Goal: Task Accomplishment & Management: Manage account settings

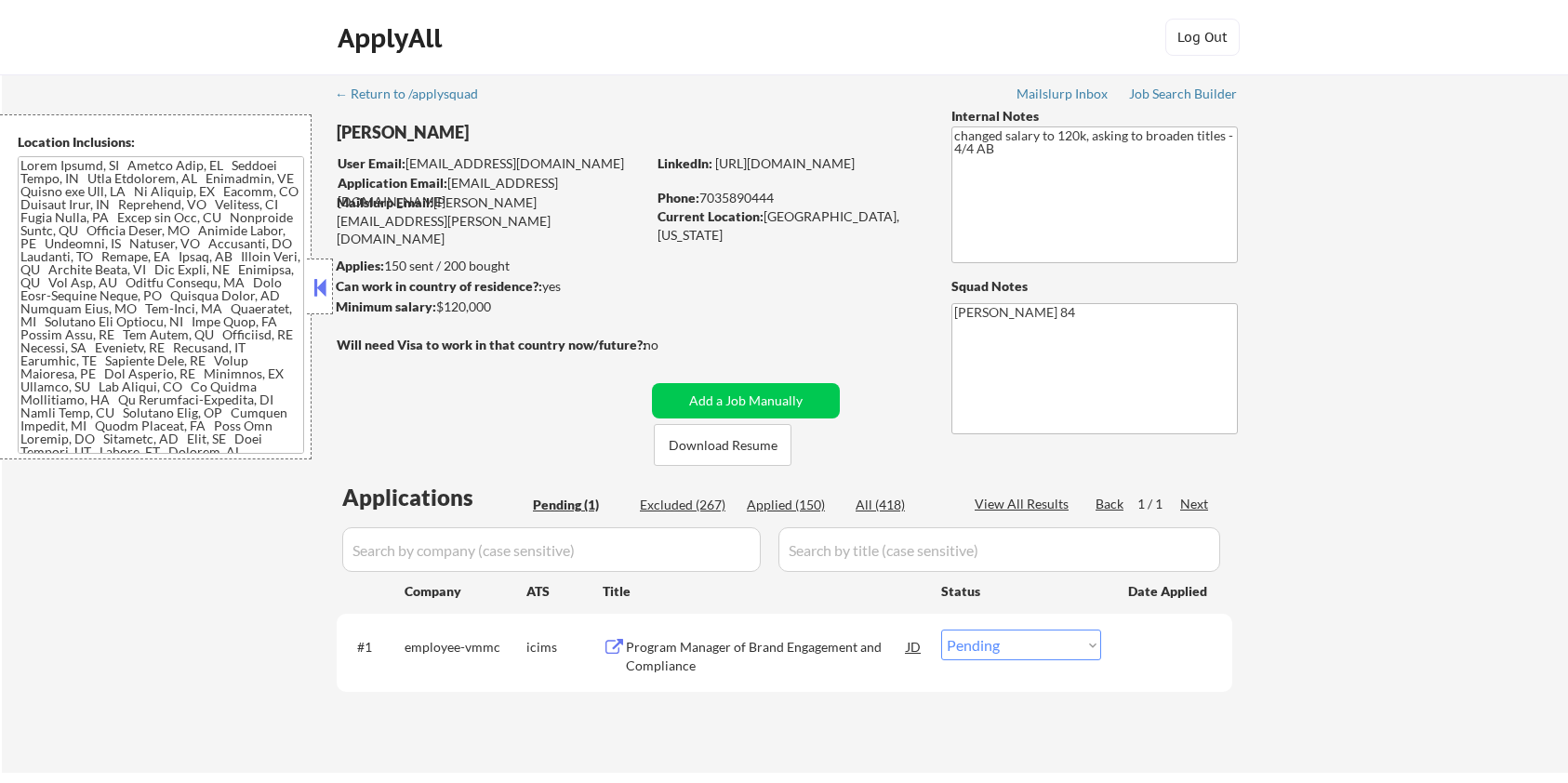
select select ""pending""
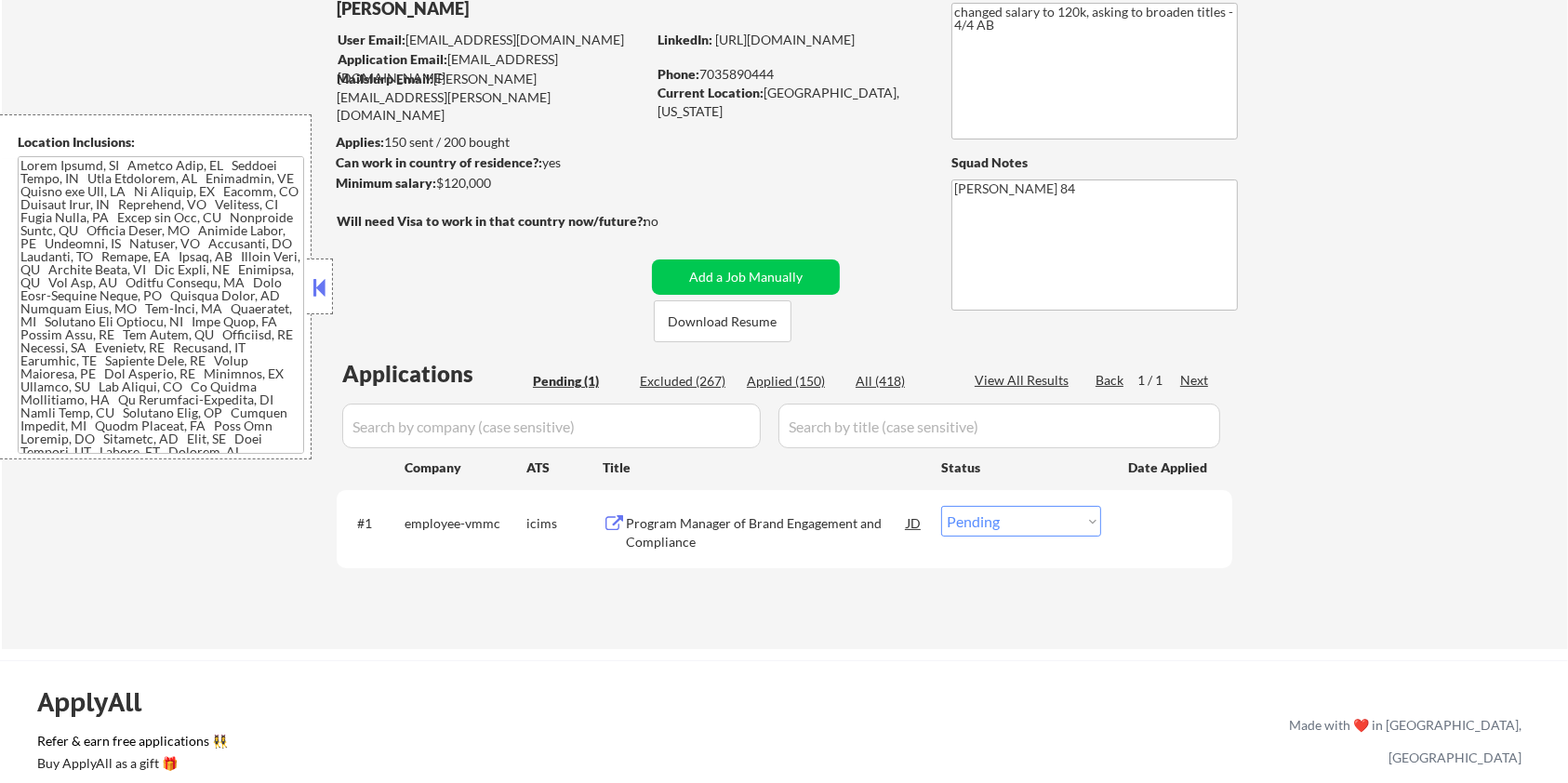
click at [731, 526] on div "Program Manager of Brand Engagement and Compliance" at bounding box center [765, 533] width 281 height 36
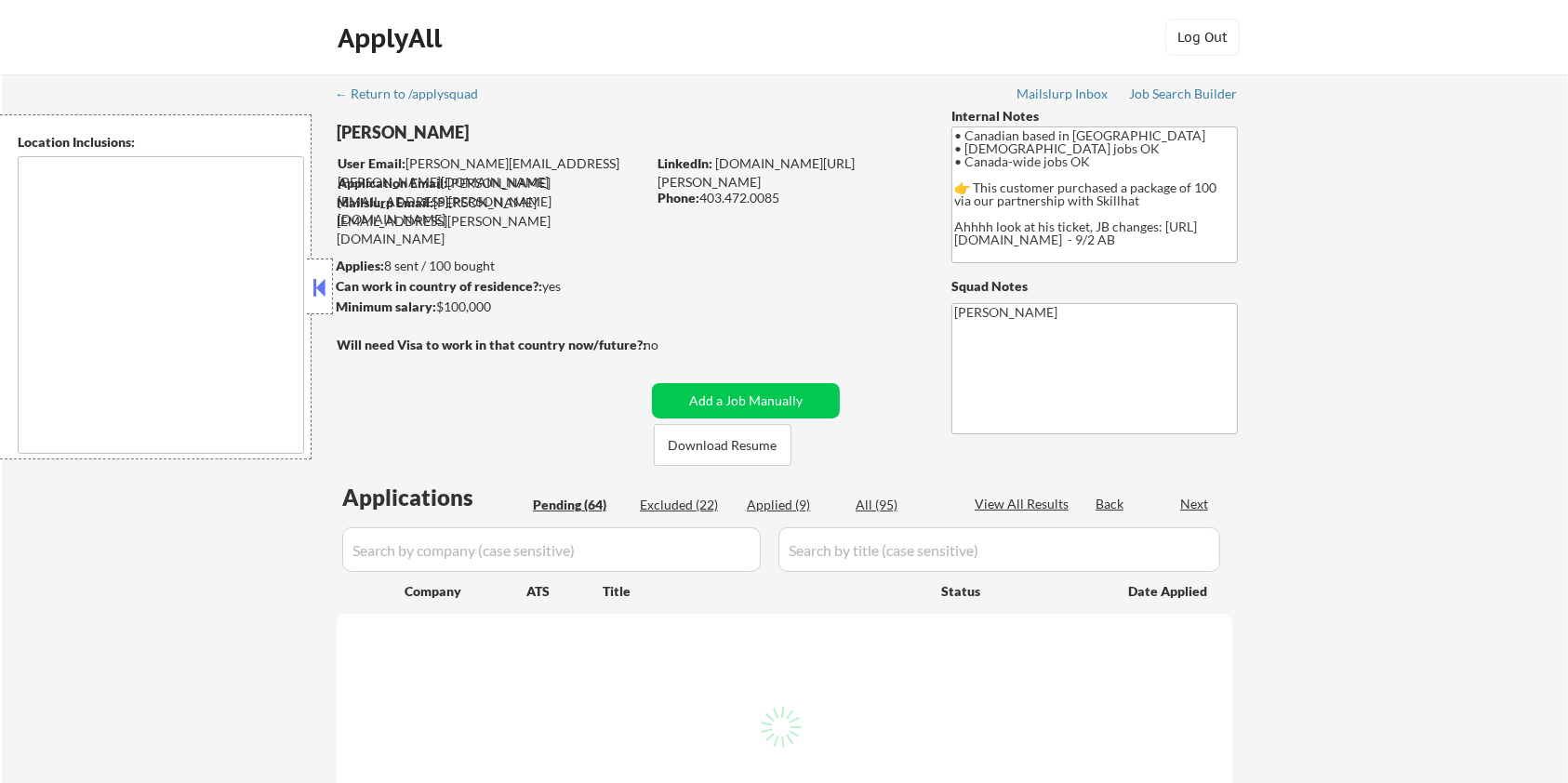
type textarea "country:[GEOGRAPHIC_DATA]"
select select ""pending""
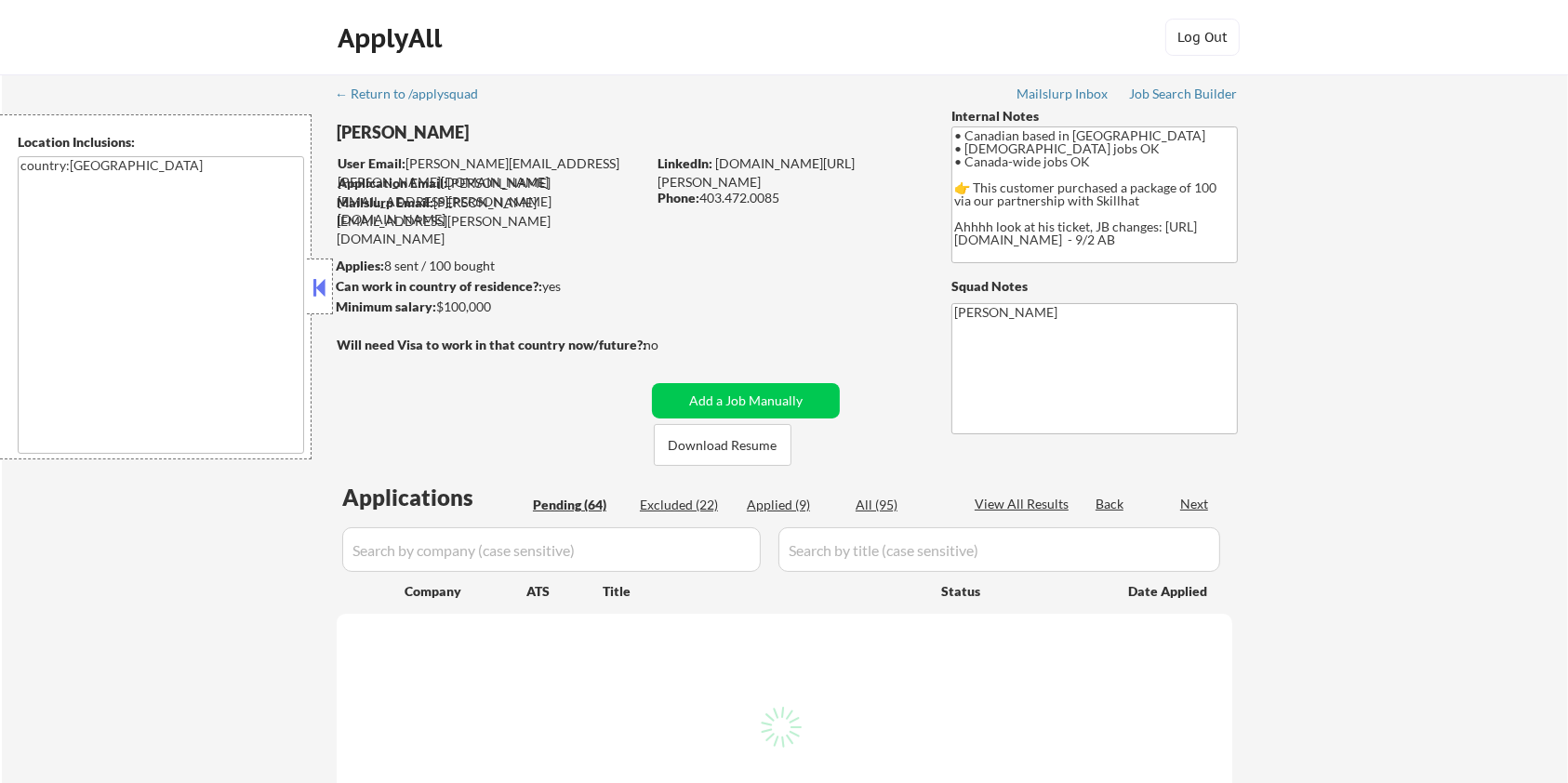
select select ""pending""
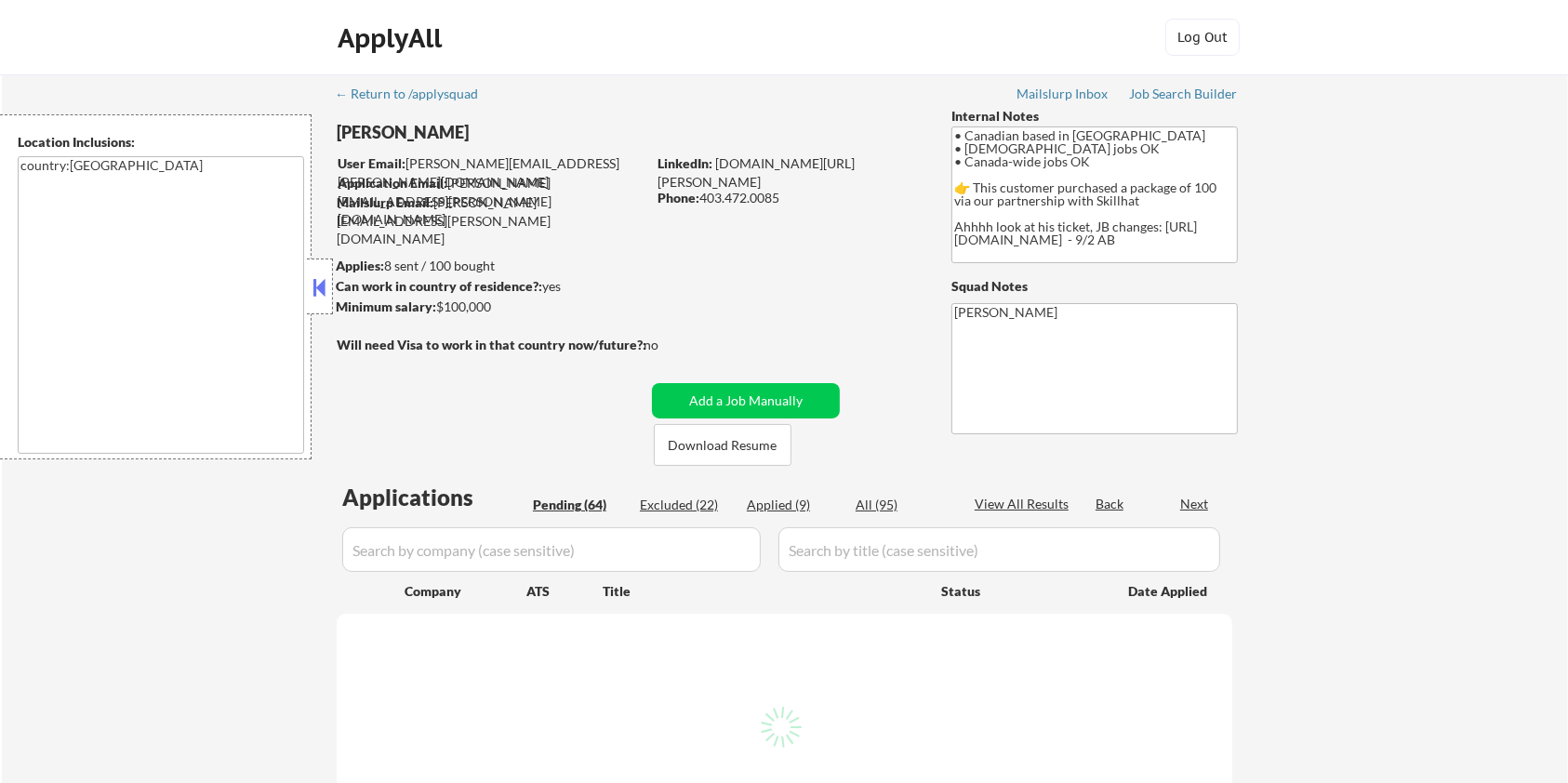
select select ""pending""
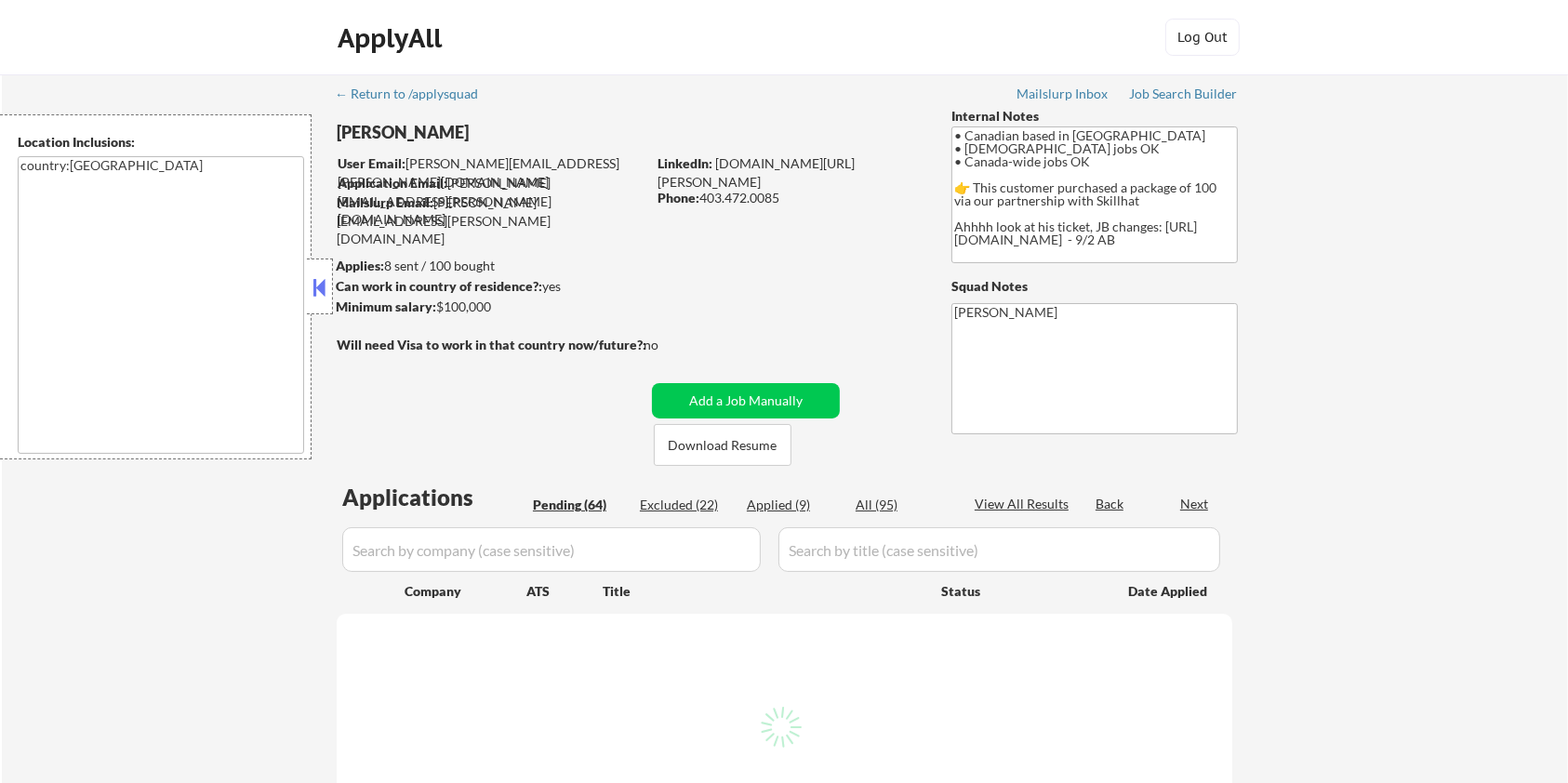
select select ""pending""
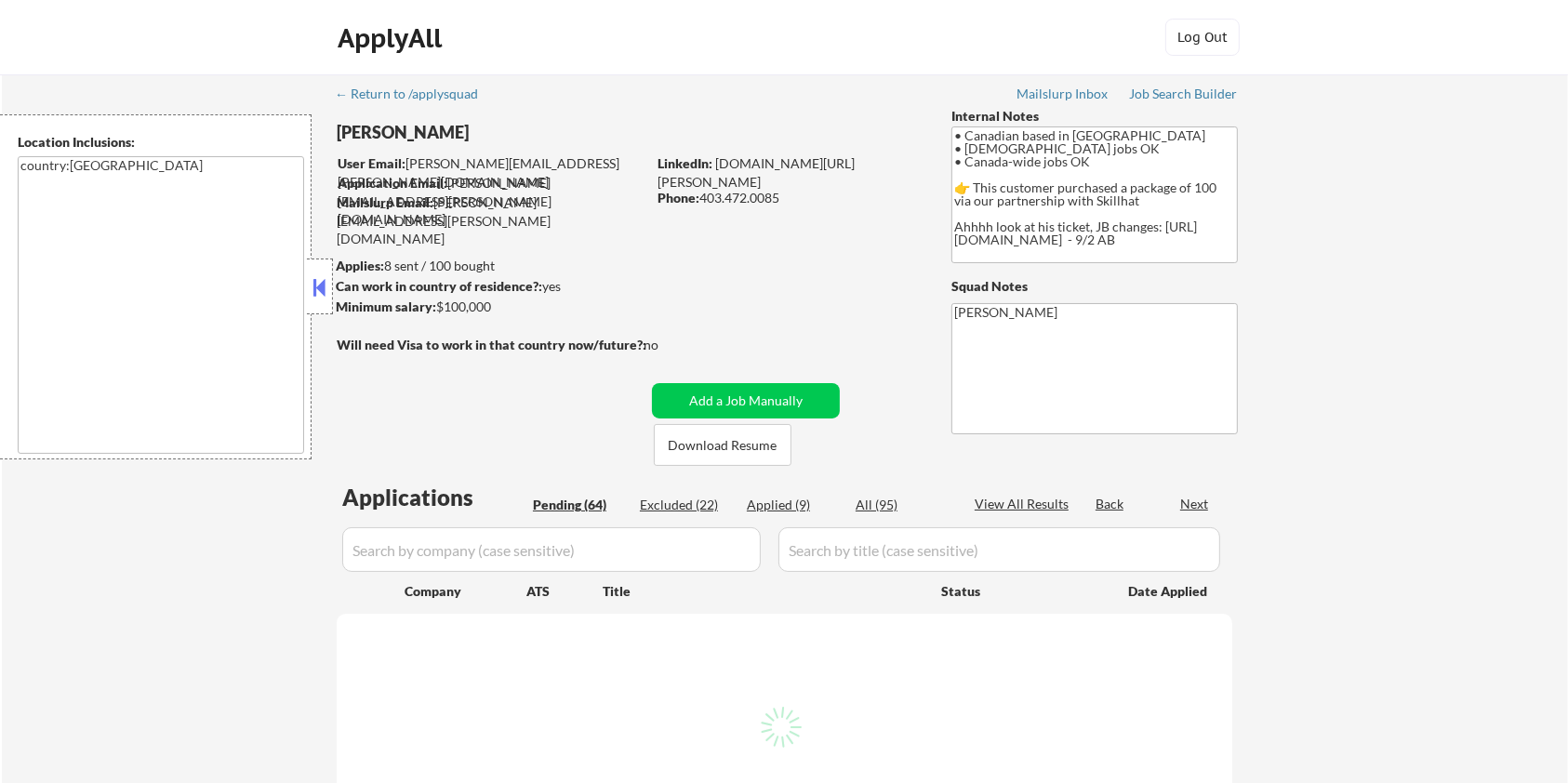
select select ""pending""
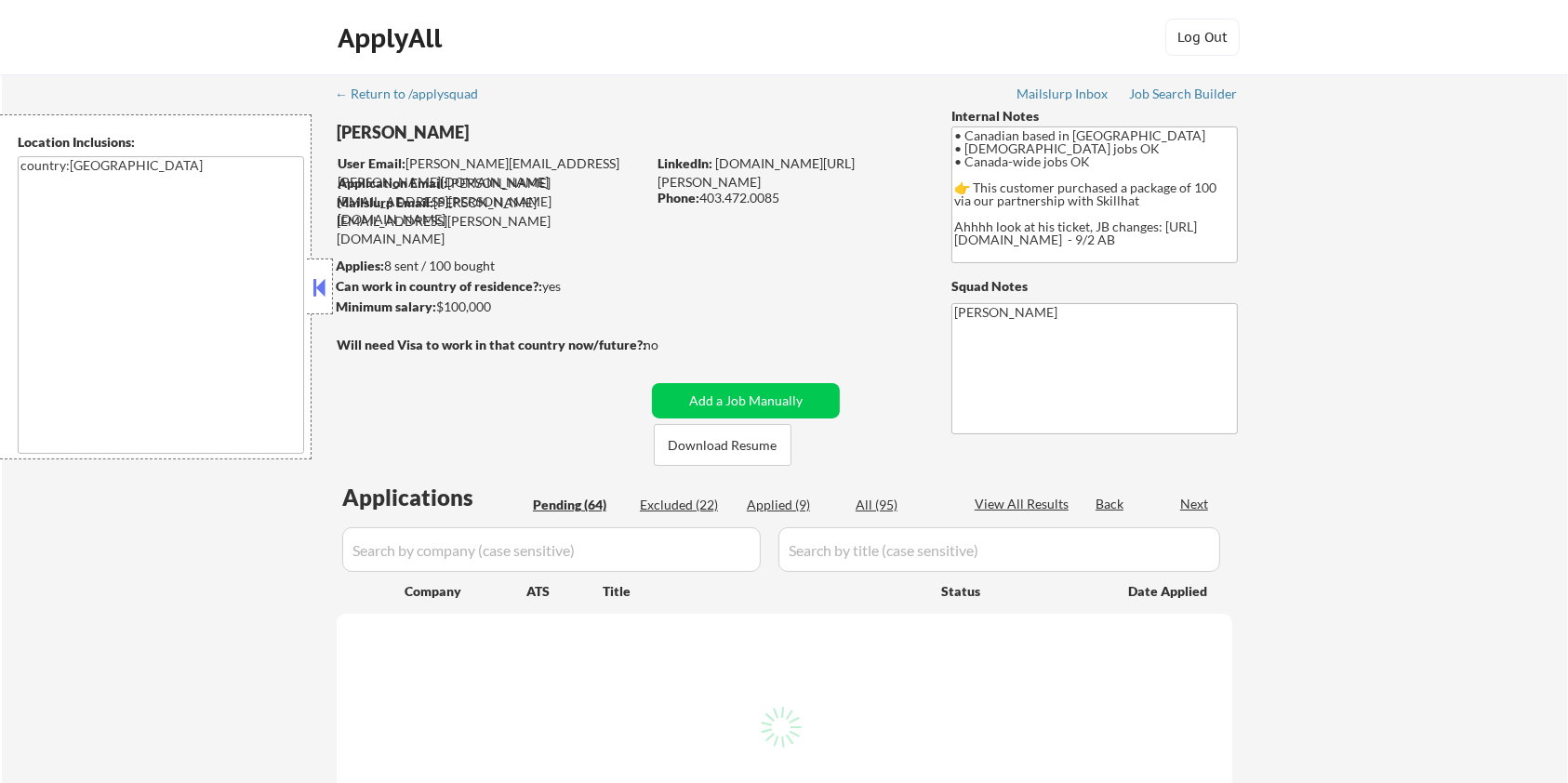
select select ""pending""
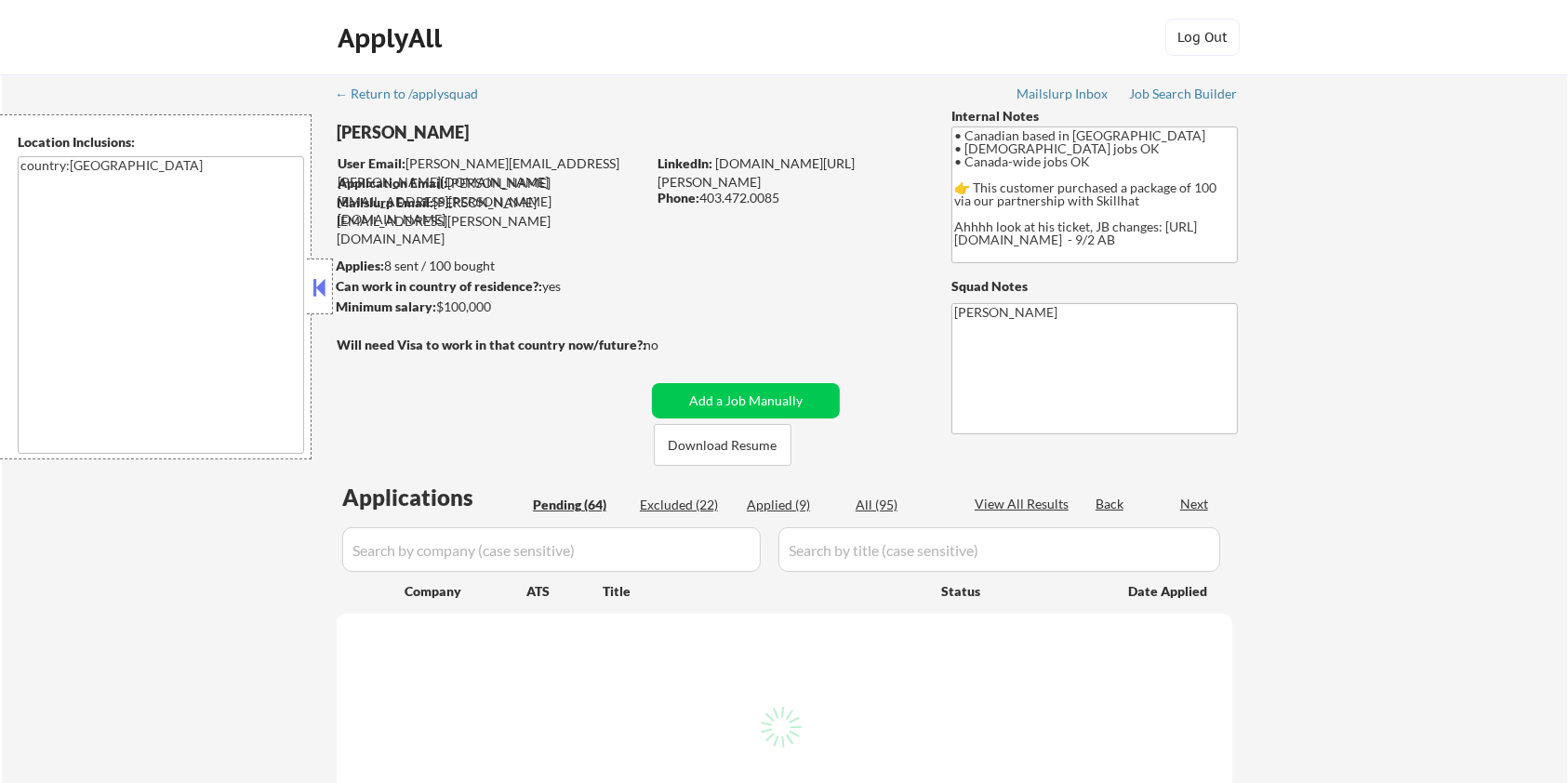
select select ""pending""
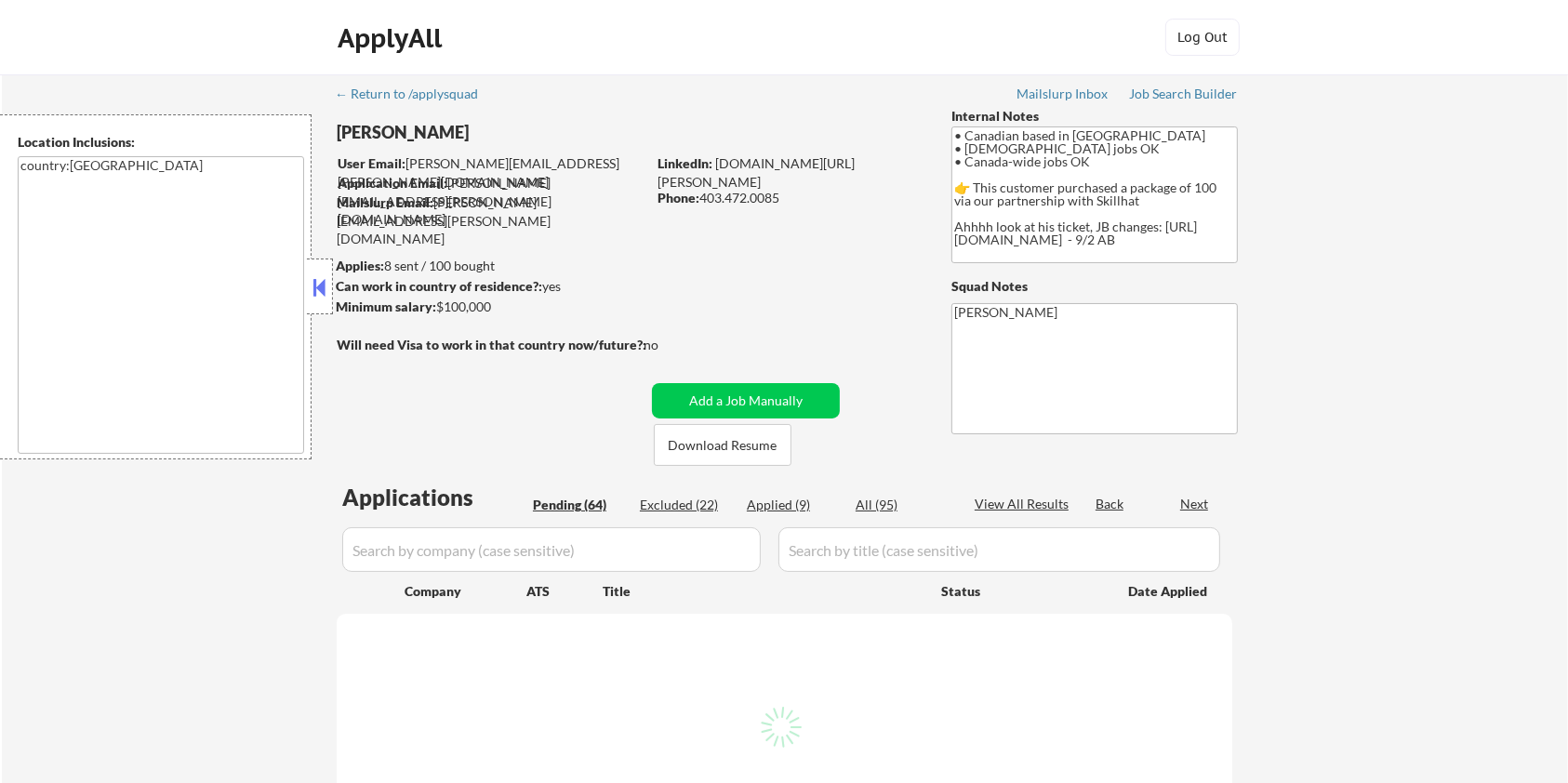
select select ""pending""
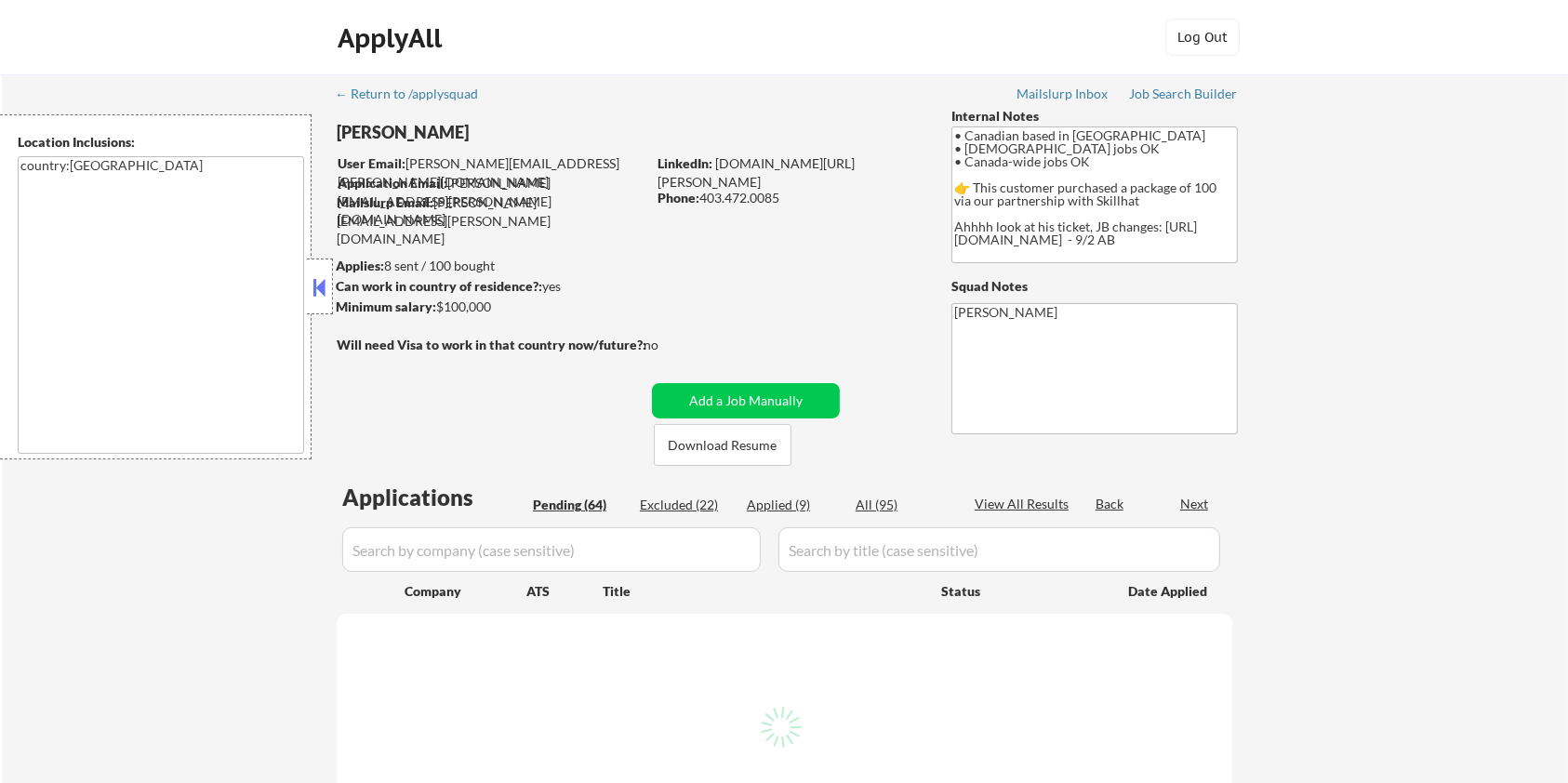
select select ""pending""
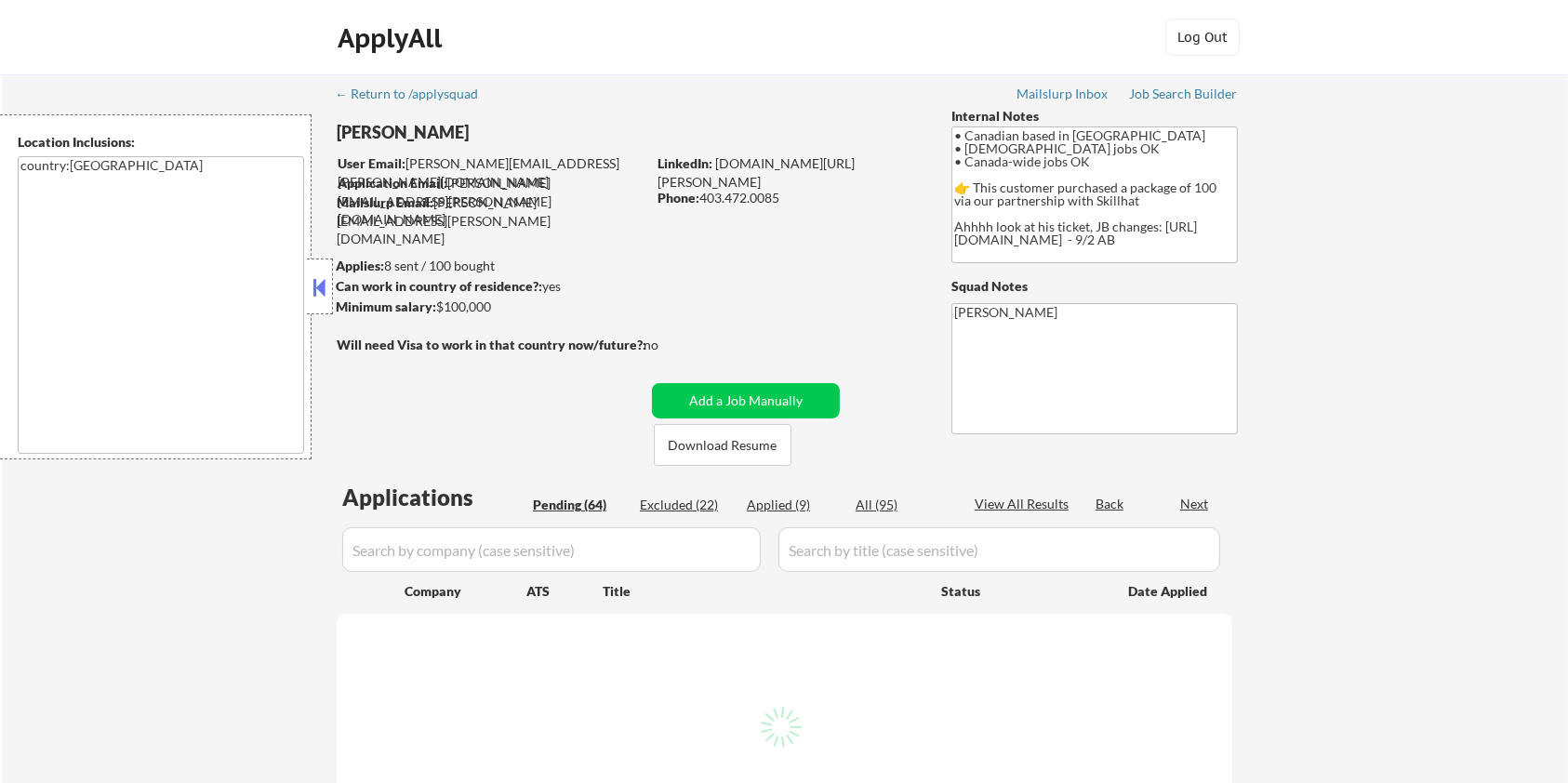
select select ""pending""
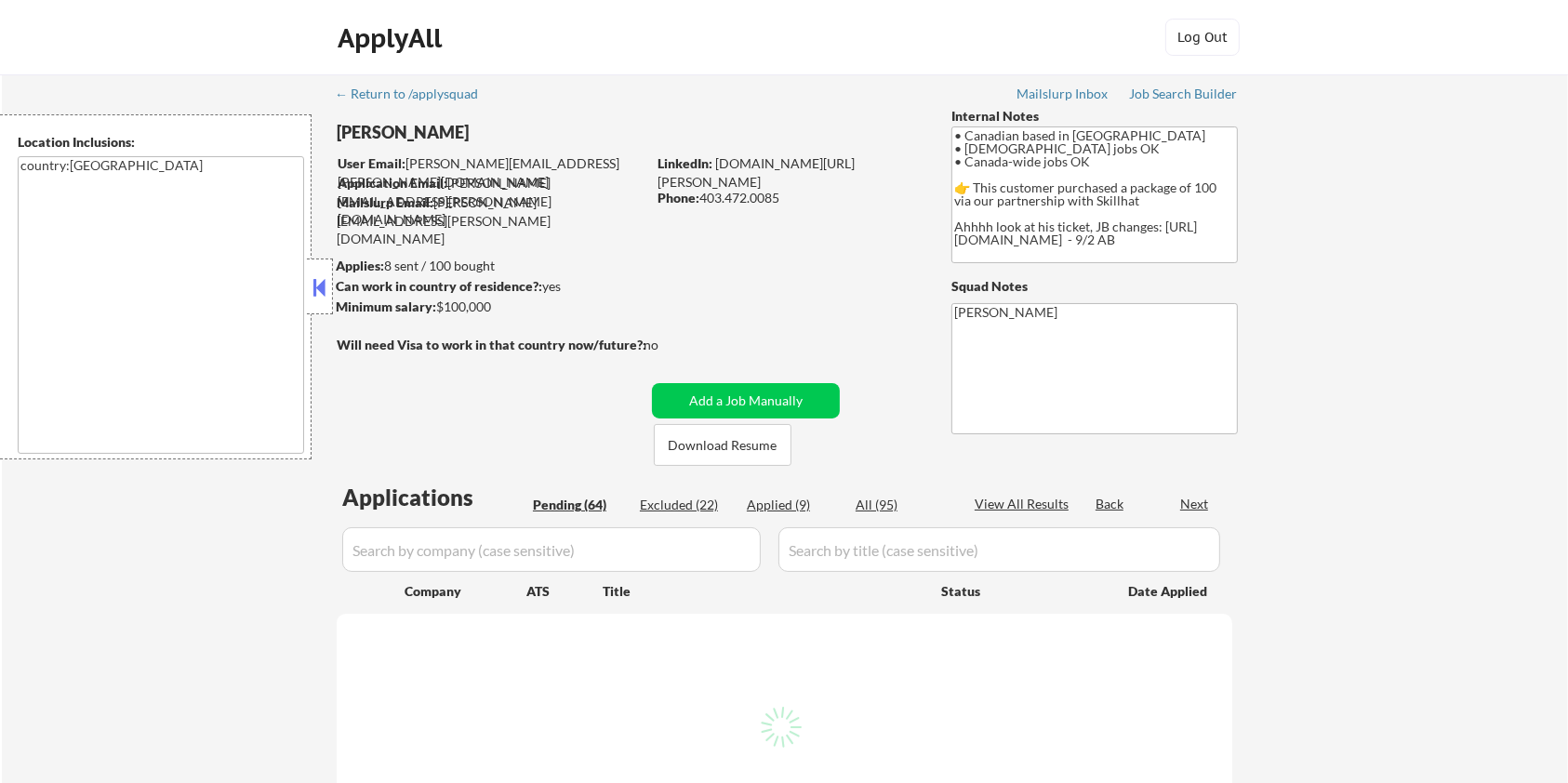
select select ""pending""
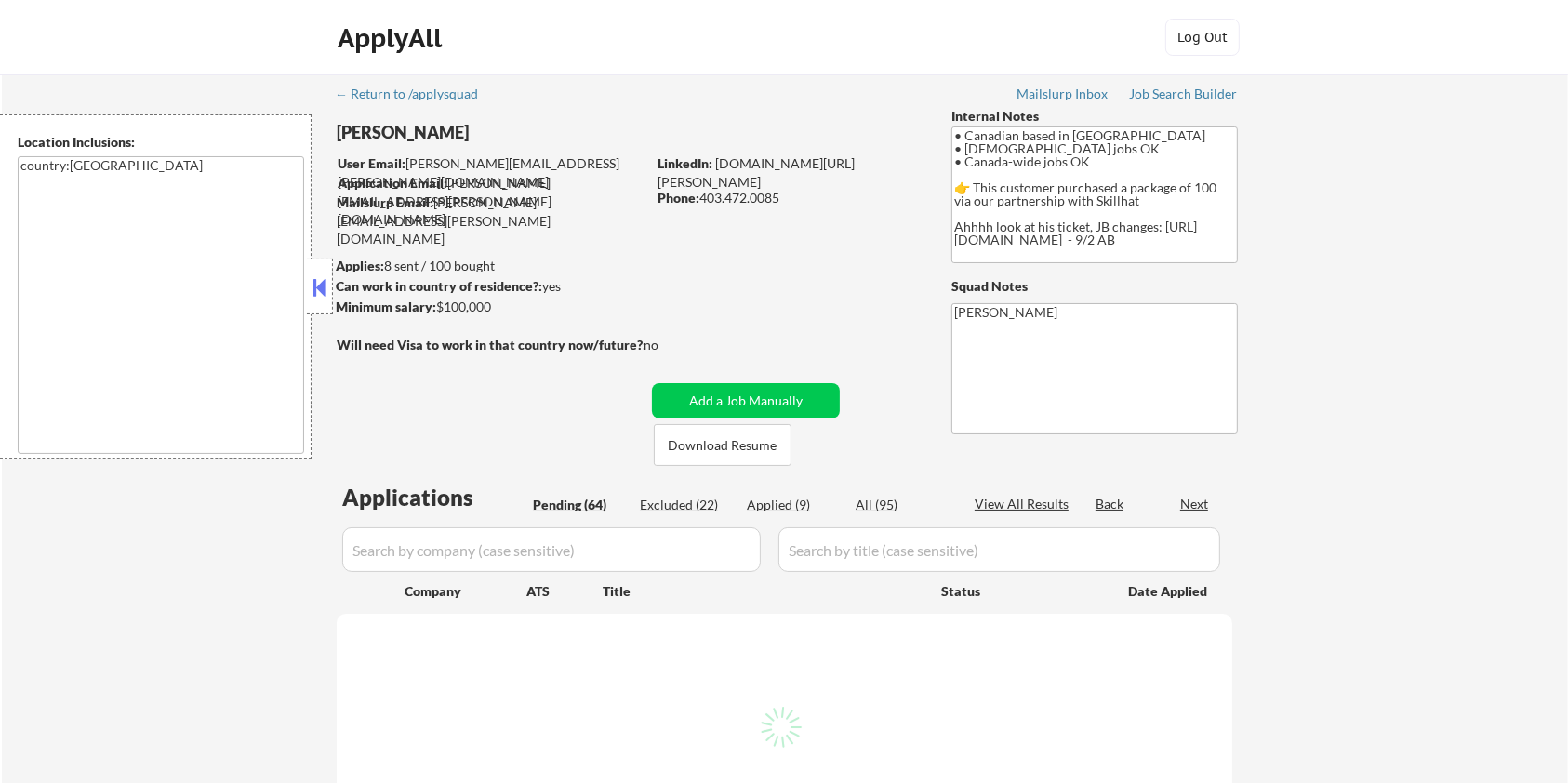
select select ""pending""
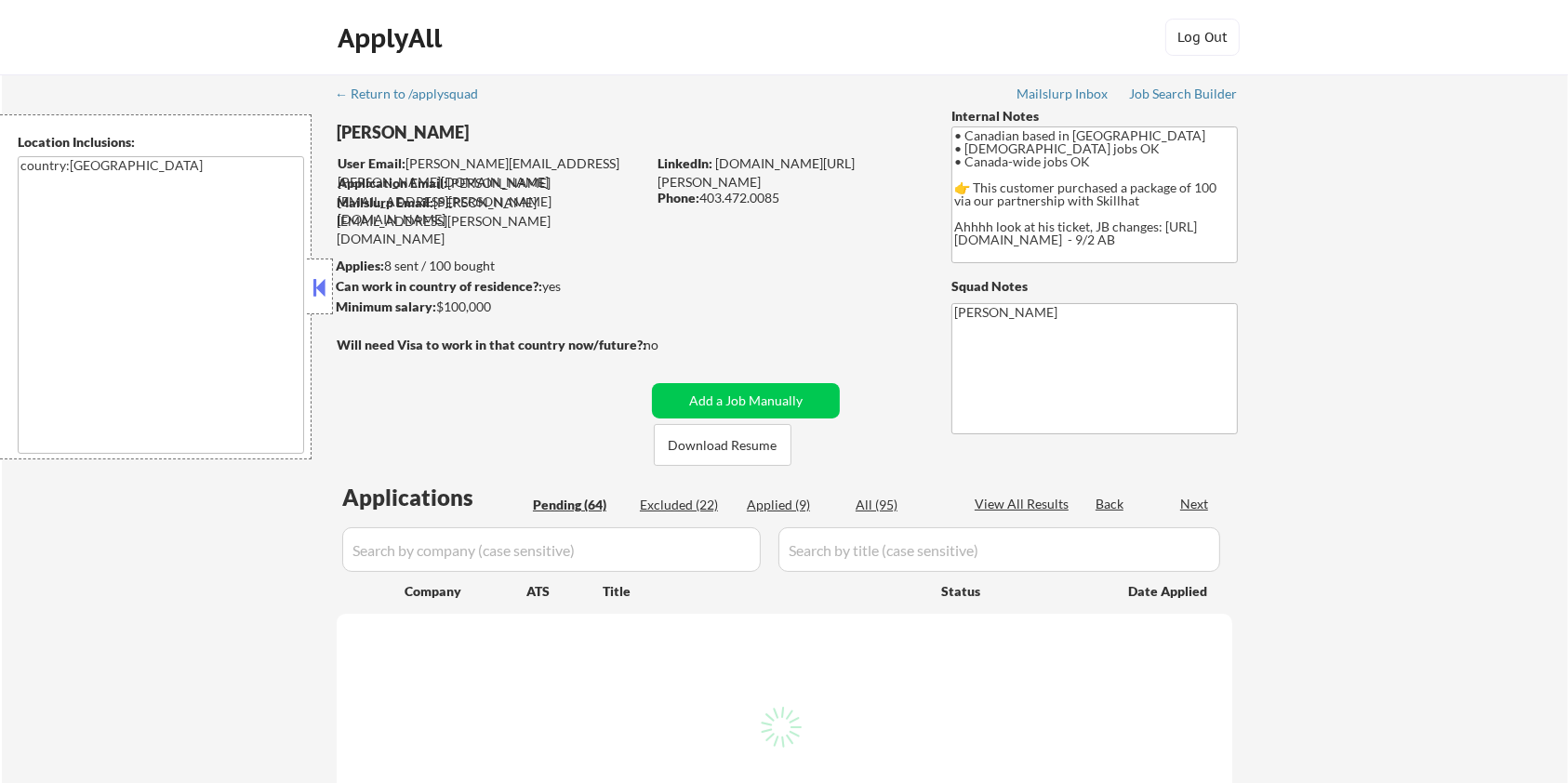
select select ""pending""
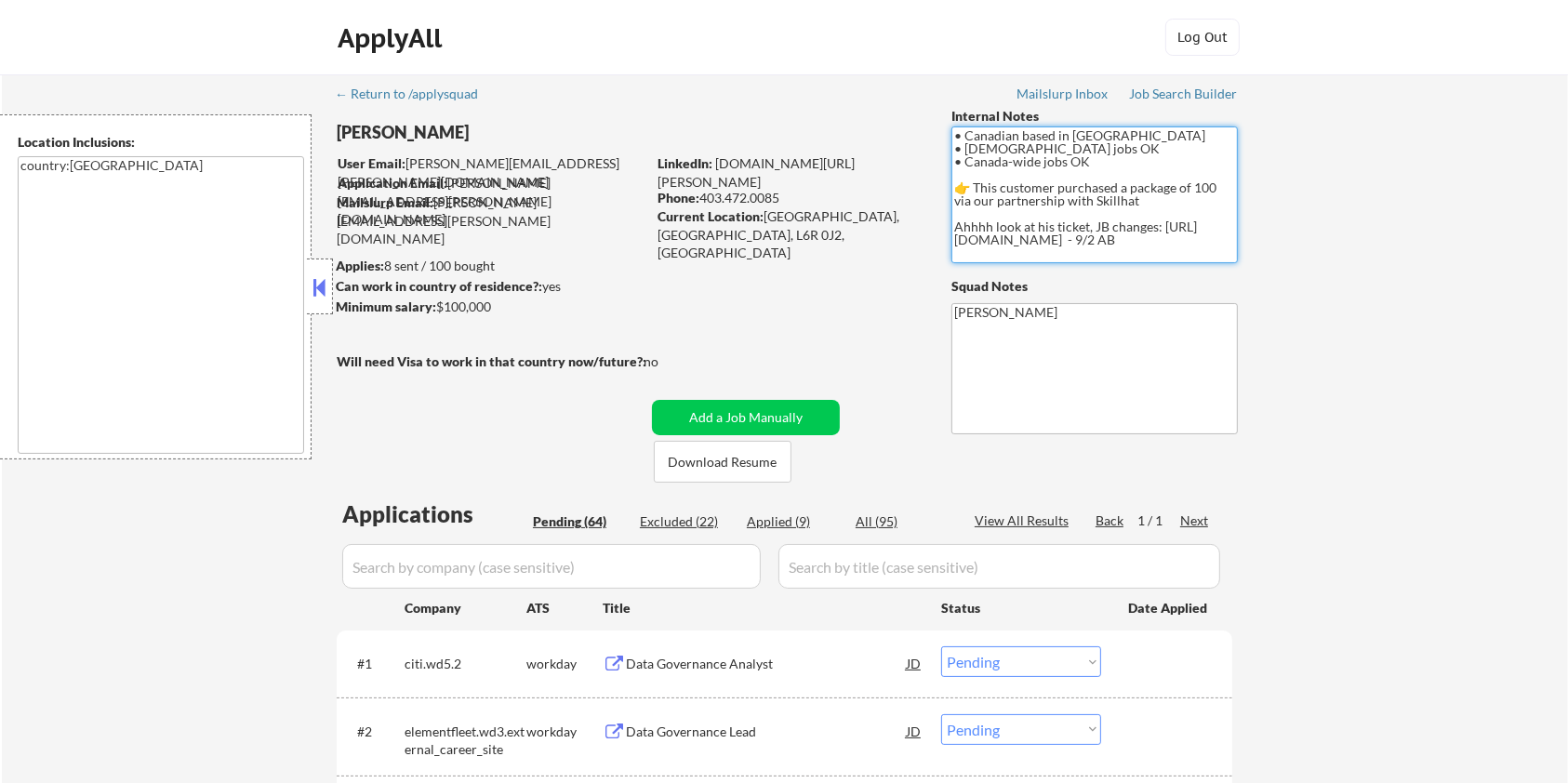
drag, startPoint x: 953, startPoint y: 240, endPoint x: 1090, endPoint y: 249, distance: 137.3
click at [1090, 249] on textarea "• Canadian based in [GEOGRAPHIC_DATA] • [DEMOGRAPHIC_DATA] jobs OK • Canada-wid…" at bounding box center [1094, 195] width 286 height 137
click at [1050, 330] on textarea "[PERSON_NAME]" at bounding box center [1094, 368] width 286 height 131
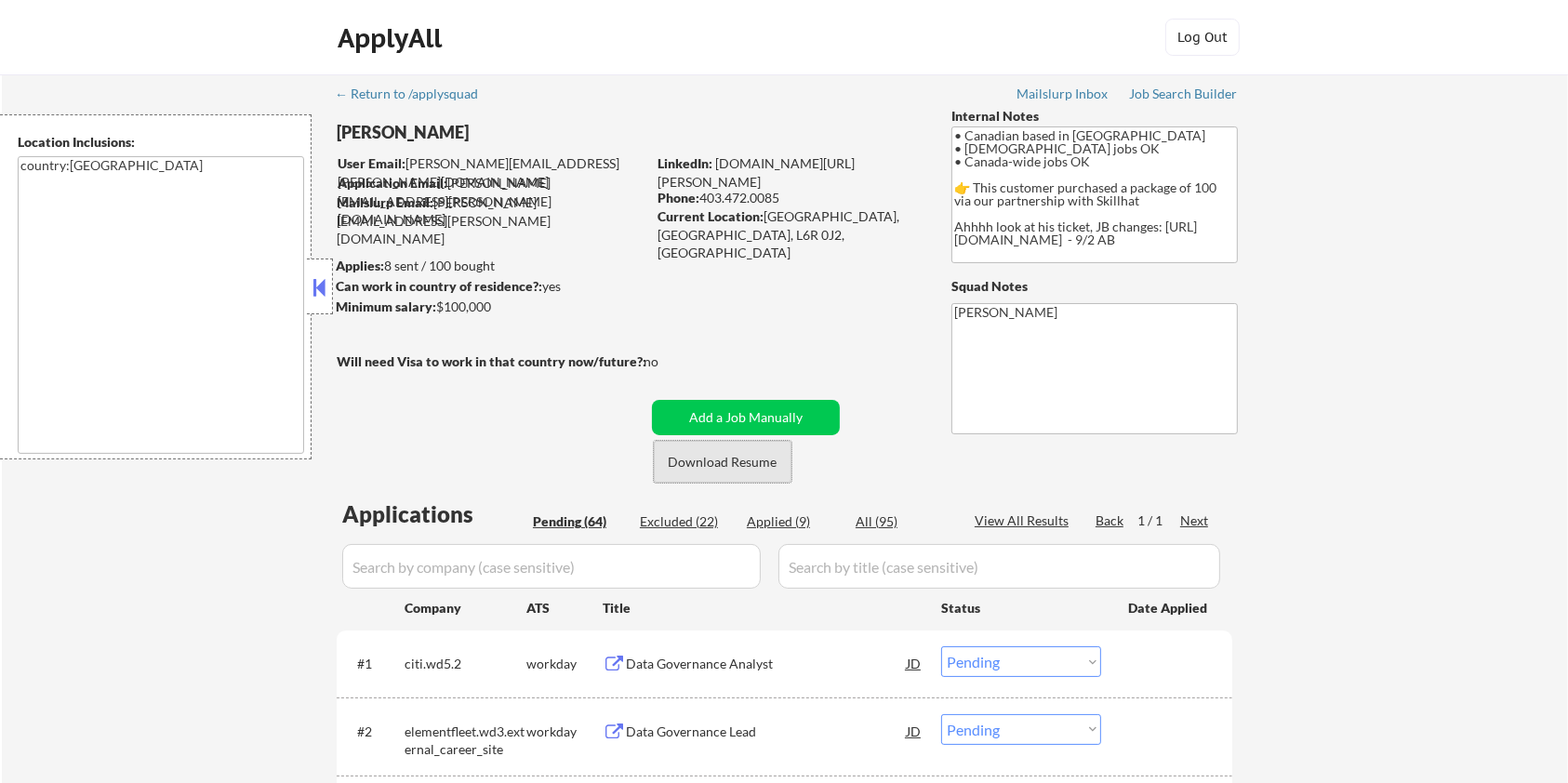
click at [695, 461] on button "Download Resume" at bounding box center [723, 462] width 138 height 42
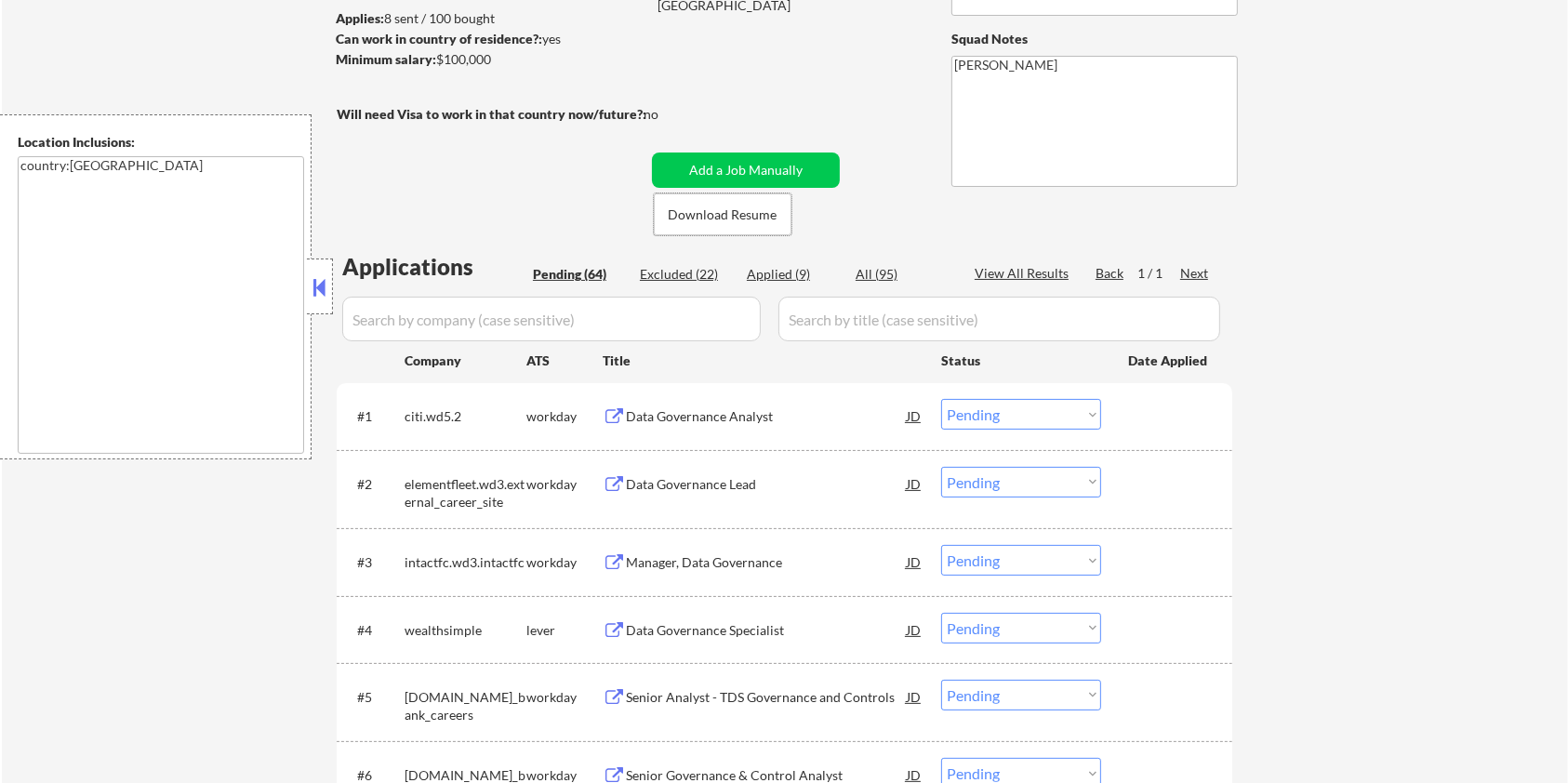
scroll to position [495, 0]
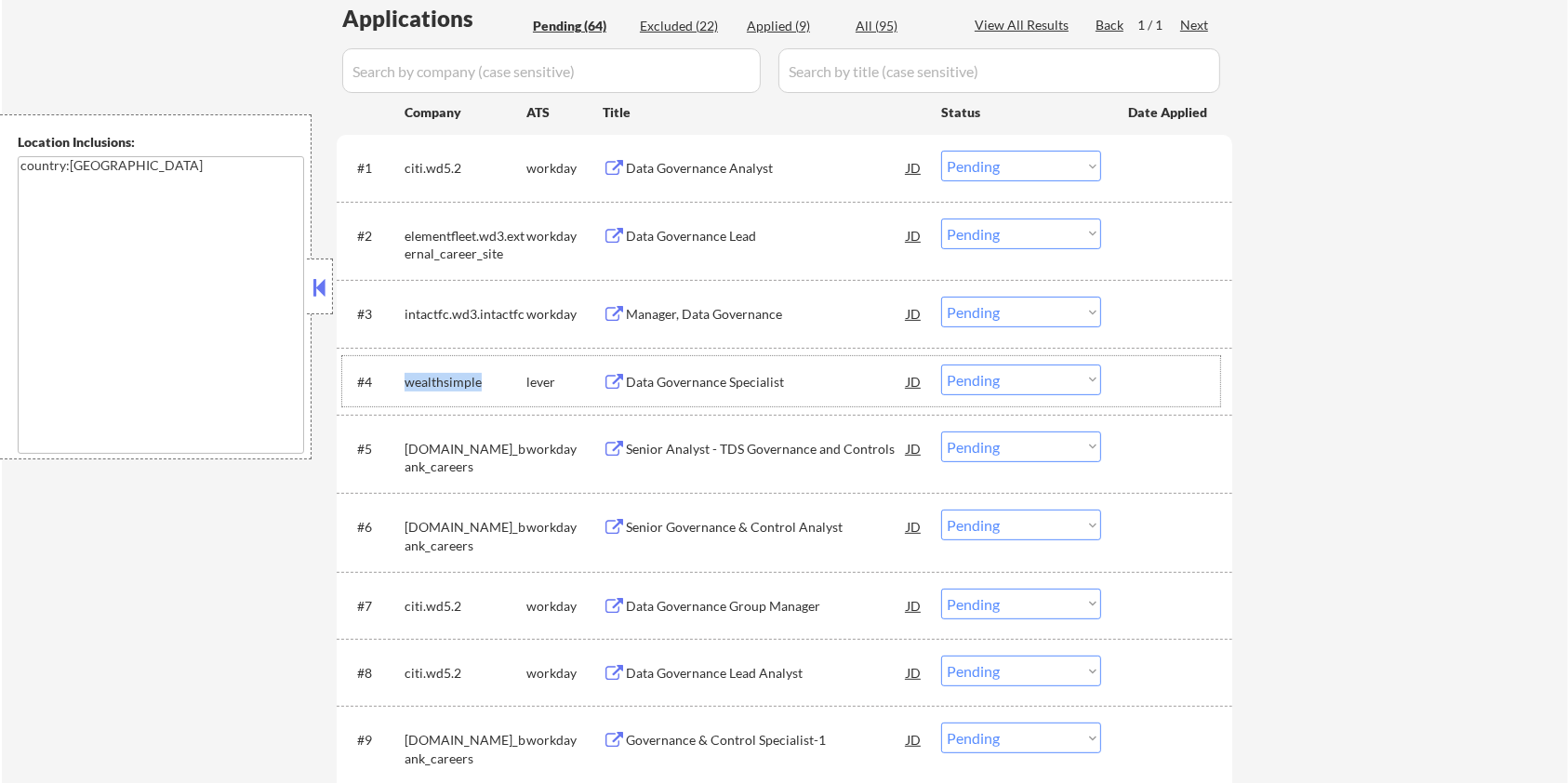
drag, startPoint x: 487, startPoint y: 380, endPoint x: 403, endPoint y: 382, distance: 84.0
click at [404, 382] on div "wealthsimple" at bounding box center [465, 381] width 122 height 18
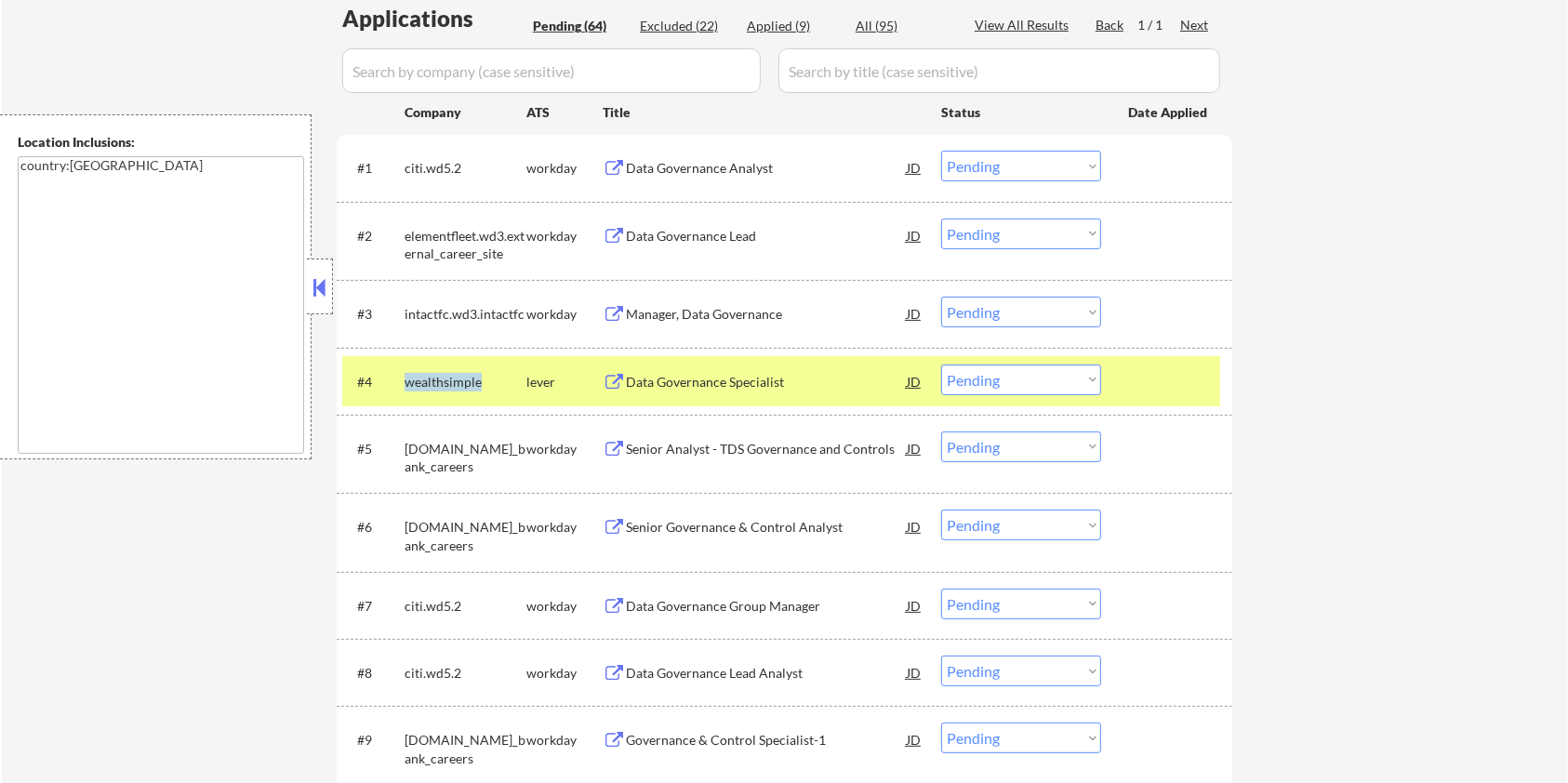
copy div "wealthsimple"
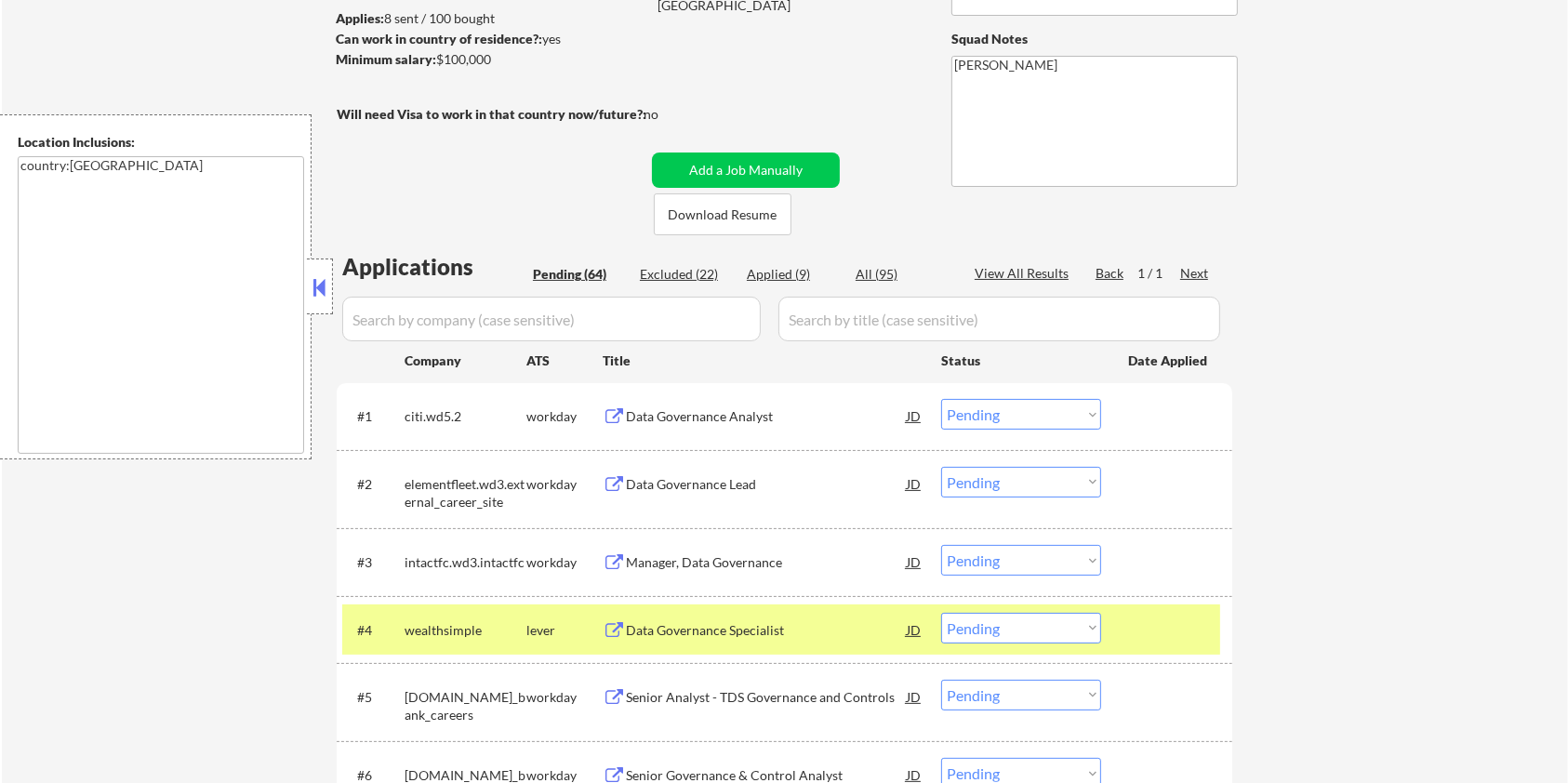
click at [431, 306] on input "input" at bounding box center [551, 319] width 419 height 45
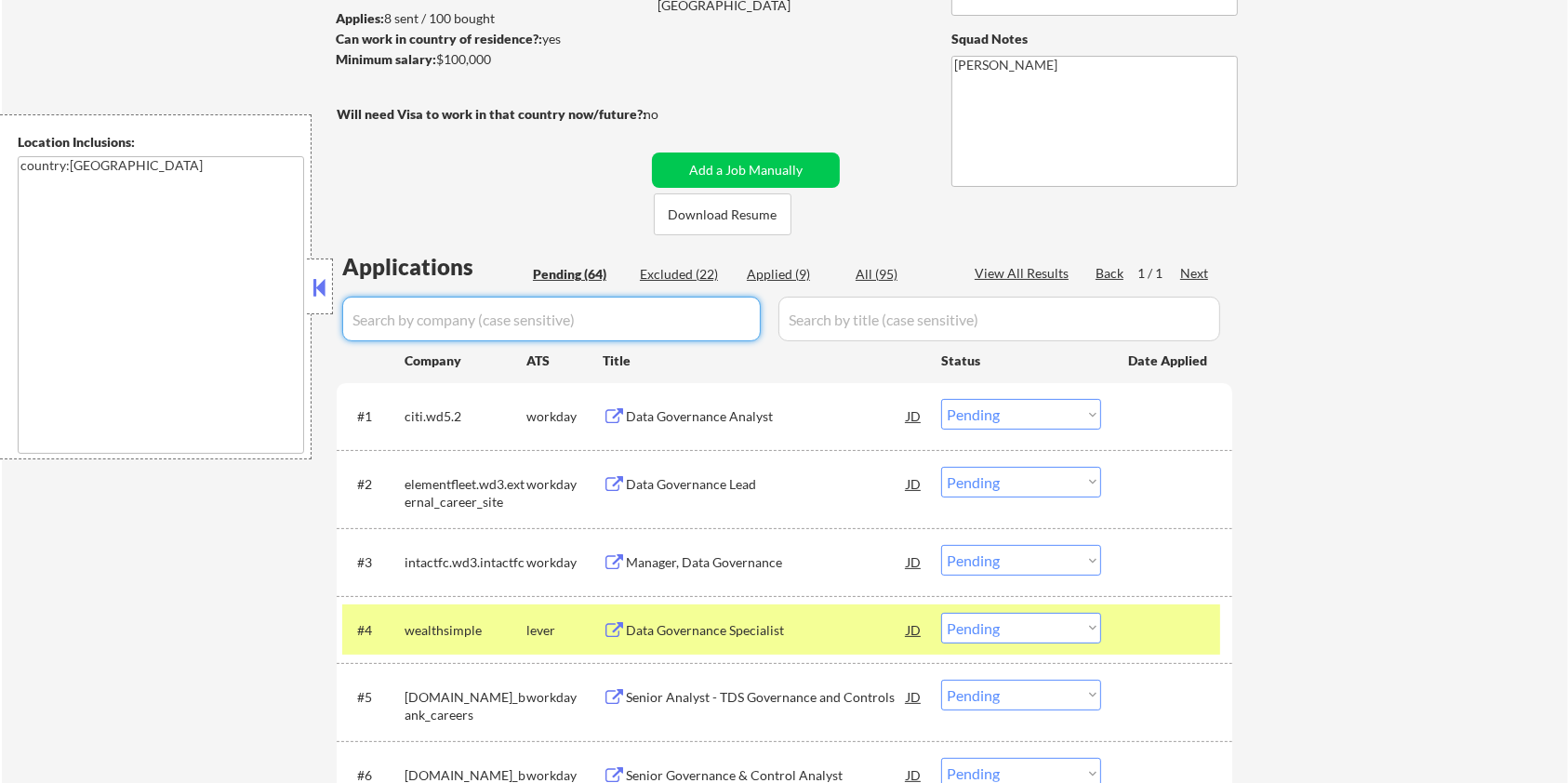
paste input "wealthsimple"
type input "wealthsimple"
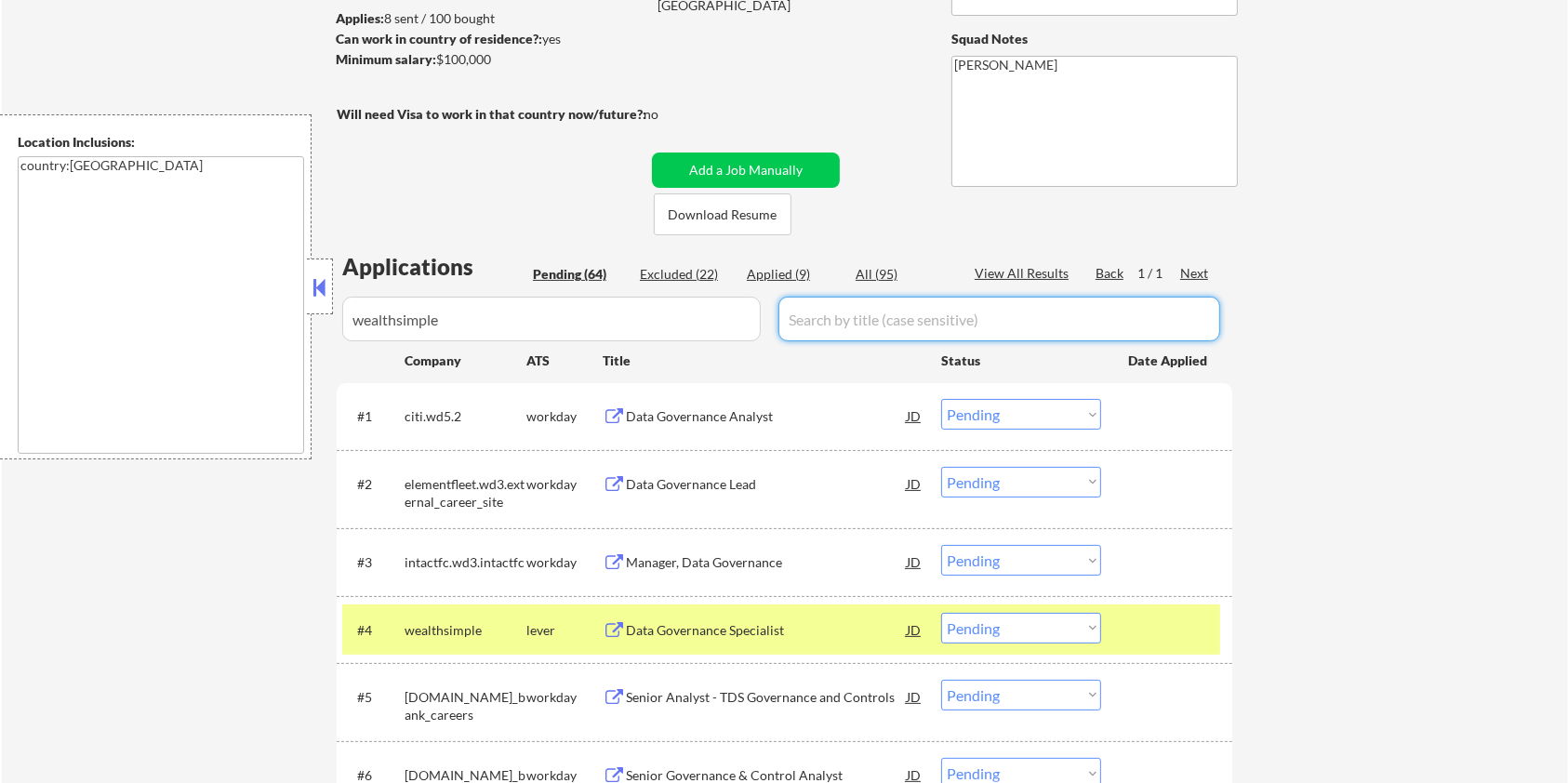
click at [863, 306] on input "input" at bounding box center [999, 319] width 442 height 45
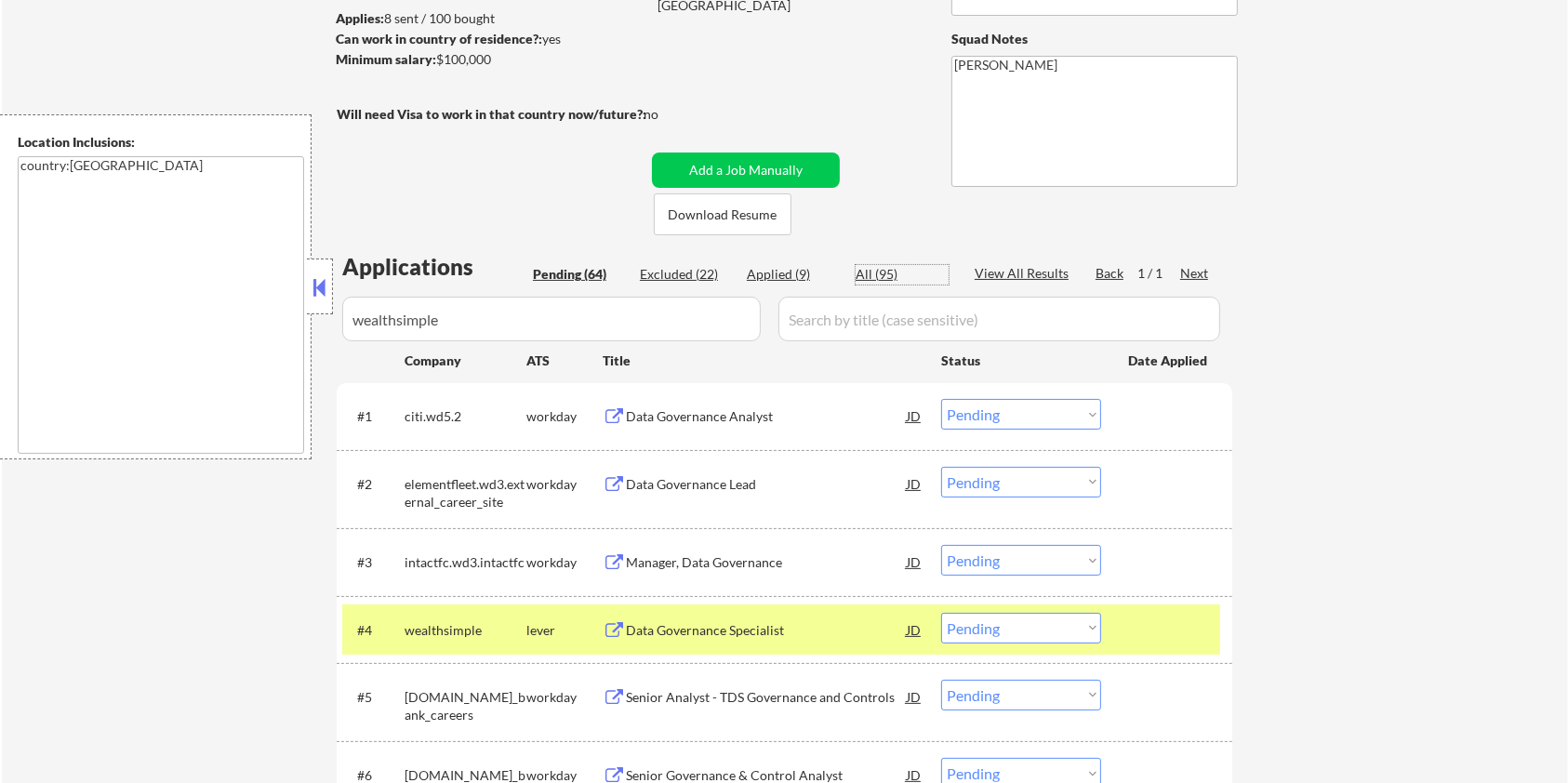
click at [877, 267] on div "All (95)" at bounding box center [901, 274] width 93 height 18
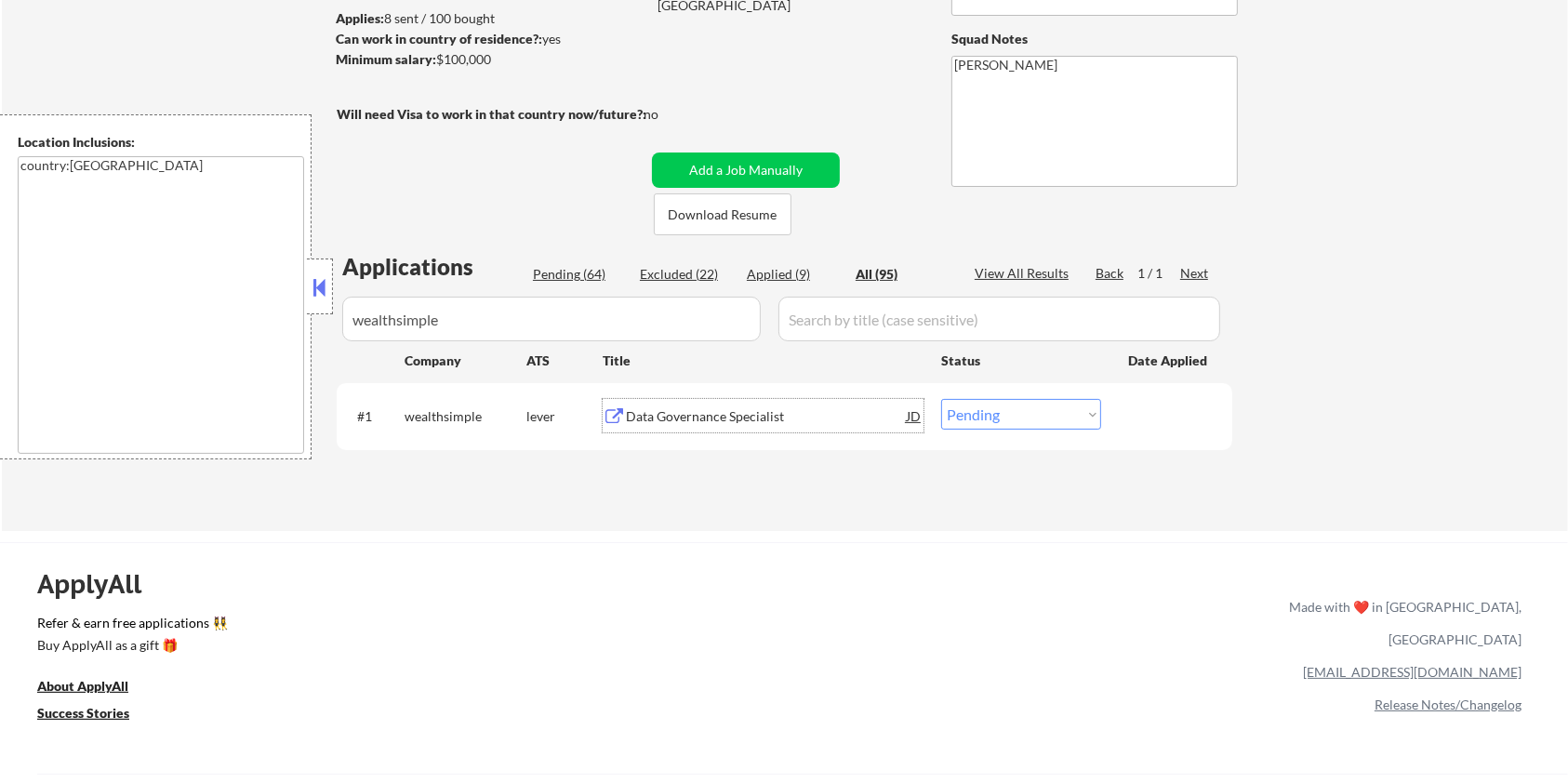
click at [677, 419] on div "Data Governance Specialist" at bounding box center [765, 416] width 281 height 18
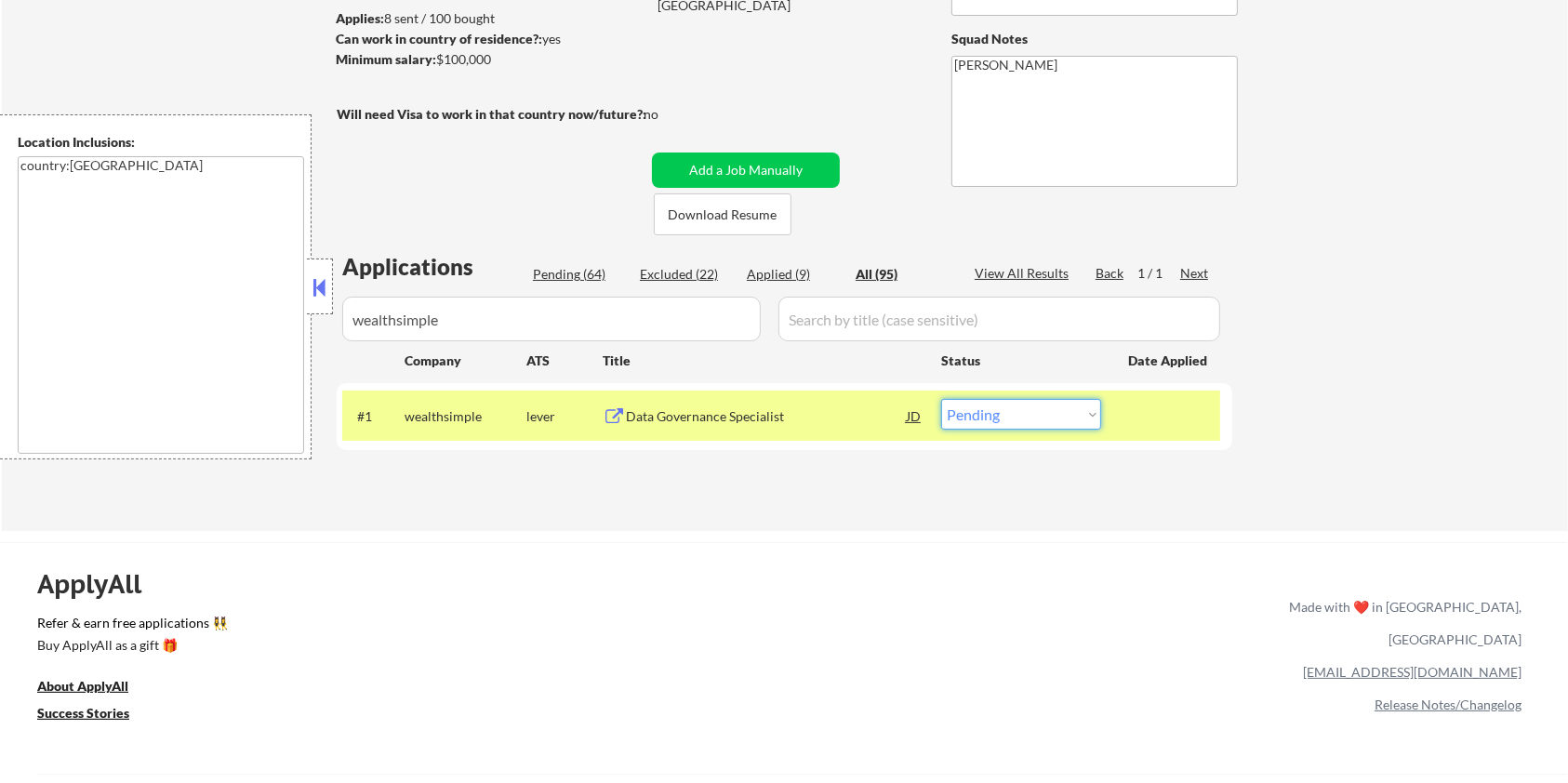
click at [1015, 411] on select "Choose an option... Pending Applied Excluded (Questions) Excluded (Expired) Exc…" at bounding box center [1020, 414] width 160 height 31
select select ""excluded__bad_match_""
click at [941, 399] on select "Choose an option... Pending Applied Excluded (Questions) Excluded (Expired) Exc…" at bounding box center [1020, 414] width 160 height 31
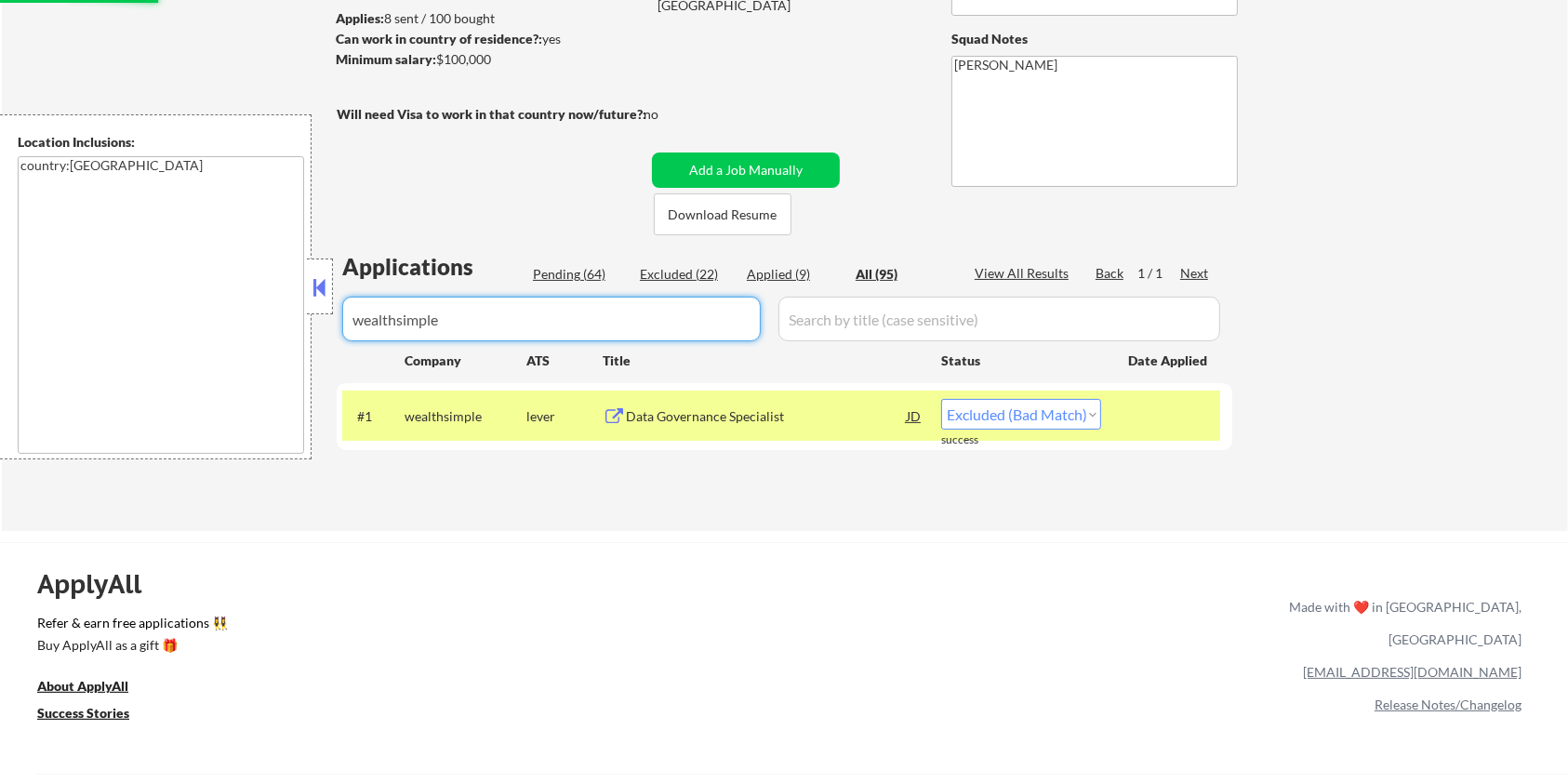
drag, startPoint x: 557, startPoint y: 322, endPoint x: 227, endPoint y: 324, distance: 330.0
click at [227, 324] on body "← Return to /applysquad Mailslurp Inbox Job Search Builder Harrison Asamoah Use…" at bounding box center [784, 144] width 1568 height 783
select select ""applied""
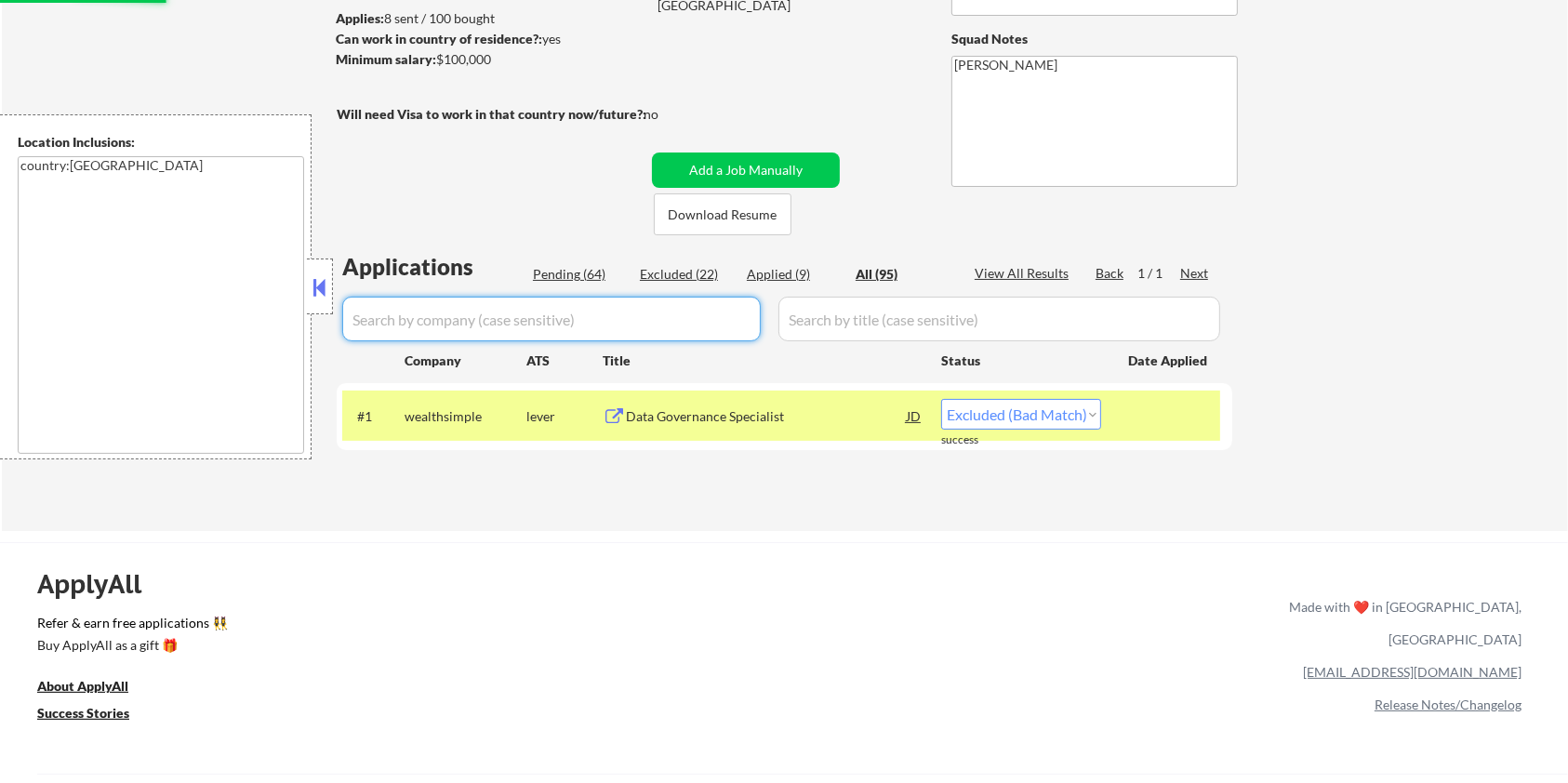
select select ""applied""
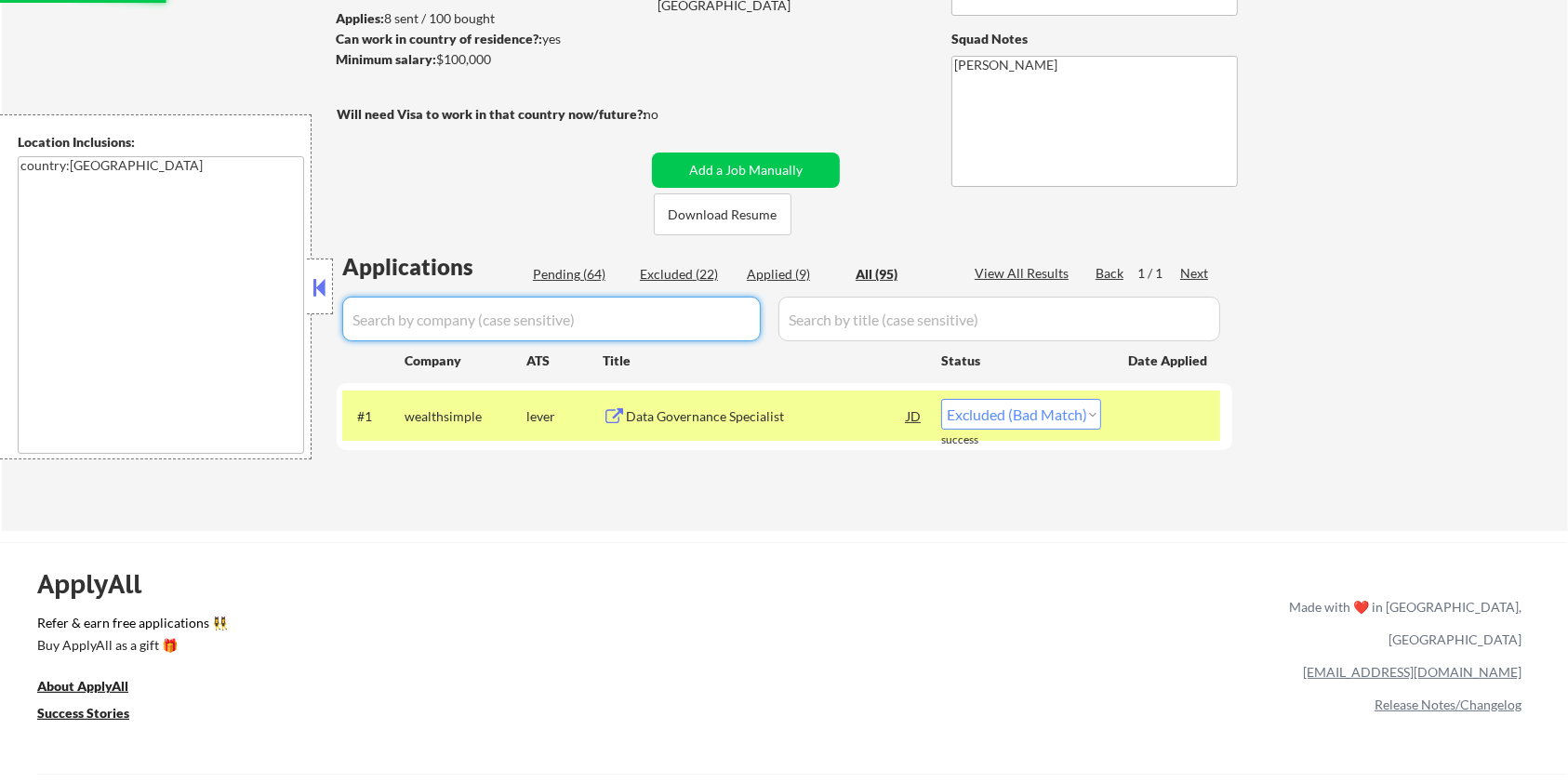
select select ""applied""
select select ""excluded__expired_""
select select ""excluded__bad_match_""
select select ""excluded__expired_""
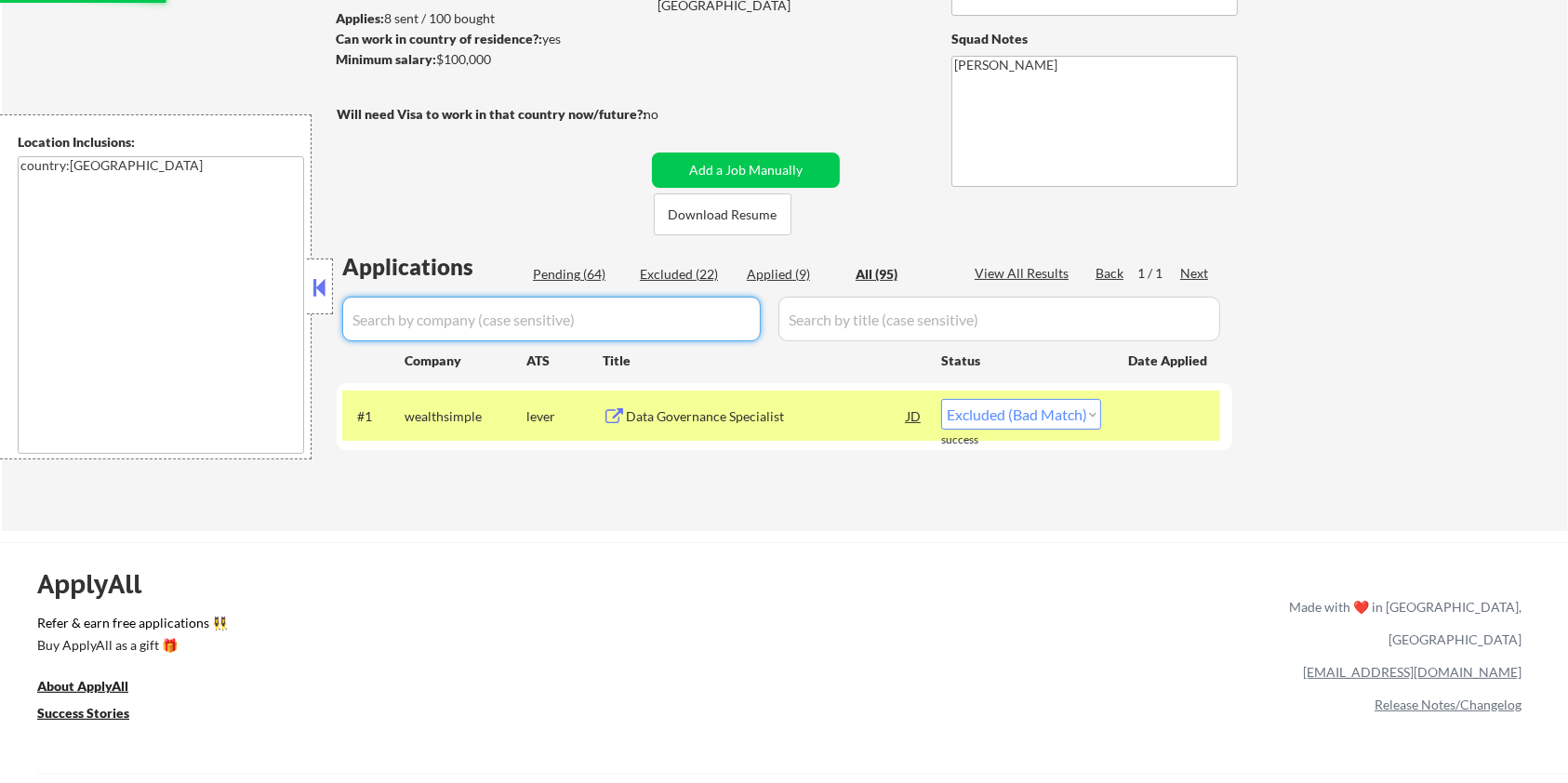
select select ""excluded__expired_""
select select ""excluded__other_""
select select ""excluded__expired_""
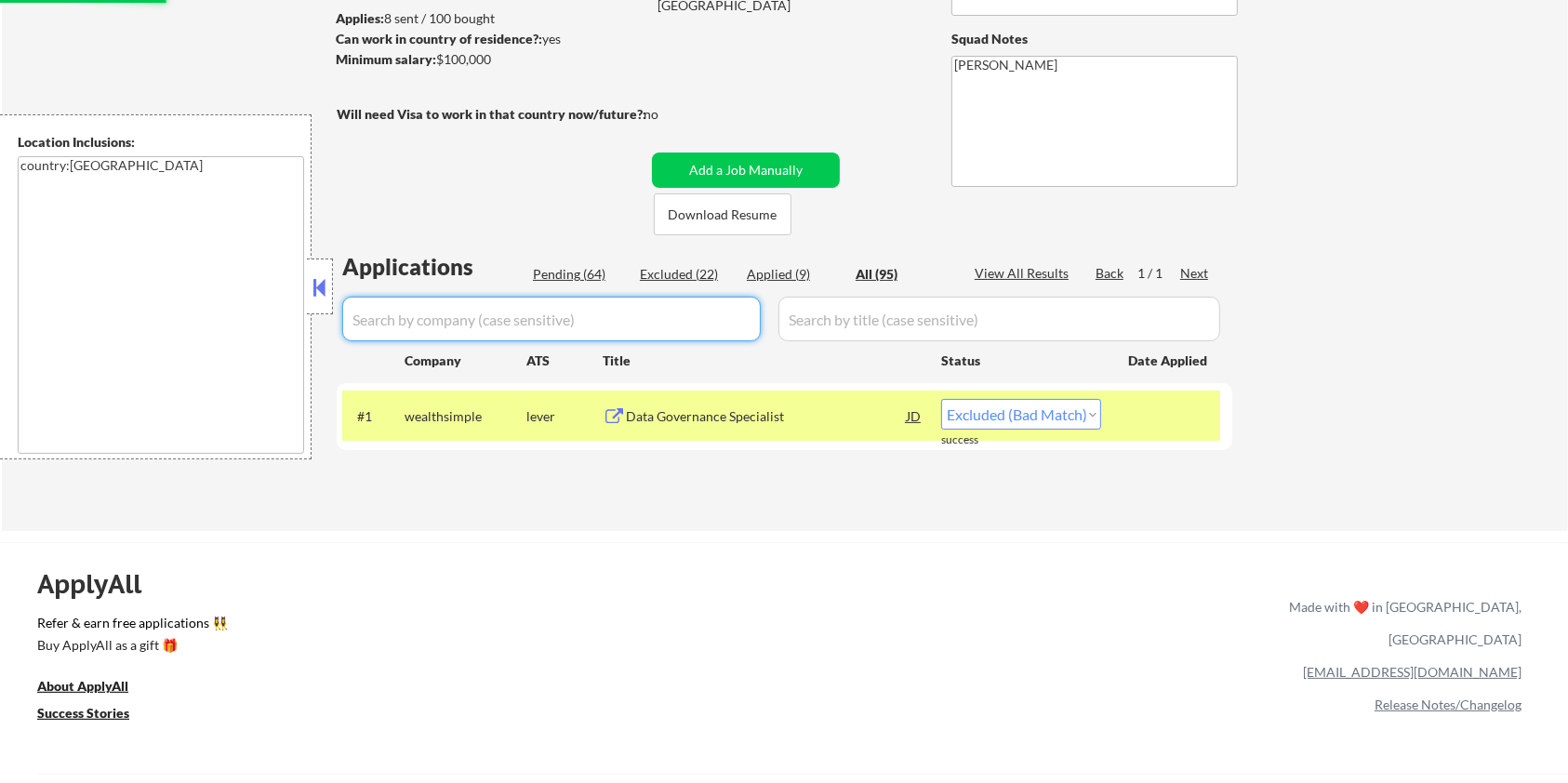
select select ""excluded__expired_""
select select ""excluded__other_""
select select ""excluded__expired_""
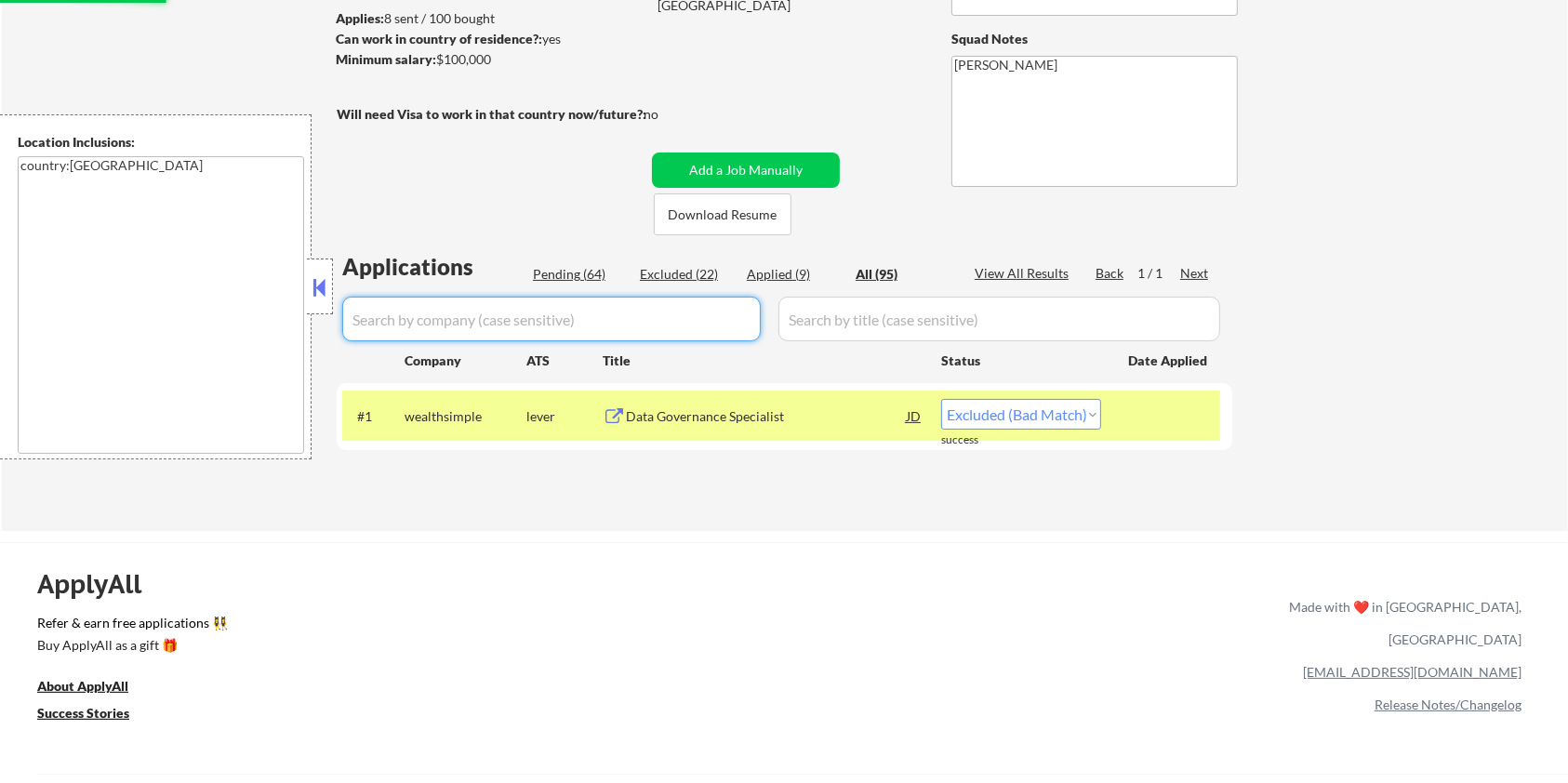
select select ""excluded__salary_""
select select ""excluded__bad_match_""
select select ""excluded__salary_""
select select ""excluded__bad_match_""
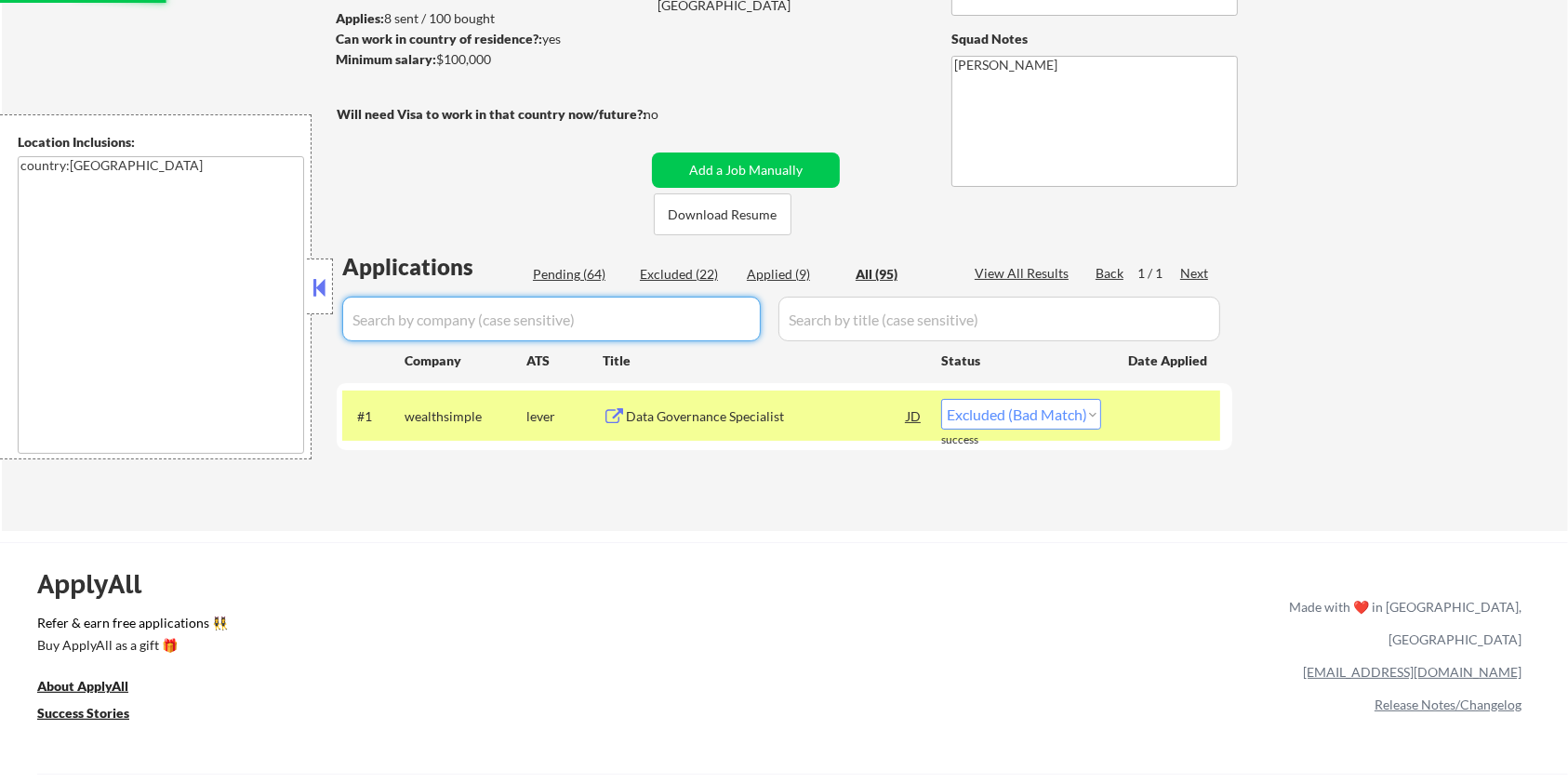
select select ""excluded__other_""
select select ""excluded__expired_""
select select ""pending""
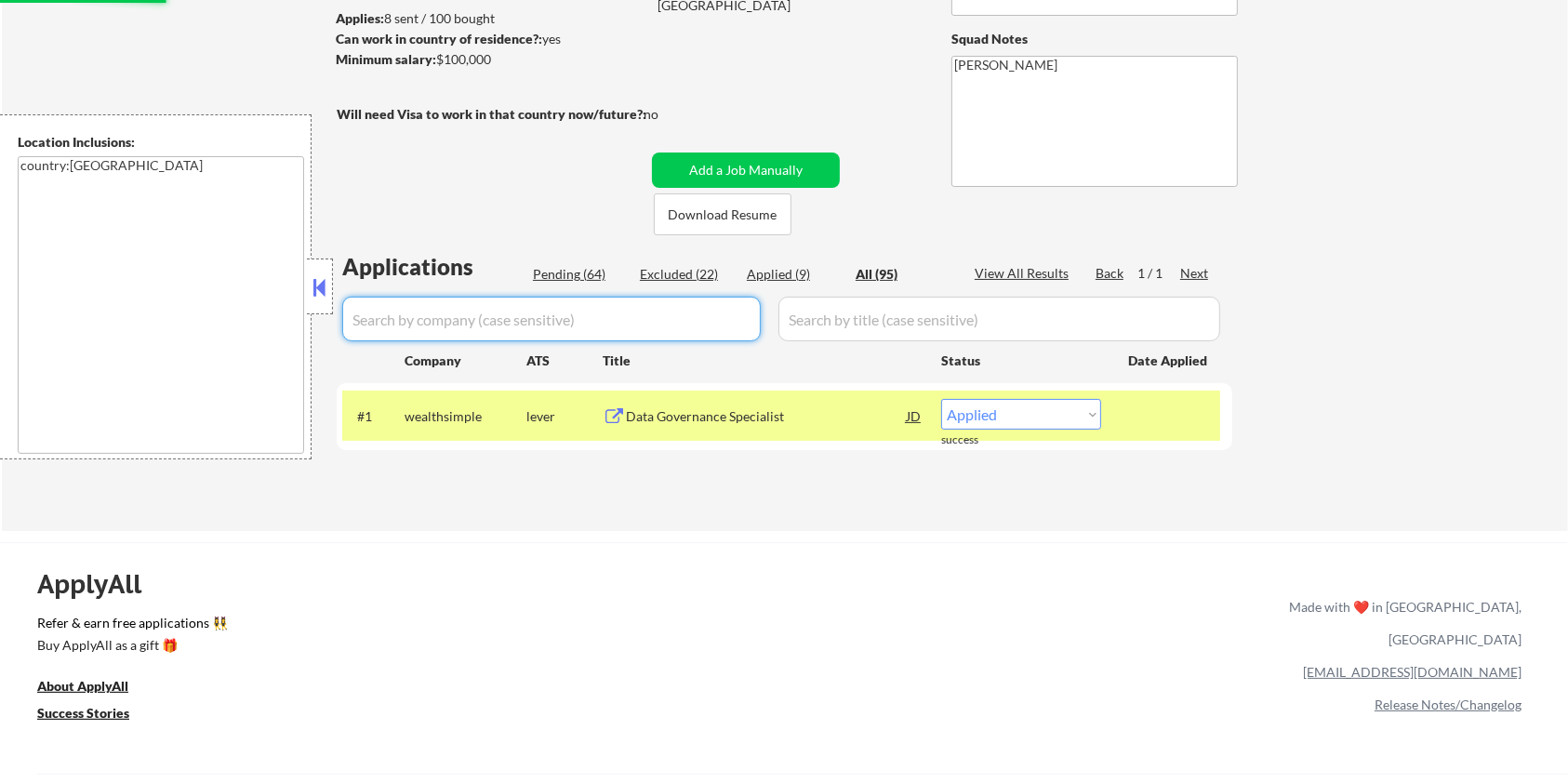
select select ""pending""
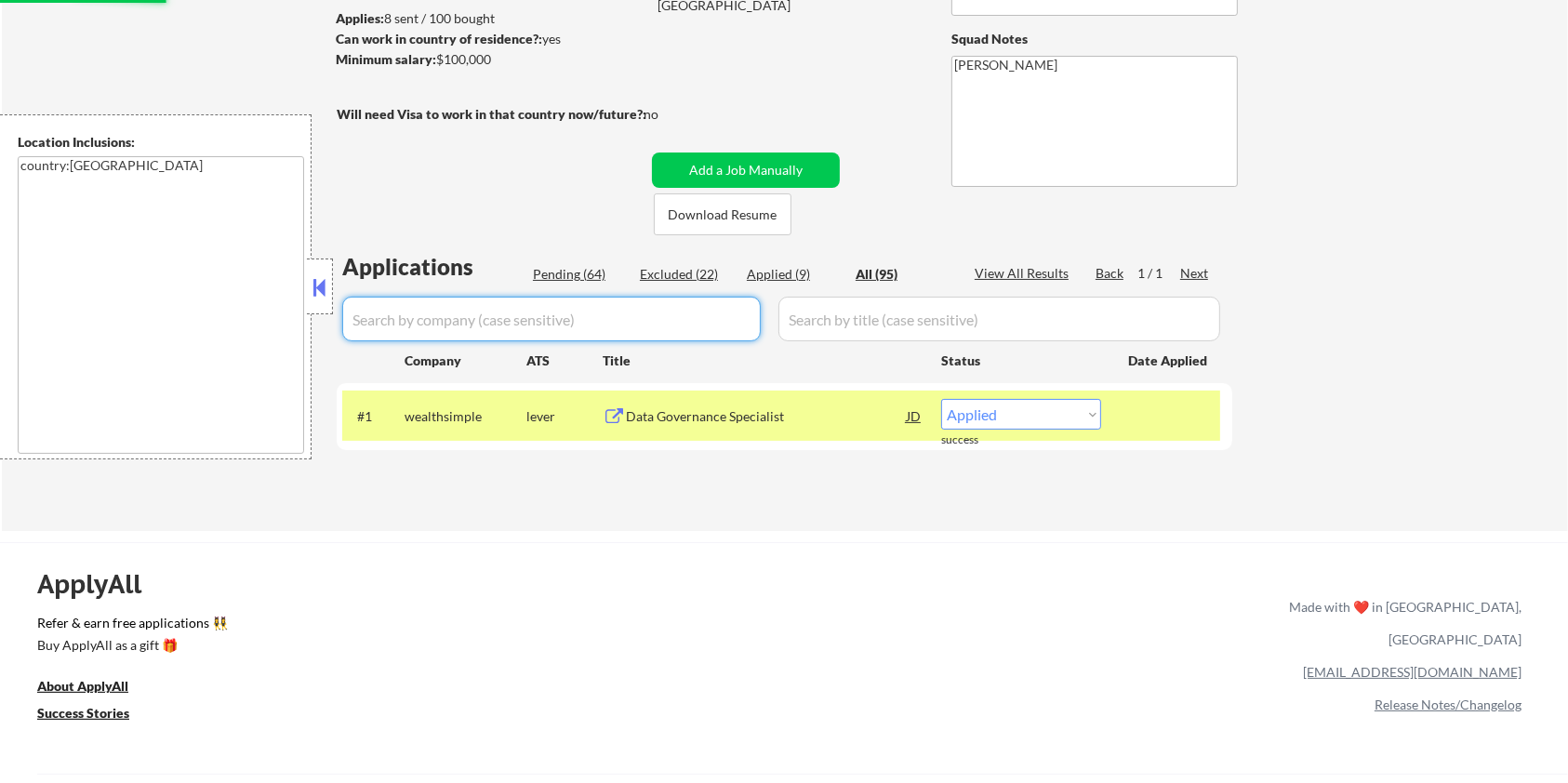
select select ""pending""
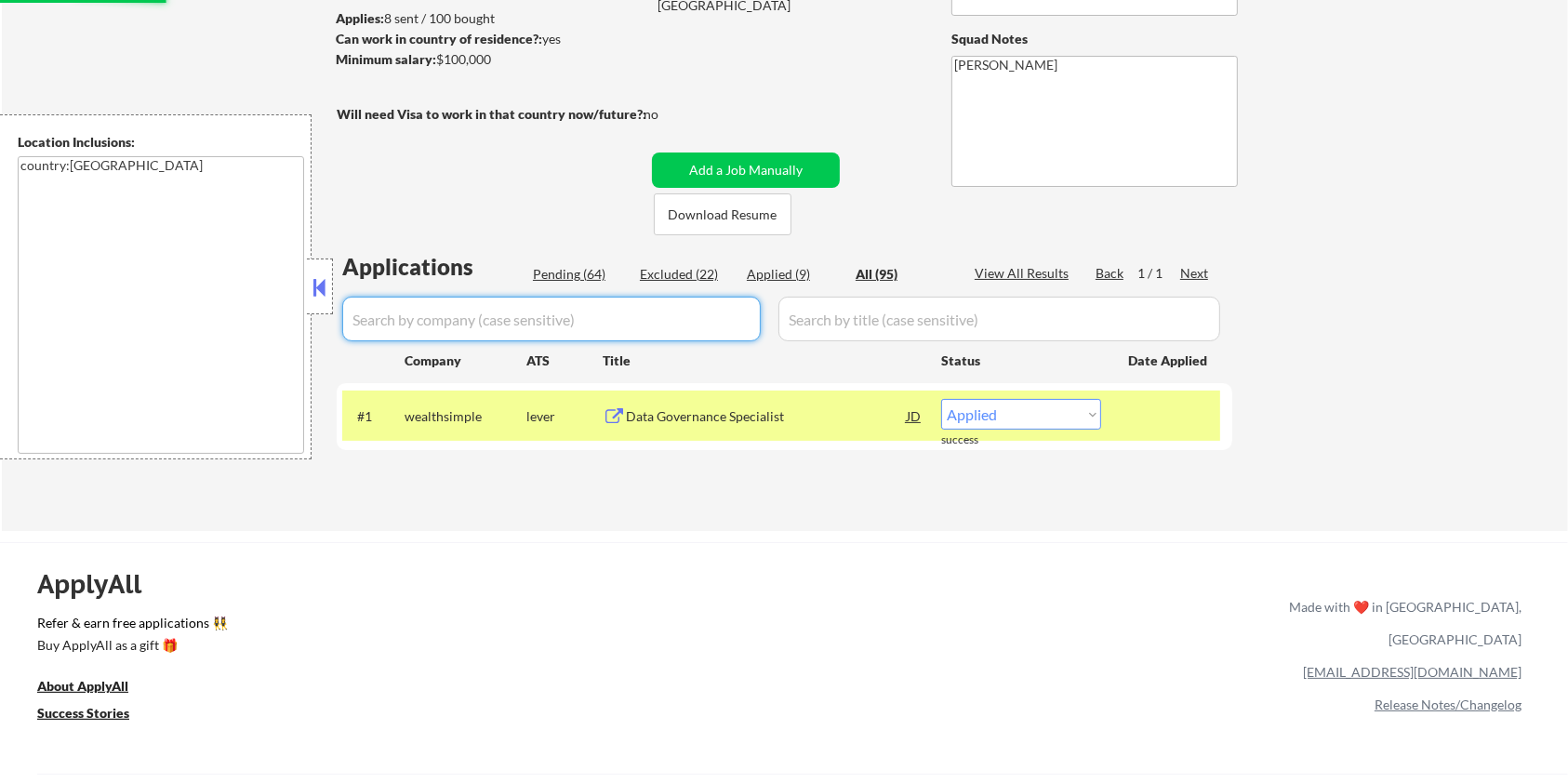
select select ""pending""
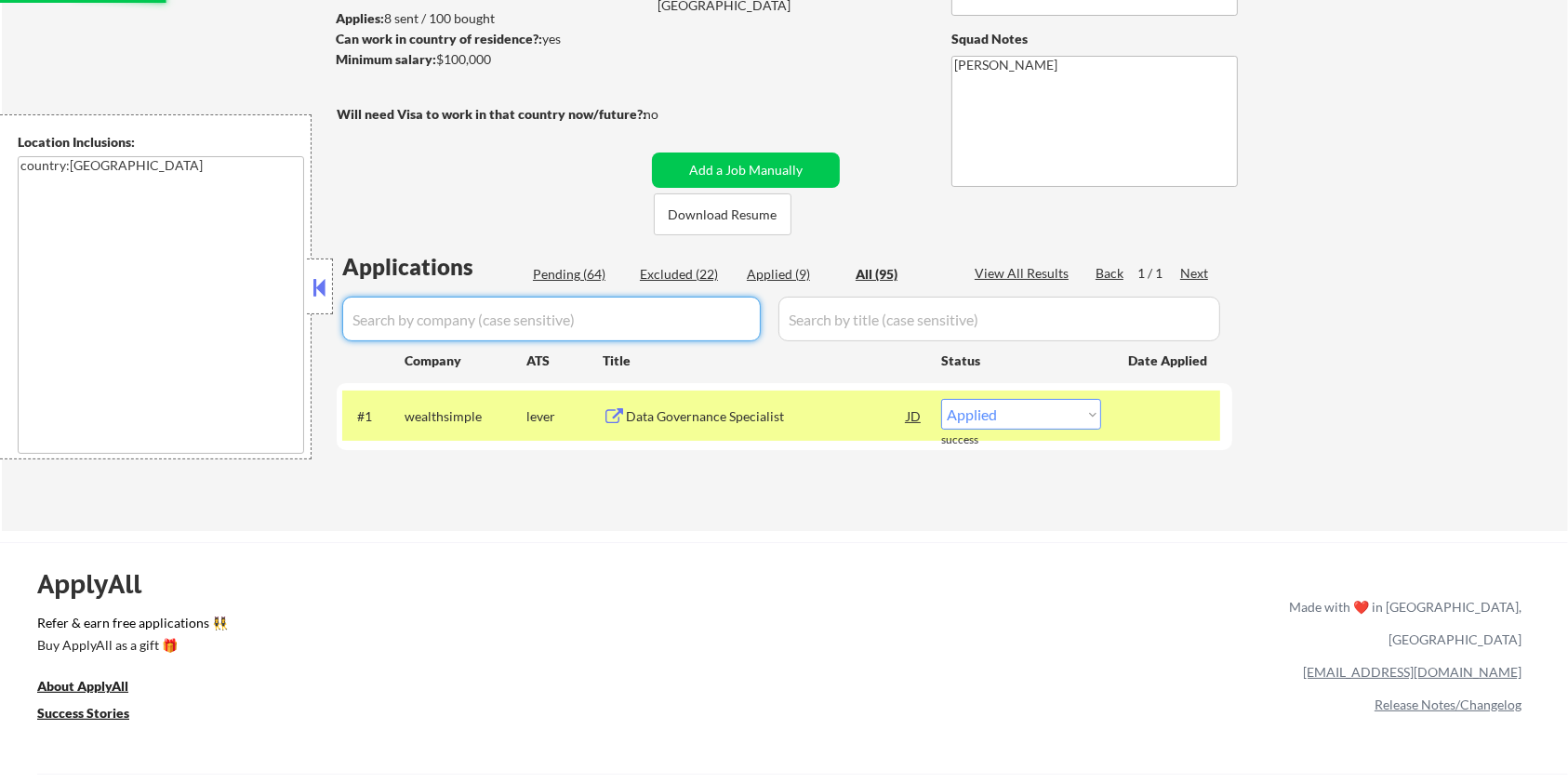
select select ""pending""
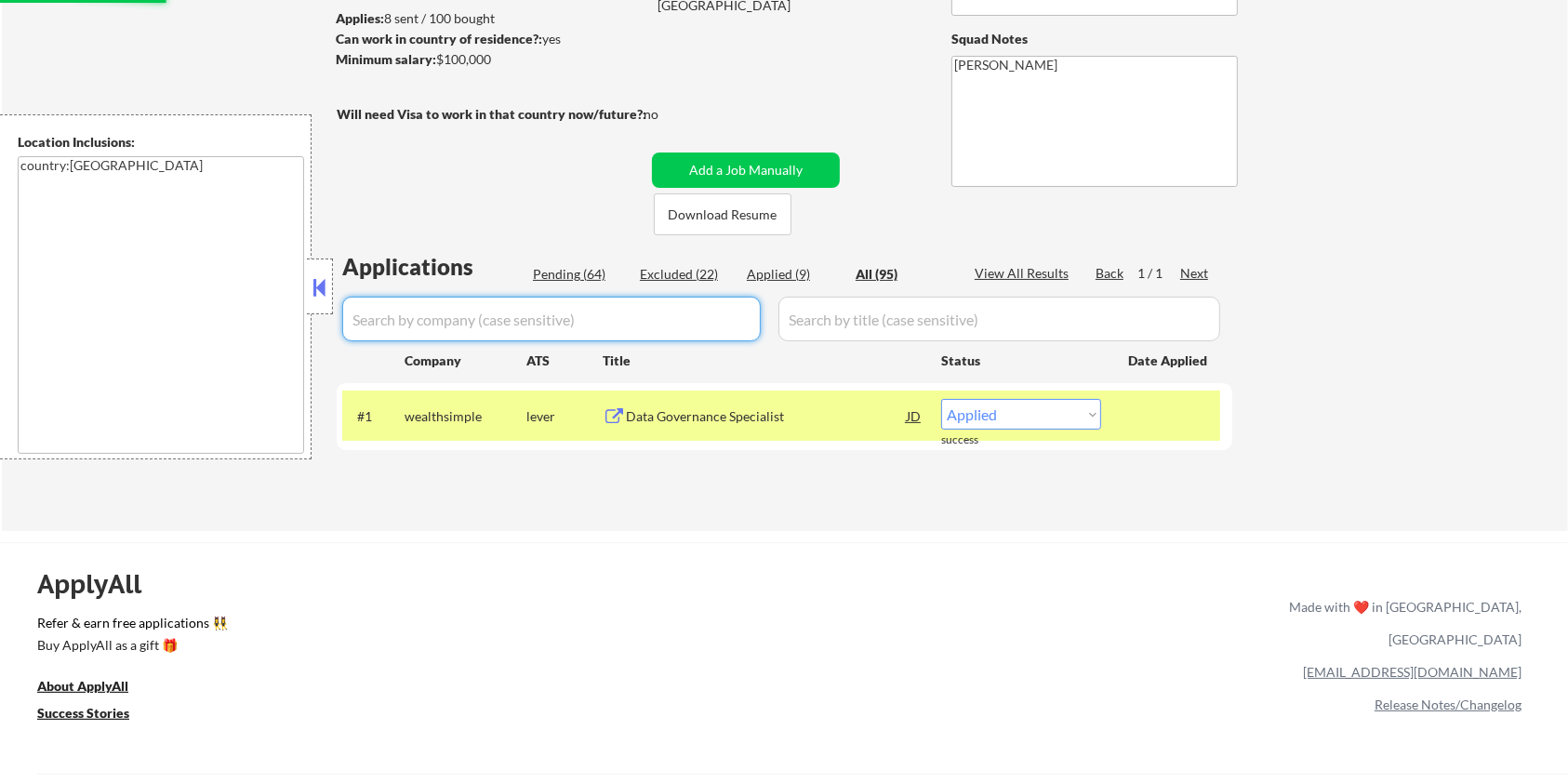
select select ""pending""
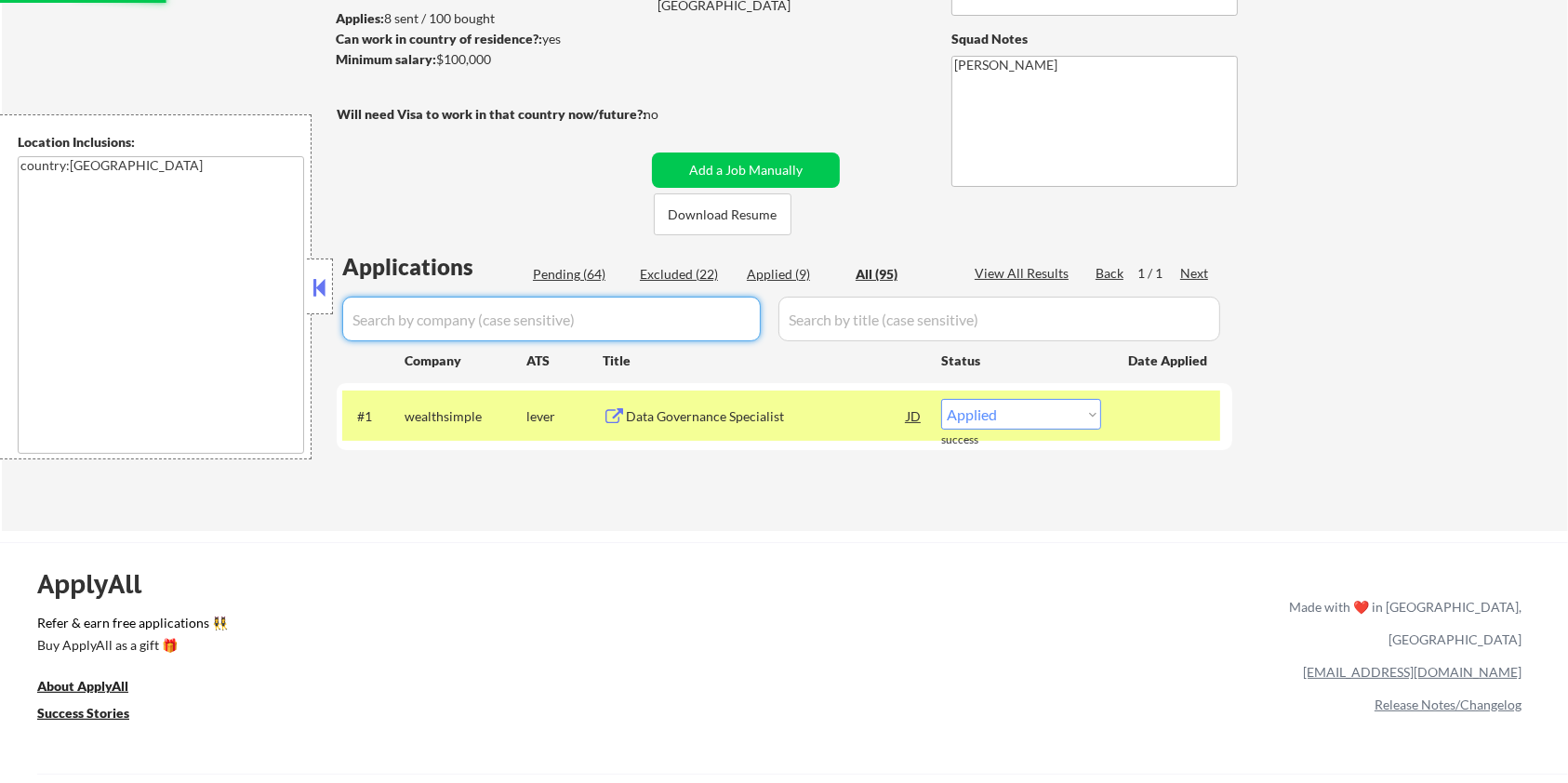
select select ""pending""
select select ""excluded__expired_""
select select ""pending""
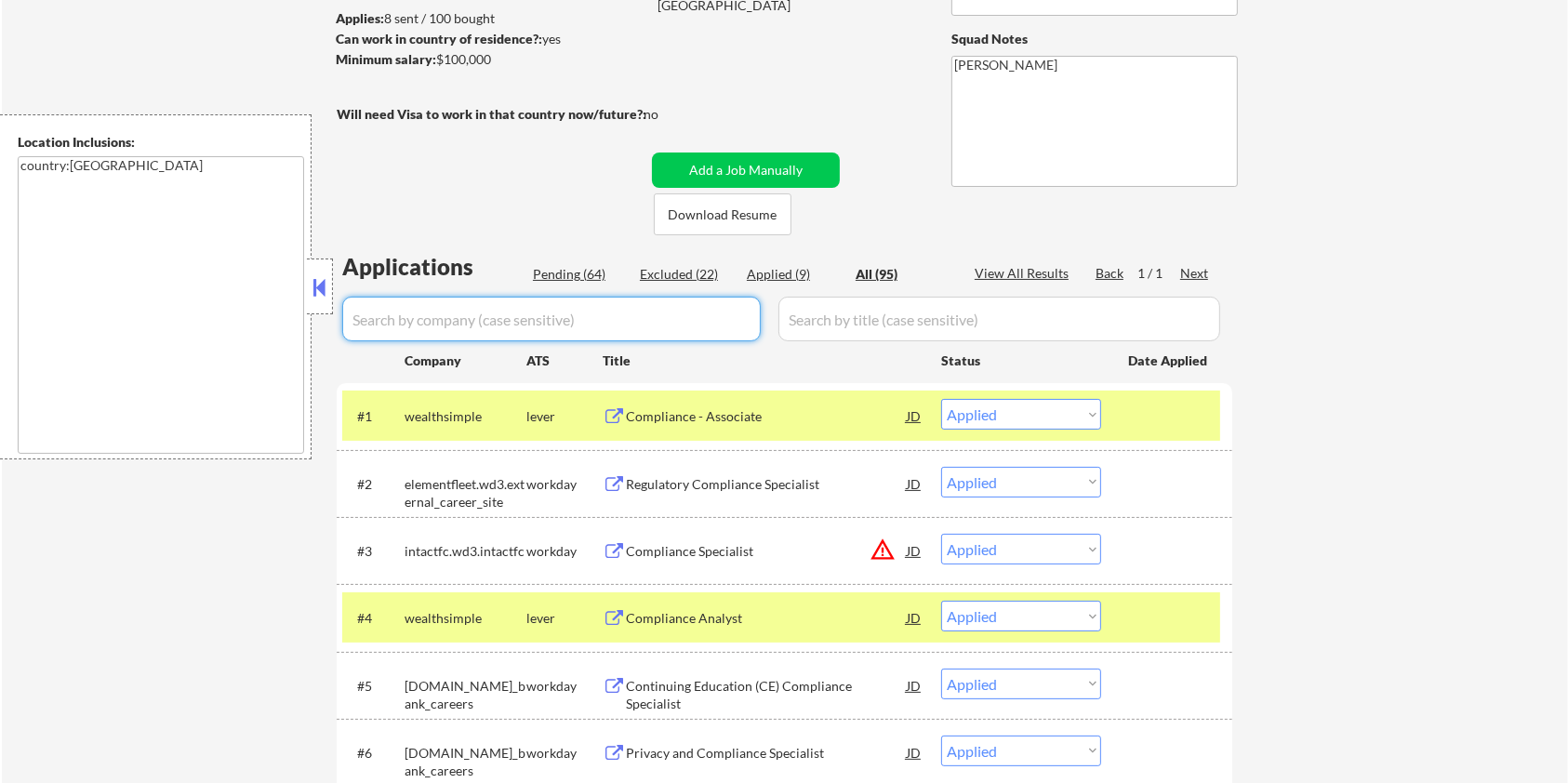
select select ""excluded__bad_match_""
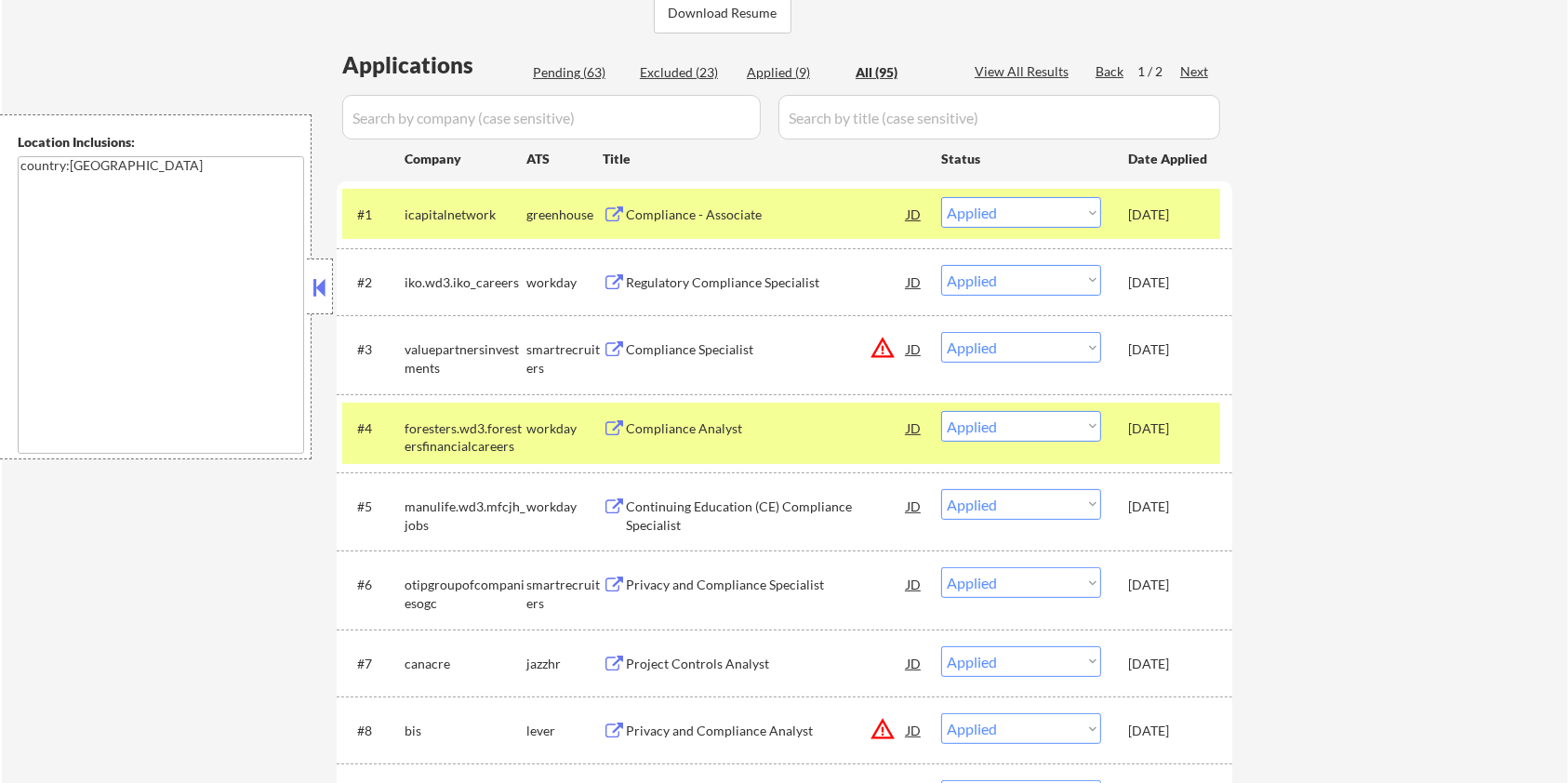
scroll to position [495, 0]
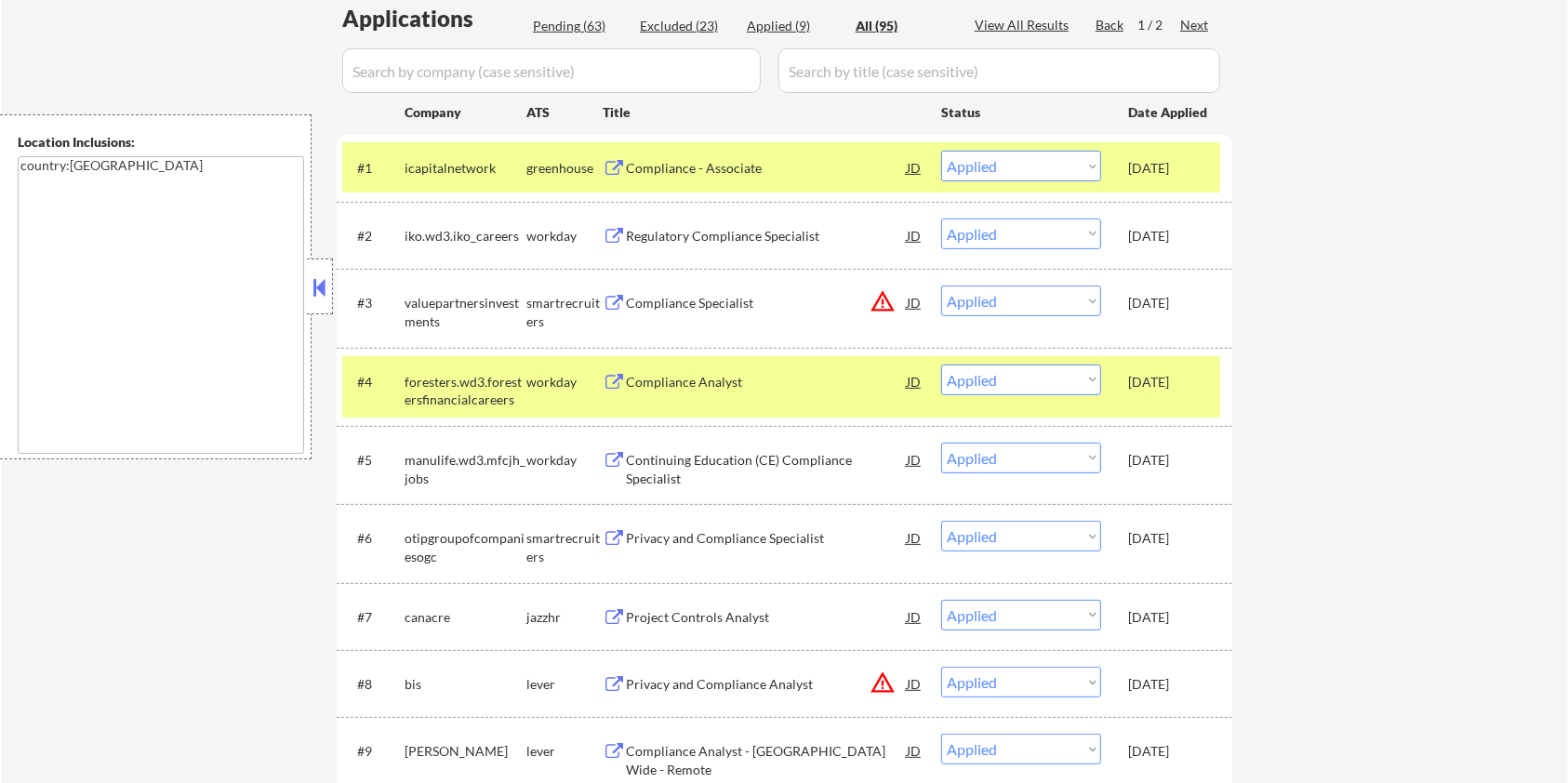
click at [565, 21] on div "Pending (63)" at bounding box center [579, 25] width 93 height 18
select select ""pending""
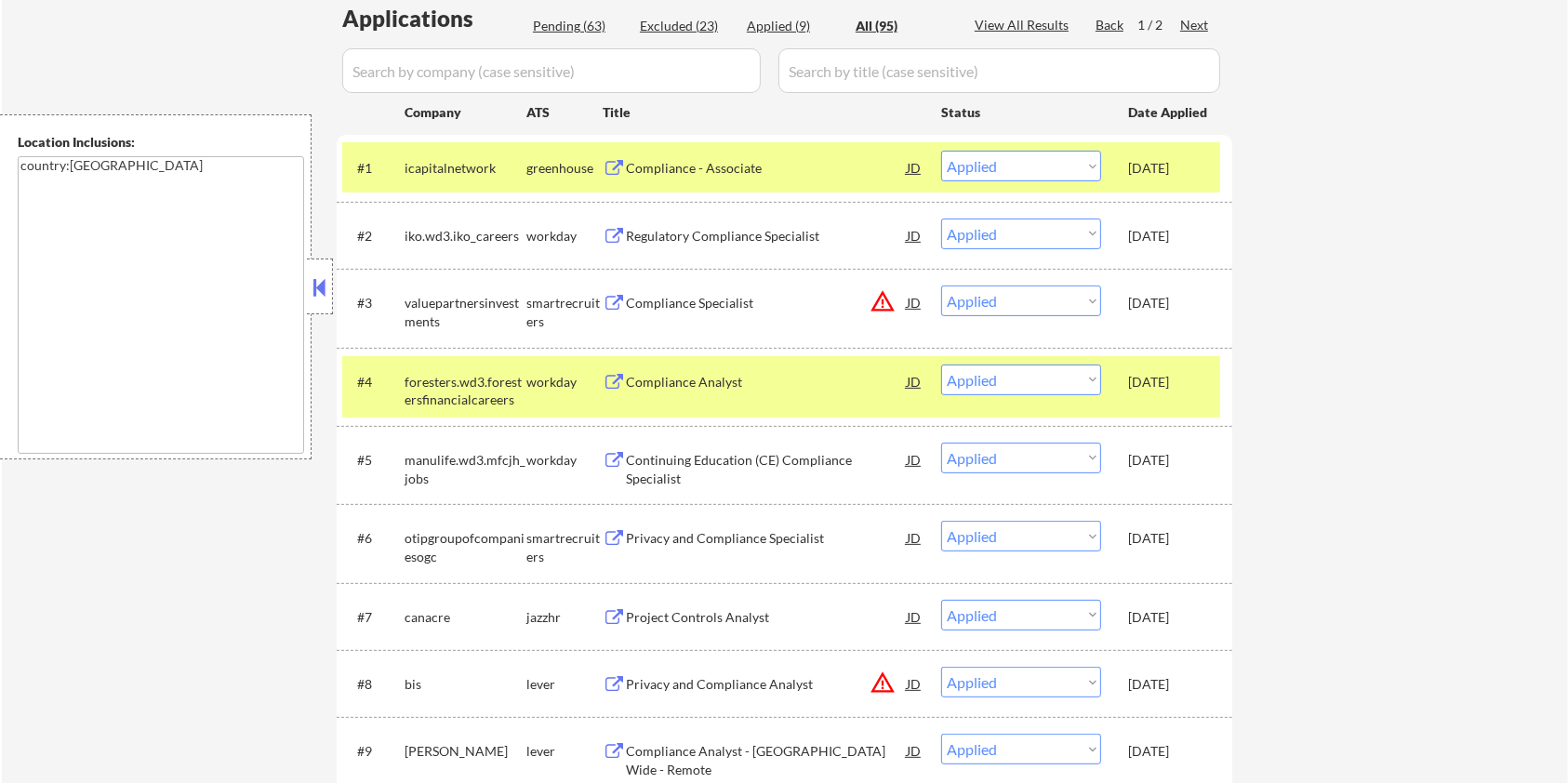
select select ""pending""
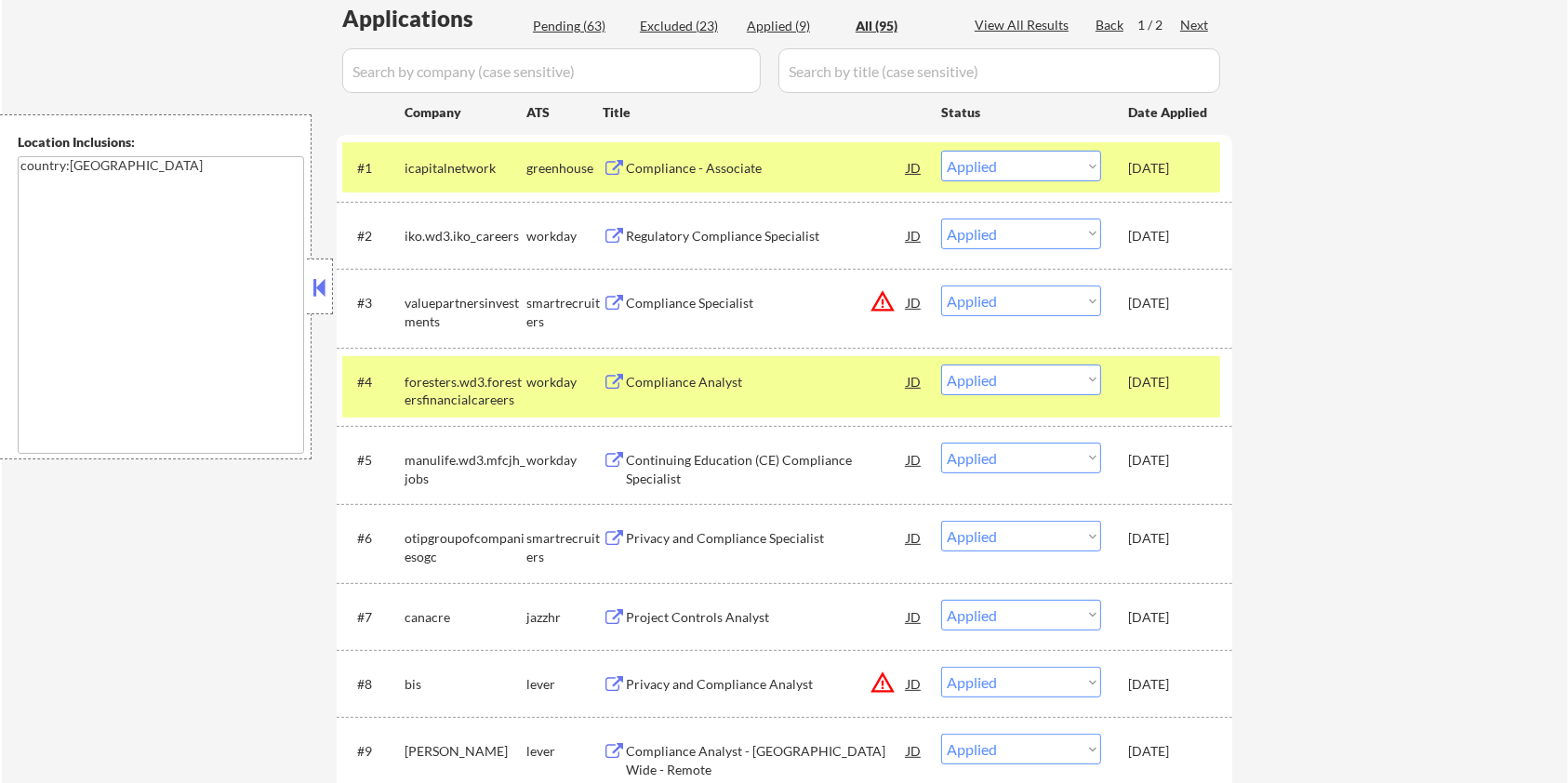
select select ""pending""
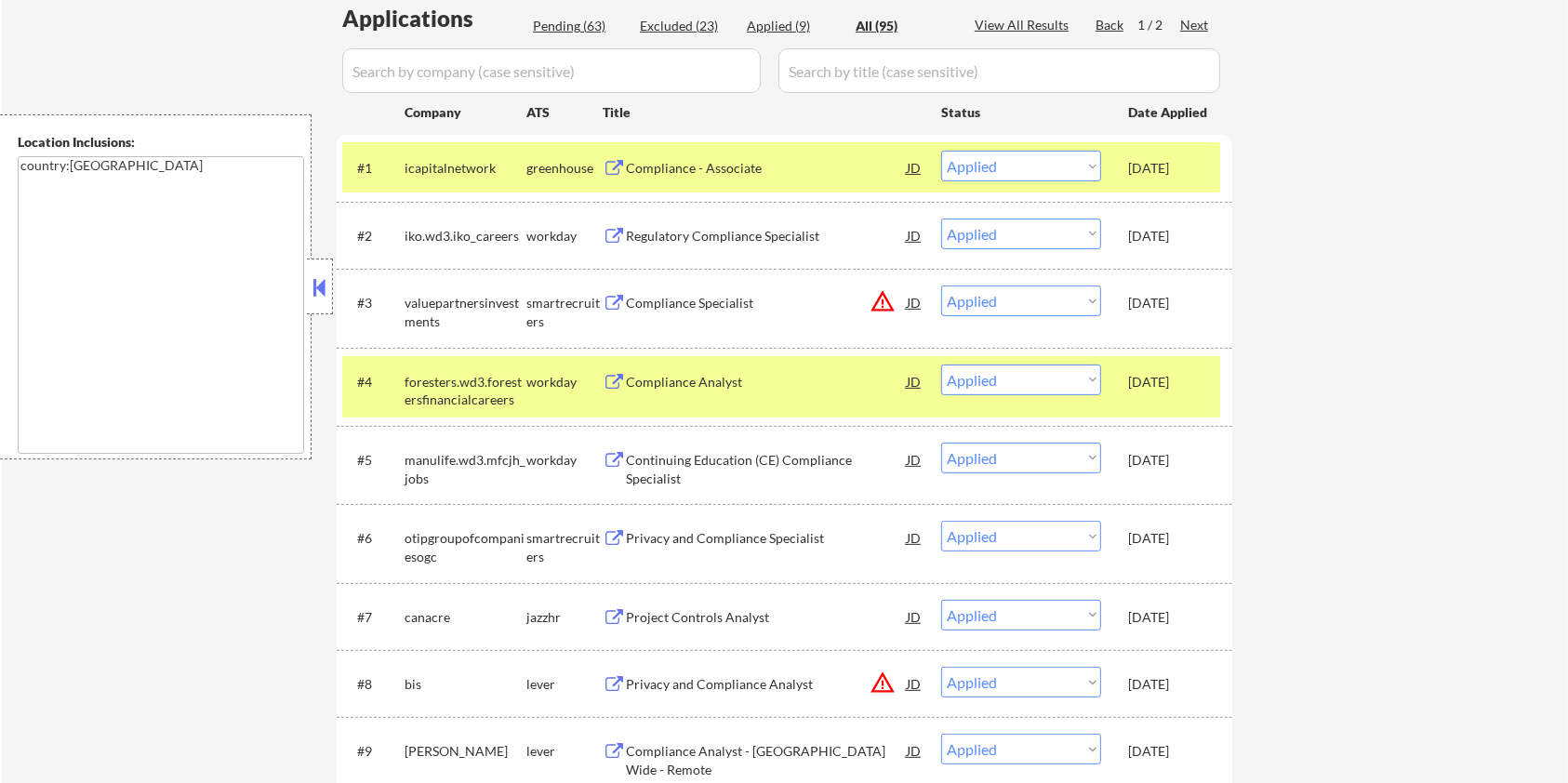
select select ""pending""
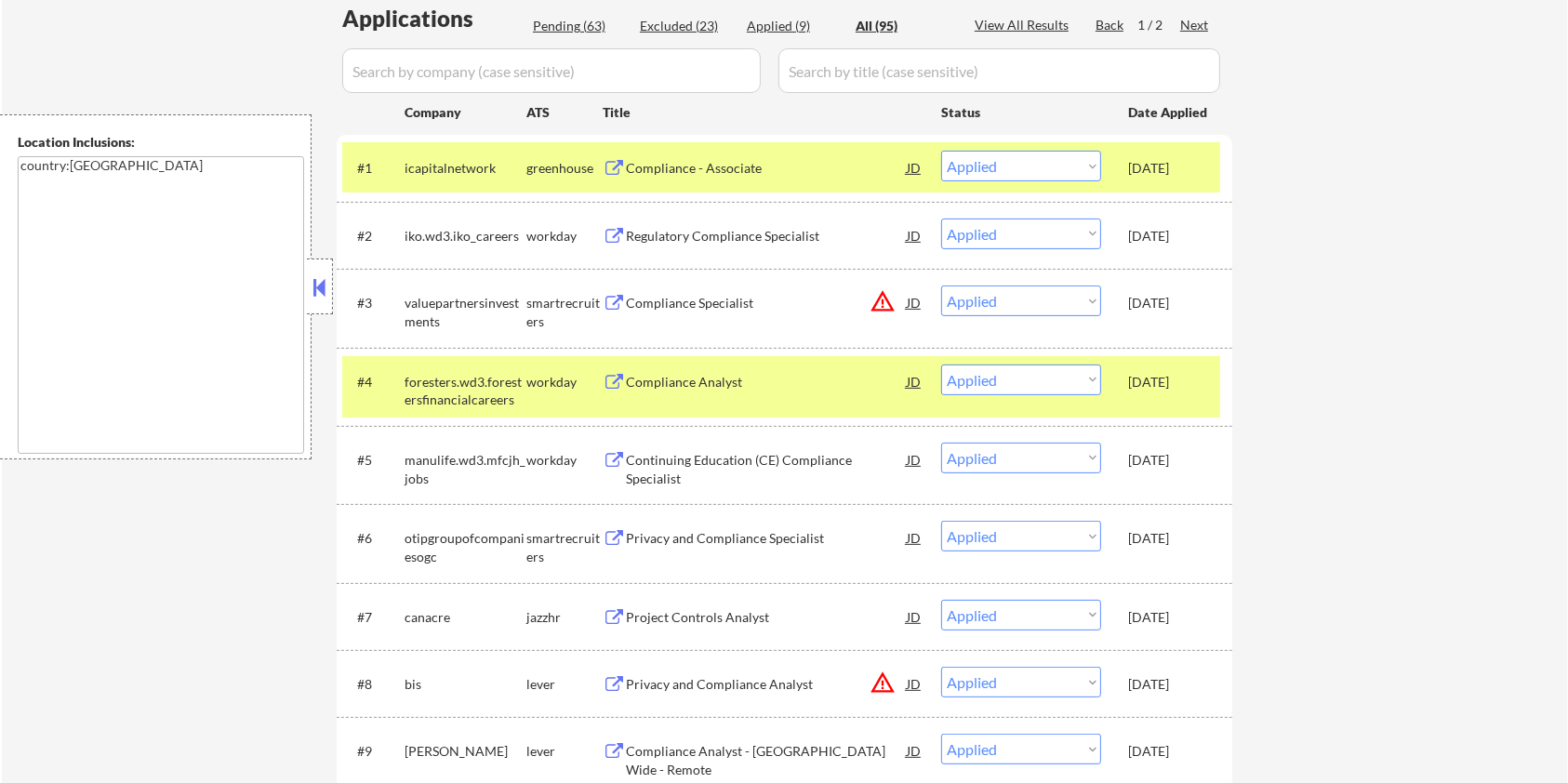
select select ""pending""
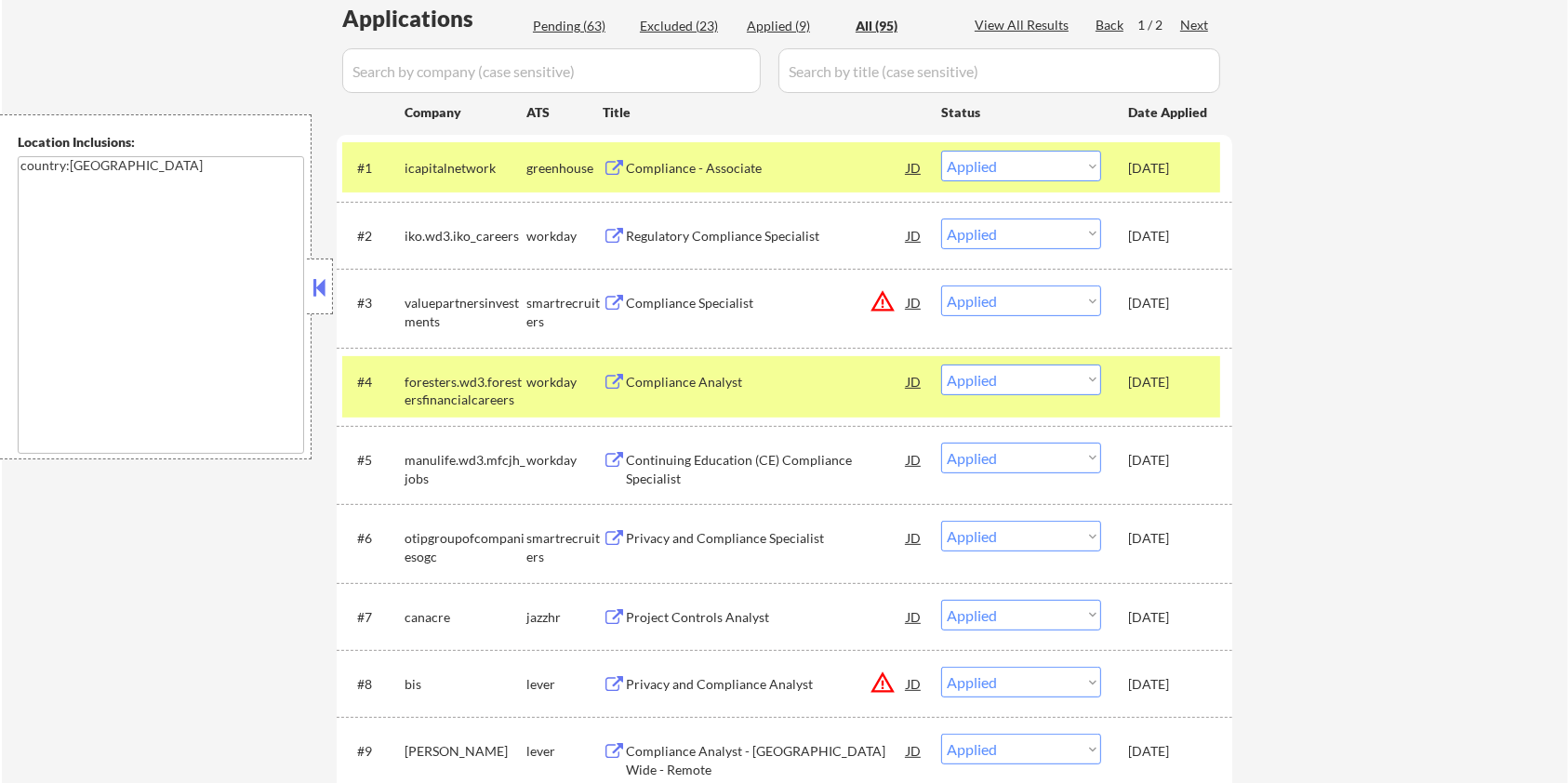
select select ""pending""
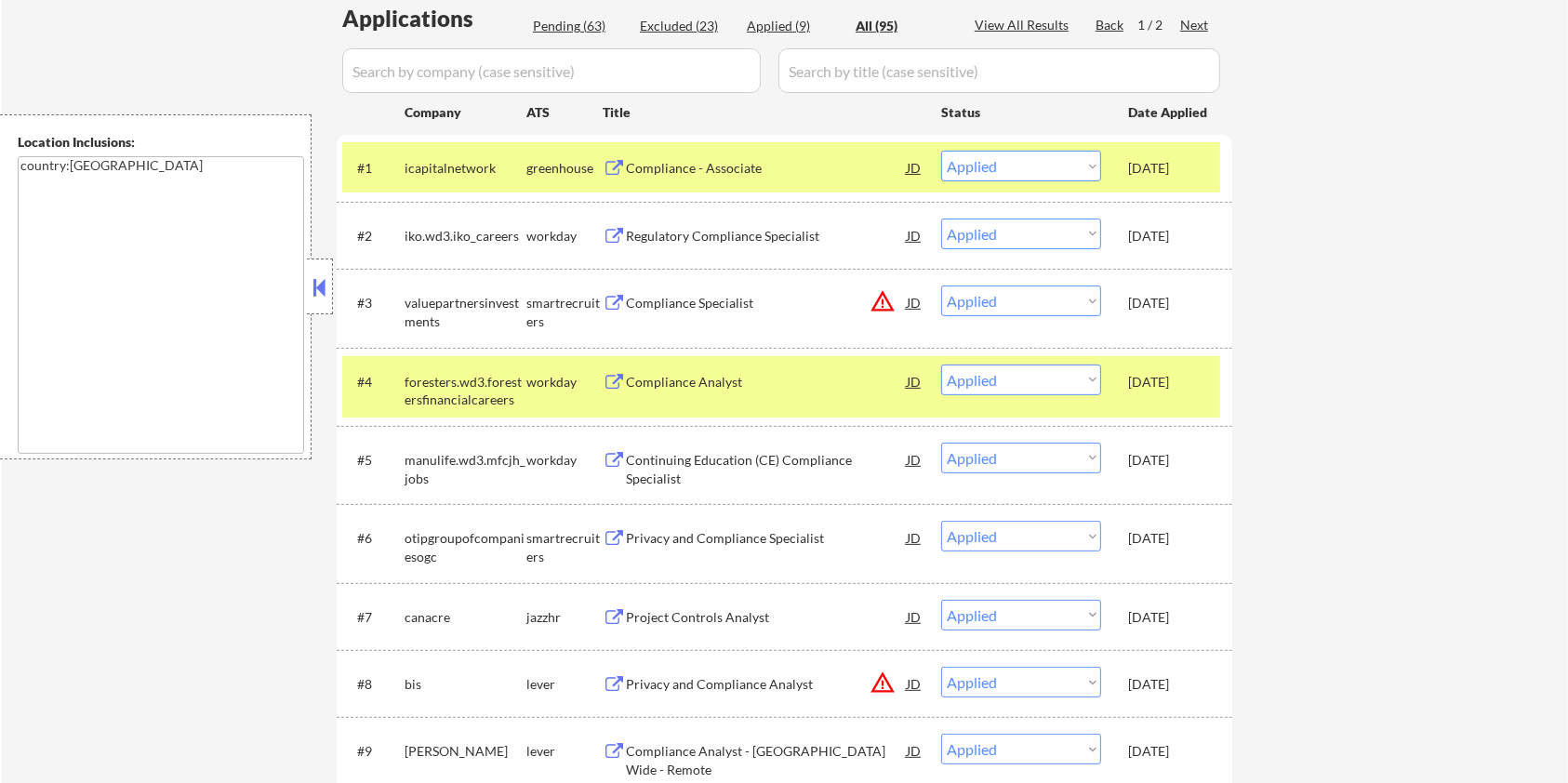
select select ""pending""
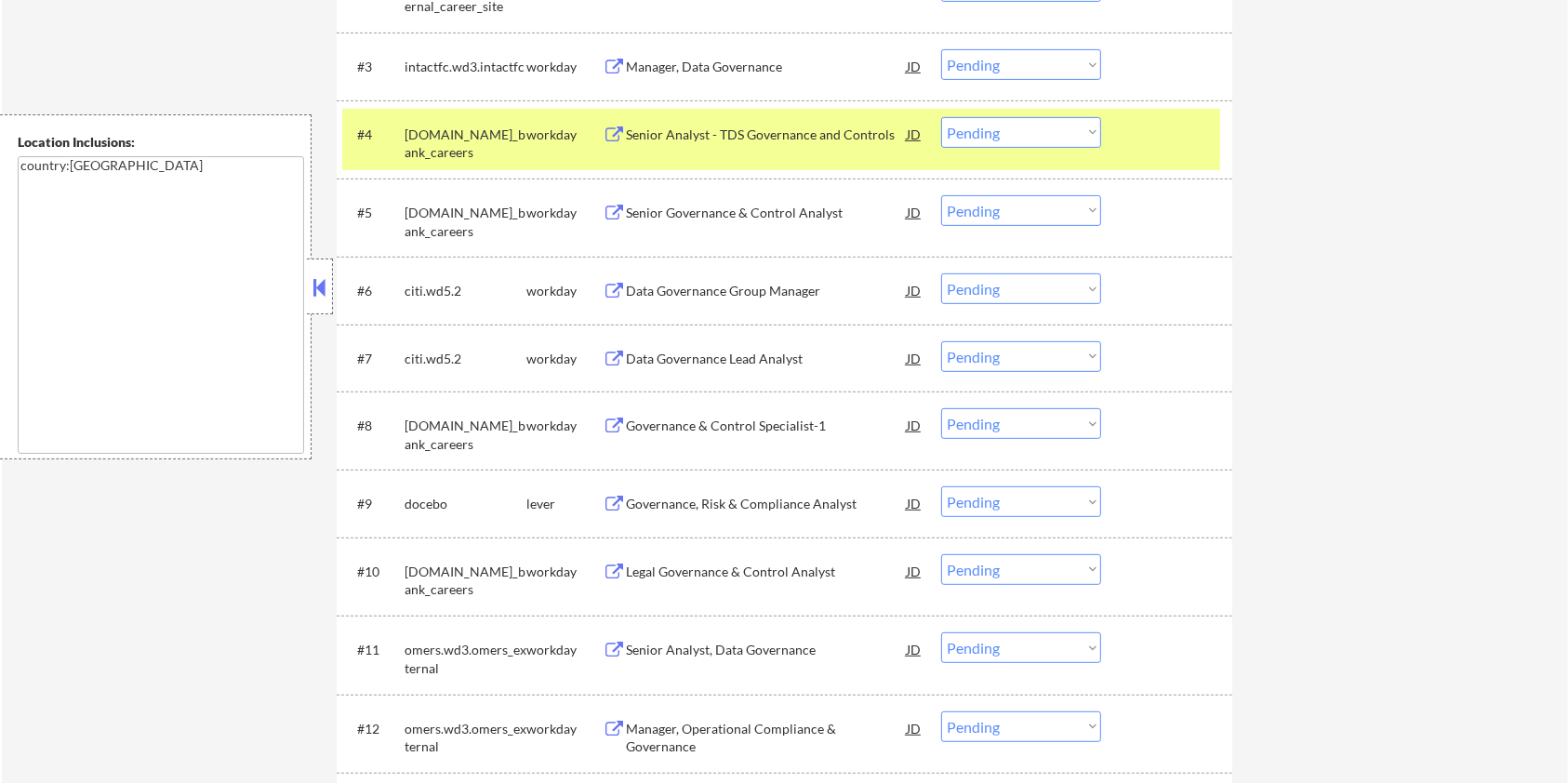
scroll to position [745, 0]
drag, startPoint x: 455, startPoint y: 501, endPoint x: 398, endPoint y: 497, distance: 57.1
click at [398, 497] on div "#9 docebo lever Governance, Risk & Compliance Analyst JD Choose an option... Pe…" at bounding box center [781, 502] width 877 height 50
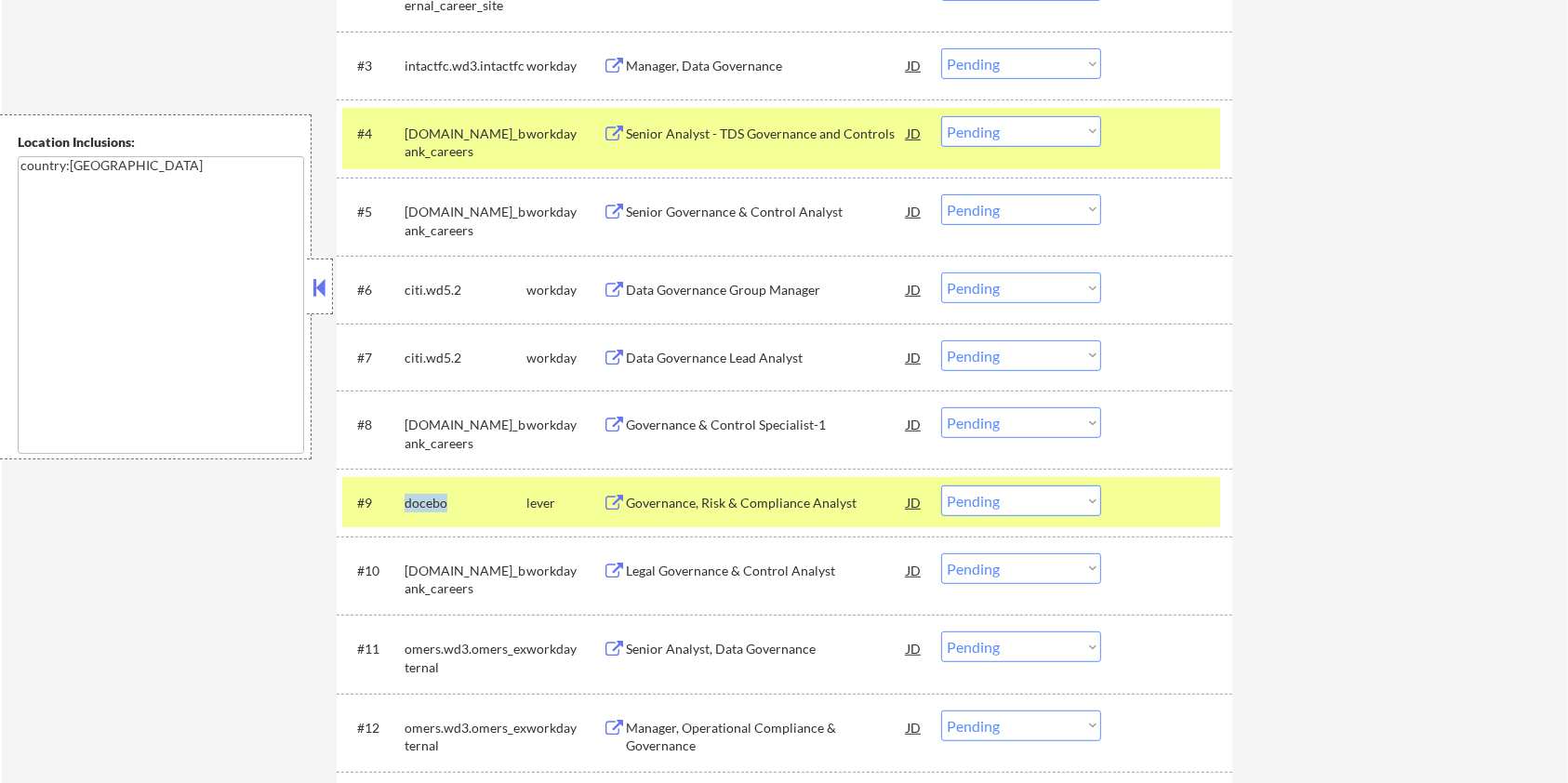
copy div "docebo"
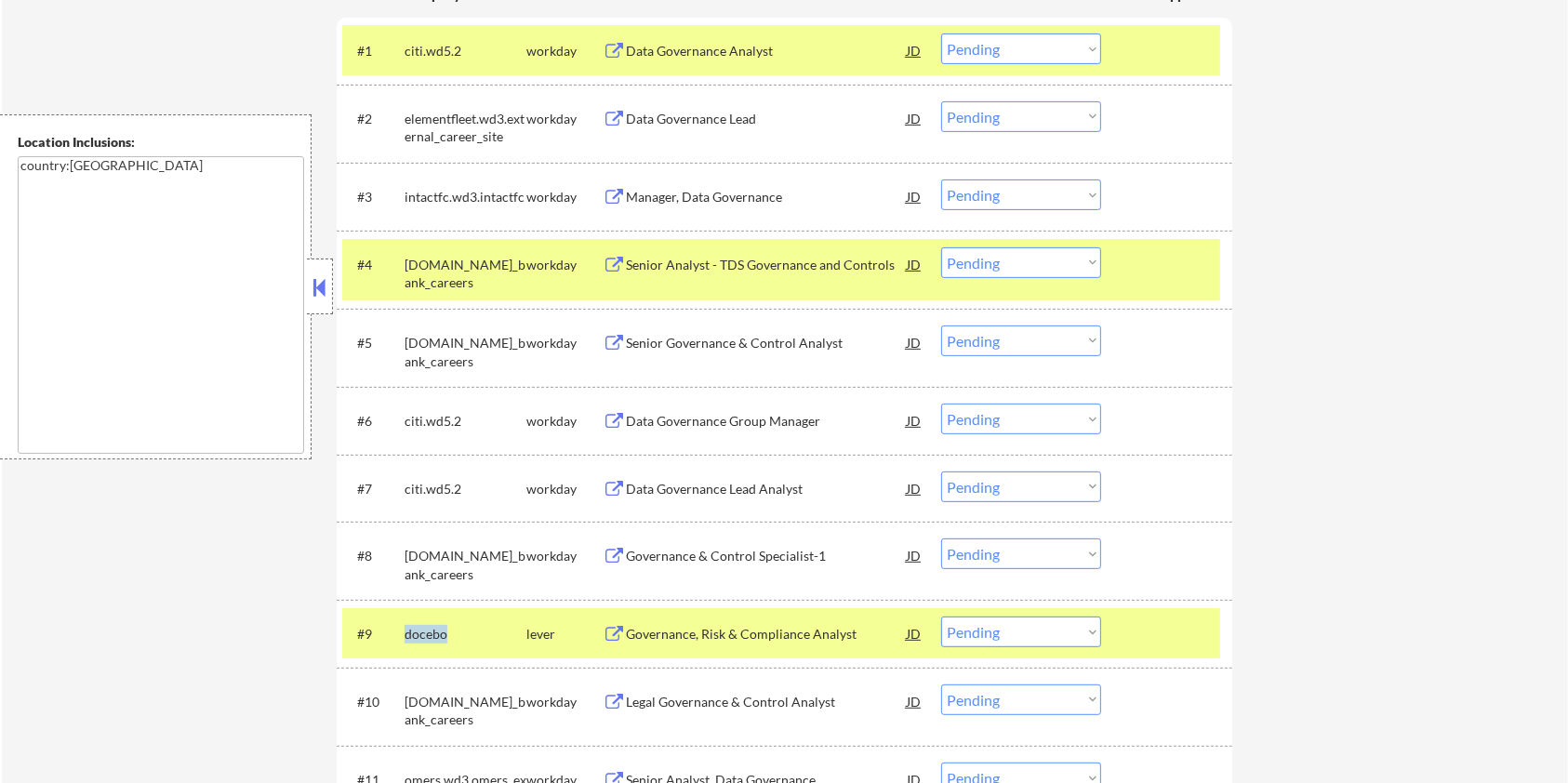
scroll to position [372, 0]
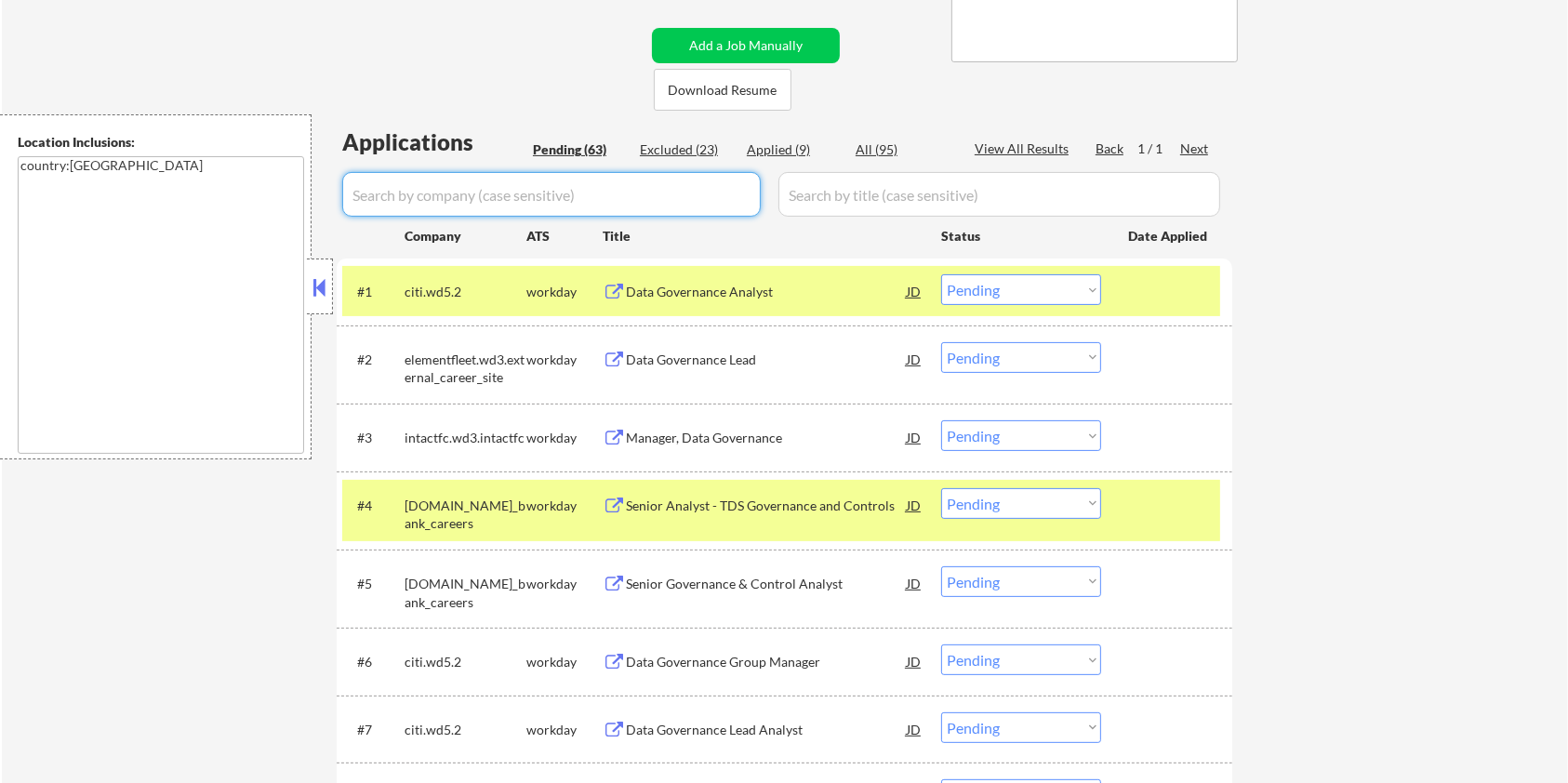
click at [468, 175] on input "input" at bounding box center [551, 195] width 419 height 45
paste input "docebo"
type input "docebo"
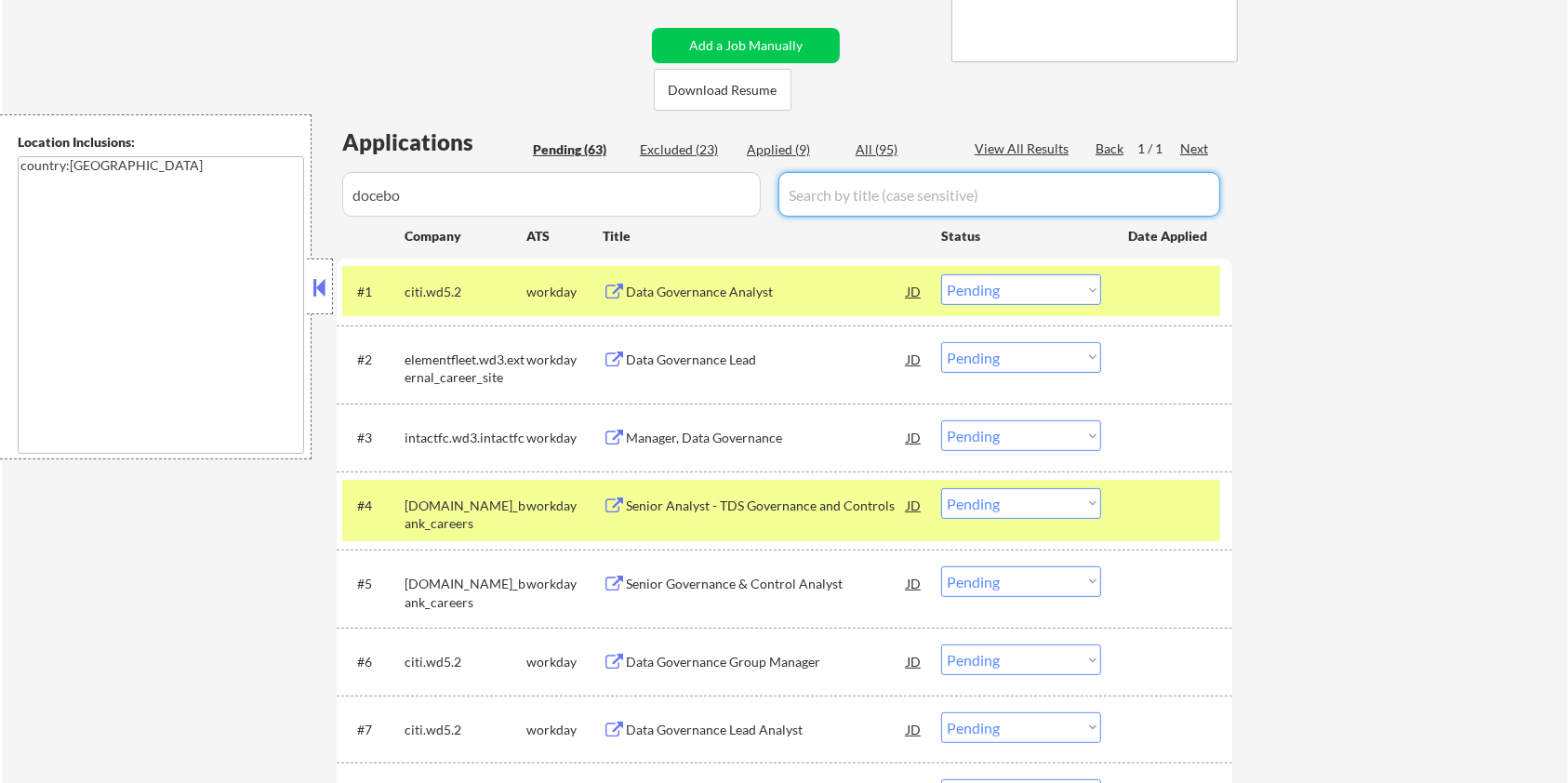
click at [833, 190] on input "input" at bounding box center [999, 195] width 442 height 45
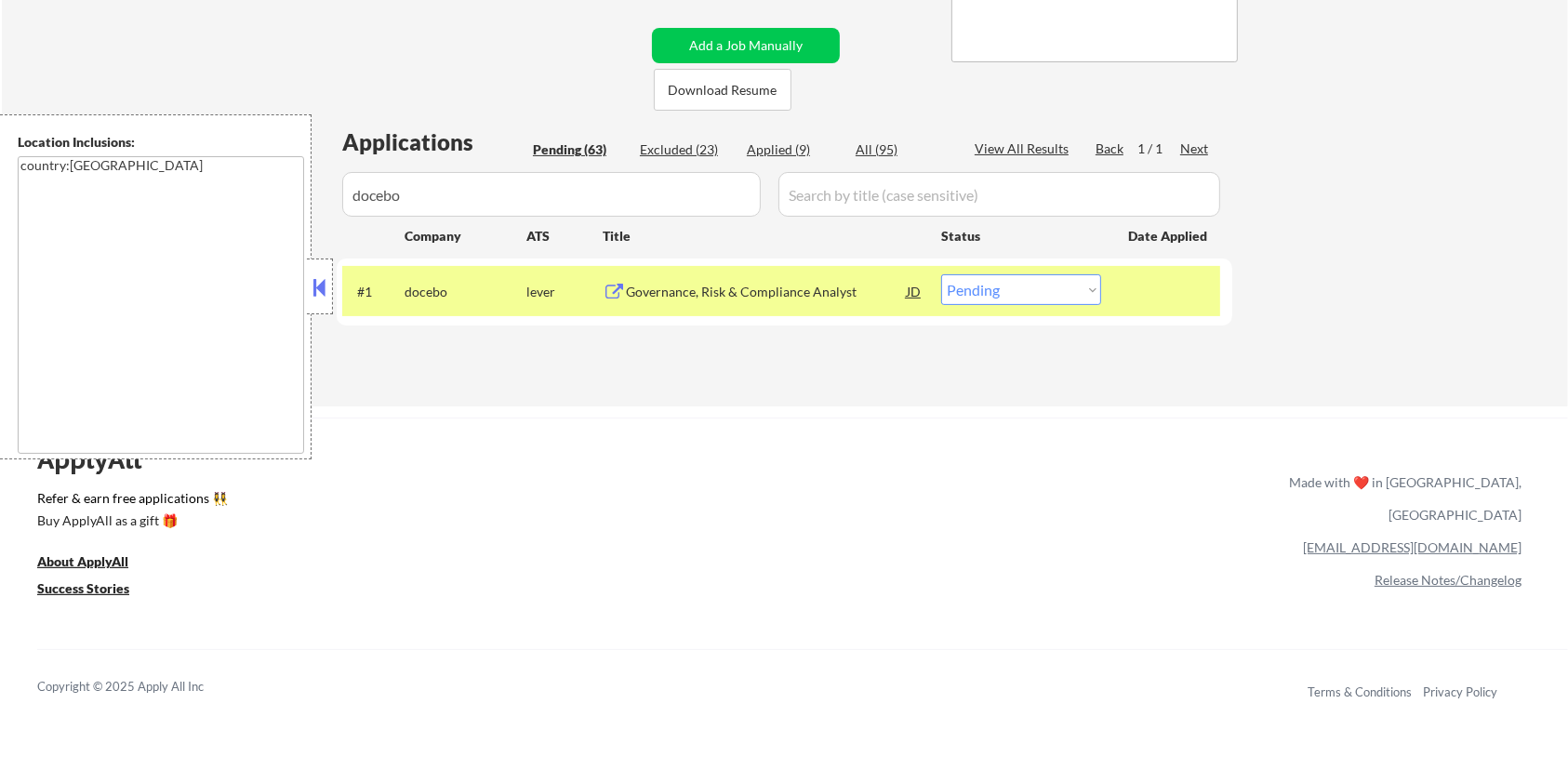
click at [760, 288] on div "Governance, Risk & Compliance Analyst" at bounding box center [765, 291] width 281 height 18
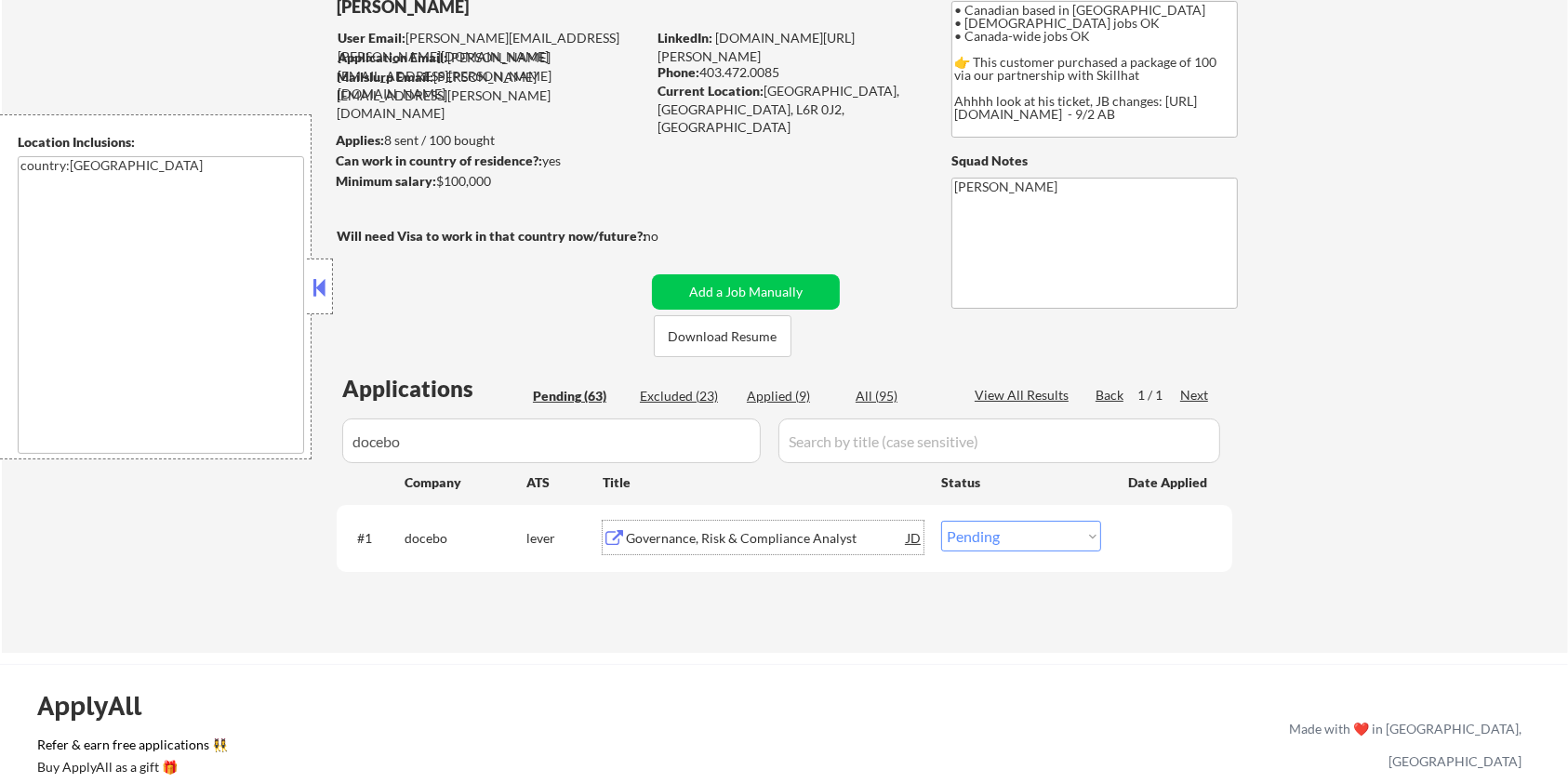
scroll to position [124, 0]
drag, startPoint x: 501, startPoint y: 185, endPoint x: 439, endPoint y: 180, distance: 62.2
click at [439, 180] on div "Minimum salary: $100,000" at bounding box center [489, 183] width 309 height 18
copy div "$100,000"
click at [1082, 545] on select "Choose an option... Pending Applied Excluded (Questions) Excluded (Expired) Exc…" at bounding box center [1020, 539] width 160 height 31
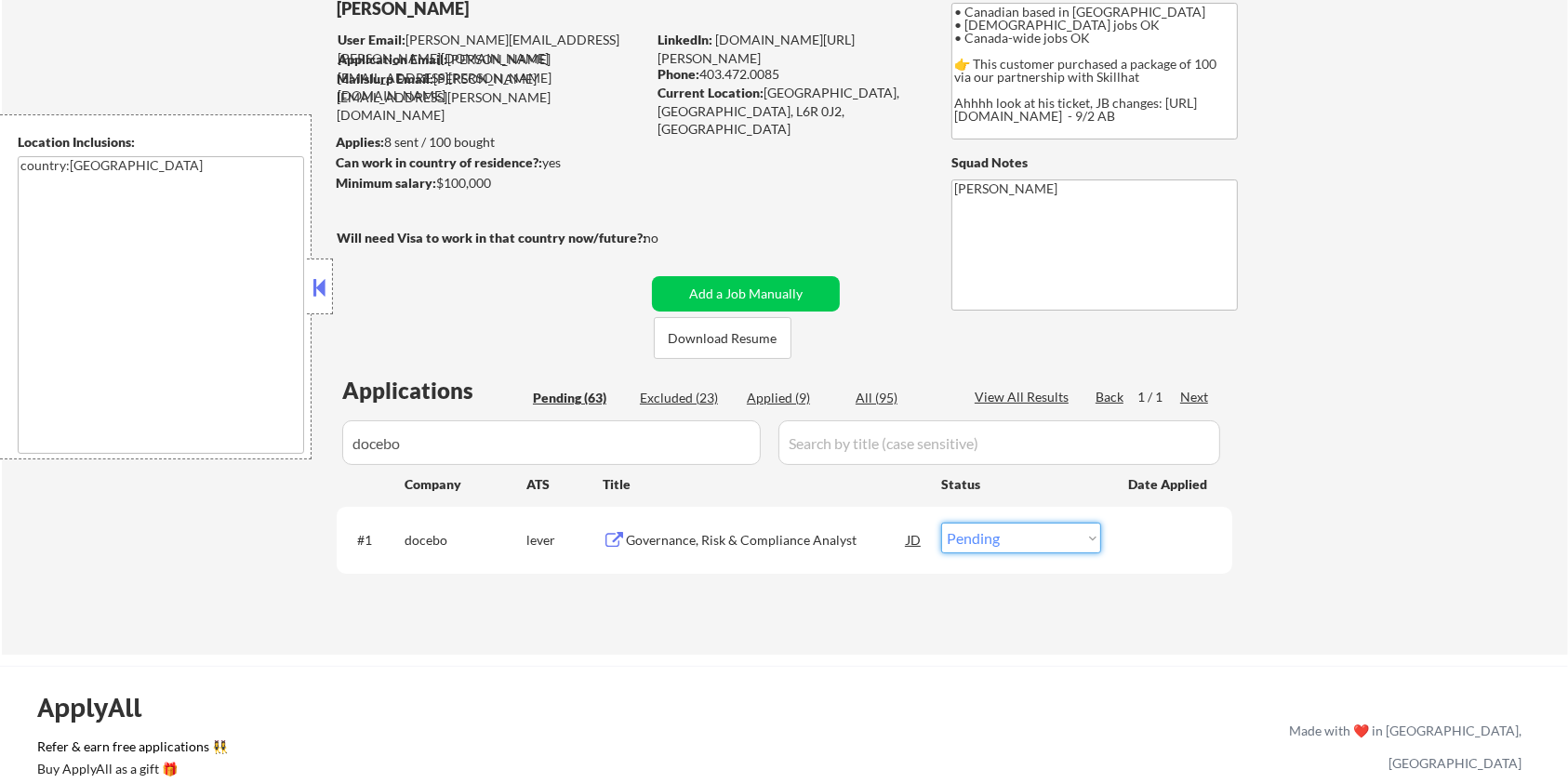
select select ""applied""
click at [941, 523] on select "Choose an option... Pending Applied Excluded (Questions) Excluded (Expired) Exc…" at bounding box center [1020, 539] width 160 height 31
select select ""applied""
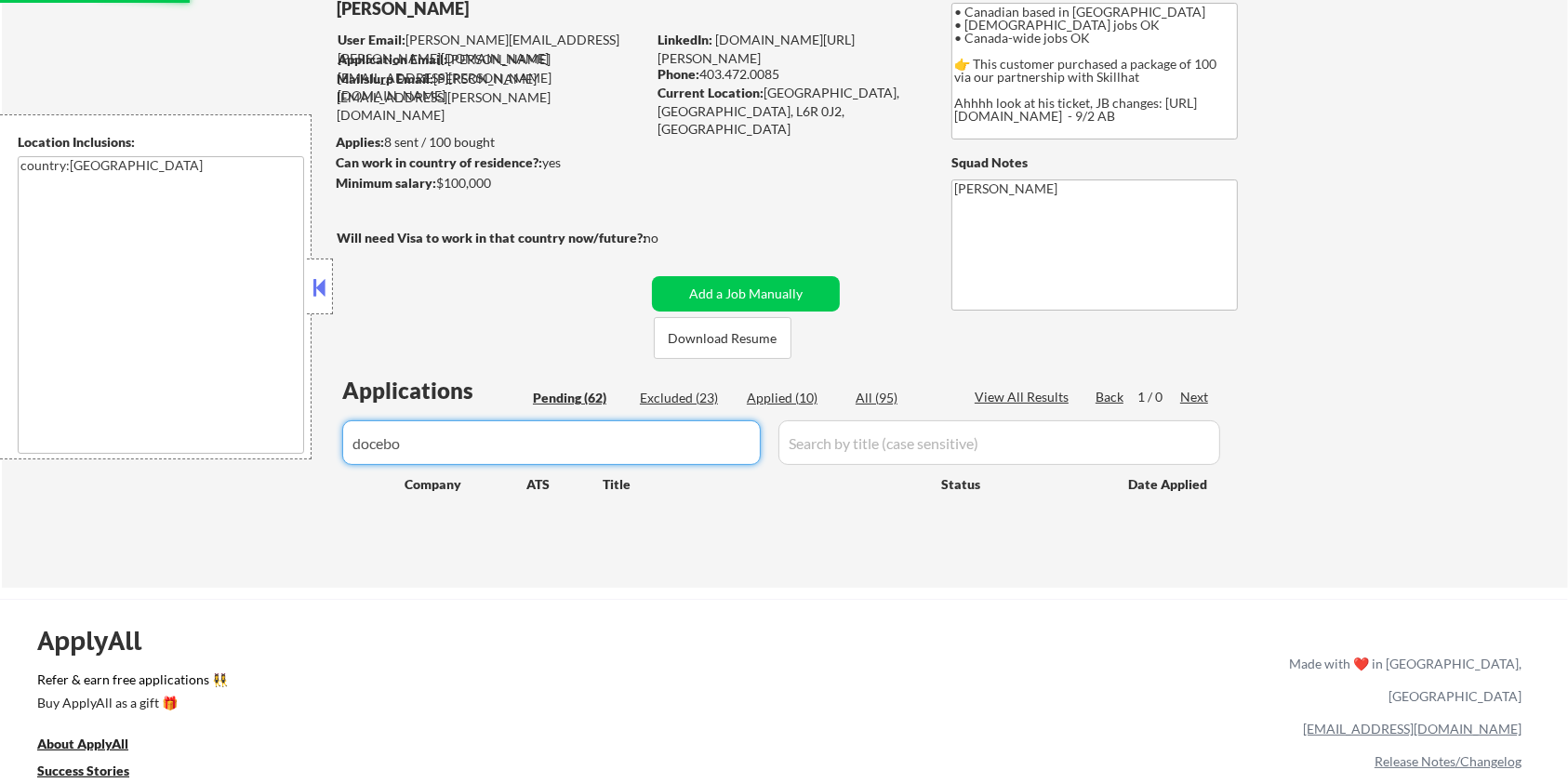
drag, startPoint x: 516, startPoint y: 450, endPoint x: 232, endPoint y: 451, distance: 284.0
click at [232, 451] on body "← Return to /applysquad Mailslurp Inbox Job Search Builder Harrison Asamoah Use…" at bounding box center [784, 267] width 1568 height 783
select select ""pending""
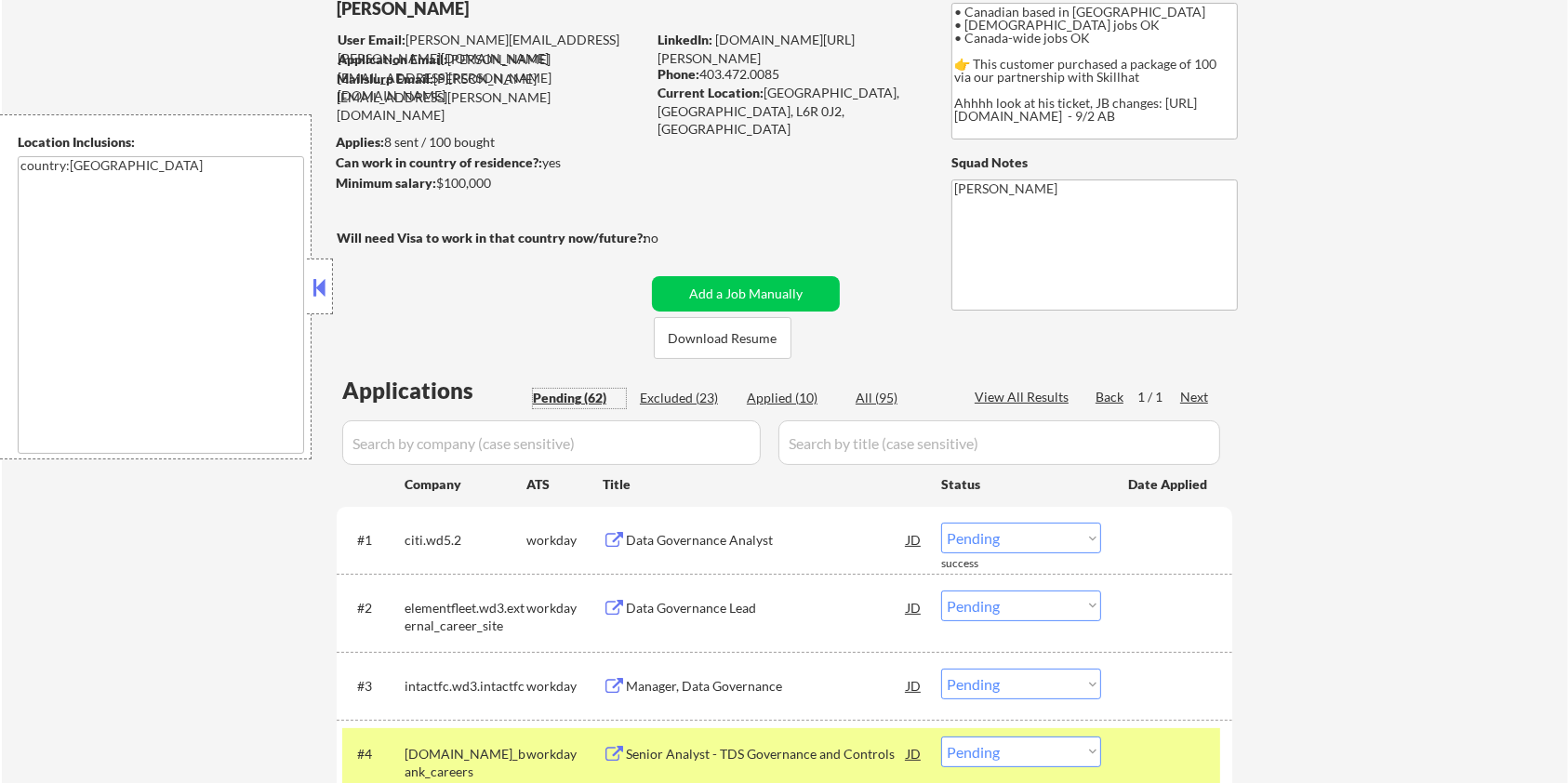
click at [549, 389] on div "Pending (62)" at bounding box center [579, 398] width 93 height 18
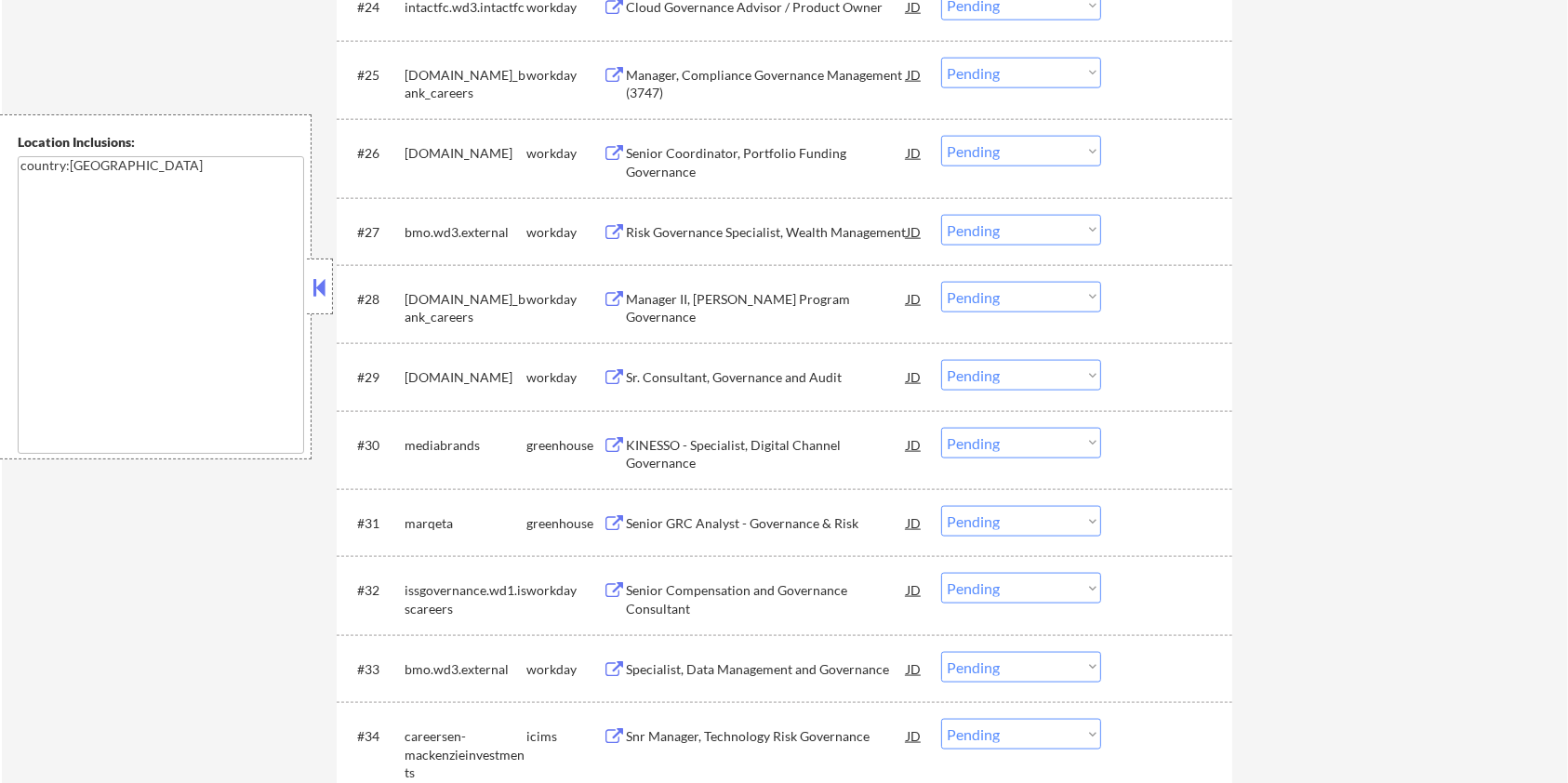
scroll to position [2357, 0]
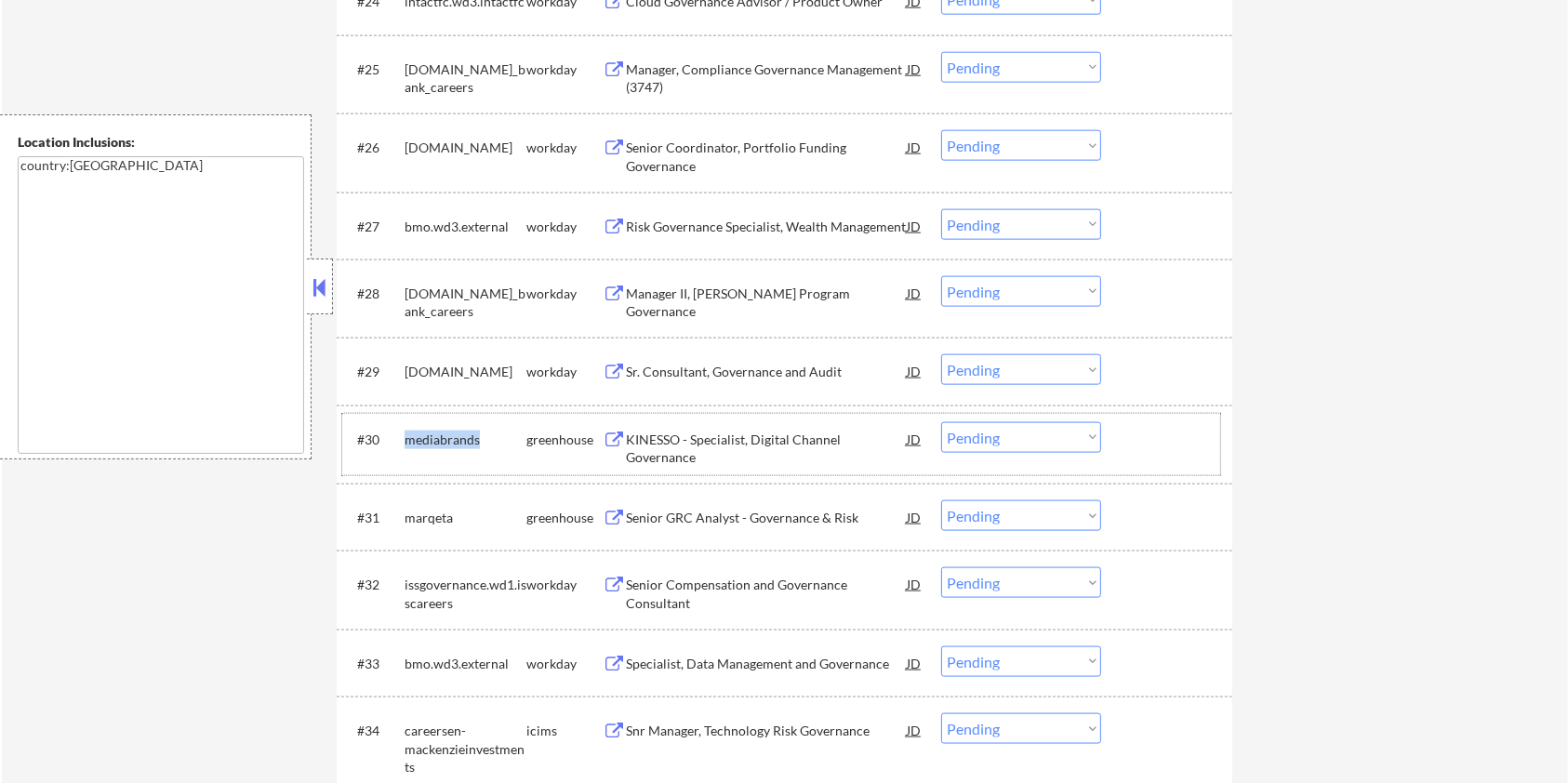
drag, startPoint x: 482, startPoint y: 432, endPoint x: 398, endPoint y: 432, distance: 84.0
click at [398, 432] on div "#30 mediabrands greenhouse KINESSO - Specialist, Digital Channel Governance JD …" at bounding box center [781, 445] width 877 height 61
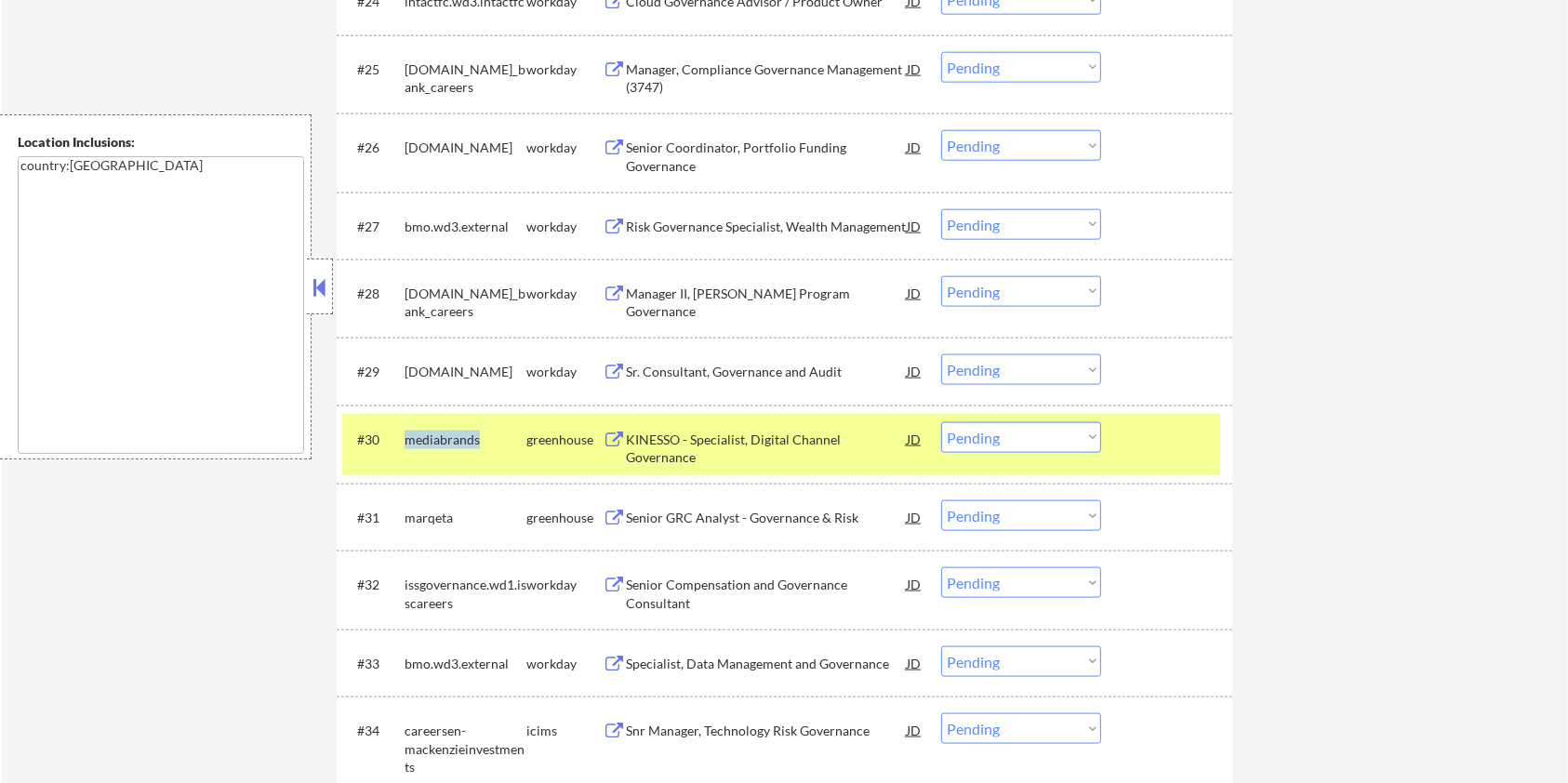
copy div "mediabrands"
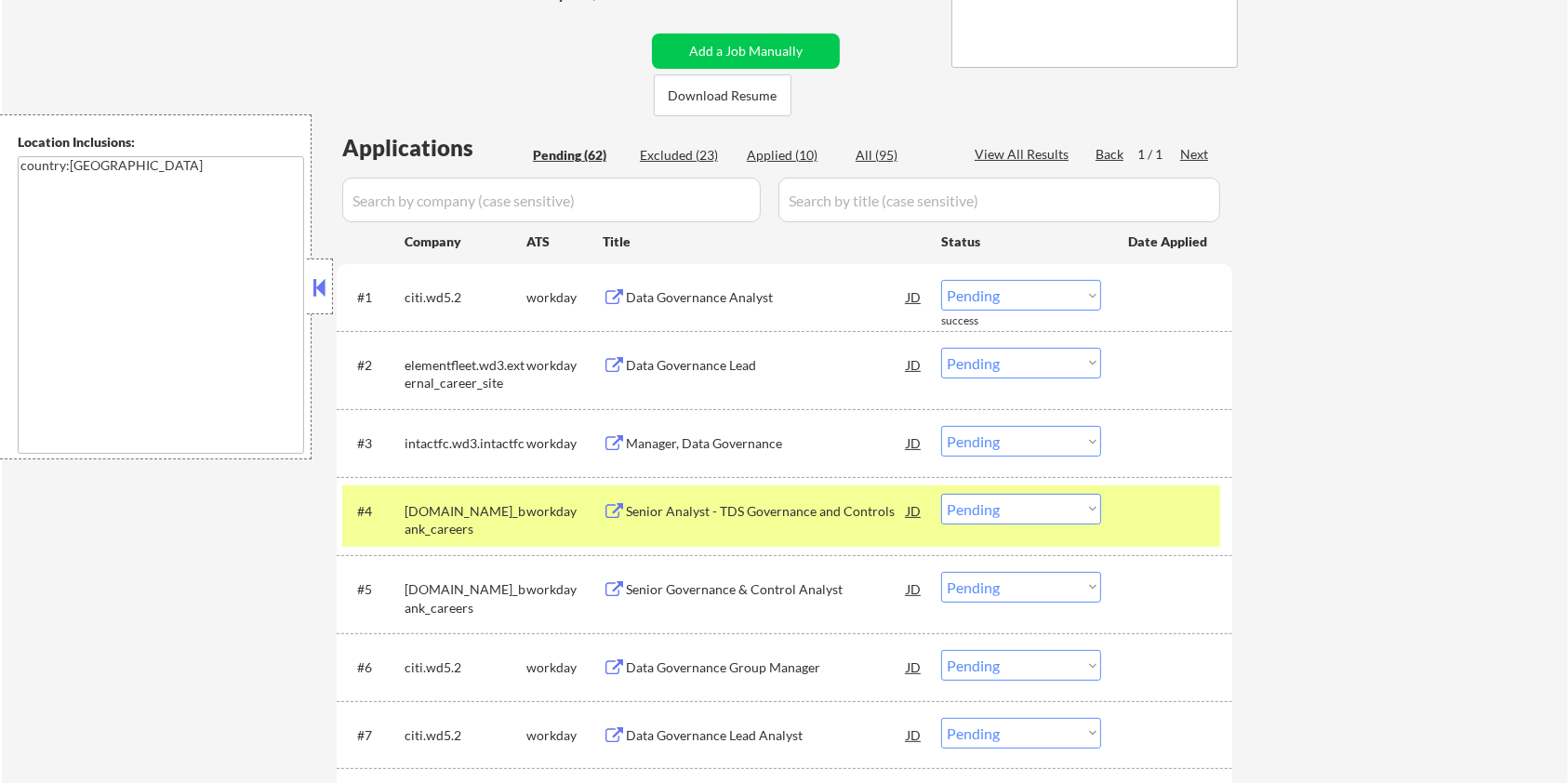
scroll to position [247, 0]
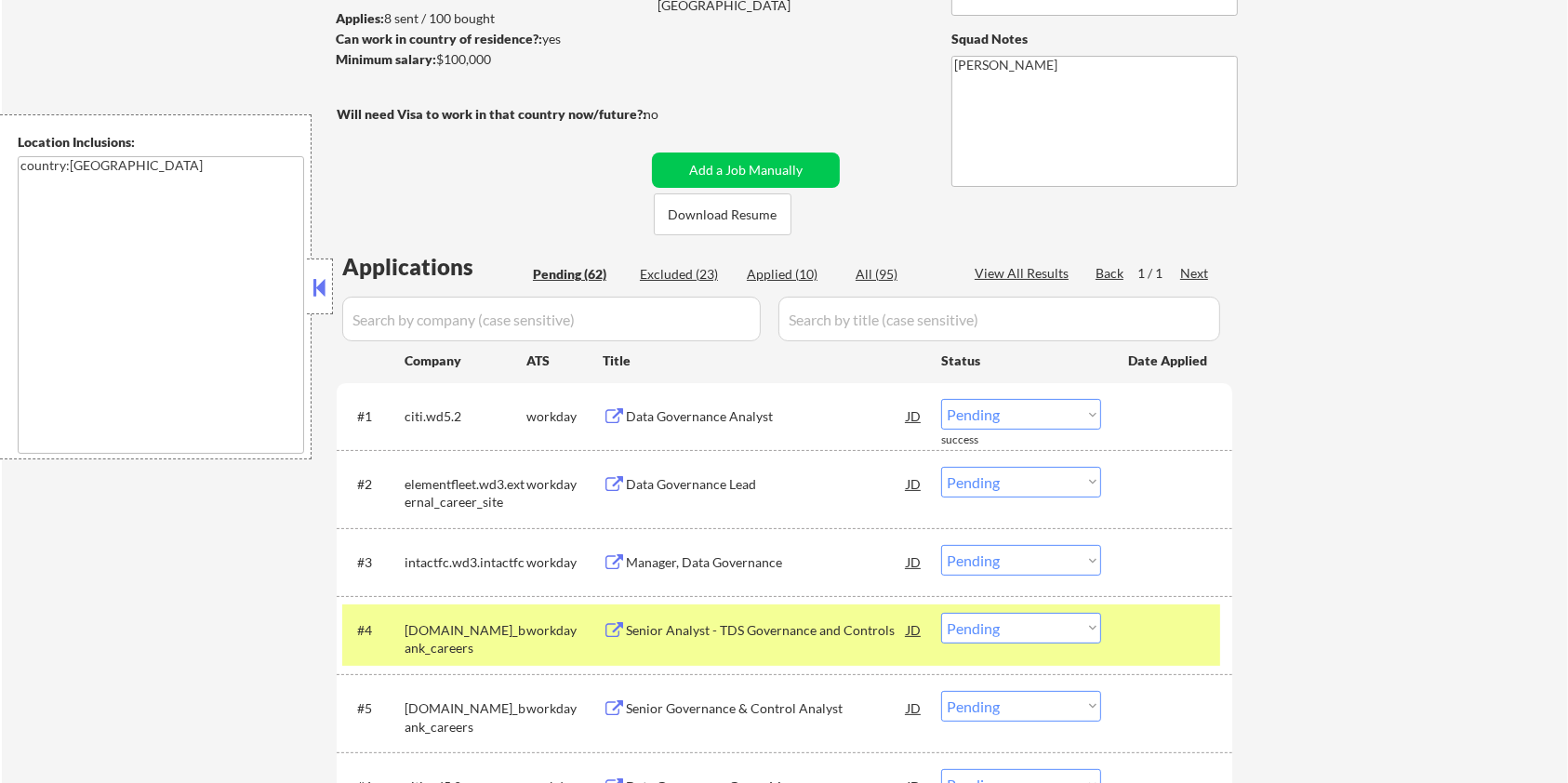
click at [567, 311] on input "input" at bounding box center [551, 319] width 419 height 45
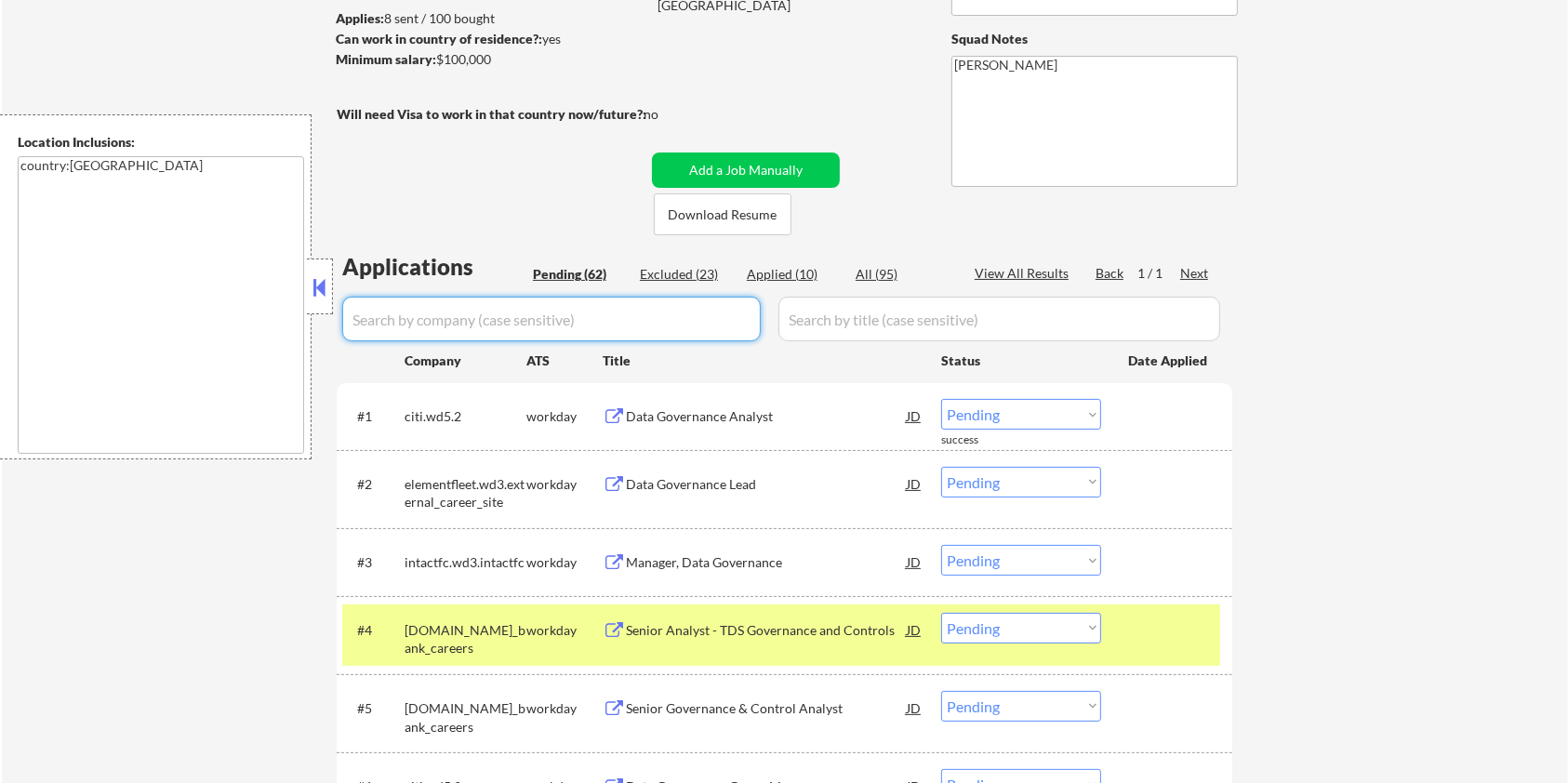
paste input "mediabrands"
type input "mediabrands"
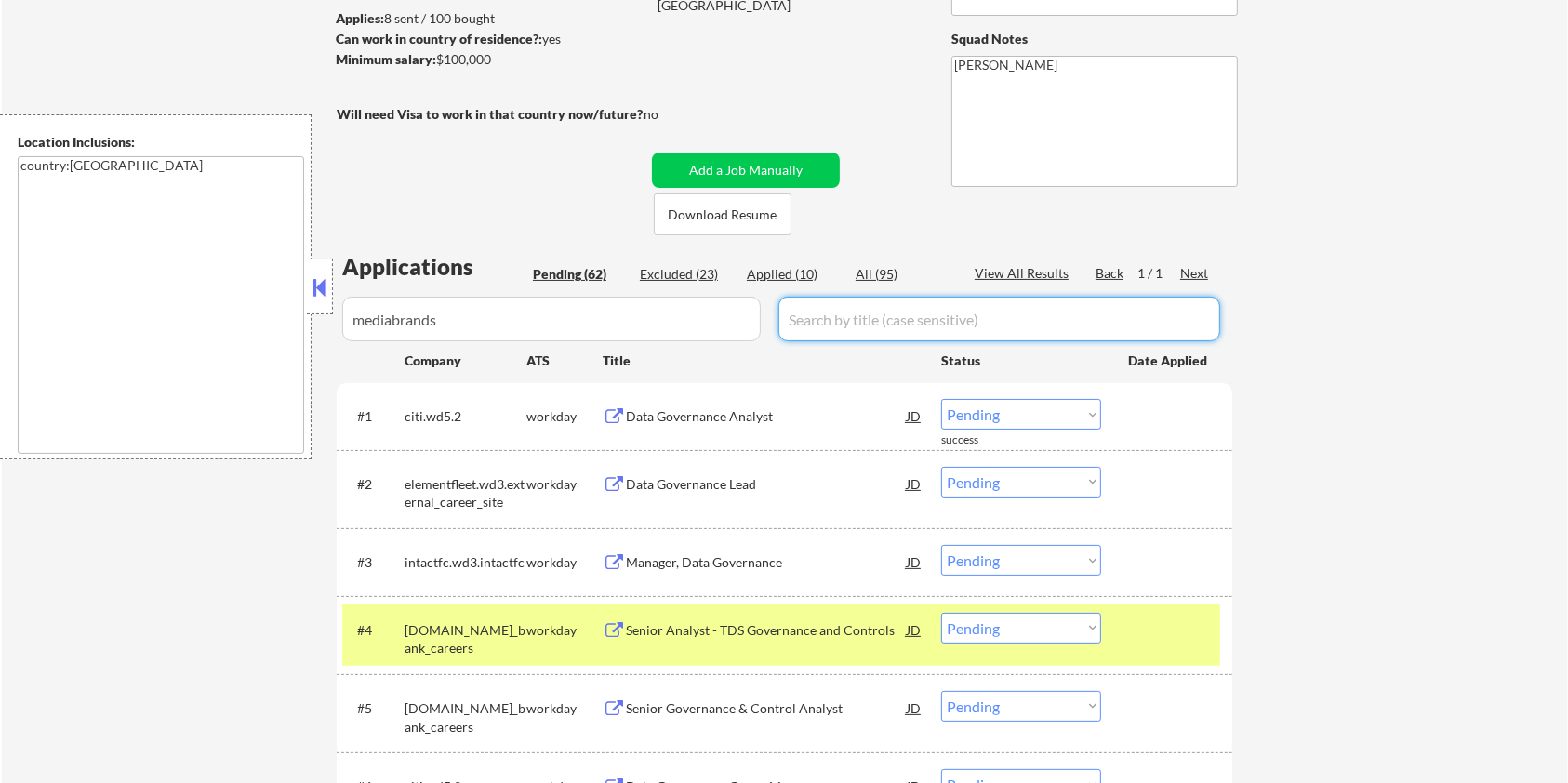
drag, startPoint x: 846, startPoint y: 334, endPoint x: 869, endPoint y: 302, distance: 39.4
click at [846, 334] on input "input" at bounding box center [999, 319] width 442 height 45
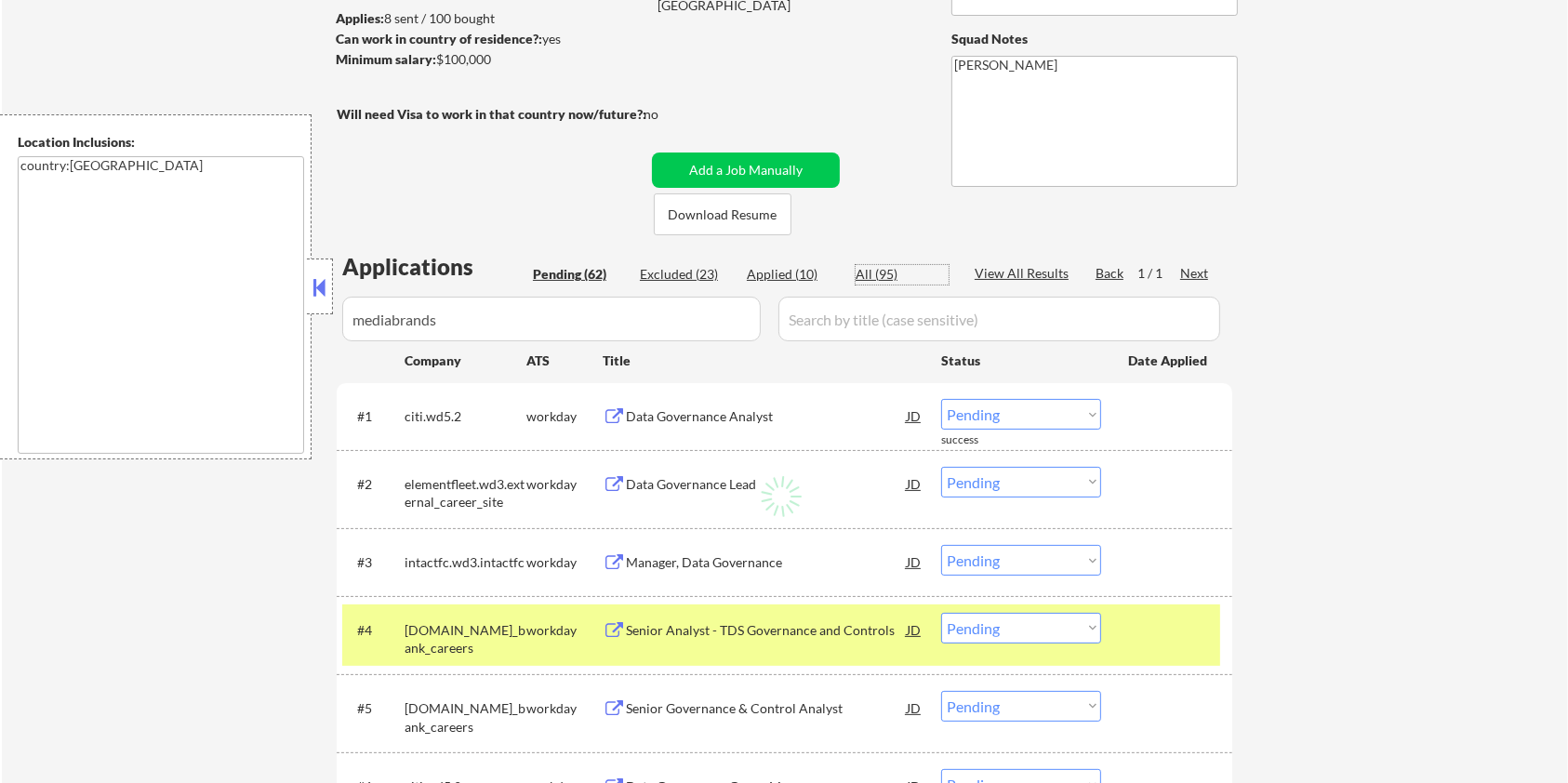
click at [875, 275] on div "All (95)" at bounding box center [901, 274] width 93 height 18
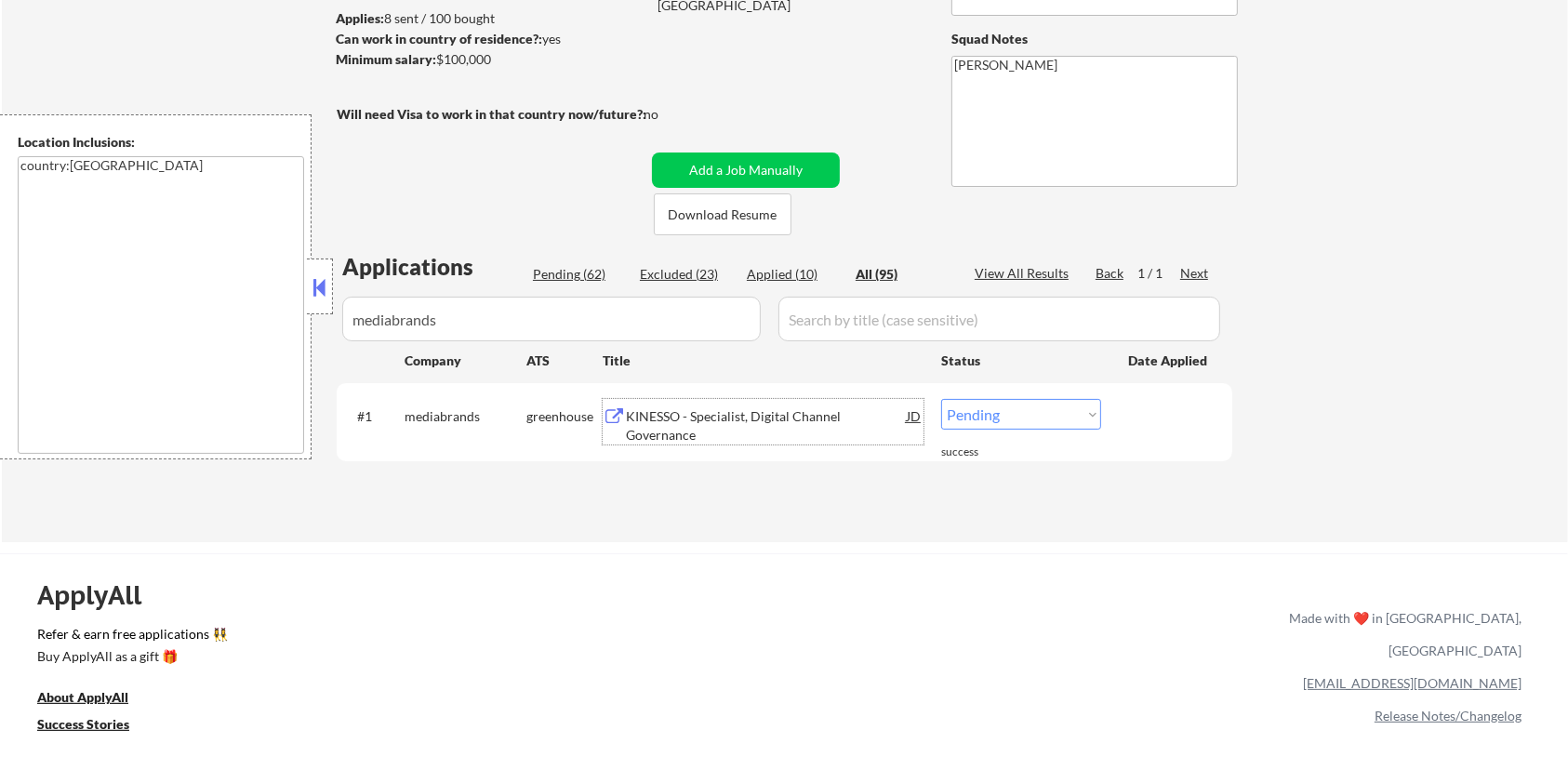
click at [669, 414] on div "KINESSO - Specialist, Digital Channel Governance" at bounding box center [765, 426] width 281 height 36
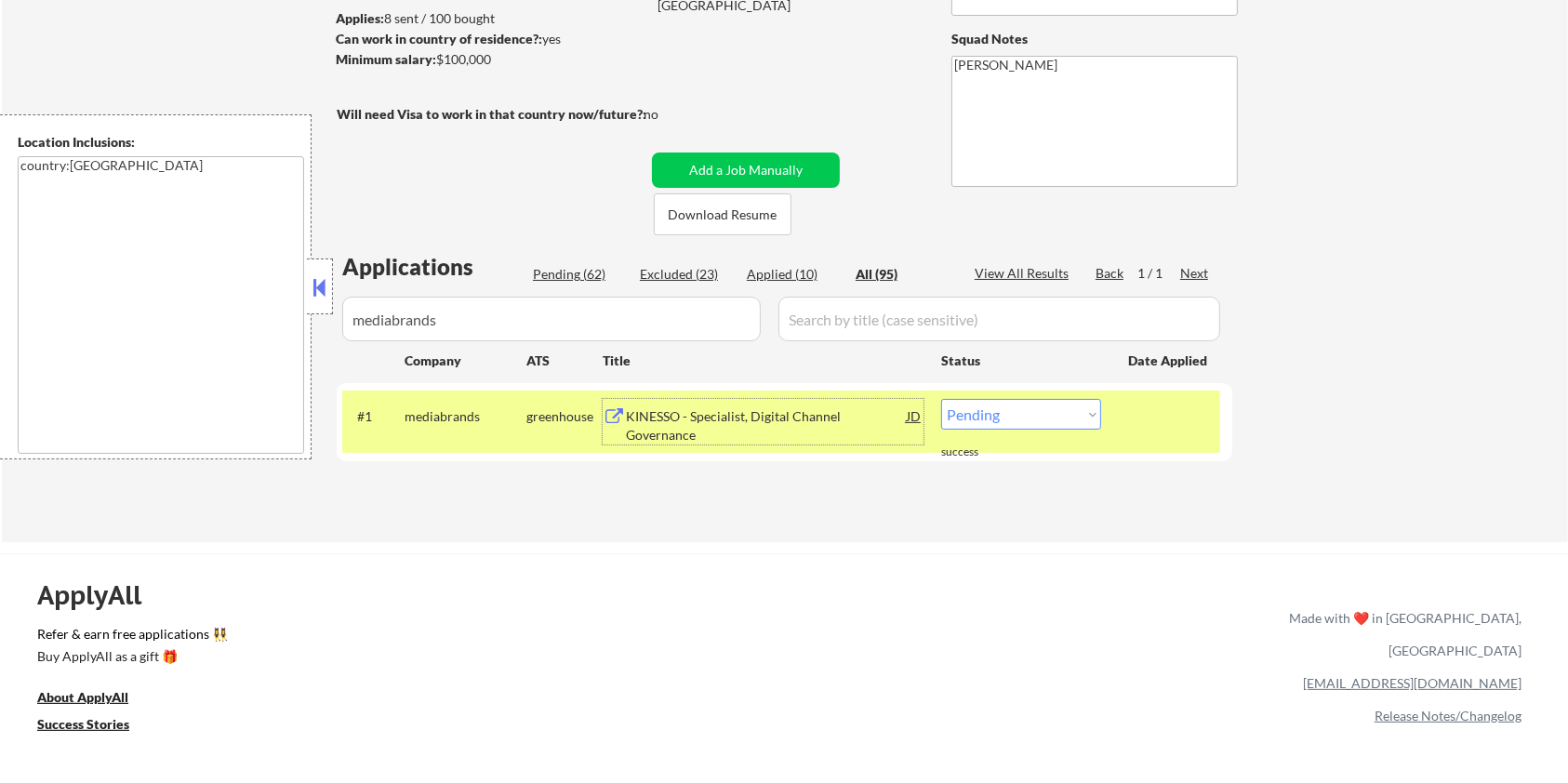
click at [912, 412] on div "JD" at bounding box center [914, 415] width 18 height 34
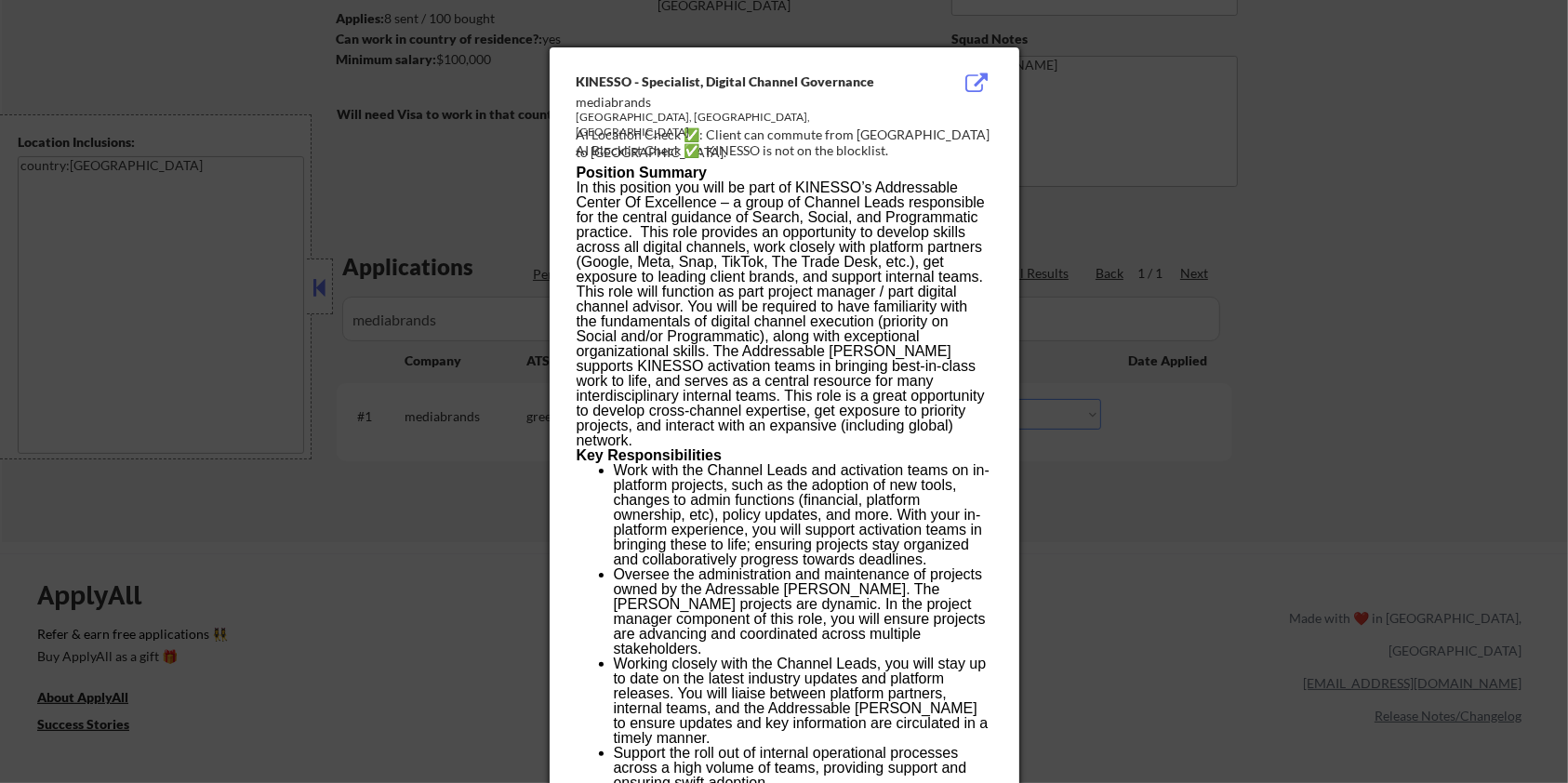
drag, startPoint x: 585, startPoint y: 71, endPoint x: 956, endPoint y: 543, distance: 600.4
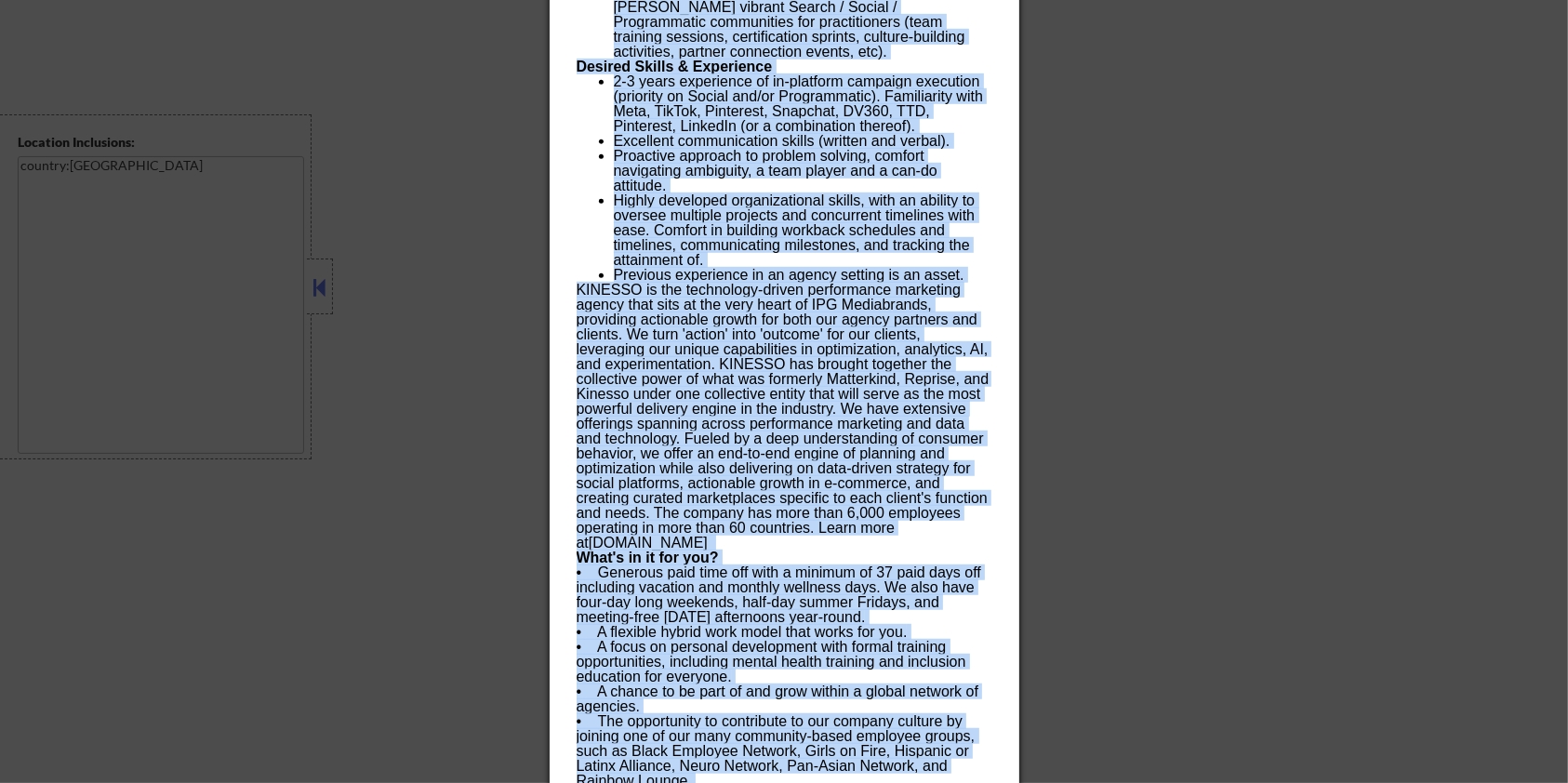
scroll to position [1197, 0]
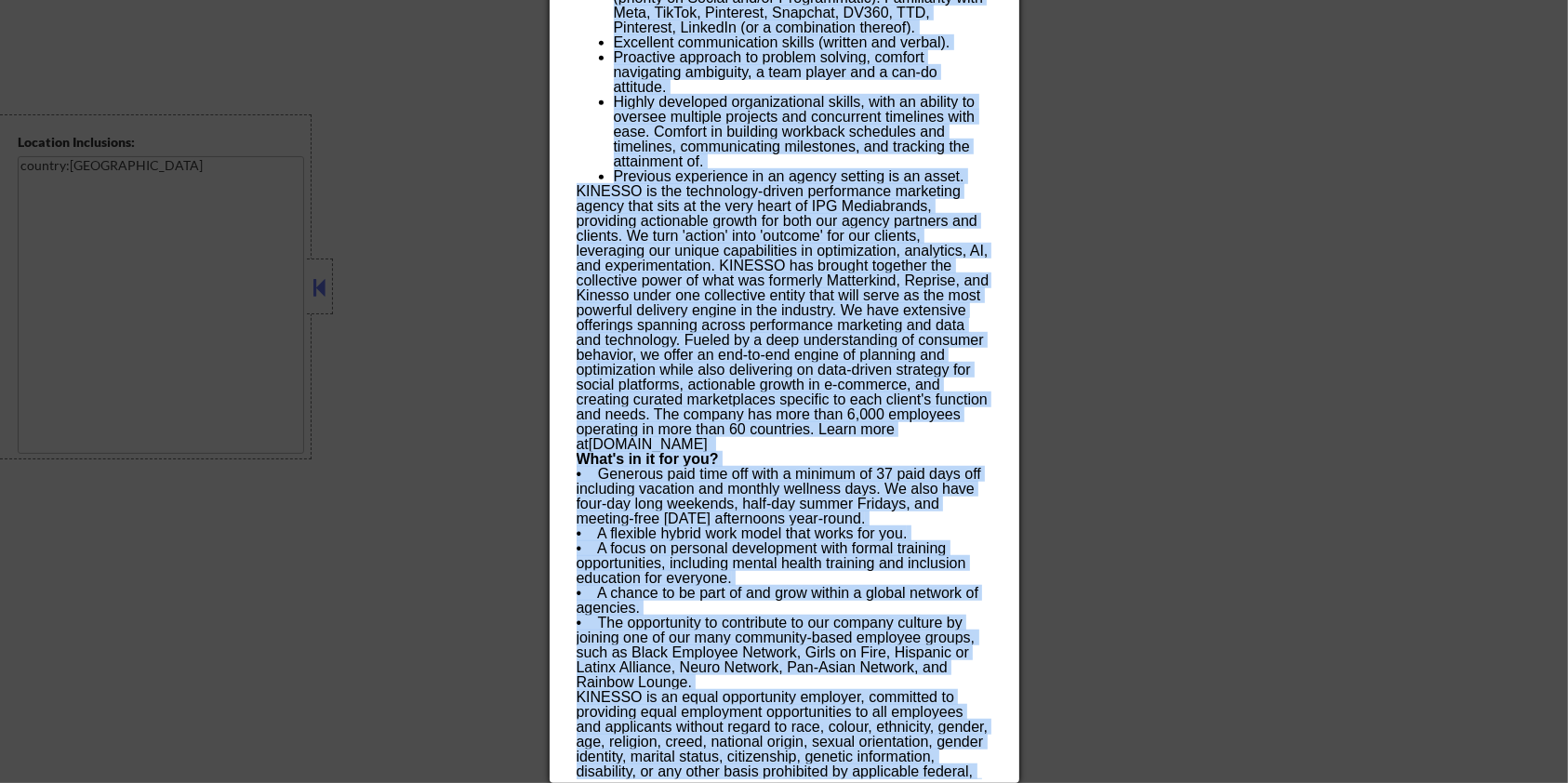
drag, startPoint x: 575, startPoint y: 72, endPoint x: 989, endPoint y: 769, distance: 810.7
copy div "KINESSO - Specialist, Digital Channel Governance mediabrands Toronto, Ontario, …"
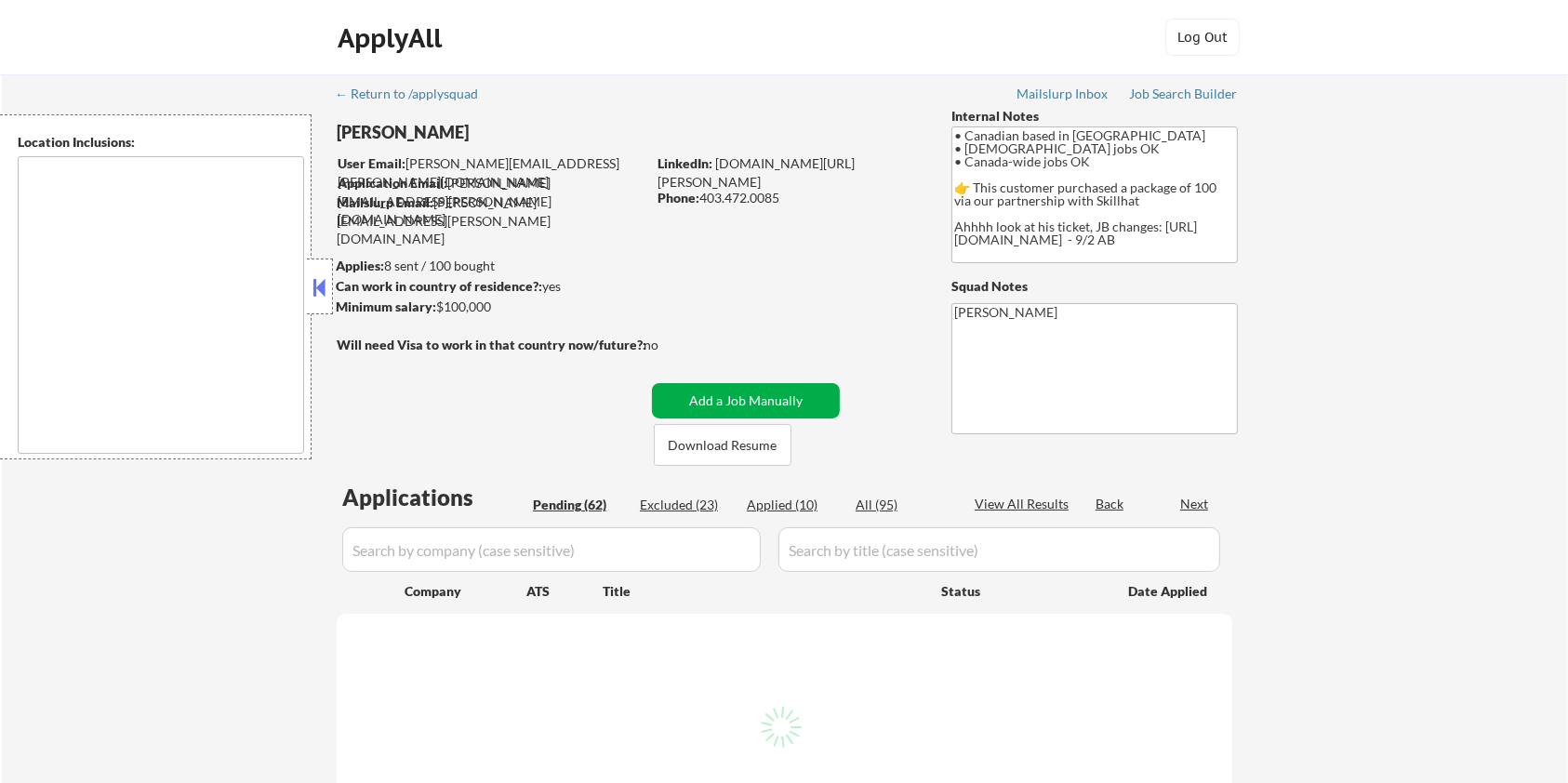
type textarea "country:[GEOGRAPHIC_DATA]"
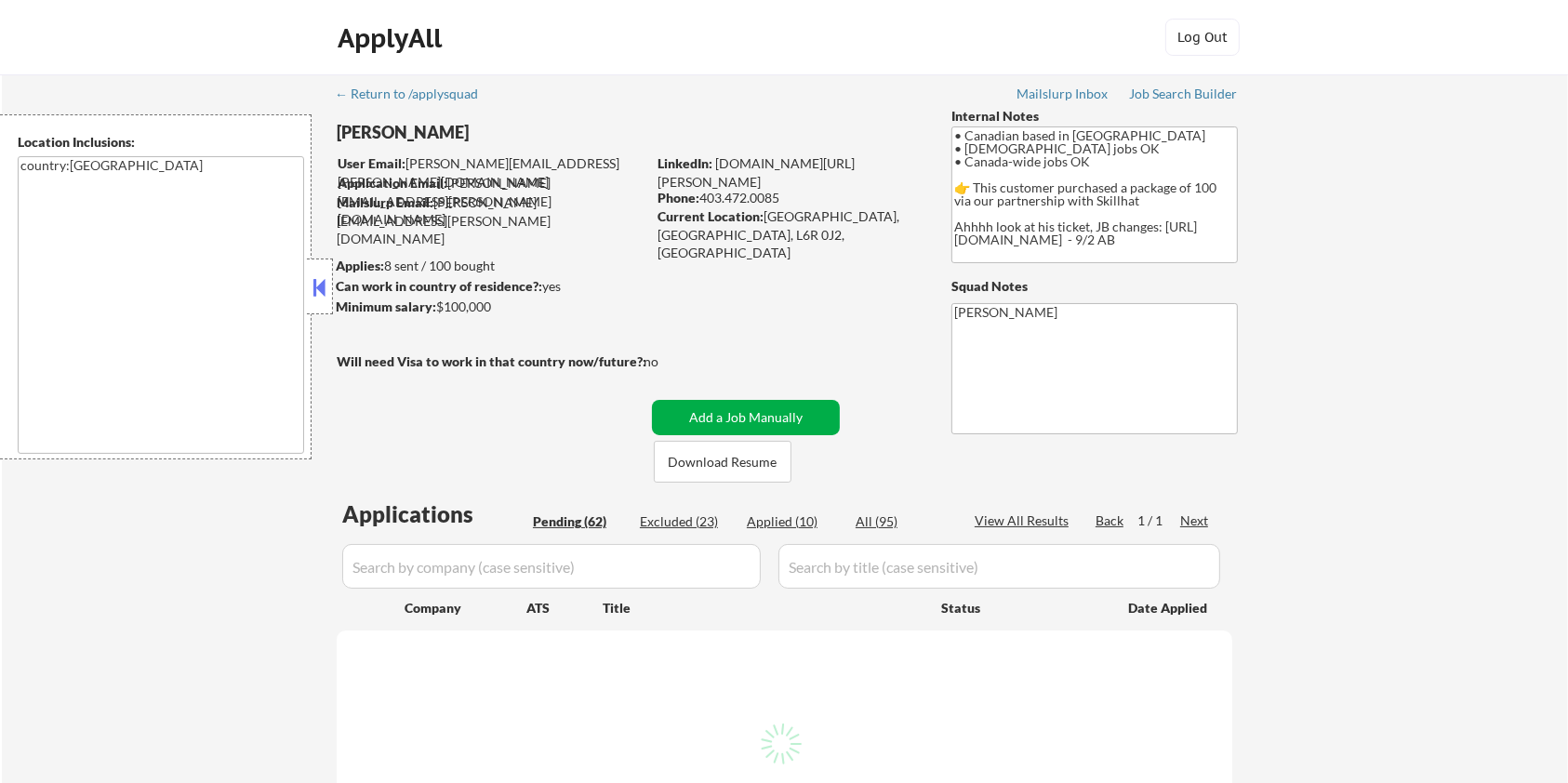
select select ""pending""
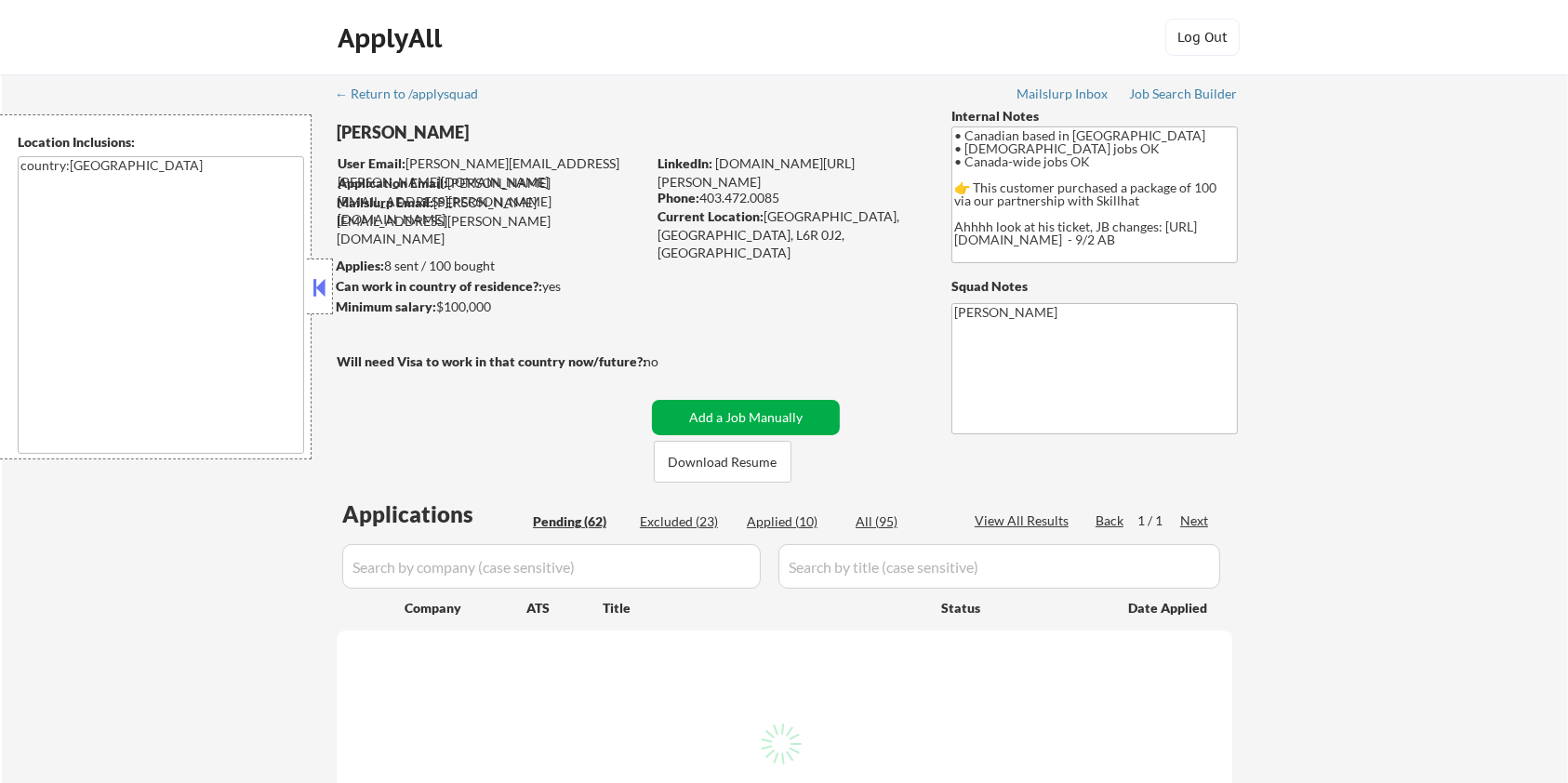
select select ""pending""
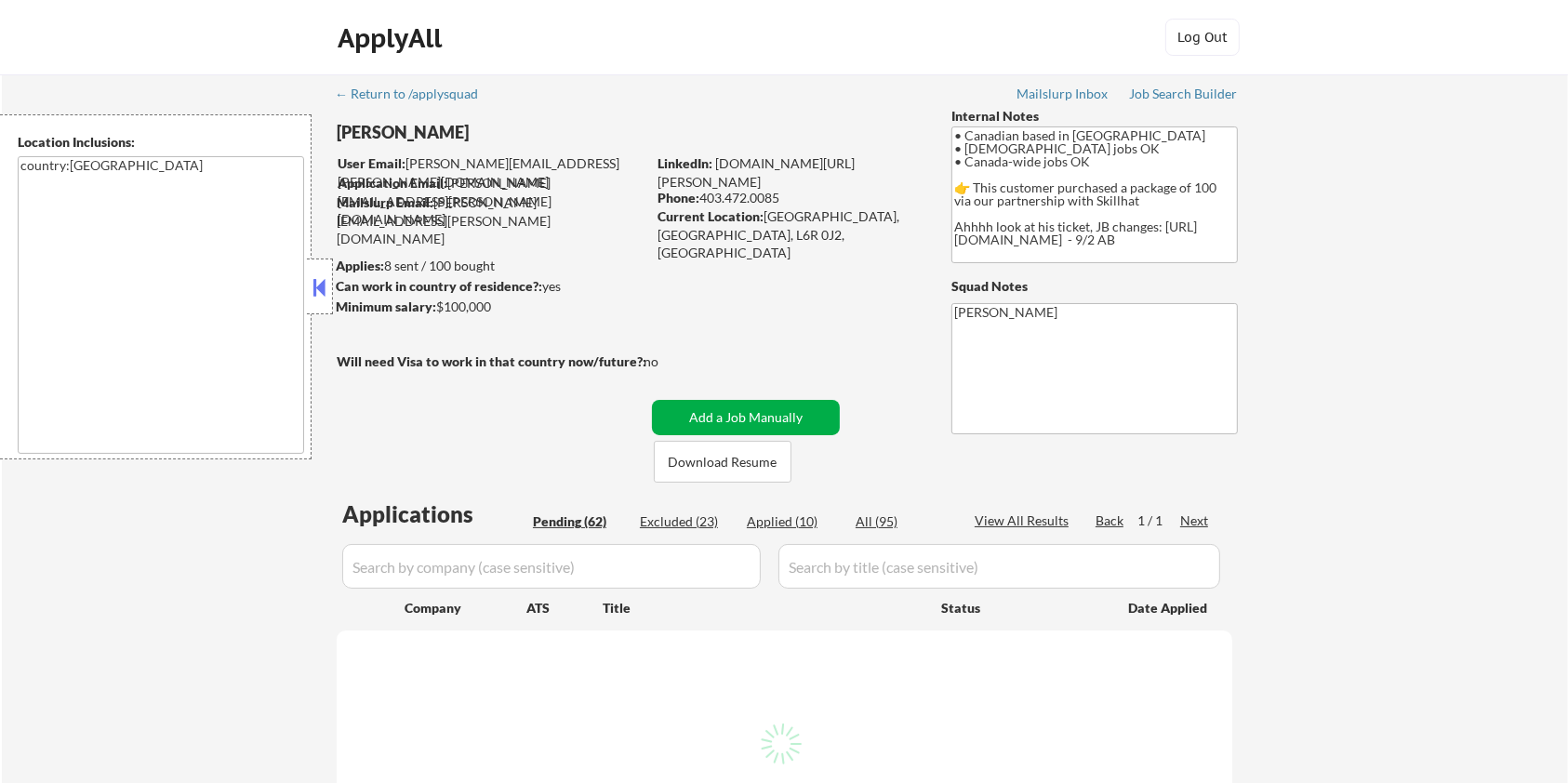
select select ""pending""
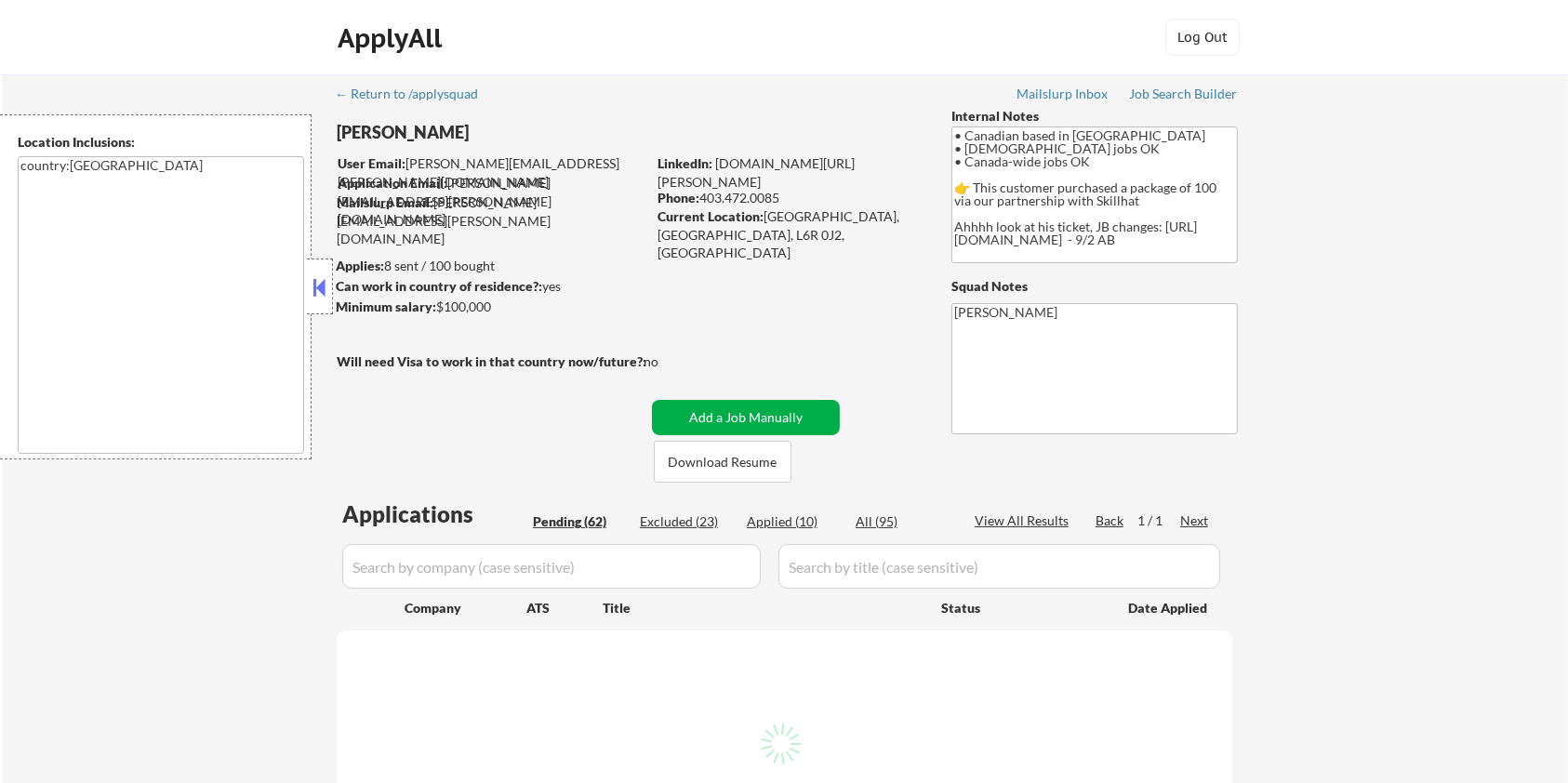
select select ""pending""
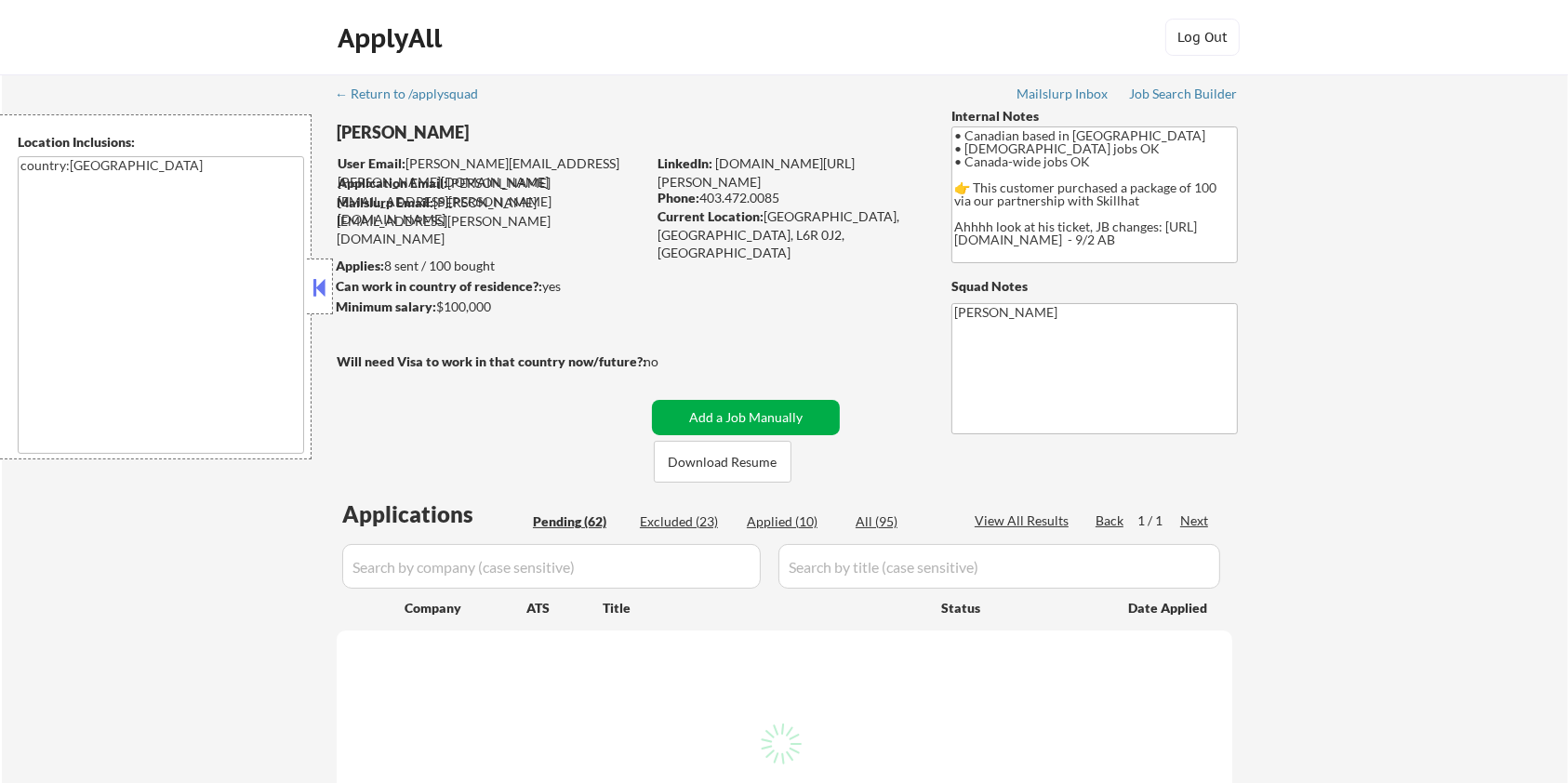
select select ""pending""
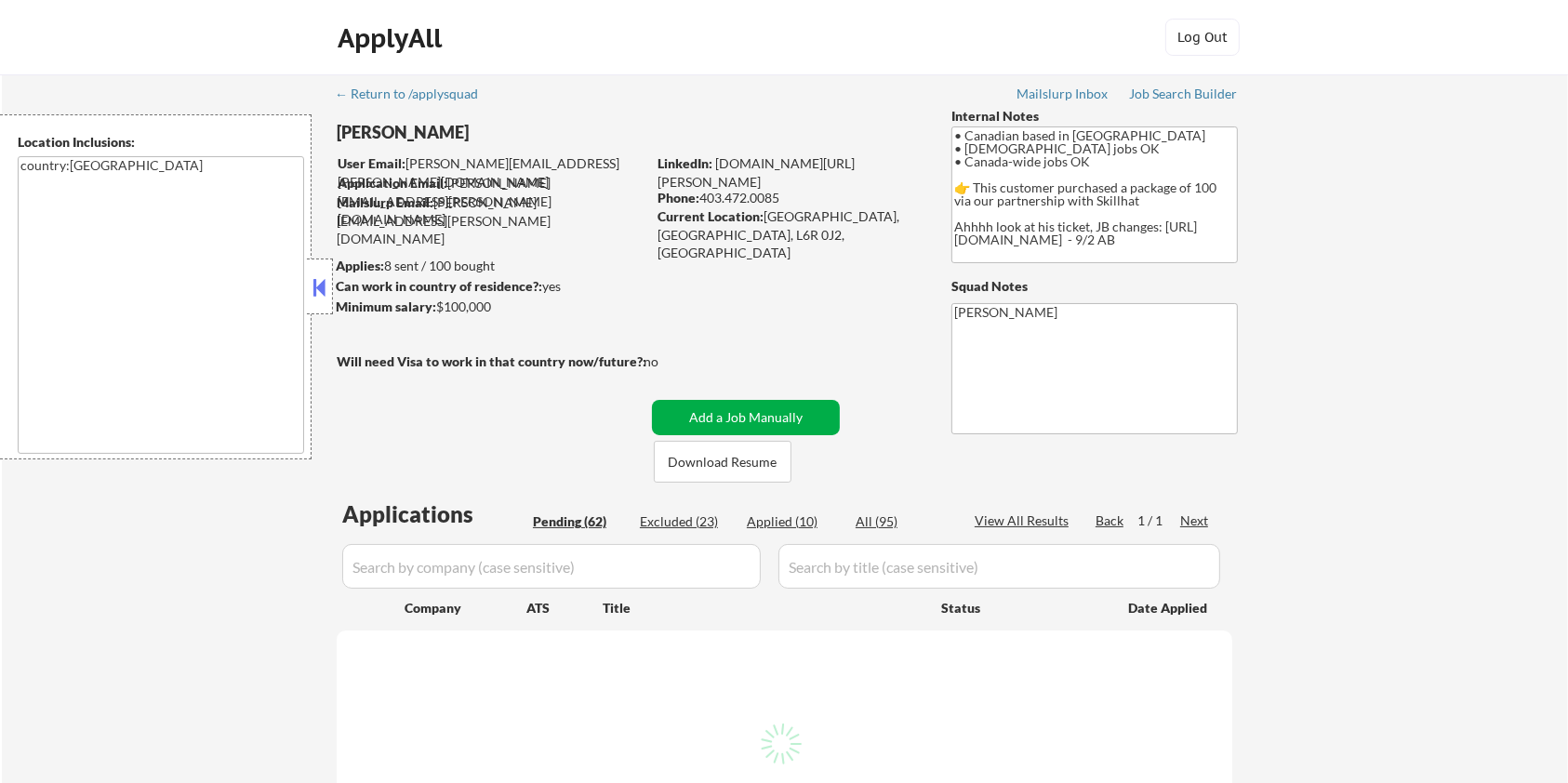
select select ""pending""
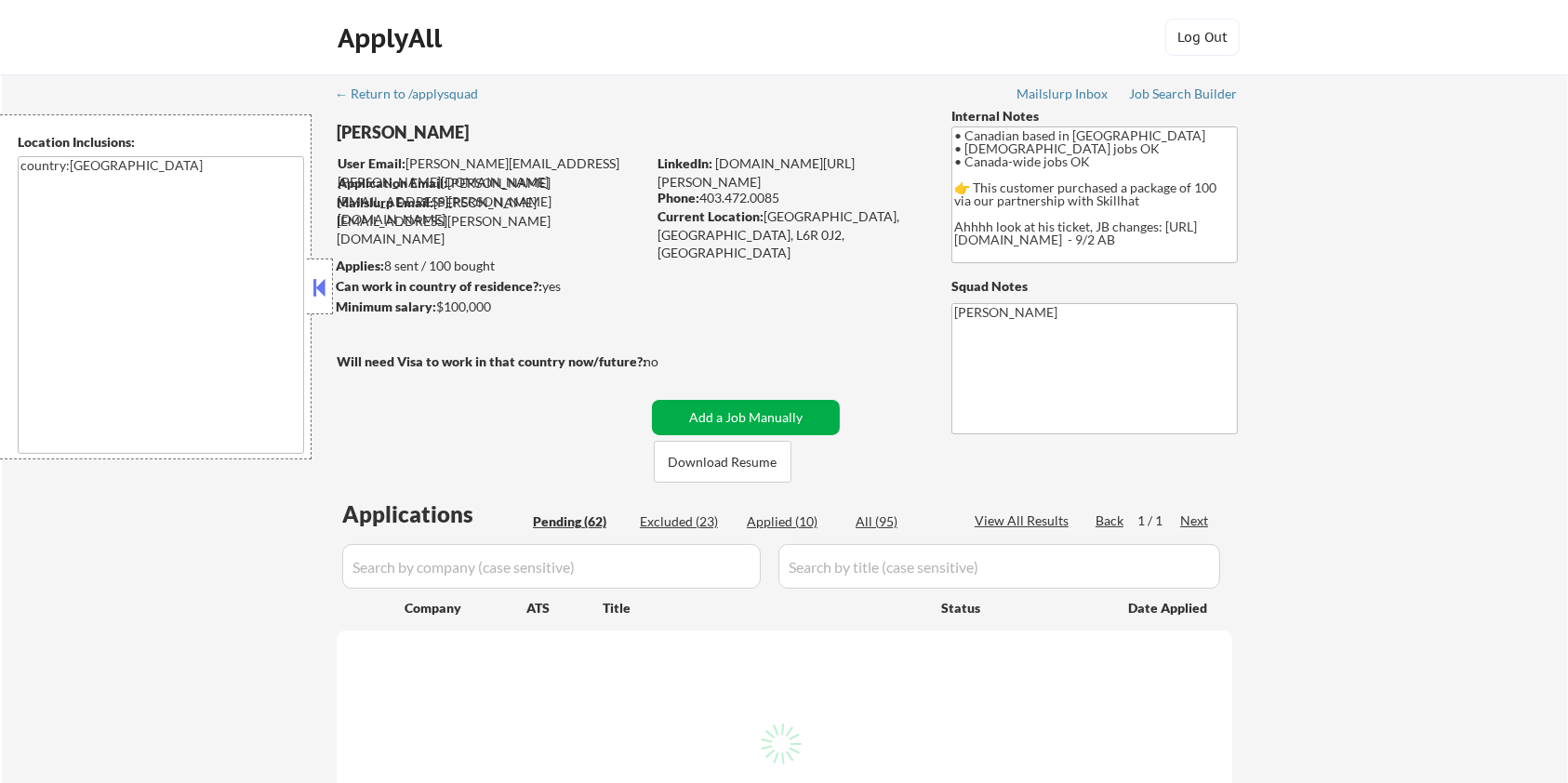
select select ""pending""
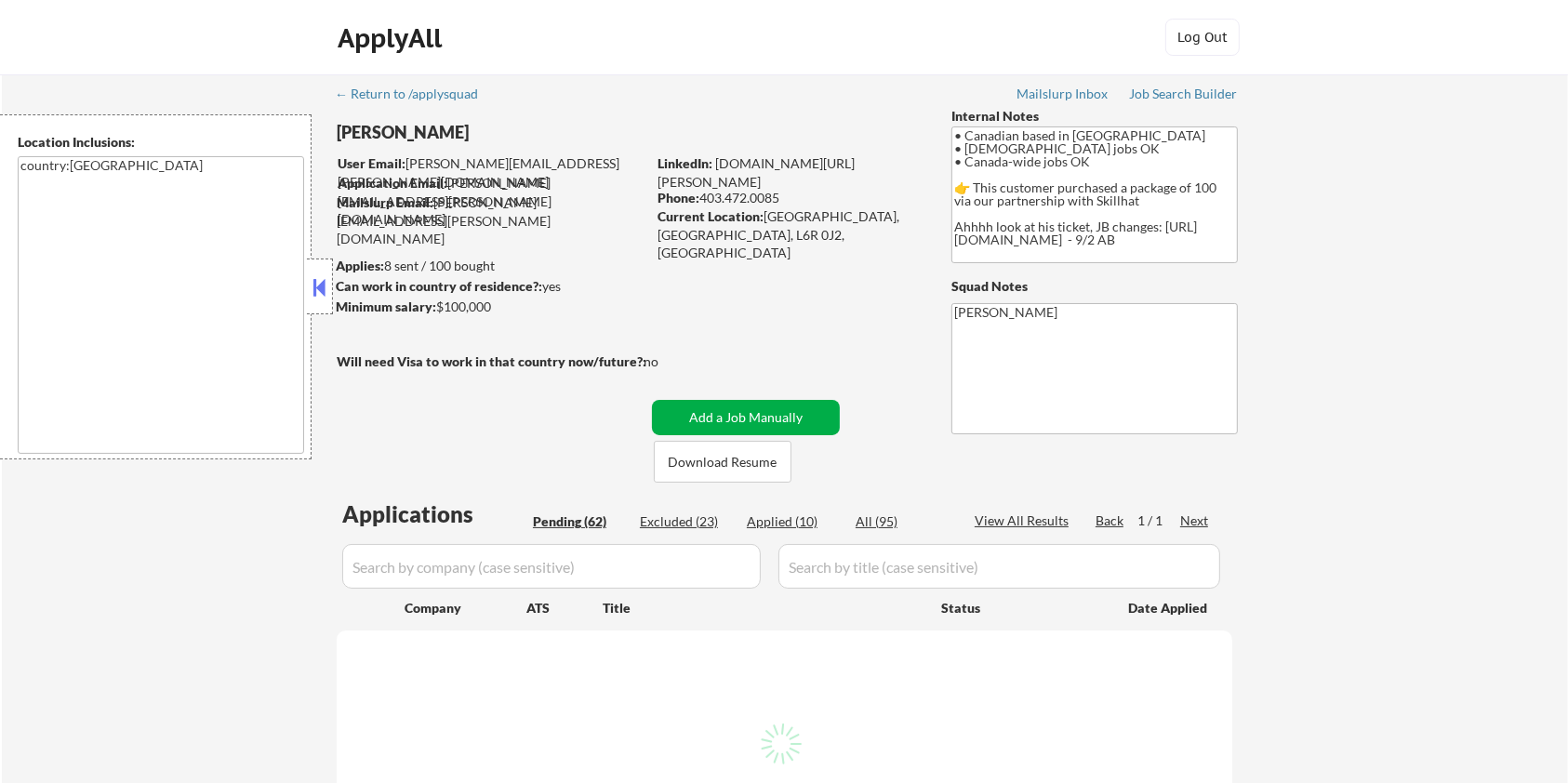
select select ""pending""
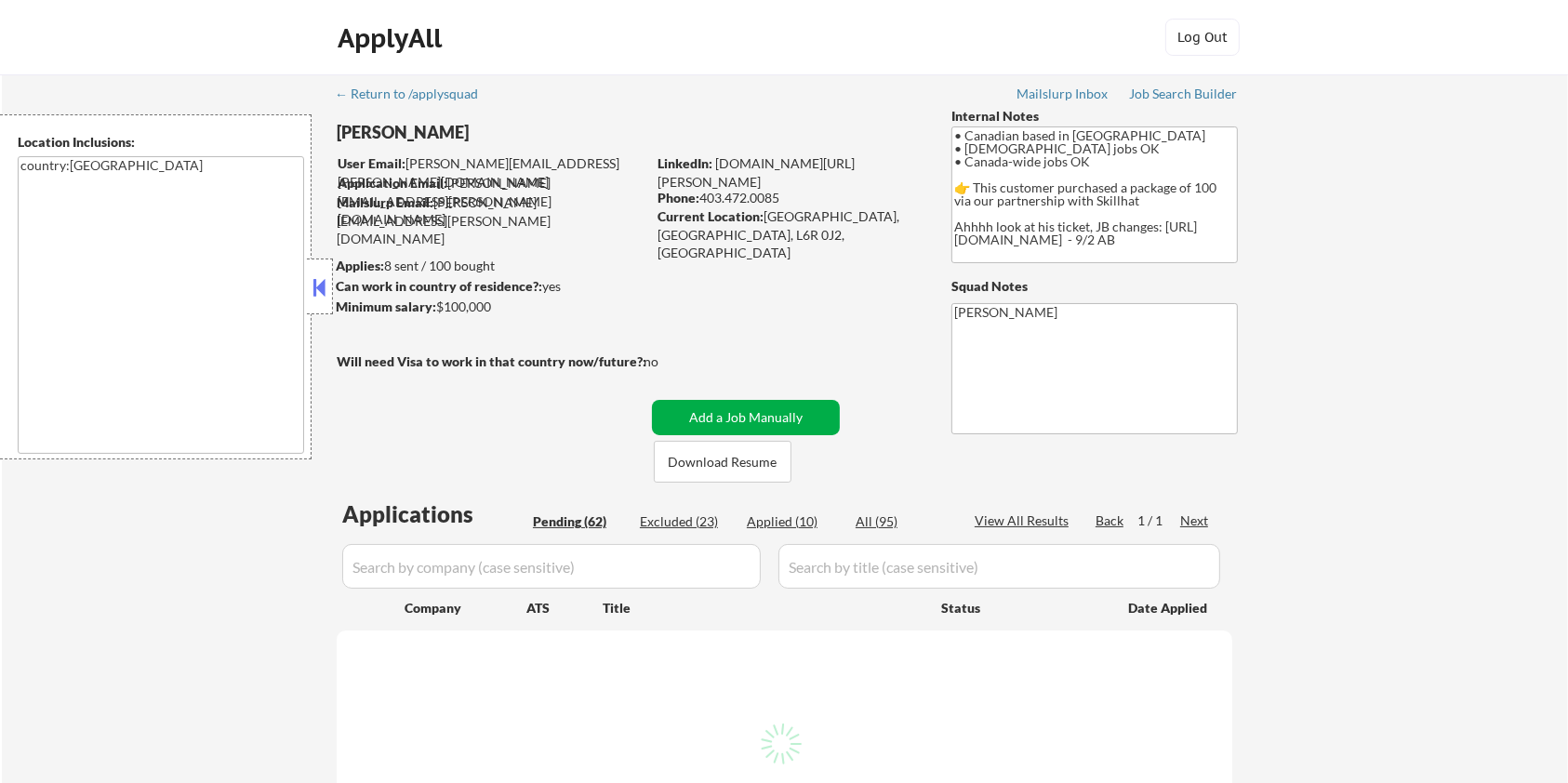
select select ""pending""
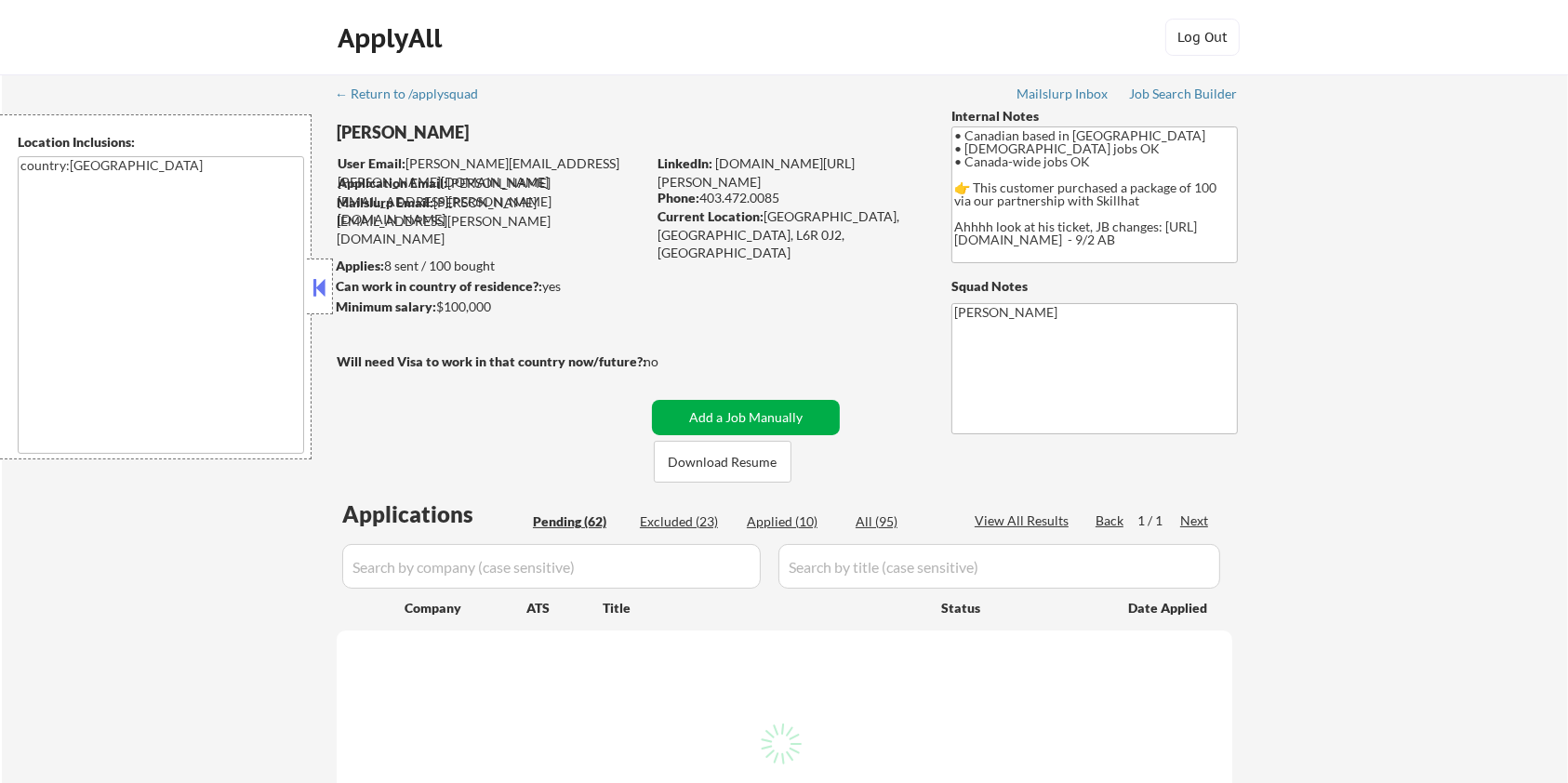
select select ""pending""
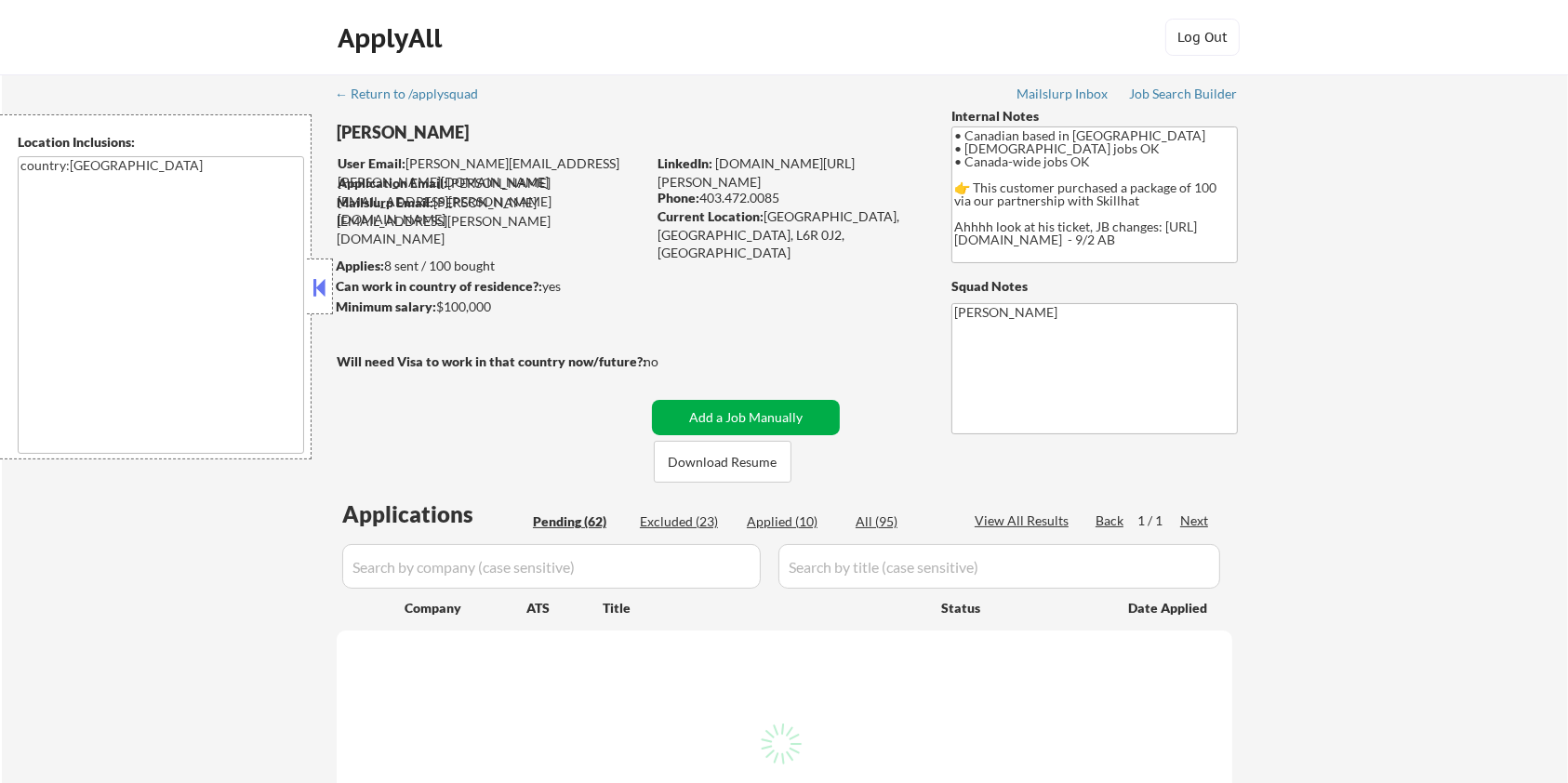
select select ""pending""
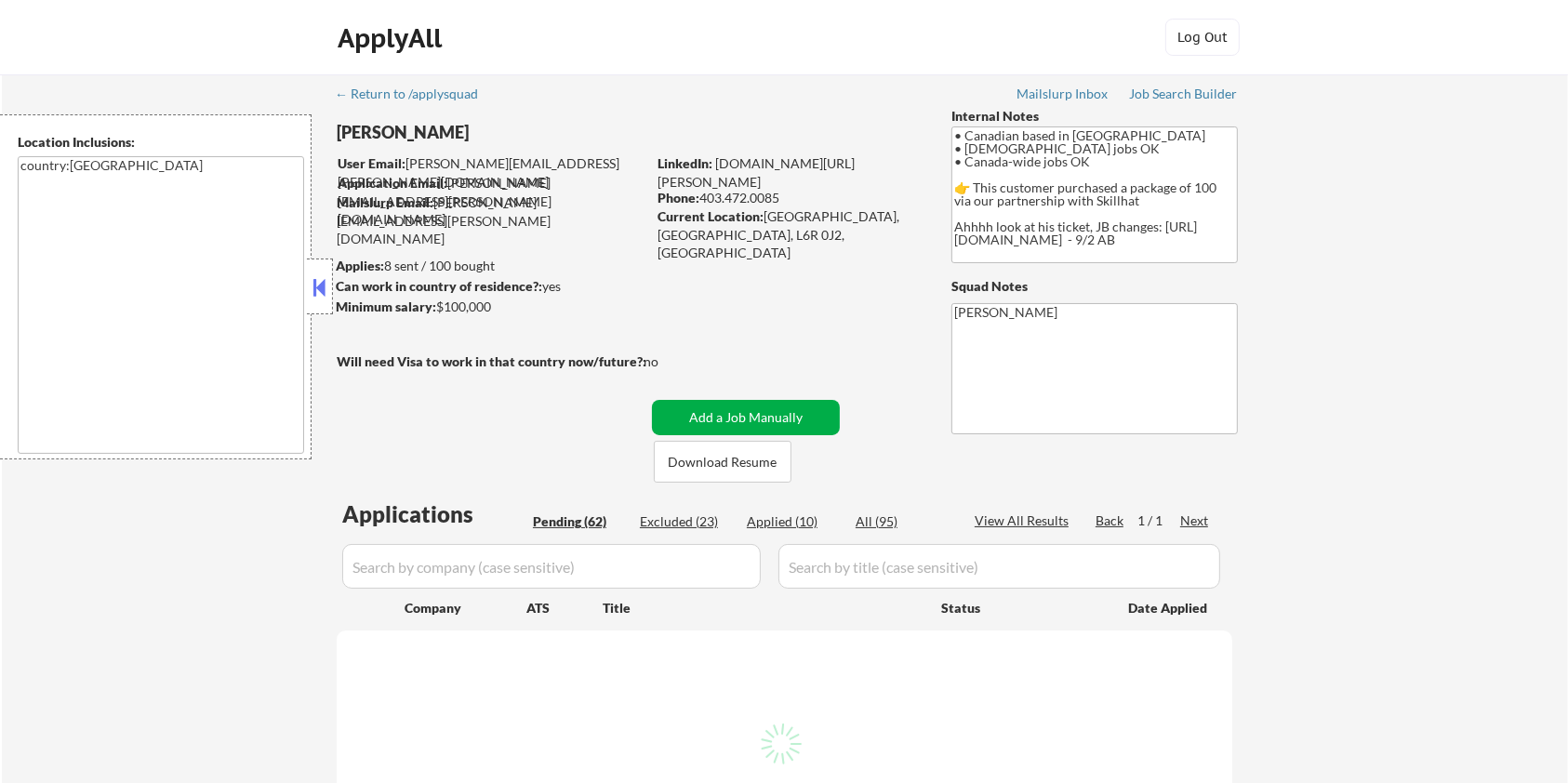
select select ""pending""
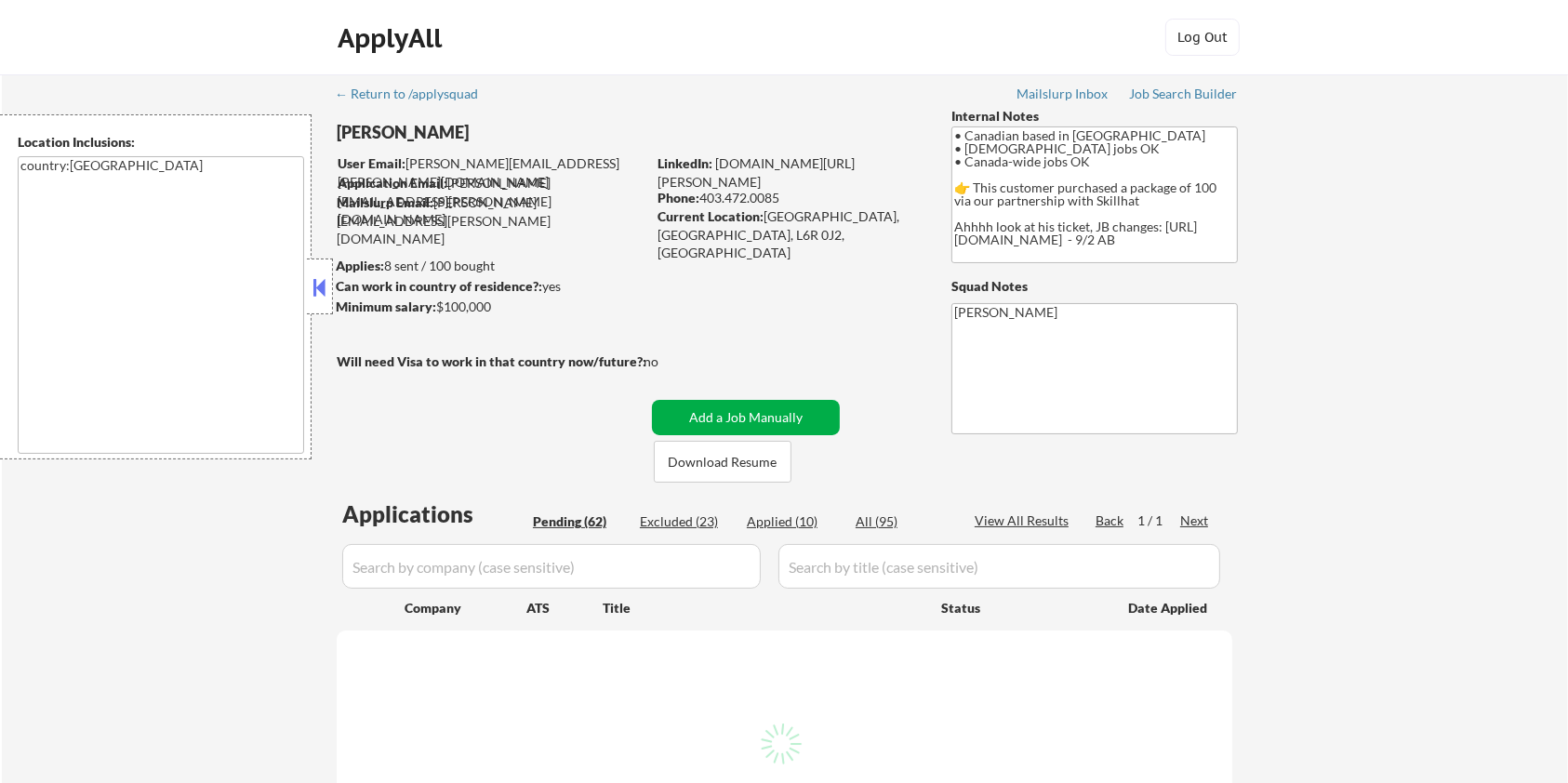
select select ""pending""
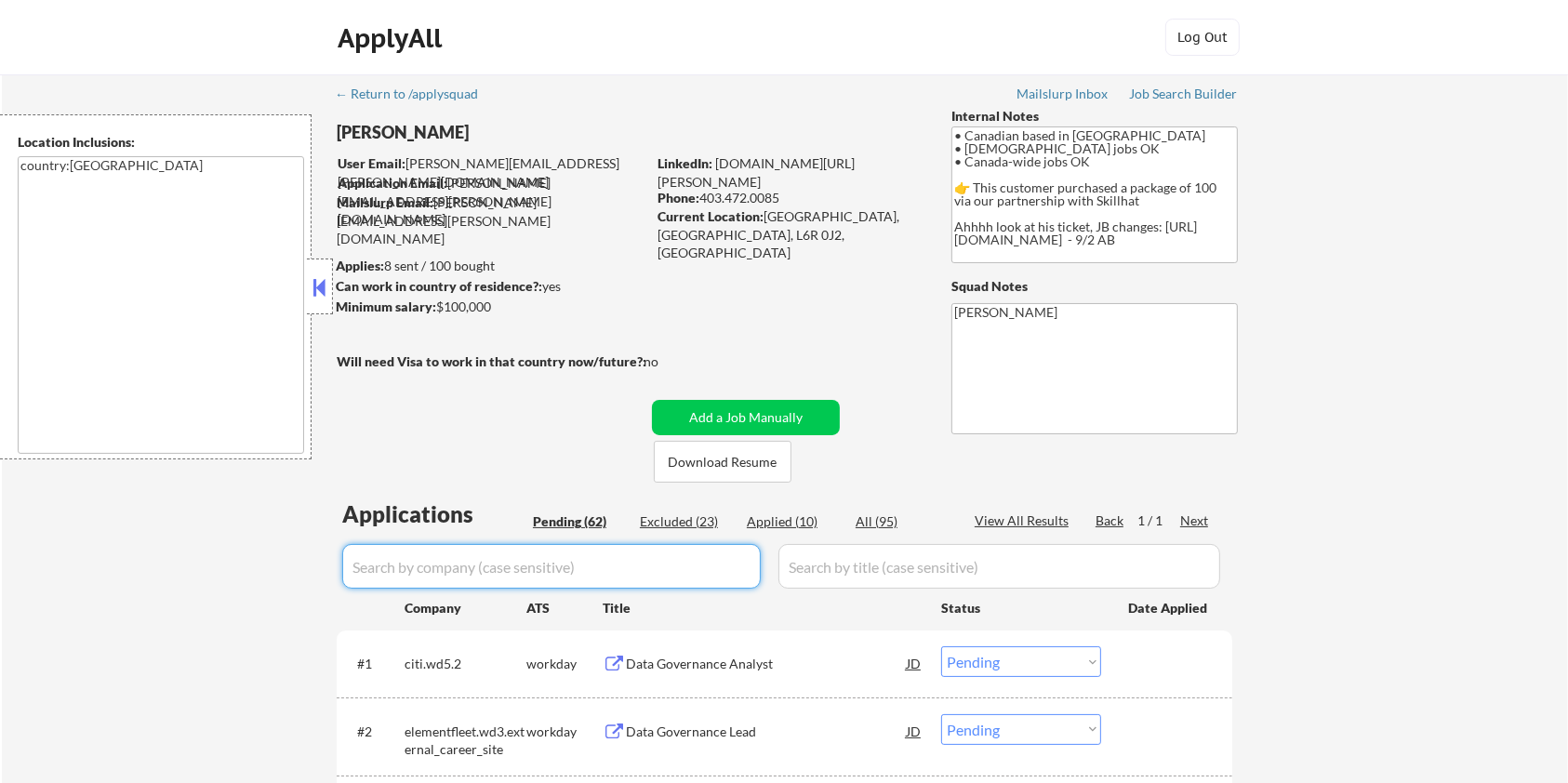
click at [466, 560] on input "input" at bounding box center [551, 566] width 419 height 45
type input "medialinks"
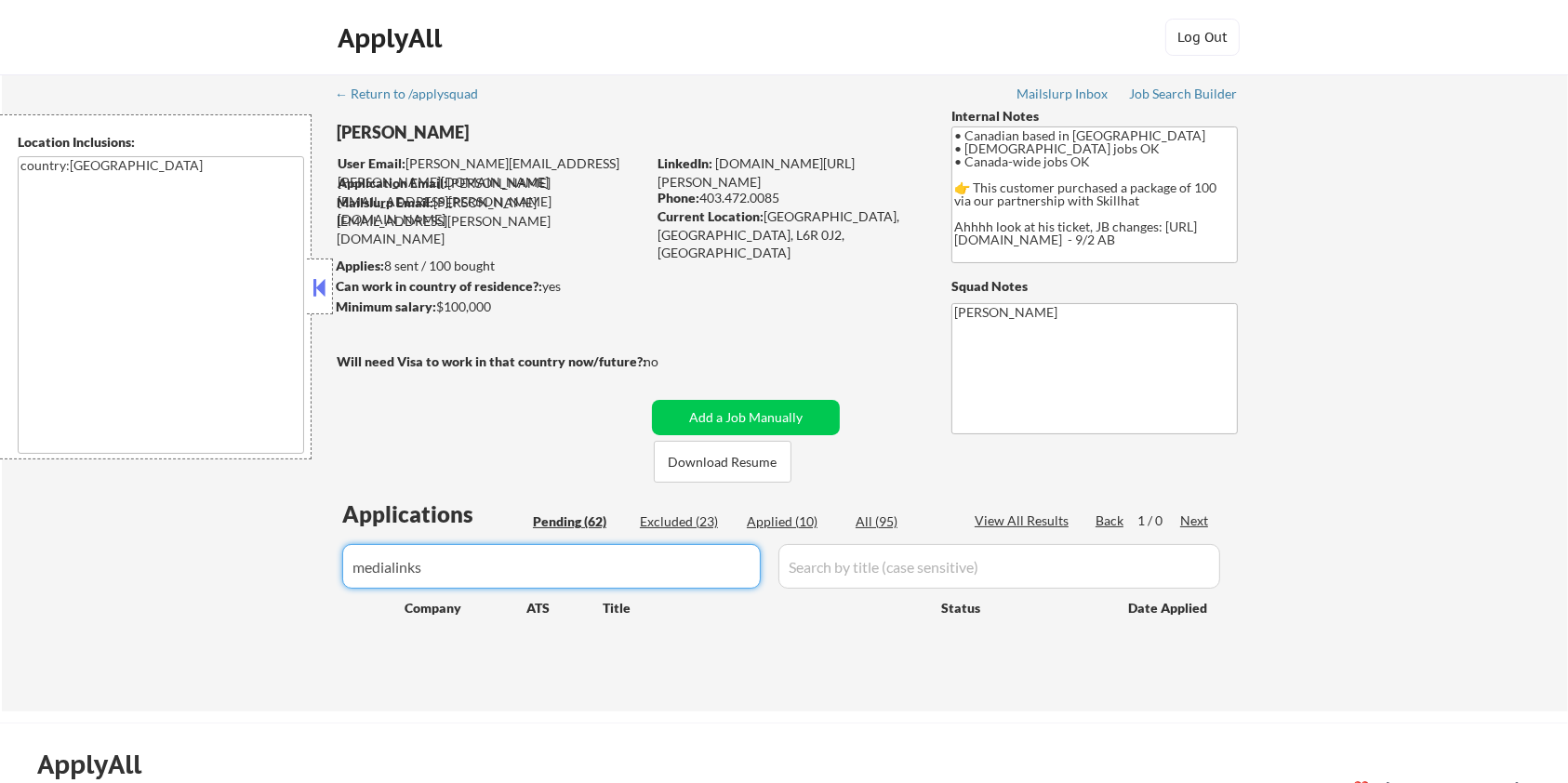
drag, startPoint x: 482, startPoint y: 552, endPoint x: 243, endPoint y: 562, distance: 239.2
click at [243, 562] on div "← Return to /applysquad Mailslurp Inbox Job Search Builder Harrison Asamoah Use…" at bounding box center [784, 393] width 1566 height 637
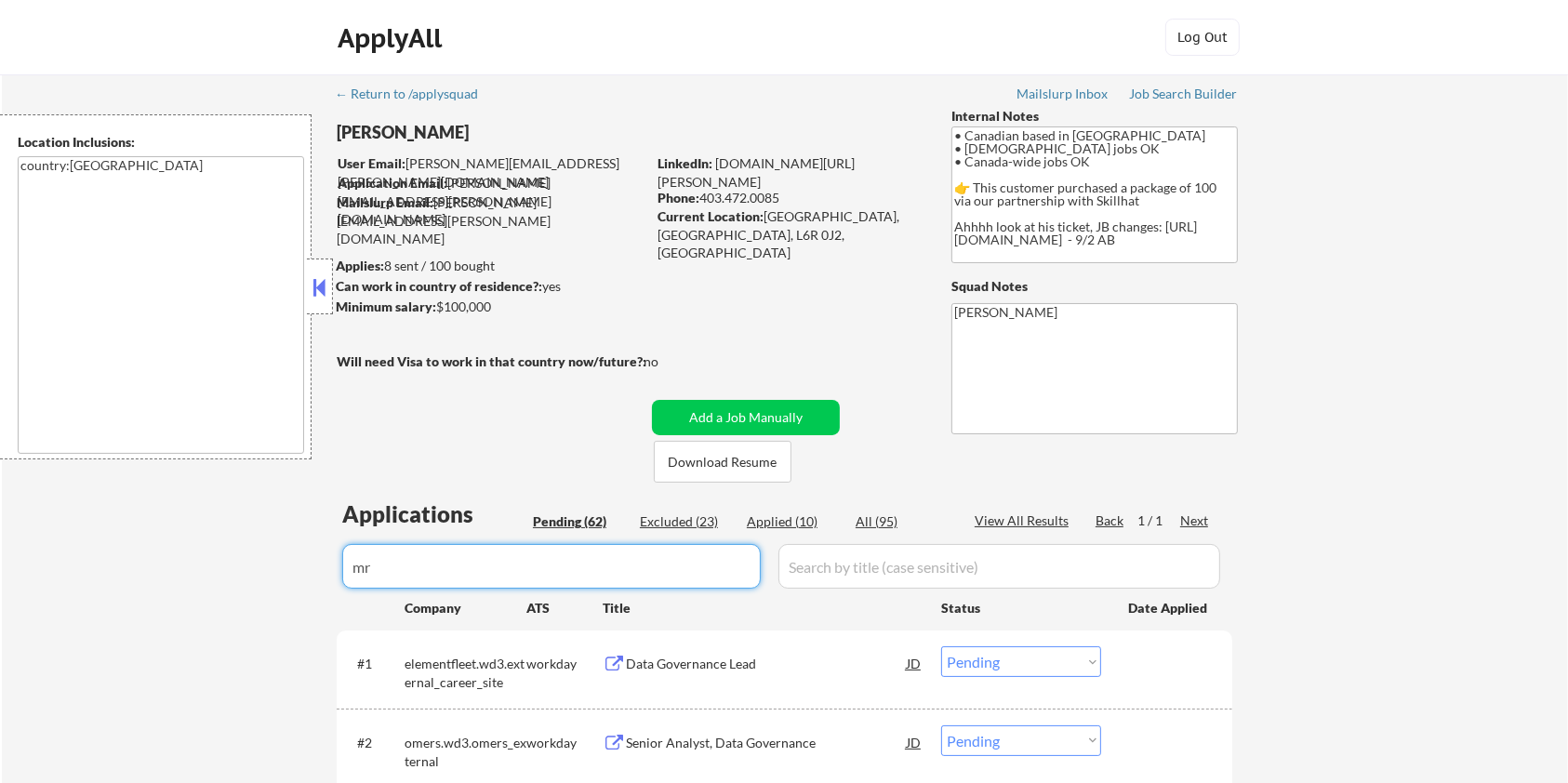
type input "m"
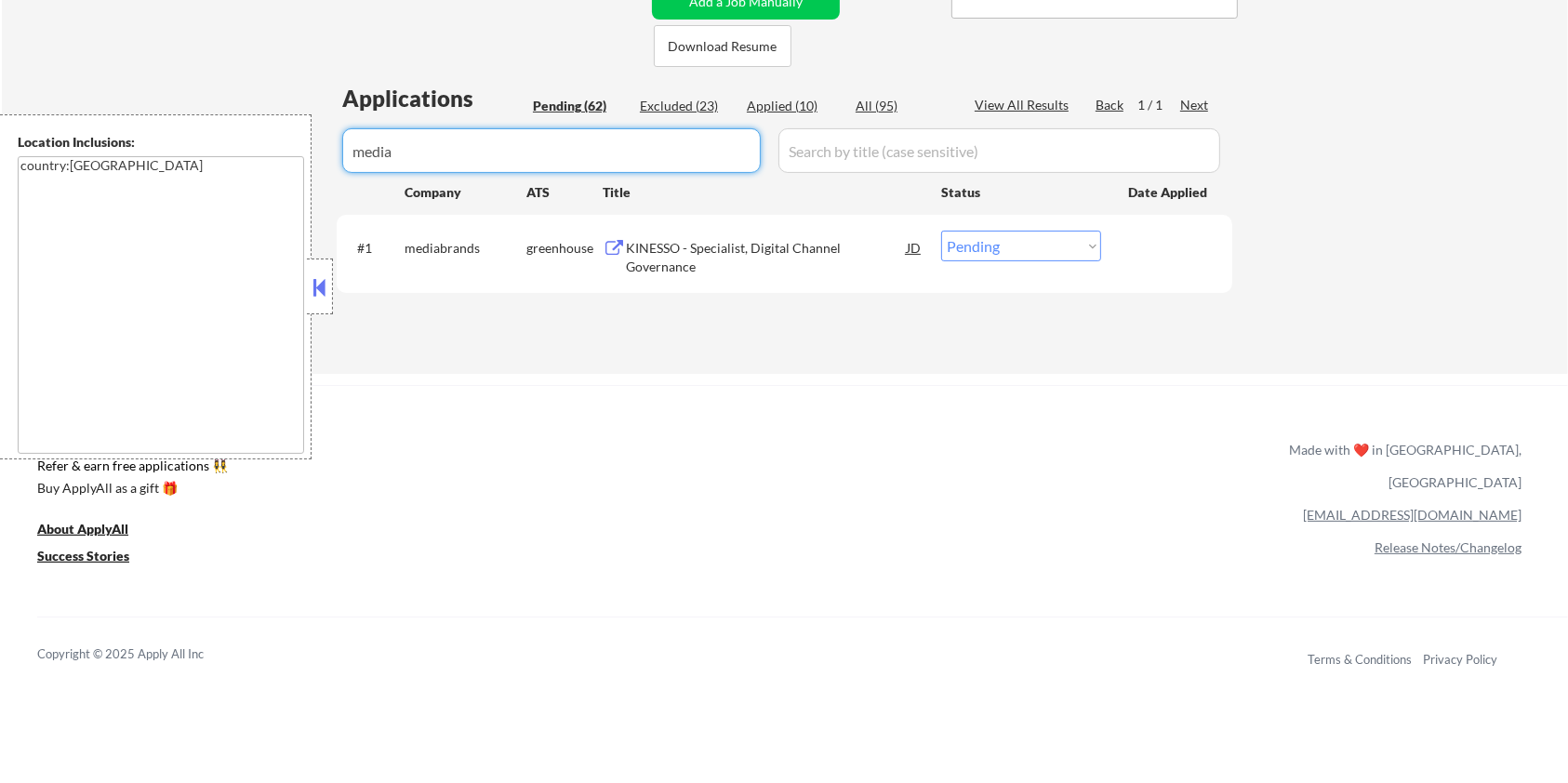
scroll to position [495, 0]
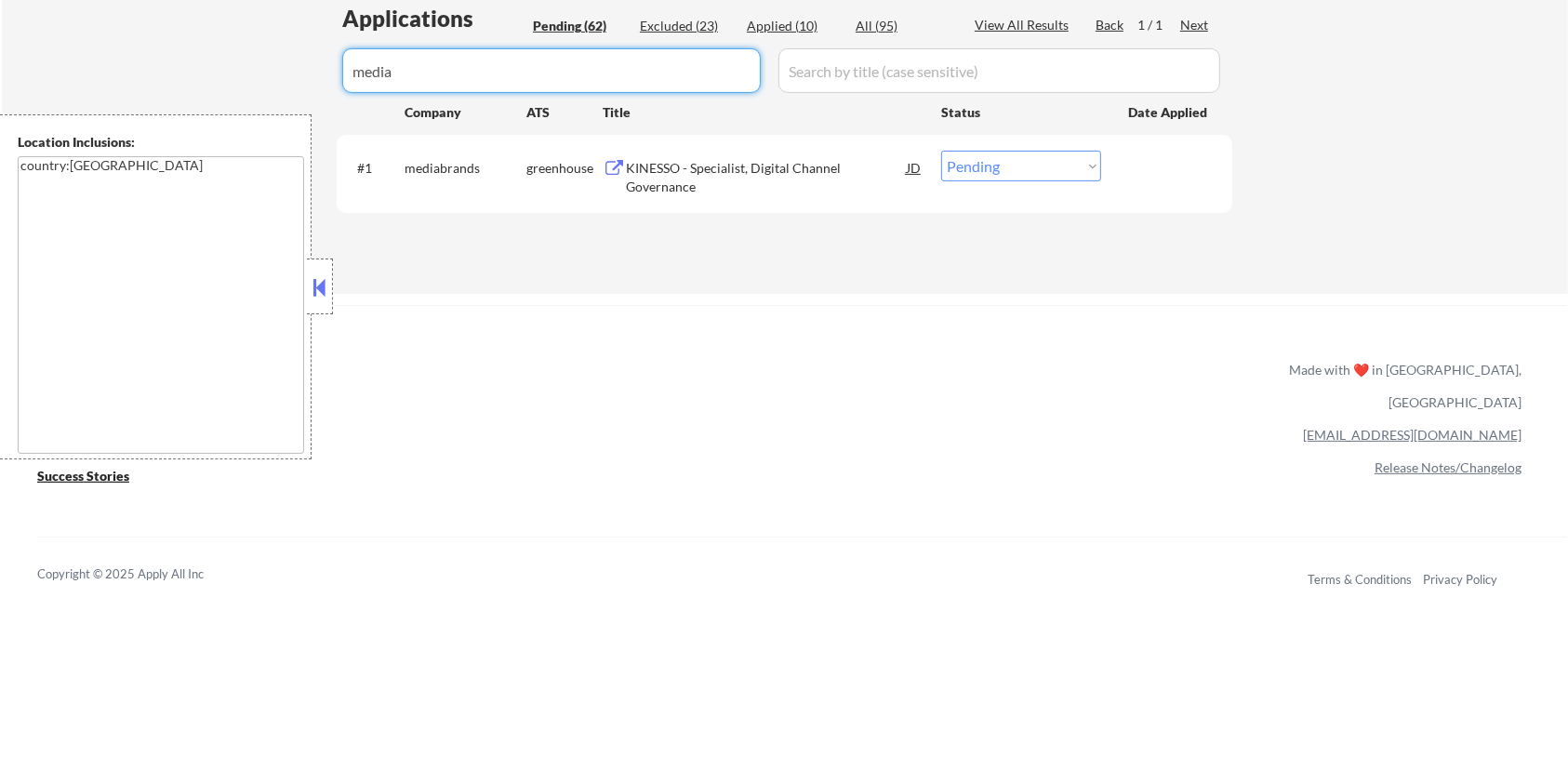
type input "media"
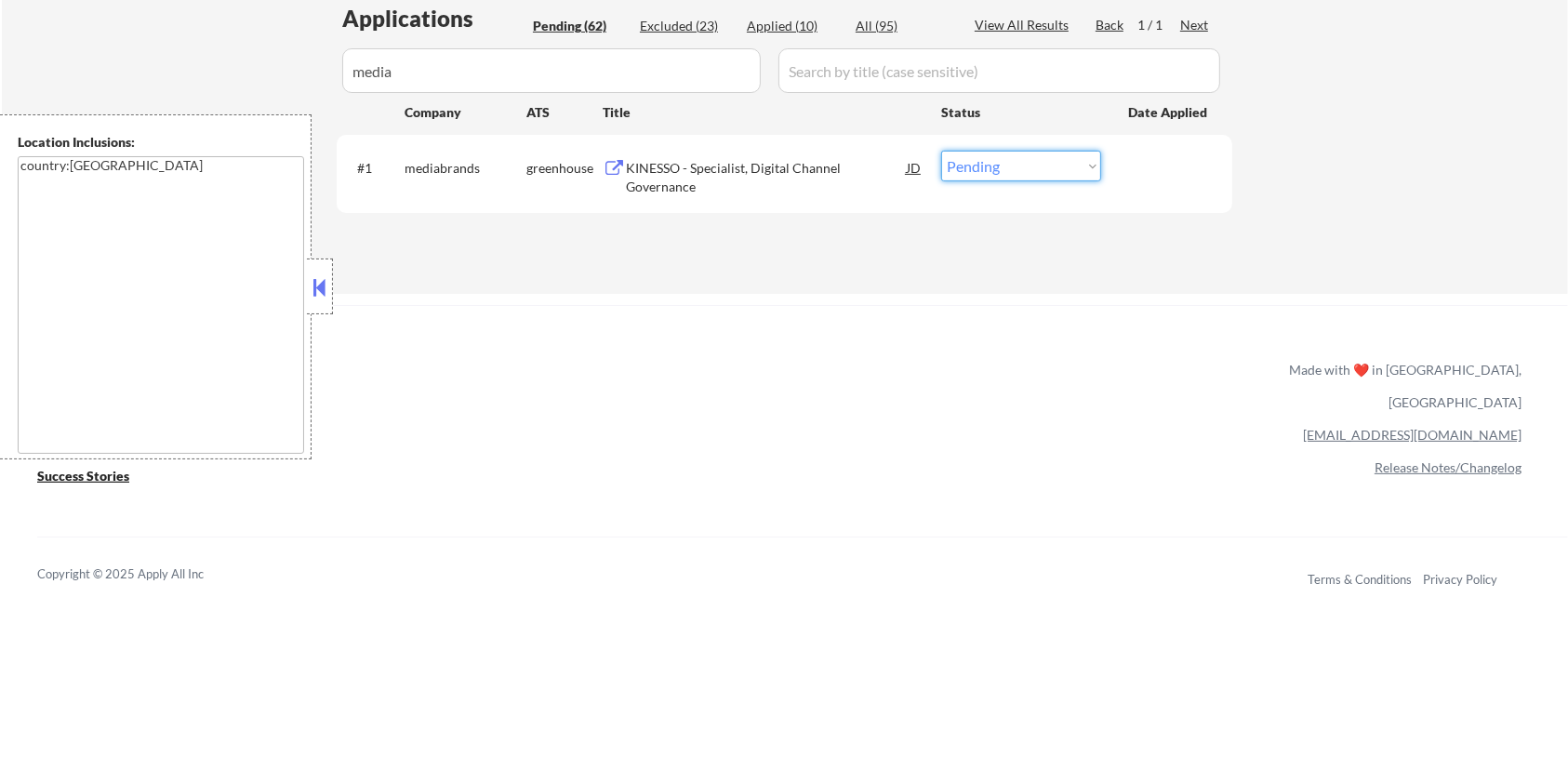
click at [1059, 165] on select "Choose an option... Pending Applied Excluded (Questions) Excluded (Expired) Exc…" at bounding box center [1020, 166] width 160 height 31
select select ""excluded__bad_match_""
click at [941, 150] on select "Choose an option... Pending Applied Excluded (Questions) Excluded (Expired) Exc…" at bounding box center [1020, 166] width 160 height 31
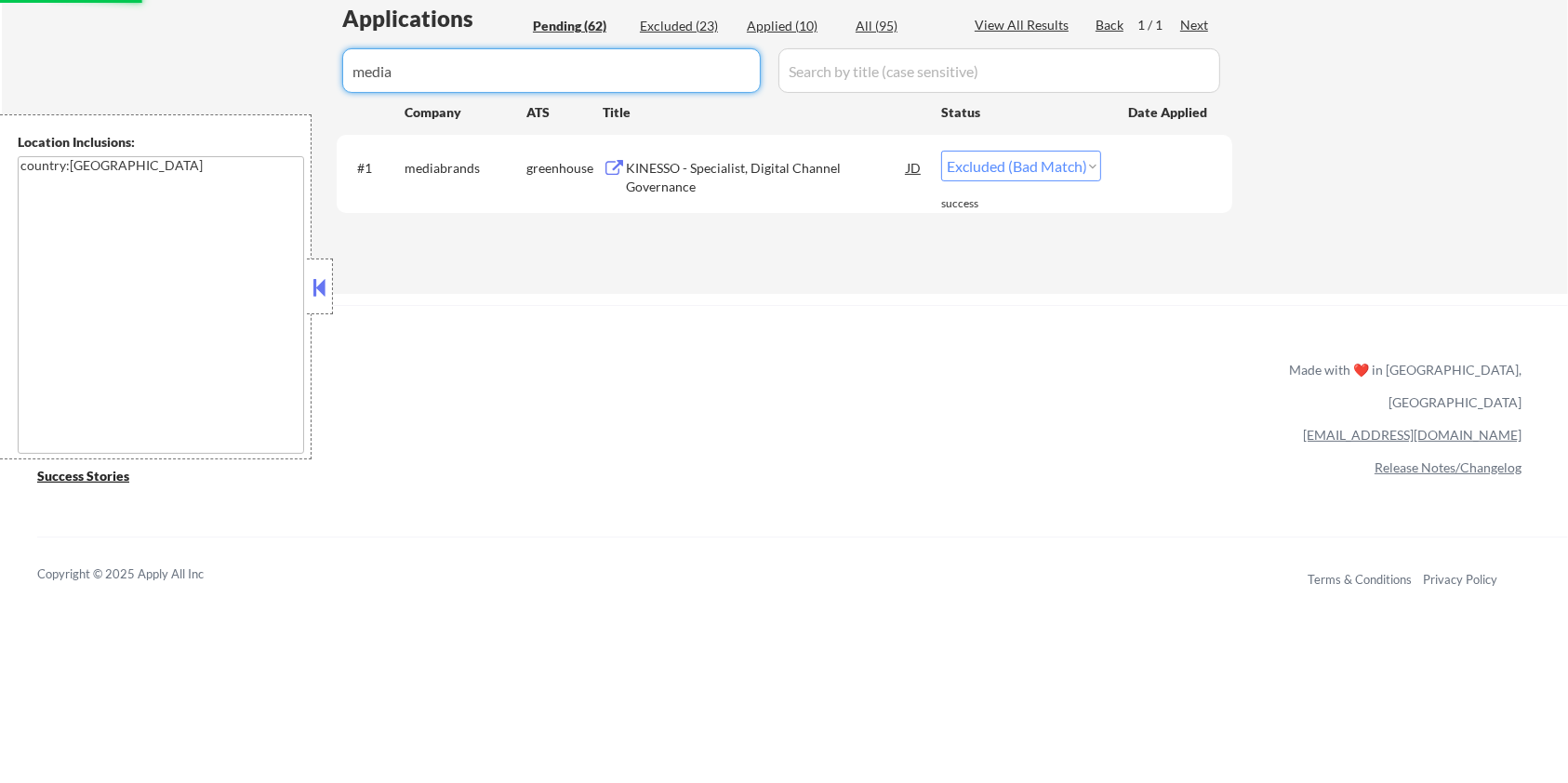
drag, startPoint x: 454, startPoint y: 81, endPoint x: 161, endPoint y: 74, distance: 293.1
select select ""excluded__bad_match_""
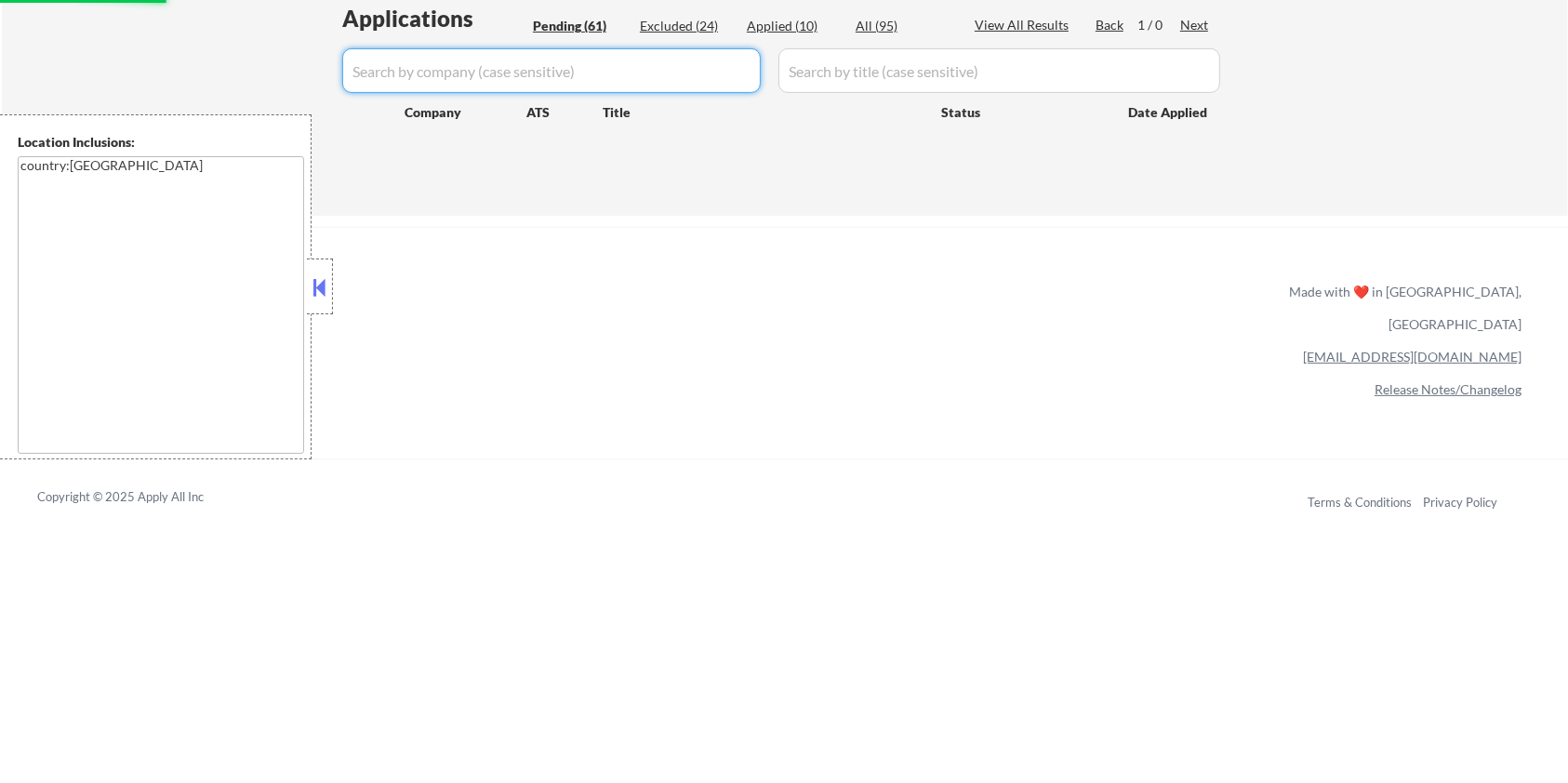
select select ""pending""
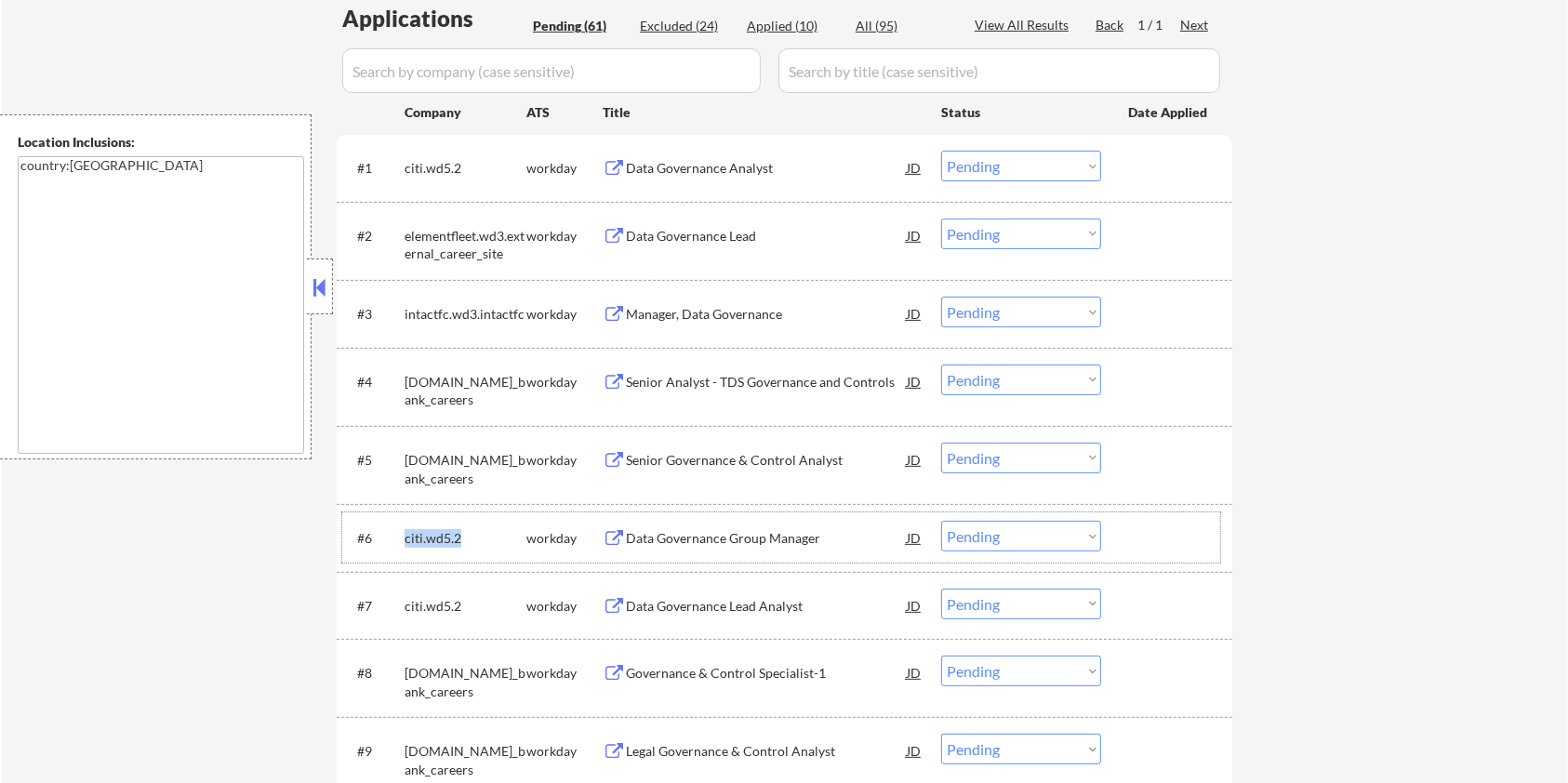
drag, startPoint x: 462, startPoint y: 537, endPoint x: 401, endPoint y: 540, distance: 61.1
click at [401, 540] on div "#6 citi.wd5.2 workday Data Governance Group Manager JD Choose an option... Pend…" at bounding box center [781, 538] width 877 height 50
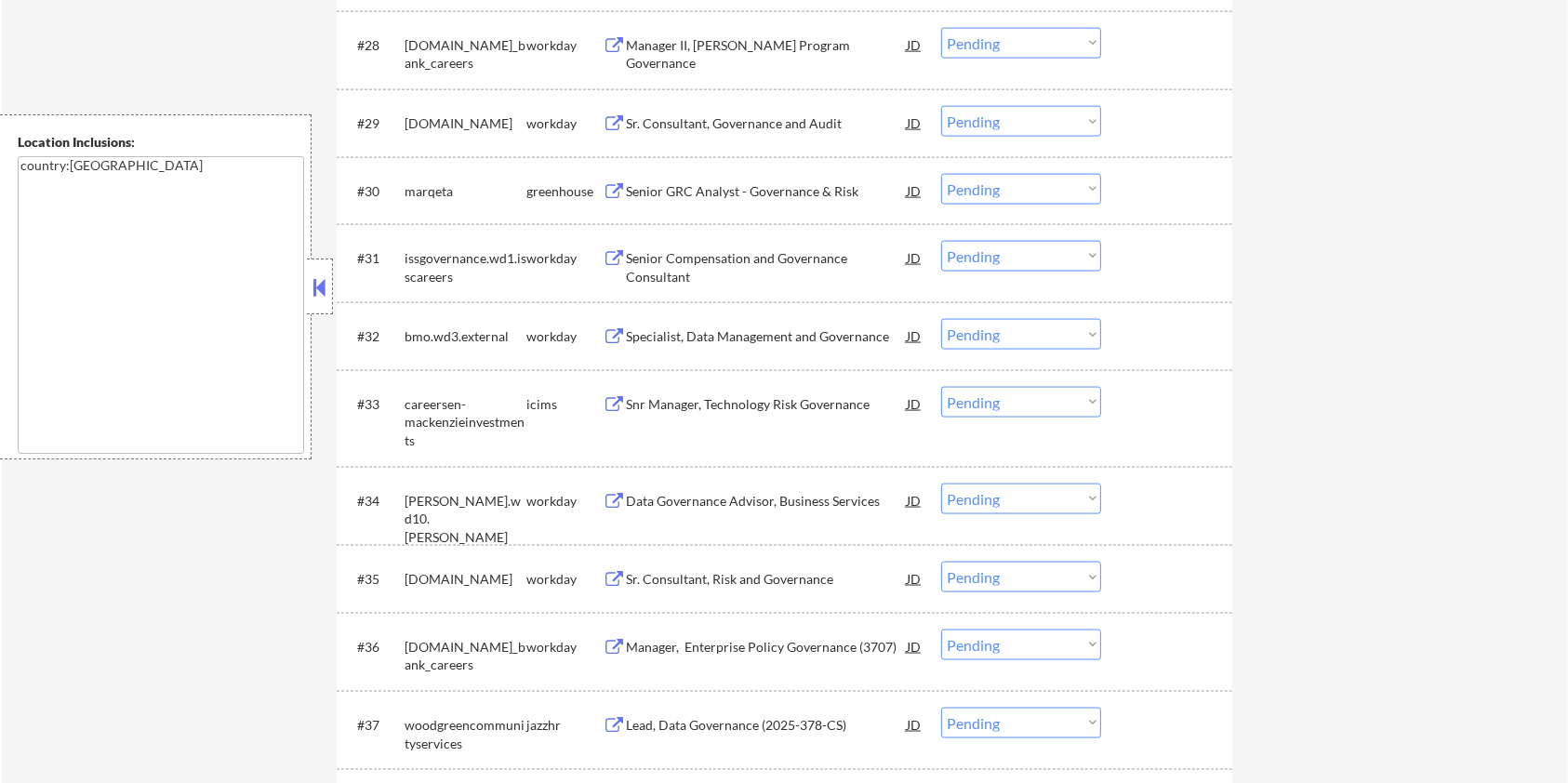
scroll to position [2978, 0]
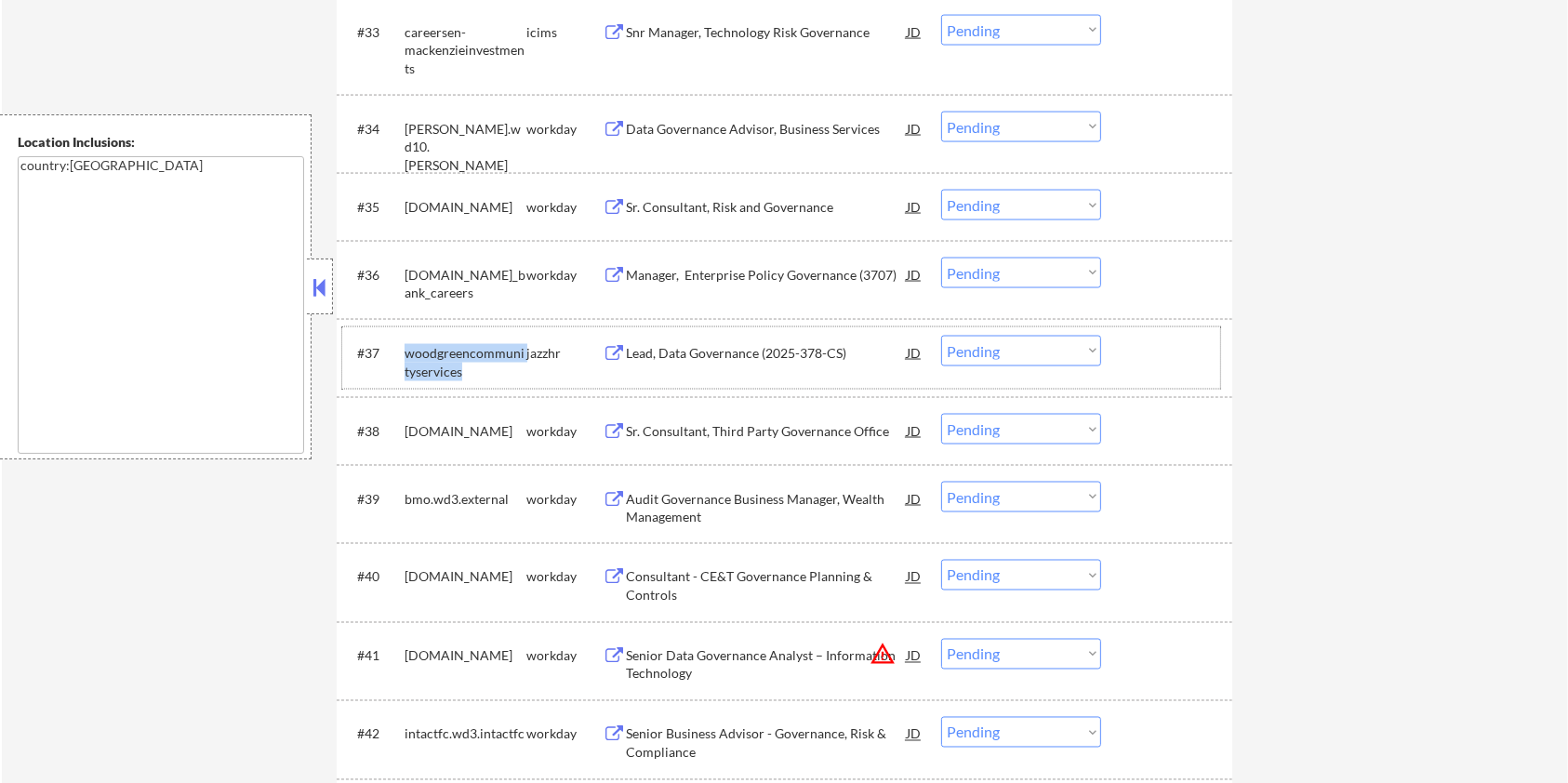
drag, startPoint x: 476, startPoint y: 366, endPoint x: 405, endPoint y: 351, distance: 72.6
click at [405, 351] on div "woodgreencommunityservices" at bounding box center [465, 362] width 122 height 36
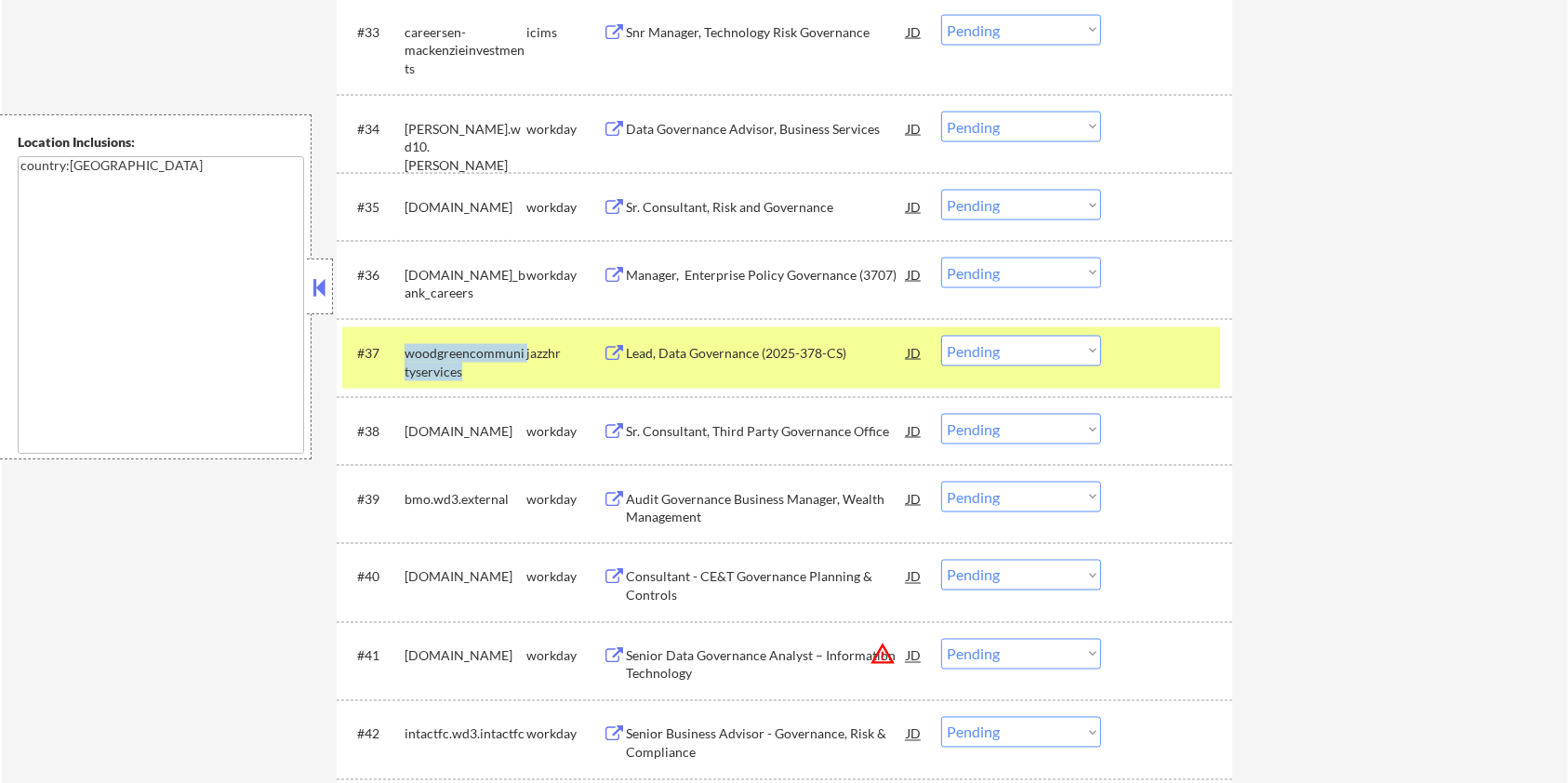
copy div "woodgreencommunityservices"
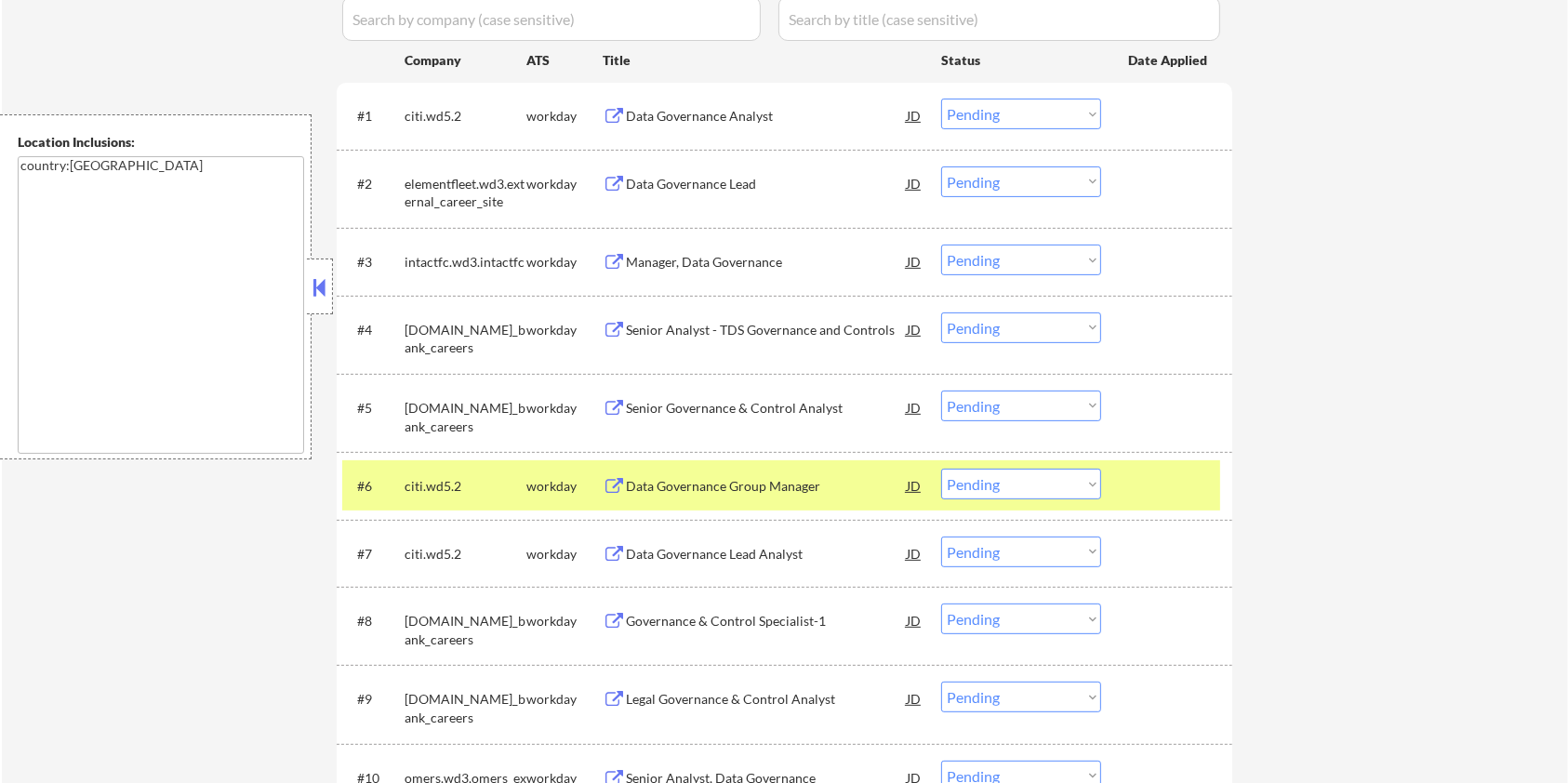
scroll to position [495, 0]
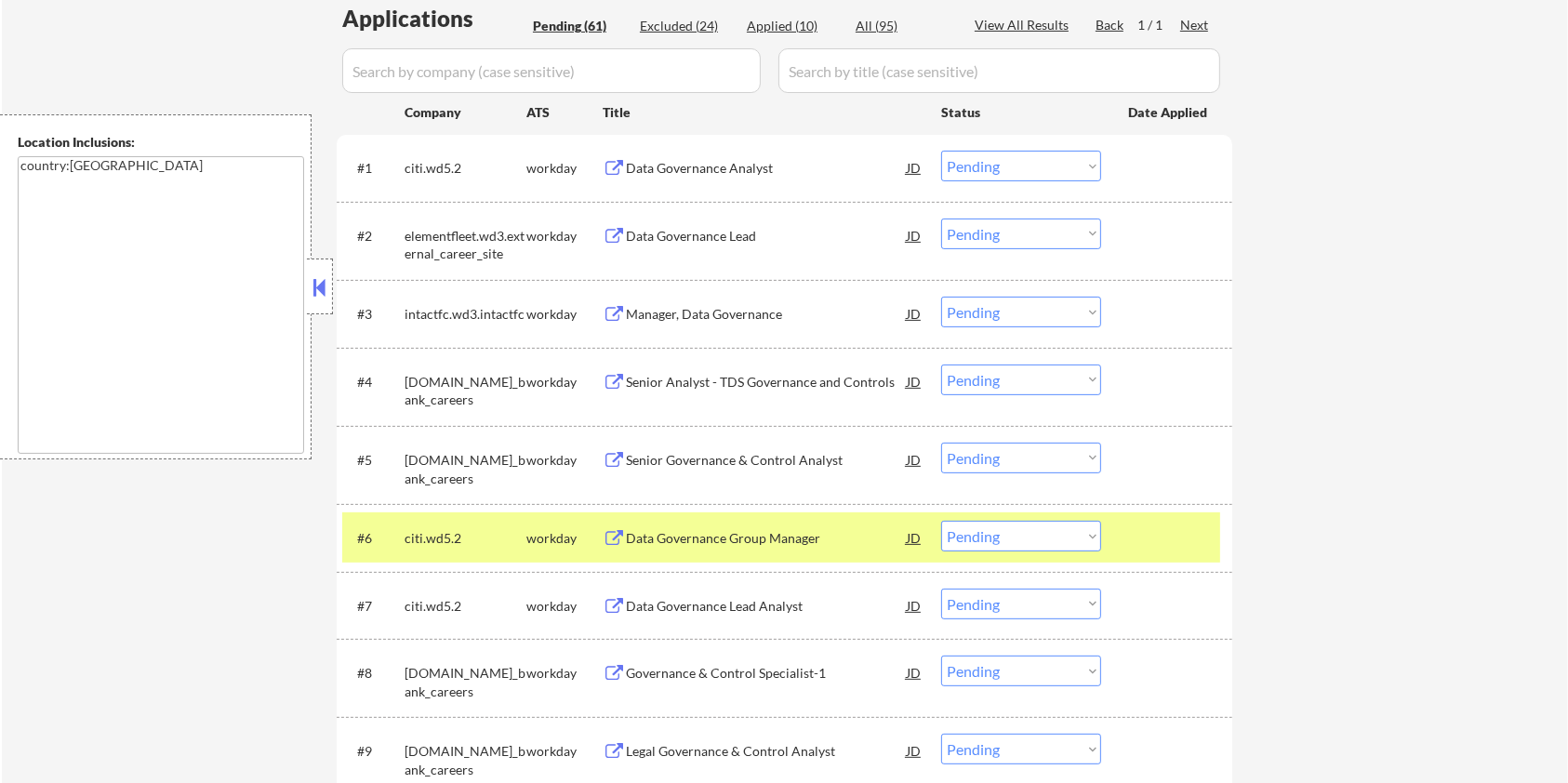
click at [466, 70] on input "input" at bounding box center [551, 70] width 419 height 45
paste input "woodgreencommunityservices"
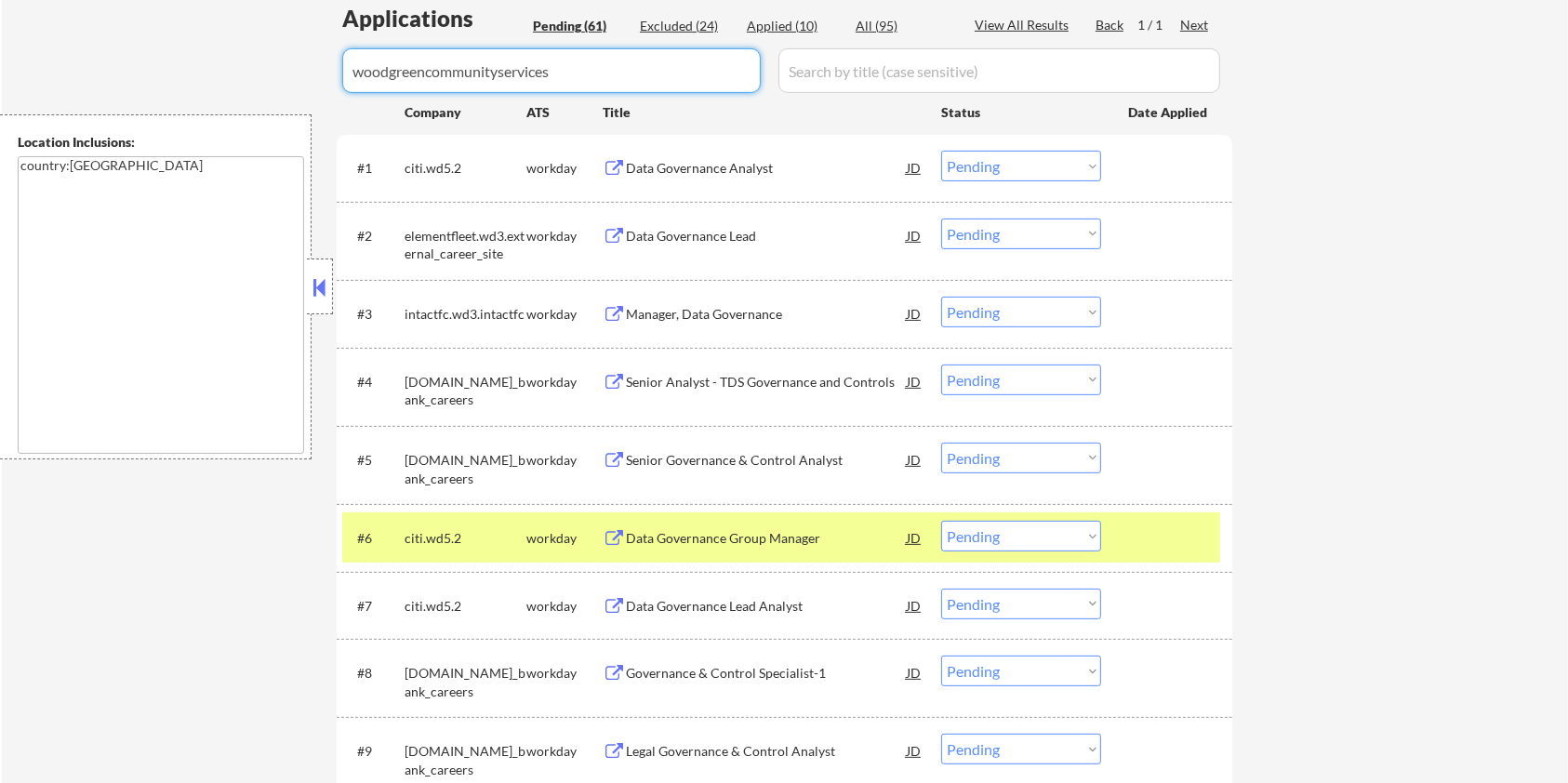
type input "woodgreencommunityservices"
click at [824, 70] on input "input" at bounding box center [999, 70] width 442 height 45
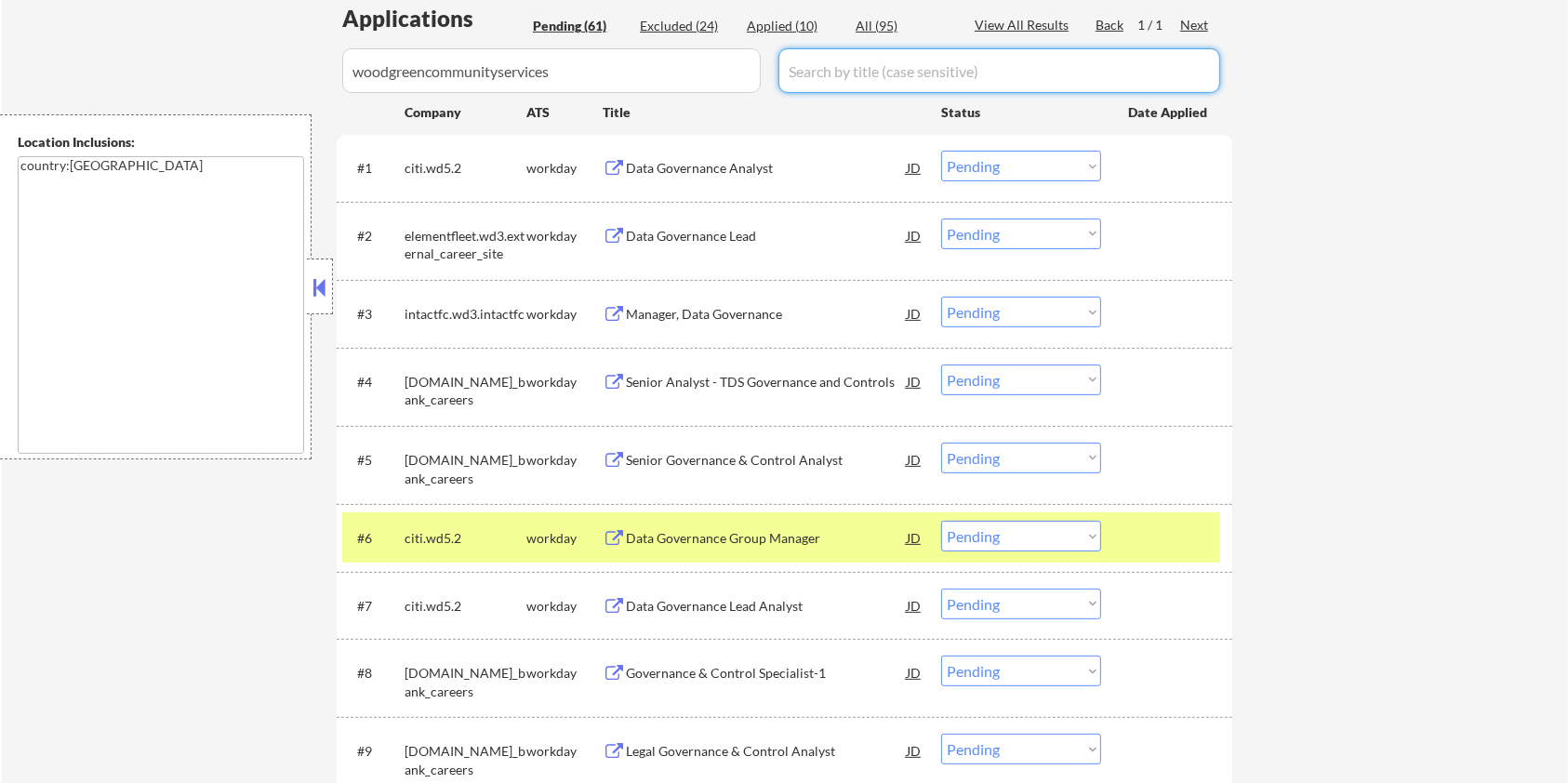
click at [875, 21] on div "All (95)" at bounding box center [901, 25] width 93 height 18
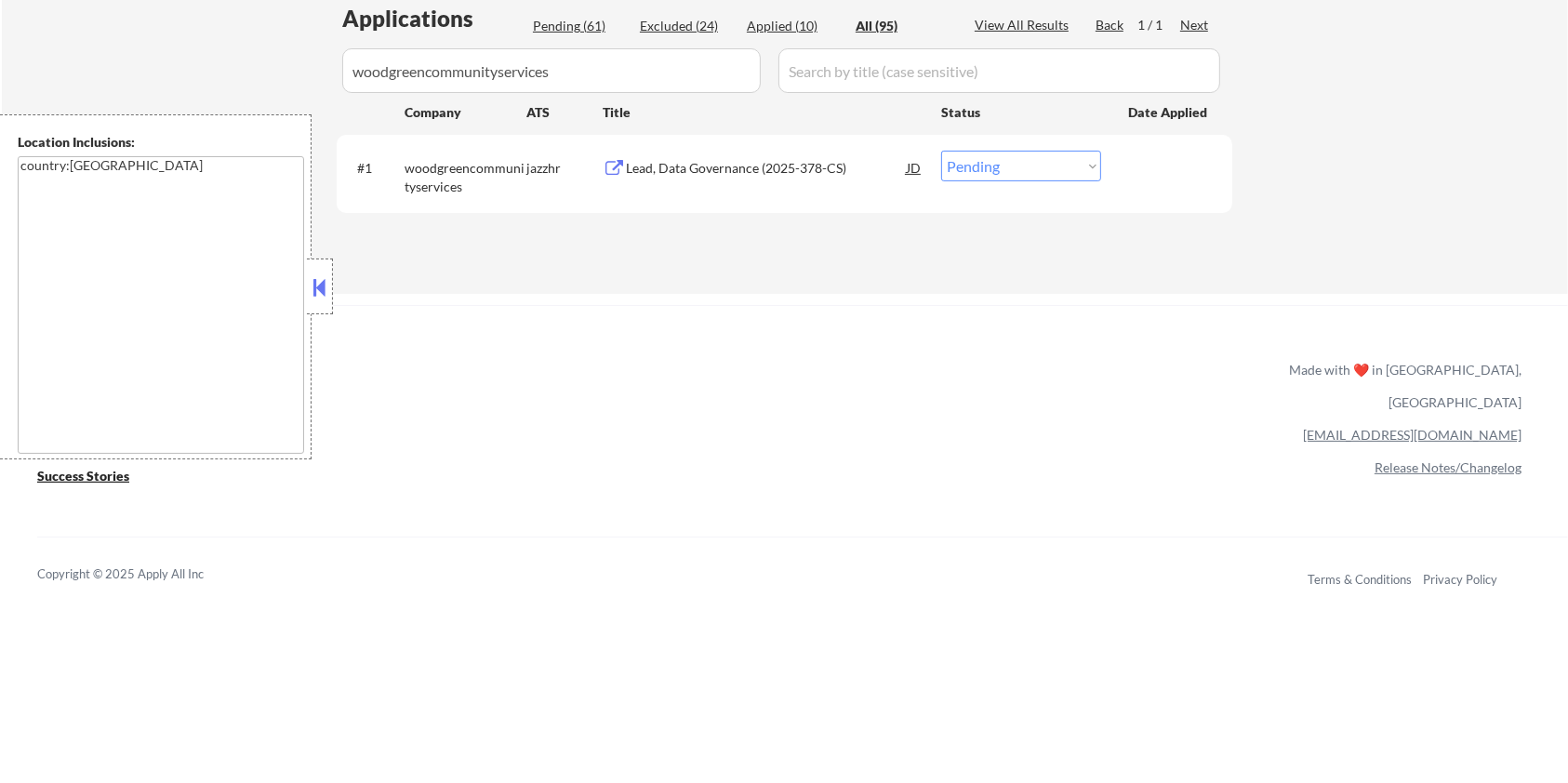
click at [748, 172] on div "Lead, Data Governance (2025-378-CS)" at bounding box center [765, 168] width 281 height 18
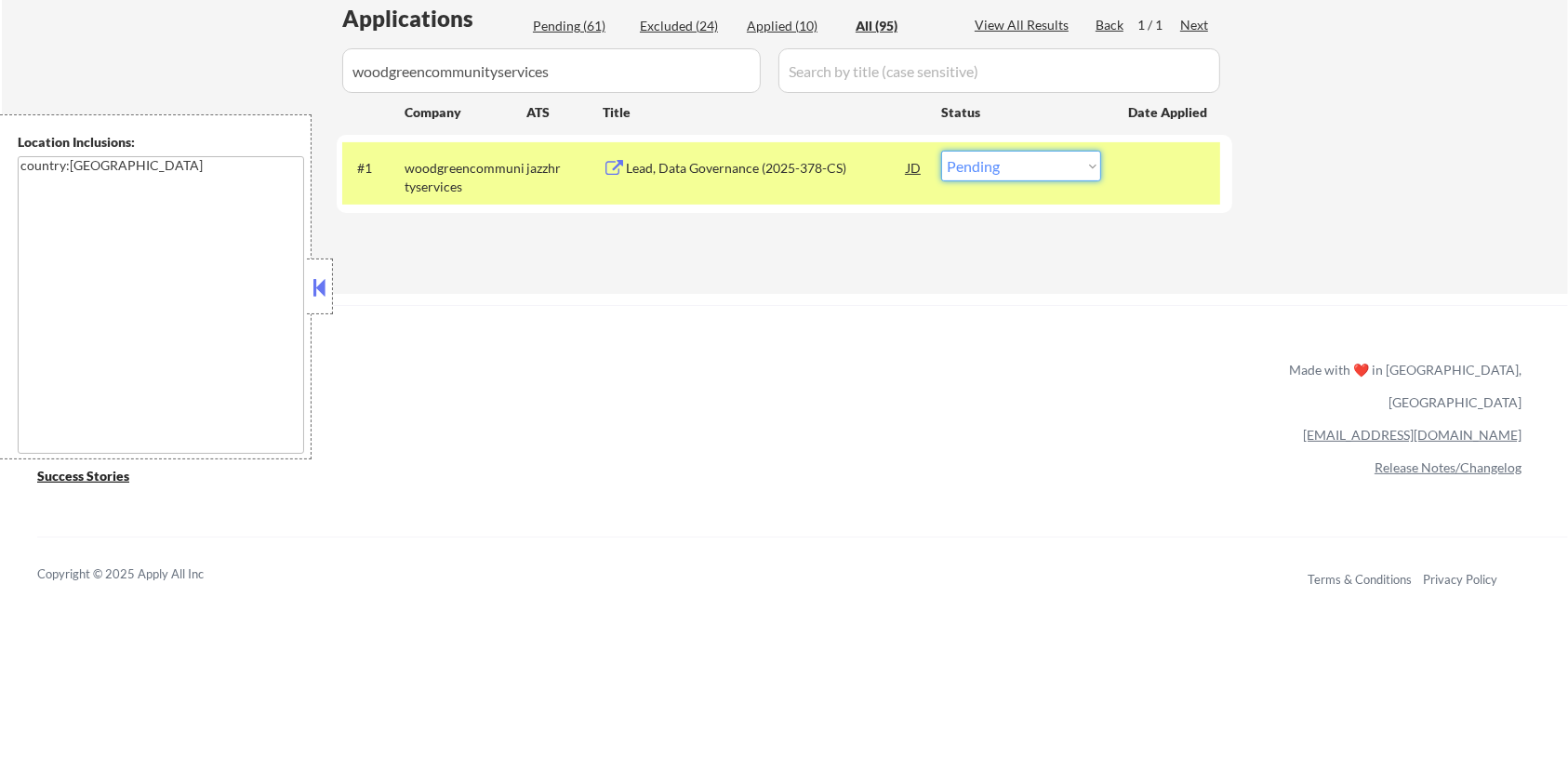
click at [990, 150] on select "Choose an option... Pending Applied Excluded (Questions) Excluded (Expired) Exc…" at bounding box center [1020, 166] width 160 height 31
select select ""excluded__bad_match_""
click at [941, 150] on select "Choose an option... Pending Applied Excluded (Questions) Excluded (Expired) Exc…" at bounding box center [1020, 166] width 160 height 31
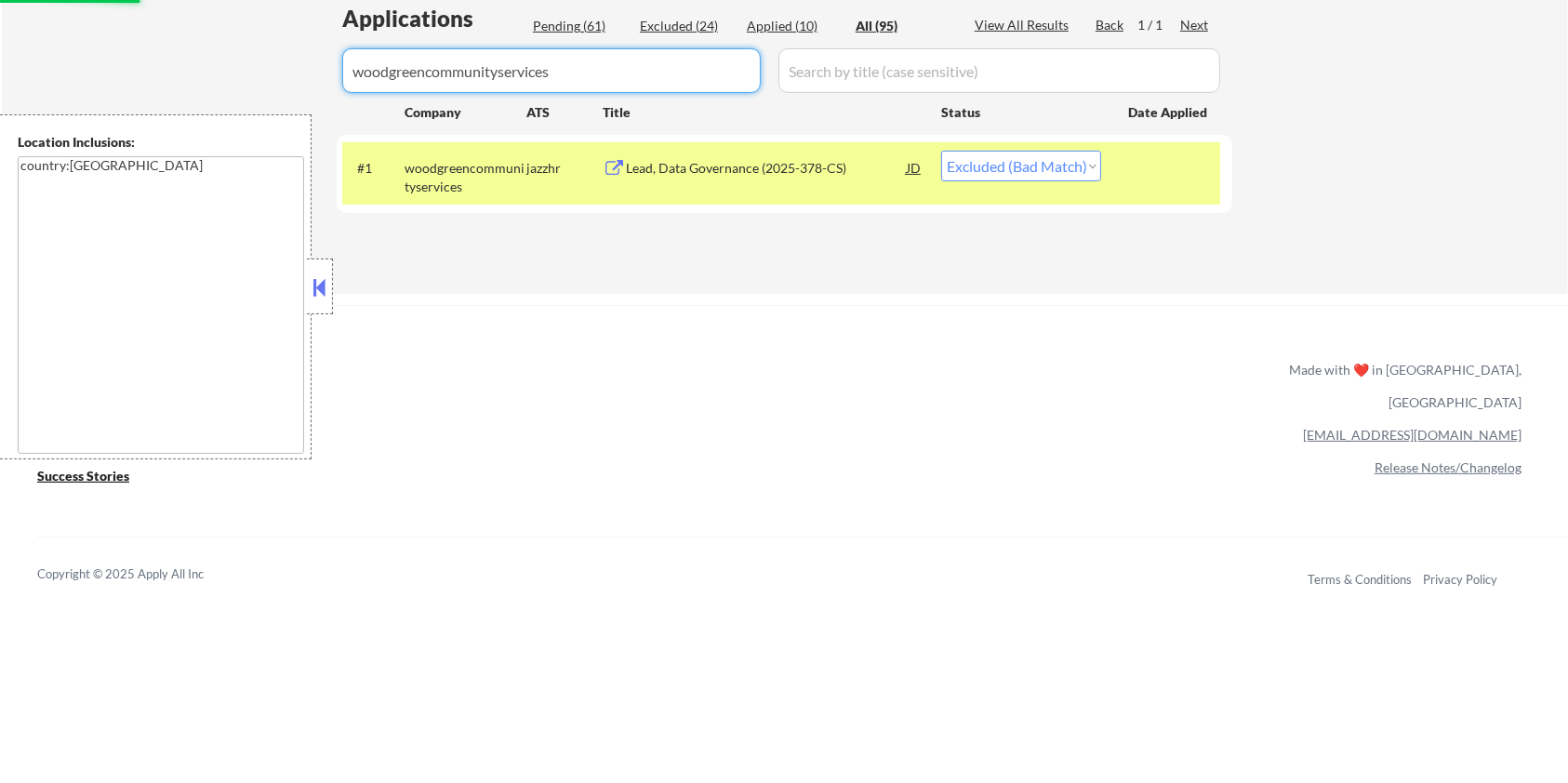
drag, startPoint x: 628, startPoint y: 89, endPoint x: 306, endPoint y: 89, distance: 322.0
select select ""applied""
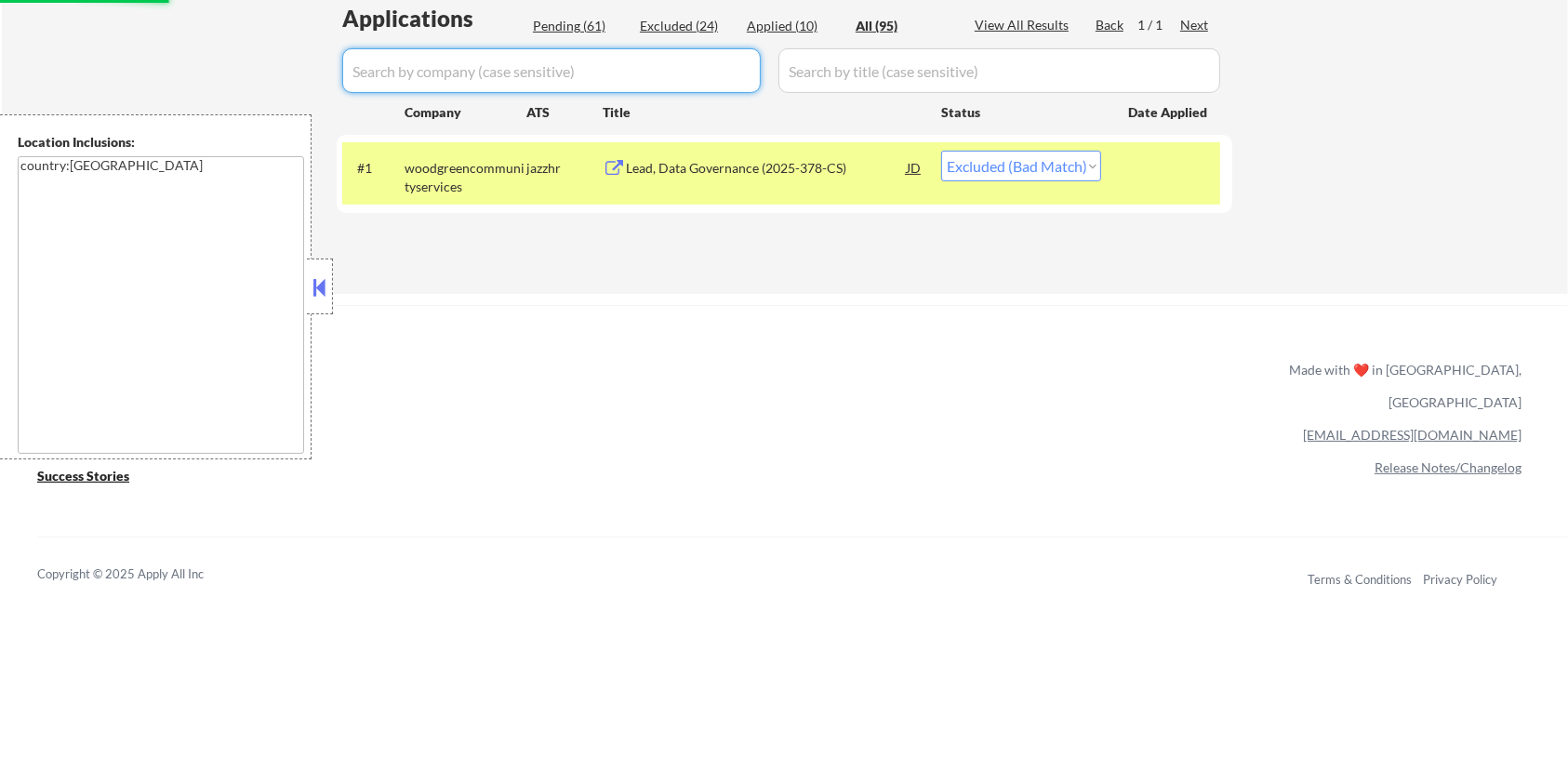
select select ""applied""
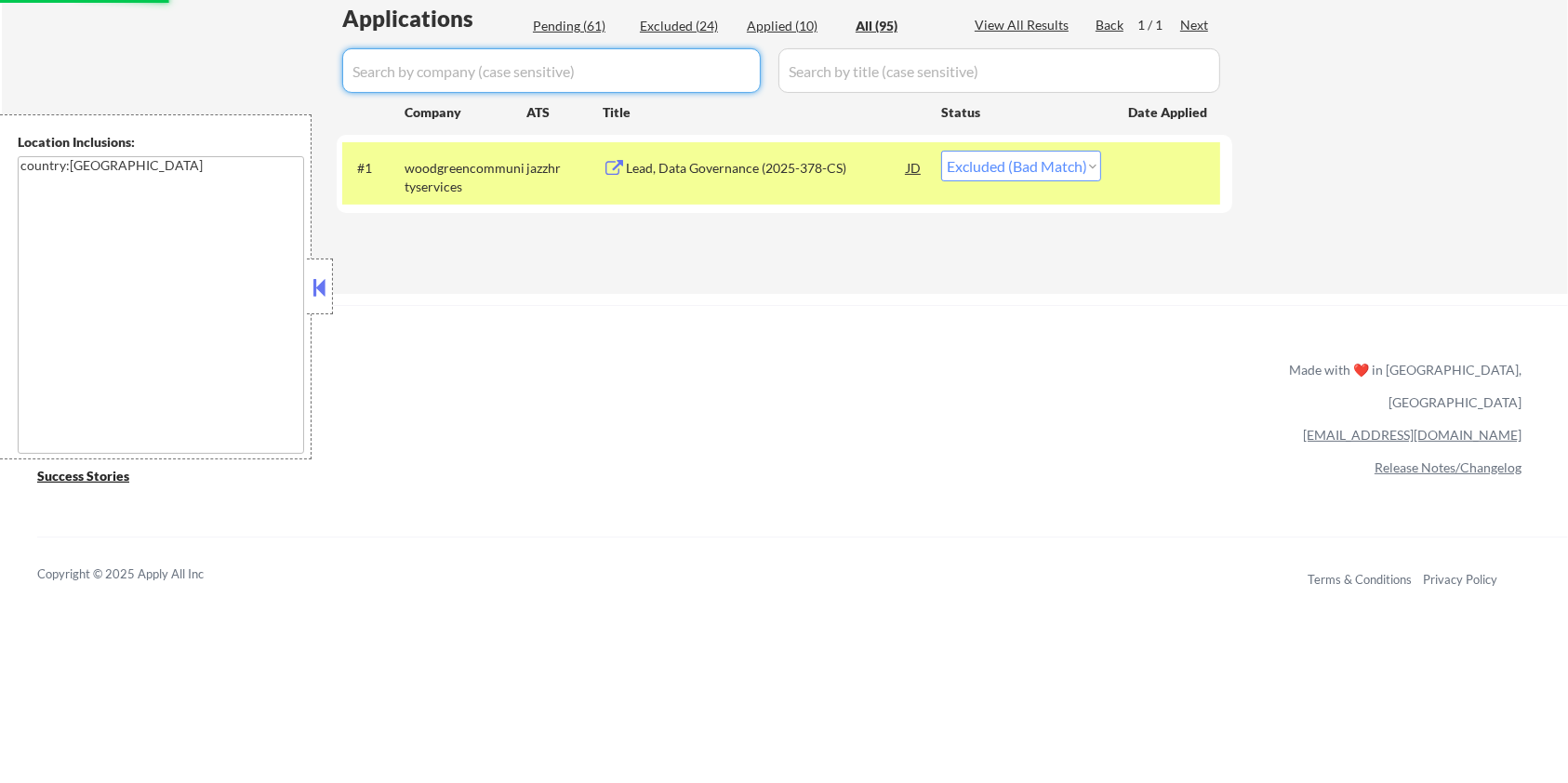
select select ""applied""
select select ""excluded__expired_""
select select ""excluded__bad_match_""
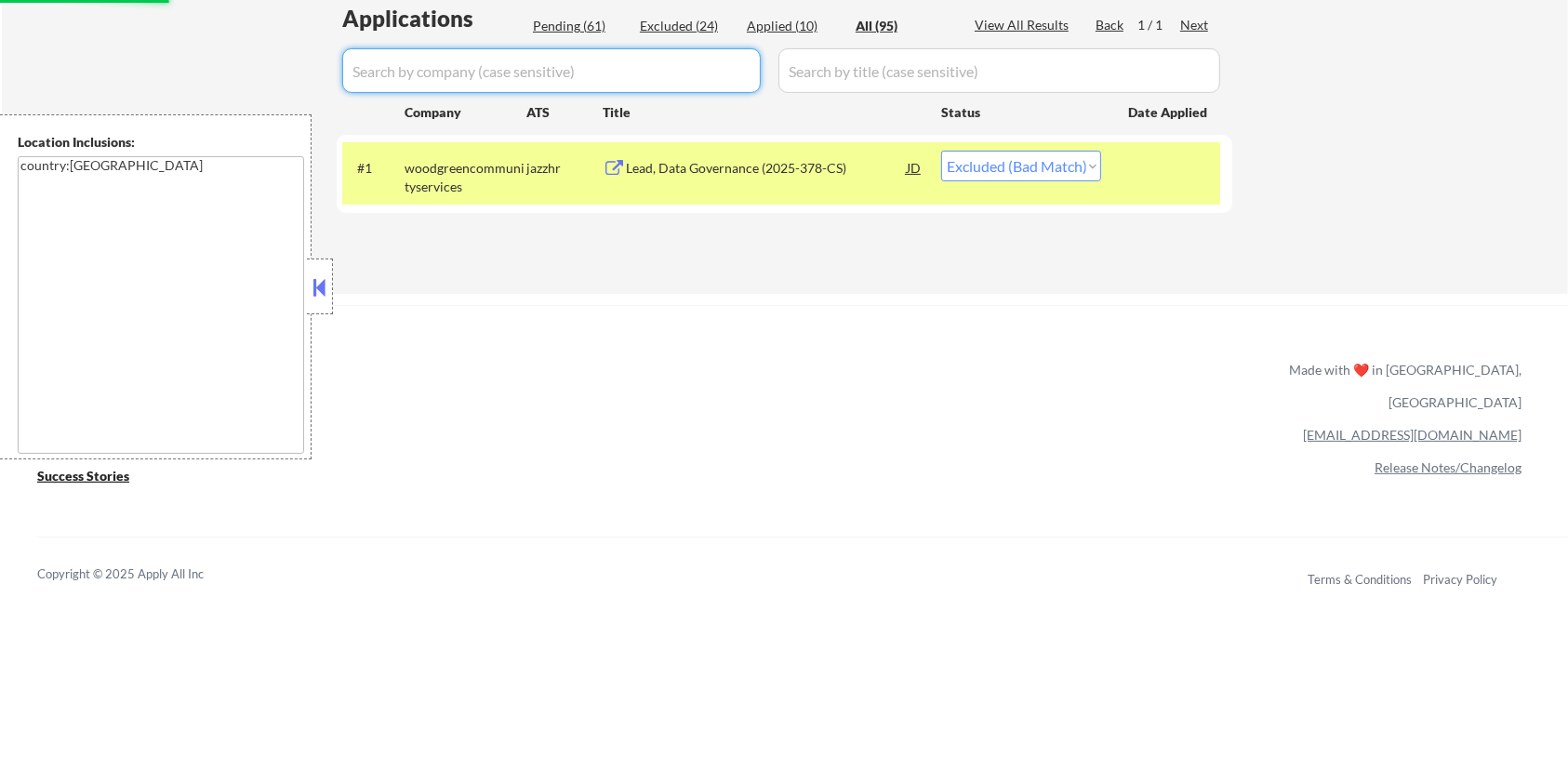
select select ""excluded__expired_""
select select ""excluded__other_""
select select ""excluded__expired_""
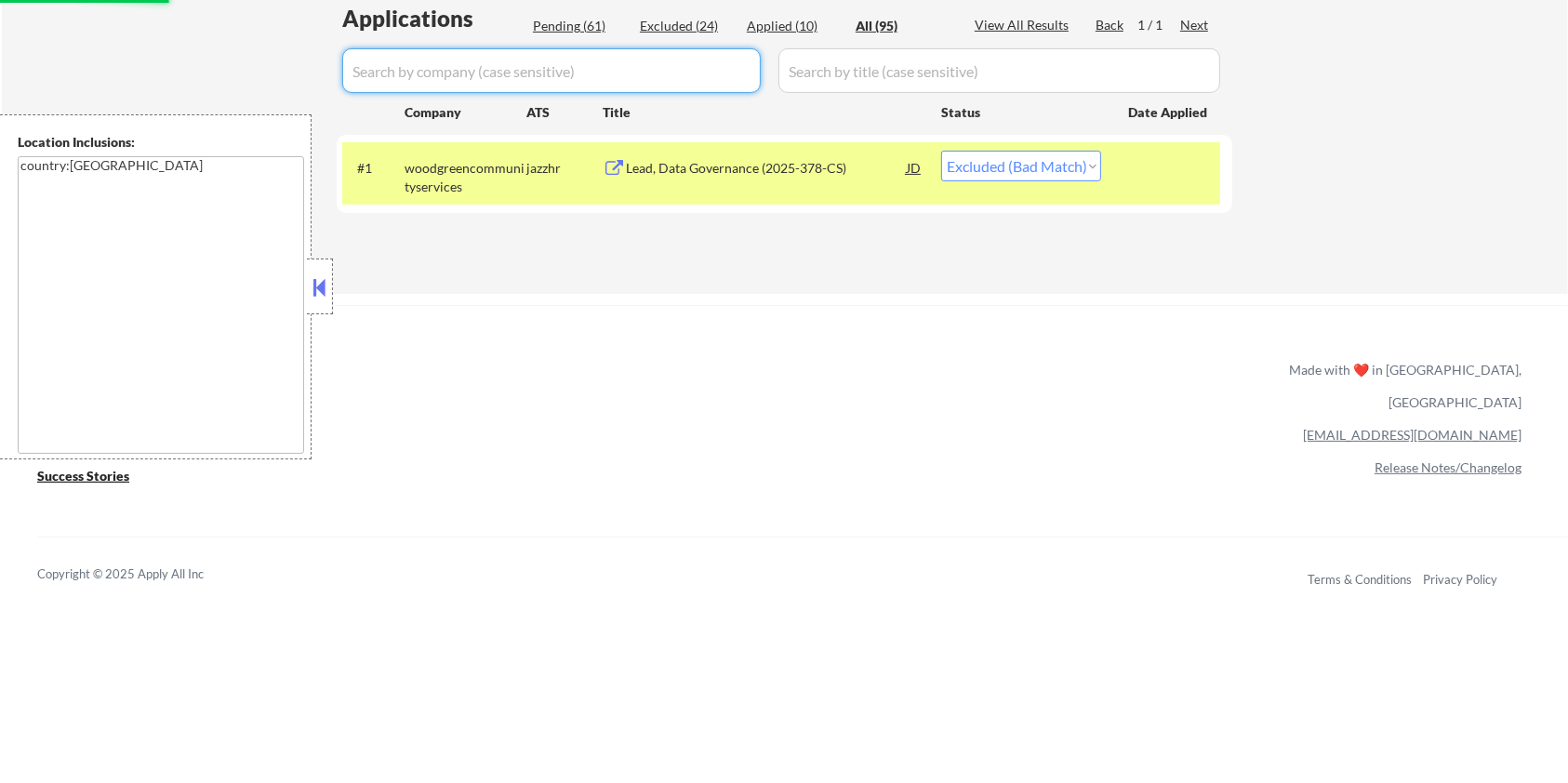
select select ""excluded__expired_""
select select ""excluded__other_""
select select ""excluded__expired_""
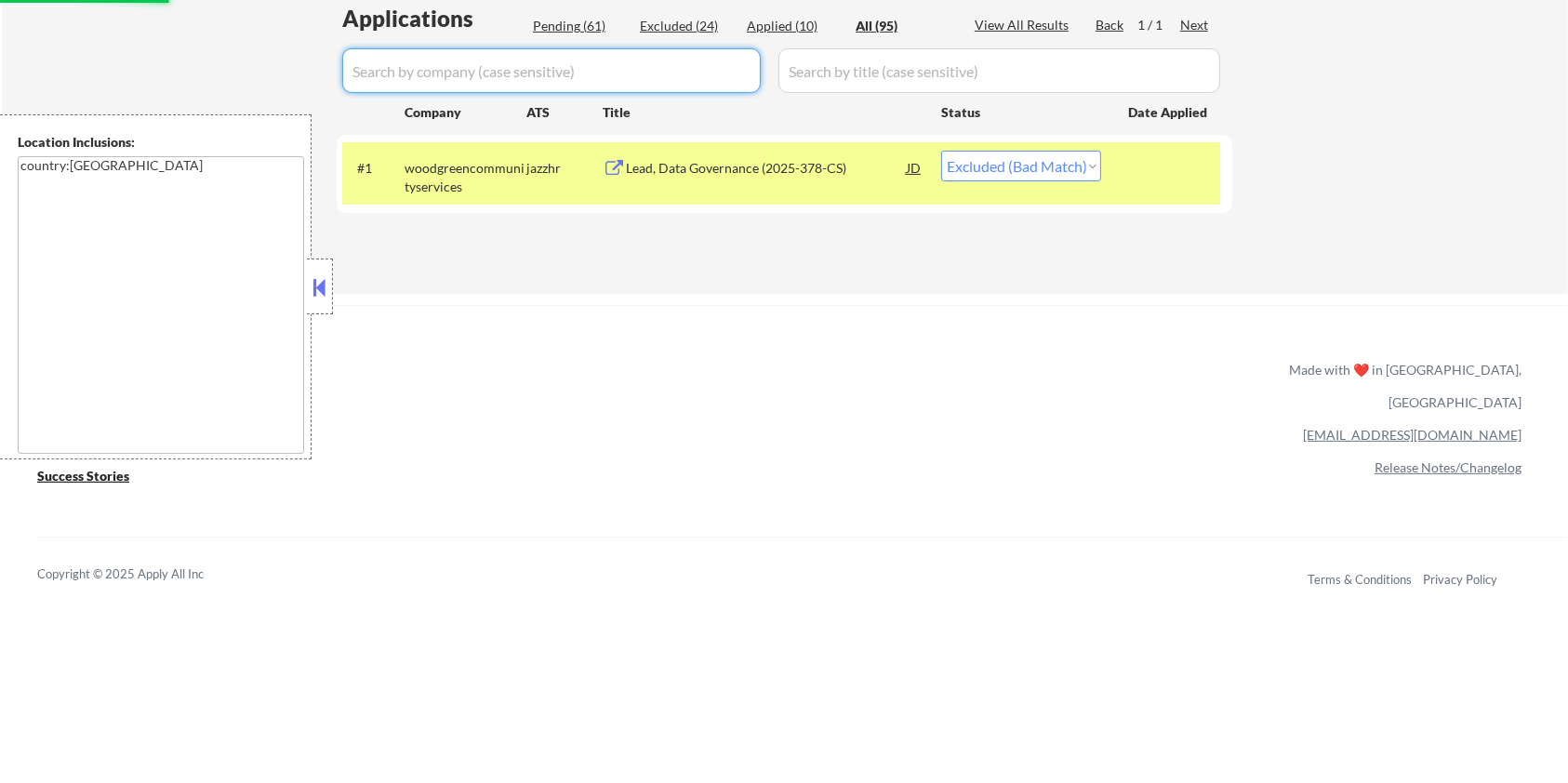
select select ""excluded__expired_""
select select ""excluded__salary_""
select select ""excluded__bad_match_""
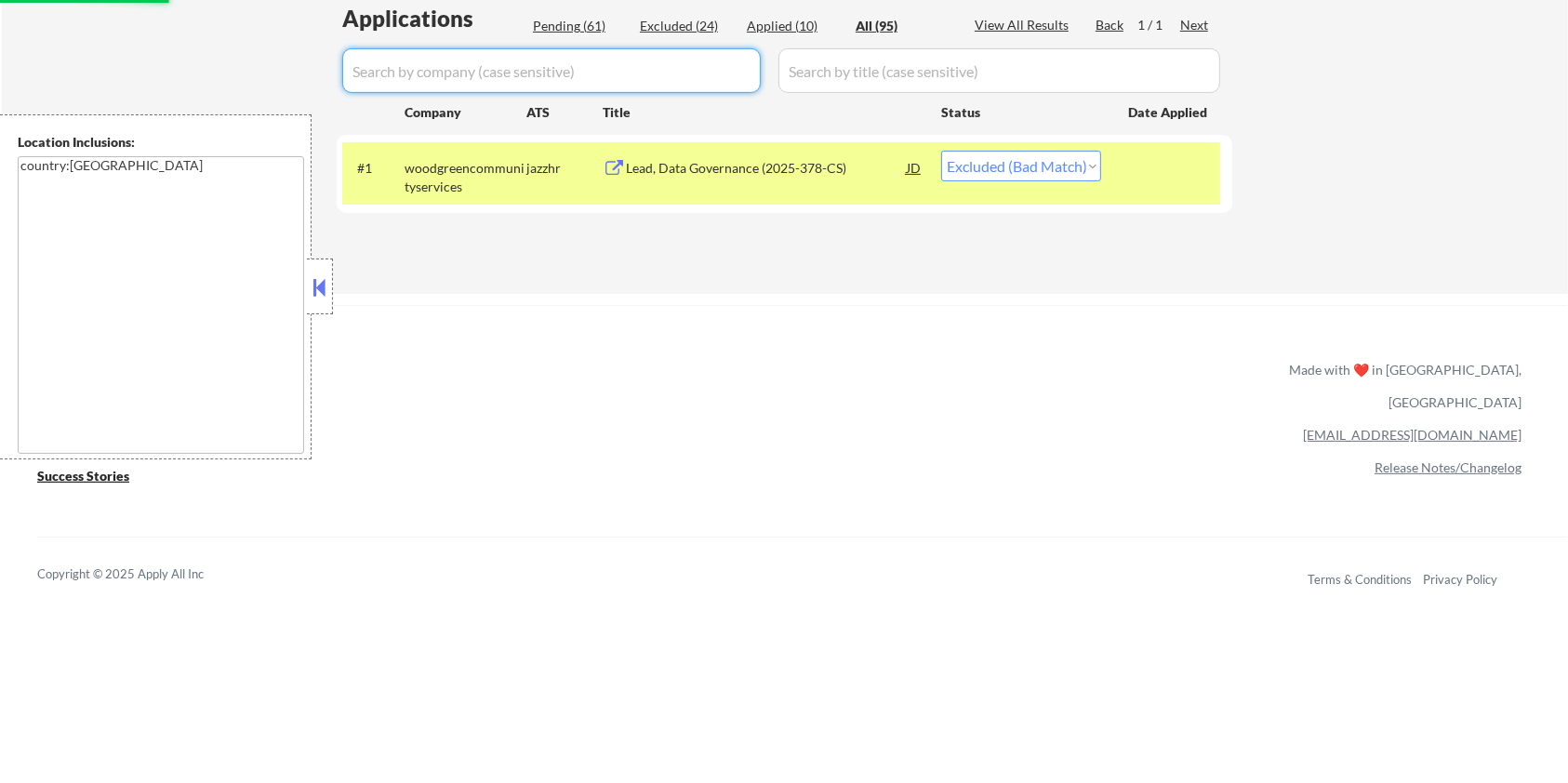
select select ""excluded__salary_""
select select ""excluded__bad_match_""
select select ""excluded__other_""
select select ""excluded__expired_""
select select ""excluded__bad_match_""
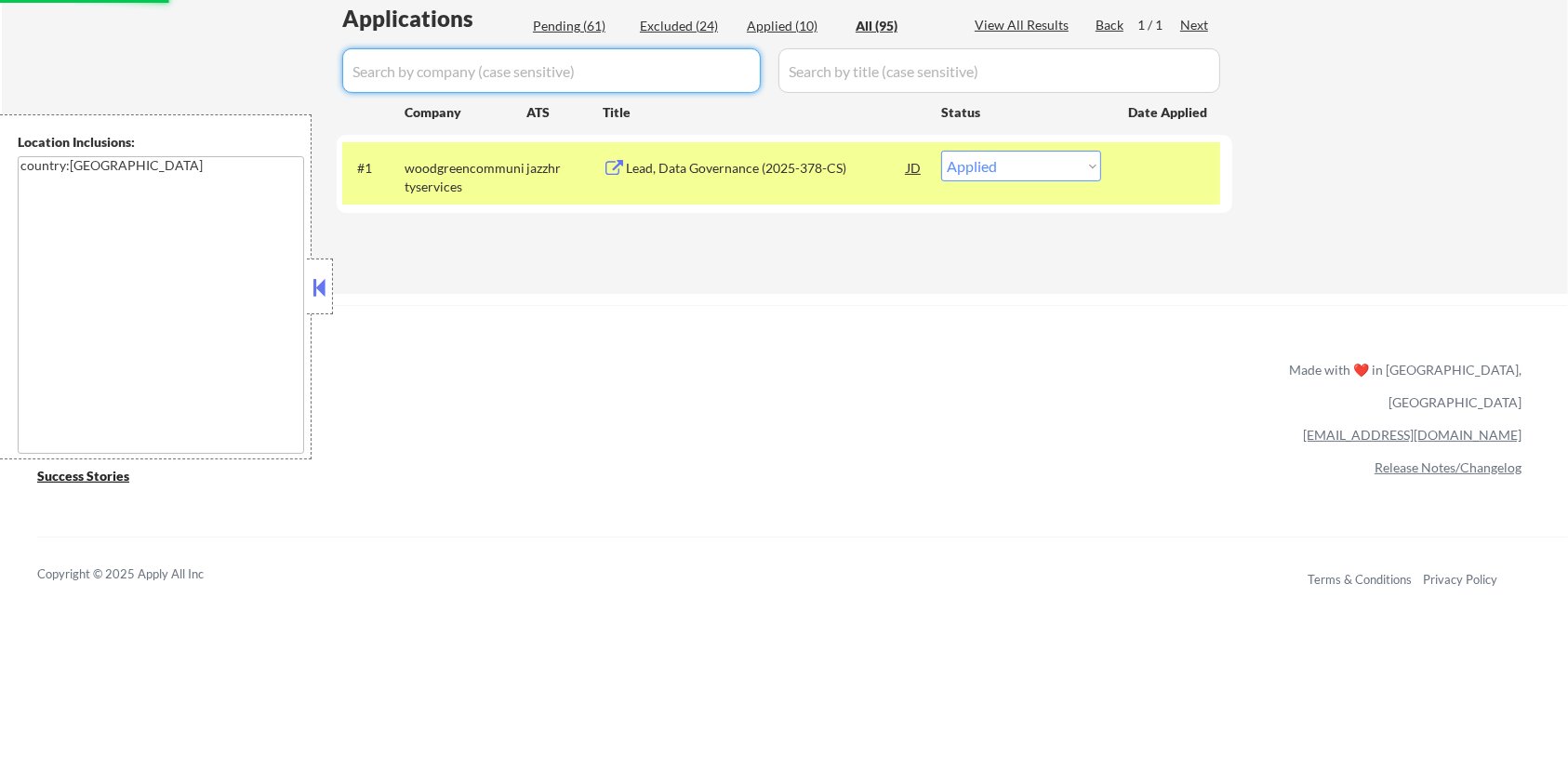
select select ""pending""
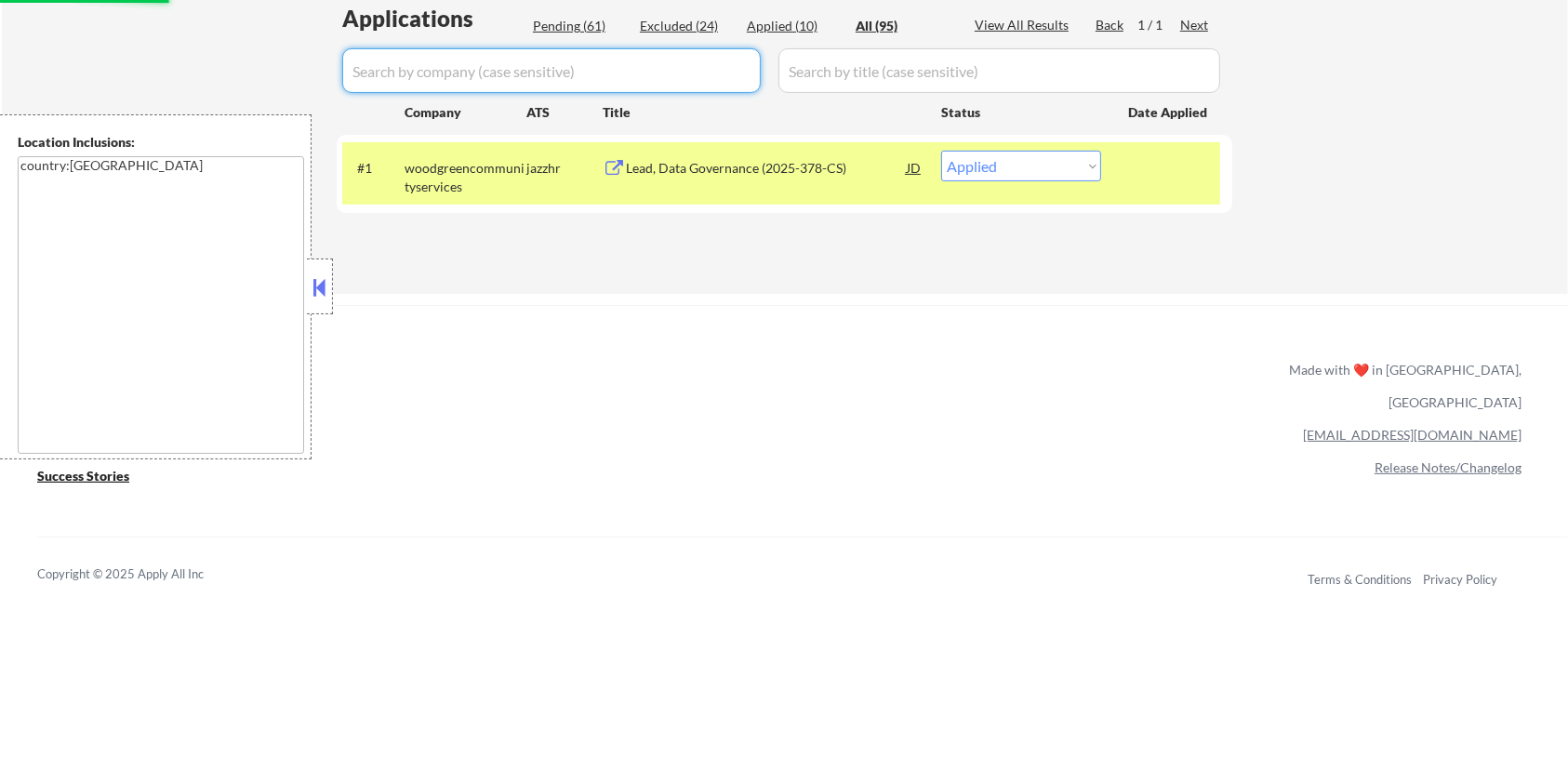
select select ""pending""
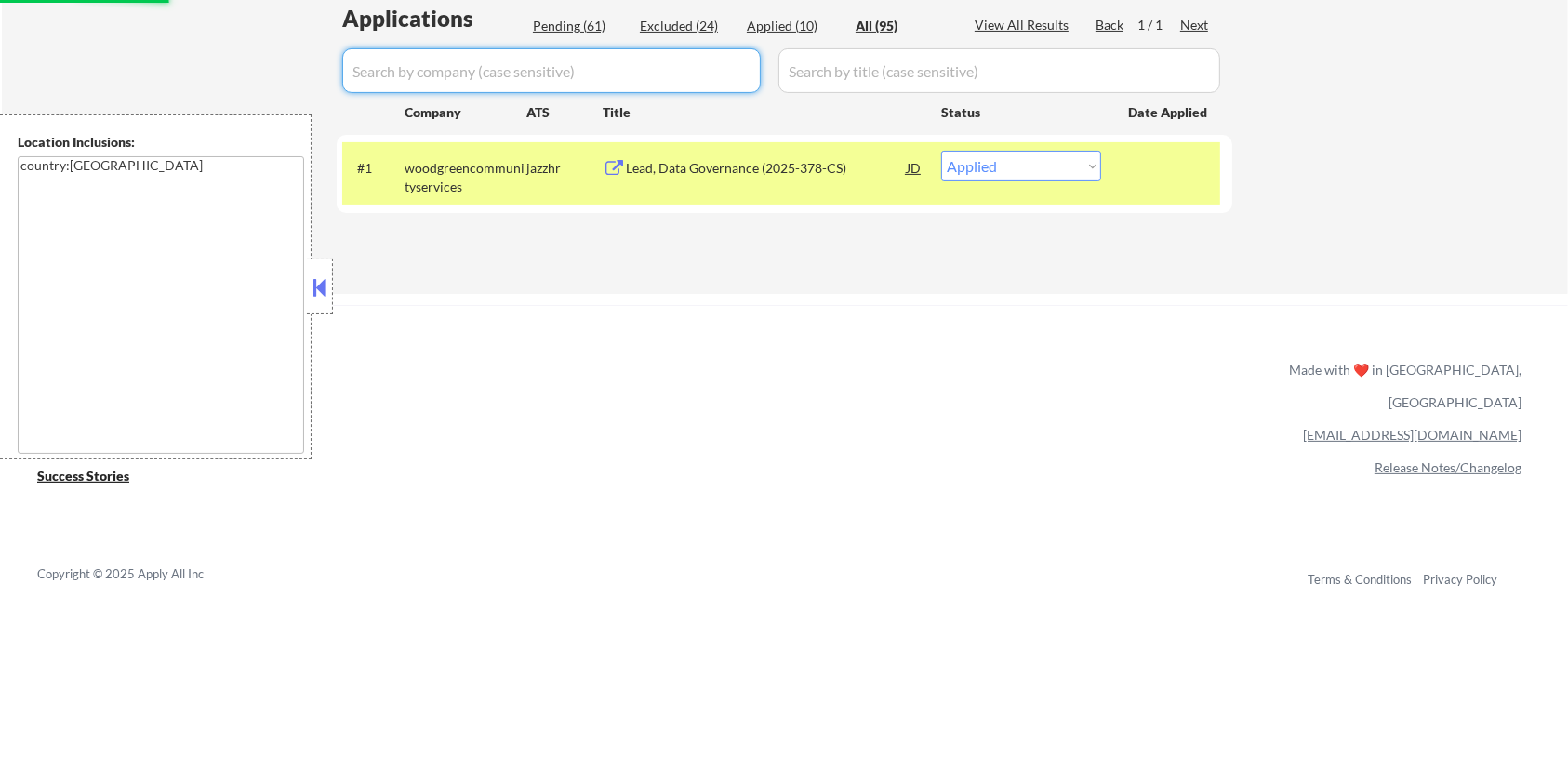
select select ""pending""
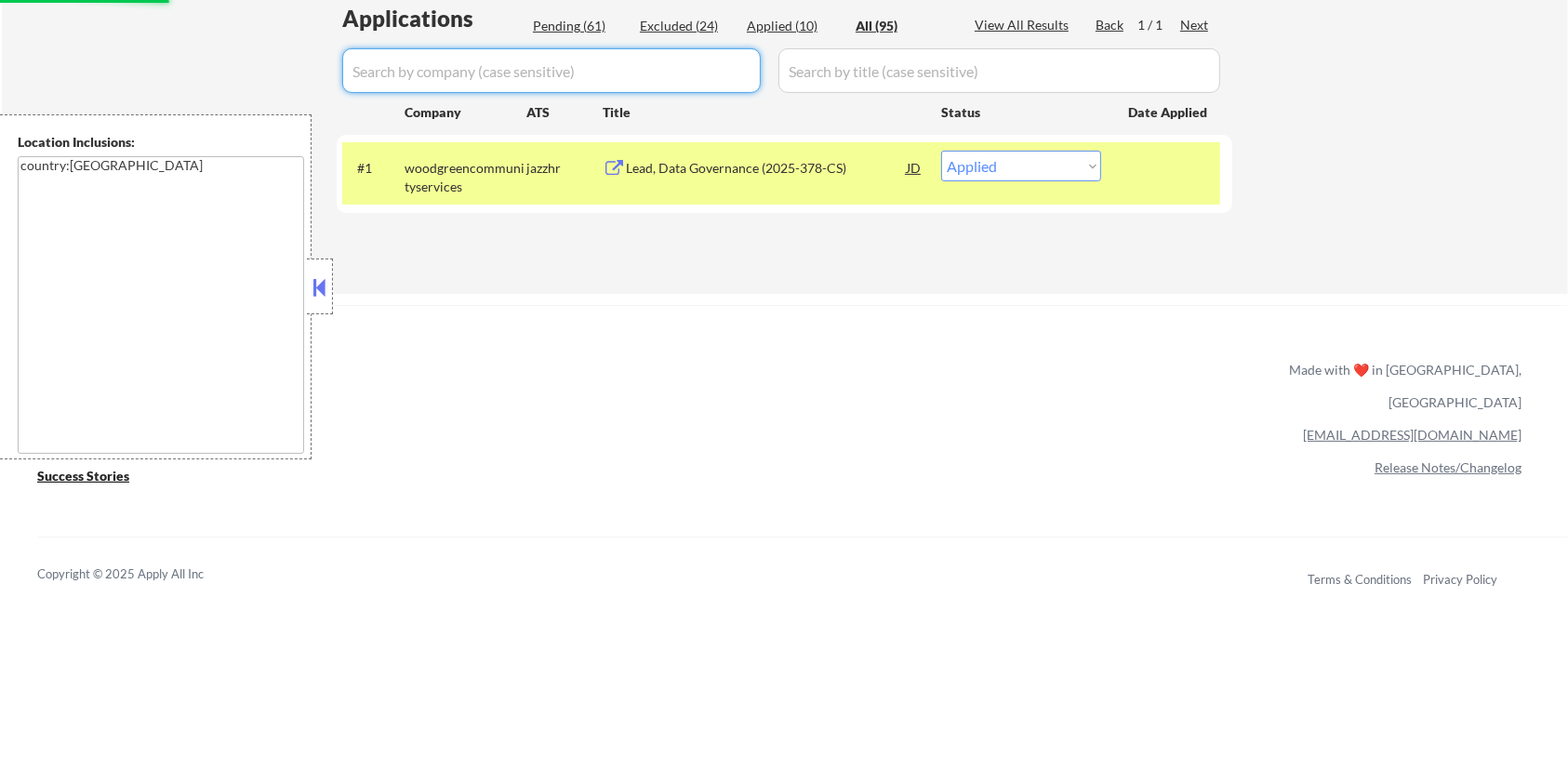
select select ""pending""
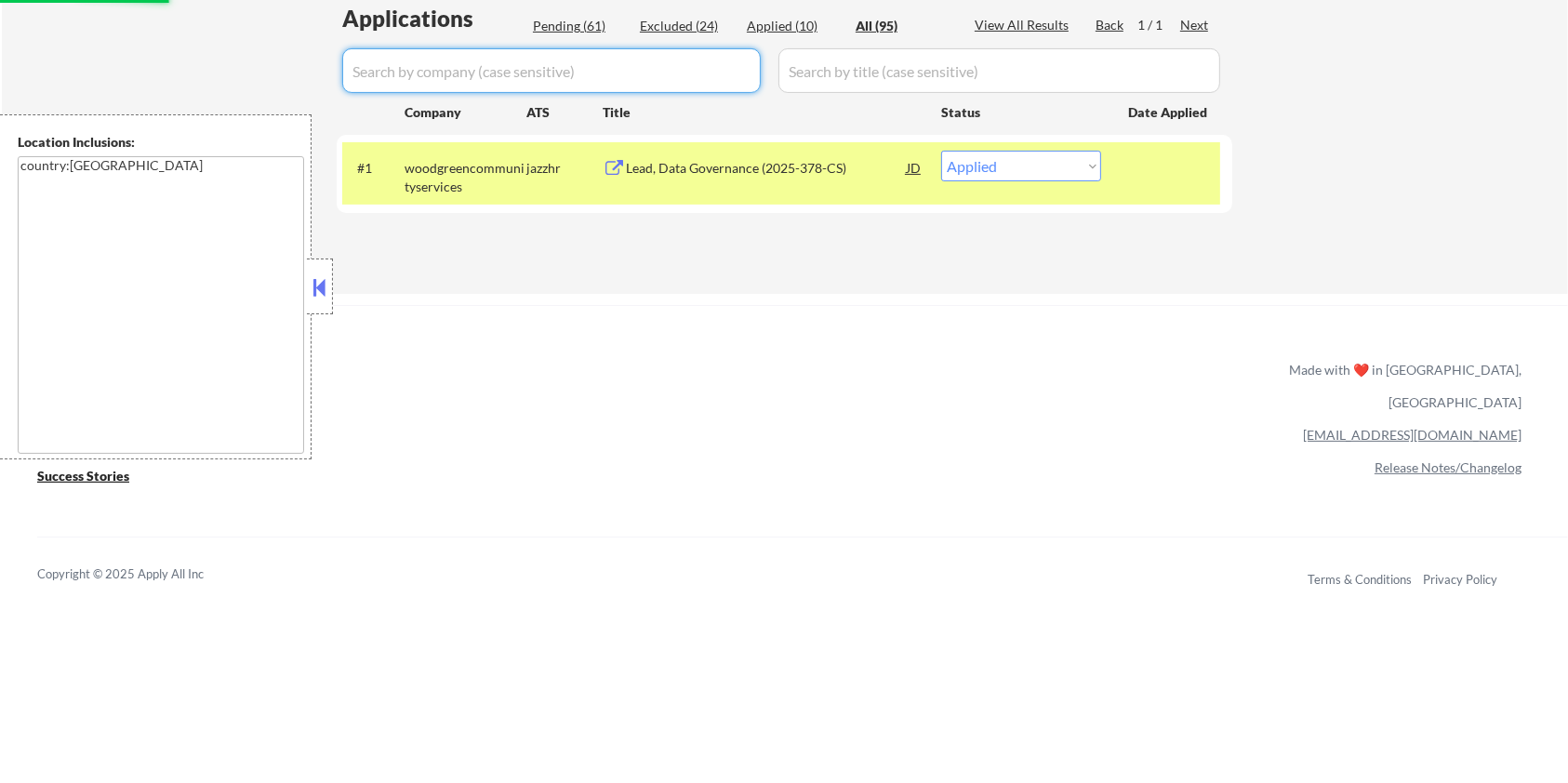
select select ""pending""
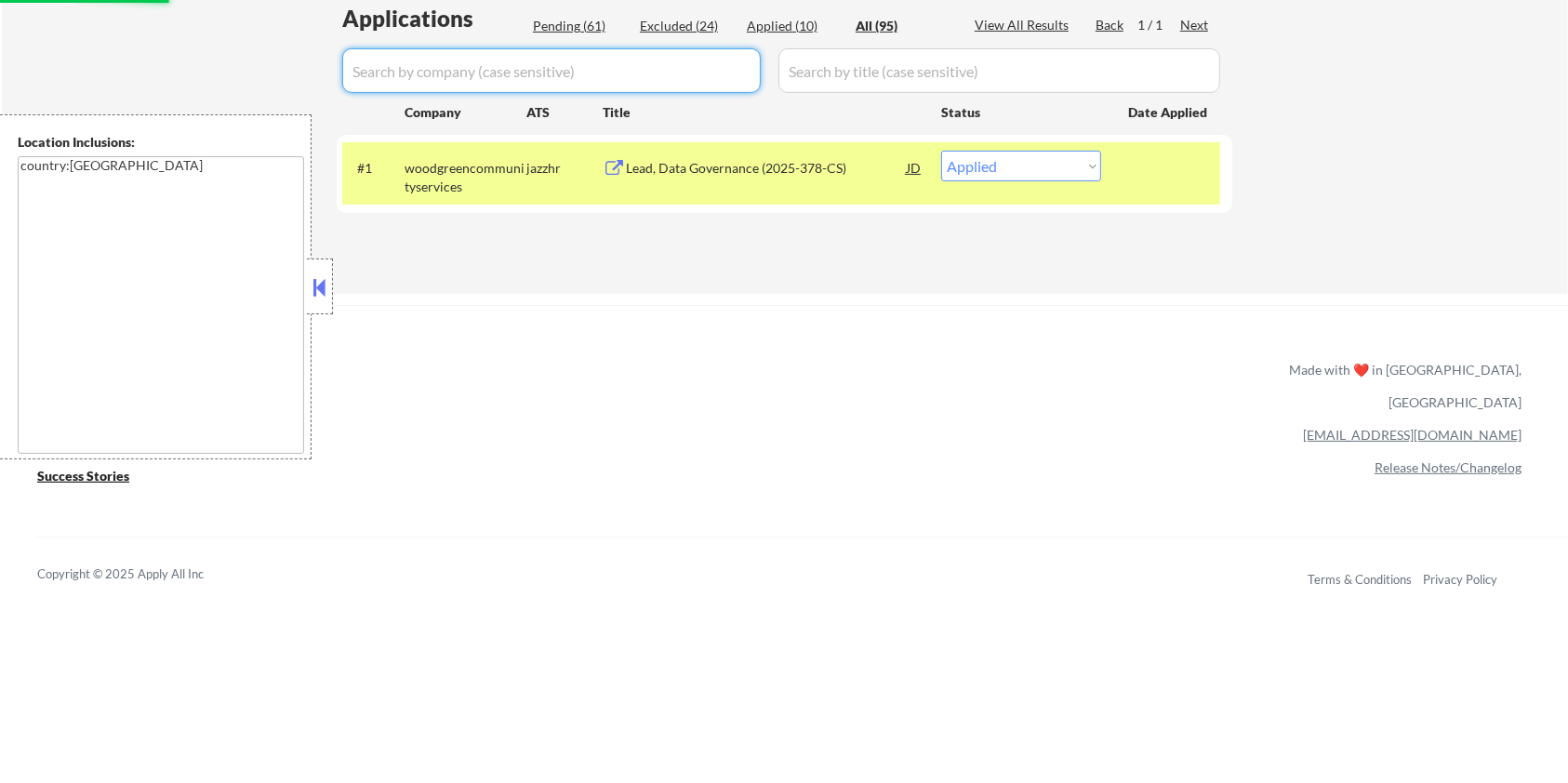
select select ""pending""
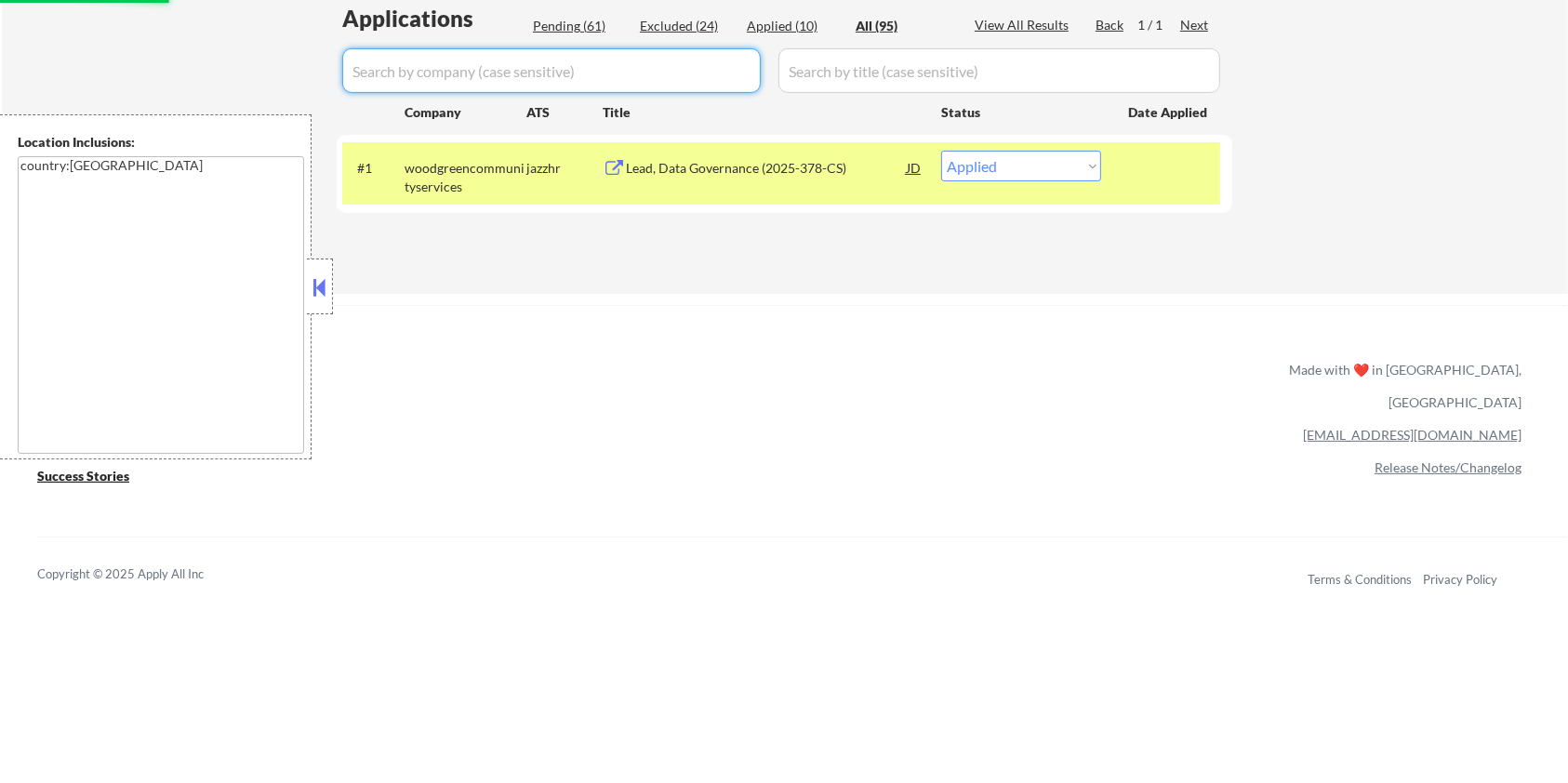
select select ""pending""
select select ""excluded__expired_""
select select ""pending""
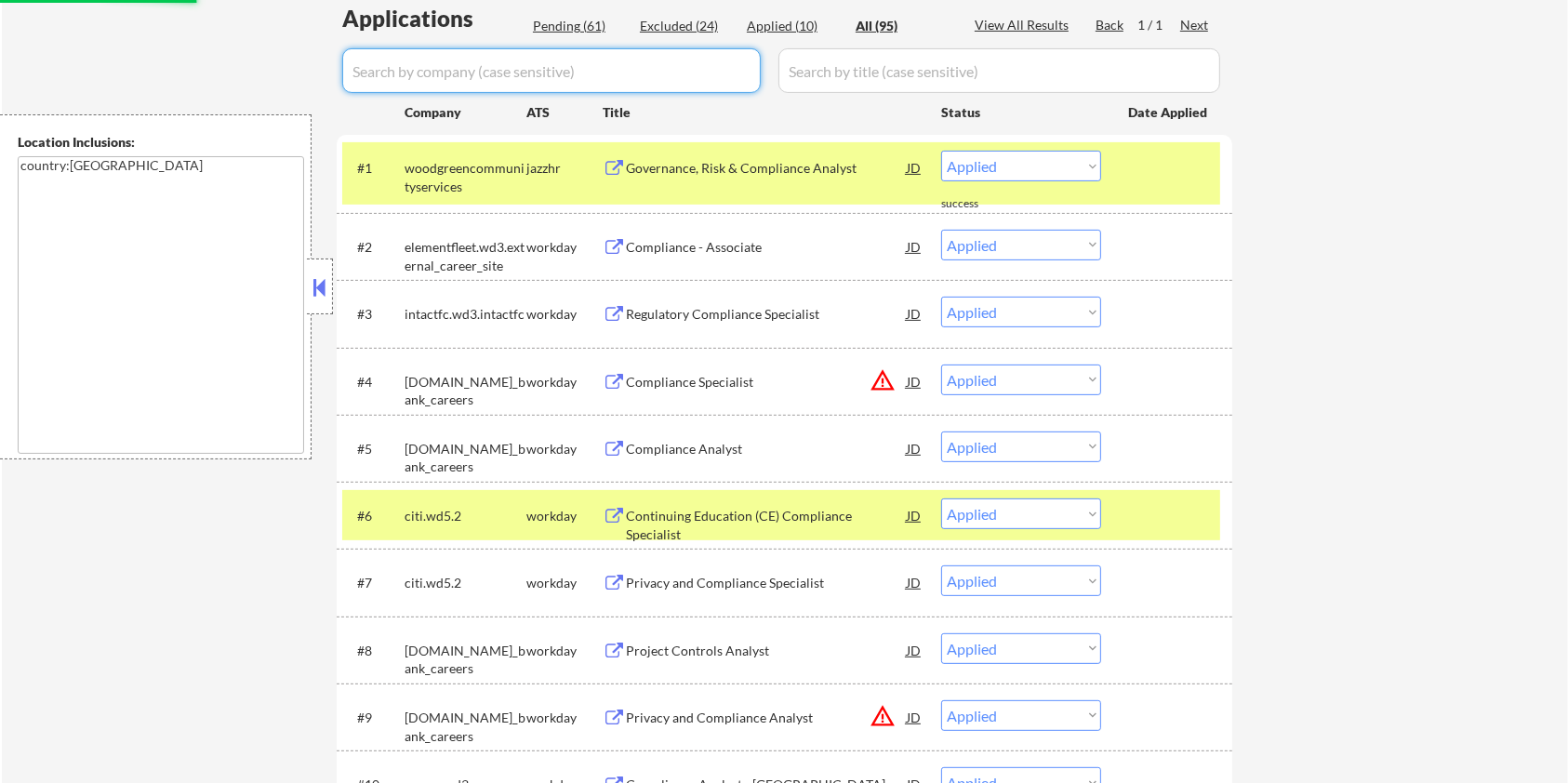
select select ""excluded__bad_match_""
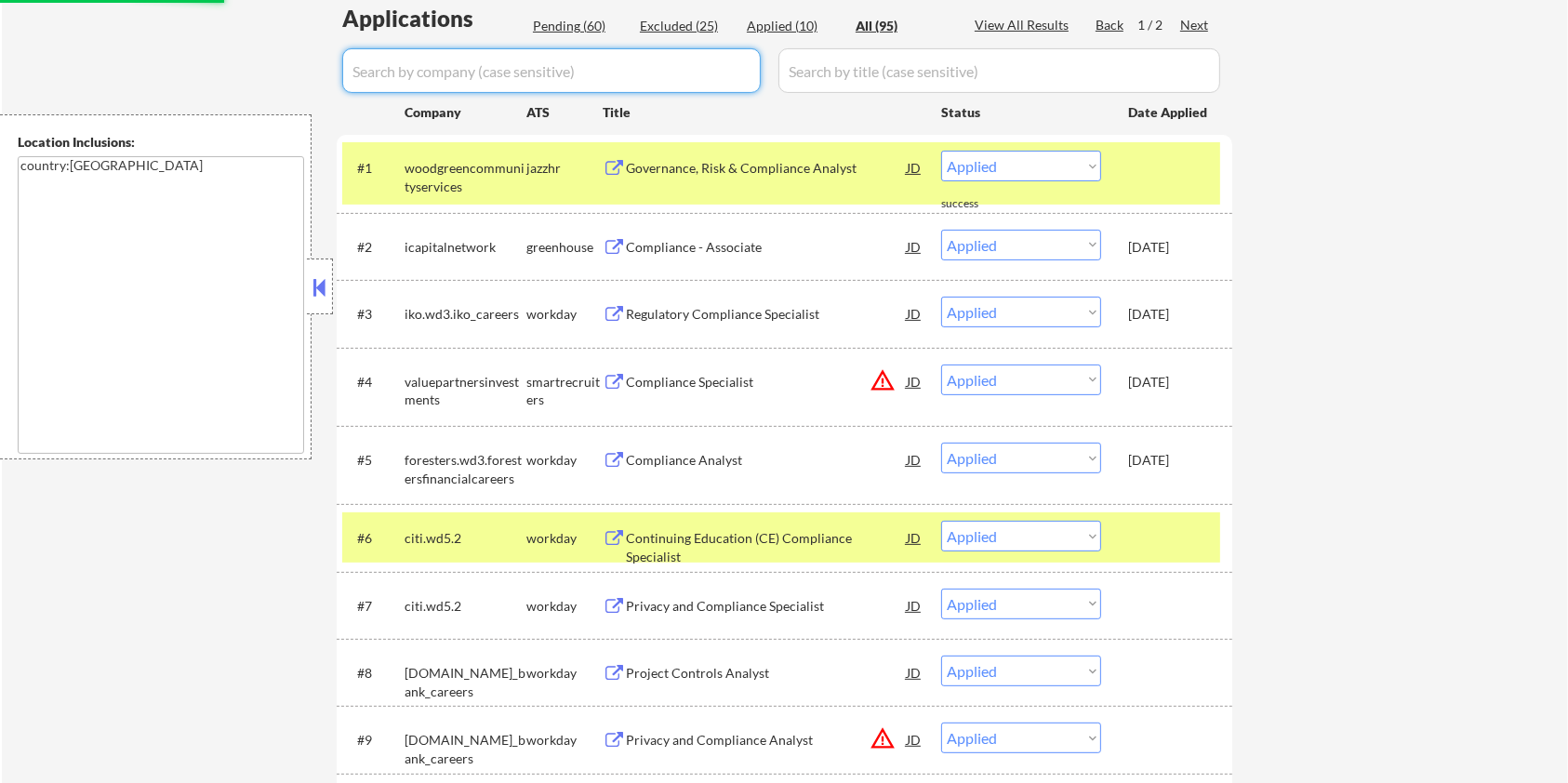
click at [567, 26] on div "Pending (60)" at bounding box center [579, 25] width 93 height 18
select select ""pending""
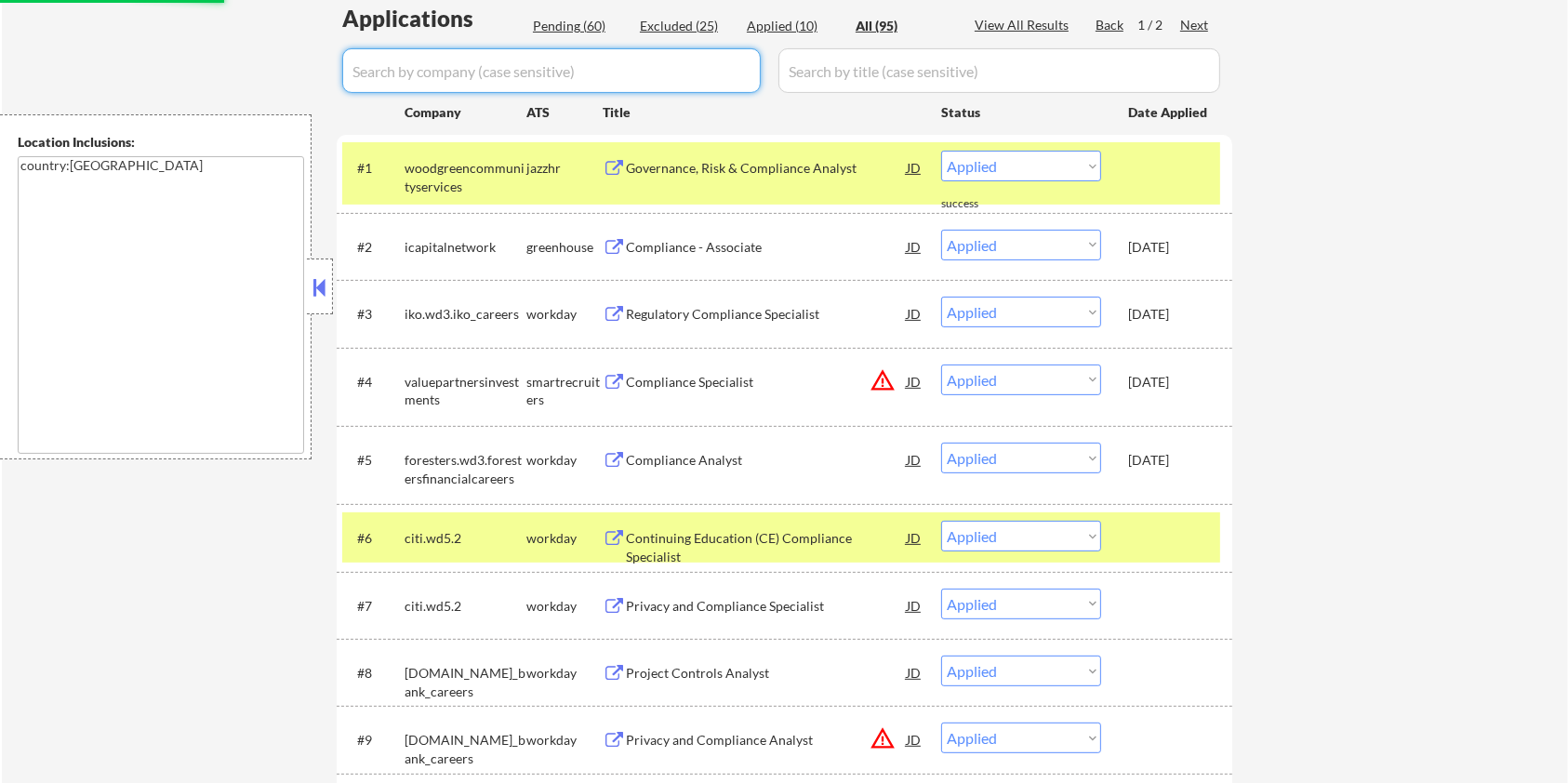
select select ""pending""
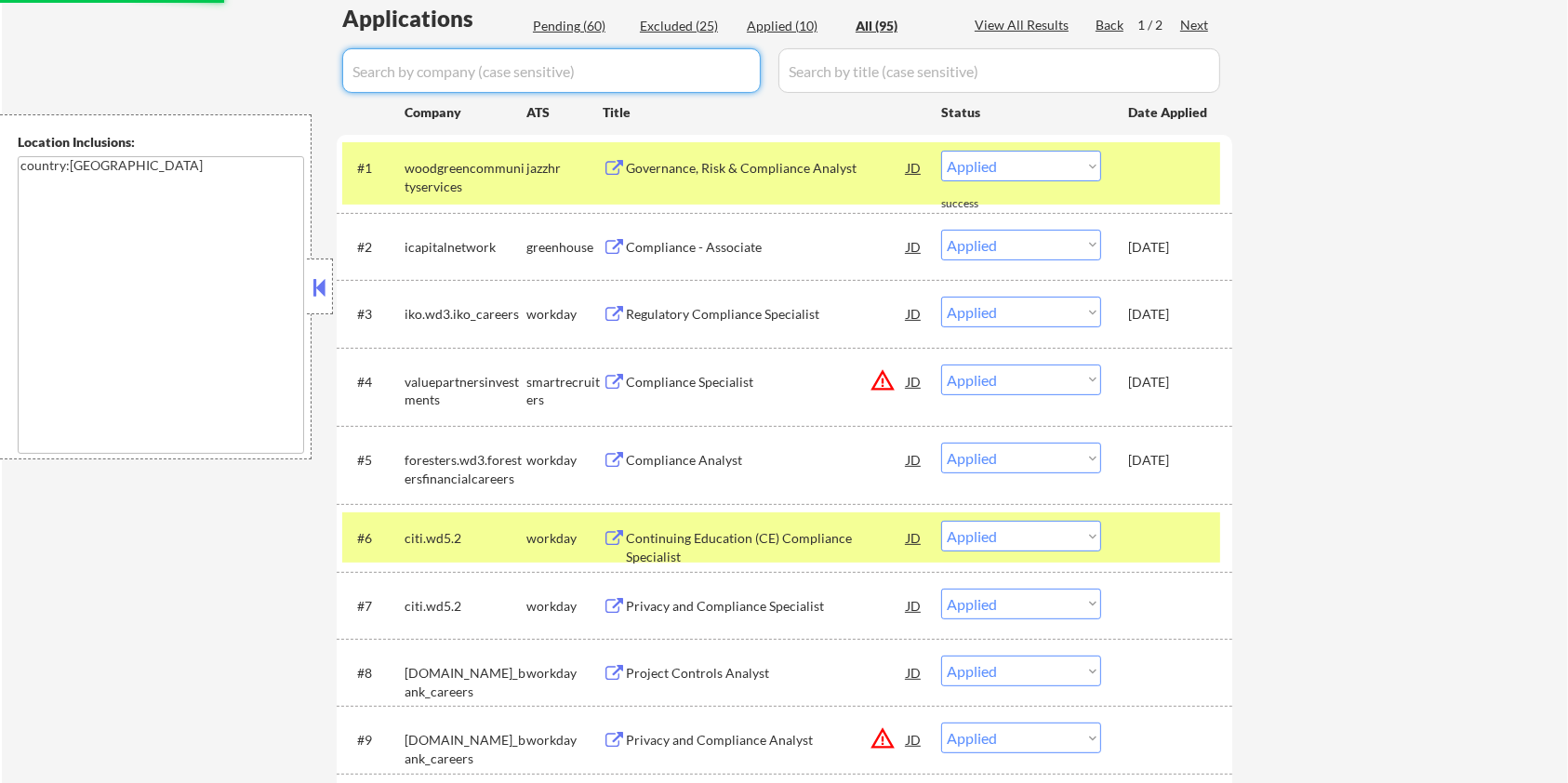
select select ""pending""
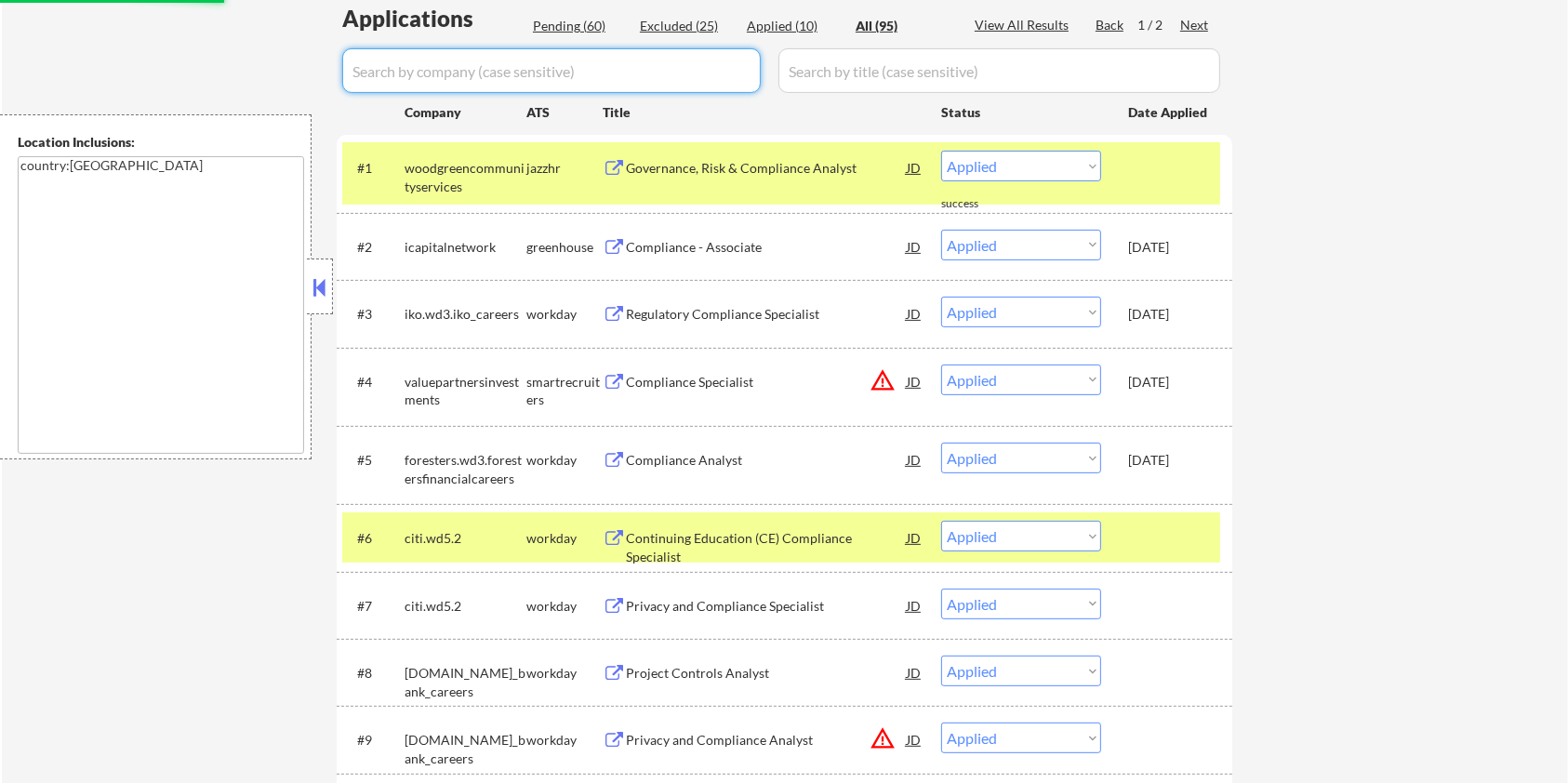
select select ""pending""
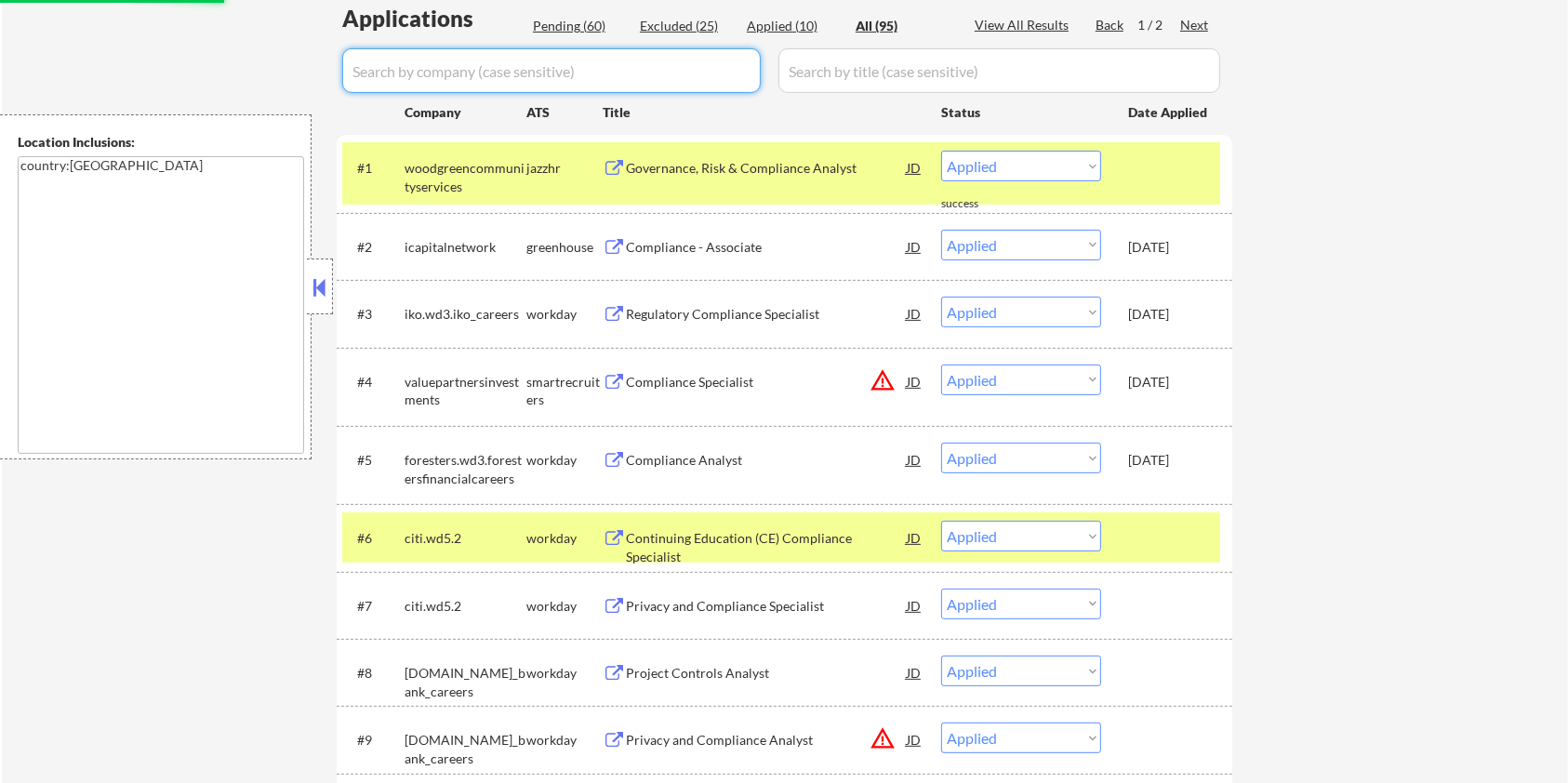
select select ""pending""
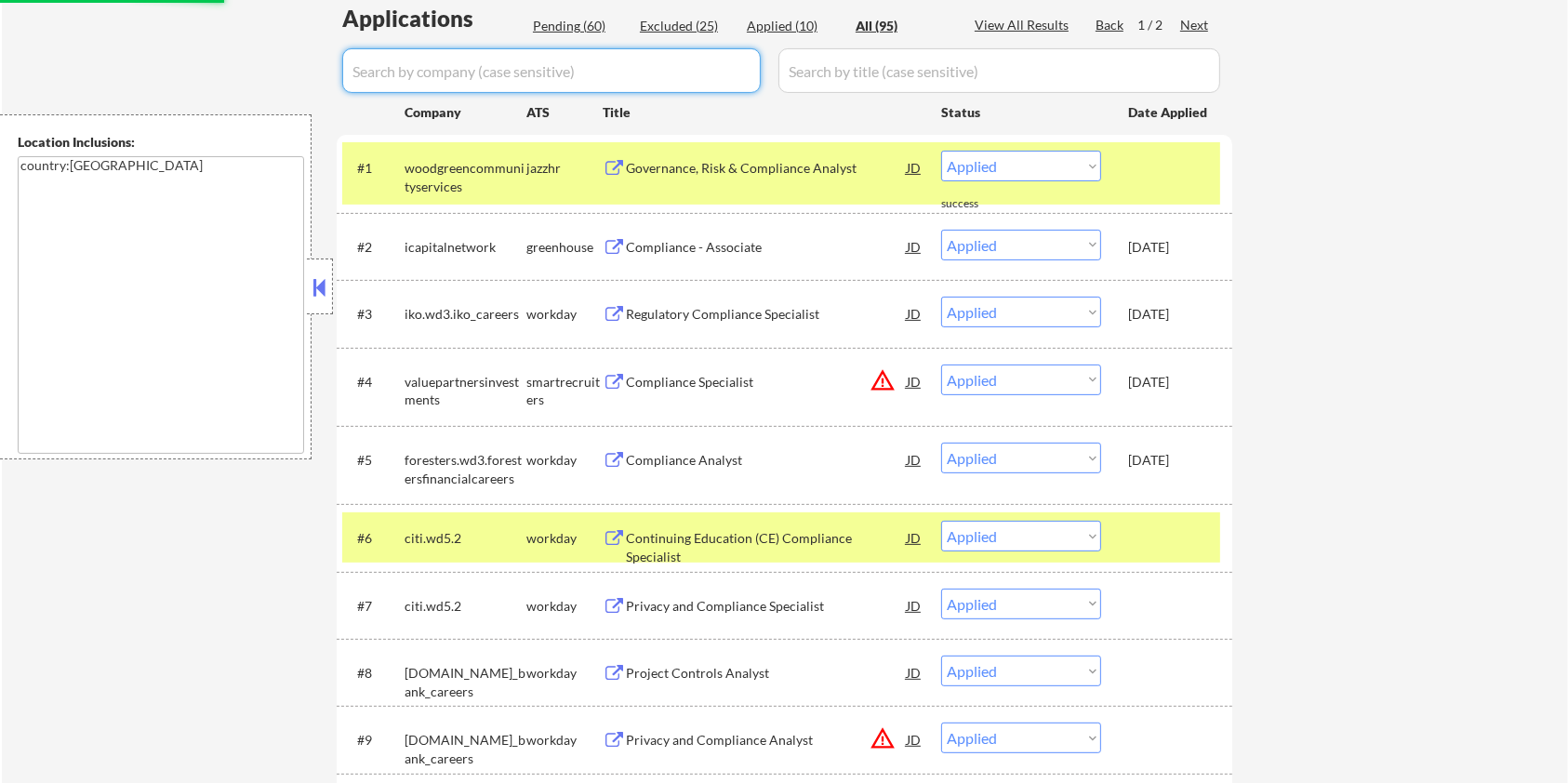
select select ""pending""
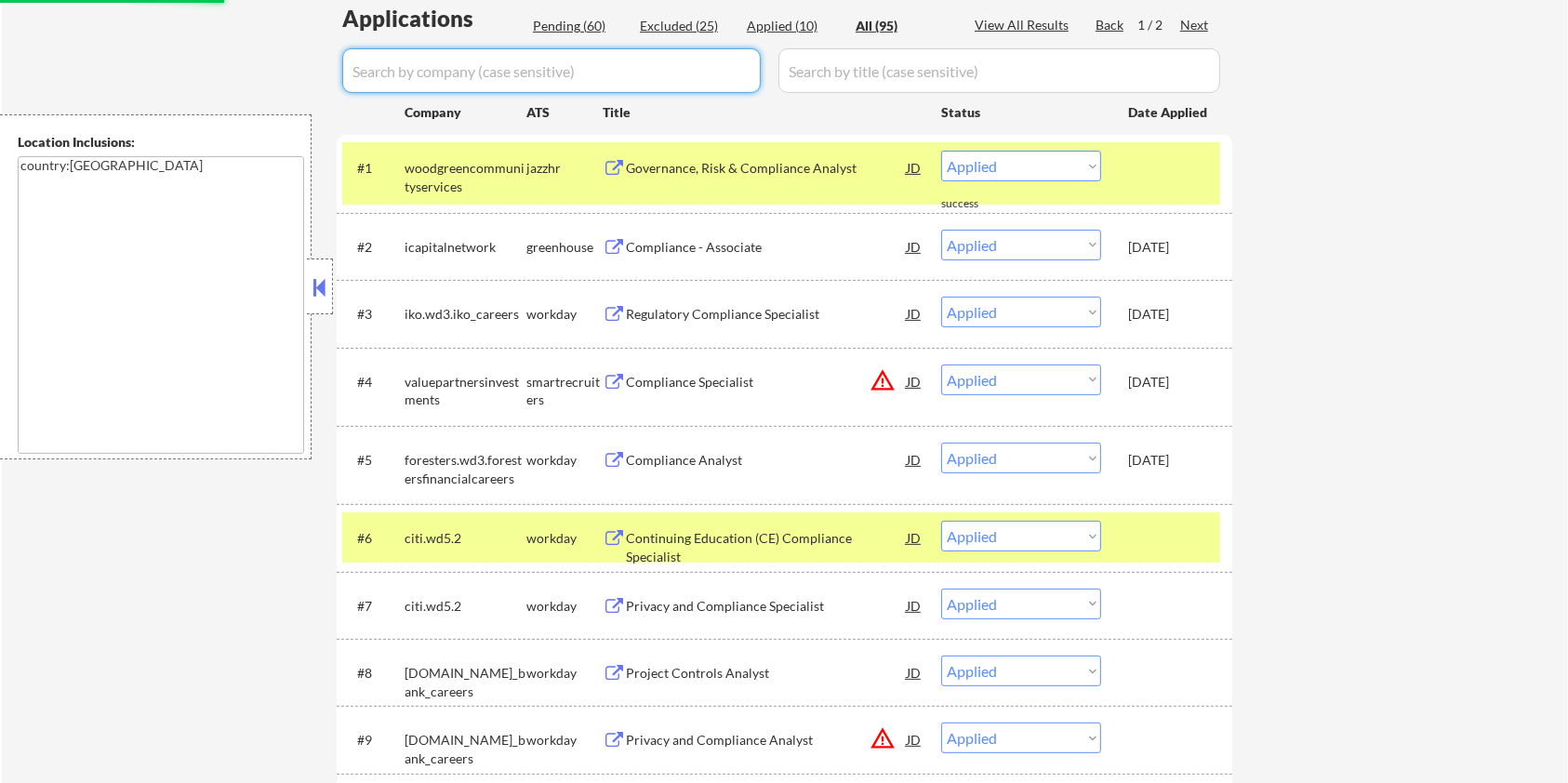
select select ""pending""
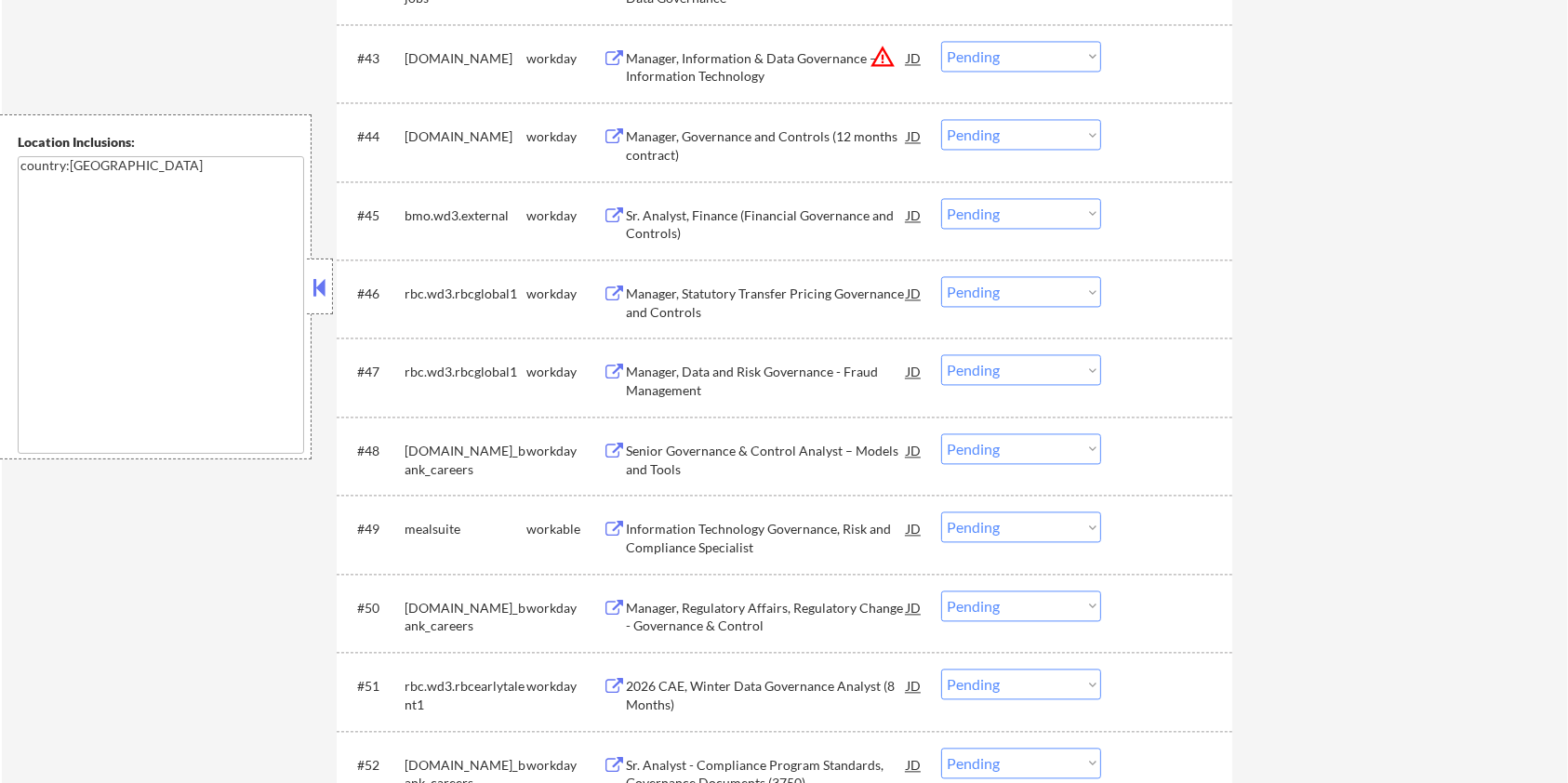
scroll to position [3970, 0]
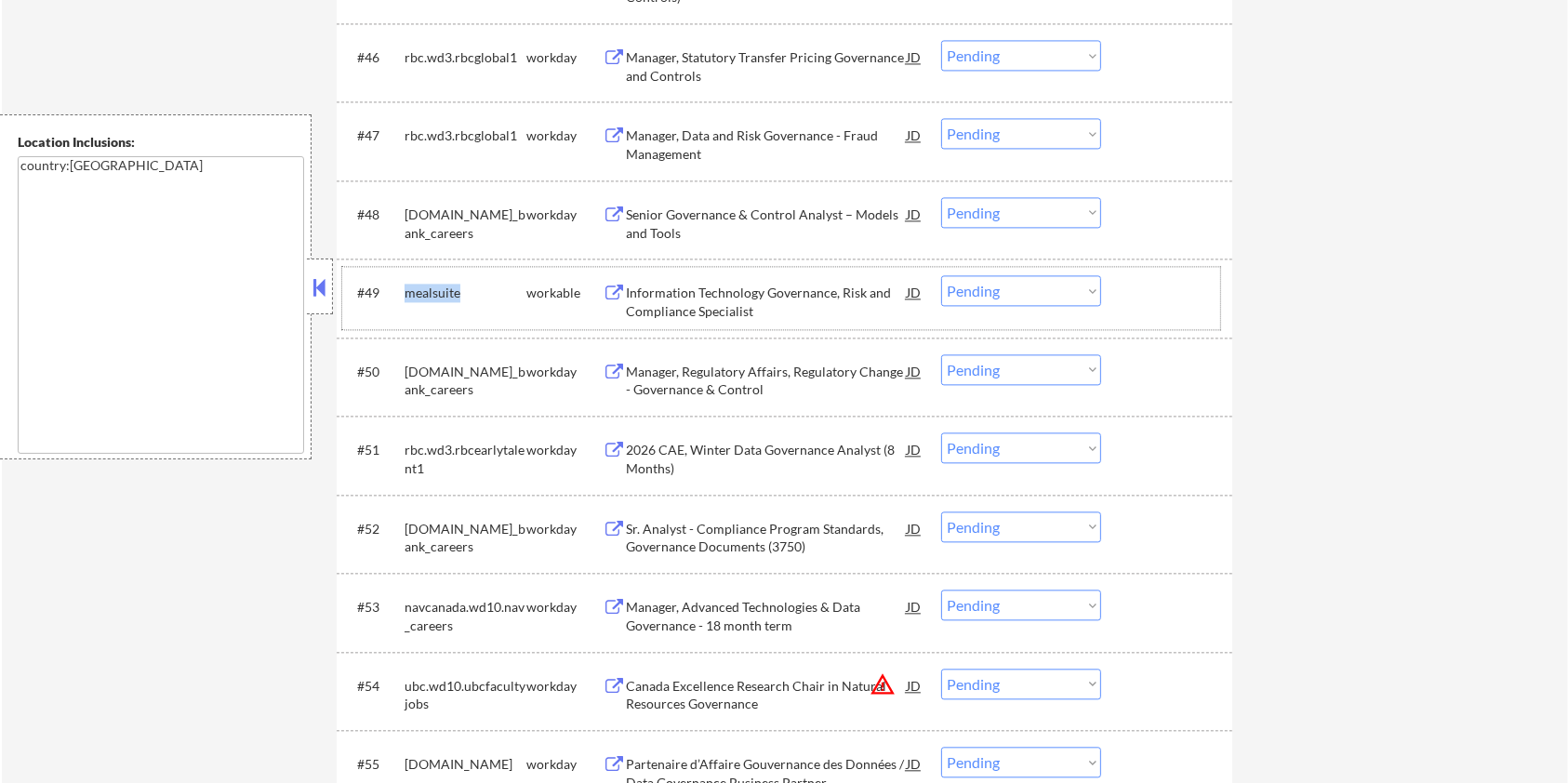
drag, startPoint x: 472, startPoint y: 294, endPoint x: 403, endPoint y: 291, distance: 69.1
click at [404, 291] on div "mealsuite" at bounding box center [465, 292] width 122 height 18
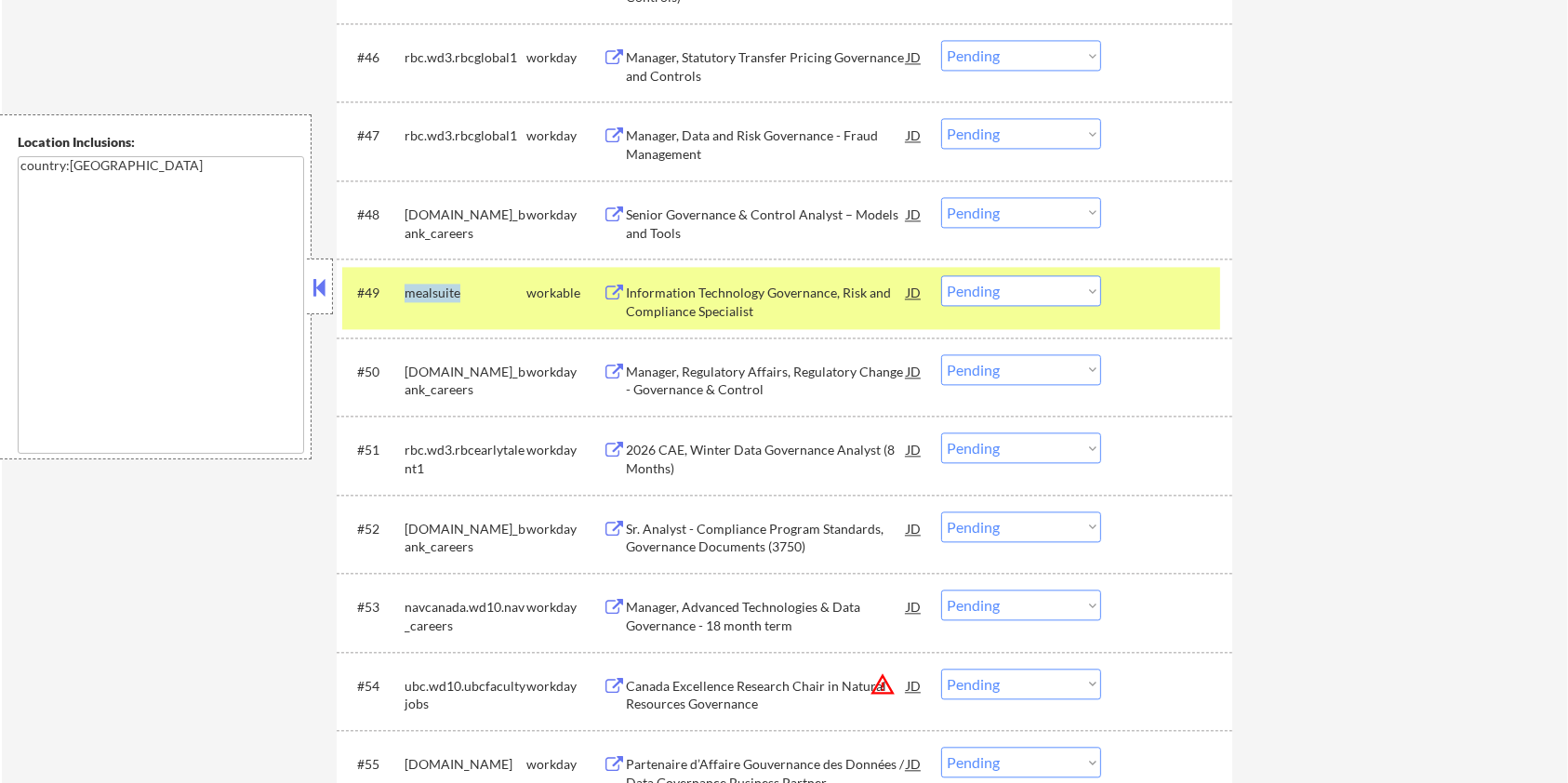
copy div "mealsuite"
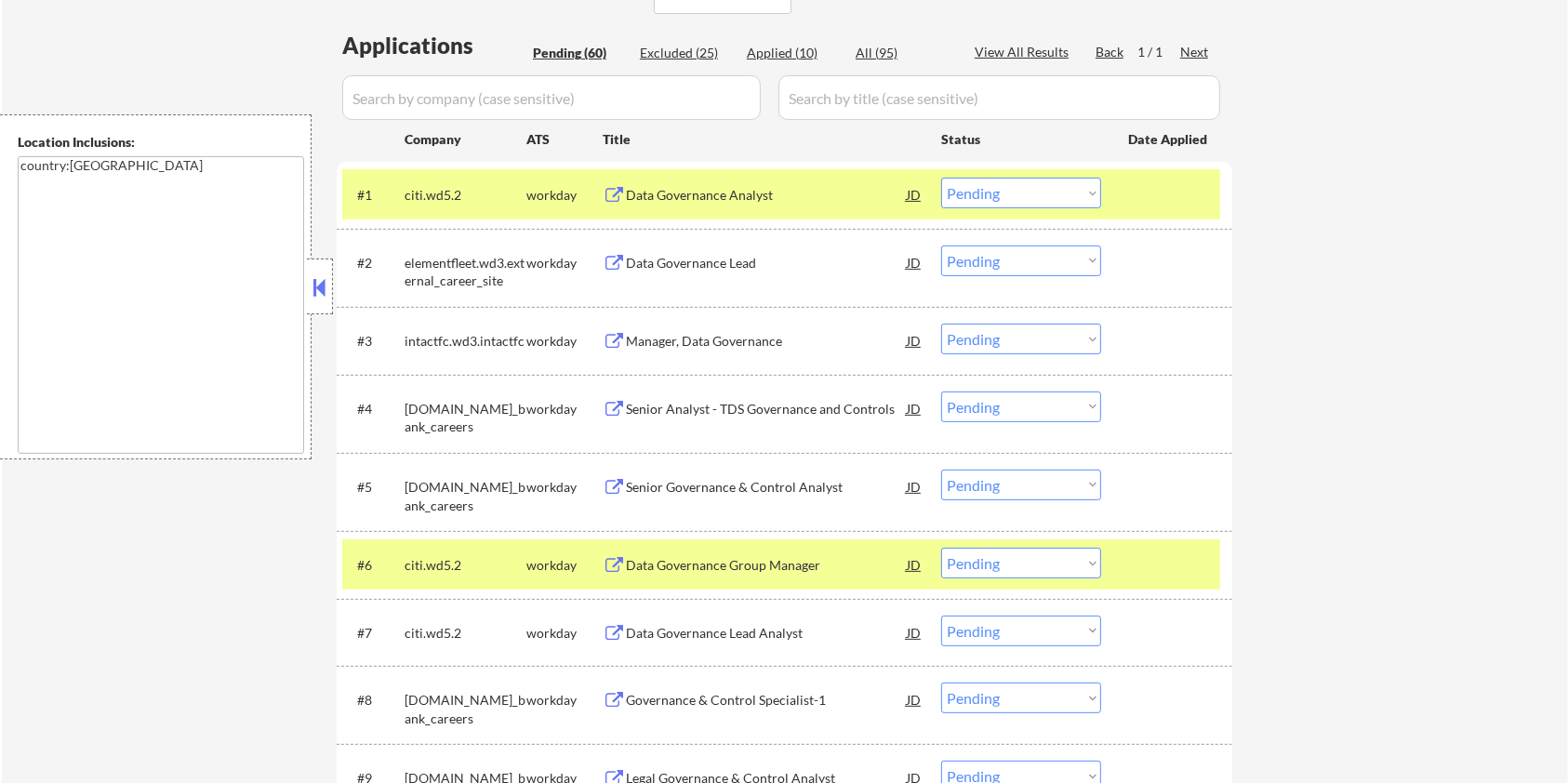
scroll to position [372, 0]
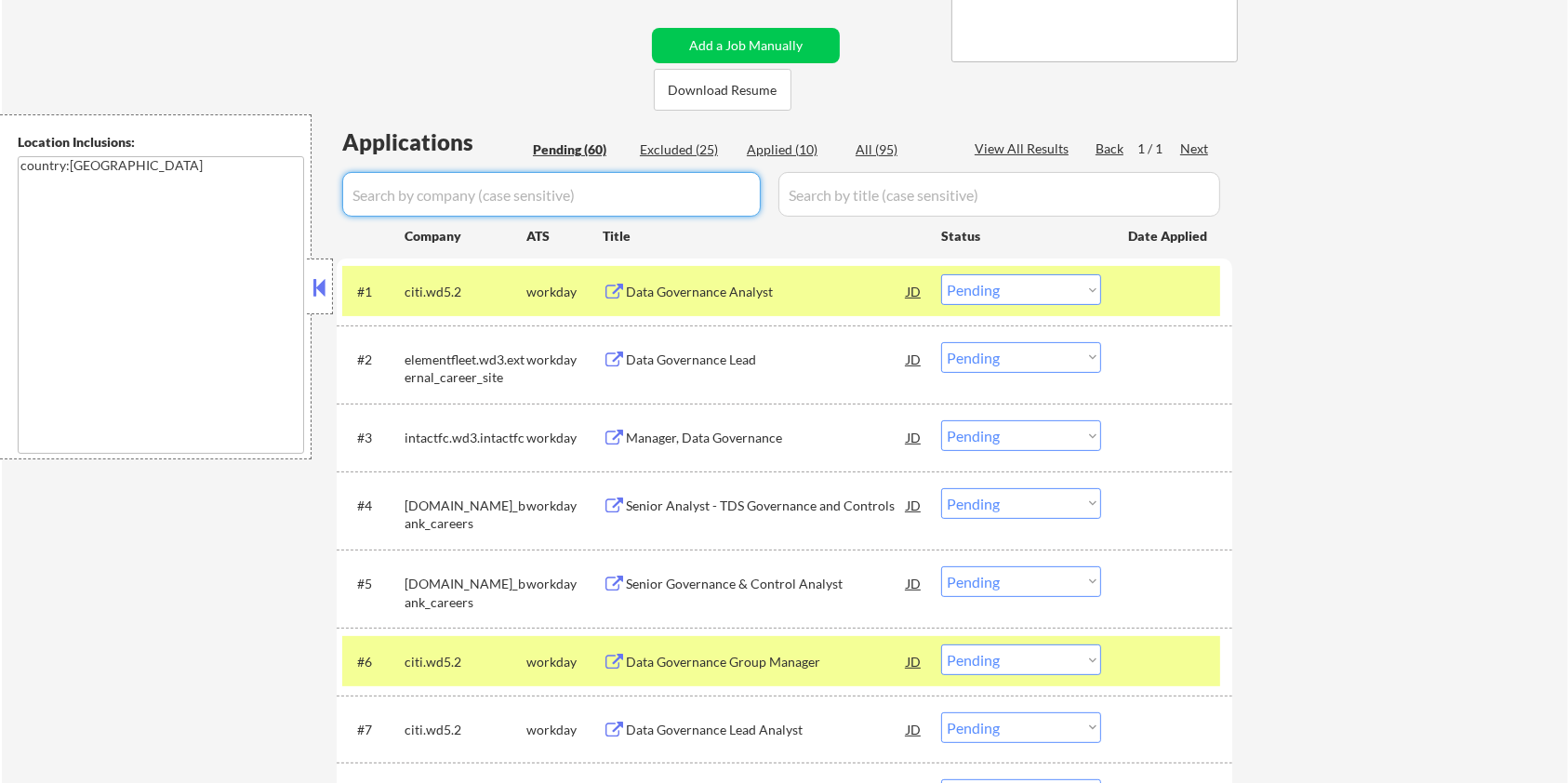
click at [510, 196] on input "input" at bounding box center [551, 195] width 419 height 45
paste input "mealsuite"
type input "mealsuite"
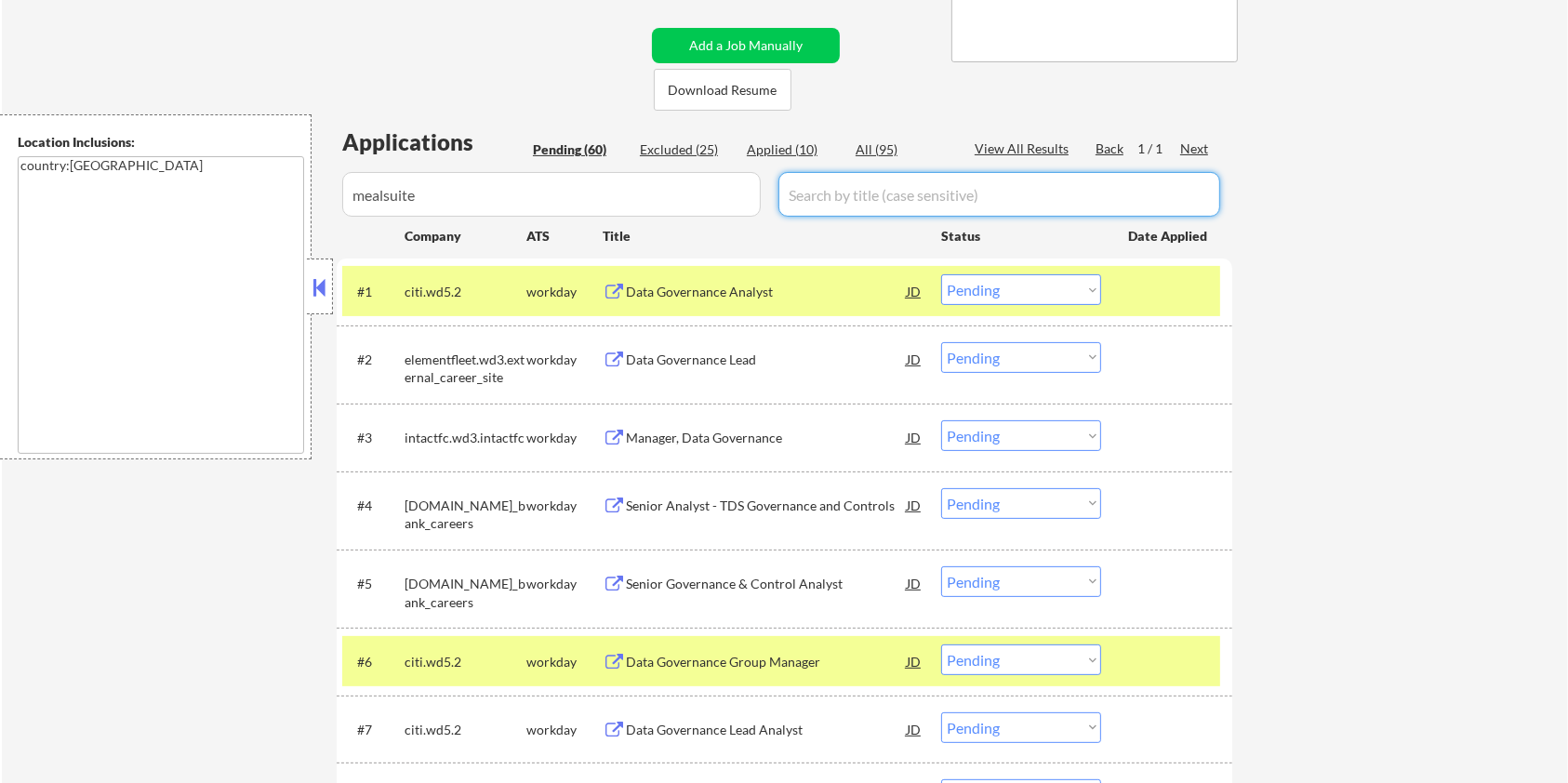
click at [881, 186] on input "input" at bounding box center [999, 195] width 442 height 45
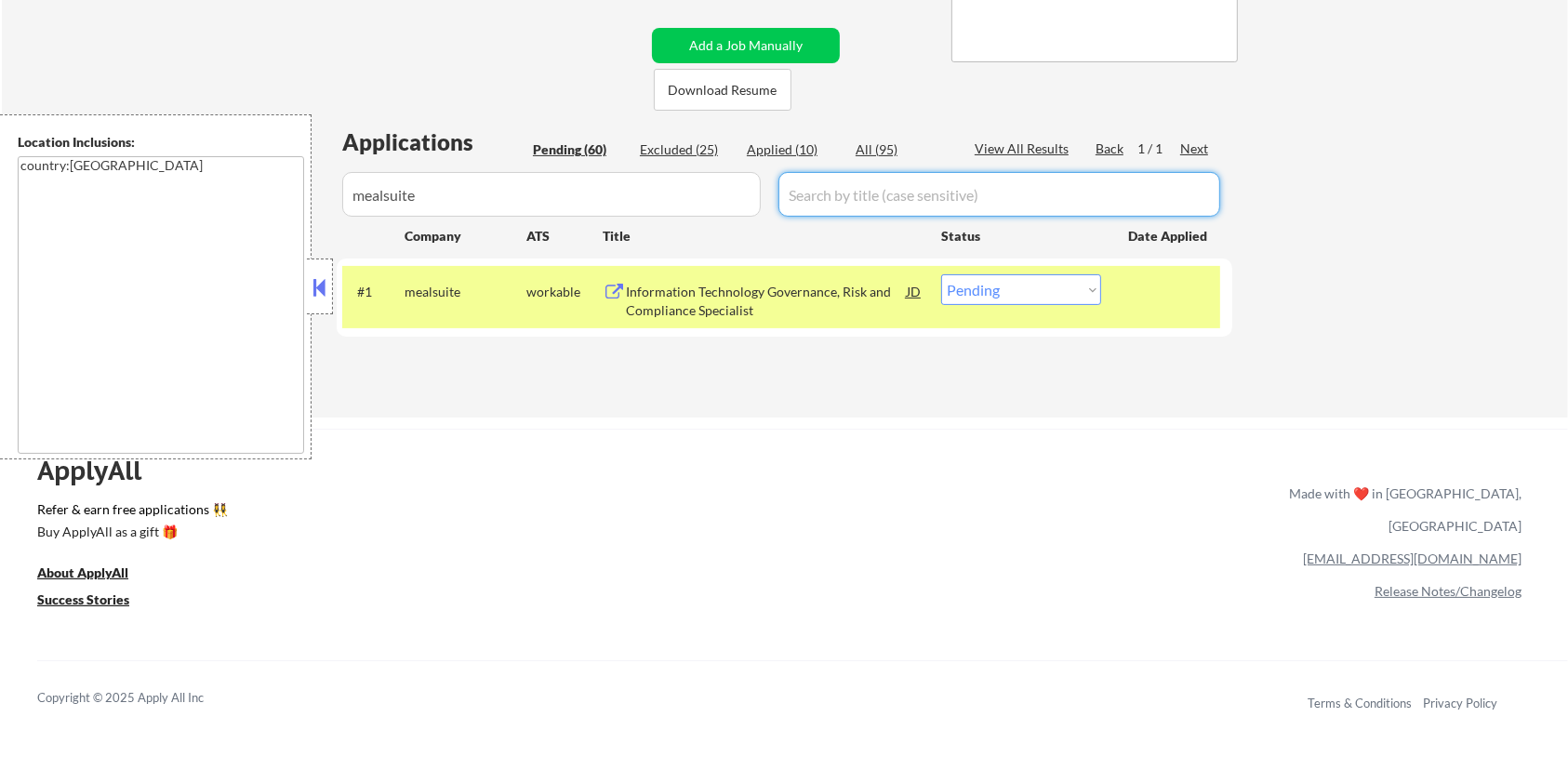
click at [869, 155] on div "All (95)" at bounding box center [901, 150] width 93 height 18
click at [722, 308] on div "Information Technology Governance, Risk and Compliance Specialist" at bounding box center [765, 301] width 281 height 36
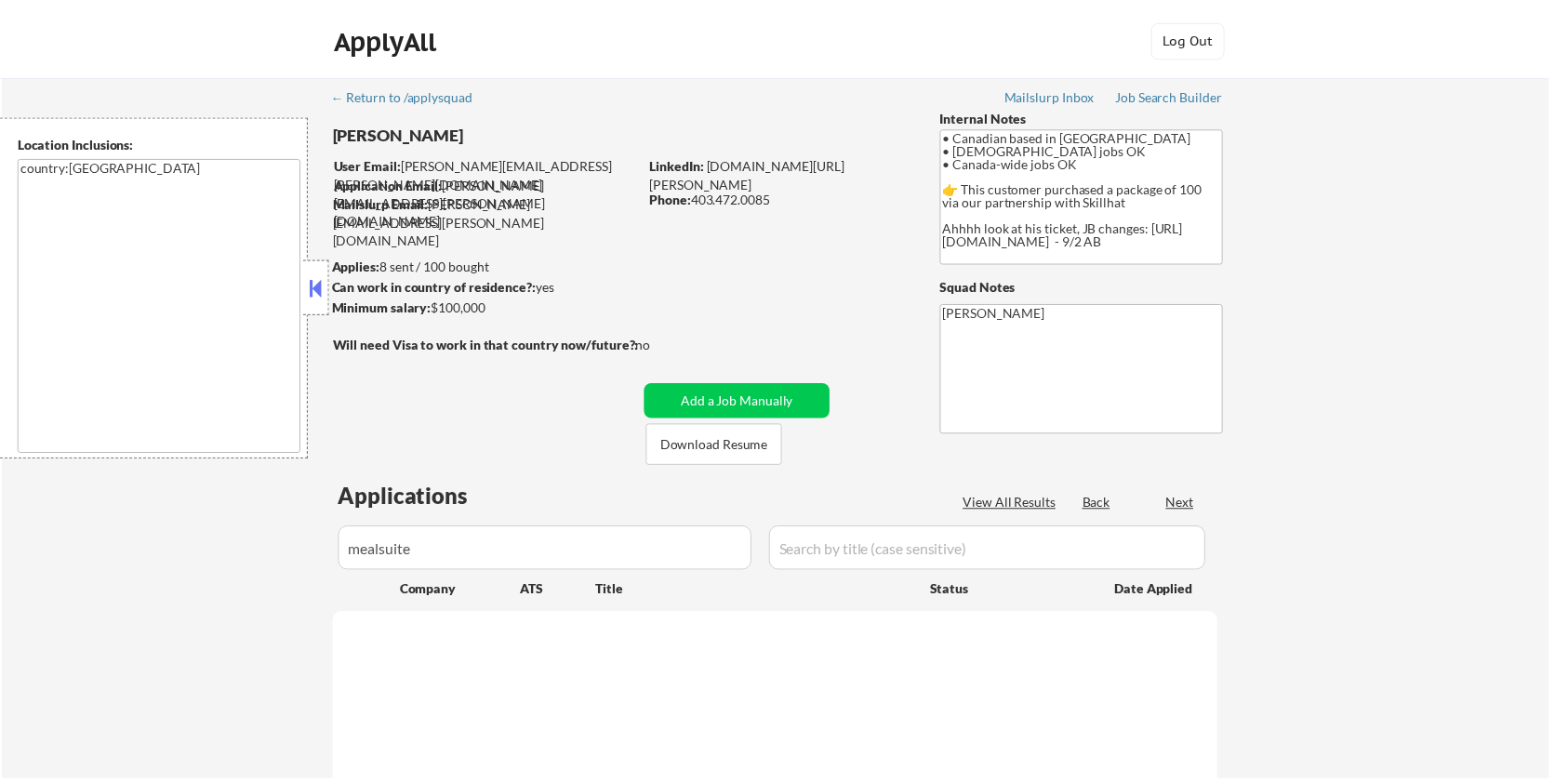
scroll to position [447, 0]
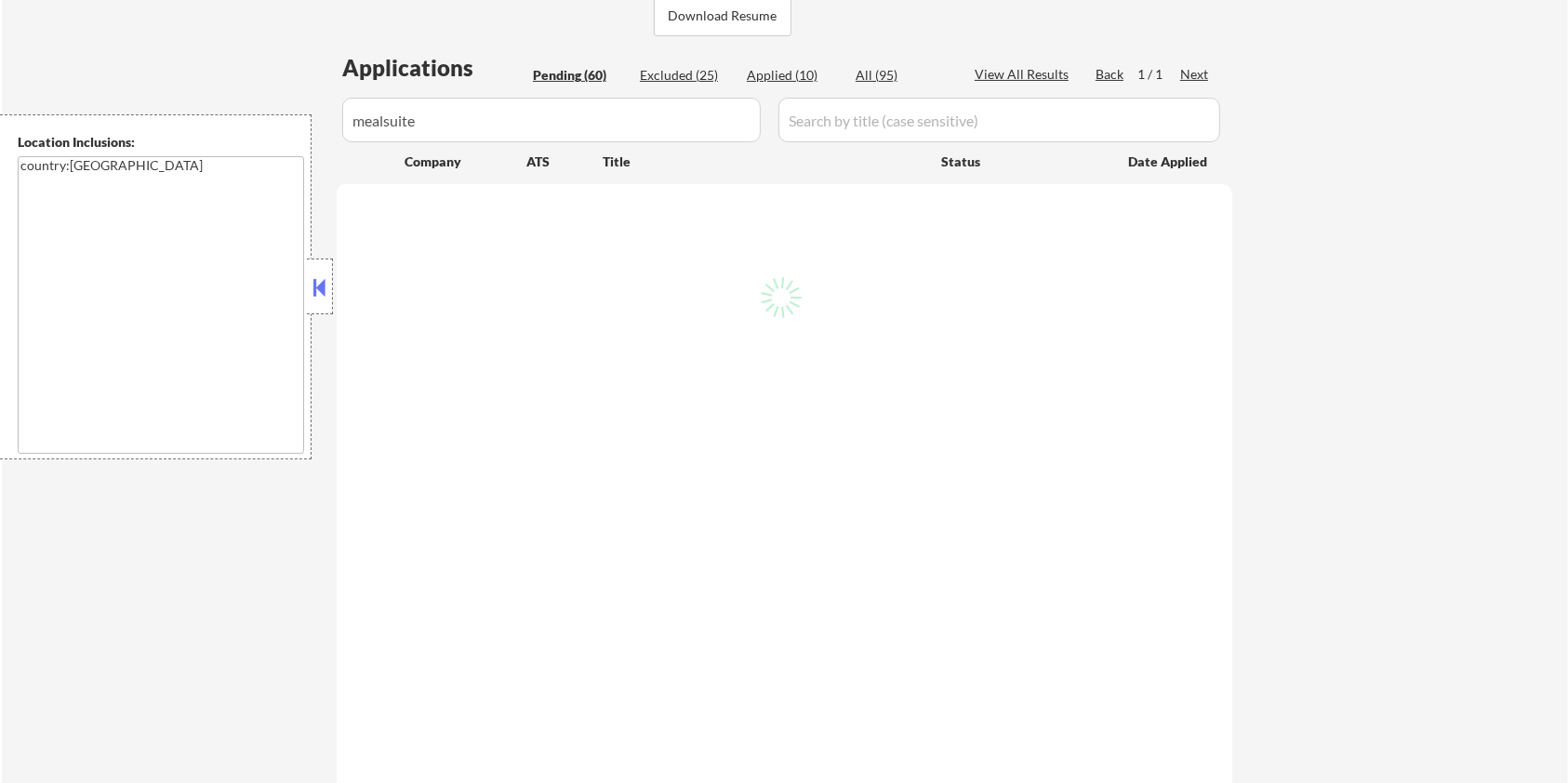
select select ""pending""
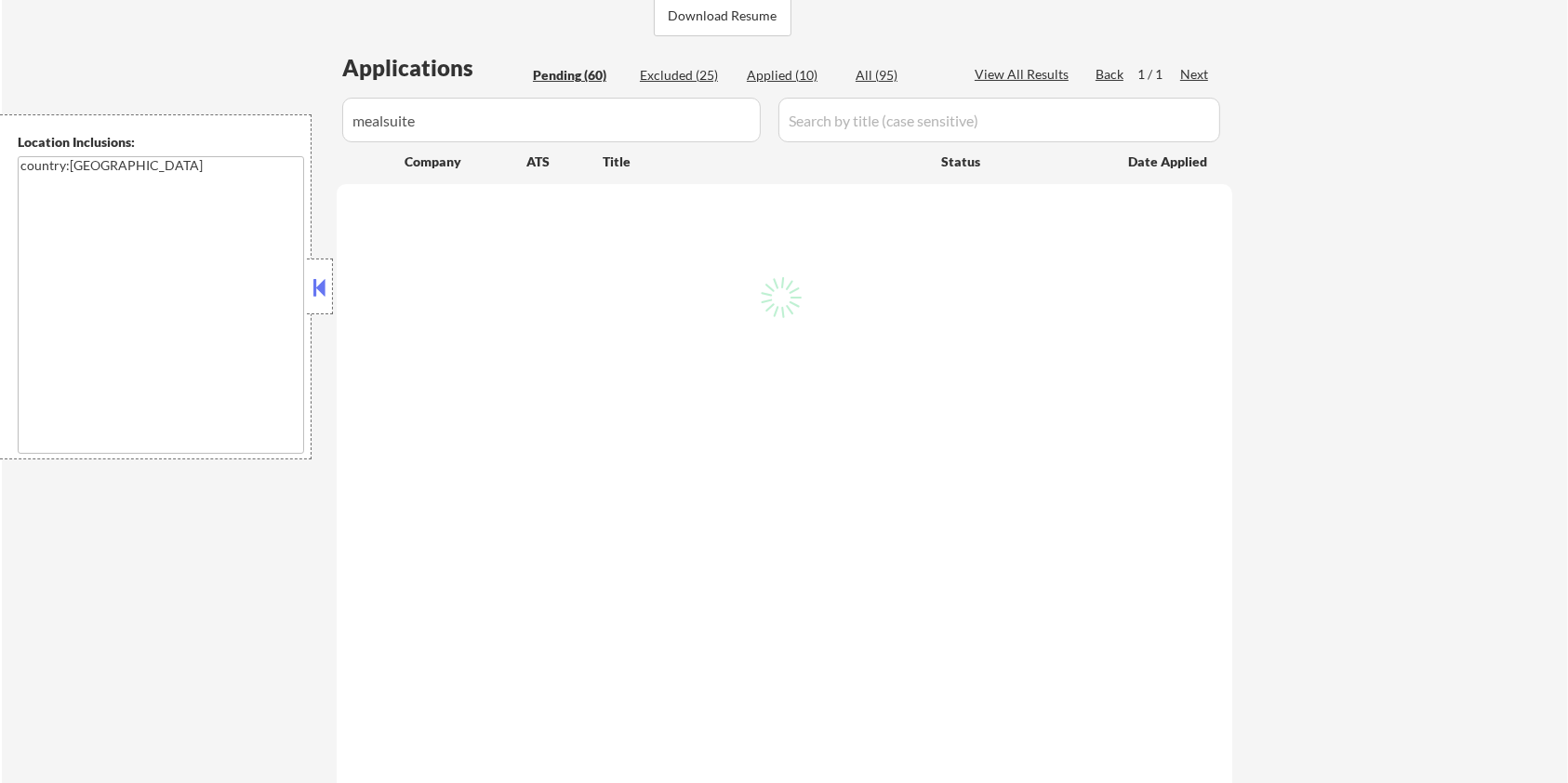
select select ""pending""
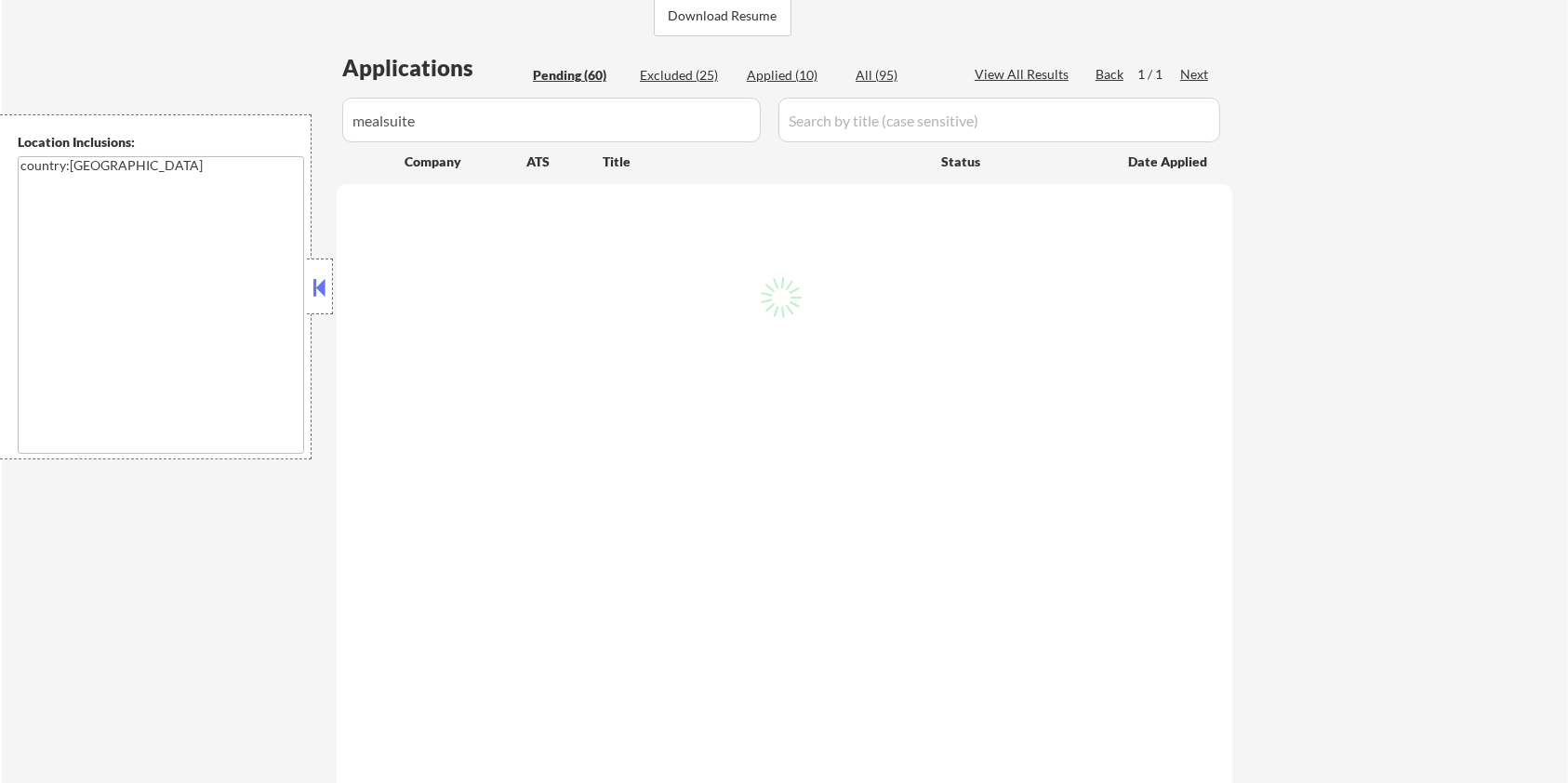
select select ""pending""
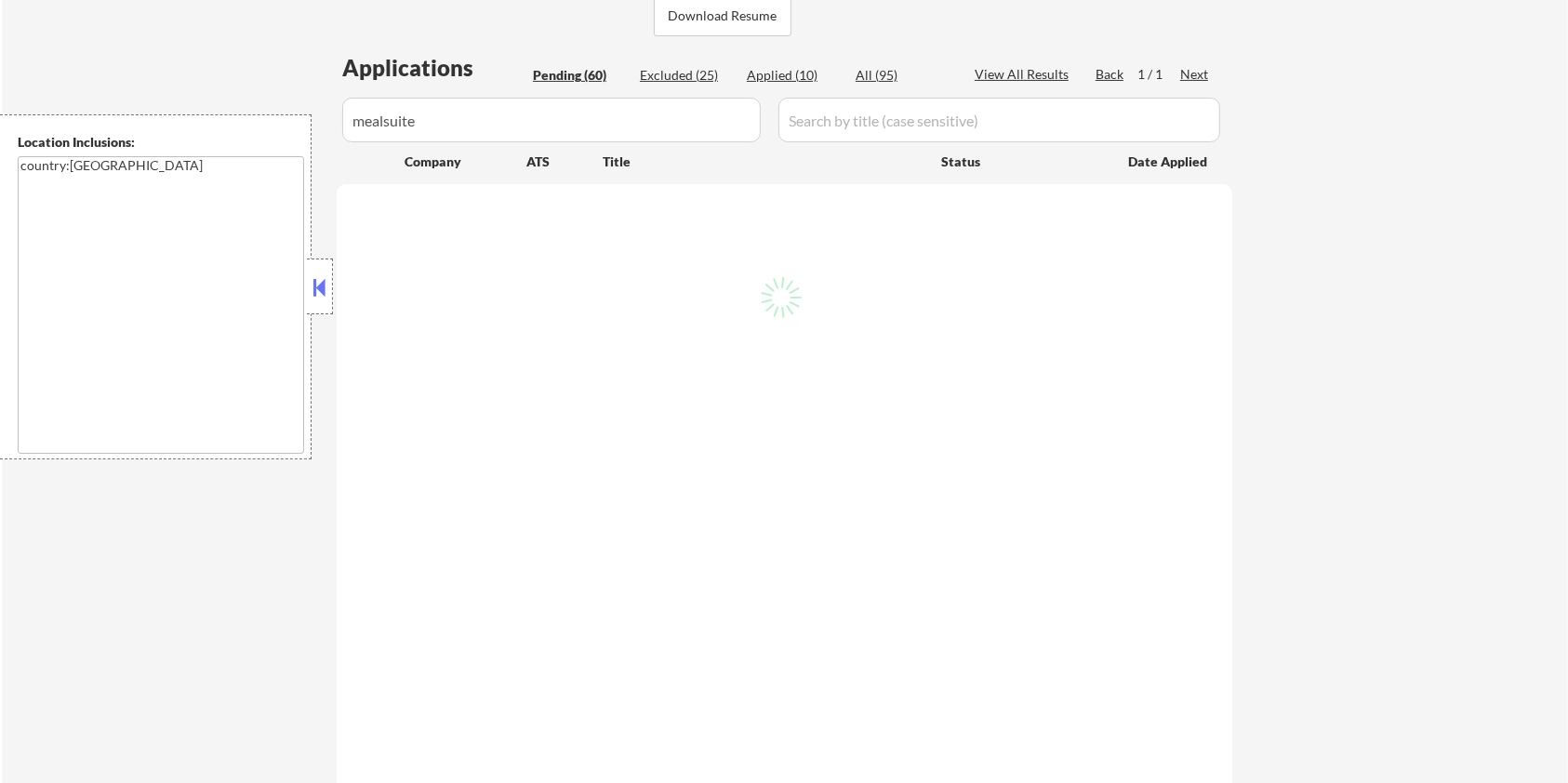
select select ""pending""
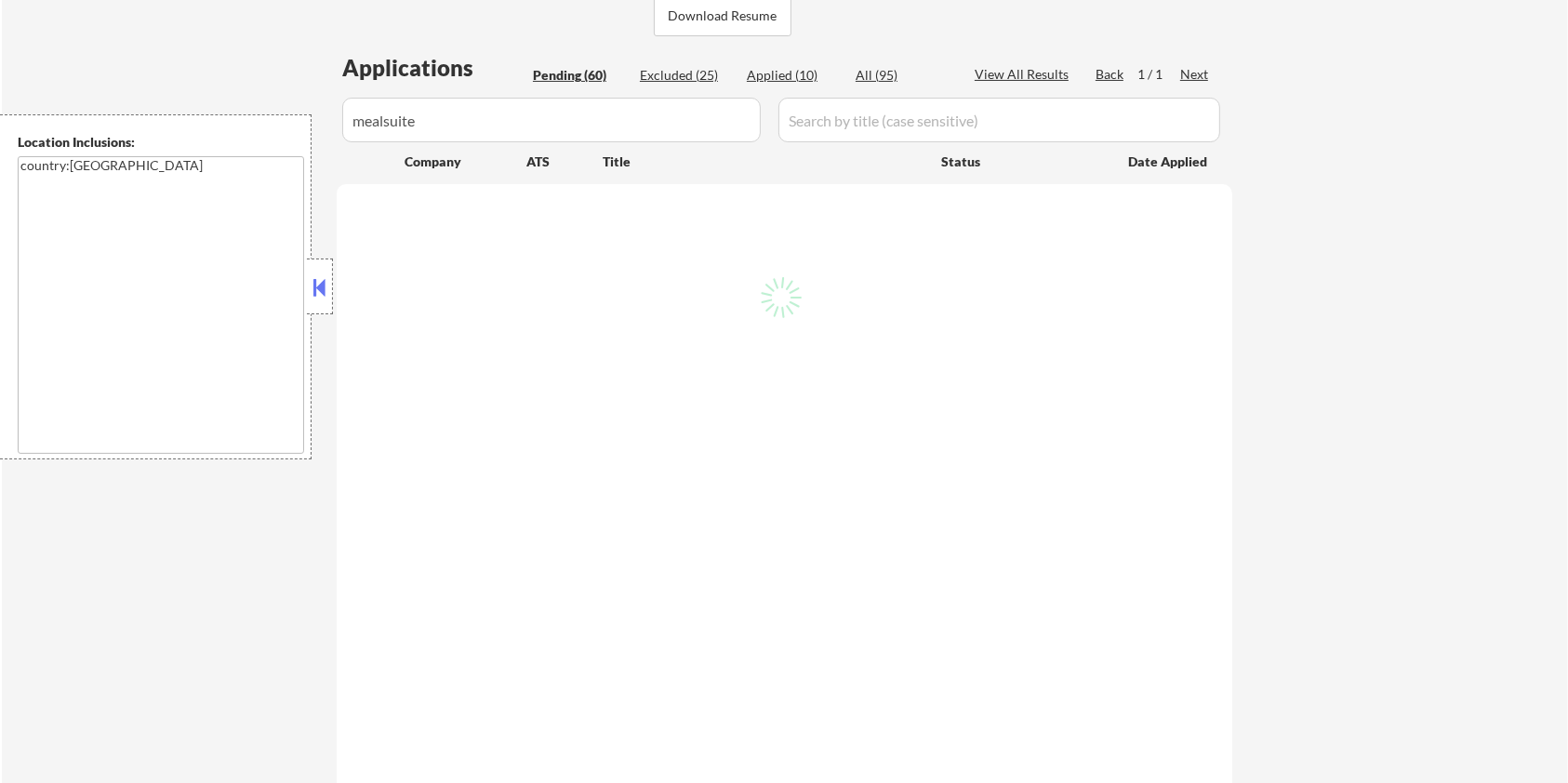
select select ""pending""
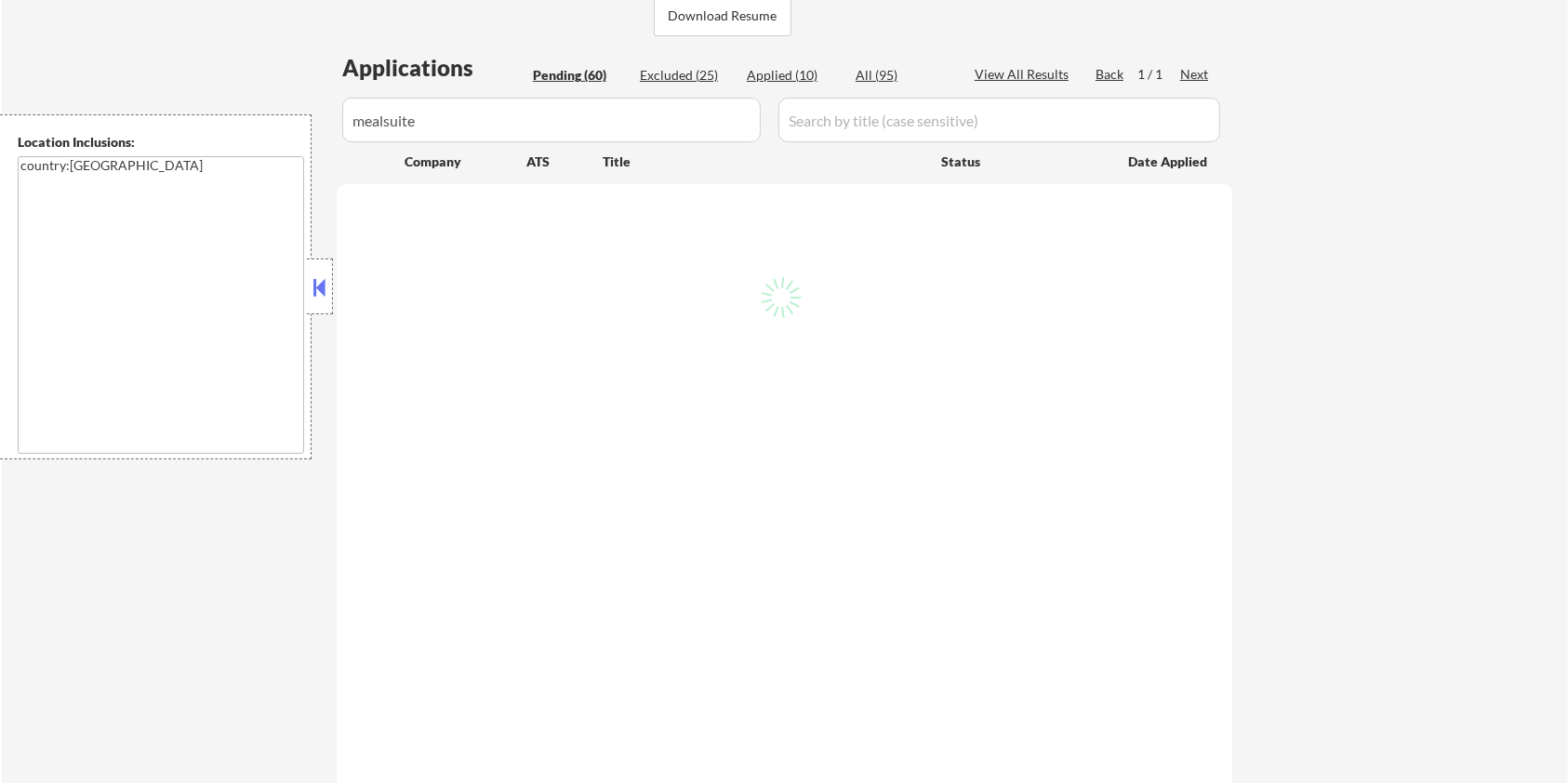
select select ""pending""
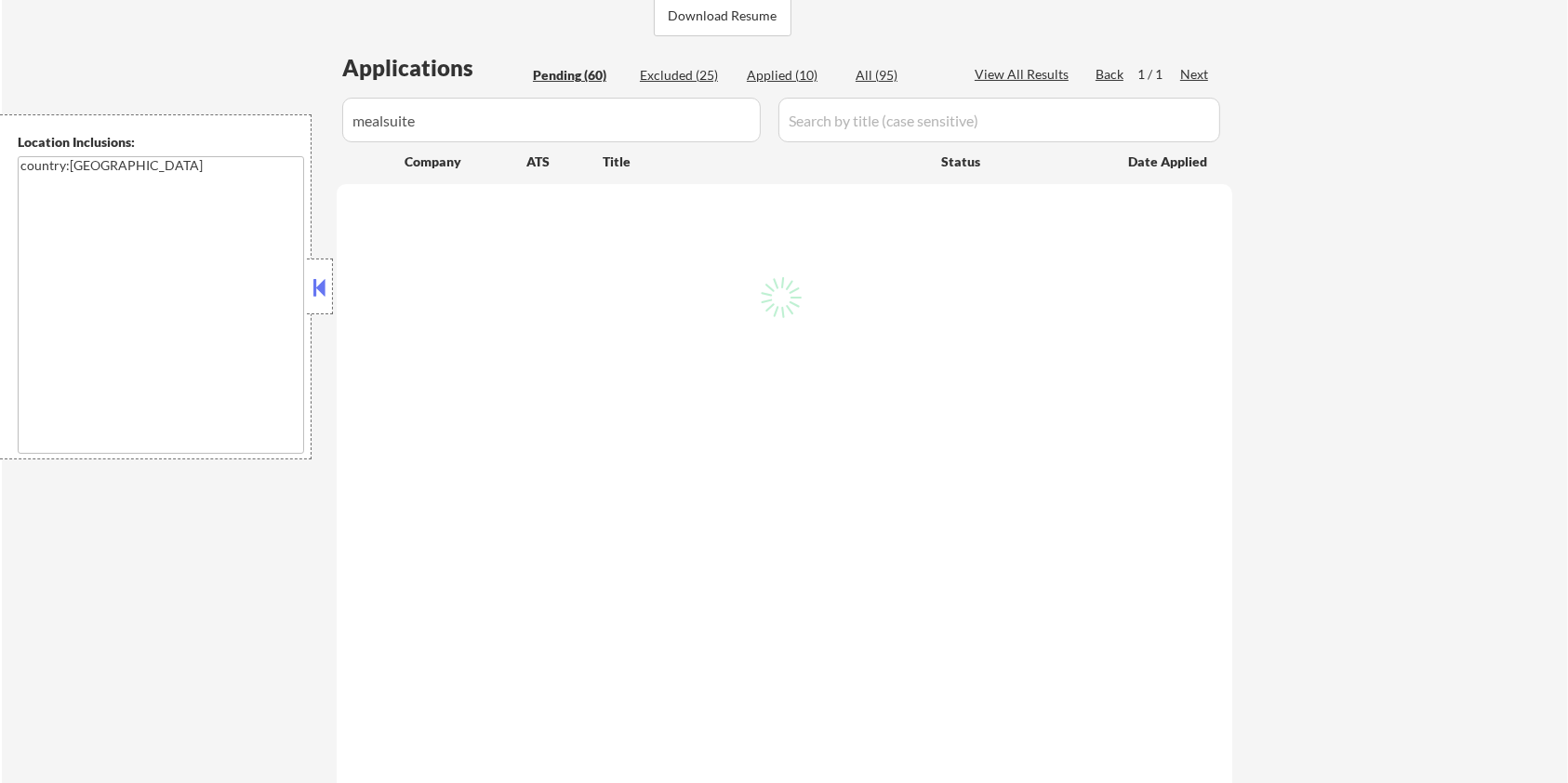
select select ""pending""
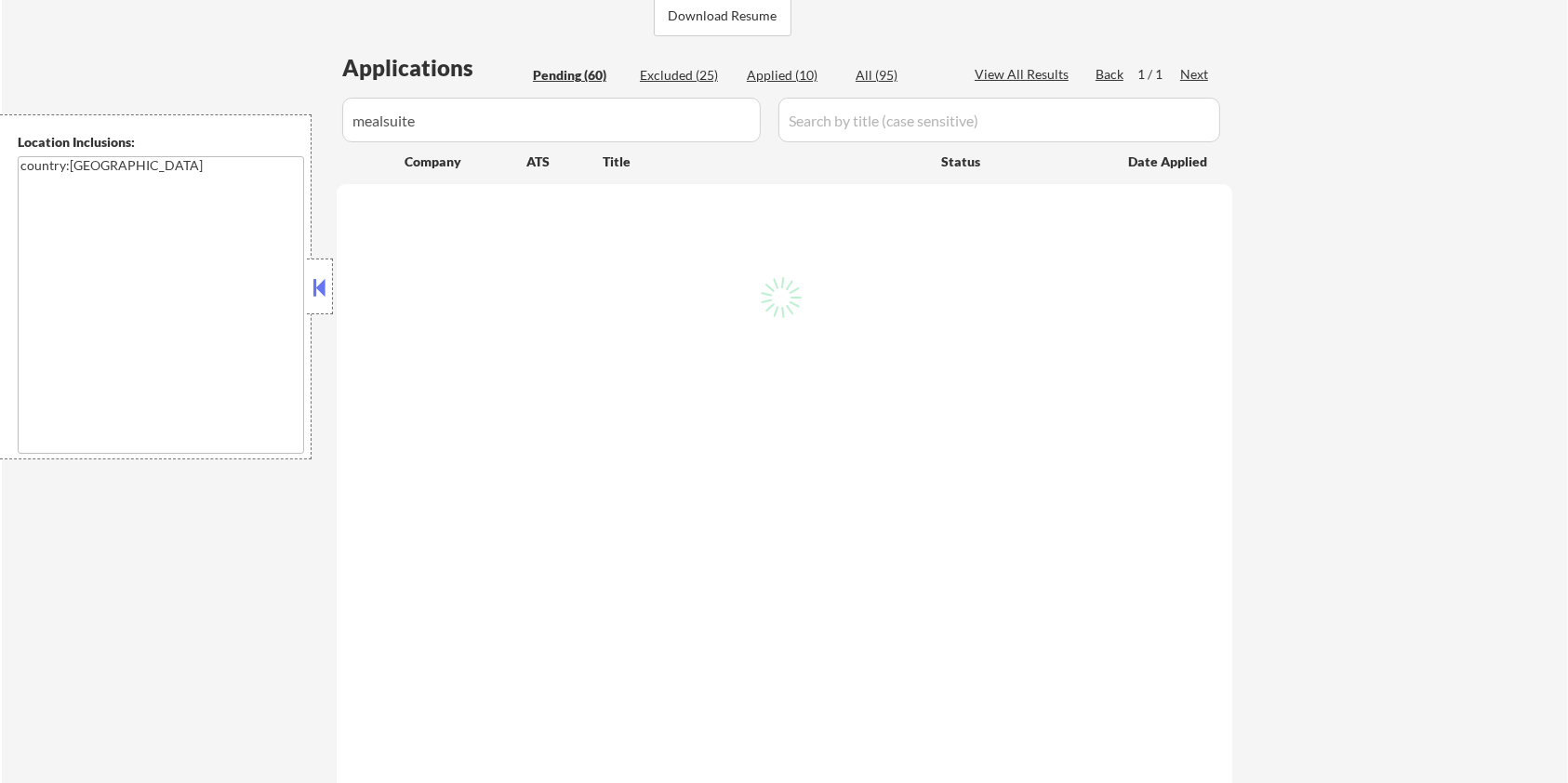
select select ""pending""
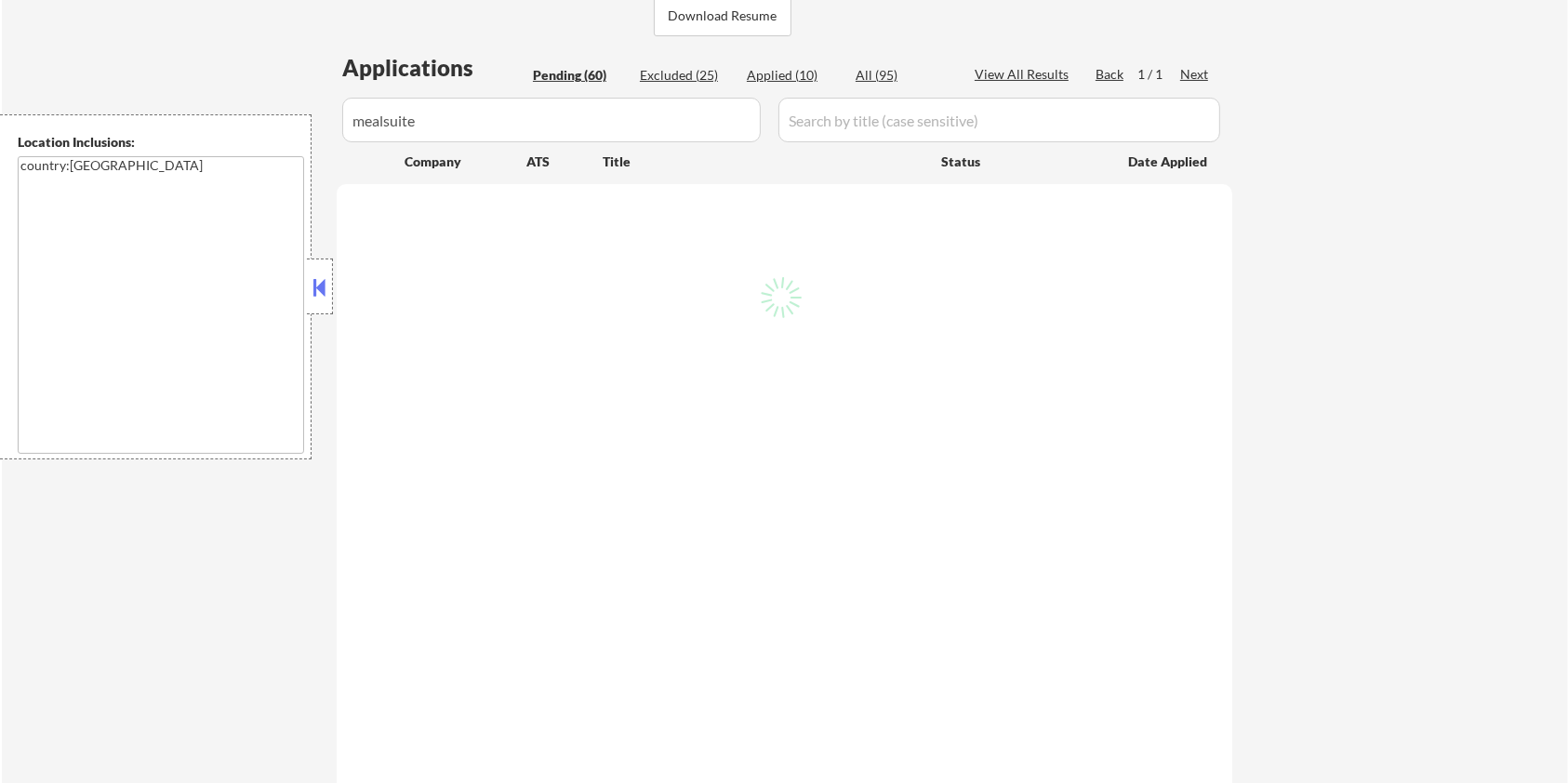
select select ""pending""
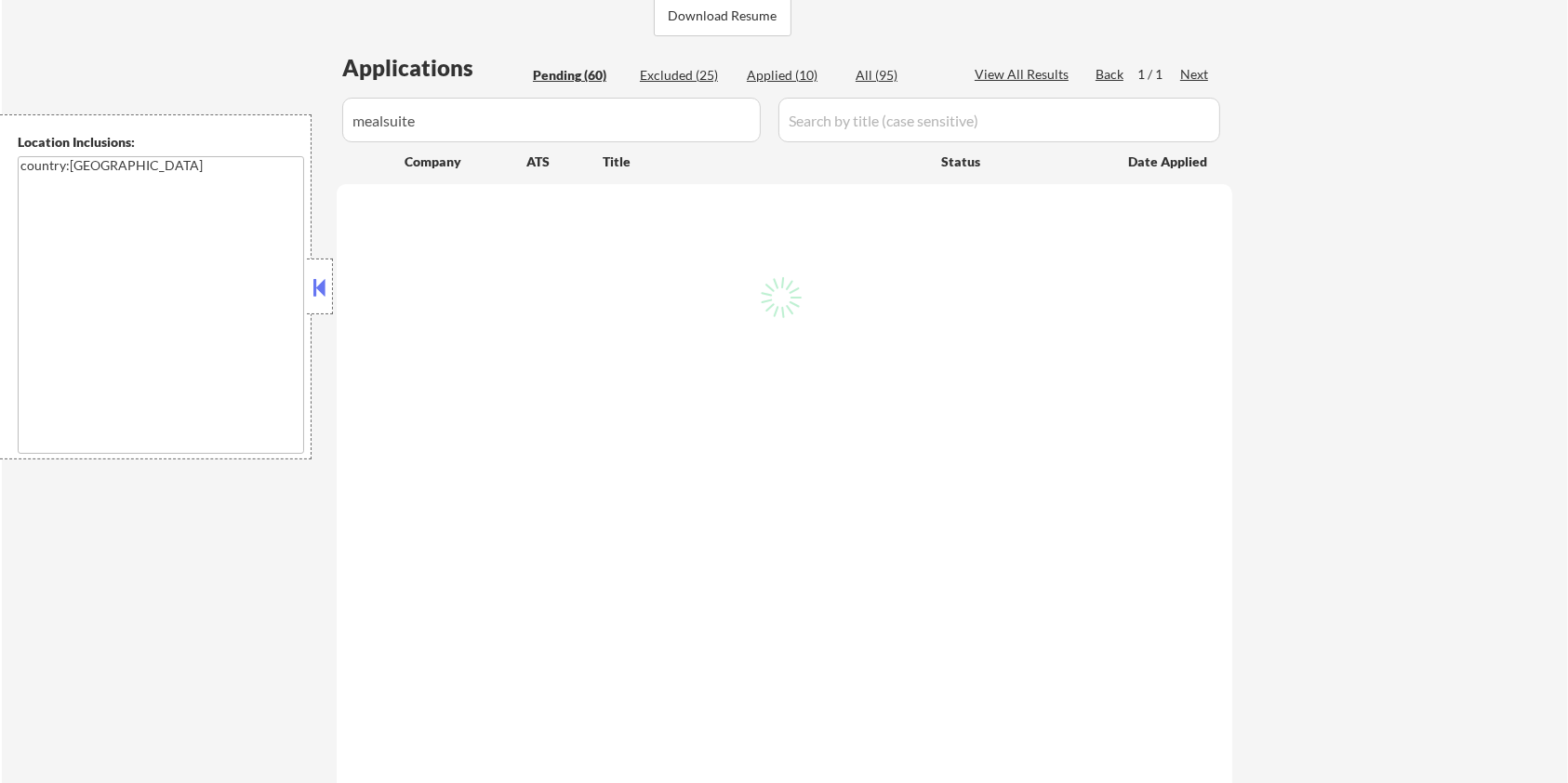
select select ""pending""
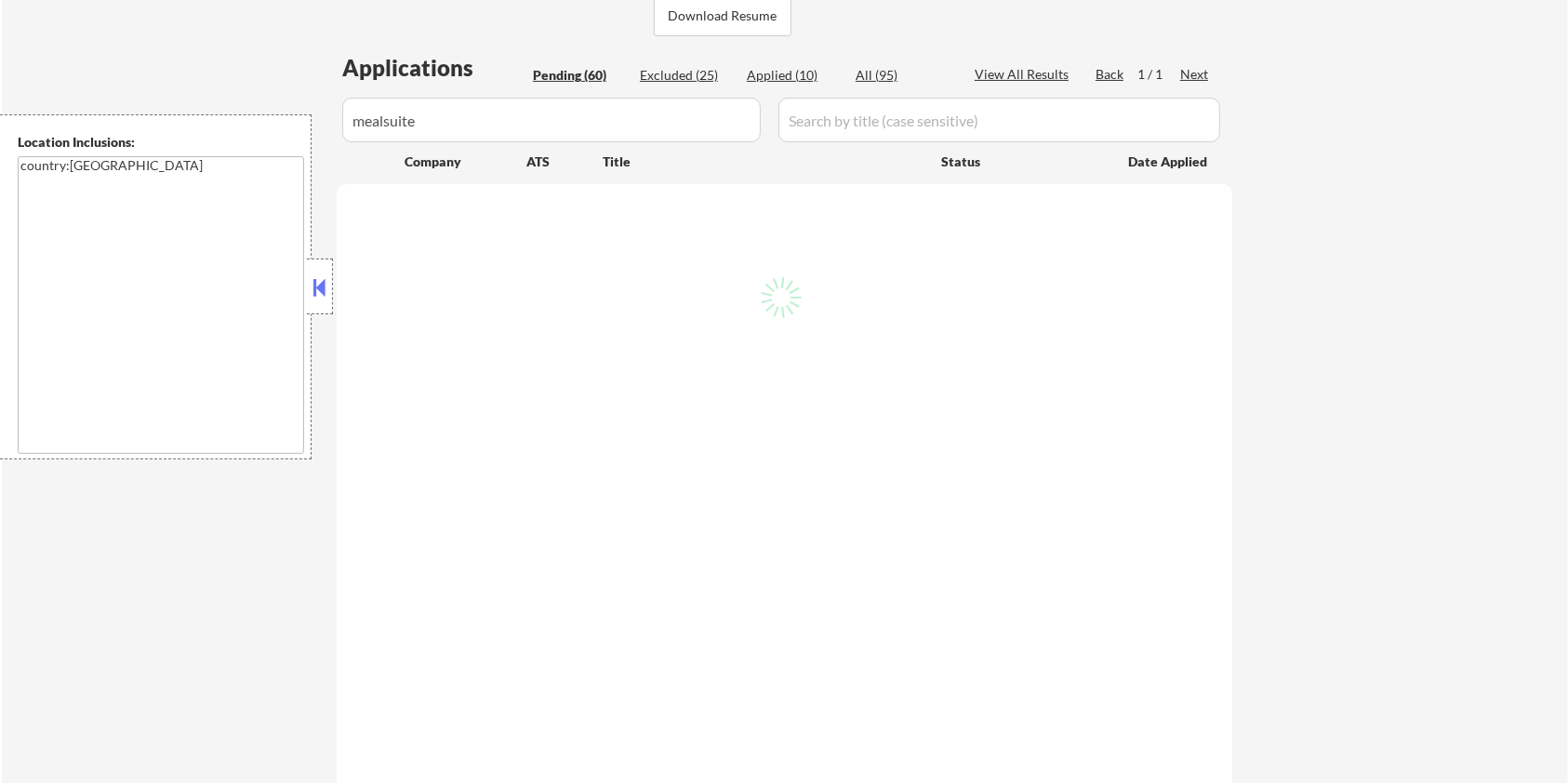
select select ""pending""
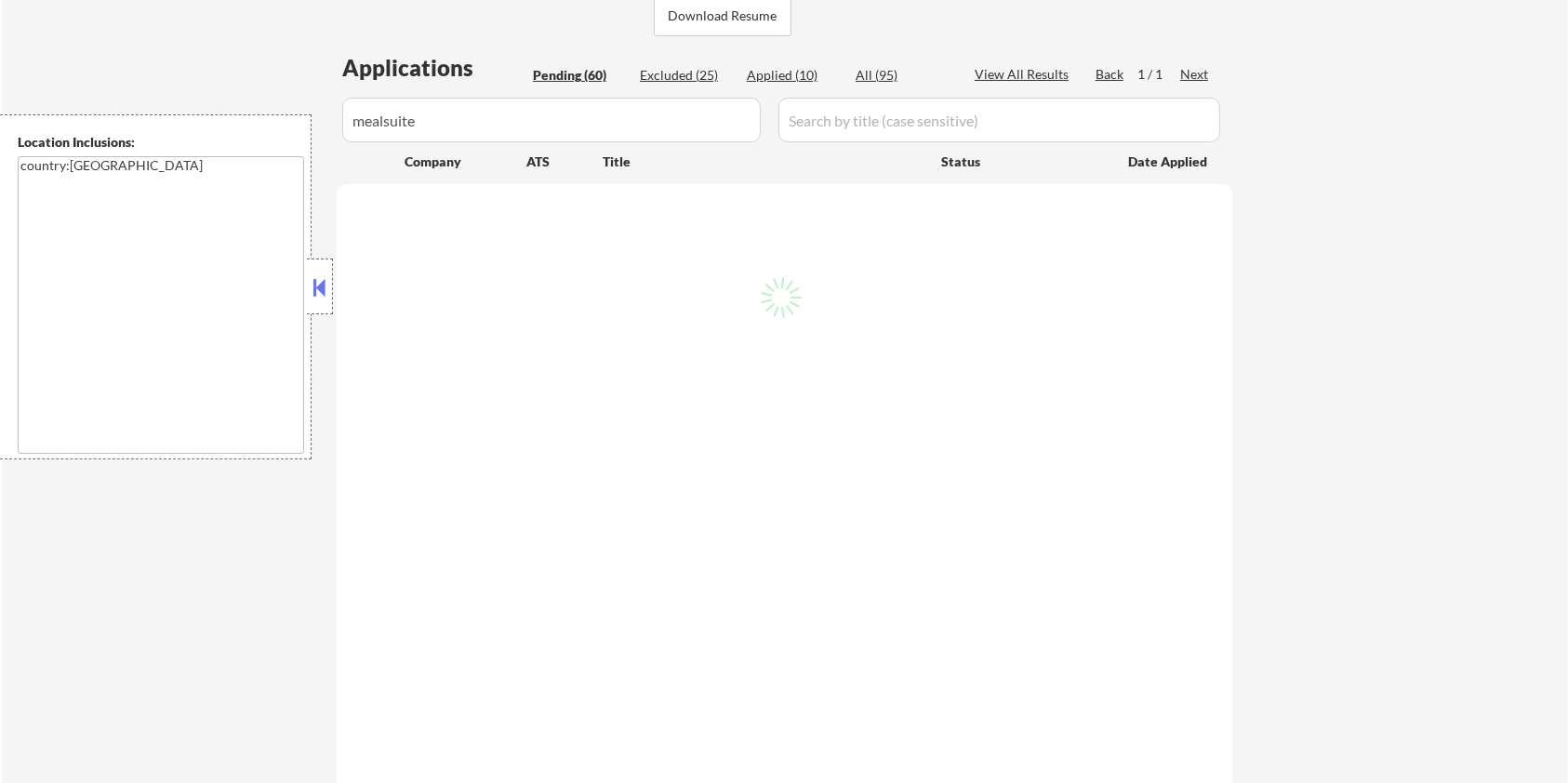
select select ""pending""
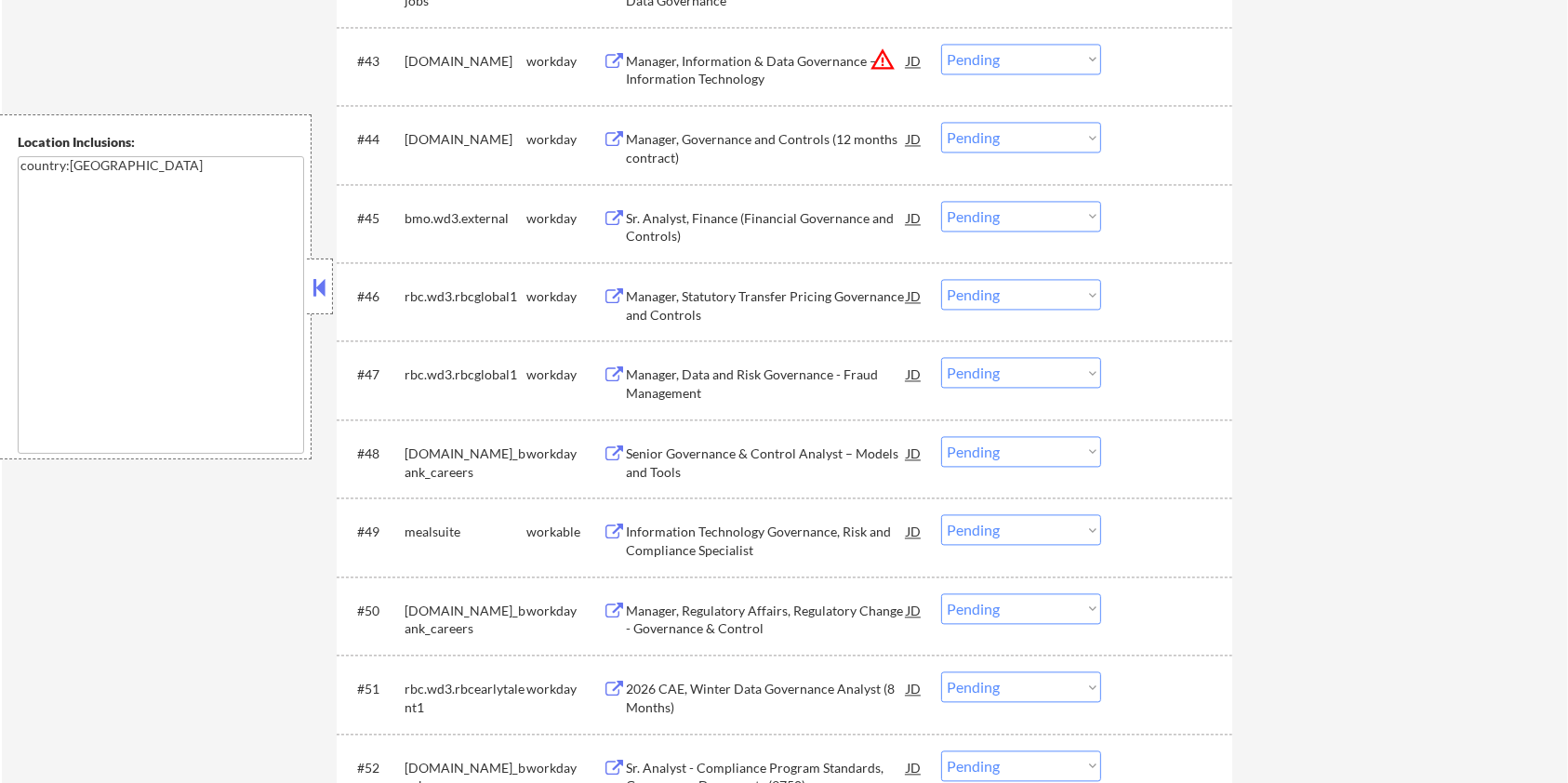
scroll to position [3721, 0]
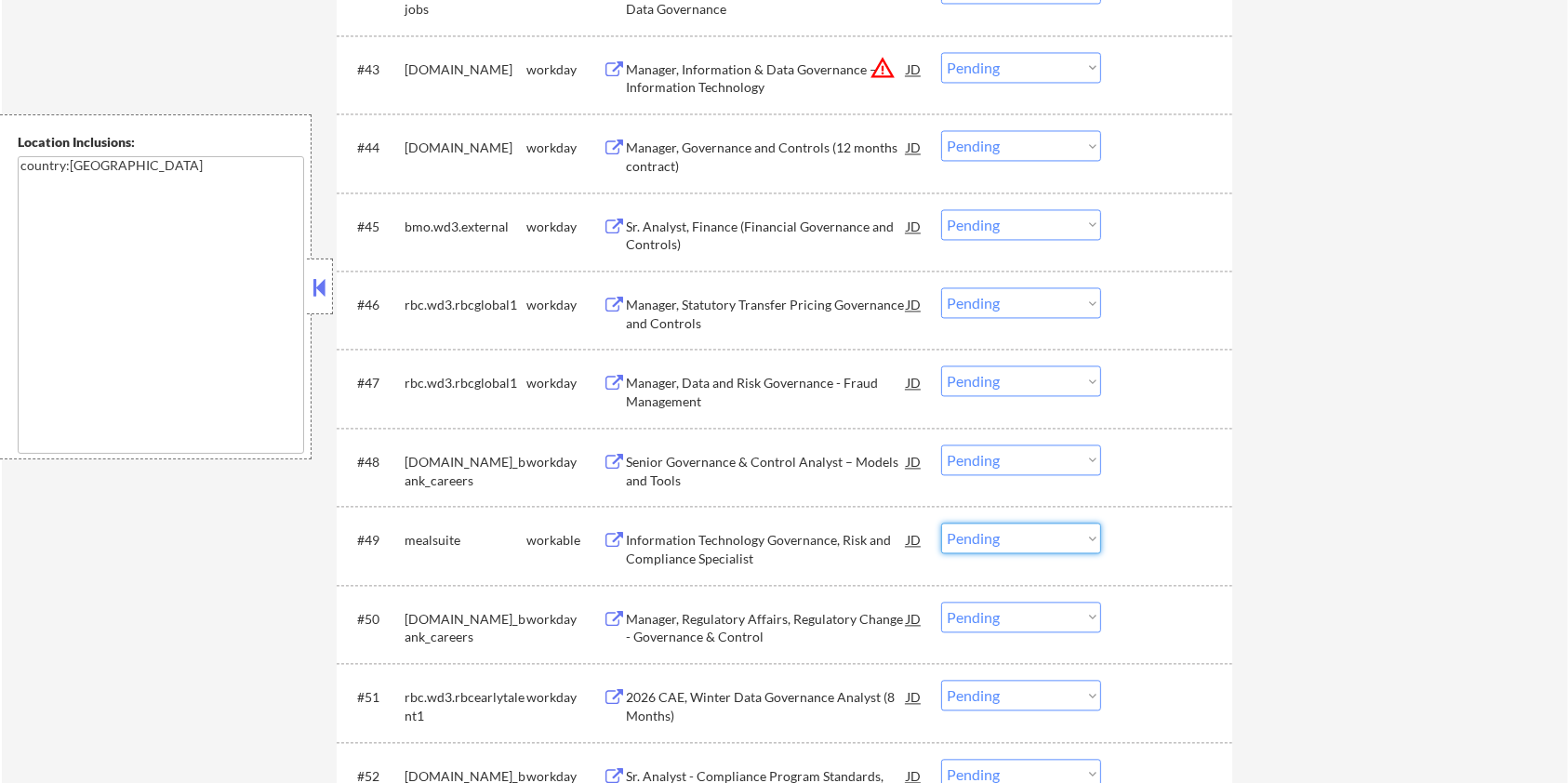
click at [981, 540] on select "Choose an option... Pending Applied Excluded (Questions) Excluded (Expired) Exc…" at bounding box center [1020, 539] width 160 height 31
click at [941, 523] on select "Choose an option... Pending Applied Excluded (Questions) Excluded (Expired) Exc…" at bounding box center [1020, 539] width 160 height 31
select select ""pending""
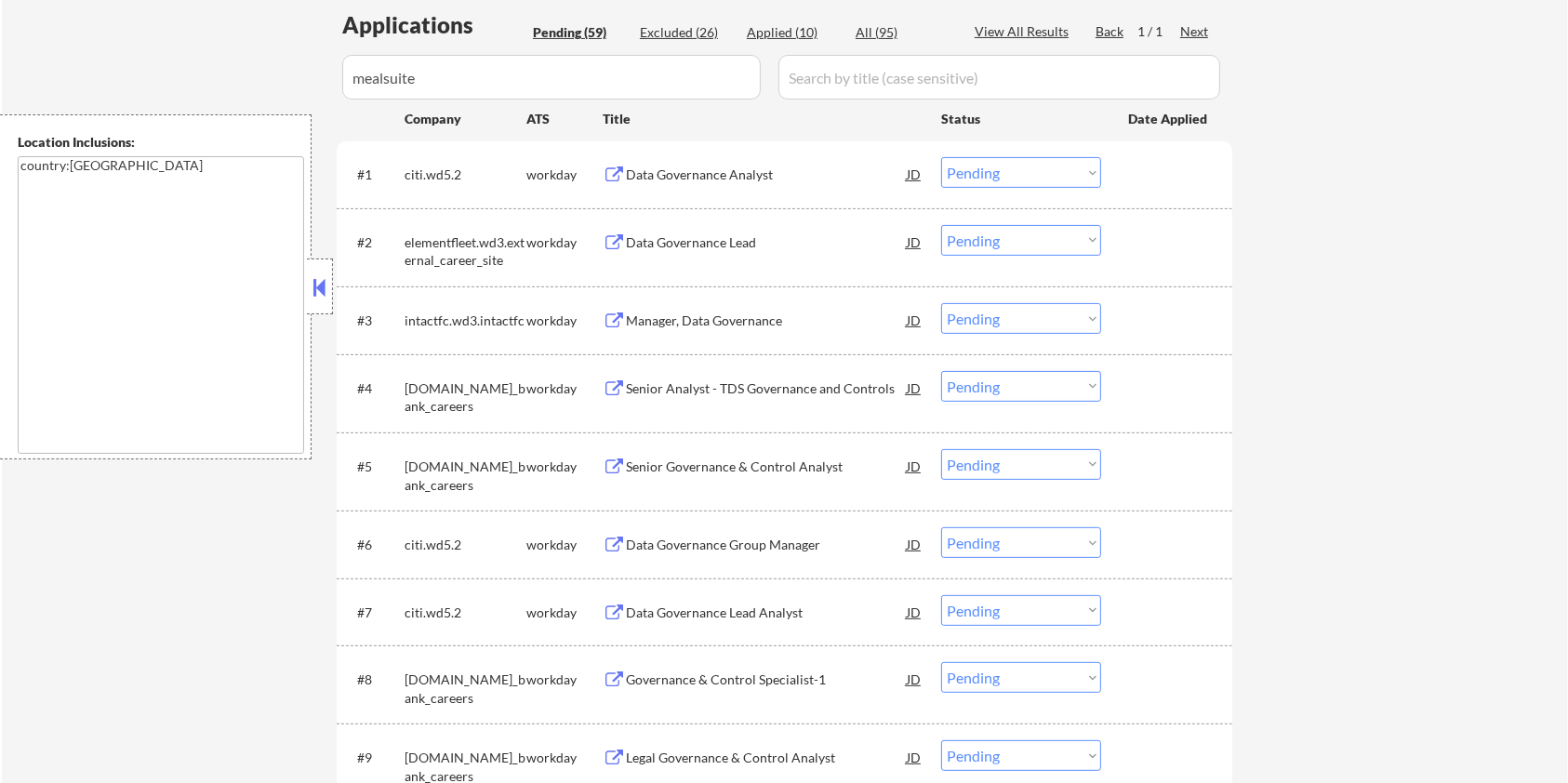
scroll to position [247, 0]
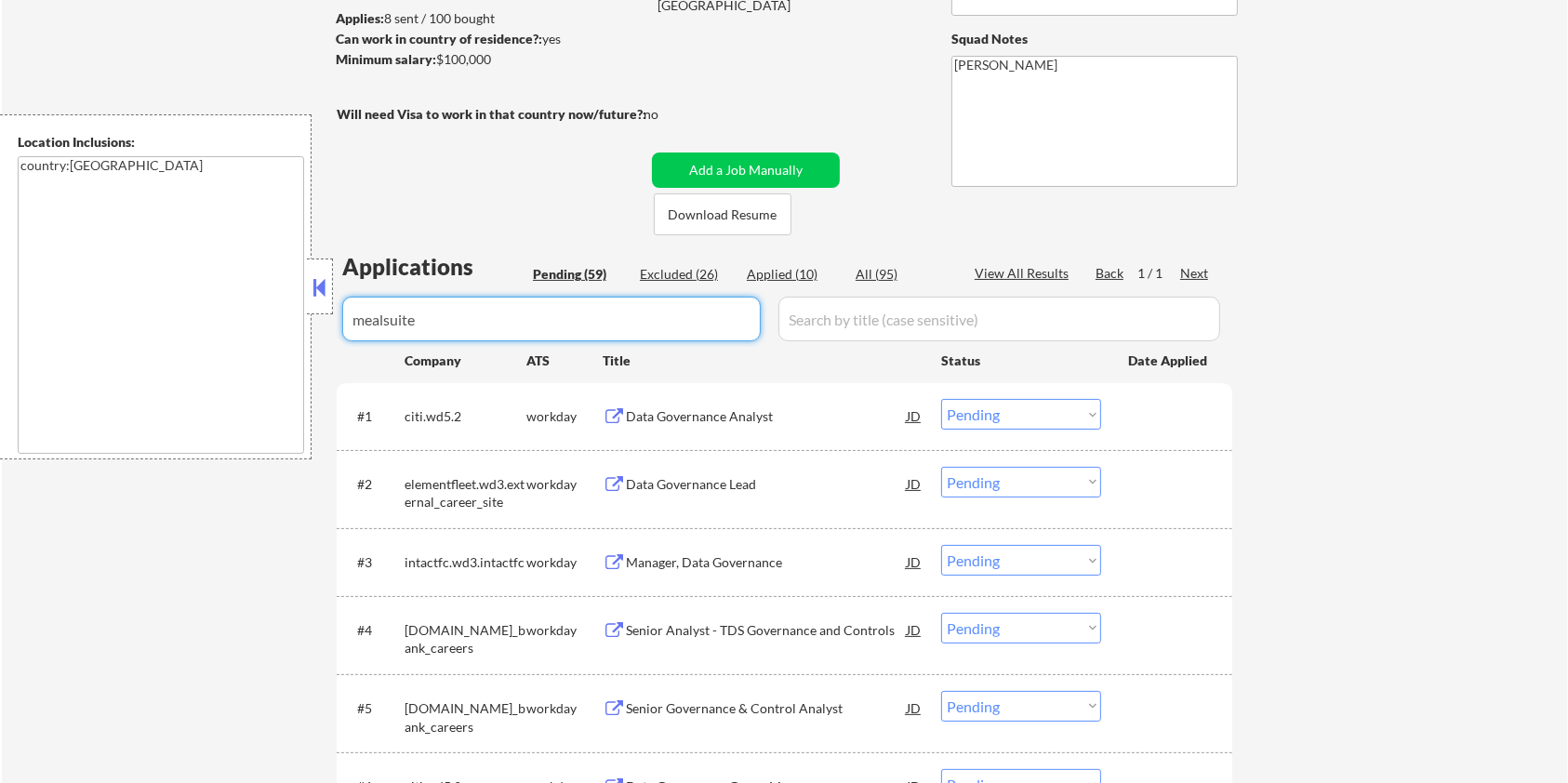
drag, startPoint x: 441, startPoint y: 324, endPoint x: 251, endPoint y: 324, distance: 190.0
click at [251, 324] on body "← Return to /applysquad Mailslurp Inbox Job Search Builder Harrison Asamoah Use…" at bounding box center [784, 144] width 1568 height 783
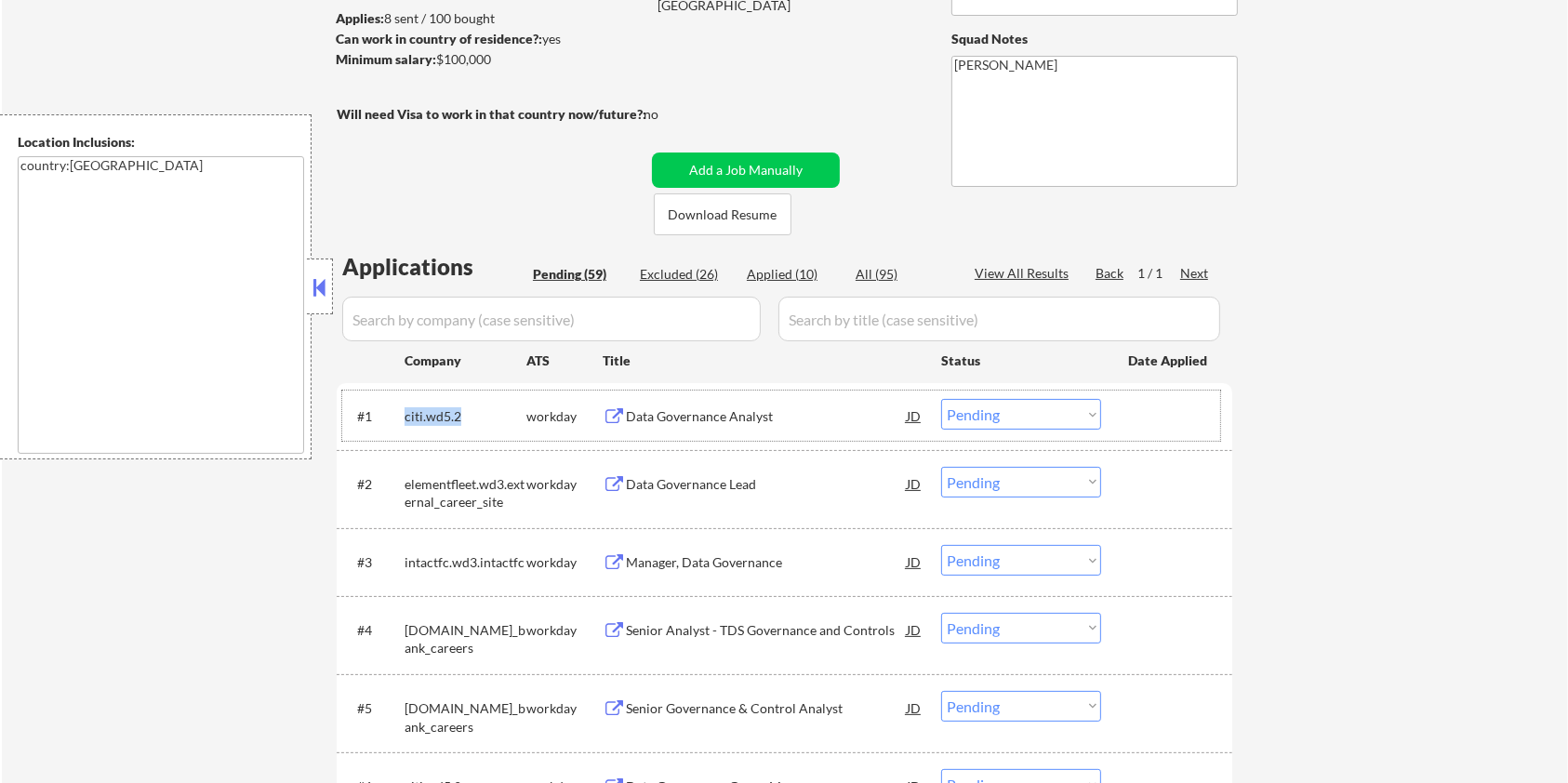
drag, startPoint x: 469, startPoint y: 413, endPoint x: 401, endPoint y: 417, distance: 68.1
click at [401, 417] on div "#1 citi.wd5.2 workday Data Governance Analyst JD Choose an option... Pending Ap…" at bounding box center [781, 416] width 877 height 50
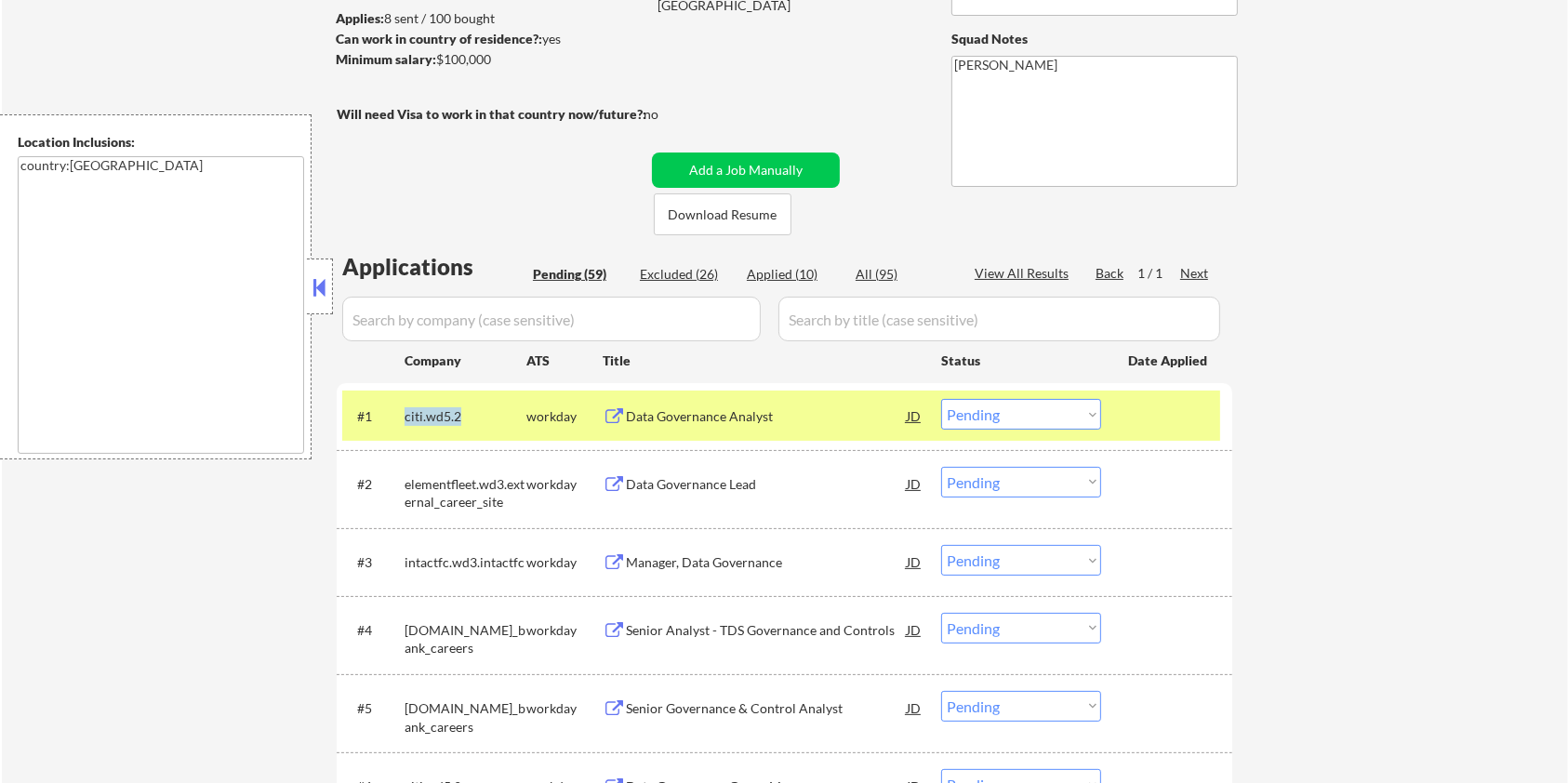
copy div "citi.wd5.2"
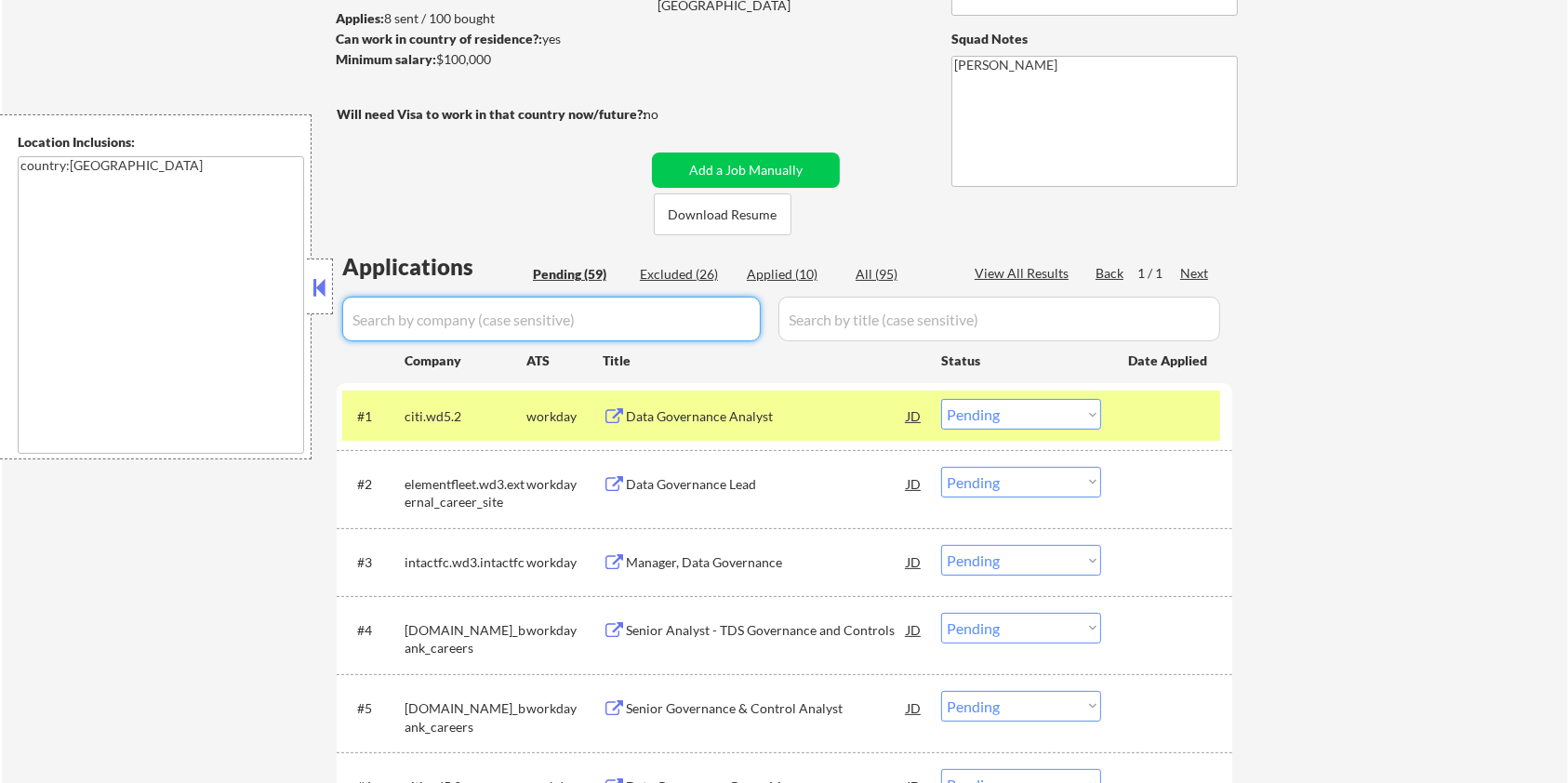
click at [416, 309] on input "input" at bounding box center [551, 319] width 419 height 45
paste input "citi.wd5.2"
type input "citi.wd5.2"
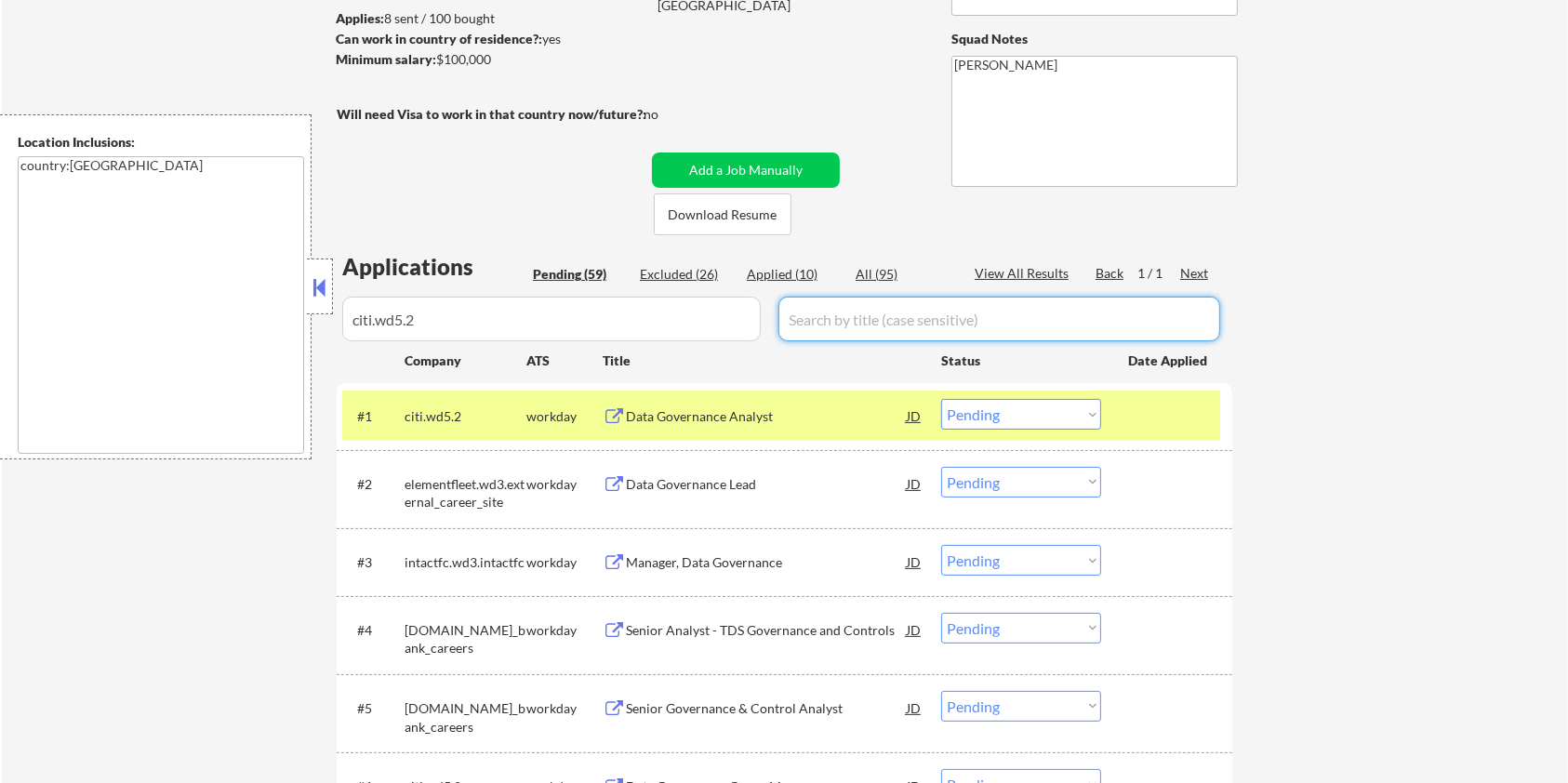
drag, startPoint x: 860, startPoint y: 336, endPoint x: 862, endPoint y: 320, distance: 16.1
click at [860, 336] on input "input" at bounding box center [999, 319] width 442 height 45
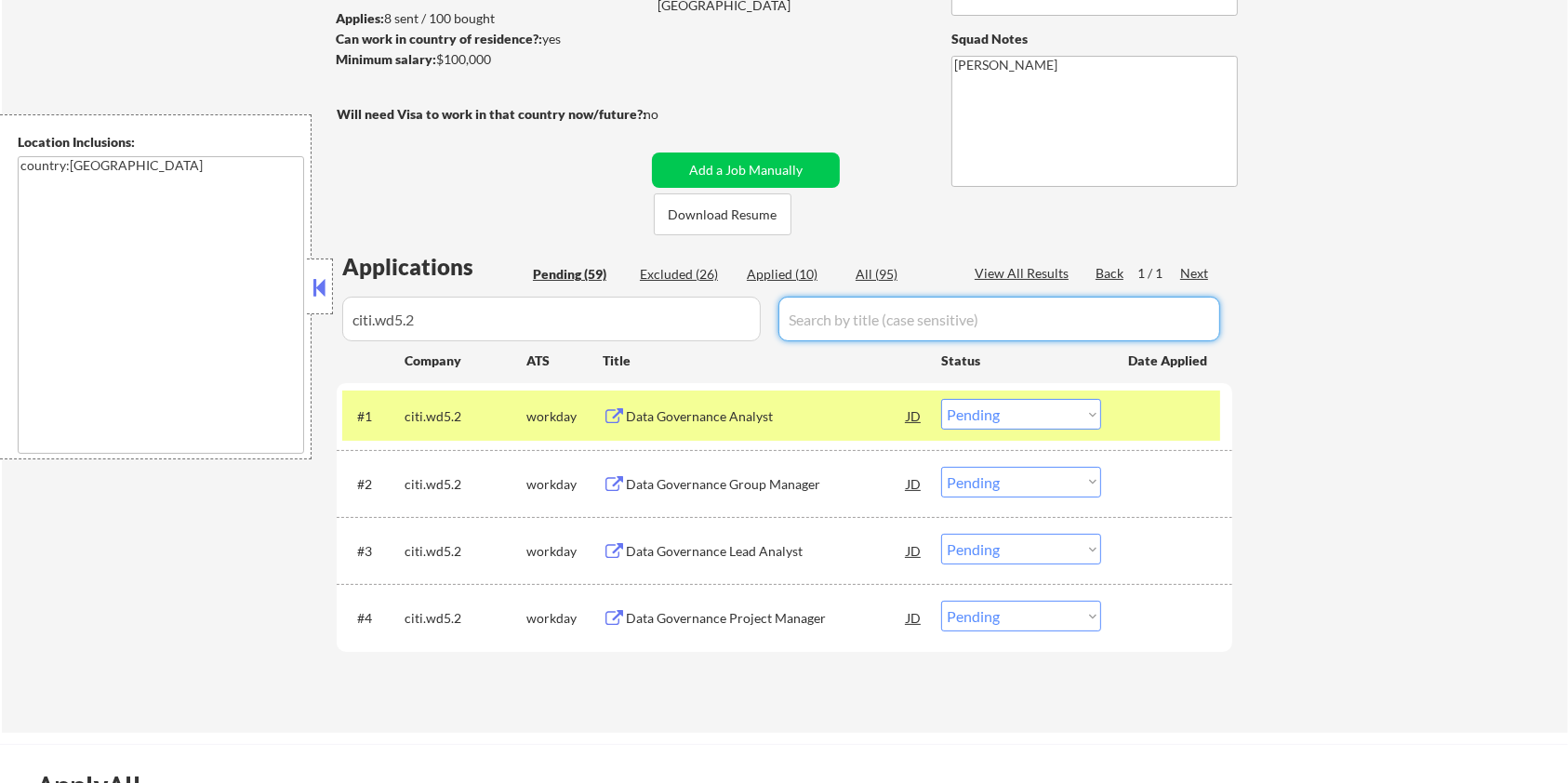
click at [875, 278] on div "All (95)" at bounding box center [901, 274] width 93 height 18
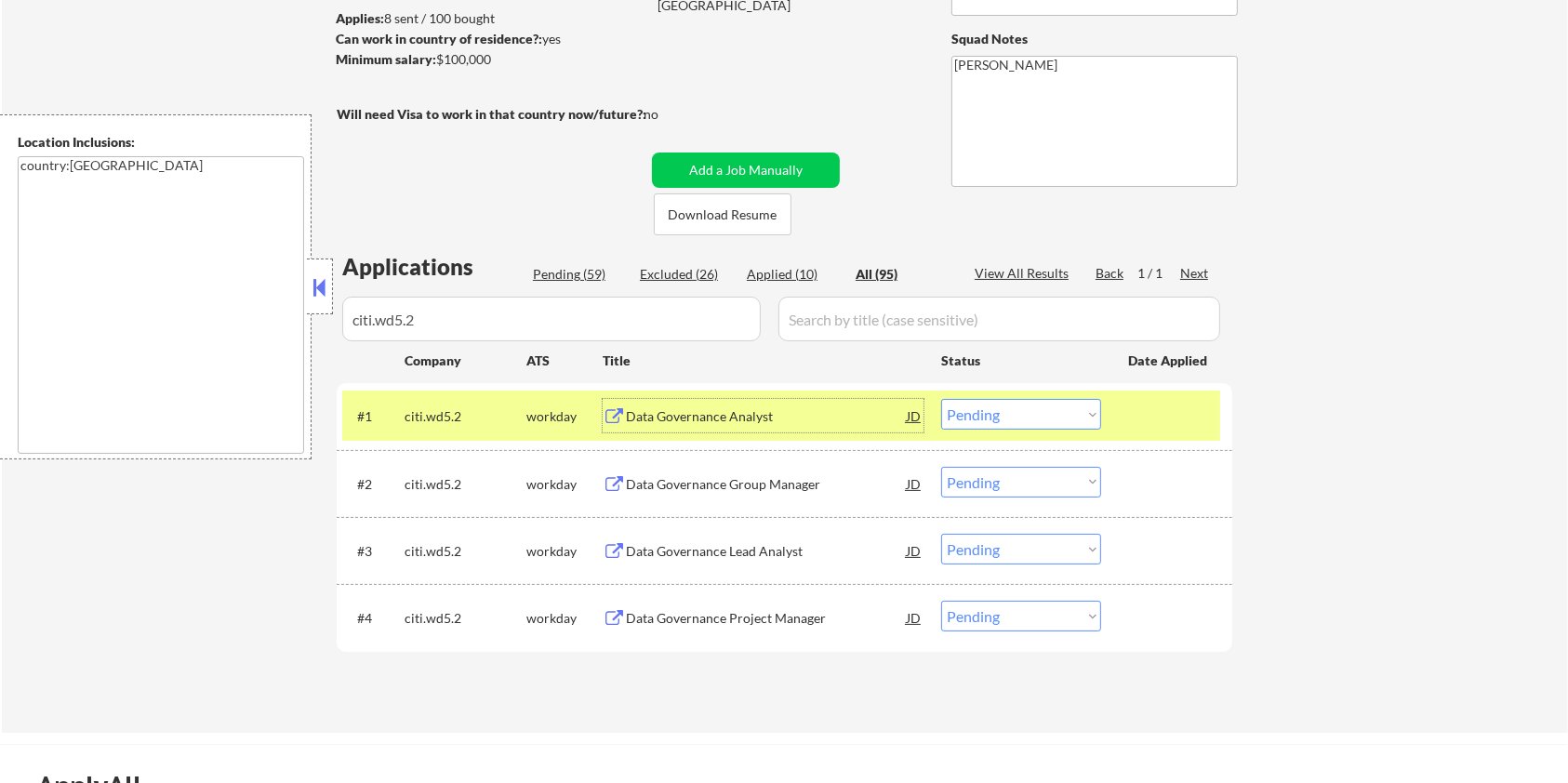
click at [704, 407] on div "Data Governance Analyst" at bounding box center [765, 416] width 281 height 18
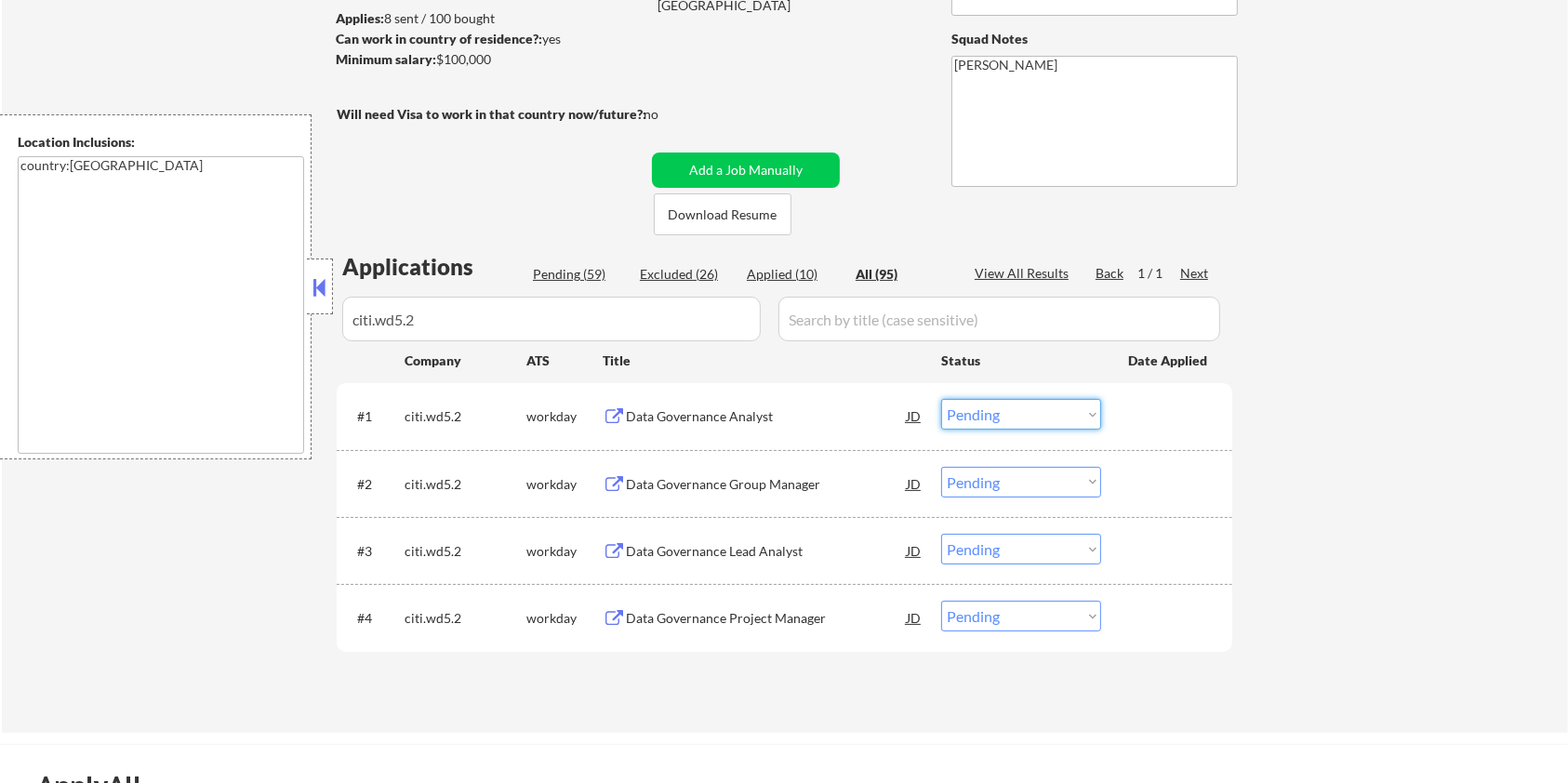
click at [1007, 413] on select "Choose an option... Pending Applied Excluded (Questions) Excluded (Expired) Exc…" at bounding box center [1020, 414] width 160 height 31
select select ""excluded__bad_match_""
click at [941, 399] on select "Choose an option... Pending Applied Excluded (Questions) Excluded (Expired) Exc…" at bounding box center [1020, 414] width 160 height 31
click at [752, 480] on div "Data Governance Group Manager" at bounding box center [765, 484] width 281 height 18
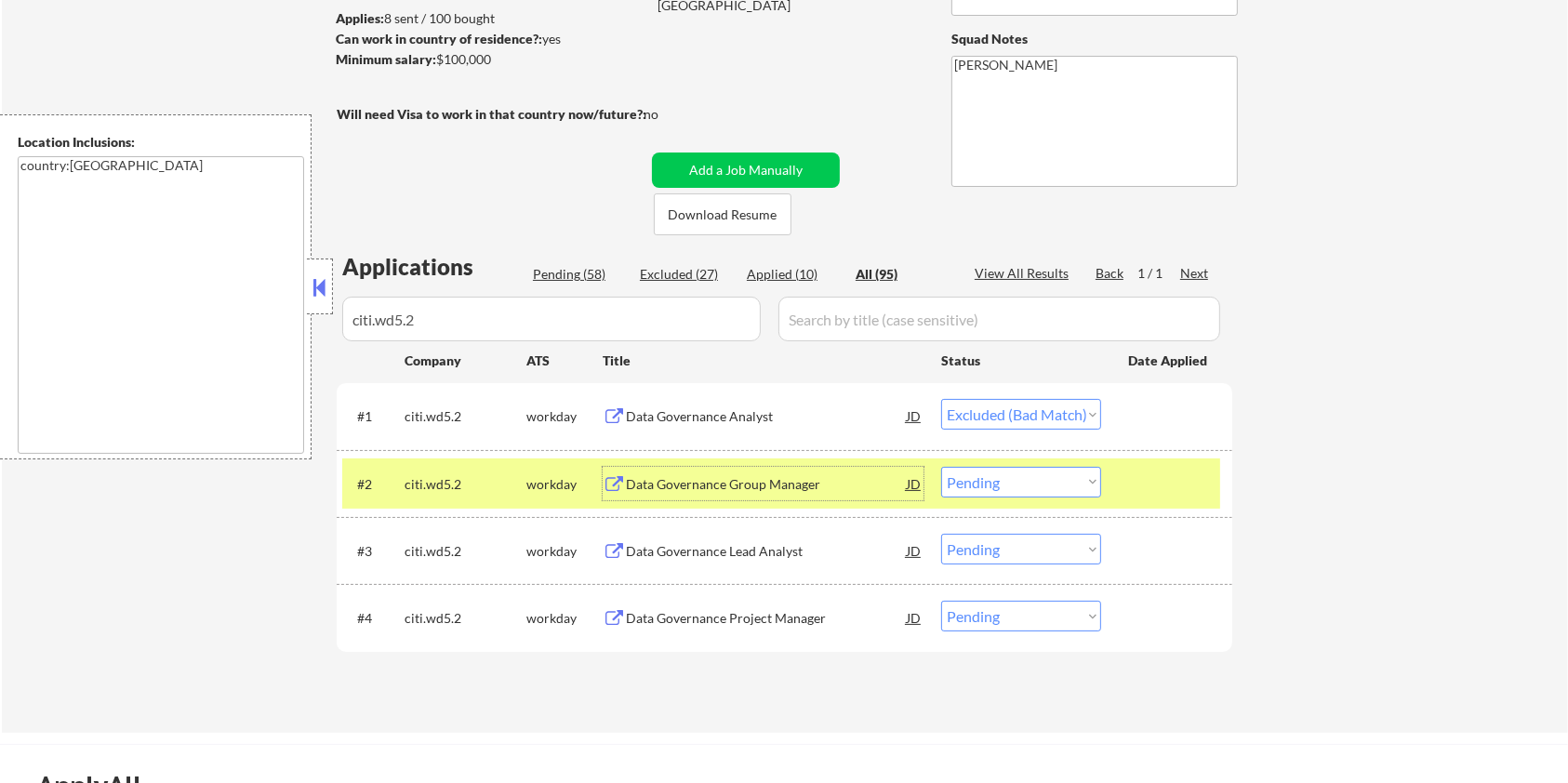
click at [1023, 482] on select "Choose an option... Pending Applied Excluded (Questions) Excluded (Expired) Exc…" at bounding box center [1020, 482] width 160 height 31
select select ""excluded__bad_match_""
click at [941, 467] on select "Choose an option... Pending Applied Excluded (Questions) Excluded (Expired) Exc…" at bounding box center [1020, 482] width 160 height 31
click at [732, 549] on div "Data Governance Lead Analyst" at bounding box center [765, 551] width 281 height 18
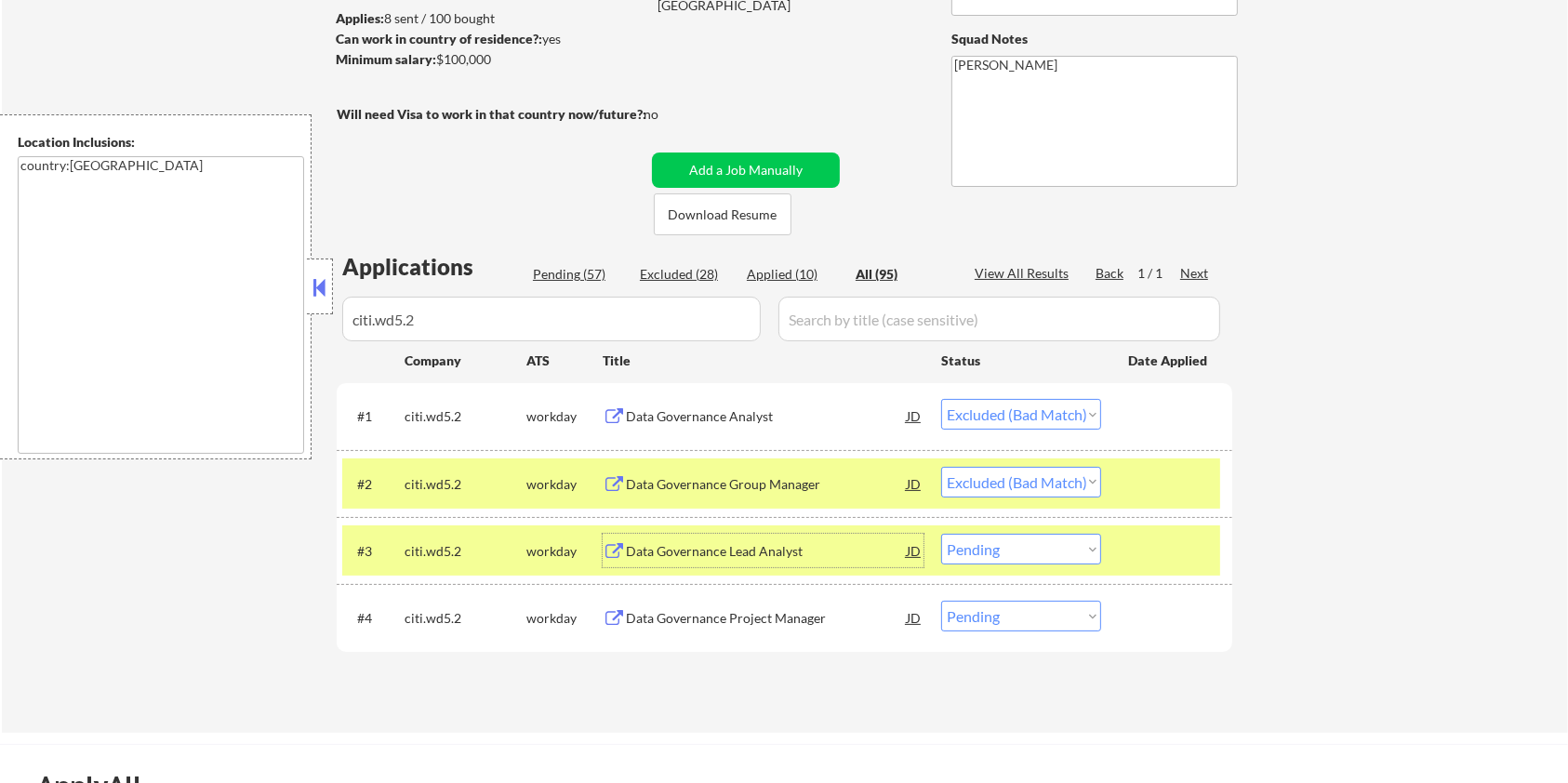
click at [1011, 549] on select "Choose an option... Pending Applied Excluded (Questions) Excluded (Expired) Exc…" at bounding box center [1020, 549] width 160 height 31
select select ""excluded__bad_match_""
click at [941, 534] on select "Choose an option... Pending Applied Excluded (Questions) Excluded (Expired) Exc…" at bounding box center [1020, 549] width 160 height 31
click at [744, 622] on div "Data Governance Project Manager" at bounding box center [765, 618] width 281 height 18
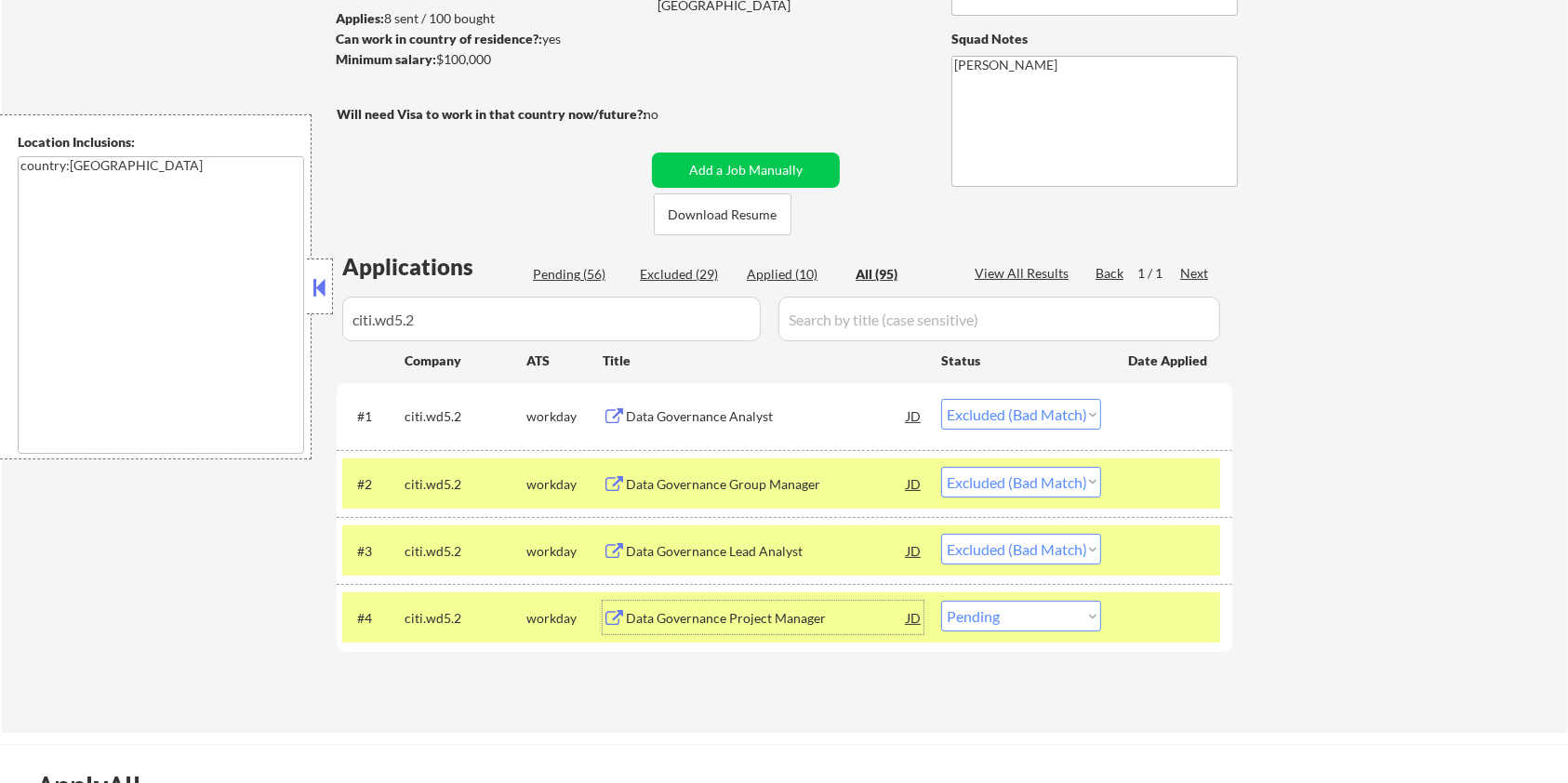
click at [1043, 619] on select "Choose an option... Pending Applied Excluded (Questions) Excluded (Expired) Exc…" at bounding box center [1020, 616] width 160 height 31
select select ""excluded__bad_match_""
click at [941, 601] on select "Choose an option... Pending Applied Excluded (Questions) Excluded (Expired) Exc…" at bounding box center [1020, 616] width 160 height 31
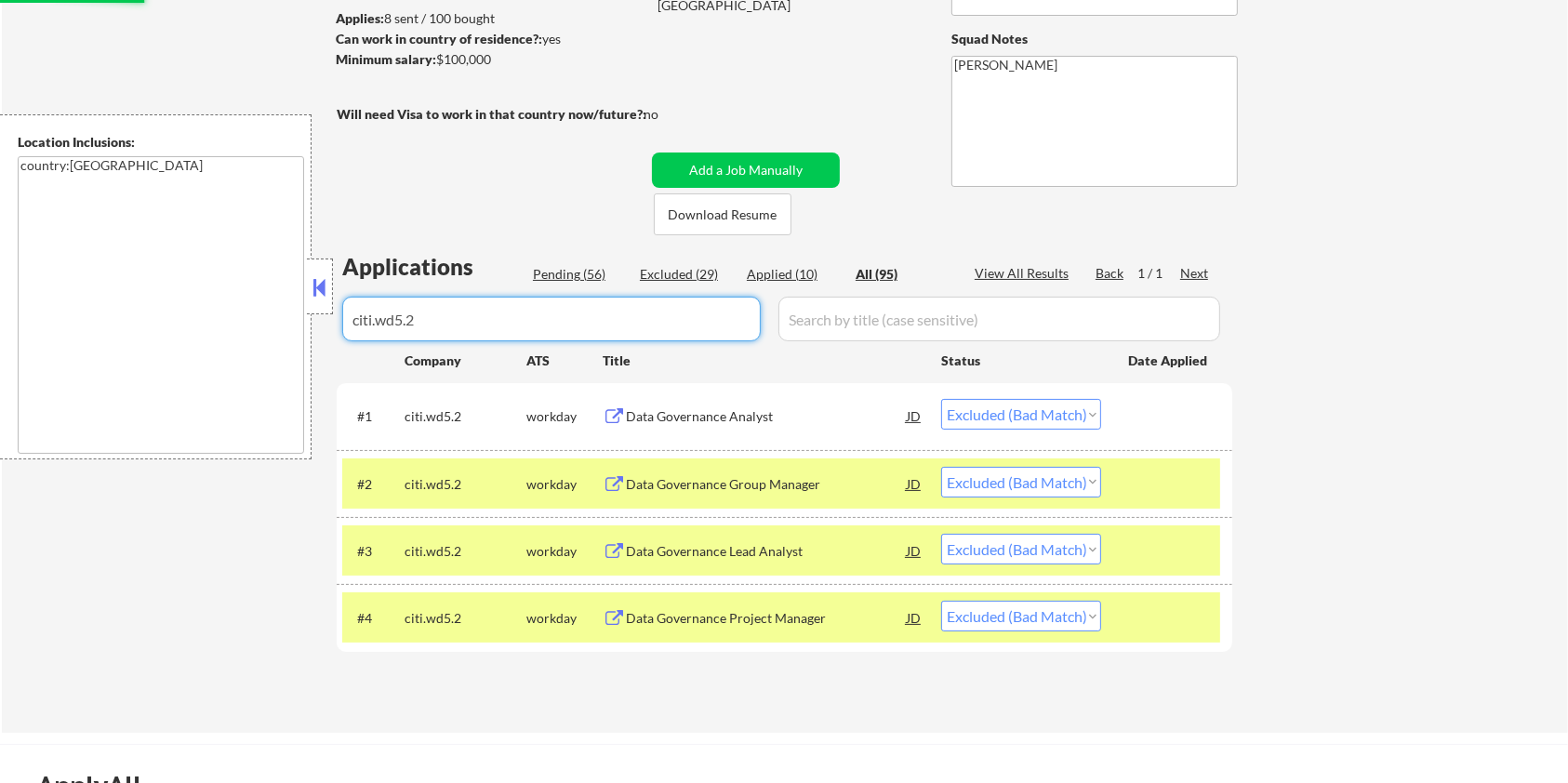
drag, startPoint x: 542, startPoint y: 323, endPoint x: 122, endPoint y: 380, distance: 423.9
click at [134, 380] on body "← Return to /applysquad Mailslurp Inbox Job Search Builder Harrison Asamoah Use…" at bounding box center [784, 144] width 1568 height 783
select select ""applied""
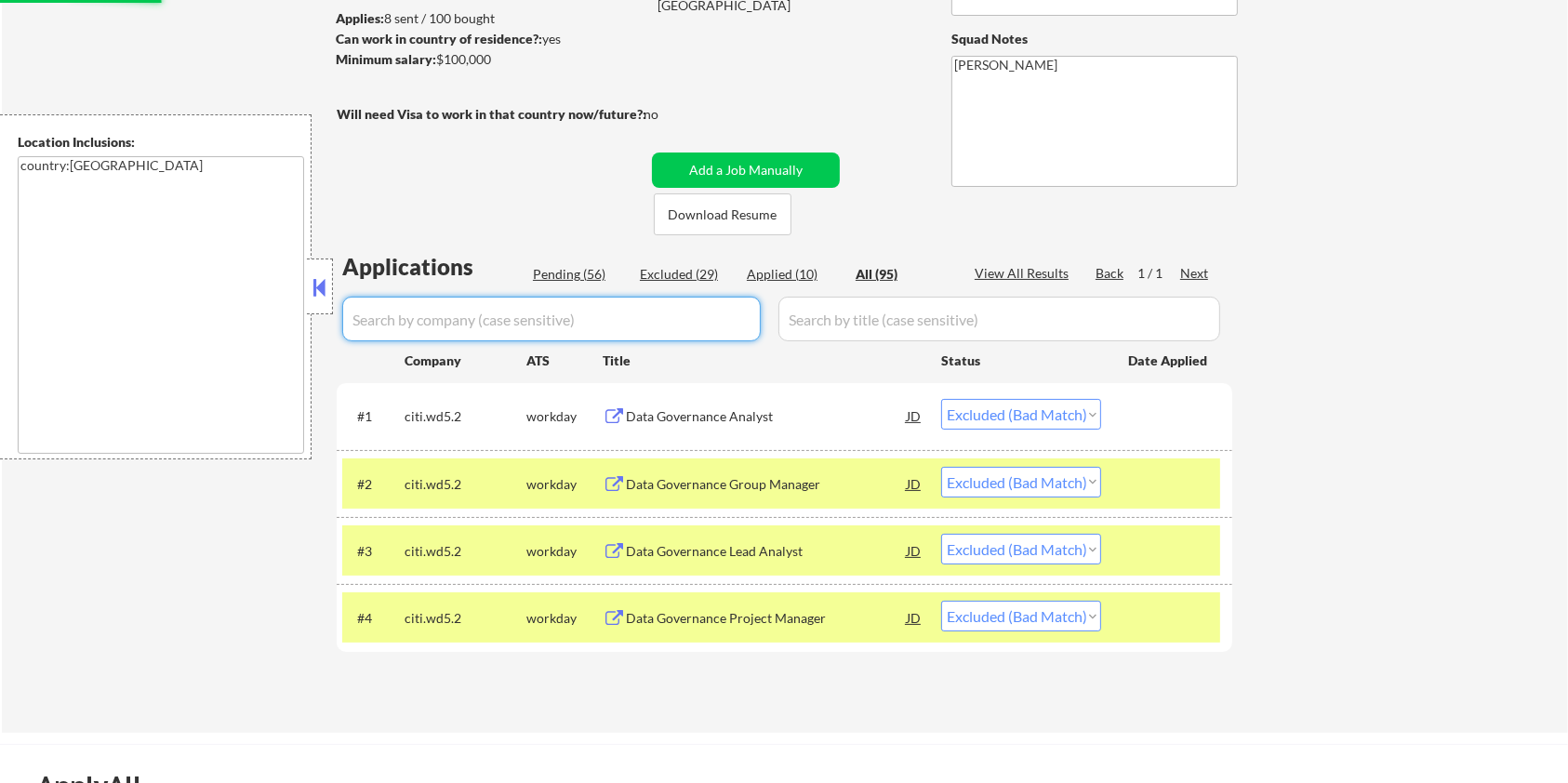
select select ""applied""
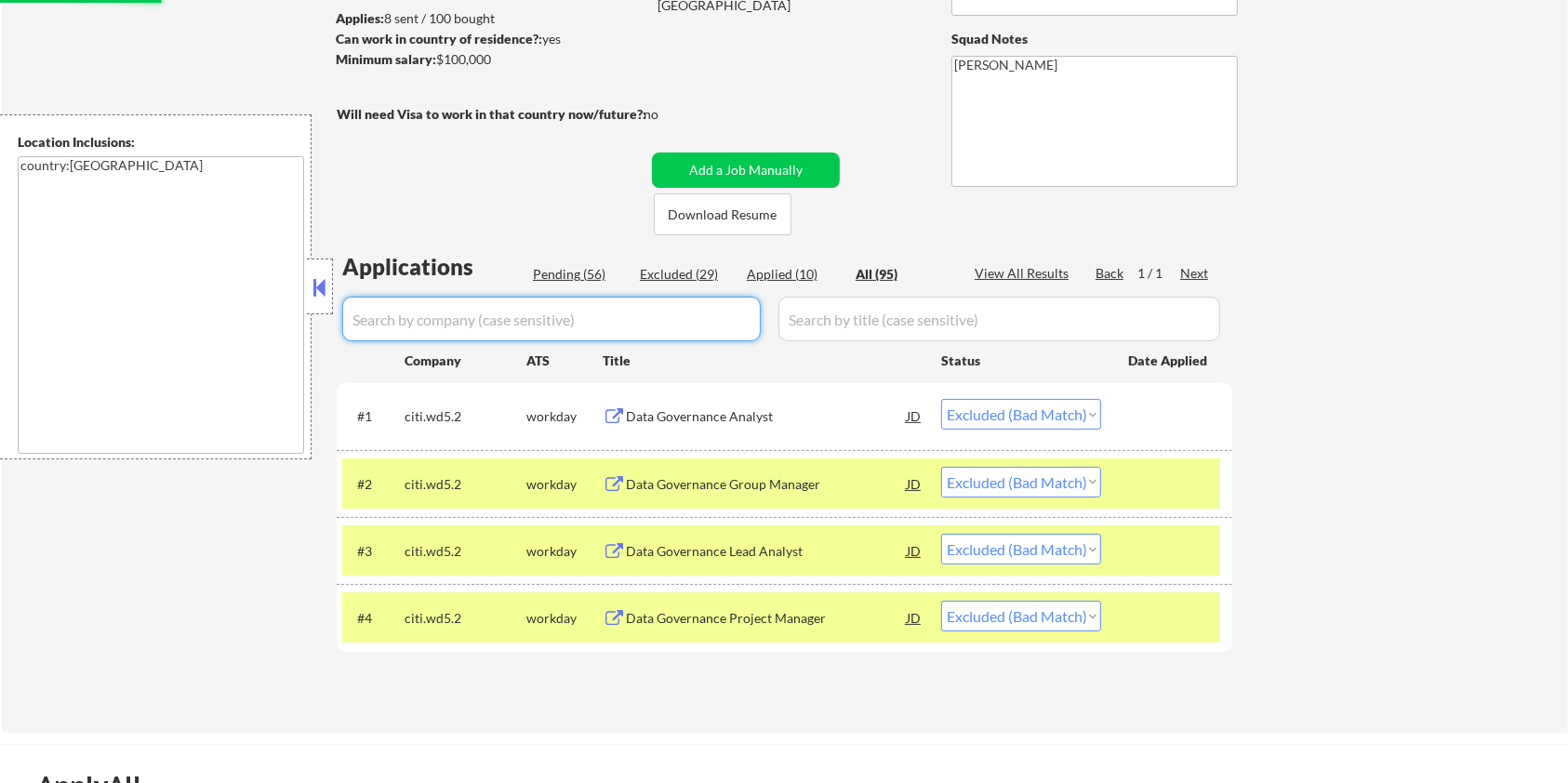
select select ""applied""
select select ""excluded__expired_""
select select ""excluded__bad_match_""
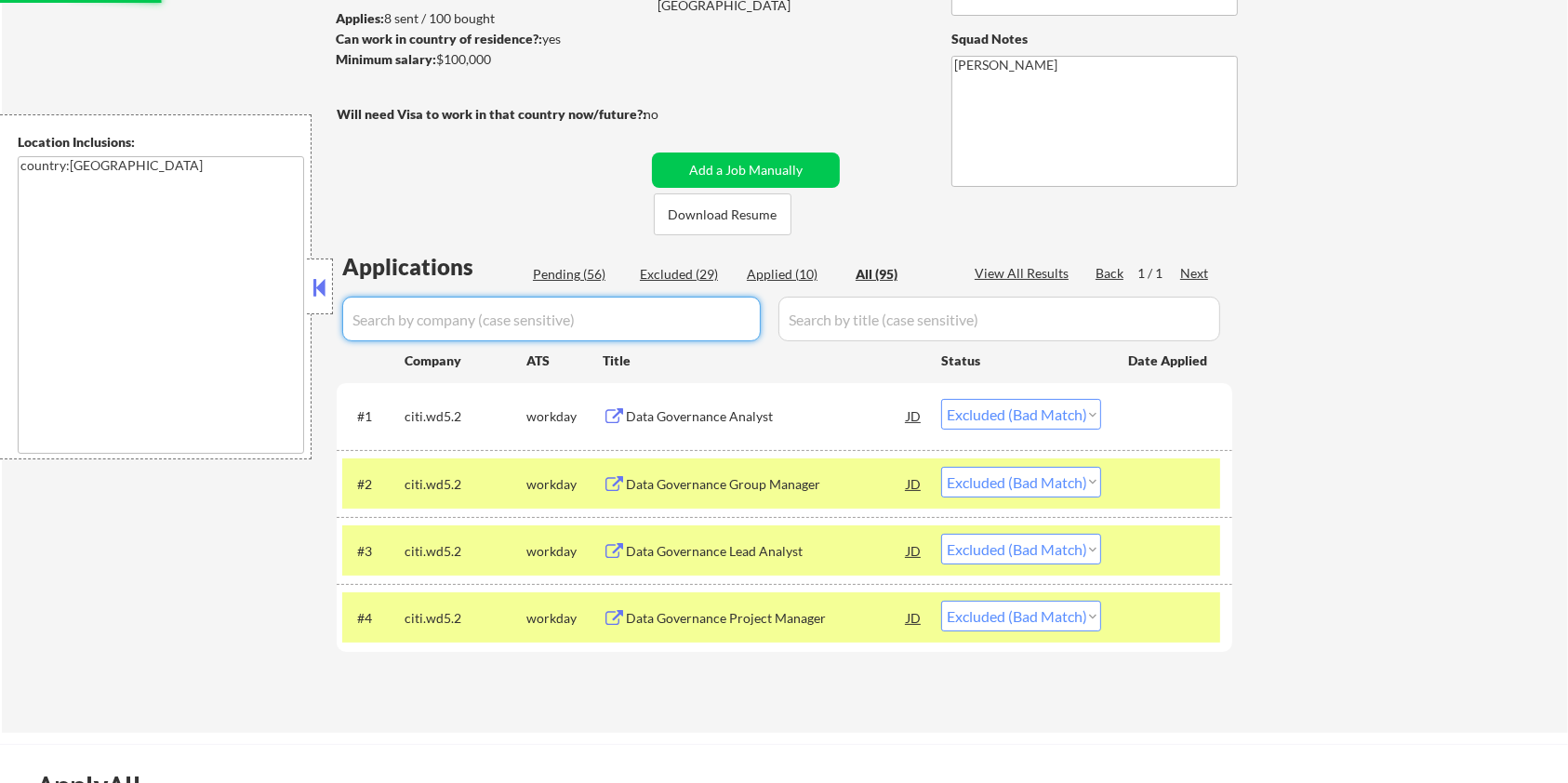
select select ""excluded__bad_match_""
select select ""excluded__expired_""
select select ""excluded__other_""
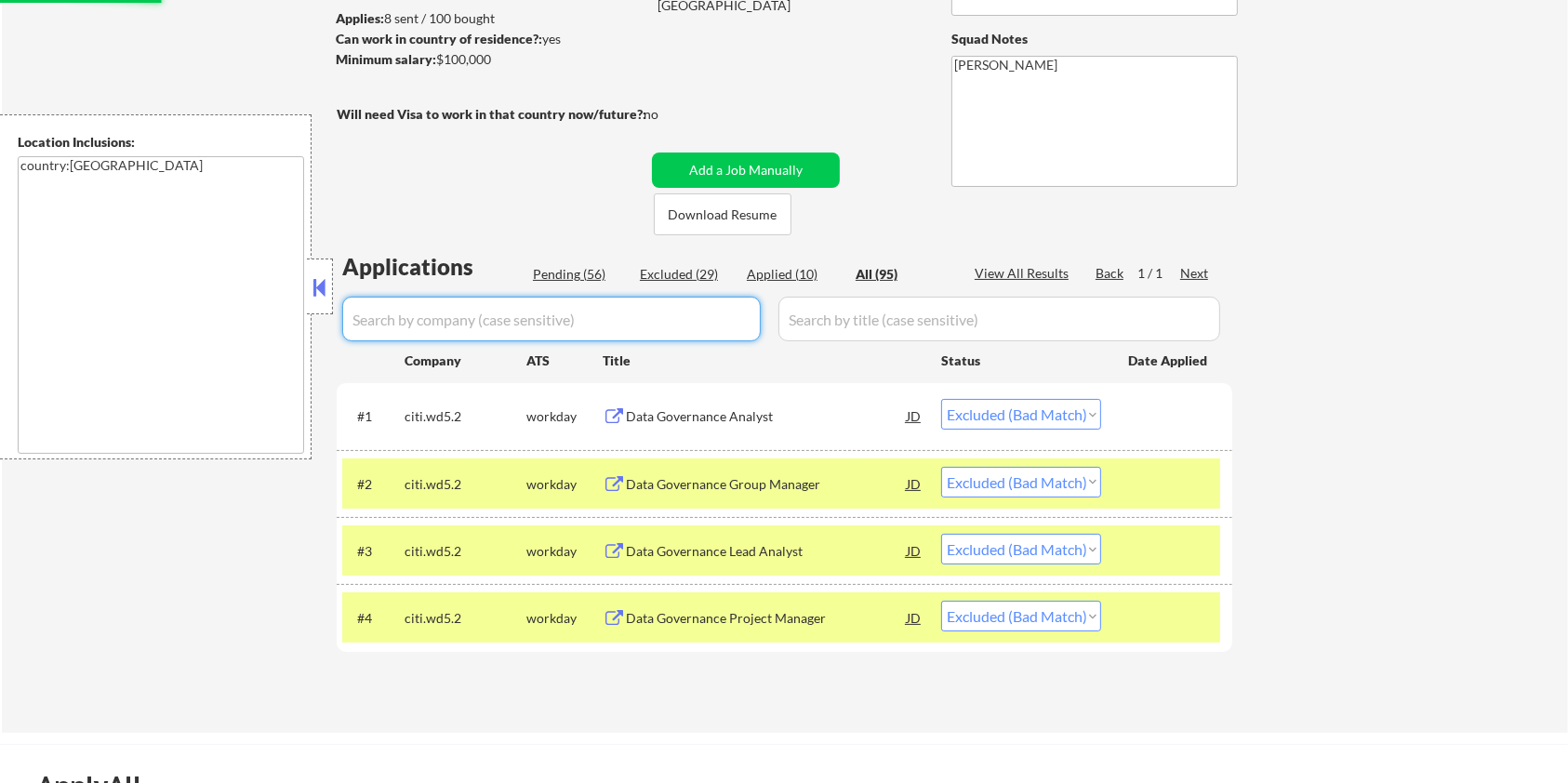
select select ""excluded__expired_""
select select ""excluded__other_""
select select ""excluded__expired_""
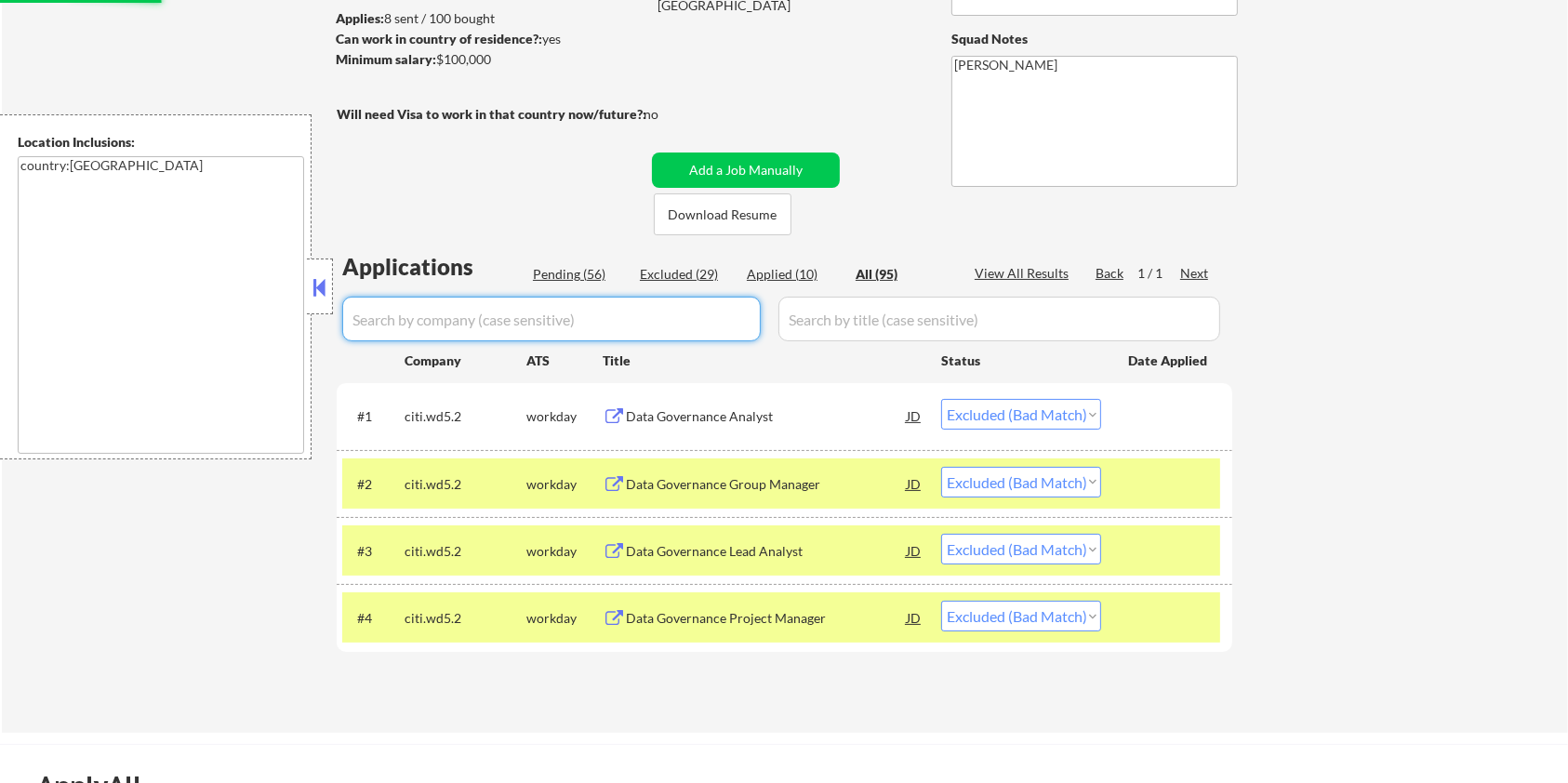
select select ""excluded__expired_""
select select ""excluded__salary_""
select select ""excluded__bad_match_""
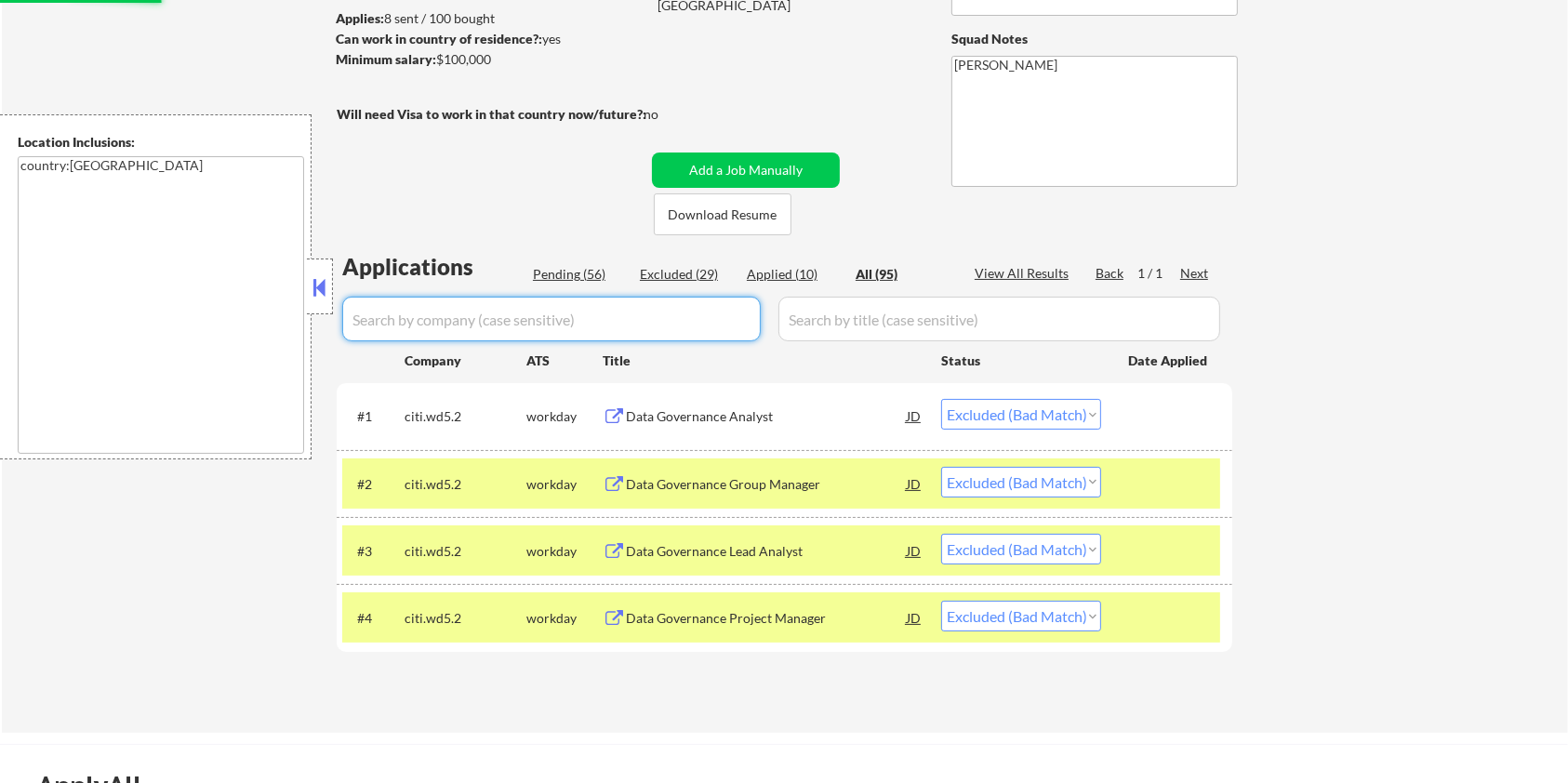
select select ""excluded__bad_match_""
select select ""excluded__salary_""
select select ""excluded__bad_match_""
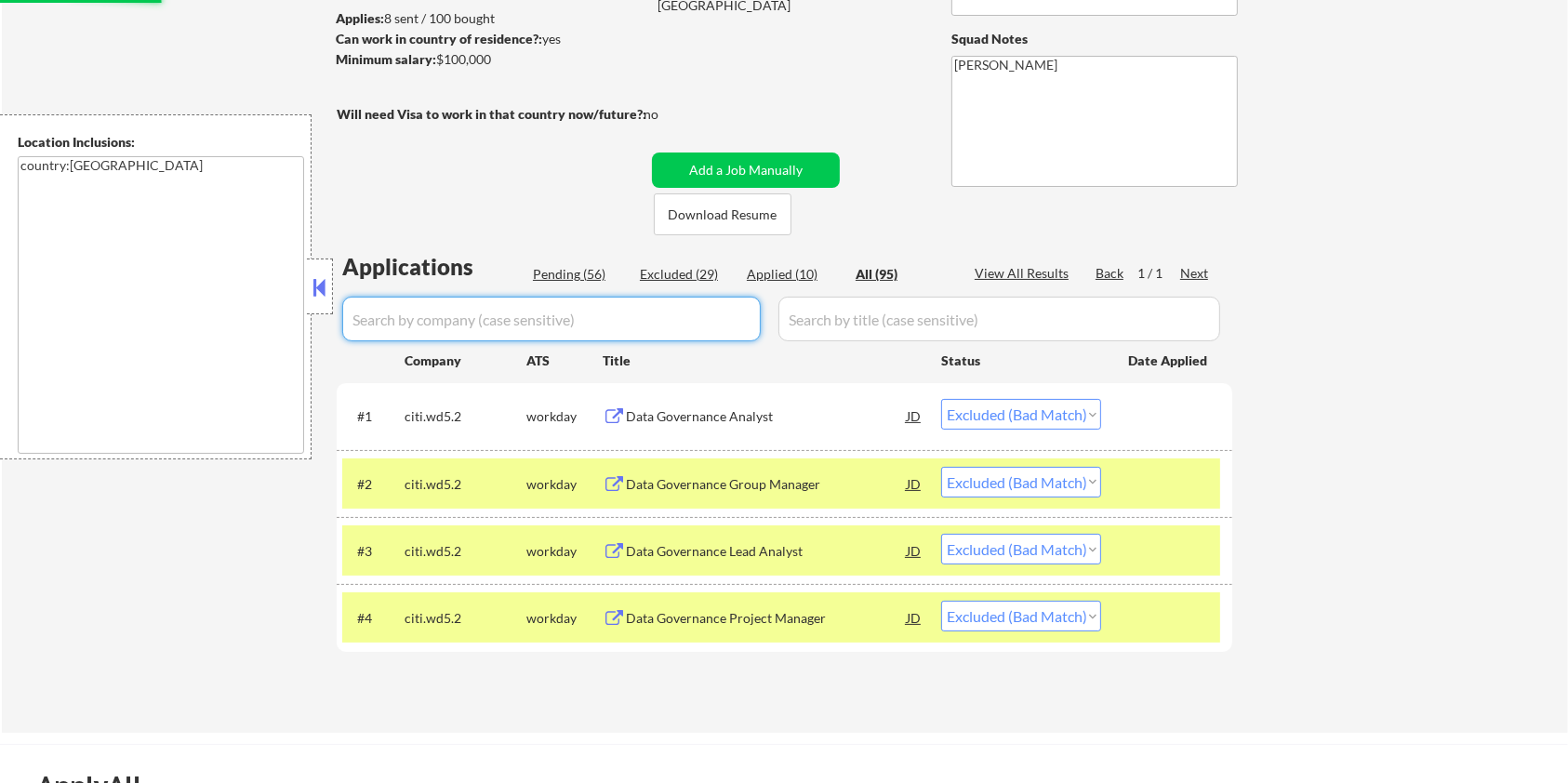
select select ""excluded__other_""
select select ""excluded__expired_""
select select ""pending""
select select ""excluded__bad_match_""
select select ""pending""
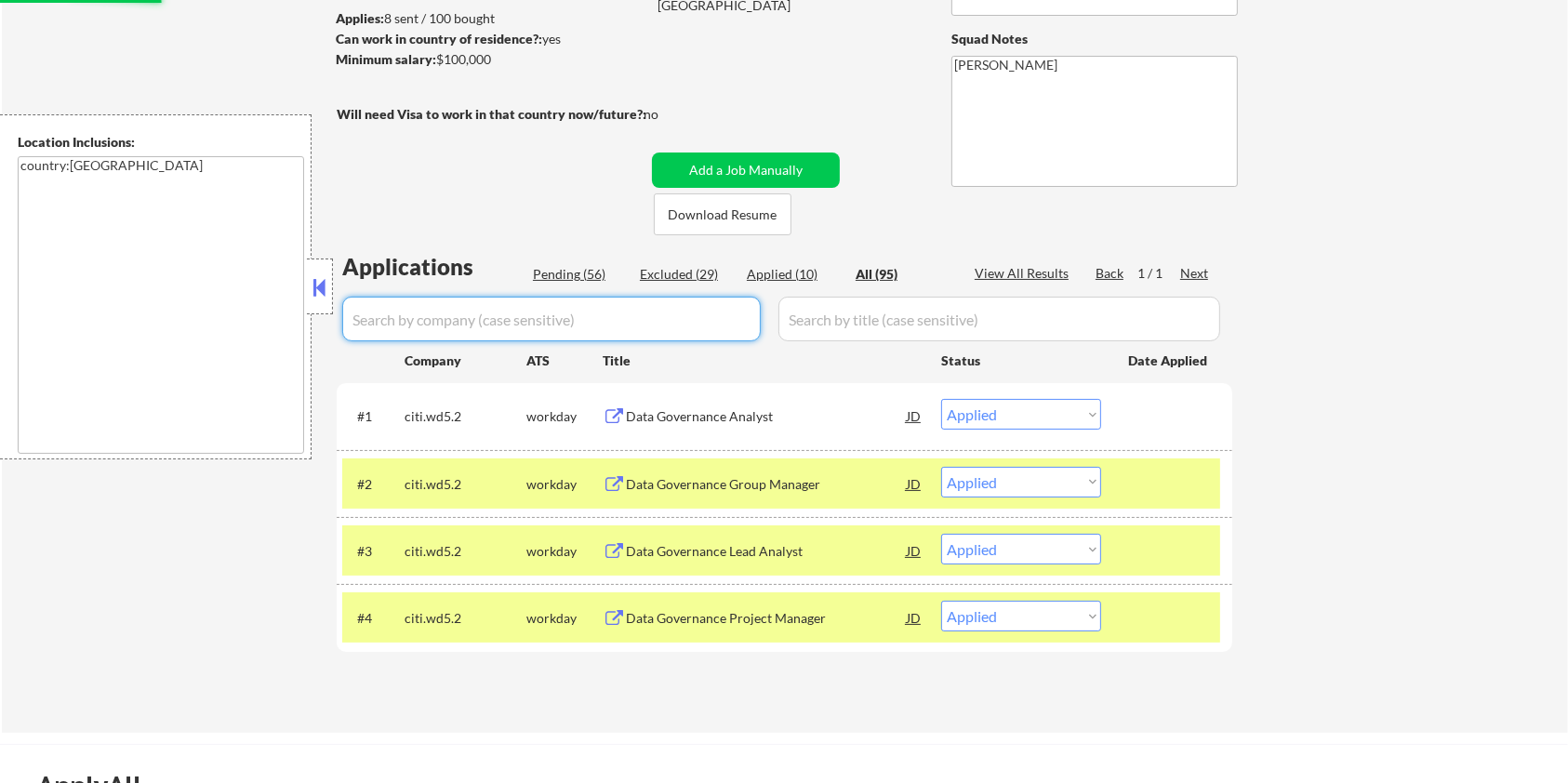
select select ""pending""
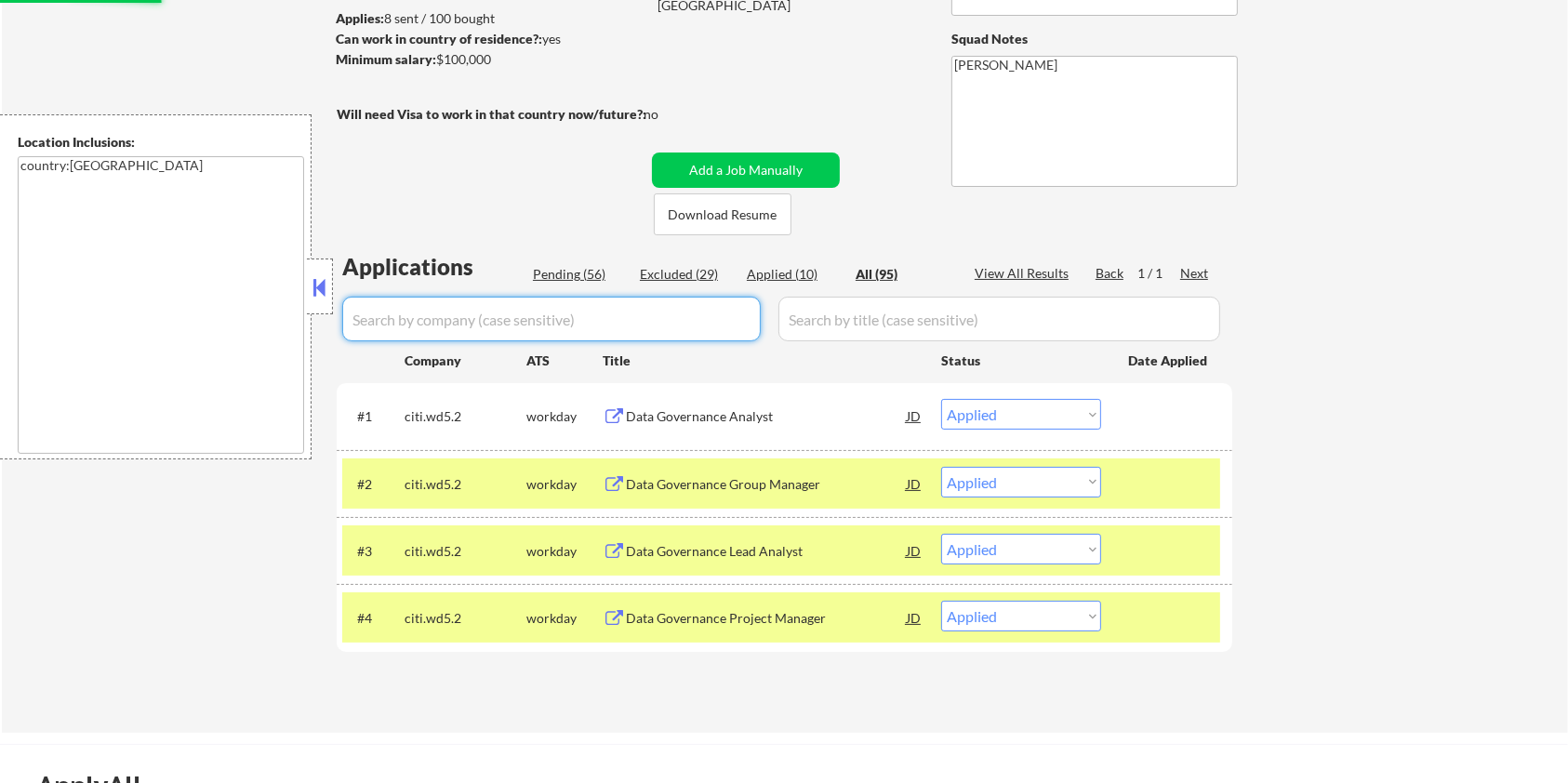
select select ""pending""
select select ""excluded__bad_match_""
select select ""pending""
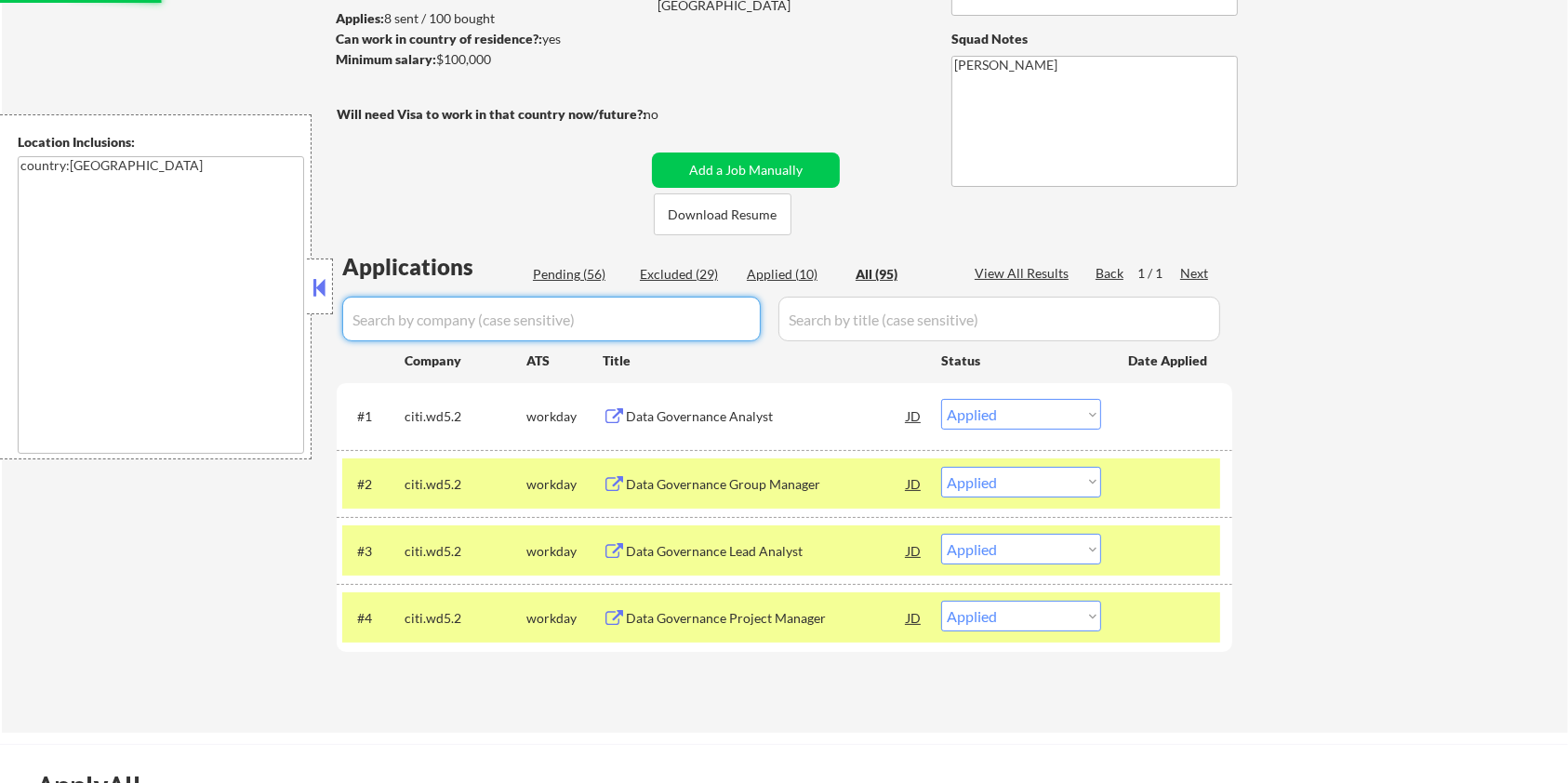
select select ""pending""
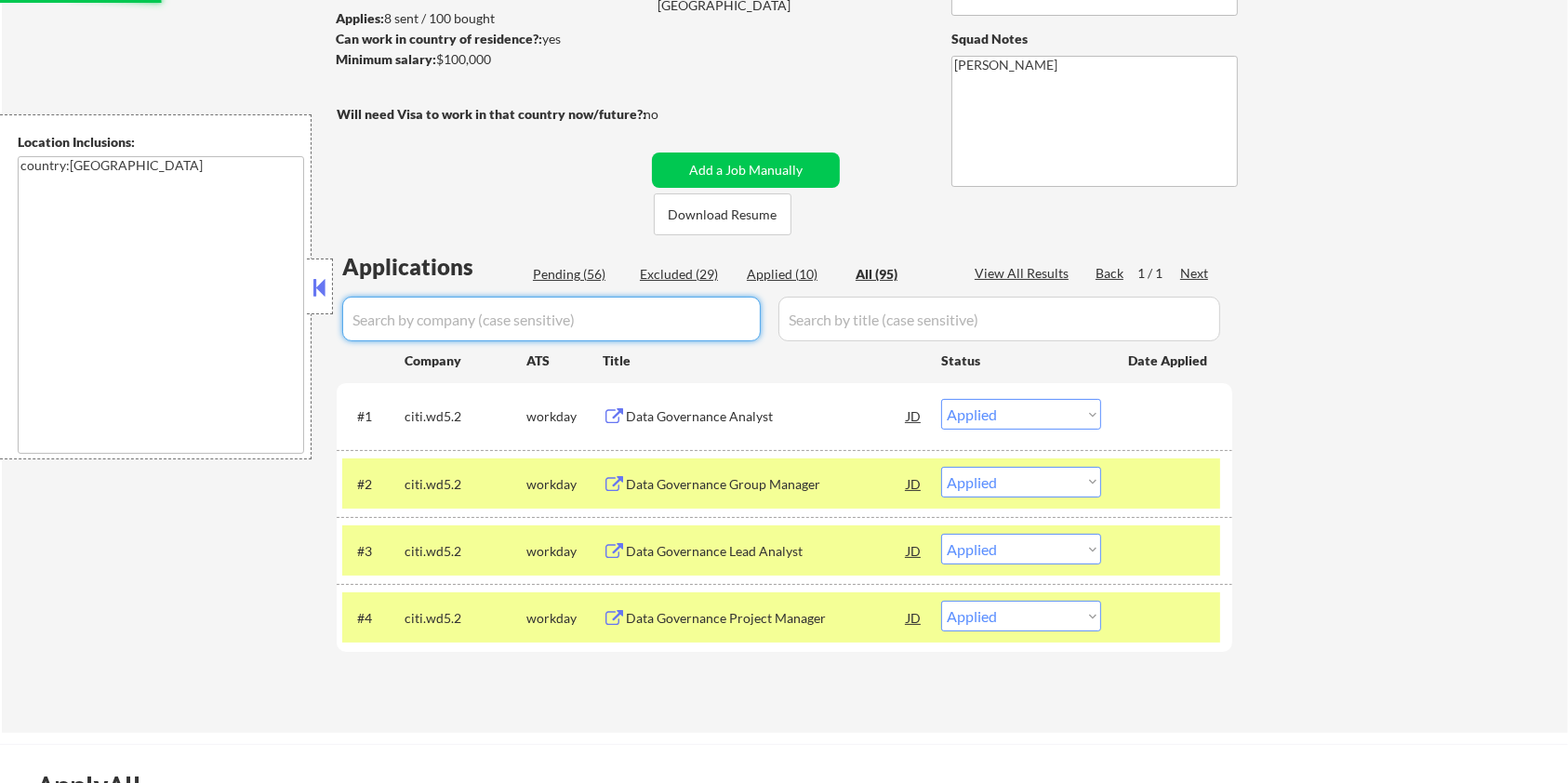
select select ""pending""
select select ""excluded""
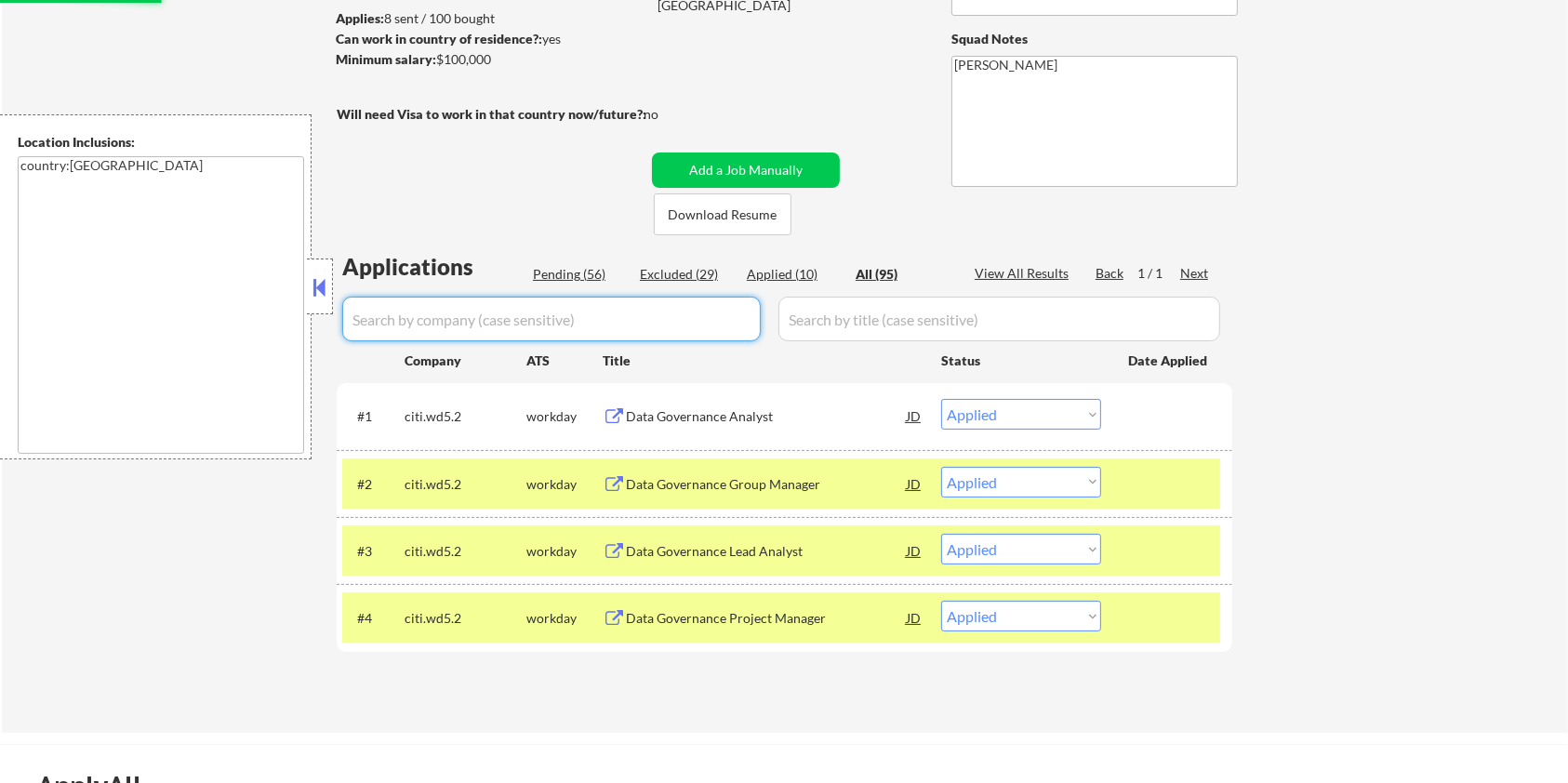
select select ""pending""
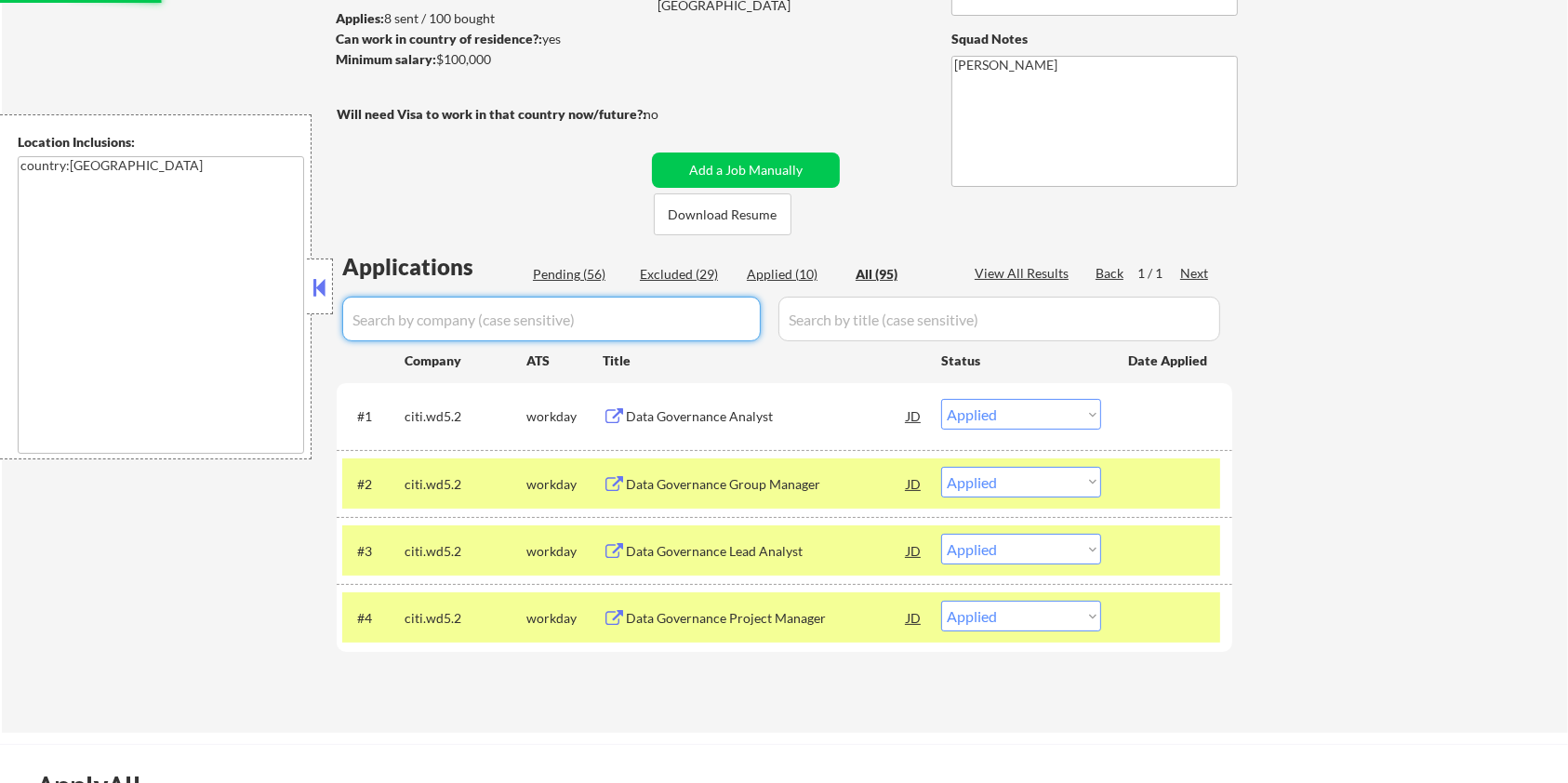
select select ""pending""
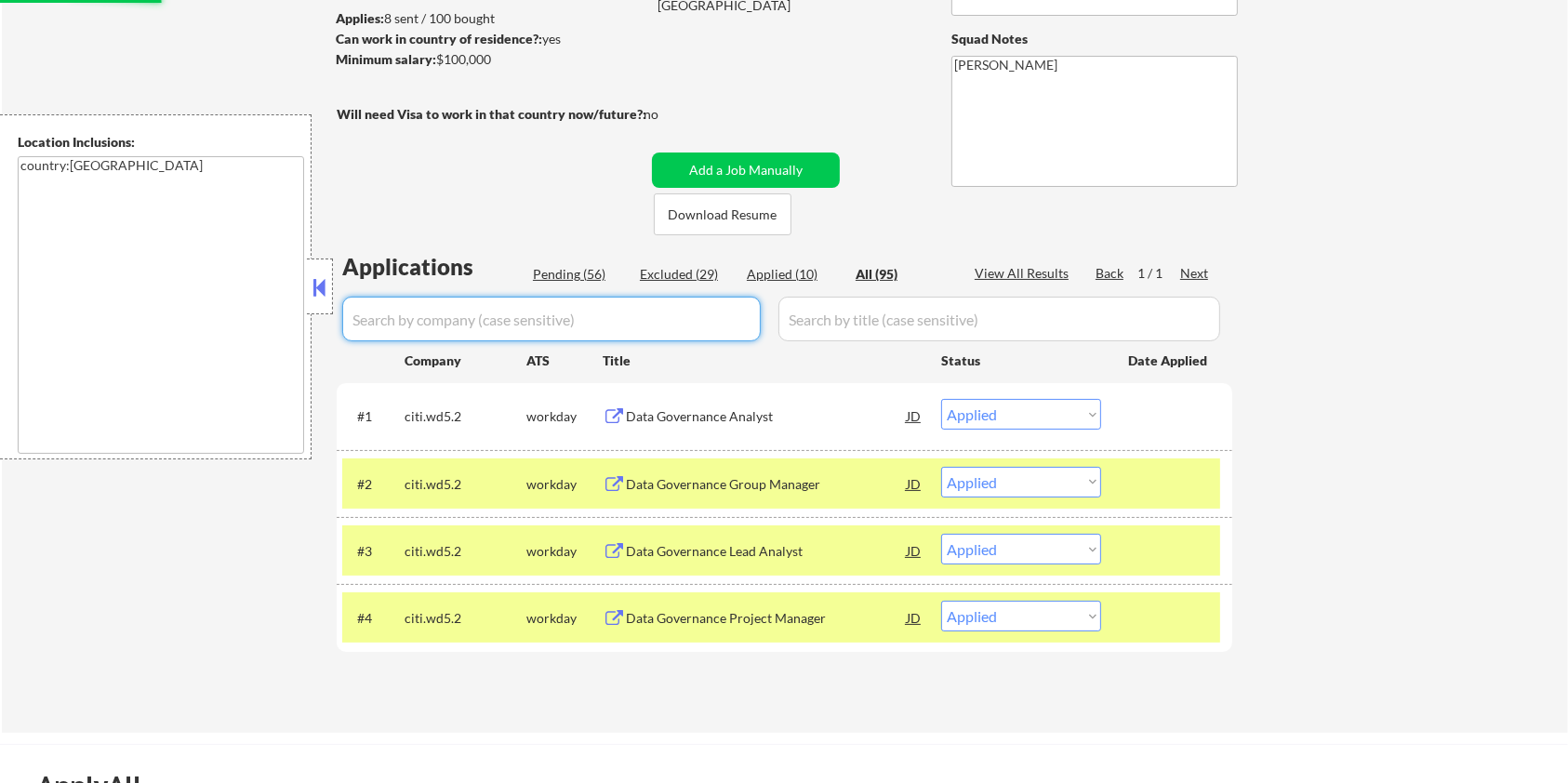
select select ""excluded__expired_""
select select ""pending""
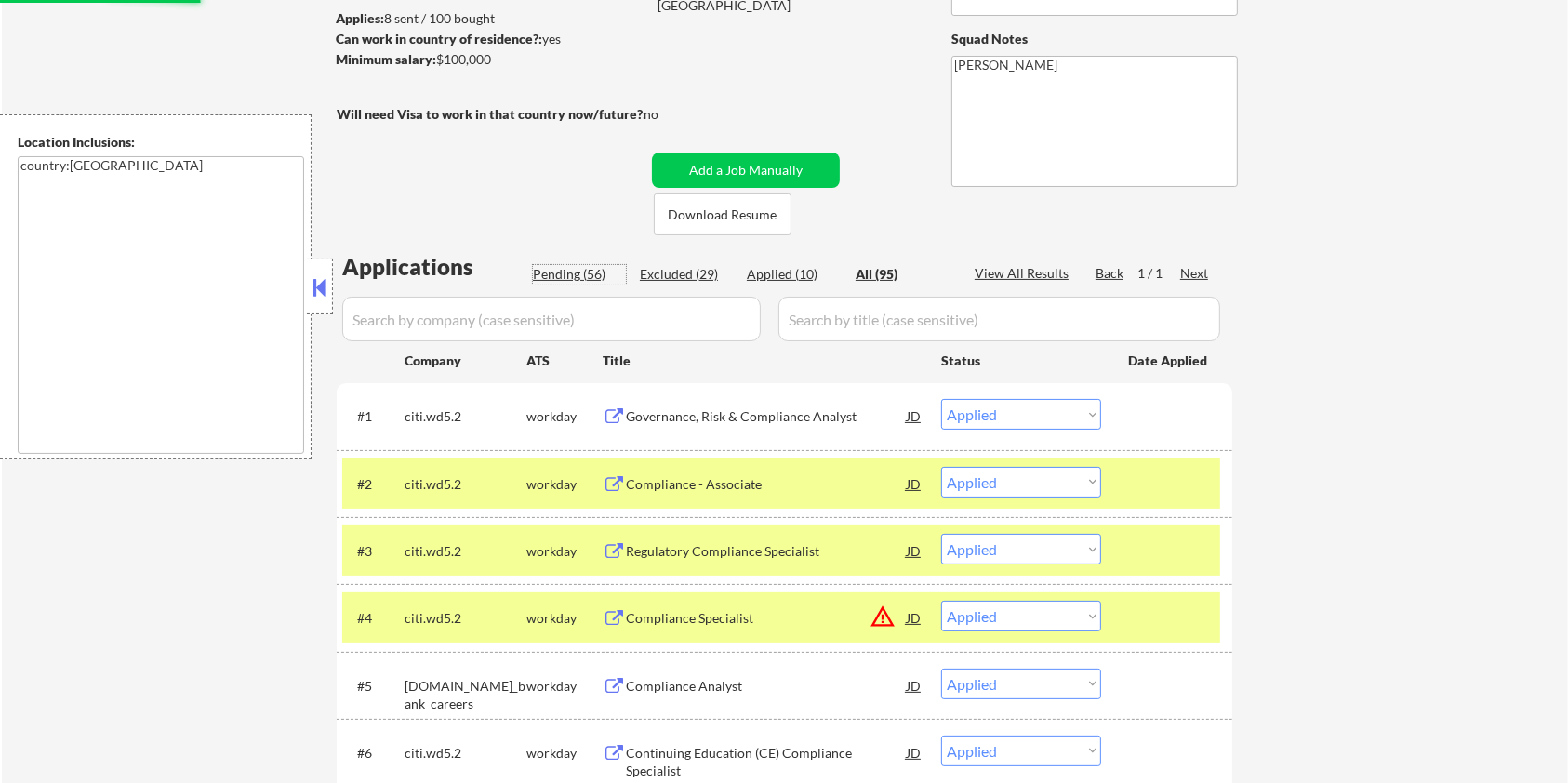
click at [562, 265] on div "Pending (56)" at bounding box center [579, 274] width 93 height 18
select select ""pending""
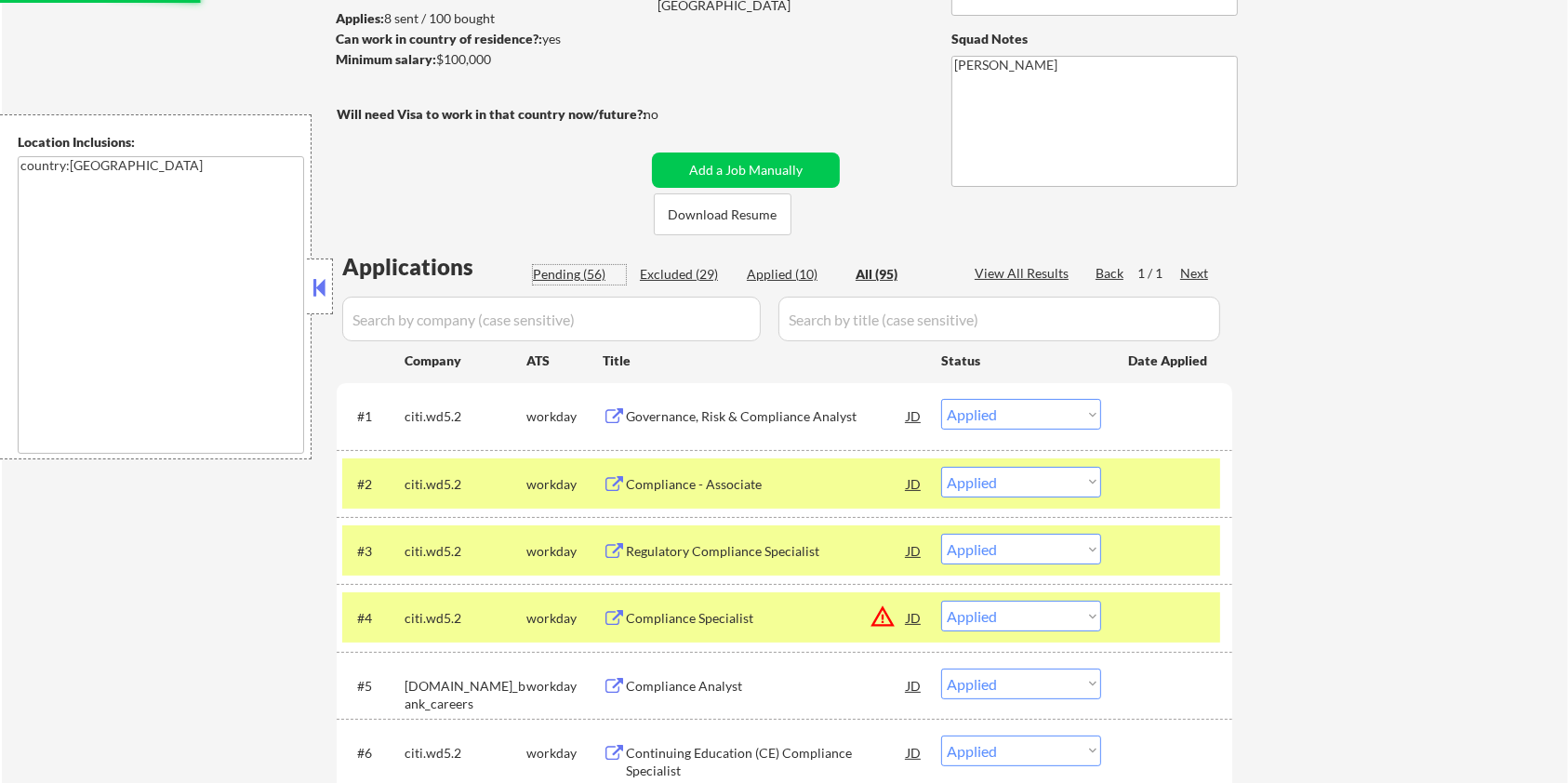
select select ""pending""
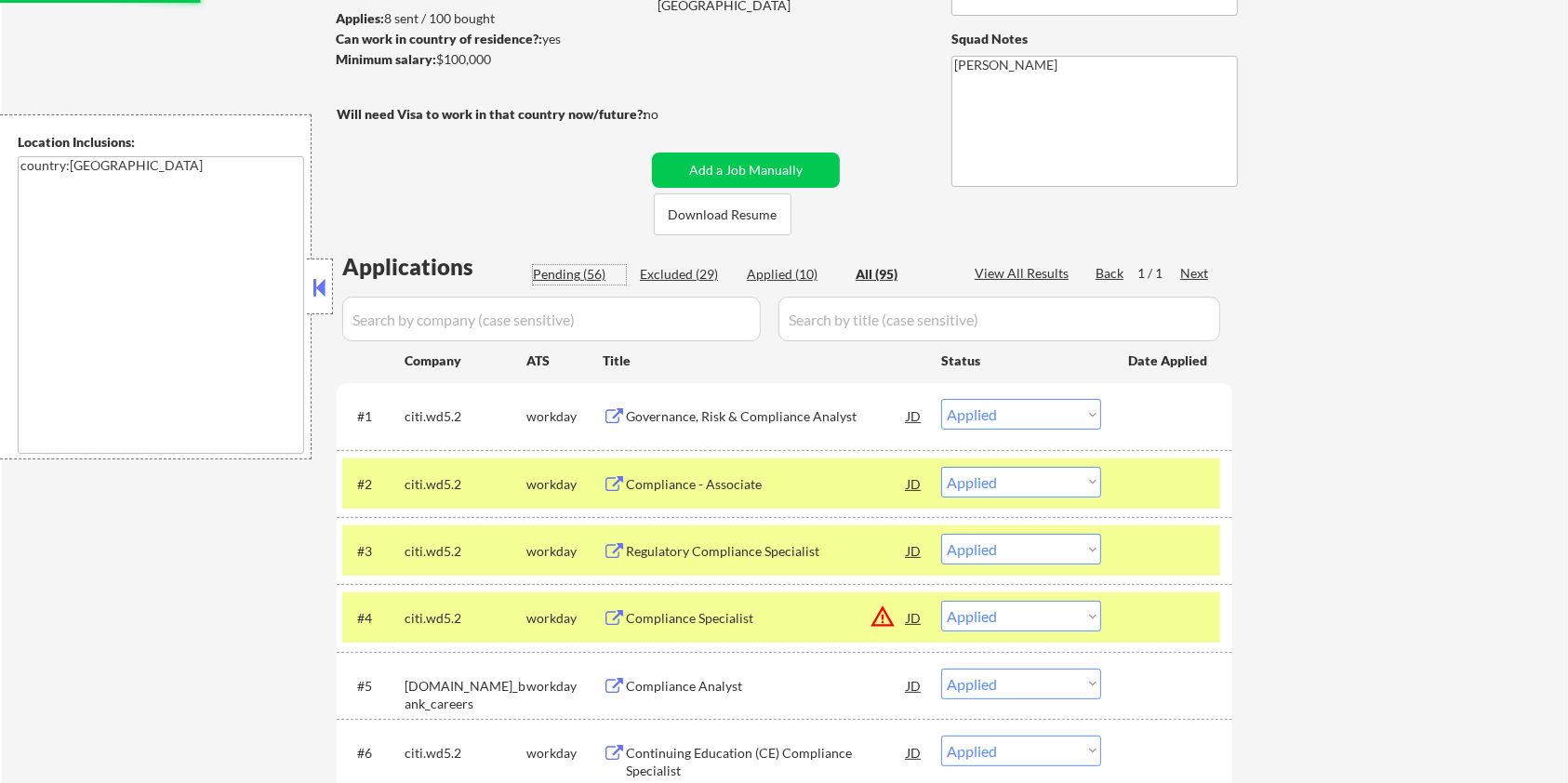
select select ""pending""
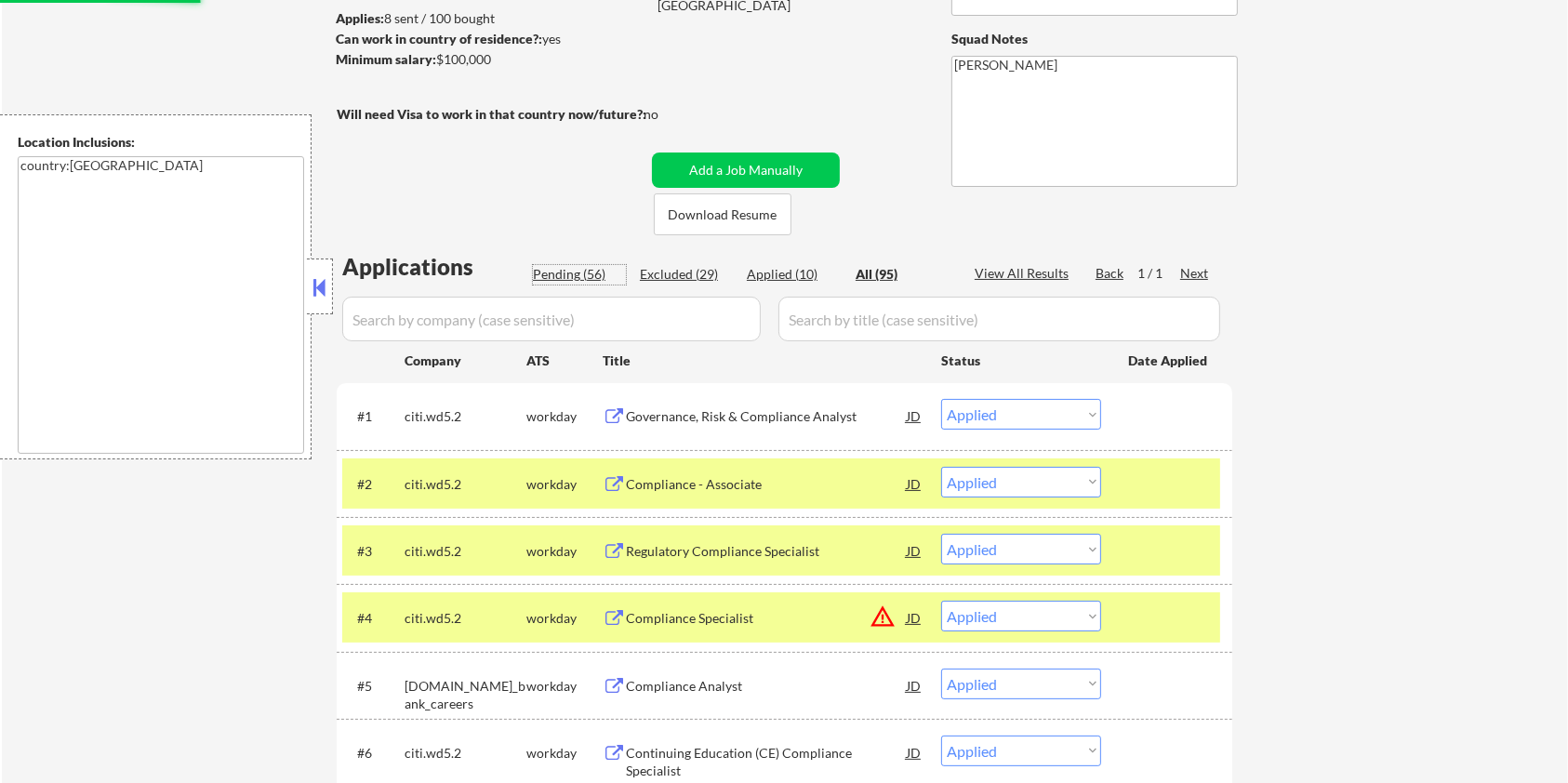
select select ""pending""
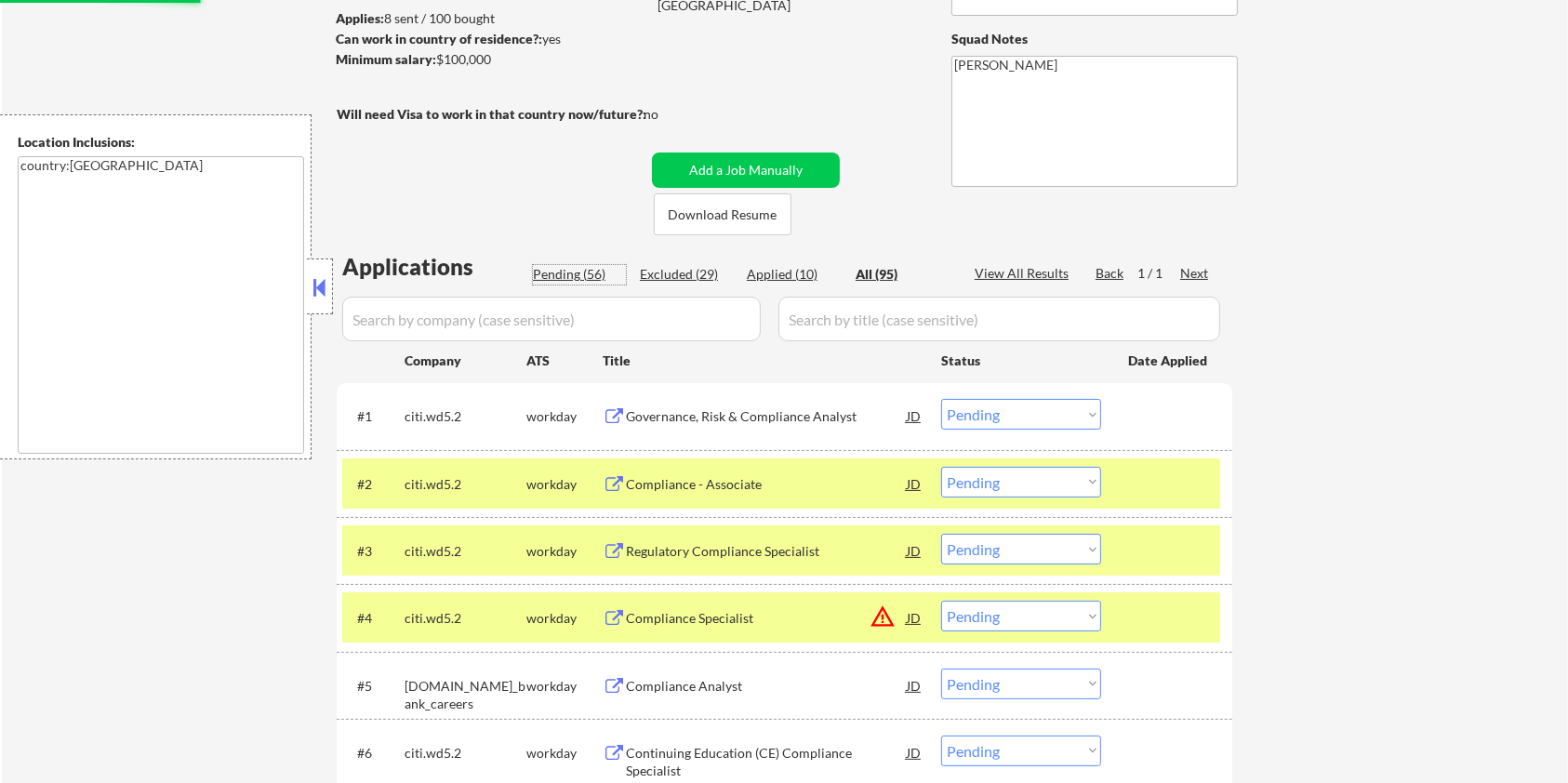
select select ""pending""
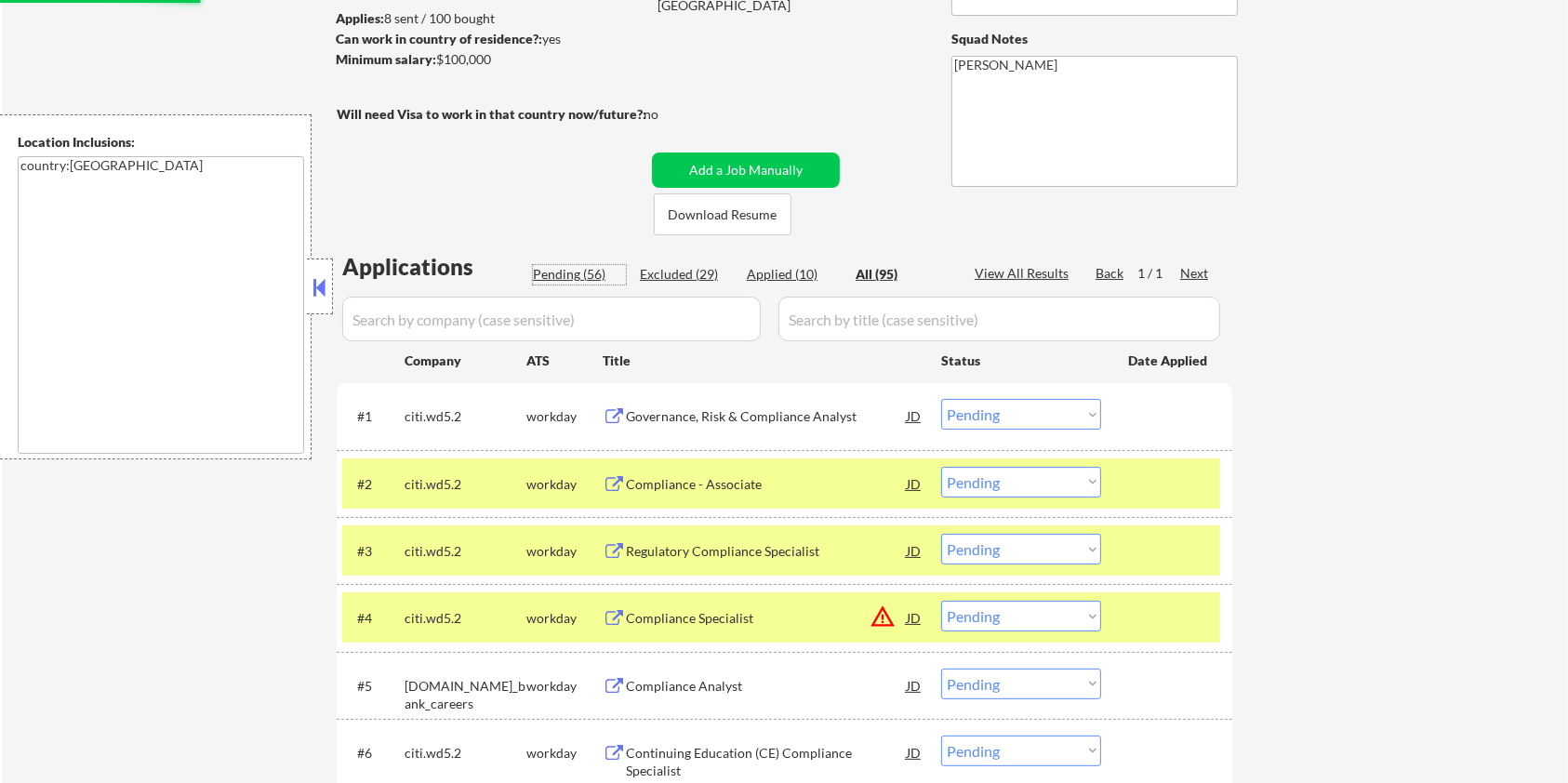
select select ""pending""
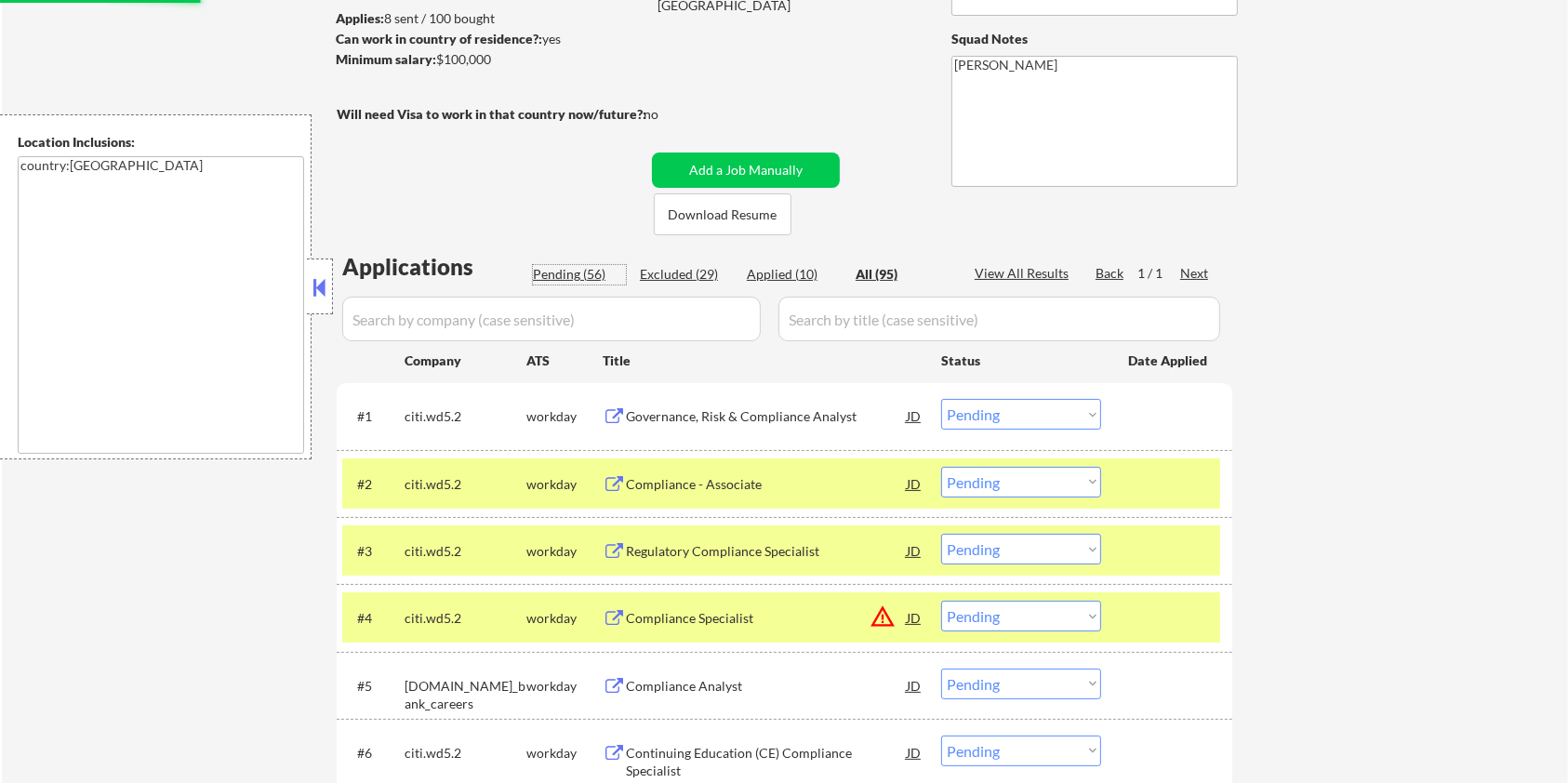
select select ""pending""
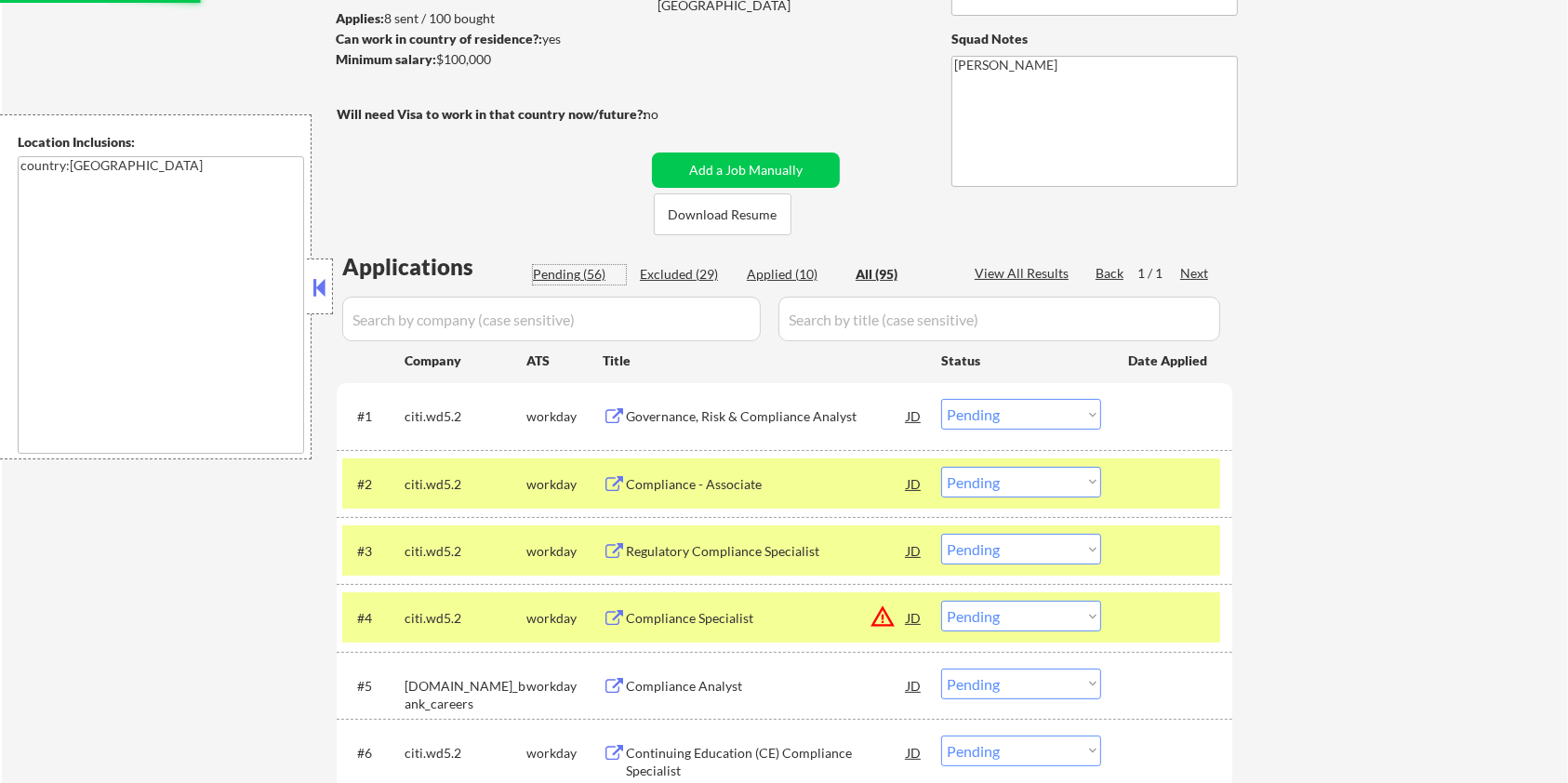
select select ""pending""
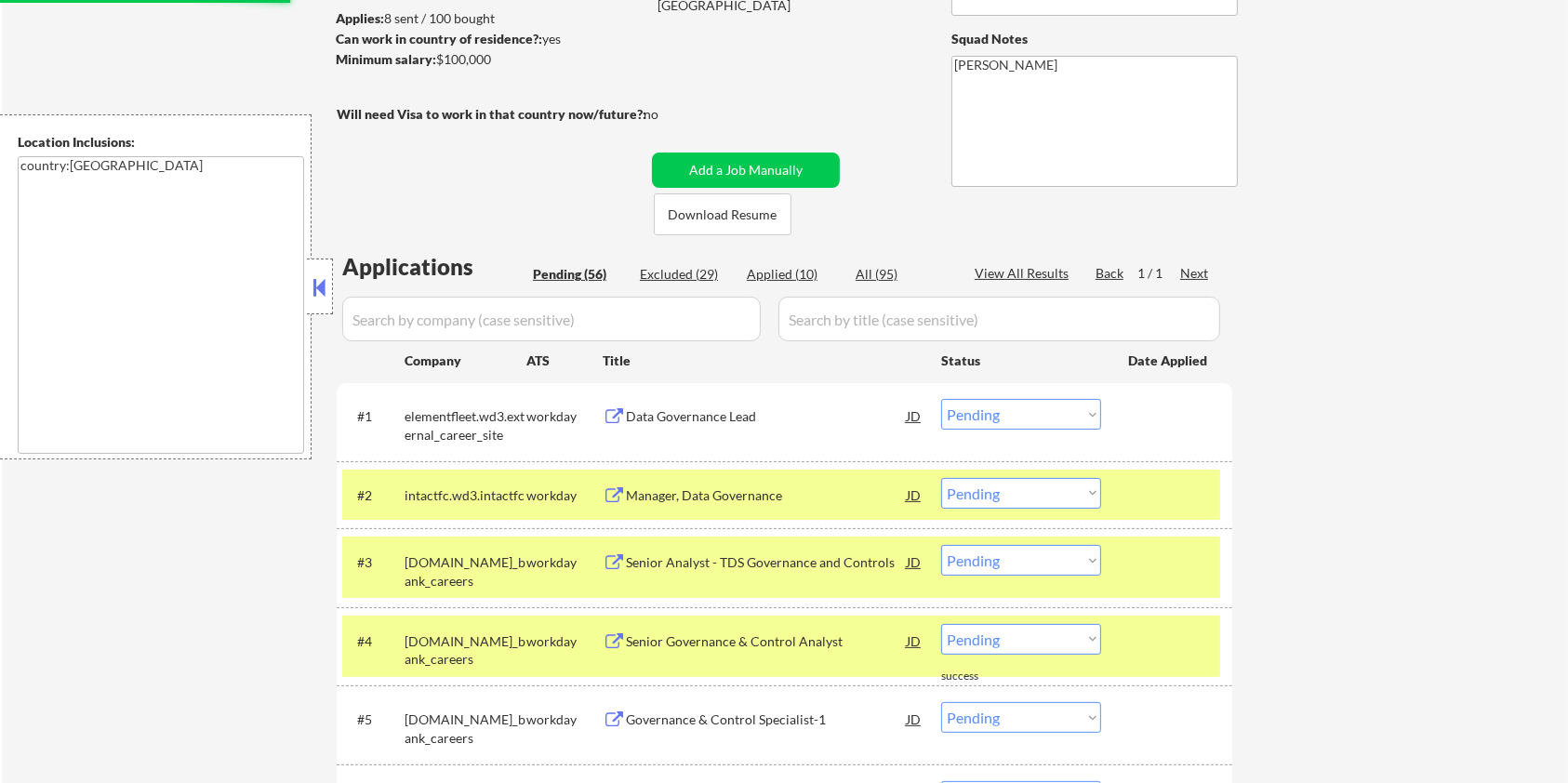
select select ""pending""
drag, startPoint x: 522, startPoint y: 492, endPoint x: 401, endPoint y: 492, distance: 121.0
click at [401, 492] on div "#2 intactfc.wd3.intactfc workday Manager, Data Governance JD Choose an option..…" at bounding box center [781, 495] width 877 height 50
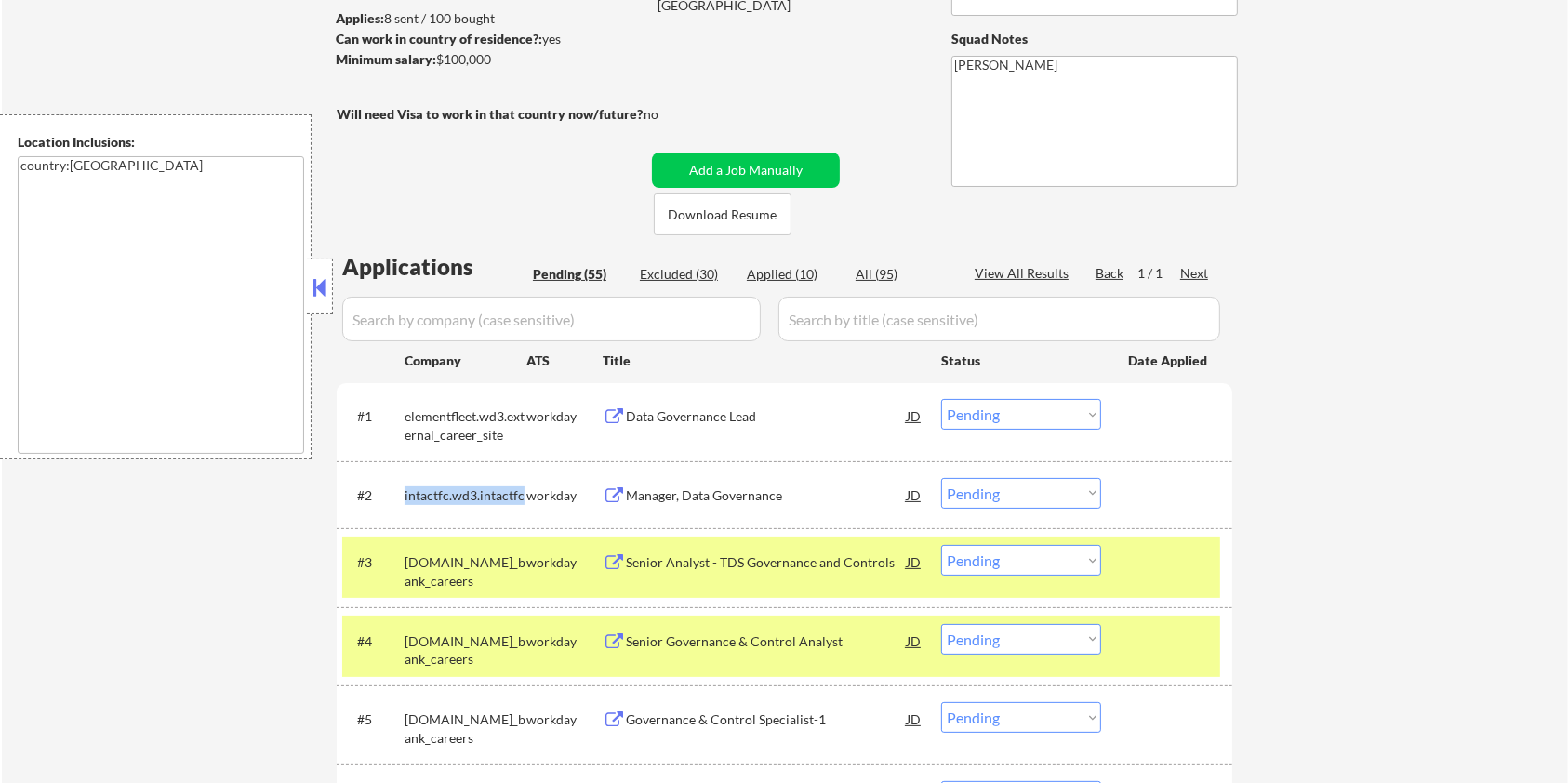
copy div "intactfc.wd3.intactfc"
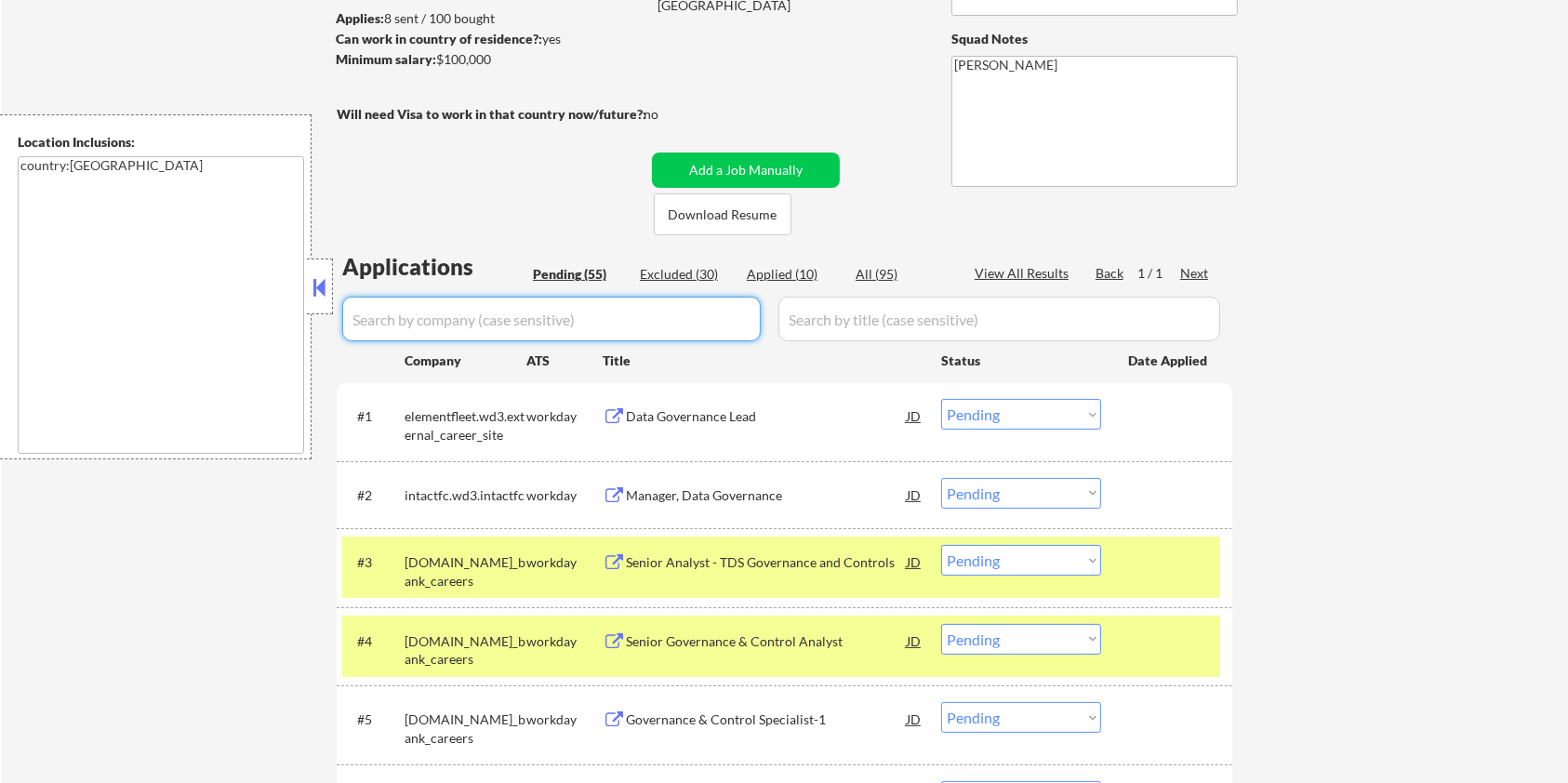
click at [460, 318] on input "input" at bounding box center [551, 319] width 419 height 45
paste input "intactfc.wd3.intactfc"
type input "intactfc.wd3.intactfc"
click at [826, 322] on input "input" at bounding box center [999, 319] width 442 height 45
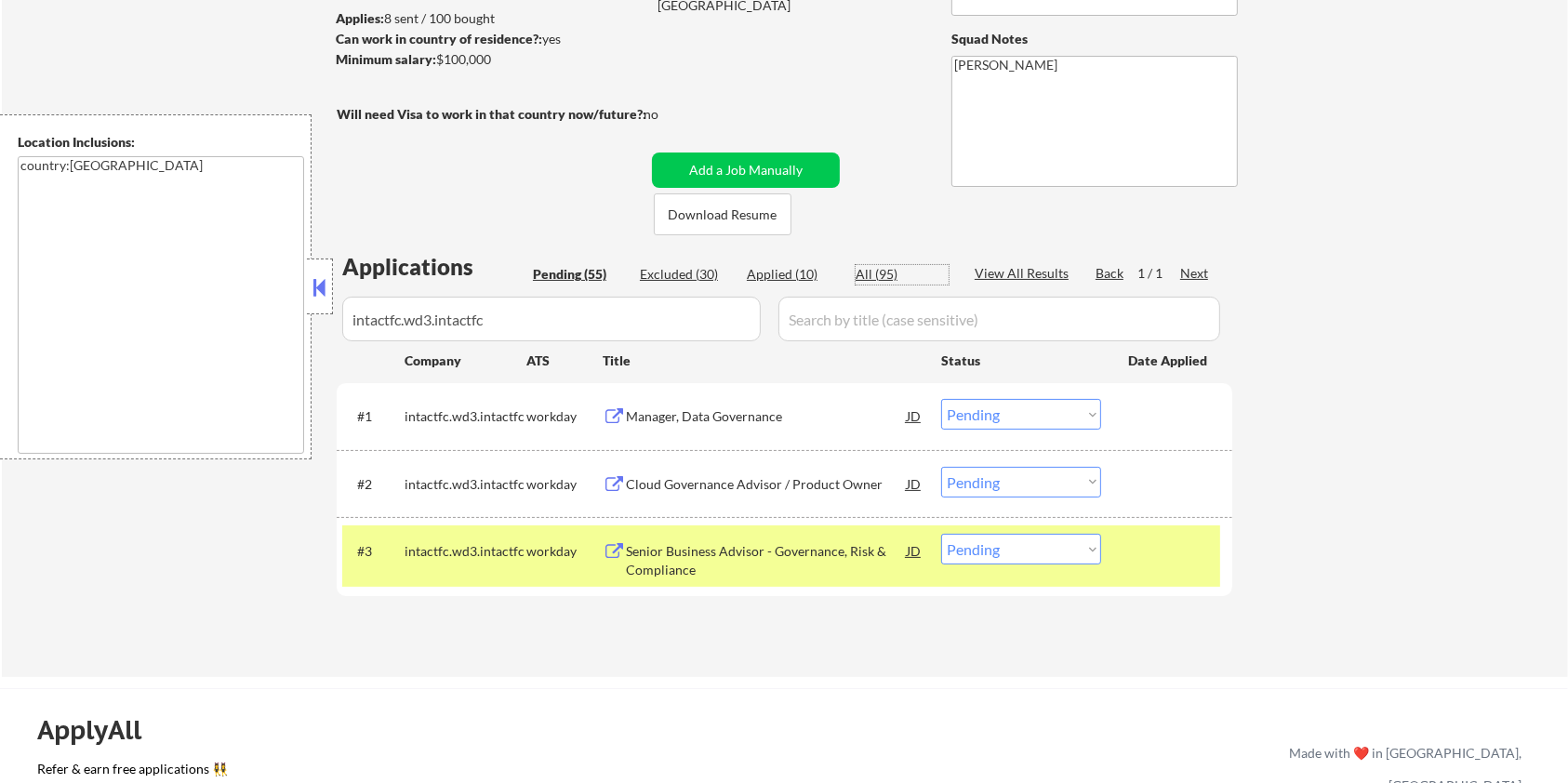
click at [861, 273] on div "All (95)" at bounding box center [901, 274] width 93 height 18
click at [715, 416] on div "Manager, Data Governance" at bounding box center [765, 416] width 281 height 18
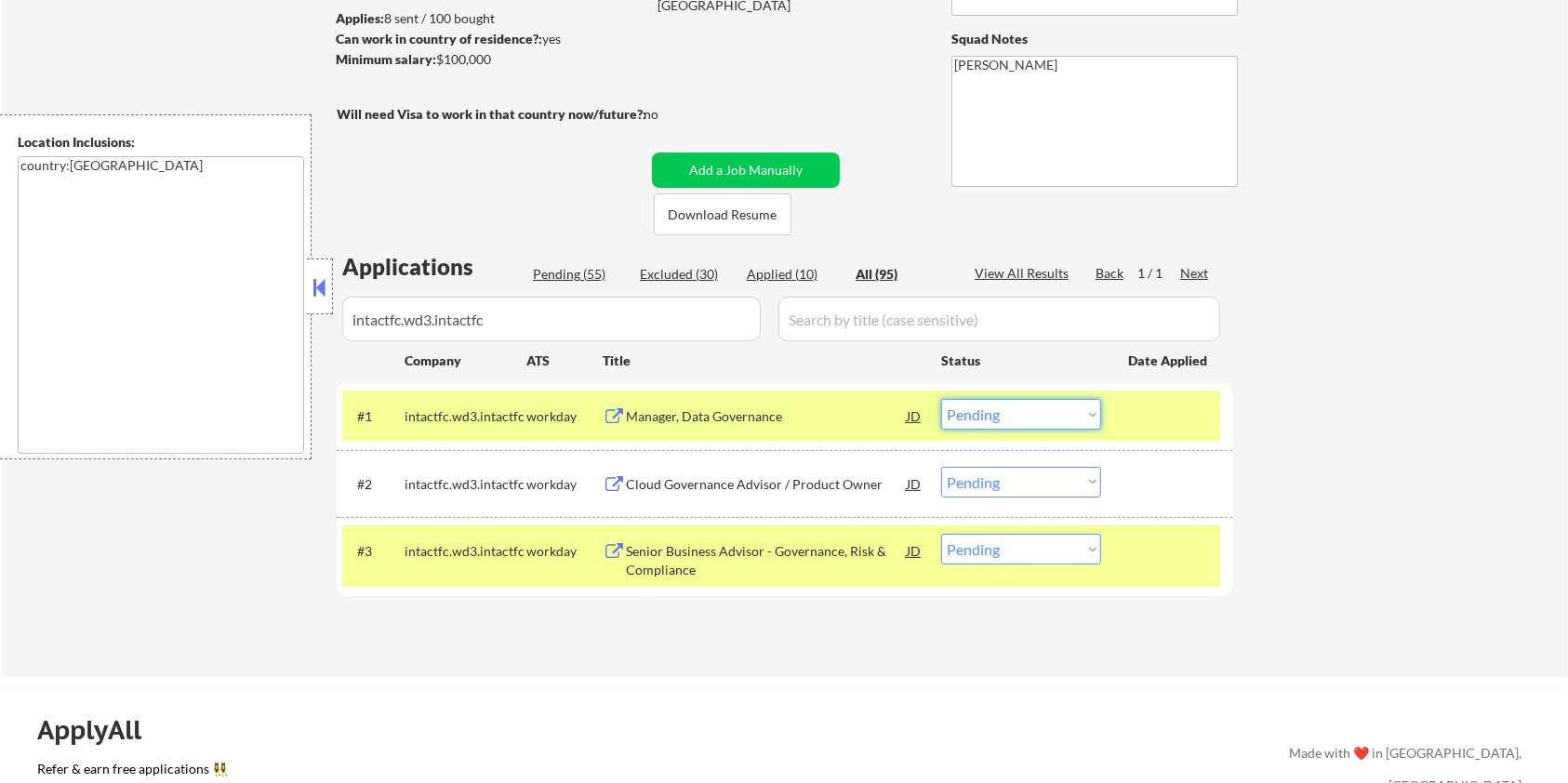
click at [1052, 419] on select "Choose an option... Pending Applied Excluded (Questions) Excluded (Expired) Exc…" at bounding box center [1020, 414] width 160 height 31
select select ""excluded__bad_match_""
click at [941, 399] on select "Choose an option... Pending Applied Excluded (Questions) Excluded (Expired) Exc…" at bounding box center [1020, 414] width 160 height 31
click at [707, 486] on div "Cloud Governance Advisor / Product Owner" at bounding box center [765, 484] width 281 height 18
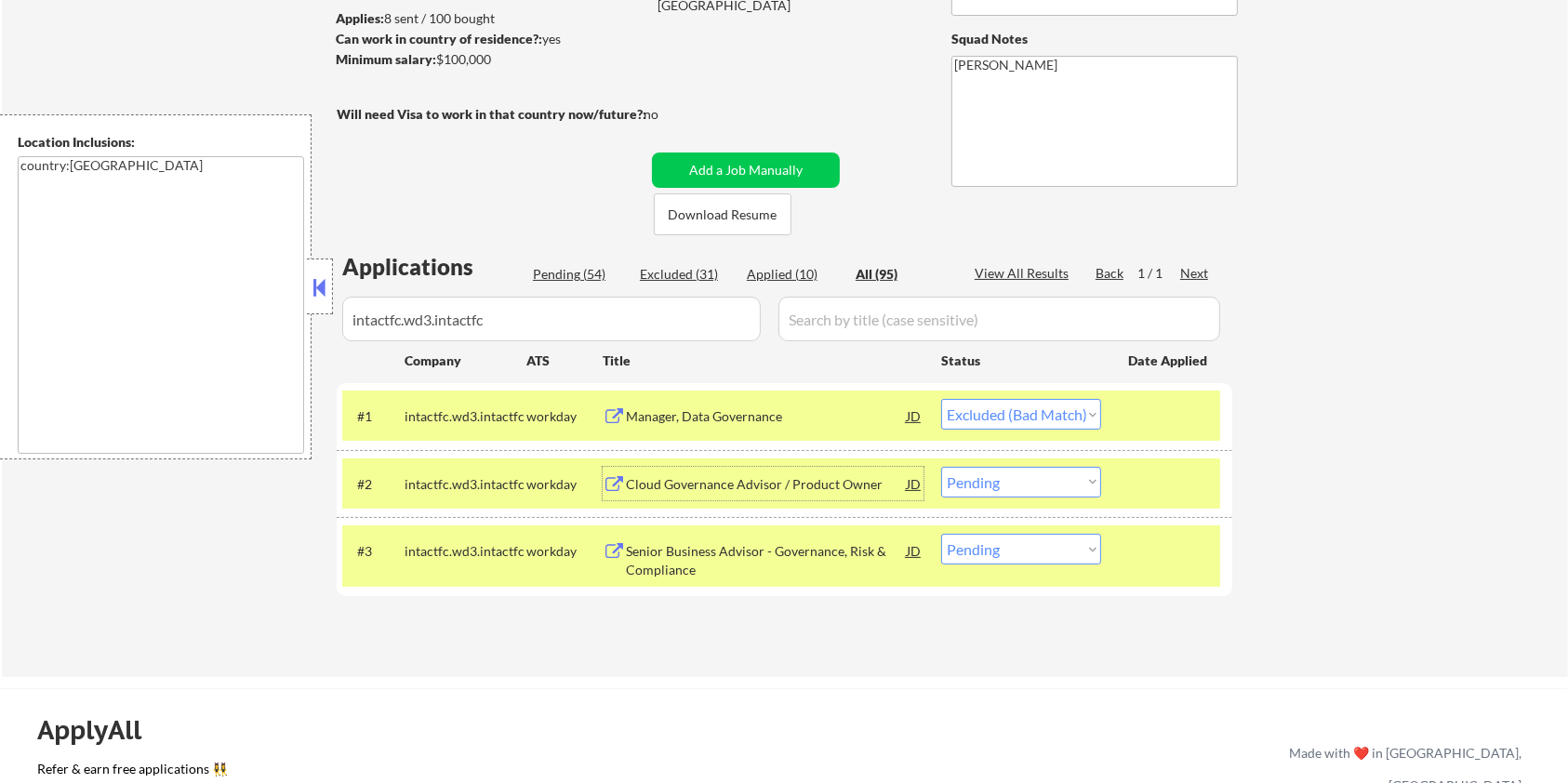
click at [710, 493] on div "Cloud Governance Advisor / Product Owner" at bounding box center [765, 484] width 281 height 18
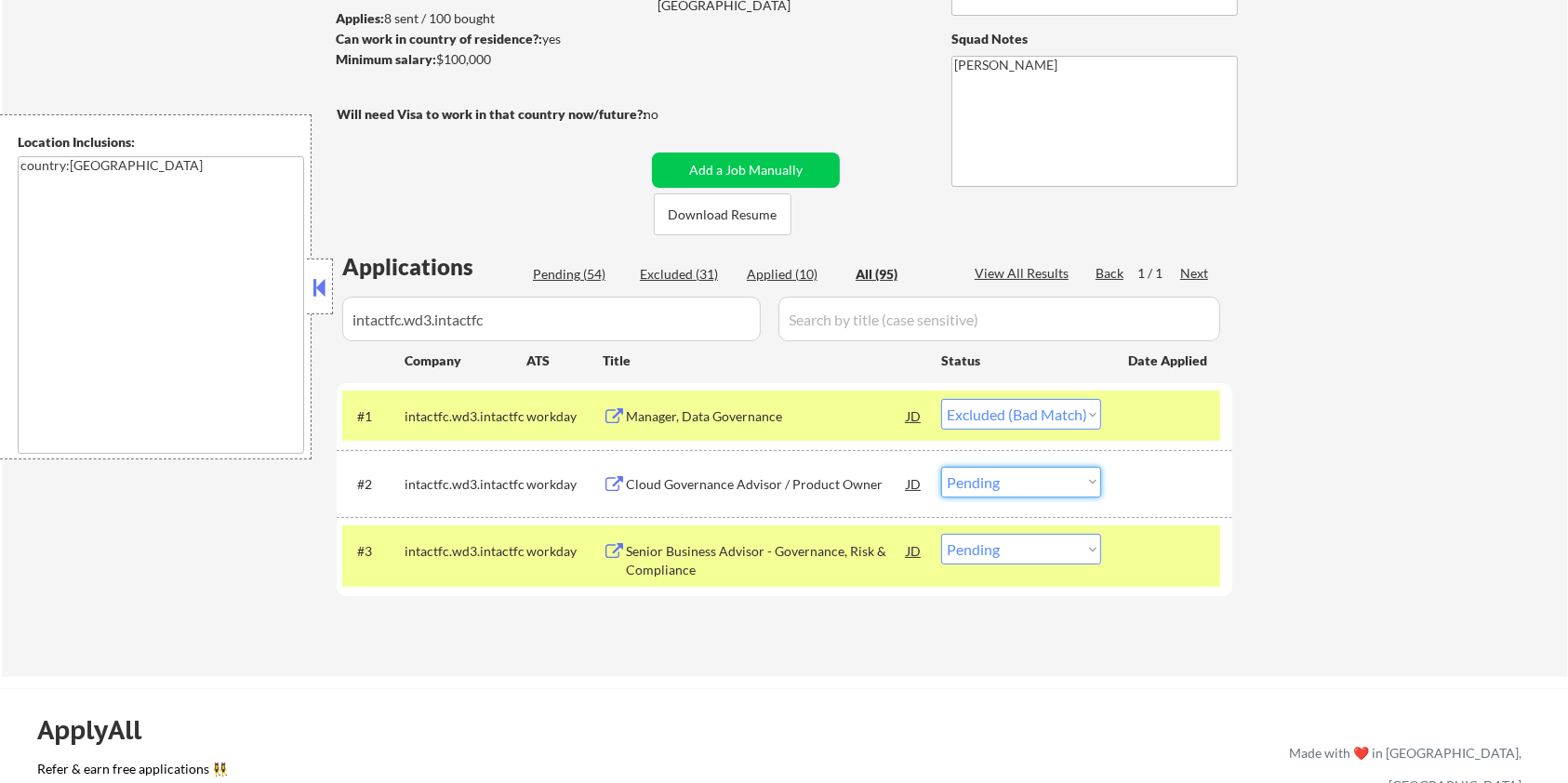
click at [1056, 482] on select "Choose an option... Pending Applied Excluded (Questions) Excluded (Expired) Exc…" at bounding box center [1020, 482] width 160 height 31
select select ""excluded__bad_match_""
click at [941, 467] on select "Choose an option... Pending Applied Excluded (Questions) Excluded (Expired) Exc…" at bounding box center [1020, 482] width 160 height 31
click at [706, 564] on div "Senior Business Advisor - Governance, Risk & Compliance" at bounding box center [765, 561] width 281 height 36
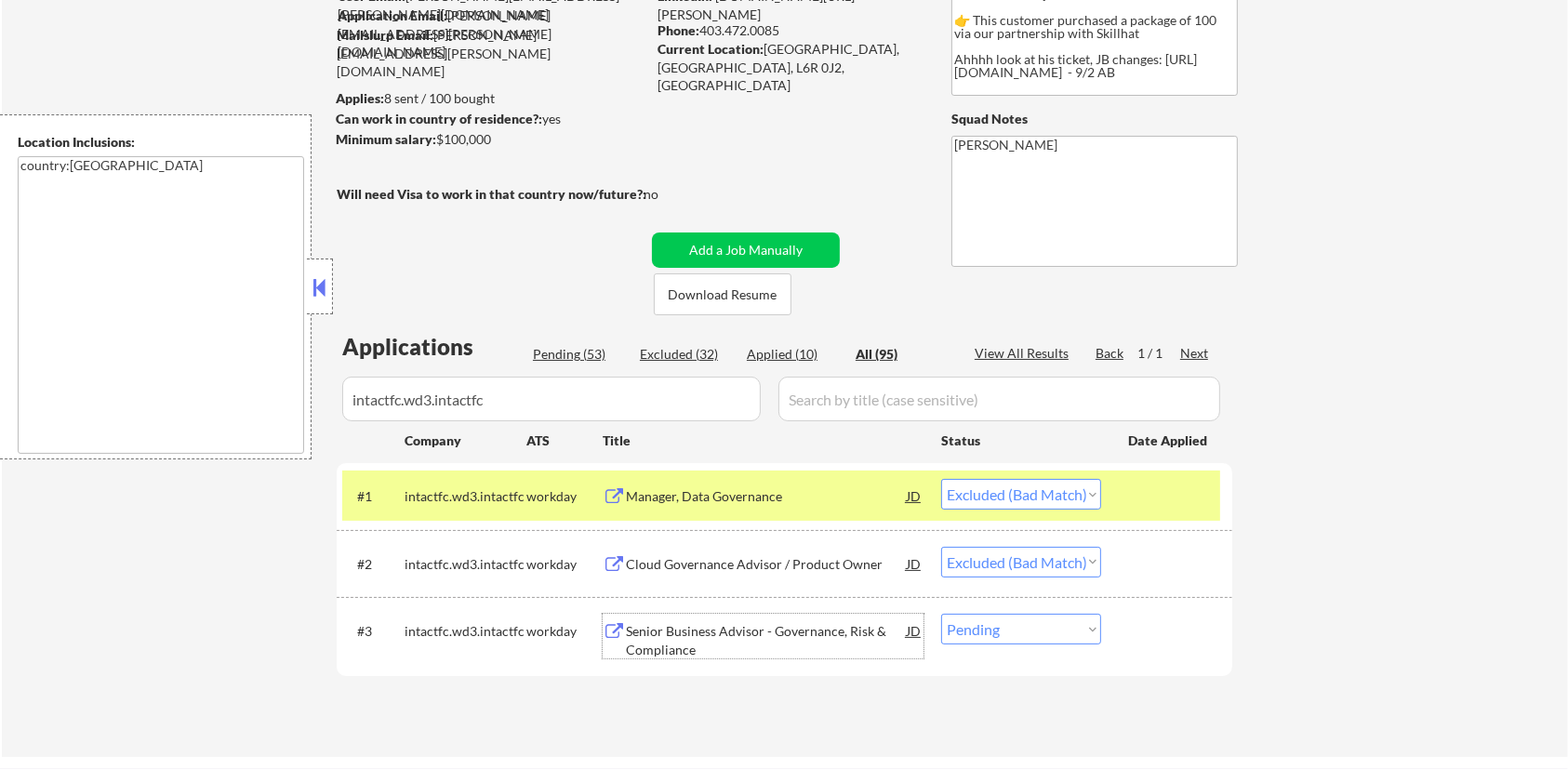
scroll to position [124, 0]
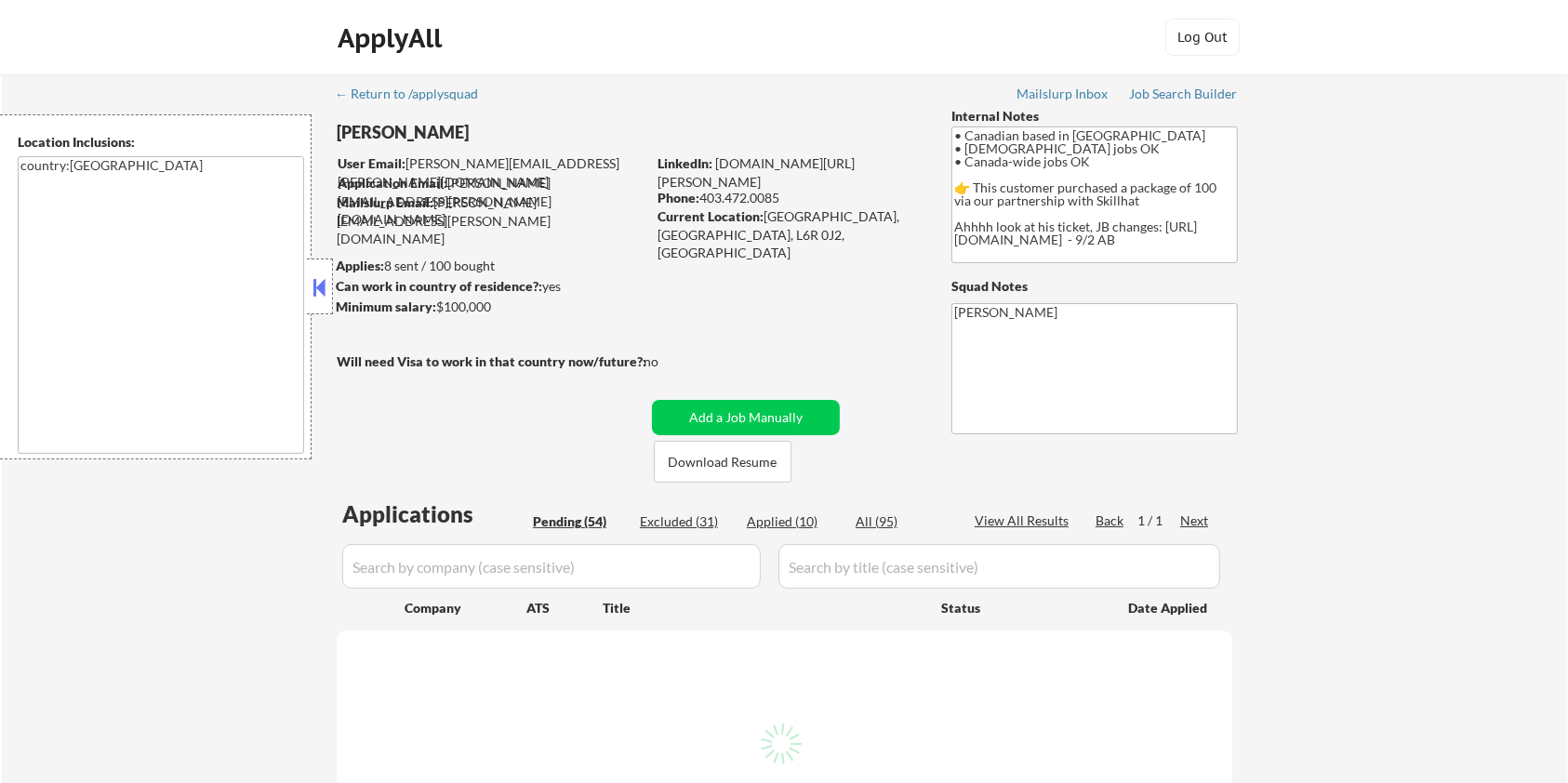
select select ""pending""
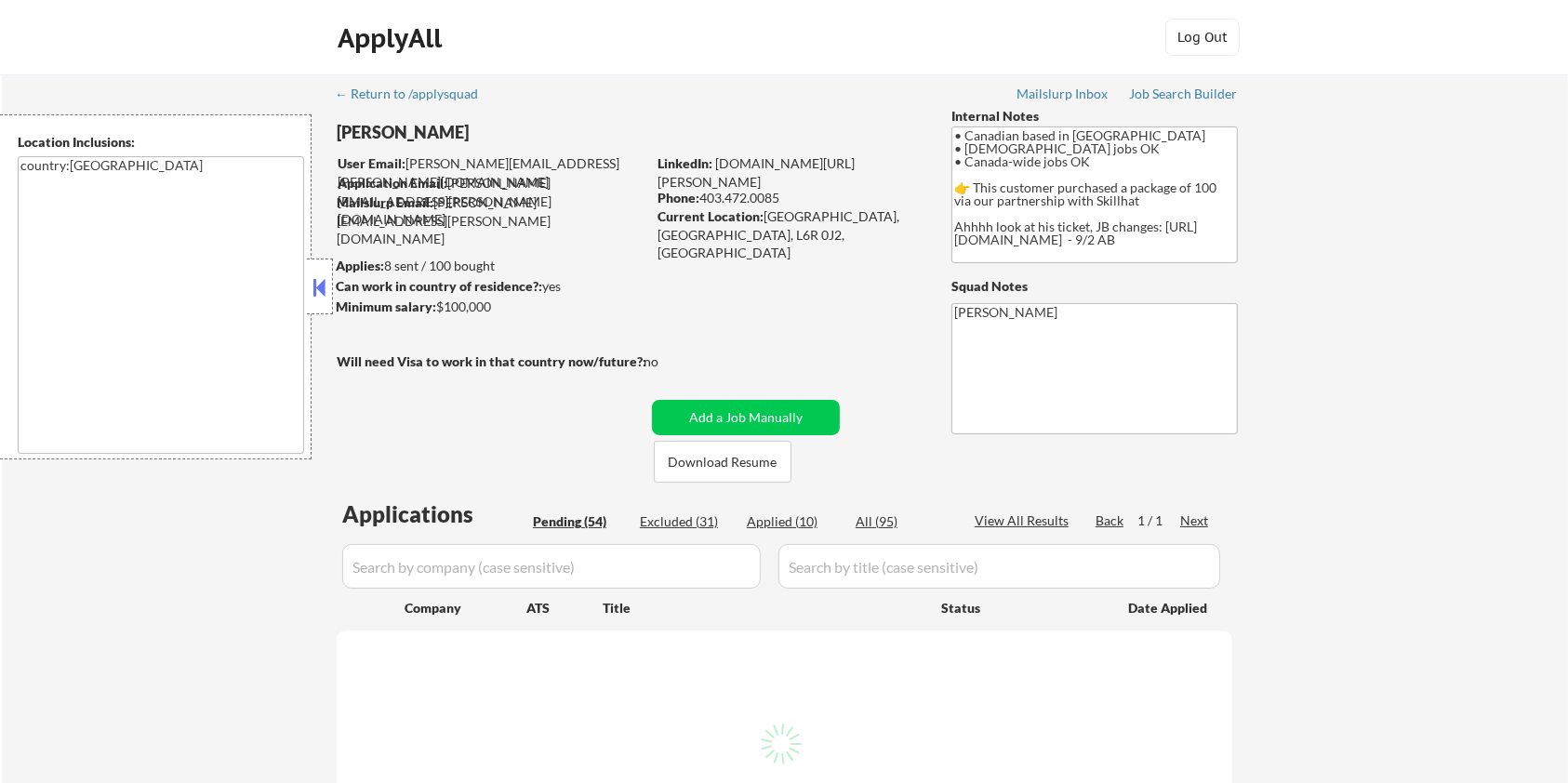
select select ""pending""
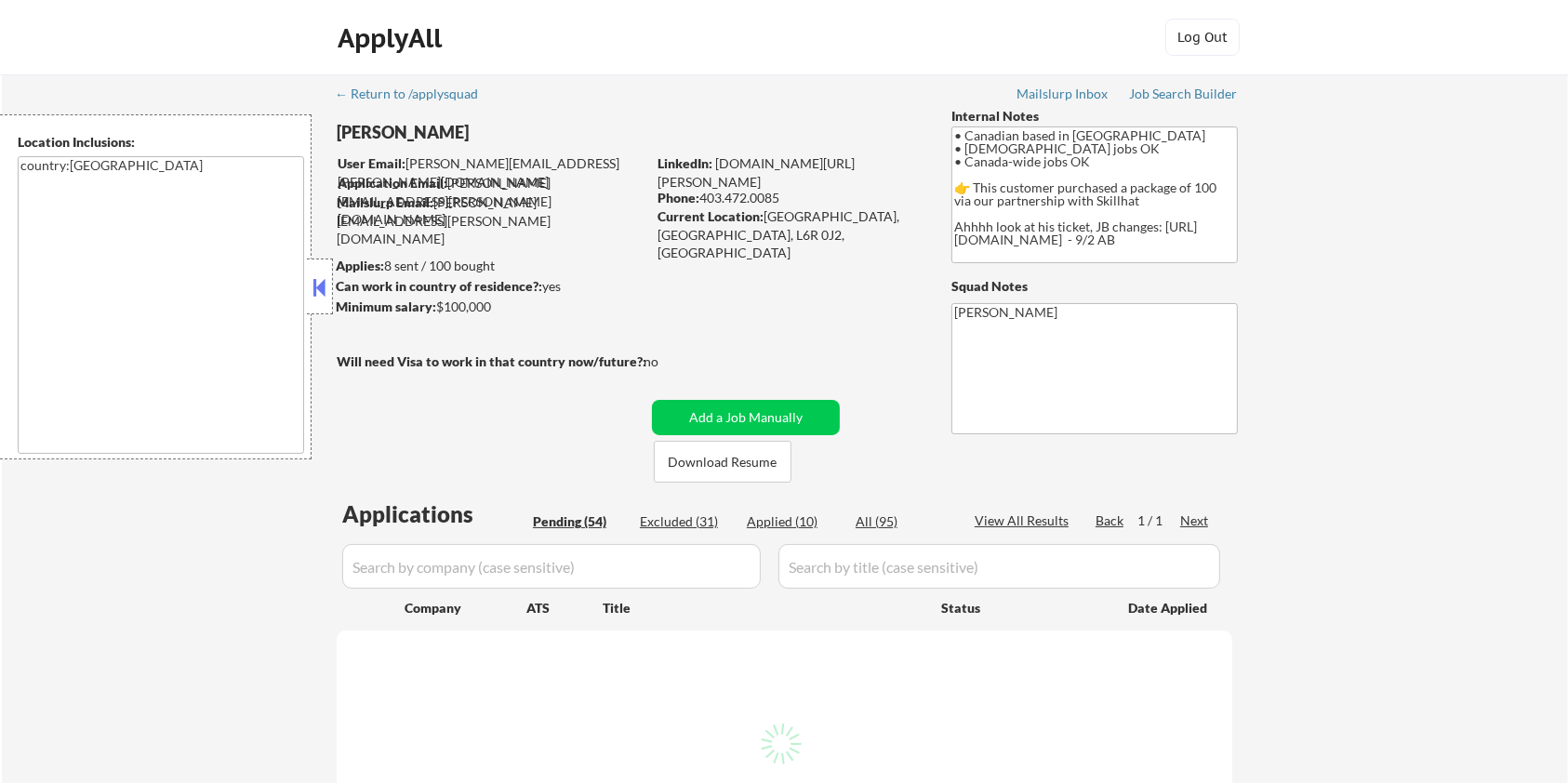
select select ""pending""
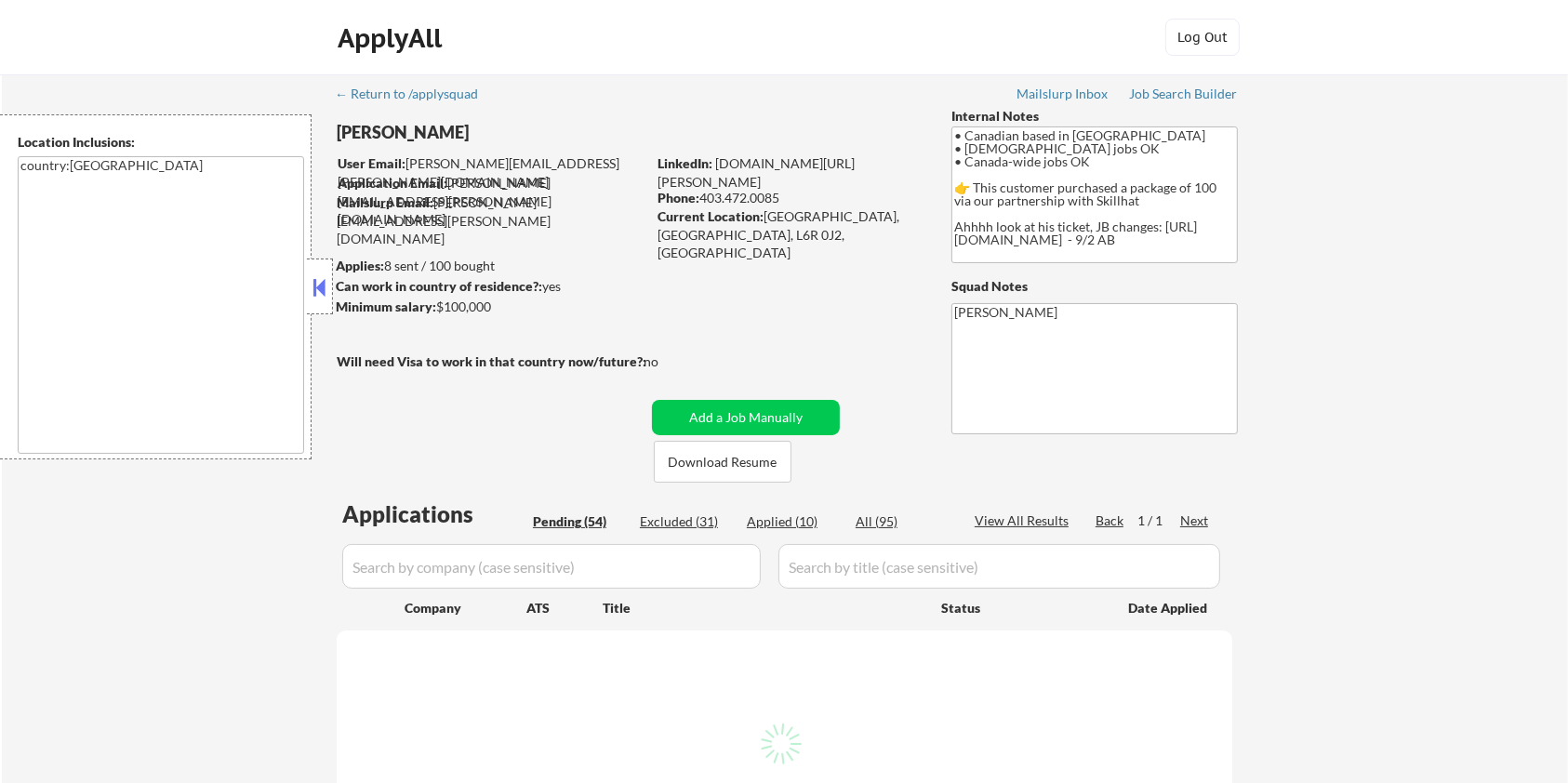
select select ""pending""
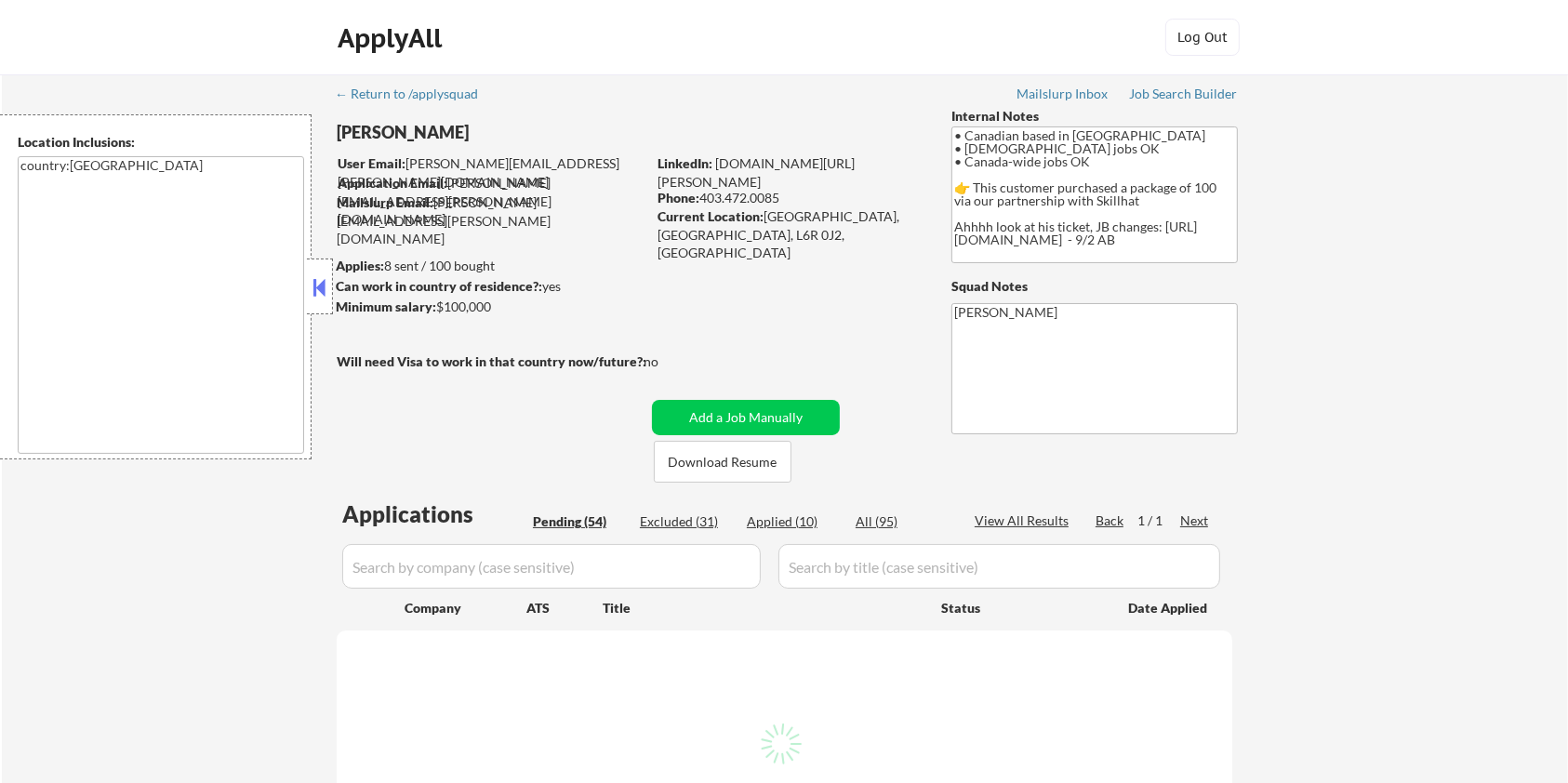
select select ""pending""
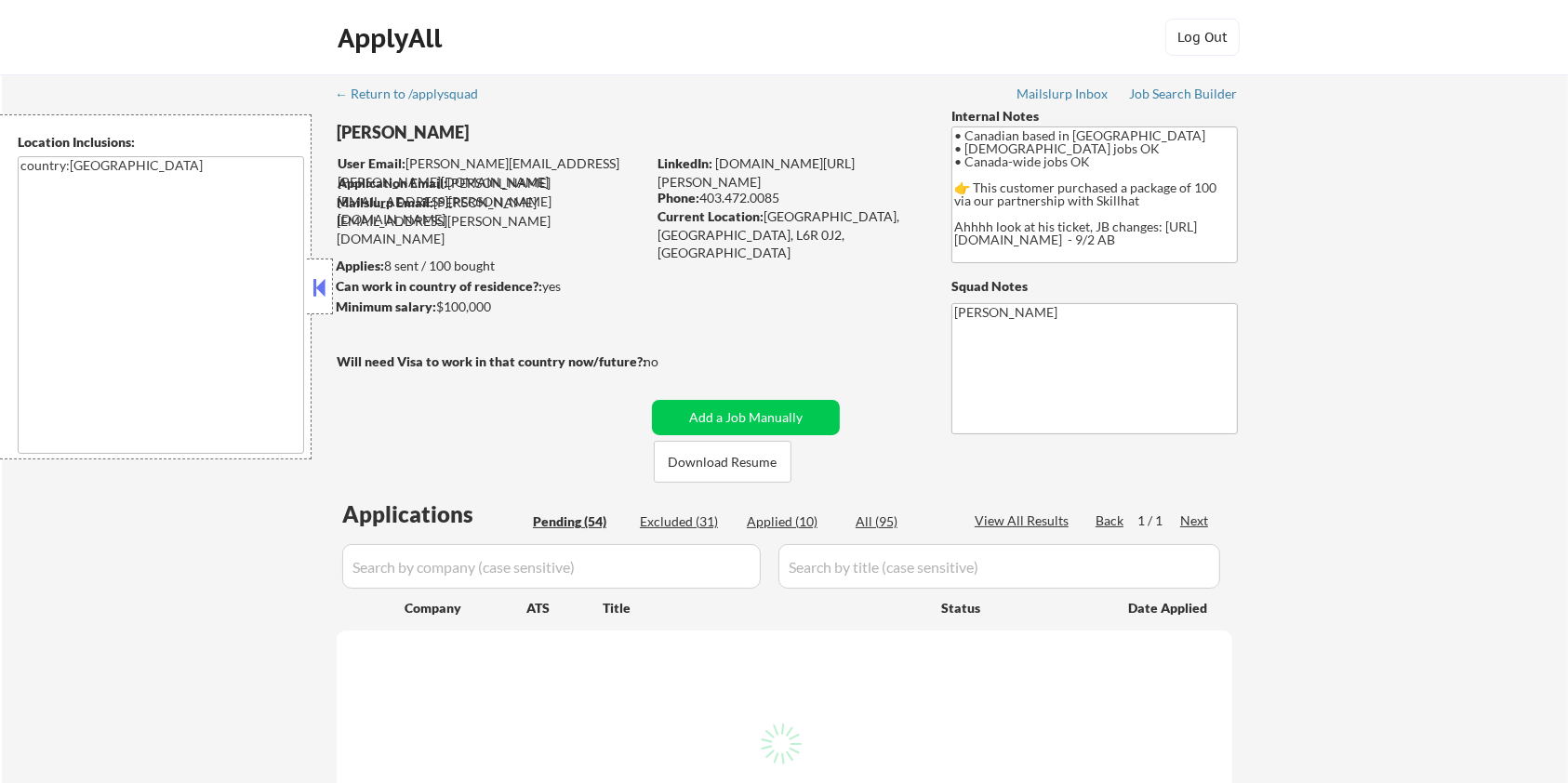
select select ""pending""
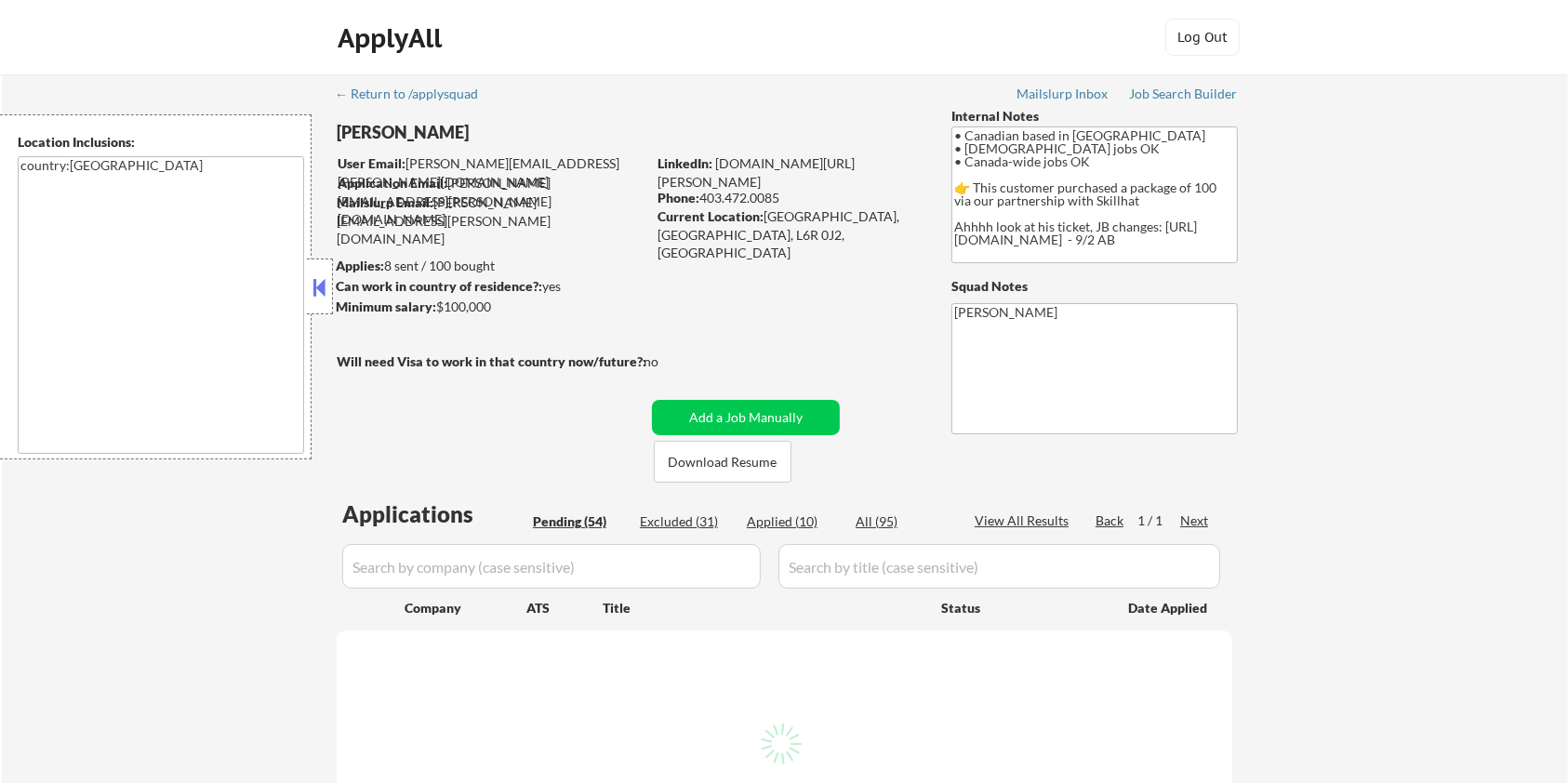
select select ""pending""
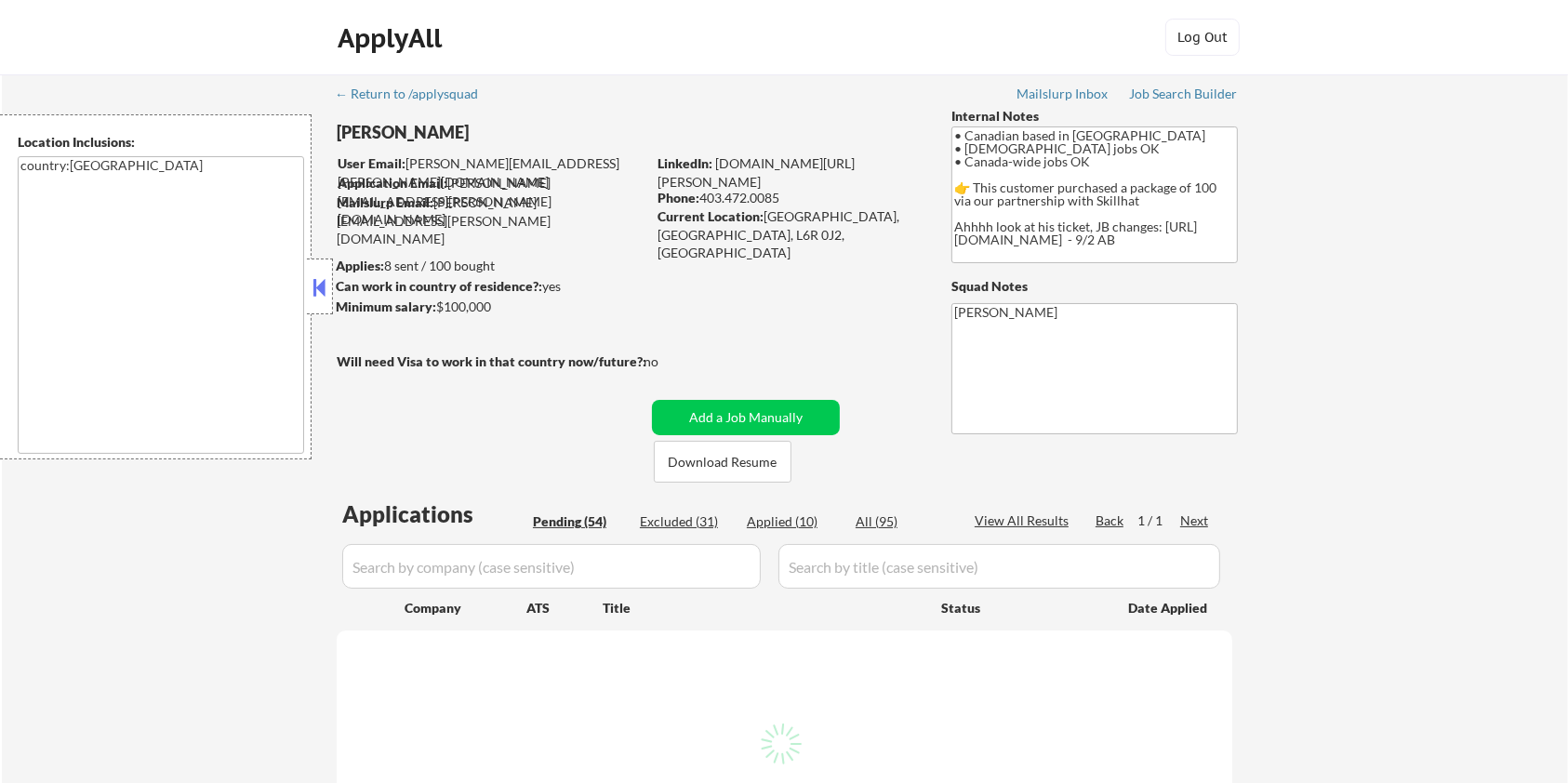
select select ""pending""
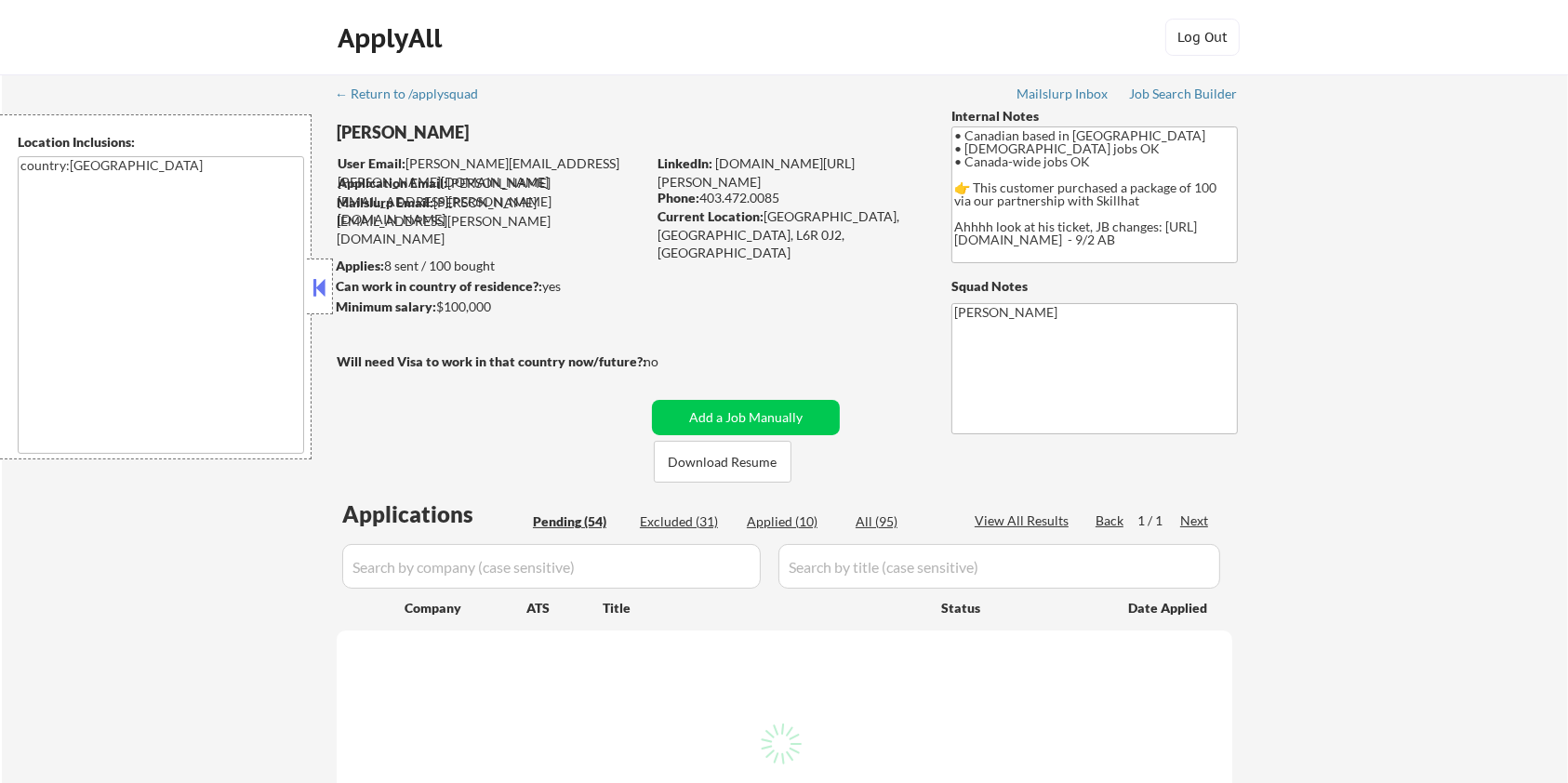
select select ""pending""
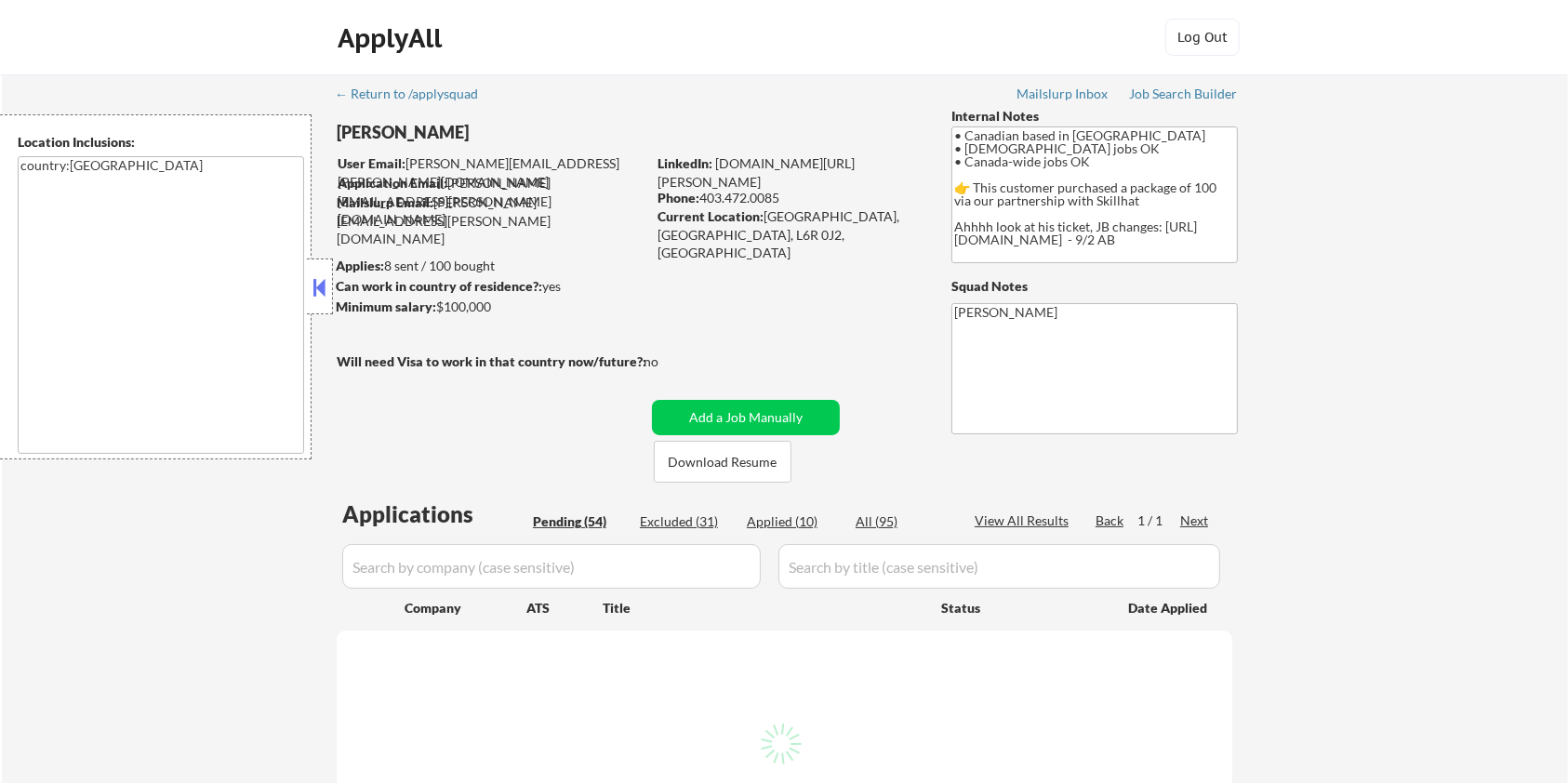
select select ""pending""
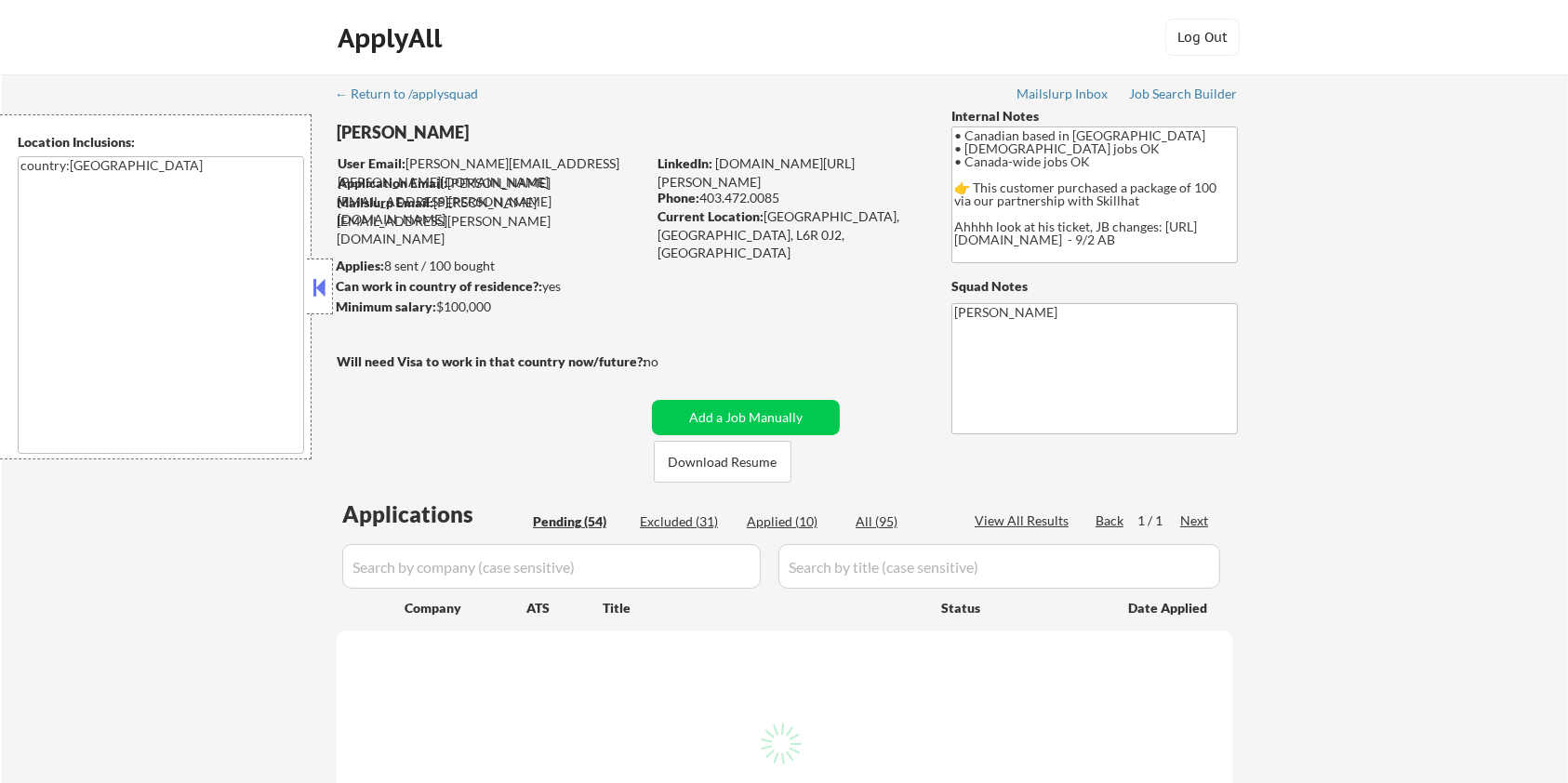
select select ""pending""
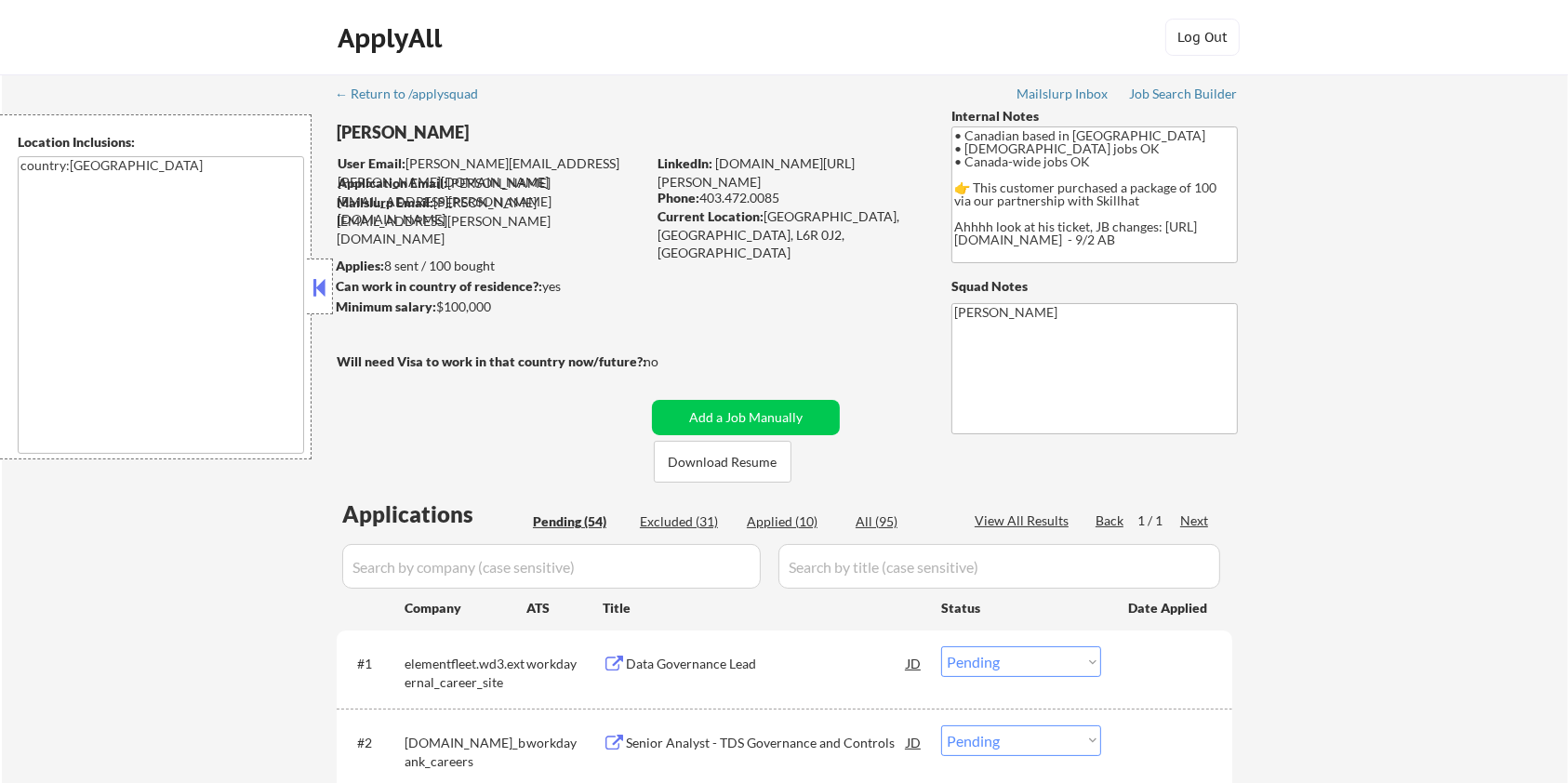
select select ""pending""
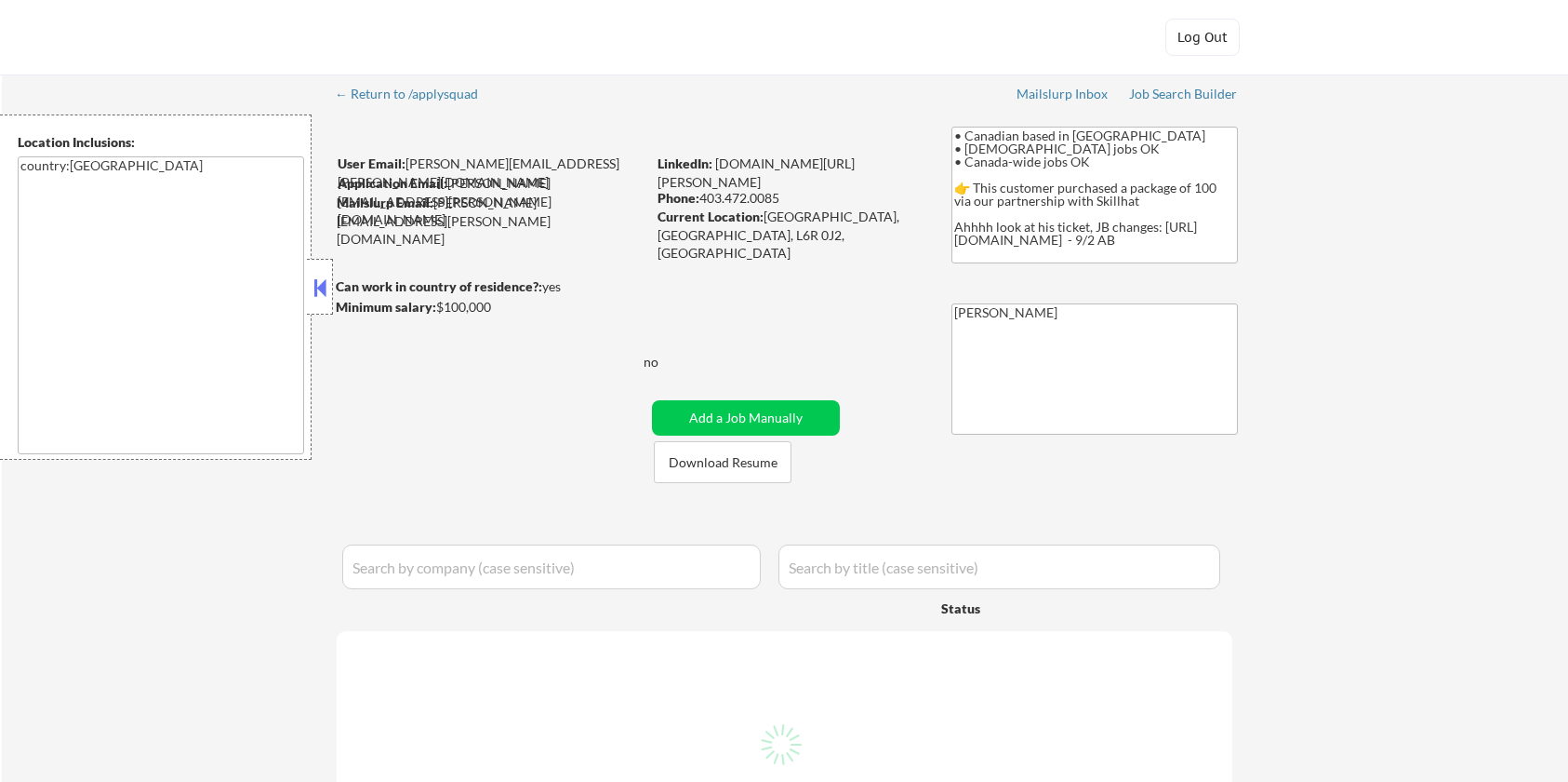
select select ""pending""
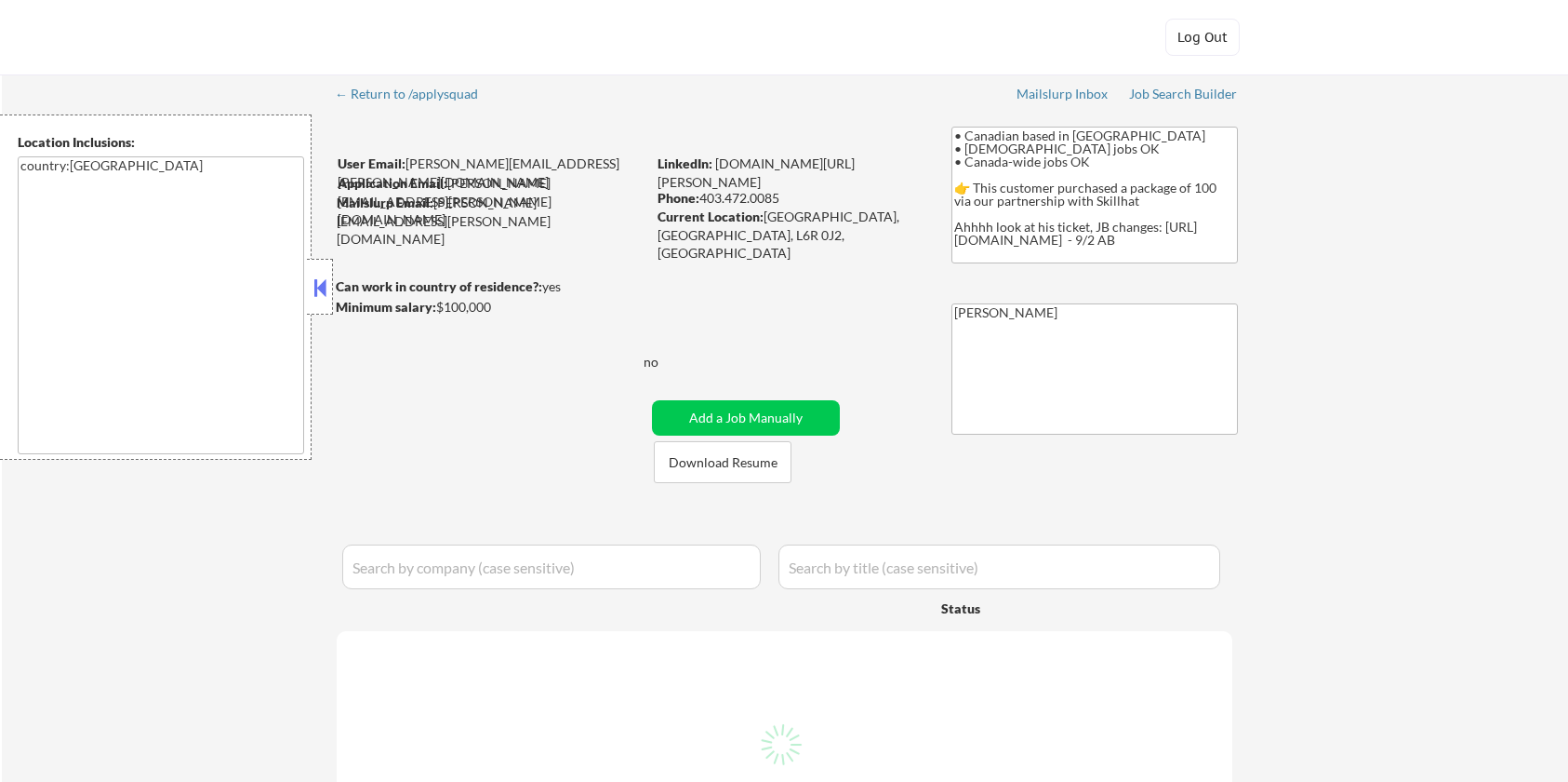
select select ""pending""
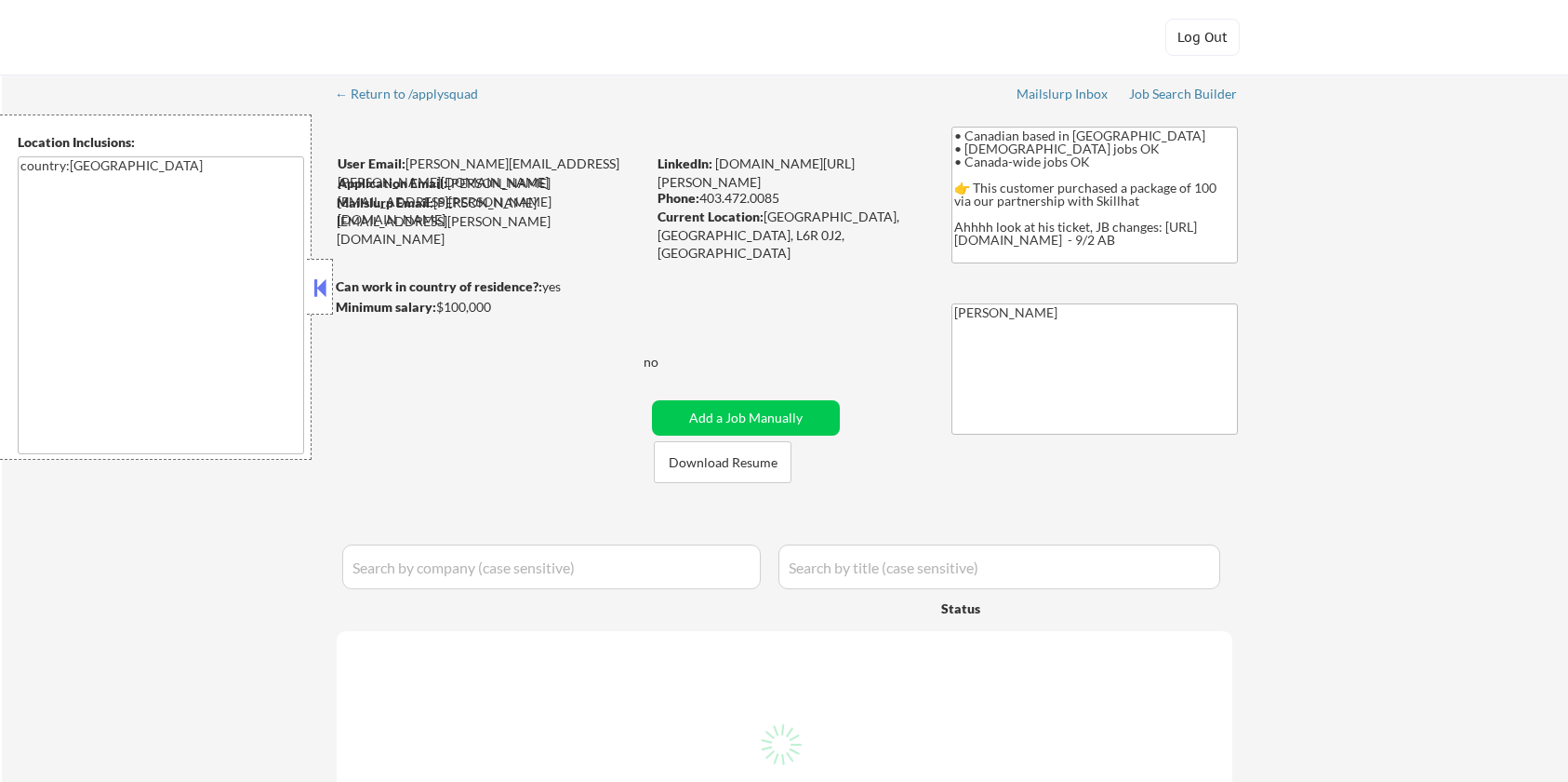
select select ""pending""
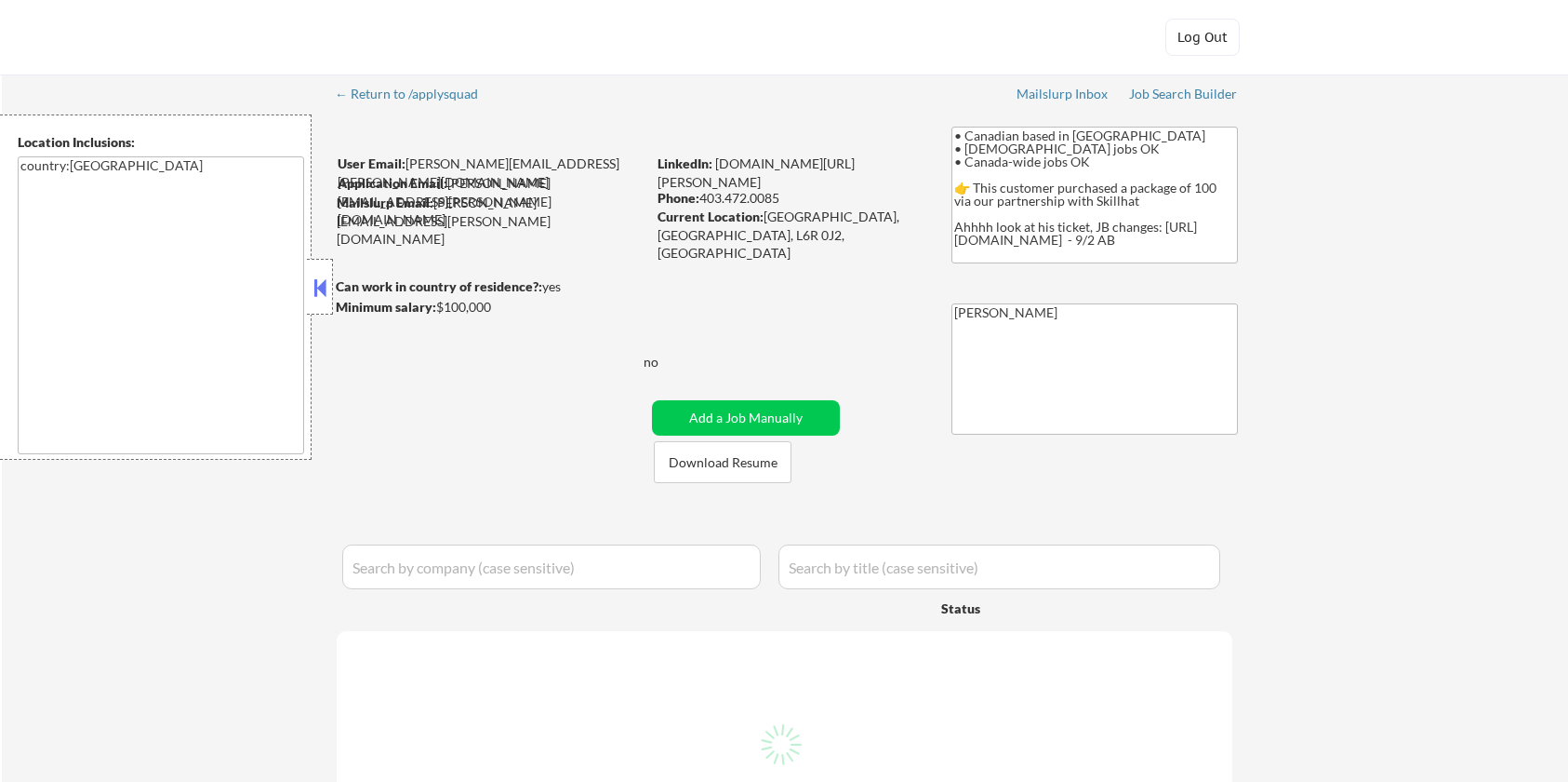
select select ""pending""
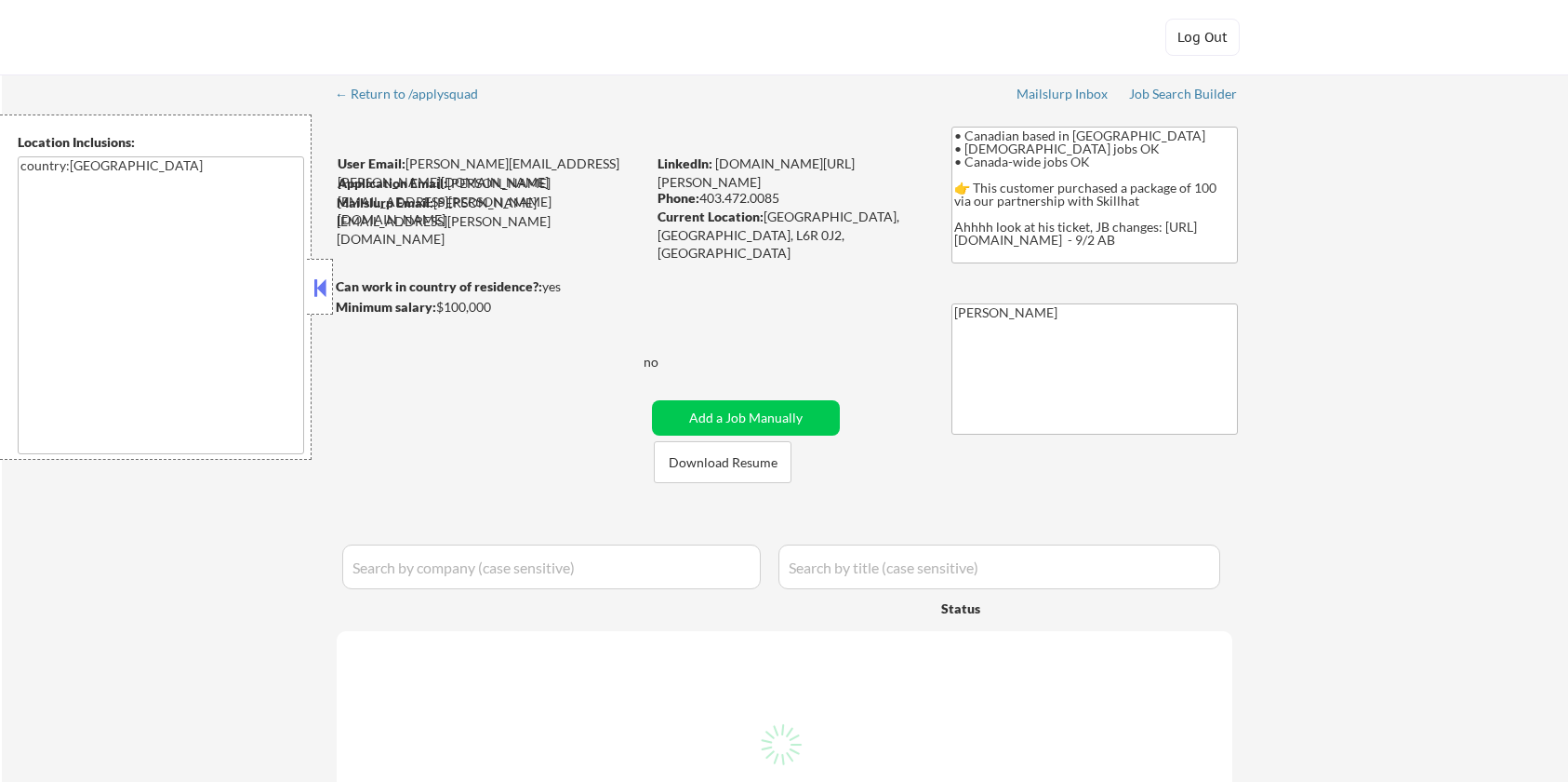
select select ""pending""
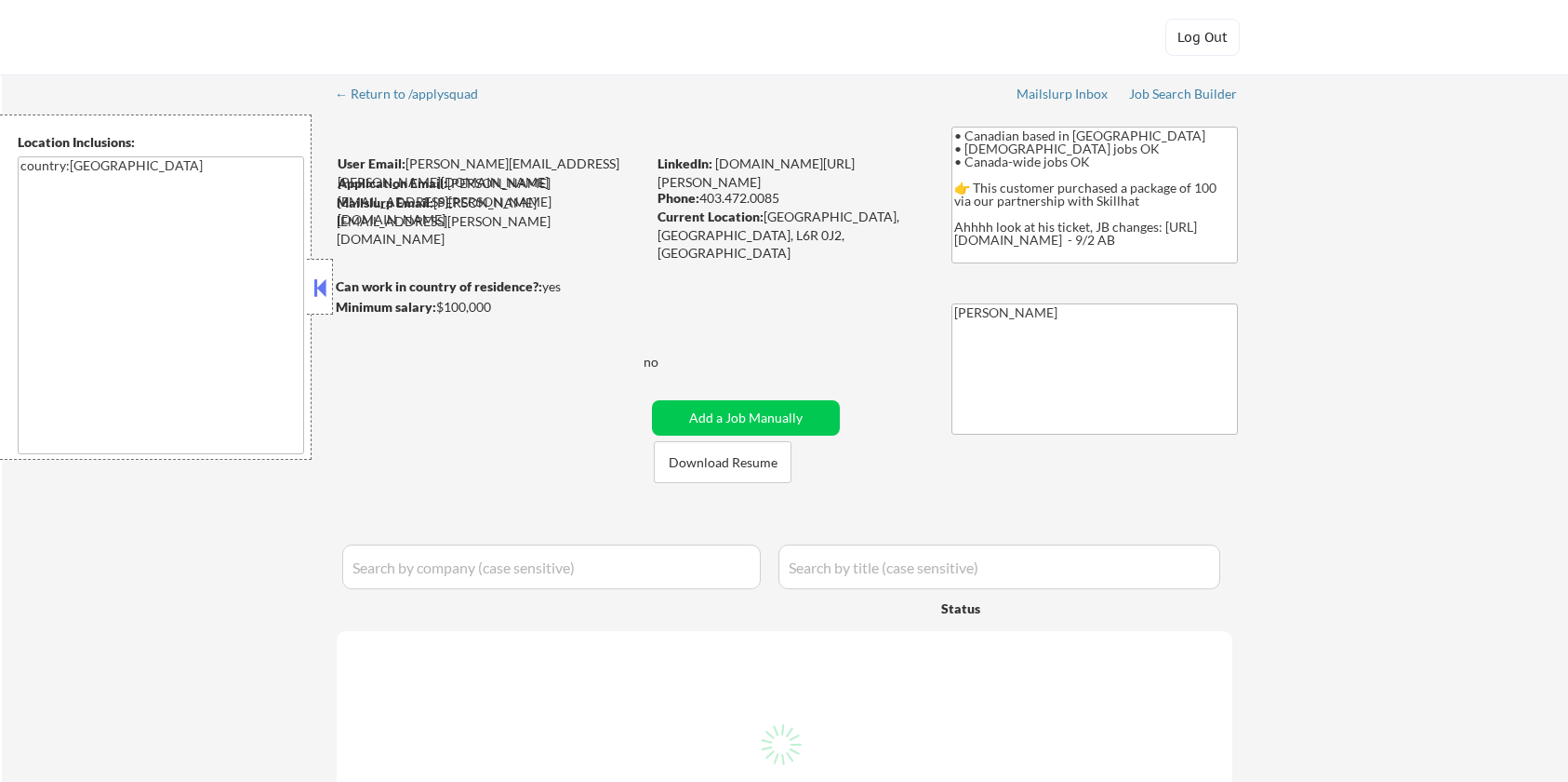
select select ""pending""
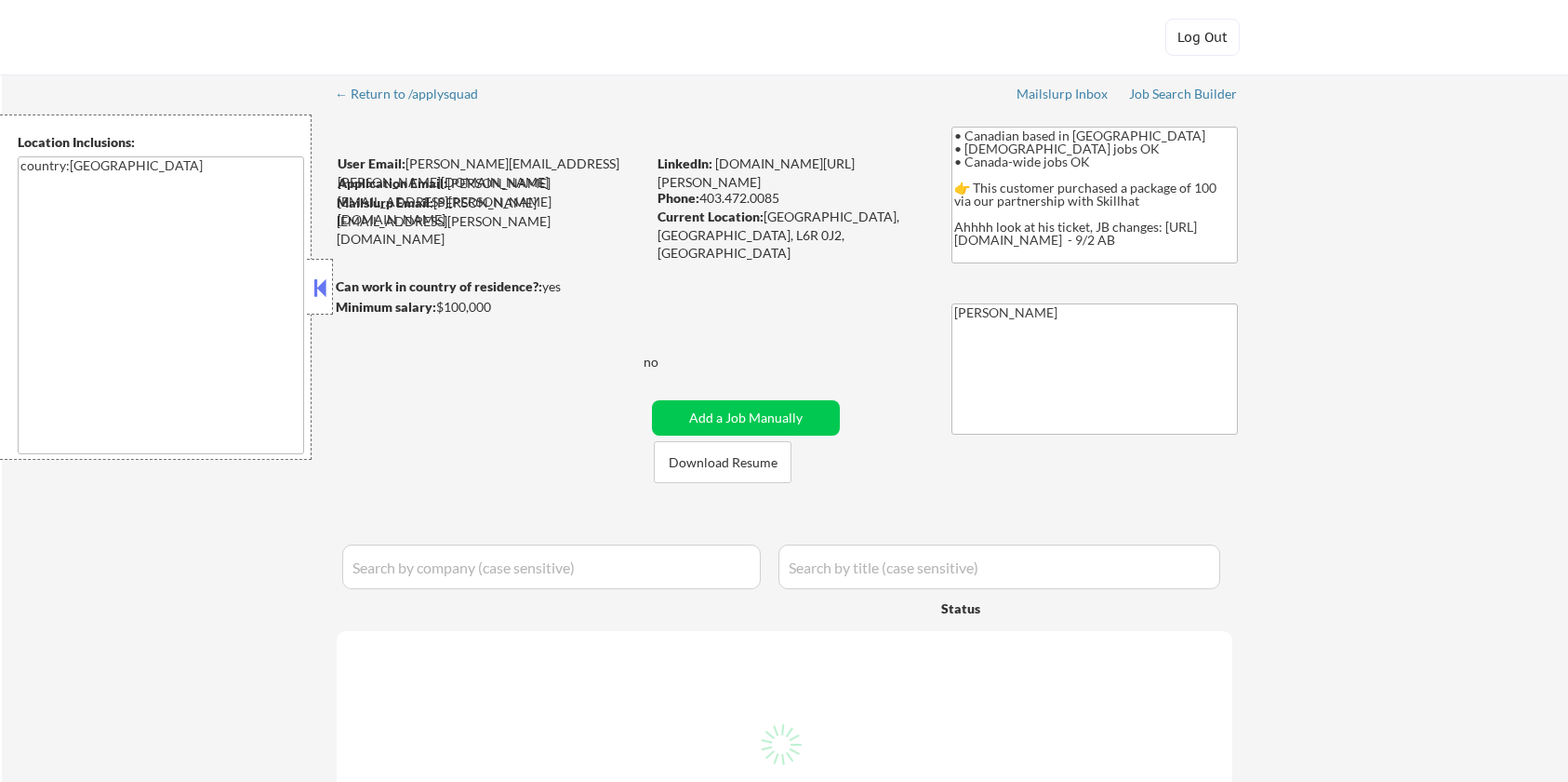
select select ""pending""
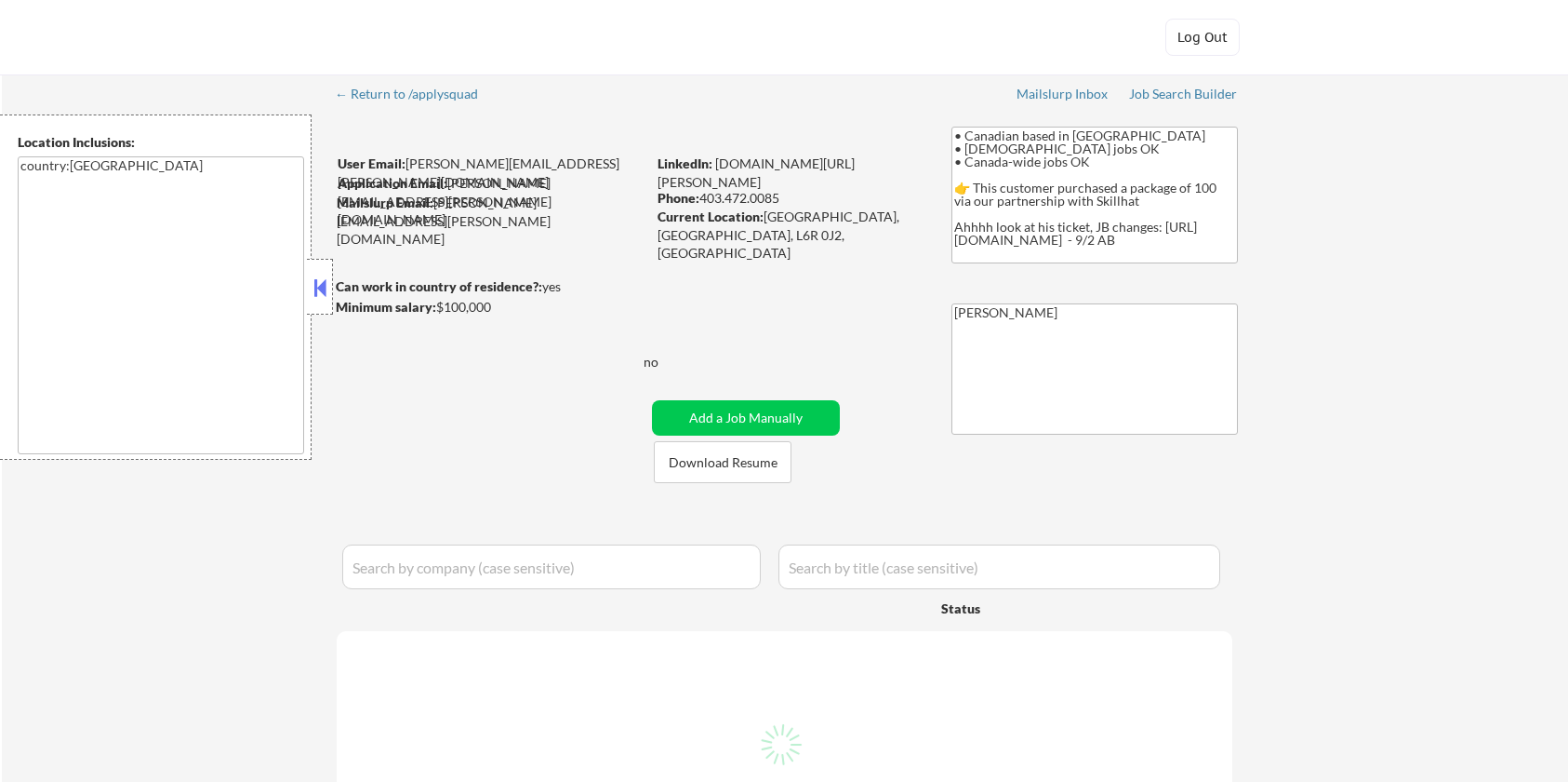
select select ""pending""
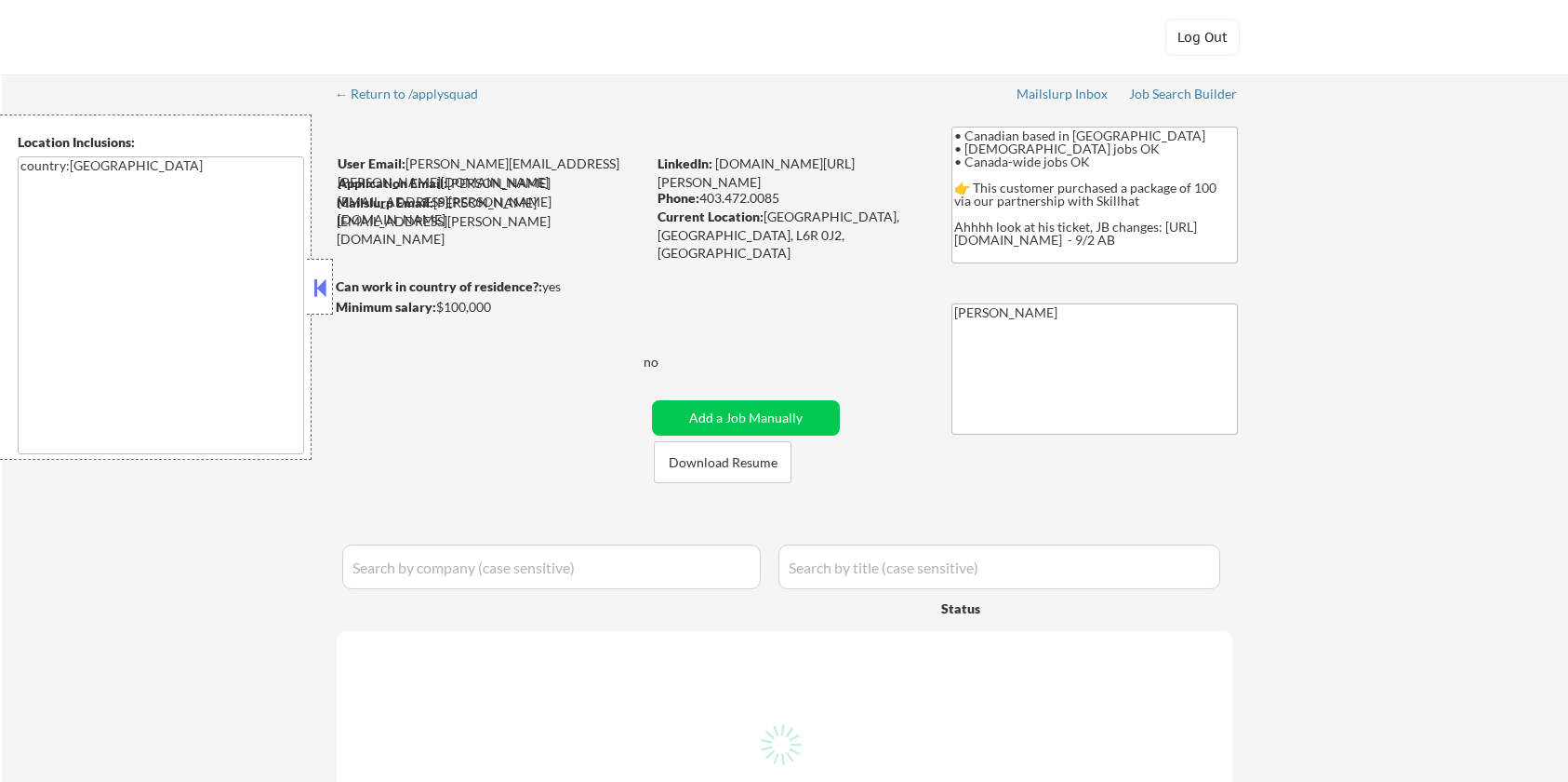
select select ""pending""
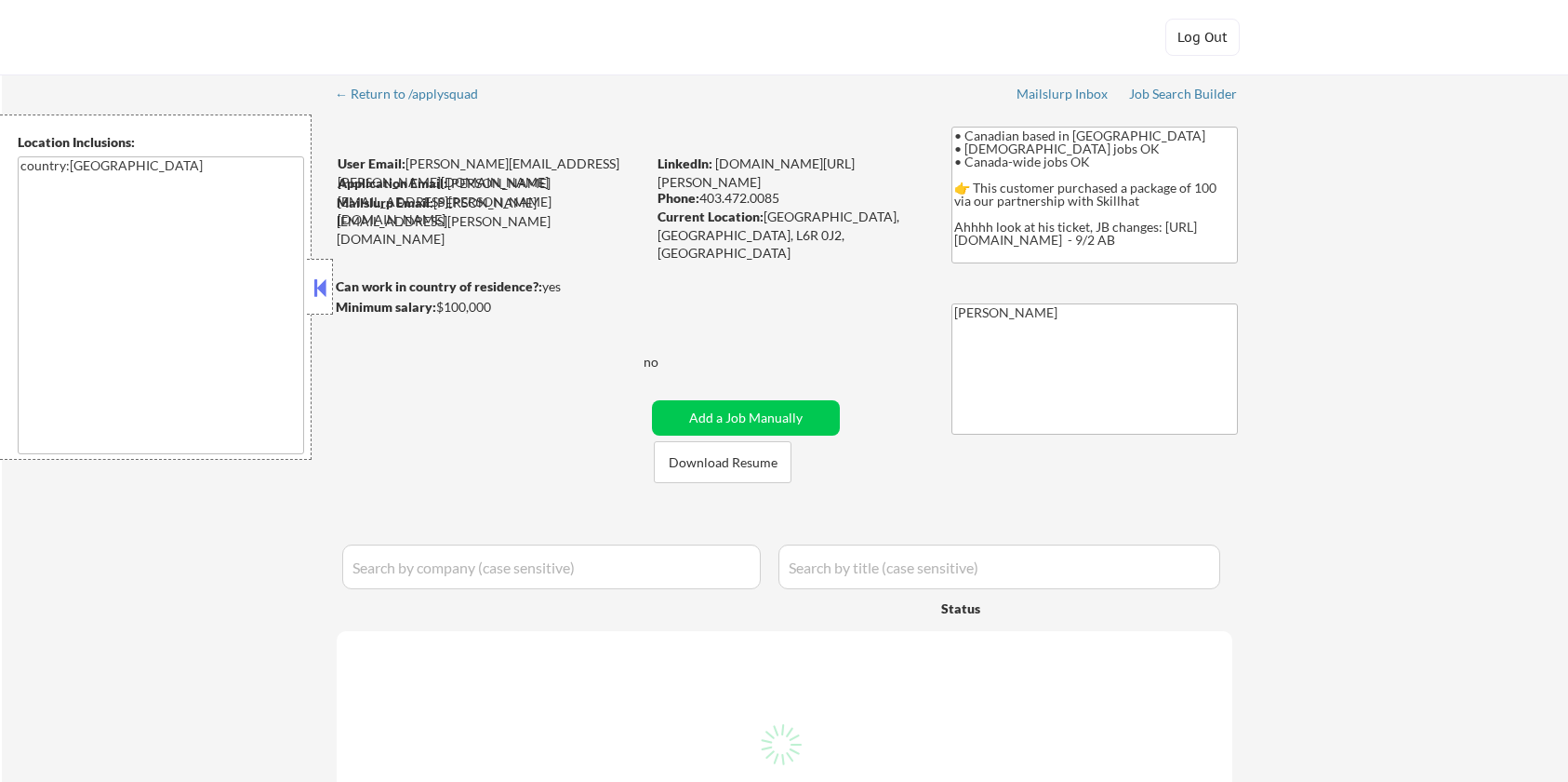
select select ""pending""
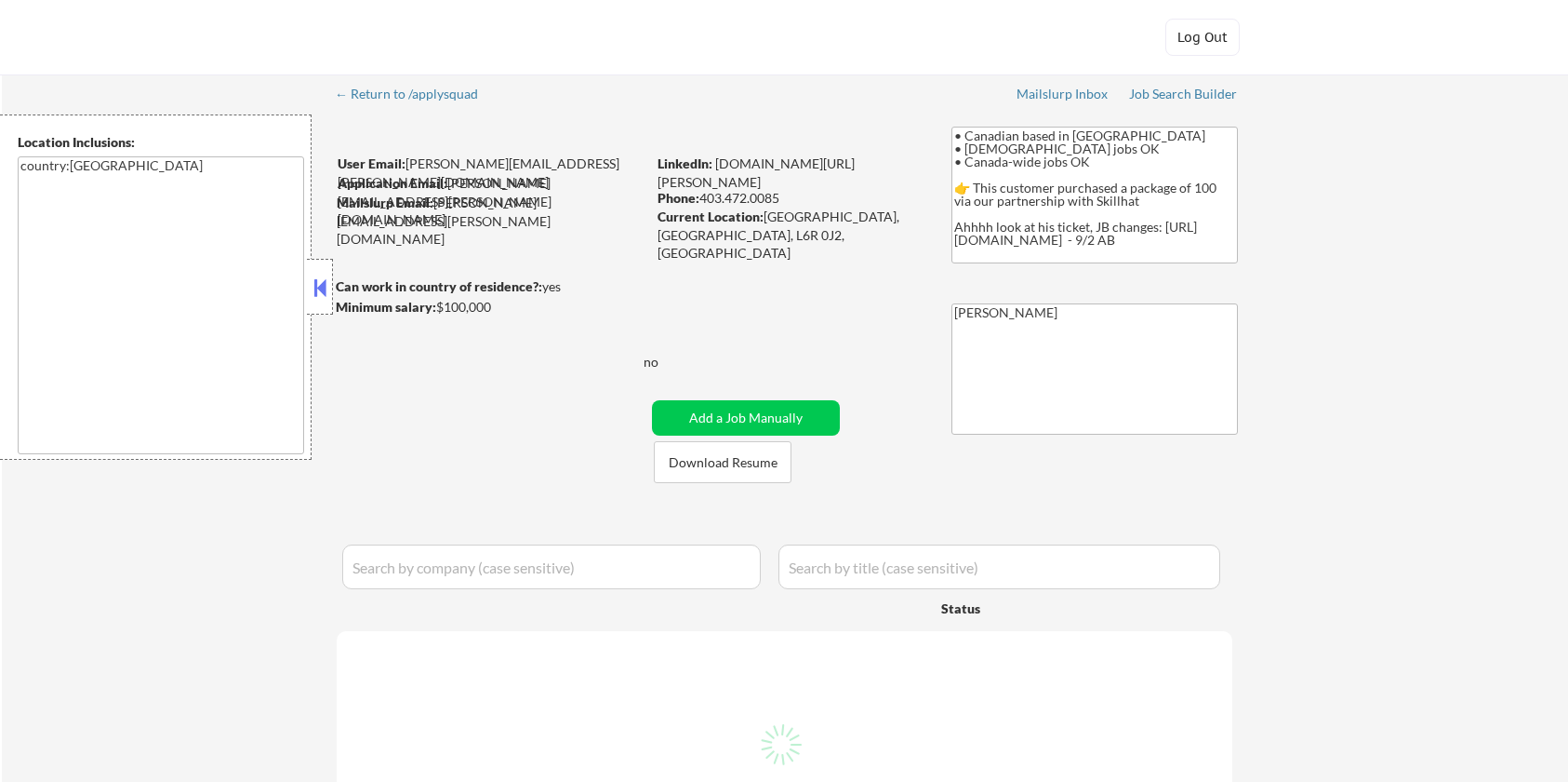
select select ""pending""
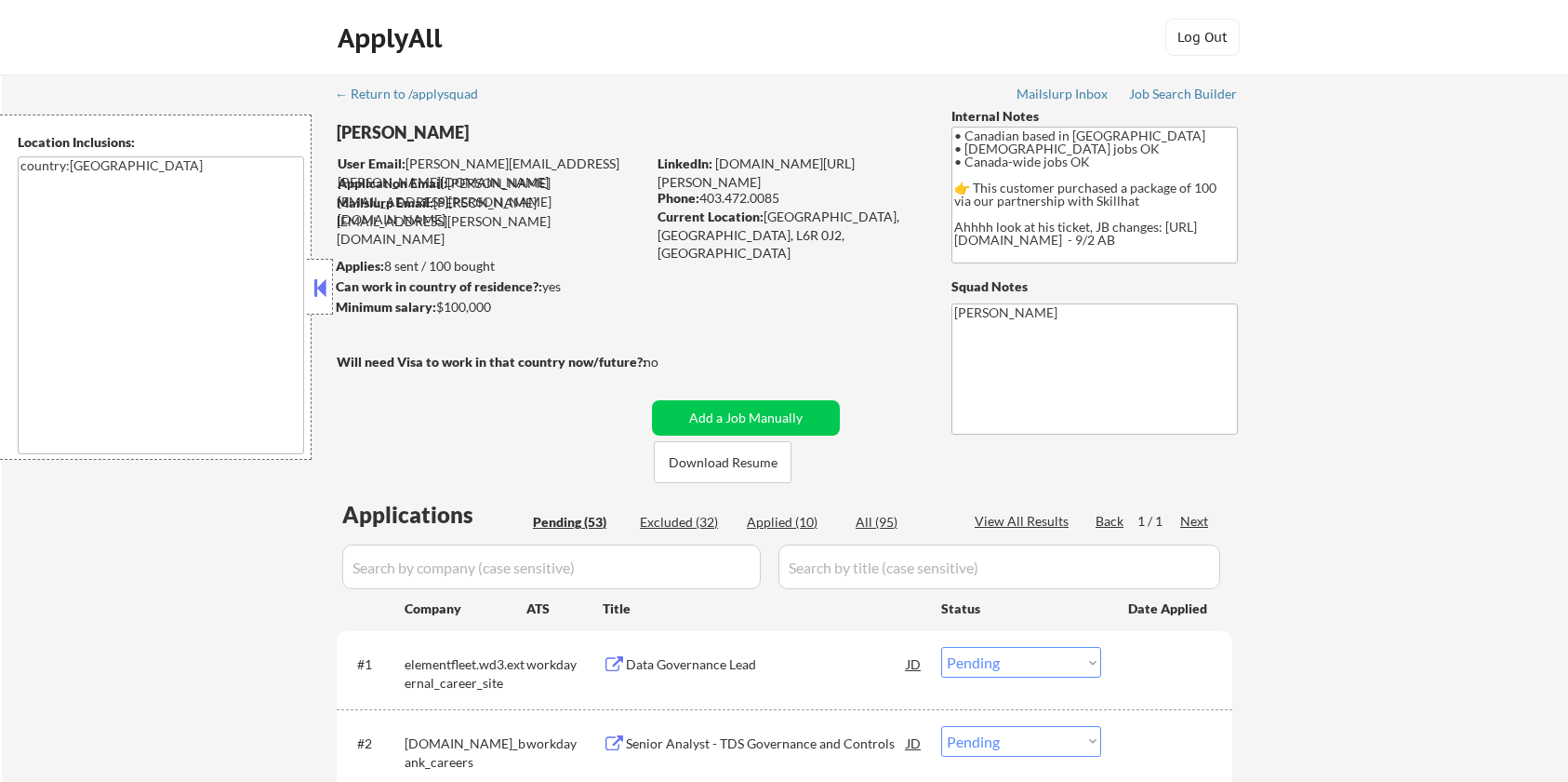
select select ""pending""
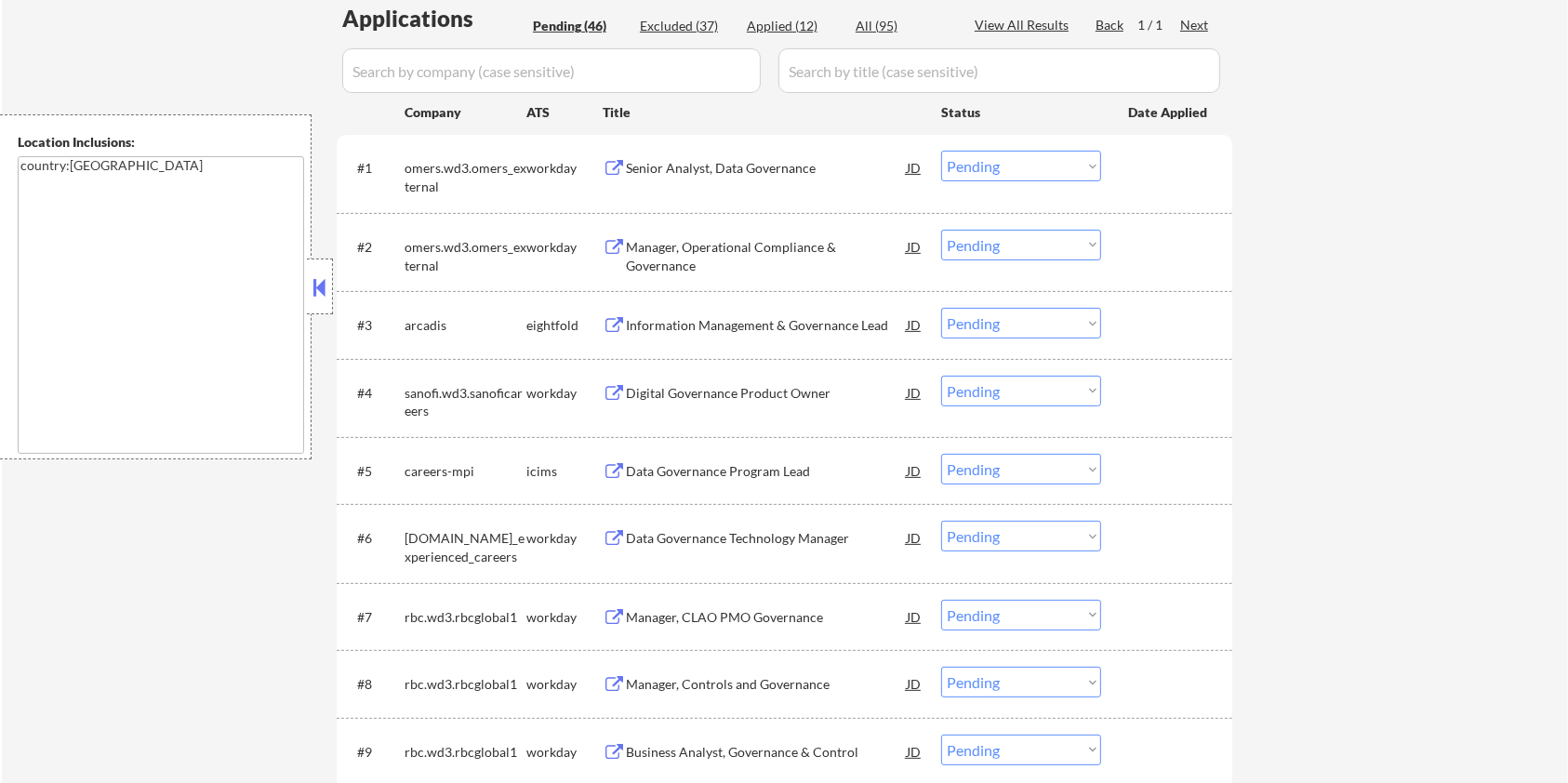
scroll to position [124, 0]
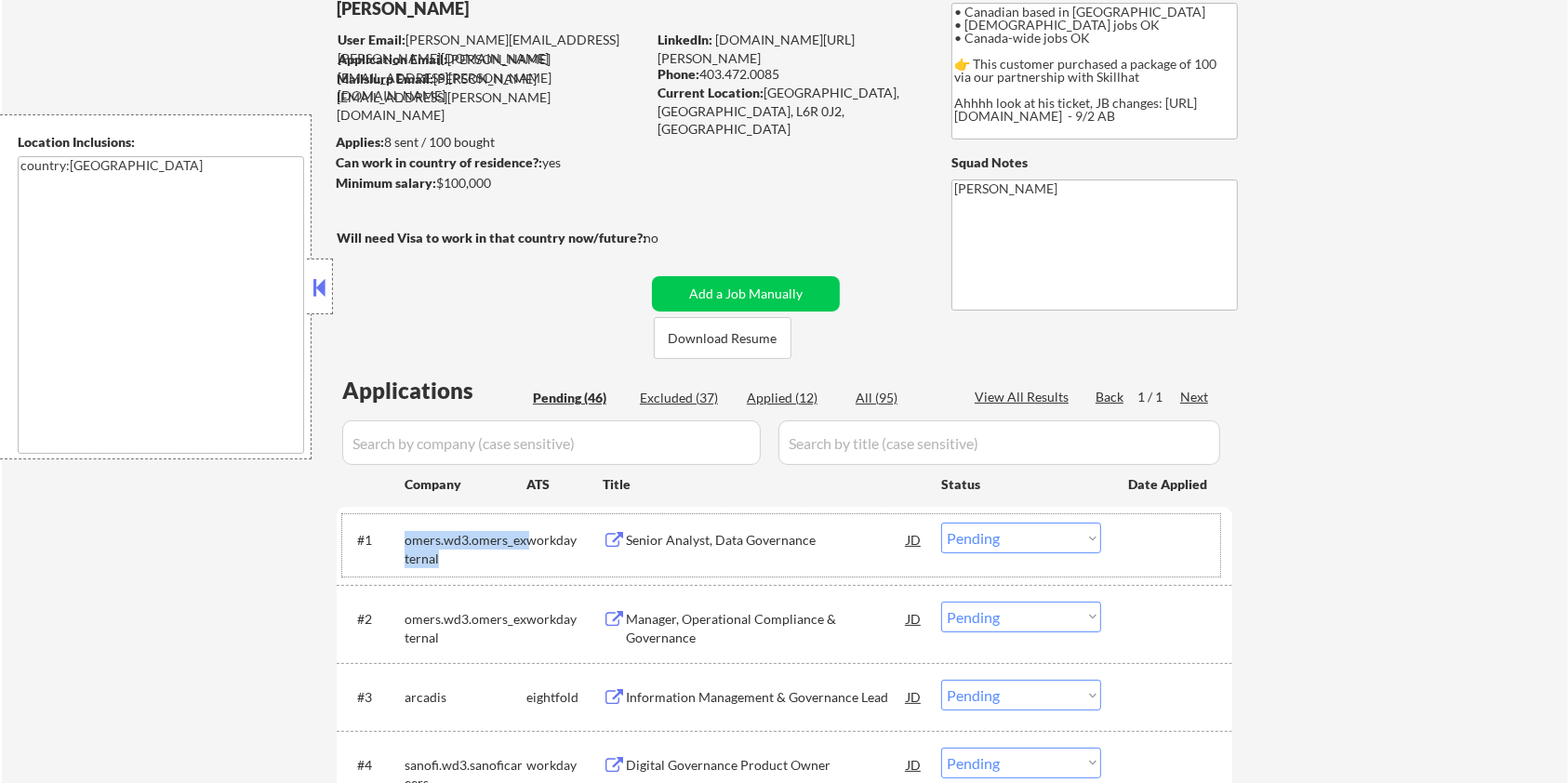
drag, startPoint x: 445, startPoint y: 558, endPoint x: 400, endPoint y: 540, distance: 48.5
click at [400, 540] on div "#1 omers.wd3.omers_external workday Senior Analyst, Data Governance JD Choose a…" at bounding box center [781, 545] width 877 height 61
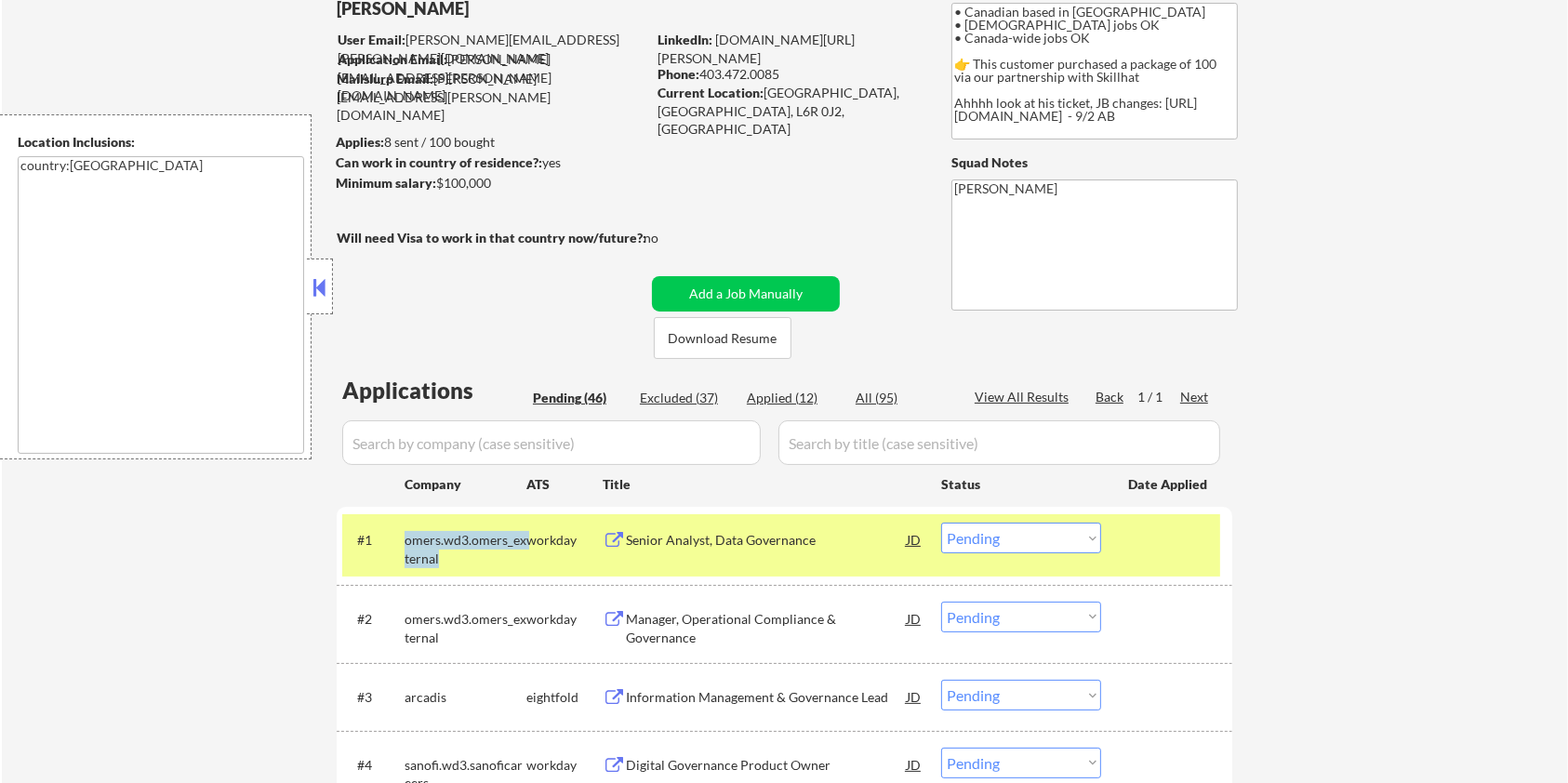
copy div "omers.wd3.omers_external"
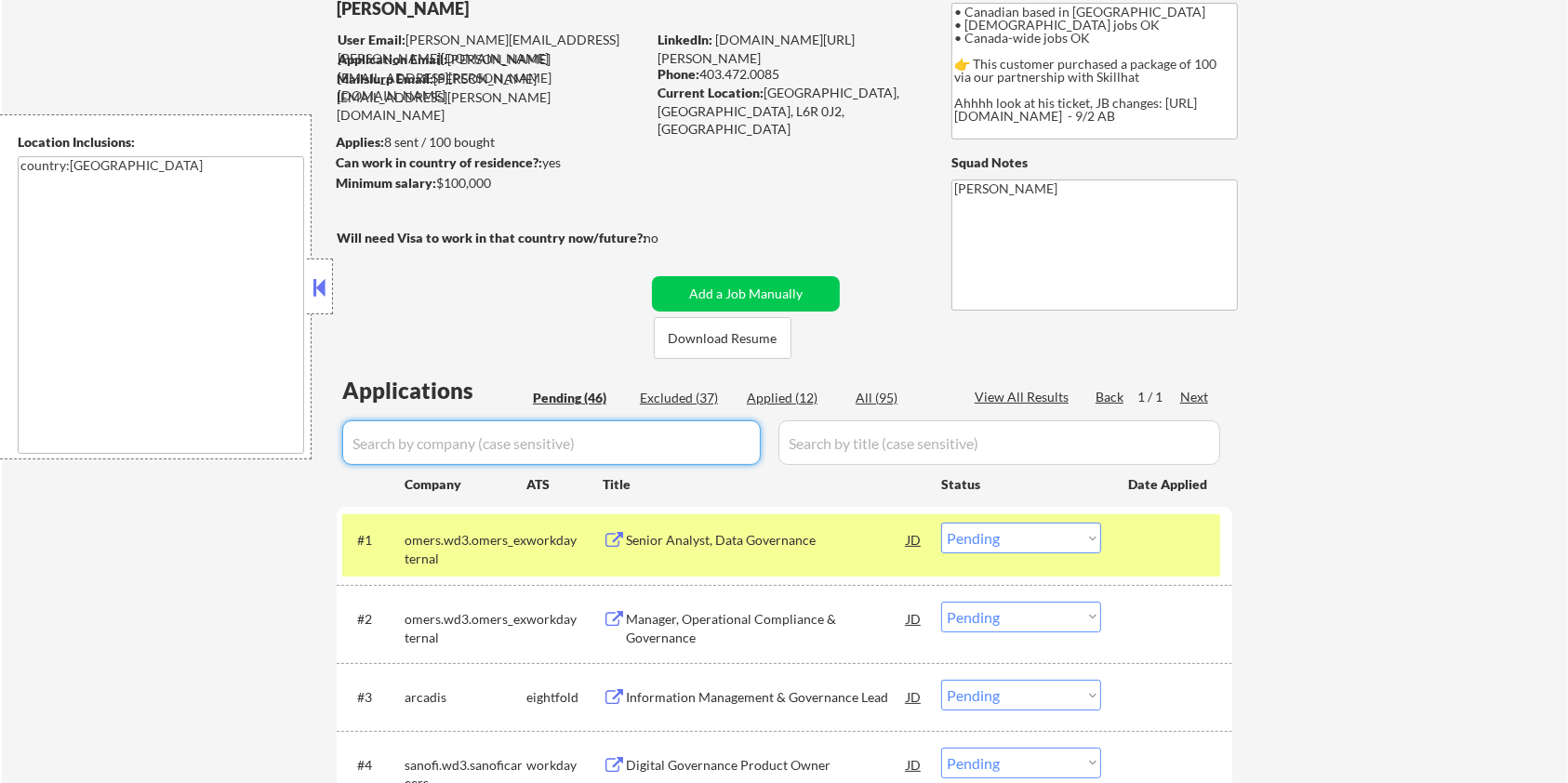
click at [522, 435] on input "input" at bounding box center [551, 443] width 419 height 45
paste input "omers.wd3.omers_external"
type input "omers.wd3.omers_external"
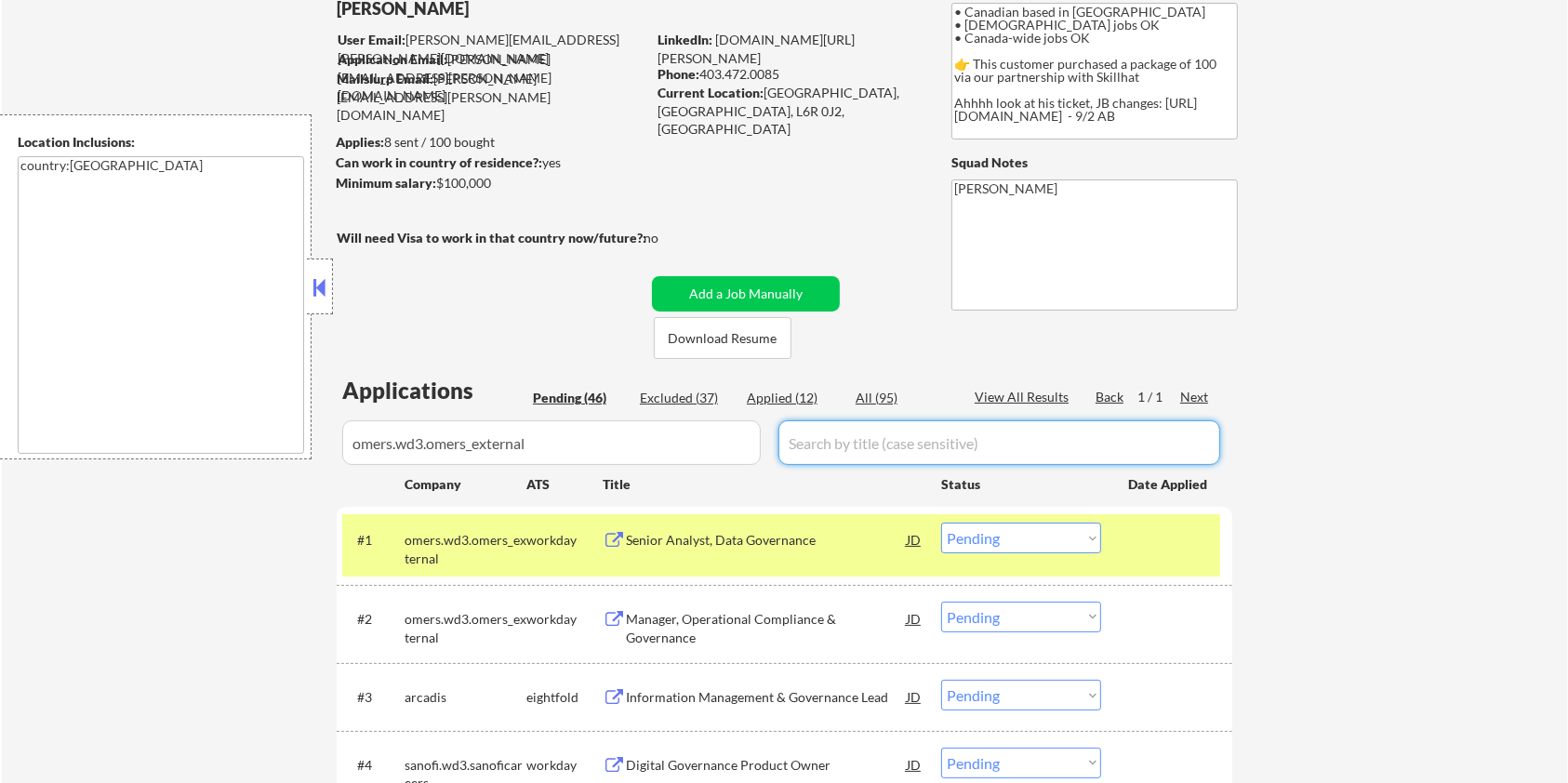
click at [828, 443] on input "input" at bounding box center [999, 443] width 442 height 45
click at [868, 393] on div "All (95)" at bounding box center [901, 398] width 93 height 18
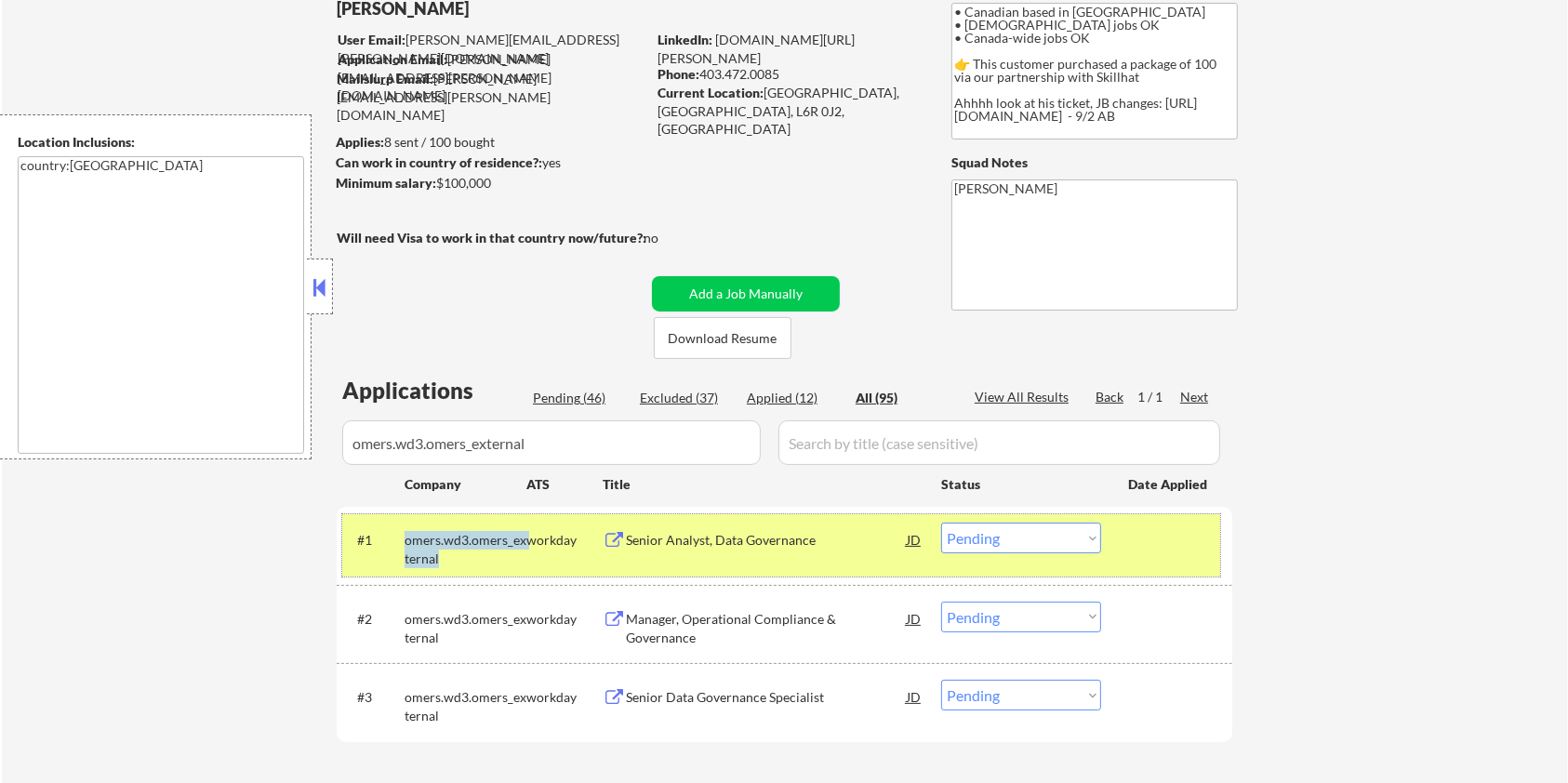
drag, startPoint x: 445, startPoint y: 559, endPoint x: 404, endPoint y: 540, distance: 45.2
click at [404, 540] on div "omers.wd3.omers_external" at bounding box center [465, 549] width 122 height 36
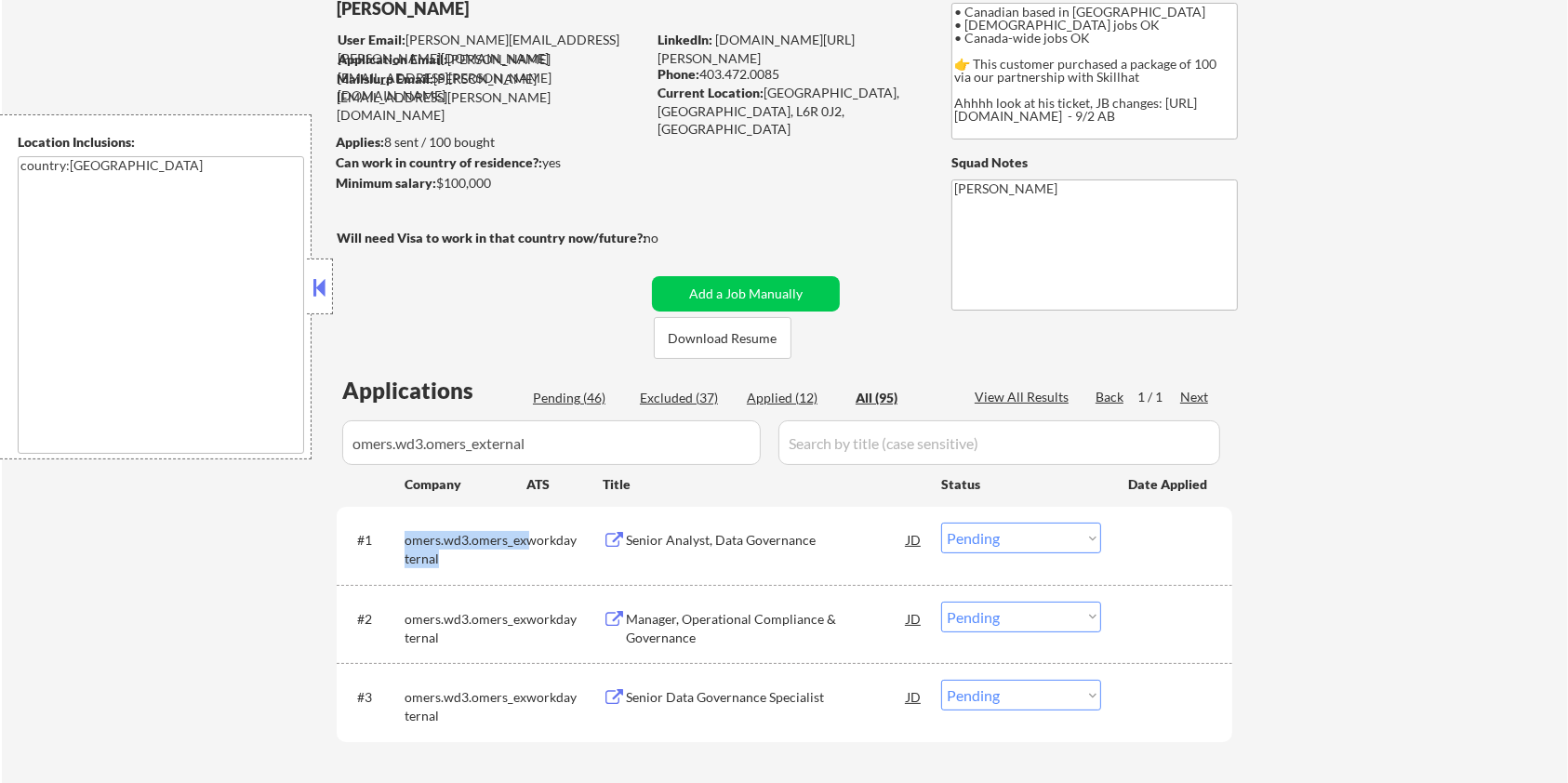
copy div "omers.wd3.omers_external"
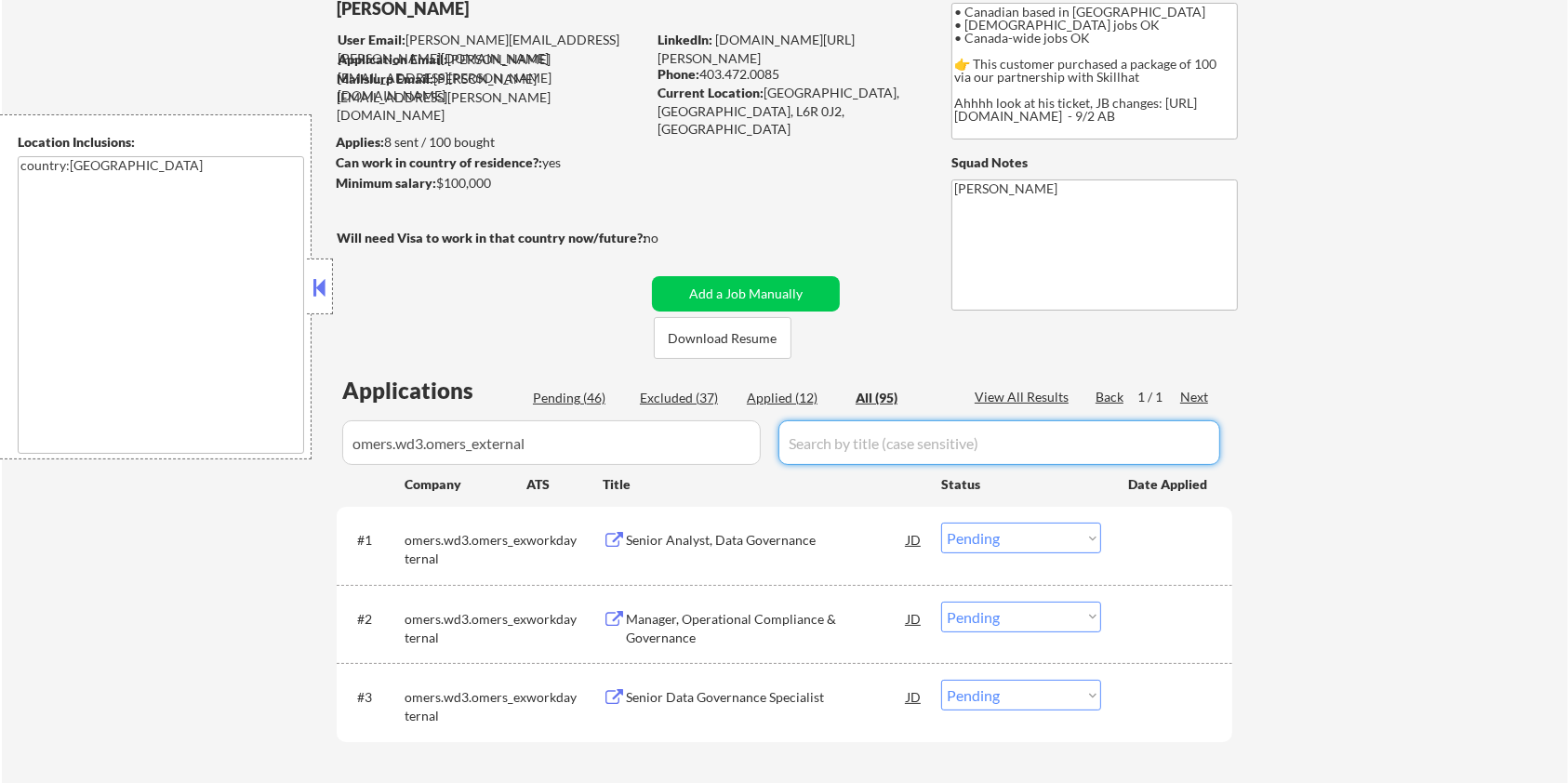
click at [841, 446] on input "input" at bounding box center [999, 443] width 442 height 45
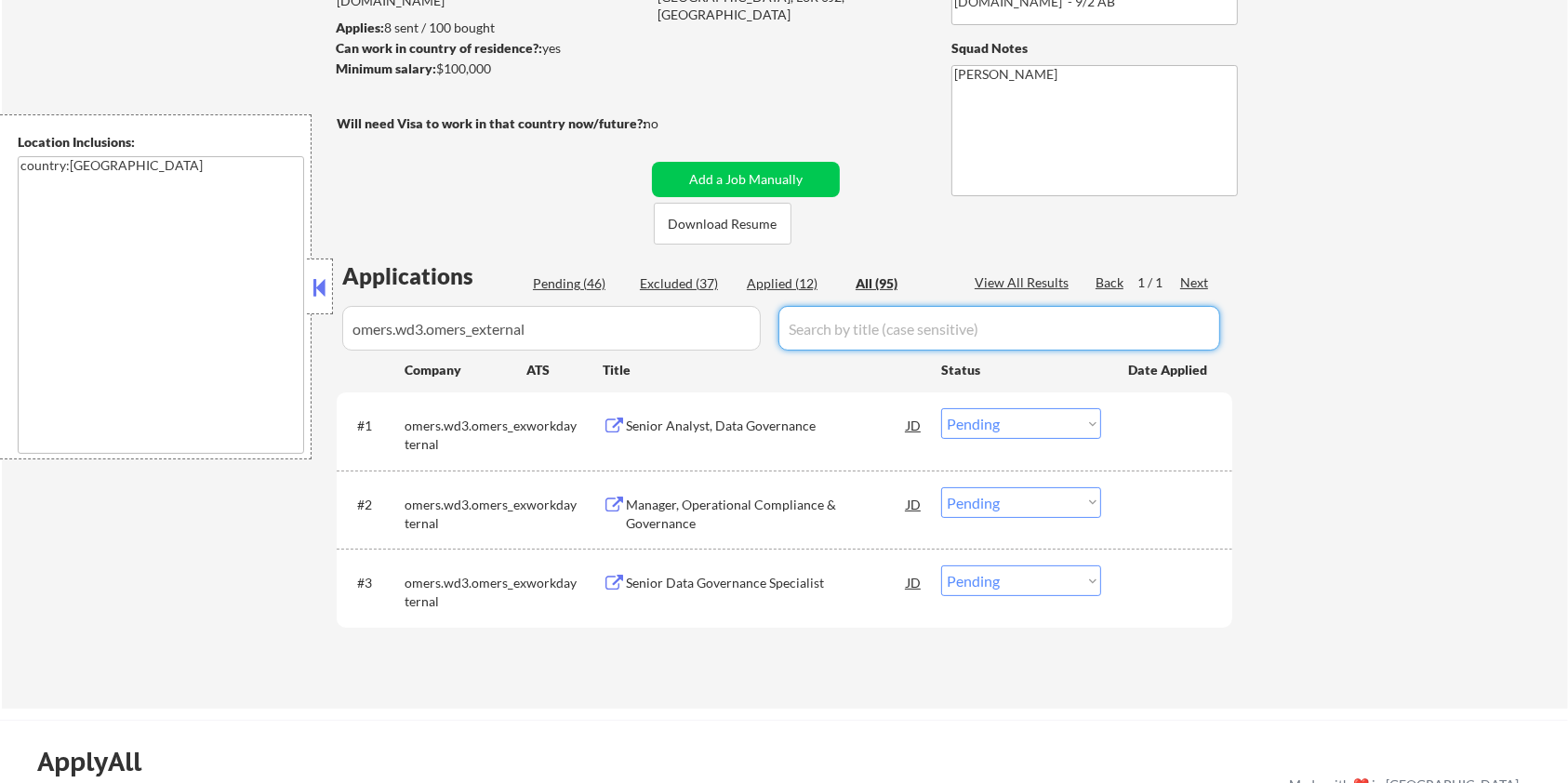
scroll to position [372, 0]
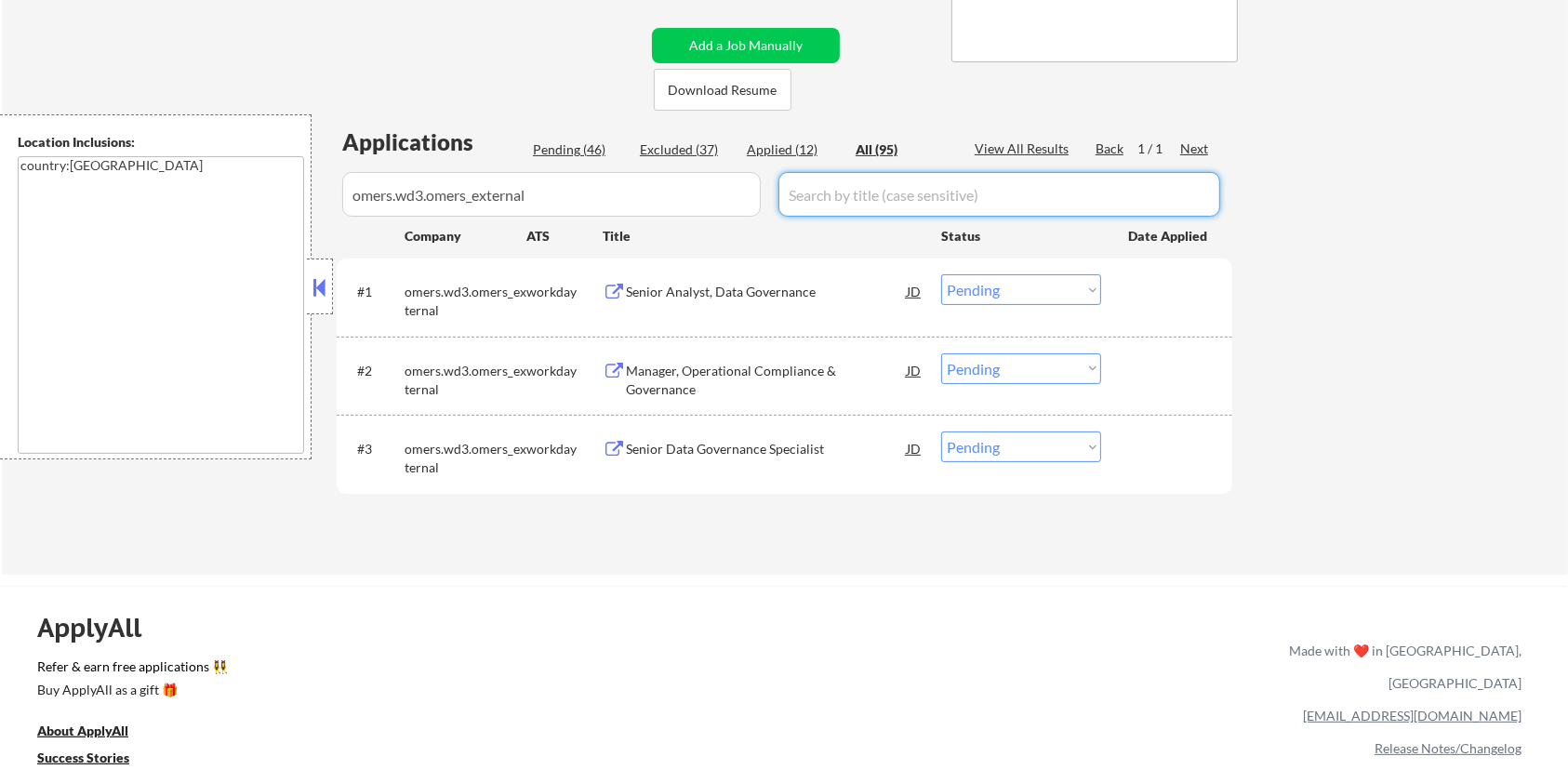
click at [761, 287] on div "Senior Analyst, Data Governance" at bounding box center [765, 291] width 281 height 18
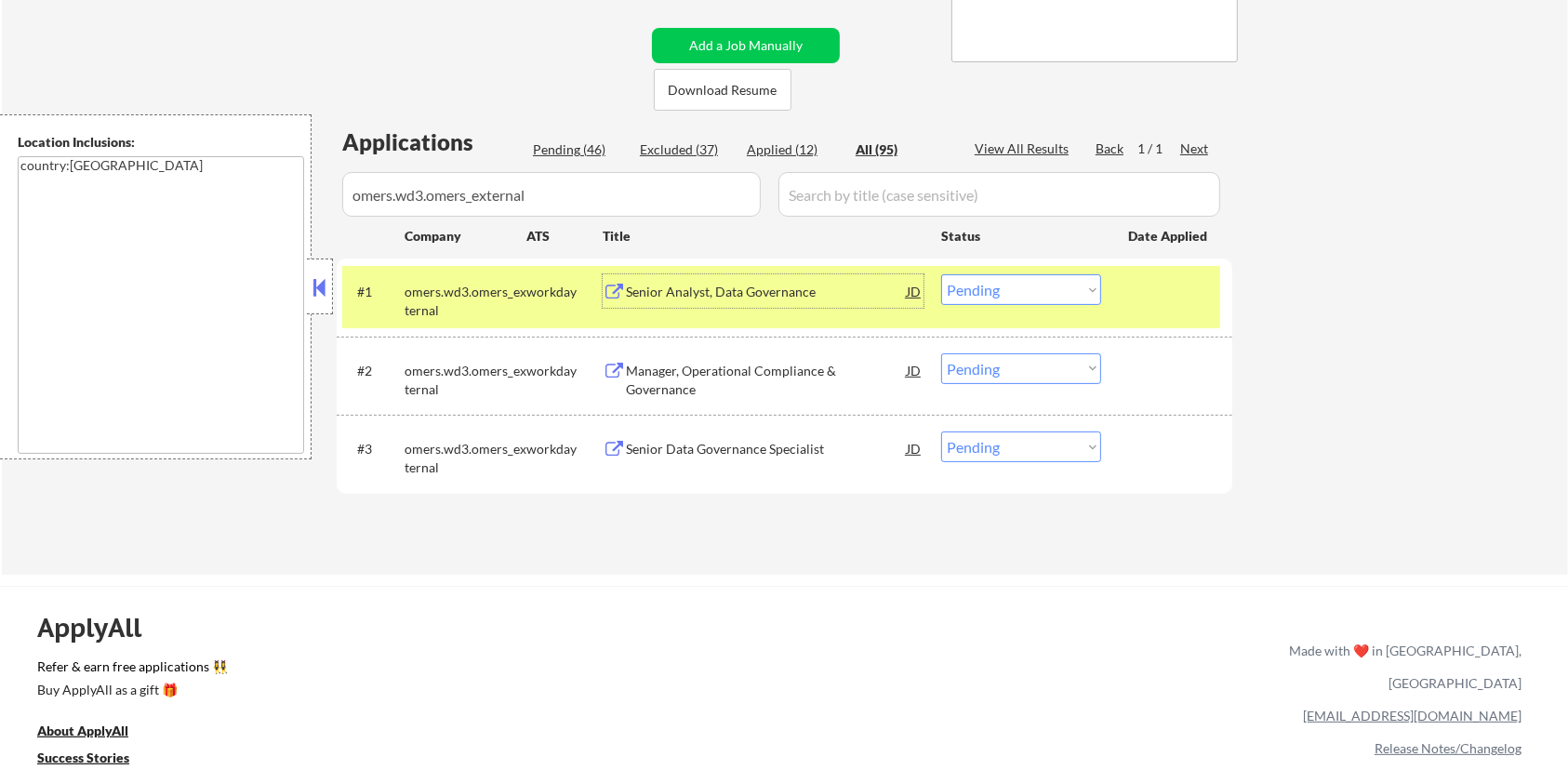
click at [1026, 291] on select "Choose an option... Pending Applied Excluded (Questions) Excluded (Expired) Exc…" at bounding box center [1020, 289] width 160 height 31
select select ""excluded__expired_""
click at [941, 274] on select "Choose an option... Pending Applied Excluded (Questions) Excluded (Expired) Exc…" at bounding box center [1020, 289] width 160 height 31
click at [725, 359] on div "Manager, Operational Compliance & Governance" at bounding box center [765, 370] width 281 height 34
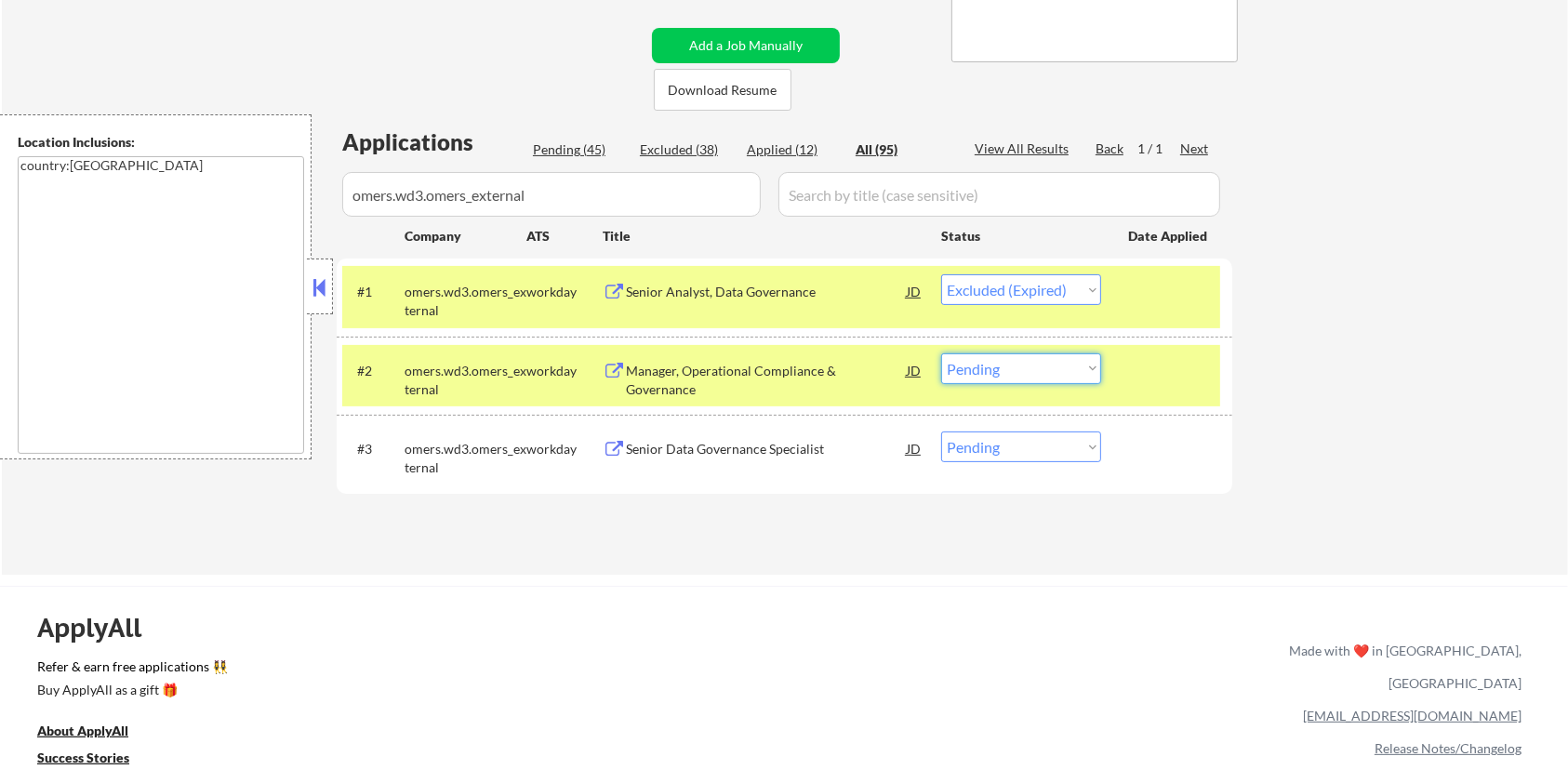
click at [1016, 368] on select "Choose an option... Pending Applied Excluded (Questions) Excluded (Expired) Exc…" at bounding box center [1020, 369] width 160 height 31
select select ""excluded__expired_""
click at [941, 354] on select "Choose an option... Pending Applied Excluded (Questions) Excluded (Expired) Exc…" at bounding box center [1020, 369] width 160 height 31
click at [725, 445] on div "Senior Data Governance Specialist" at bounding box center [765, 449] width 281 height 18
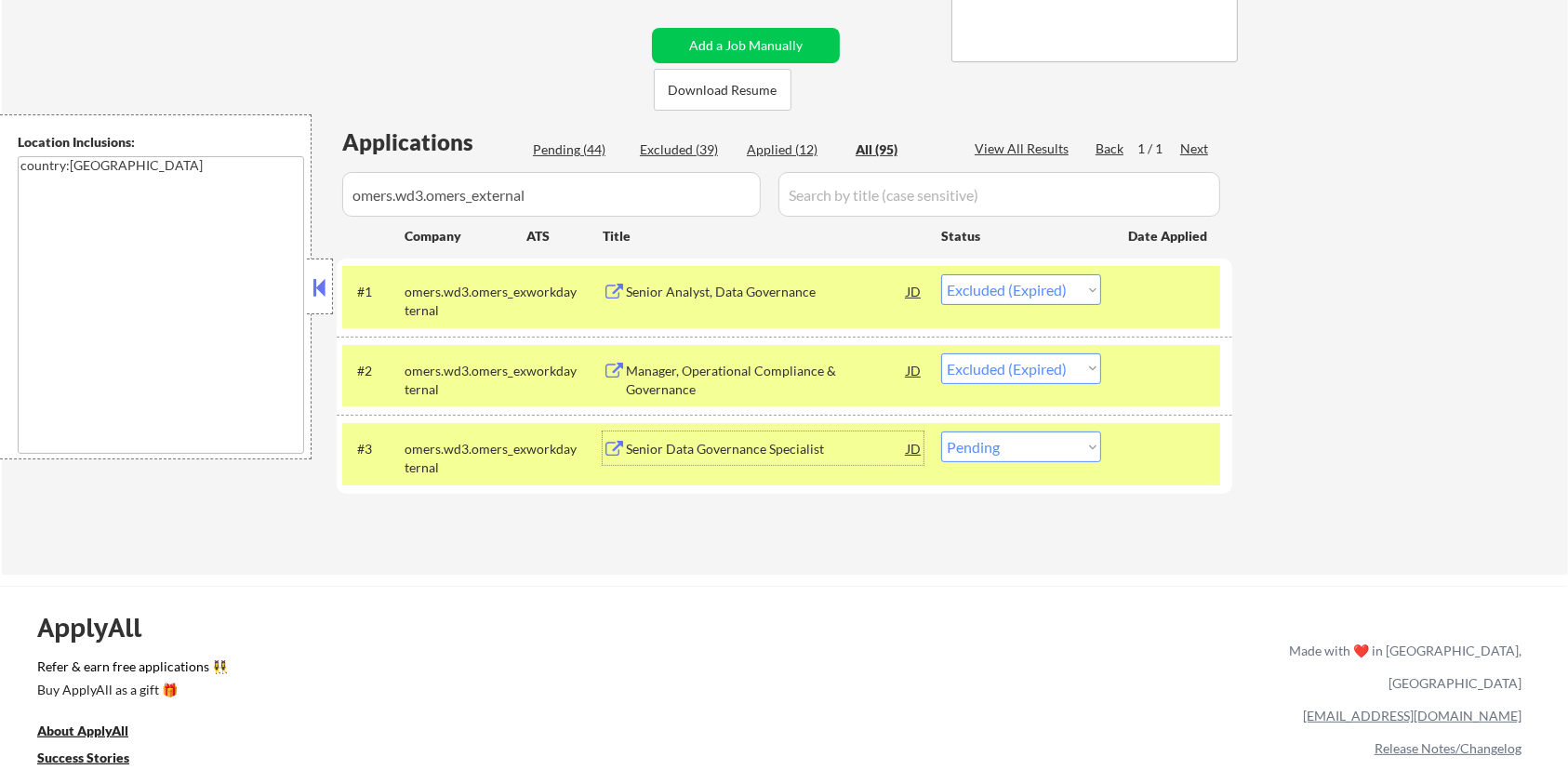
click at [1032, 443] on select "Choose an option... Pending Applied Excluded (Questions) Excluded (Expired) Exc…" at bounding box center [1020, 447] width 160 height 31
select select ""excluded__bad_match_""
click at [941, 431] on select "Choose an option... Pending Applied Excluded (Questions) Excluded (Expired) Exc…" at bounding box center [1020, 447] width 160 height 31
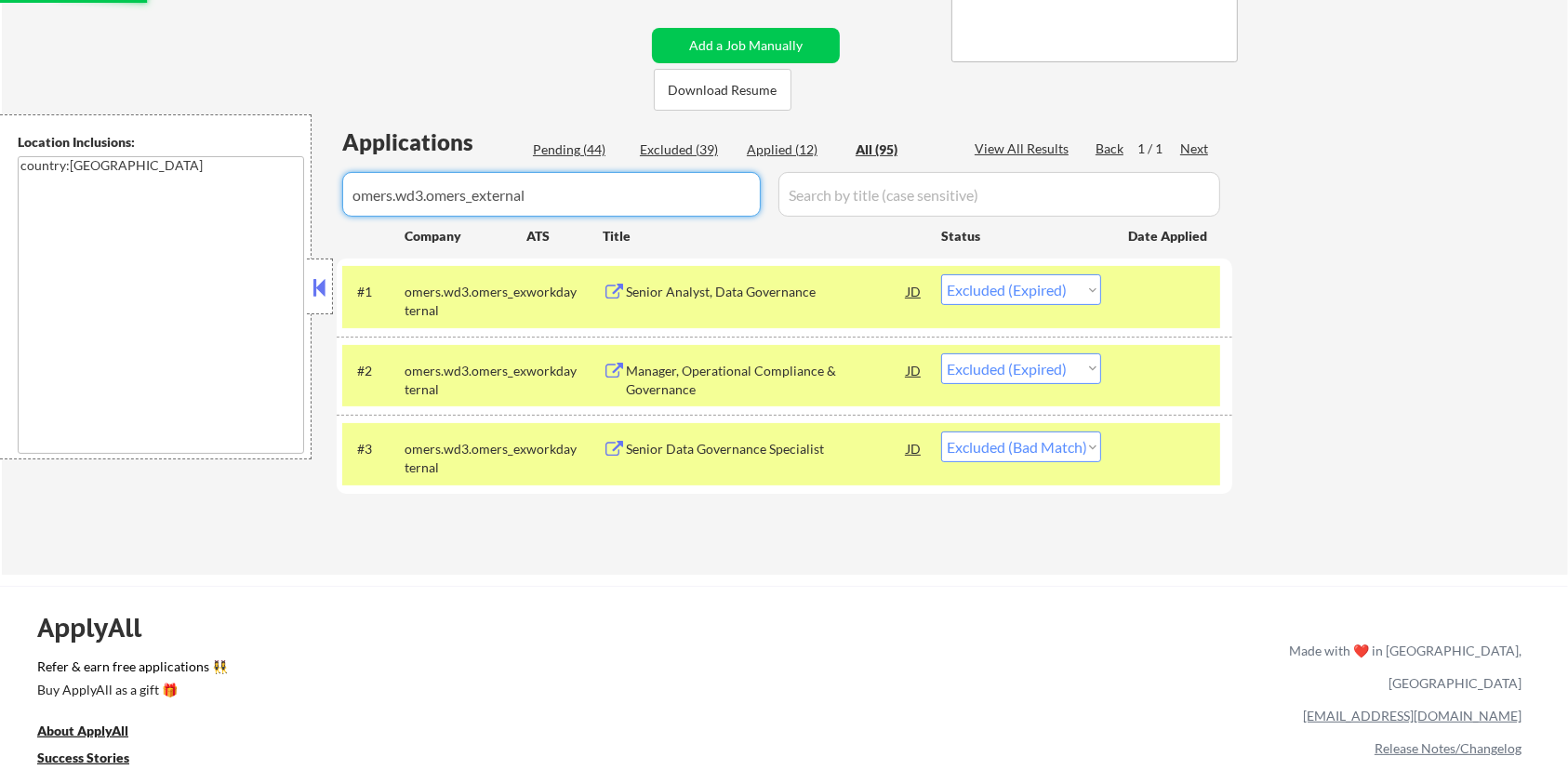
drag, startPoint x: 602, startPoint y: 199, endPoint x: 231, endPoint y: 203, distance: 371.0
click at [234, 202] on body "← Return to /applysquad Mailslurp Inbox Job Search Builder [PERSON_NAME] User E…" at bounding box center [784, 19] width 1568 height 783
select select ""applied""
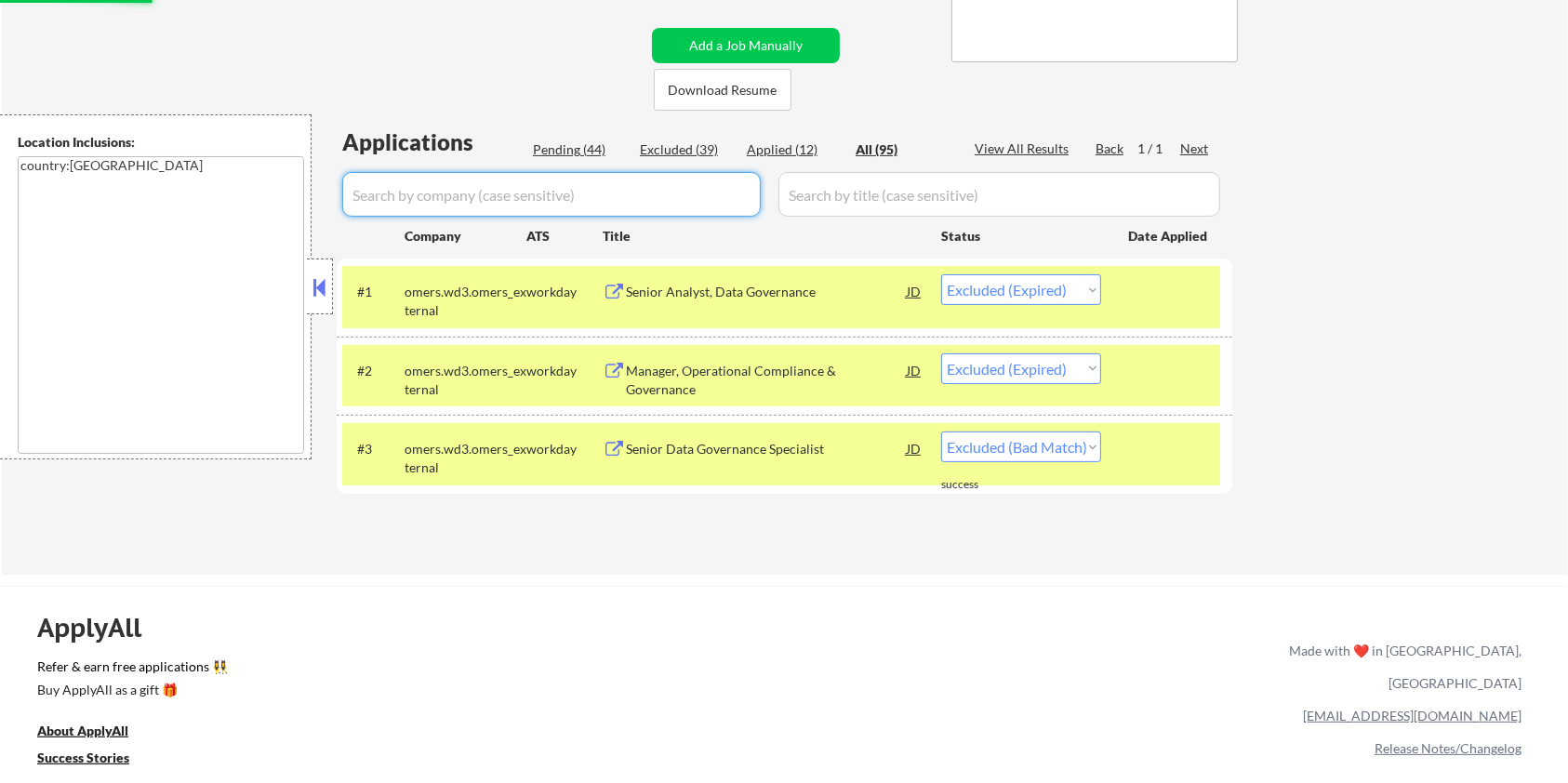
select select ""applied""
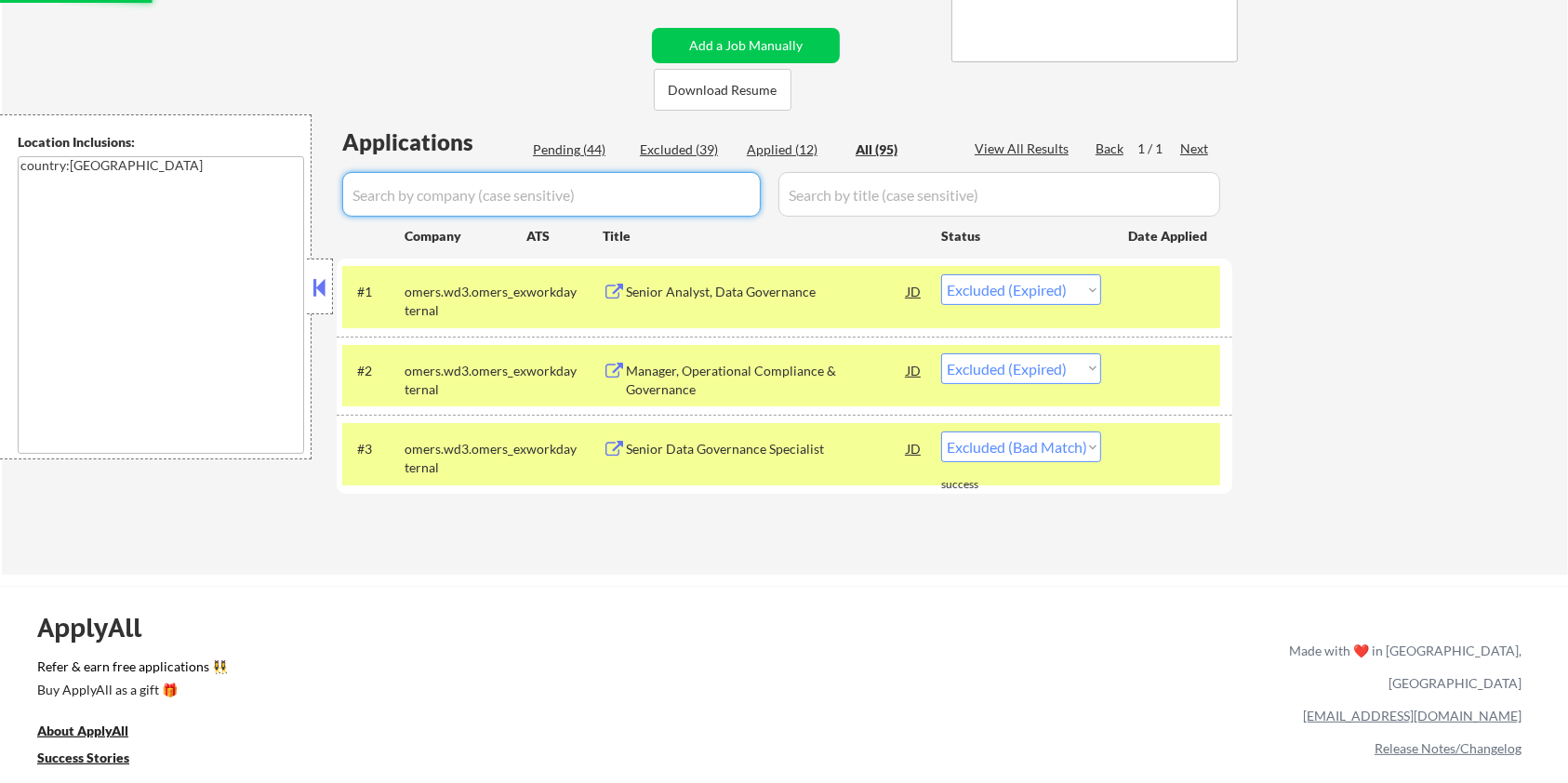
select select ""applied""
select select ""excluded__expired_""
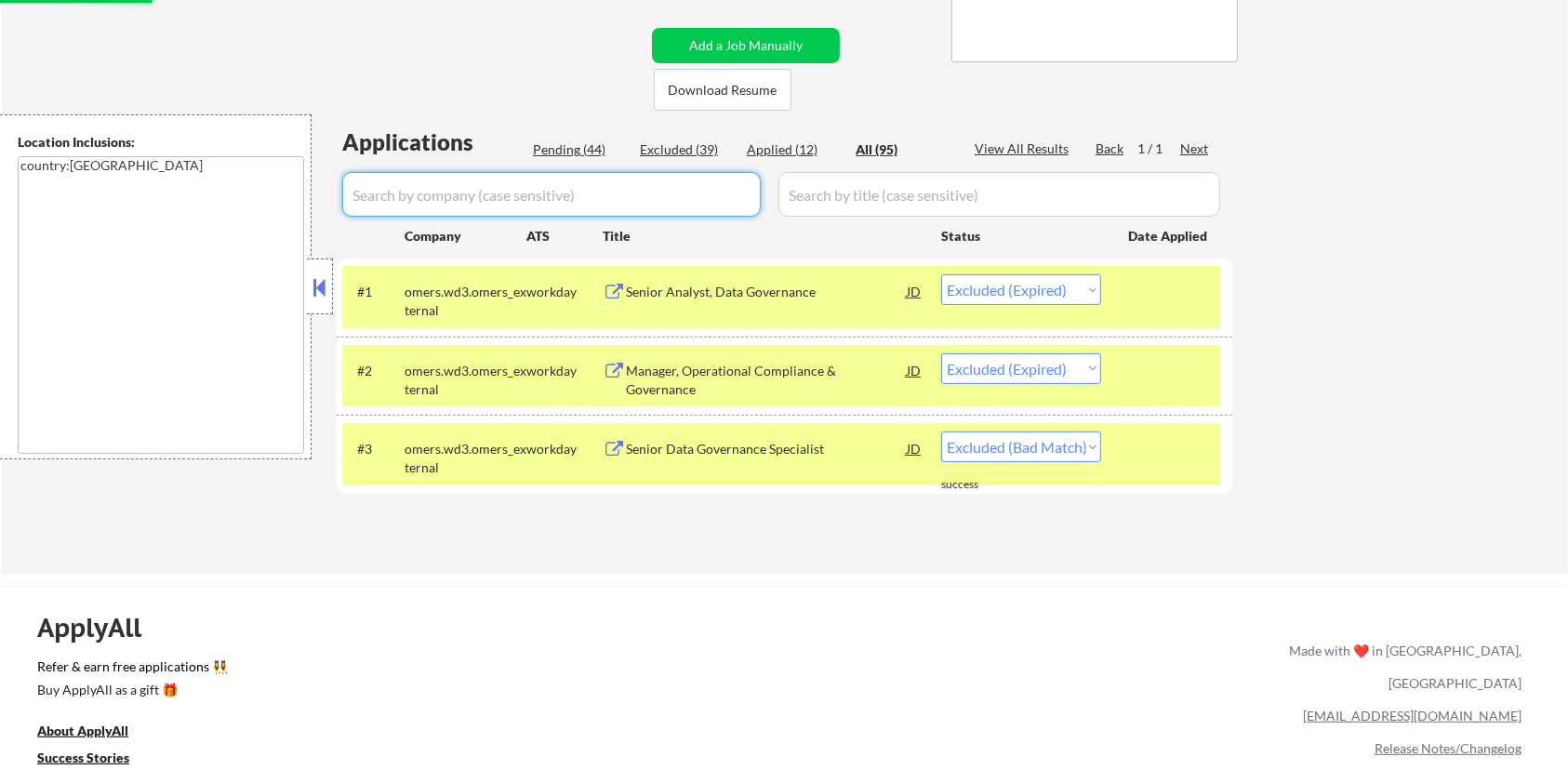
select select ""excluded__bad_match_""
select select ""excluded__expired_""
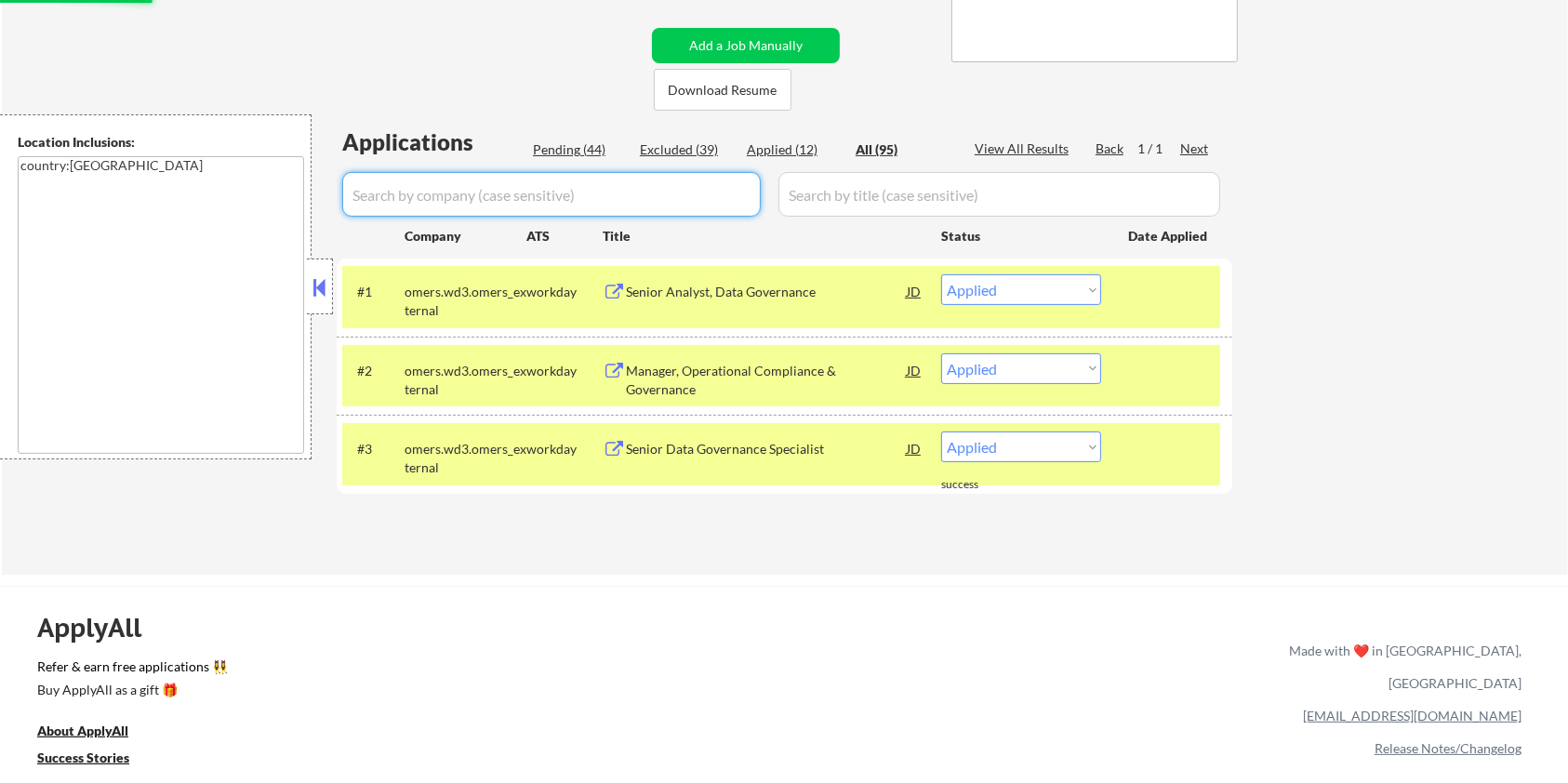
select select ""excluded__expired_""
select select ""excluded__other_""
select select ""excluded__expired_""
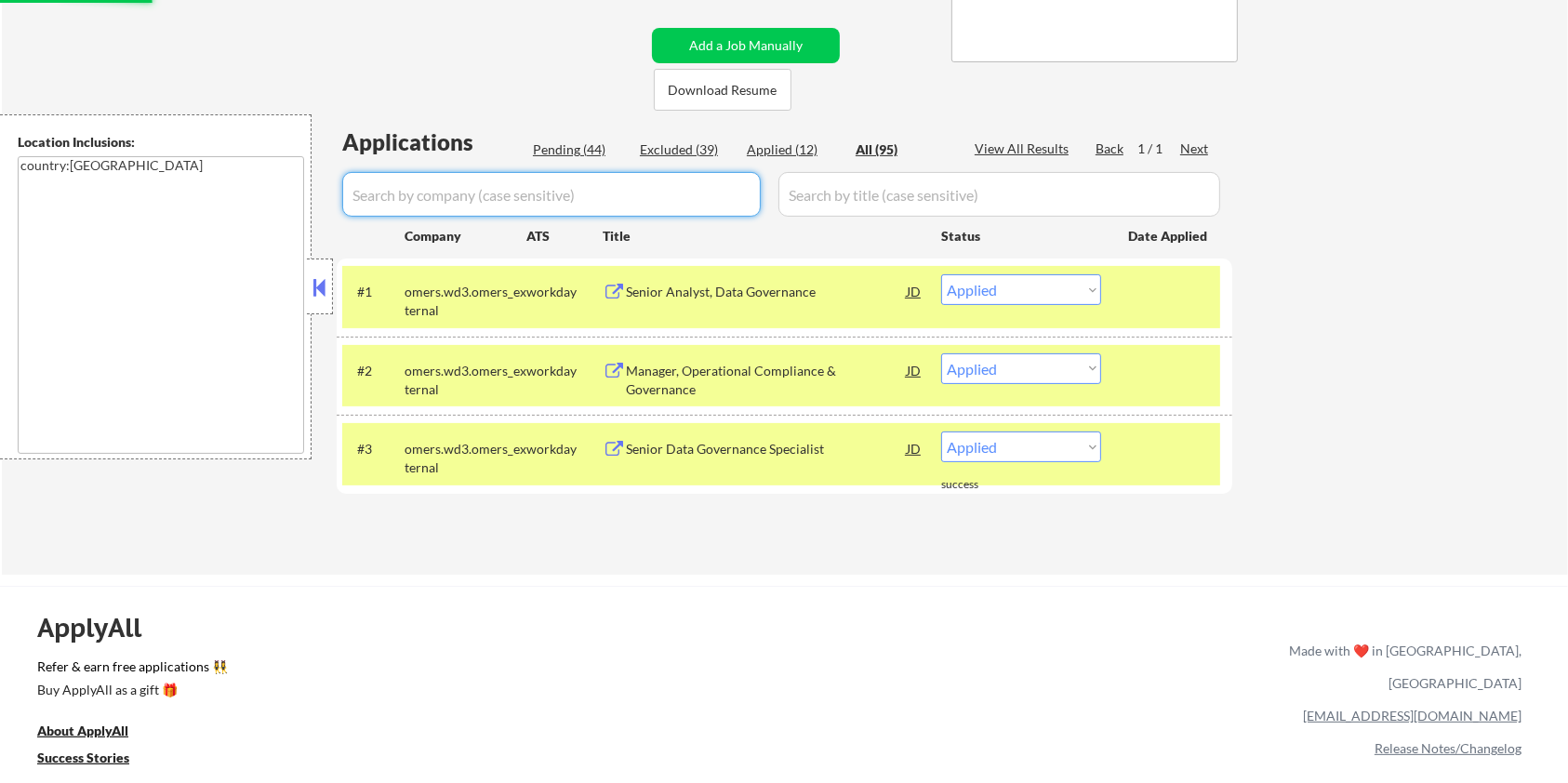
select select ""excluded__other_""
select select ""excluded__expired_""
select select ""excluded__salary_""
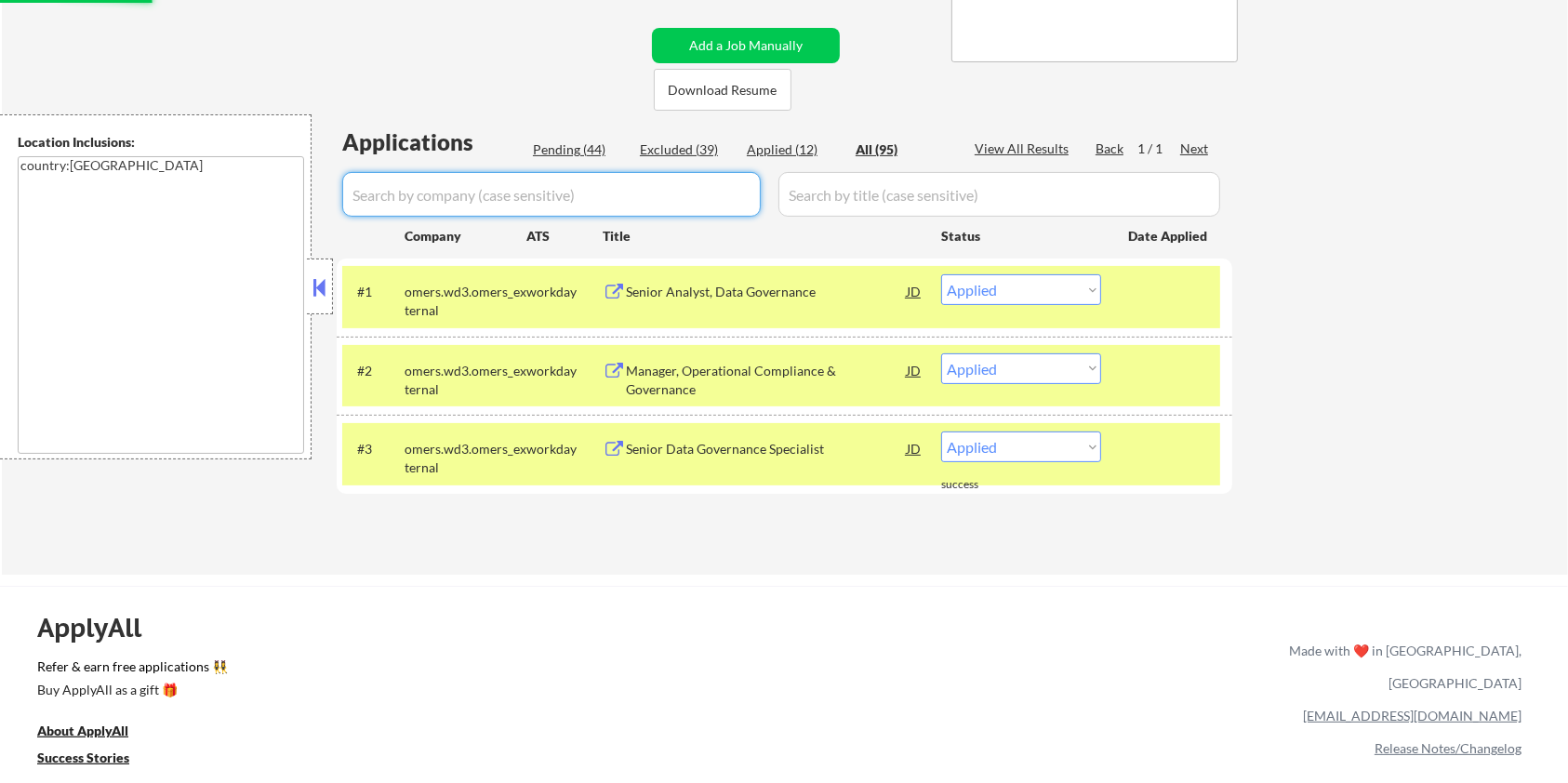
select select ""excluded__bad_match_""
select select ""excluded__expired_""
select select ""excluded__bad_match_""
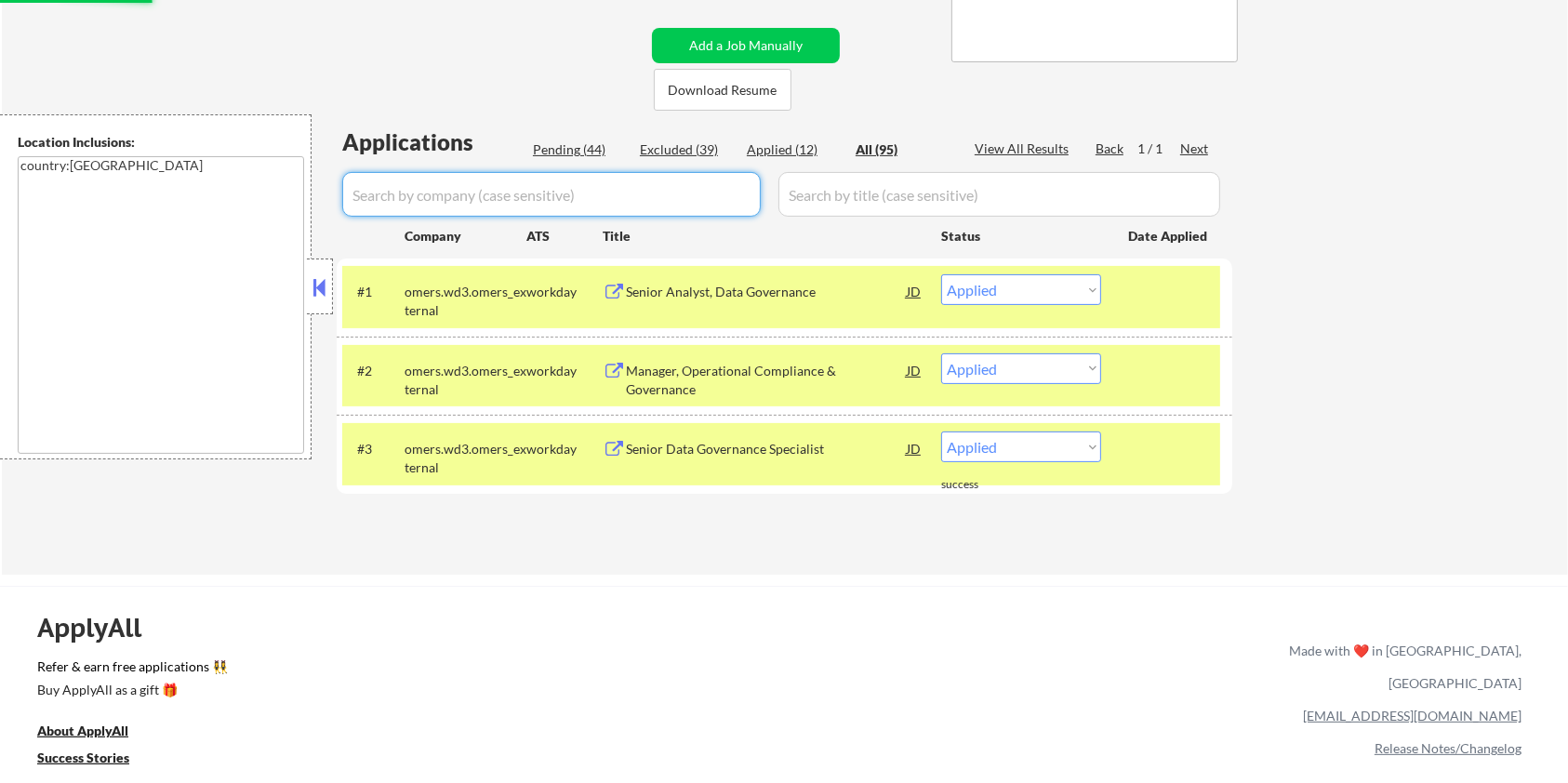
select select ""excluded__expired_""
select select ""excluded__bad_match_""
select select ""excluded__expired_""
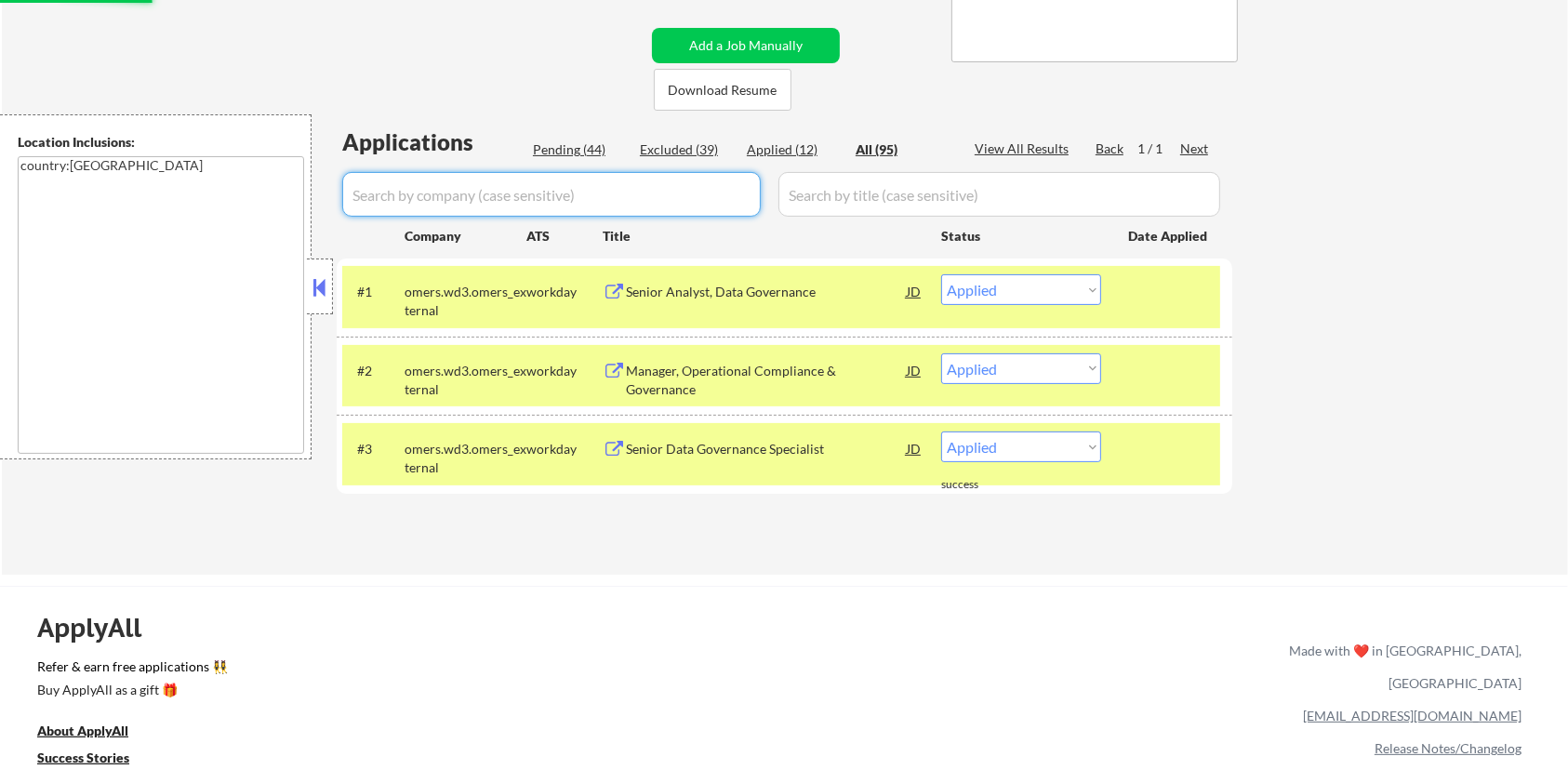
select select ""excluded__expired_""
select select ""excluded__bad_match_""
select select ""excluded__salary_""
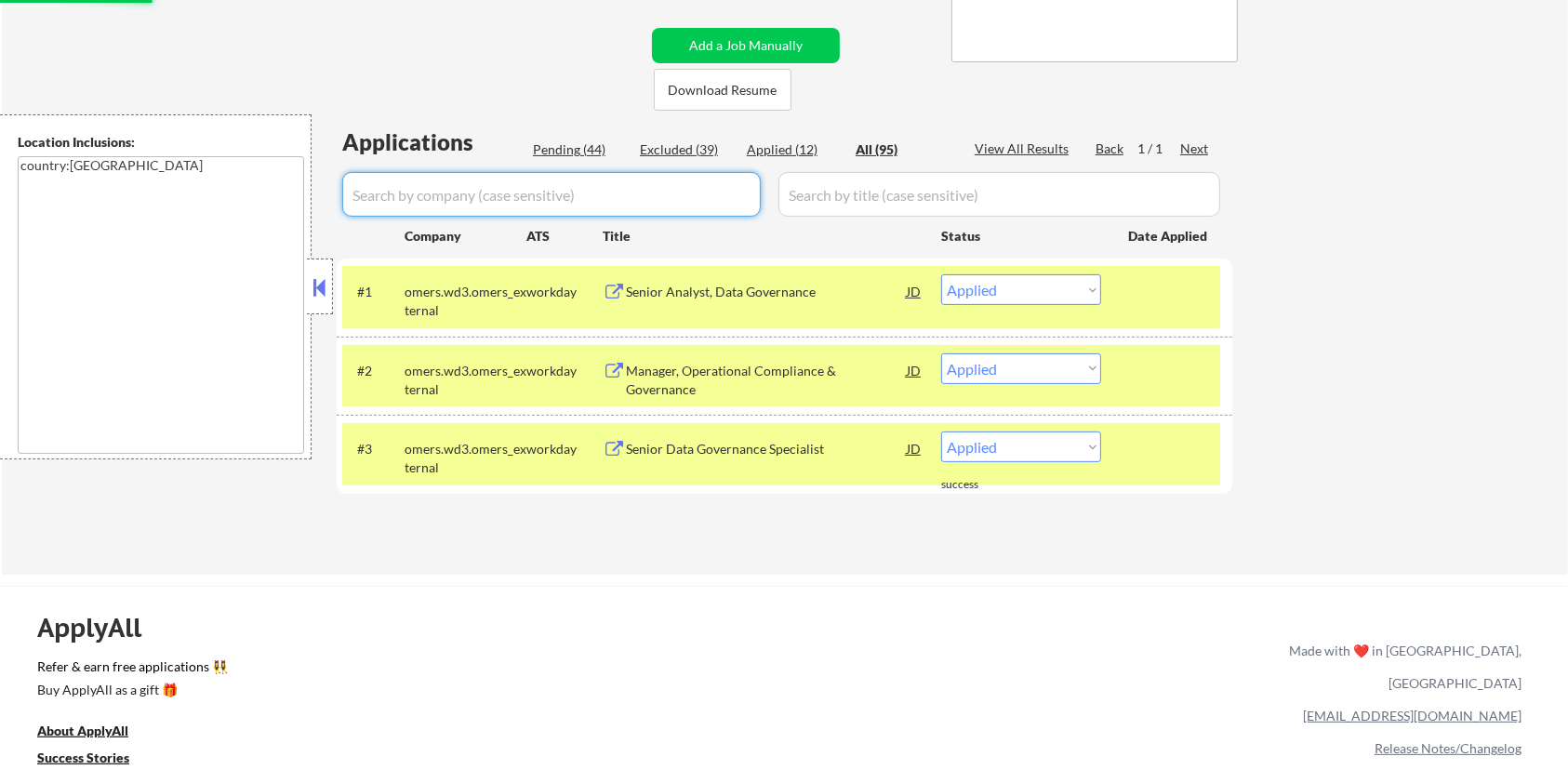
select select ""excluded__bad_match_""
select select ""excluded__other_""
select select ""excluded__expired_""
select select ""excluded__bad_match_""
select select ""pending""
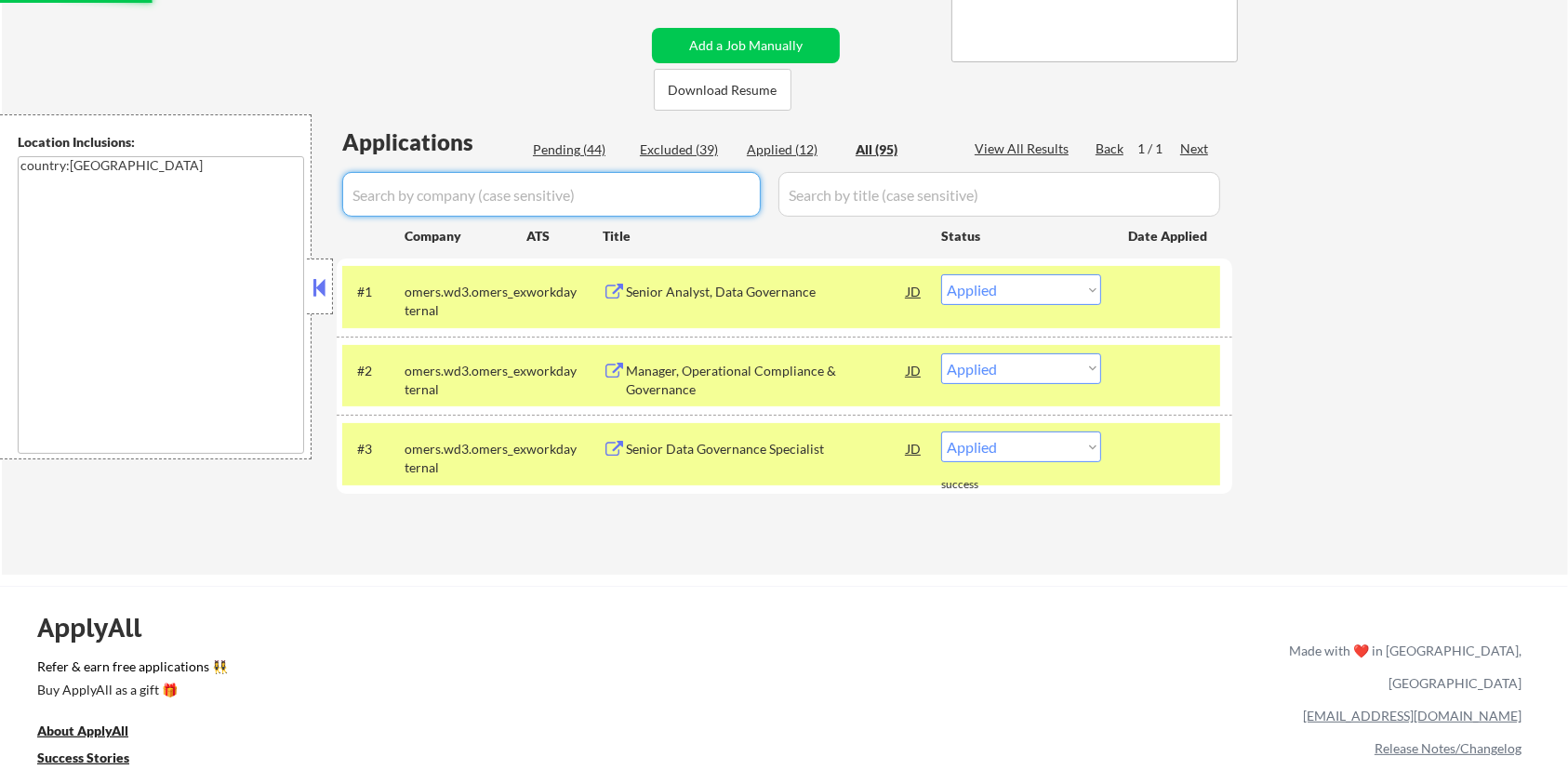
select select ""pending""
select select ""excluded__bad_match_""
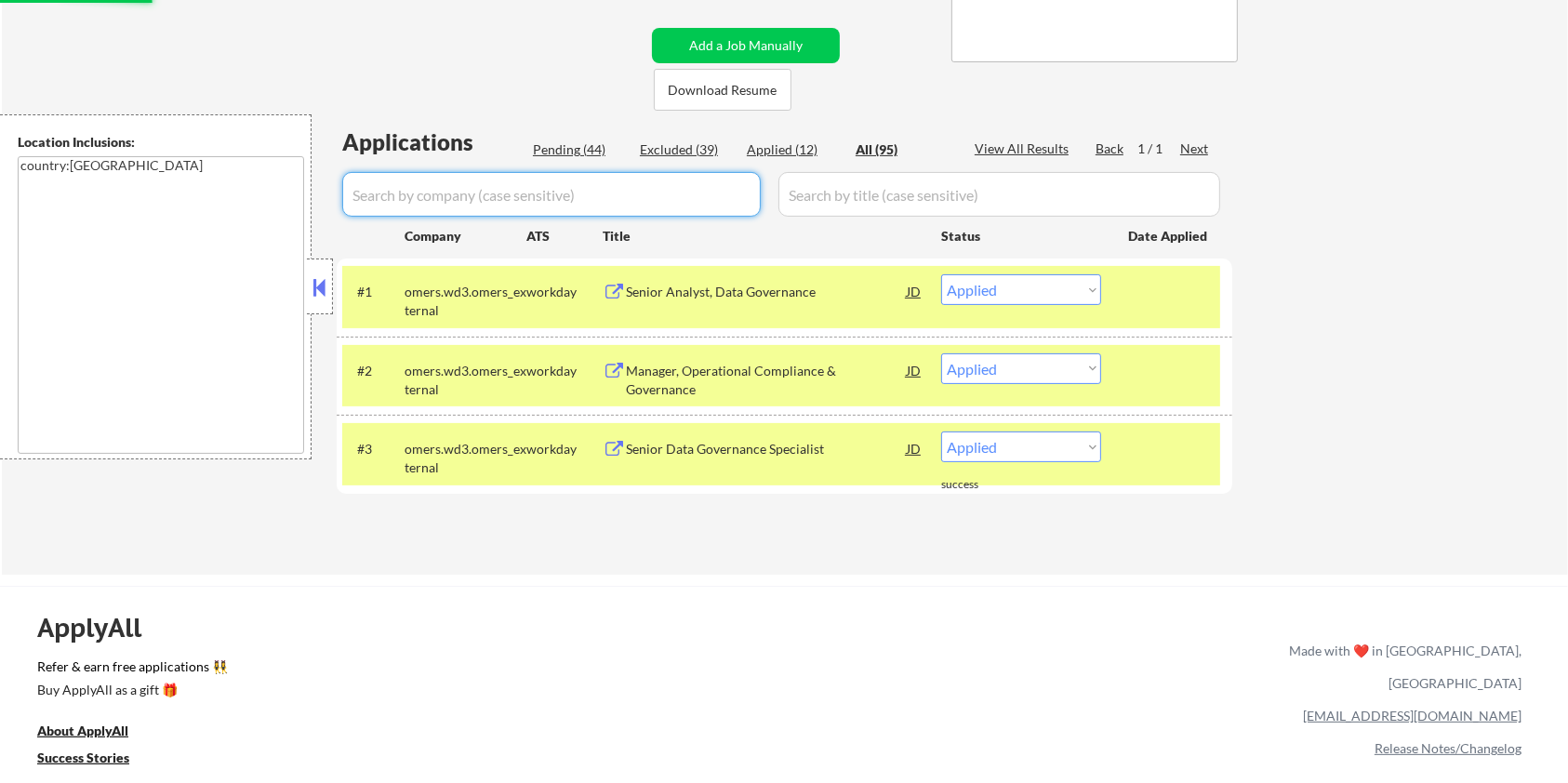
select select ""pending""
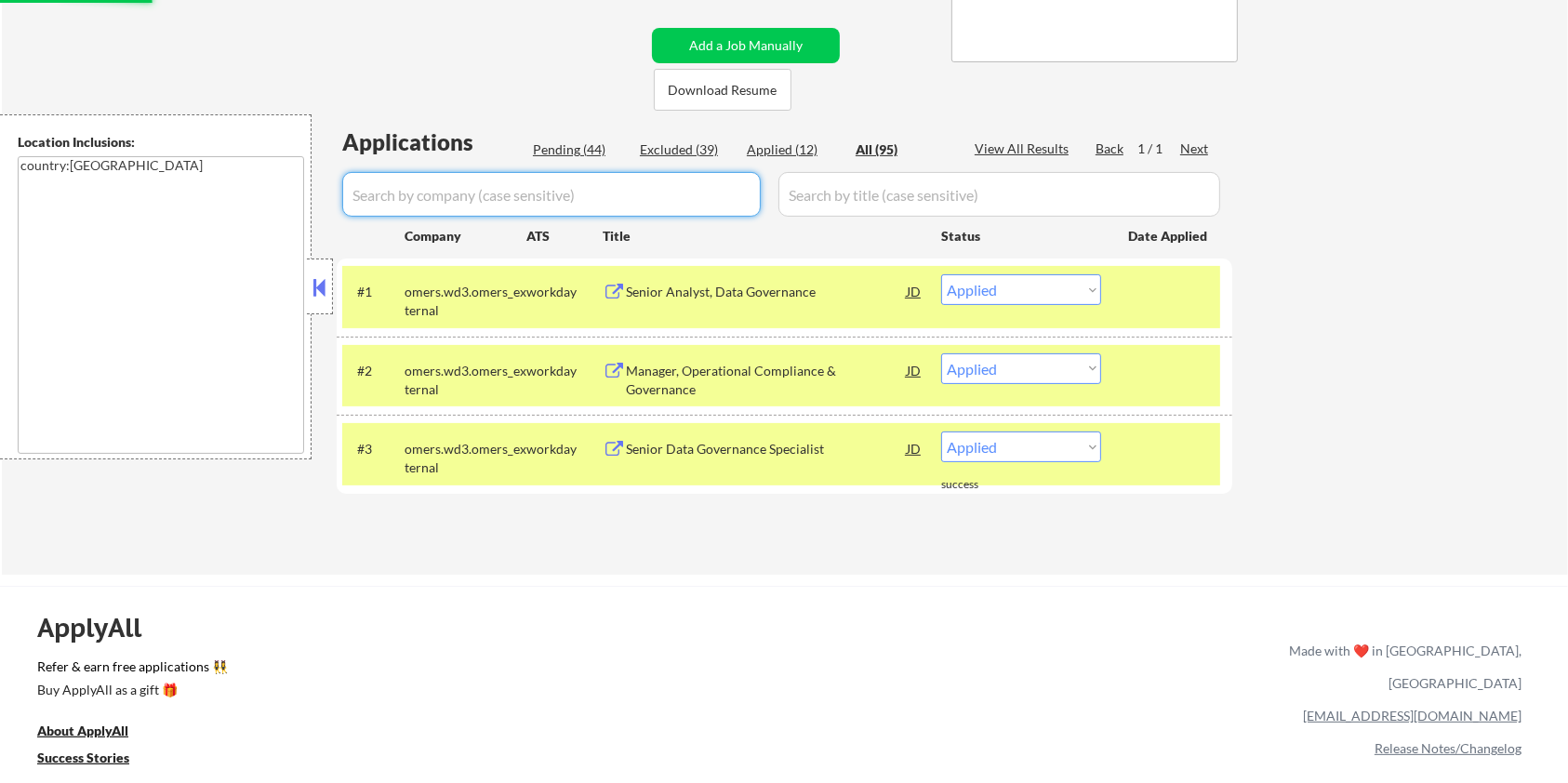
select select ""pending""
select select ""excluded__bad_match_""
select select ""pending""
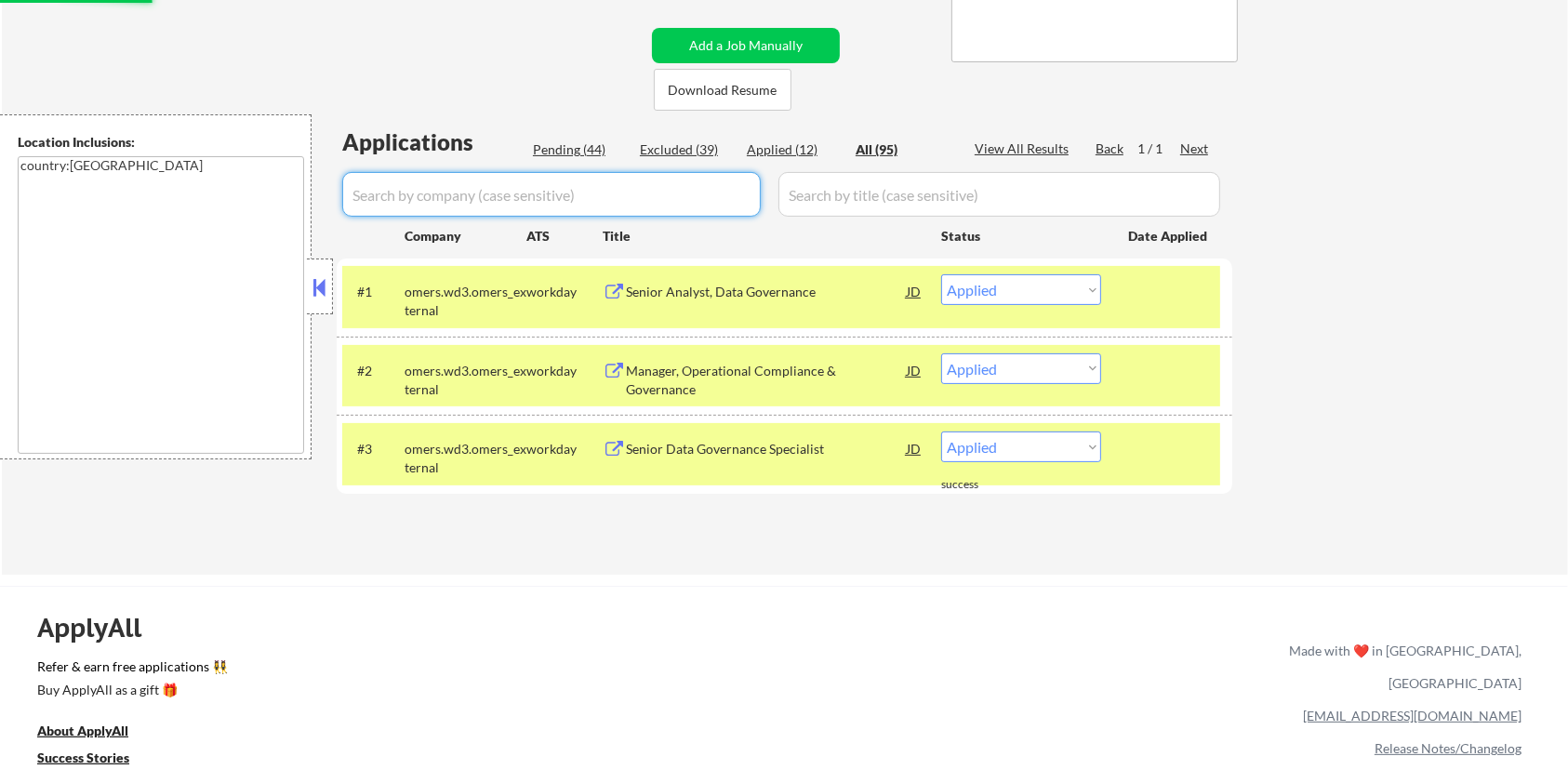
select select ""pending""
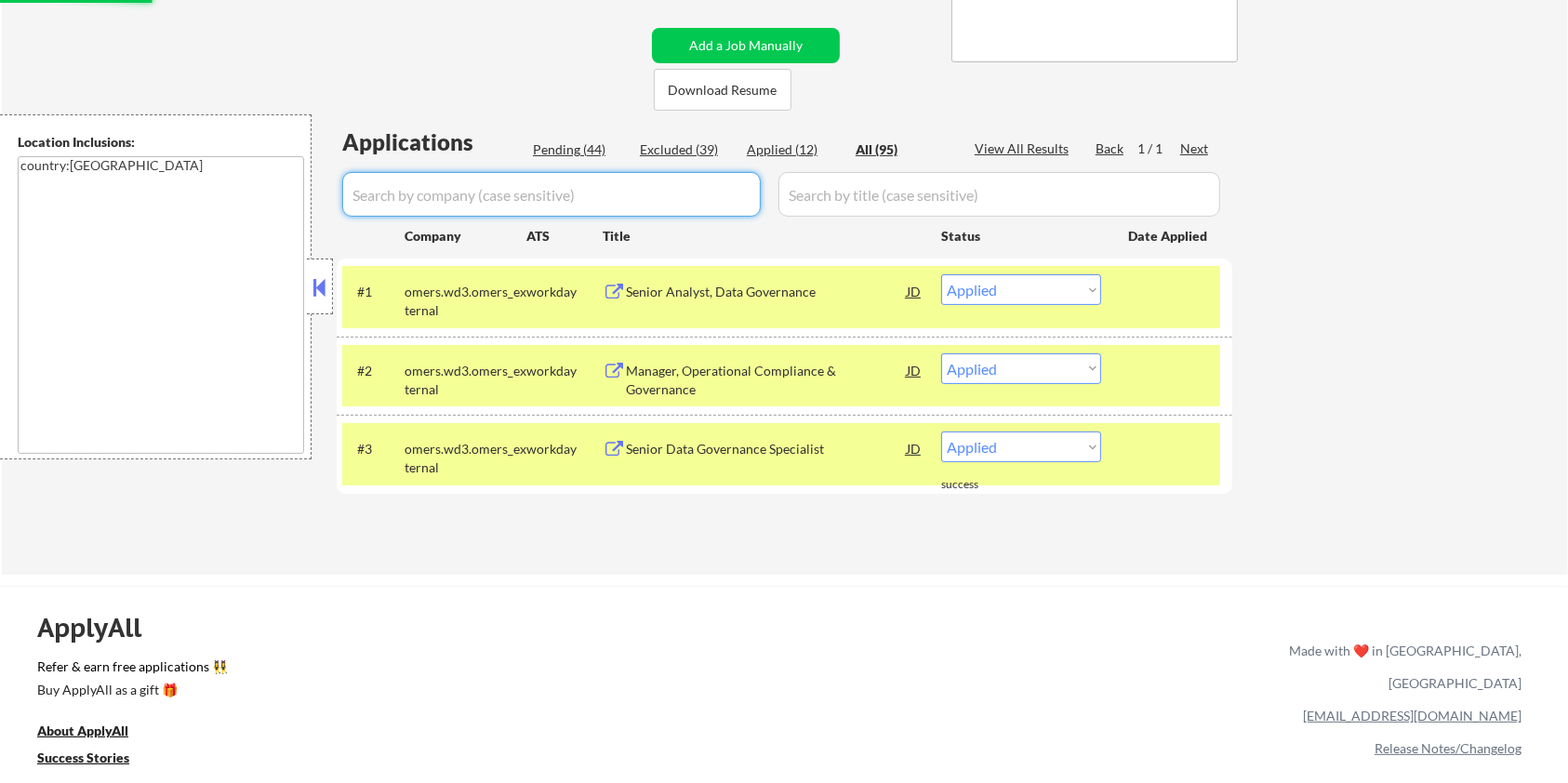
select select ""pending""
select select ""excluded""
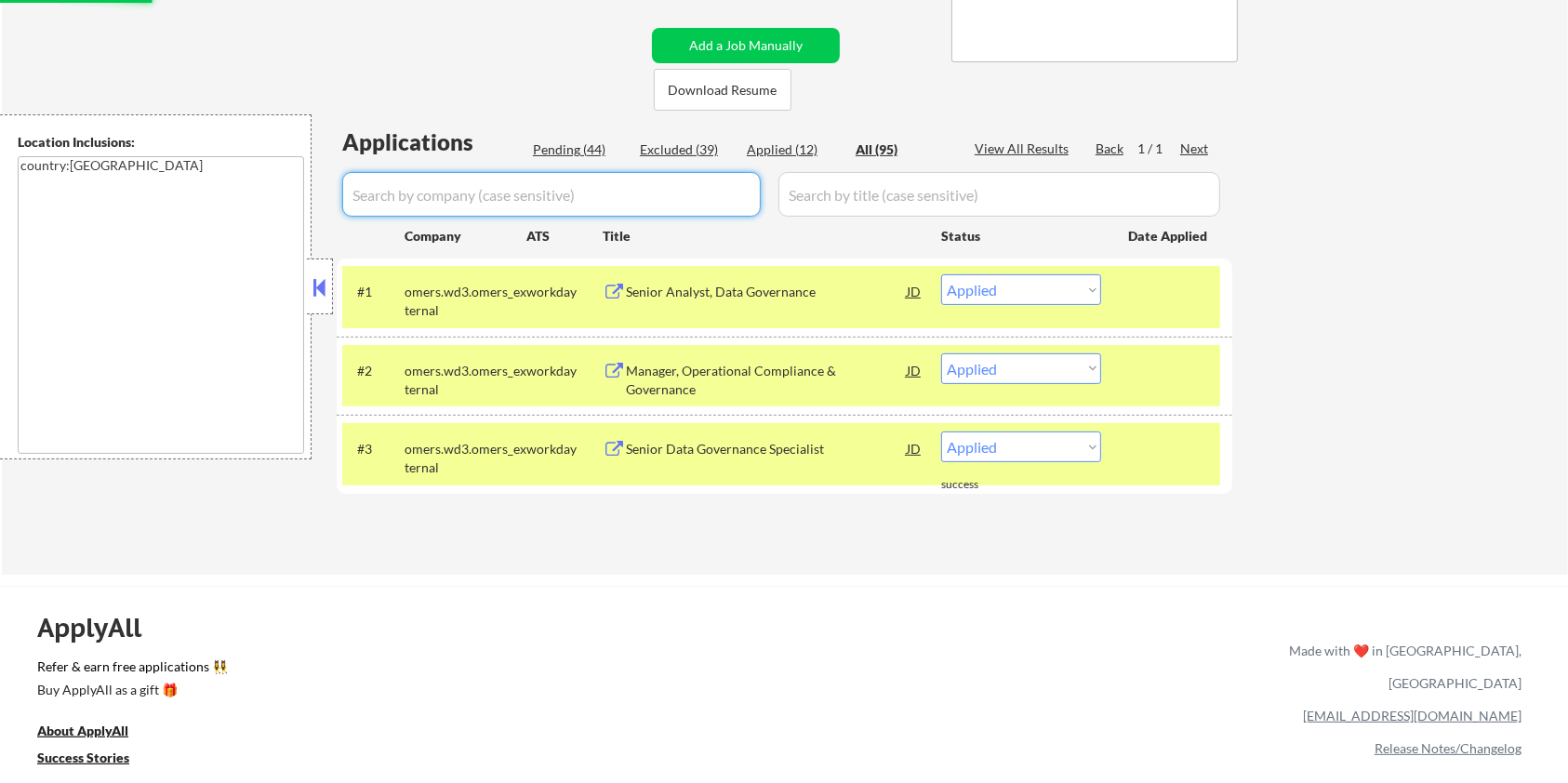
select select ""pending""
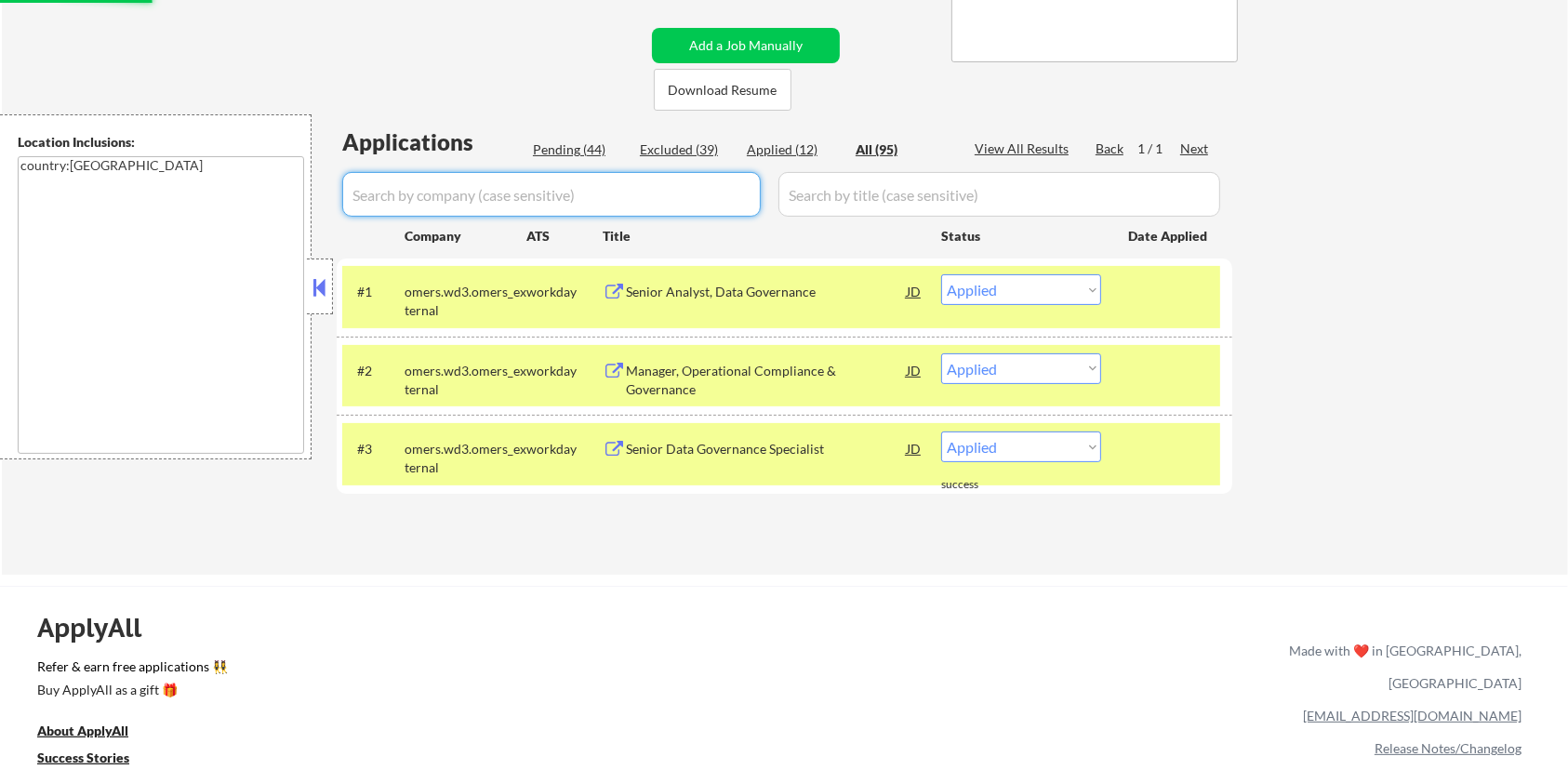
select select ""pending""
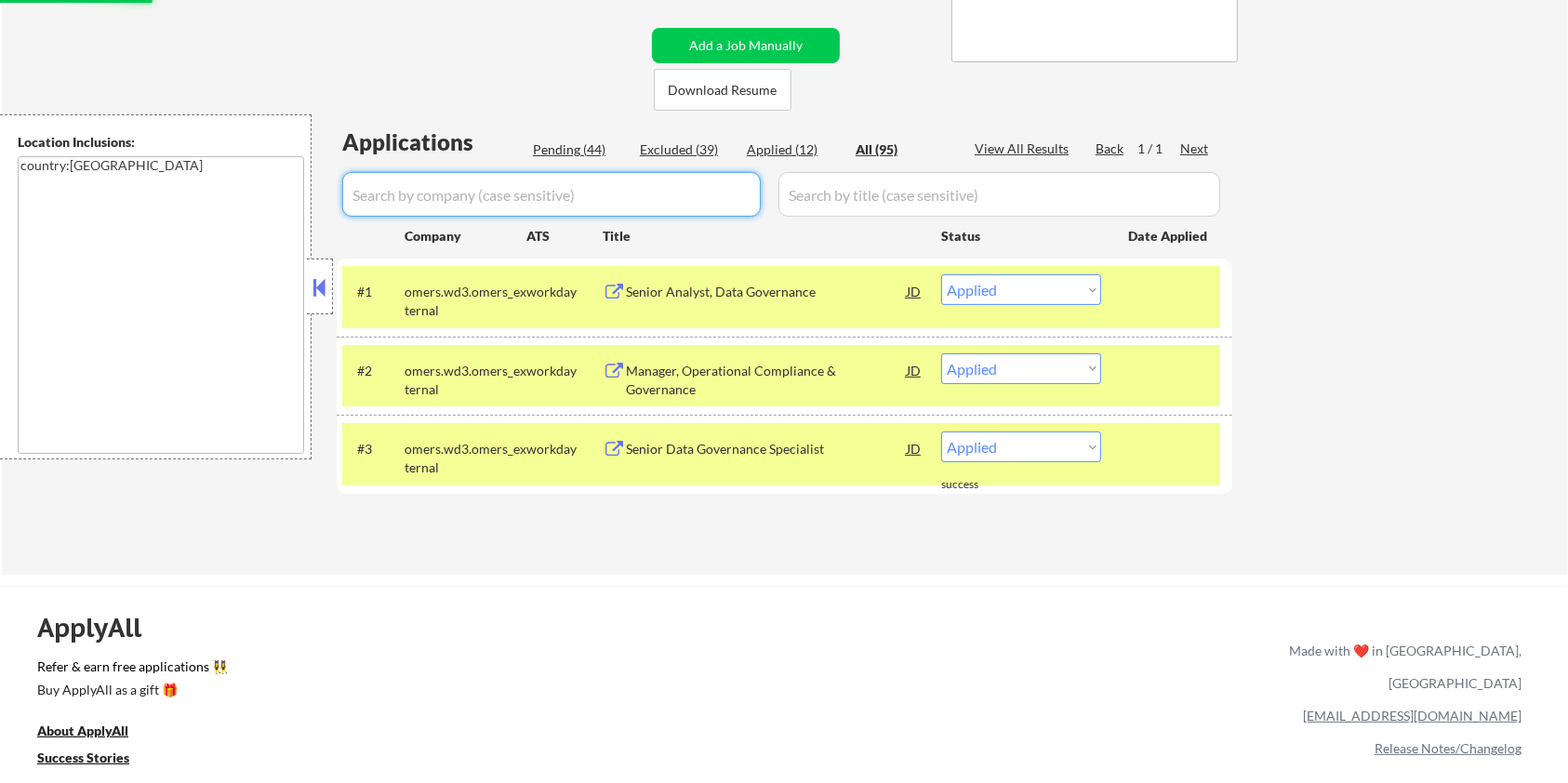
select select ""excluded__expired_""
select select ""pending""
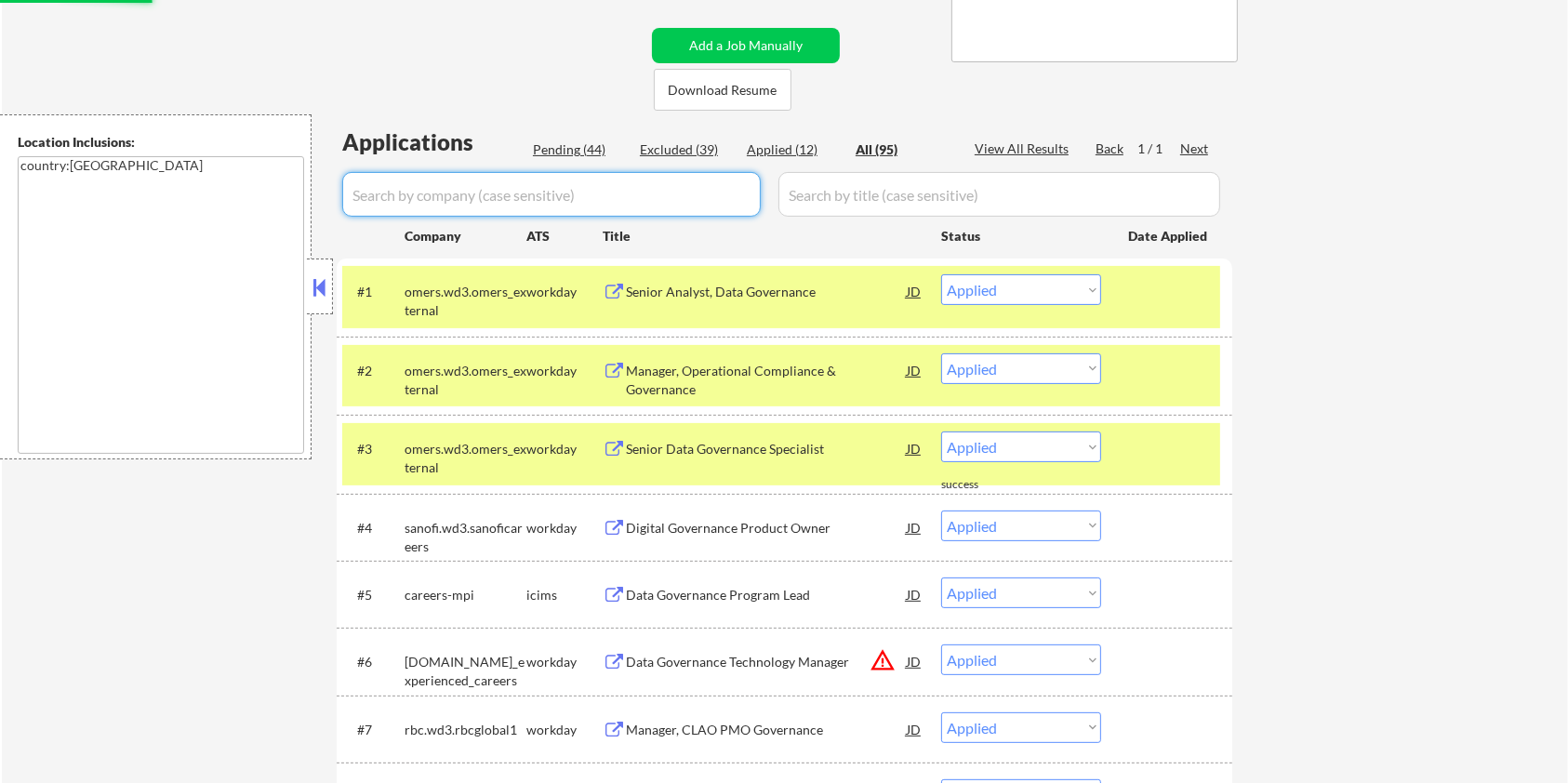
select select ""excluded__bad_match_""
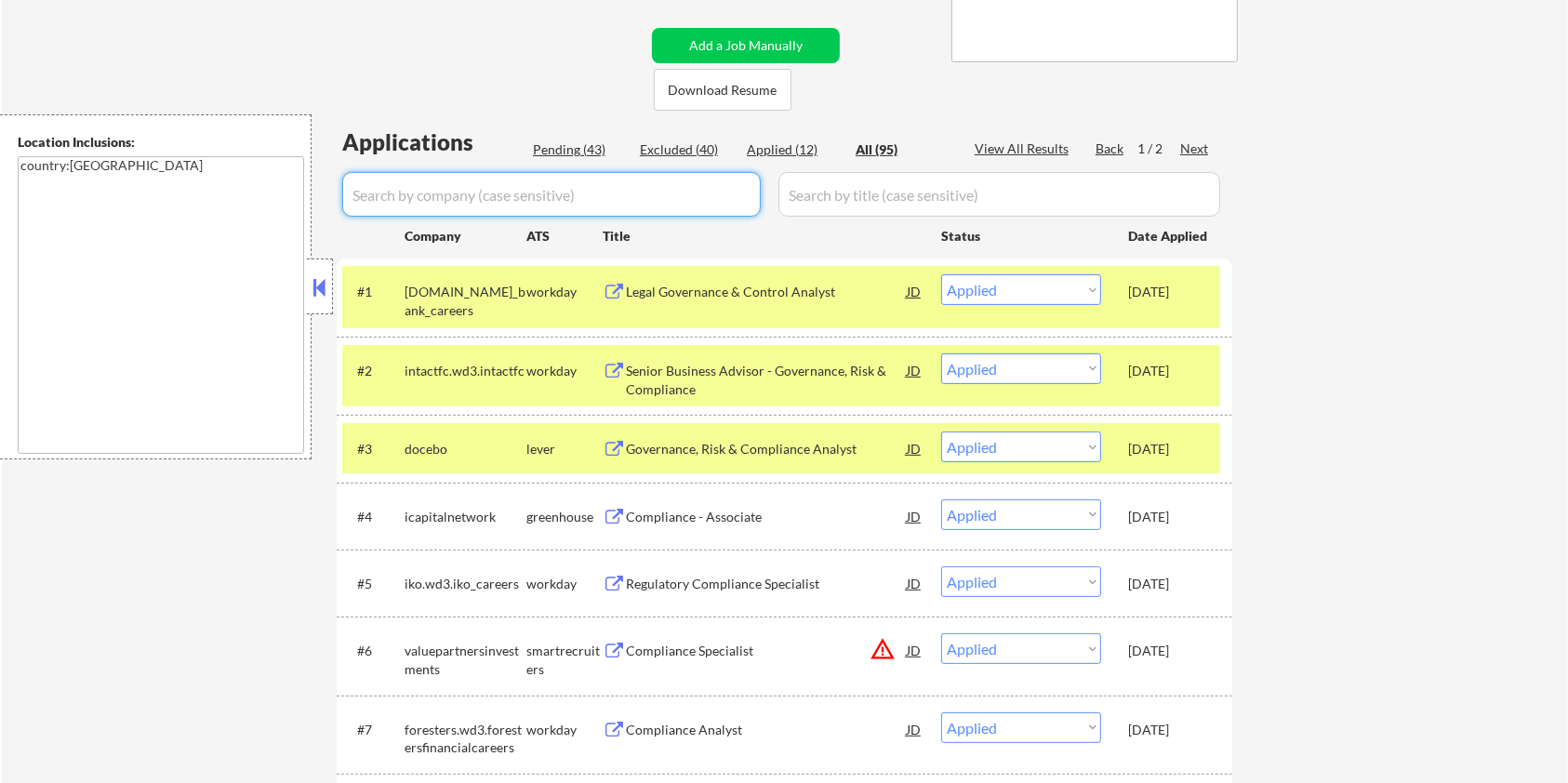
click at [515, 190] on input "input" at bounding box center [551, 195] width 419 height 45
click at [579, 197] on input "input" at bounding box center [551, 195] width 419 height 45
click at [564, 145] on div "Pending (43)" at bounding box center [579, 150] width 93 height 18
select select ""pending""
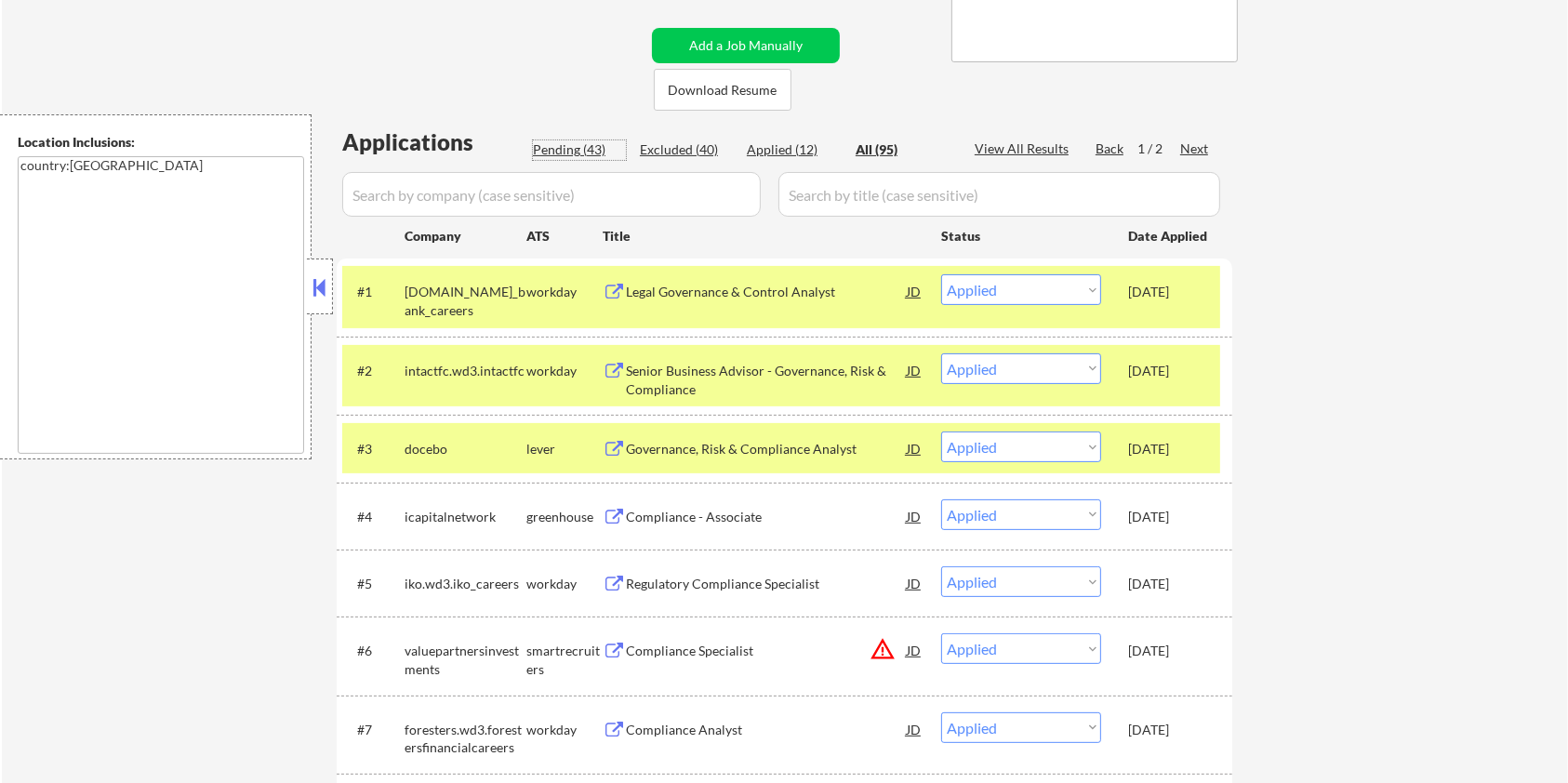
select select ""pending""
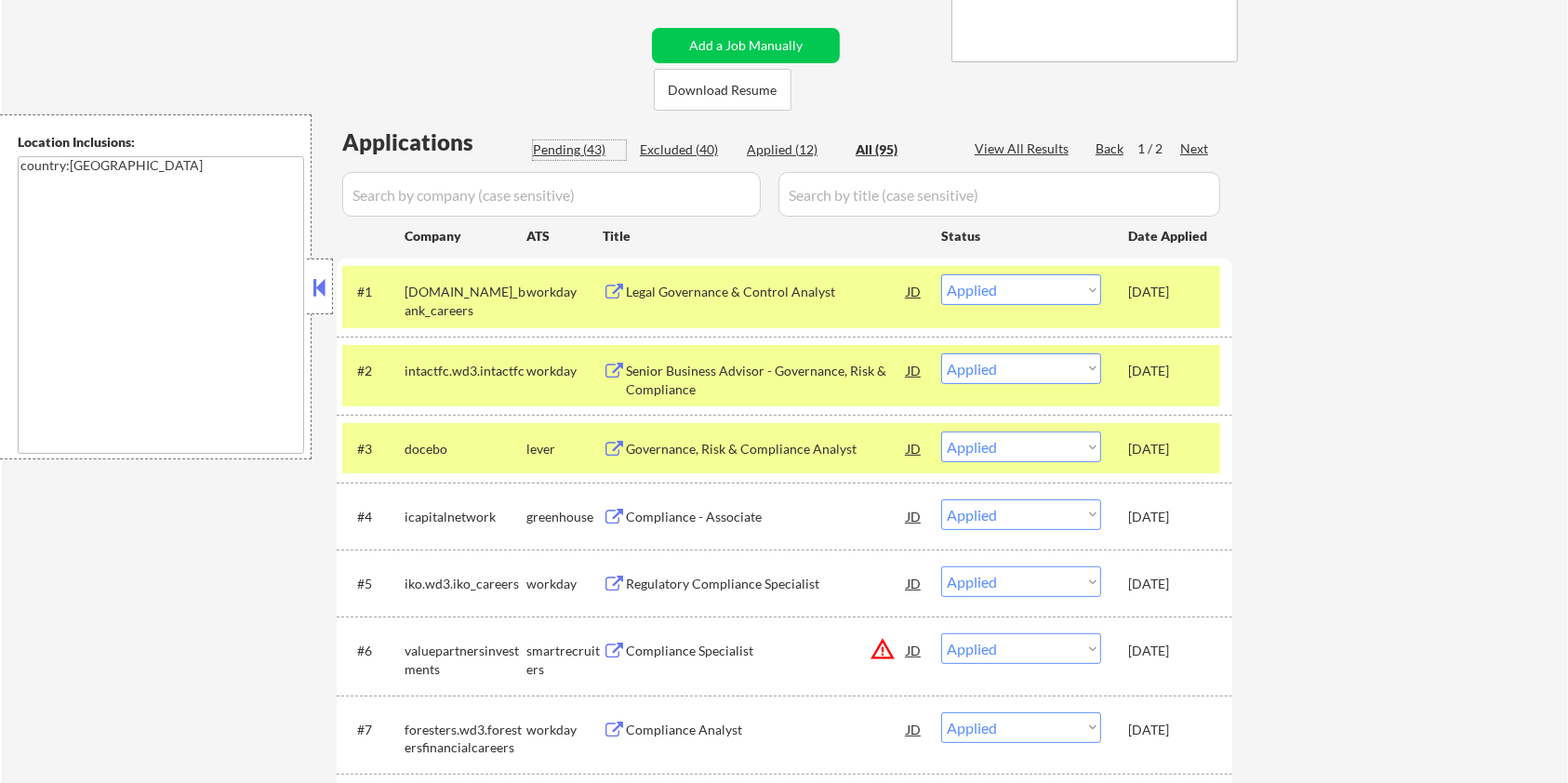
select select ""pending""
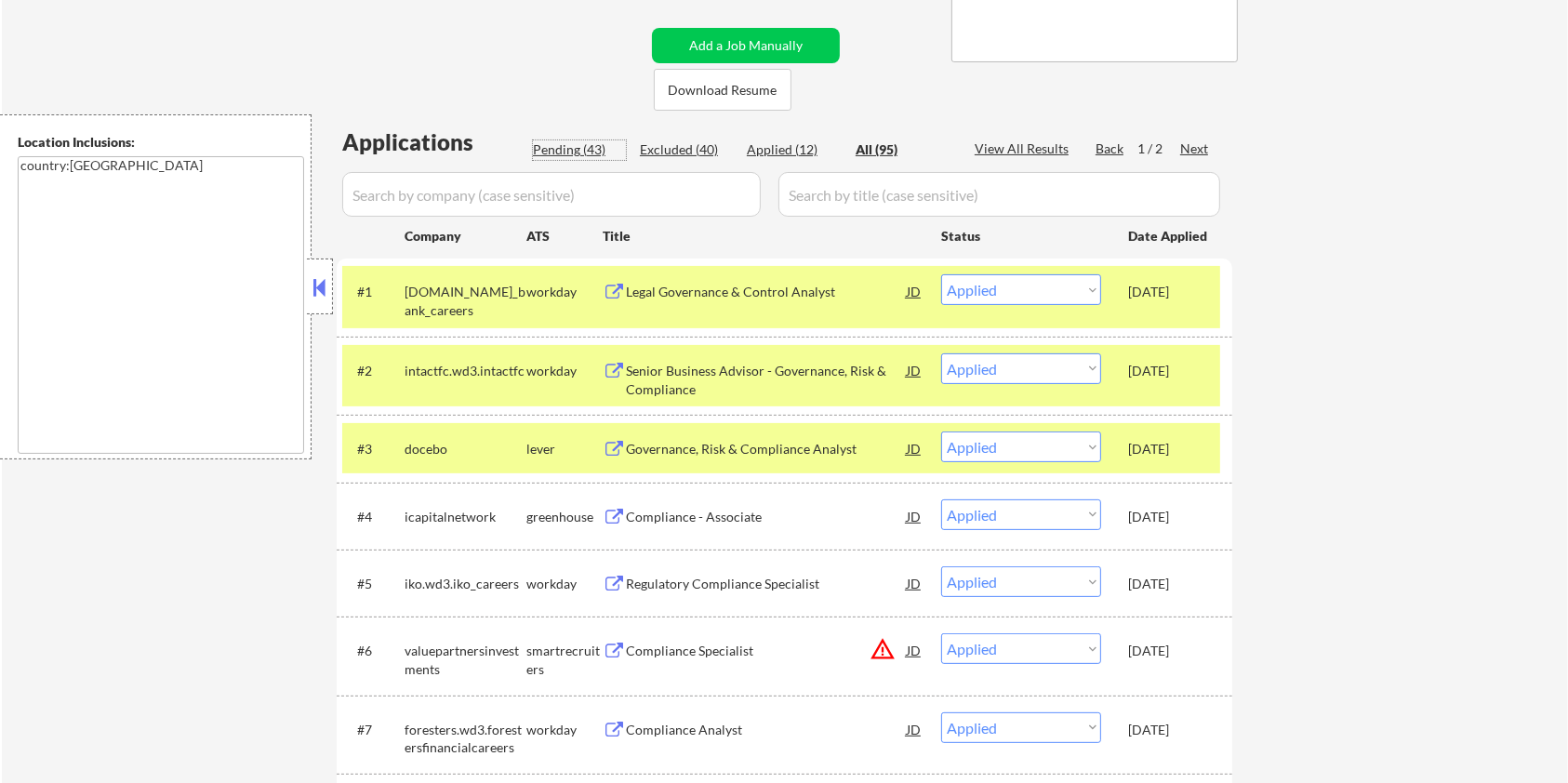
select select ""pending""
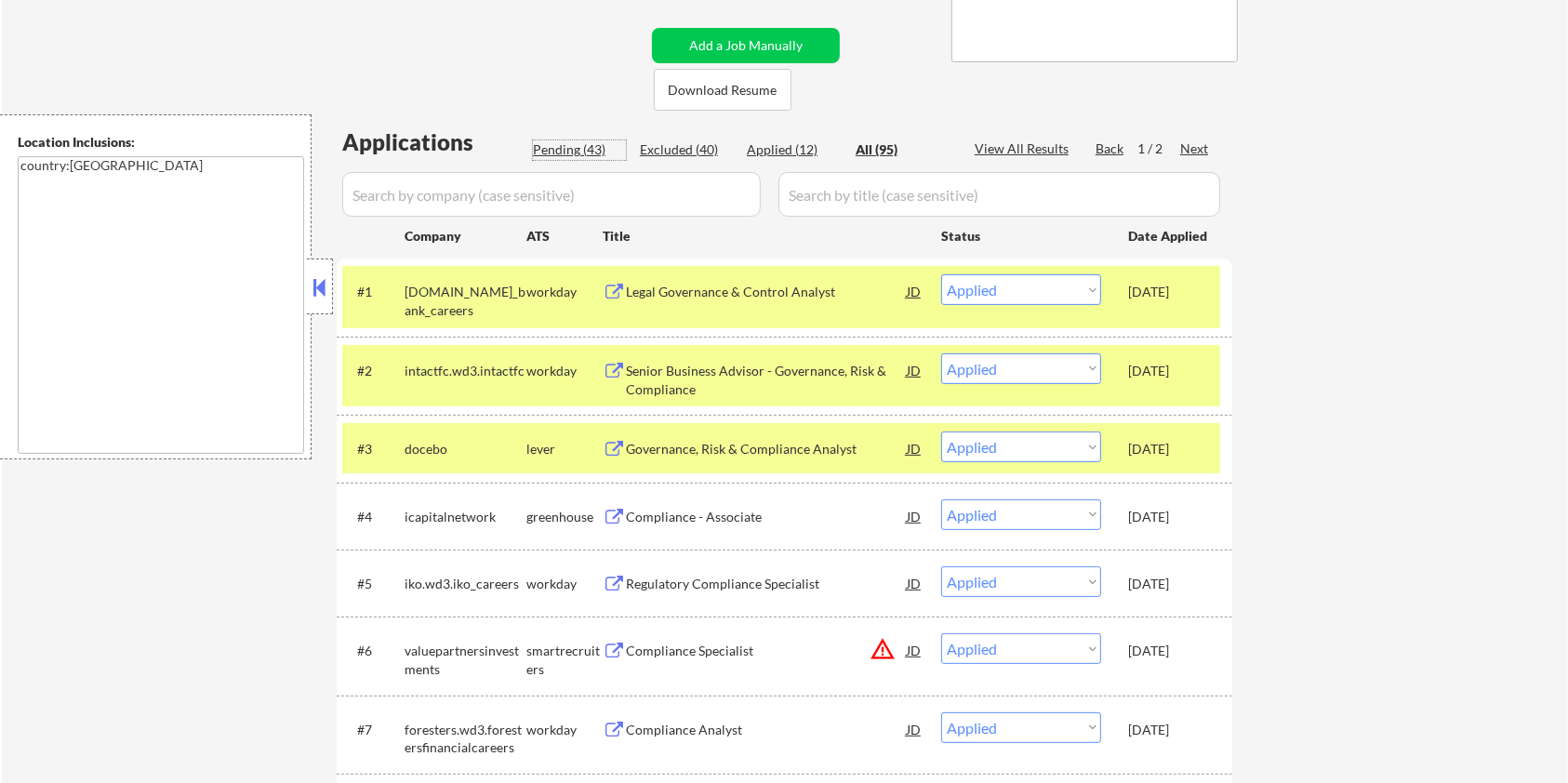
select select ""pending""
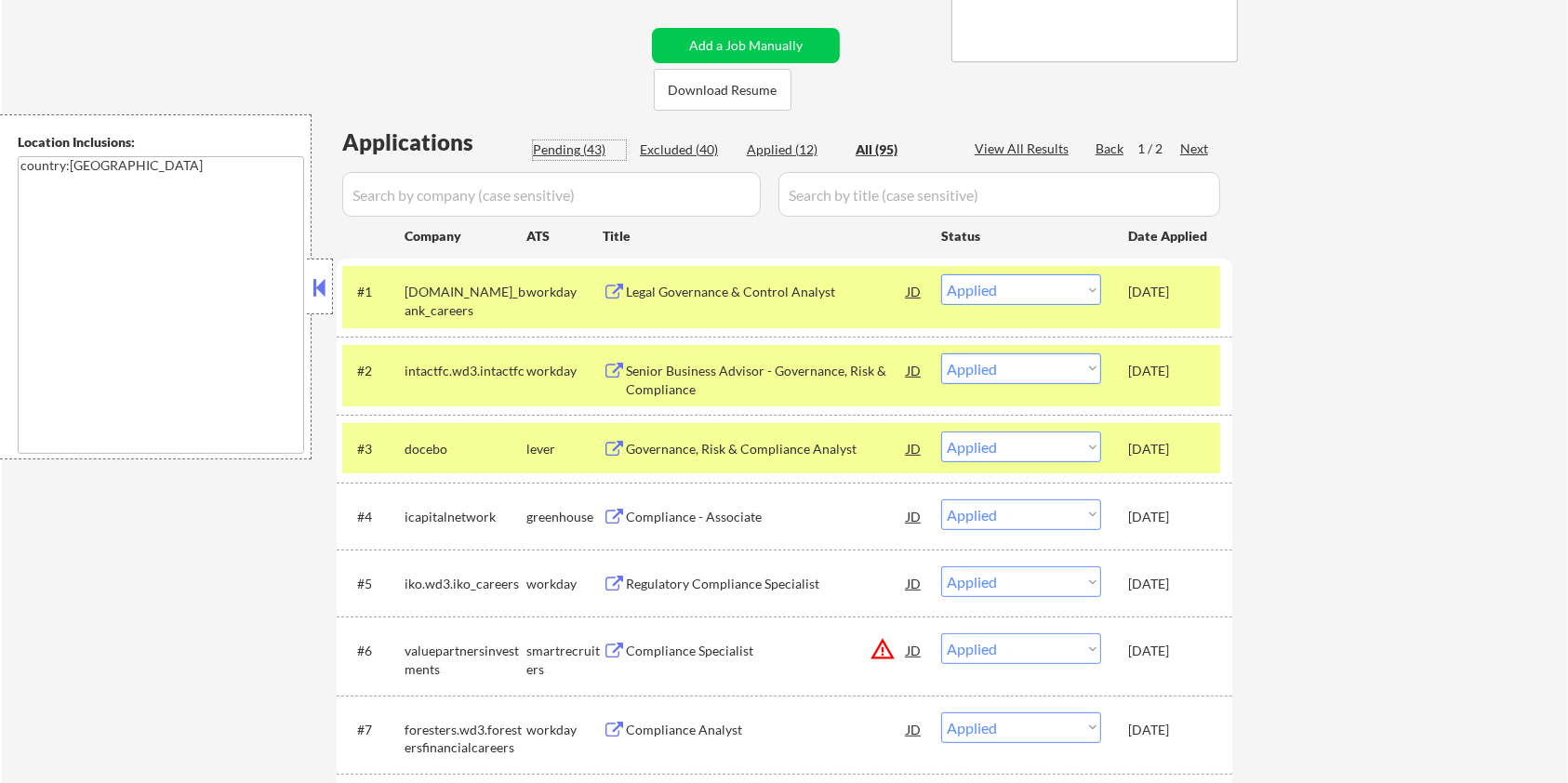
select select ""pending""
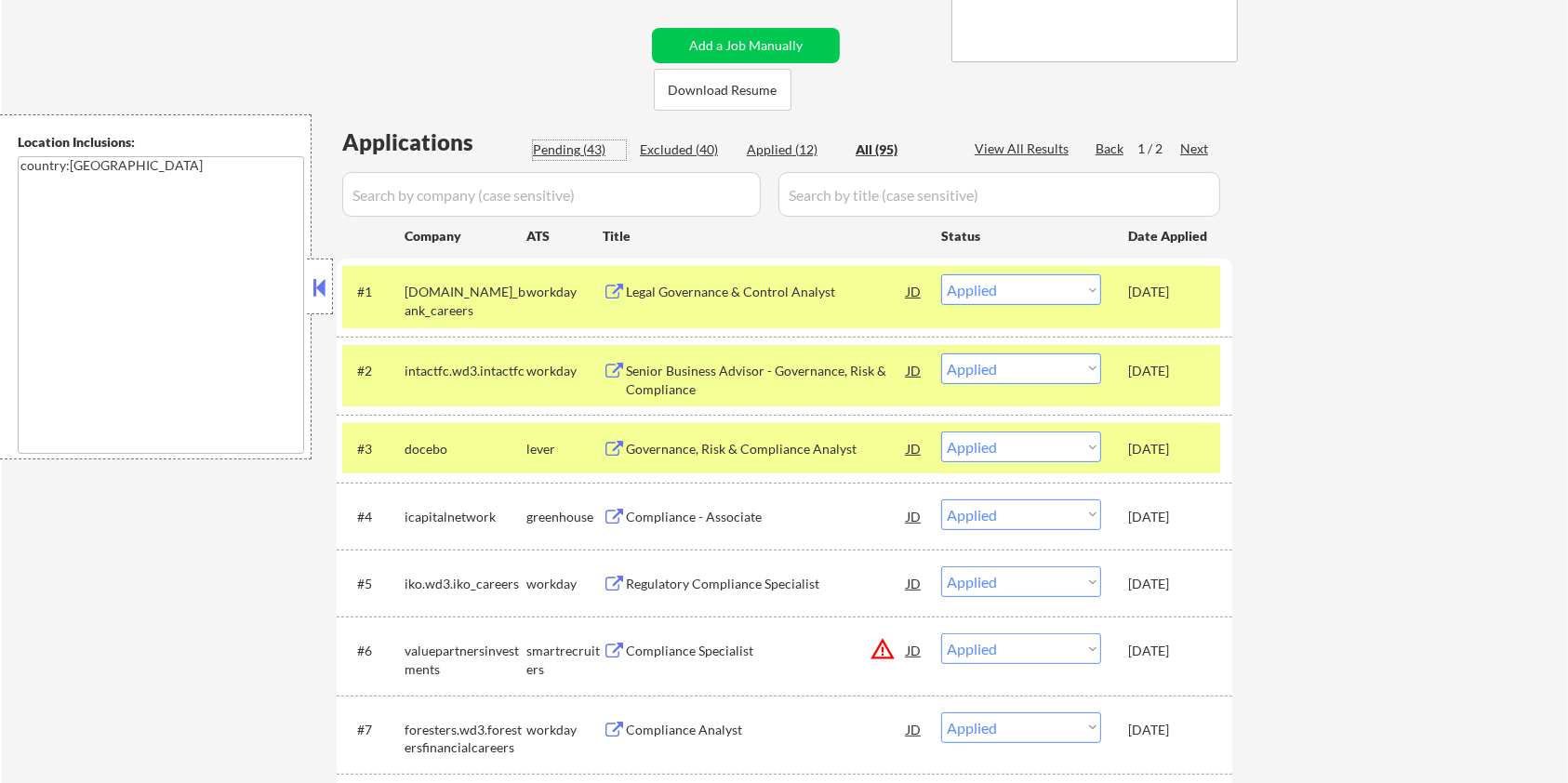
select select ""pending""
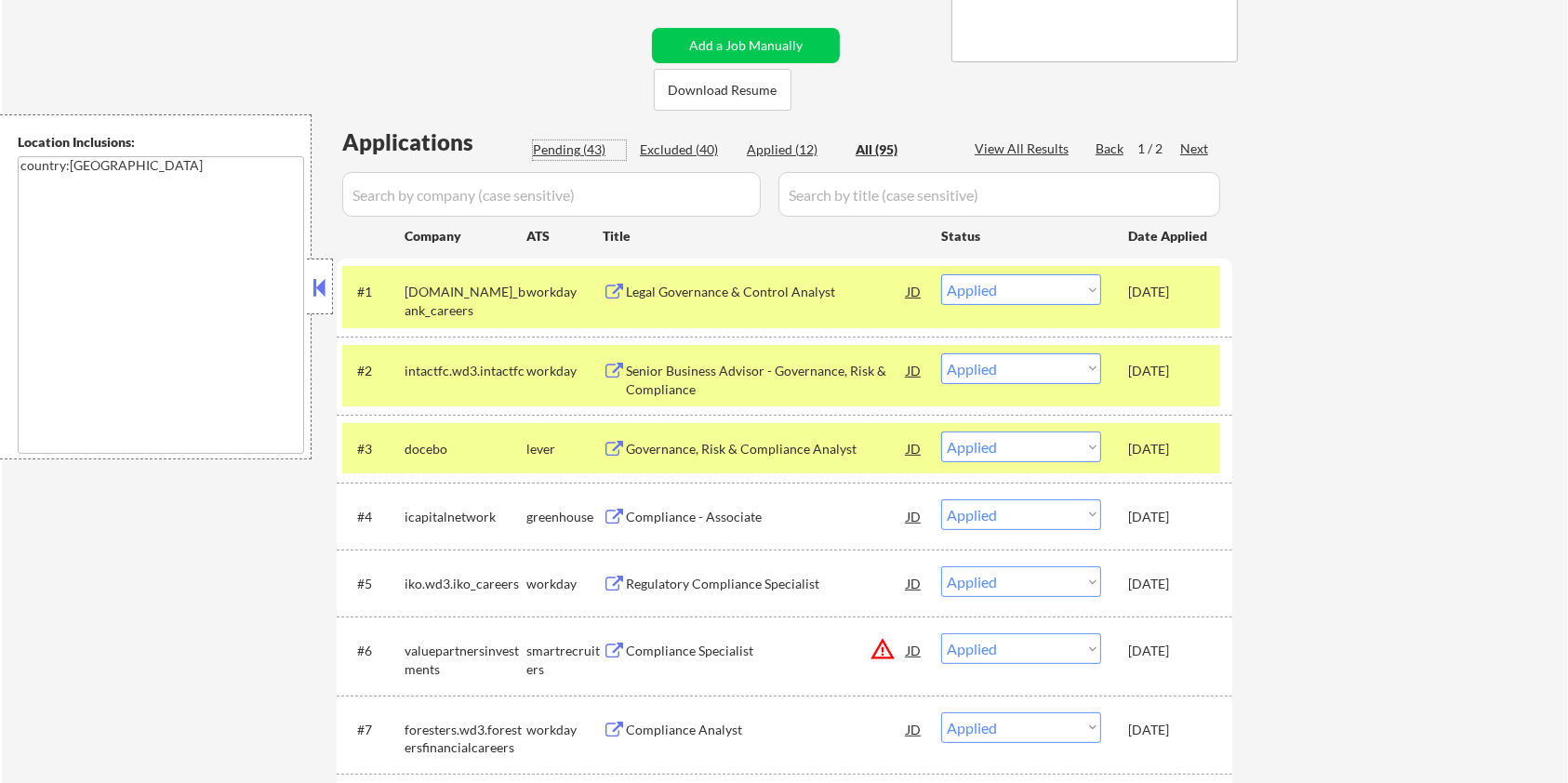
select select ""pending""
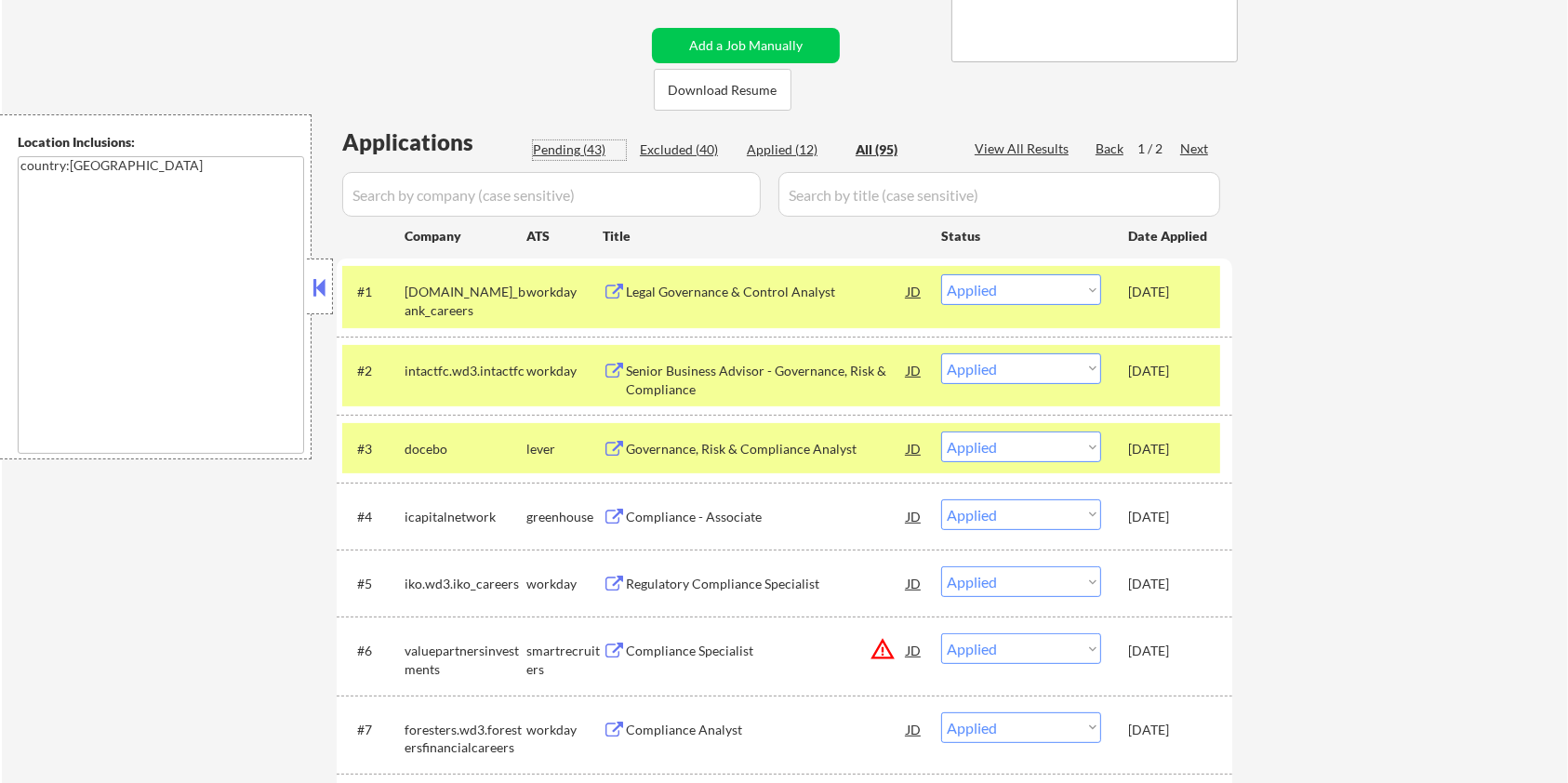
select select ""pending""
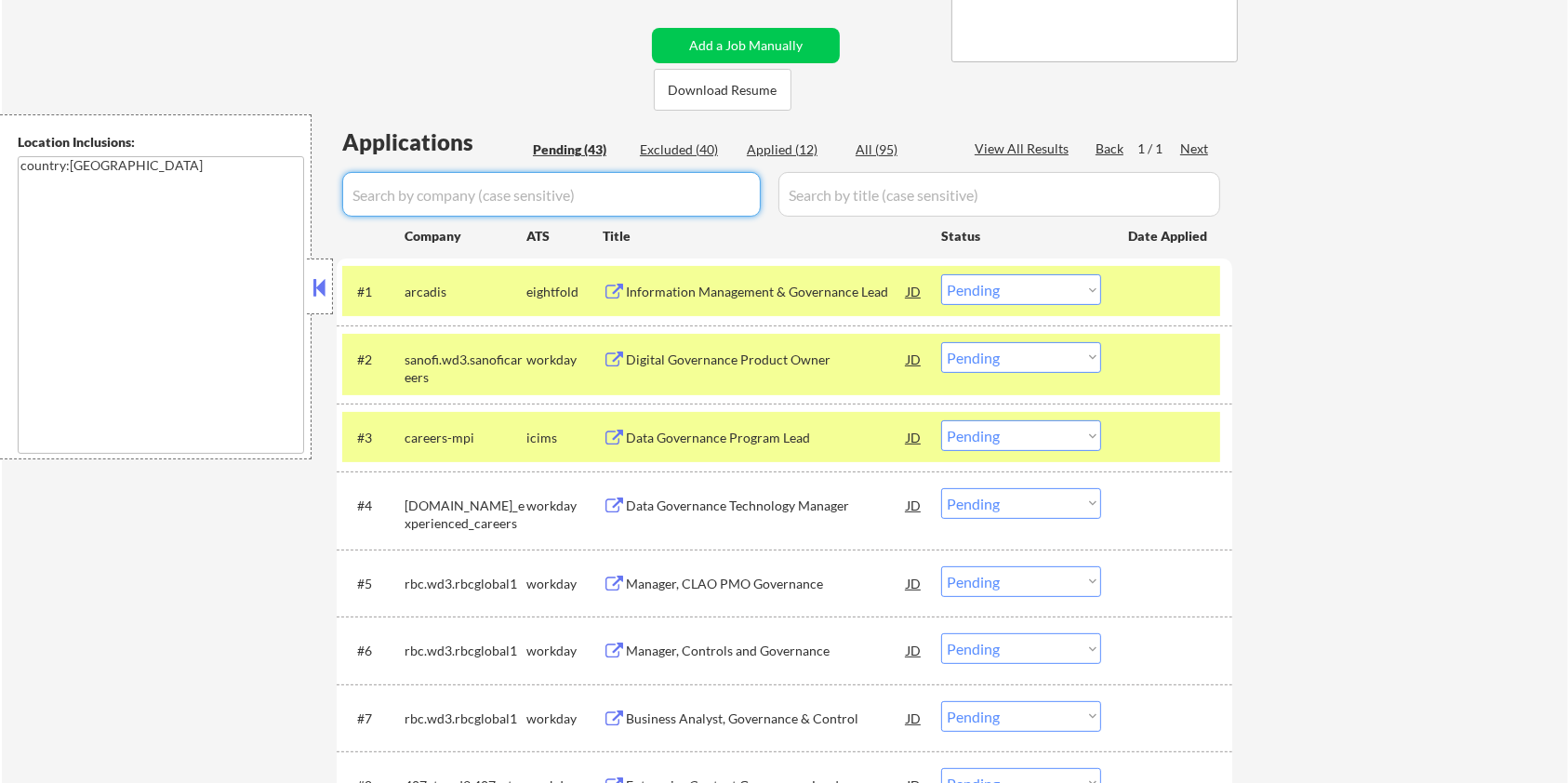
click at [546, 195] on input "input" at bounding box center [551, 195] width 419 height 45
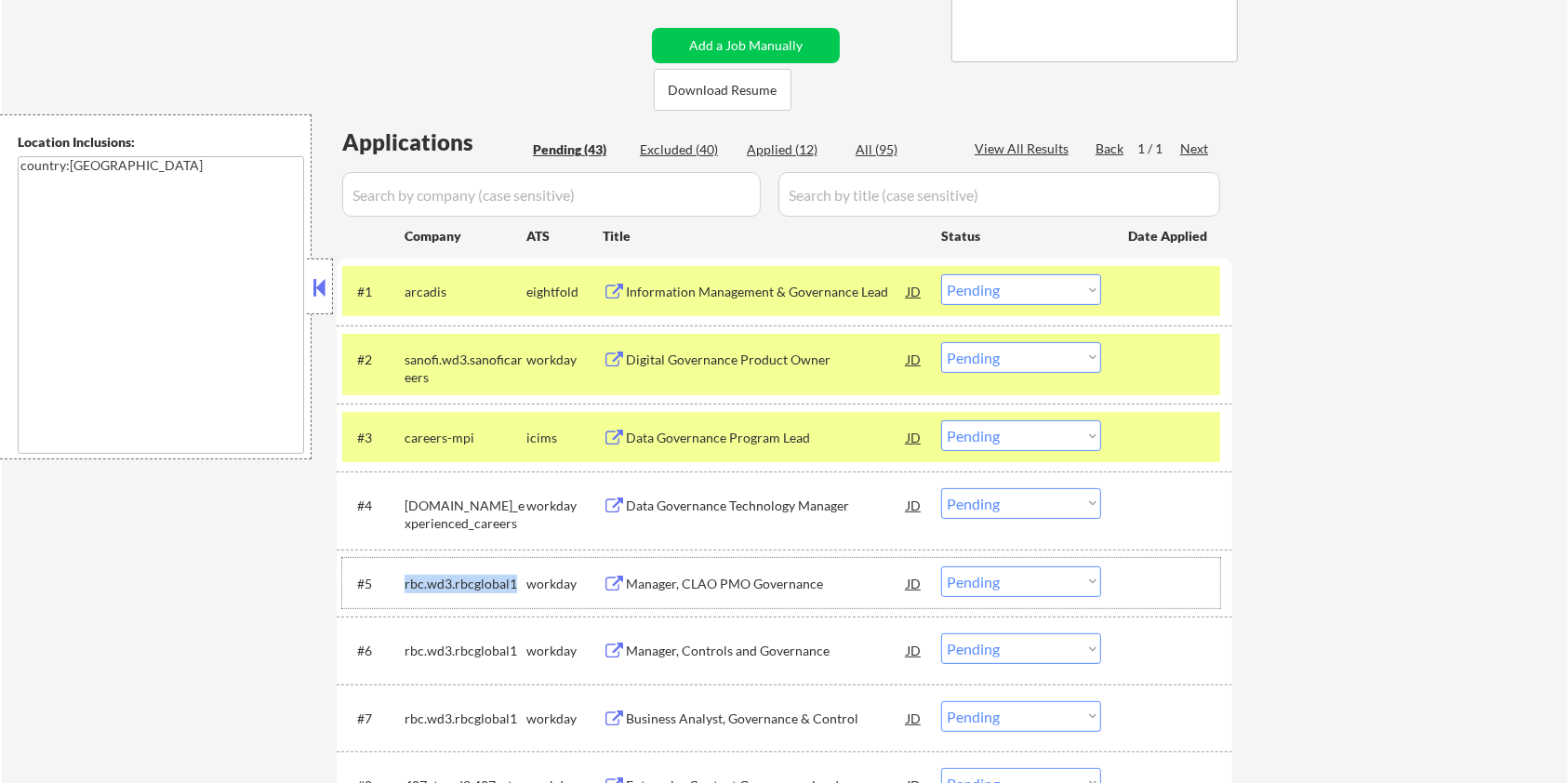
drag, startPoint x: 513, startPoint y: 577, endPoint x: 404, endPoint y: 577, distance: 109.0
click at [404, 577] on div "rbc.wd3.rbcglobal1" at bounding box center [465, 584] width 122 height 18
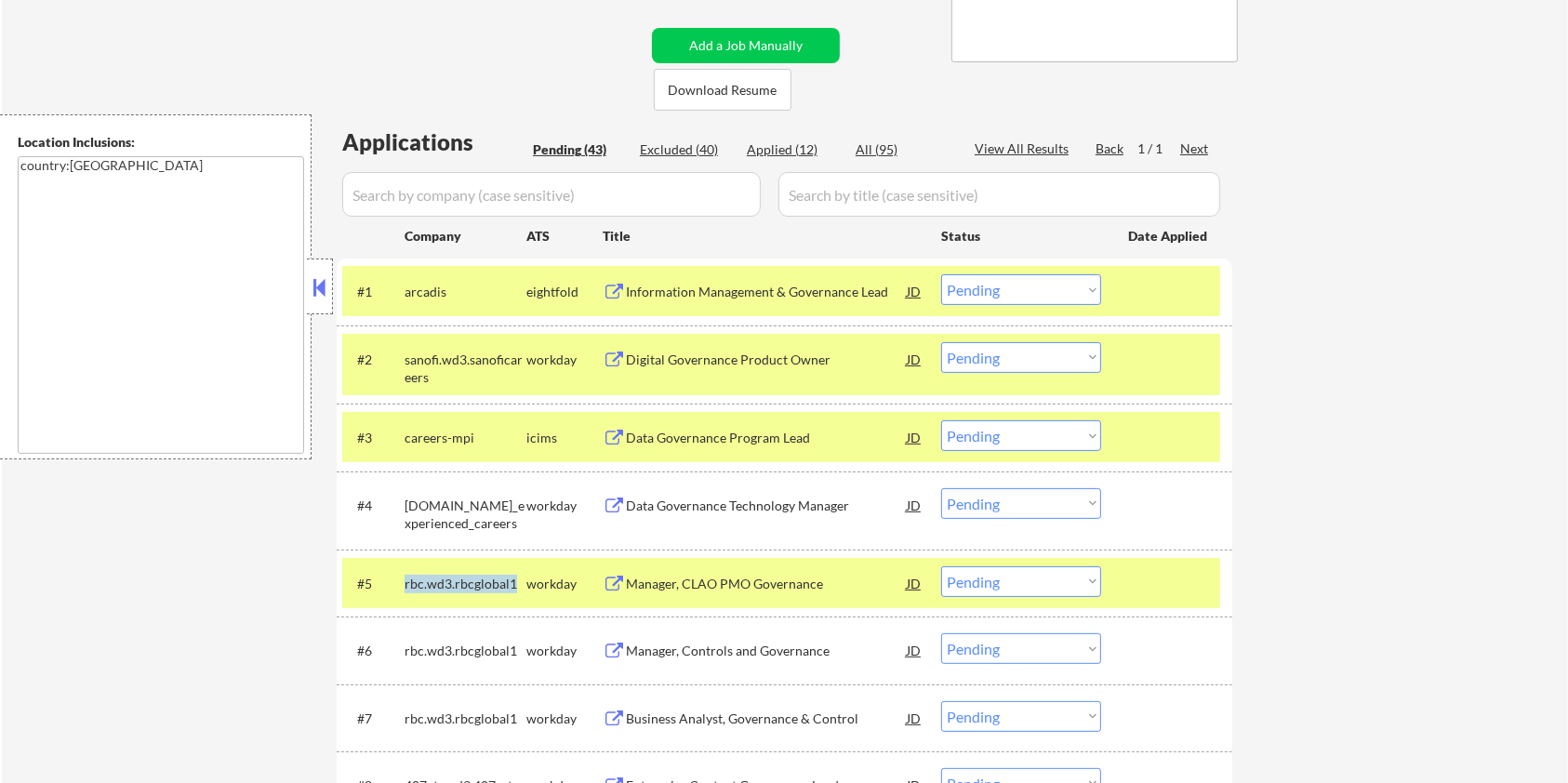
copy div "rbc.wd3.rbcglobal1"
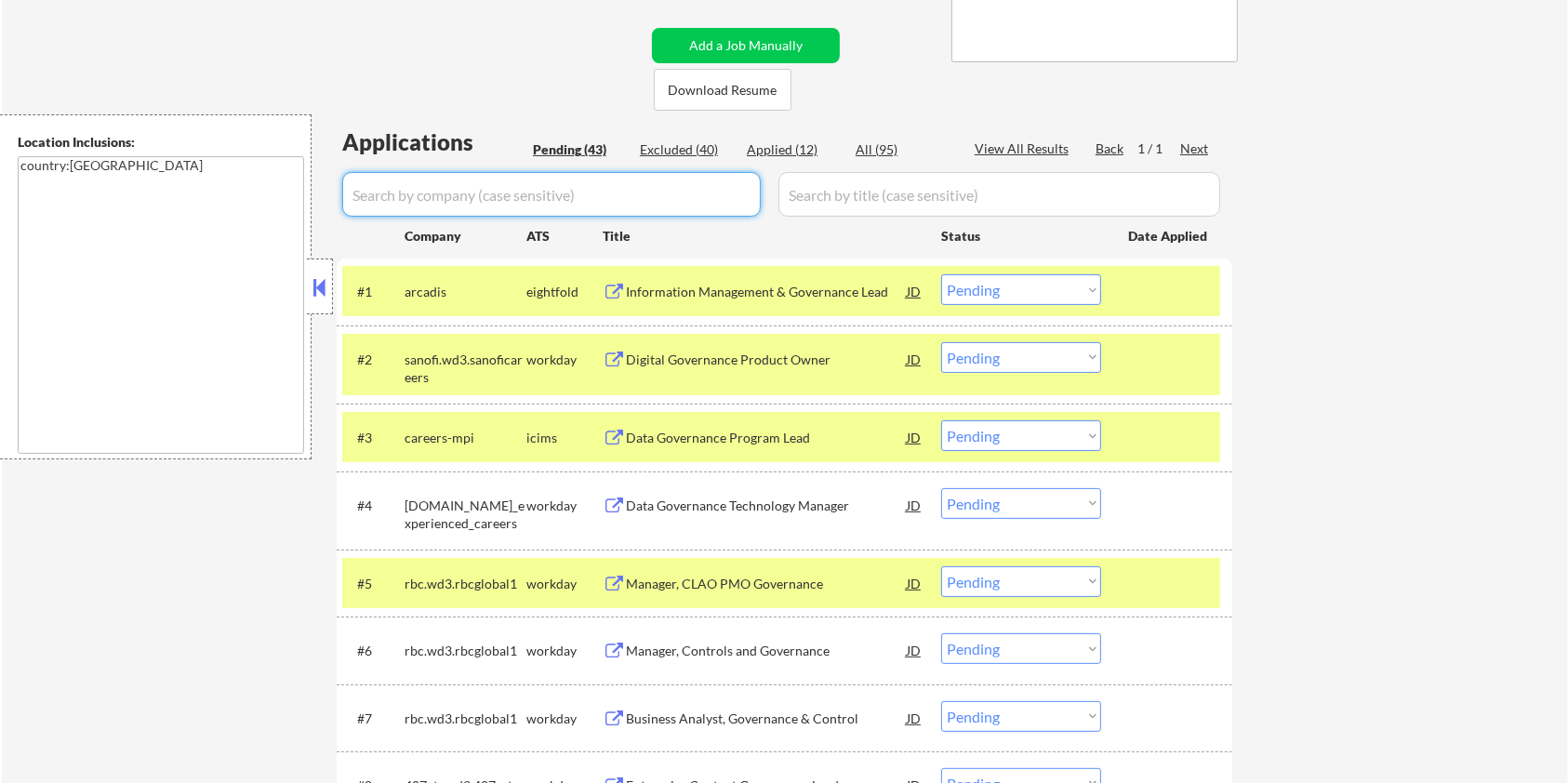
click at [405, 197] on input "input" at bounding box center [551, 195] width 419 height 45
paste input "rbc.wd3.rbcglobal1"
type input "rbc.wd3.rbcglobal1"
click at [836, 197] on input "input" at bounding box center [999, 195] width 442 height 45
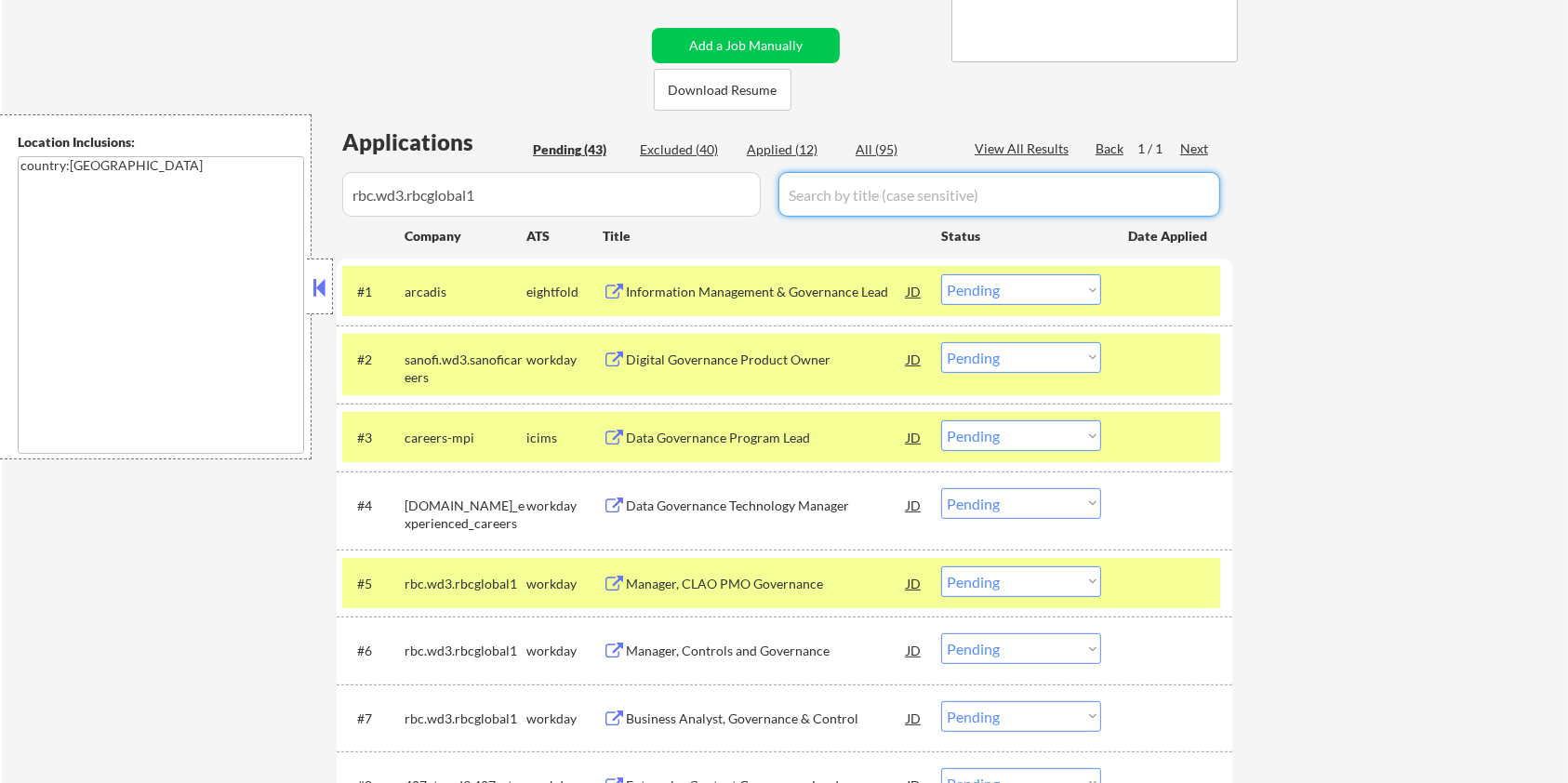
click at [872, 144] on div "All (95)" at bounding box center [901, 150] width 93 height 18
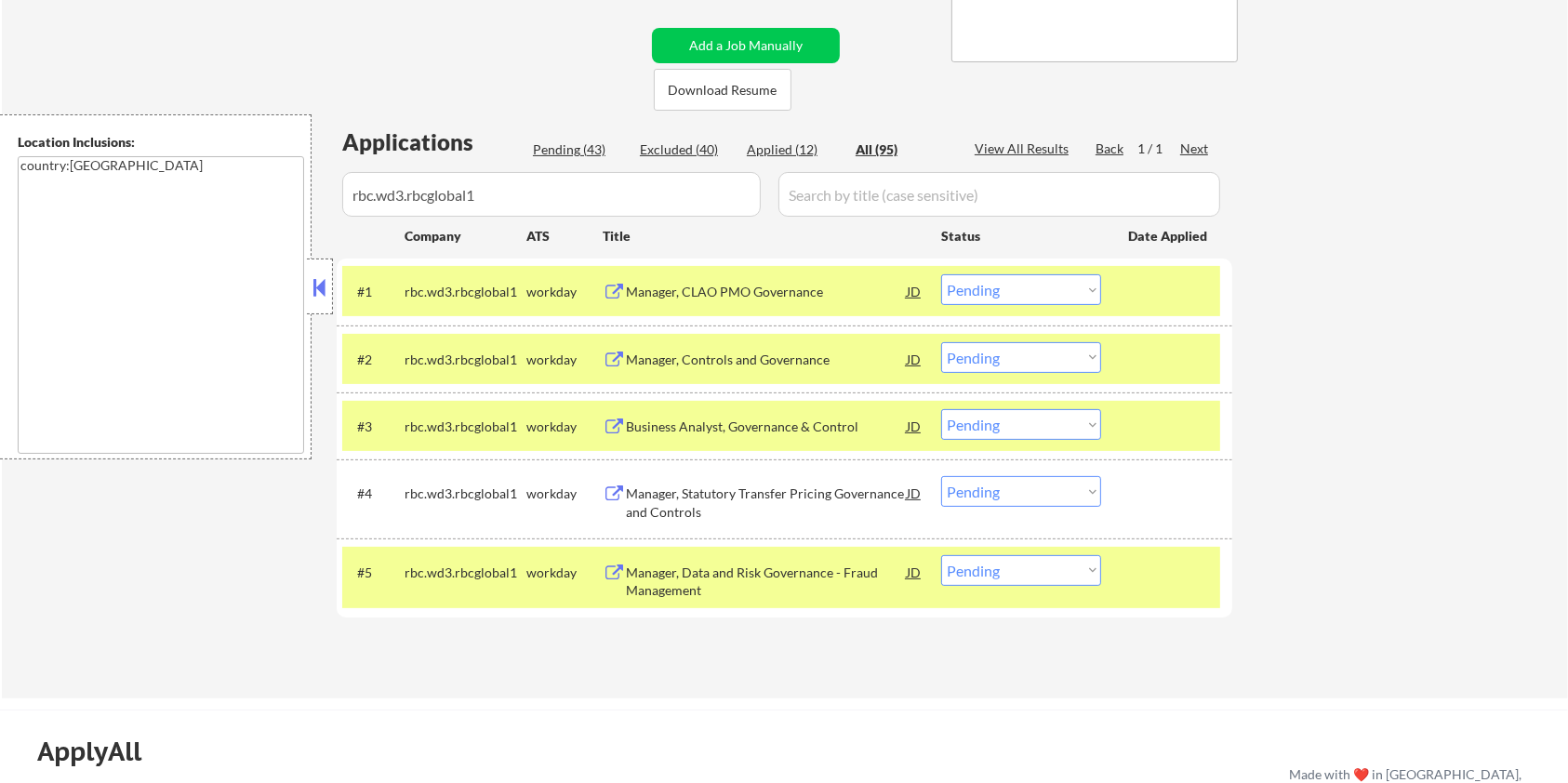
click at [692, 294] on div "Manager, CLAO PMO Governance" at bounding box center [765, 291] width 281 height 18
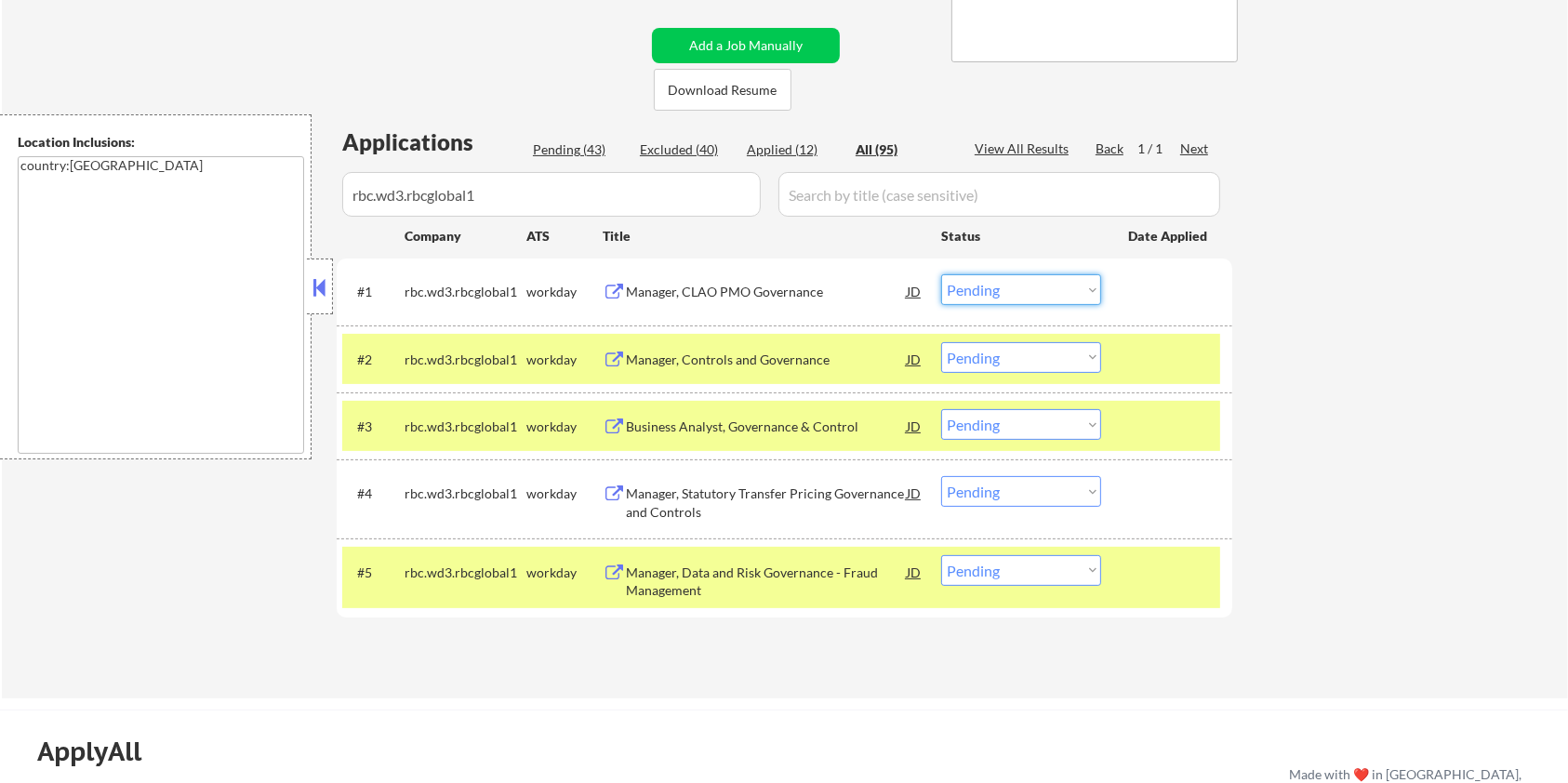
click at [1064, 289] on select "Choose an option... Pending Applied Excluded (Questions) Excluded (Expired) Exc…" at bounding box center [1020, 289] width 160 height 31
select select ""excluded__expired_""
click at [941, 274] on select "Choose an option... Pending Applied Excluded (Questions) Excluded (Expired) Exc…" at bounding box center [1020, 289] width 160 height 31
click at [657, 356] on div "Manager, Controls and Governance" at bounding box center [765, 359] width 281 height 18
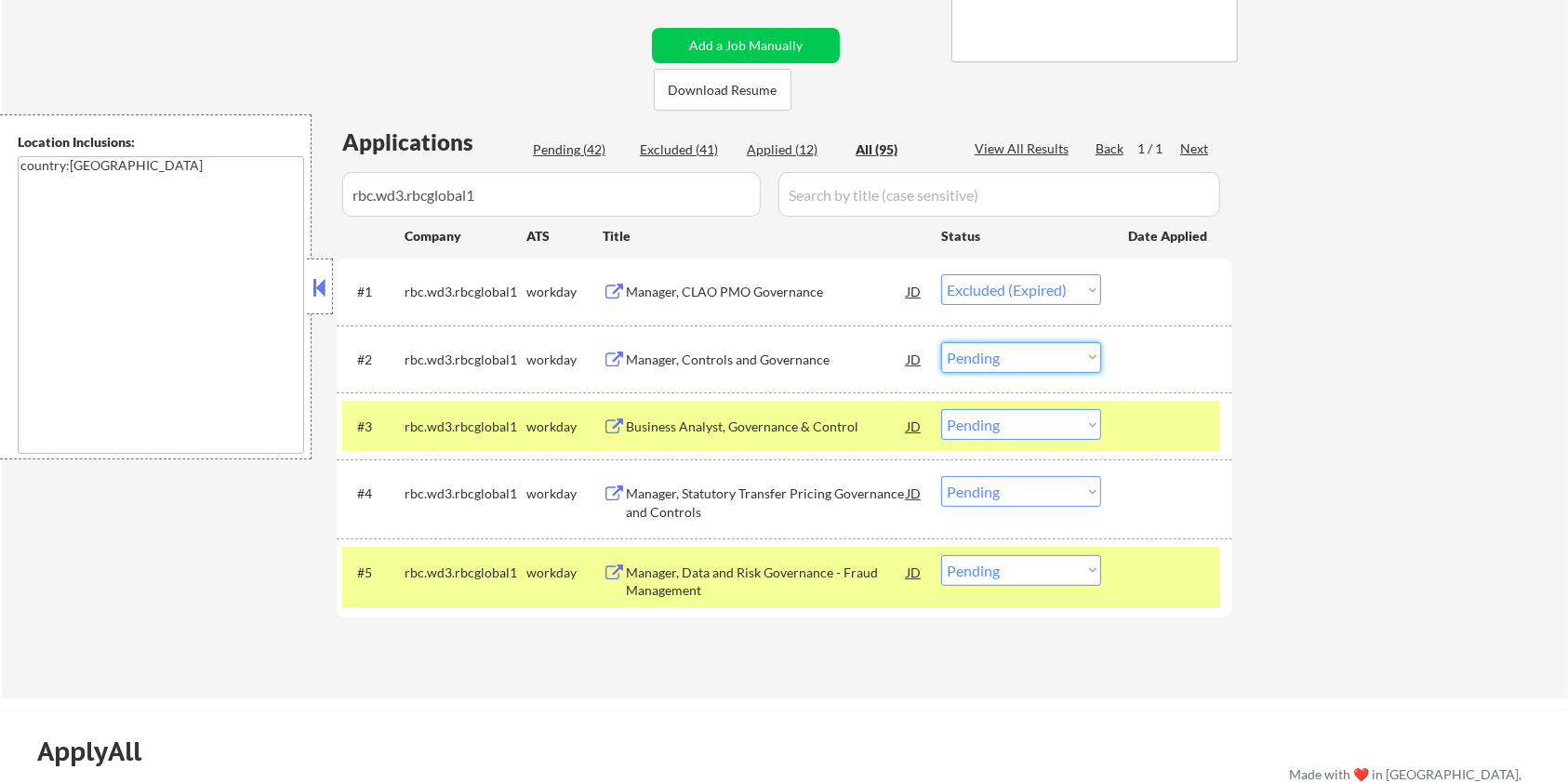
click at [1019, 342] on select "Choose an option... Pending Applied Excluded (Questions) Excluded (Expired) Exc…" at bounding box center [1020, 357] width 160 height 31
select select ""excluded__bad_match_""
click at [941, 342] on select "Choose an option... Pending Applied Excluded (Questions) Excluded (Expired) Exc…" at bounding box center [1020, 357] width 160 height 31
click at [669, 418] on div "Business Analyst, Governance & Control" at bounding box center [765, 426] width 281 height 18
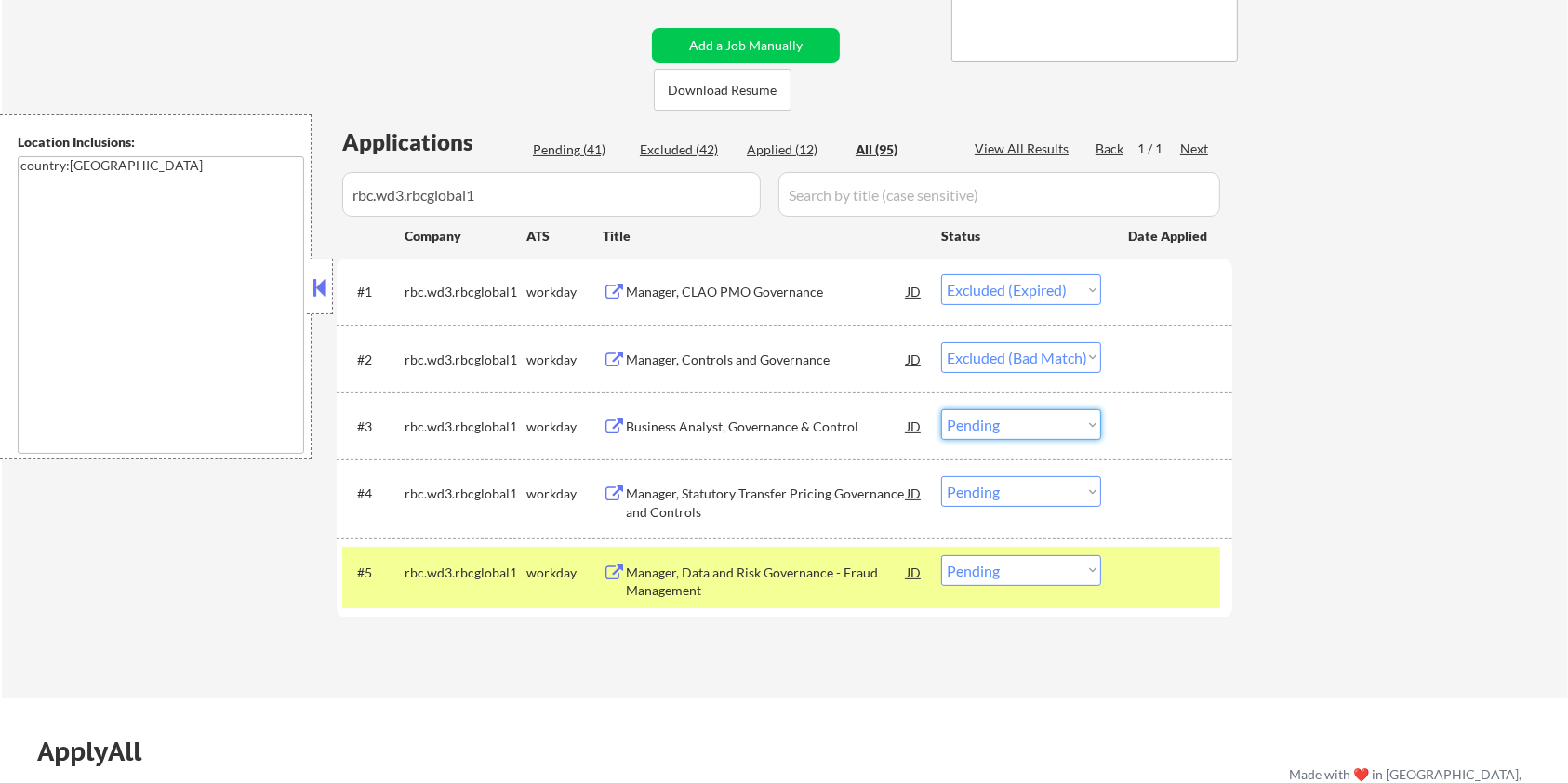
click at [999, 421] on select "Choose an option... Pending Applied Excluded (Questions) Excluded (Expired) Exc…" at bounding box center [1020, 425] width 160 height 31
select select ""applied""
click at [941, 409] on select "Choose an option... Pending Applied Excluded (Questions) Excluded (Expired) Exc…" at bounding box center [1020, 425] width 160 height 31
select select ""applied""
select select ""excluded__expired_""
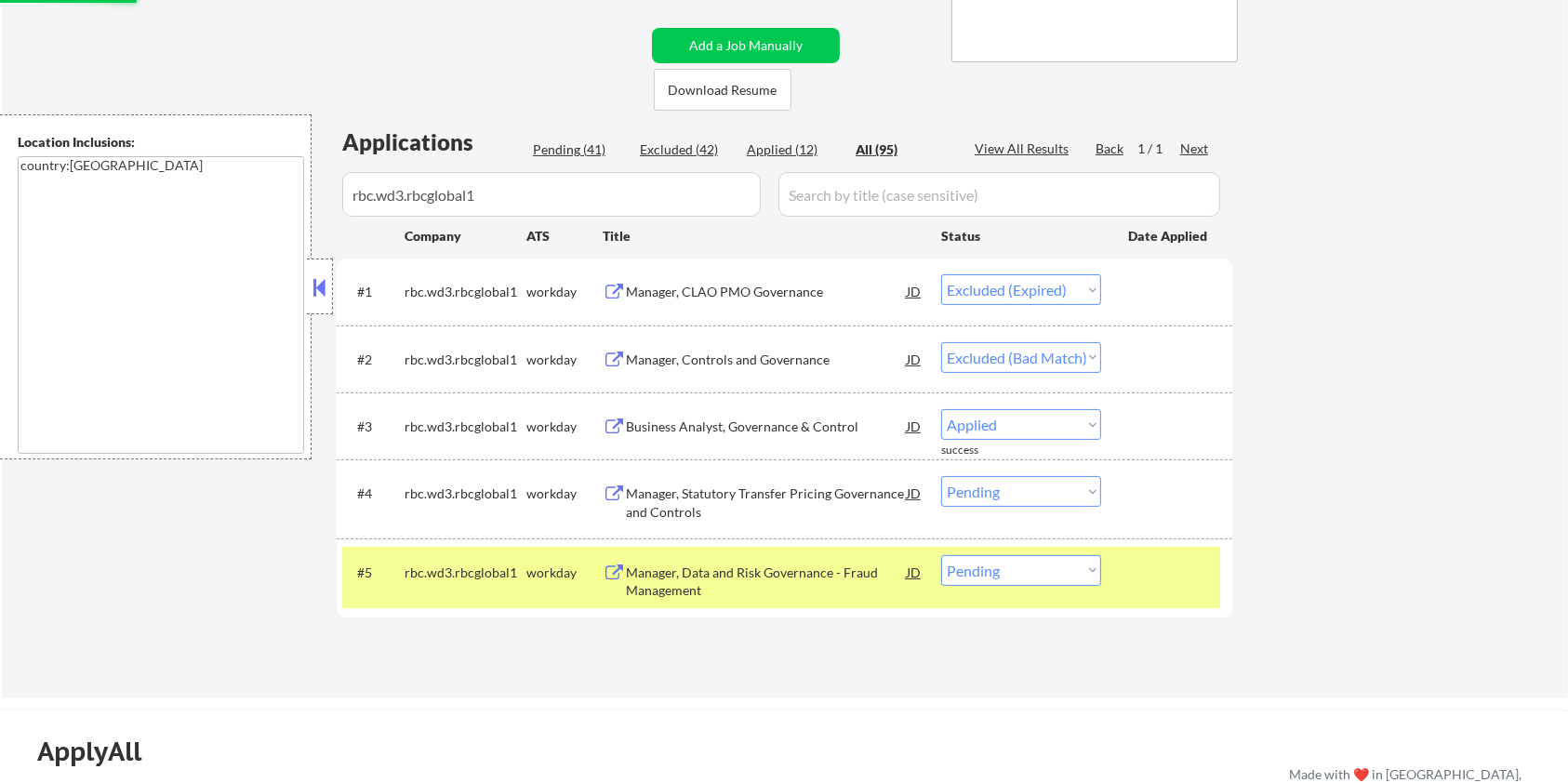
select select ""excluded__bad_match_""
click at [716, 496] on div "Manager, Statutory Transfer Pricing Governance and Controls" at bounding box center [765, 503] width 281 height 36
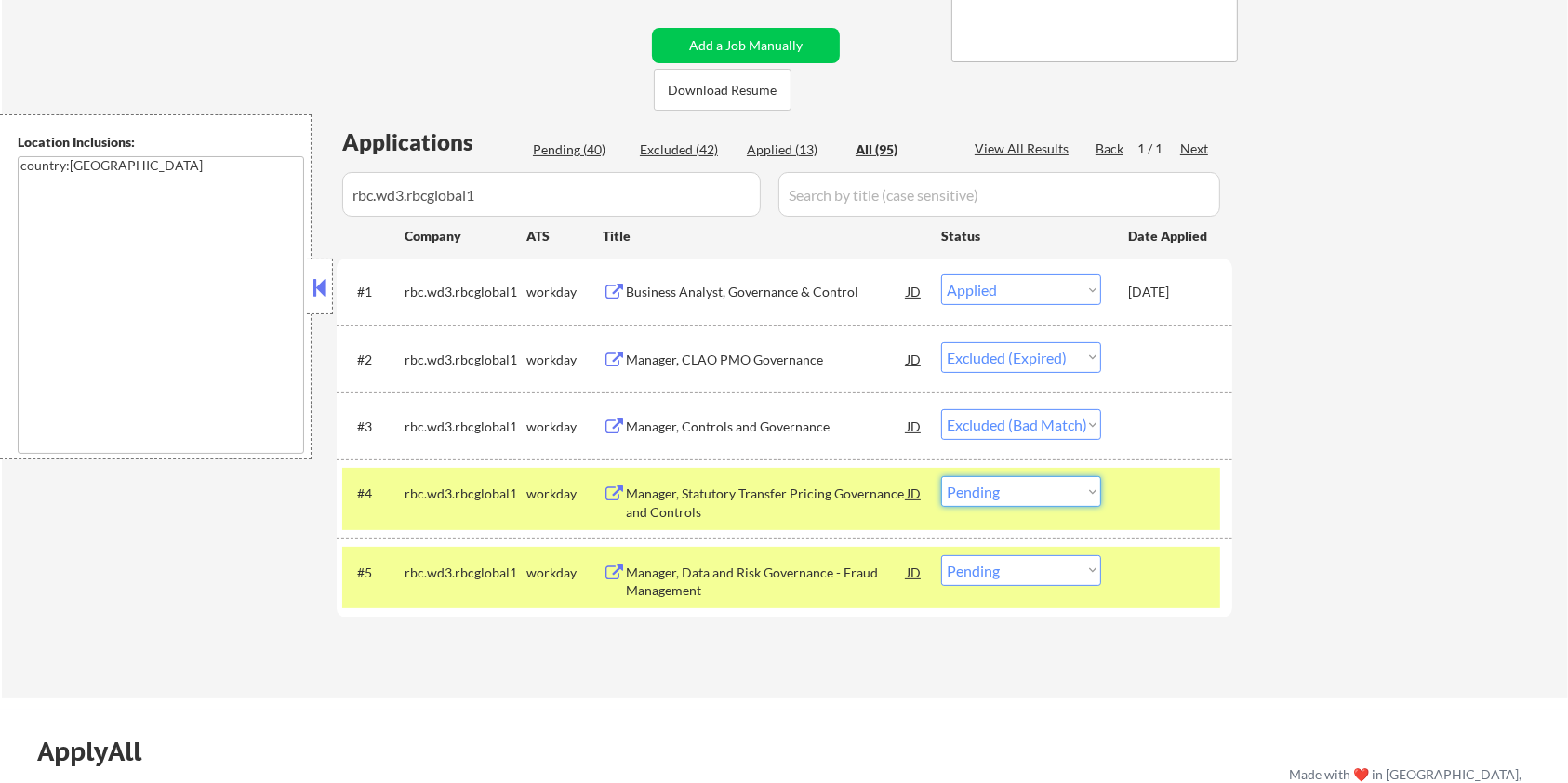
click at [1033, 486] on select "Choose an option... Pending Applied Excluded (Questions) Excluded (Expired) Exc…" at bounding box center [1020, 492] width 160 height 31
select select ""excluded__bad_match_""
click at [941, 476] on select "Choose an option... Pending Applied Excluded (Questions) Excluded (Expired) Exc…" at bounding box center [1020, 492] width 160 height 31
click at [752, 577] on div "Manager, Data and Risk Governance - Fraud Management" at bounding box center [765, 582] width 281 height 36
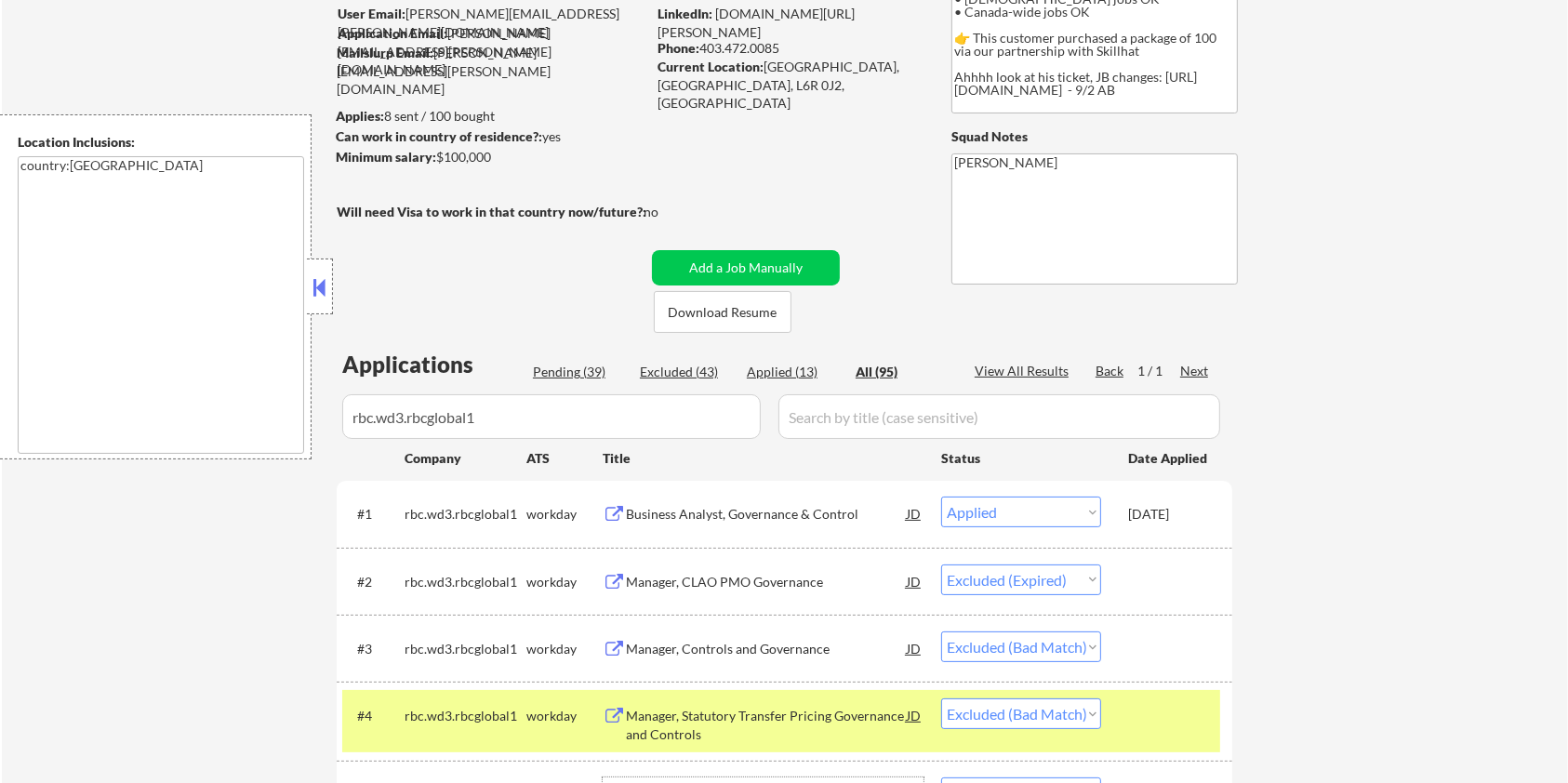
scroll to position [124, 0]
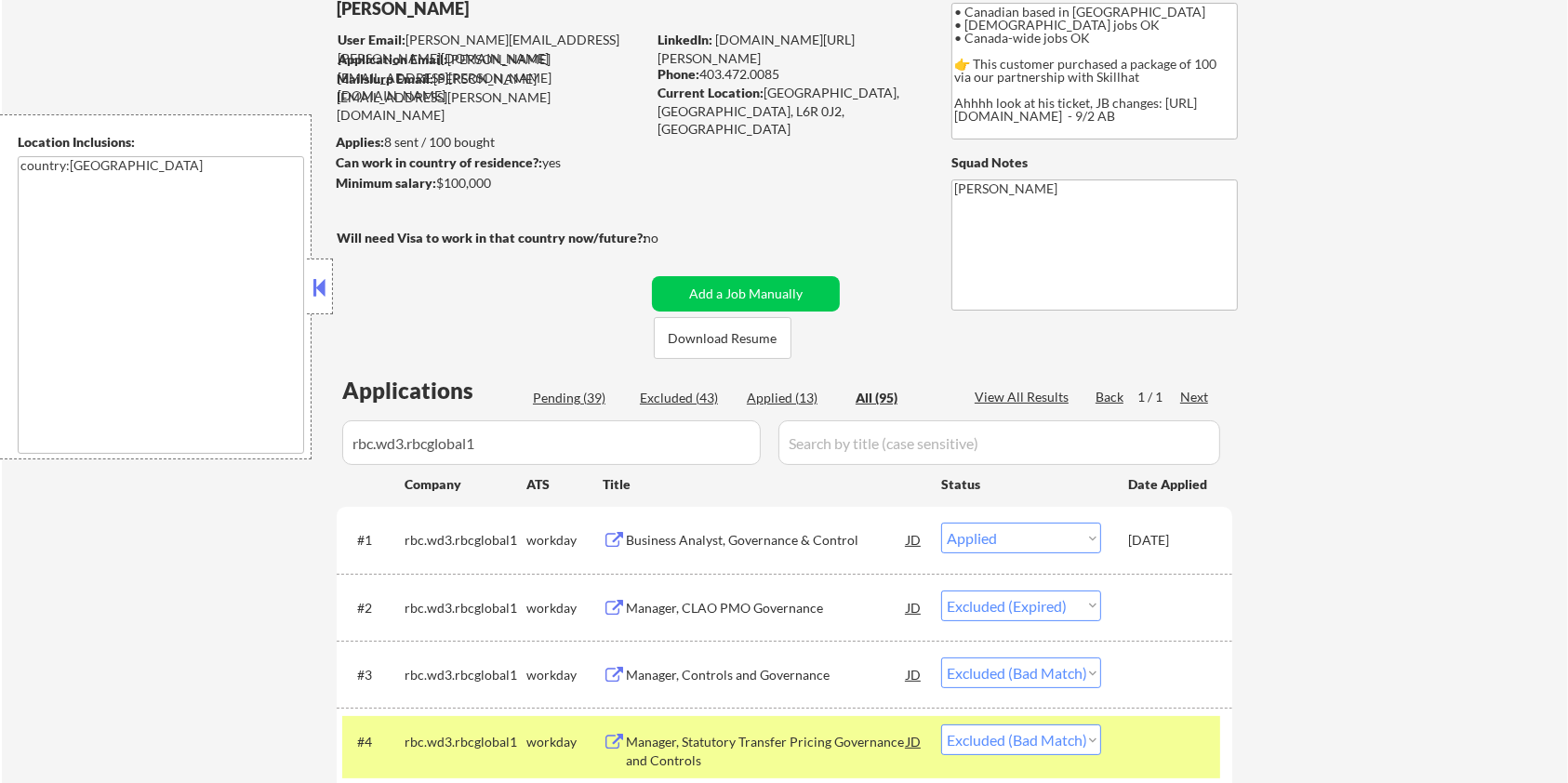
drag, startPoint x: 495, startPoint y: 186, endPoint x: 446, endPoint y: 206, distance: 52.9
click at [435, 190] on div "Minimum salary: $100,000" at bounding box center [489, 183] width 309 height 18
copy div "$100,000"
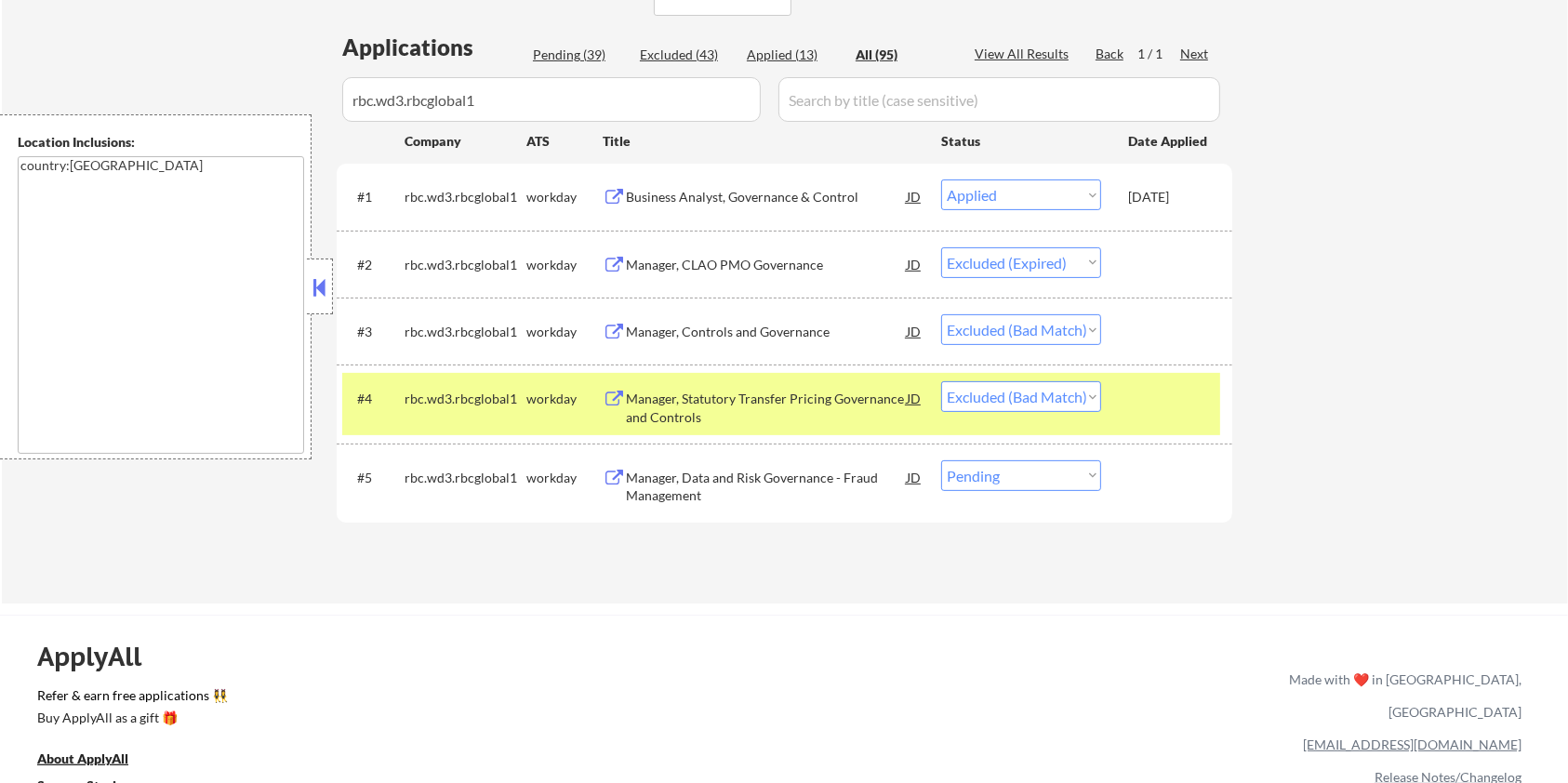
scroll to position [495, 0]
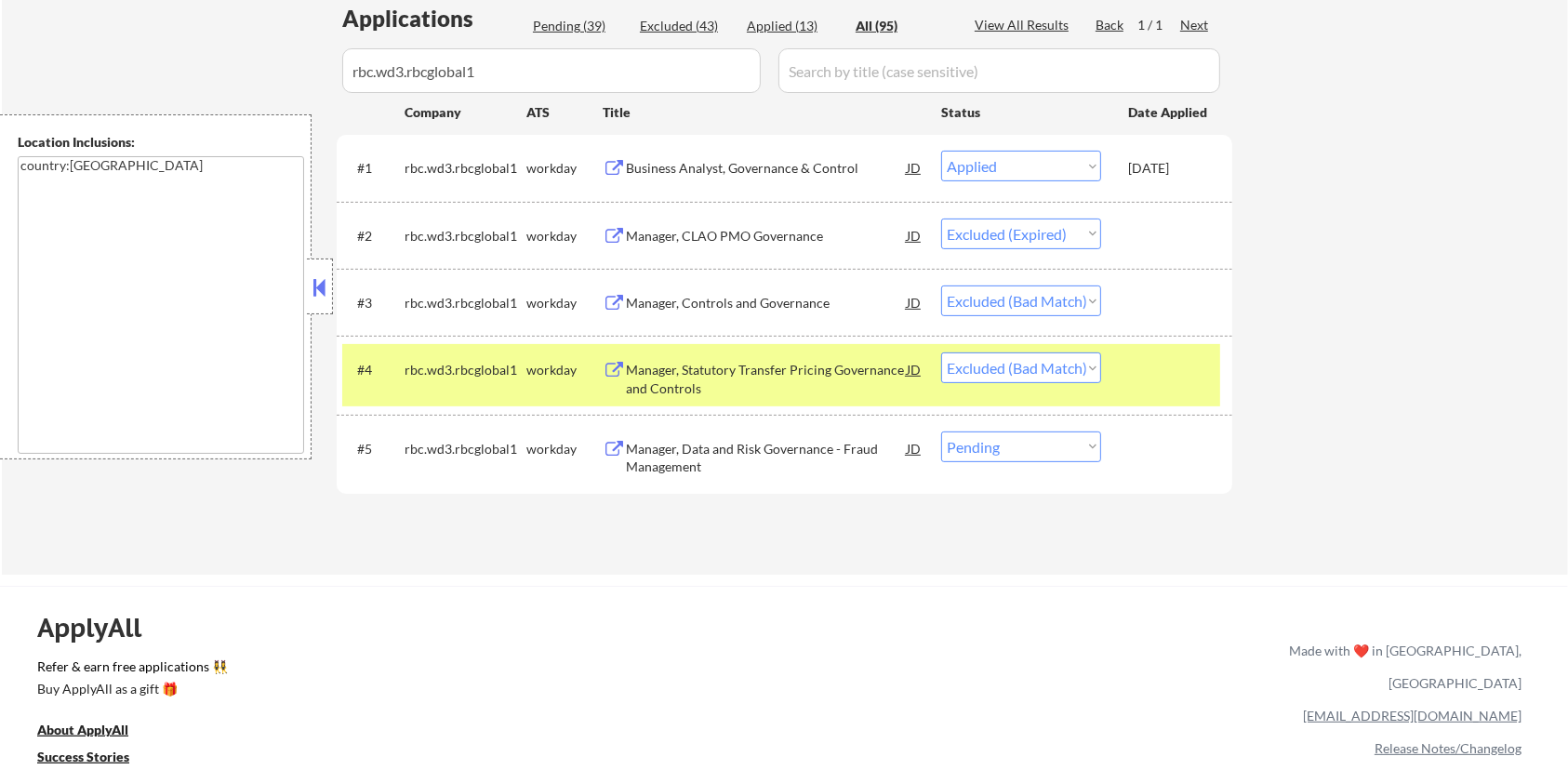
click at [1016, 451] on select "Choose an option... Pending Applied Excluded (Questions) Excluded (Expired) Exc…" at bounding box center [1020, 447] width 160 height 31
select select ""applied""
click at [941, 431] on select "Choose an option... Pending Applied Excluded (Questions) Excluded (Expired) Exc…" at bounding box center [1020, 447] width 160 height 31
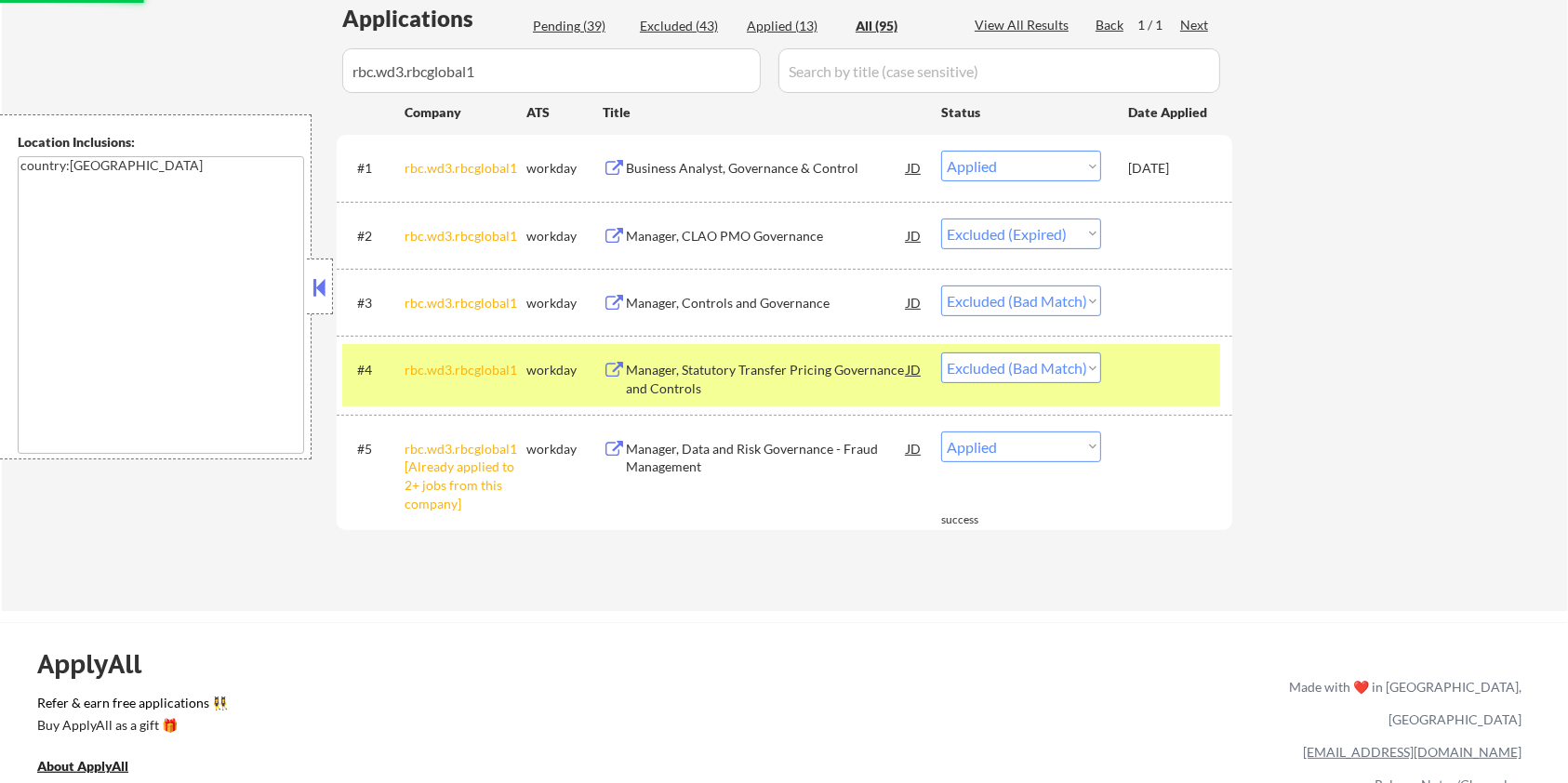
select select ""applied""
select select ""excluded__expired_""
select select ""excluded__bad_match_""
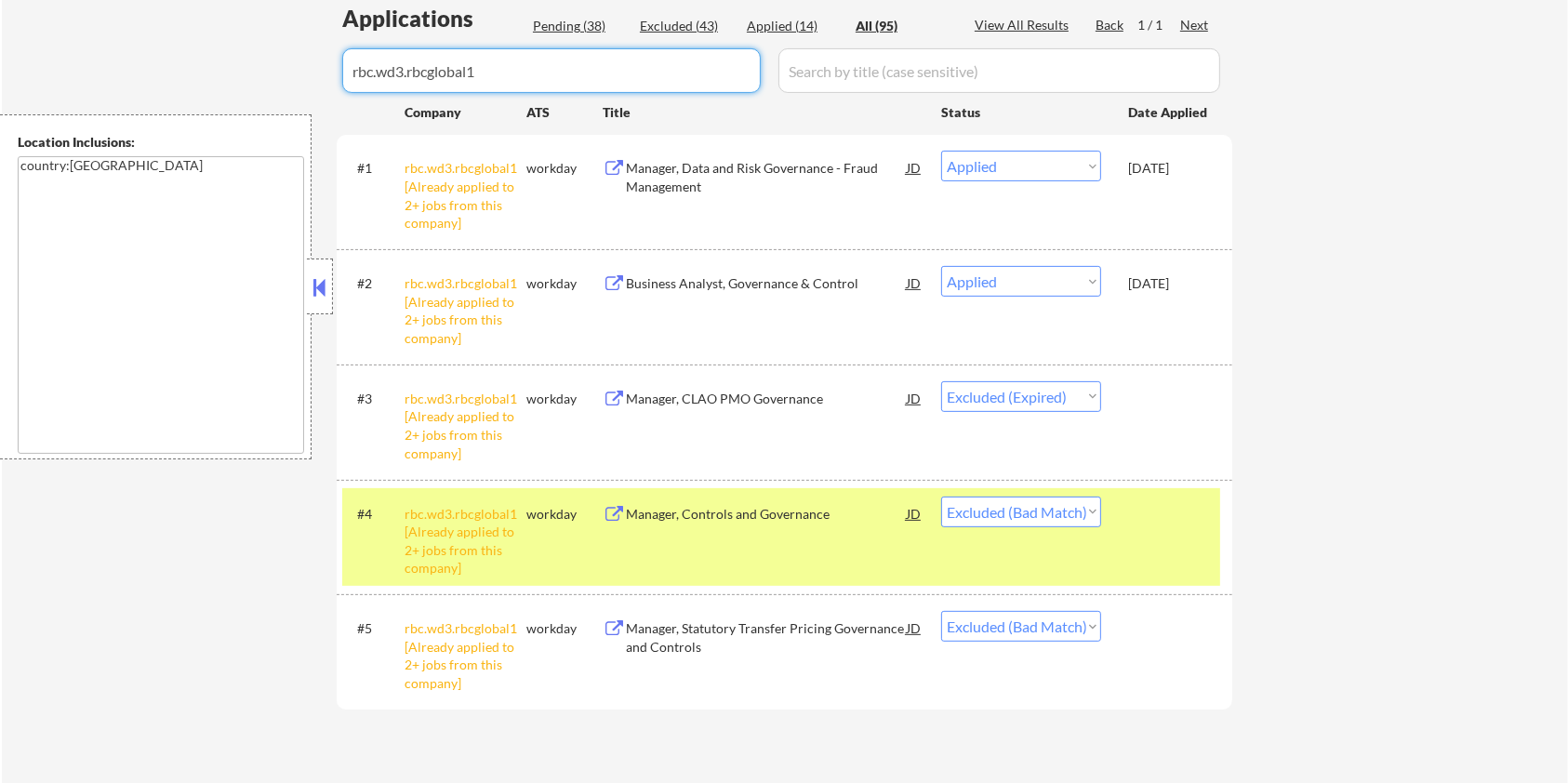
drag, startPoint x: 512, startPoint y: 71, endPoint x: 149, endPoint y: 71, distance: 363.0
click at [149, 71] on div "← Return to /applysquad Mailslurp Inbox Job Search Builder Harrison Asamoah Use…" at bounding box center [784, 184] width 1566 height 1212
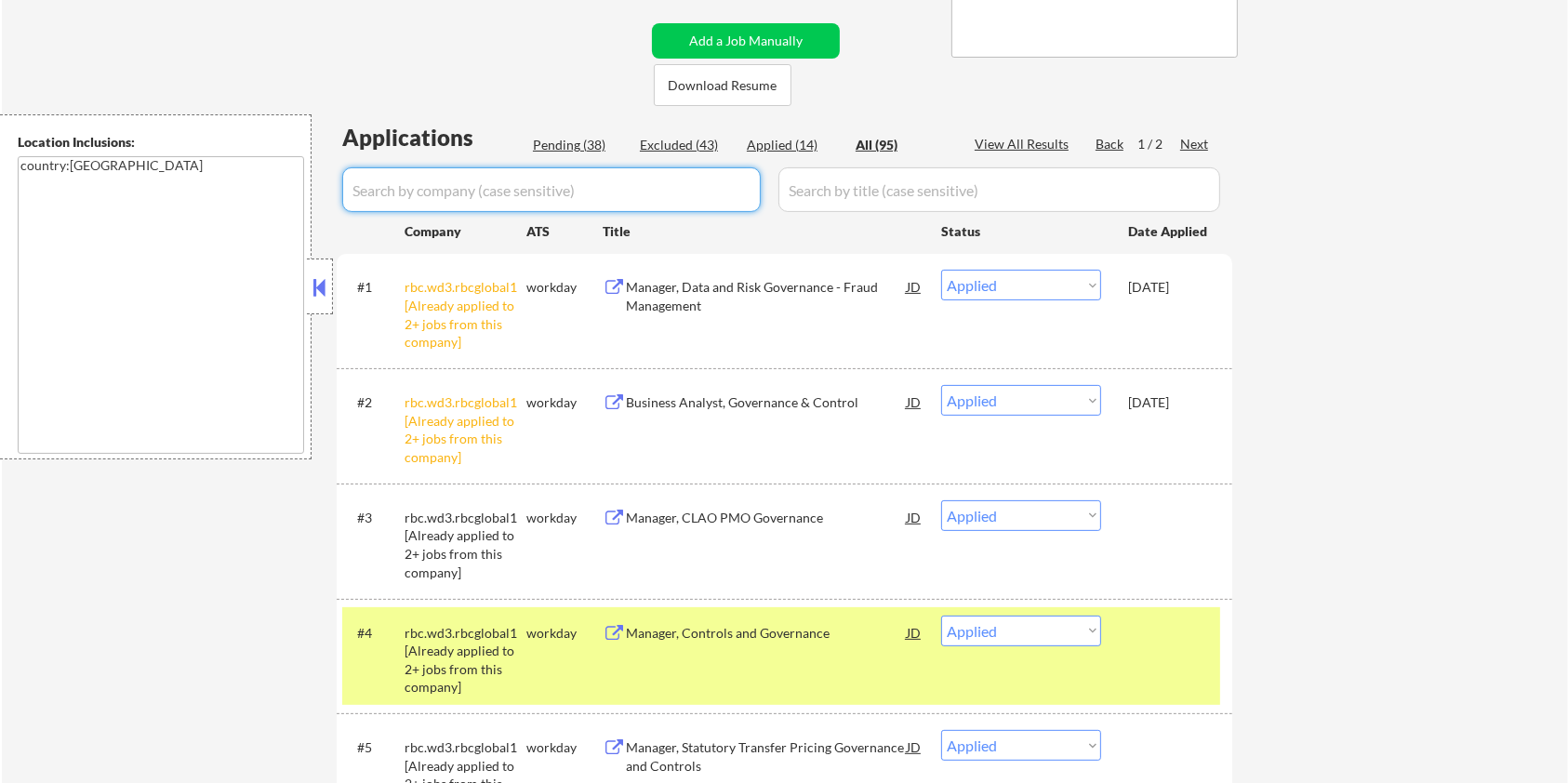
scroll to position [247, 0]
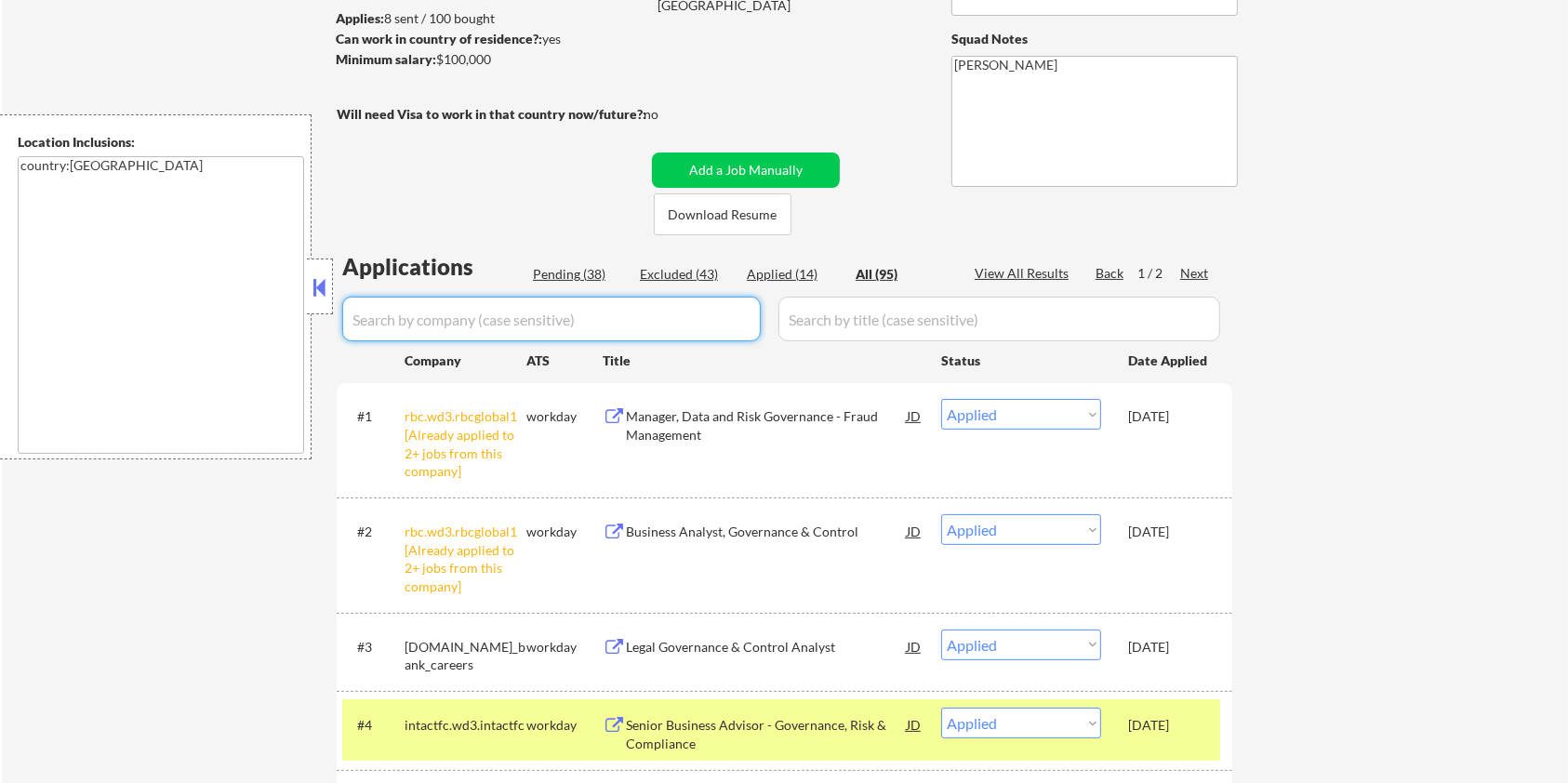
click at [550, 271] on div "Pending (38)" at bounding box center [579, 274] width 93 height 18
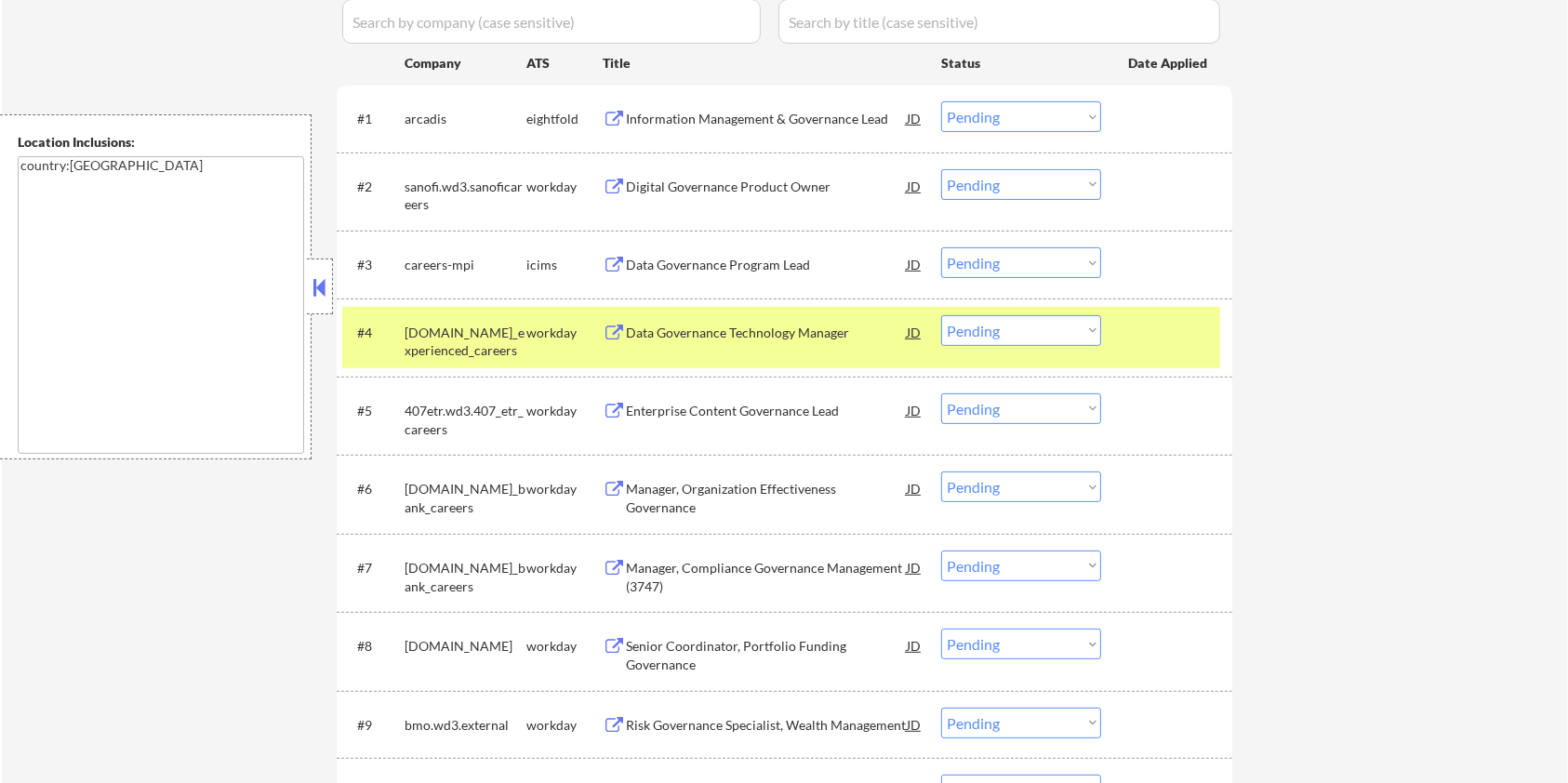
scroll to position [620, 0]
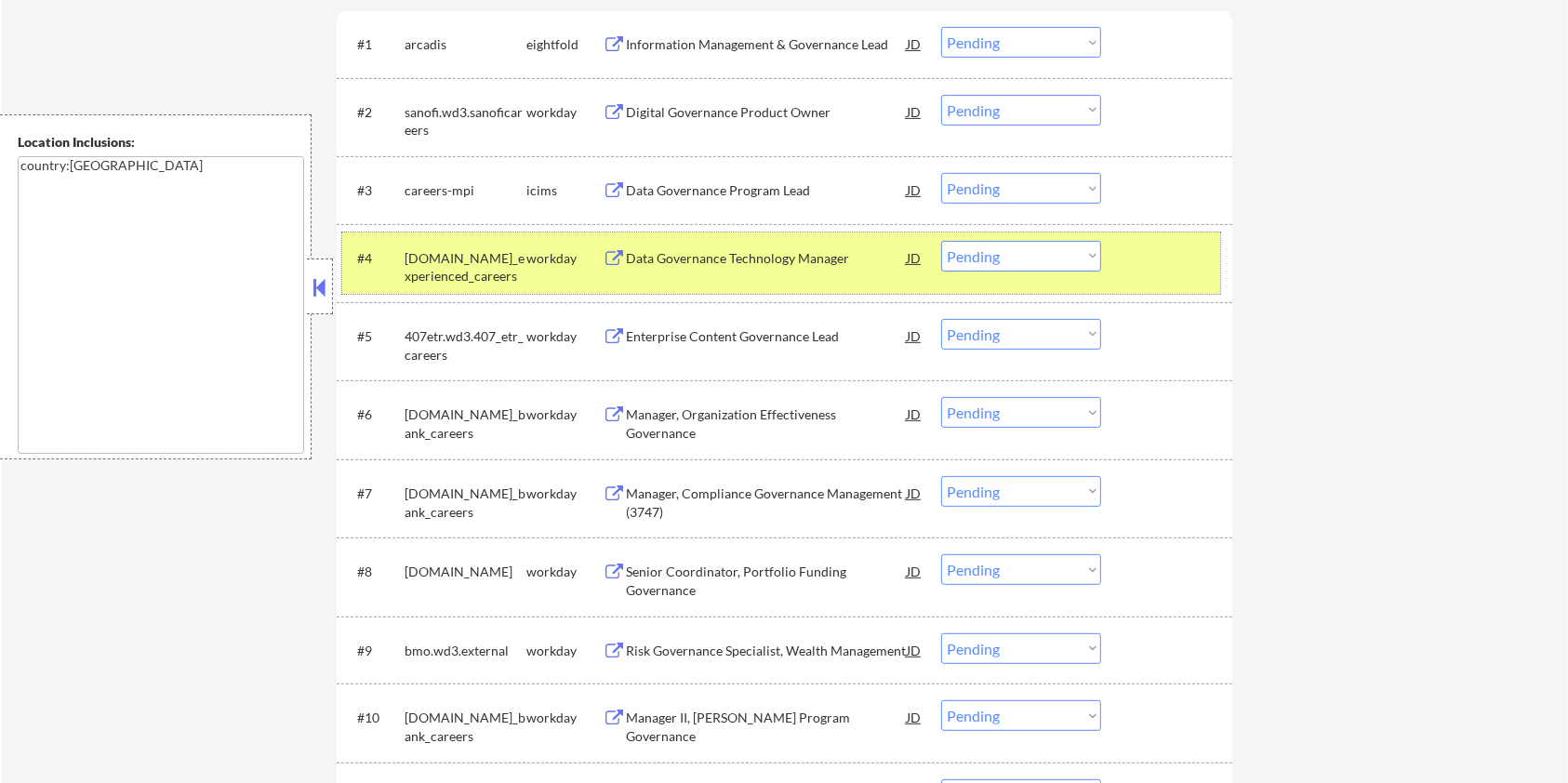
drag, startPoint x: 498, startPoint y: 271, endPoint x: 407, endPoint y: 245, distance: 94.6
click at [407, 245] on div "pwc.wd3.global_experienced_careers" at bounding box center [465, 263] width 122 height 45
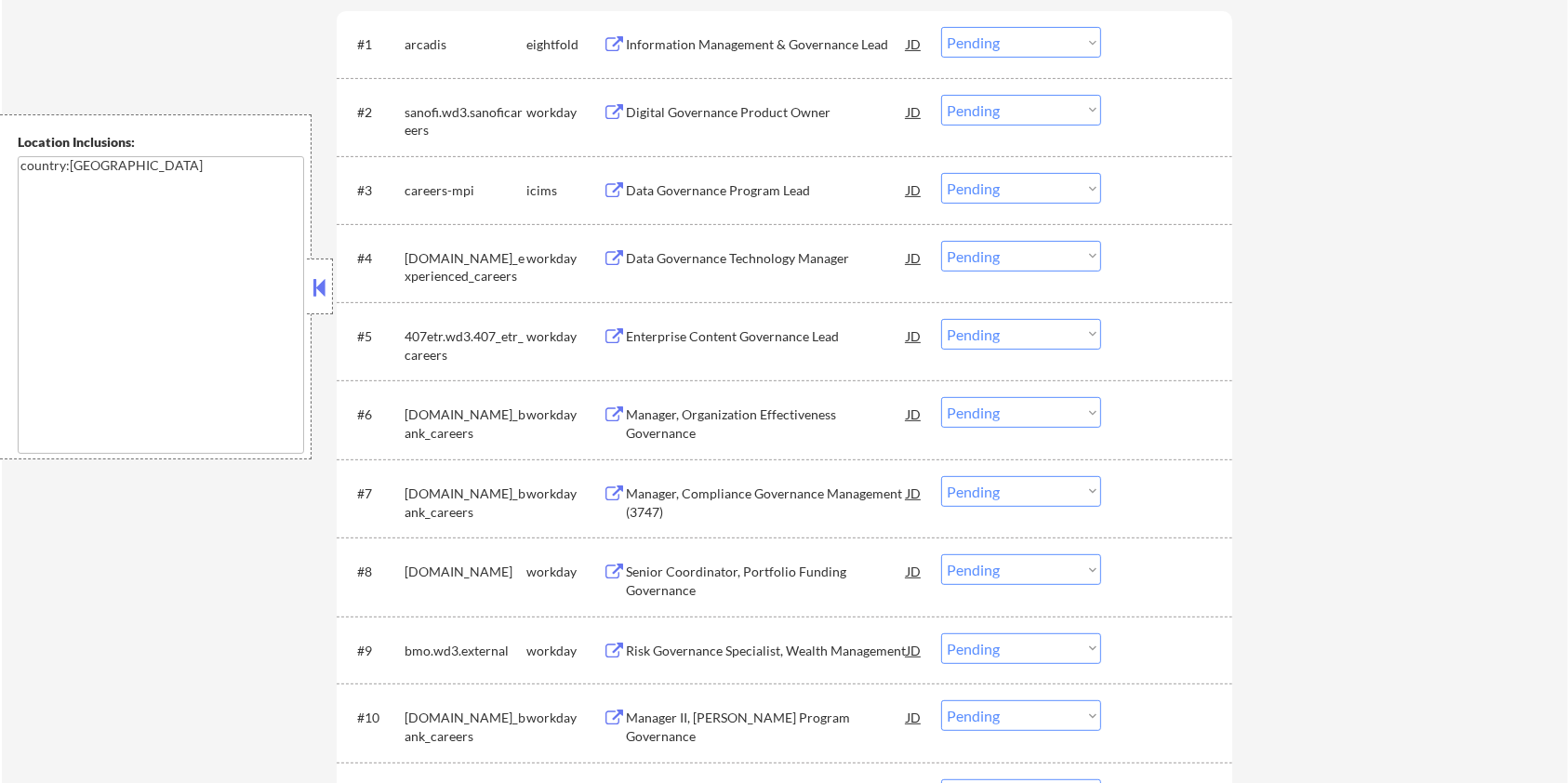
copy div "pwc.wd3.global_experienced_careers"
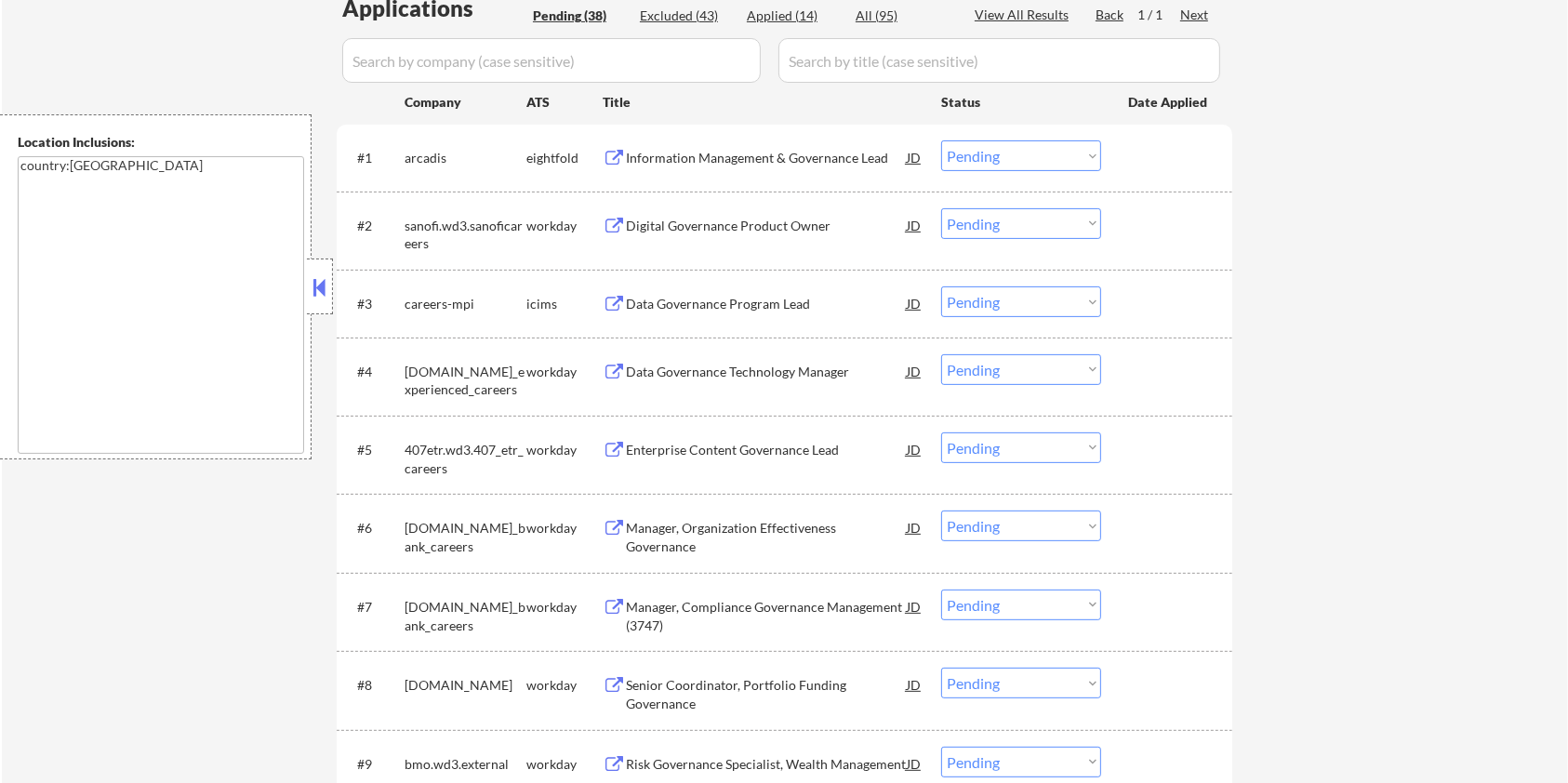
scroll to position [372, 0]
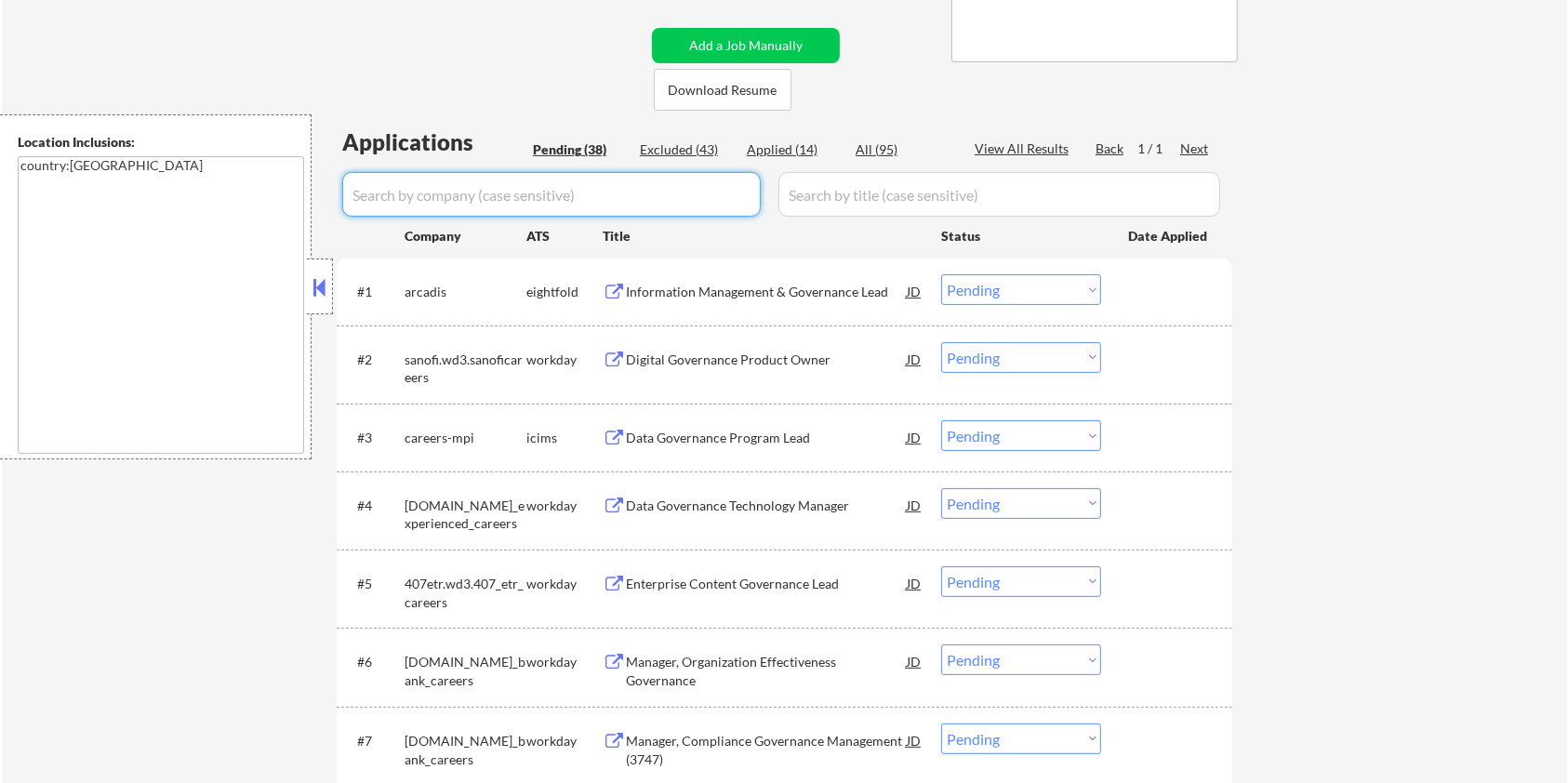
click at [444, 190] on input "input" at bounding box center [551, 195] width 419 height 45
paste input "pwc.wd3.global_experienced_careers"
drag, startPoint x: 909, startPoint y: 203, endPoint x: 883, endPoint y: 165, distance: 46.0
click at [909, 203] on input "input" at bounding box center [999, 195] width 442 height 45
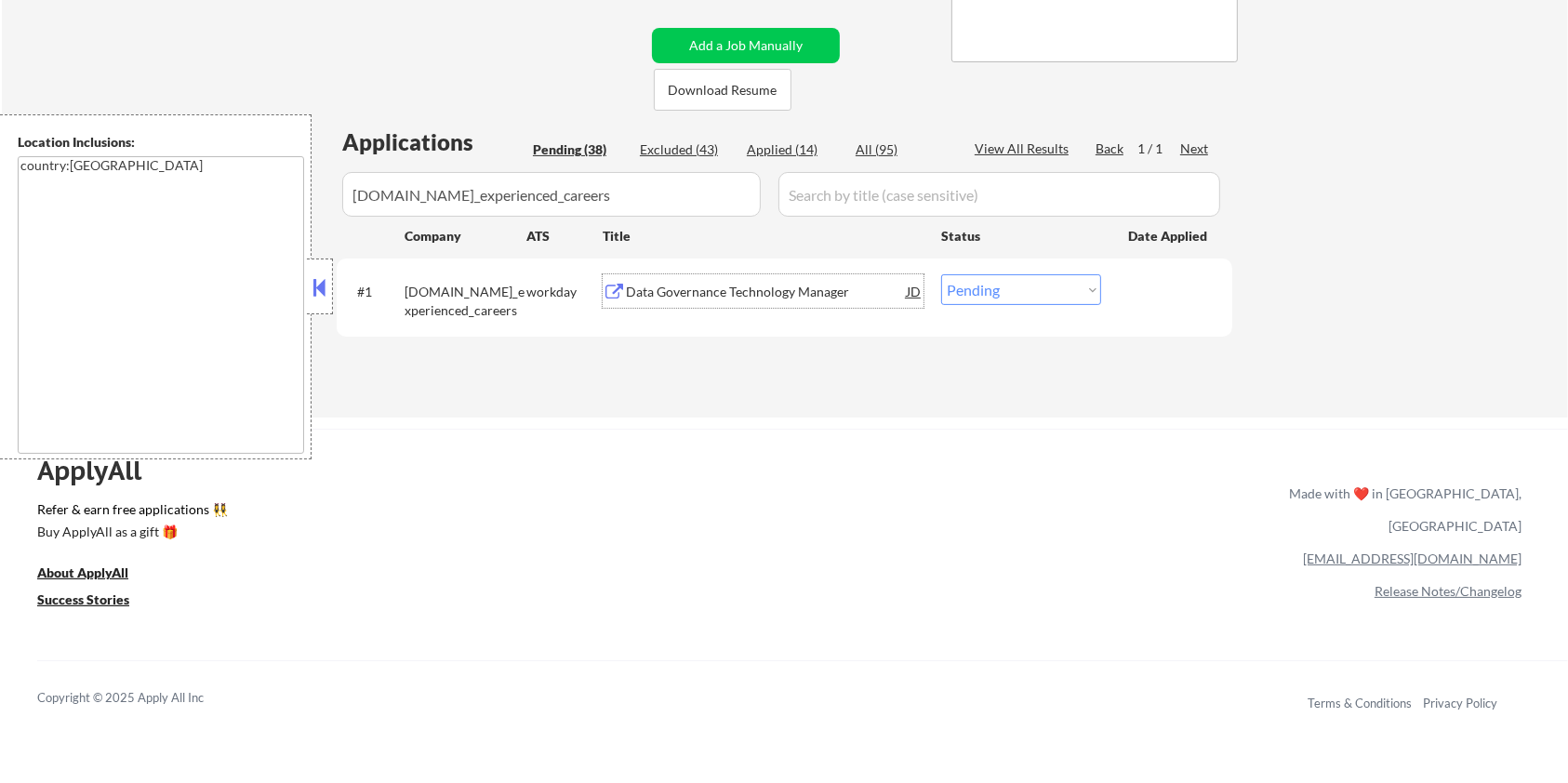
click at [682, 284] on div "Data Governance Technology Manager" at bounding box center [765, 291] width 281 height 18
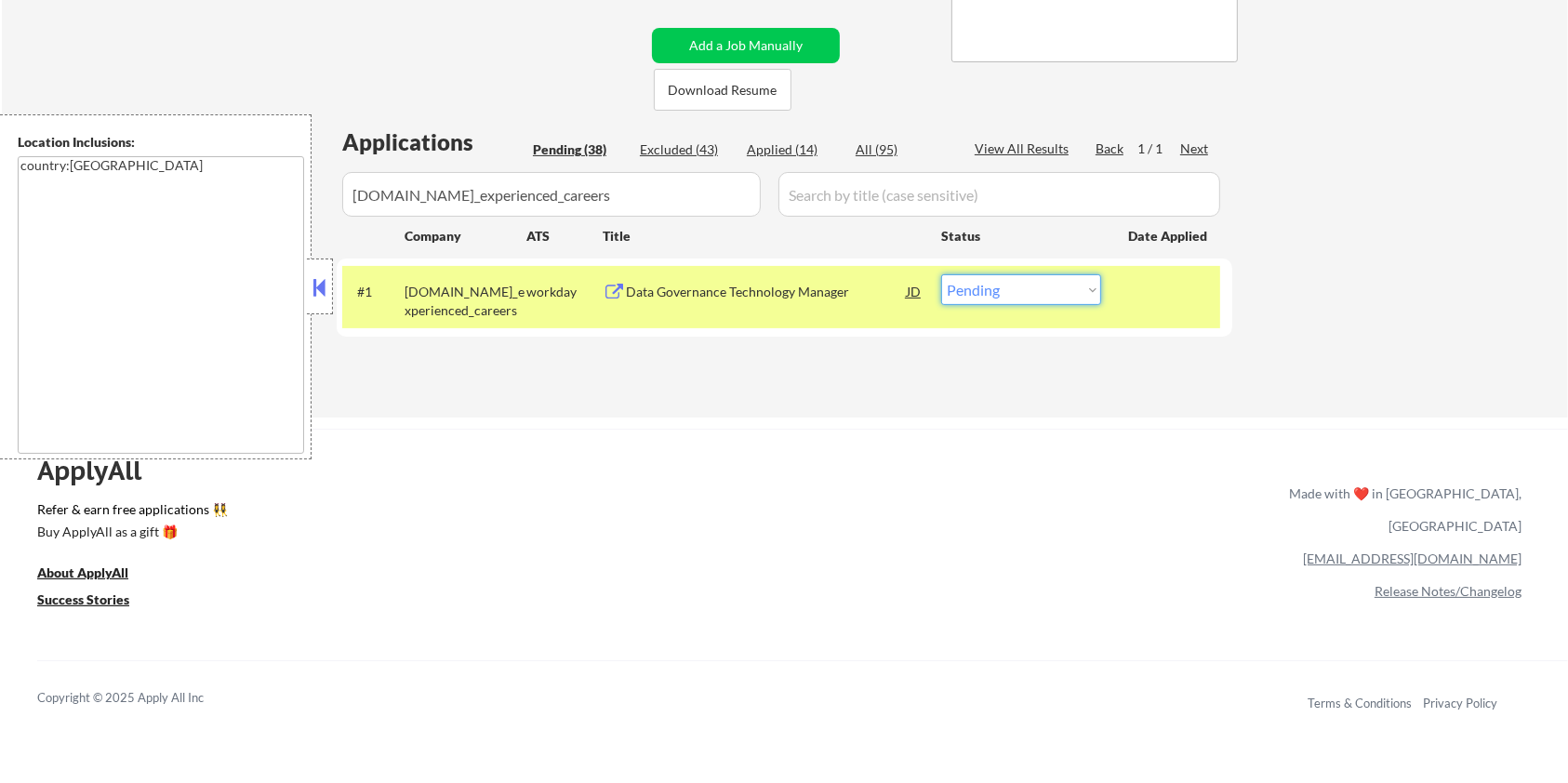
click at [1017, 298] on select "Choose an option... Pending Applied Excluded (Questions) Excluded (Expired) Exc…" at bounding box center [1020, 289] width 160 height 31
click at [941, 274] on select "Choose an option... Pending Applied Excluded (Questions) Excluded (Expired) Exc…" at bounding box center [1020, 289] width 160 height 31
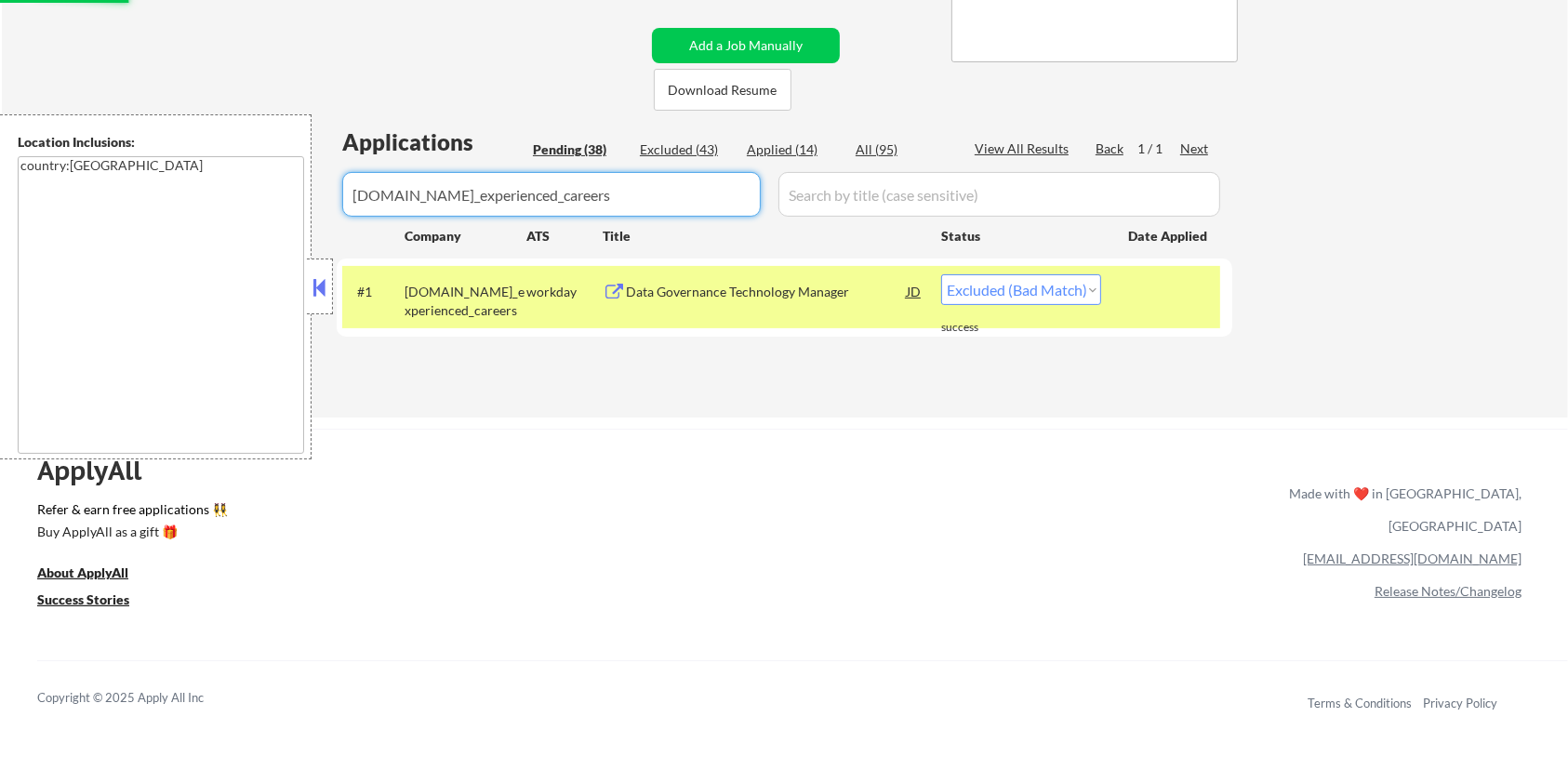
drag, startPoint x: 674, startPoint y: 205, endPoint x: 216, endPoint y: 216, distance: 458.1
click at [216, 208] on body "← Return to /applysquad Mailslurp Inbox Job Search Builder Harrison Asamoah Use…" at bounding box center [784, 19] width 1568 height 783
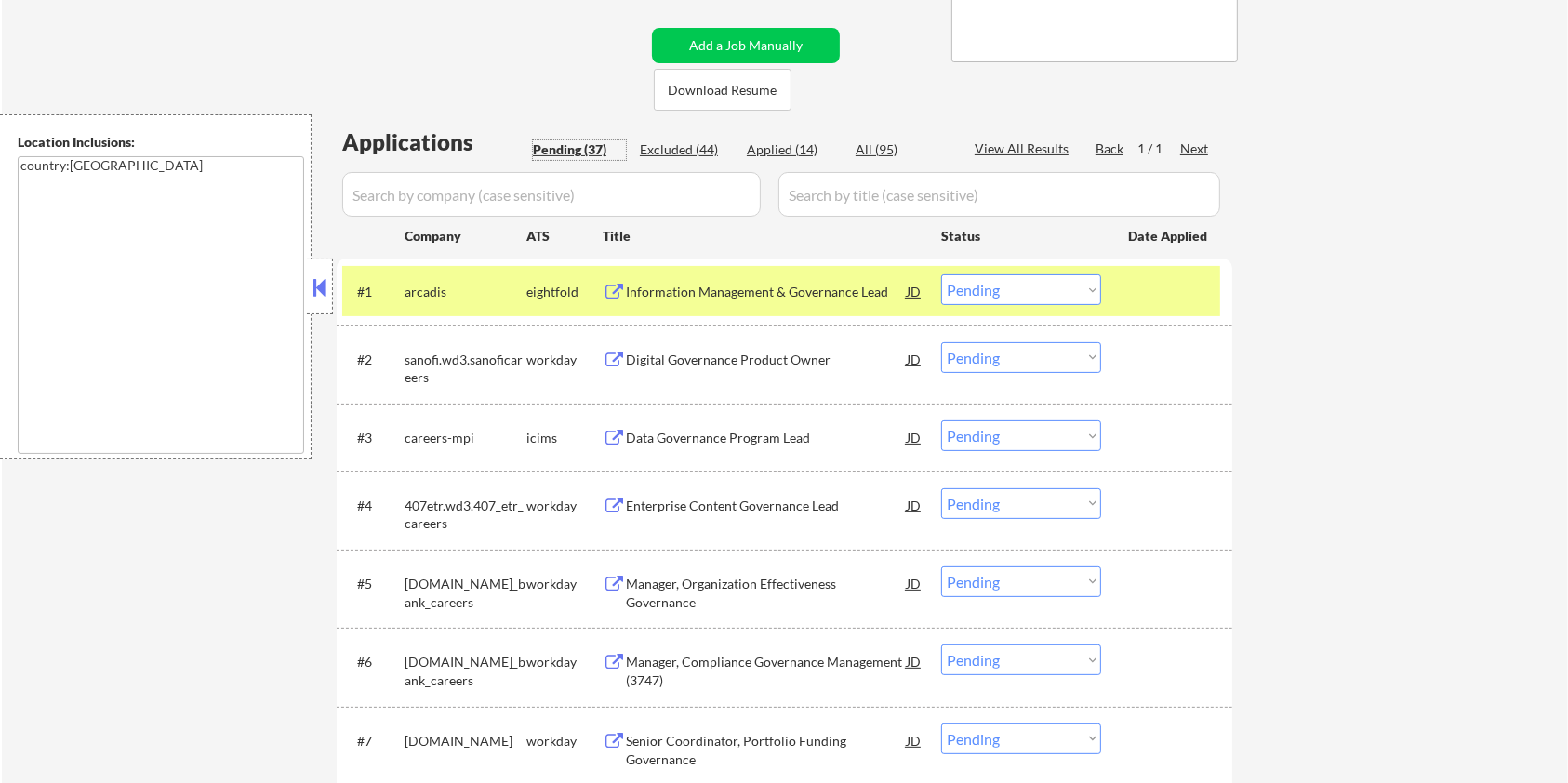
click at [547, 145] on div "Pending (37)" at bounding box center [579, 150] width 93 height 18
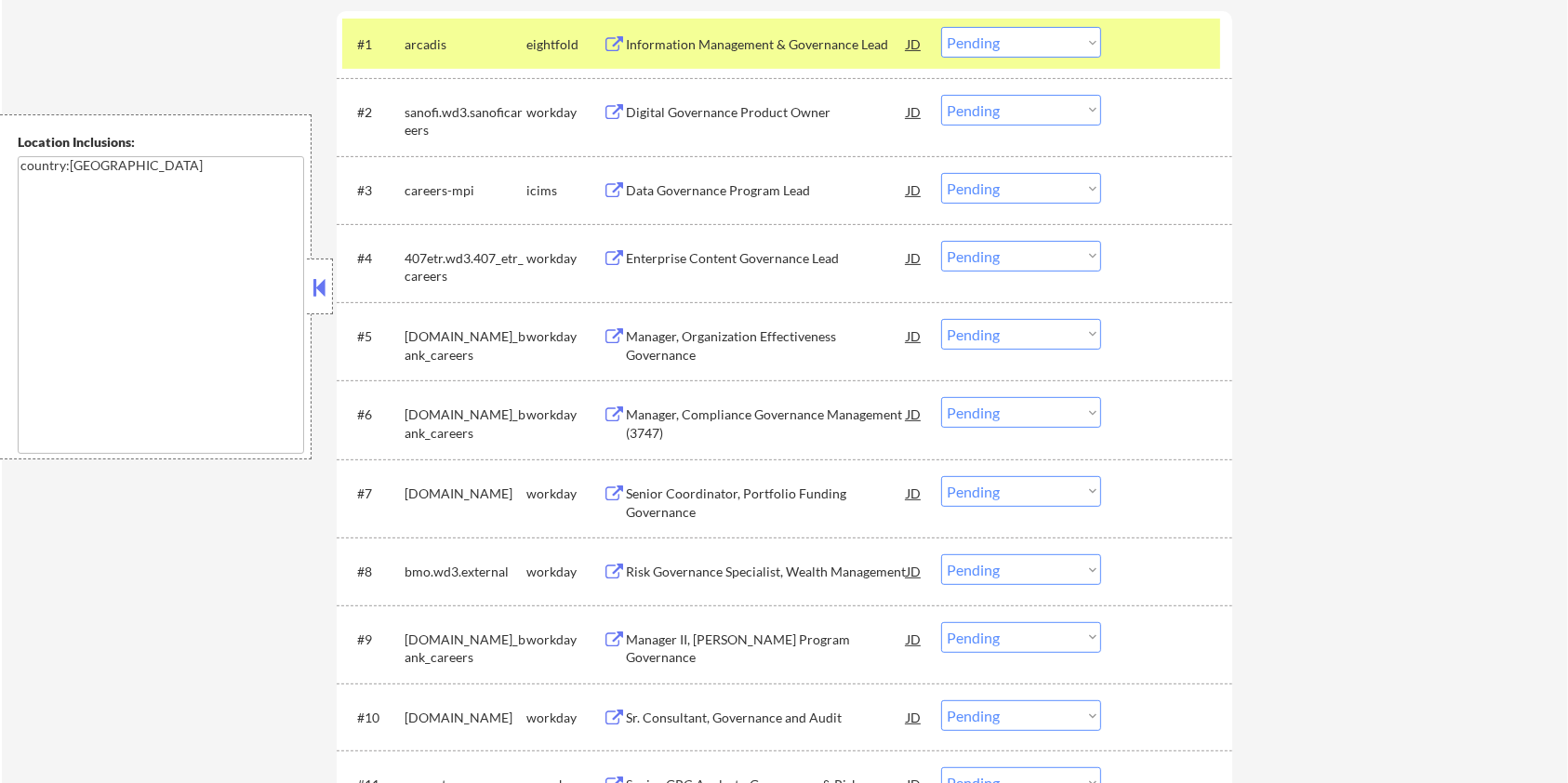
scroll to position [495, 0]
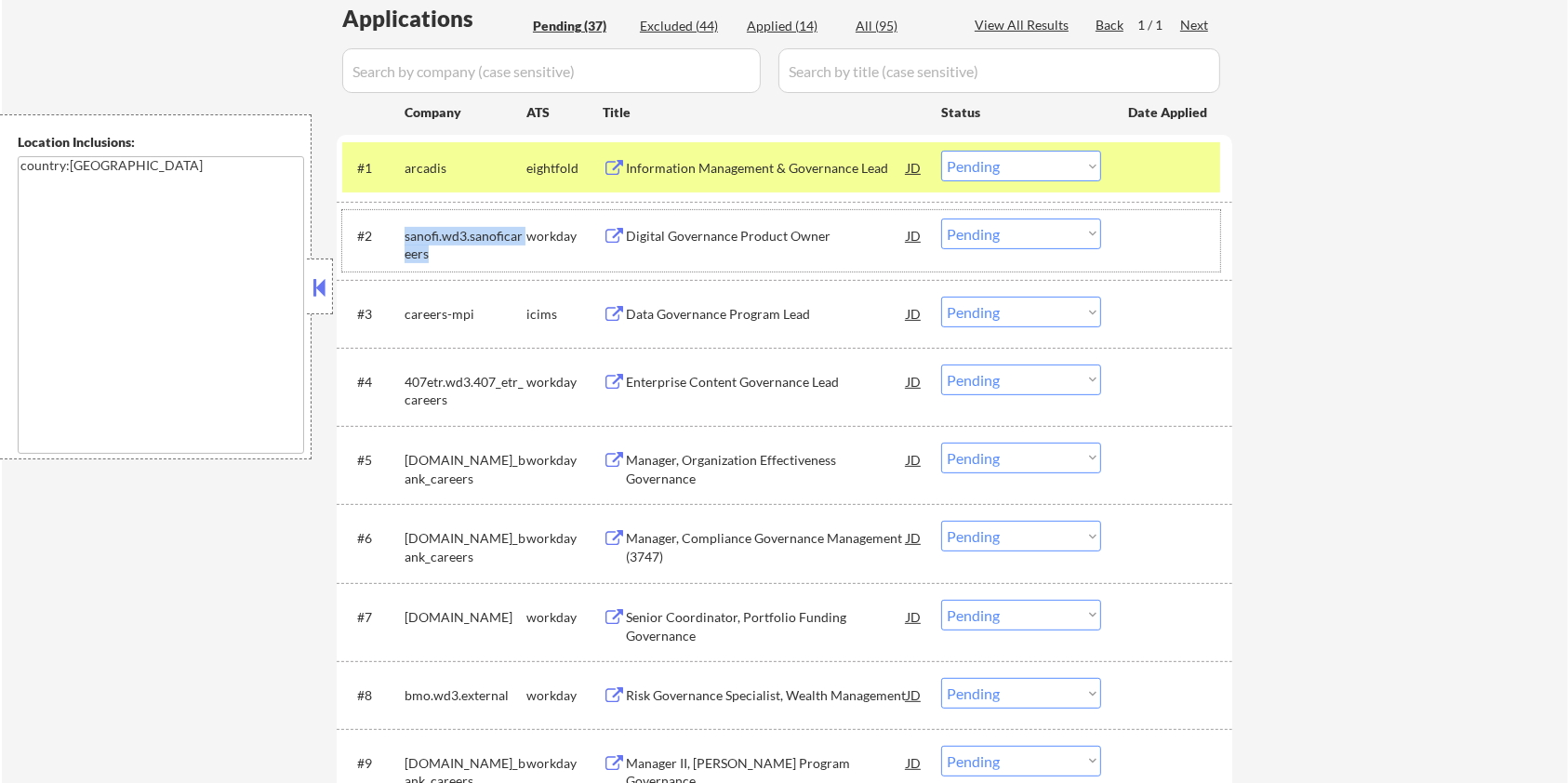
drag, startPoint x: 476, startPoint y: 245, endPoint x: 398, endPoint y: 230, distance: 79.4
click at [398, 230] on div "#2 sanofi.wd3.sanoficareers workday Digital Governance Product Owner JD Choose …" at bounding box center [781, 241] width 877 height 61
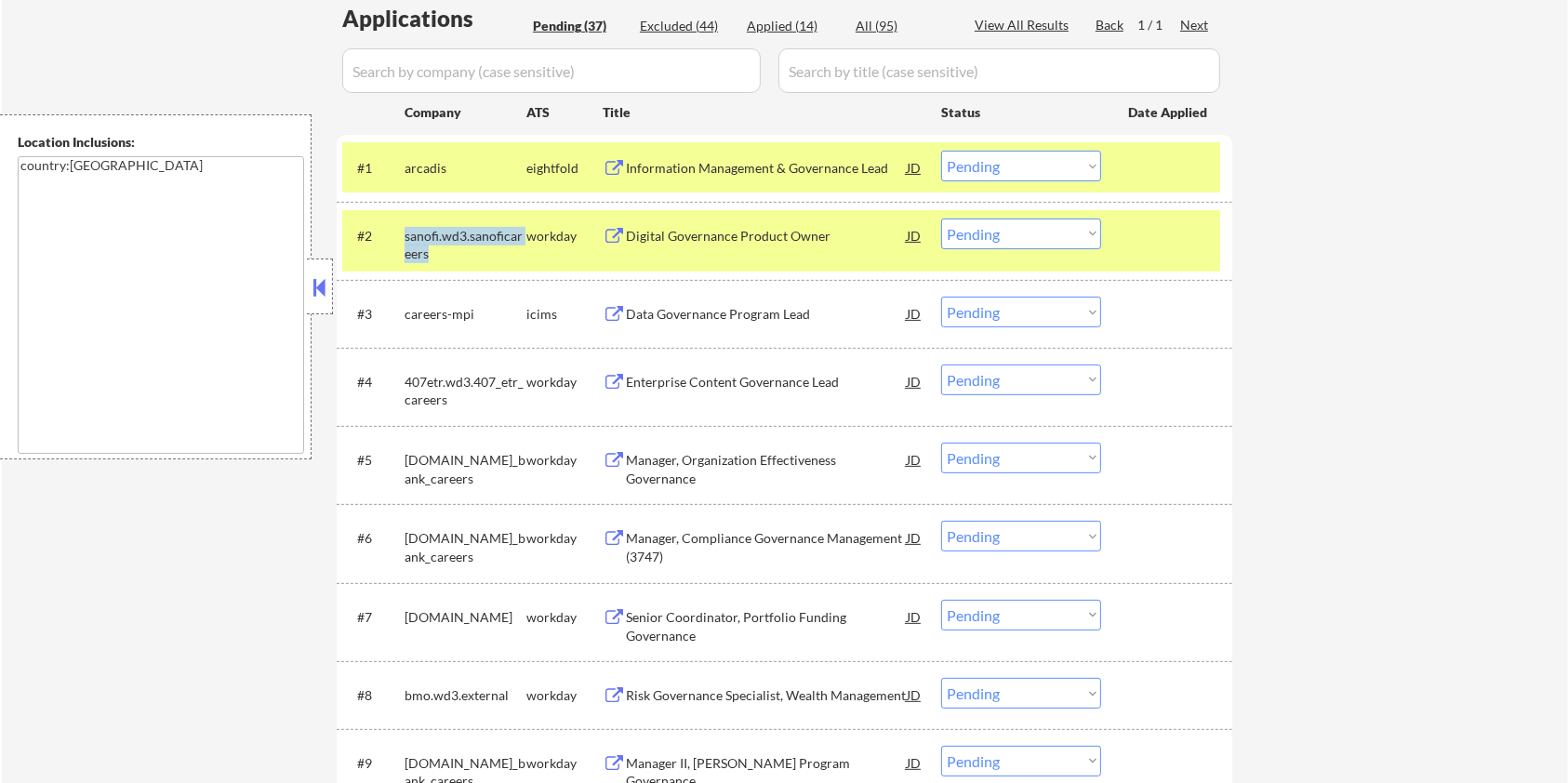
copy div "sanofi.wd3.sanoficareers"
click at [499, 59] on input "input" at bounding box center [551, 70] width 419 height 45
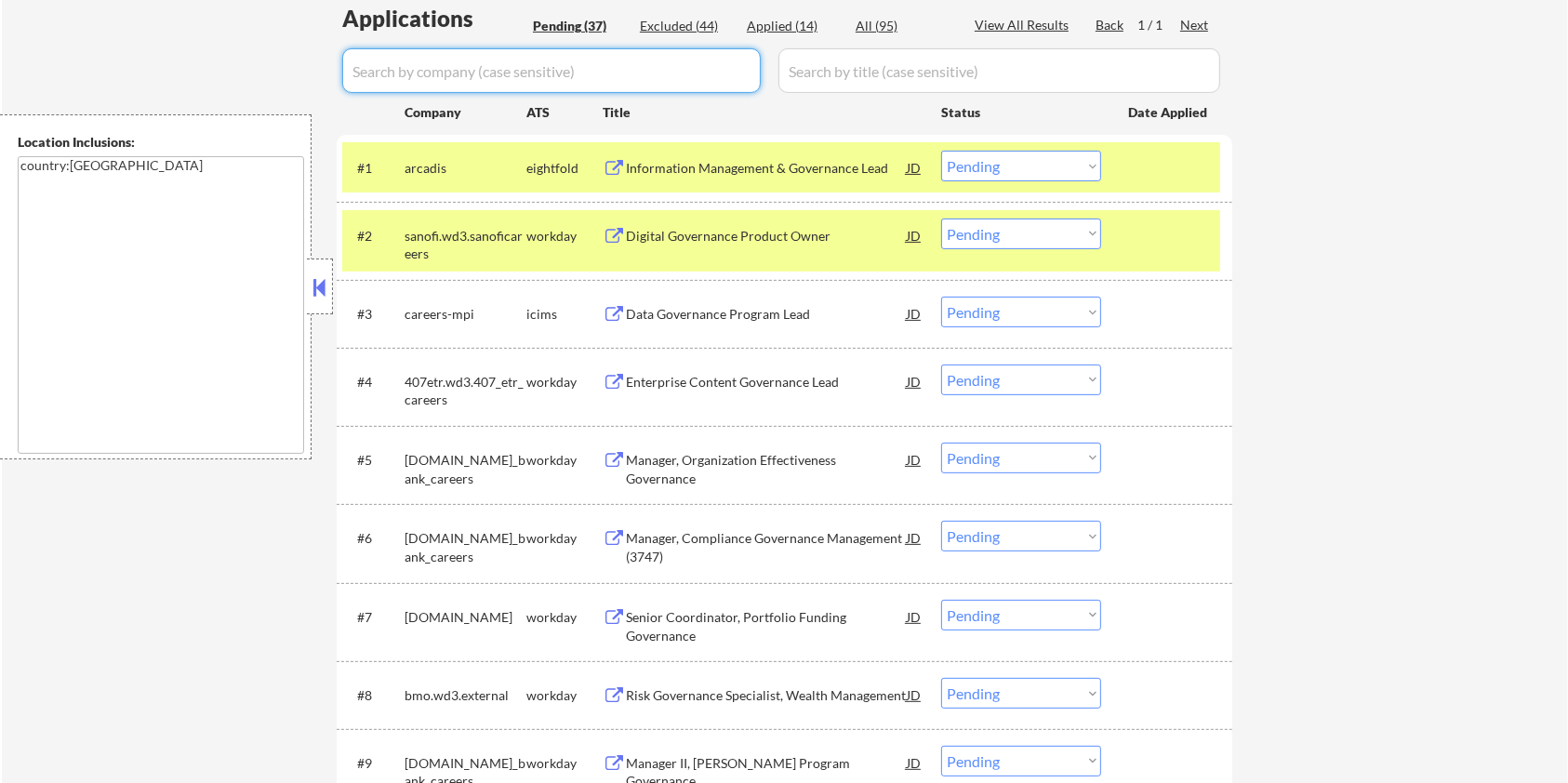
paste input "sanofi.wd3.sanoficareers"
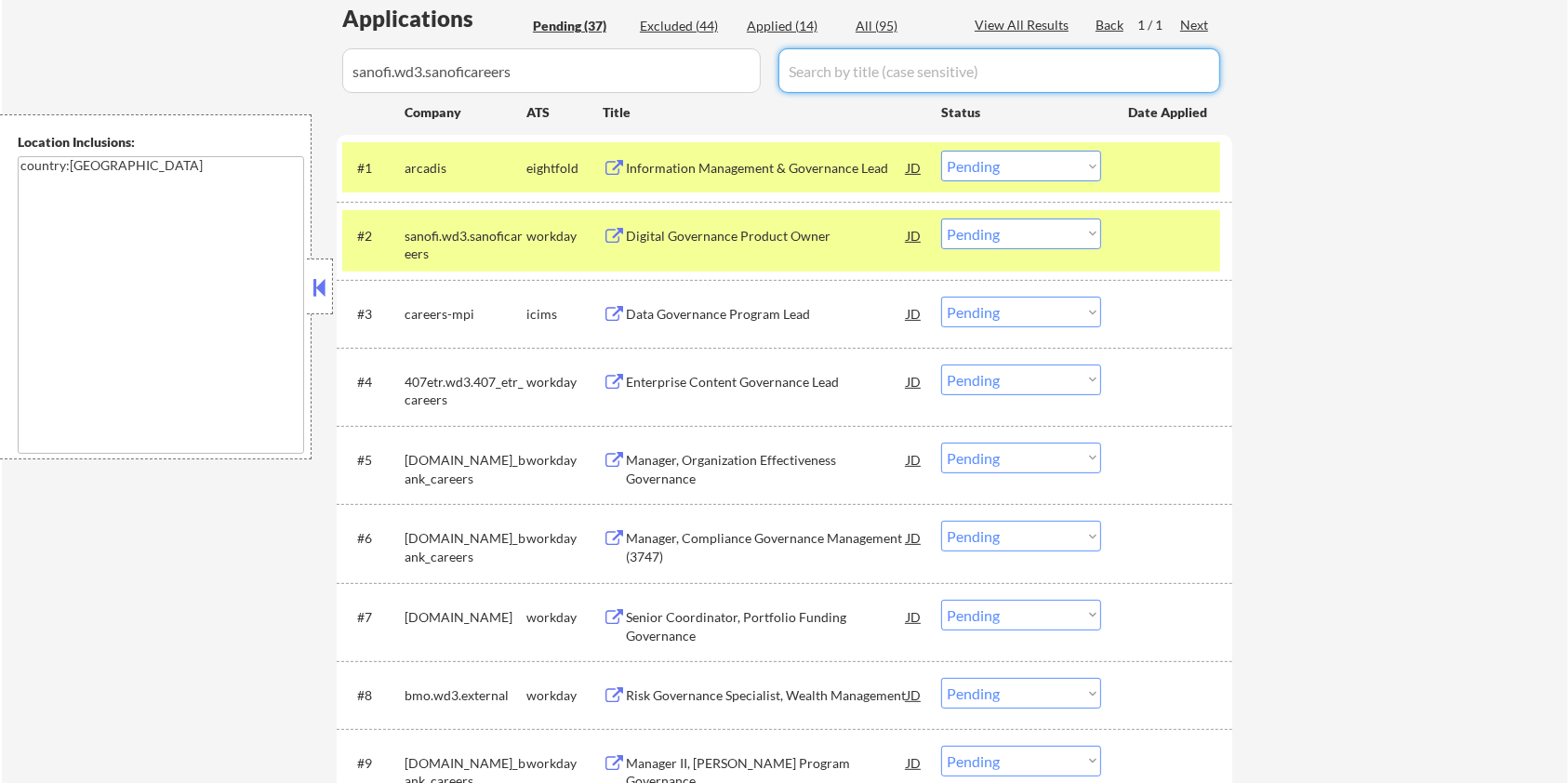
click at [833, 63] on input "input" at bounding box center [999, 70] width 442 height 45
click at [891, 23] on div "All (95)" at bounding box center [901, 25] width 93 height 18
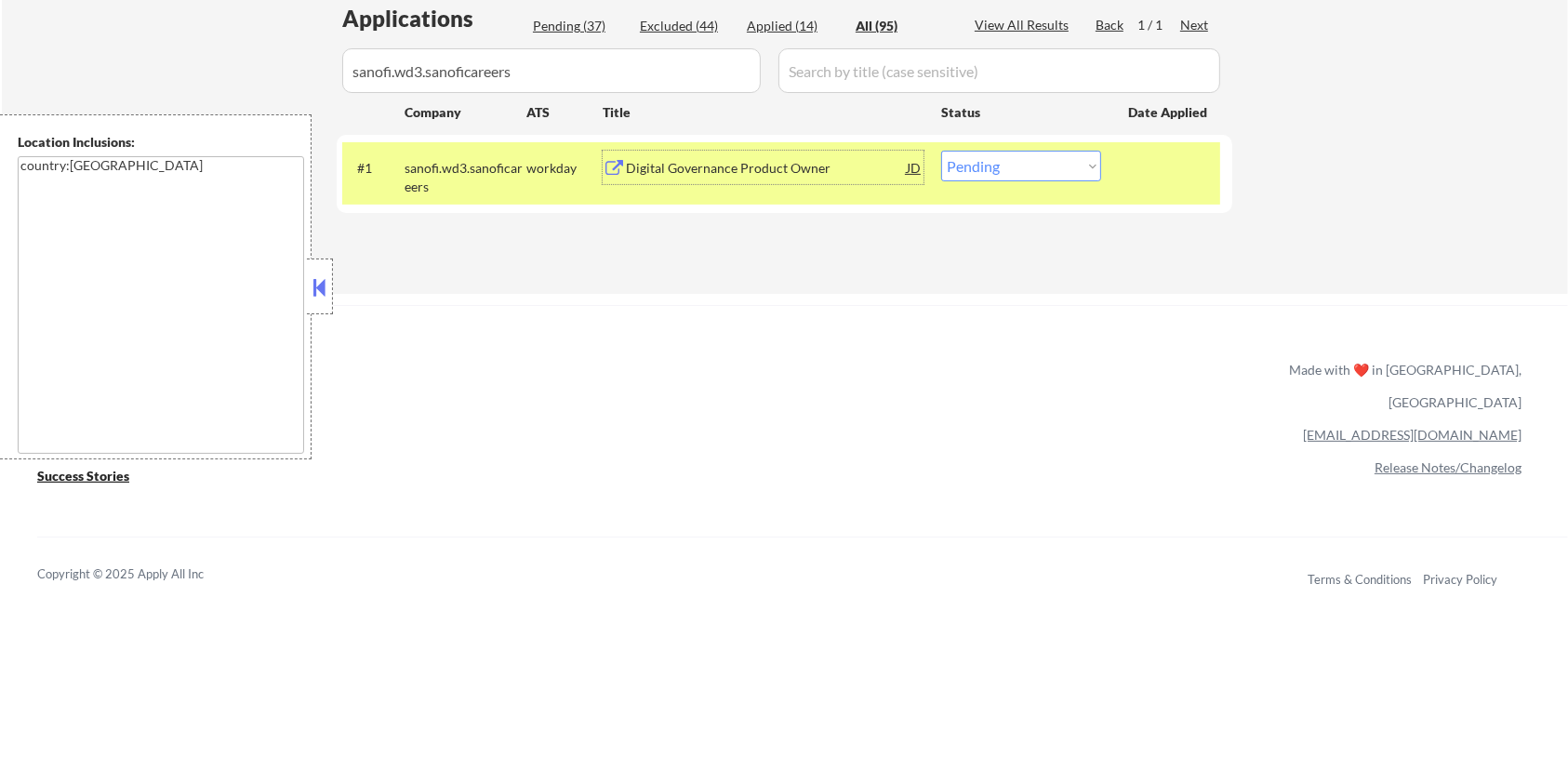
click at [666, 171] on div "Digital Governance Product Owner" at bounding box center [765, 168] width 281 height 18
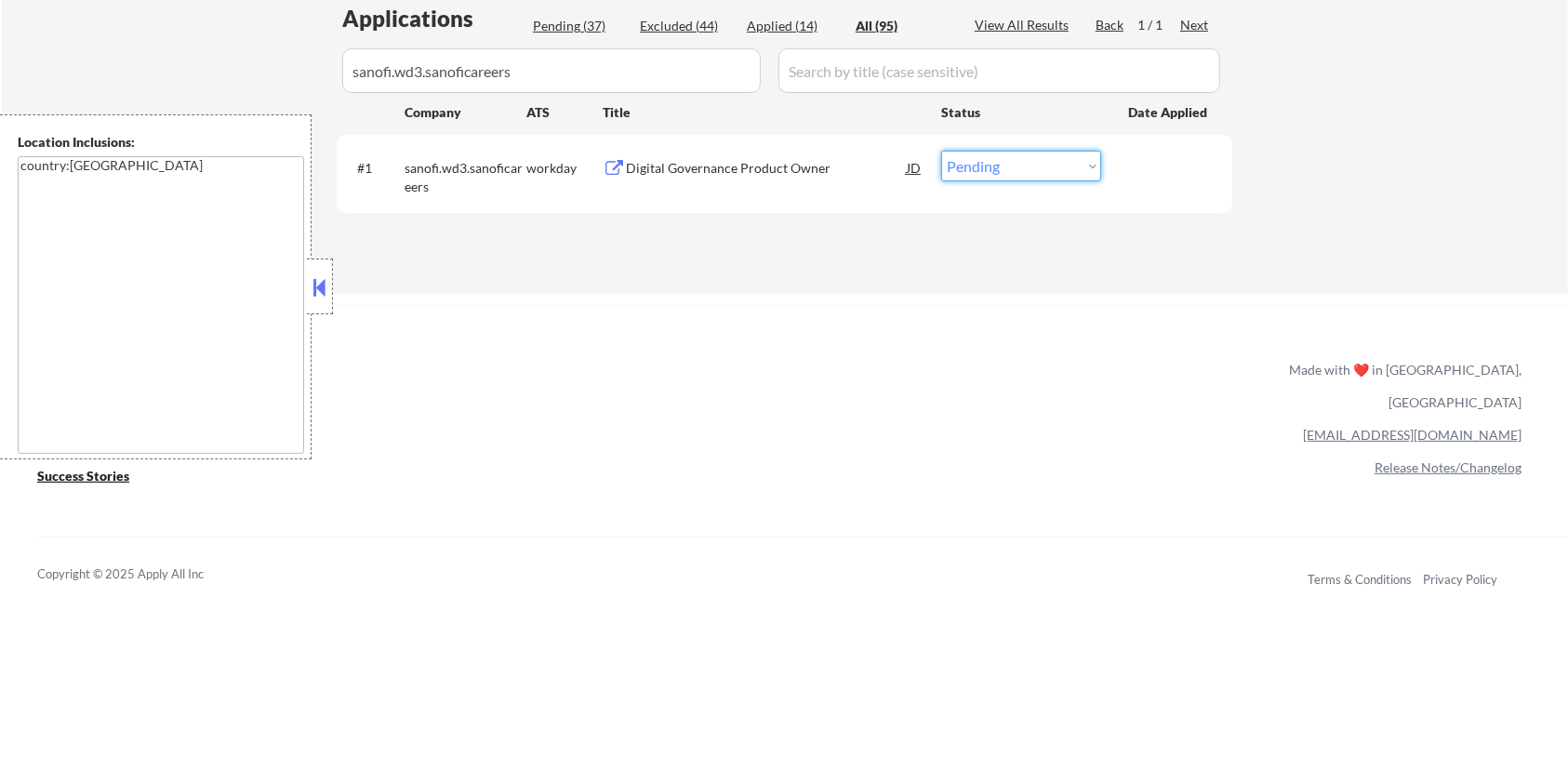
click at [1035, 171] on select "Choose an option... Pending Applied Excluded (Questions) Excluded (Expired) Exc…" at bounding box center [1020, 166] width 160 height 31
click at [941, 150] on select "Choose an option... Pending Applied Excluded (Questions) Excluded (Expired) Exc…" at bounding box center [1020, 166] width 160 height 31
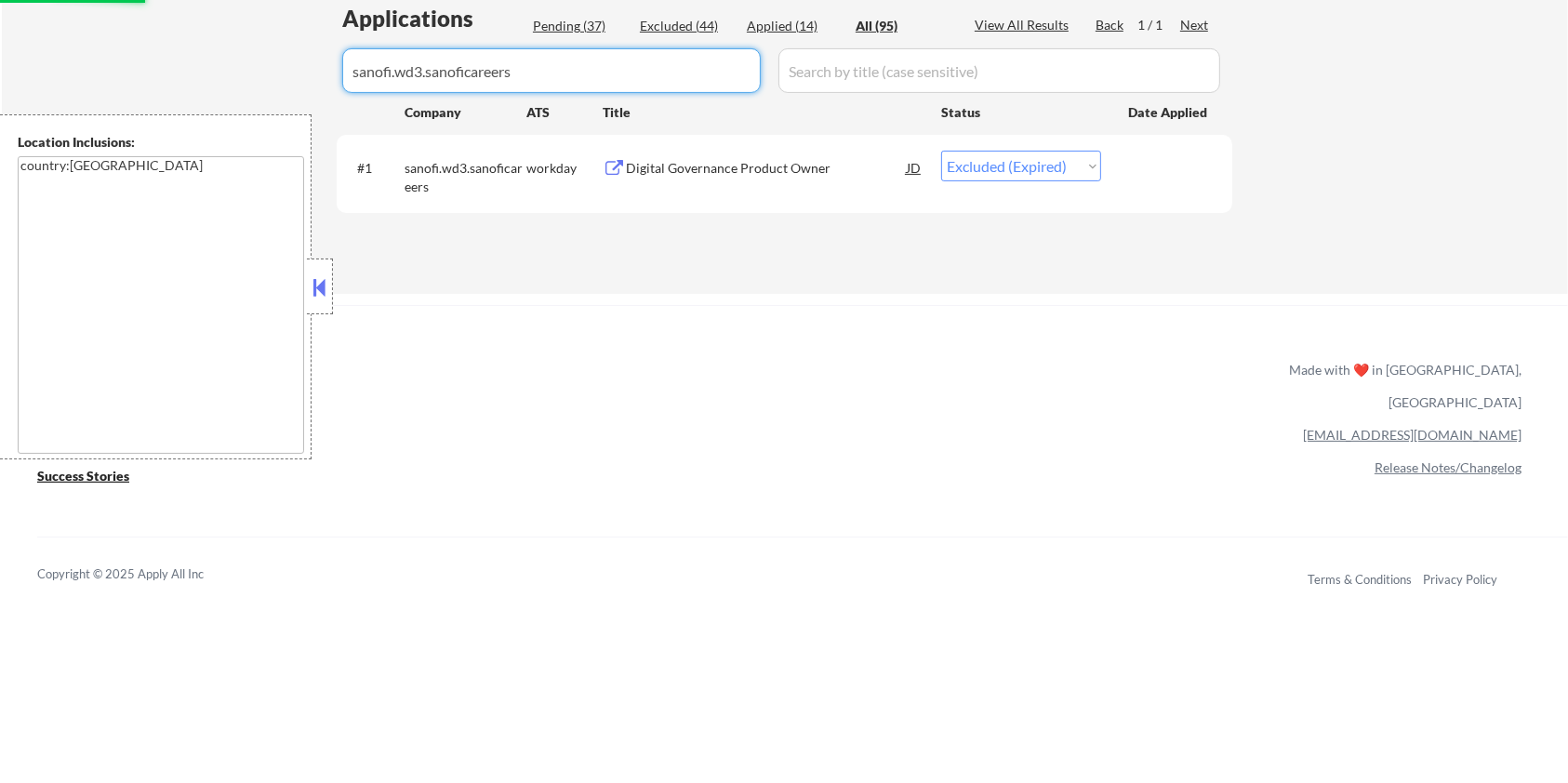
drag, startPoint x: 552, startPoint y: 81, endPoint x: 223, endPoint y: 94, distance: 329.3
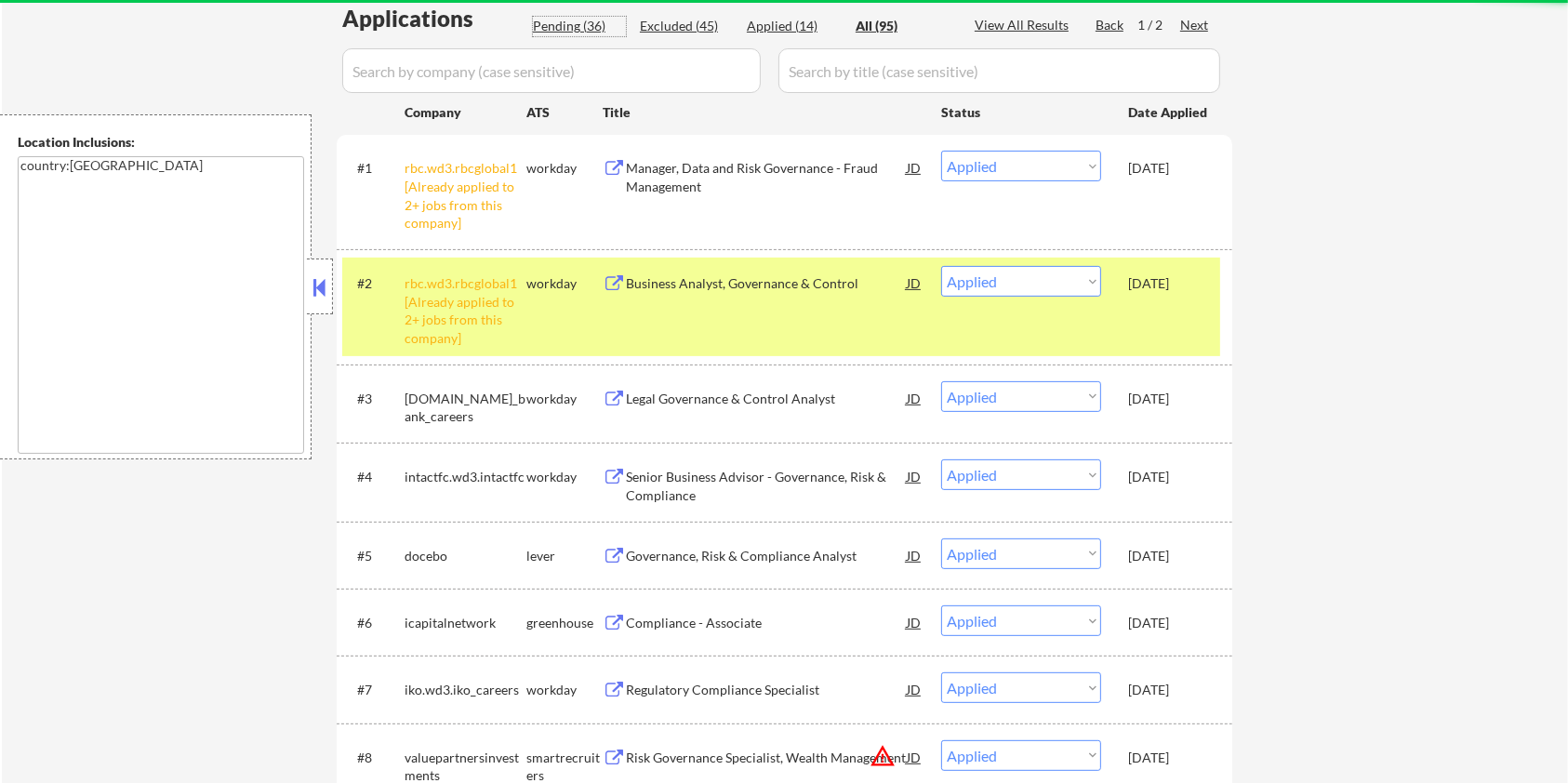
click at [574, 24] on div "Pending (36)" at bounding box center [579, 25] width 93 height 18
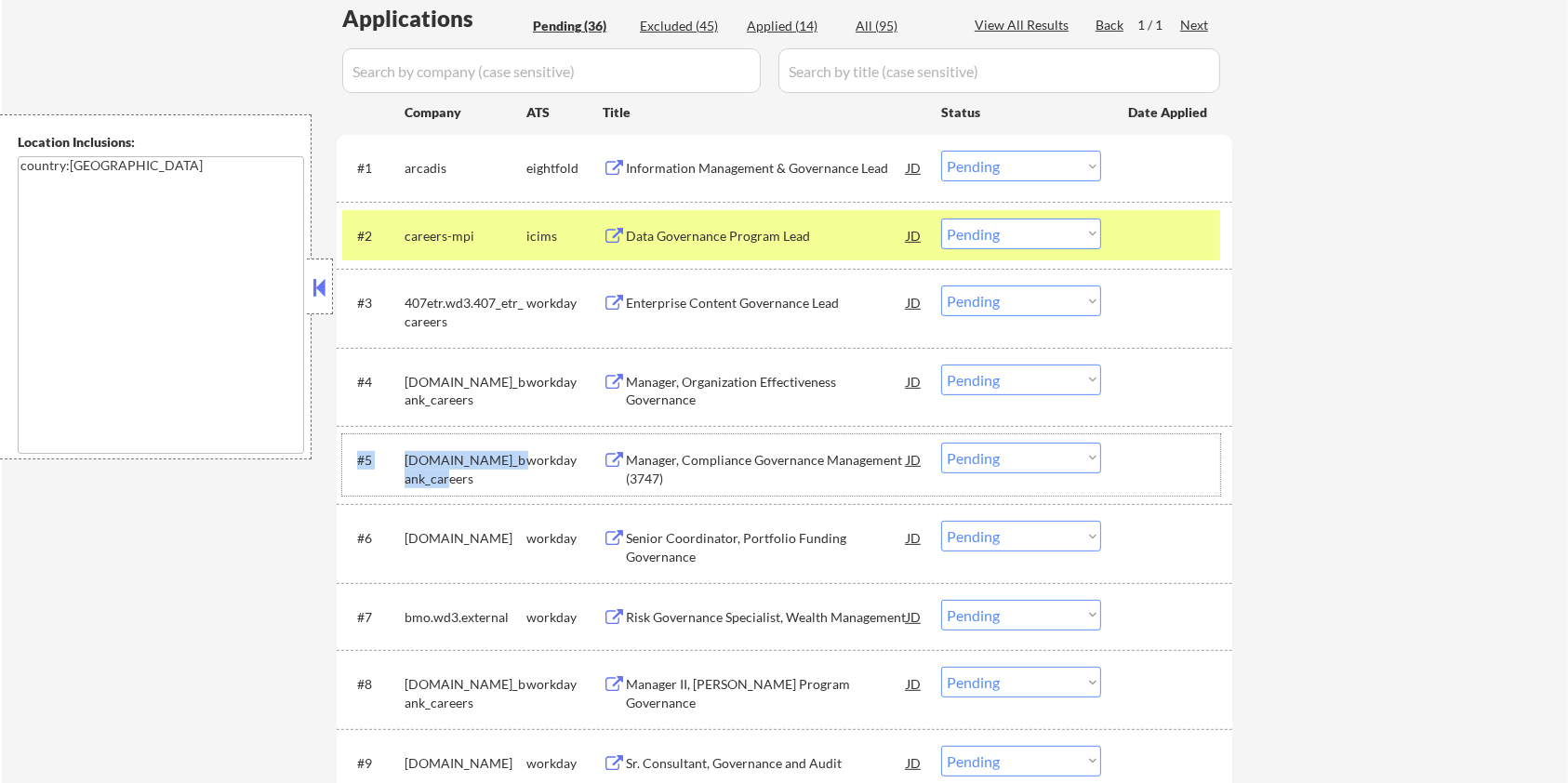
drag, startPoint x: 424, startPoint y: 480, endPoint x: 396, endPoint y: 463, distance: 32.8
click at [396, 463] on div "#5 td.wd3.td_bank_careers workday Manager, Compliance Governance Management (37…" at bounding box center [781, 465] width 877 height 61
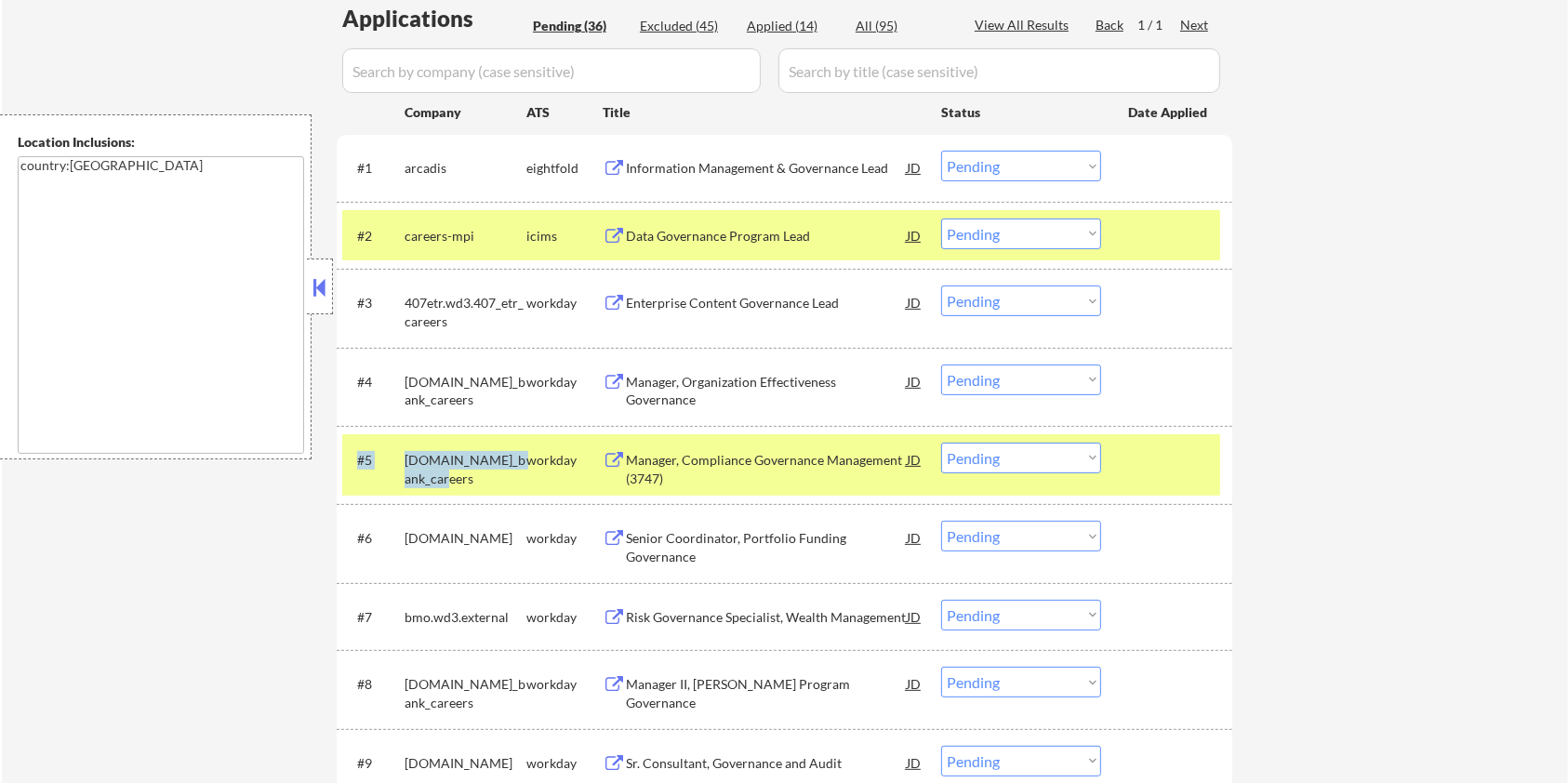
copy div "#5 td.wd3.td_bank_careers"
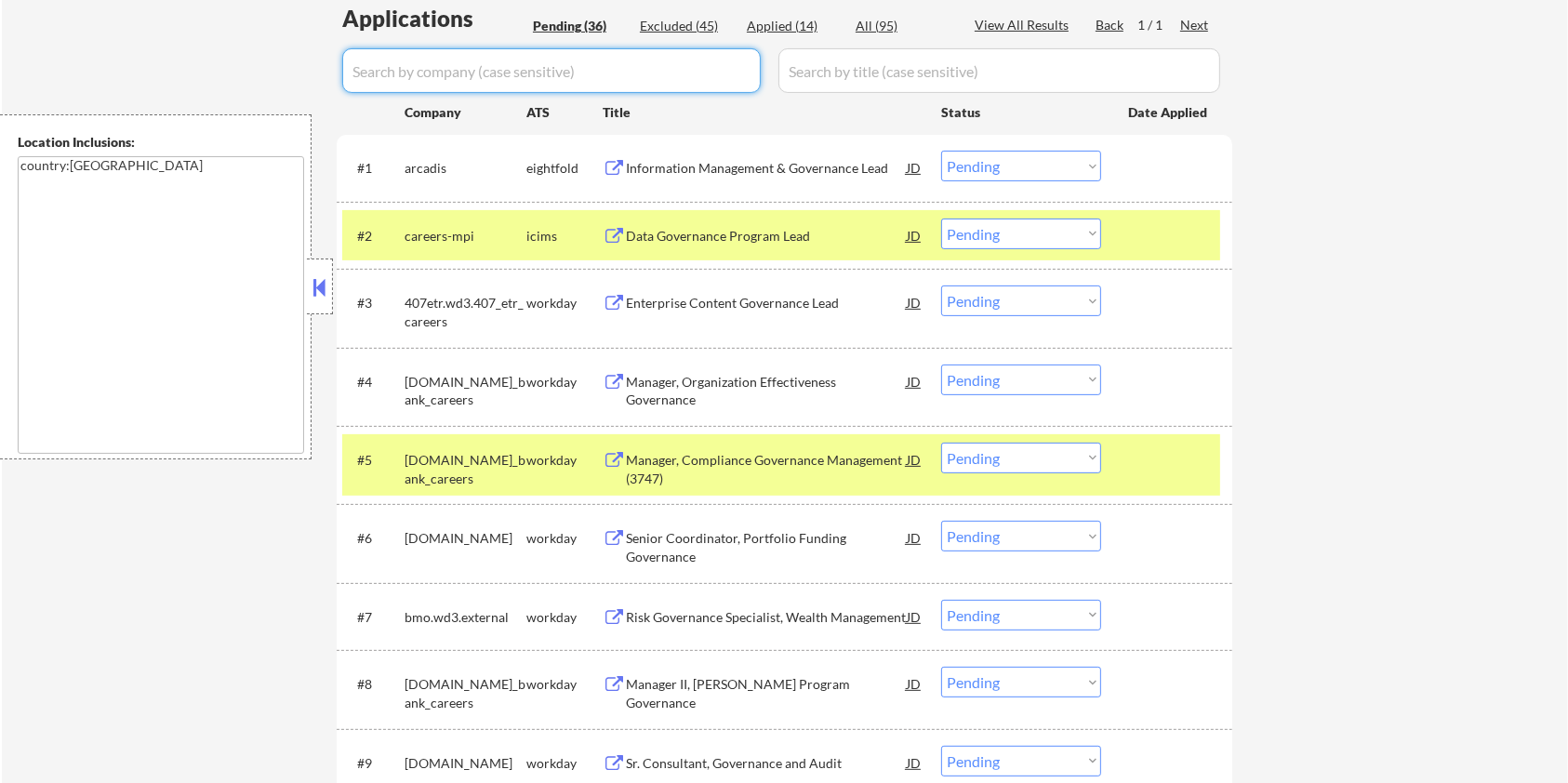
click at [508, 72] on input "input" at bounding box center [551, 70] width 419 height 45
paste input "#5 td.wd3.td_bank_careers"
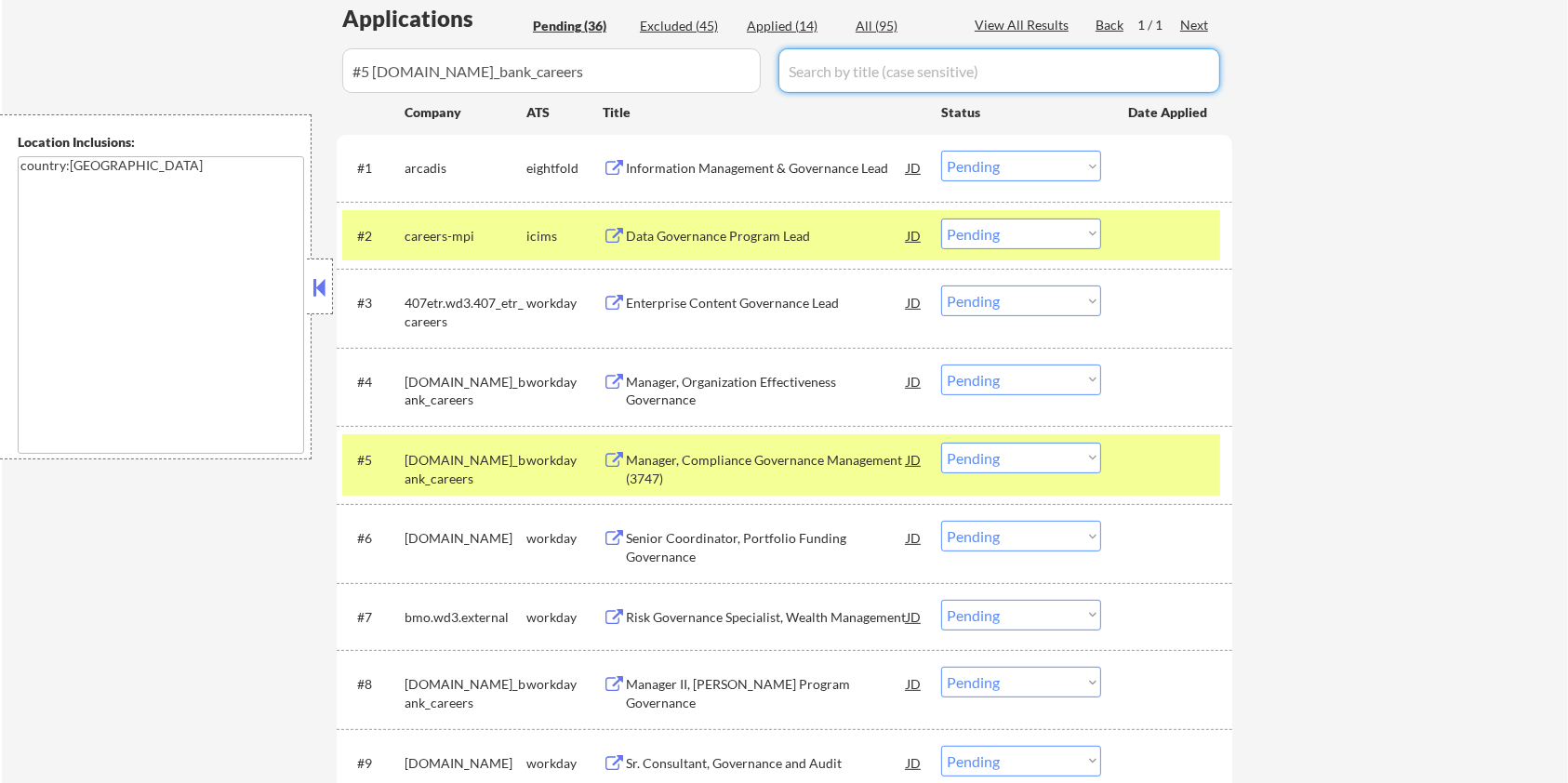
click at [843, 76] on input "input" at bounding box center [999, 70] width 442 height 45
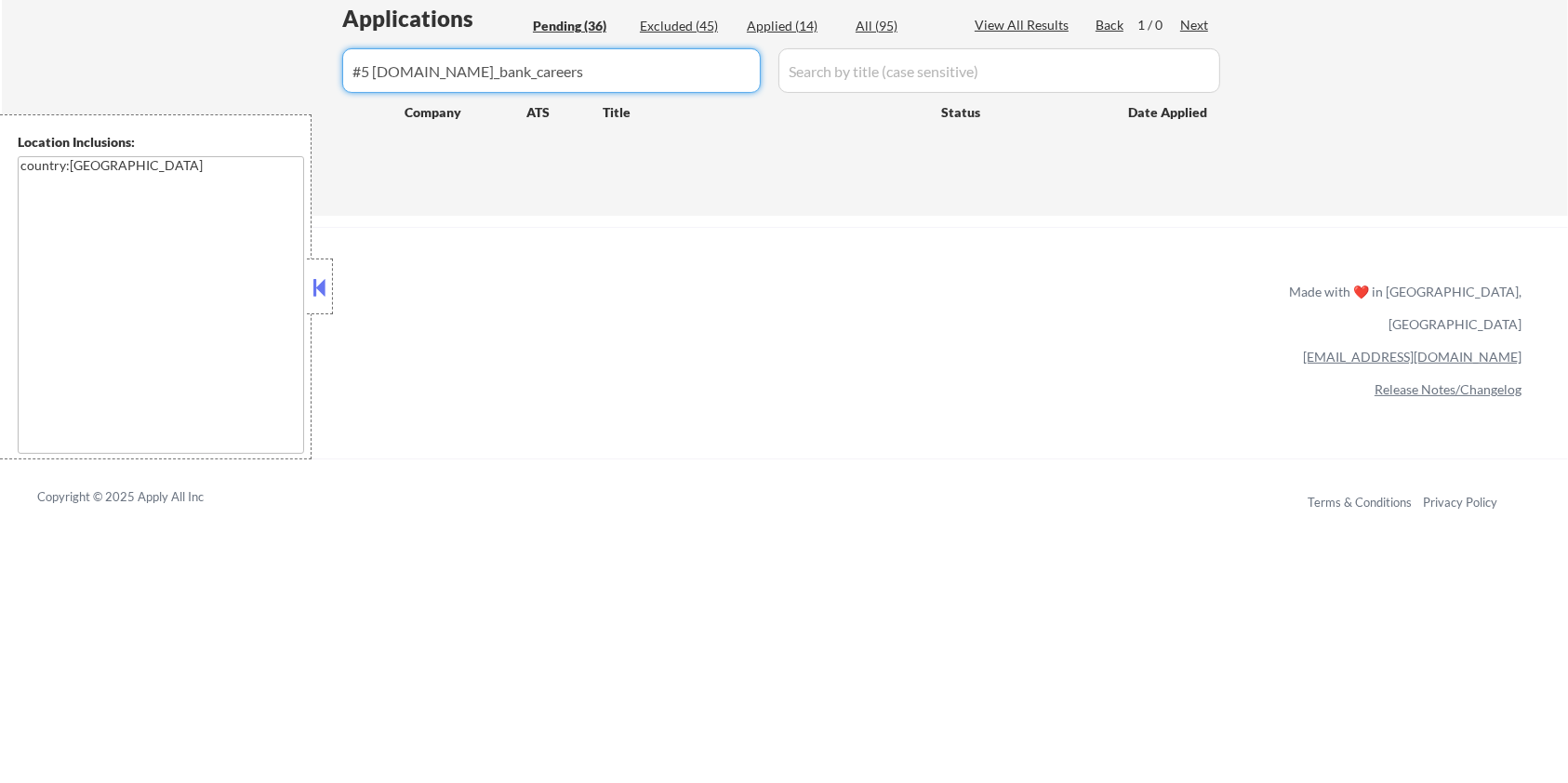
drag, startPoint x: 366, startPoint y: 67, endPoint x: 320, endPoint y: 67, distance: 46.0
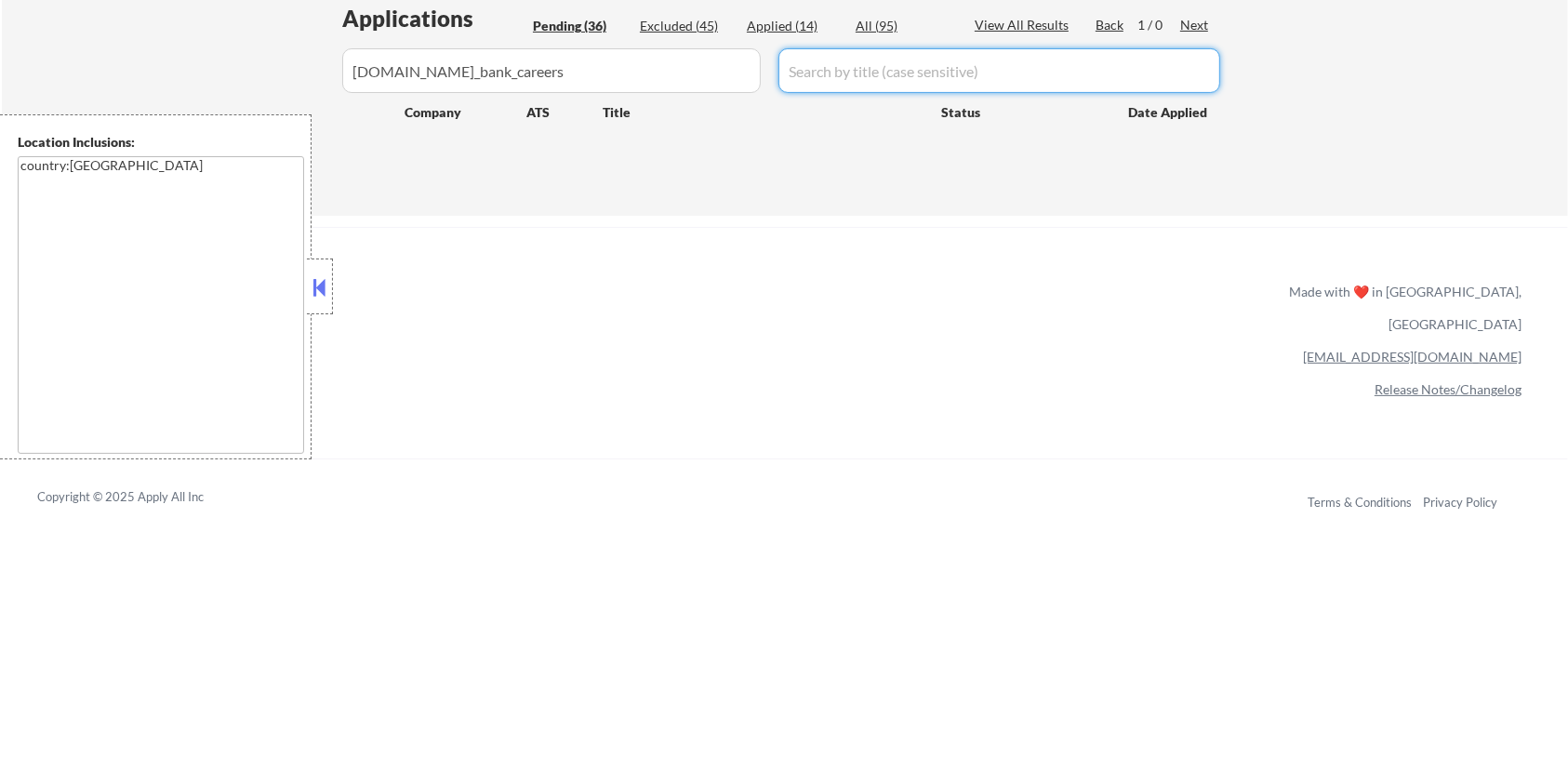
click at [825, 63] on input "input" at bounding box center [999, 70] width 442 height 45
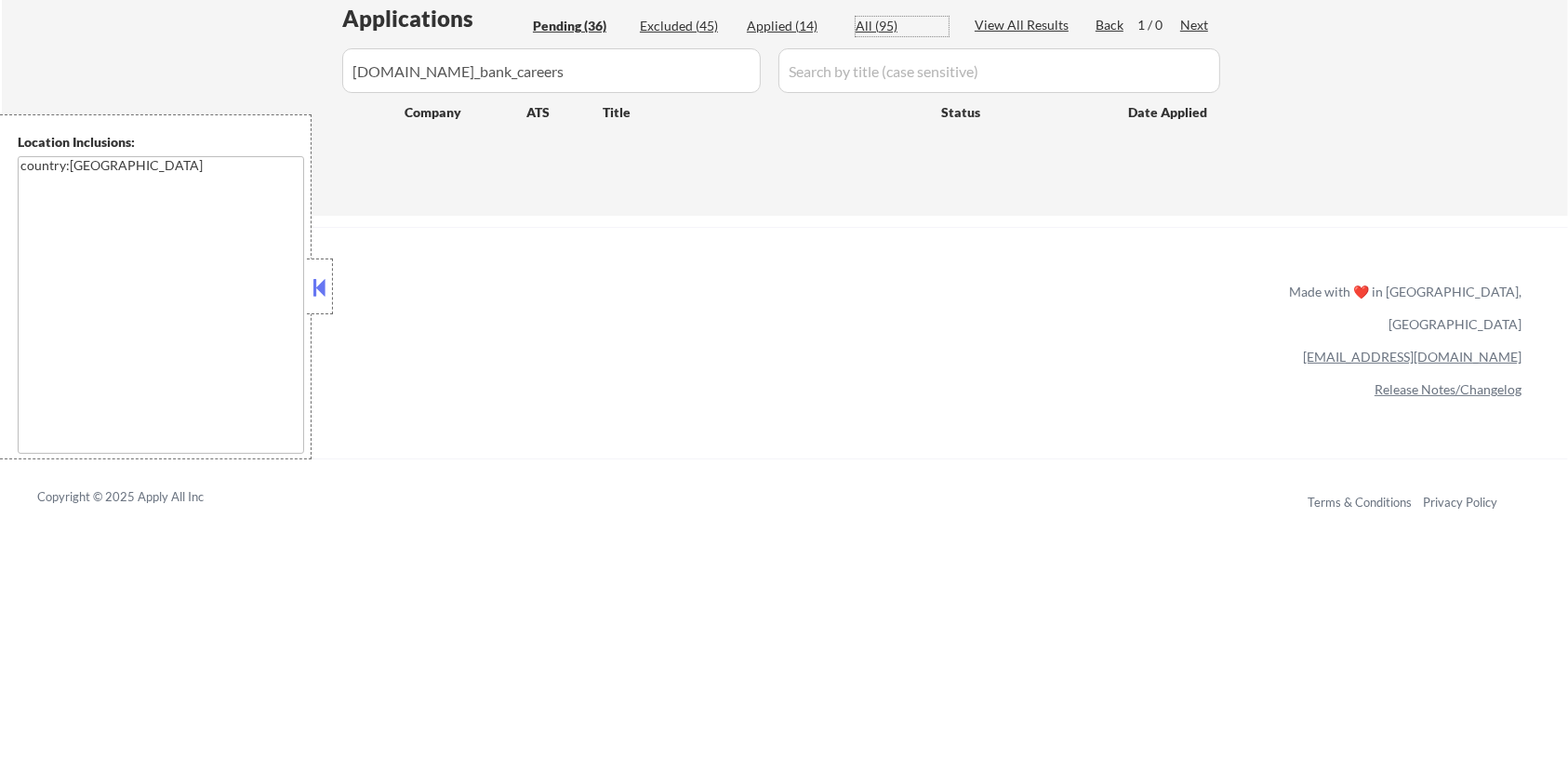
click at [869, 17] on div "All (95)" at bounding box center [901, 25] width 93 height 18
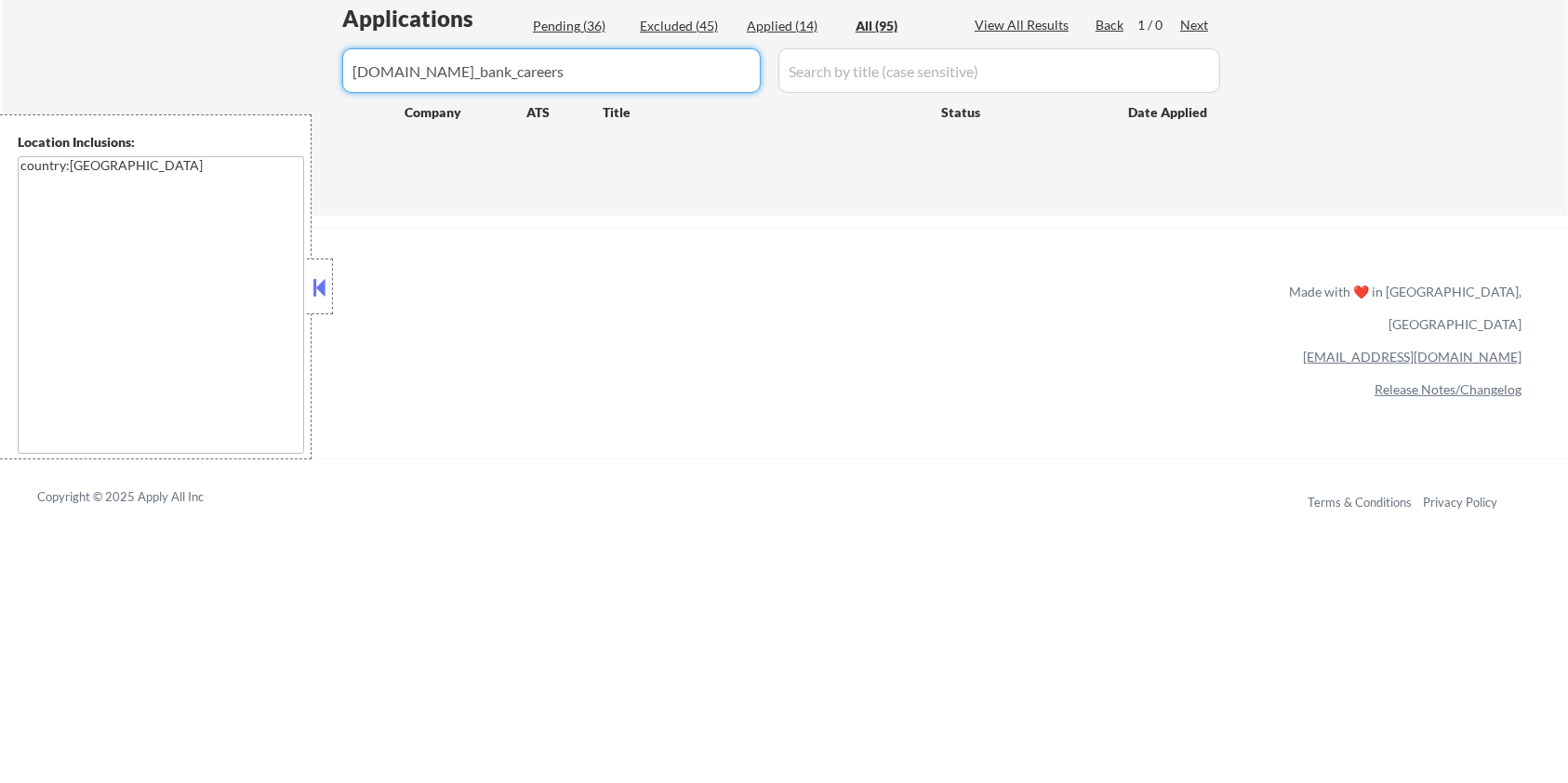
click at [680, 63] on input "input" at bounding box center [551, 70] width 419 height 45
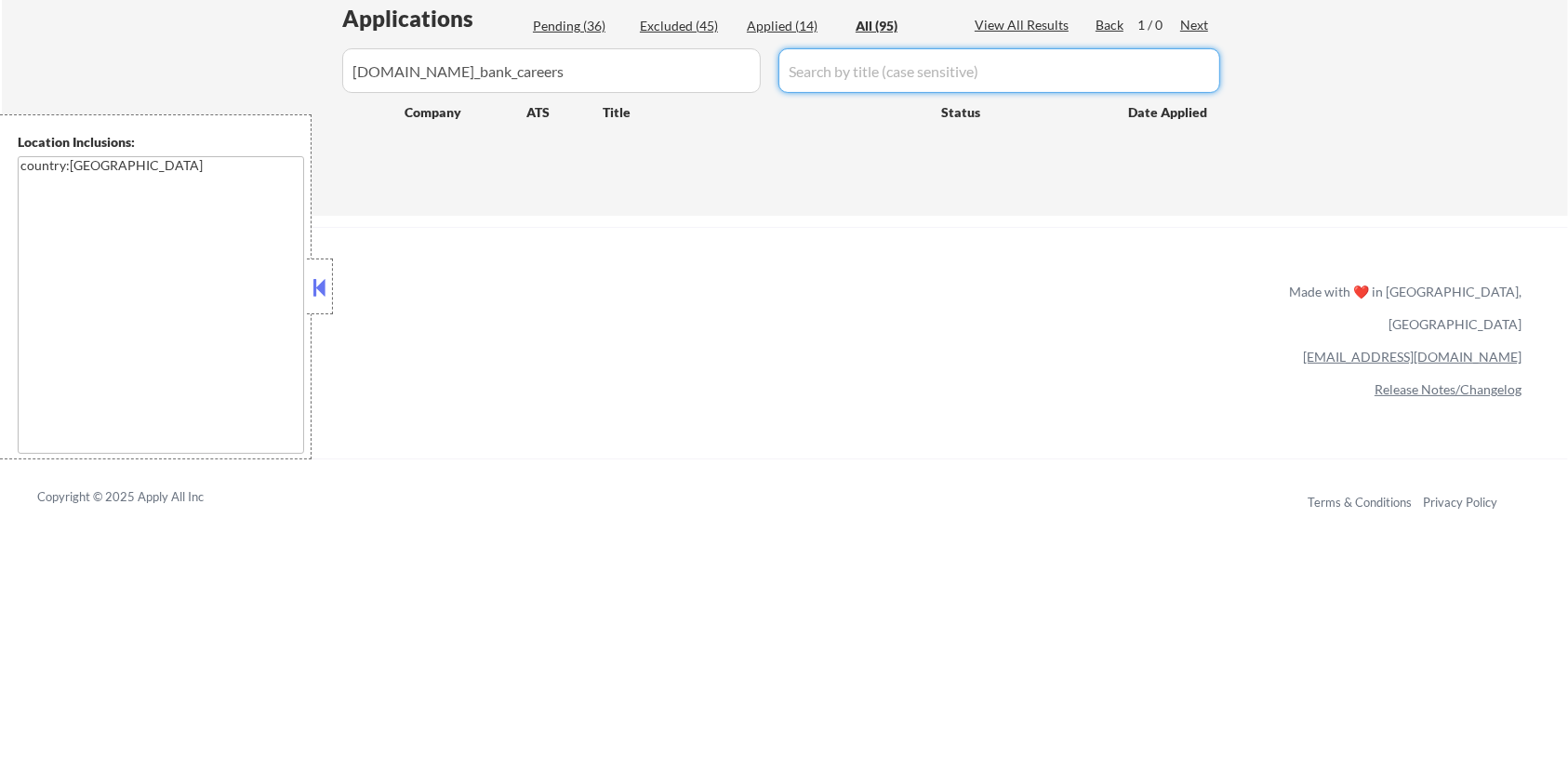
click at [881, 68] on input "input" at bounding box center [999, 70] width 442 height 45
click at [887, 26] on div "All (95)" at bounding box center [901, 25] width 93 height 18
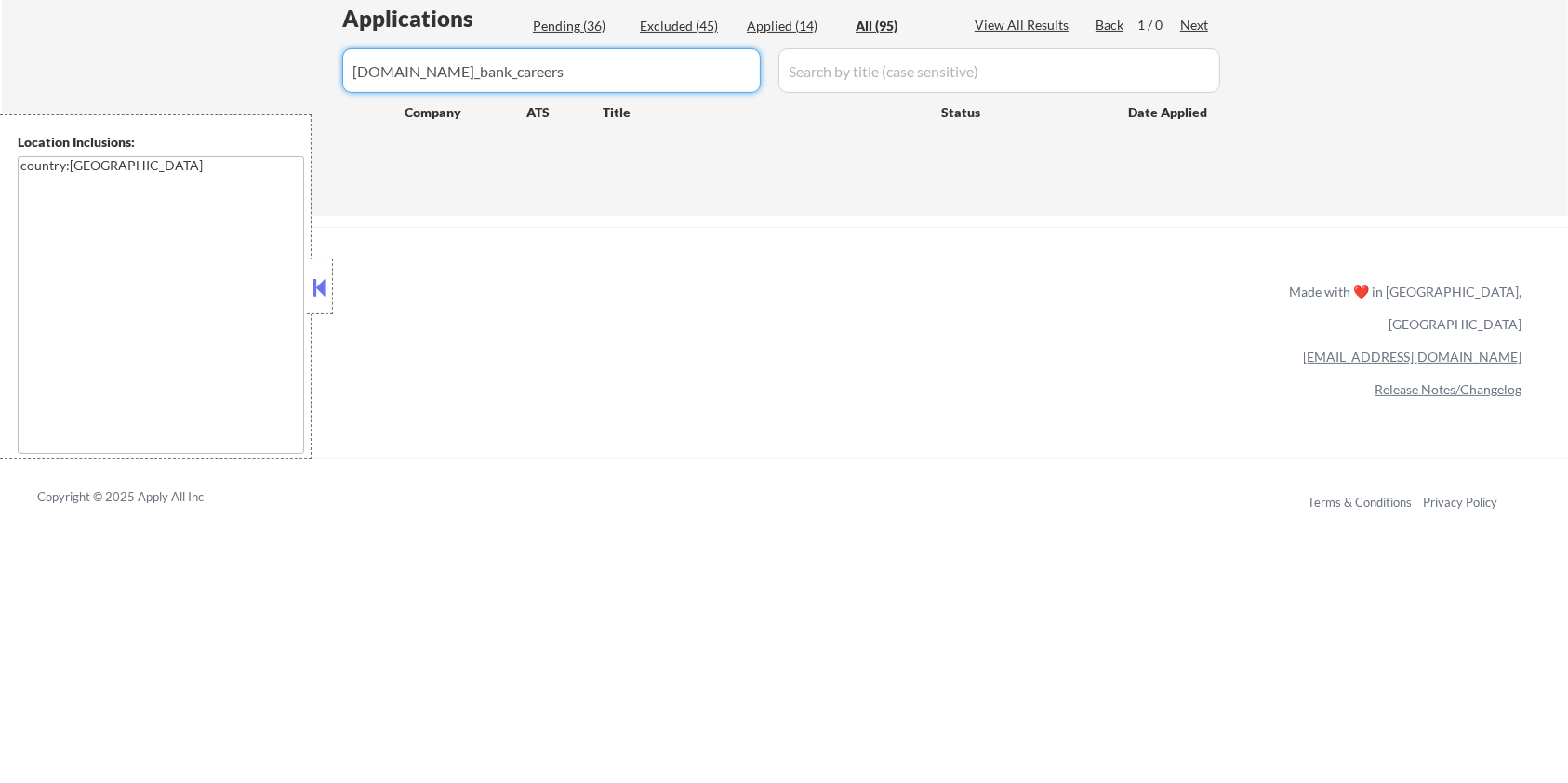
drag, startPoint x: 552, startPoint y: 80, endPoint x: 201, endPoint y: 108, distance: 352.1
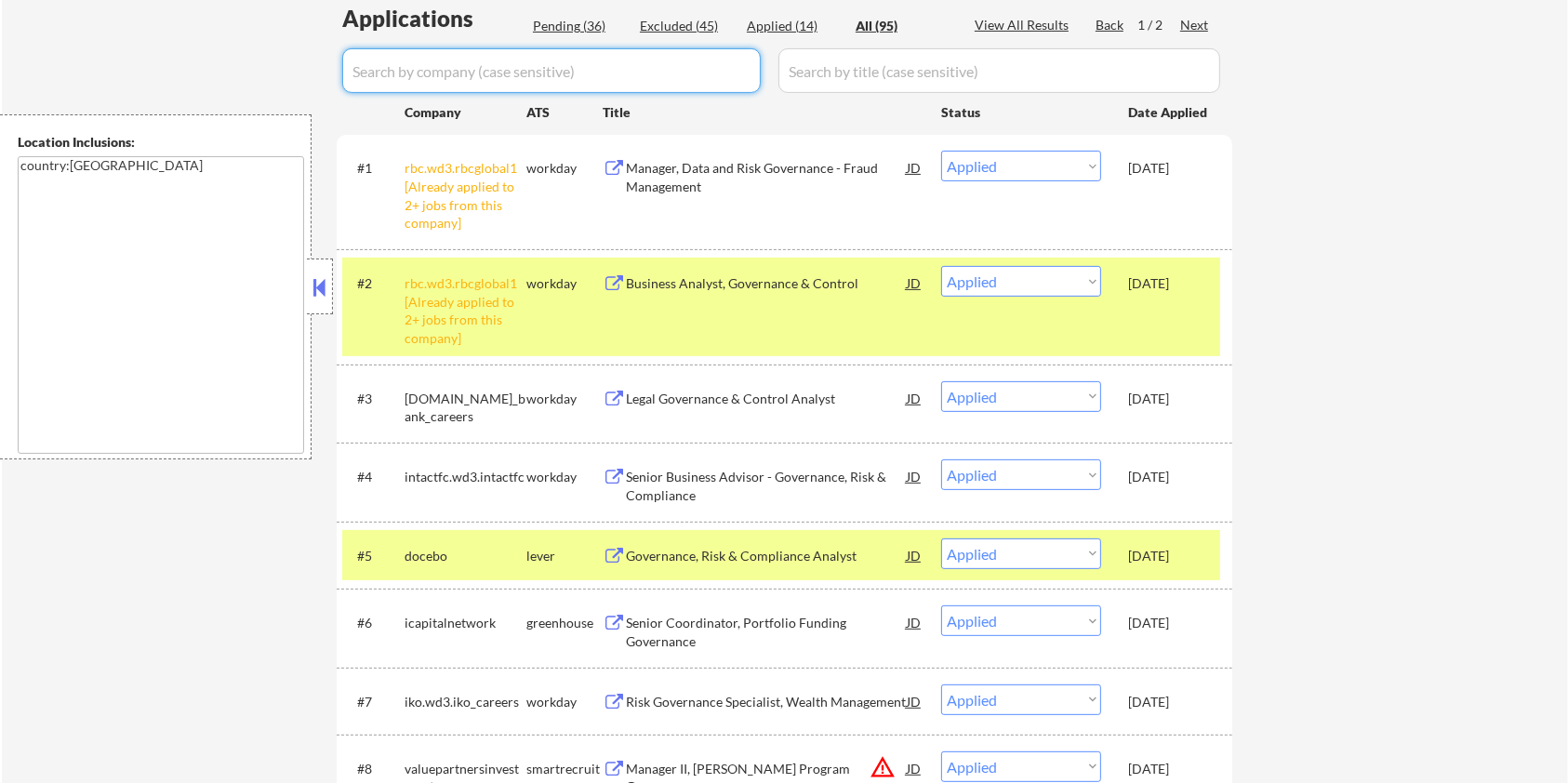
click at [558, 25] on div "Pending (36)" at bounding box center [579, 25] width 93 height 18
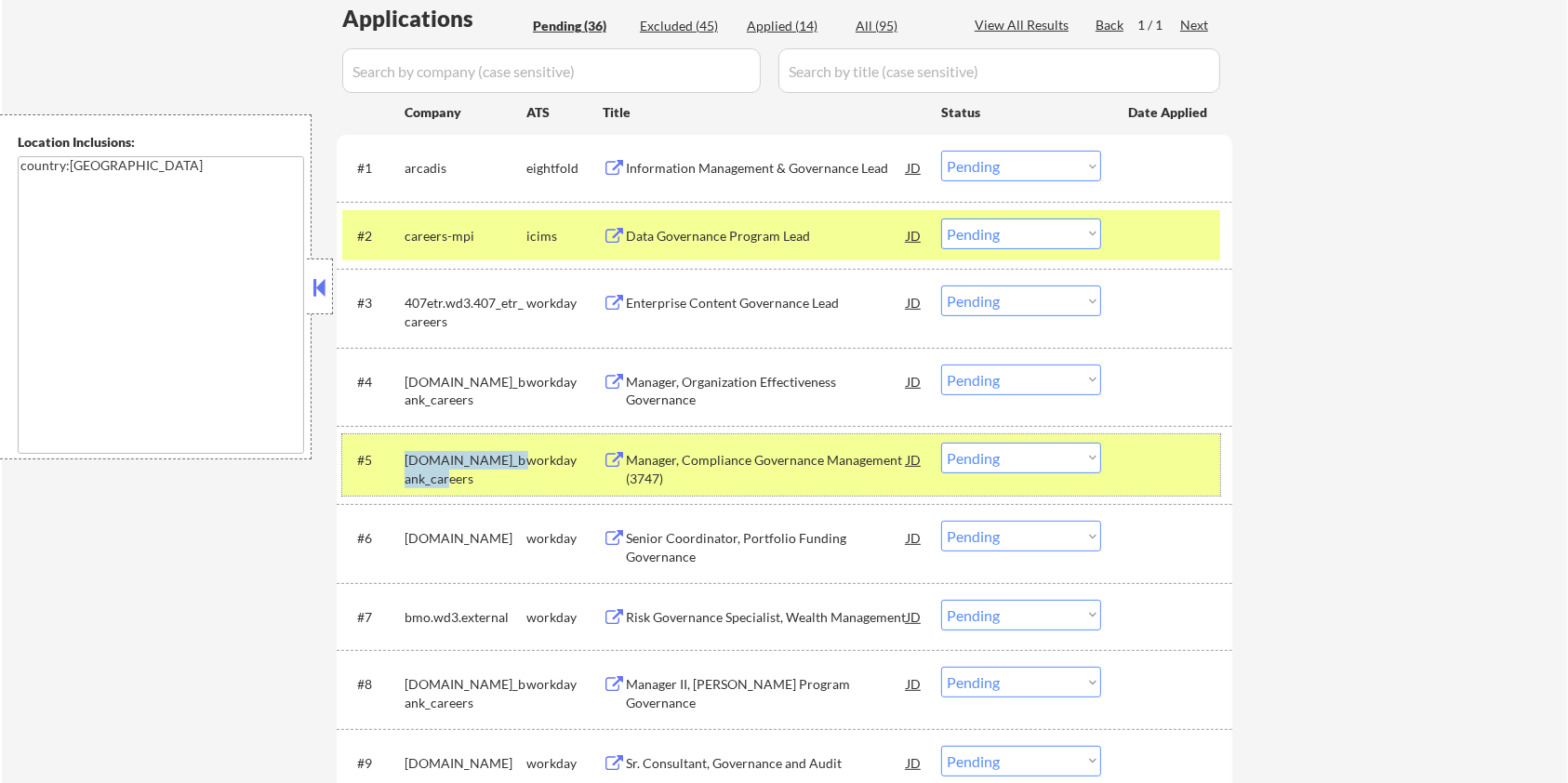
drag, startPoint x: 428, startPoint y: 478, endPoint x: 401, endPoint y: 469, distance: 28.5
click at [401, 469] on div "#5 td.wd3.td_bank_careers workday Manager, Compliance Governance Management (37…" at bounding box center [781, 465] width 877 height 61
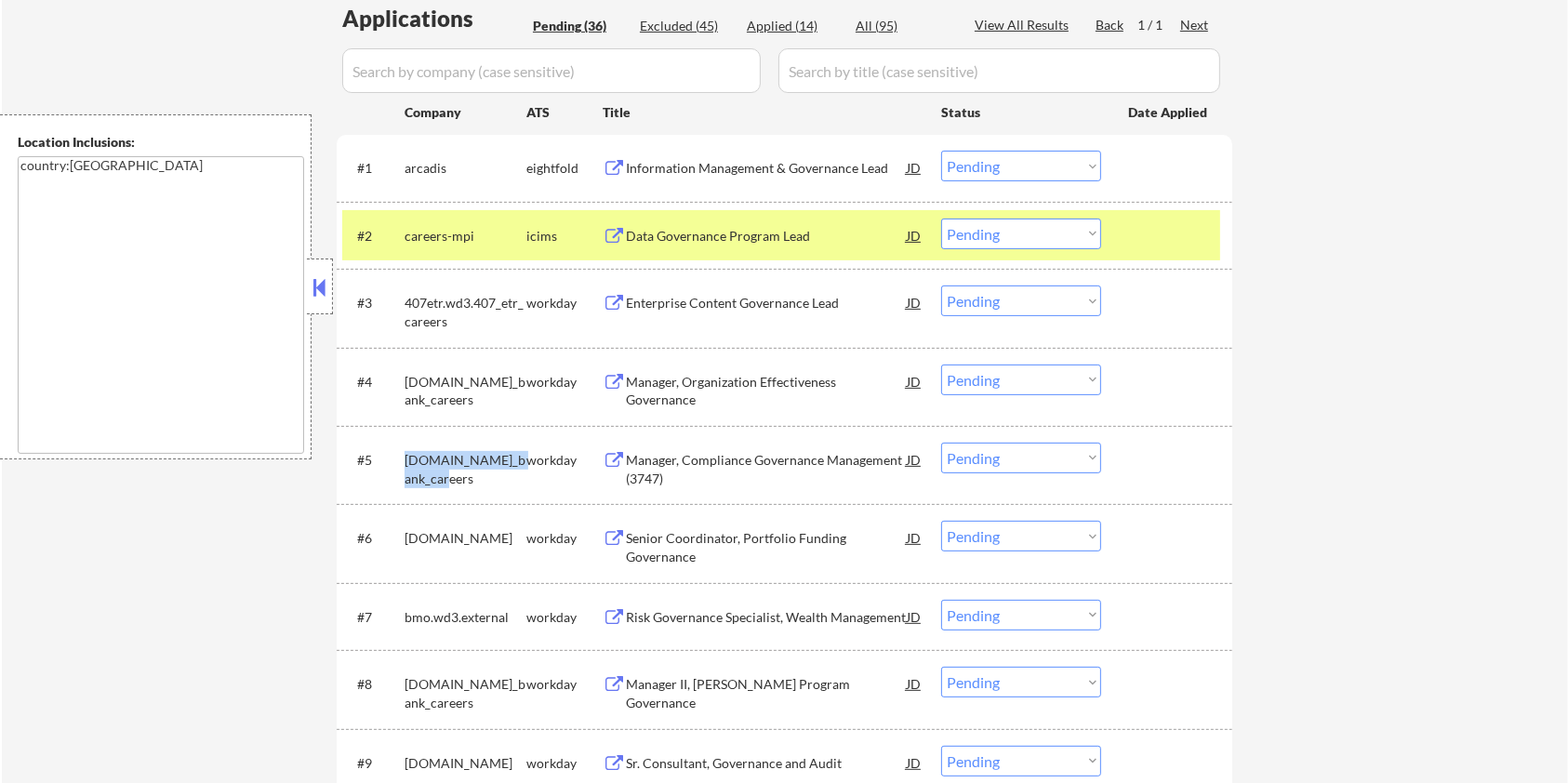
copy div "td.wd3.td_bank_careers"
click at [509, 71] on input "input" at bounding box center [551, 70] width 419 height 45
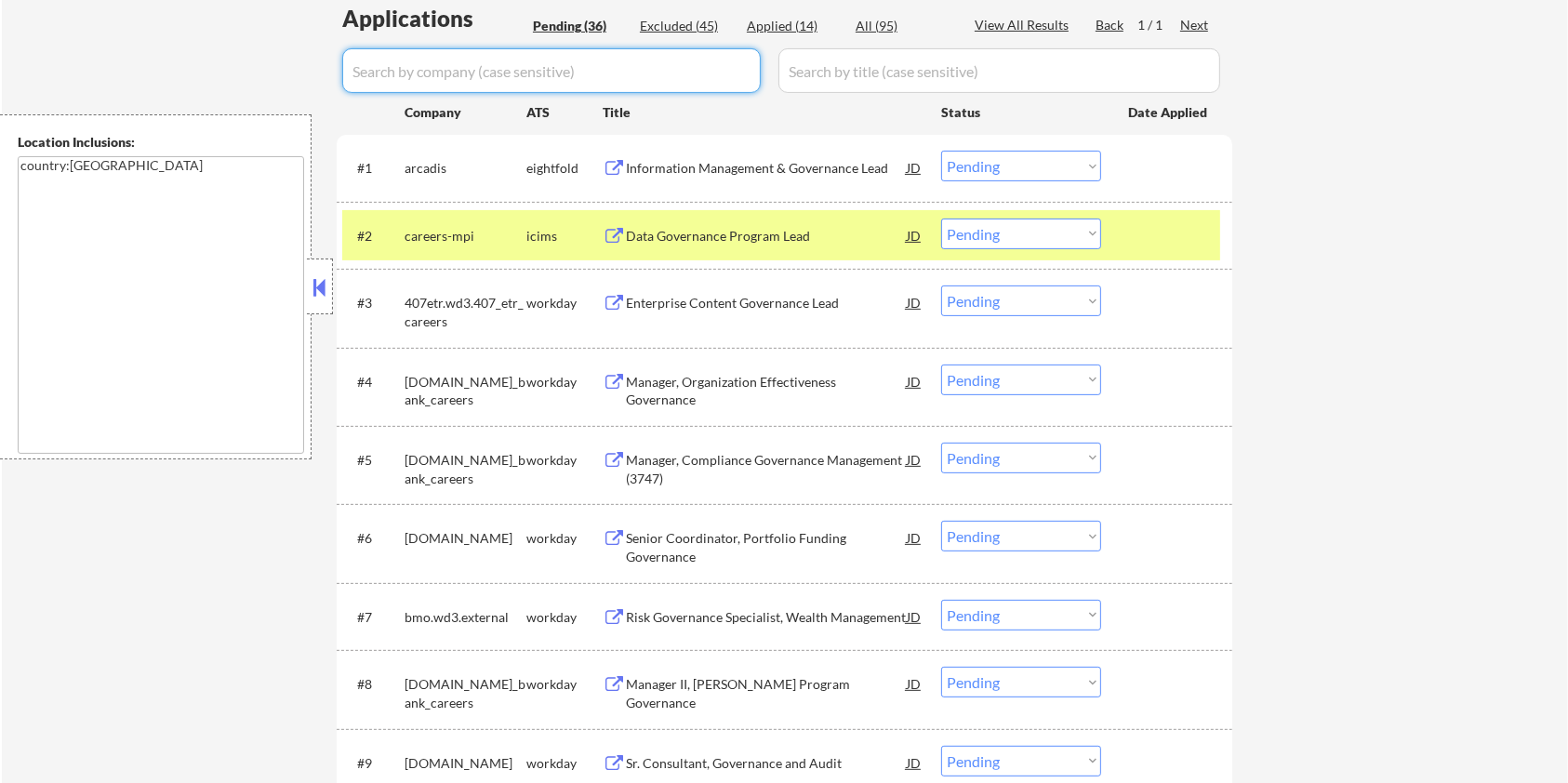
paste input "td.wd3.td_bank_careers"
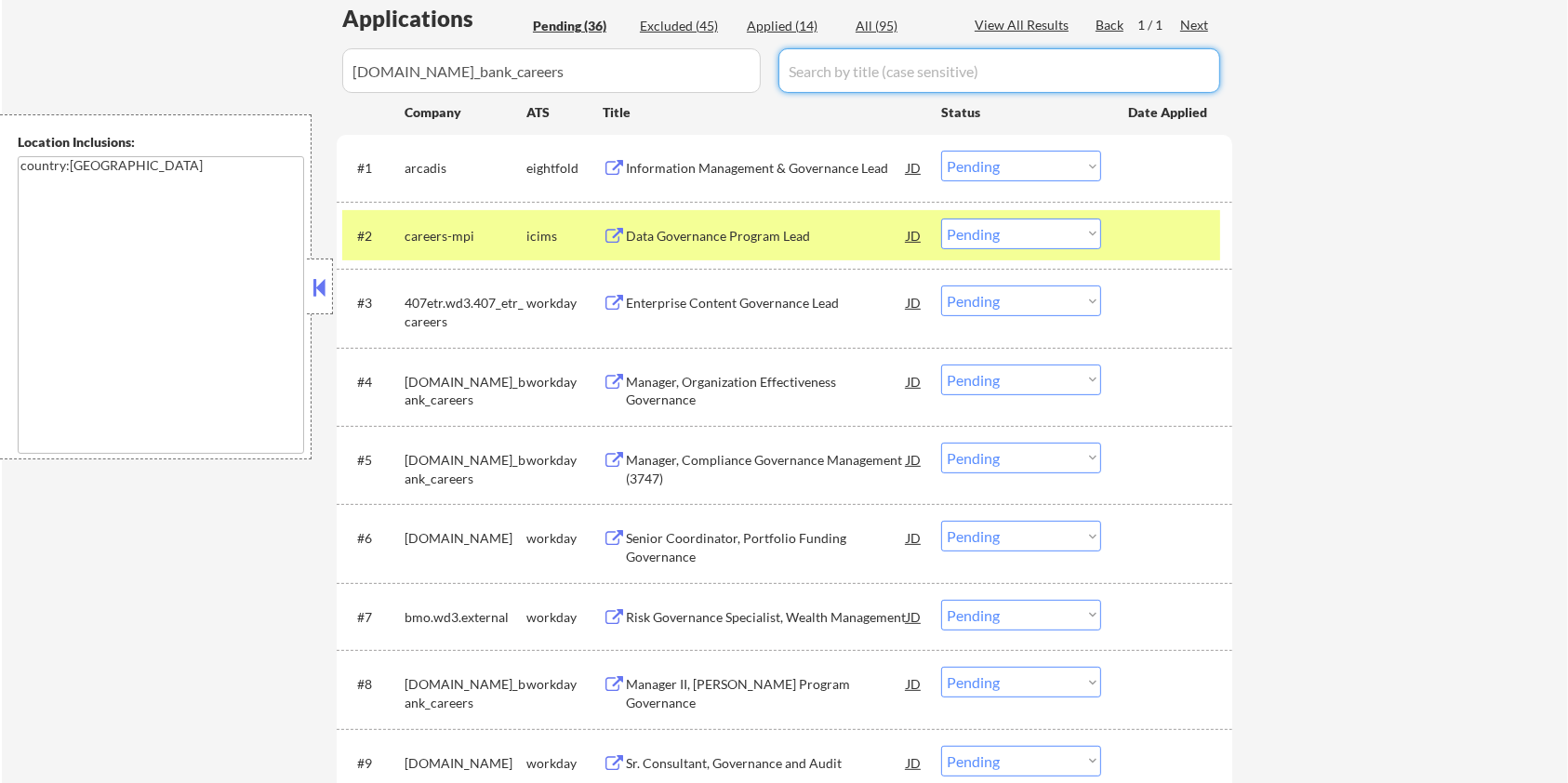
click at [841, 61] on input "input" at bounding box center [999, 70] width 442 height 45
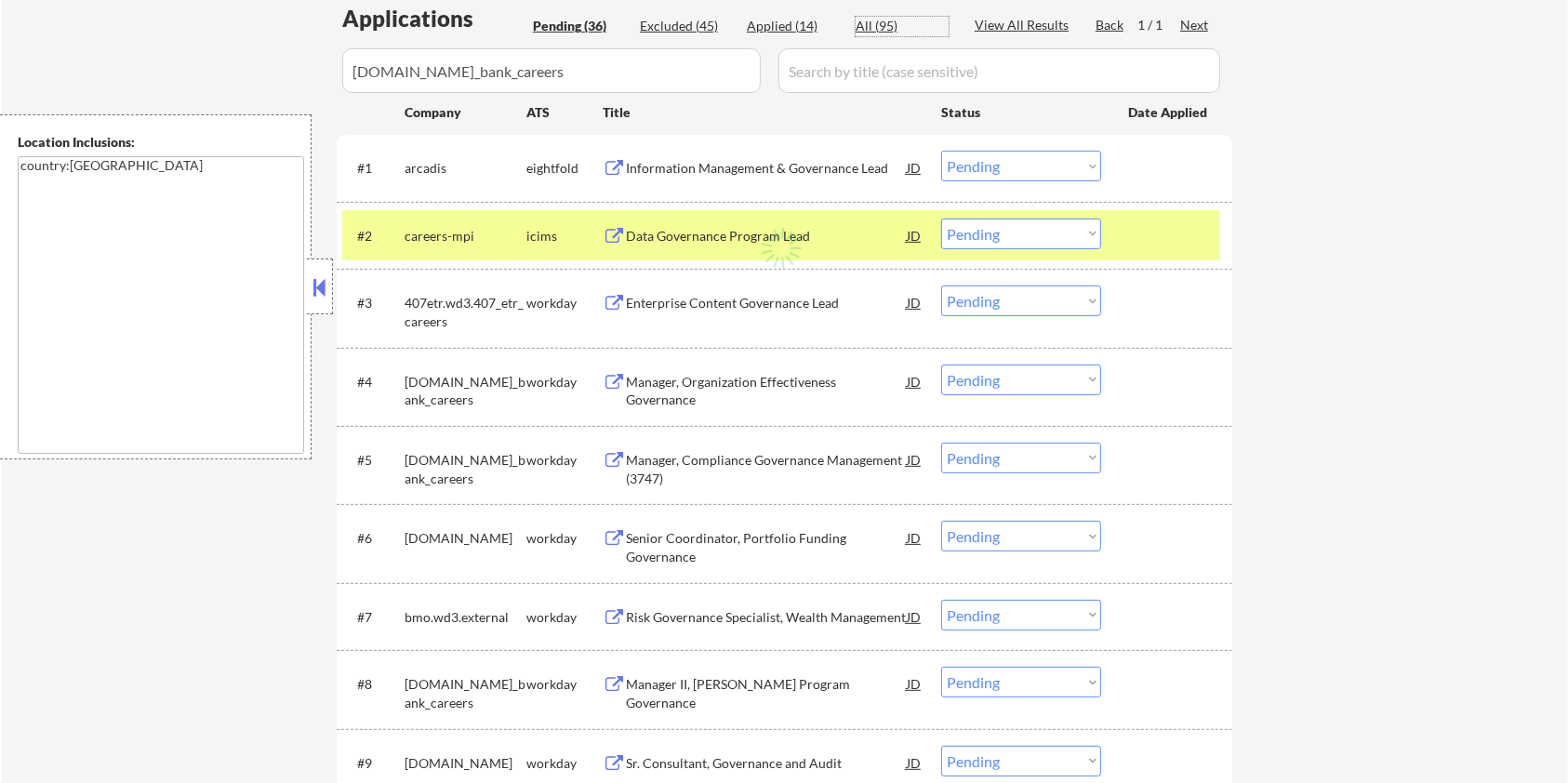
click at [868, 26] on div "All (95)" at bounding box center [901, 25] width 93 height 18
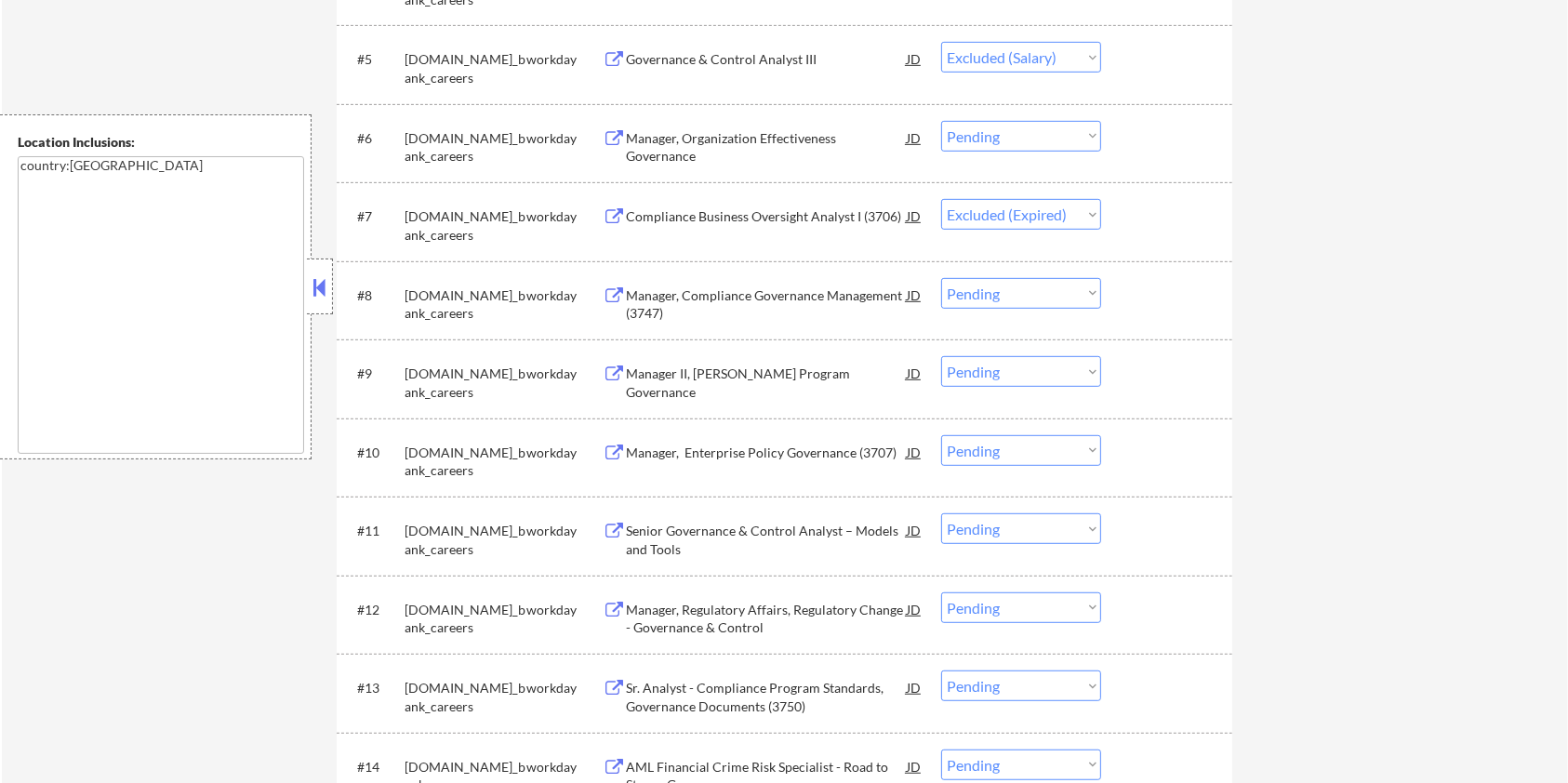
scroll to position [868, 0]
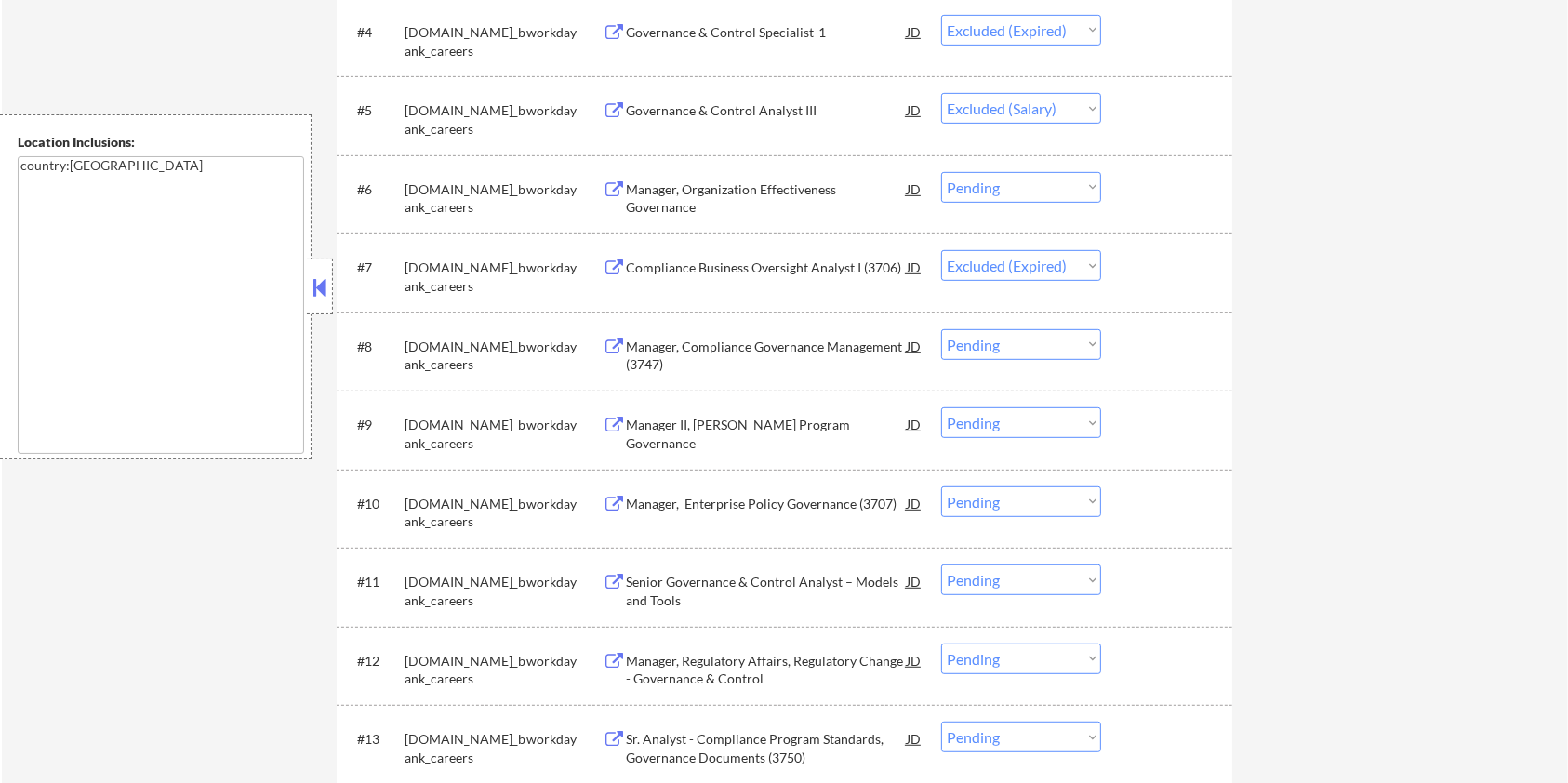
click at [658, 340] on div "Manager, Compliance Governance Management (3747)" at bounding box center [765, 356] width 281 height 36
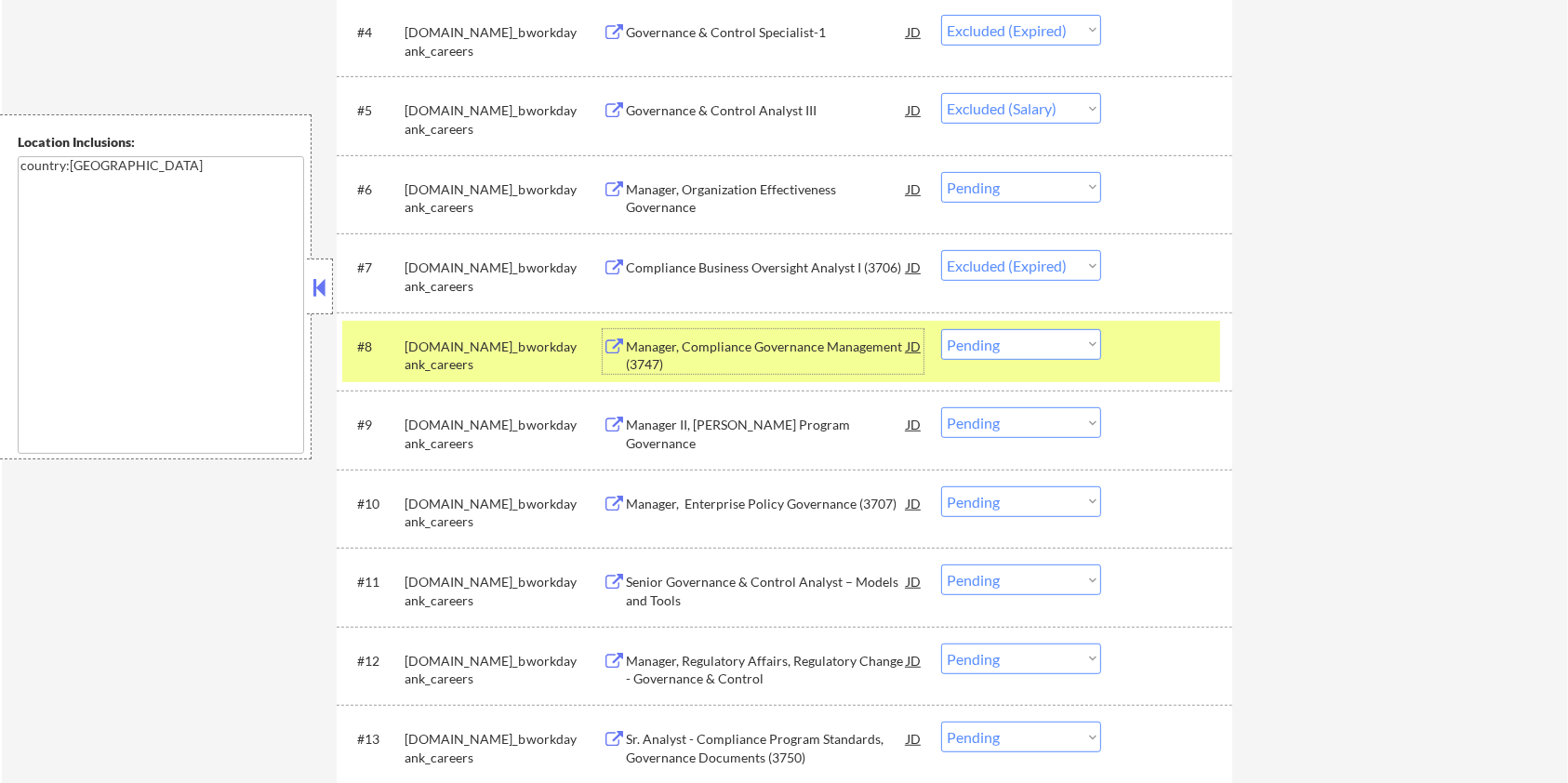
click at [1012, 349] on select "Choose an option... Pending Applied Excluded (Questions) Excluded (Expired) Exc…" at bounding box center [1020, 345] width 160 height 31
click at [941, 330] on select "Choose an option... Pending Applied Excluded (Questions) Excluded (Expired) Exc…" at bounding box center [1020, 345] width 160 height 31
click at [732, 194] on div "Manager, Organization Effectiveness Governance" at bounding box center [765, 198] width 281 height 36
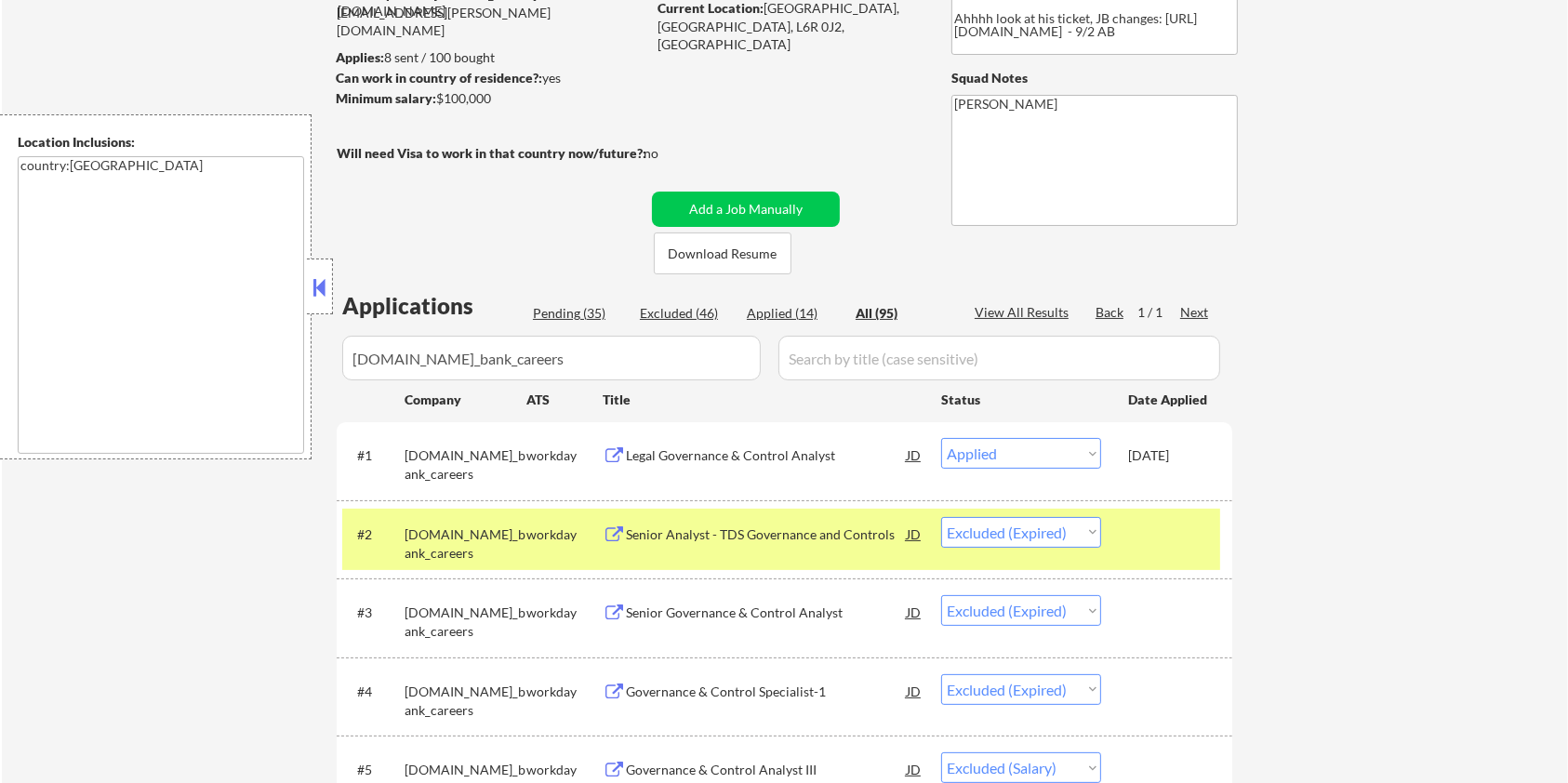
scroll to position [124, 0]
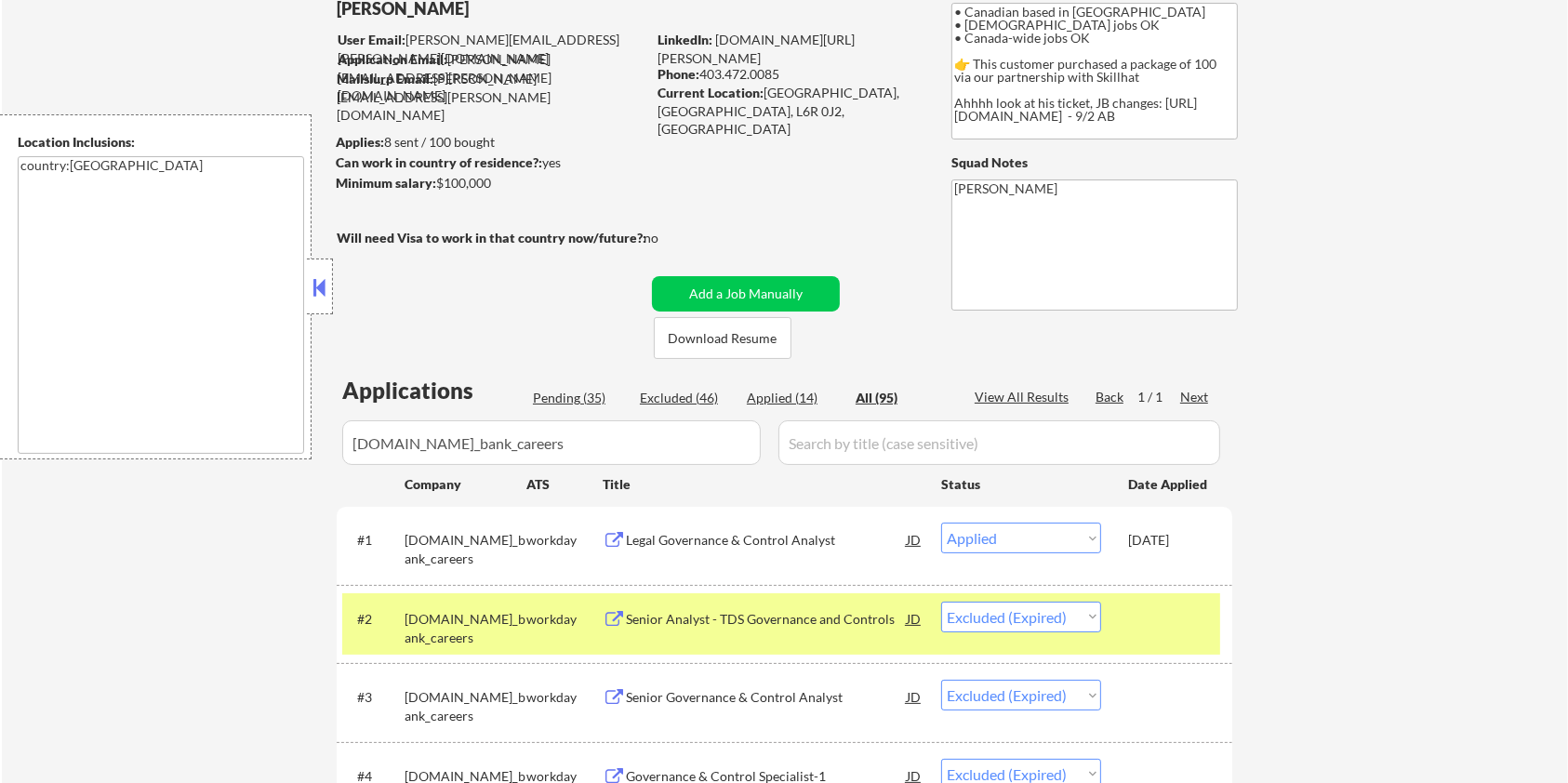
drag, startPoint x: 504, startPoint y: 183, endPoint x: 440, endPoint y: 184, distance: 64.0
click at [440, 184] on div "Minimum salary: $100,000" at bounding box center [489, 183] width 309 height 18
copy div "$100,000"
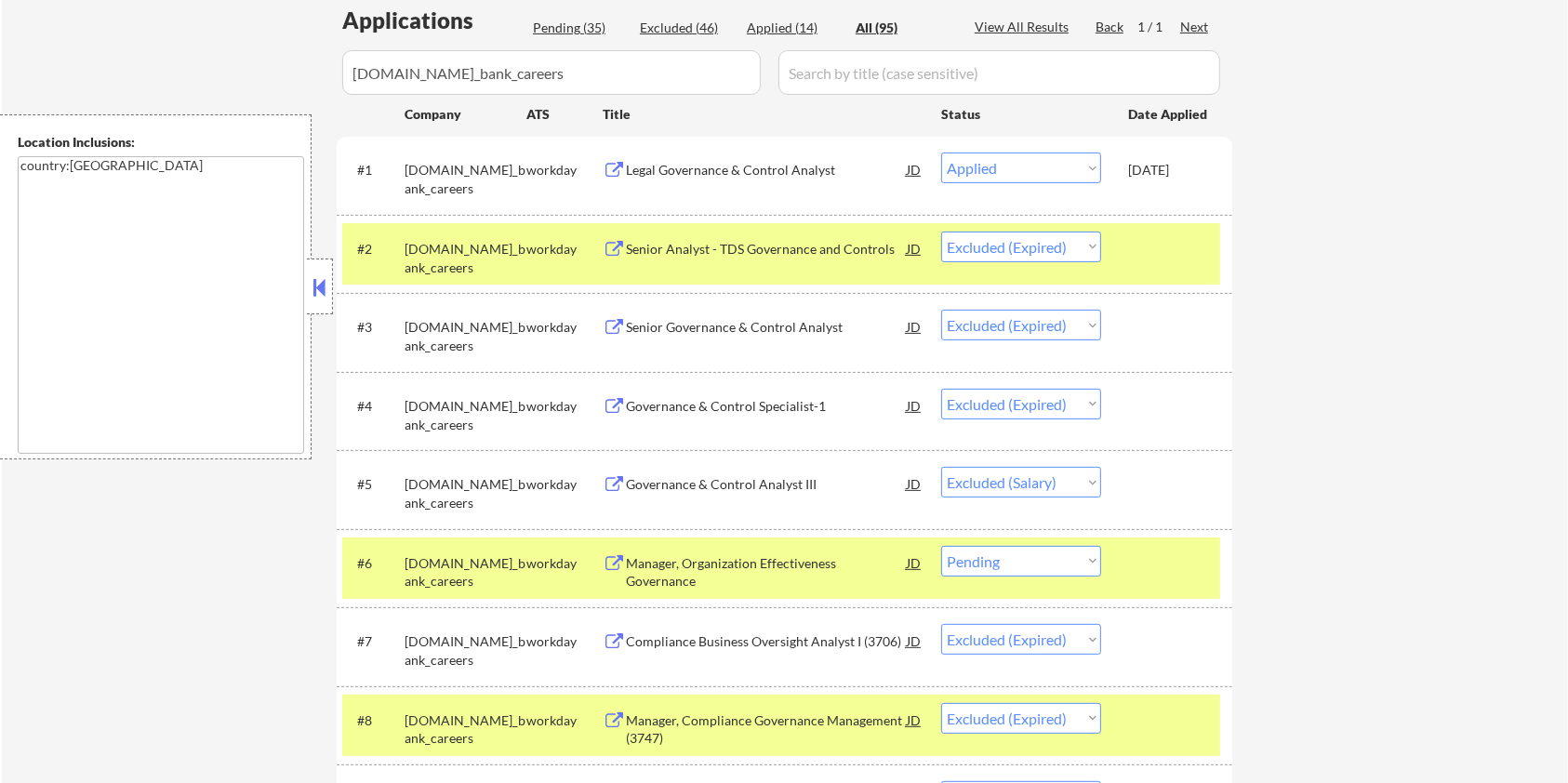
scroll to position [620, 0]
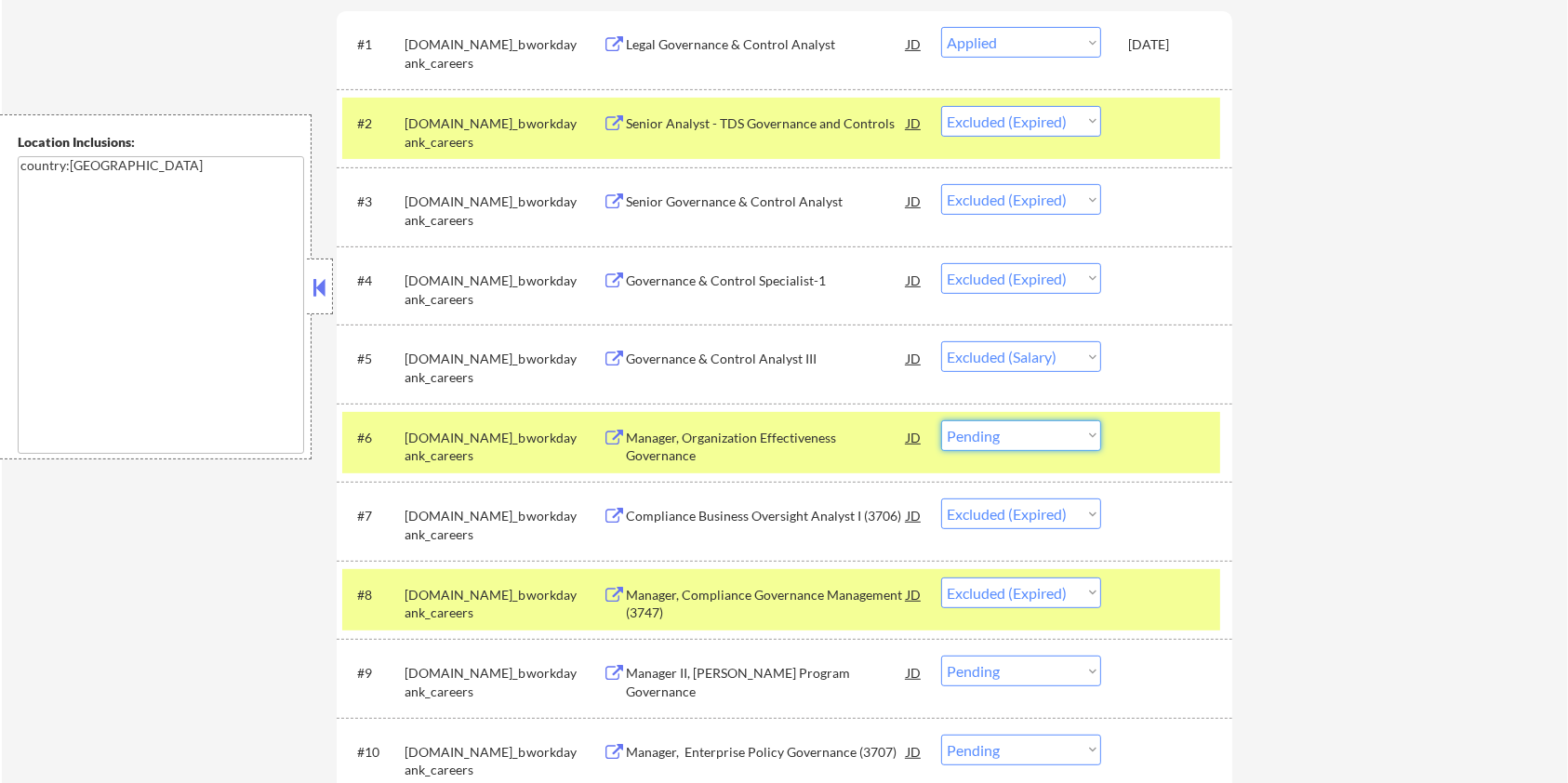
click at [1006, 433] on select "Choose an option... Pending Applied Excluded (Questions) Excluded (Expired) Exc…" at bounding box center [1020, 436] width 160 height 31
click at [941, 421] on select "Choose an option... Pending Applied Excluded (Questions) Excluded (Expired) Exc…" at bounding box center [1020, 436] width 160 height 31
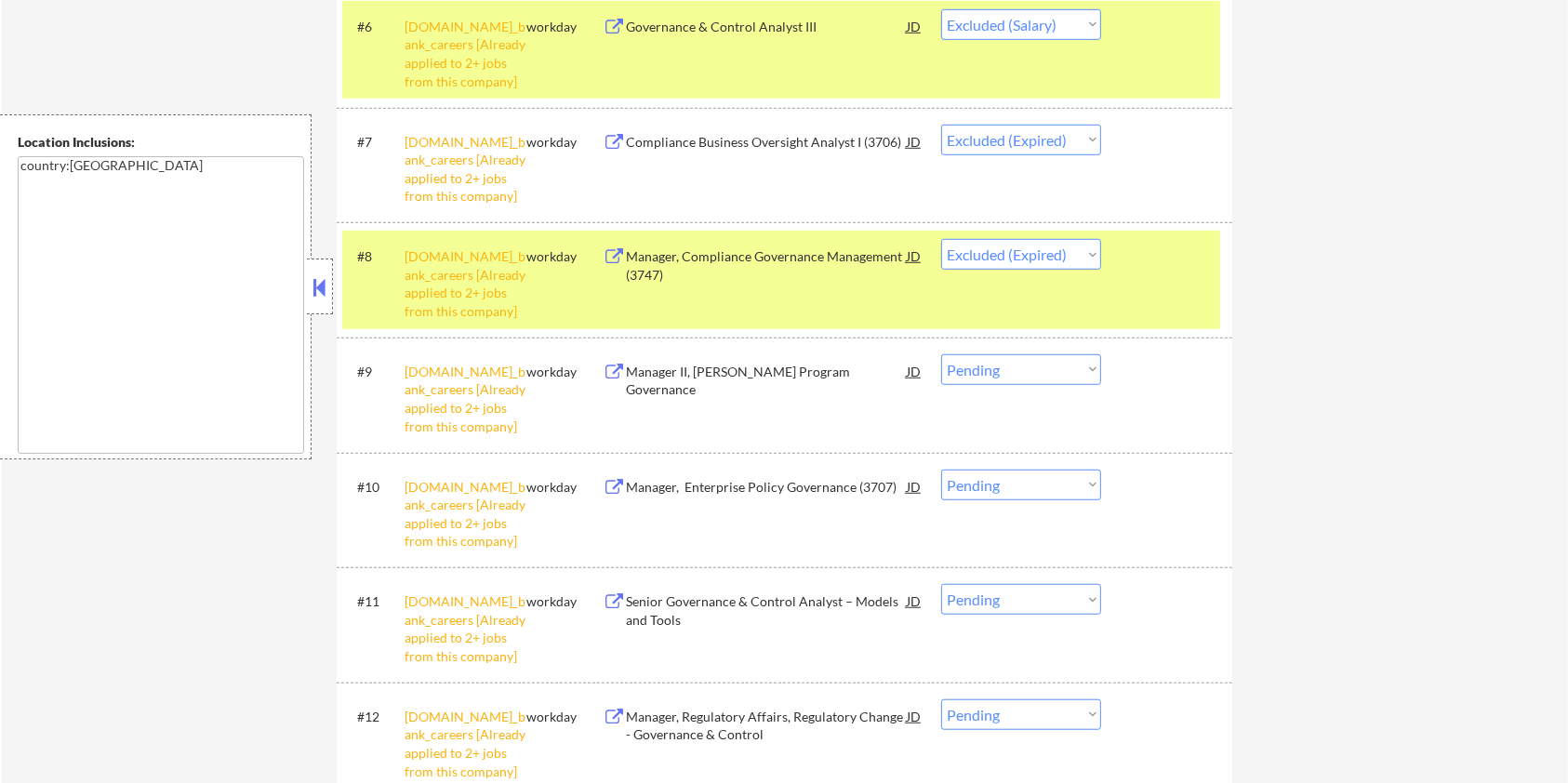
scroll to position [1364, 0]
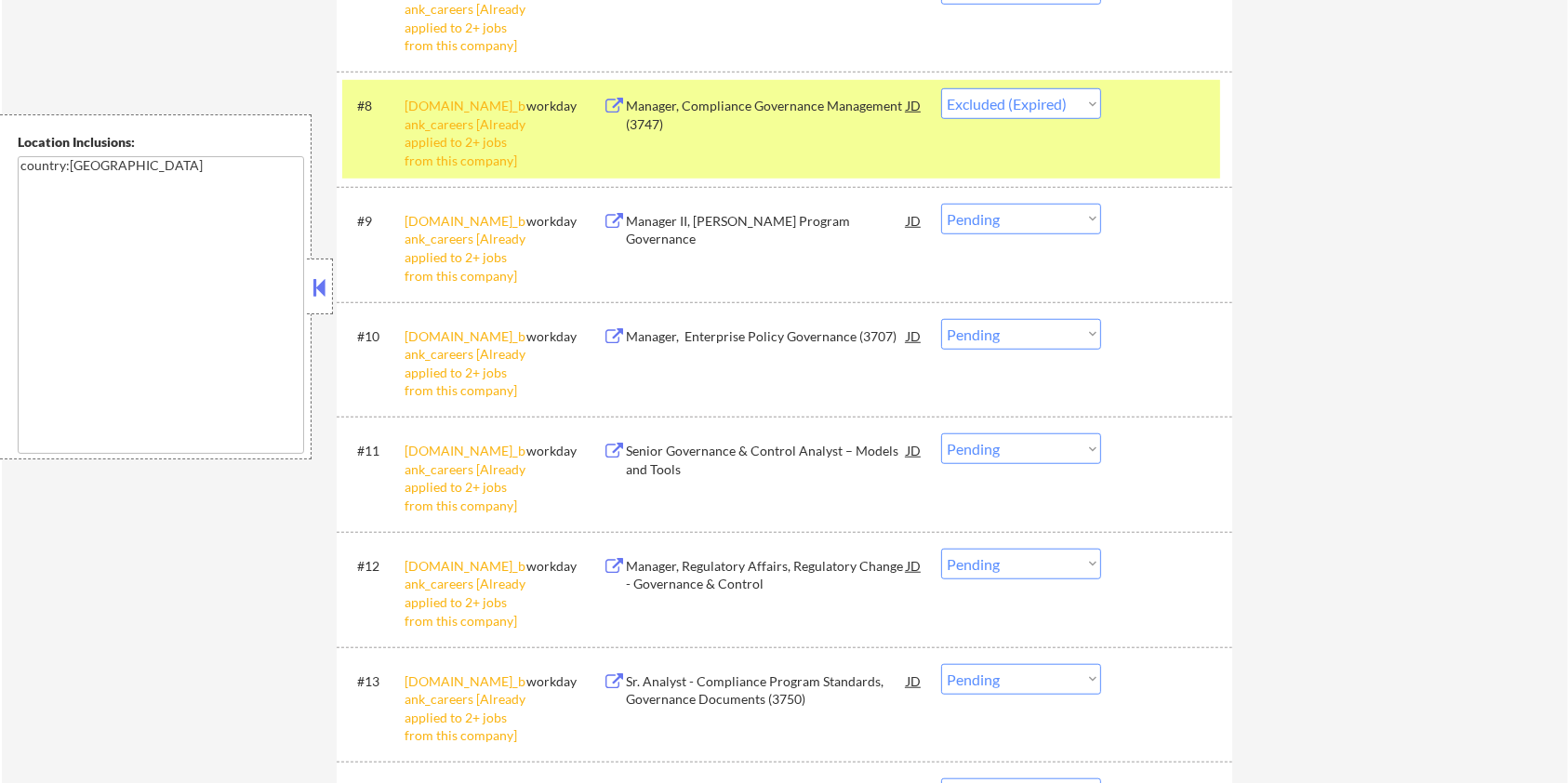
click at [997, 219] on select "Choose an option... Pending Applied Excluded (Questions) Excluded (Expired) Exc…" at bounding box center [1020, 219] width 160 height 31
click at [941, 204] on select "Choose an option... Pending Applied Excluded (Questions) Excluded (Expired) Exc…" at bounding box center [1020, 219] width 160 height 31
click at [1057, 338] on select "Choose an option... Pending Applied Excluded (Questions) Excluded (Expired) Exc…" at bounding box center [1020, 334] width 160 height 31
click at [941, 319] on select "Choose an option... Pending Applied Excluded (Questions) Excluded (Expired) Exc…" at bounding box center [1020, 334] width 160 height 31
click at [1074, 455] on select "Choose an option... Pending Applied Excluded (Questions) Excluded (Expired) Exc…" at bounding box center [1020, 449] width 160 height 31
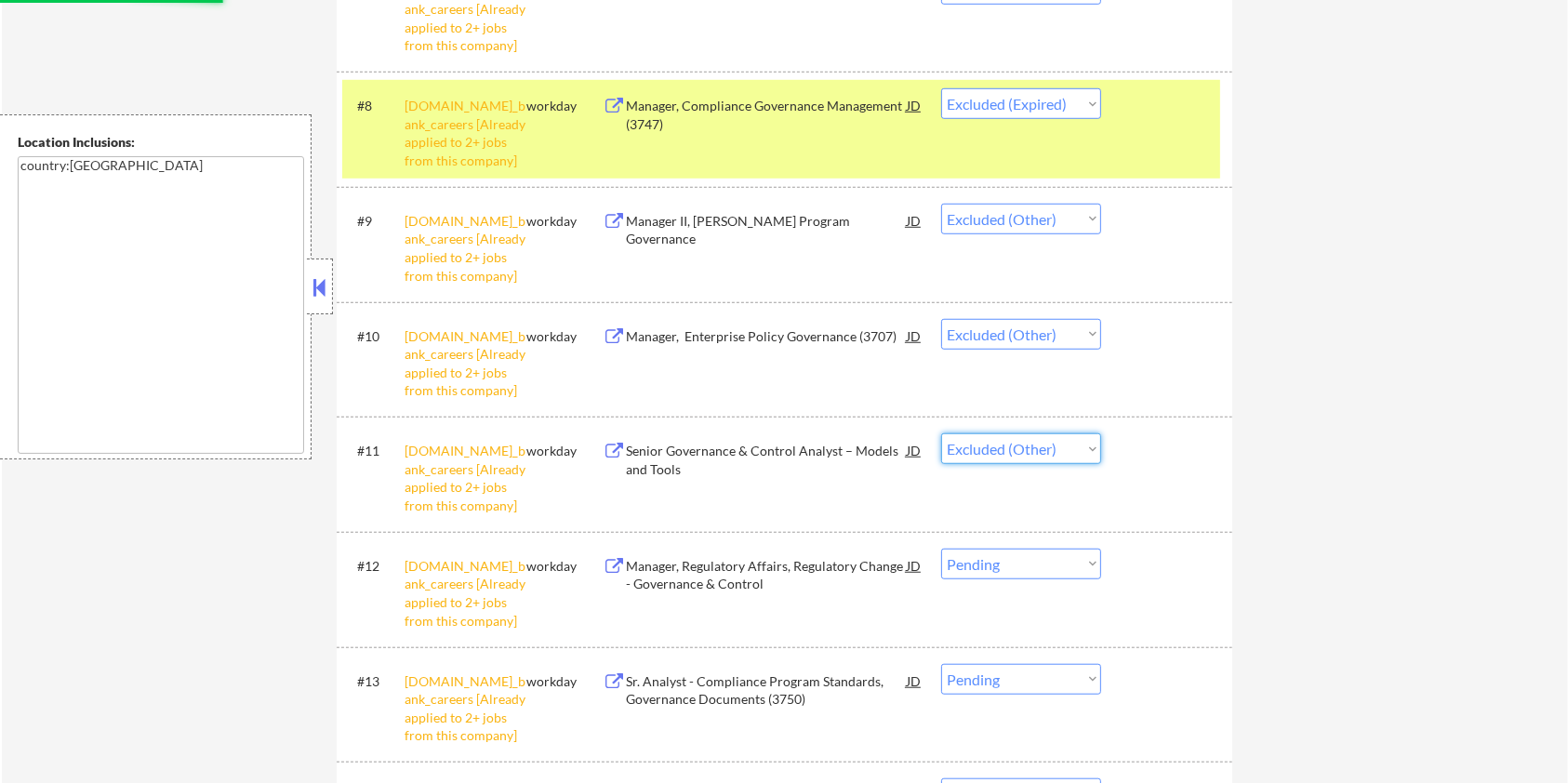
click at [941, 433] on select "Choose an option... Pending Applied Excluded (Questions) Excluded (Expired) Exc…" at bounding box center [1020, 449] width 160 height 31
click at [774, 692] on div "Sr. Analyst - Compliance Program Standards, Governance Documents (3750)" at bounding box center [765, 691] width 281 height 36
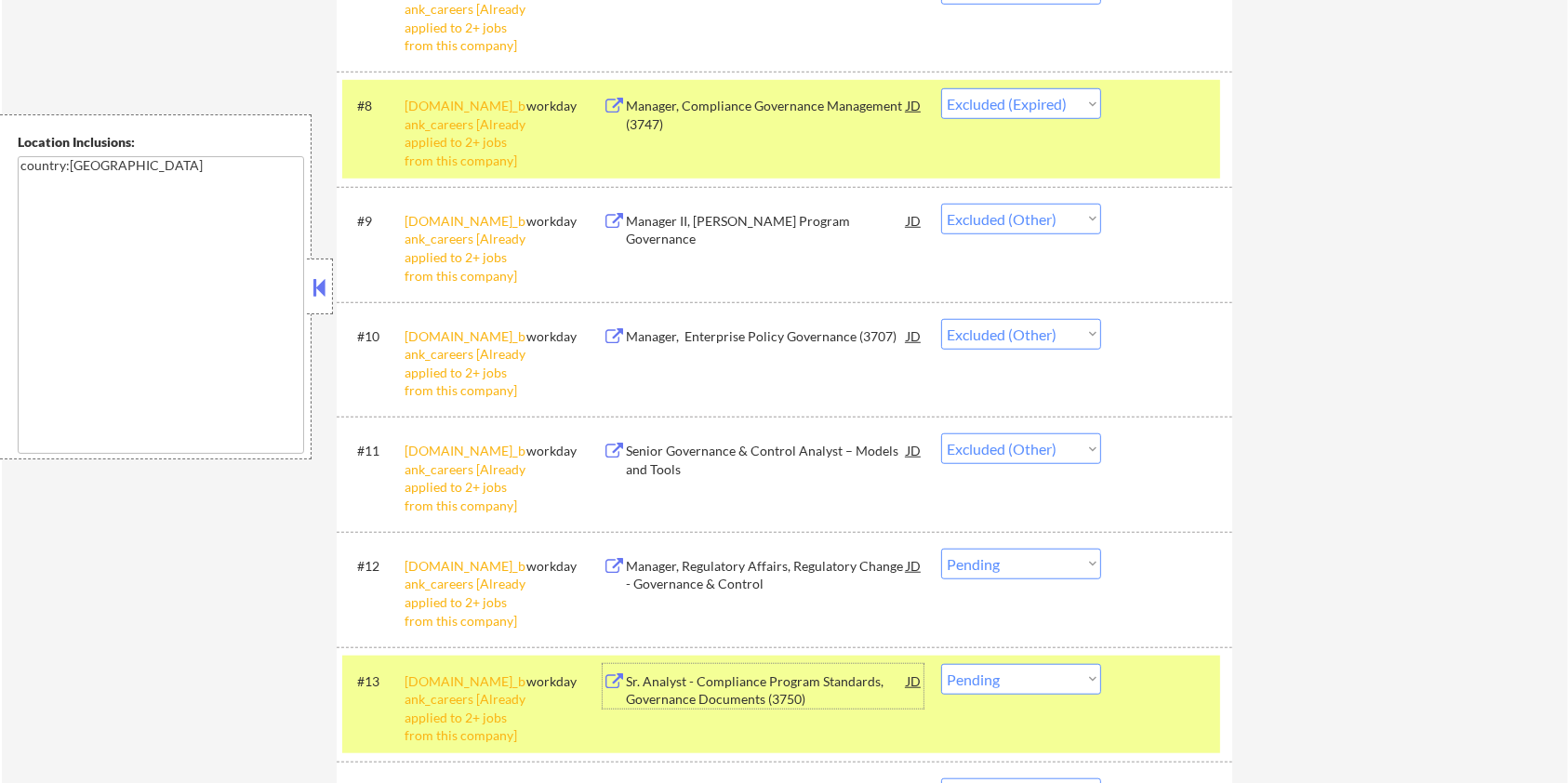
click at [1017, 674] on select "Choose an option... Pending Applied Excluded (Questions) Excluded (Expired) Exc…" at bounding box center [1020, 679] width 160 height 31
click at [941, 664] on select "Choose an option... Pending Applied Excluded (Questions) Excluded (Expired) Exc…" at bounding box center [1020, 679] width 160 height 31
click at [813, 569] on div "Manager, Regulatory Affairs, Regulatory Change - Governance & Control" at bounding box center [765, 576] width 281 height 36
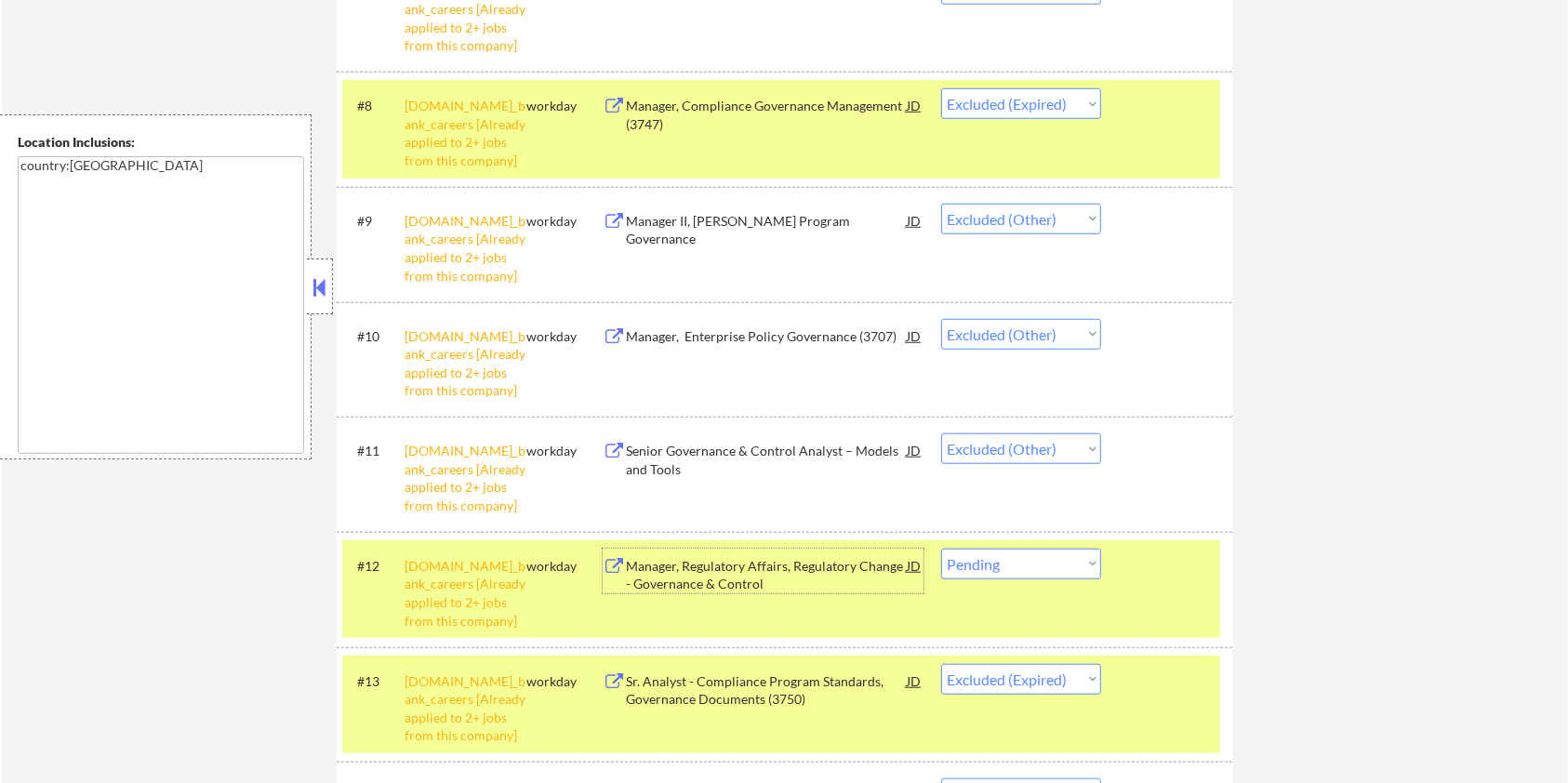
click at [1008, 573] on select "Choose an option... Pending Applied Excluded (Questions) Excluded (Expired) Exc…" at bounding box center [1020, 564] width 160 height 31
click at [941, 549] on select "Choose an option... Pending Applied Excluded (Questions) Excluded (Expired) Exc…" at bounding box center [1020, 564] width 160 height 31
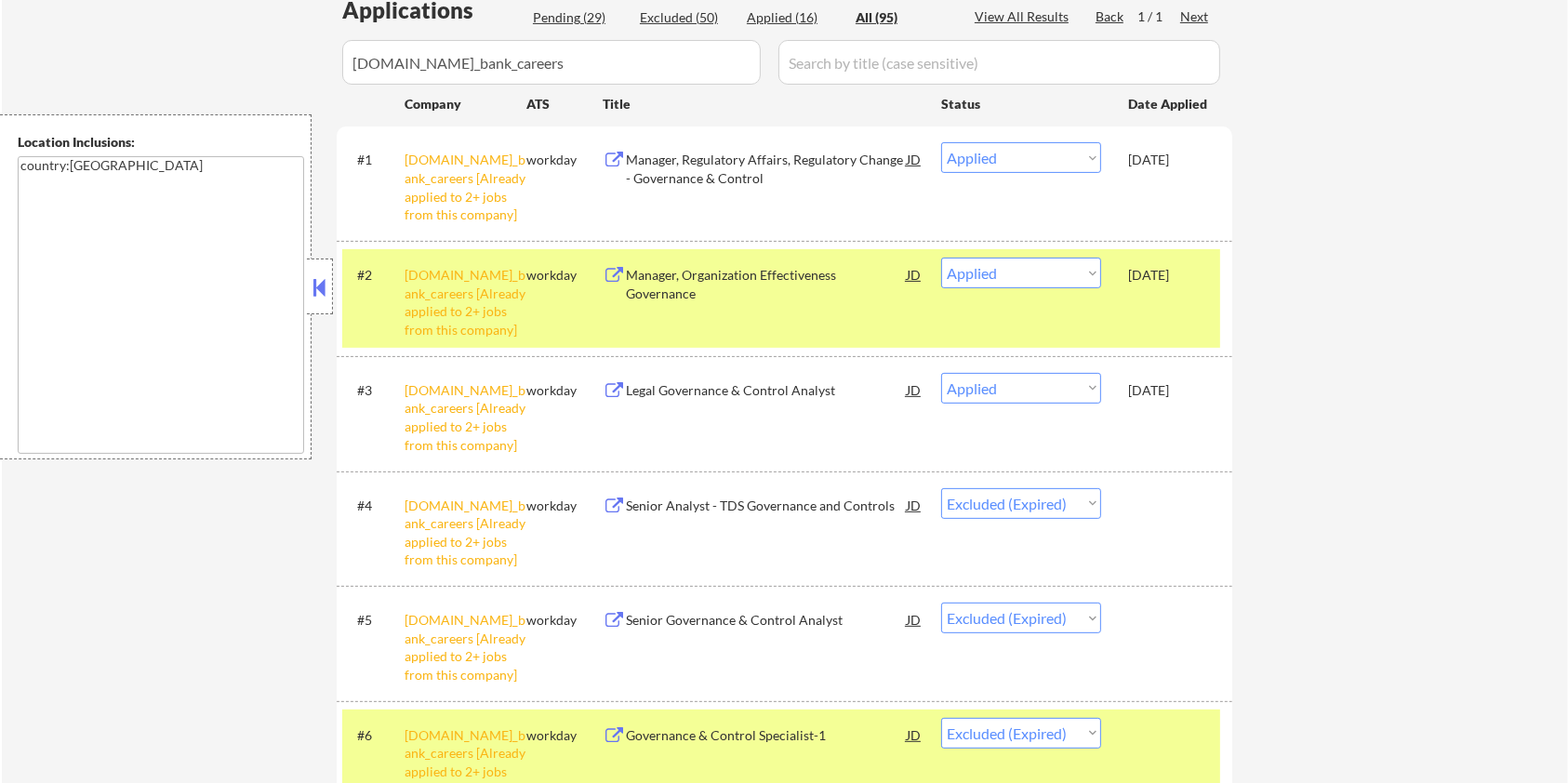
scroll to position [247, 0]
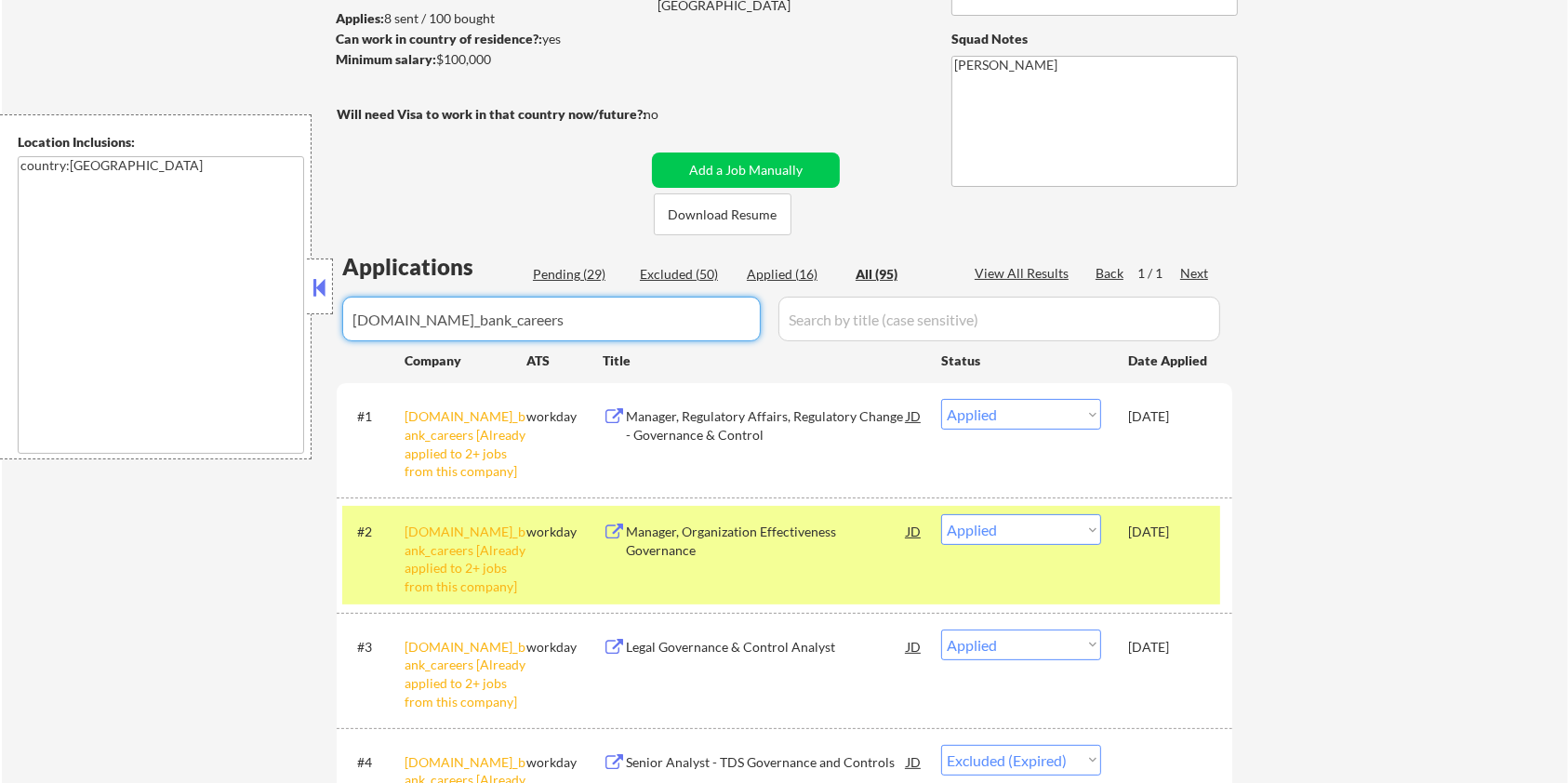
drag, startPoint x: 561, startPoint y: 319, endPoint x: 165, endPoint y: 318, distance: 396.0
click at [165, 318] on body "← Return to /applysquad Mailslurp Inbox Job Search Builder Harrison Asamoah Use…" at bounding box center [784, 144] width 1568 height 783
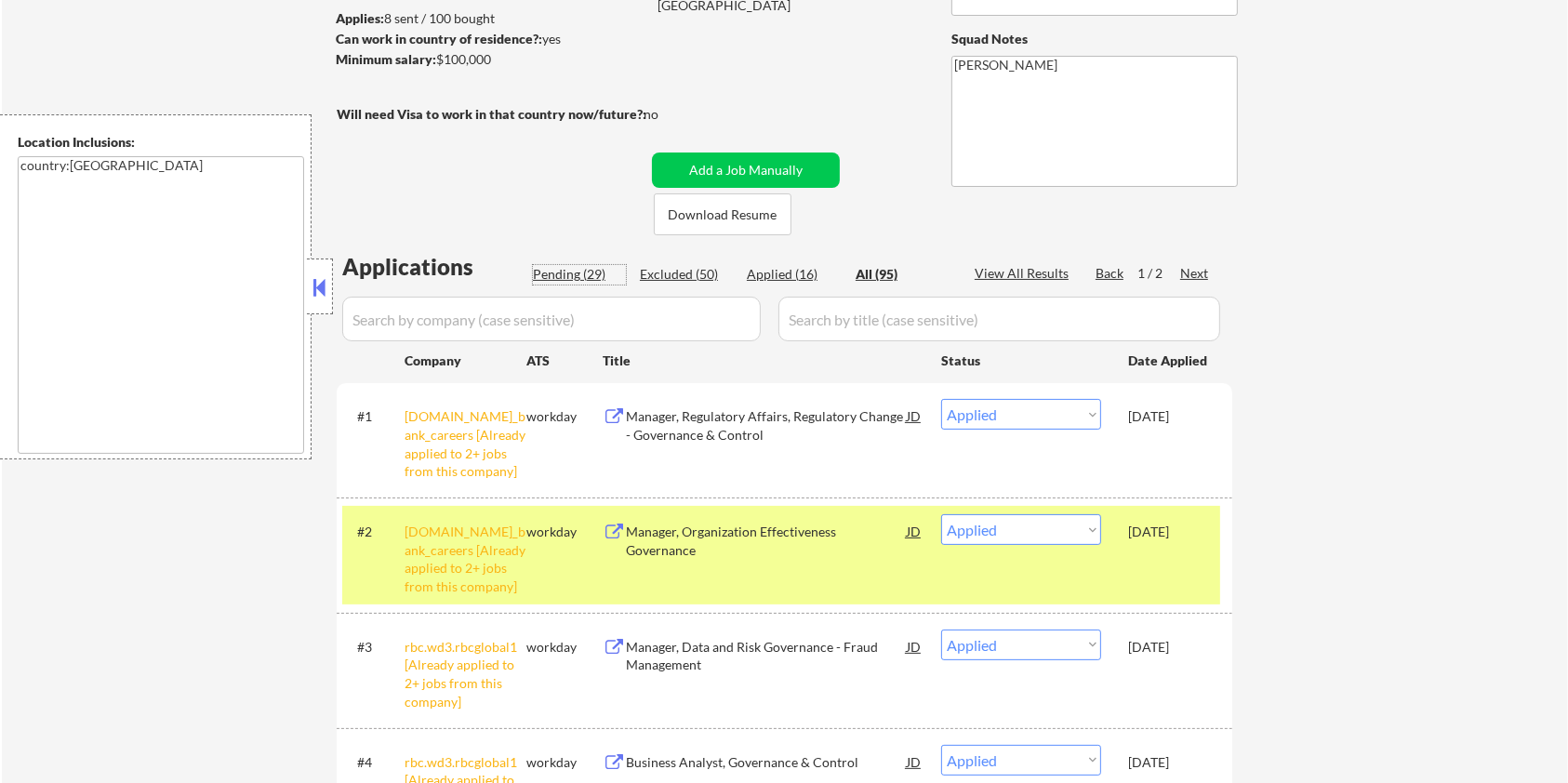
click at [545, 269] on div "Pending (29)" at bounding box center [579, 274] width 93 height 18
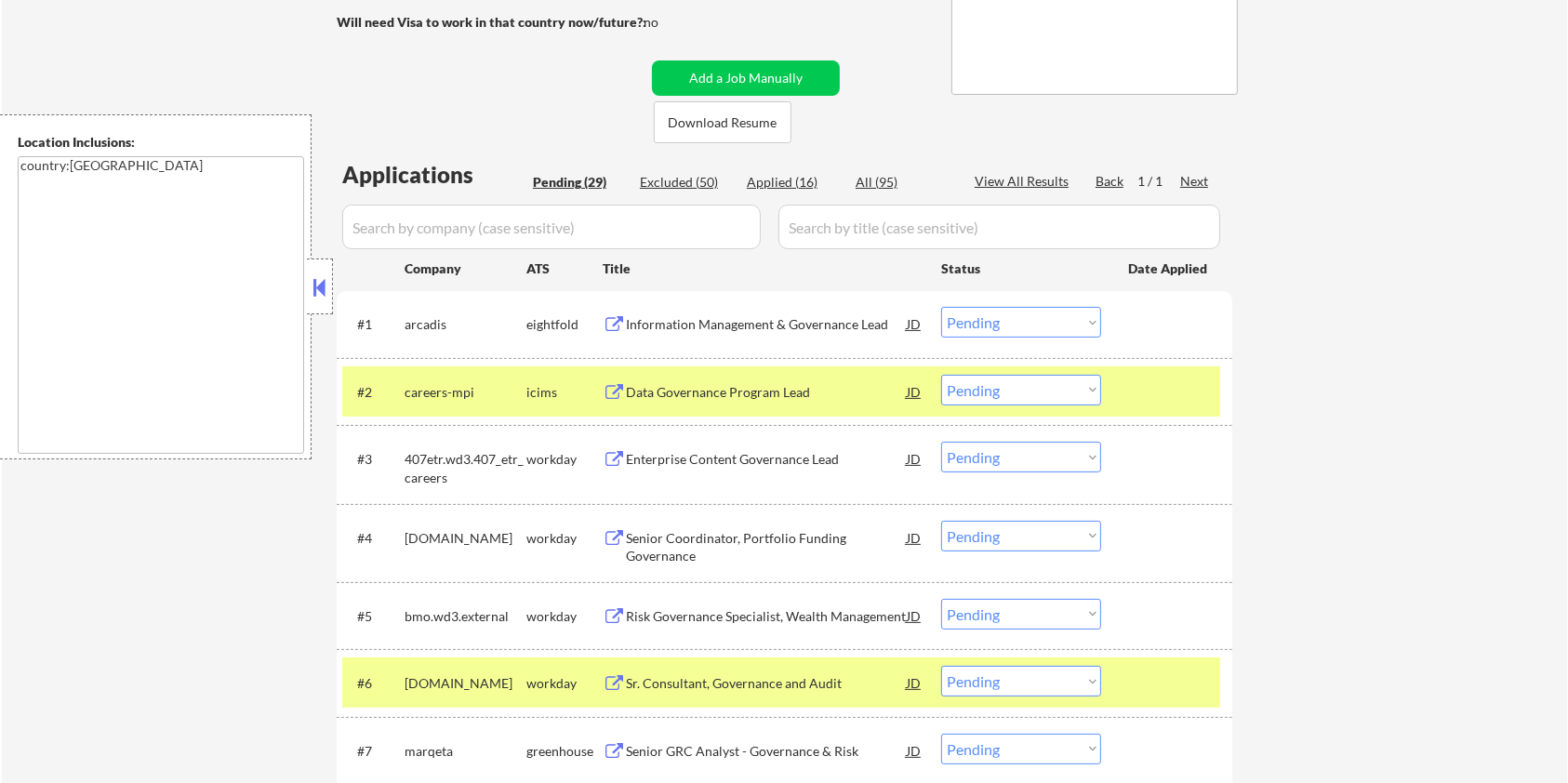
scroll to position [495, 0]
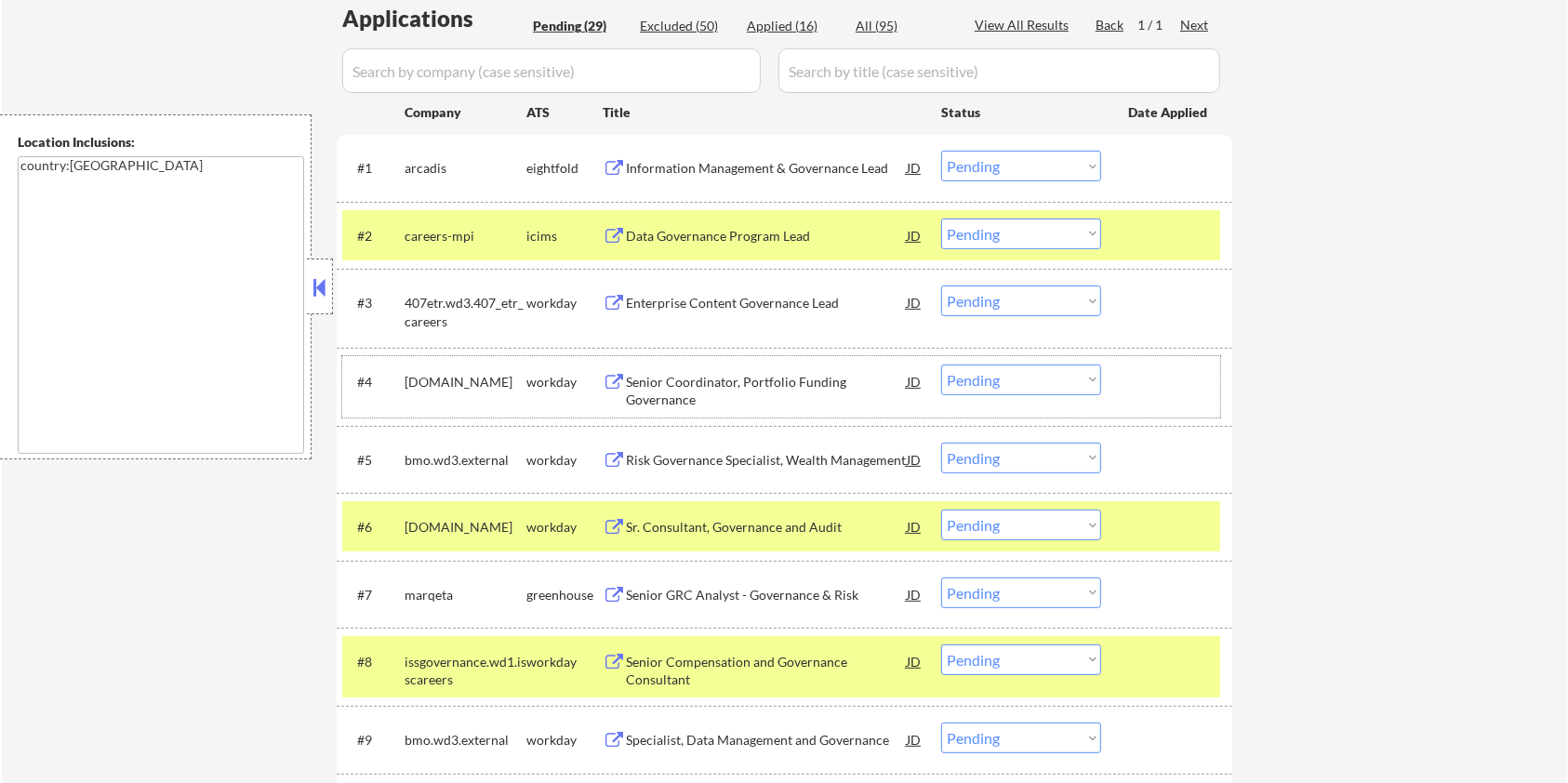
drag, startPoint x: 493, startPoint y: 381, endPoint x: 405, endPoint y: 383, distance: 88.0
click at [405, 383] on div "cibc.wd3.search" at bounding box center [465, 381] width 122 height 18
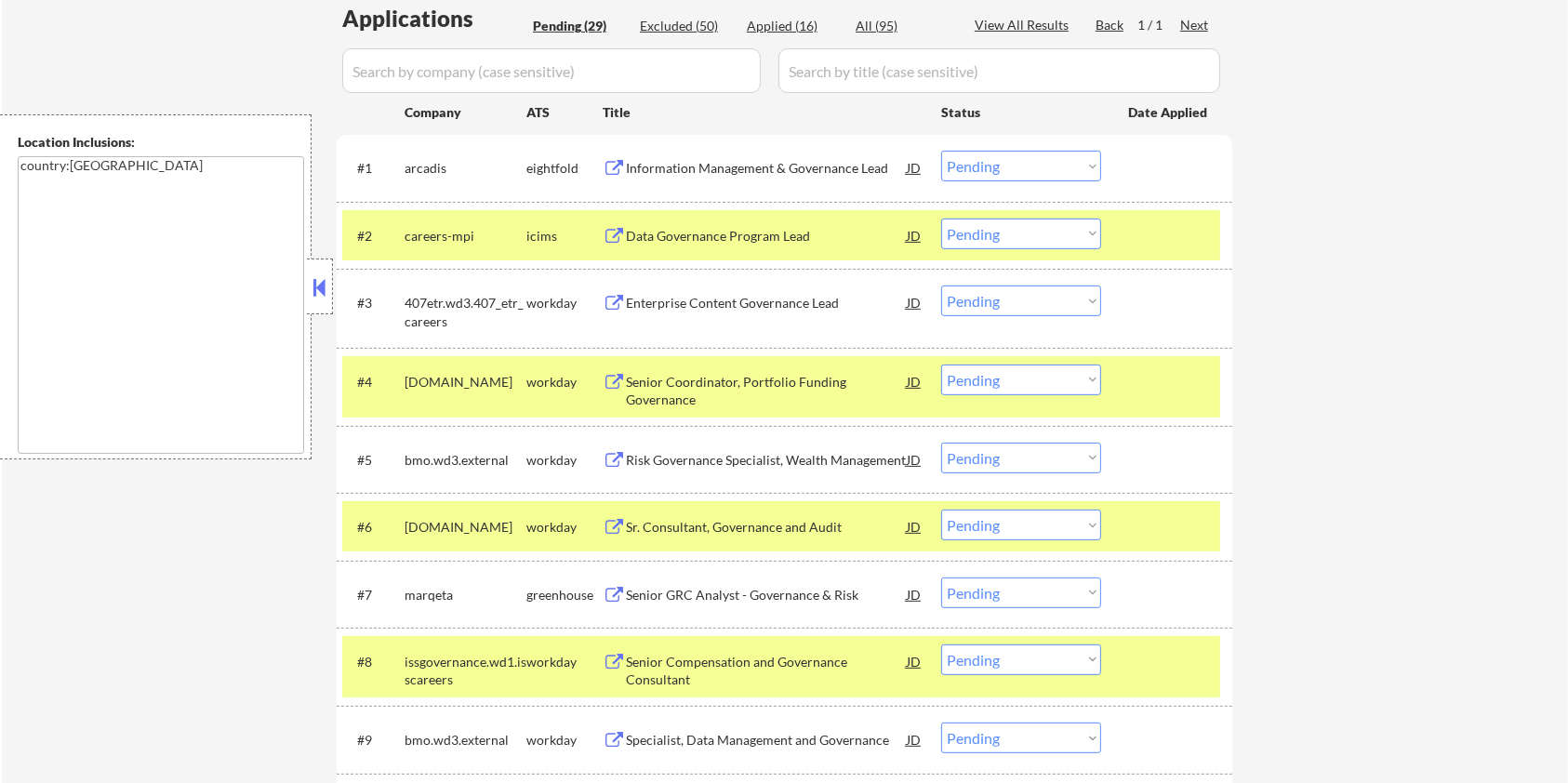
copy div "cibc.wd3.search"
click at [417, 65] on input "input" at bounding box center [551, 70] width 419 height 45
paste input "cibc.wd3.search"
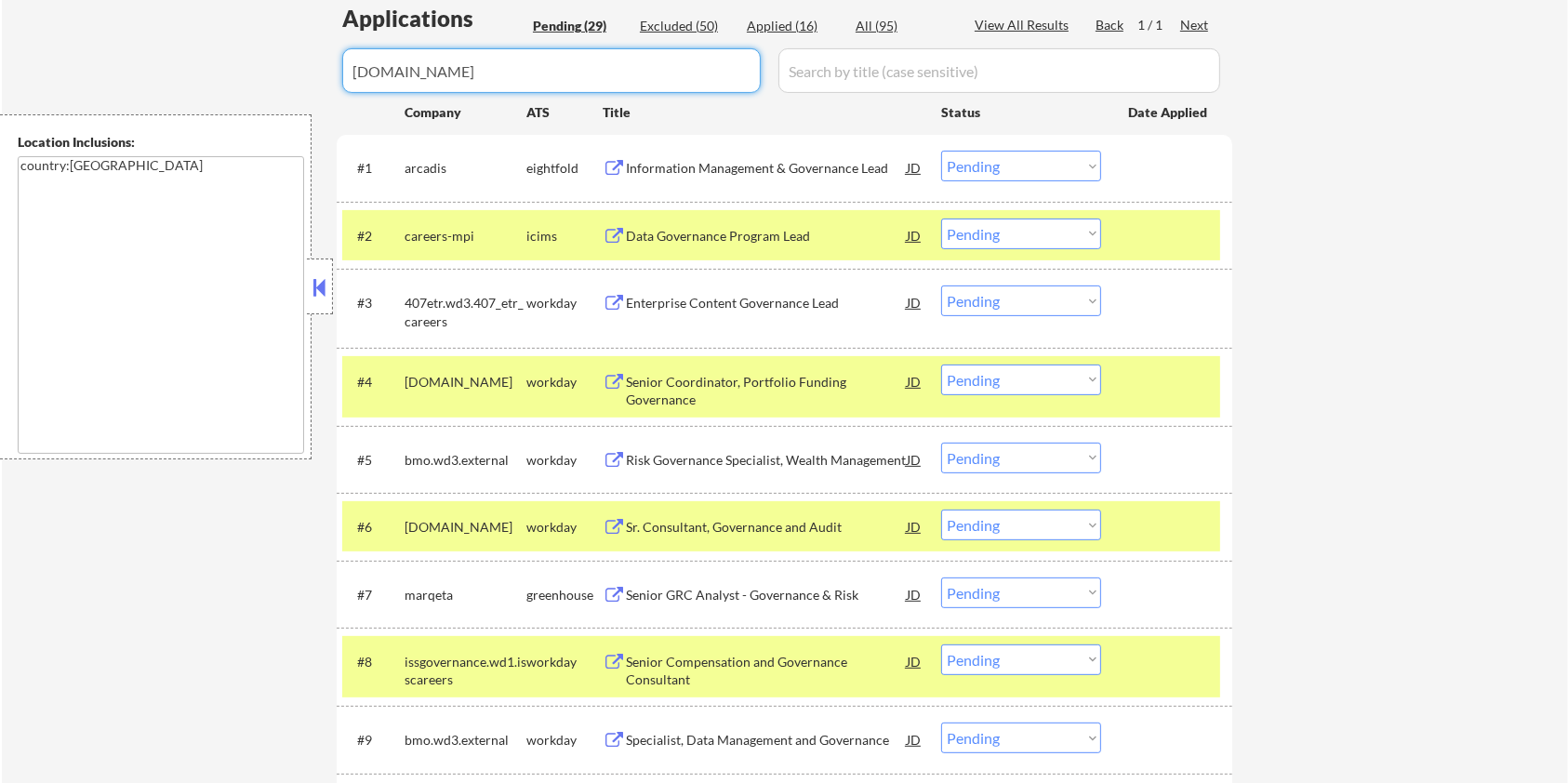
click at [855, 68] on input "input" at bounding box center [999, 70] width 442 height 45
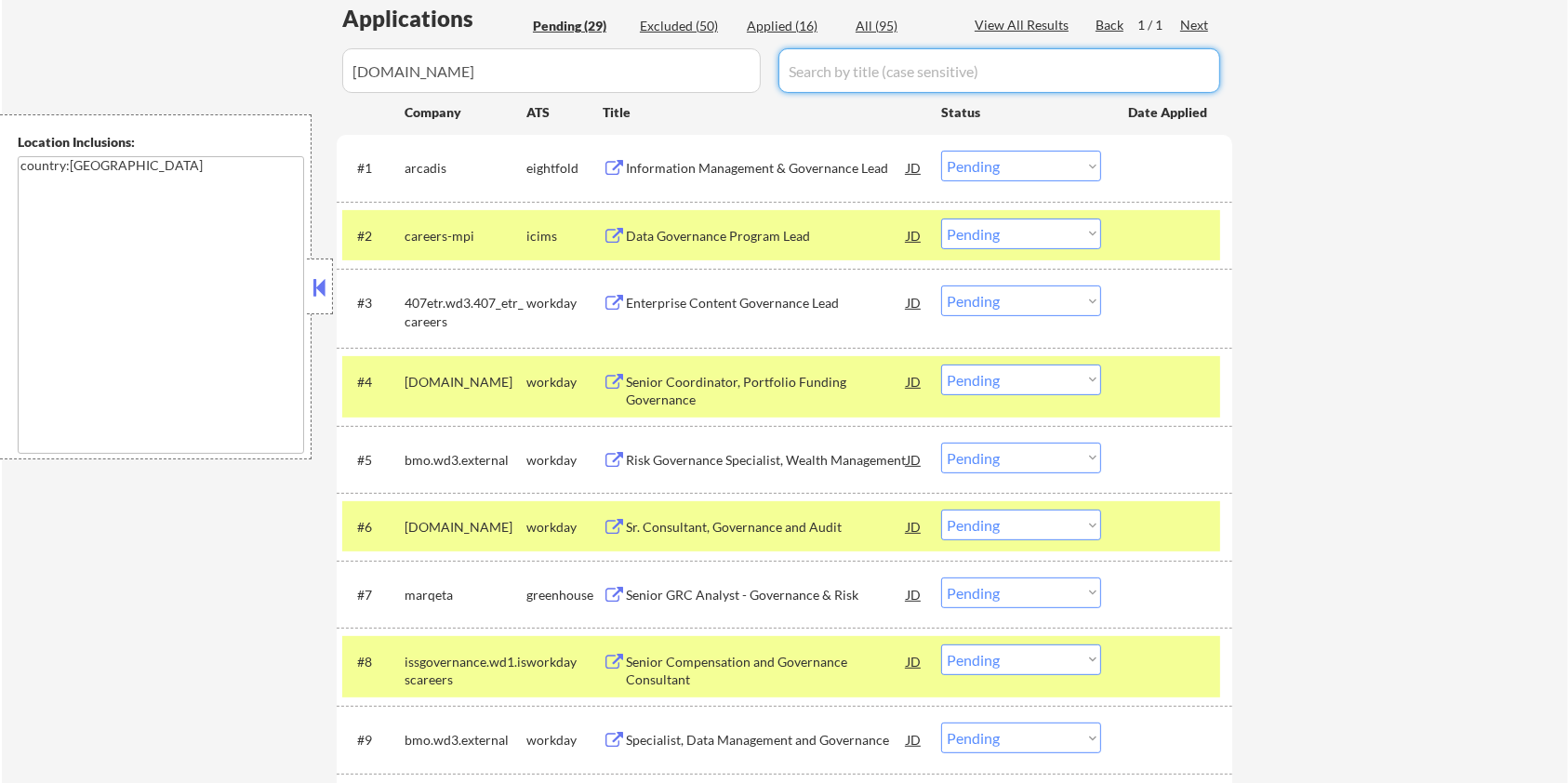
click at [893, 18] on div "All (95)" at bounding box center [901, 25] width 93 height 18
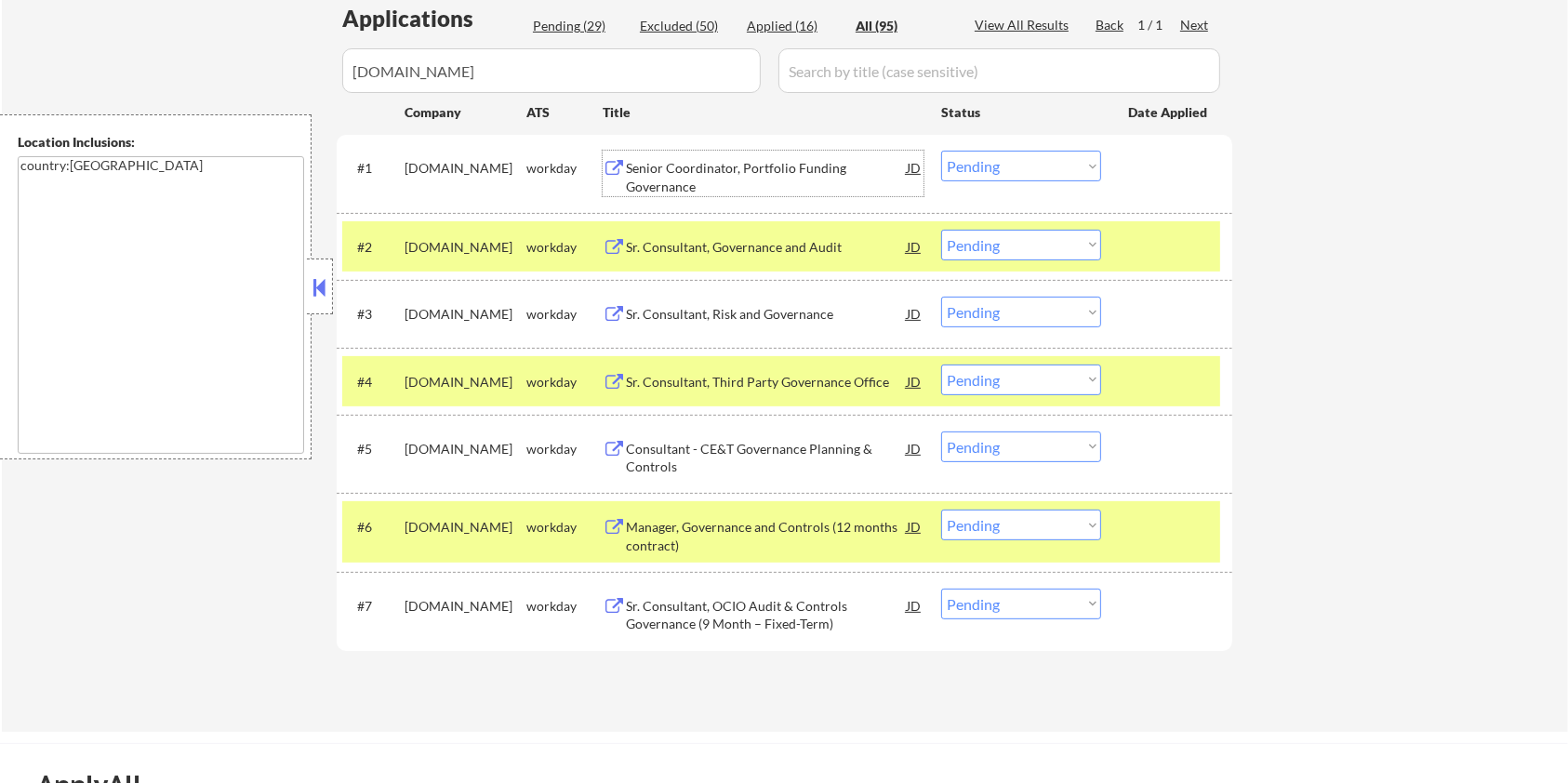
click at [686, 172] on div "Senior Coordinator, Portfolio Funding Governance" at bounding box center [765, 177] width 281 height 36
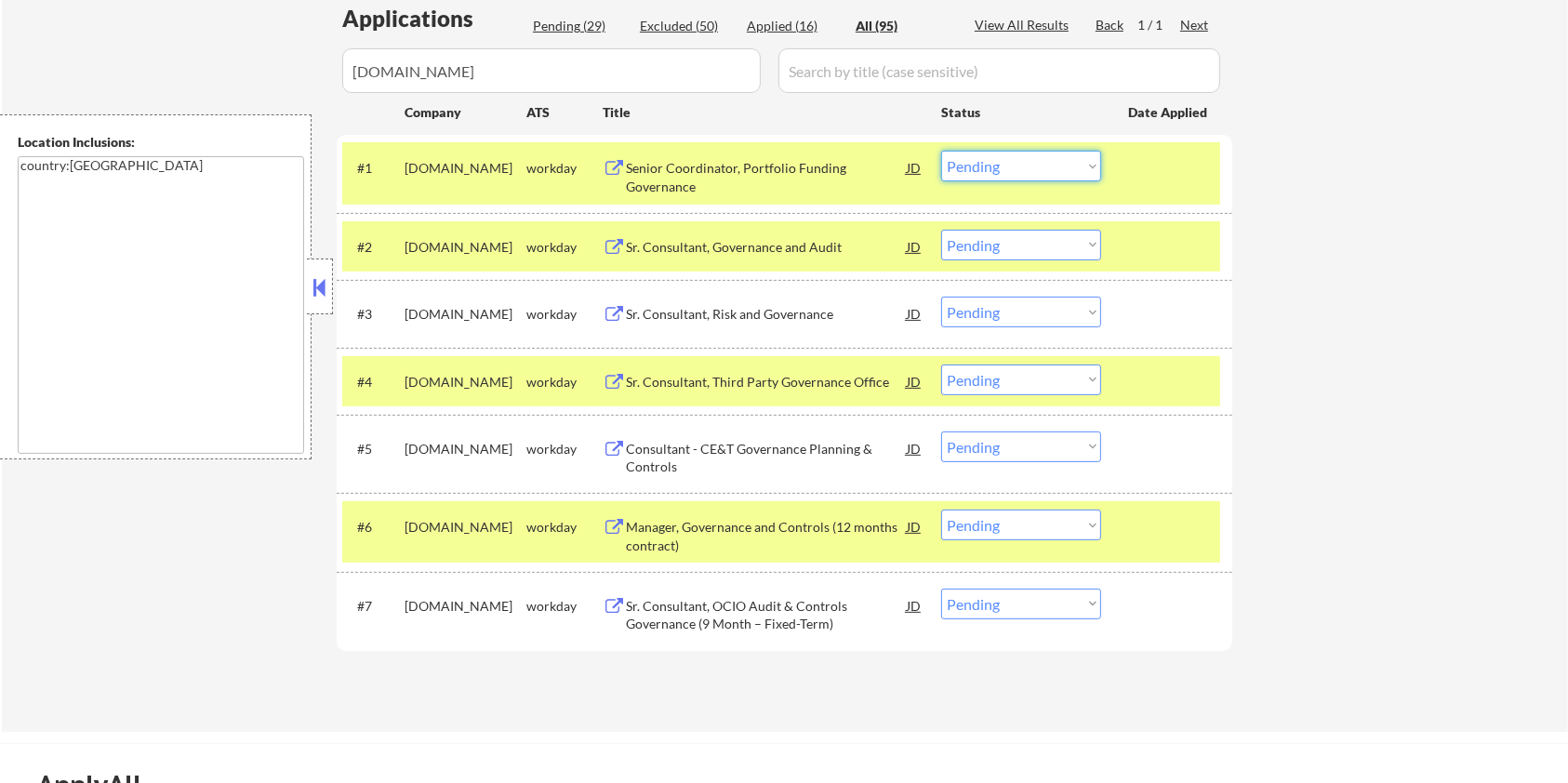
click at [1075, 162] on select "Choose an option... Pending Applied Excluded (Questions) Excluded (Expired) Exc…" at bounding box center [1020, 166] width 160 height 31
click at [941, 150] on select "Choose an option... Pending Applied Excluded (Questions) Excluded (Expired) Exc…" at bounding box center [1020, 166] width 160 height 31
click at [692, 243] on div "Sr. Consultant, Governance and Audit" at bounding box center [765, 247] width 281 height 18
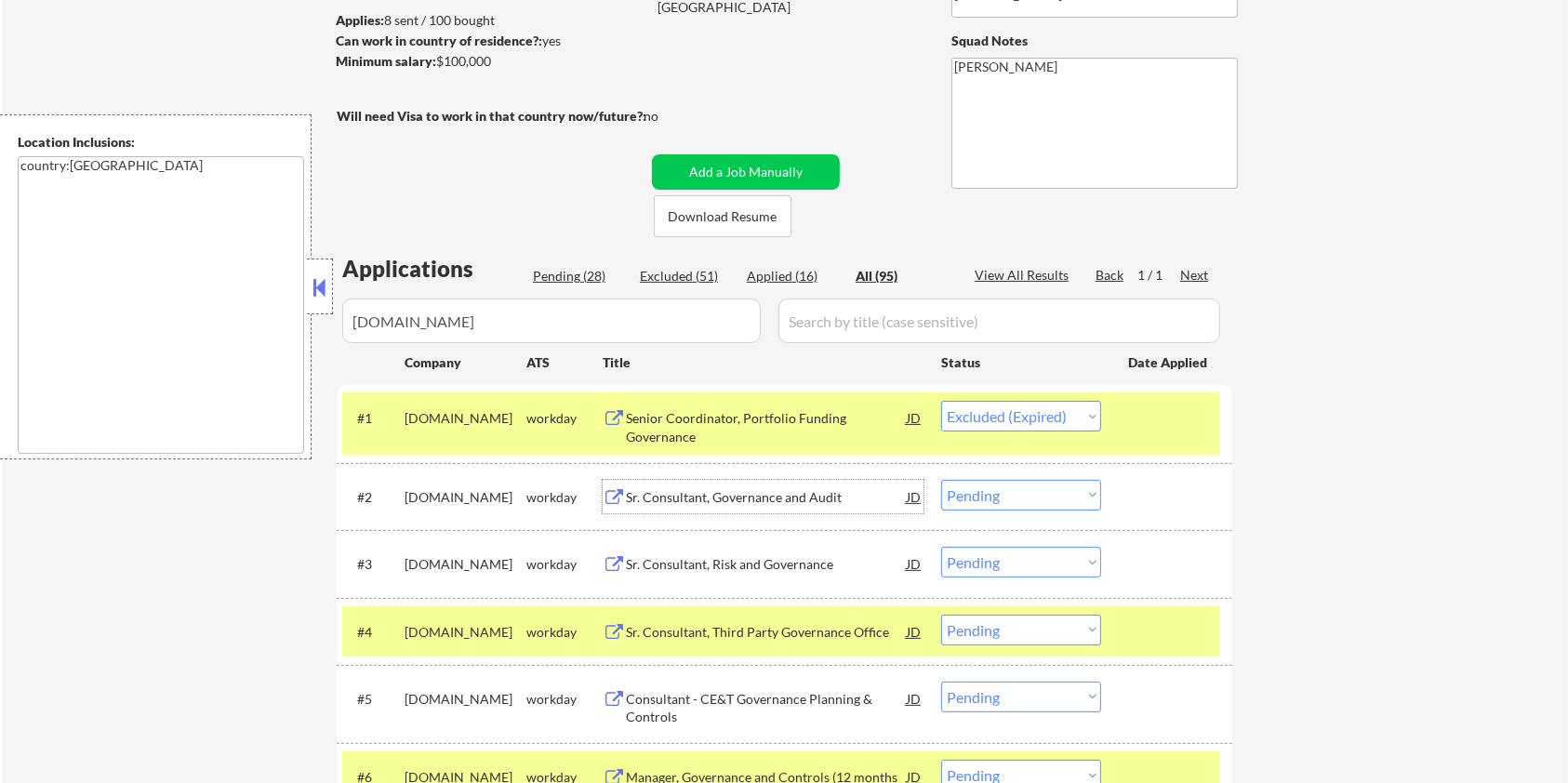
scroll to position [247, 0]
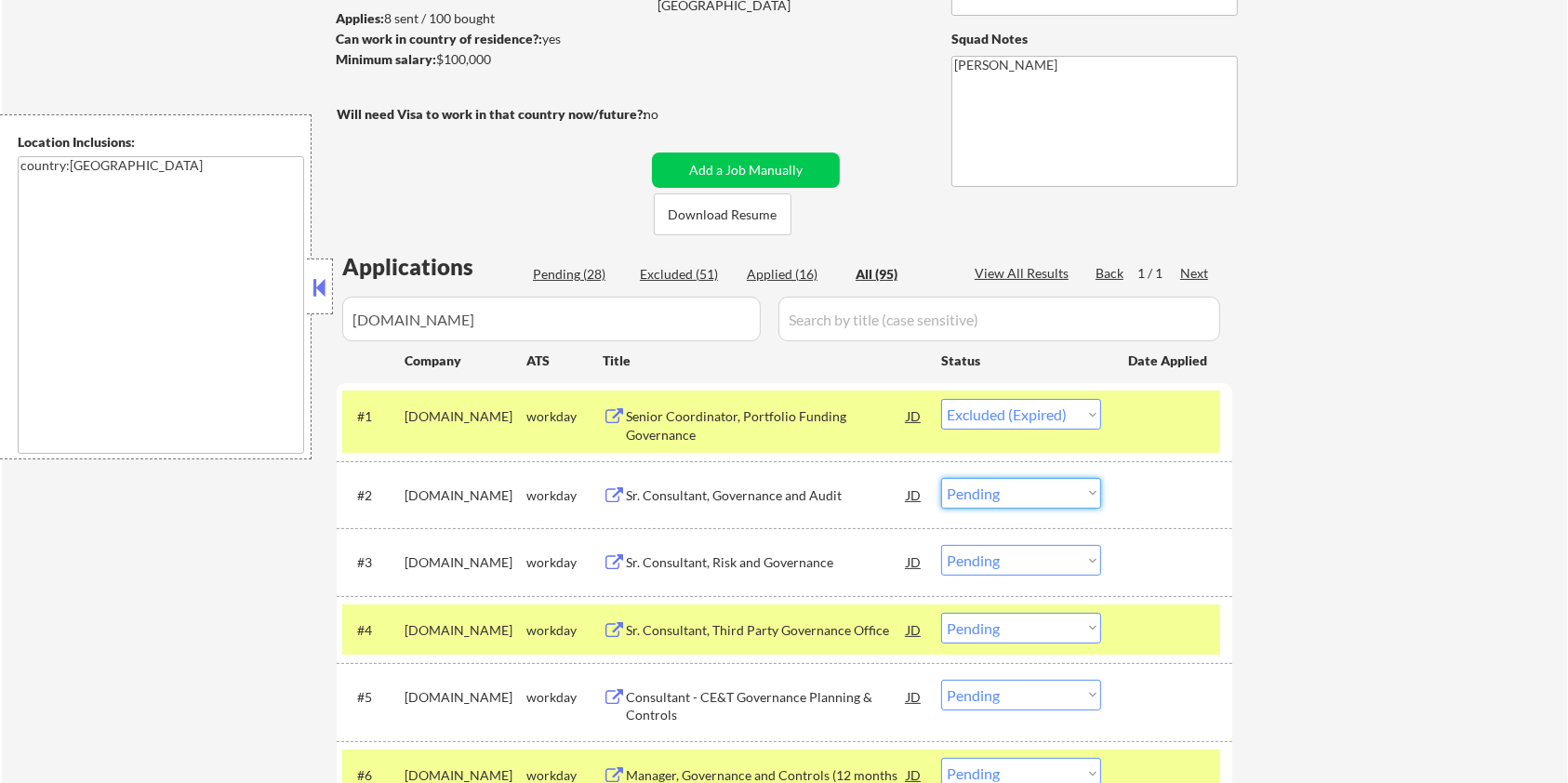
click at [999, 491] on select "Choose an option... Pending Applied Excluded (Questions) Excluded (Expired) Exc…" at bounding box center [1020, 494] width 160 height 31
click at [941, 478] on select "Choose an option... Pending Applied Excluded (Questions) Excluded (Expired) Exc…" at bounding box center [1020, 494] width 160 height 31
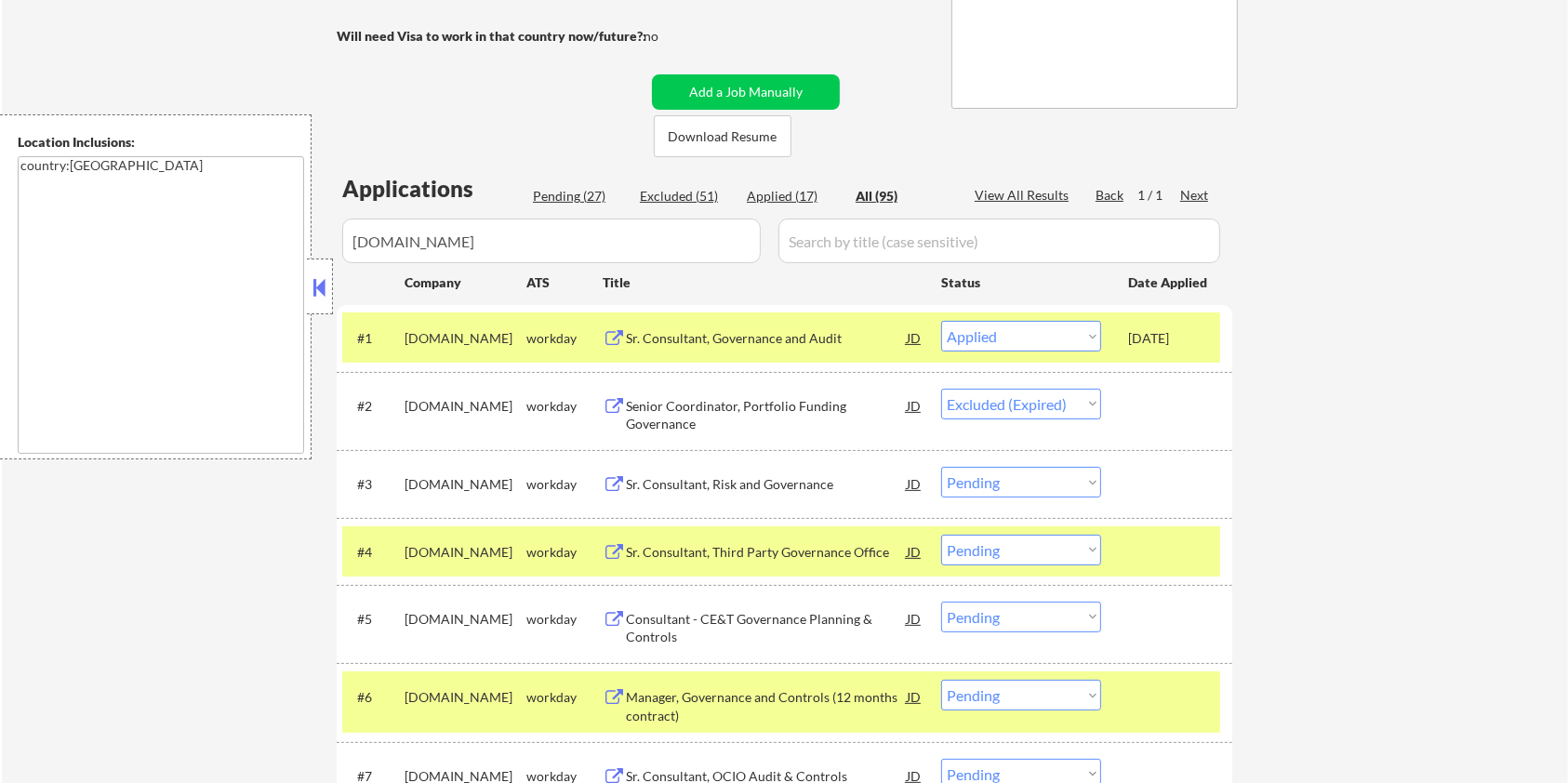
scroll to position [372, 0]
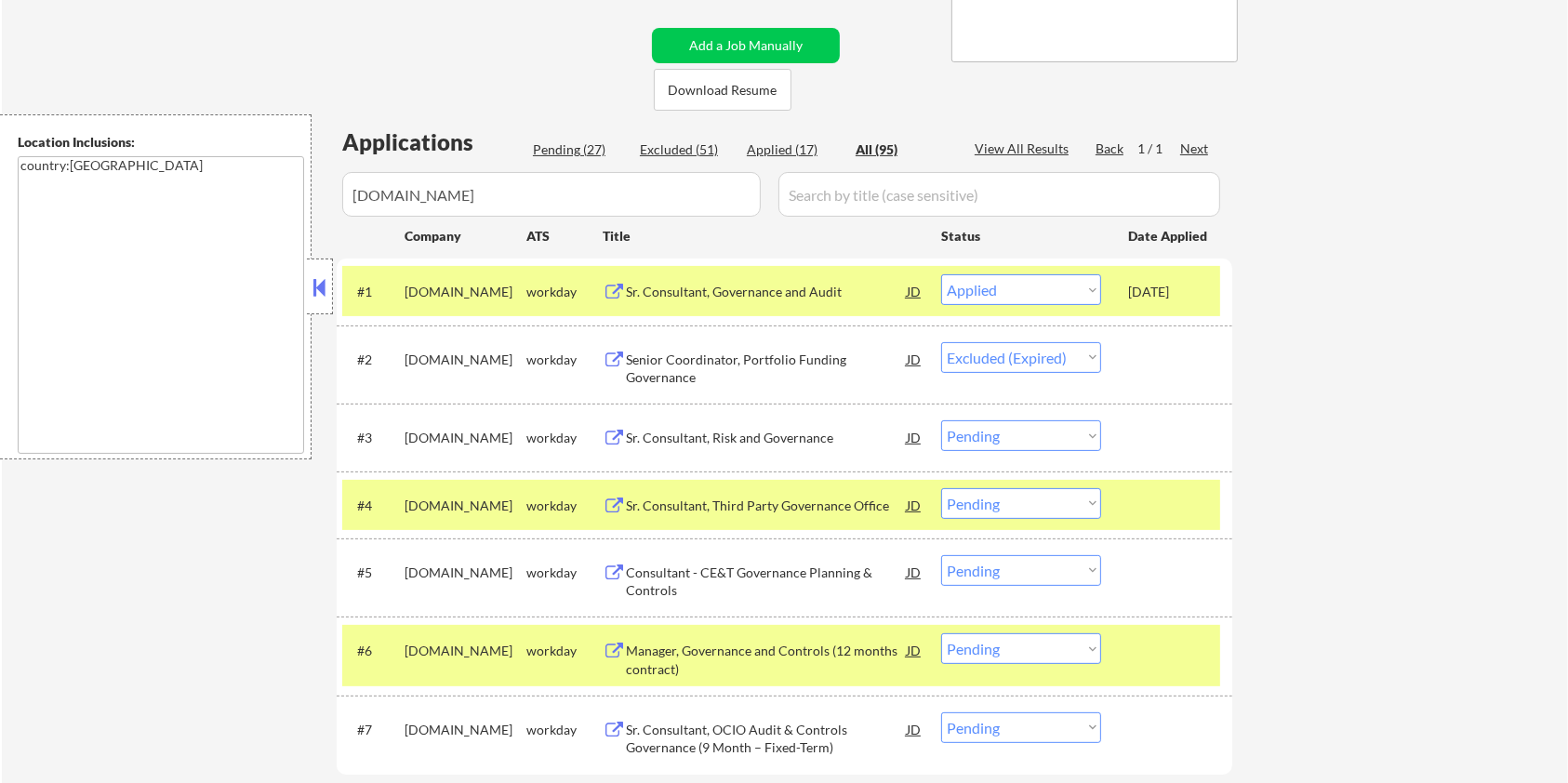
click at [686, 450] on div "Sr. Consultant, Risk and Governance" at bounding box center [765, 437] width 281 height 34
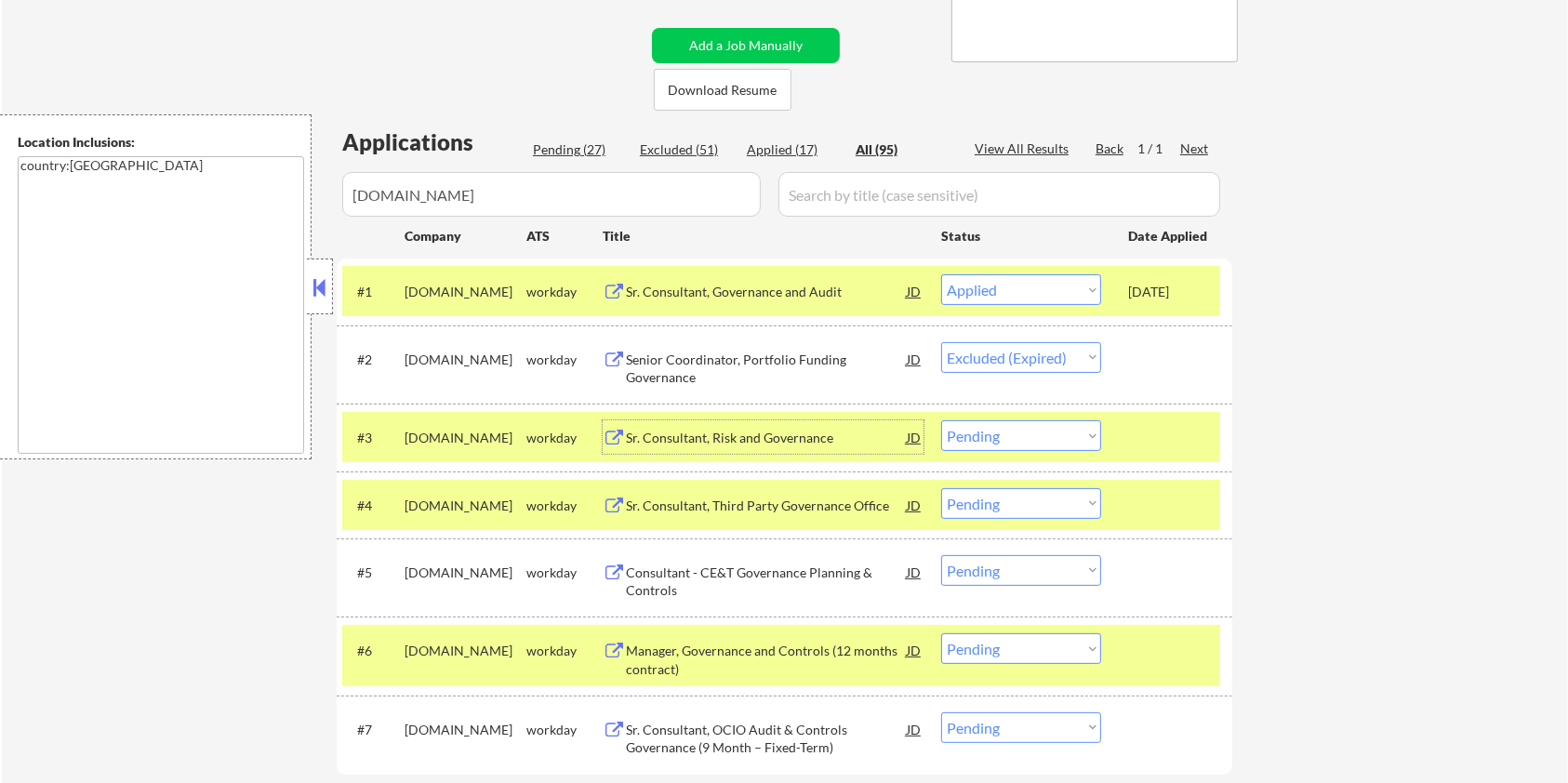
click at [1031, 438] on select "Choose an option... Pending Applied Excluded (Questions) Excluded (Expired) Exc…" at bounding box center [1020, 436] width 160 height 31
click at [941, 421] on select "Choose an option... Pending Applied Excluded (Questions) Excluded (Expired) Exc…" at bounding box center [1020, 436] width 160 height 31
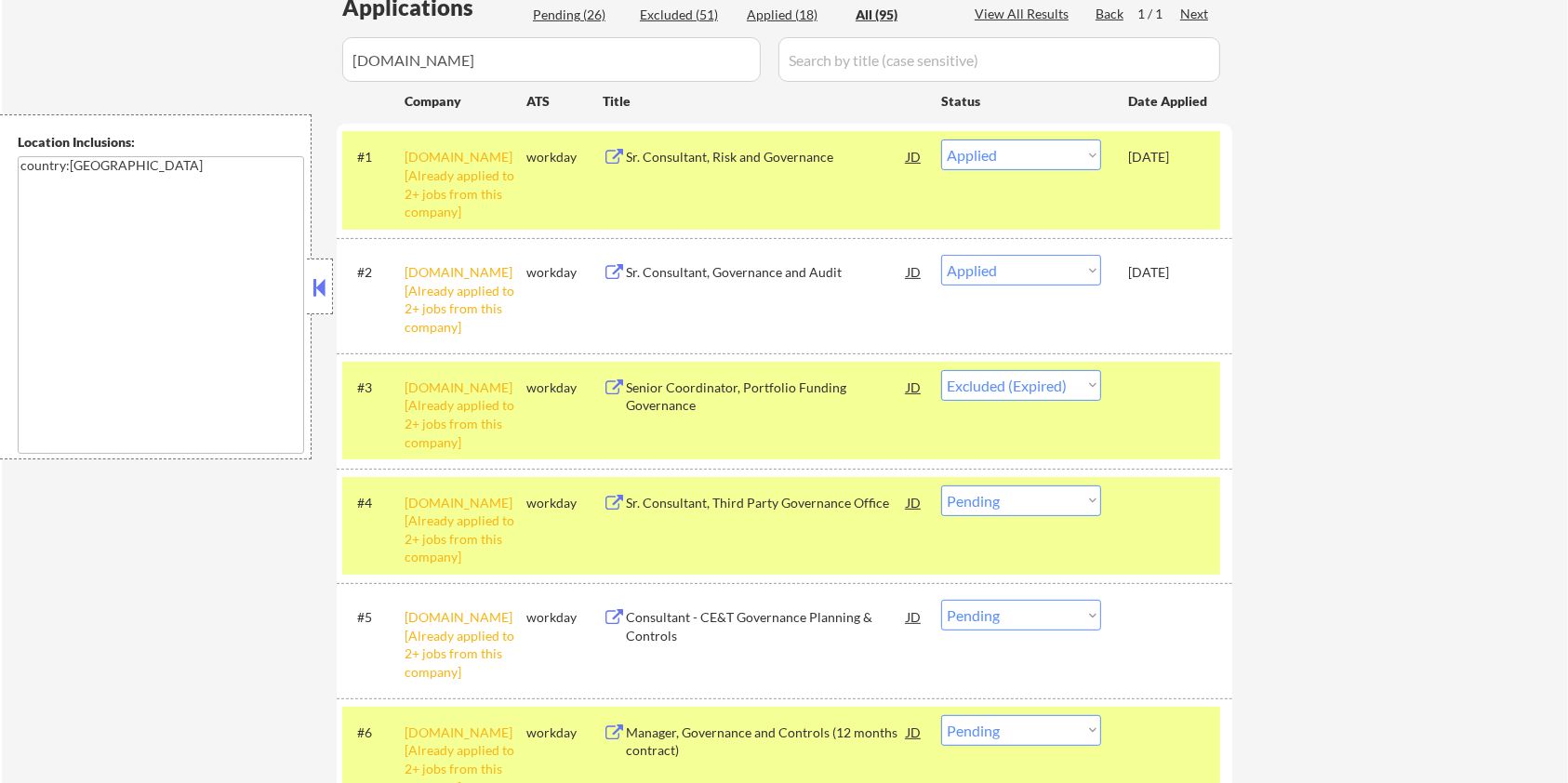
scroll to position [620, 0]
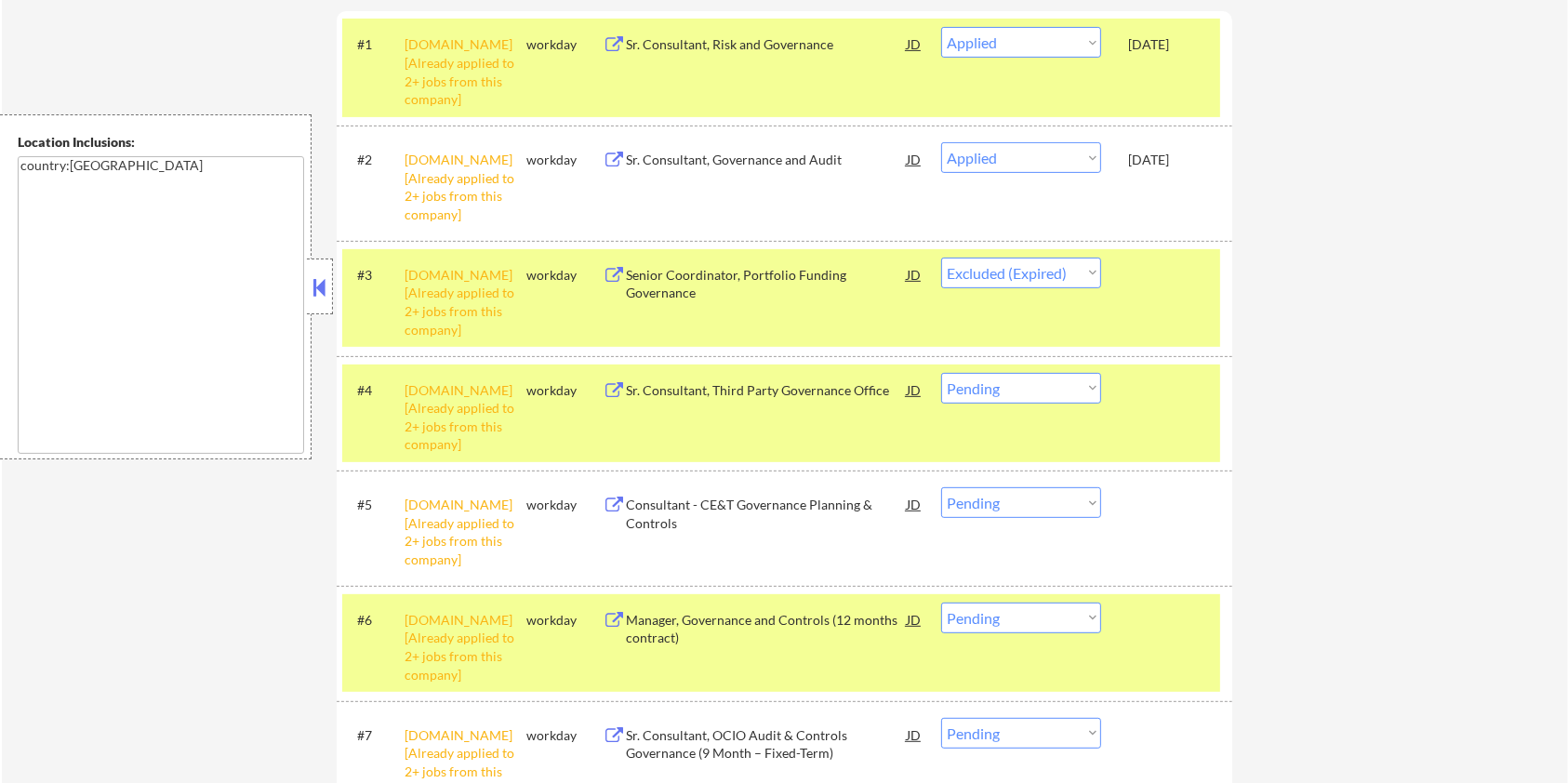
click at [741, 386] on div "Sr. Consultant, Third Party Governance Office" at bounding box center [765, 390] width 281 height 18
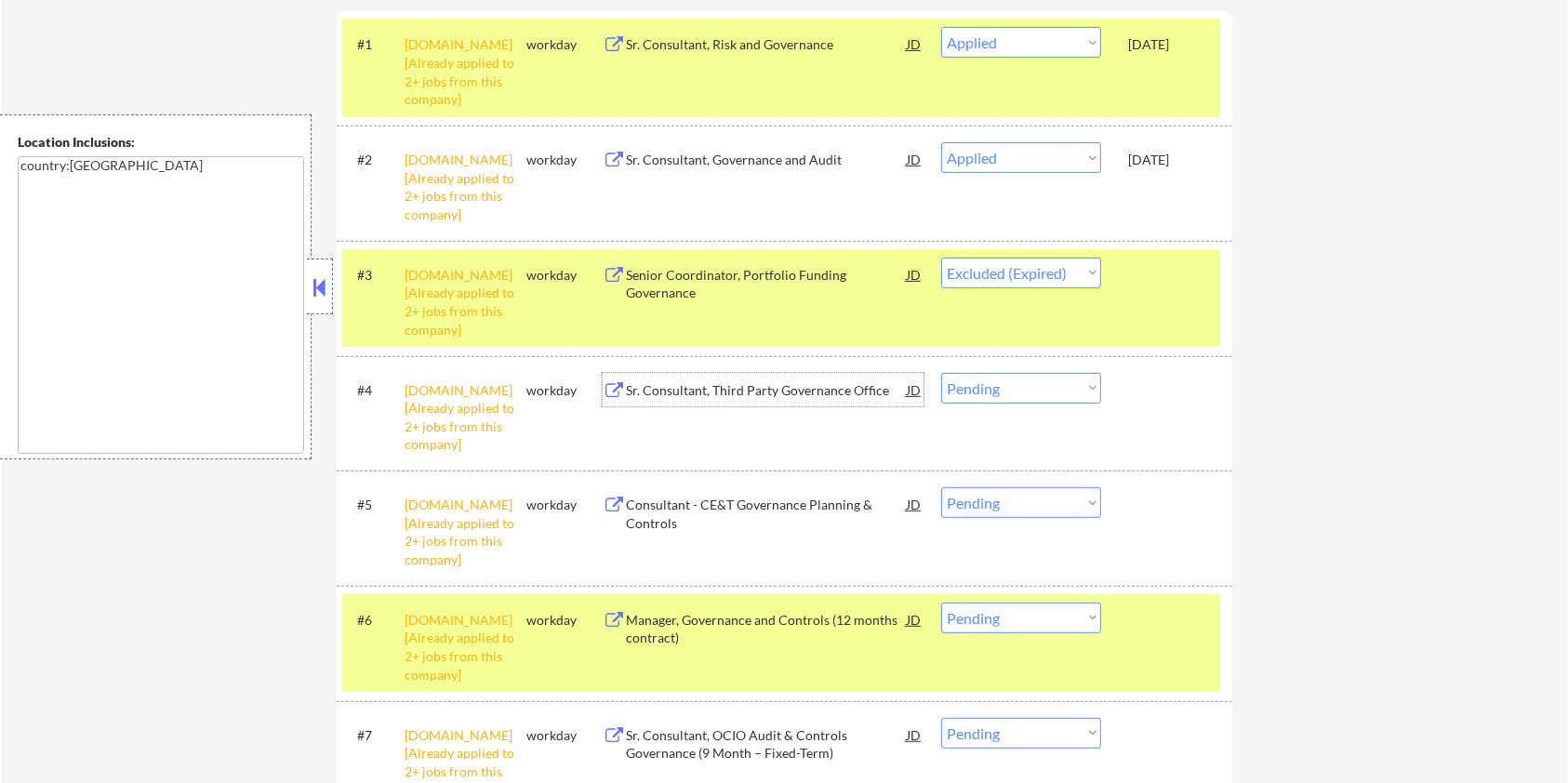
click at [1075, 398] on select "Choose an option... Pending Applied Excluded (Questions) Excluded (Expired) Exc…" at bounding box center [1020, 388] width 160 height 31
click at [941, 373] on select "Choose an option... Pending Applied Excluded (Questions) Excluded (Expired) Exc…" at bounding box center [1020, 388] width 160 height 31
click at [751, 502] on div "Consultant - CE&T Governance Planning & Controls" at bounding box center [765, 514] width 281 height 36
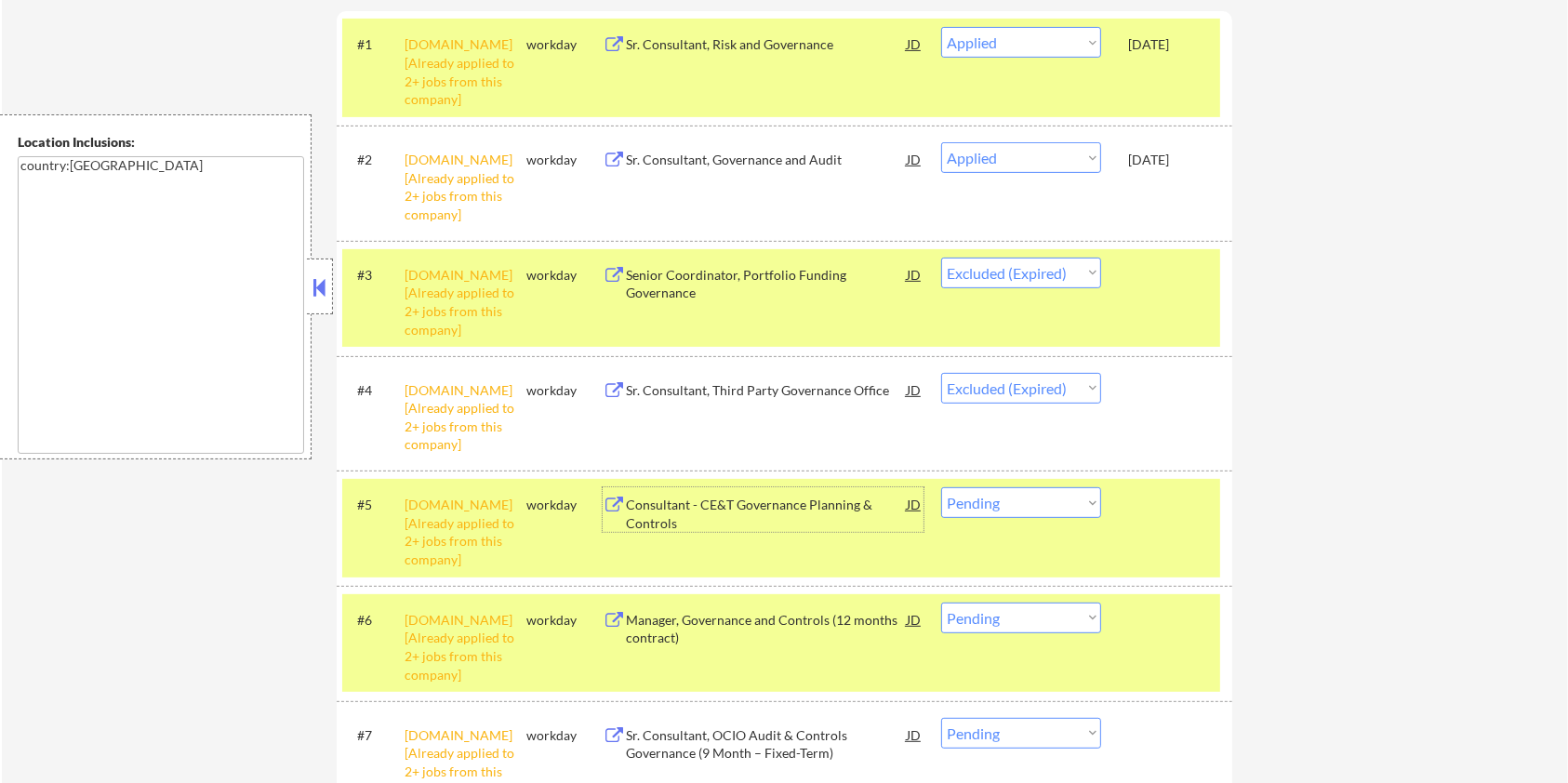
click at [1061, 506] on select "Choose an option... Pending Applied Excluded (Questions) Excluded (Expired) Exc…" at bounding box center [1020, 503] width 160 height 31
click at [941, 488] on select "Choose an option... Pending Applied Excluded (Questions) Excluded (Expired) Exc…" at bounding box center [1020, 503] width 160 height 31
click at [852, 628] on div "Manager, Governance and Controls (12 months contract)" at bounding box center [765, 630] width 281 height 36
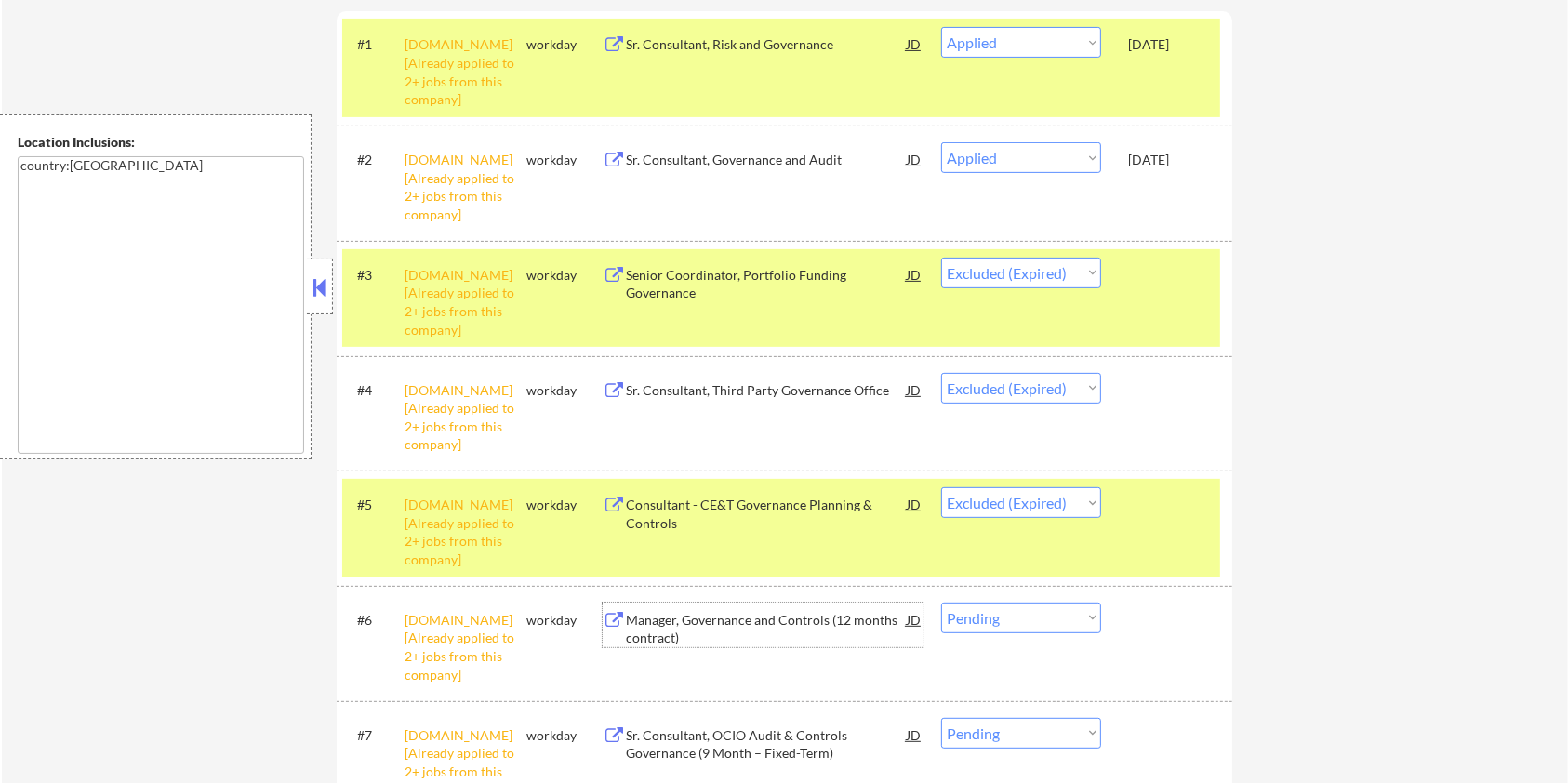
click at [1061, 620] on select "Choose an option... Pending Applied Excluded (Questions) Excluded (Expired) Exc…" at bounding box center [1020, 618] width 160 height 31
click at [941, 603] on select "Choose an option... Pending Applied Excluded (Questions) Excluded (Expired) Exc…" at bounding box center [1020, 618] width 160 height 31
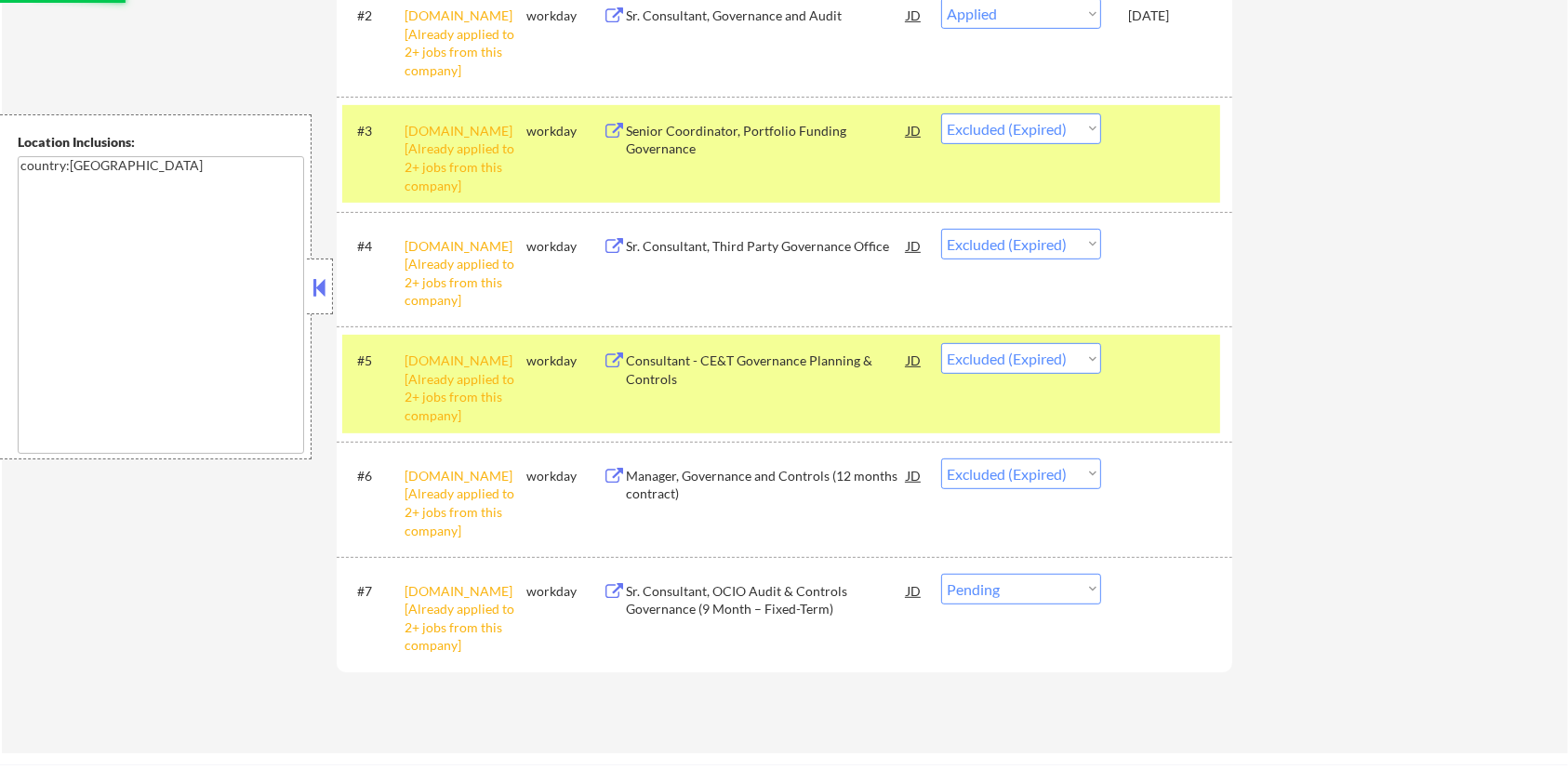
scroll to position [868, 0]
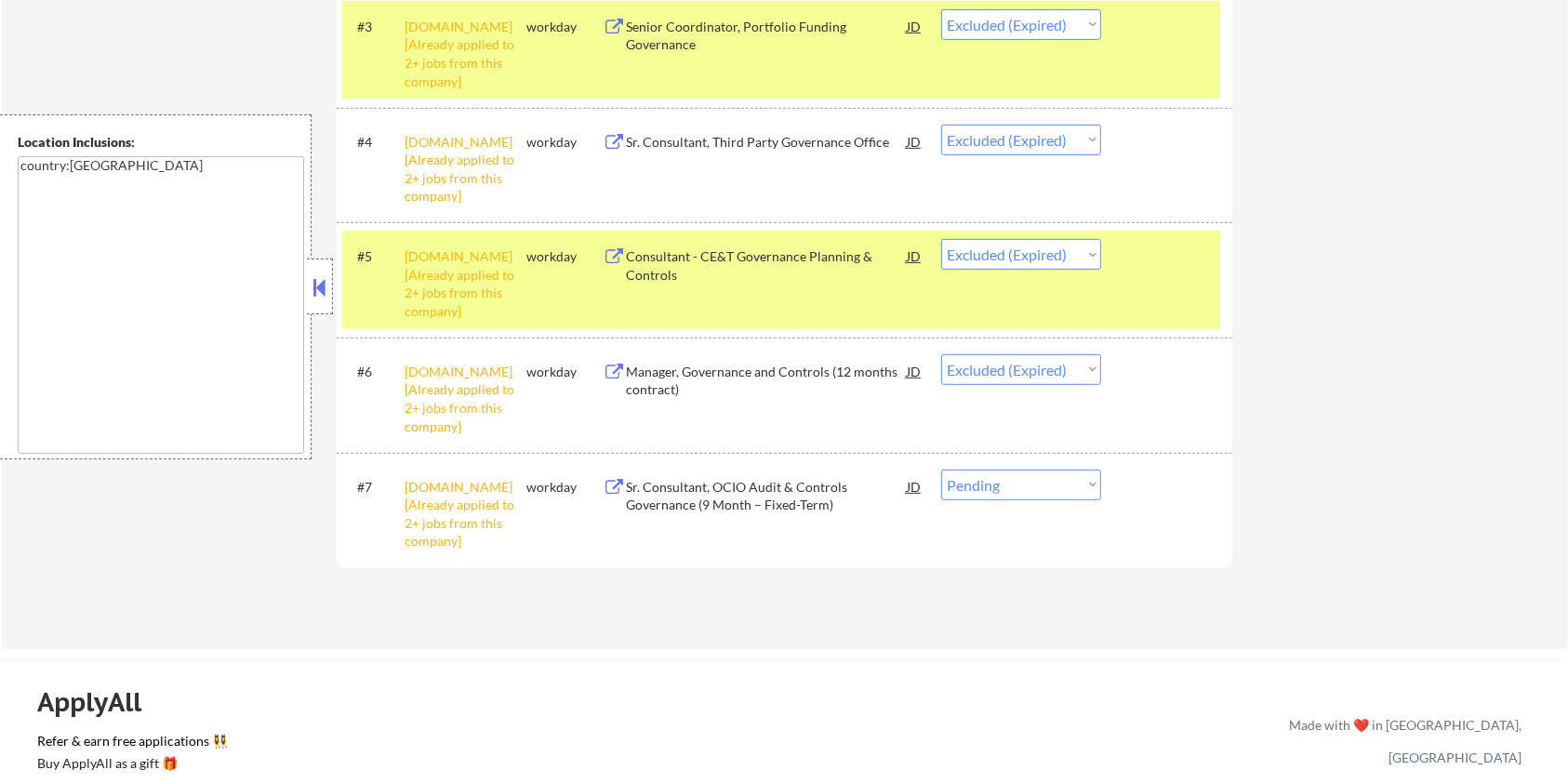
click at [794, 502] on div "Sr. Consultant, OCIO Audit & Controls Governance (9 Month – Fixed-Term)" at bounding box center [765, 496] width 281 height 36
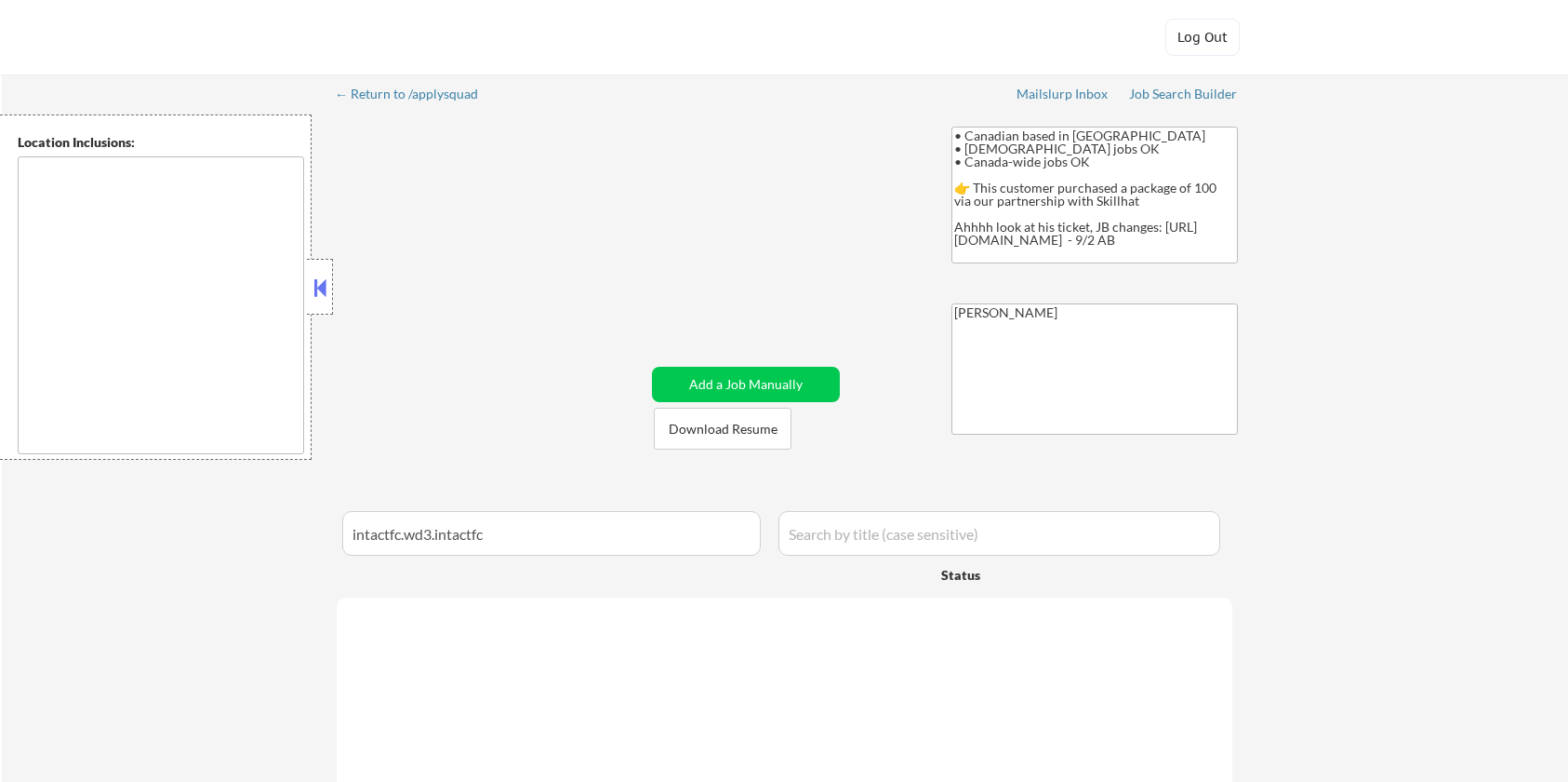
type textarea "country:[GEOGRAPHIC_DATA]"
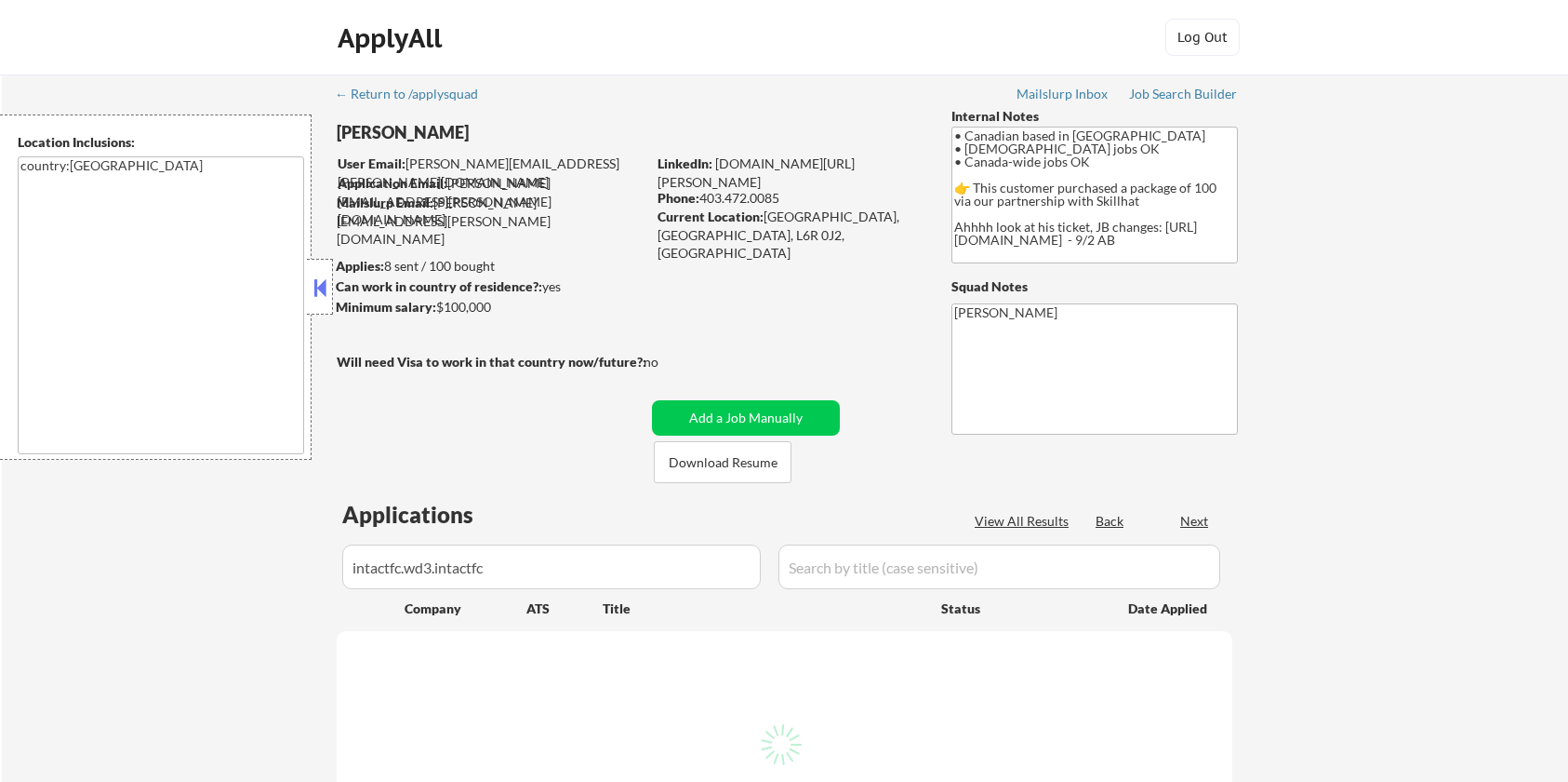
select select ""pending""
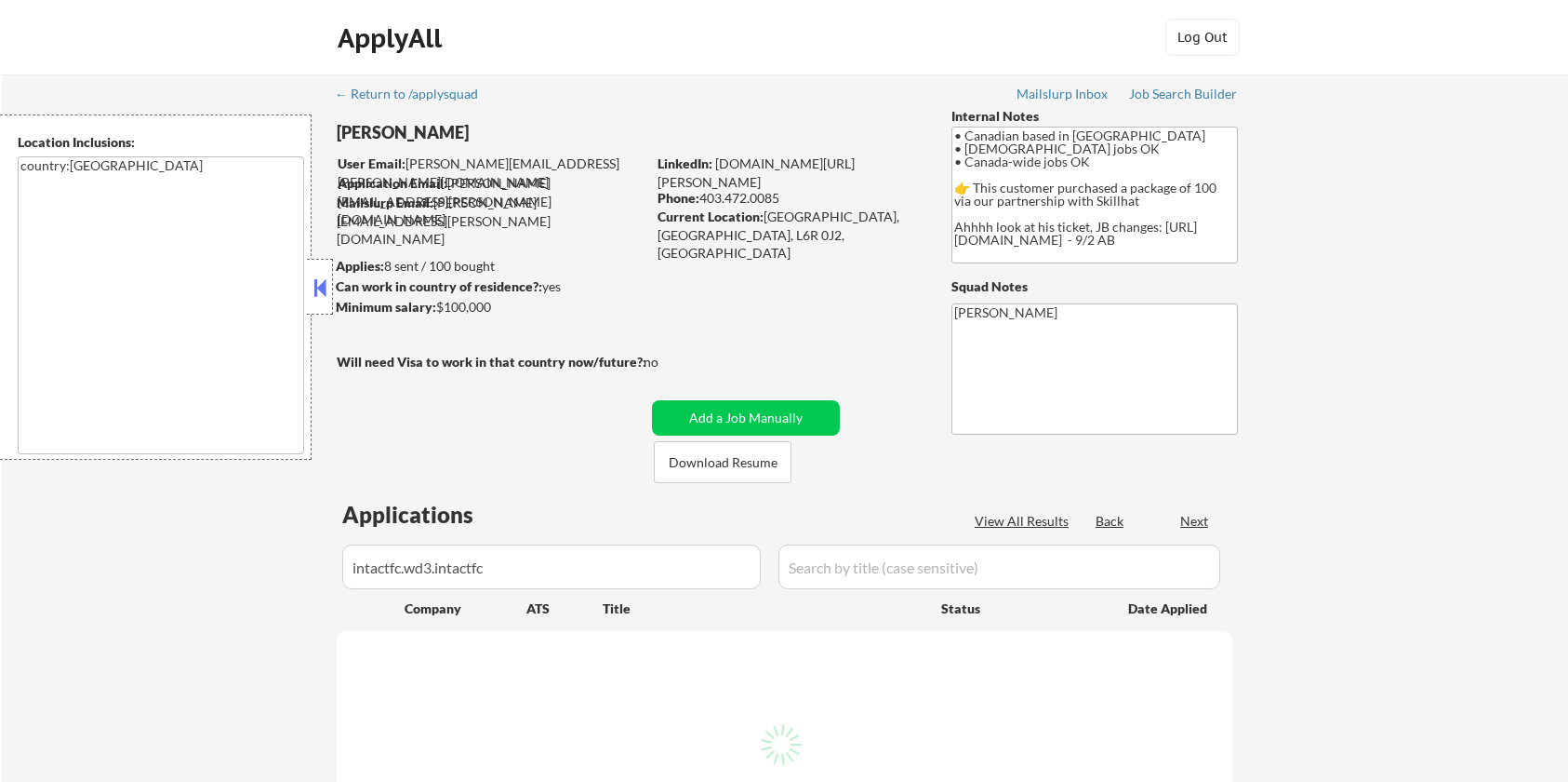
select select ""pending""
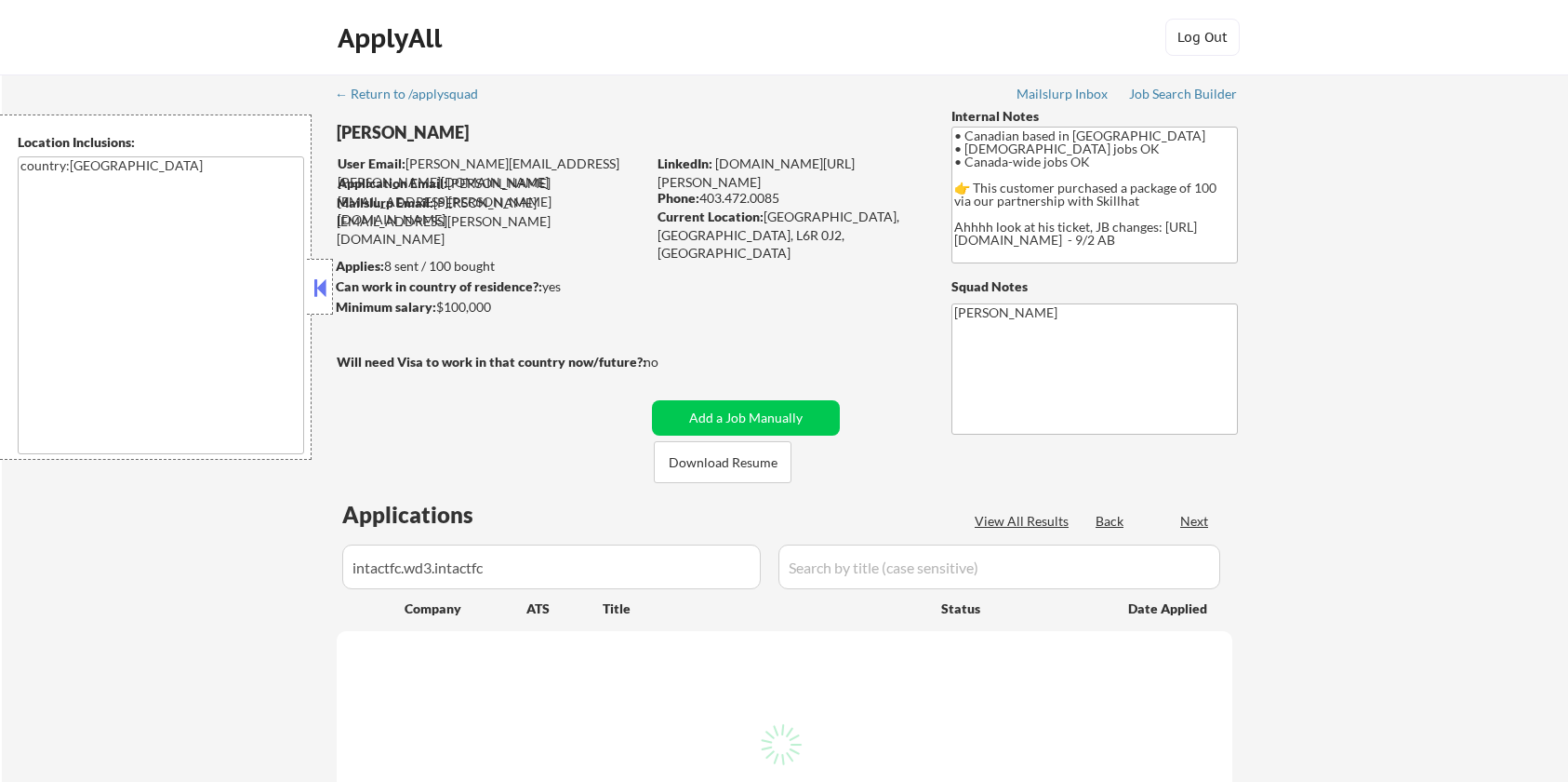
select select ""pending""
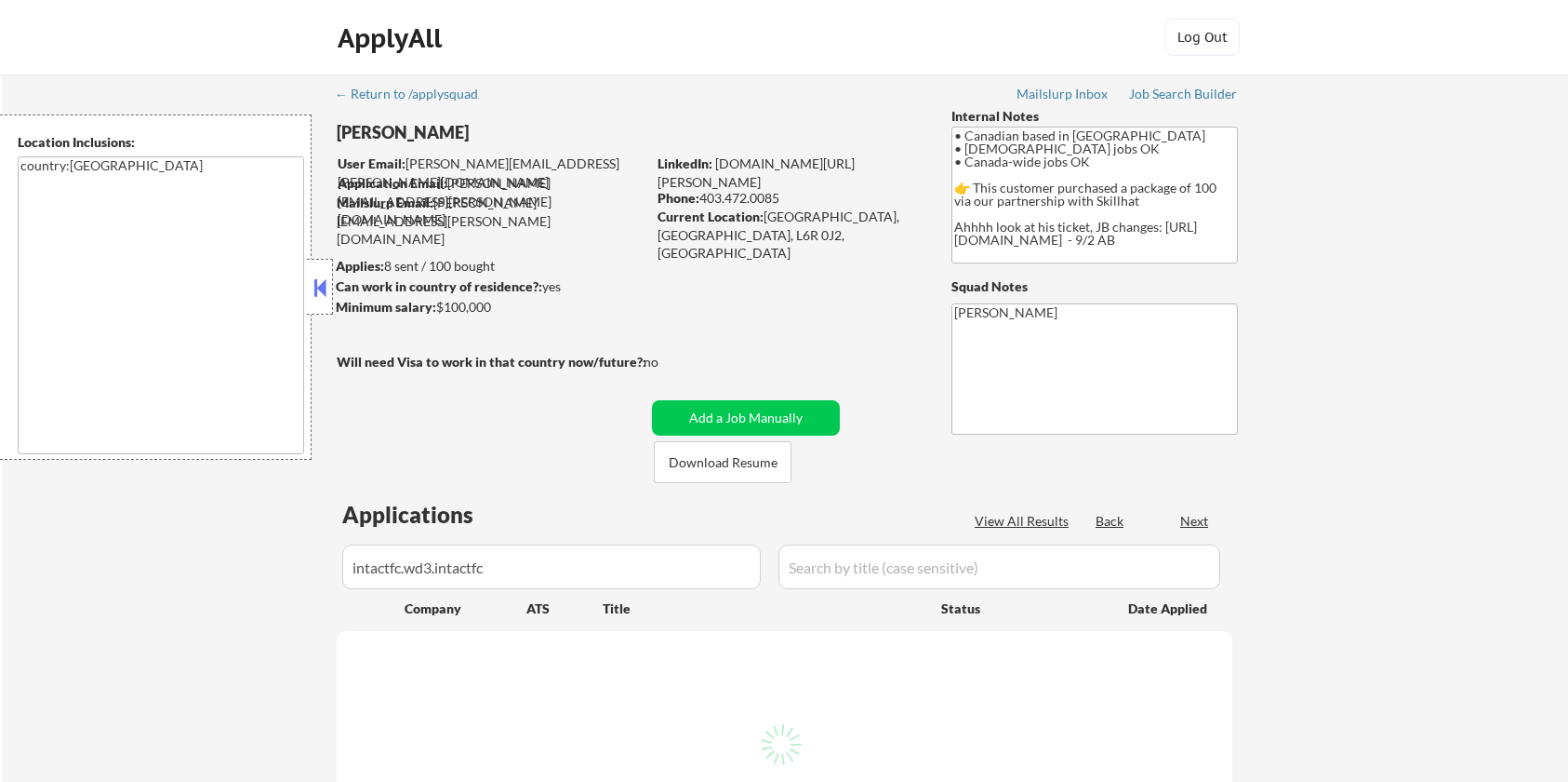
select select ""pending""
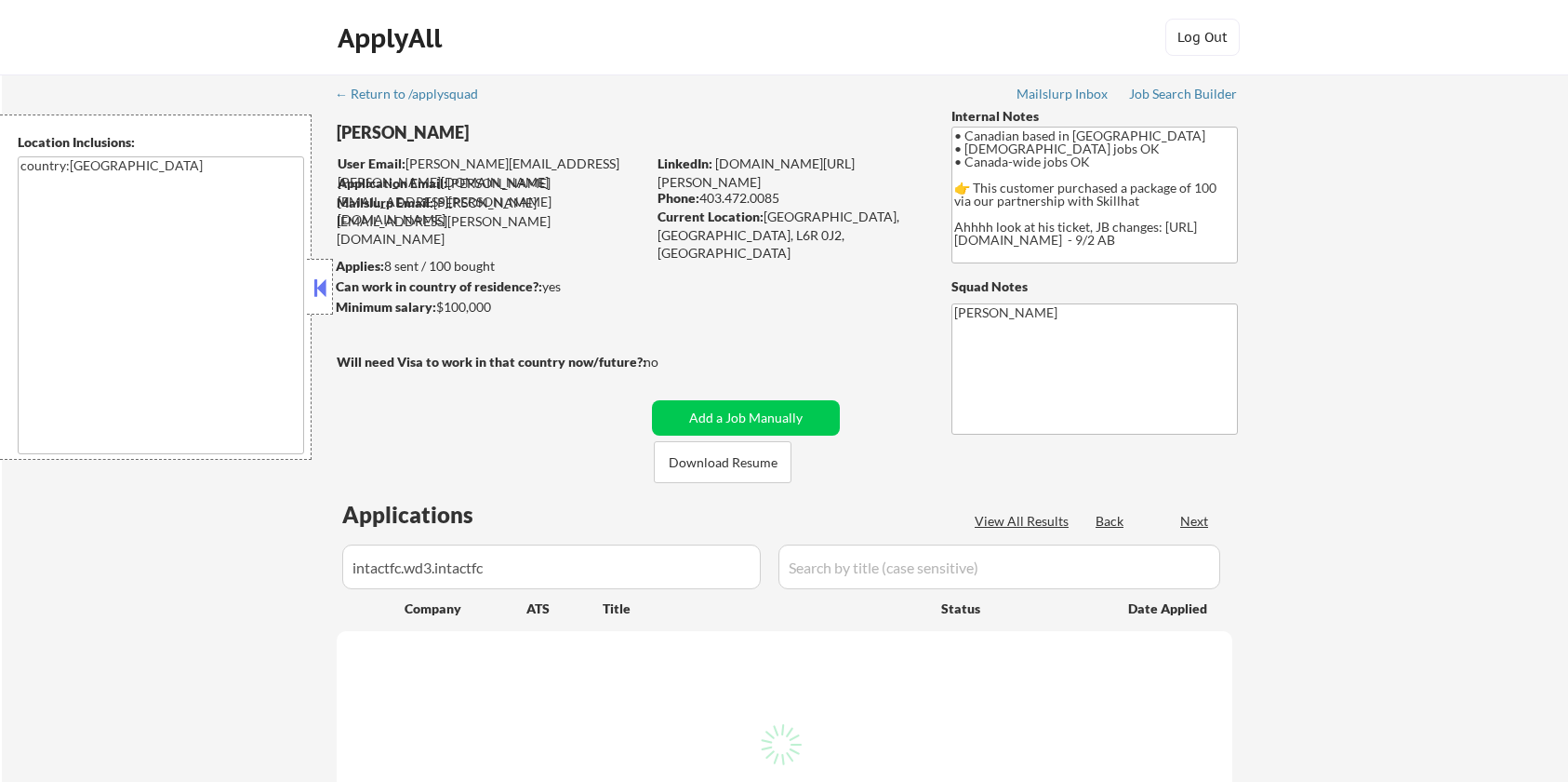
select select ""pending""
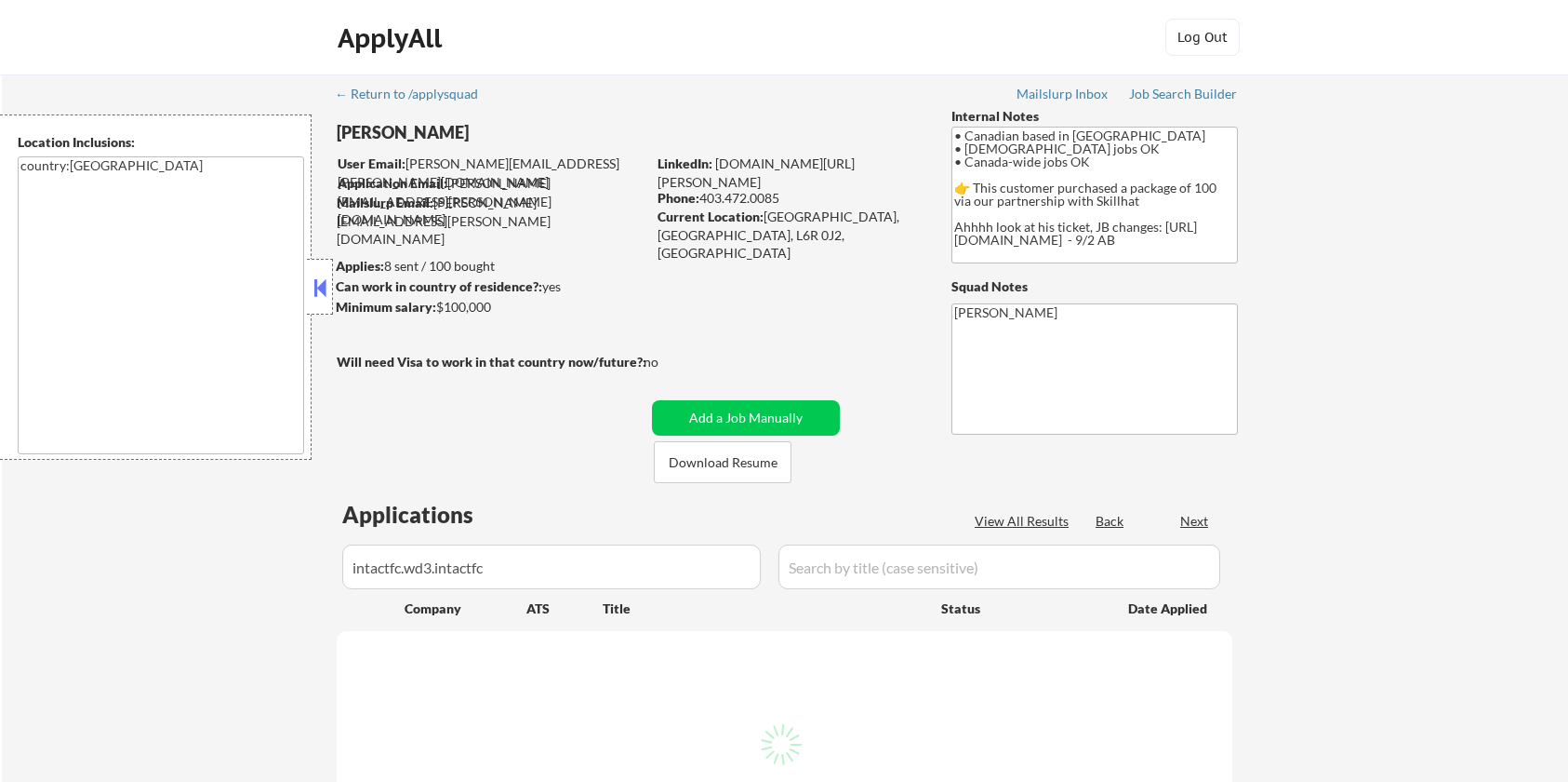
select select ""pending""
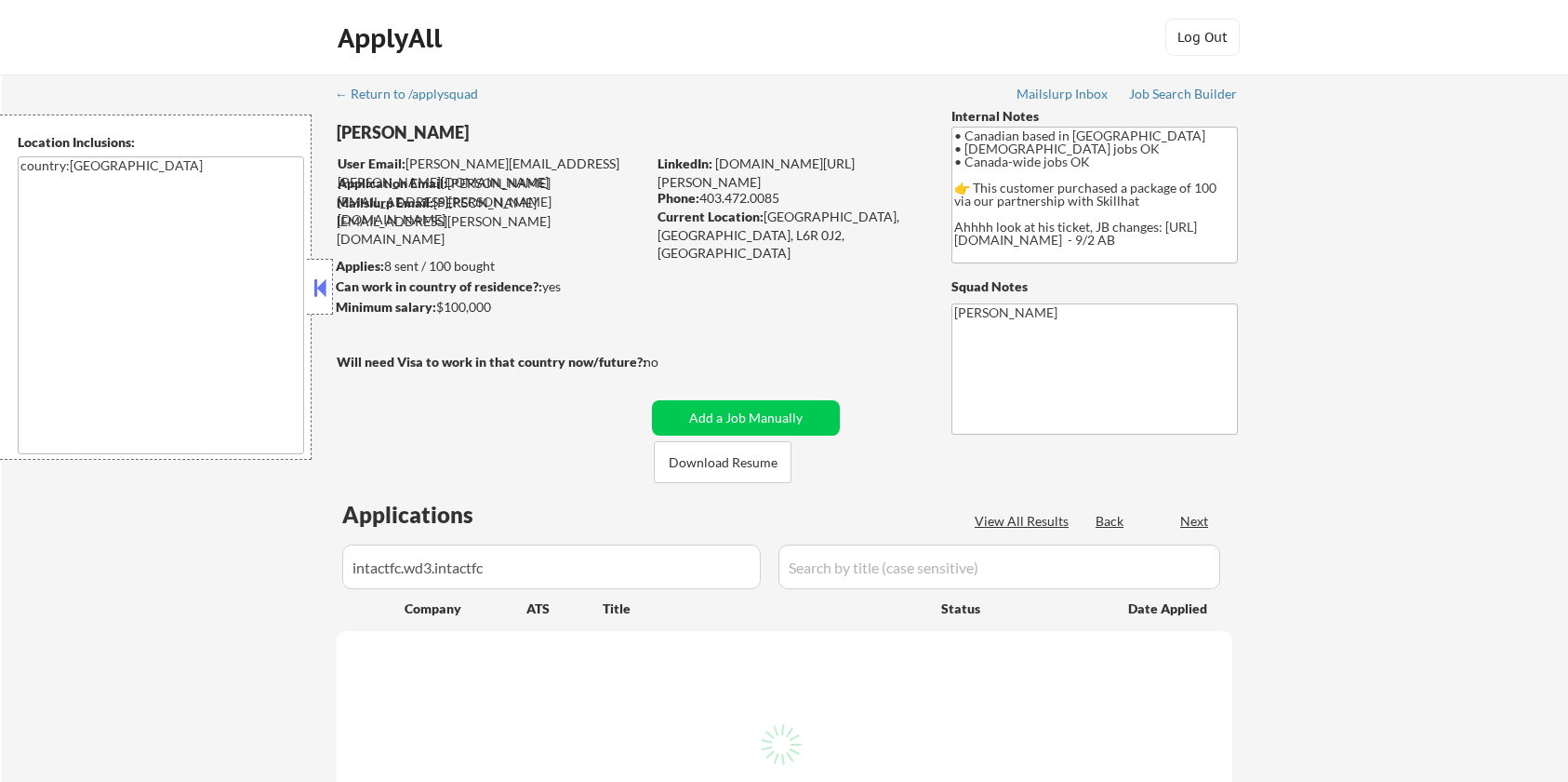
select select ""pending""
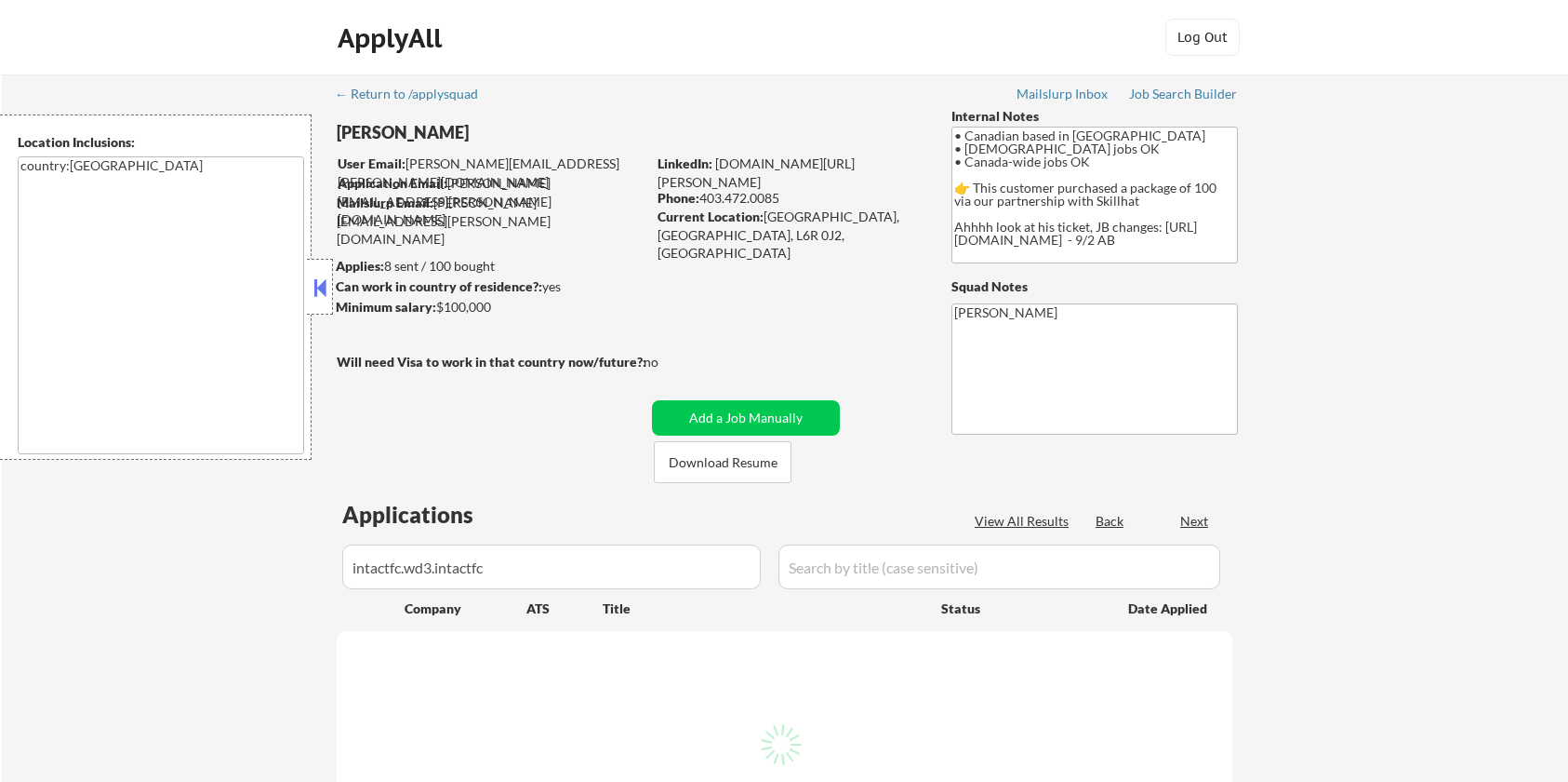
select select ""pending""
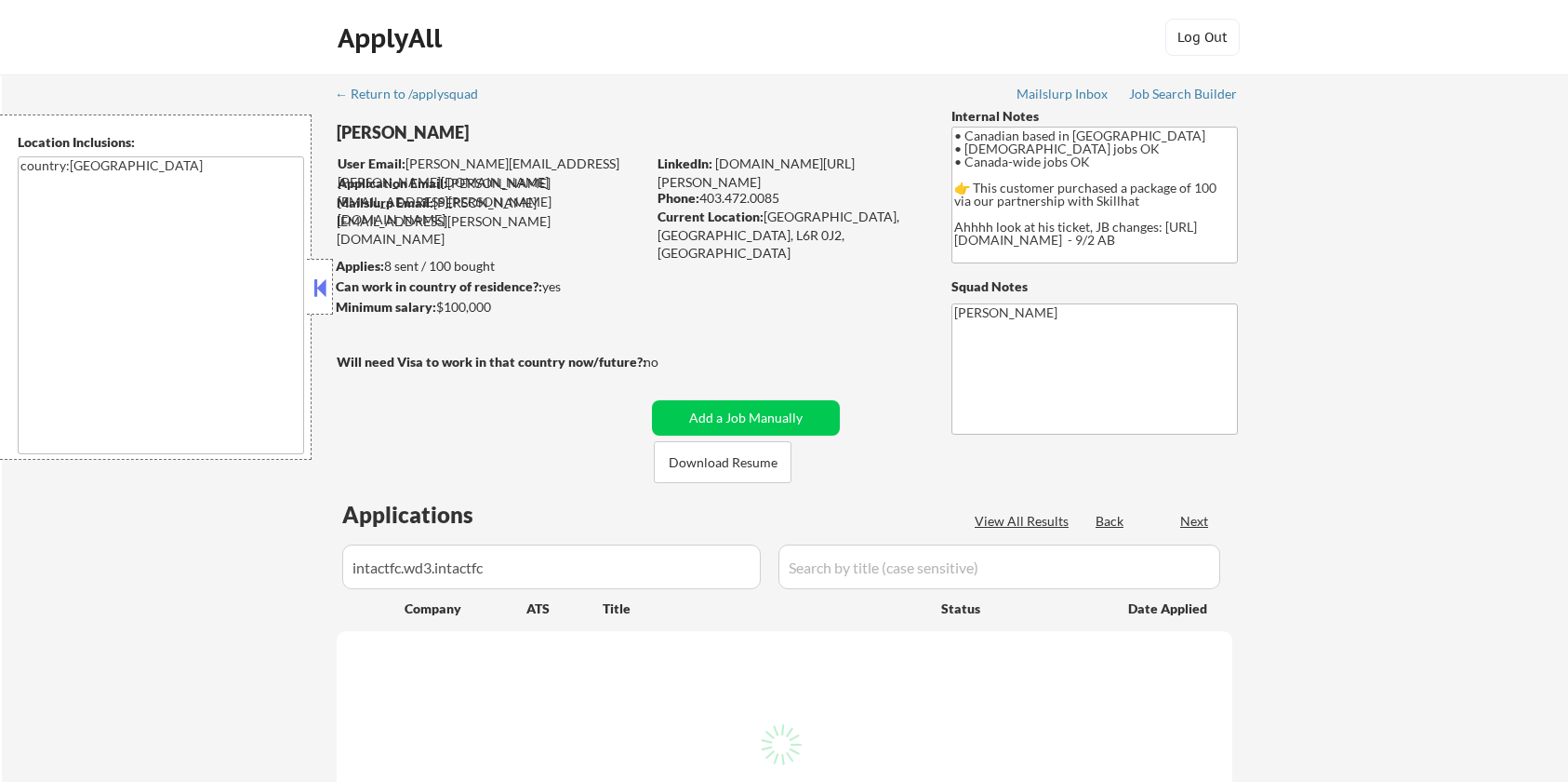
select select ""pending""
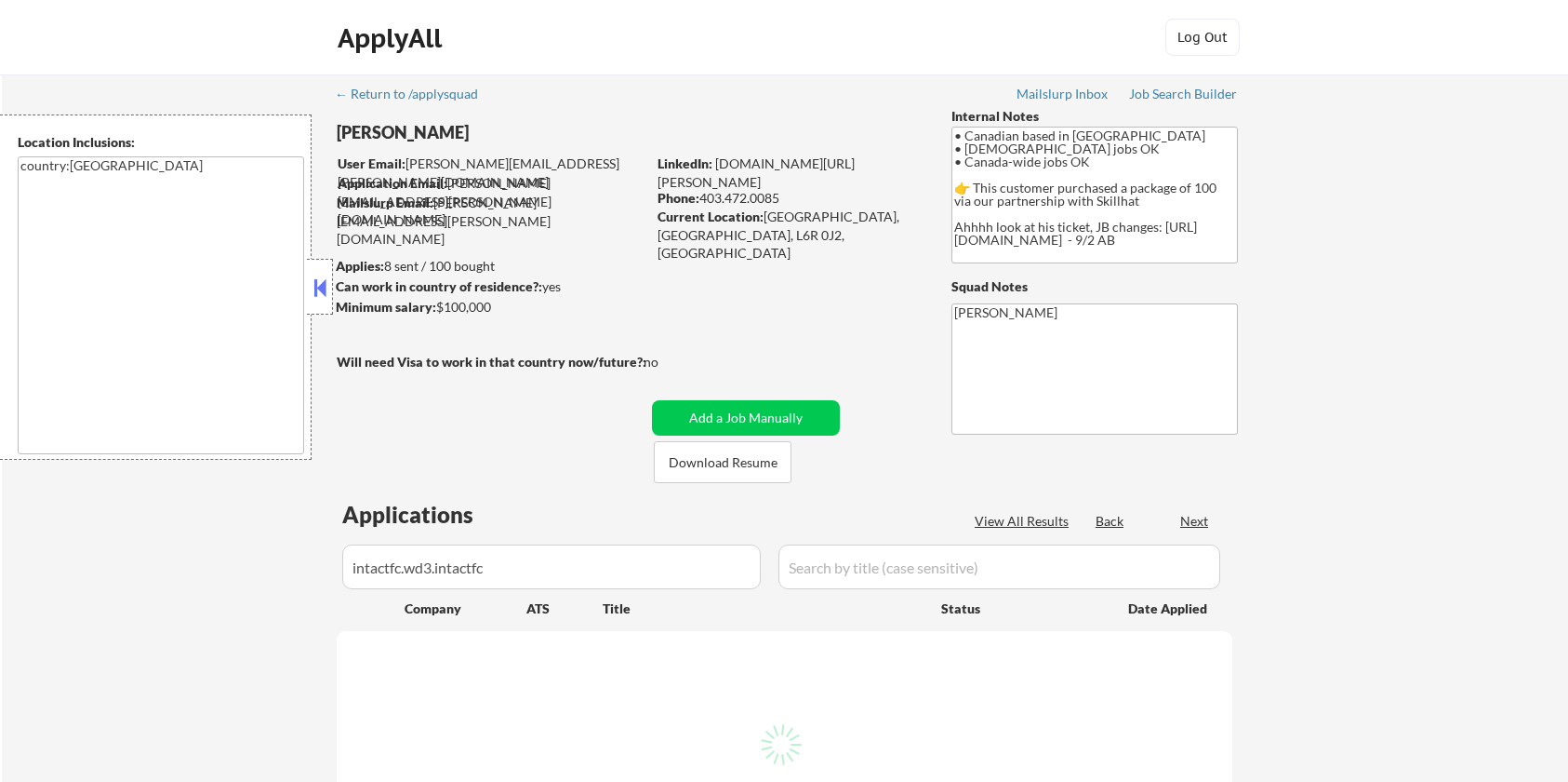
select select ""pending""
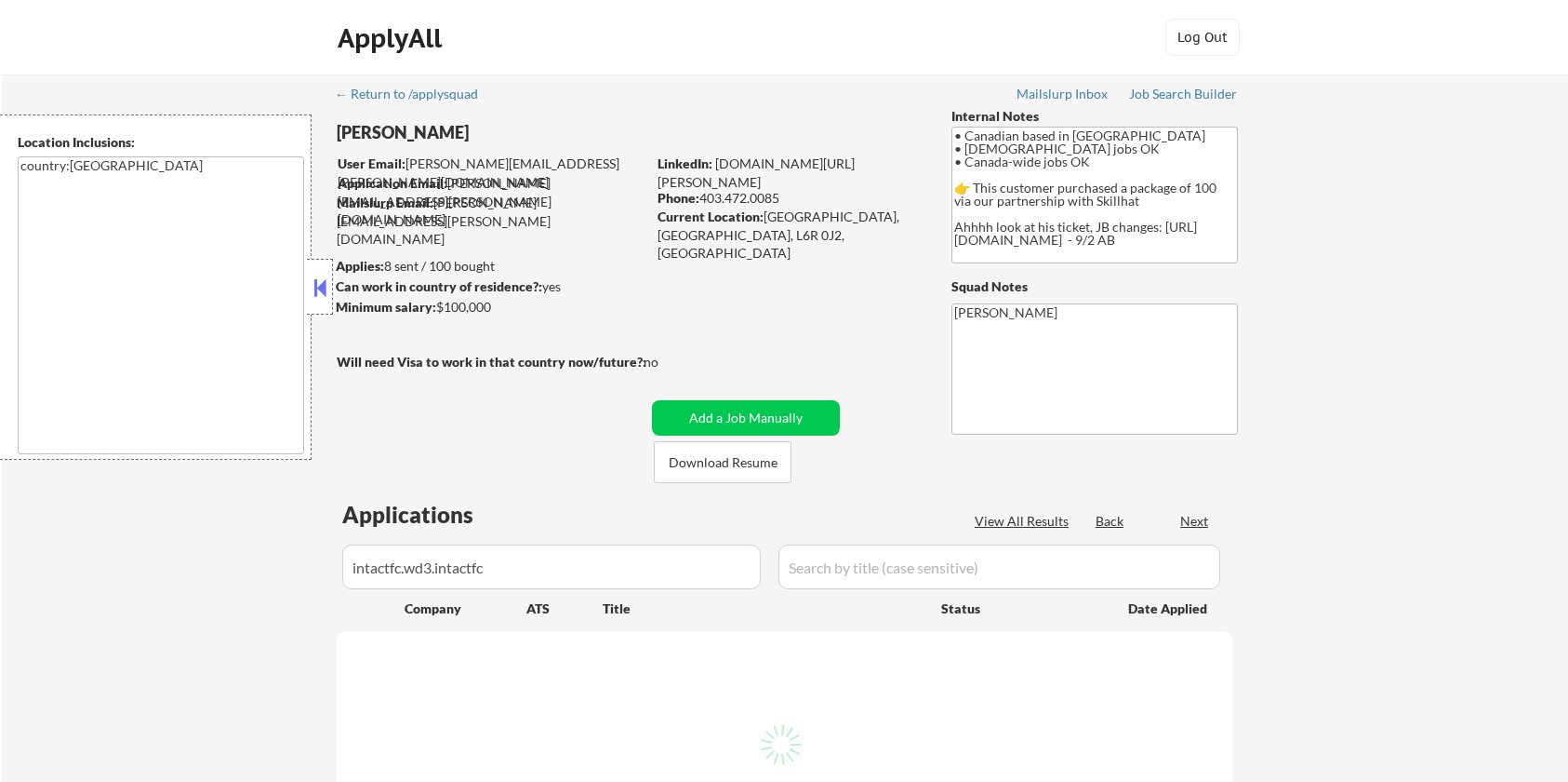
select select ""pending""
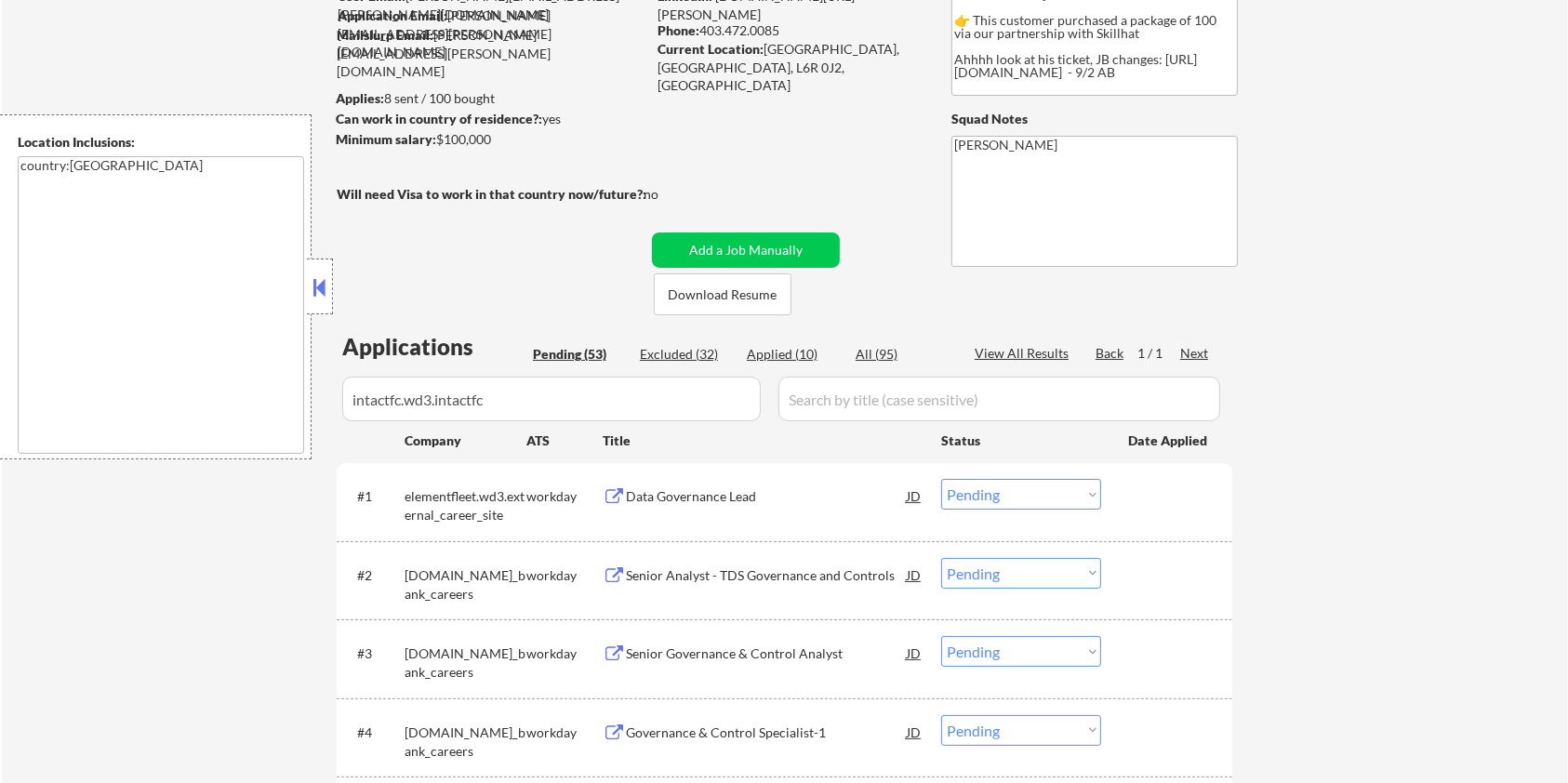
scroll to position [247, 0]
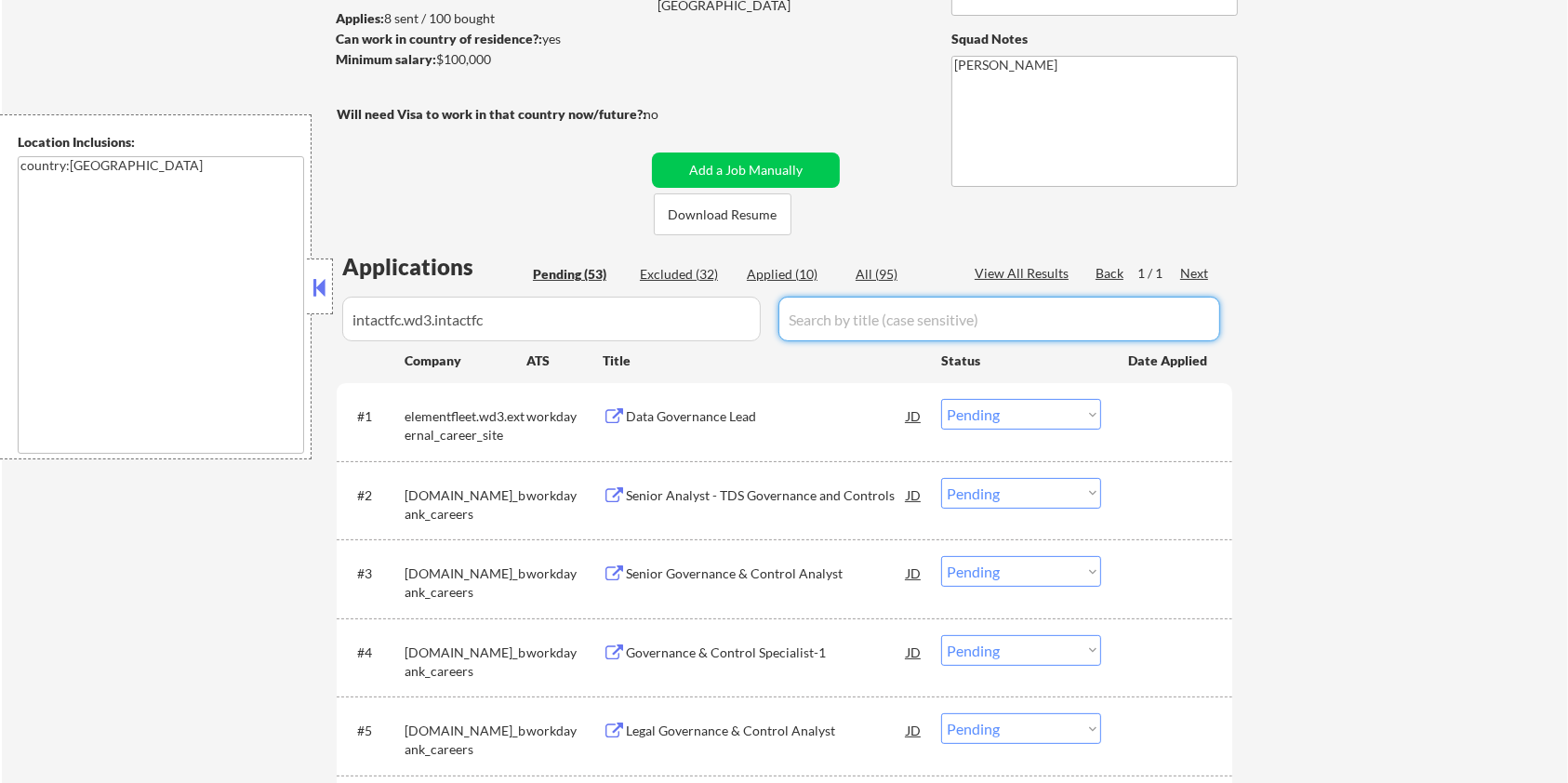
click at [877, 320] on input "input" at bounding box center [999, 319] width 442 height 45
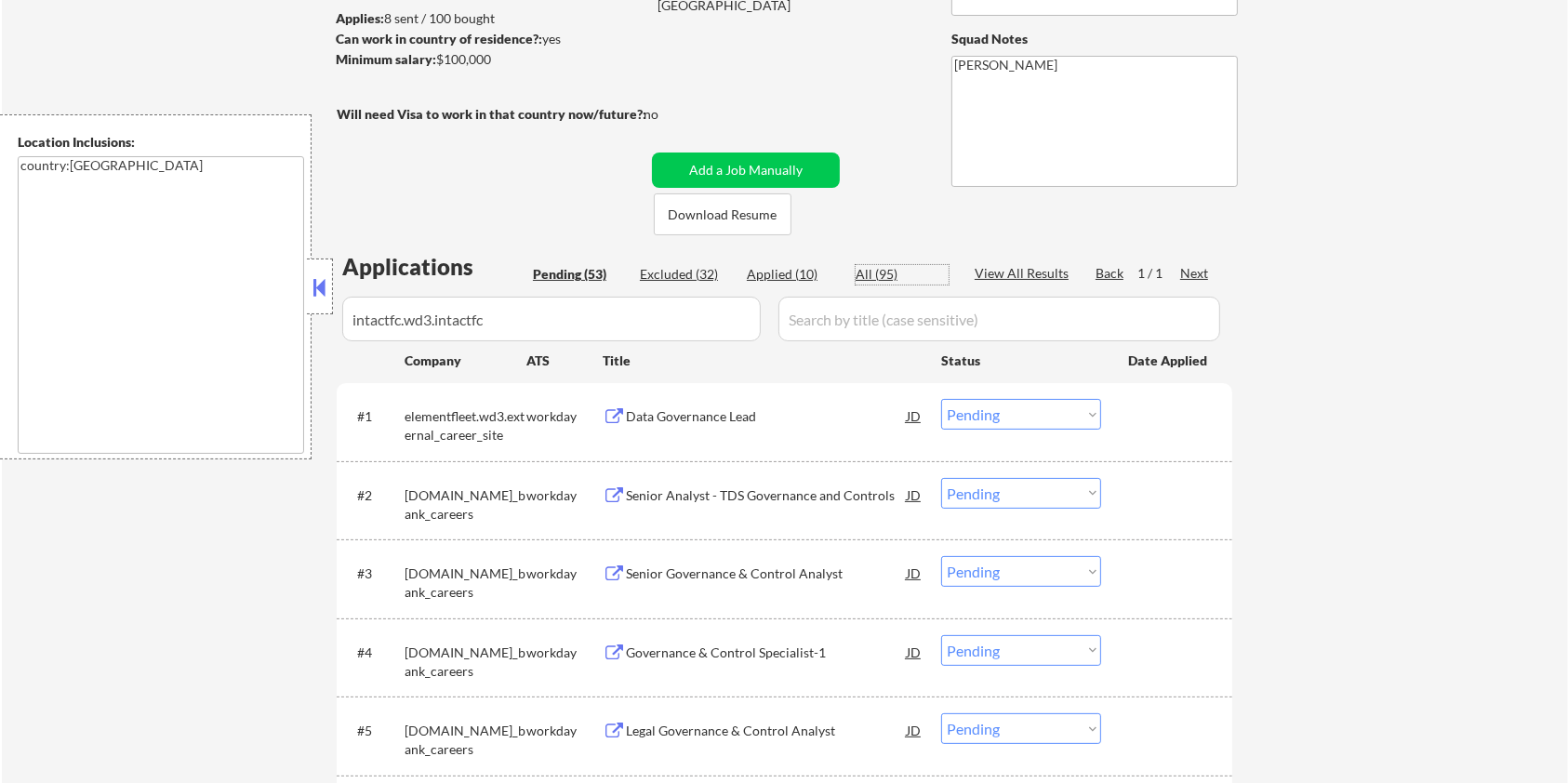
click at [865, 267] on div "All (95)" at bounding box center [901, 274] width 93 height 18
select select ""applied""
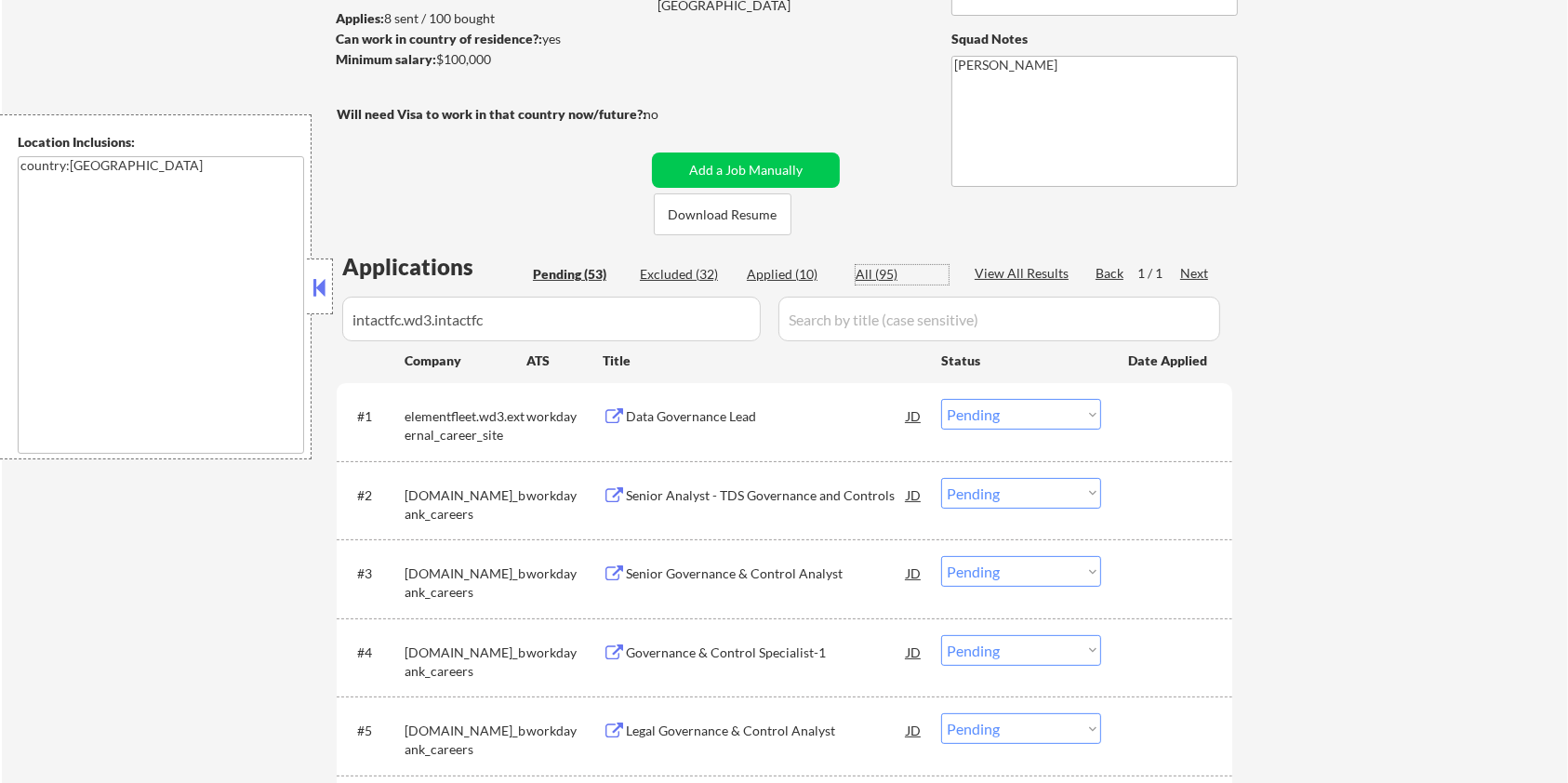
select select ""applied""
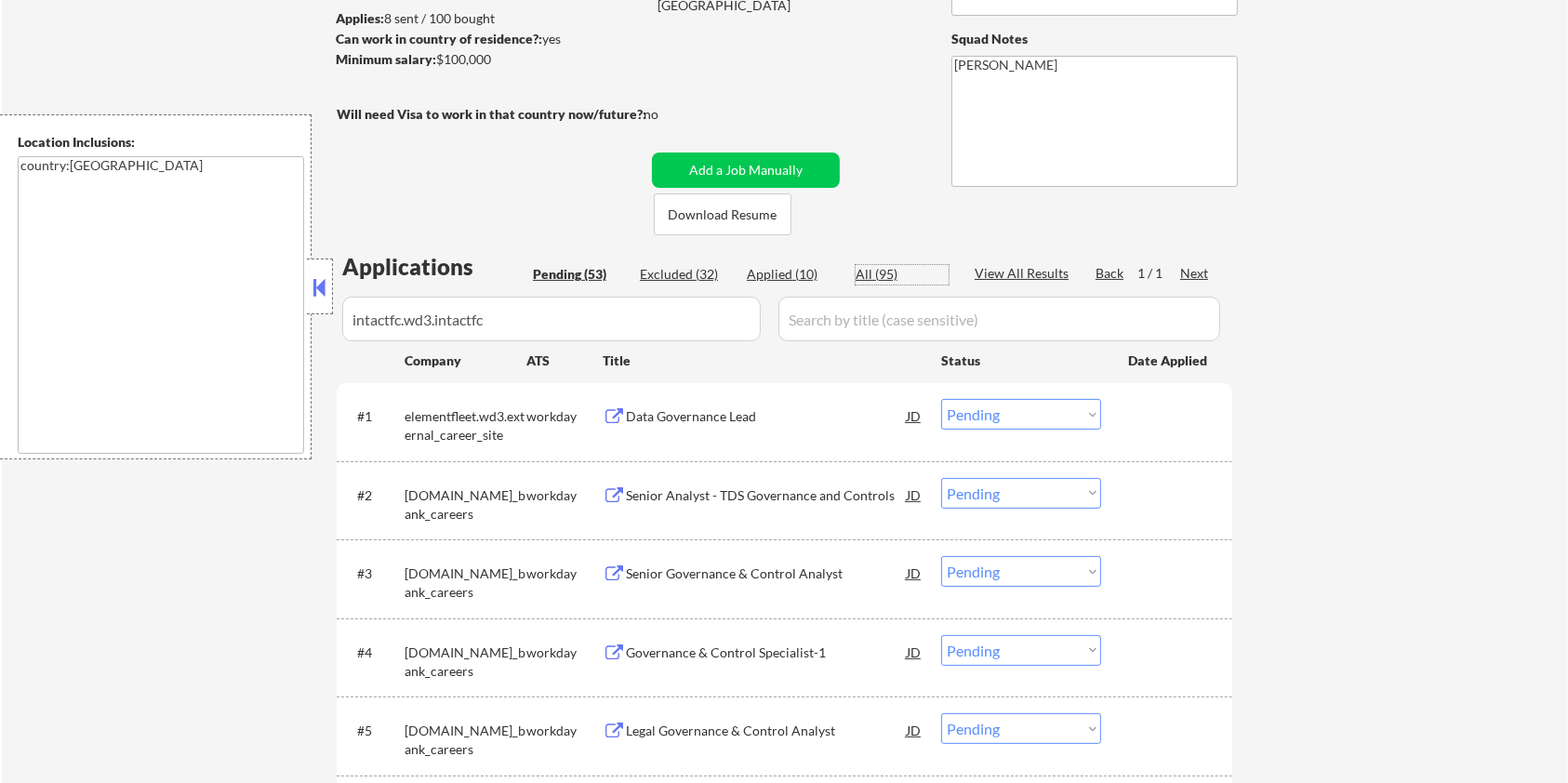
select select ""applied""
select select ""excluded__expired_""
select select ""excluded__bad_match_""
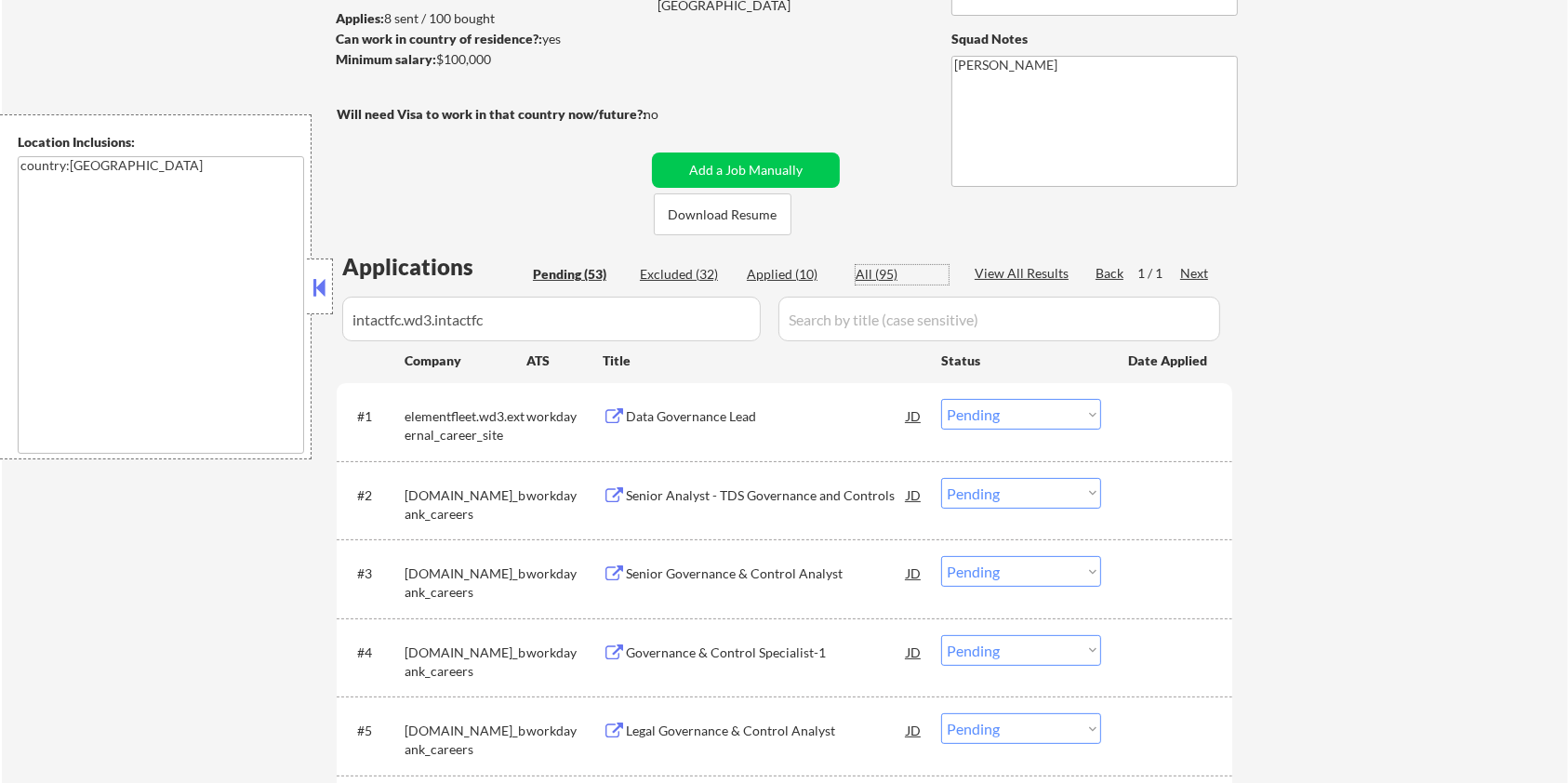
select select ""excluded__expired_""
select select ""excluded__other_""
select select ""excluded__expired_""
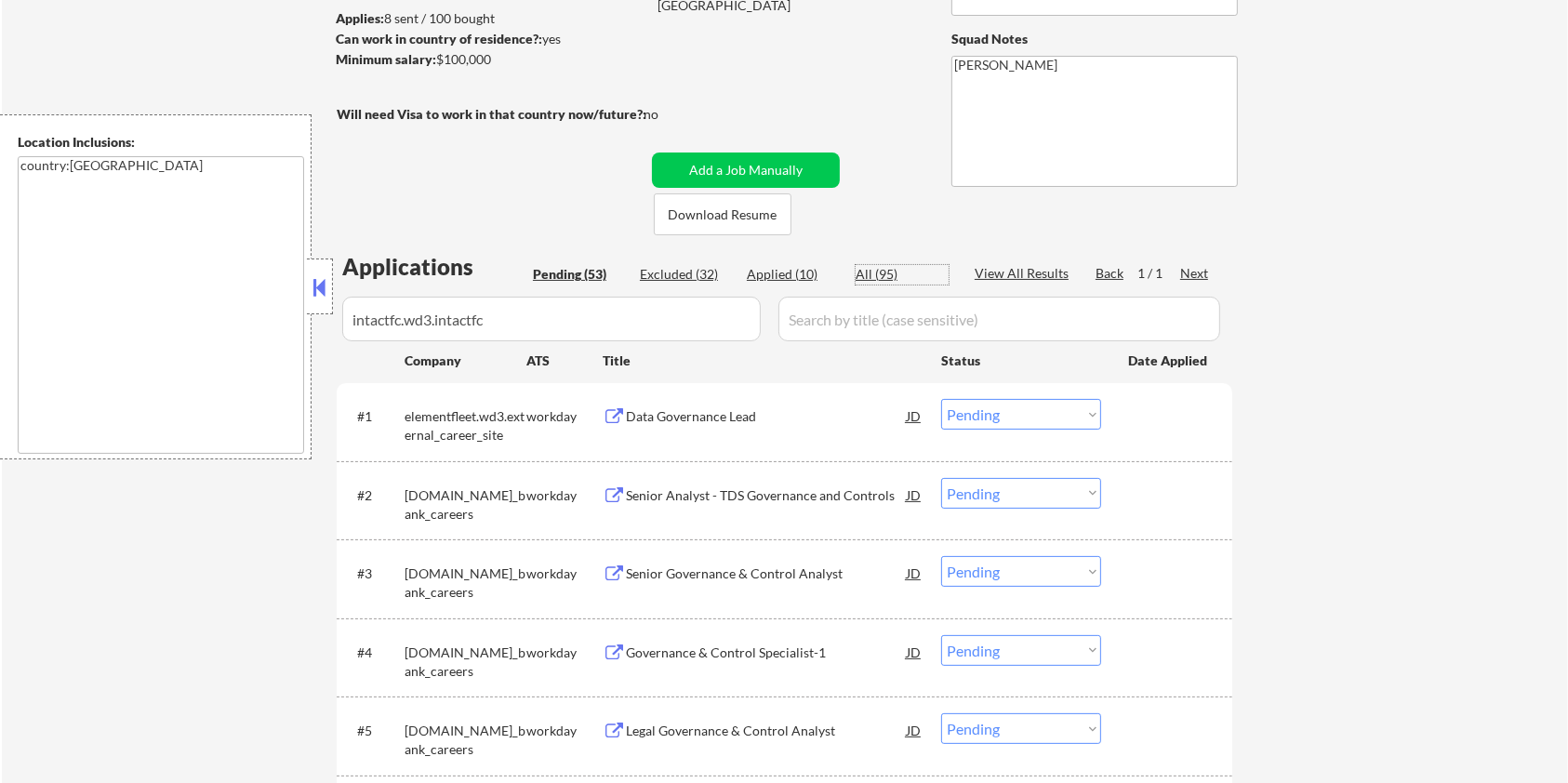
select select ""excluded__expired_""
select select ""excluded__other_""
select select ""excluded__expired_""
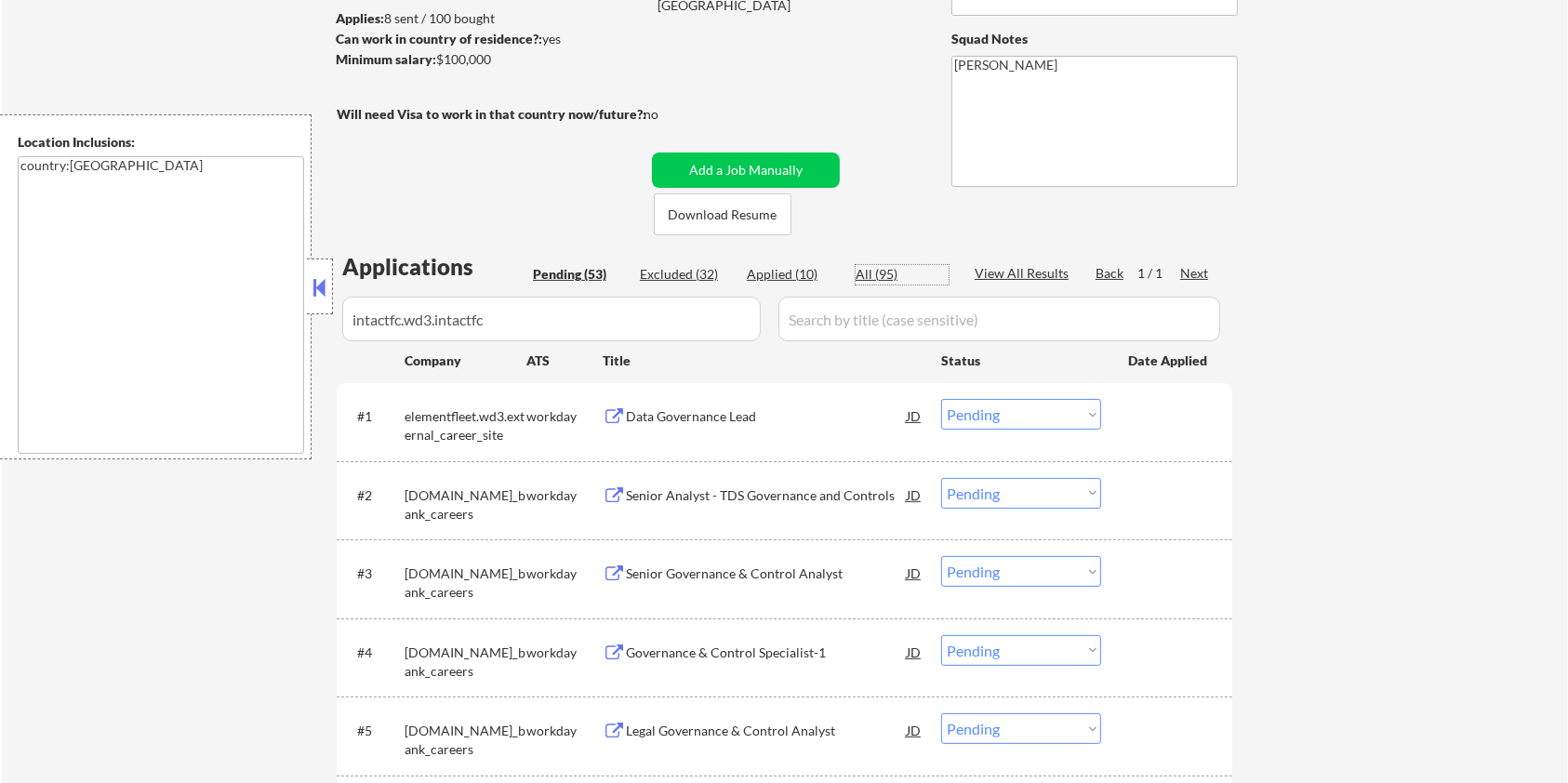
select select ""excluded__expired_""
select select ""excluded__salary_""
select select ""excluded__bad_match_""
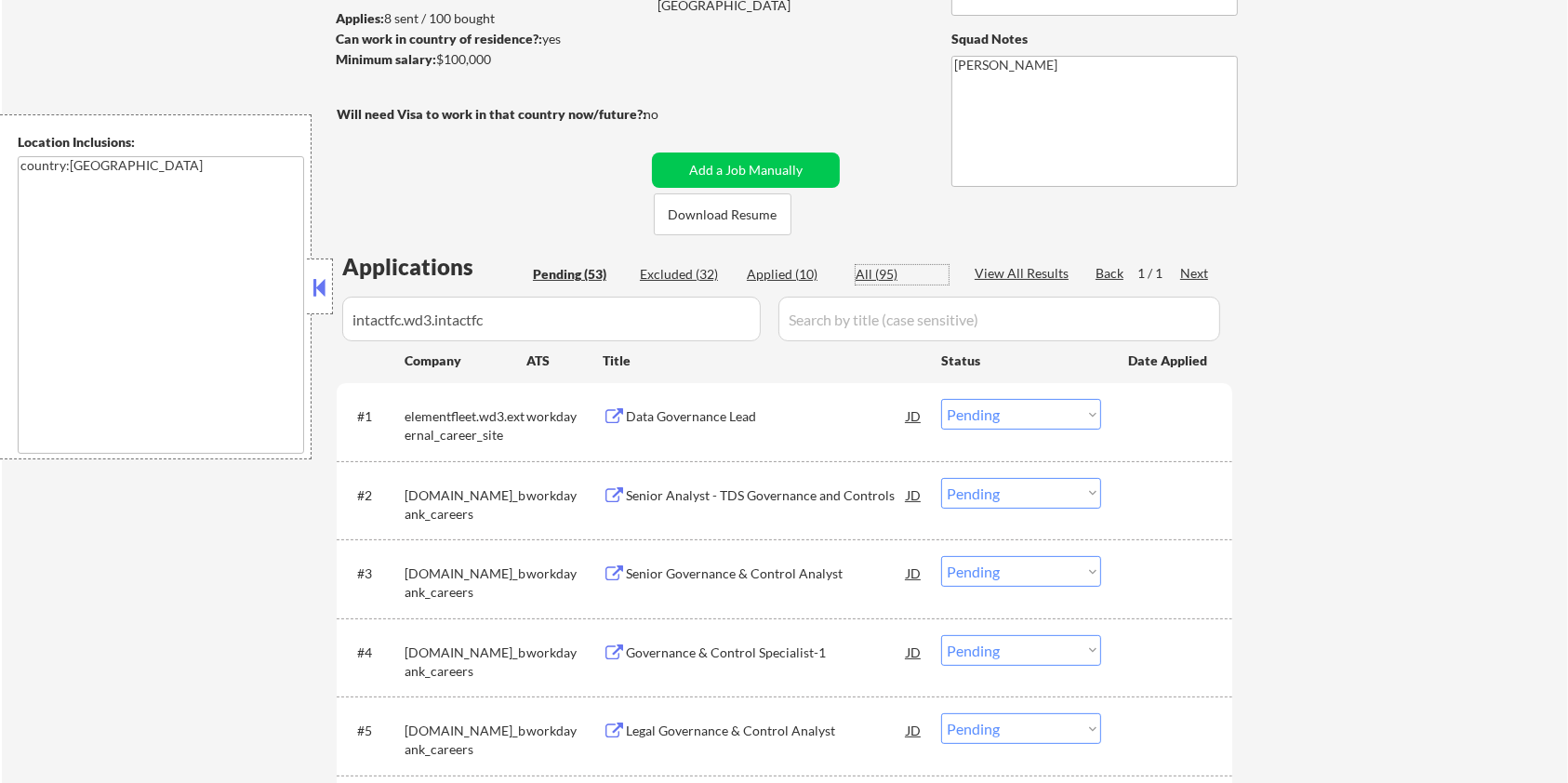
select select ""excluded__bad_match_""
select select ""excluded__salary_""
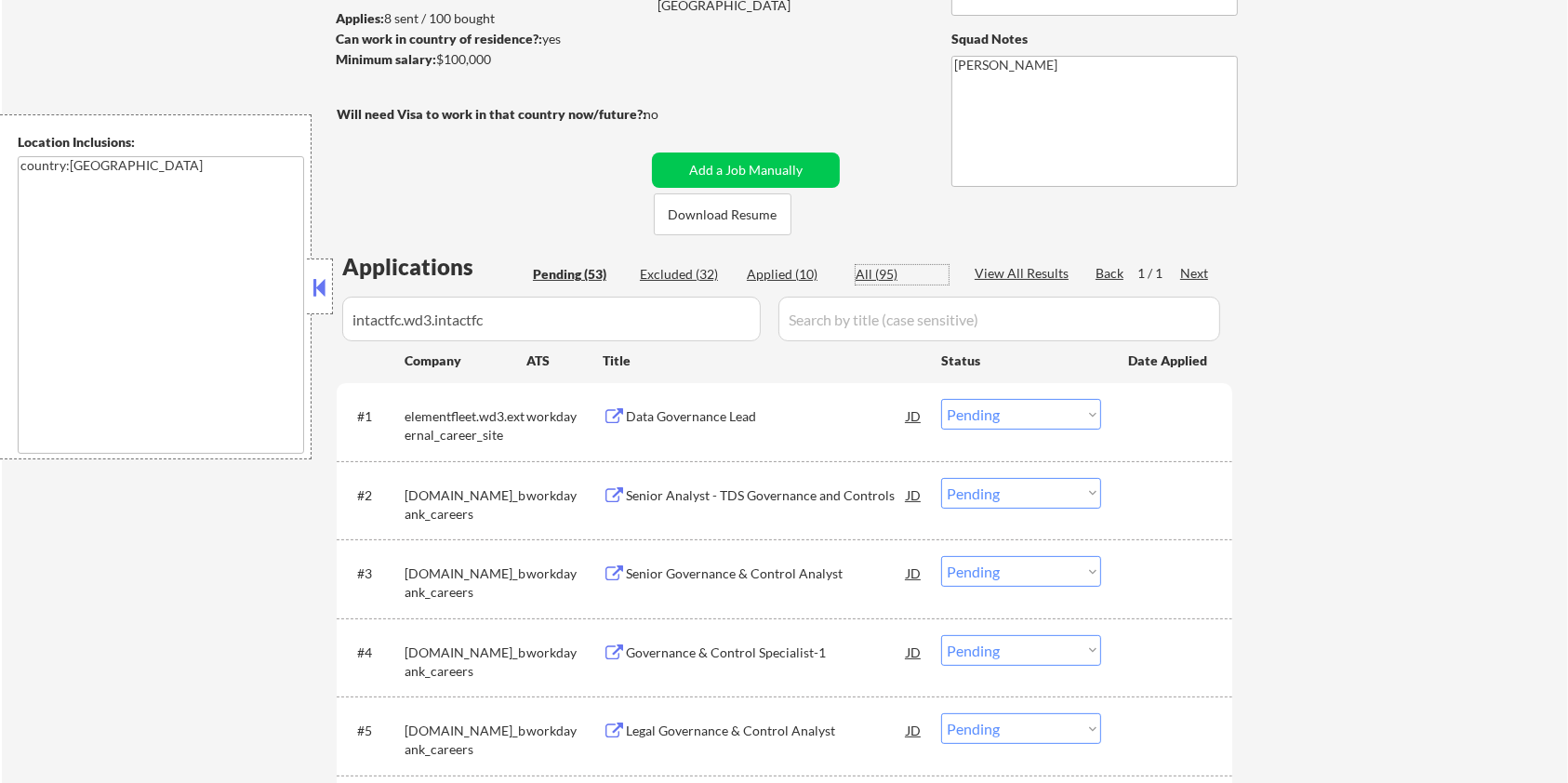
select select ""excluded__bad_match_""
select select ""excluded__other_""
select select ""excluded__expired_""
select select ""excluded__bad_match_""
select select ""pending""
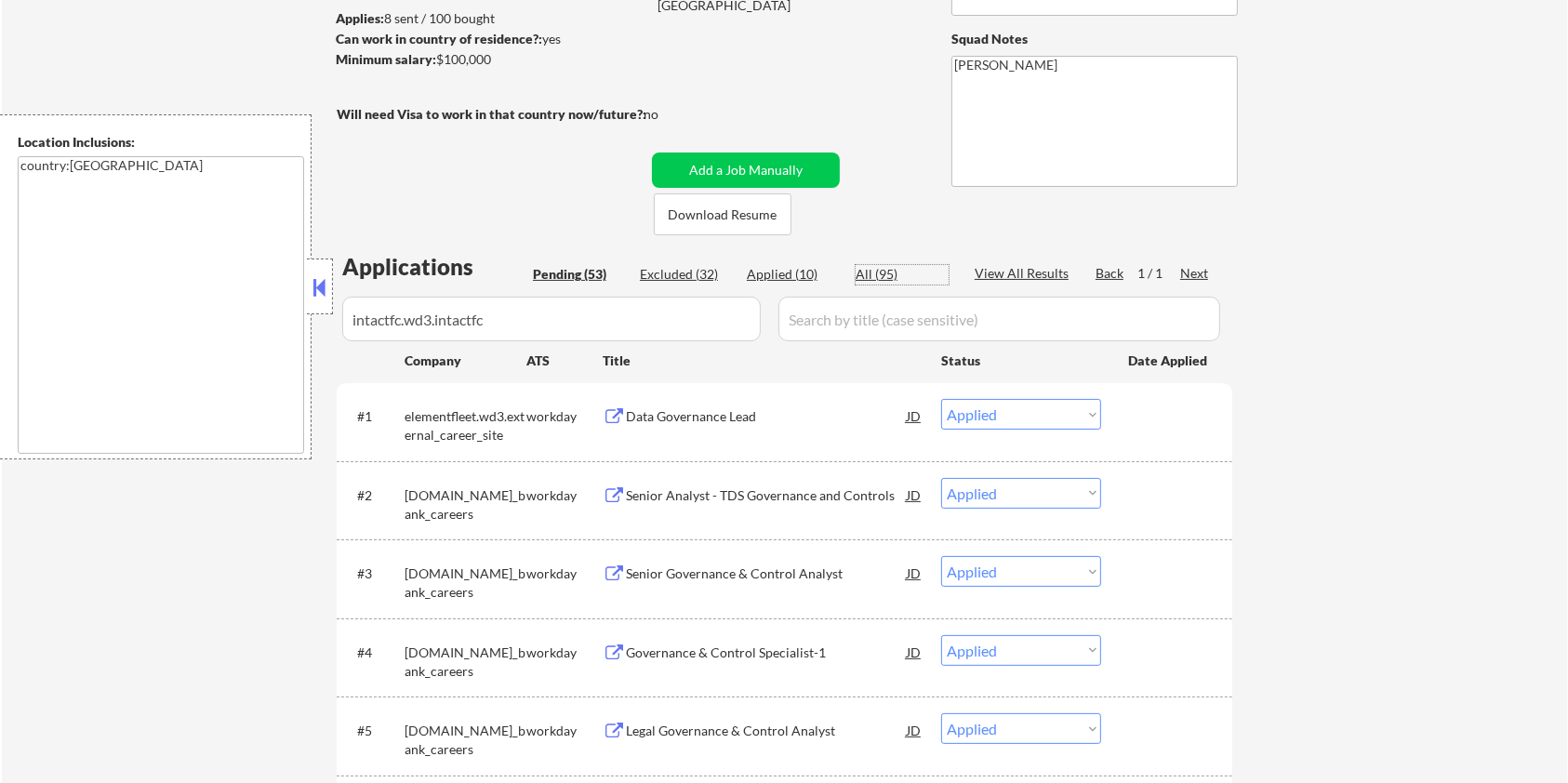
select select ""pending""
select select ""excluded__bad_match_""
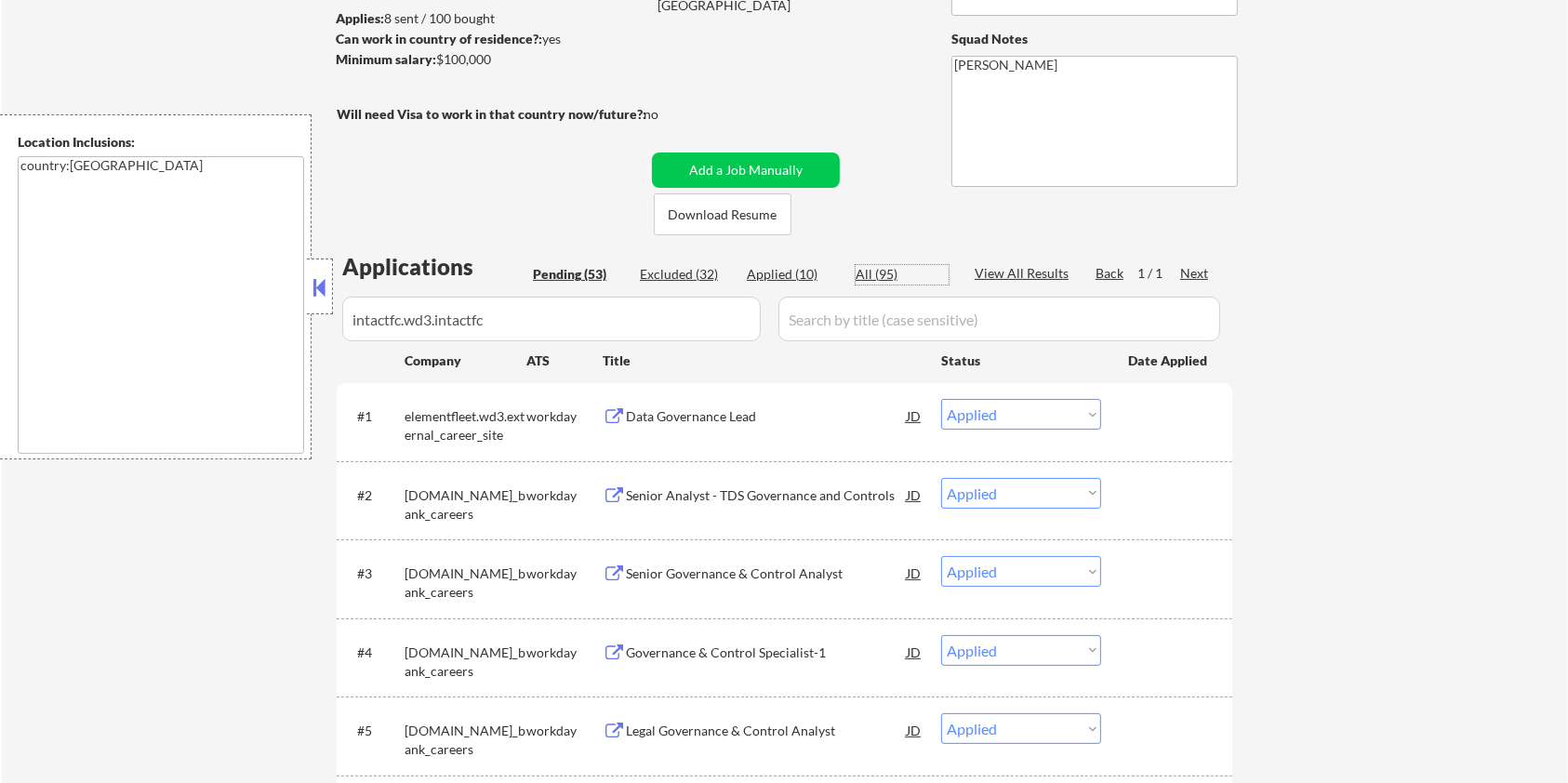
select select ""pending""
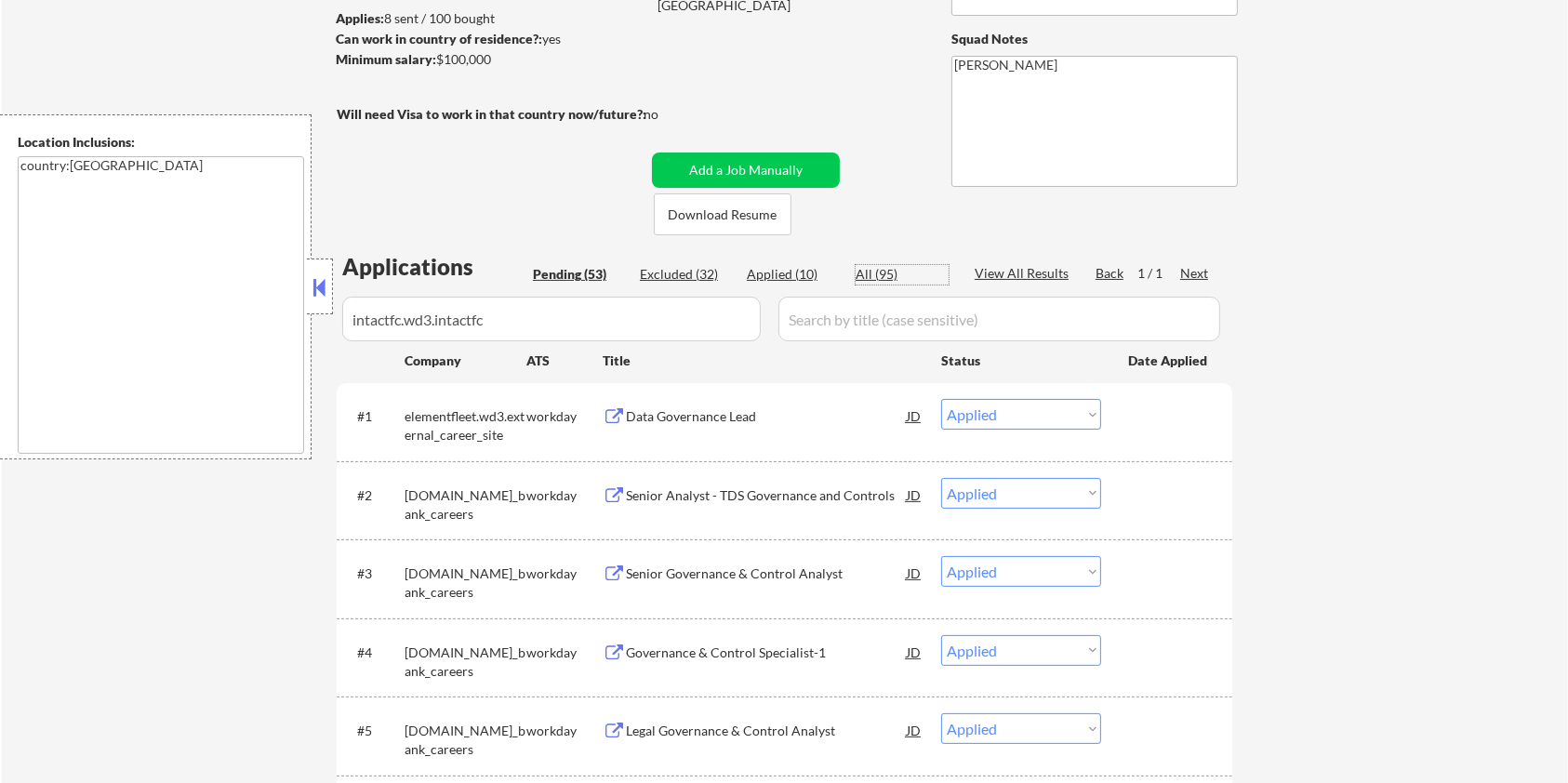
select select ""pending""
select select ""excluded__bad_match_""
select select ""pending""
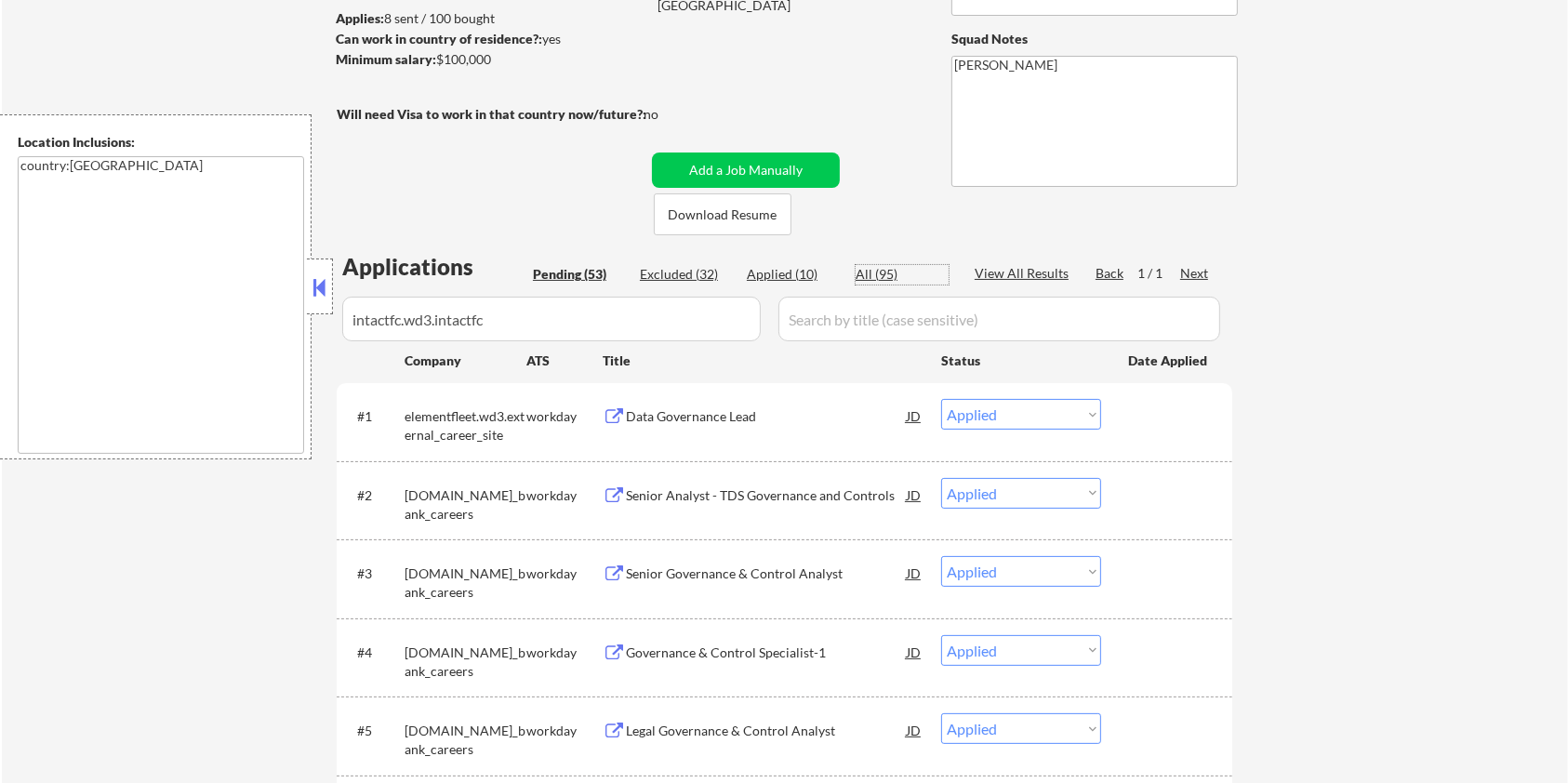
select select ""pending""
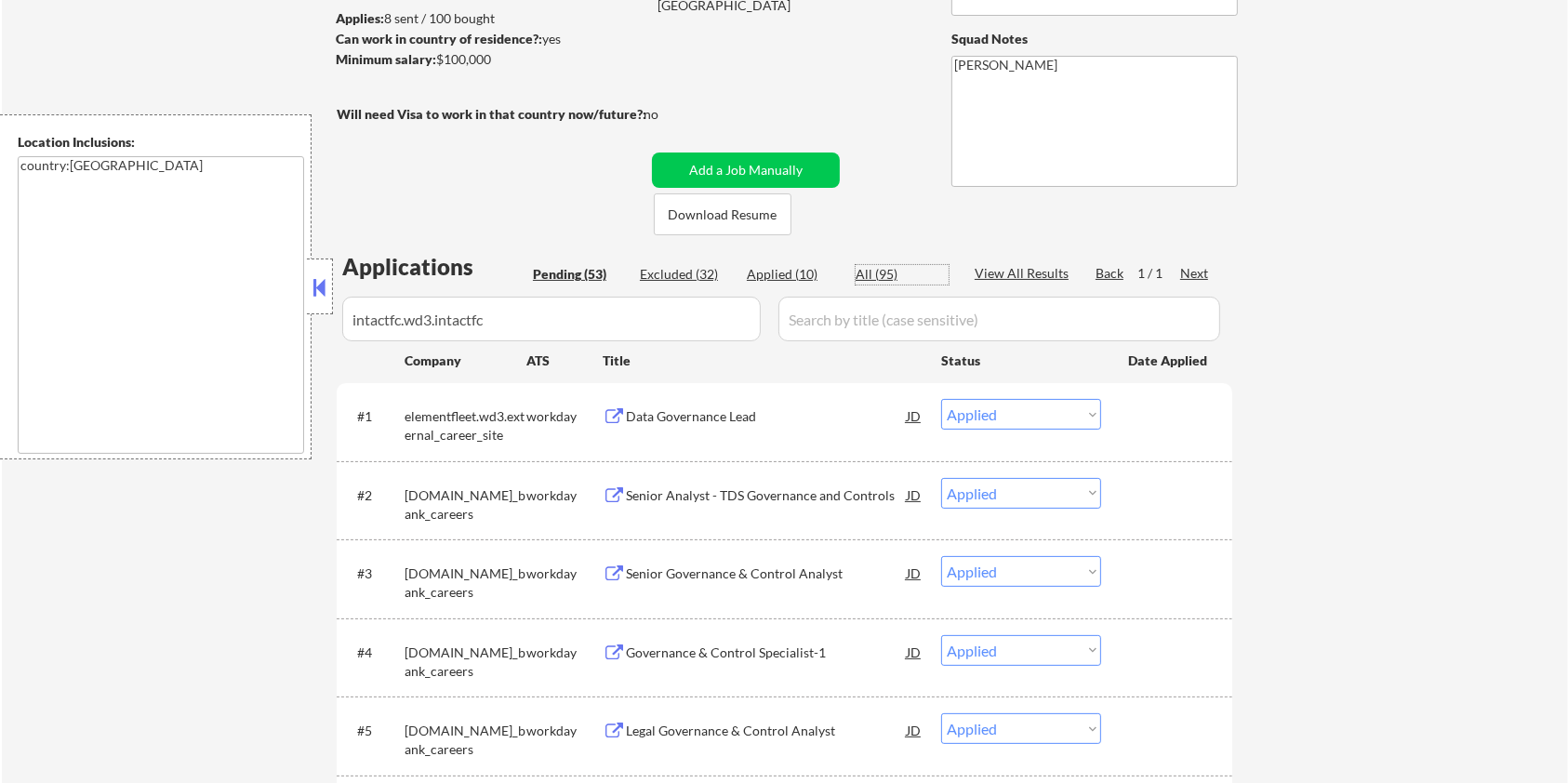
select select ""pending""
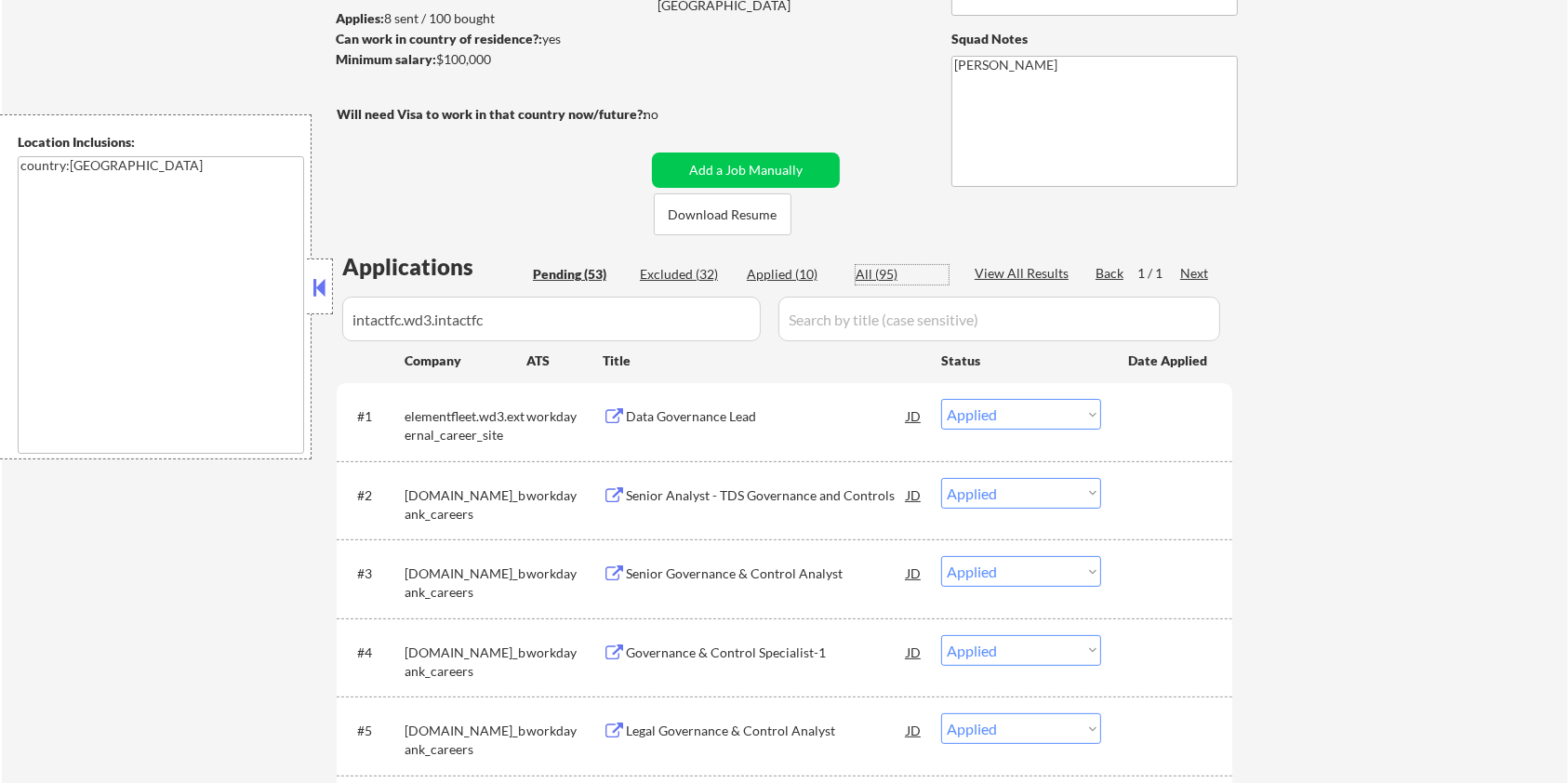
select select ""excluded""
select select ""pending""
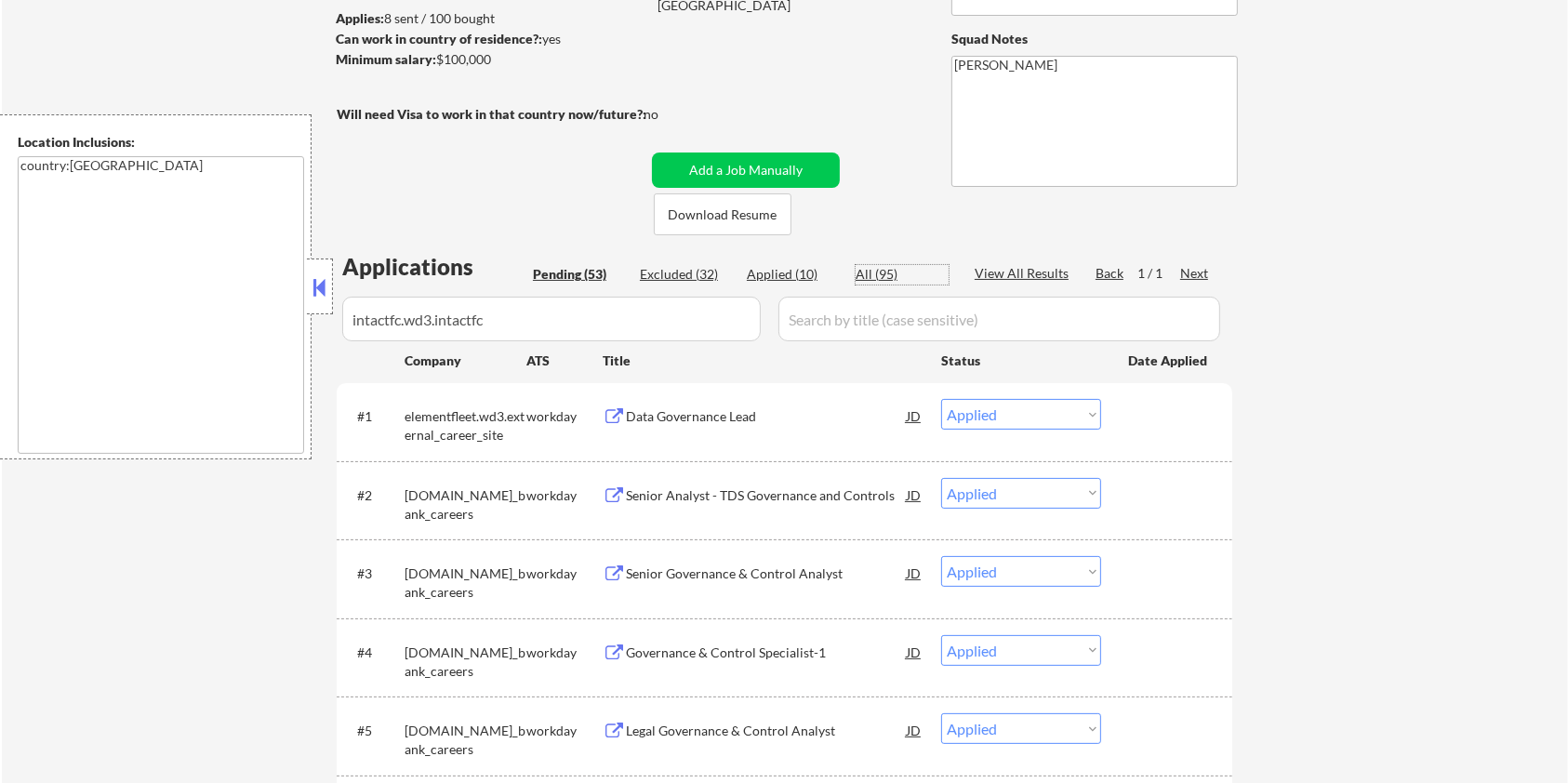
select select ""pending""
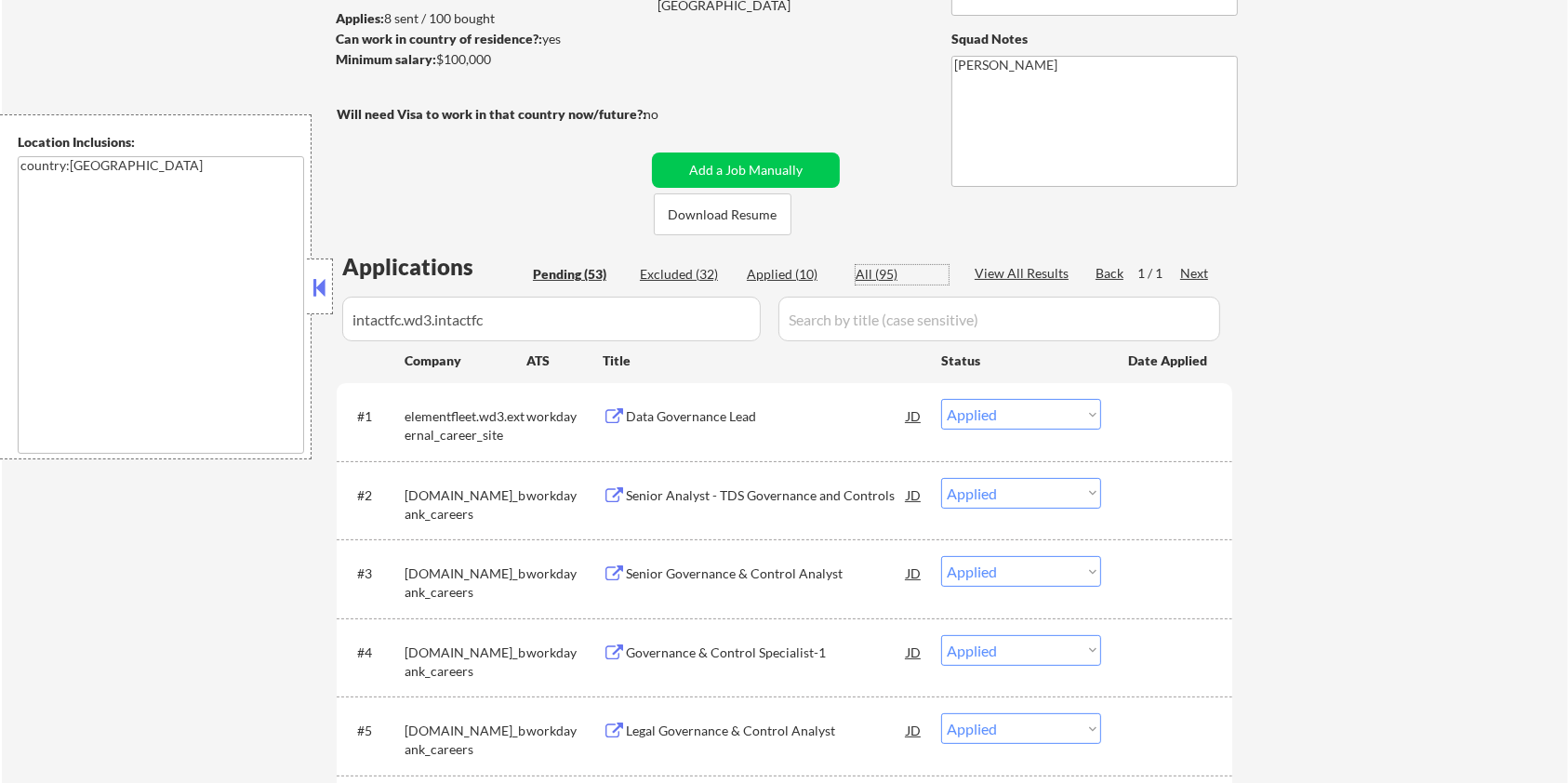
select select ""pending""
select select ""excluded__expired_""
select select ""pending""
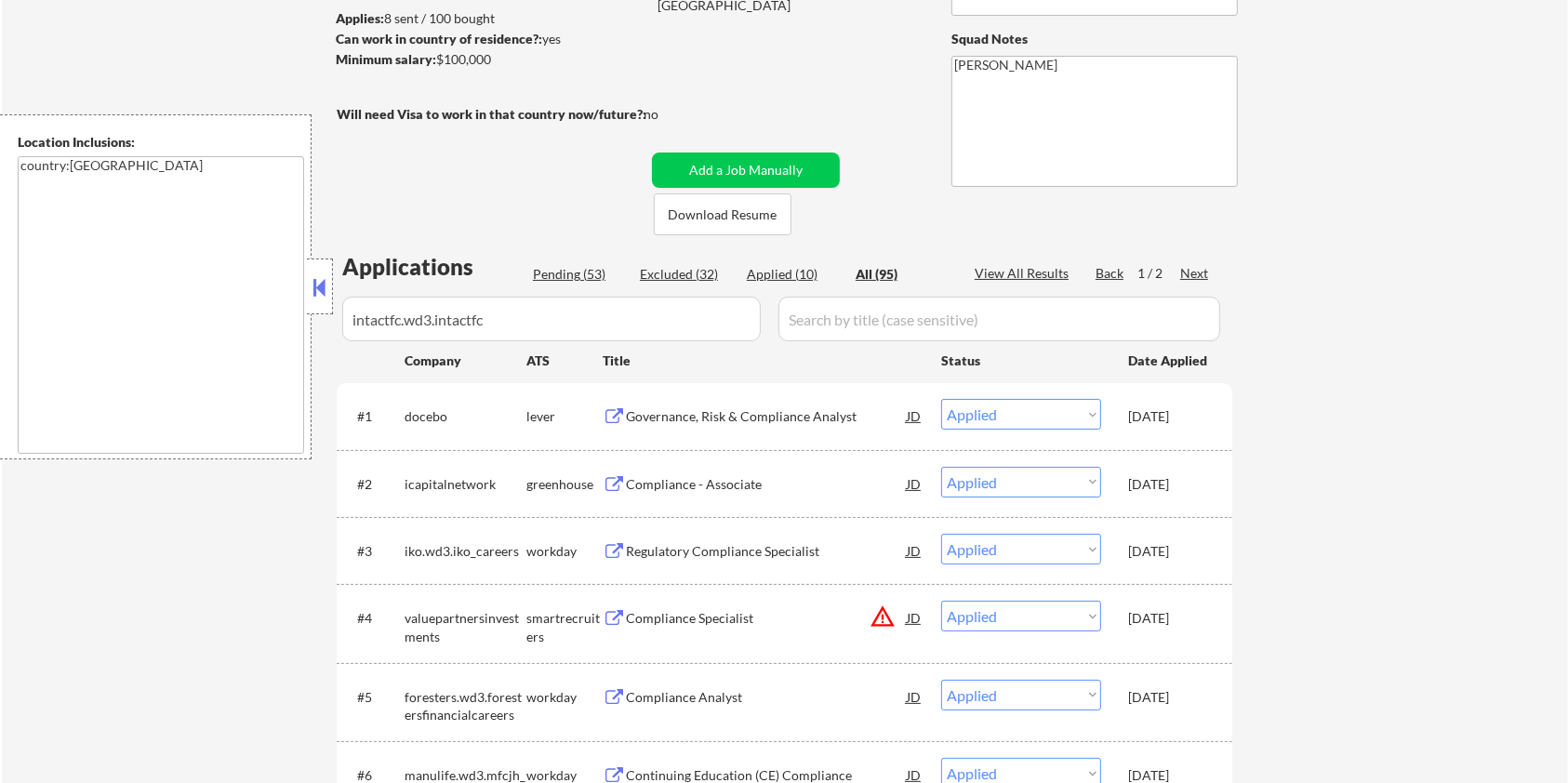
click at [570, 271] on div "Pending (53)" at bounding box center [579, 274] width 93 height 18
select select ""pending""
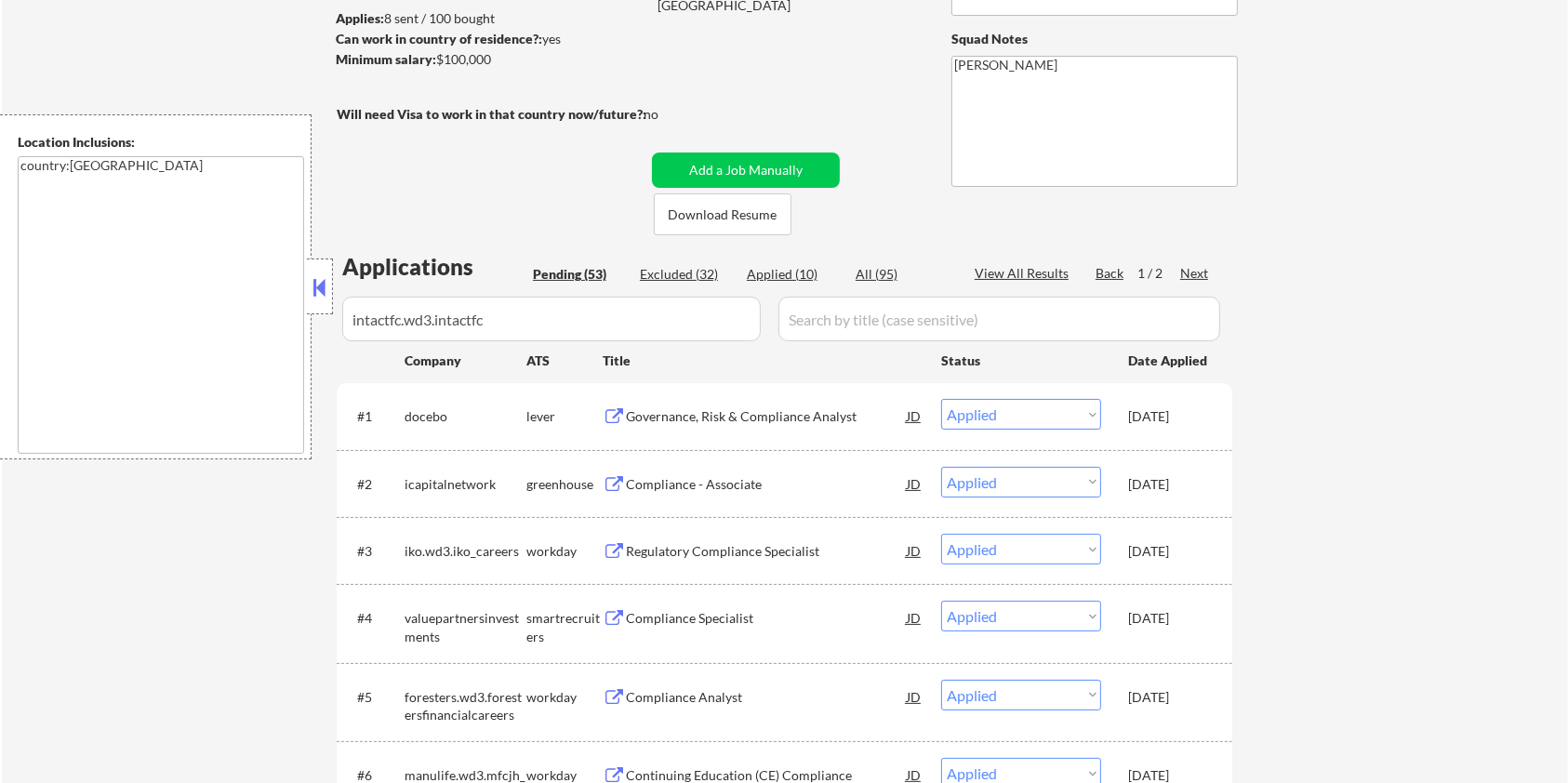
select select ""pending""
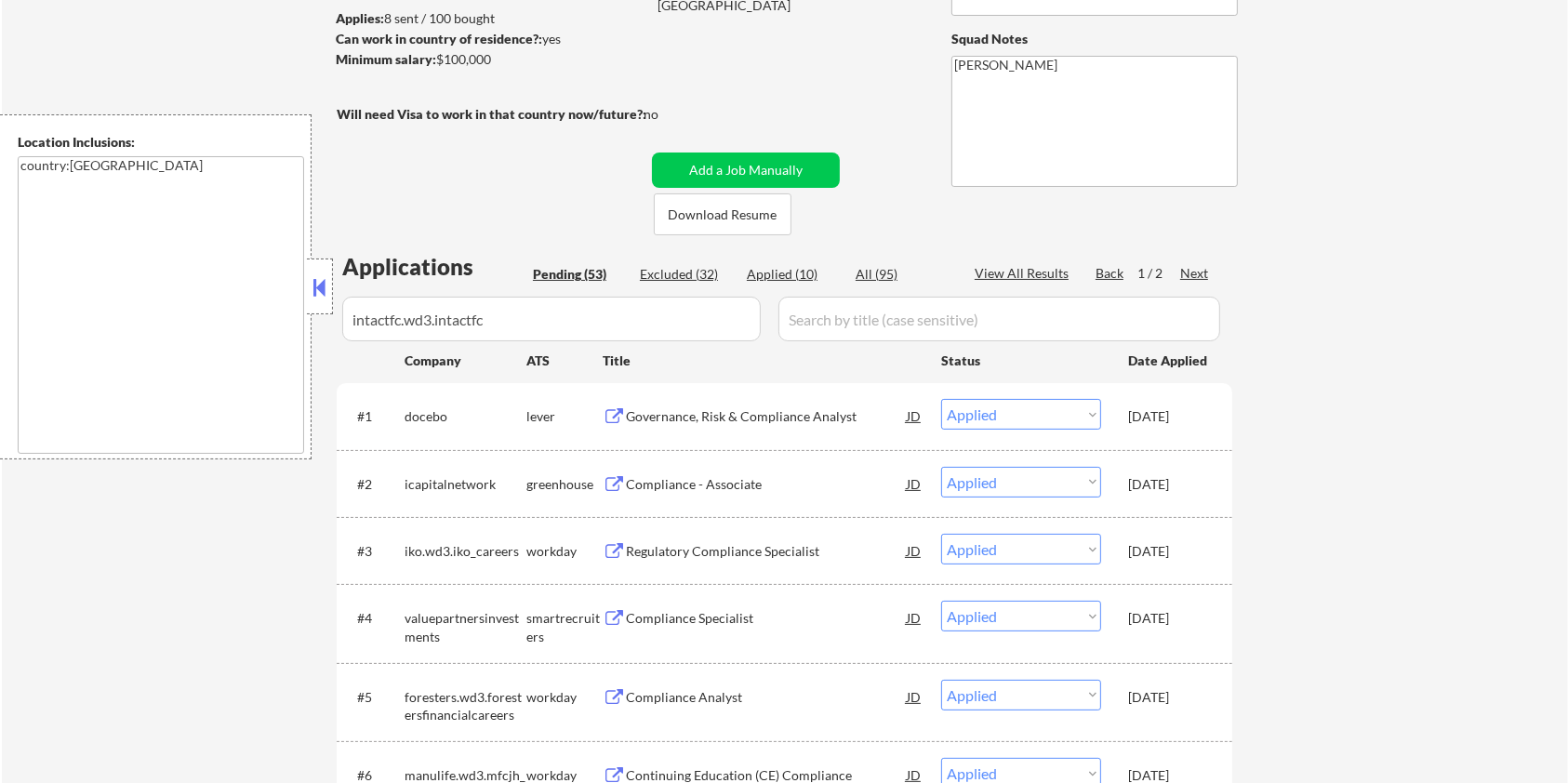
select select ""pending""
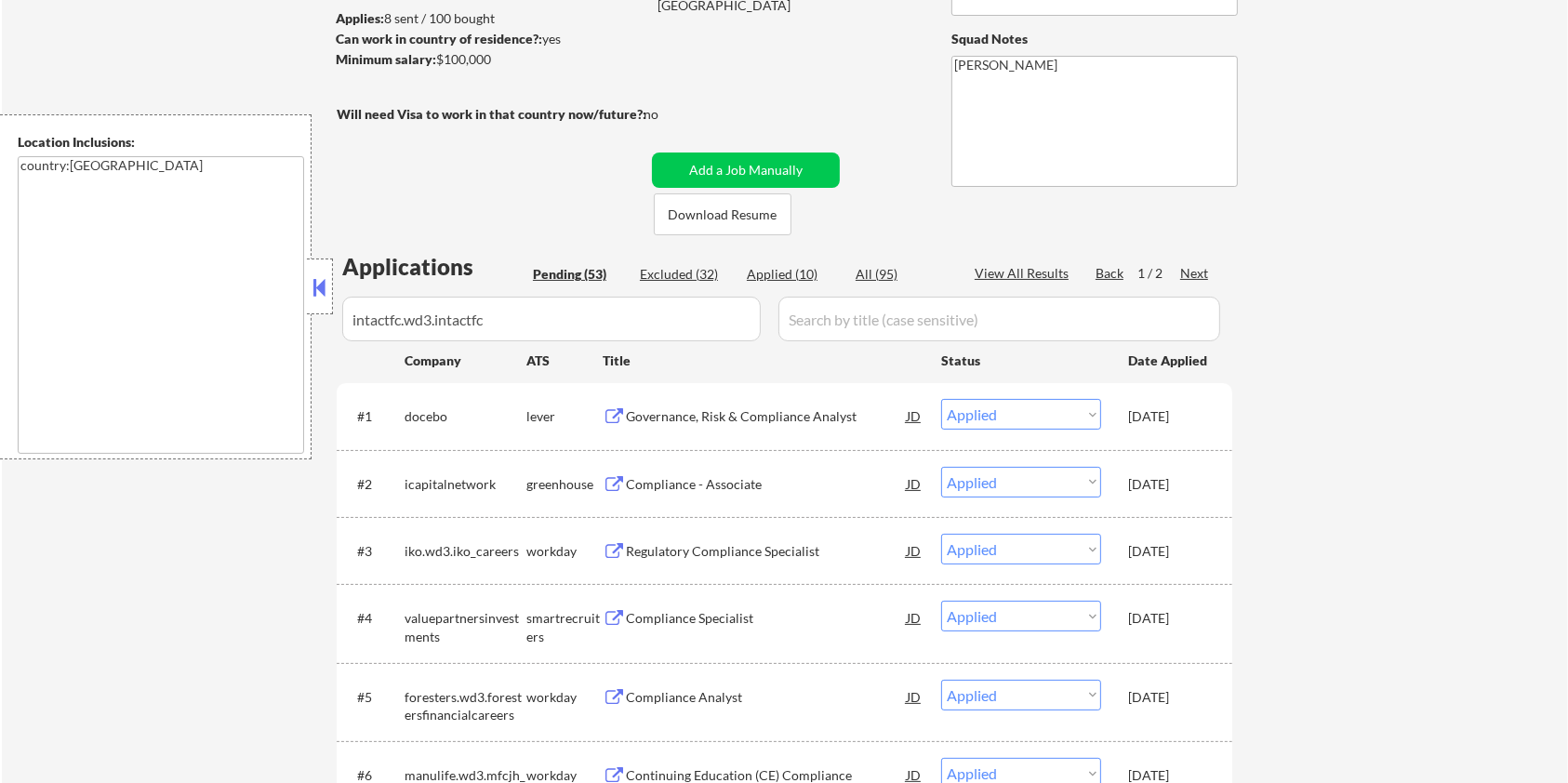
select select ""pending""
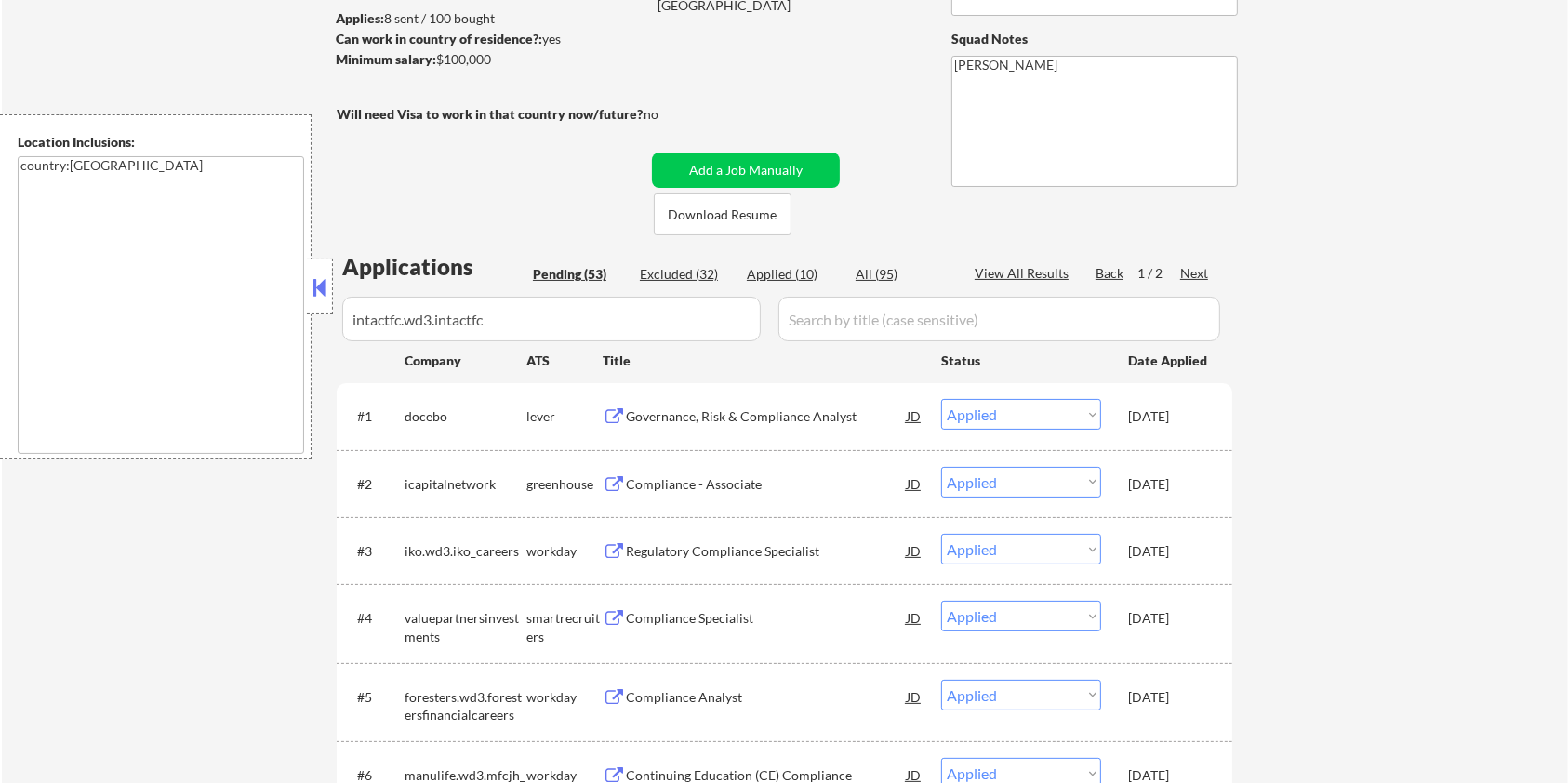
select select ""pending""
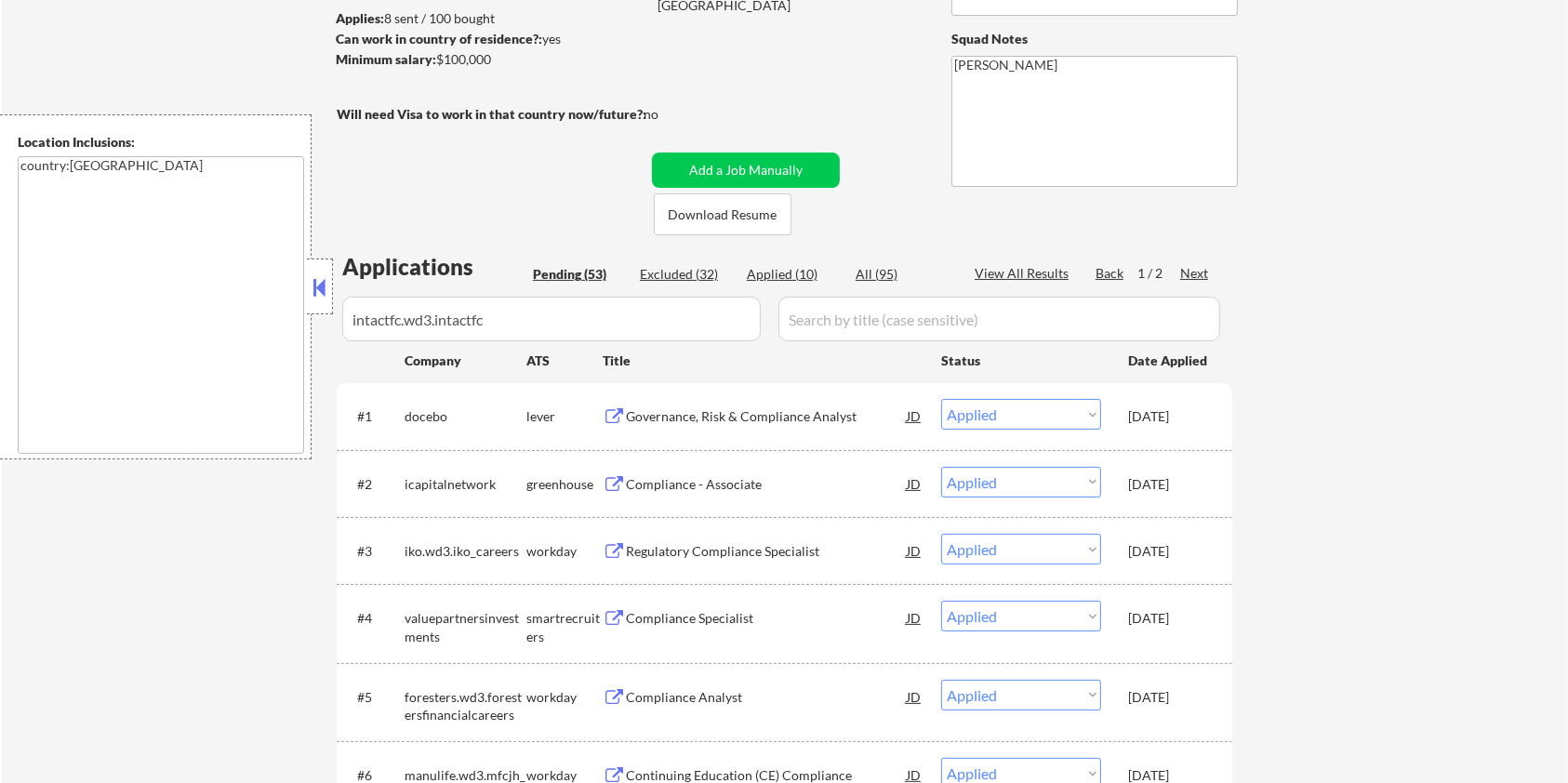
select select ""pending""
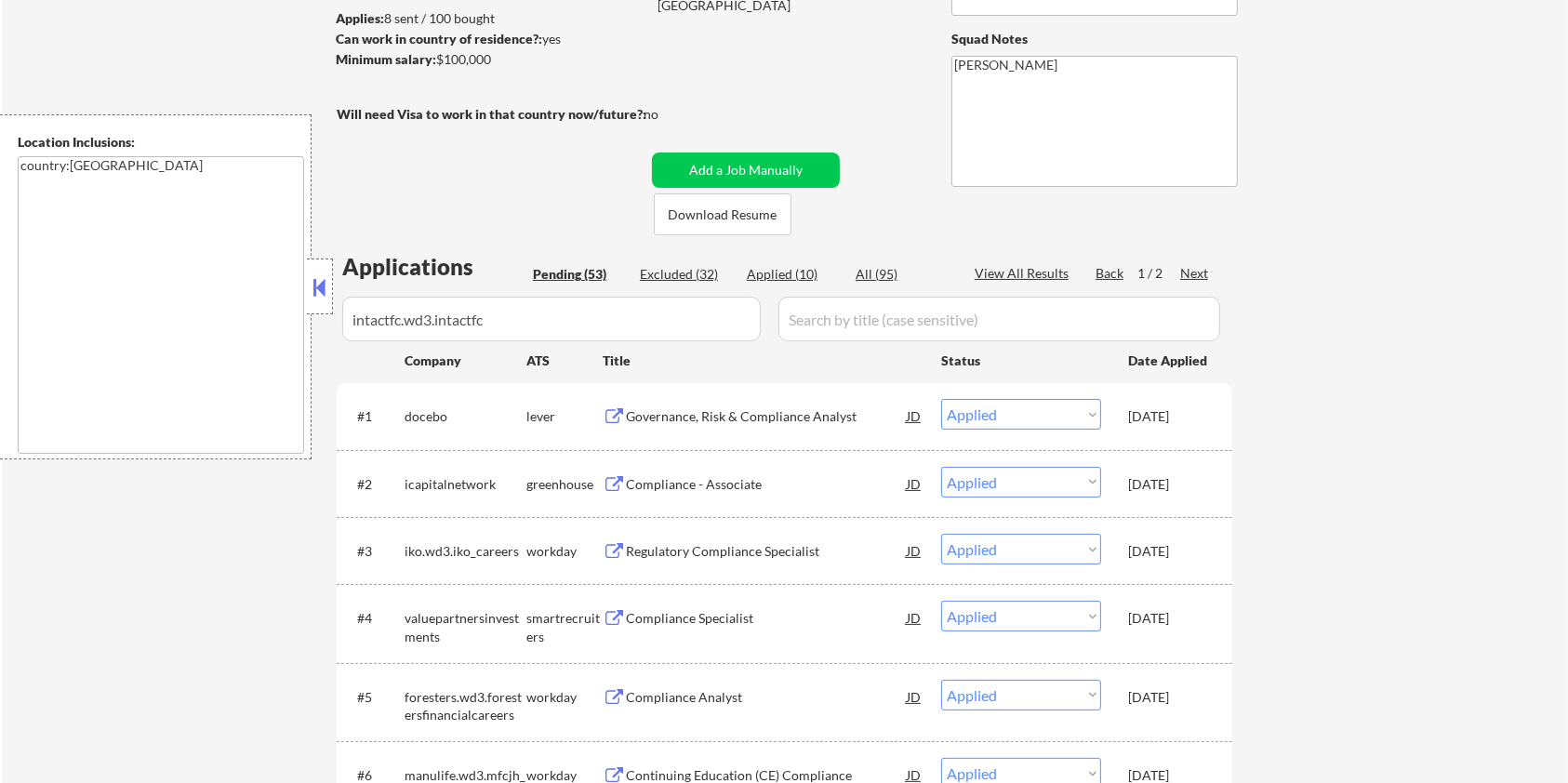
select select ""pending""
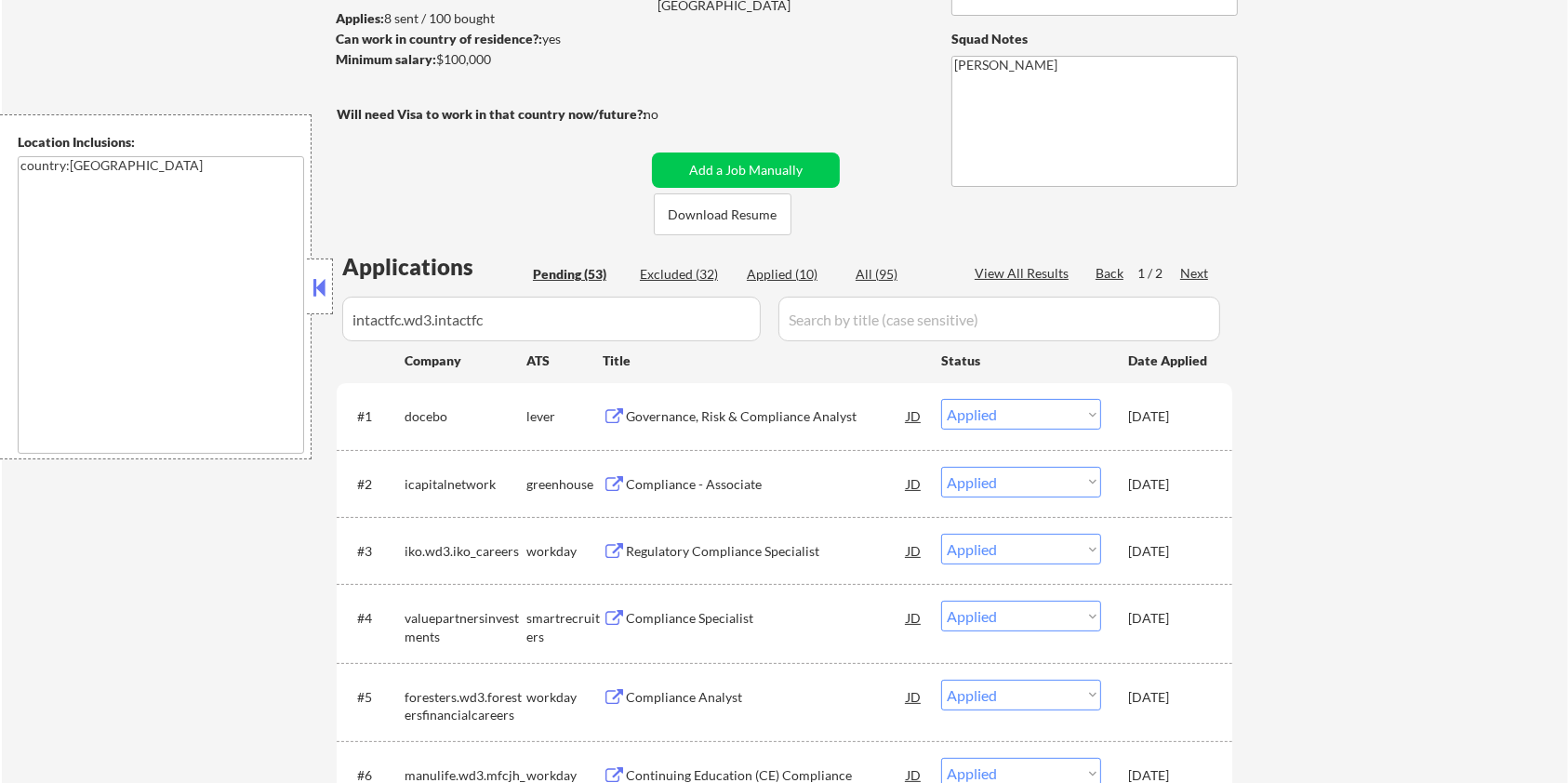
select select ""pending""
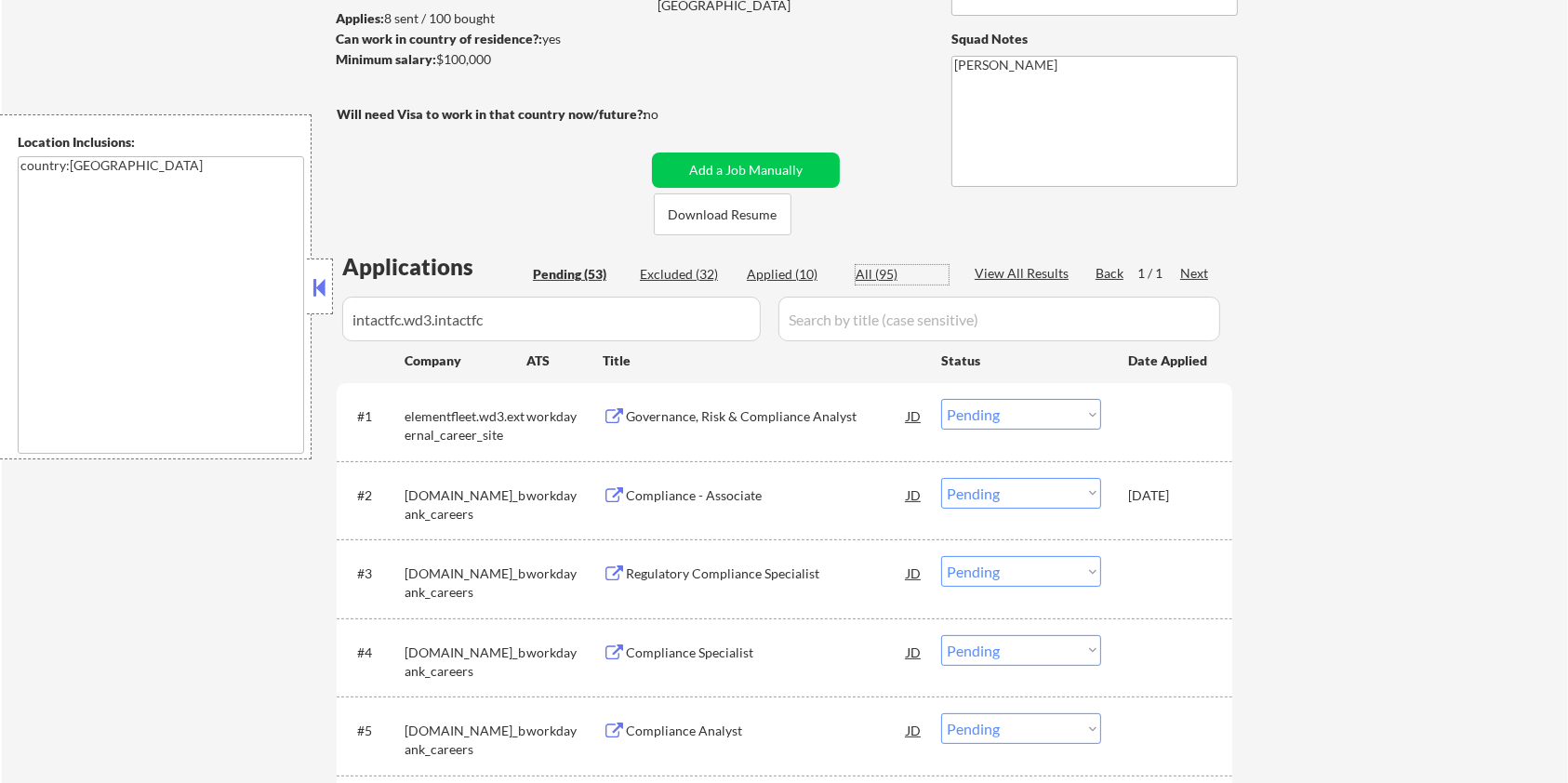
click at [871, 272] on div "All (95)" at bounding box center [901, 274] width 93 height 18
select select ""applied""
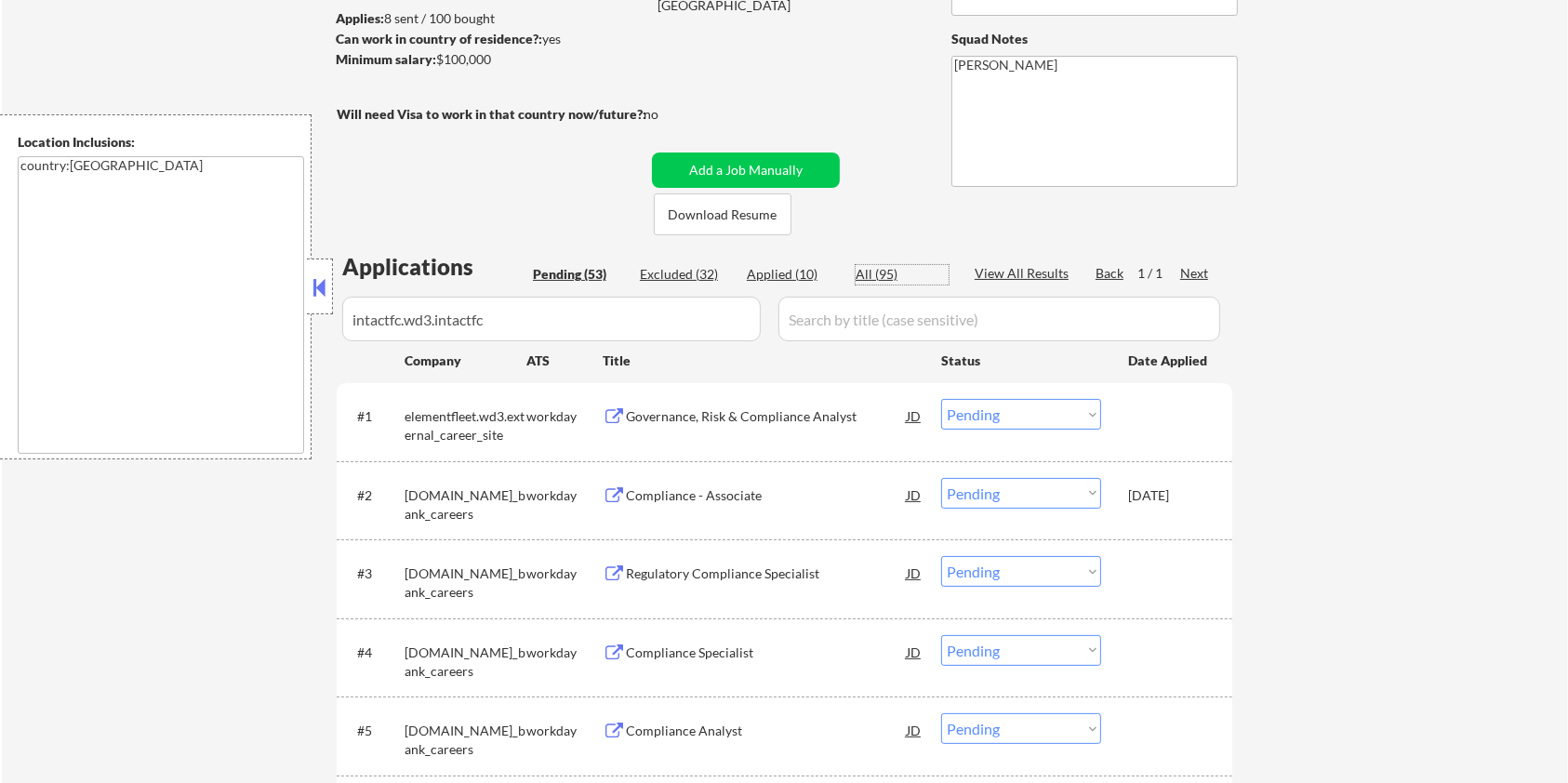
select select ""applied""
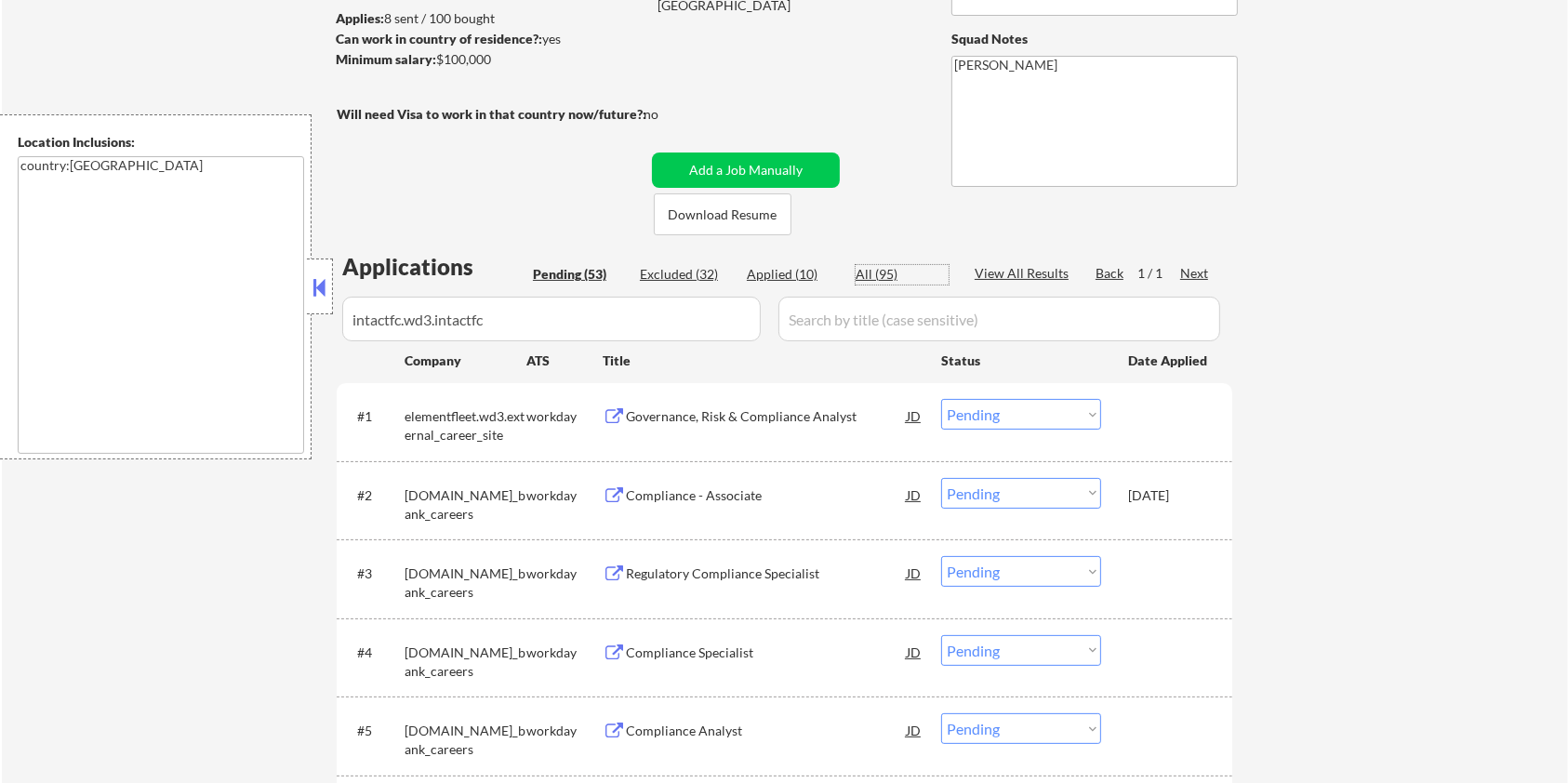
select select ""applied""
select select ""excluded__expired_""
select select ""excluded__bad_match_""
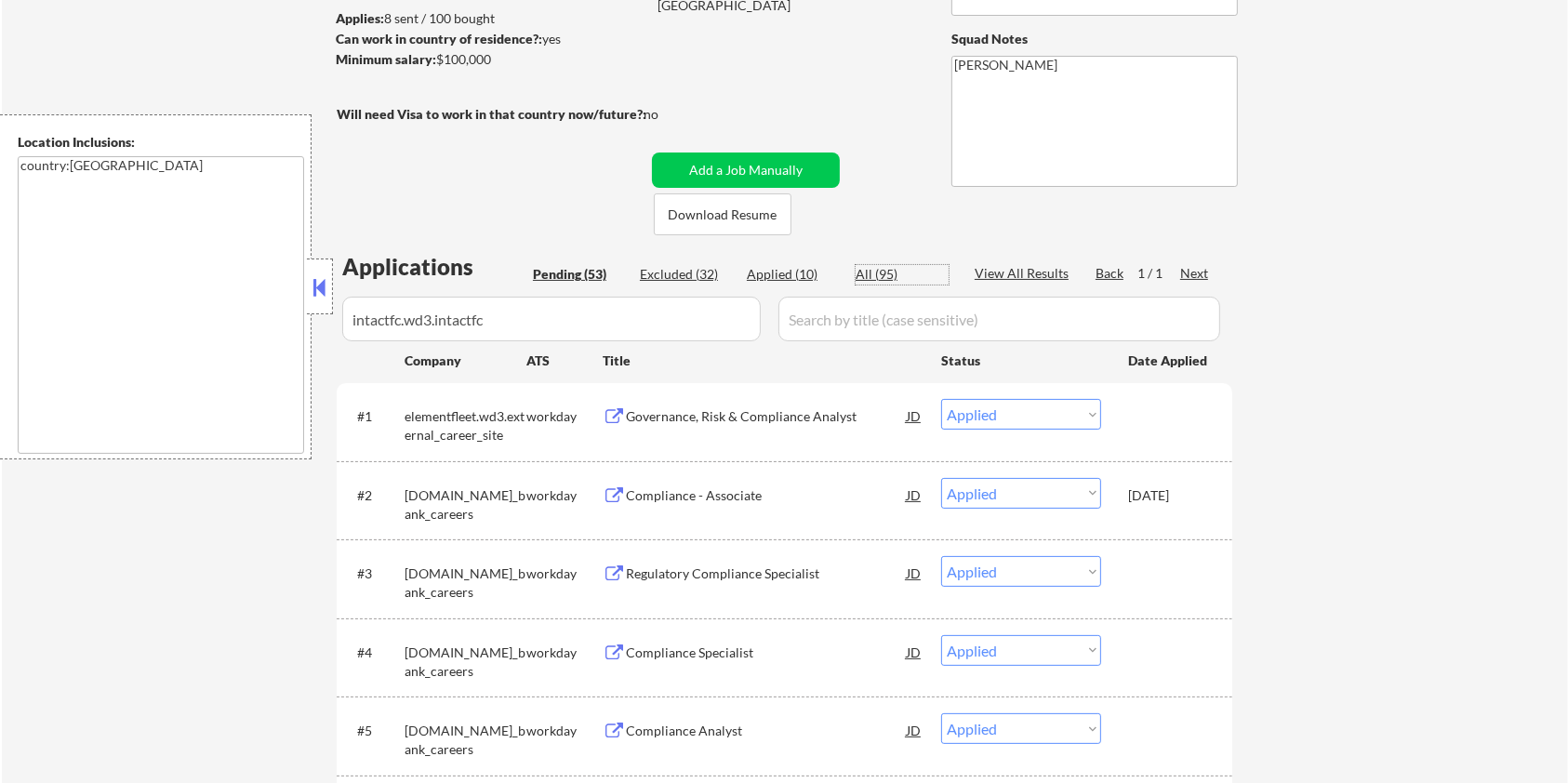
select select ""excluded__expired_""
select select ""excluded__other_""
select select ""excluded__expired_""
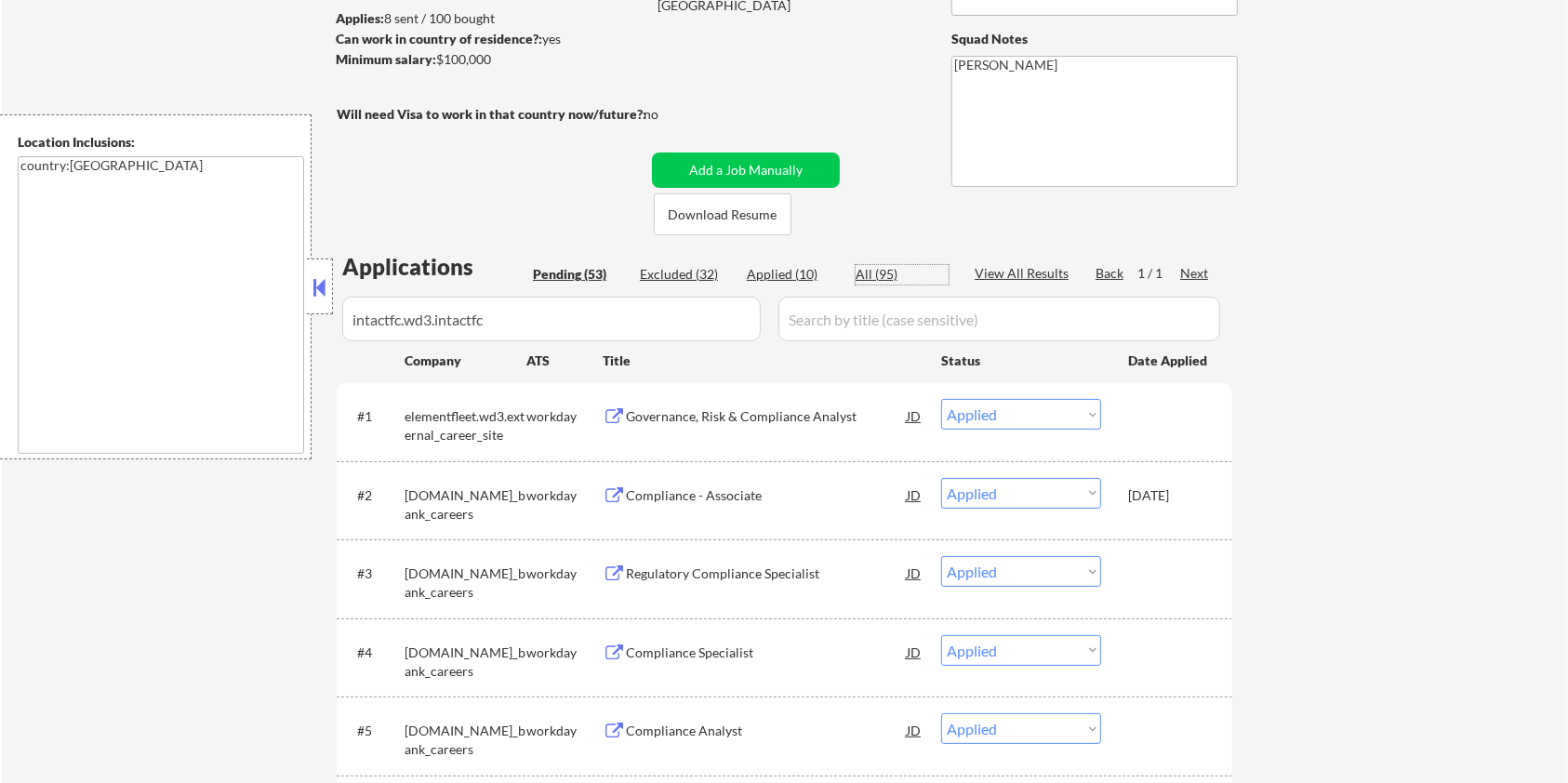
select select ""excluded__expired_""
select select ""excluded__other_""
select select ""excluded__expired_""
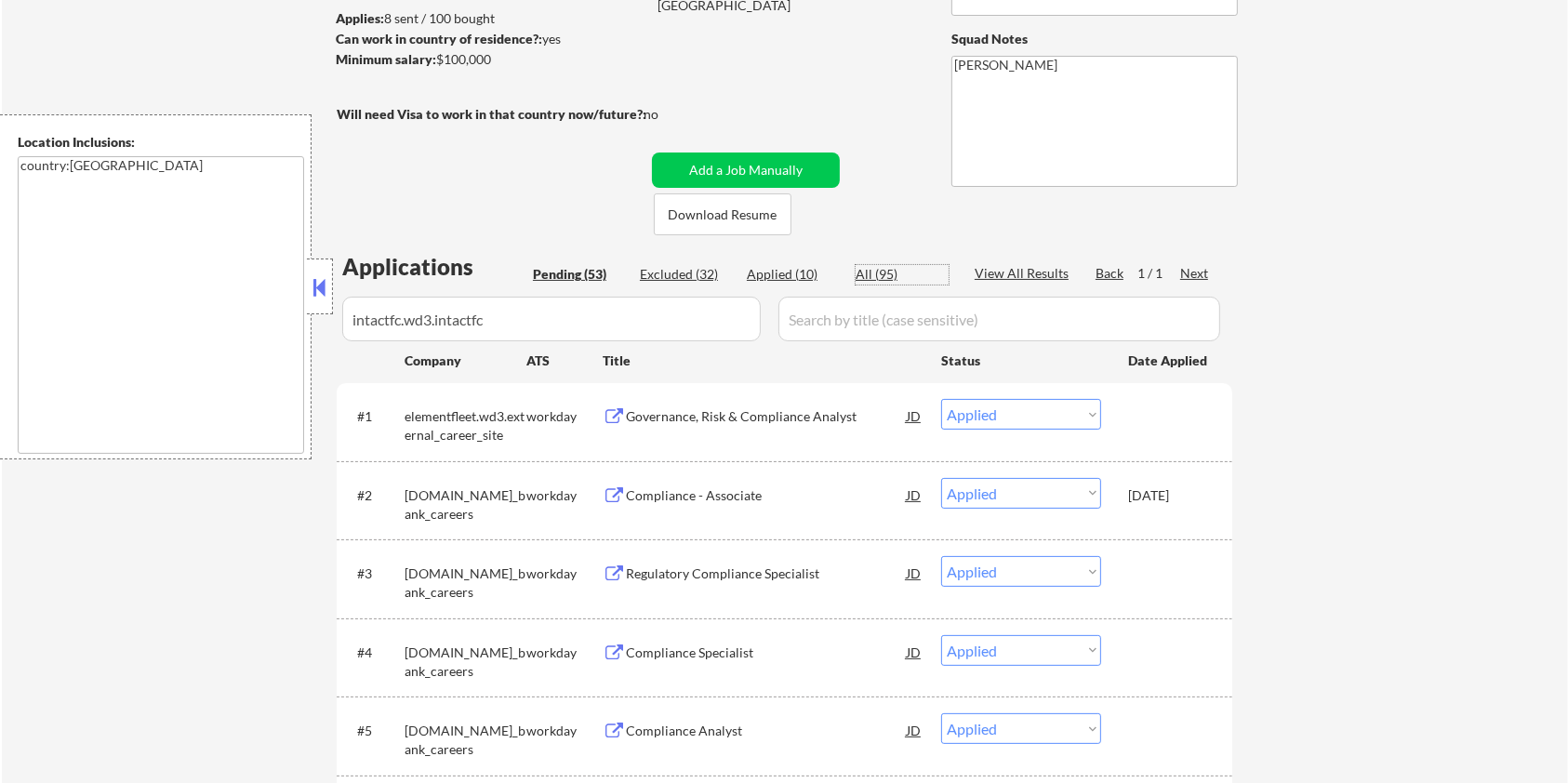
select select ""excluded__expired_""
select select ""excluded__salary_""
select select ""excluded__bad_match_""
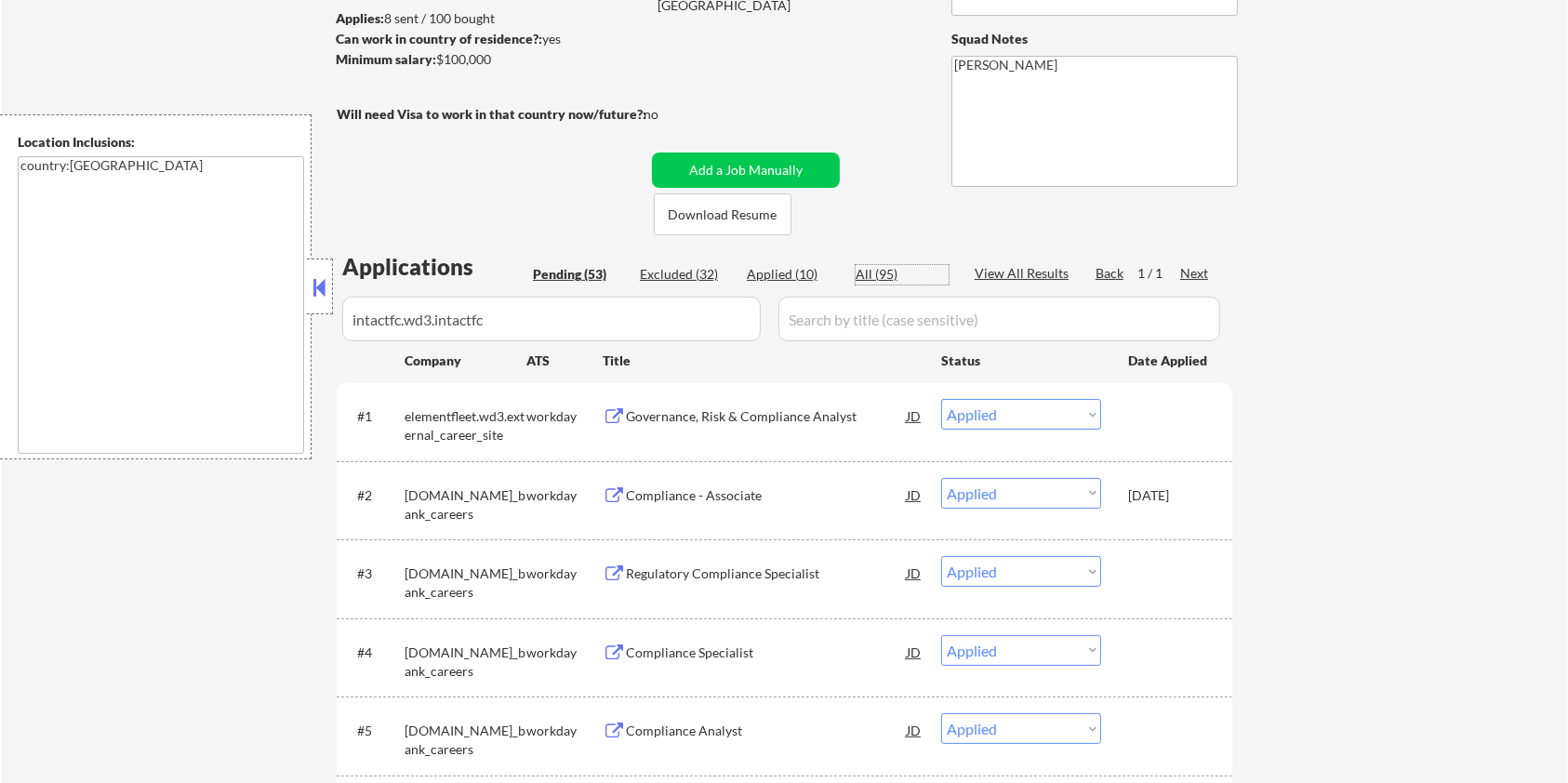
select select ""excluded__bad_match_""
select select ""excluded__salary_""
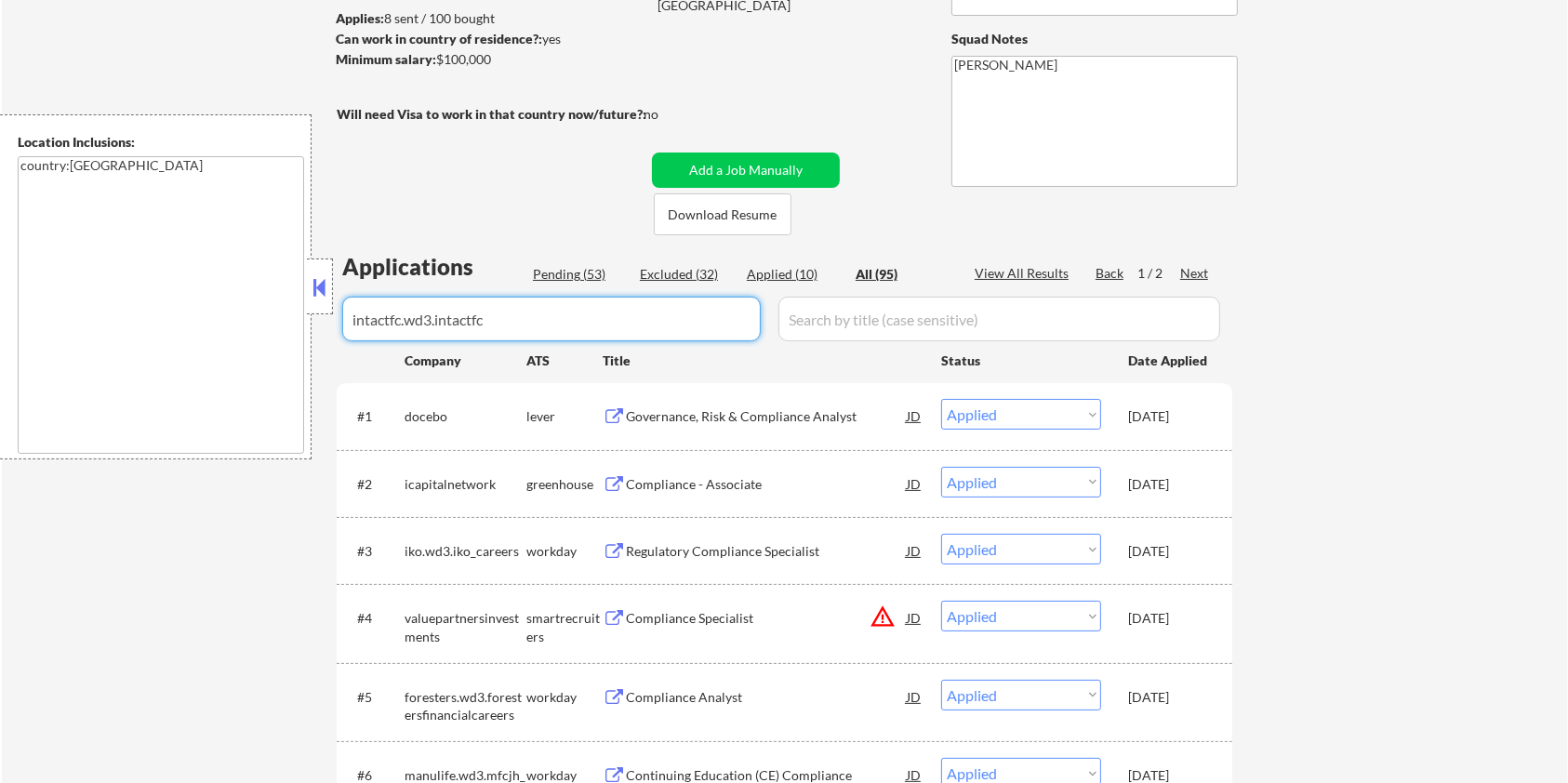
drag, startPoint x: 523, startPoint y: 317, endPoint x: 328, endPoint y: 317, distance: 195.0
click at [328, 317] on body "← Return to /applysquad Mailslurp Inbox Job Search Builder Harrison Asamoah Use…" at bounding box center [784, 144] width 1568 height 783
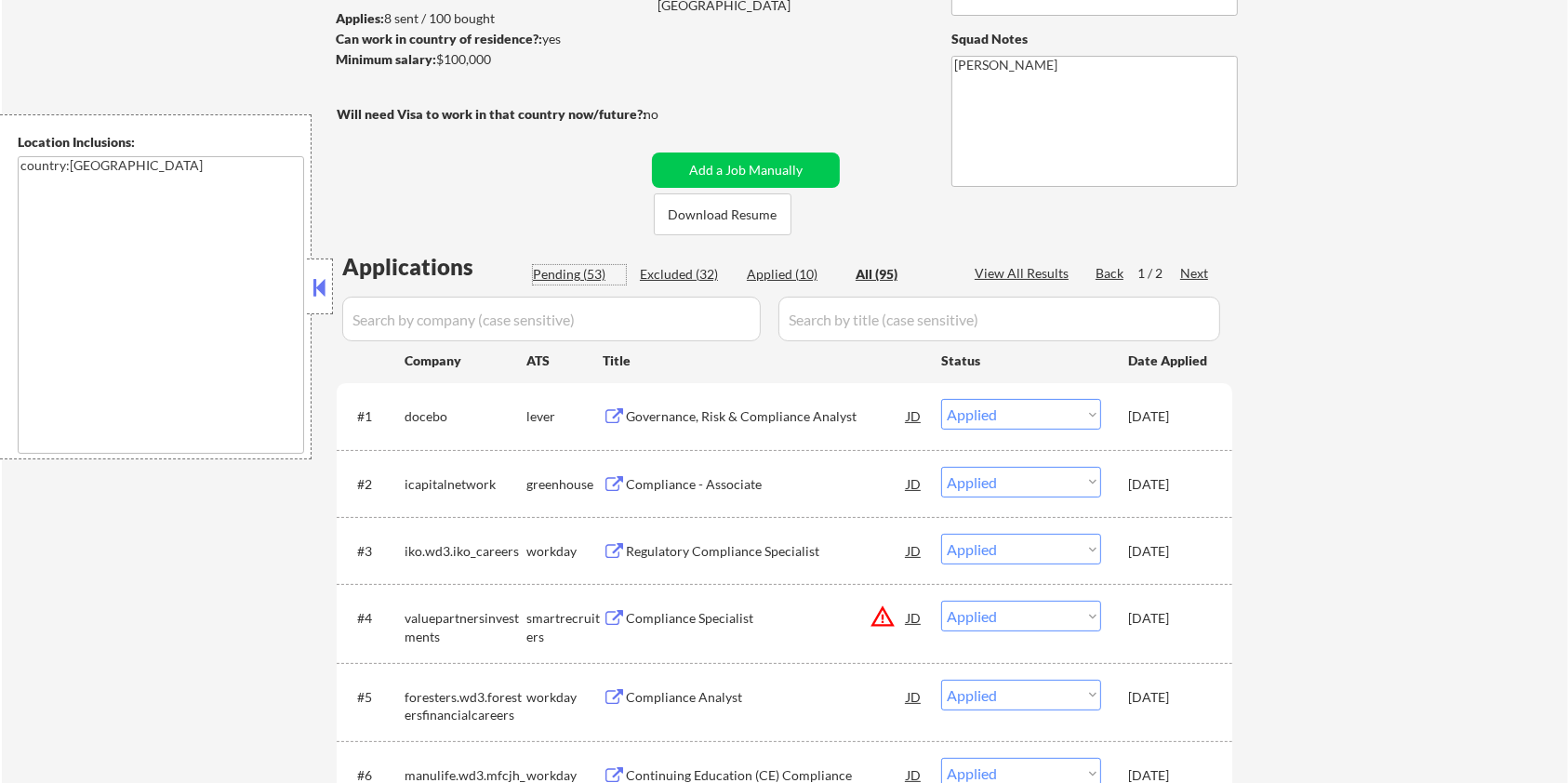
click at [567, 271] on div "Pending (53)" at bounding box center [579, 274] width 93 height 18
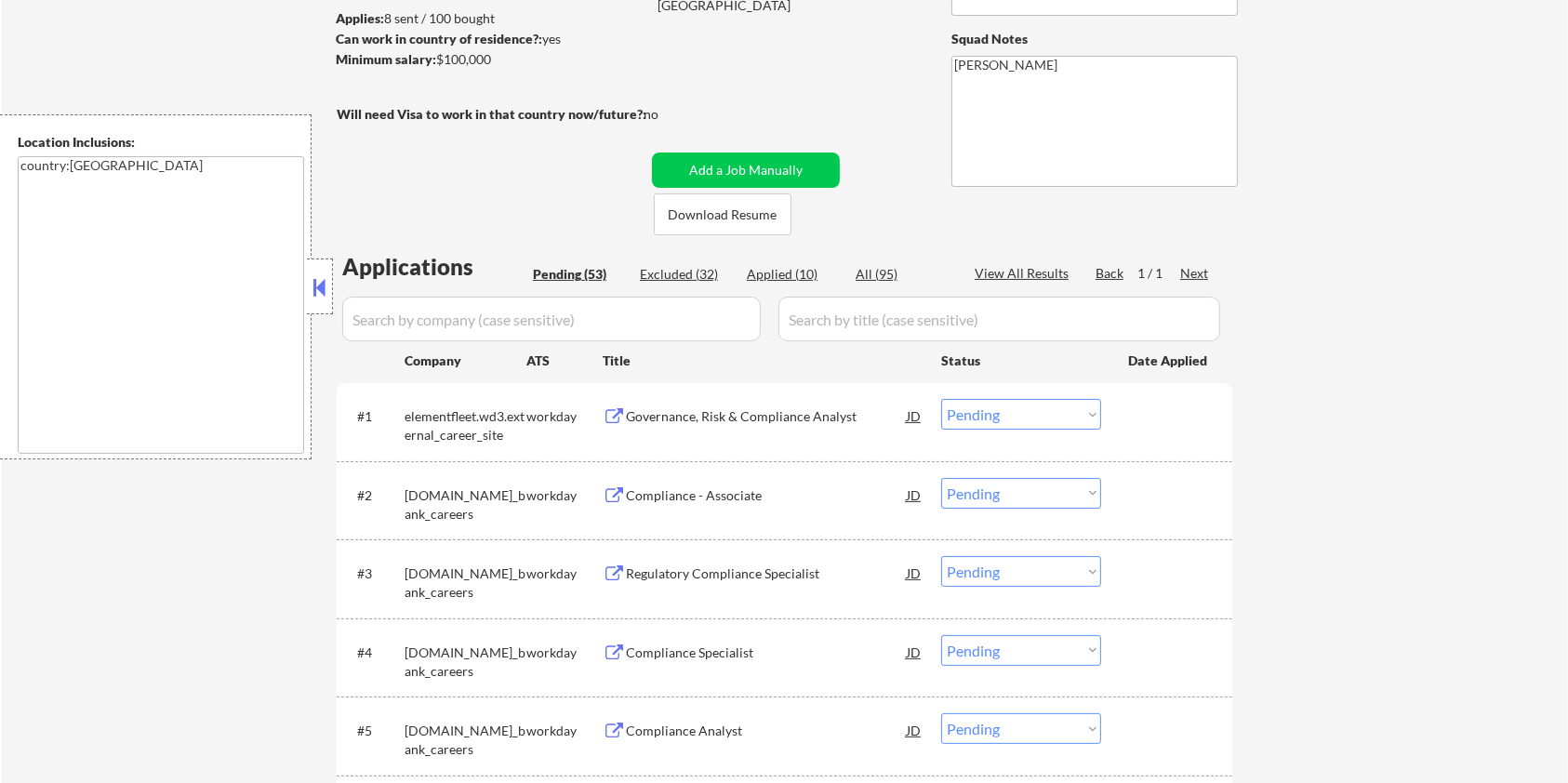
click at [584, 325] on input "input" at bounding box center [551, 319] width 419 height 45
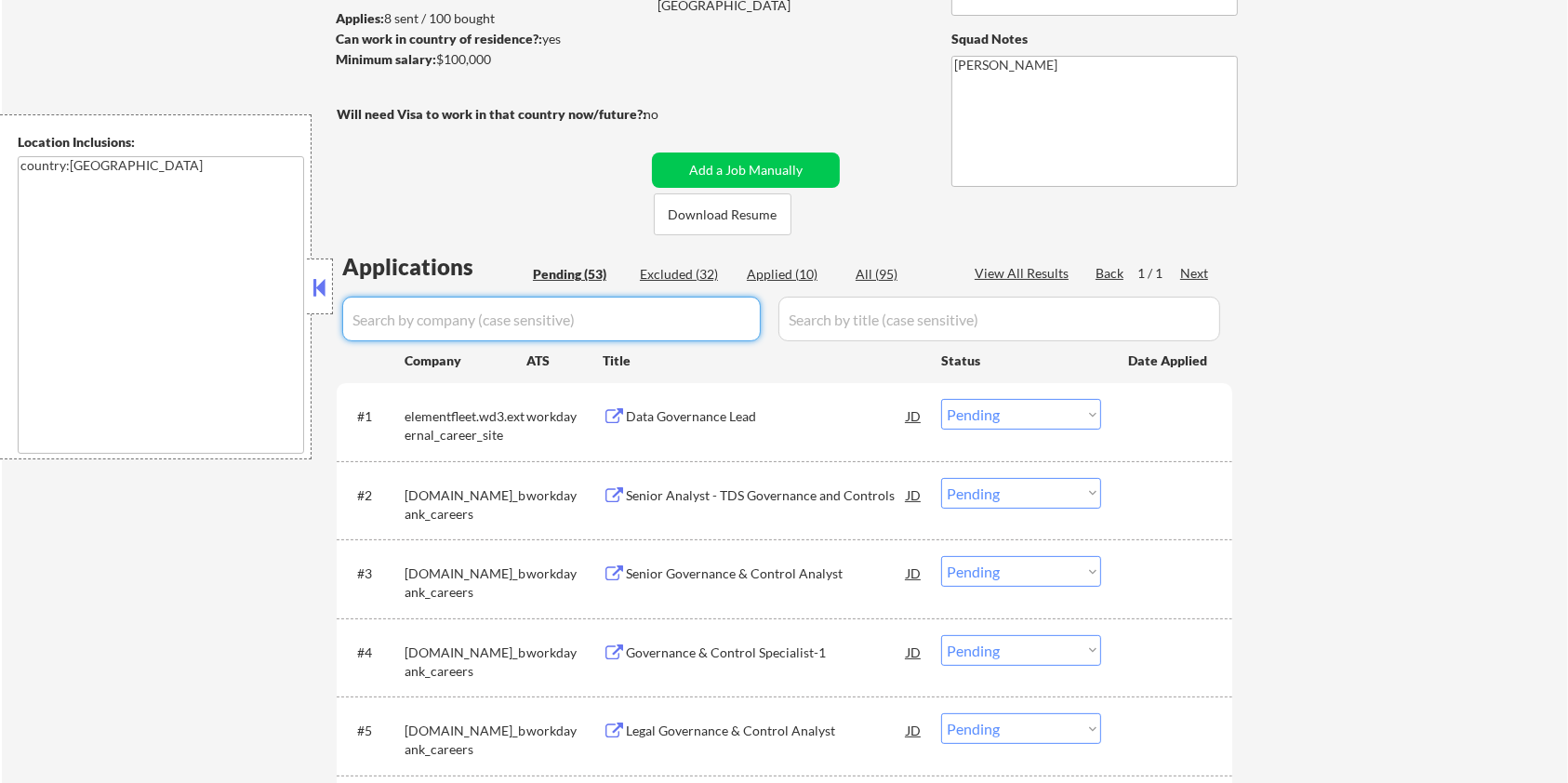
paste input "intactfc.wd3.intactfc"
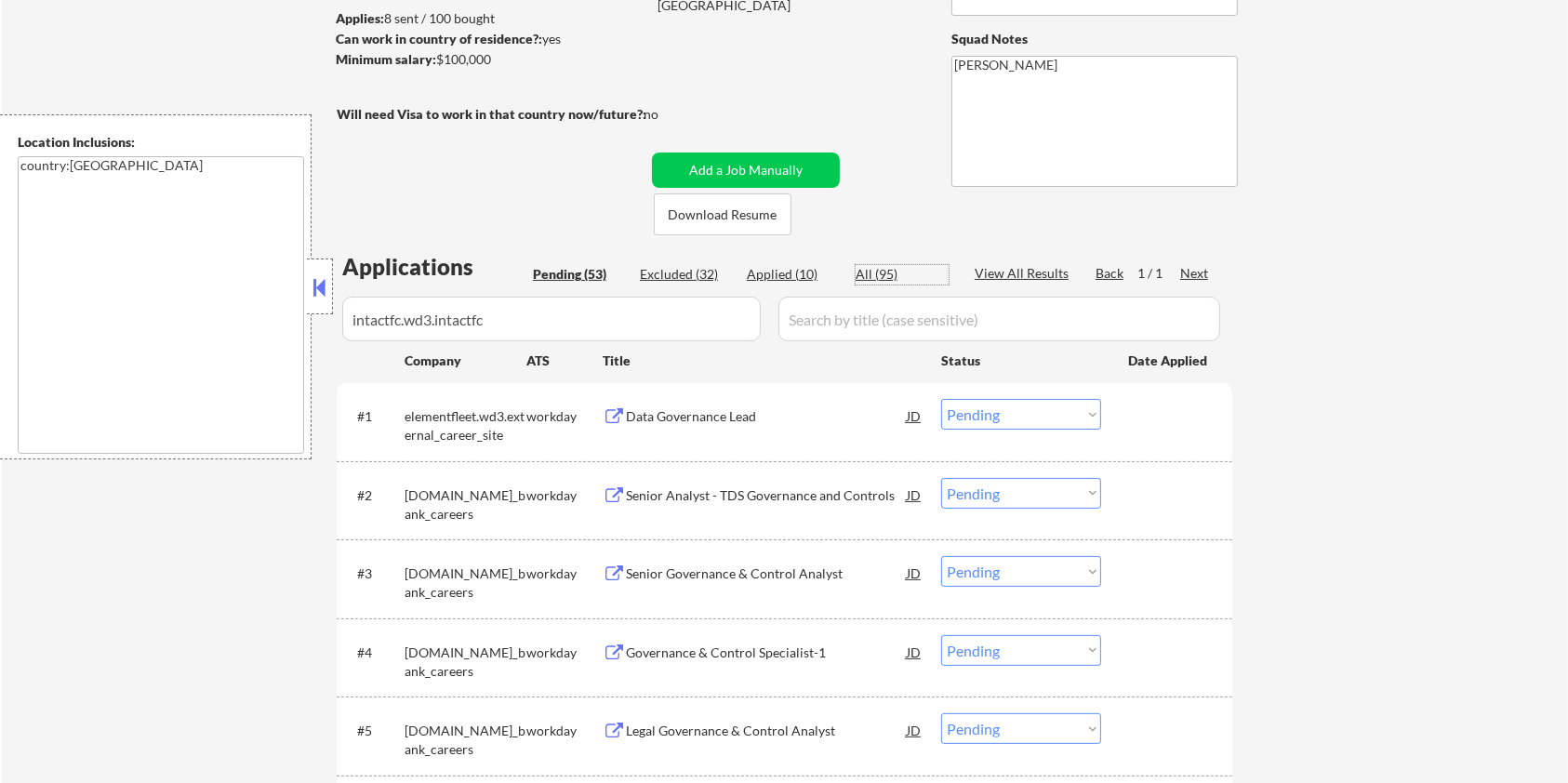
click at [867, 266] on div "All (95)" at bounding box center [901, 274] width 93 height 18
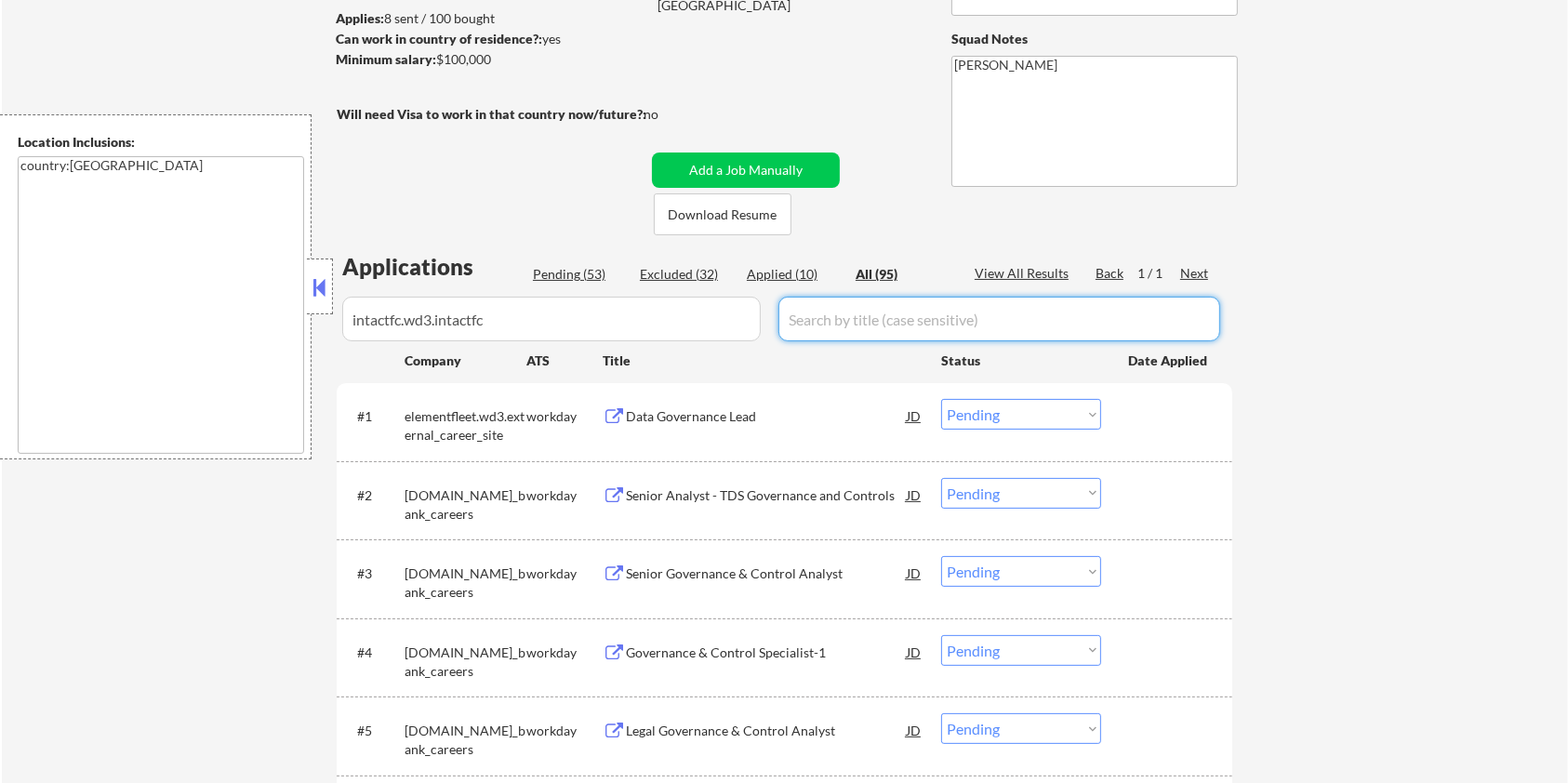
drag, startPoint x: 877, startPoint y: 306, endPoint x: 875, endPoint y: 315, distance: 9.2
click at [877, 306] on input "input" at bounding box center [999, 319] width 442 height 45
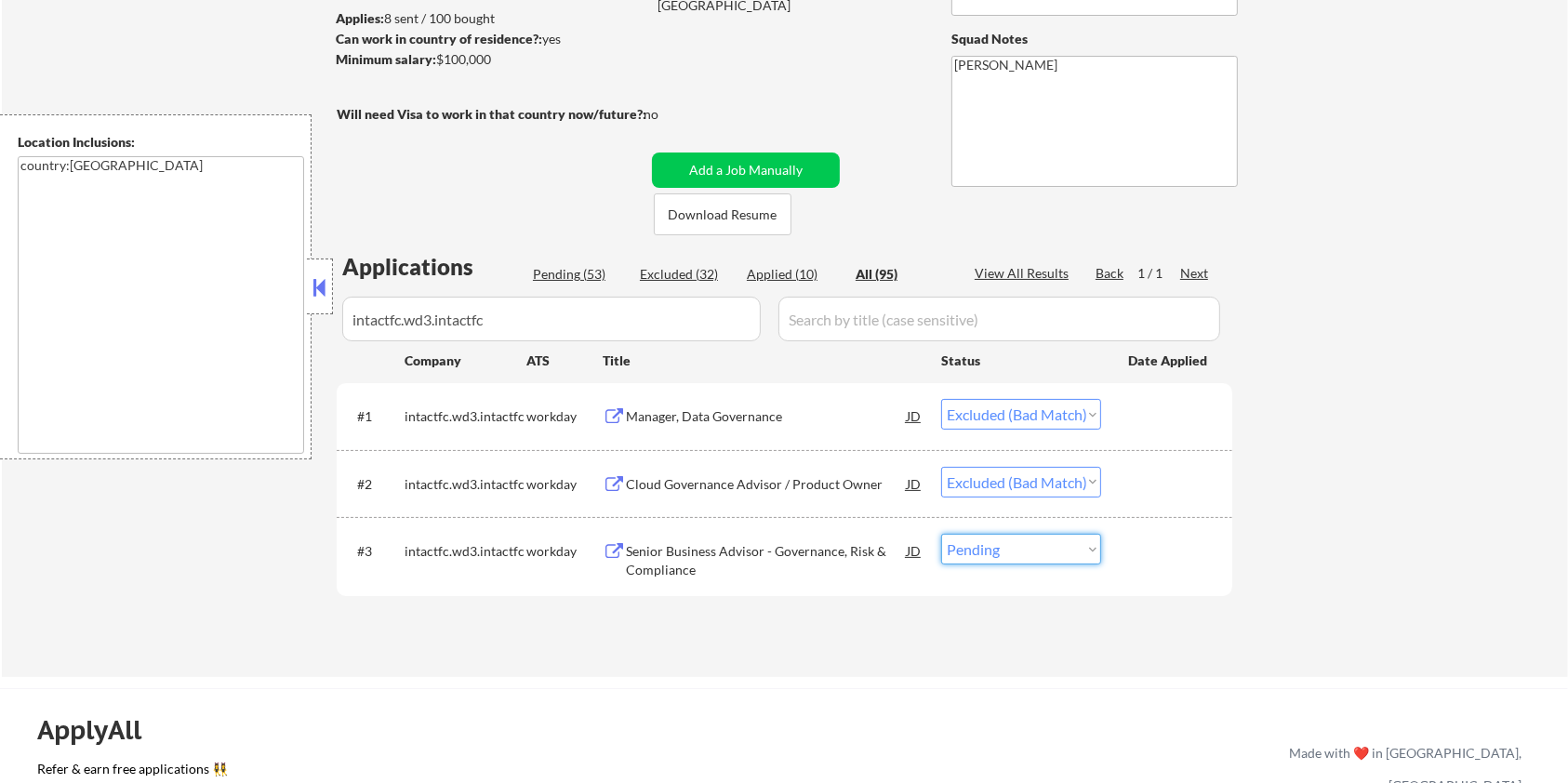
click at [1069, 555] on select "Choose an option... Pending Applied Excluded (Questions) Excluded (Expired) Exc…" at bounding box center [1020, 549] width 160 height 31
click at [941, 534] on select "Choose an option... Pending Applied Excluded (Questions) Excluded (Expired) Exc…" at bounding box center [1020, 549] width 160 height 31
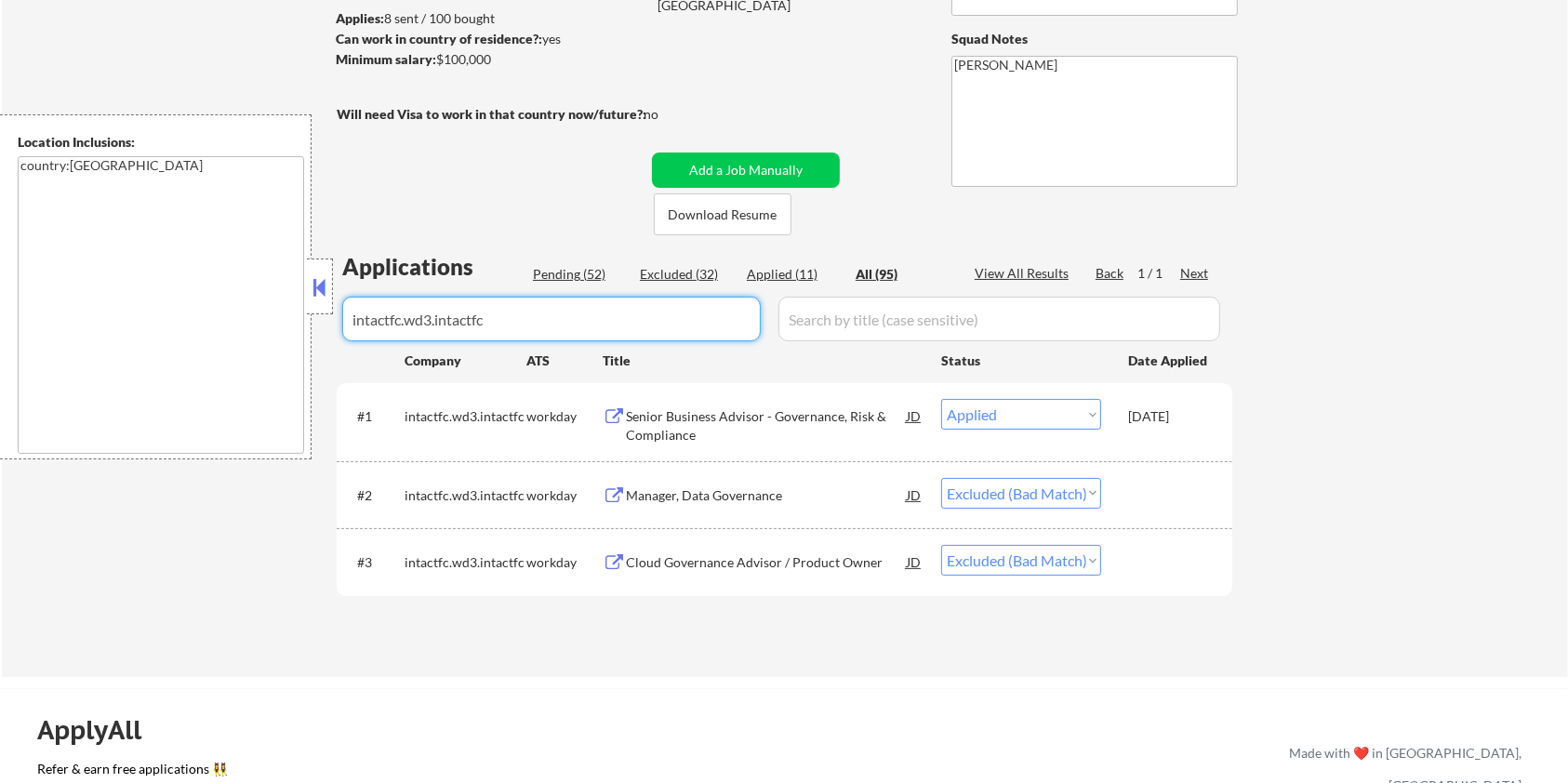
drag, startPoint x: 546, startPoint y: 322, endPoint x: 121, endPoint y: 349, distance: 425.9
click at [121, 349] on body "← Return to /applysquad Mailslurp Inbox Job Search Builder Harrison Asamoah Use…" at bounding box center [784, 144] width 1568 height 783
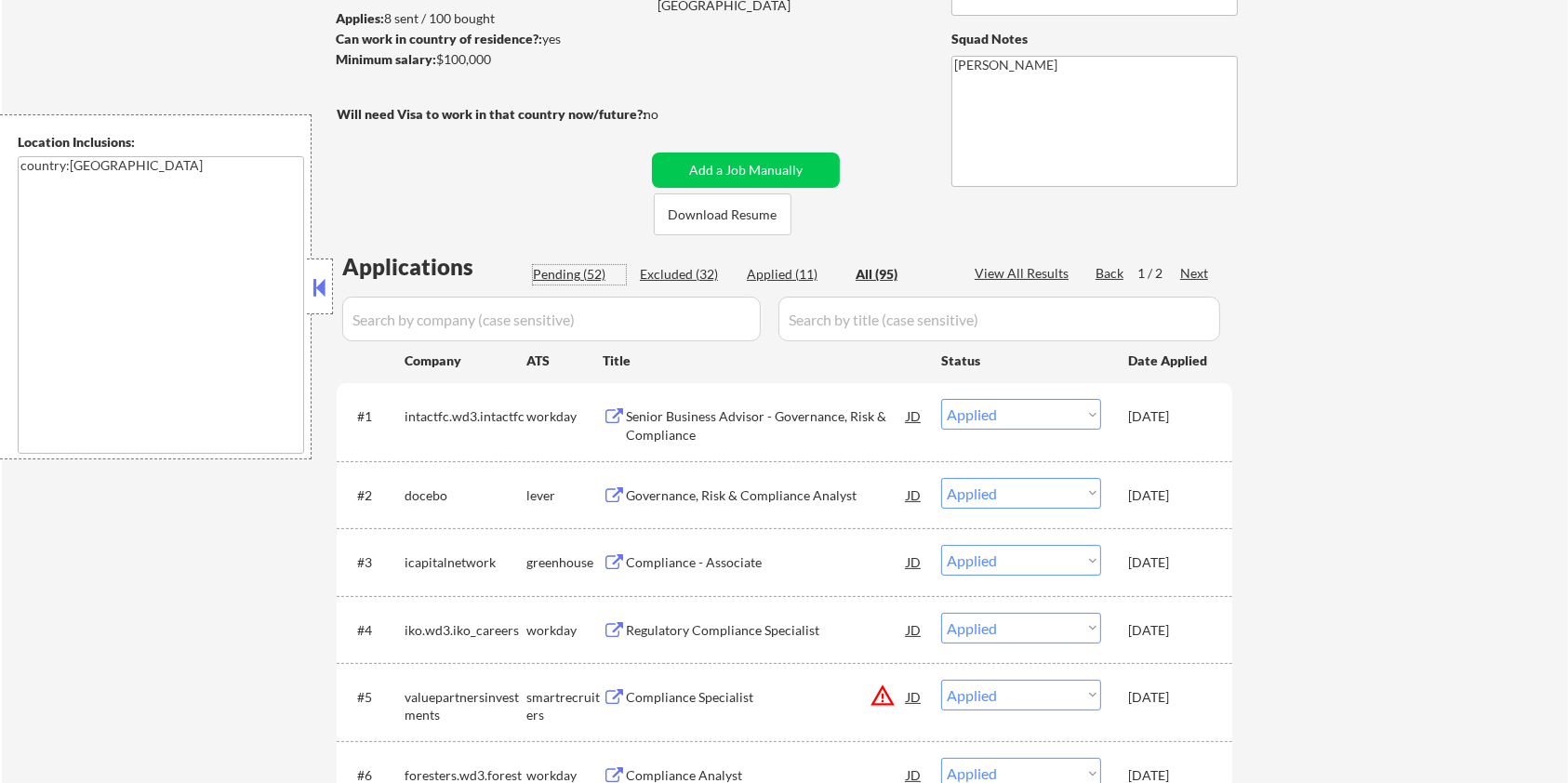
click at [536, 271] on div "Pending (52)" at bounding box center [579, 274] width 93 height 18
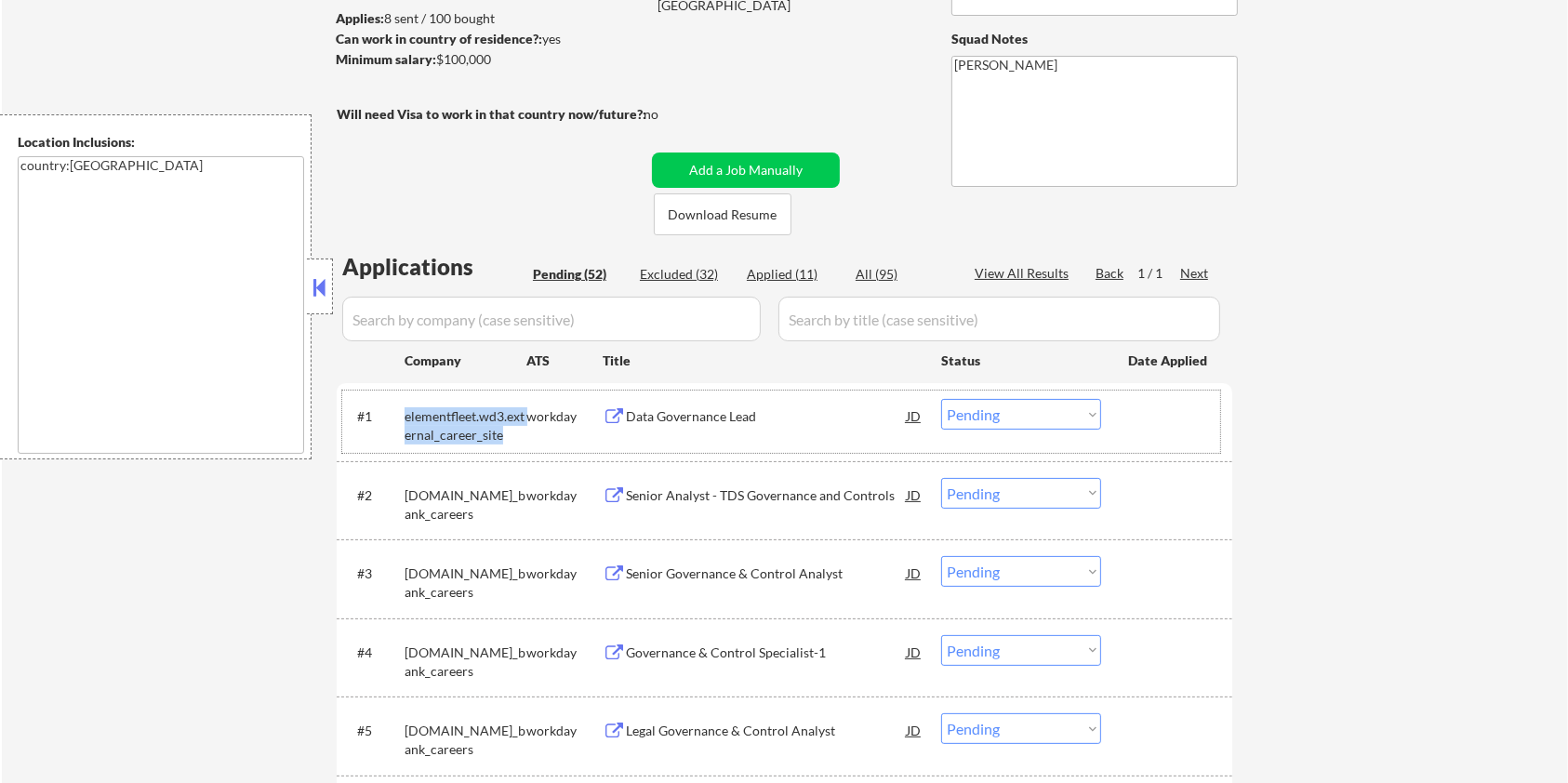
drag, startPoint x: 503, startPoint y: 435, endPoint x: 403, endPoint y: 413, distance: 102.4
click at [404, 413] on div "elementfleet.wd3.external_career_site" at bounding box center [465, 426] width 122 height 36
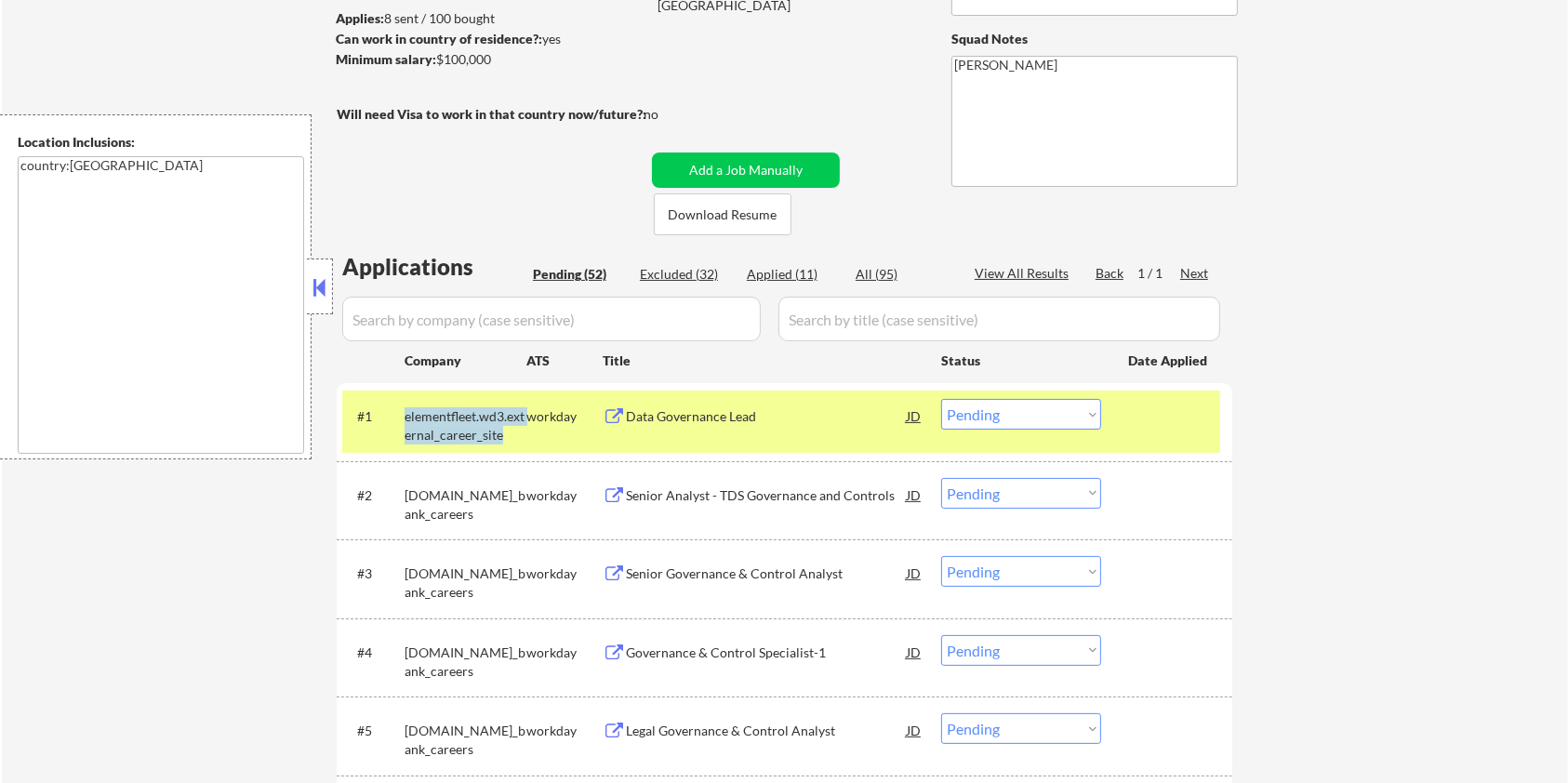
copy div "elementfleet.wd3.external_career_site"
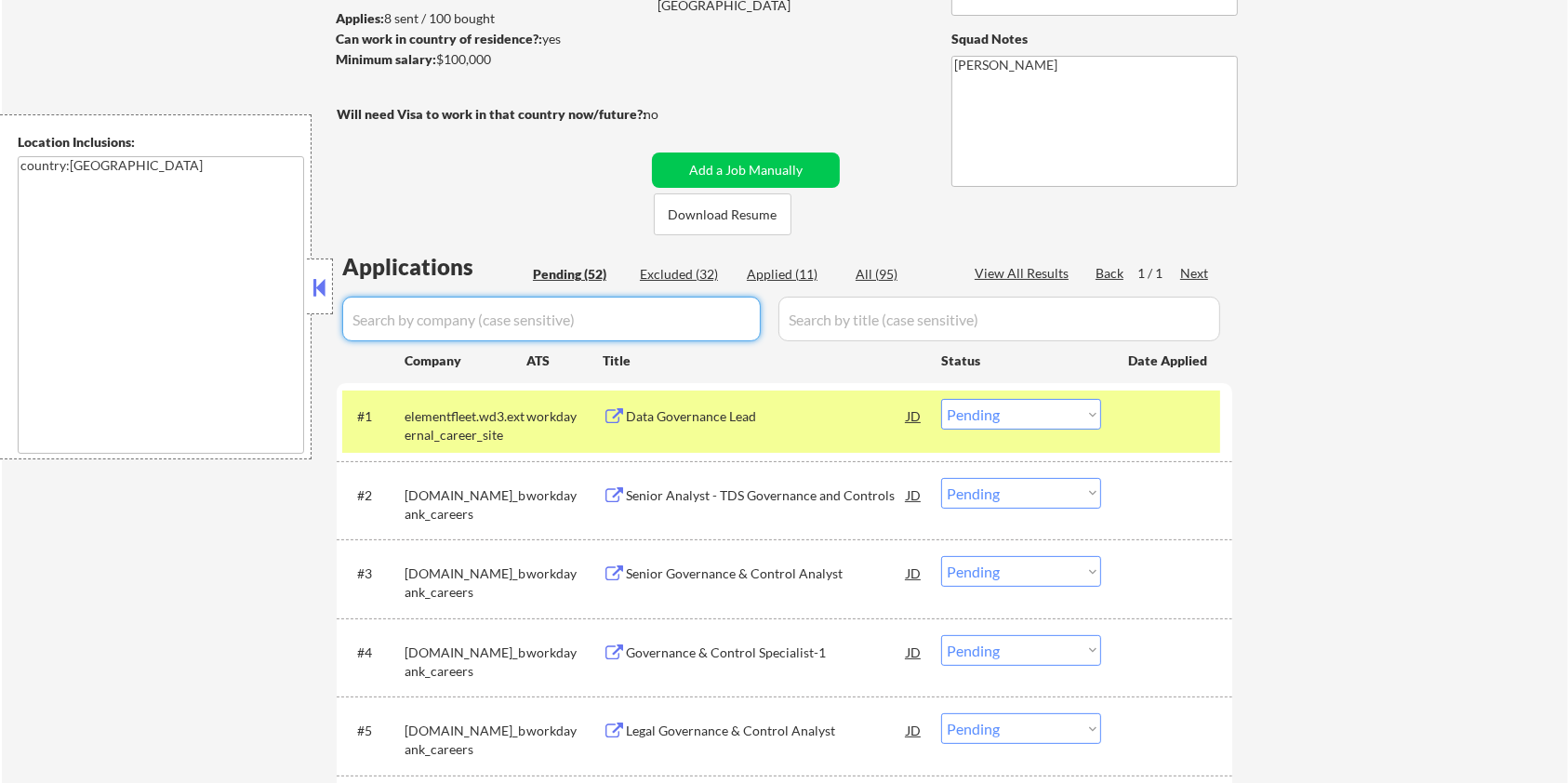
click at [450, 313] on input "input" at bounding box center [551, 319] width 419 height 45
paste input "elementfleet.wd3.external_career_site"
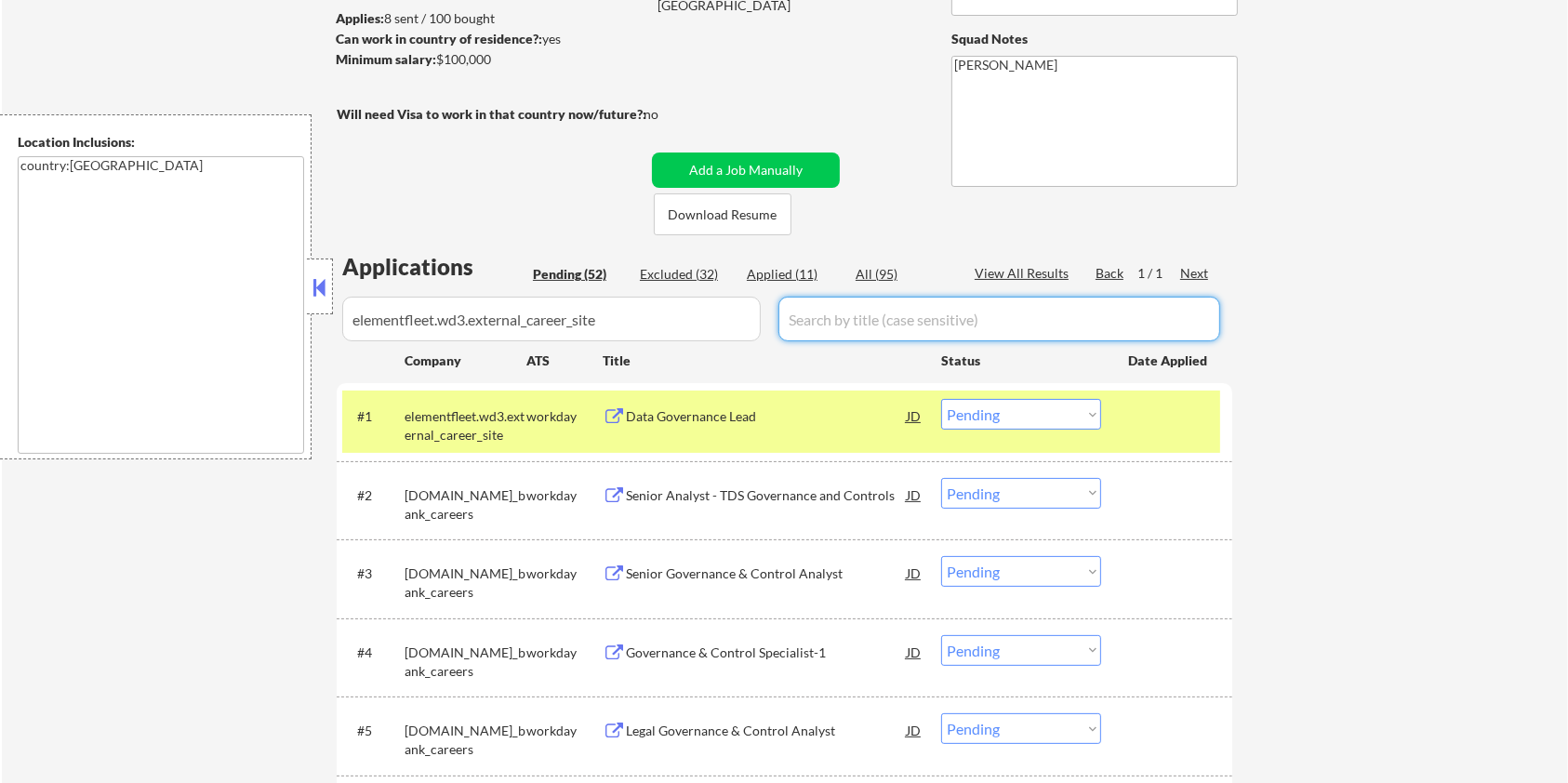
click at [816, 324] on input "input" at bounding box center [999, 319] width 442 height 45
click at [877, 272] on div "All (95)" at bounding box center [901, 274] width 93 height 18
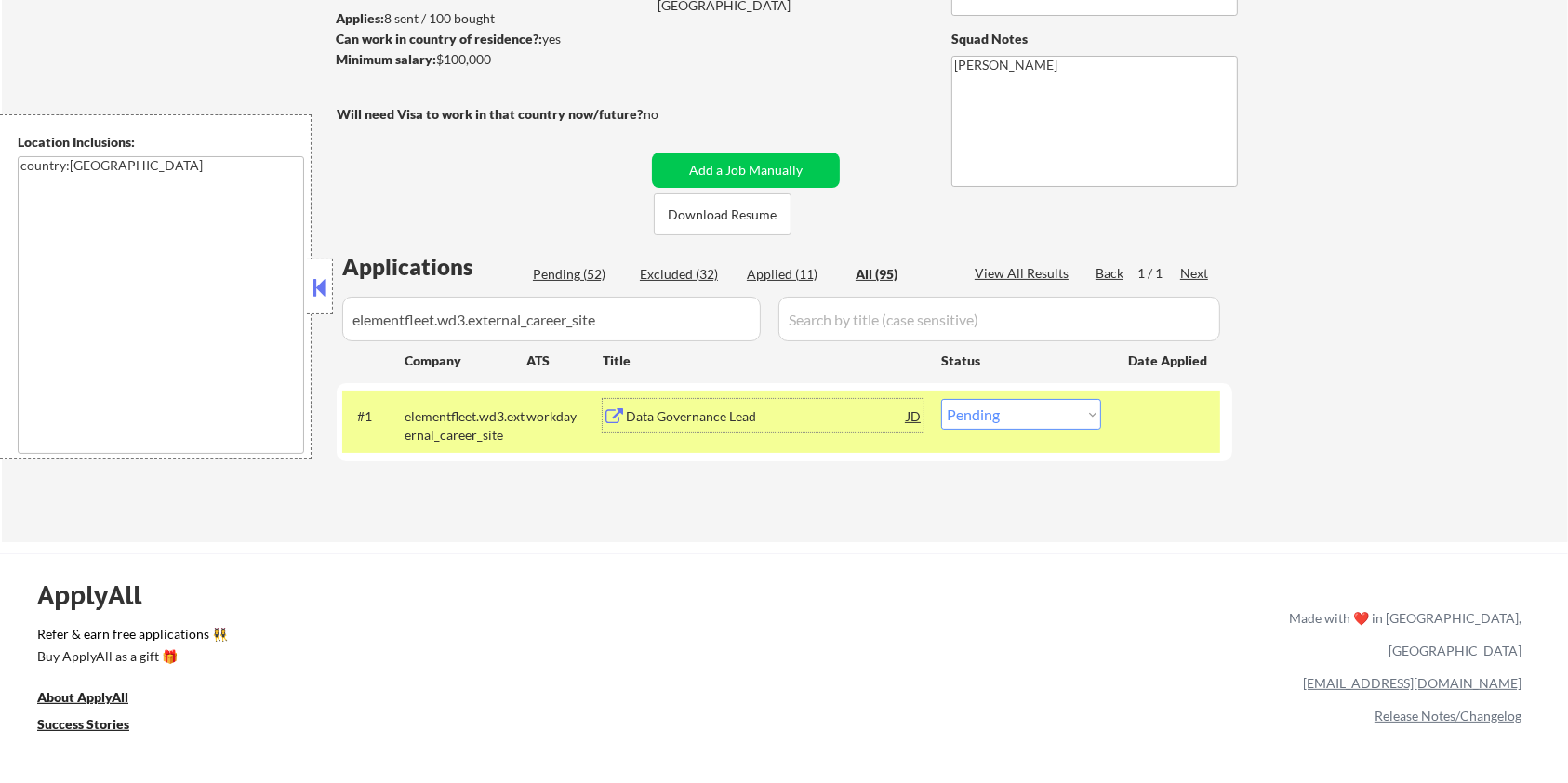
click at [679, 411] on div "Data Governance Lead" at bounding box center [765, 416] width 281 height 18
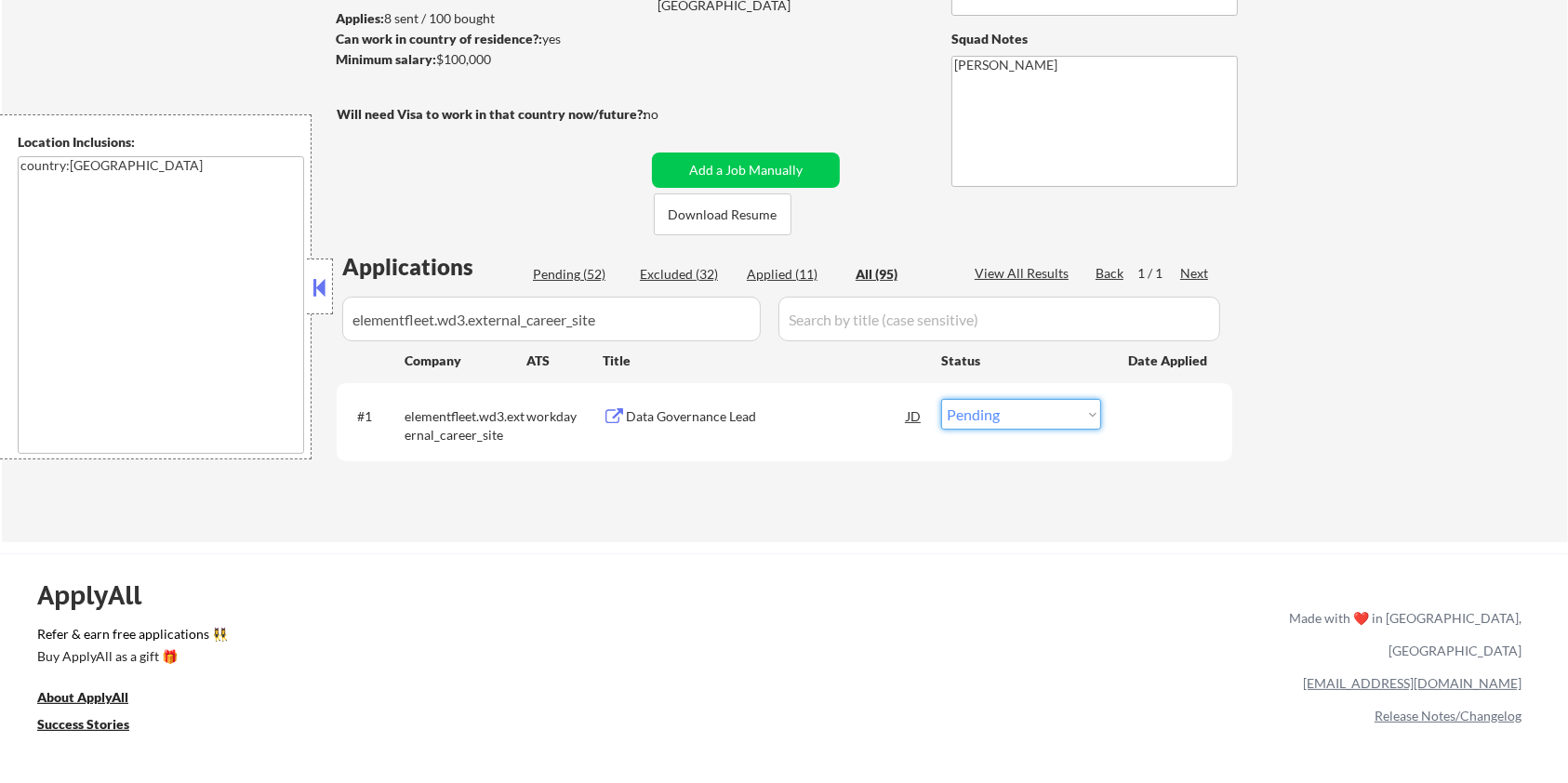
click at [989, 415] on select "Choose an option... Pending Applied Excluded (Questions) Excluded (Expired) Exc…" at bounding box center [1020, 414] width 160 height 31
click at [941, 399] on select "Choose an option... Pending Applied Excluded (Questions) Excluded (Expired) Exc…" at bounding box center [1020, 414] width 160 height 31
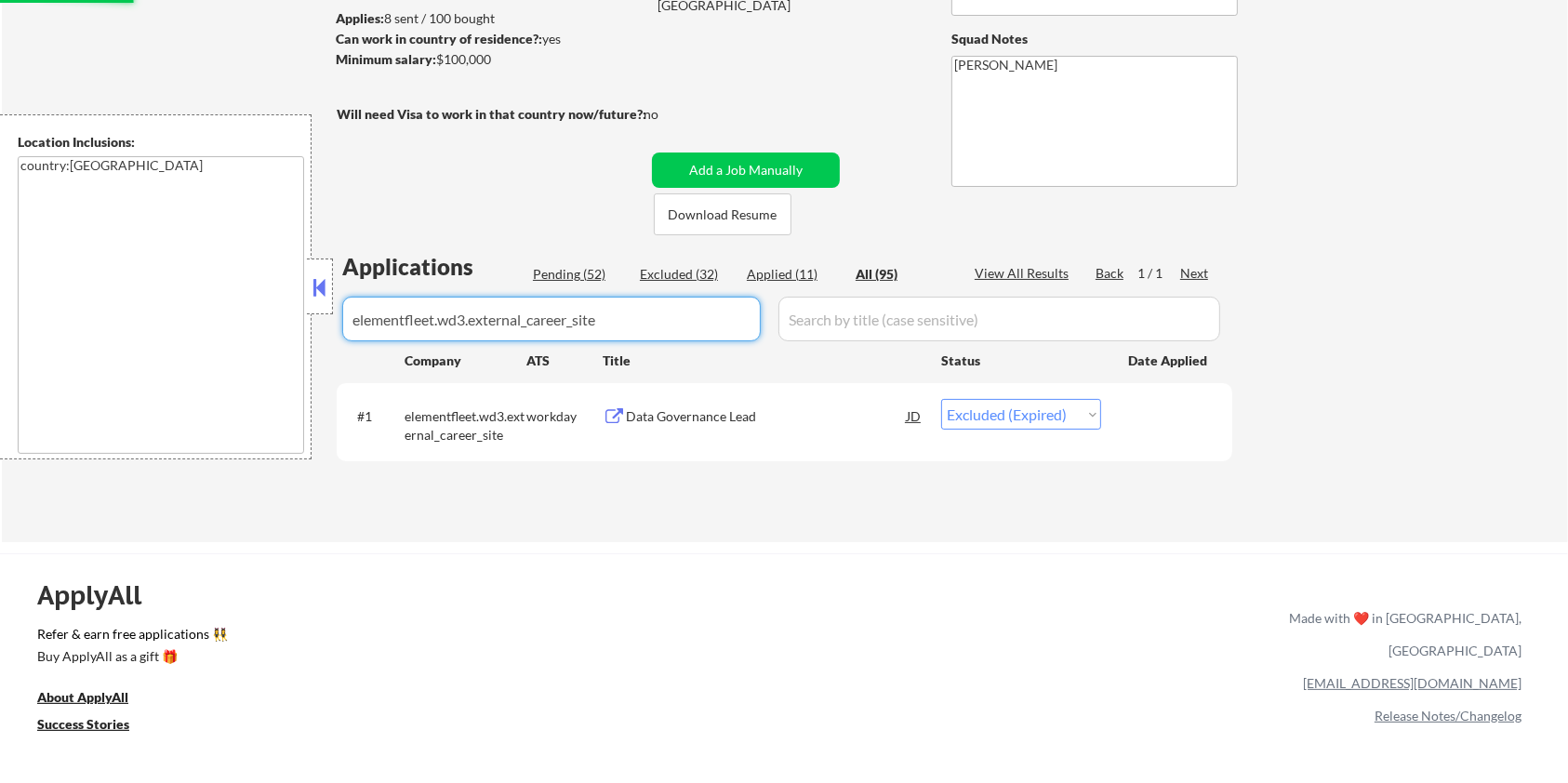
drag, startPoint x: 620, startPoint y: 310, endPoint x: 161, endPoint y: 317, distance: 459.1
click at [163, 316] on body "← Return to /applysquad Mailslurp Inbox Job Search Builder Harrison Asamoah Use…" at bounding box center [784, 144] width 1568 height 783
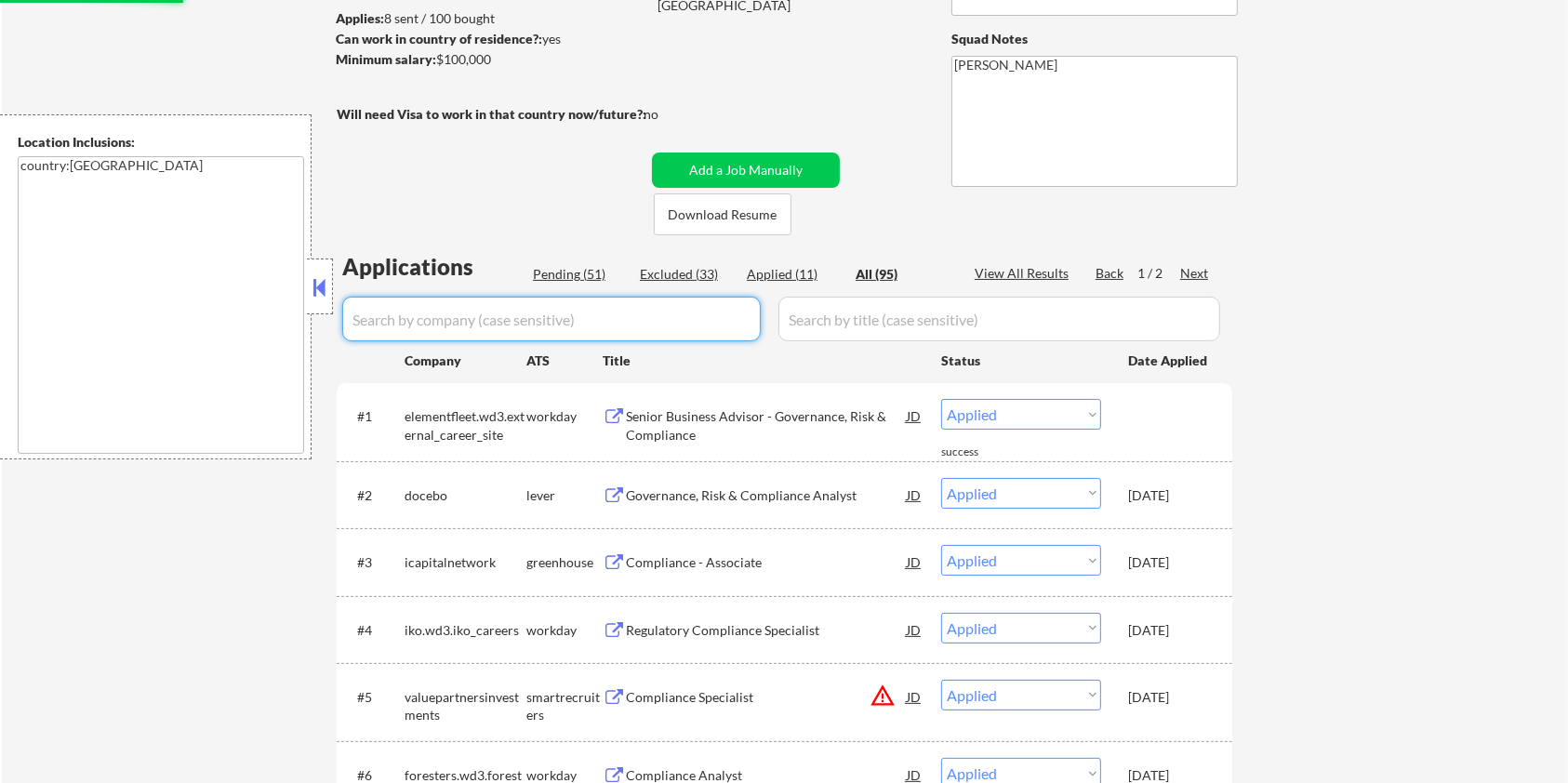
click at [573, 268] on div "Pending (51)" at bounding box center [579, 274] width 93 height 18
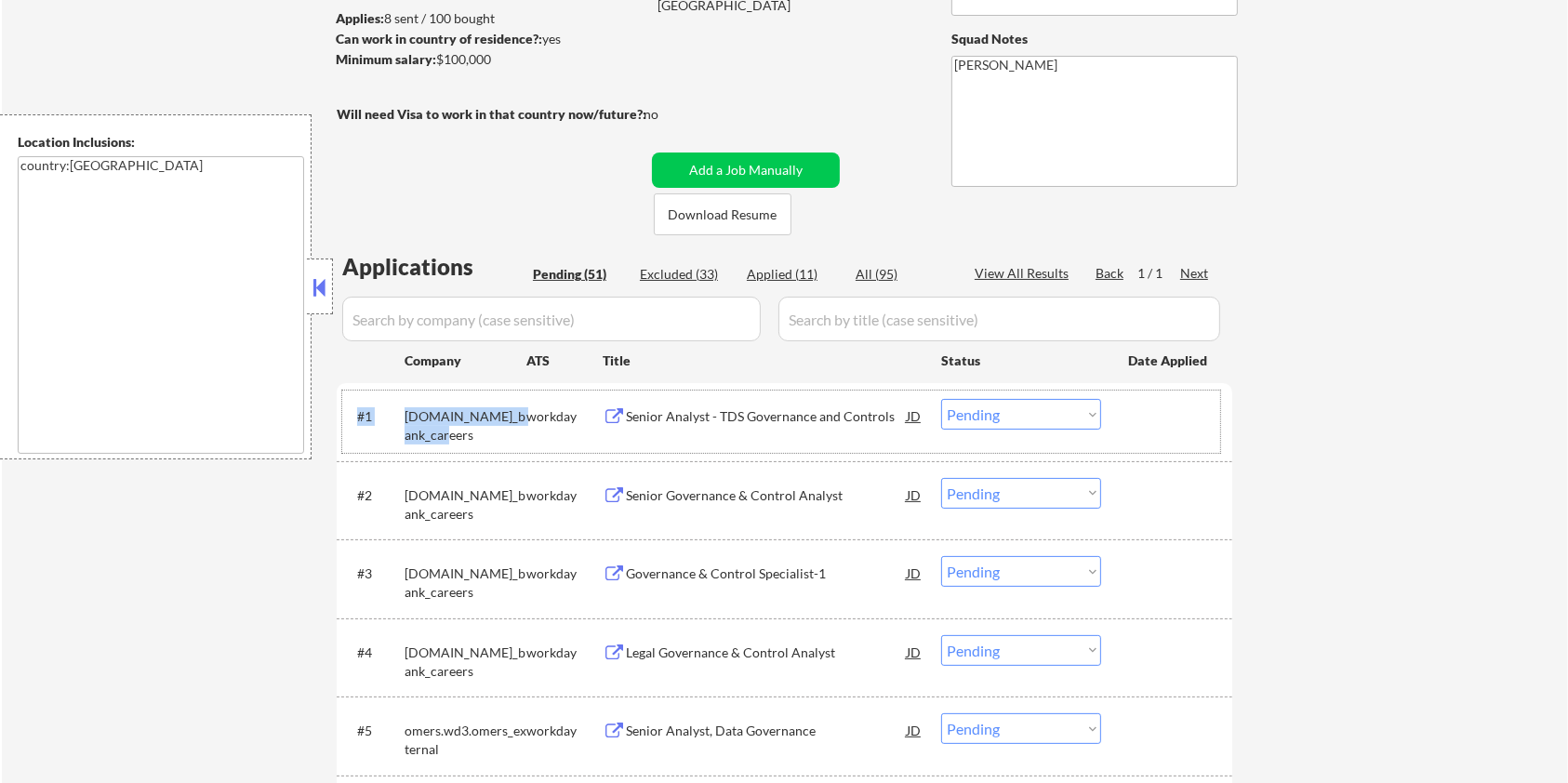
drag, startPoint x: 418, startPoint y: 434, endPoint x: 391, endPoint y: 426, distance: 28.2
click at [391, 426] on div "#1 td.wd3.td_bank_careers workday Senior Analyst - TDS Governance and Controls …" at bounding box center [781, 422] width 877 height 61
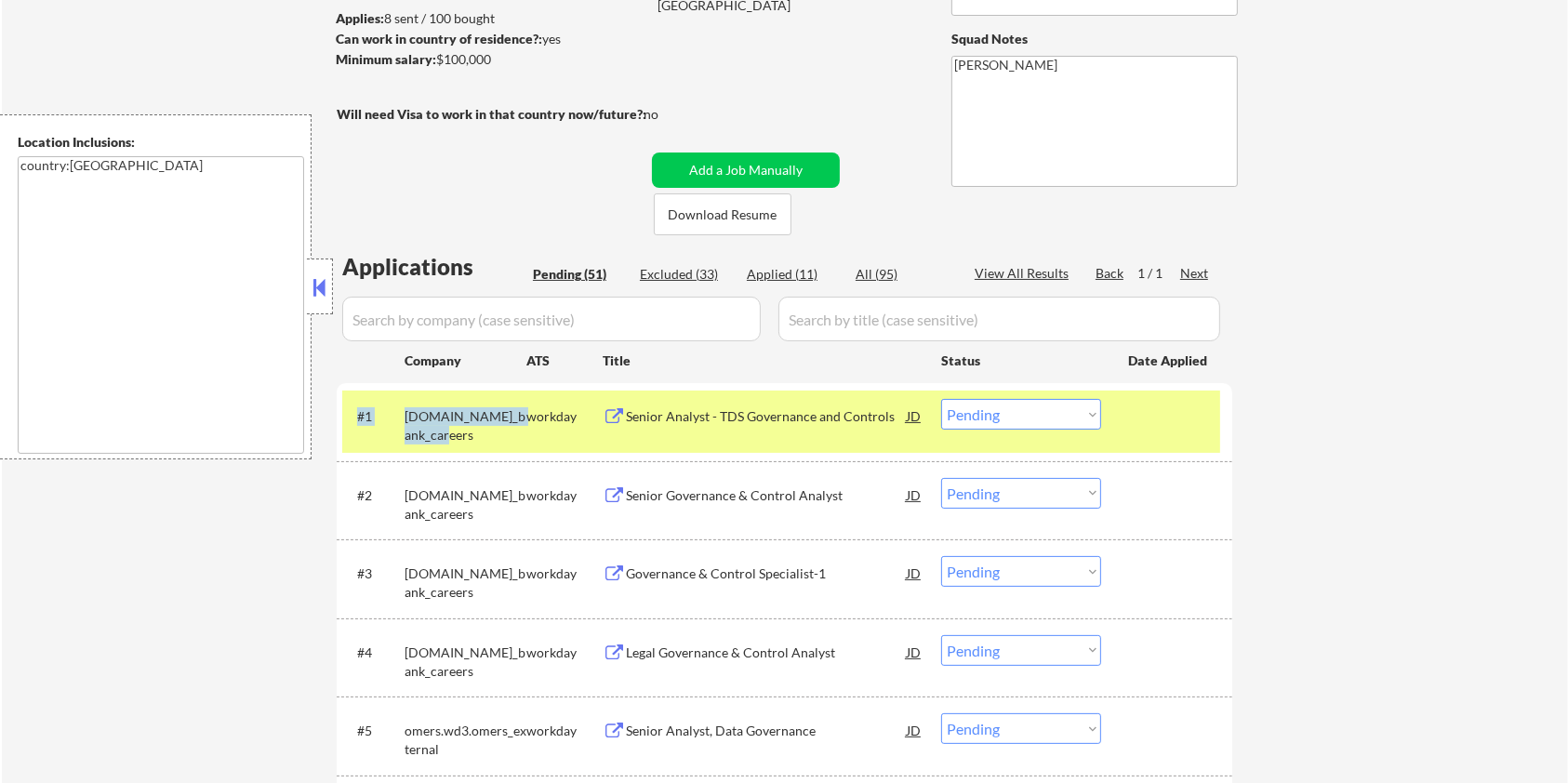
copy div "#1 td.wd3.td_bank_careers"
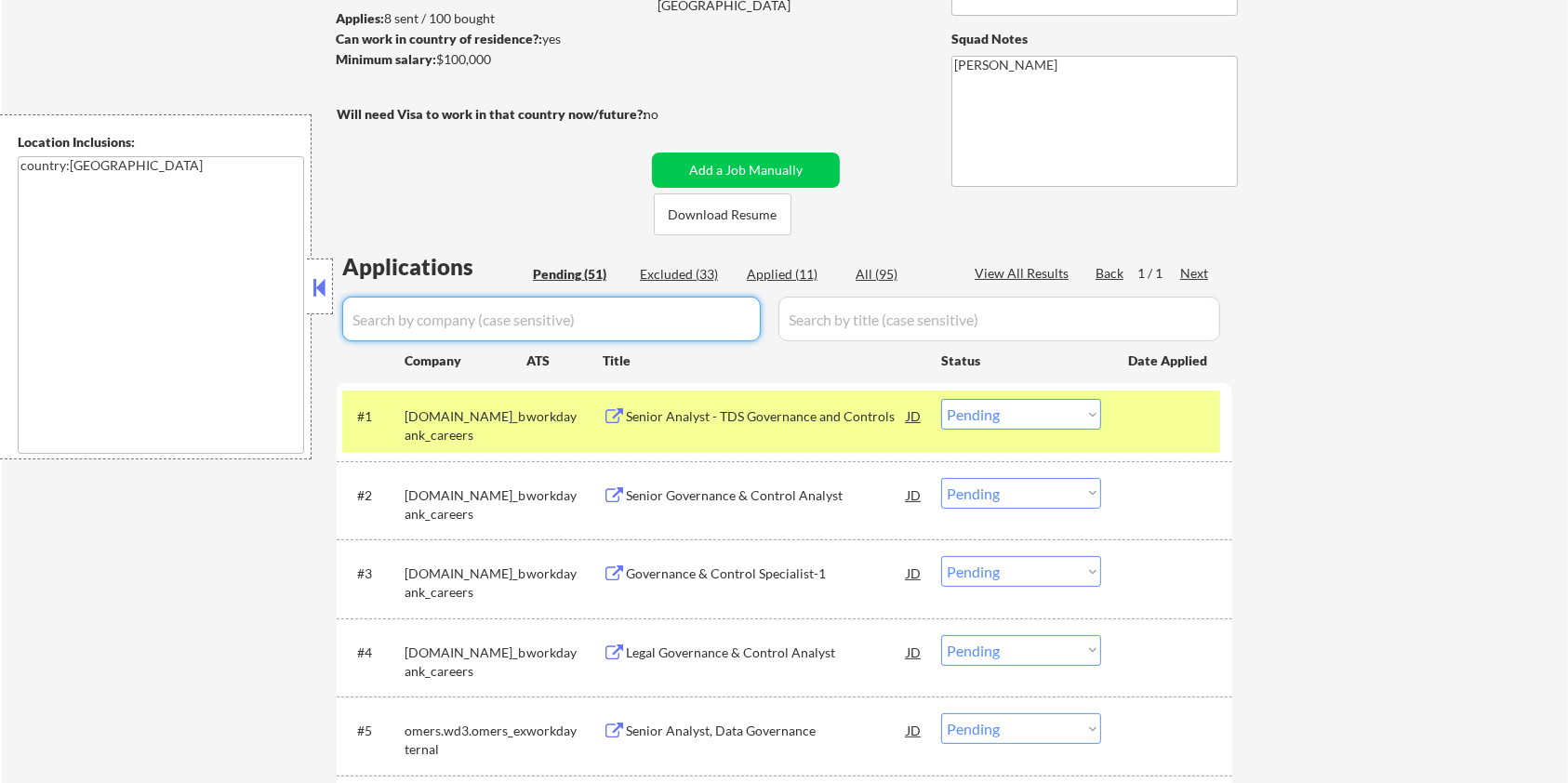
click at [473, 309] on input "input" at bounding box center [551, 319] width 419 height 45
paste input "#1 td.wd3.td_bank_careers"
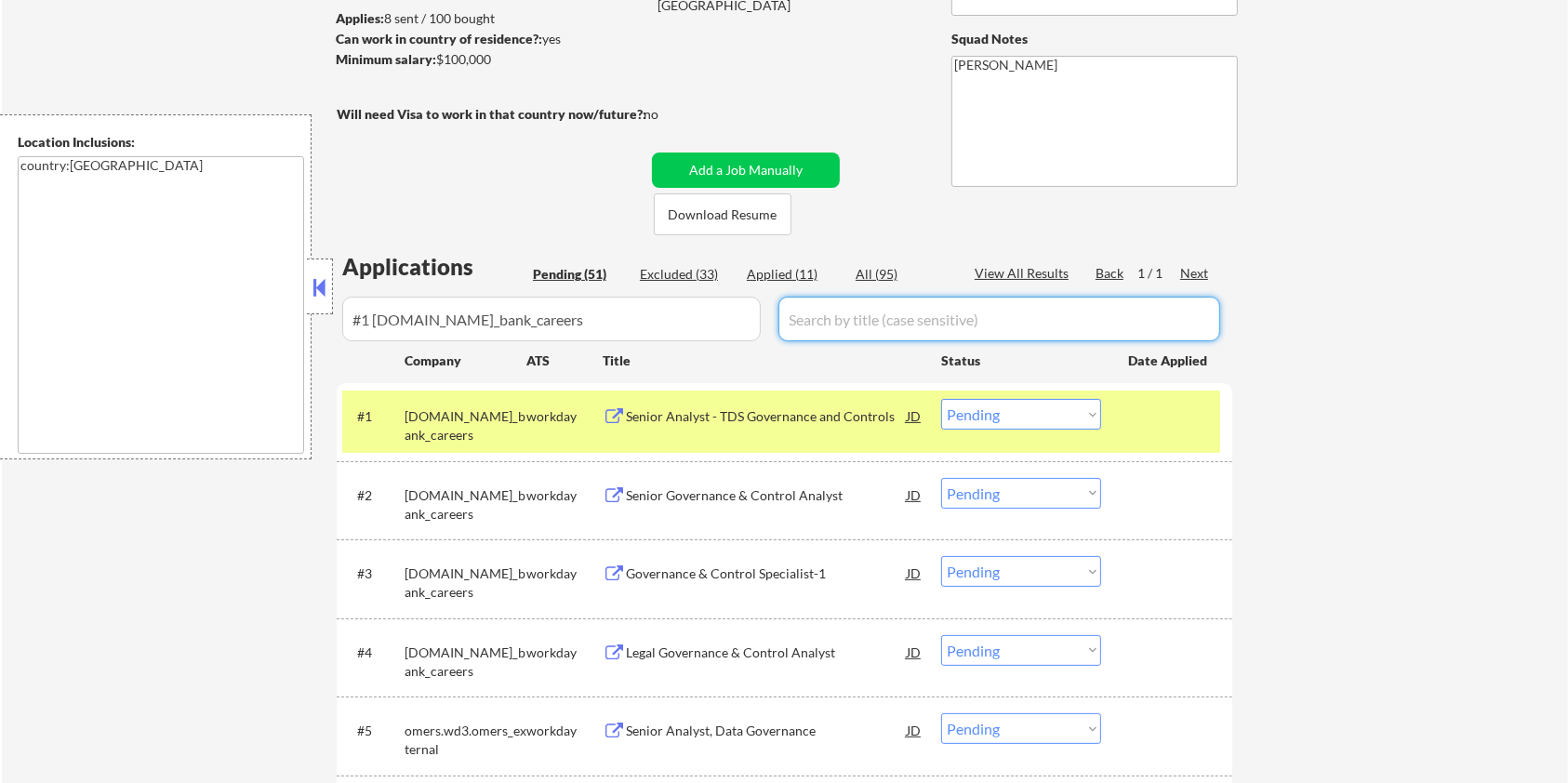
click at [836, 313] on input "input" at bounding box center [999, 319] width 442 height 45
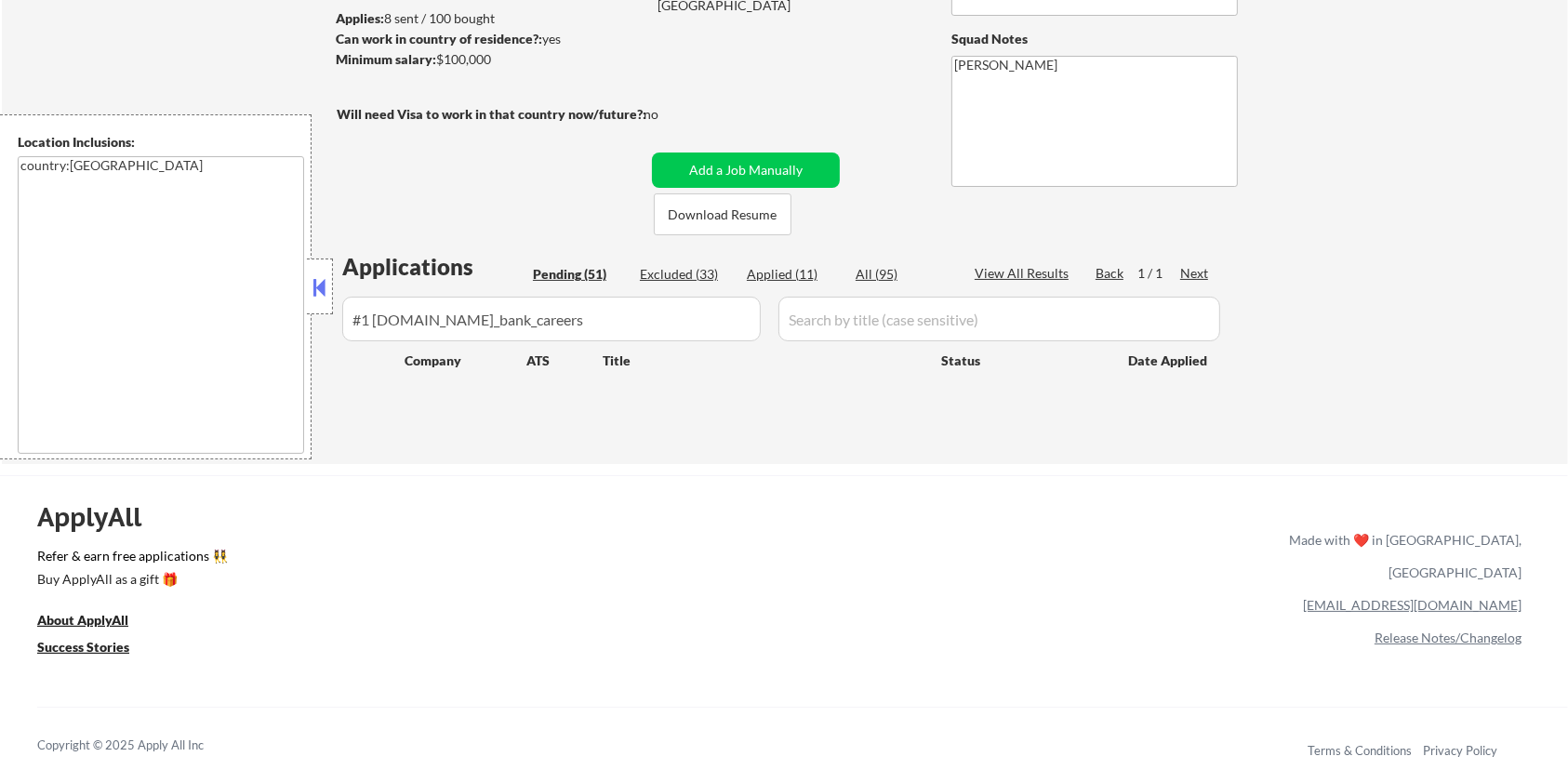
click at [875, 270] on div "All (95)" at bounding box center [901, 274] width 93 height 18
click at [691, 327] on input "input" at bounding box center [551, 319] width 419 height 45
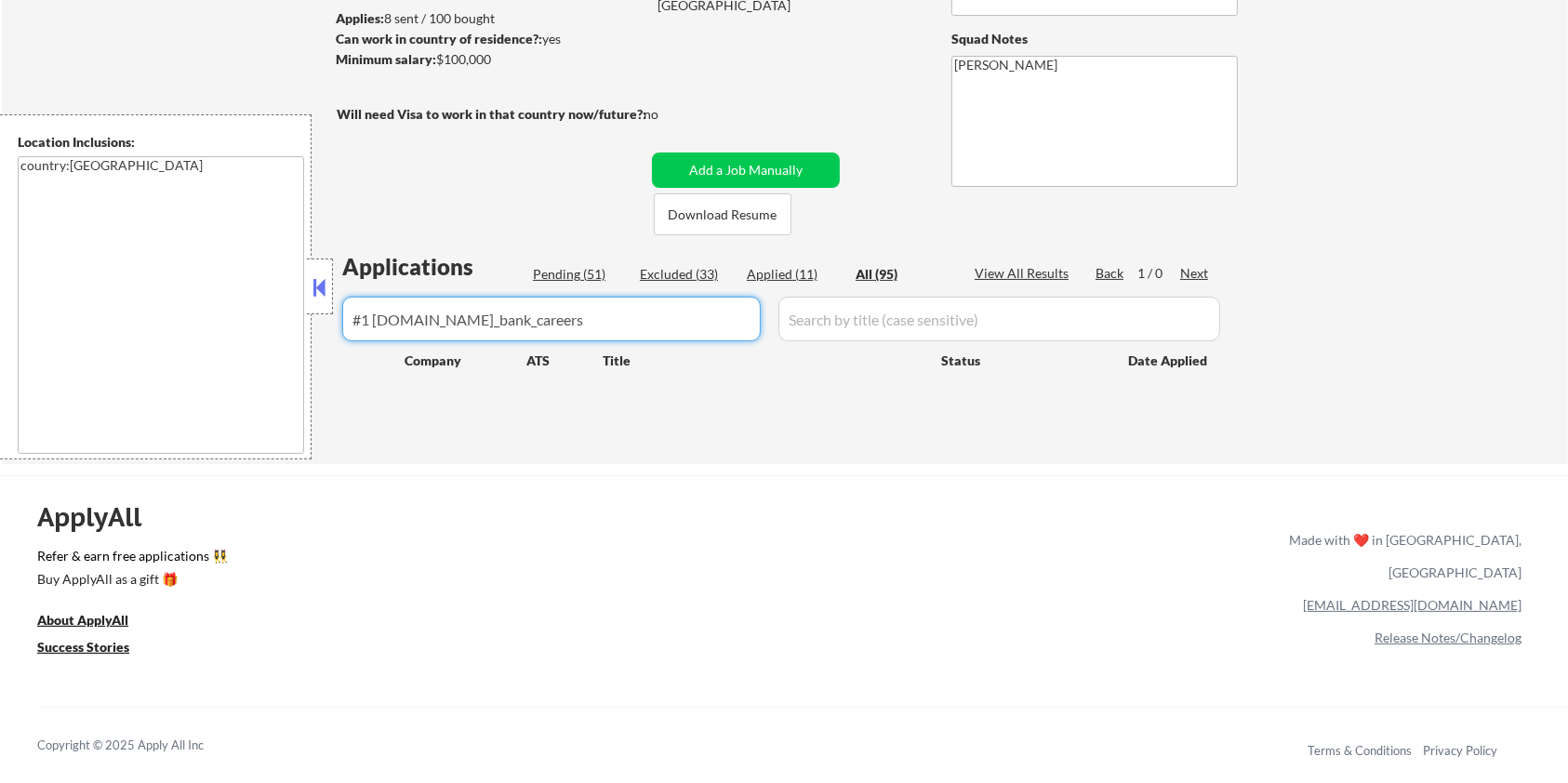
click at [818, 327] on input "input" at bounding box center [999, 319] width 442 height 45
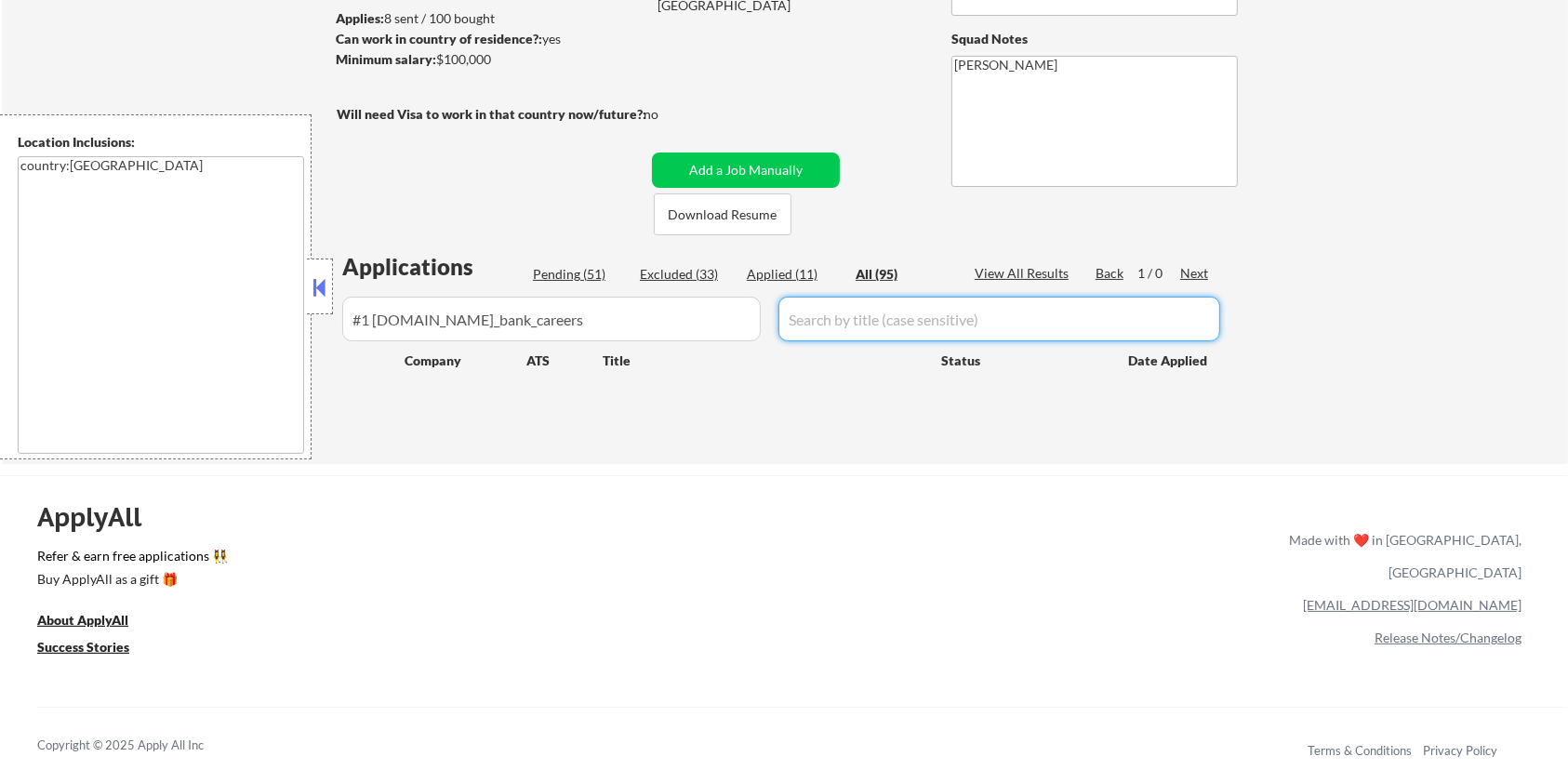
click at [861, 273] on div "All (95)" at bounding box center [901, 274] width 93 height 18
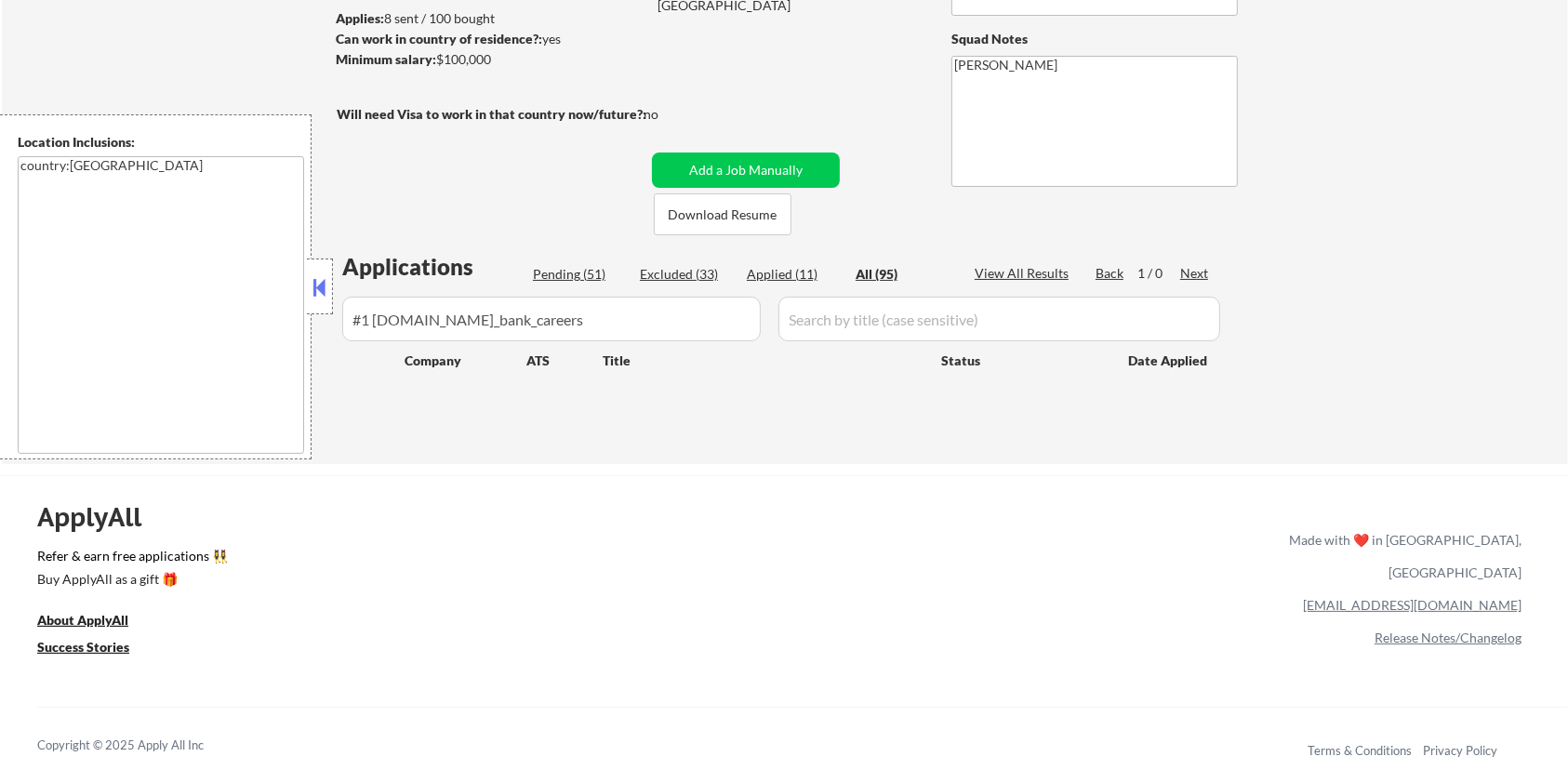
click at [858, 321] on input "input" at bounding box center [999, 319] width 442 height 45
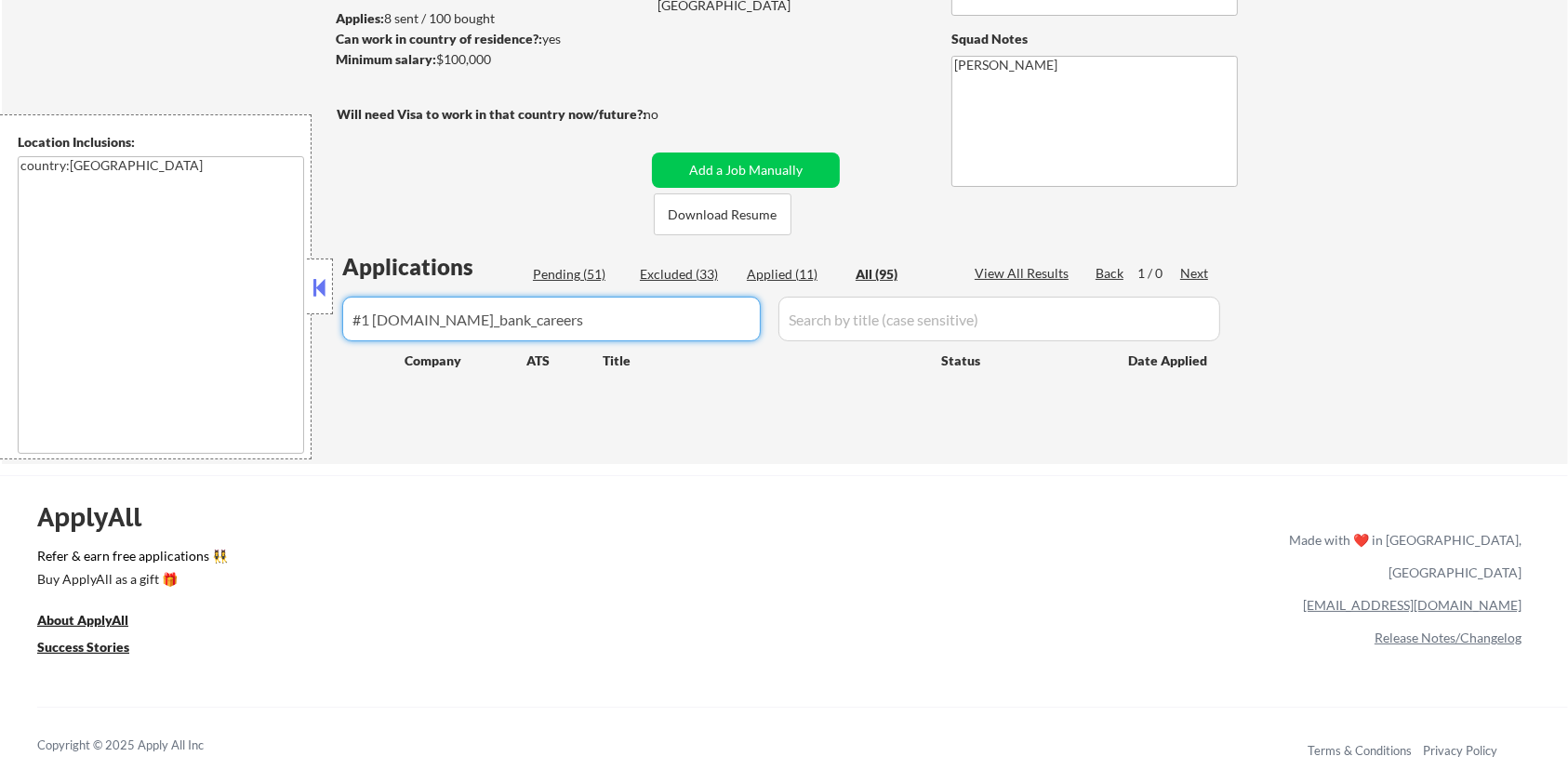
click at [624, 332] on input "input" at bounding box center [551, 319] width 419 height 45
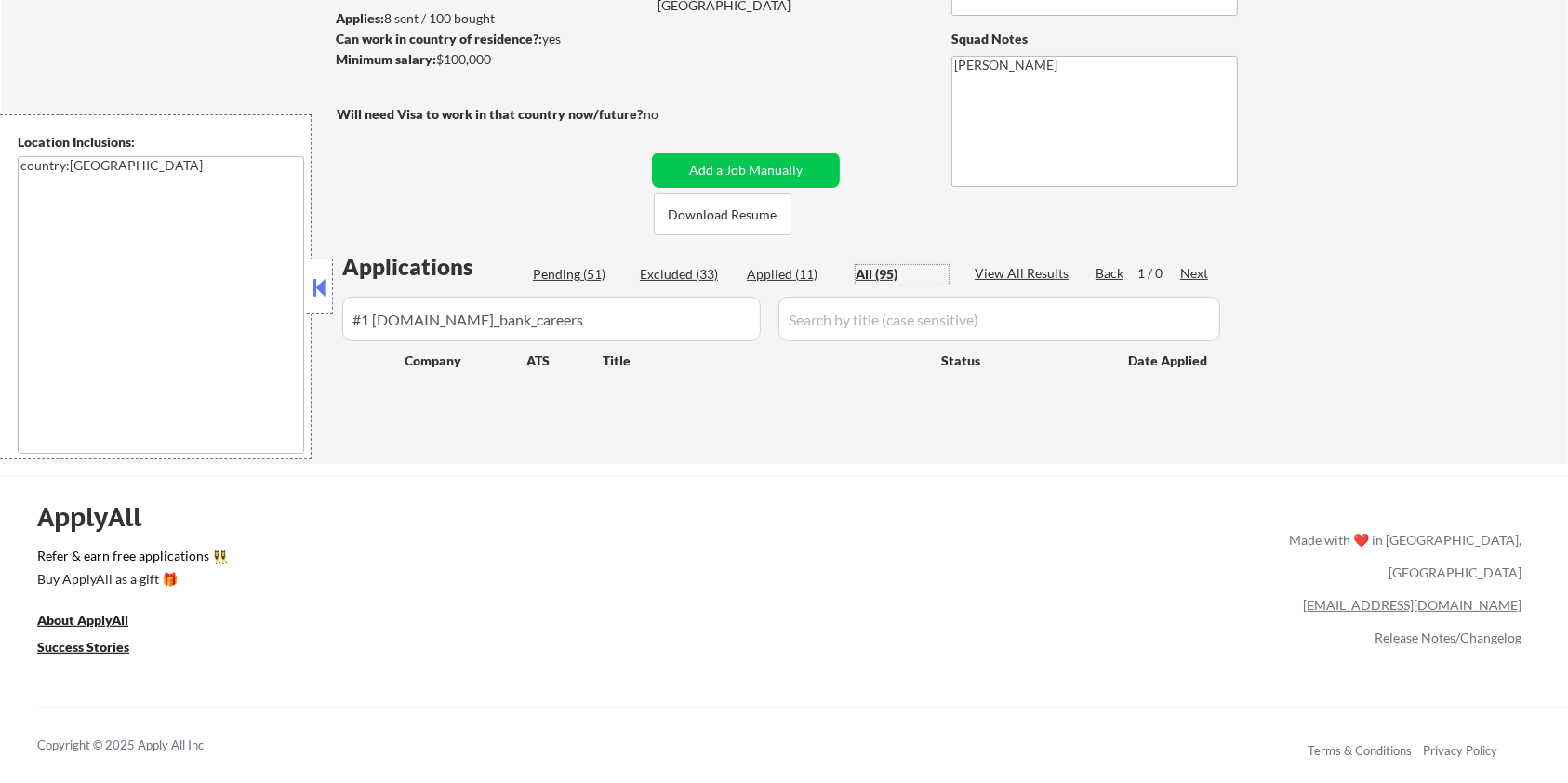
click at [875, 268] on div "All (95)" at bounding box center [901, 274] width 93 height 18
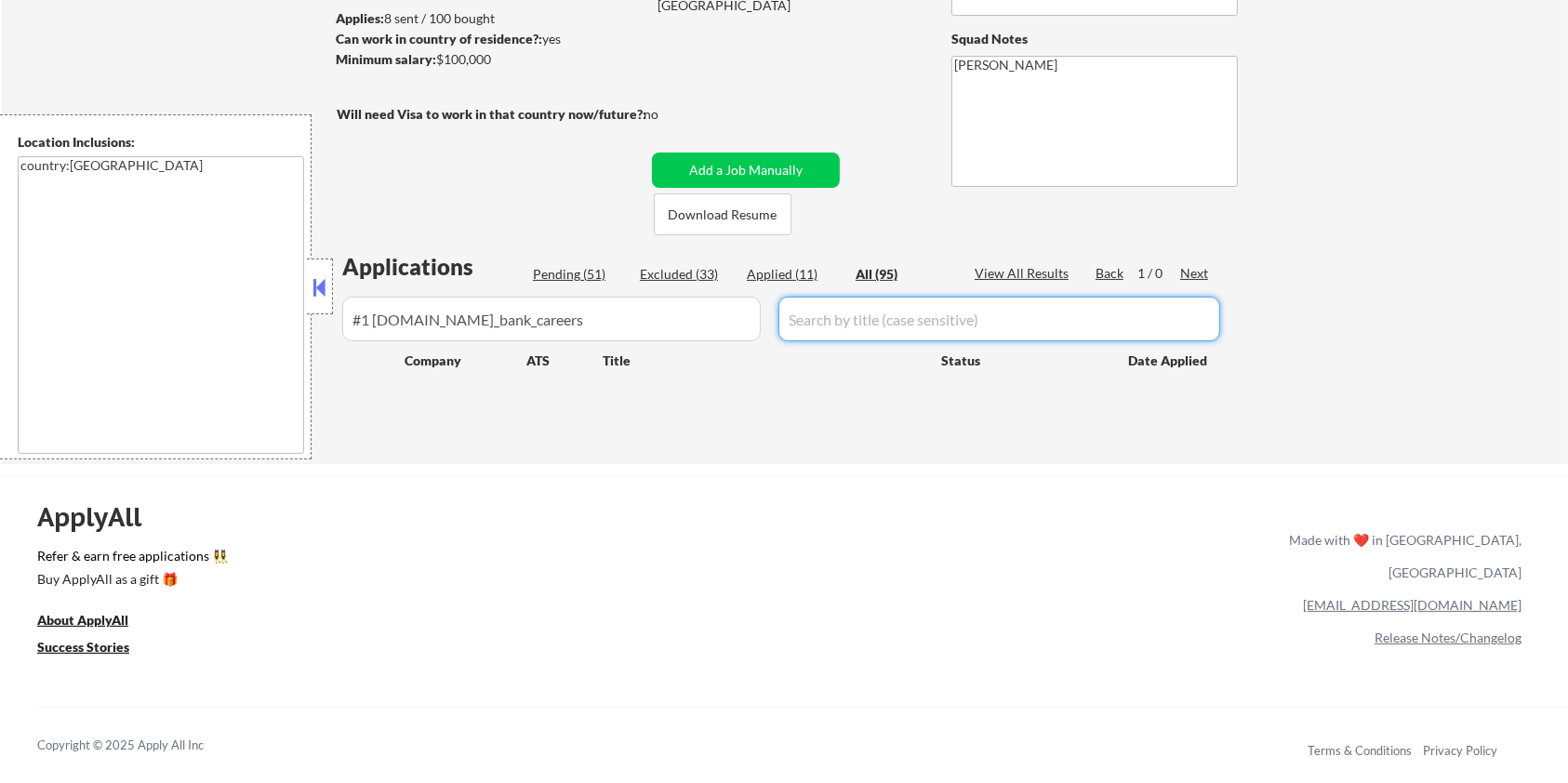
click at [883, 309] on input "input" at bounding box center [999, 319] width 442 height 45
click at [565, 318] on input "input" at bounding box center [551, 319] width 419 height 45
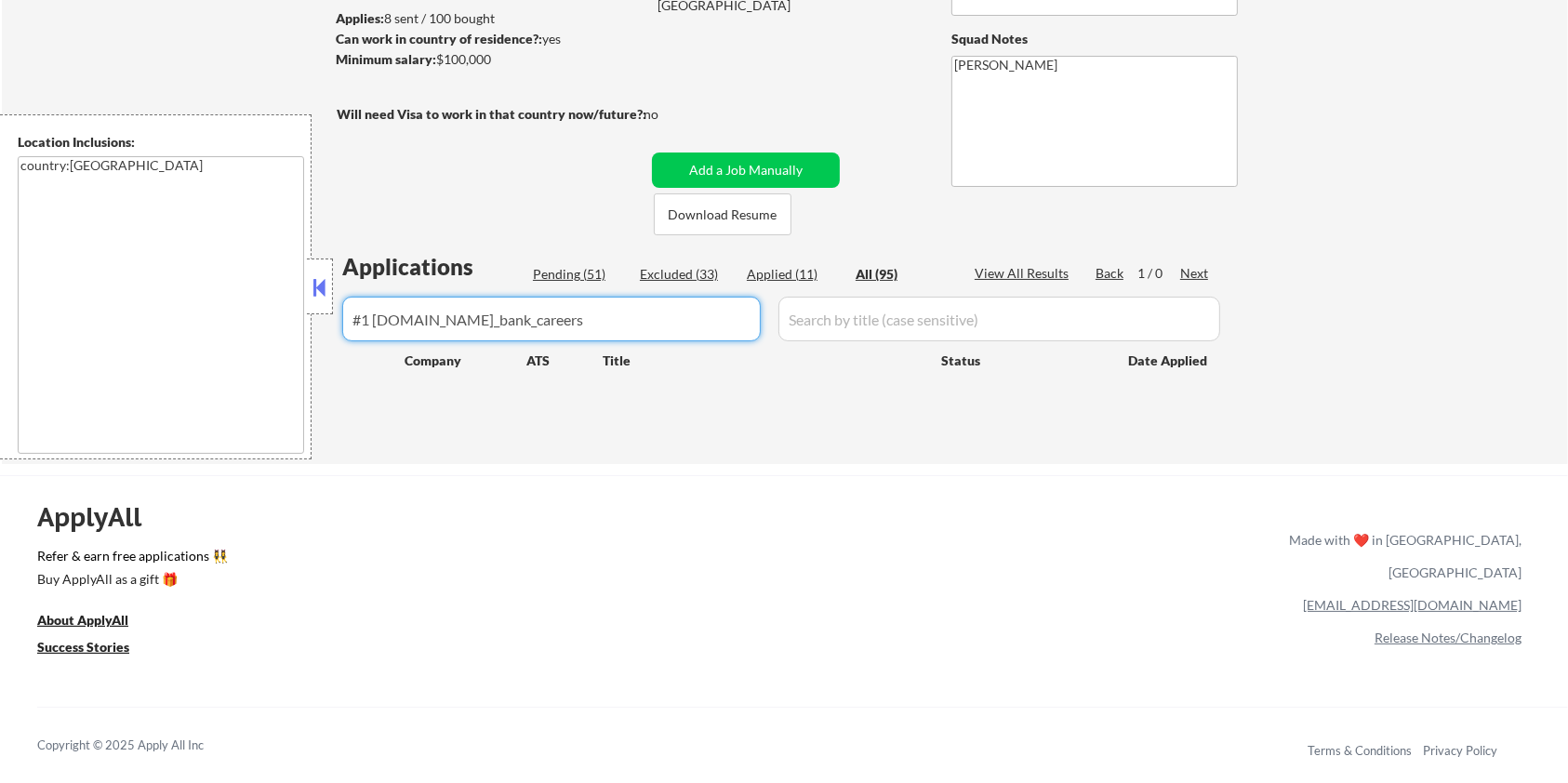
click at [911, 302] on input "input" at bounding box center [999, 319] width 442 height 45
click at [571, 330] on input "input" at bounding box center [551, 319] width 419 height 45
click at [902, 333] on input "input" at bounding box center [999, 319] width 442 height 45
drag, startPoint x: 373, startPoint y: 313, endPoint x: 345, endPoint y: 318, distance: 28.4
click at [345, 318] on input "input" at bounding box center [551, 319] width 419 height 45
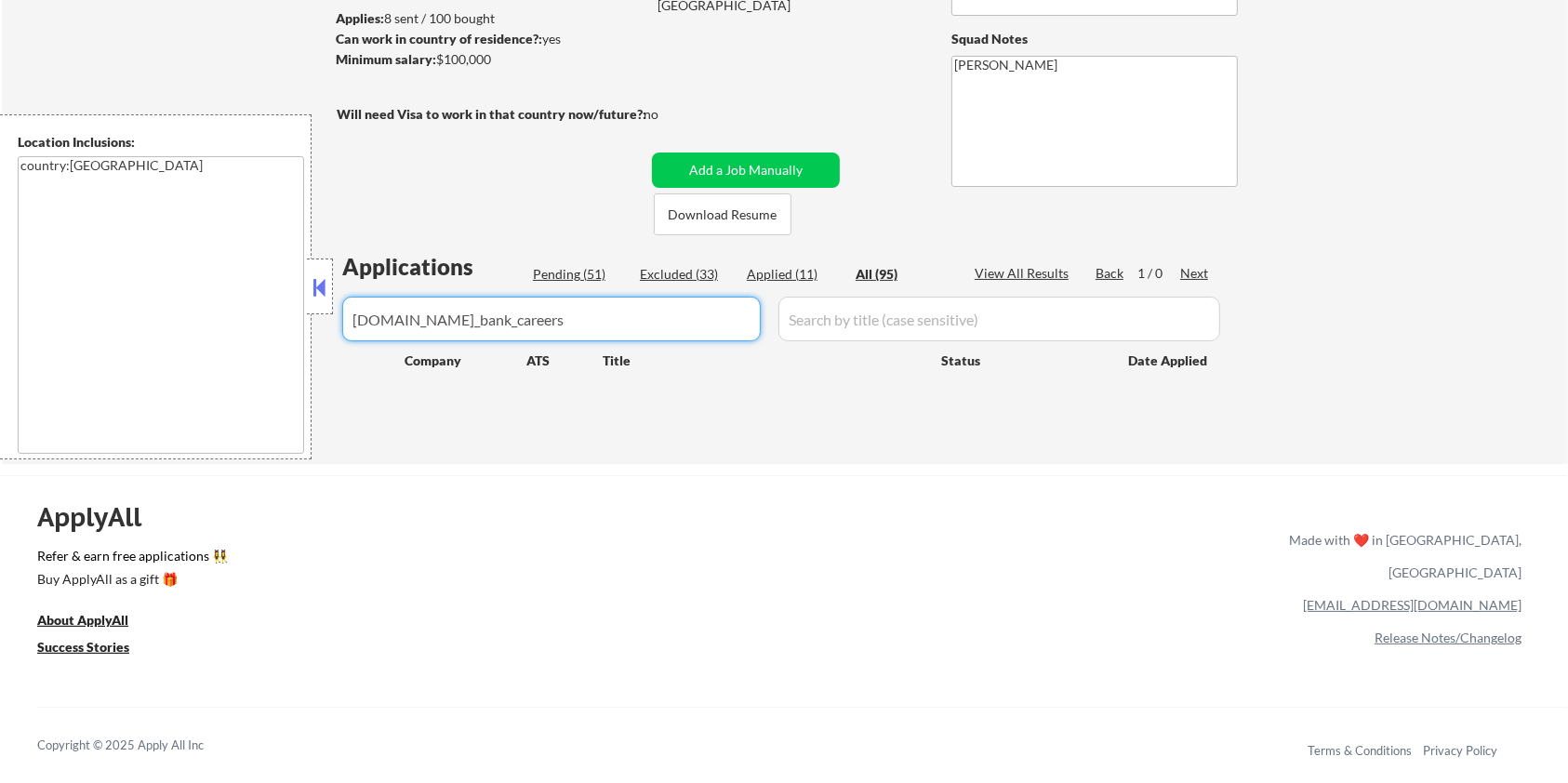
click at [516, 340] on input "input" at bounding box center [551, 319] width 419 height 45
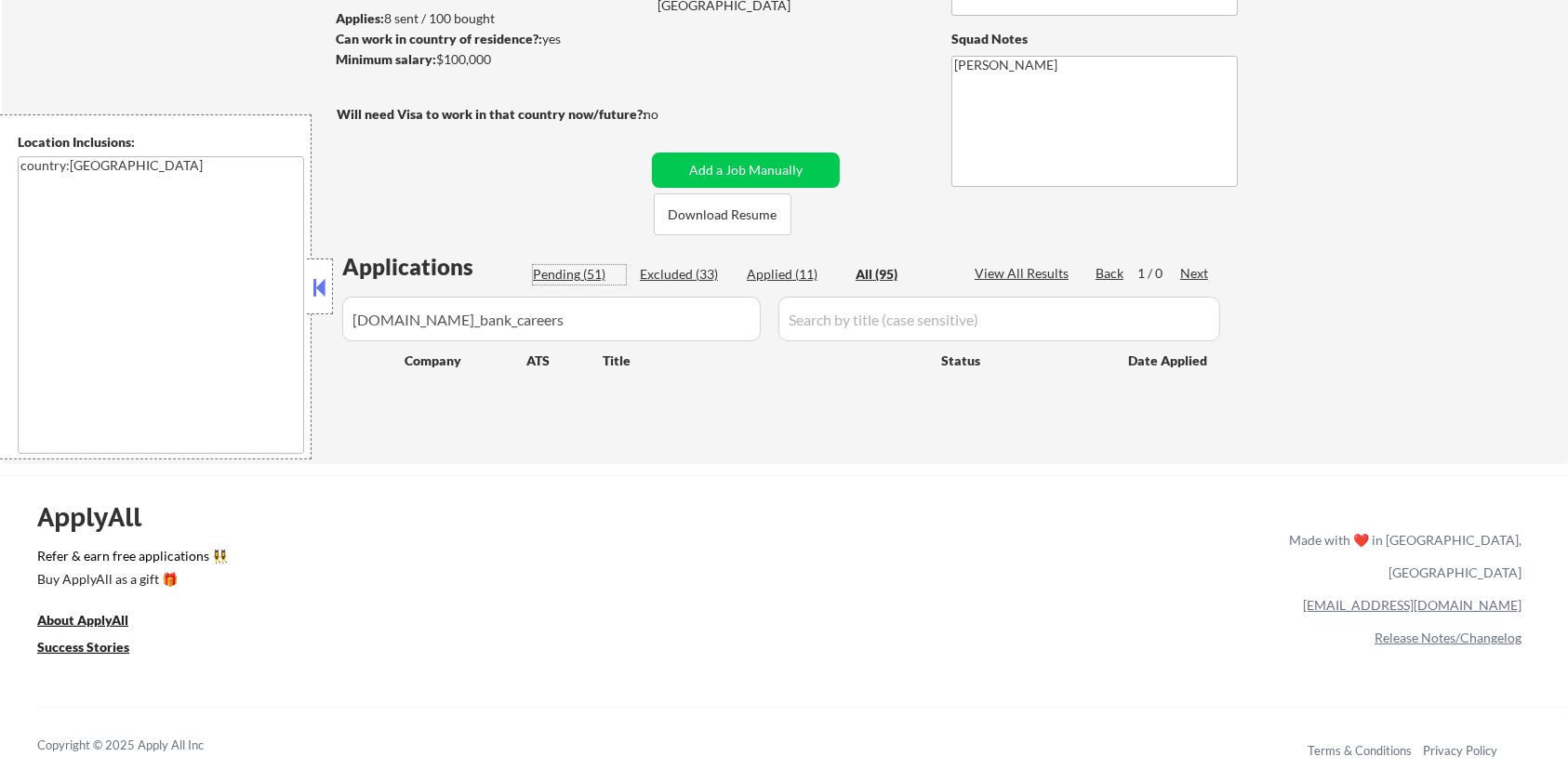
click at [552, 274] on div "Pending (51)" at bounding box center [579, 274] width 93 height 18
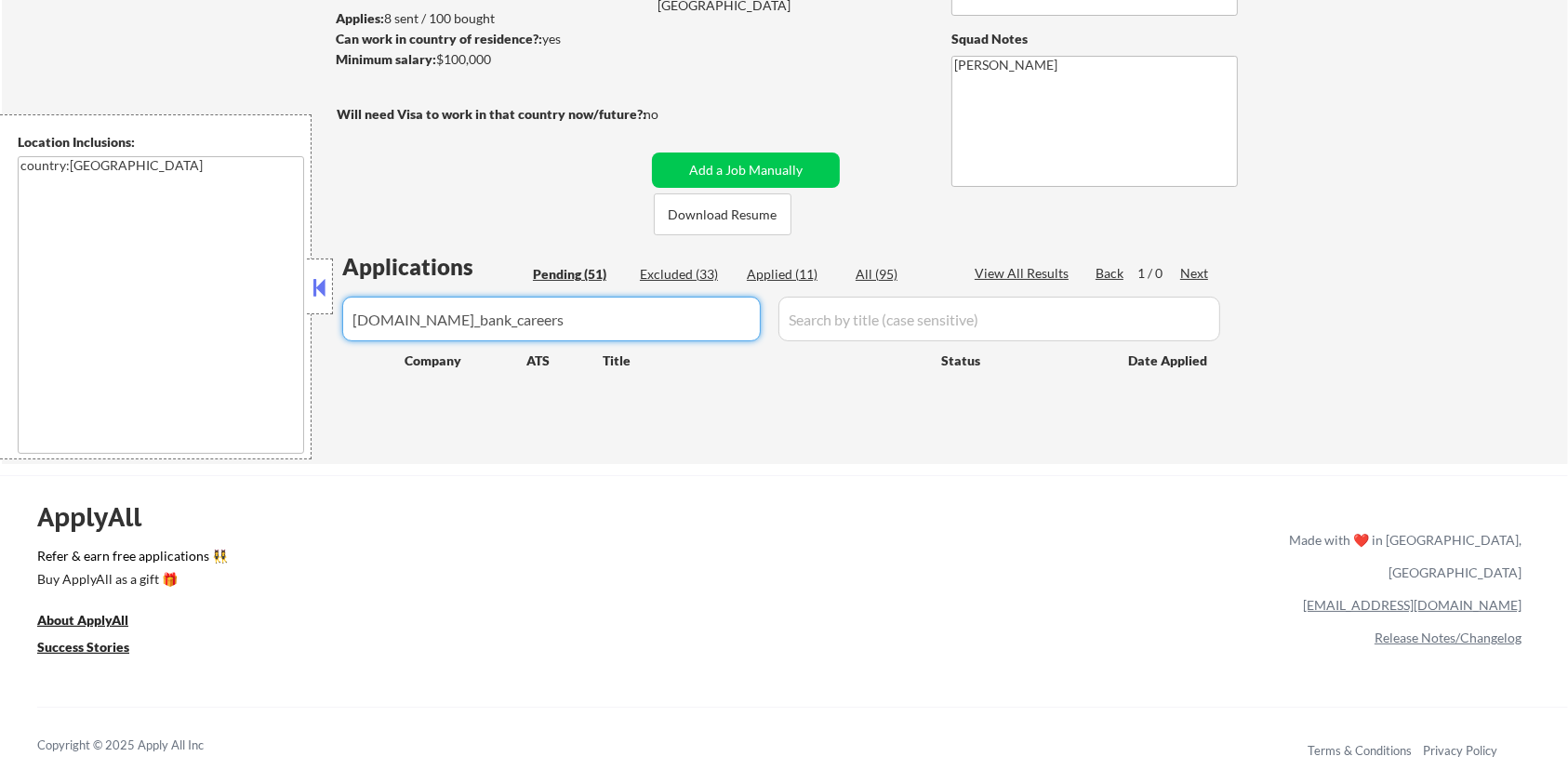
click at [579, 310] on input "input" at bounding box center [551, 319] width 419 height 45
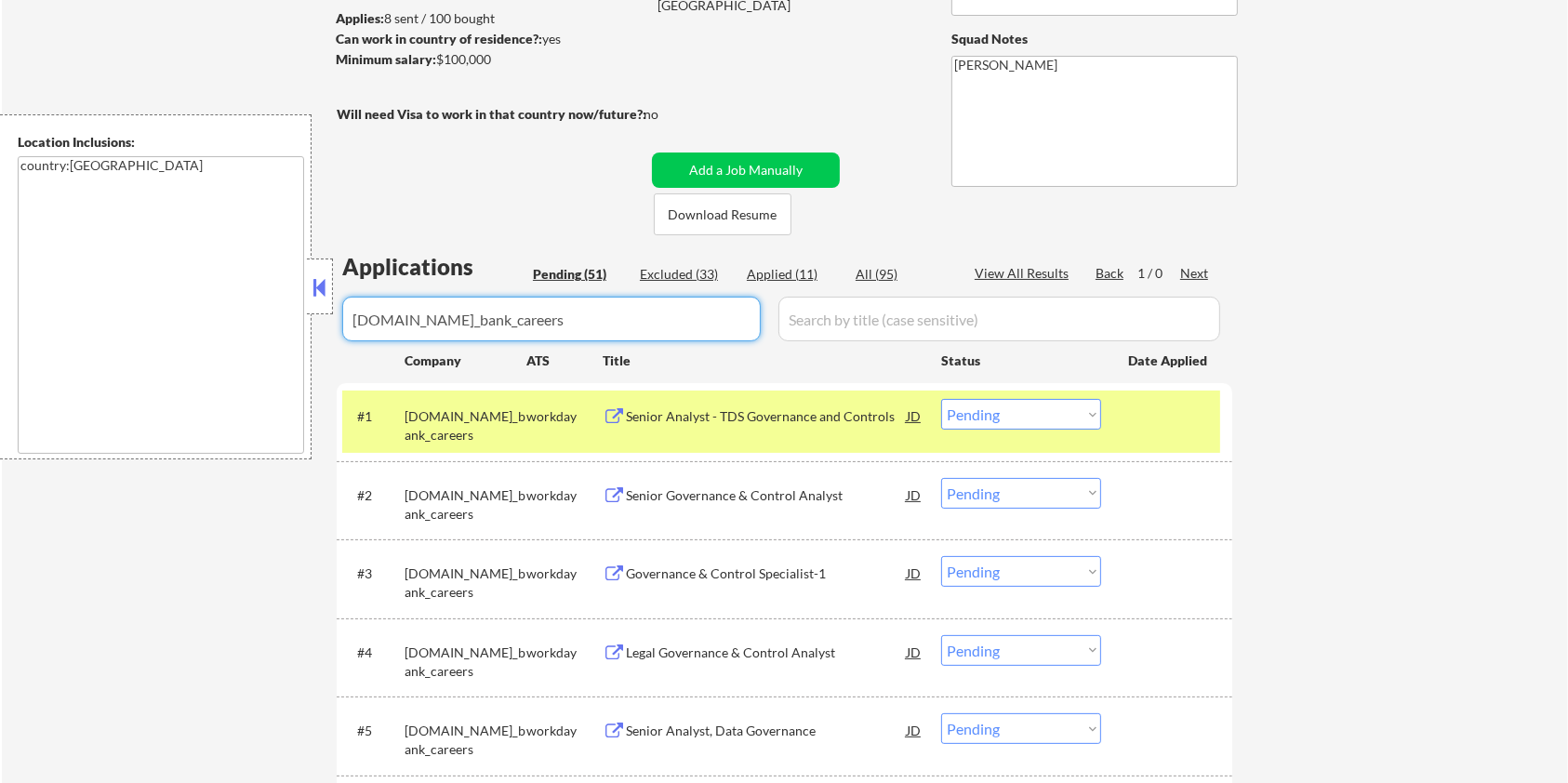
click at [857, 272] on div "All (95)" at bounding box center [901, 274] width 93 height 18
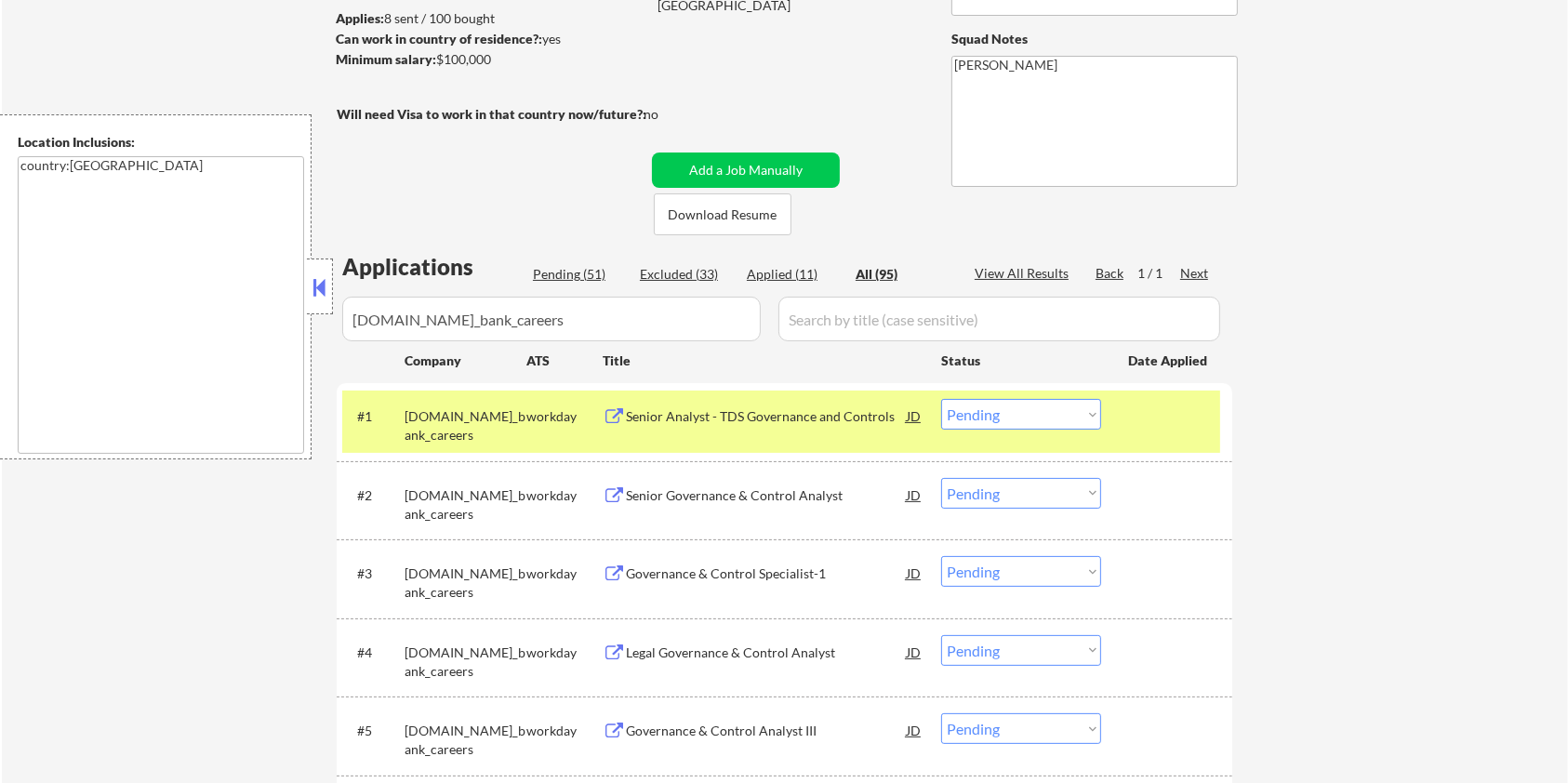
click at [693, 421] on div "Senior Analyst - TDS Governance and Controls" at bounding box center [765, 416] width 281 height 18
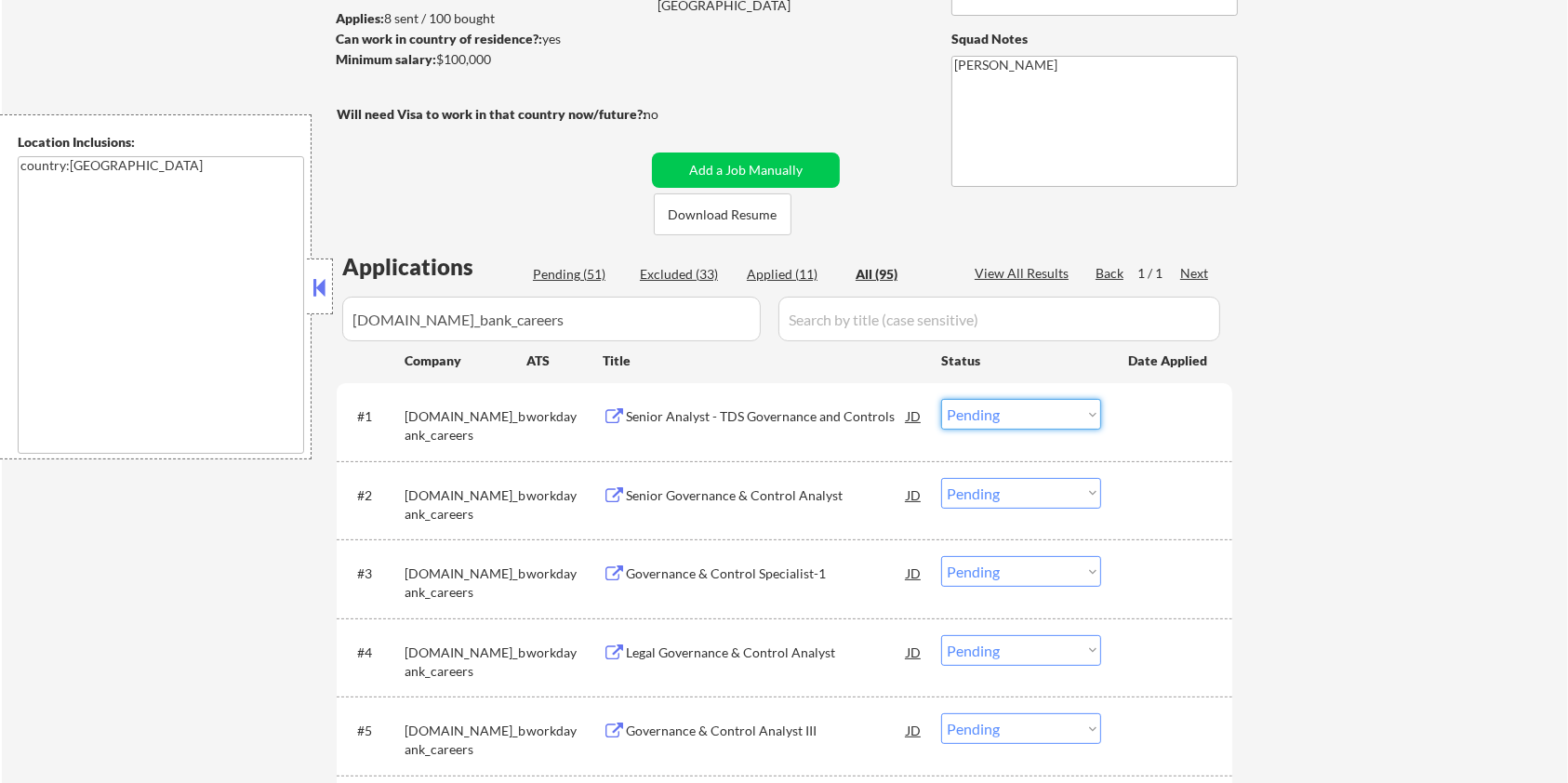
click at [1086, 418] on select "Choose an option... Pending Applied Excluded (Questions) Excluded (Expired) Exc…" at bounding box center [1020, 414] width 160 height 31
click at [941, 399] on select "Choose an option... Pending Applied Excluded (Questions) Excluded (Expired) Exc…" at bounding box center [1020, 414] width 160 height 31
click at [745, 495] on div "Senior Governance & Control Analyst" at bounding box center [765, 495] width 281 height 18
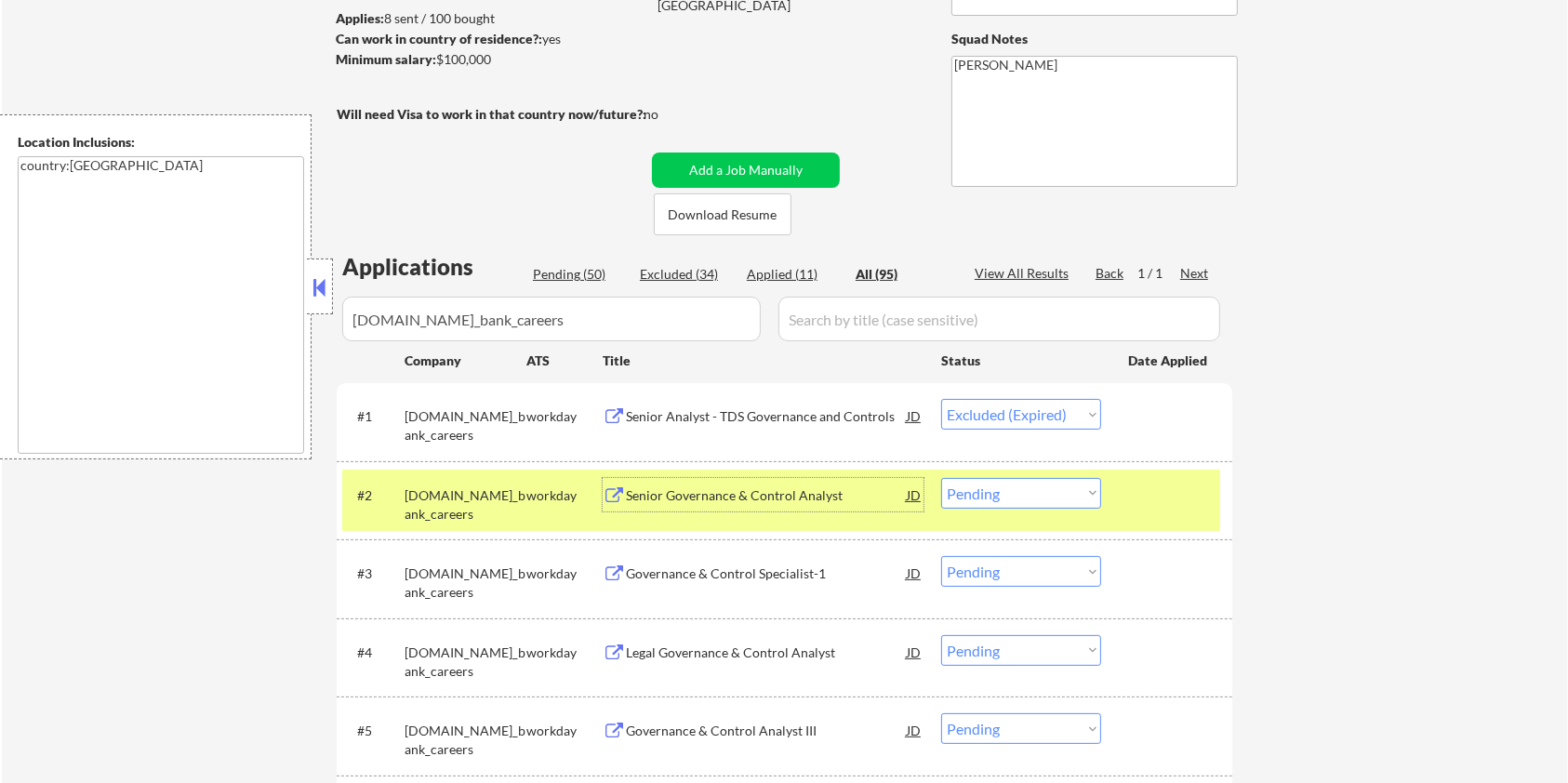
click at [1049, 493] on select "Choose an option... Pending Applied Excluded (Questions) Excluded (Expired) Exc…" at bounding box center [1020, 494] width 160 height 31
click at [941, 478] on select "Choose an option... Pending Applied Excluded (Questions) Excluded (Expired) Exc…" at bounding box center [1020, 494] width 160 height 31
click at [694, 580] on div "Governance & Control Specialist-1" at bounding box center [765, 573] width 281 height 18
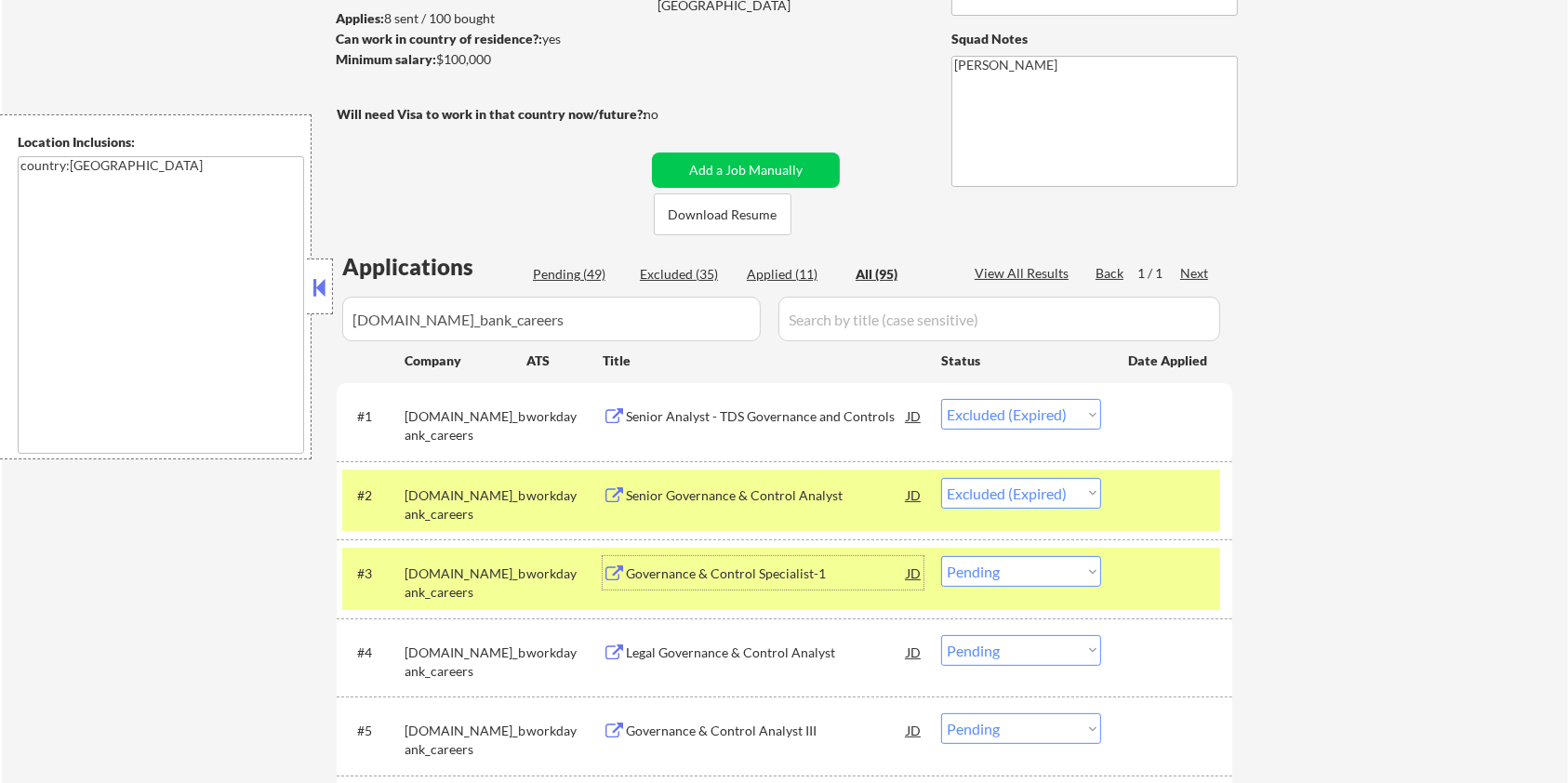
click at [1062, 576] on select "Choose an option... Pending Applied Excluded (Questions) Excluded (Expired) Exc…" at bounding box center [1020, 572] width 160 height 31
click at [941, 557] on select "Choose an option... Pending Applied Excluded (Questions) Excluded (Expired) Exc…" at bounding box center [1020, 572] width 160 height 31
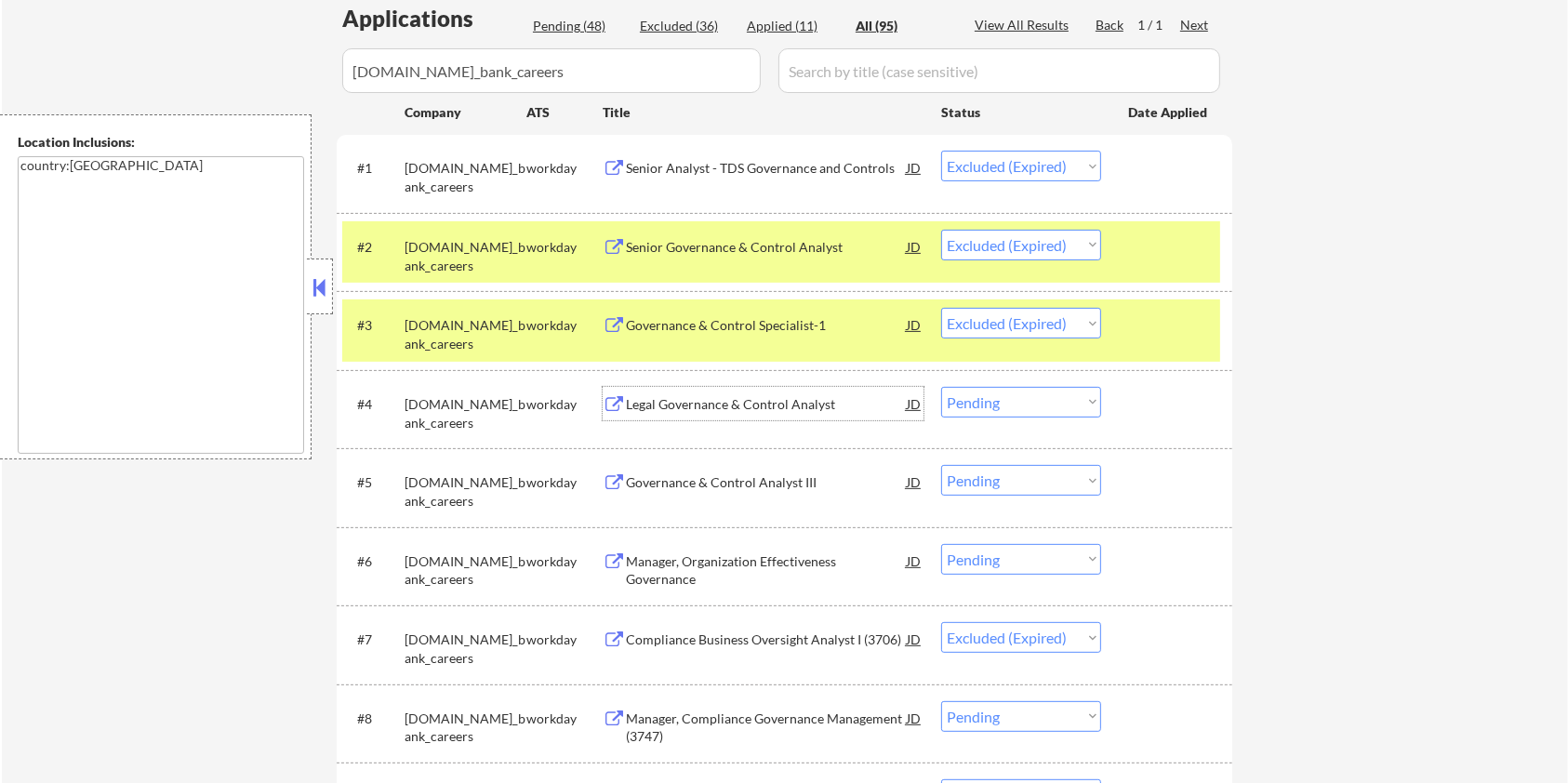
click at [771, 399] on div "Legal Governance & Control Analyst" at bounding box center [765, 404] width 281 height 18
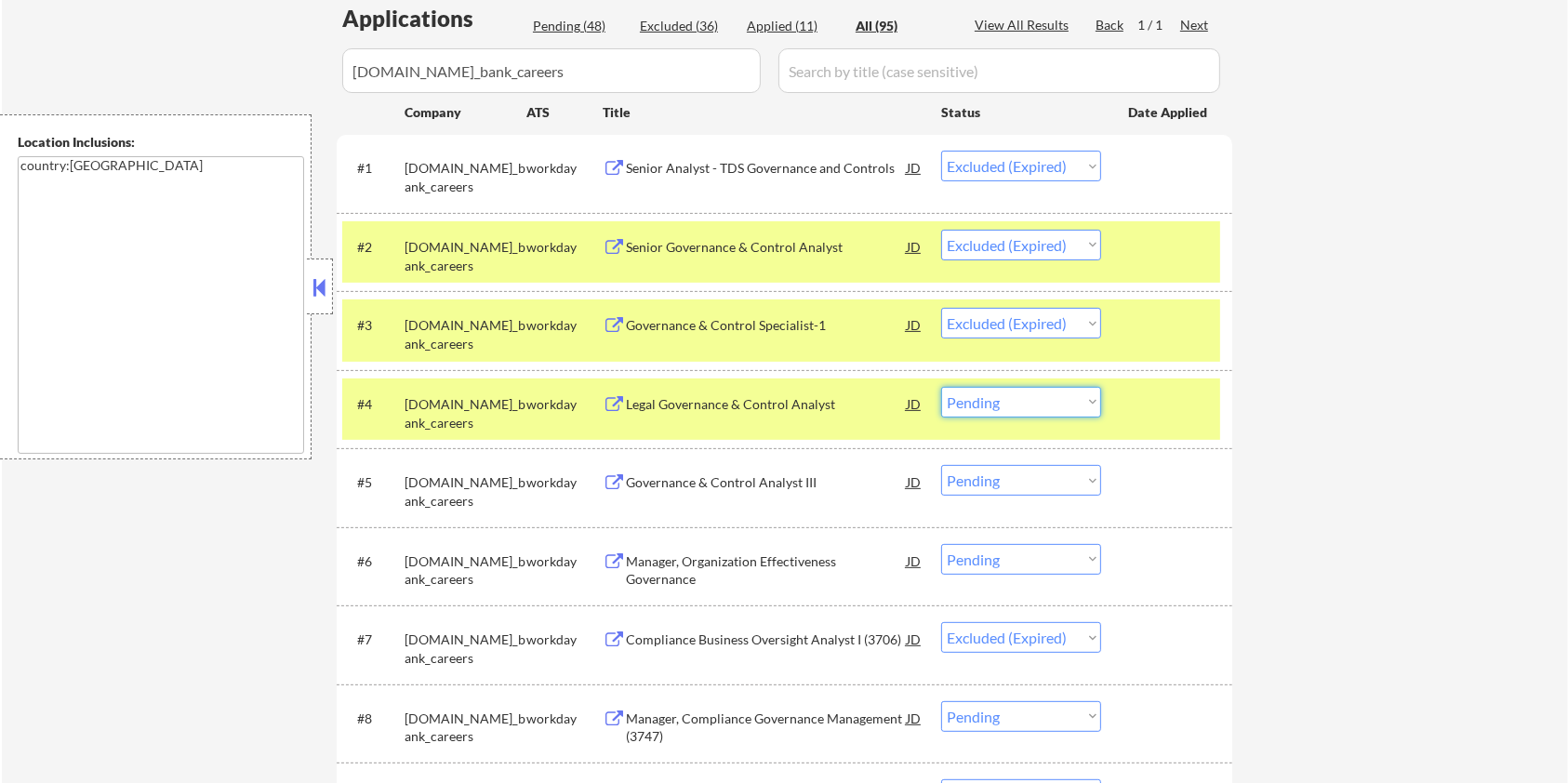
click at [1027, 409] on select "Choose an option... Pending Applied Excluded (Questions) Excluded (Expired) Exc…" at bounding box center [1020, 403] width 160 height 31
click at [941, 387] on select "Choose an option... Pending Applied Excluded (Questions) Excluded (Expired) Exc…" at bounding box center [1020, 403] width 160 height 31
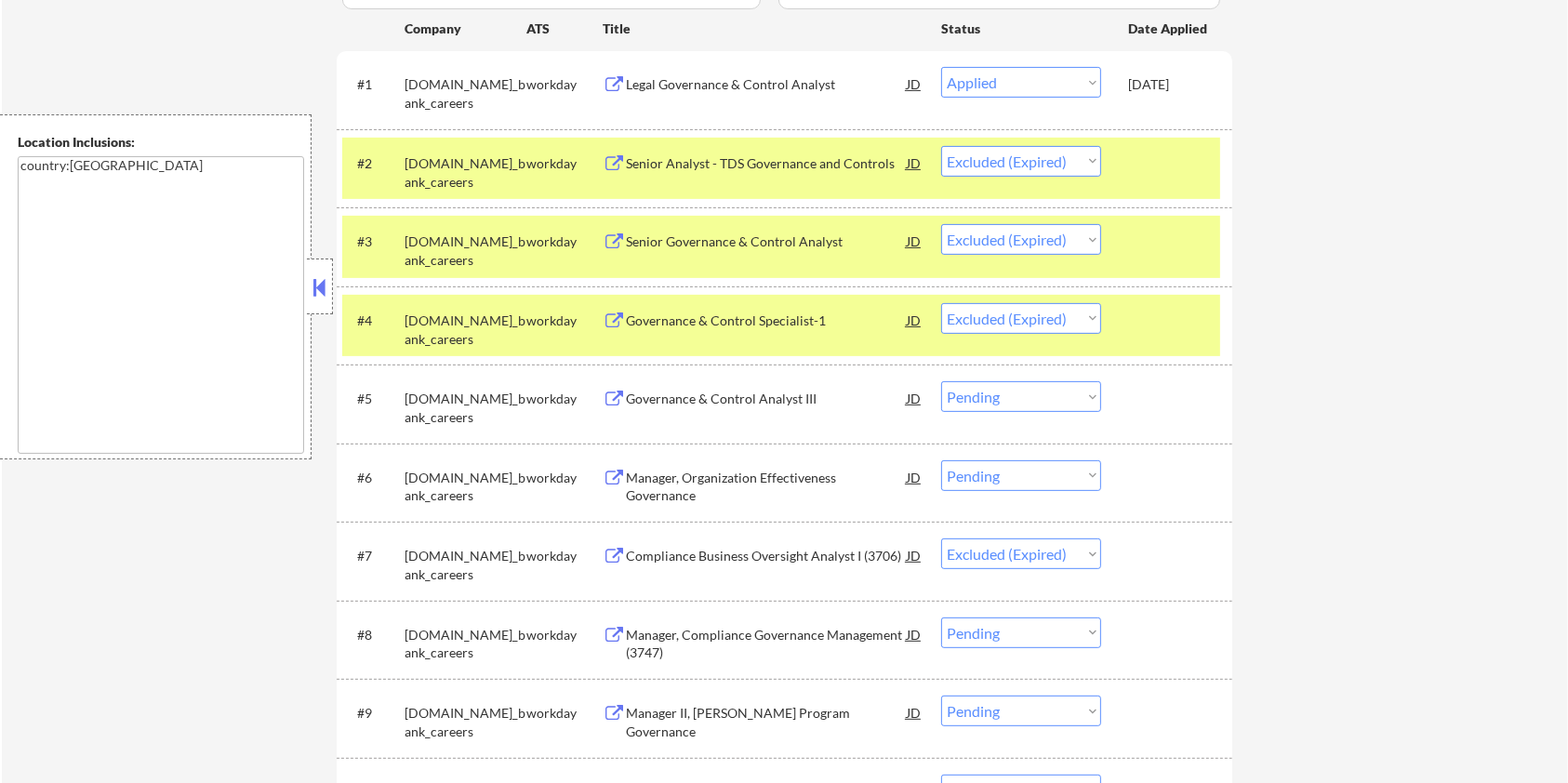
scroll to position [620, 0]
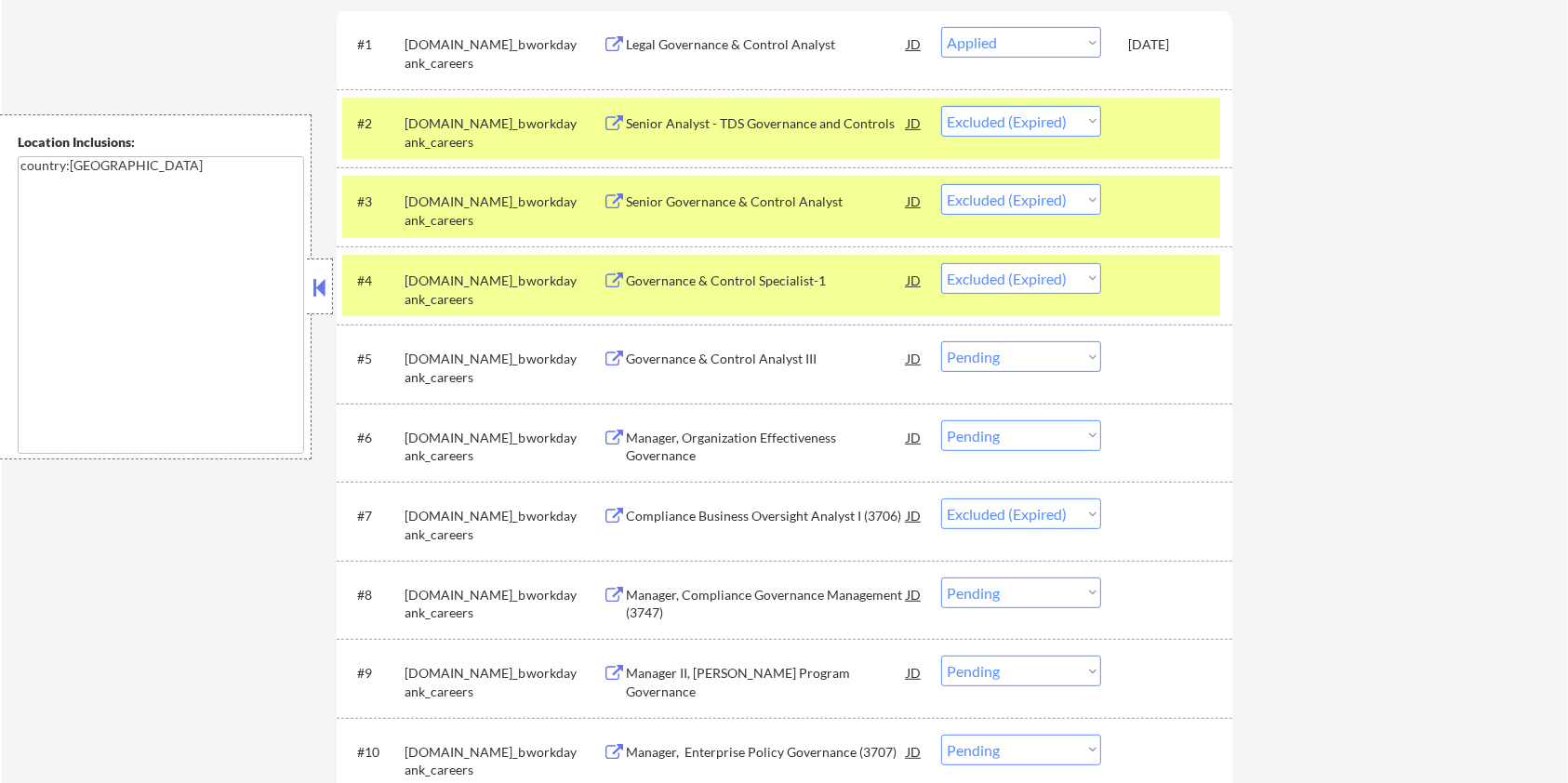
click at [758, 365] on div "Governance & Control Analyst III" at bounding box center [765, 358] width 281 height 18
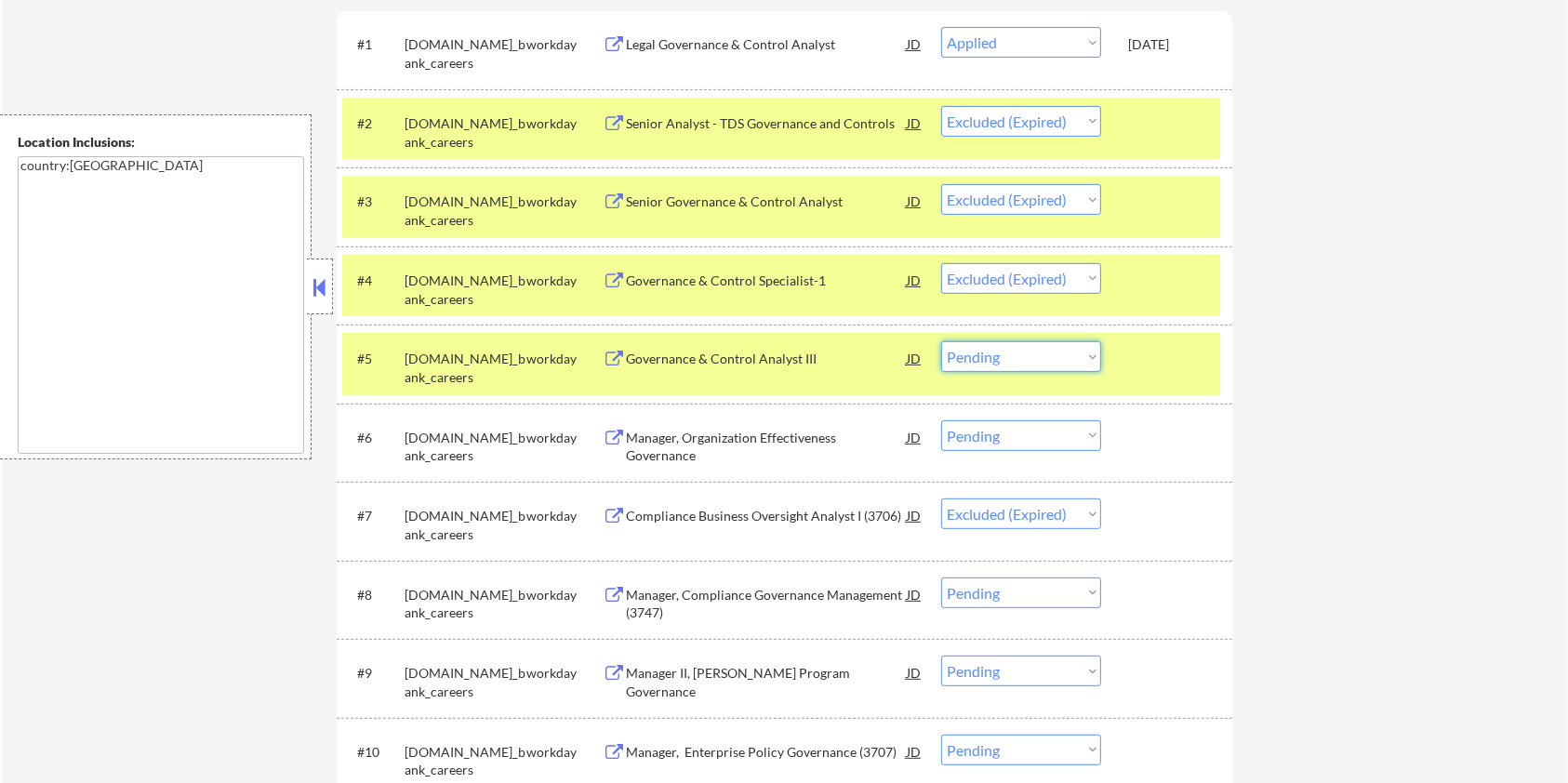
click at [980, 364] on select "Choose an option... Pending Applied Excluded (Questions) Excluded (Expired) Exc…" at bounding box center [1020, 357] width 160 height 31
click at [941, 341] on select "Choose an option... Pending Applied Excluded (Questions) Excluded (Expired) Exc…" at bounding box center [1020, 357] width 160 height 31
click at [782, 440] on div "Manager, Organization Effectiveness Governance" at bounding box center [765, 448] width 281 height 36
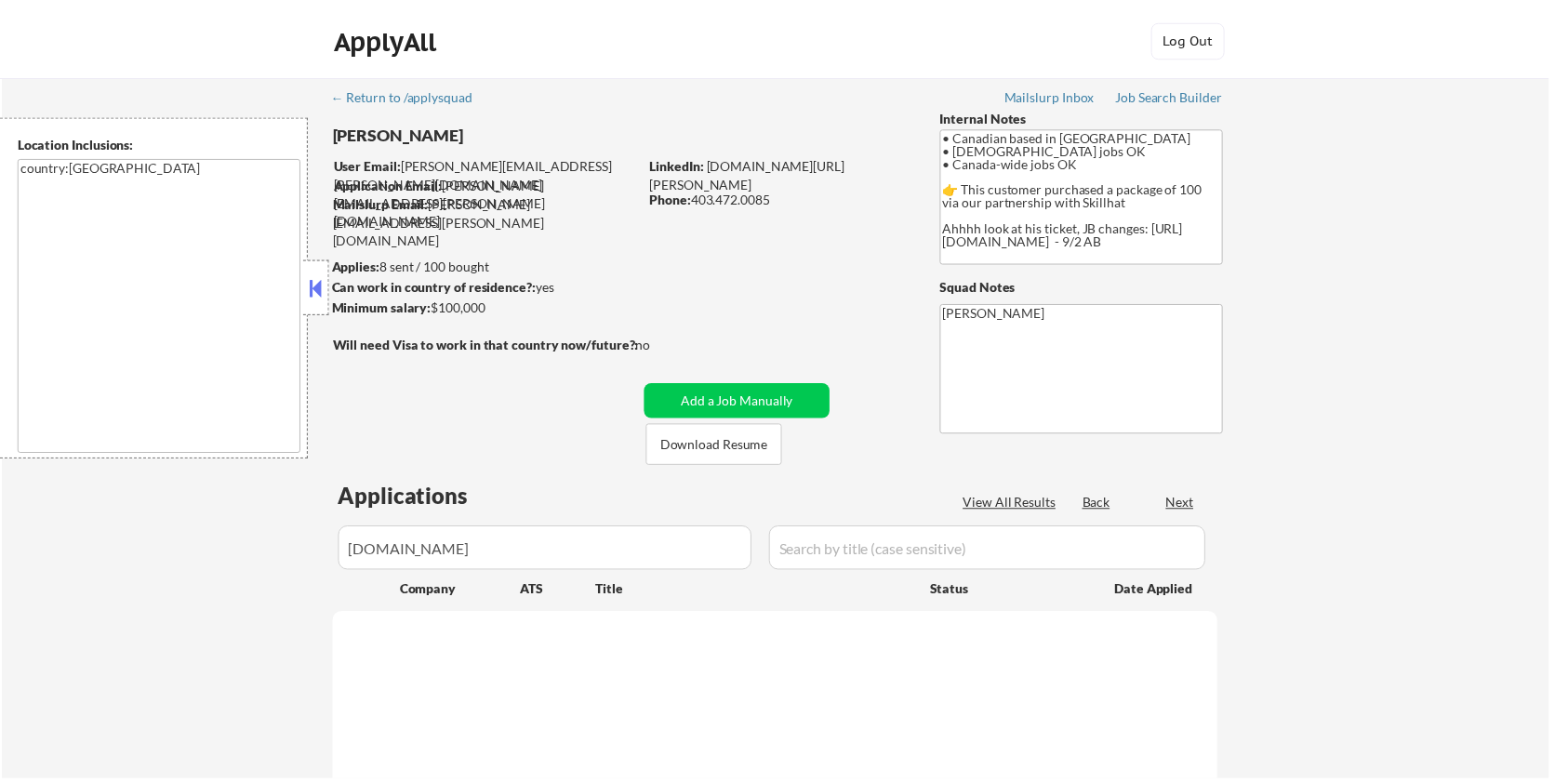
scroll to position [942, 0]
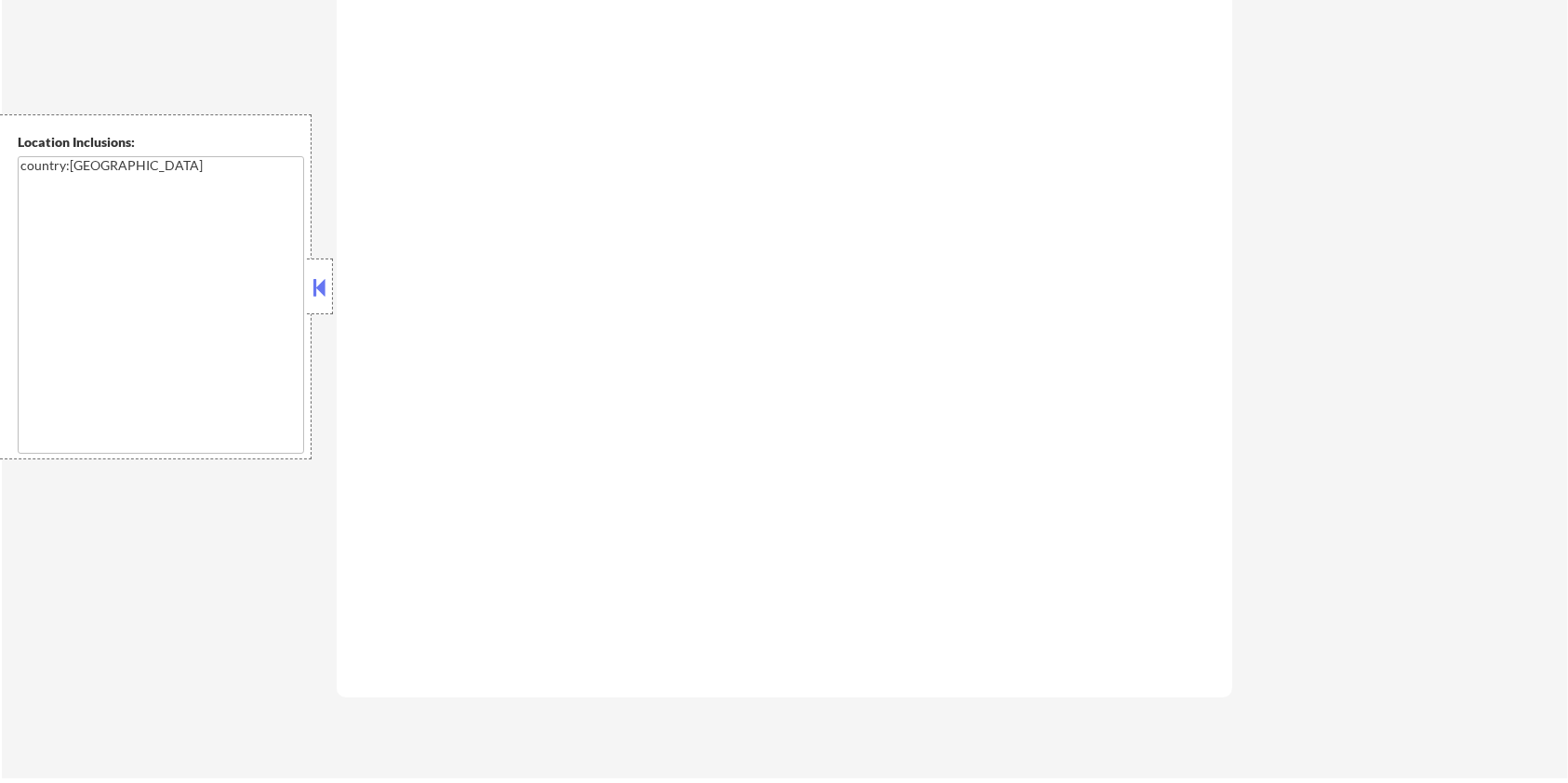
select select ""pending""
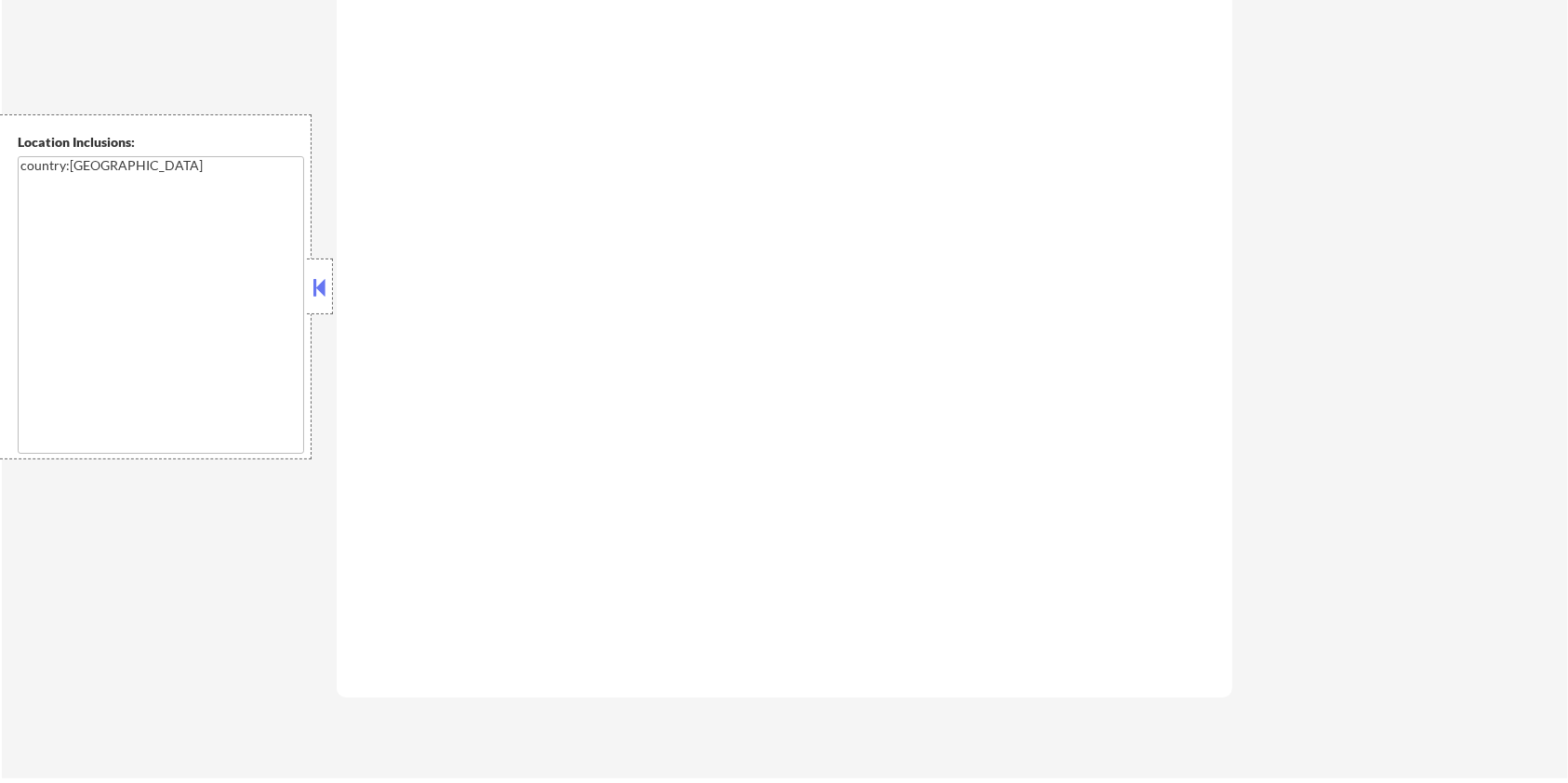
select select ""pending""
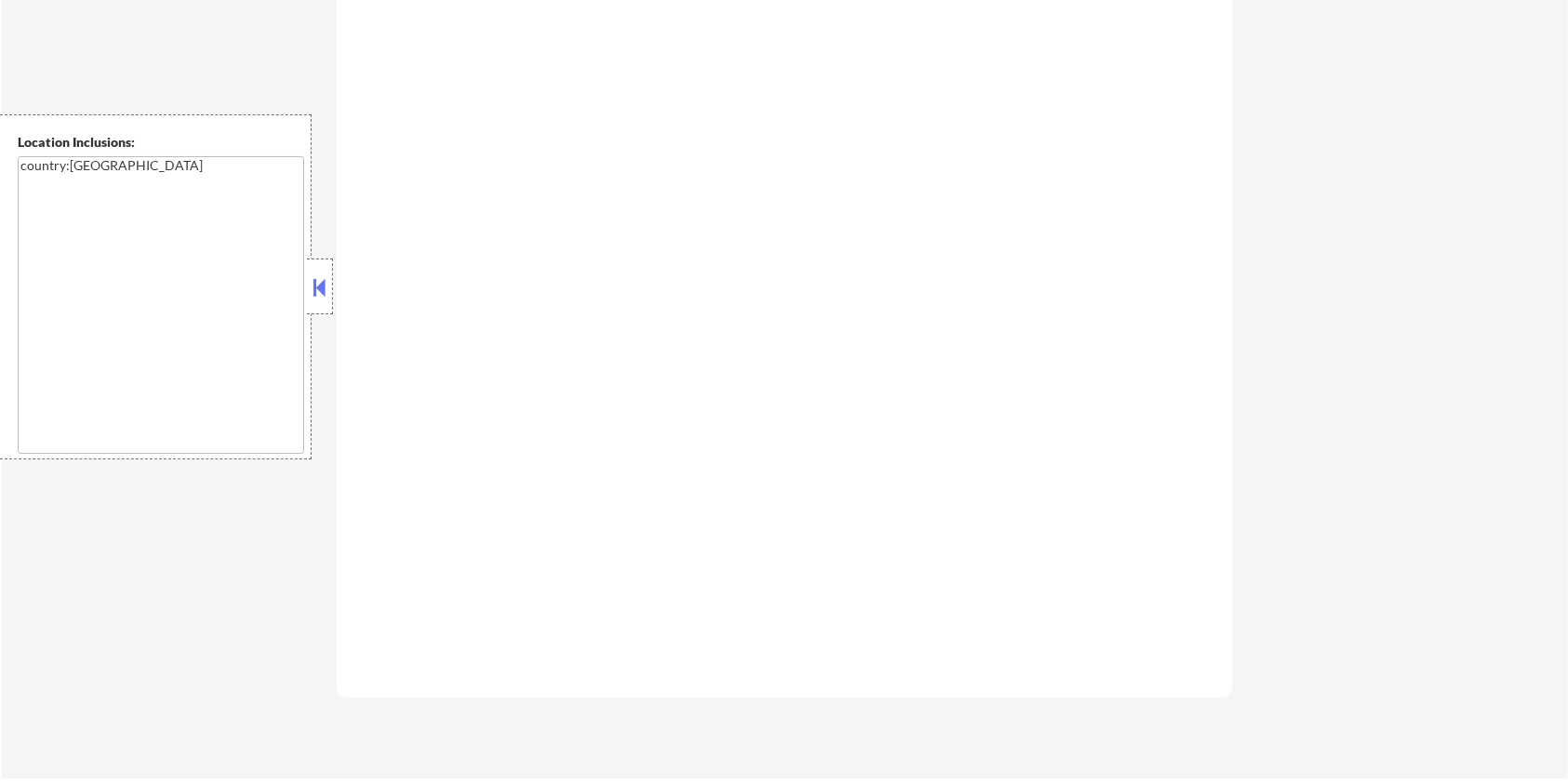
select select ""pending""
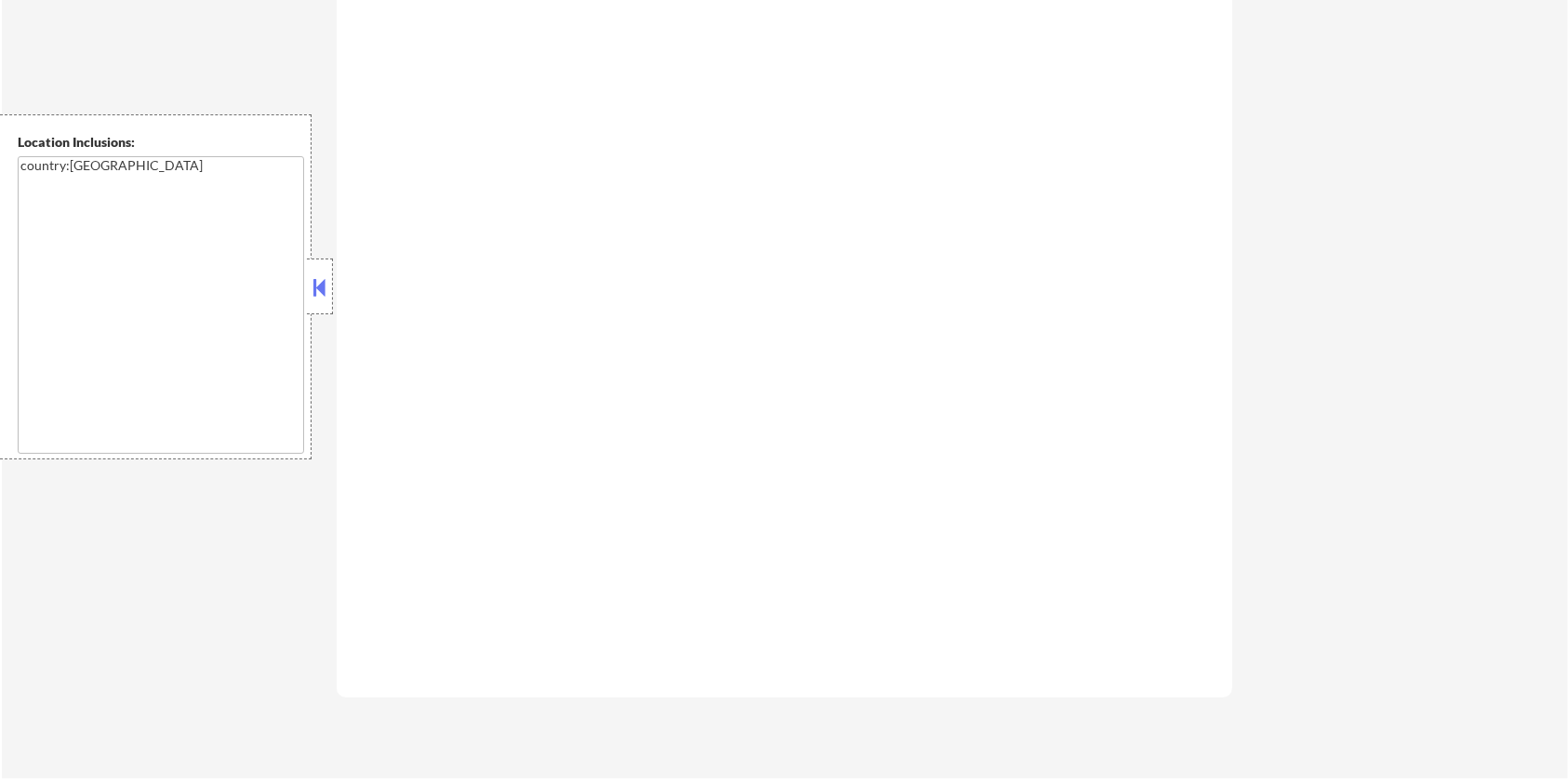
select select ""pending""
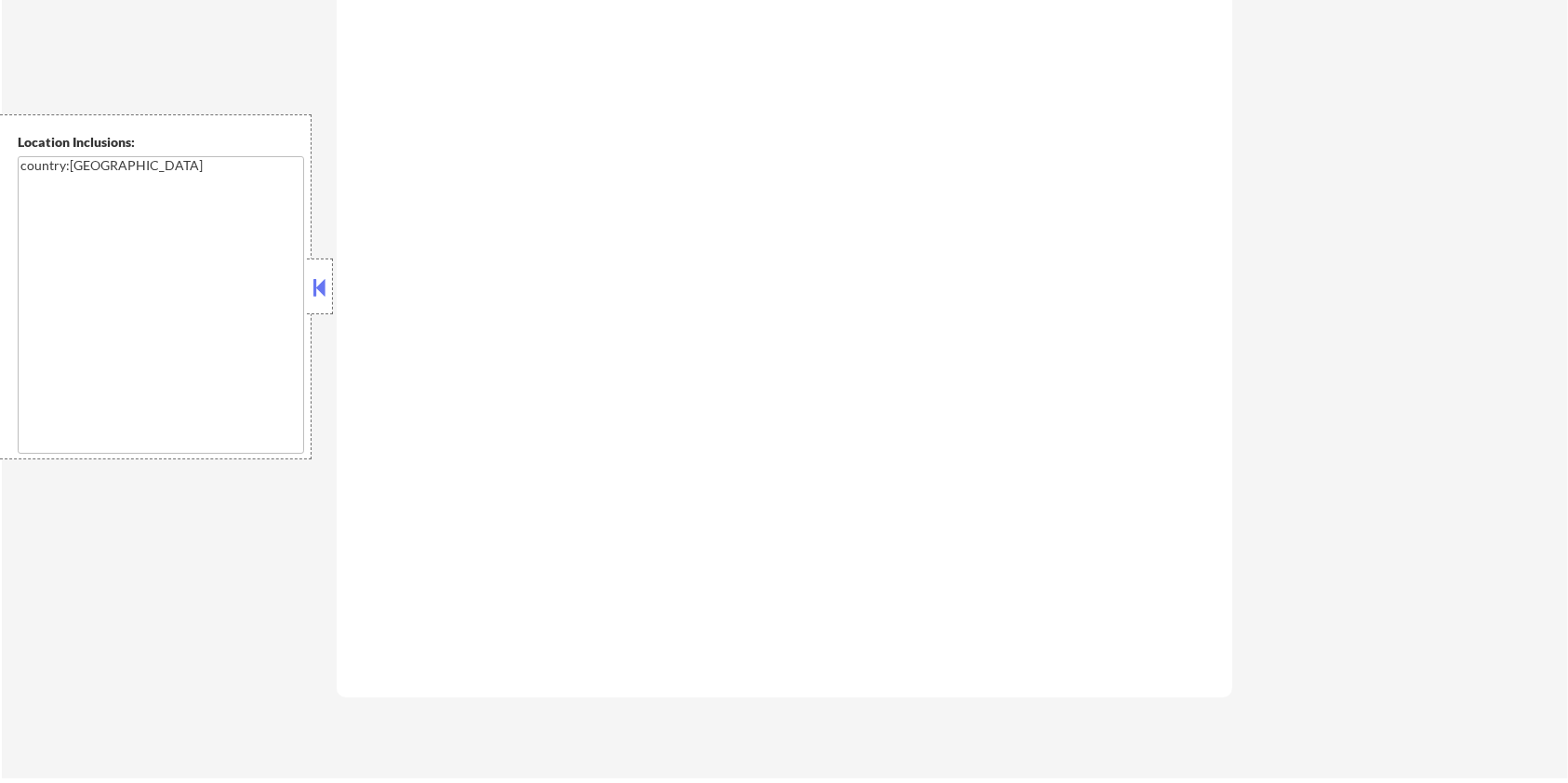
select select ""pending""
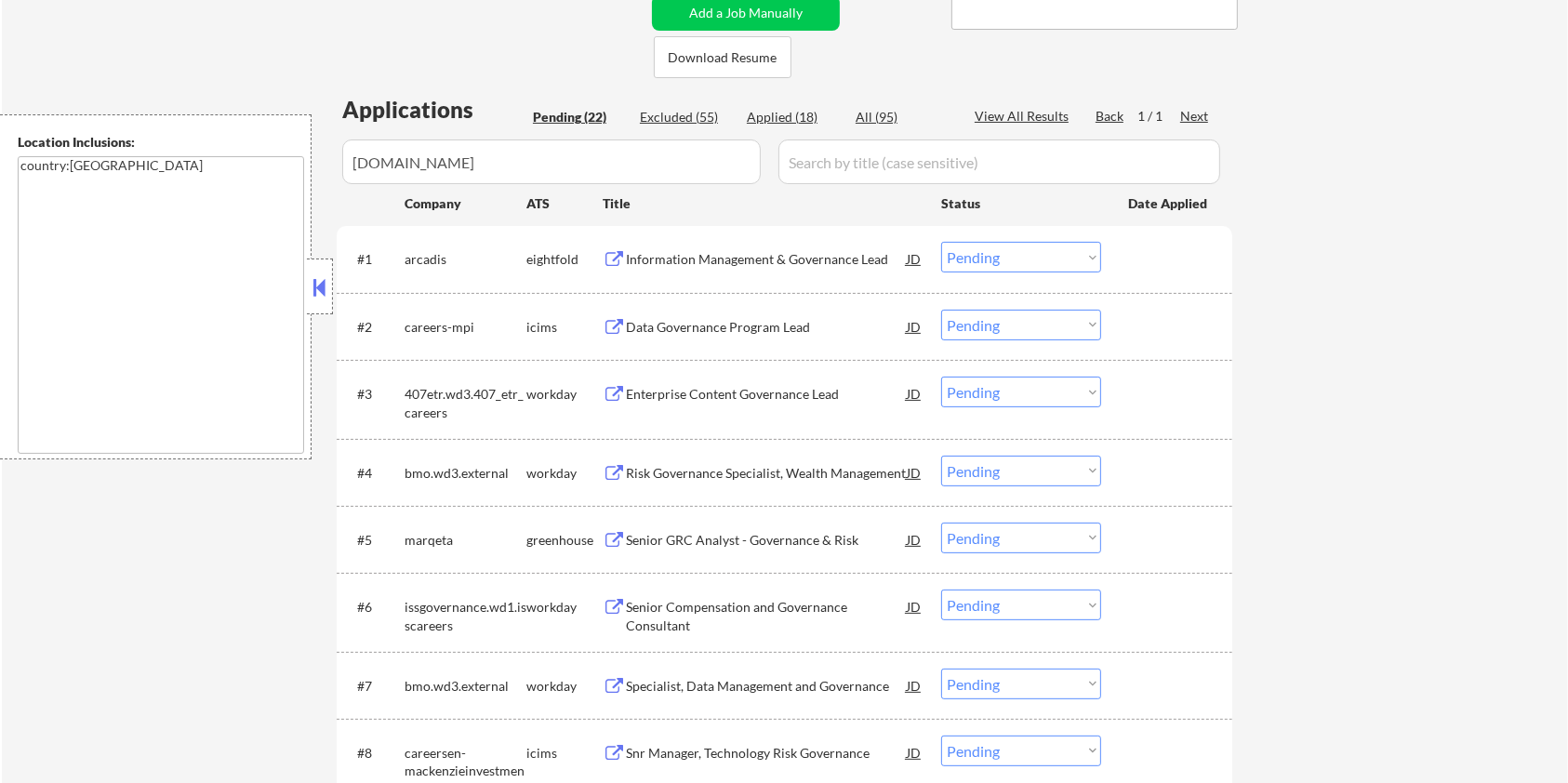
scroll to position [247, 0]
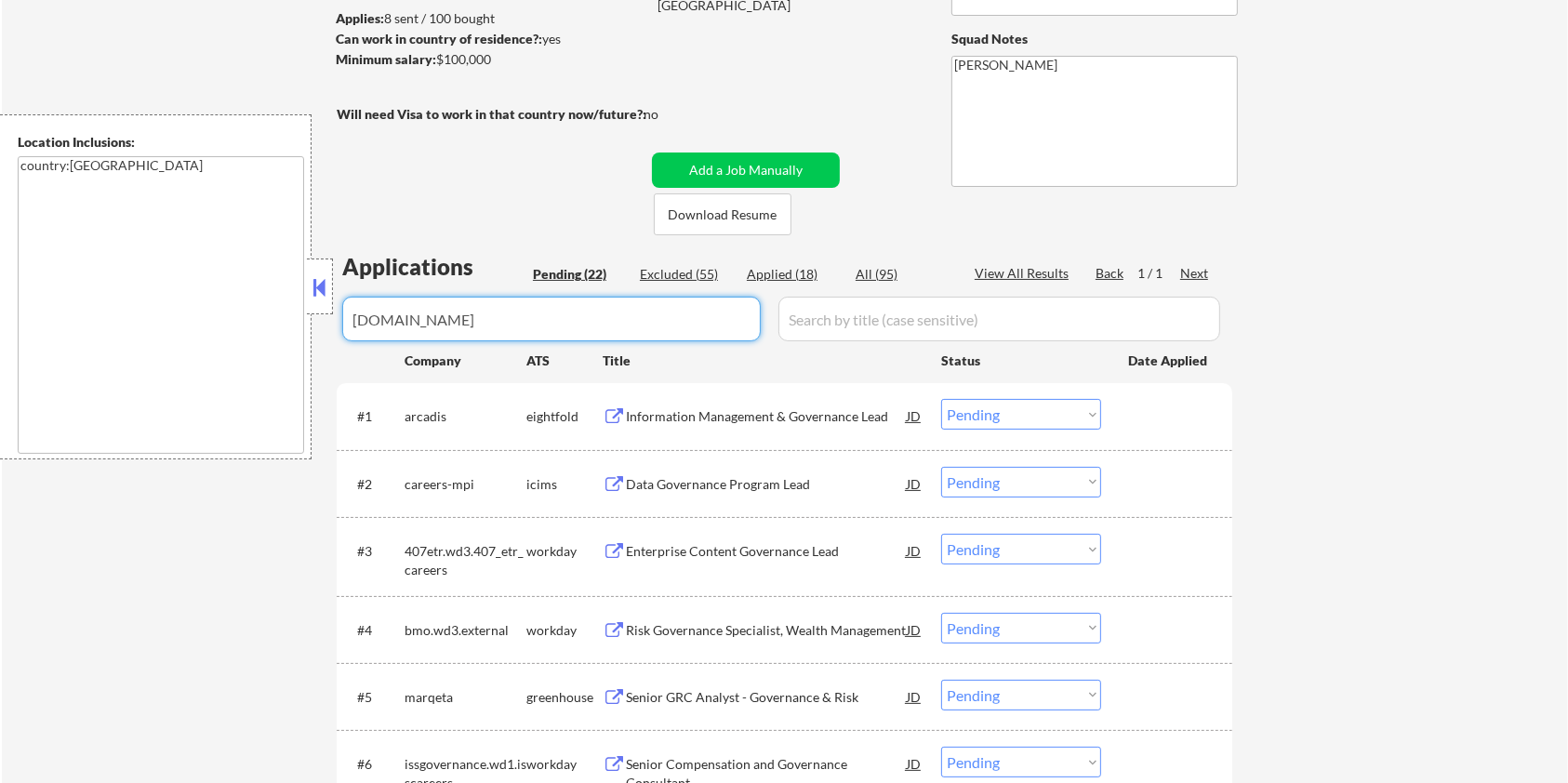
drag, startPoint x: 476, startPoint y: 316, endPoint x: 230, endPoint y: 316, distance: 246.0
click at [231, 316] on body "← Return to /applysquad Mailslurp Inbox Job Search Builder [PERSON_NAME] User E…" at bounding box center [784, 144] width 1568 height 783
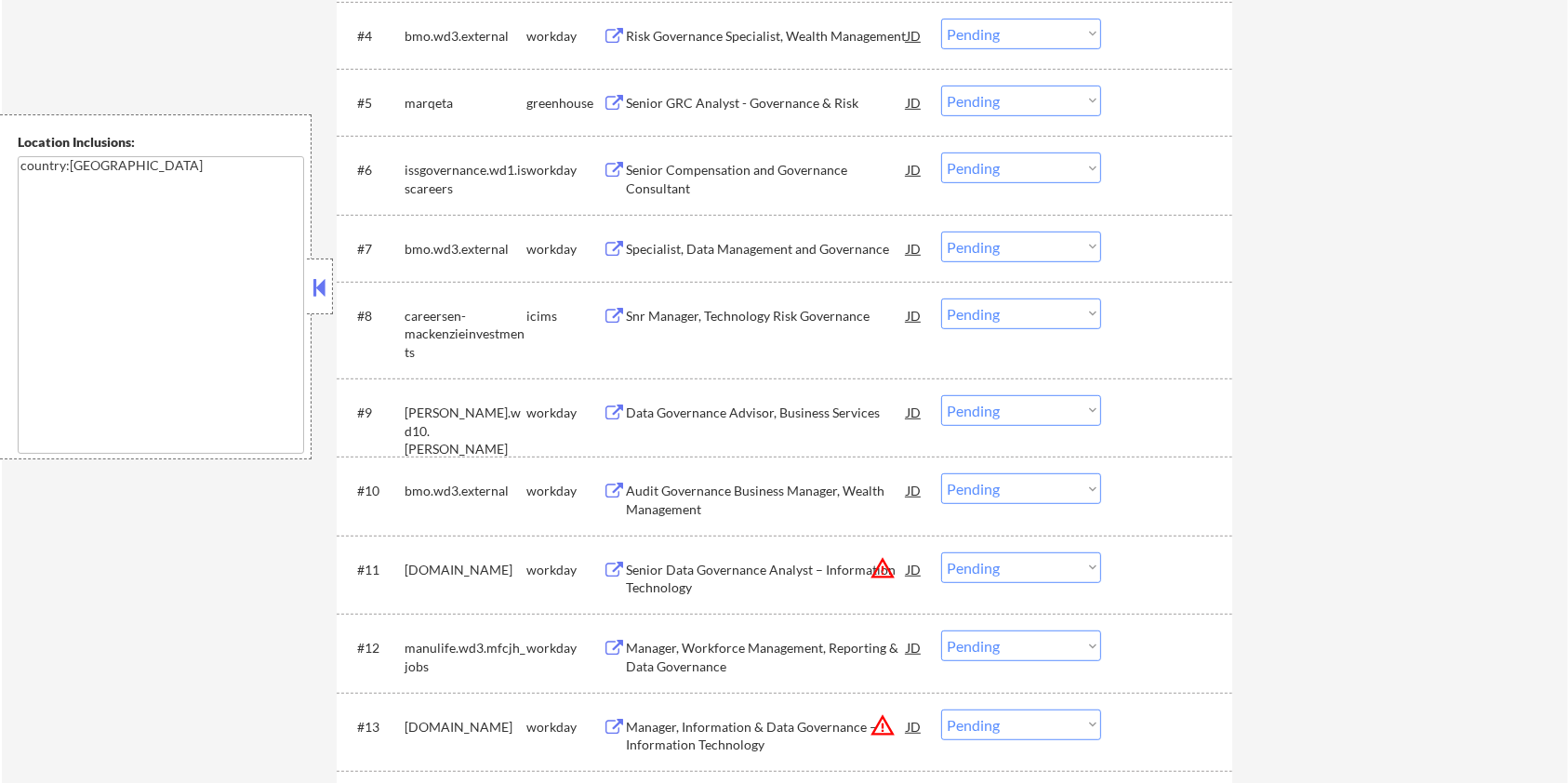
scroll to position [992, 0]
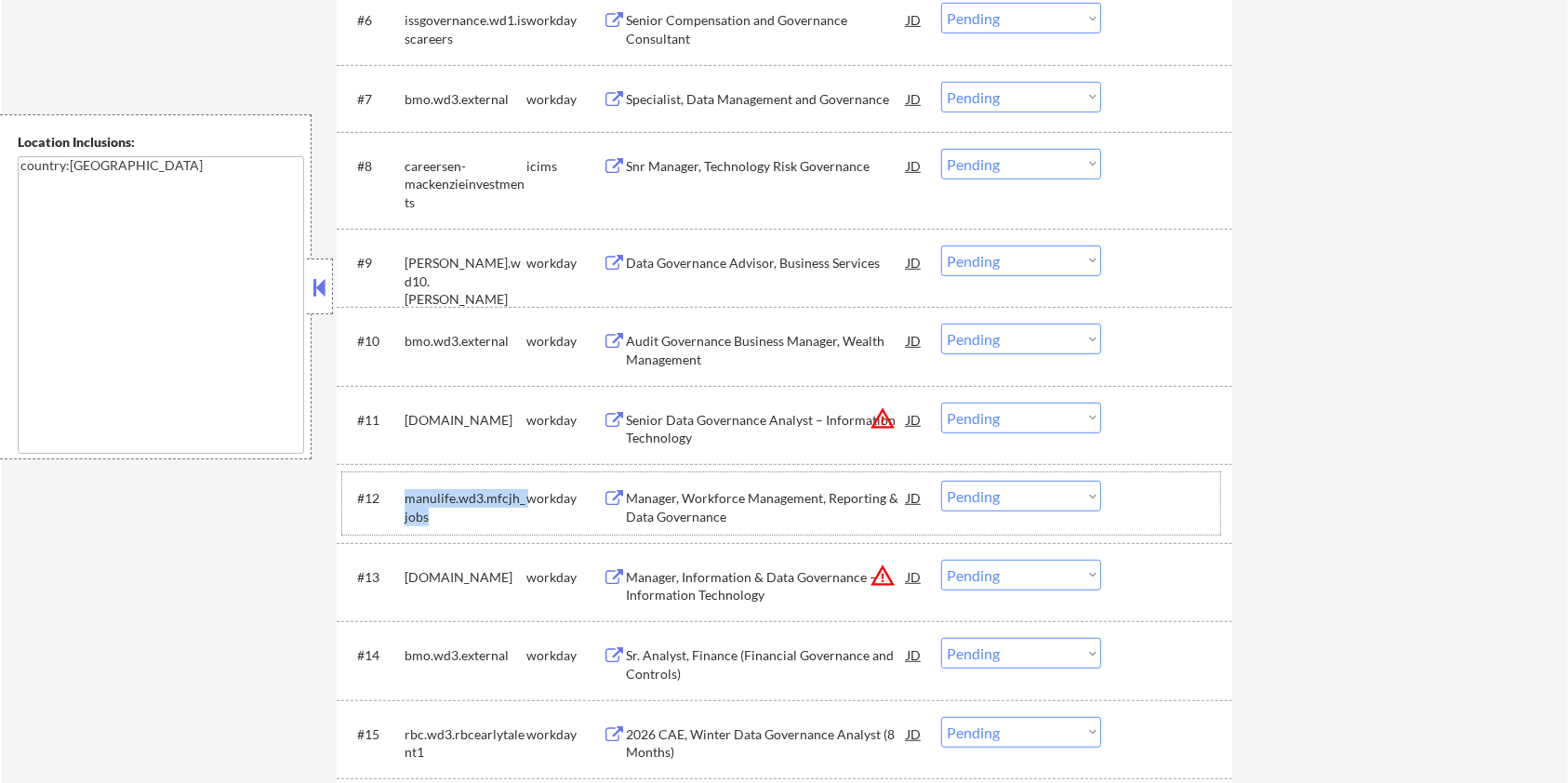
drag, startPoint x: 424, startPoint y: 516, endPoint x: 402, endPoint y: 501, distance: 26.6
click at [402, 501] on div "#12 manulife.wd3.mfcjh_jobs workday Manager, Workforce Management, Reporting & …" at bounding box center [781, 503] width 877 height 61
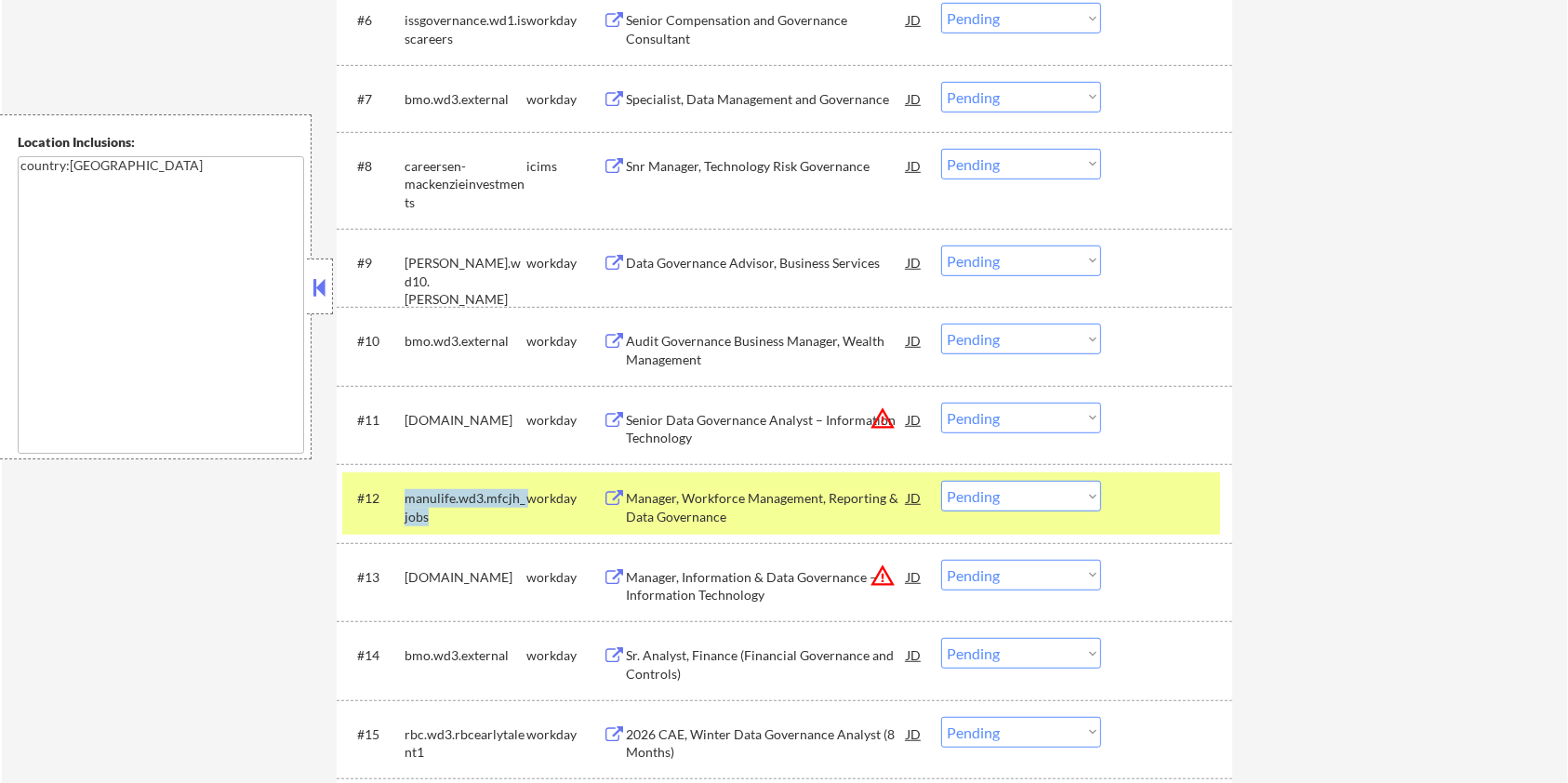
copy div "manulife.wd3.mfcjh_jobs"
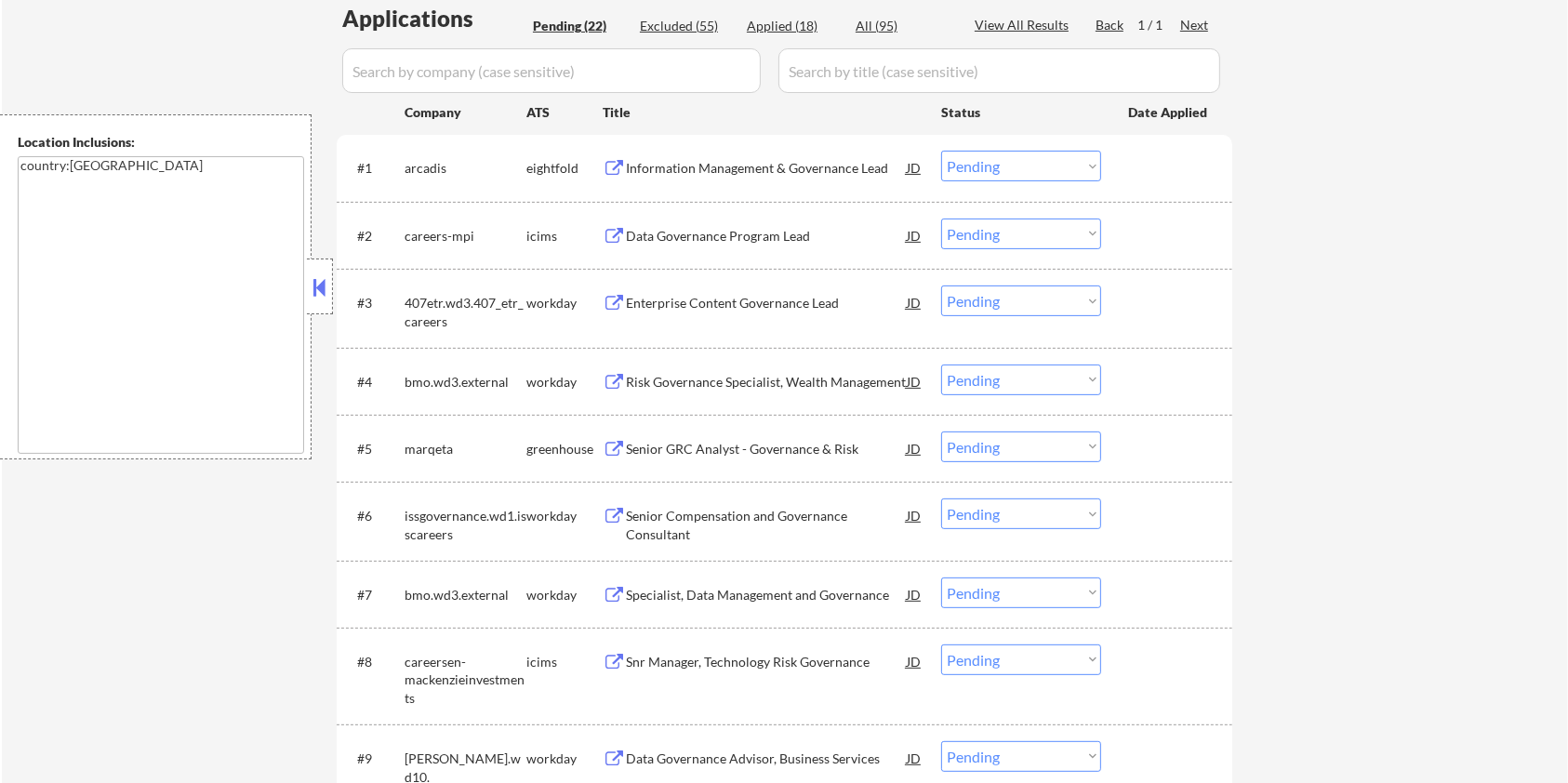
scroll to position [247, 0]
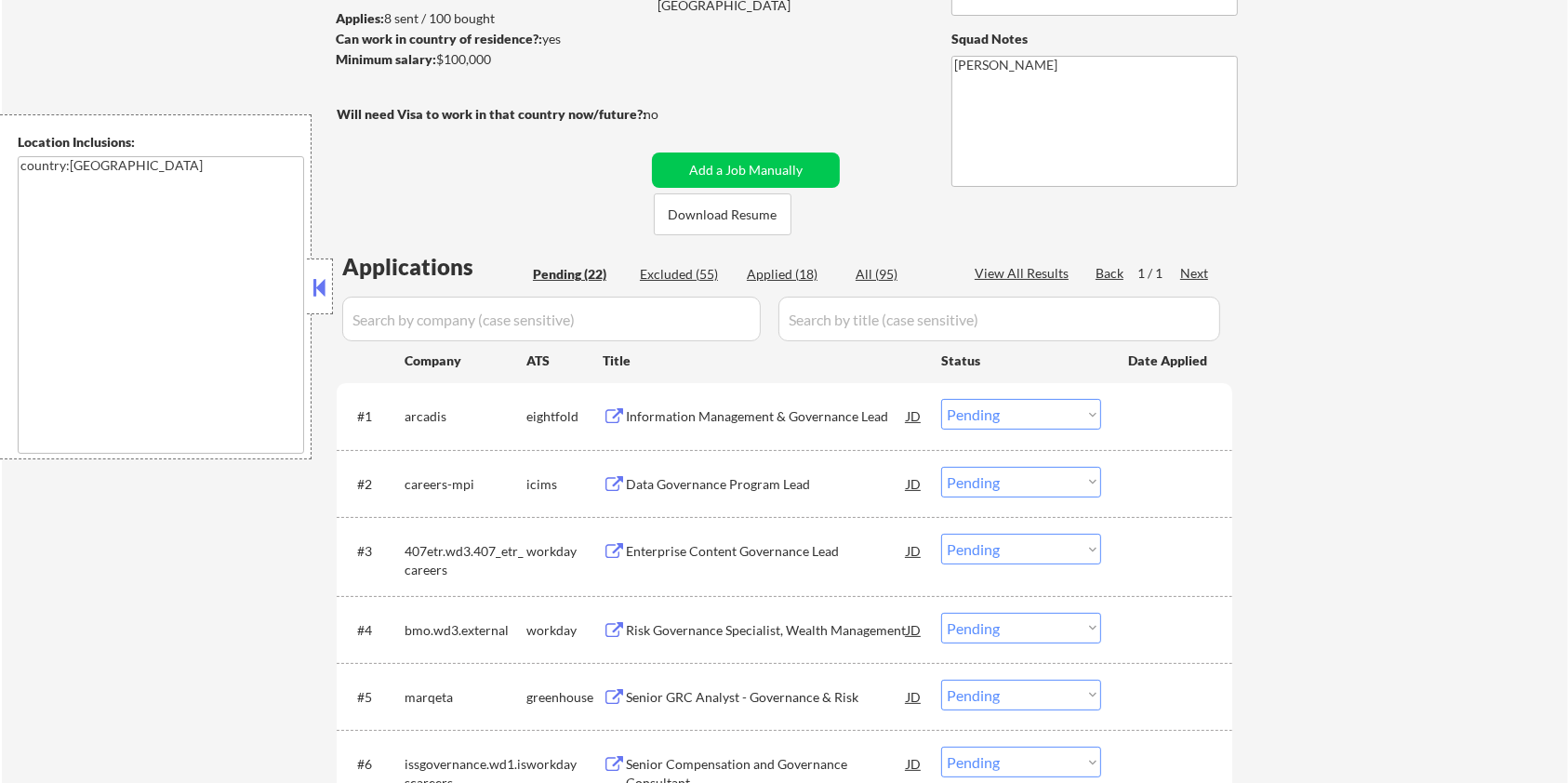
click at [381, 316] on input "input" at bounding box center [551, 319] width 419 height 45
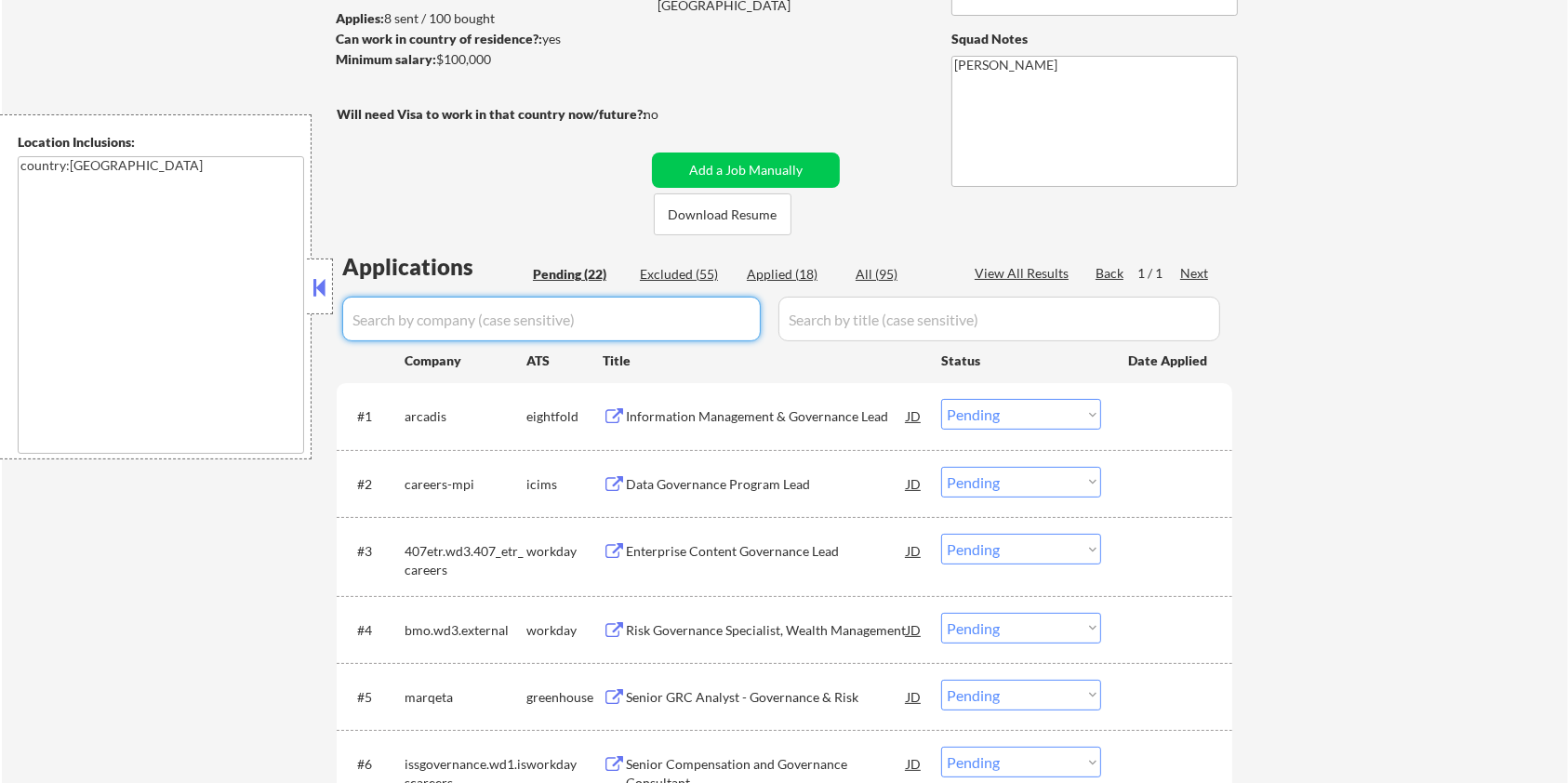
paste input "manulife.wd3.mfcjh_jobs"
type input "manulife.wd3.mfcjh_jobs"
click at [871, 316] on input "input" at bounding box center [999, 319] width 442 height 45
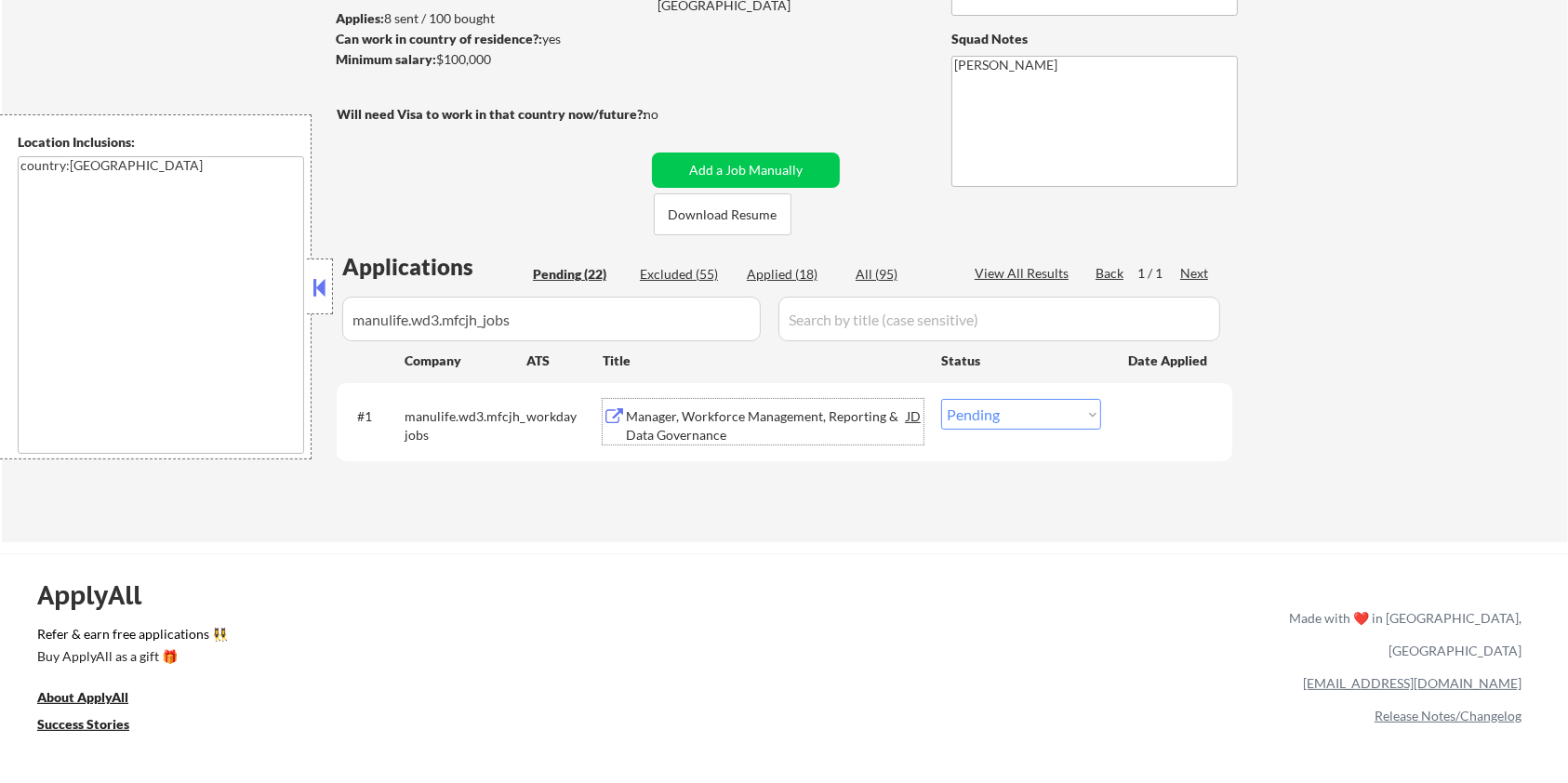
click at [685, 424] on div "Manager, Workforce Management, Reporting & Data Governance" at bounding box center [765, 426] width 281 height 36
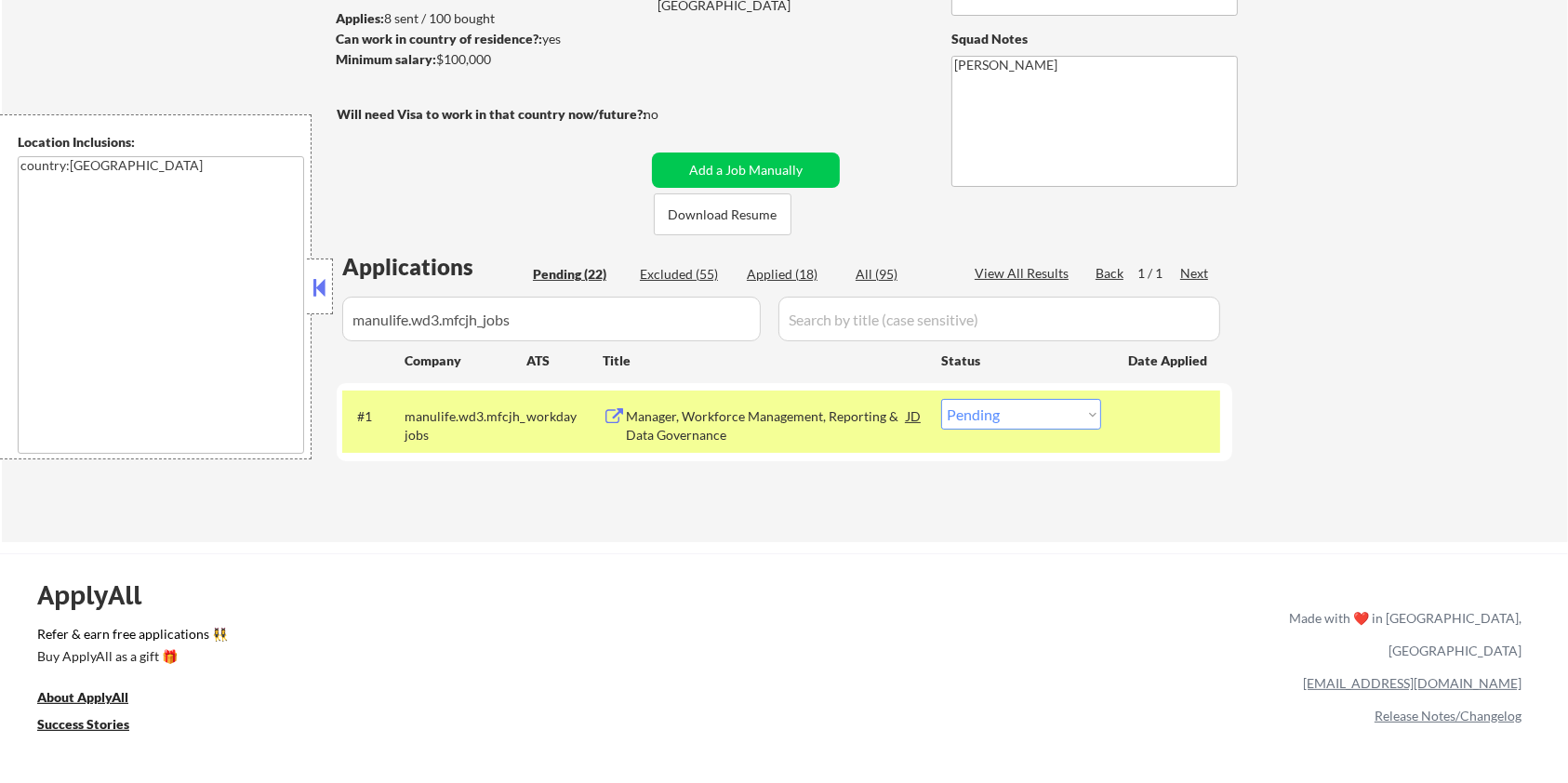
drag, startPoint x: 506, startPoint y: 56, endPoint x: 439, endPoint y: 53, distance: 67.1
click at [439, 53] on div "Minimum salary: $100,000" at bounding box center [489, 58] width 309 height 18
copy div "$100,000"
click at [1023, 420] on select "Choose an option... Pending Applied Excluded (Questions) Excluded (Expired) Exc…" at bounding box center [1020, 414] width 160 height 31
select select ""applied""
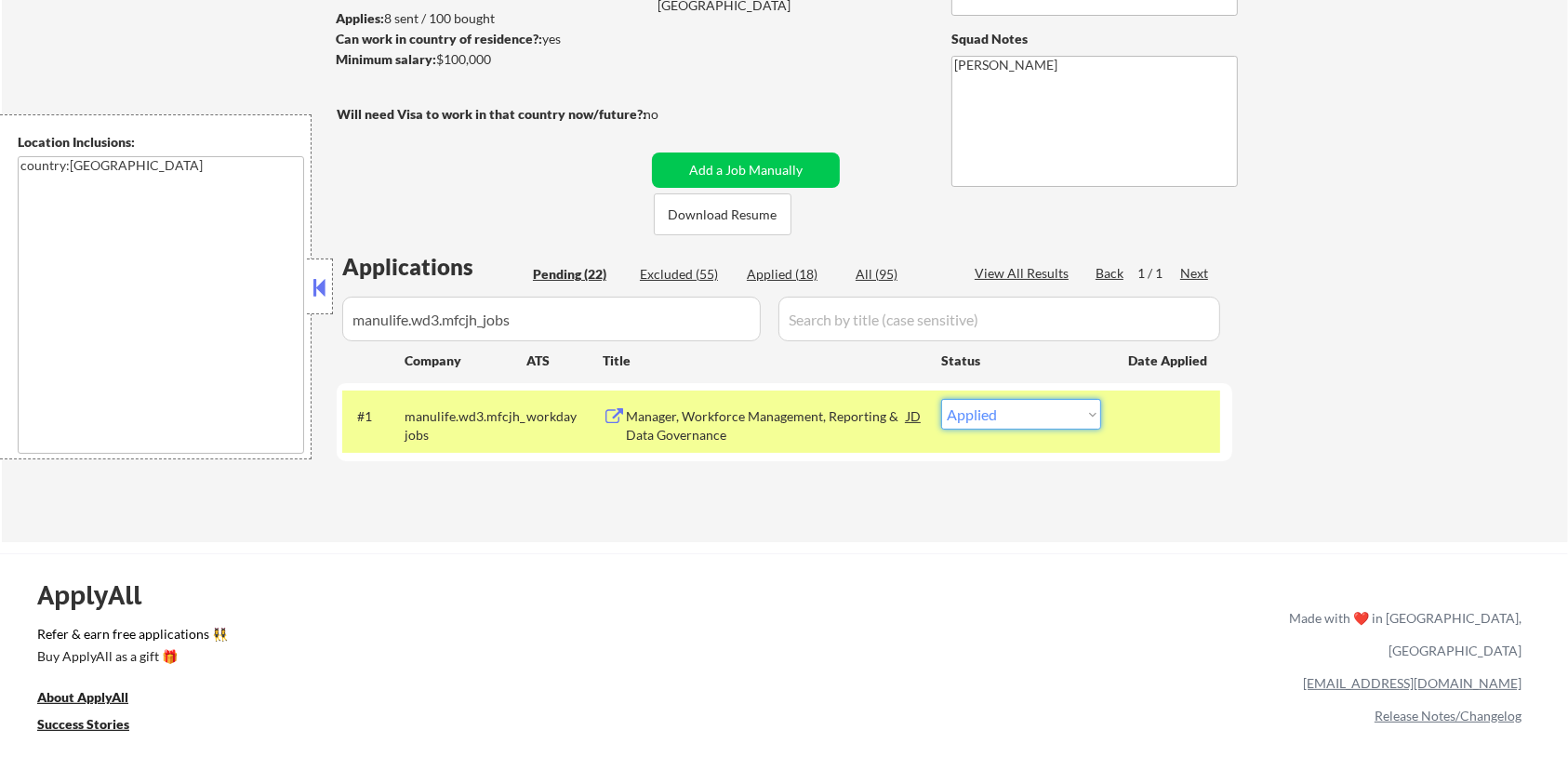
click at [941, 399] on select "Choose an option... Pending Applied Excluded (Questions) Excluded (Expired) Exc…" at bounding box center [1020, 414] width 160 height 31
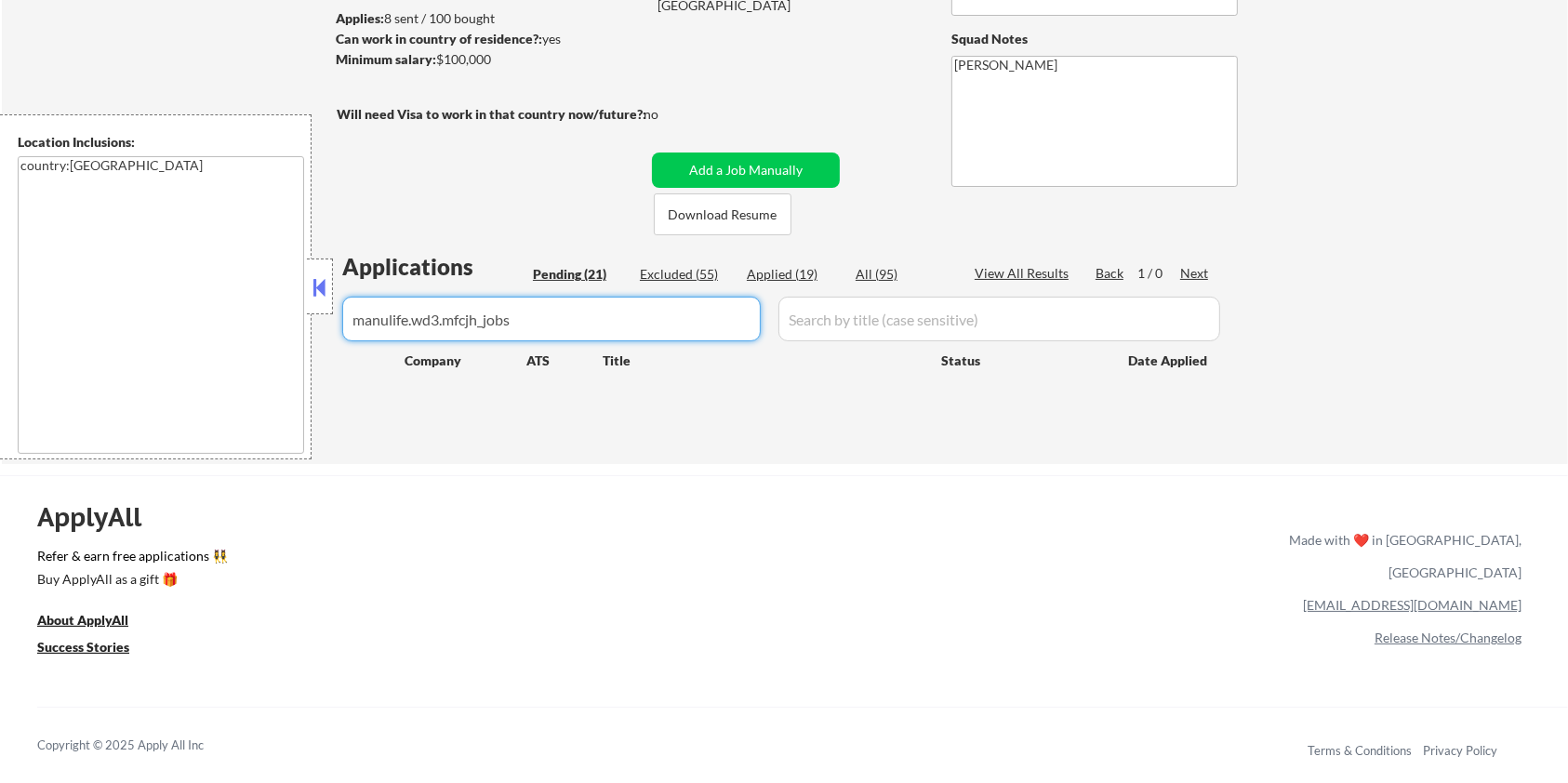
drag, startPoint x: 552, startPoint y: 314, endPoint x: 173, endPoint y: 319, distance: 379.0
click at [173, 319] on body "← Return to /applysquad Mailslurp Inbox Job Search Builder [PERSON_NAME] User E…" at bounding box center [784, 144] width 1568 height 783
select select ""pending""
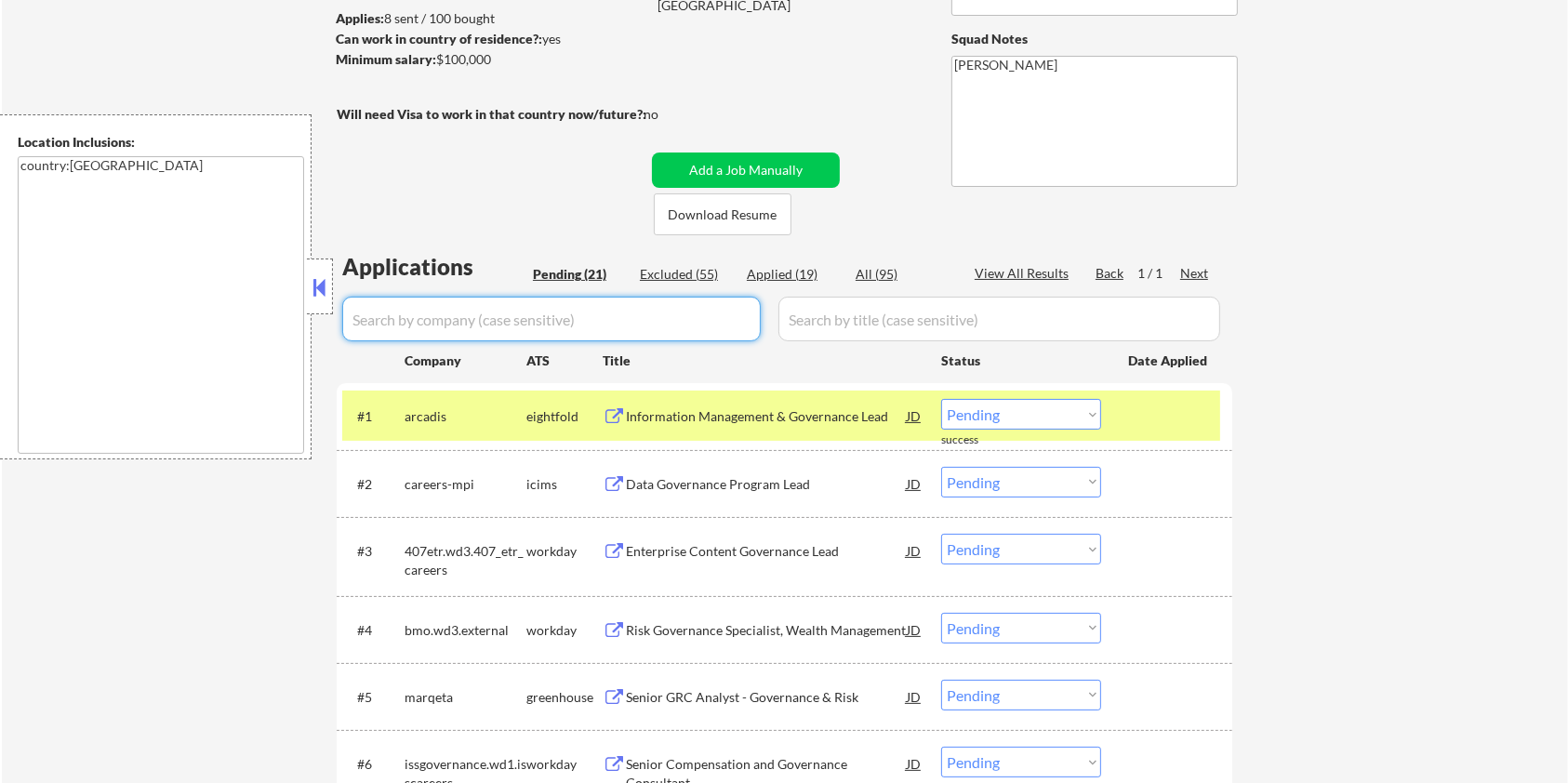
click at [558, 269] on div "Pending (21)" at bounding box center [579, 274] width 93 height 18
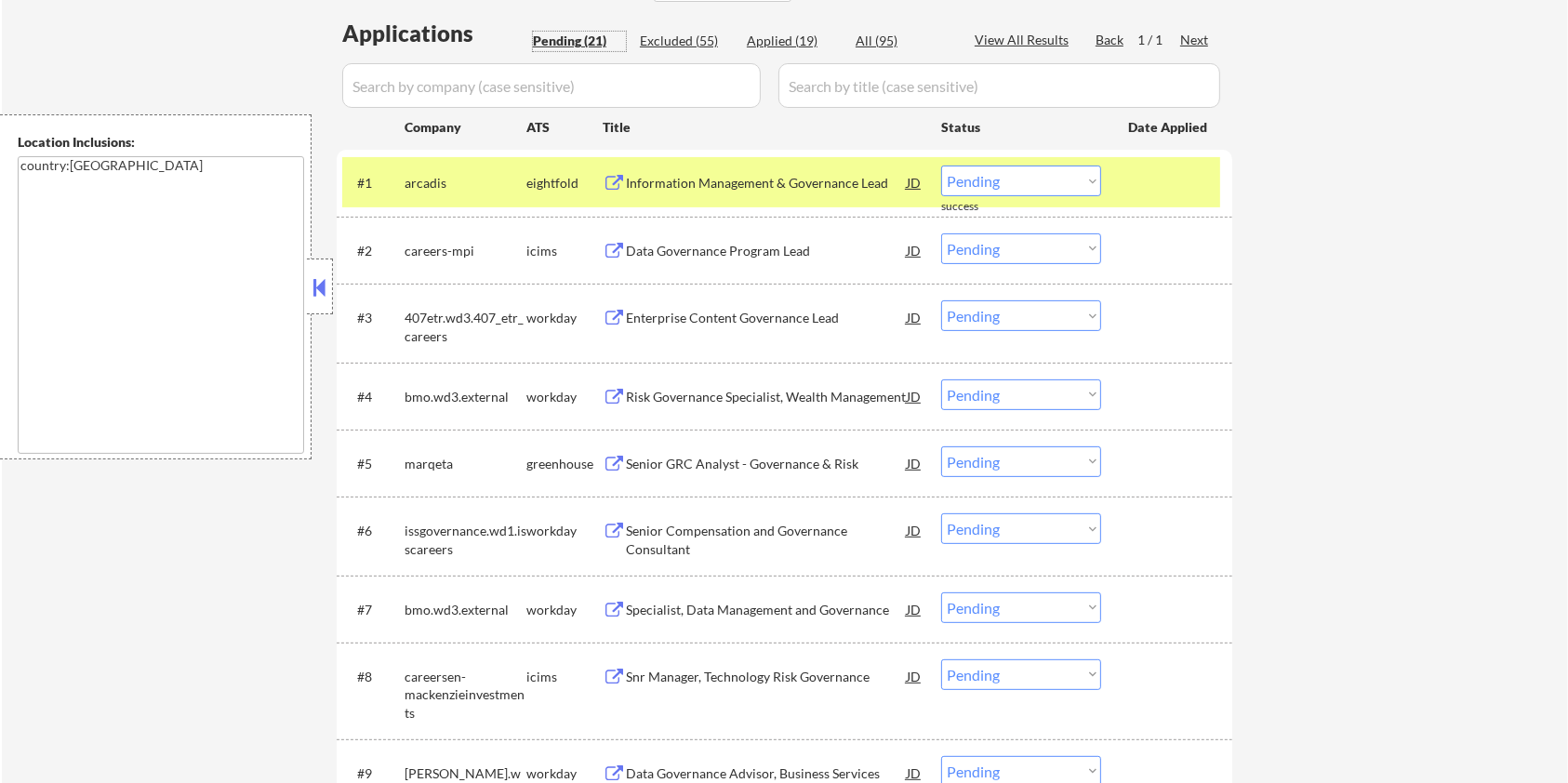
scroll to position [620, 0]
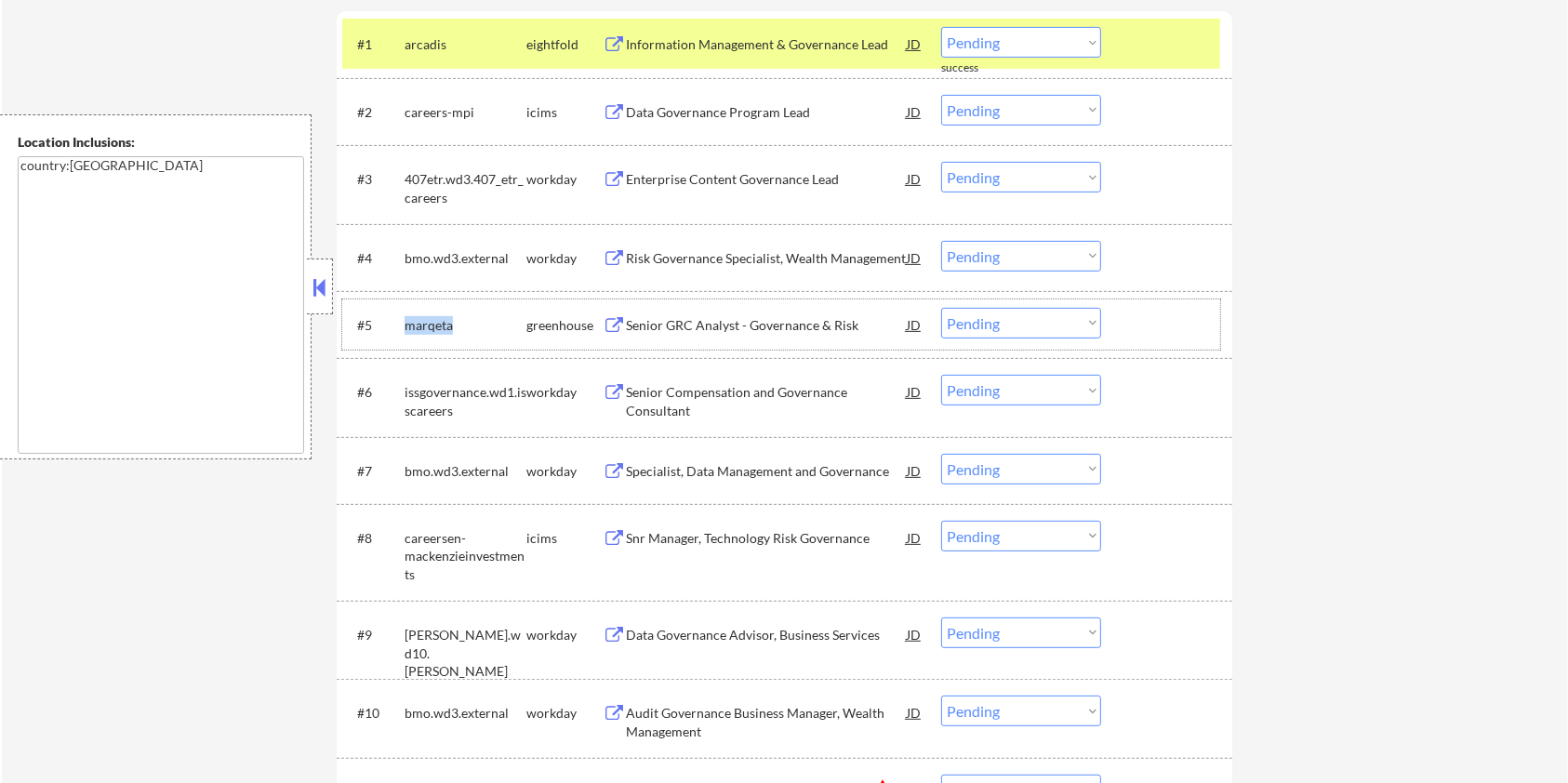
drag, startPoint x: 453, startPoint y: 324, endPoint x: 408, endPoint y: 318, distance: 45.4
click at [408, 318] on div "marqeta" at bounding box center [465, 325] width 122 height 18
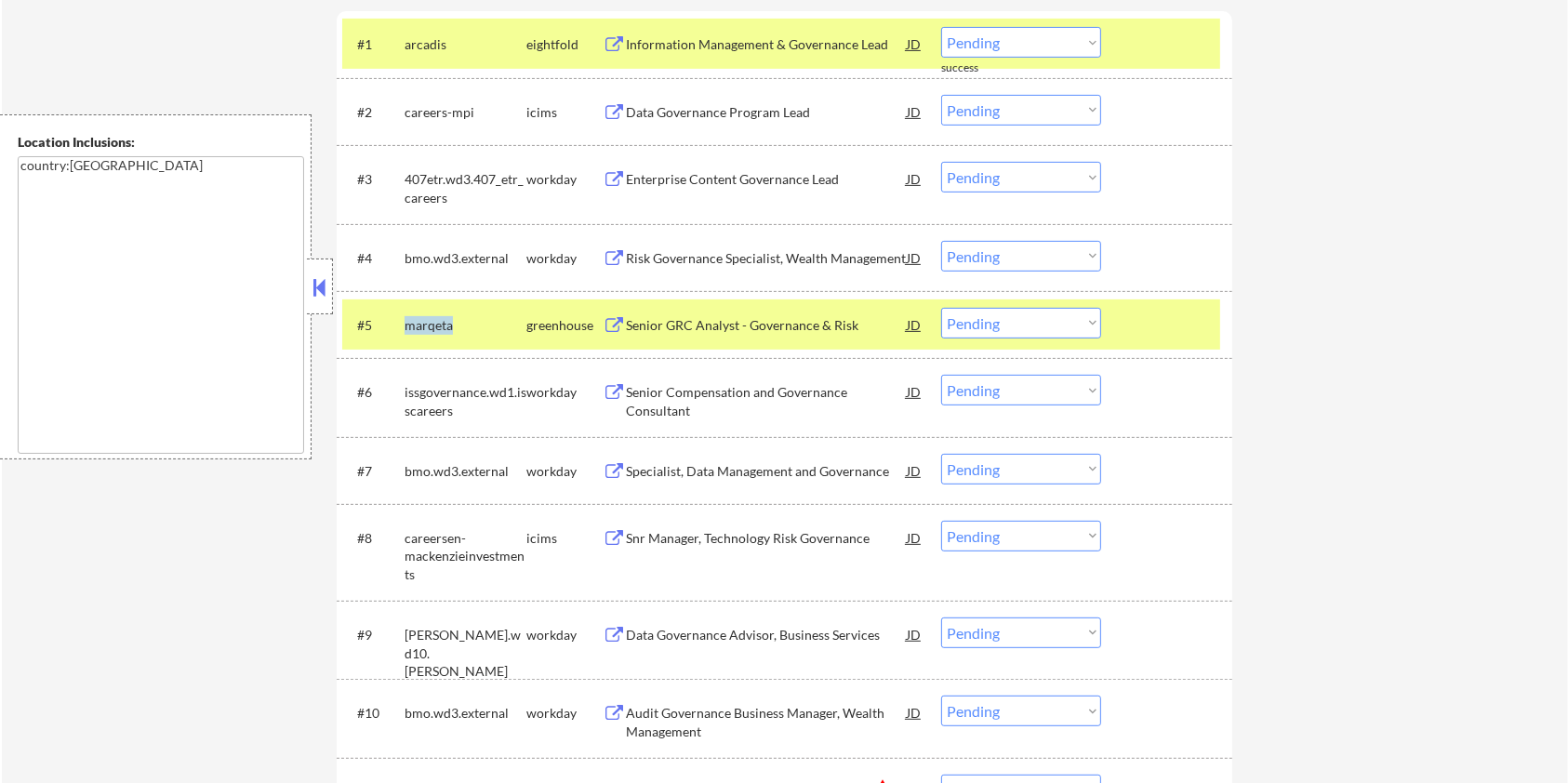
copy div "marqeta"
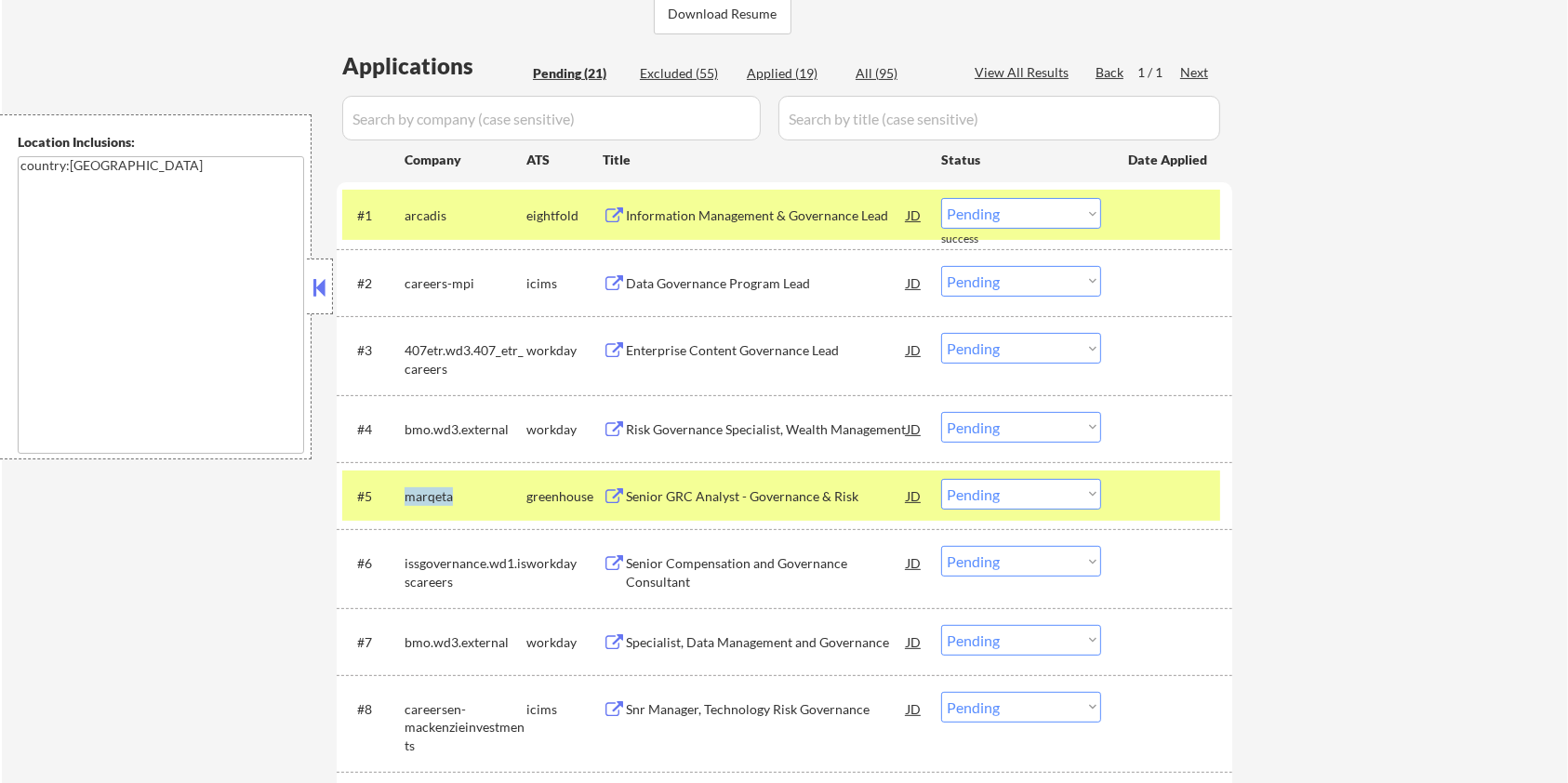
scroll to position [247, 0]
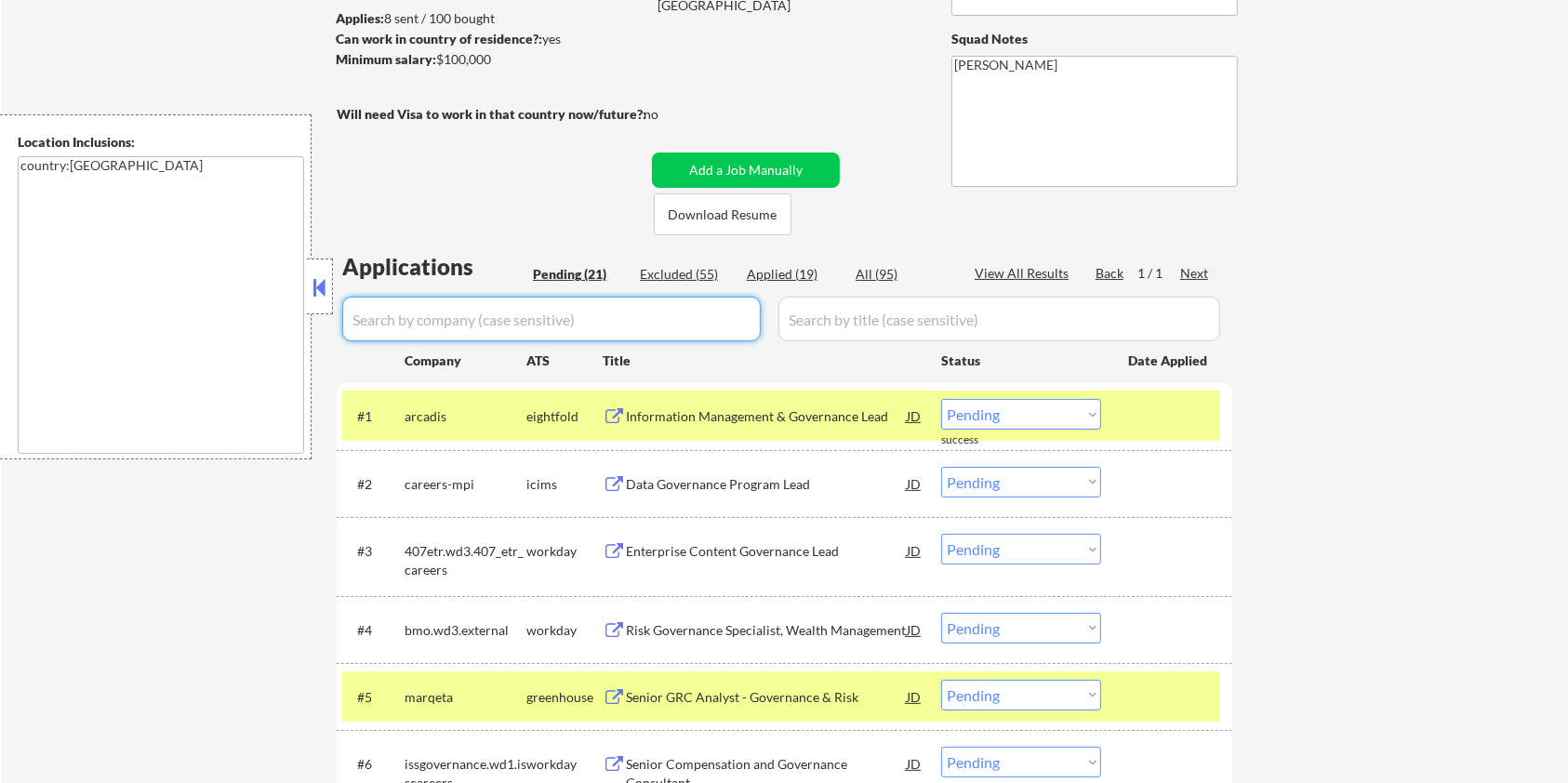
click at [469, 327] on input "input" at bounding box center [551, 319] width 419 height 45
paste input "marqeta"
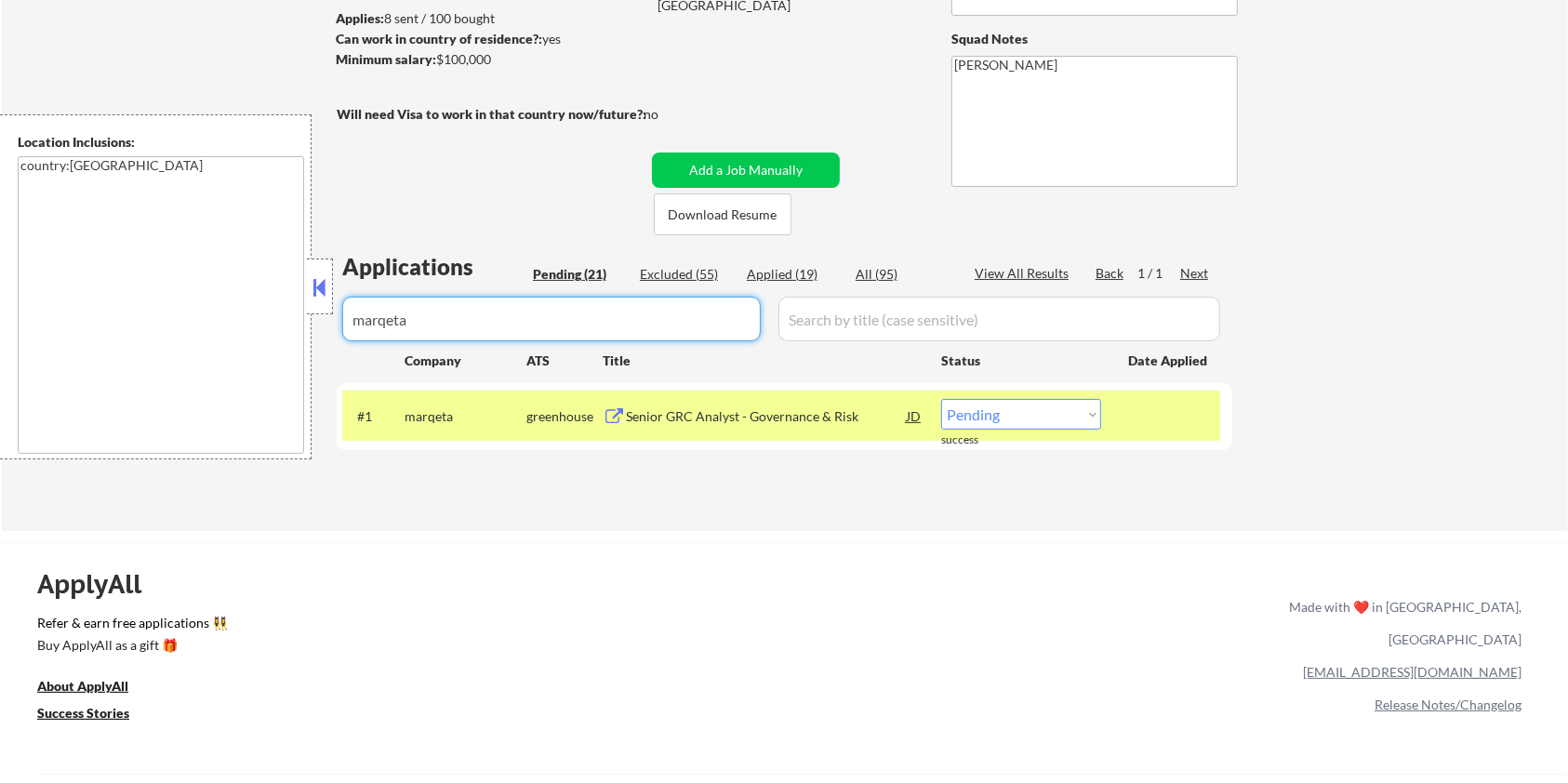
type input "marqeta"
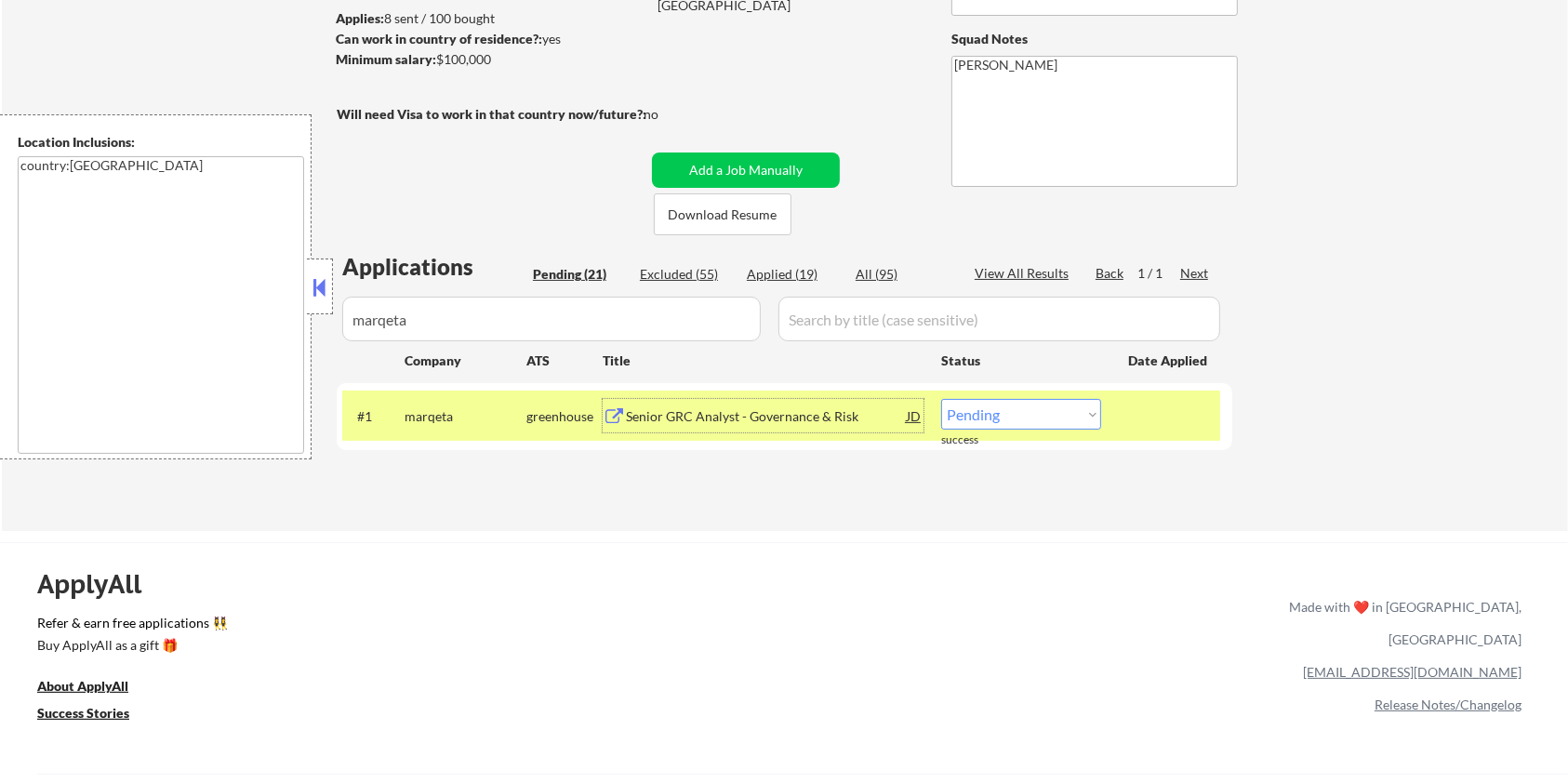
click at [782, 415] on div "Senior GRC Analyst - Governance & Risk" at bounding box center [765, 416] width 281 height 18
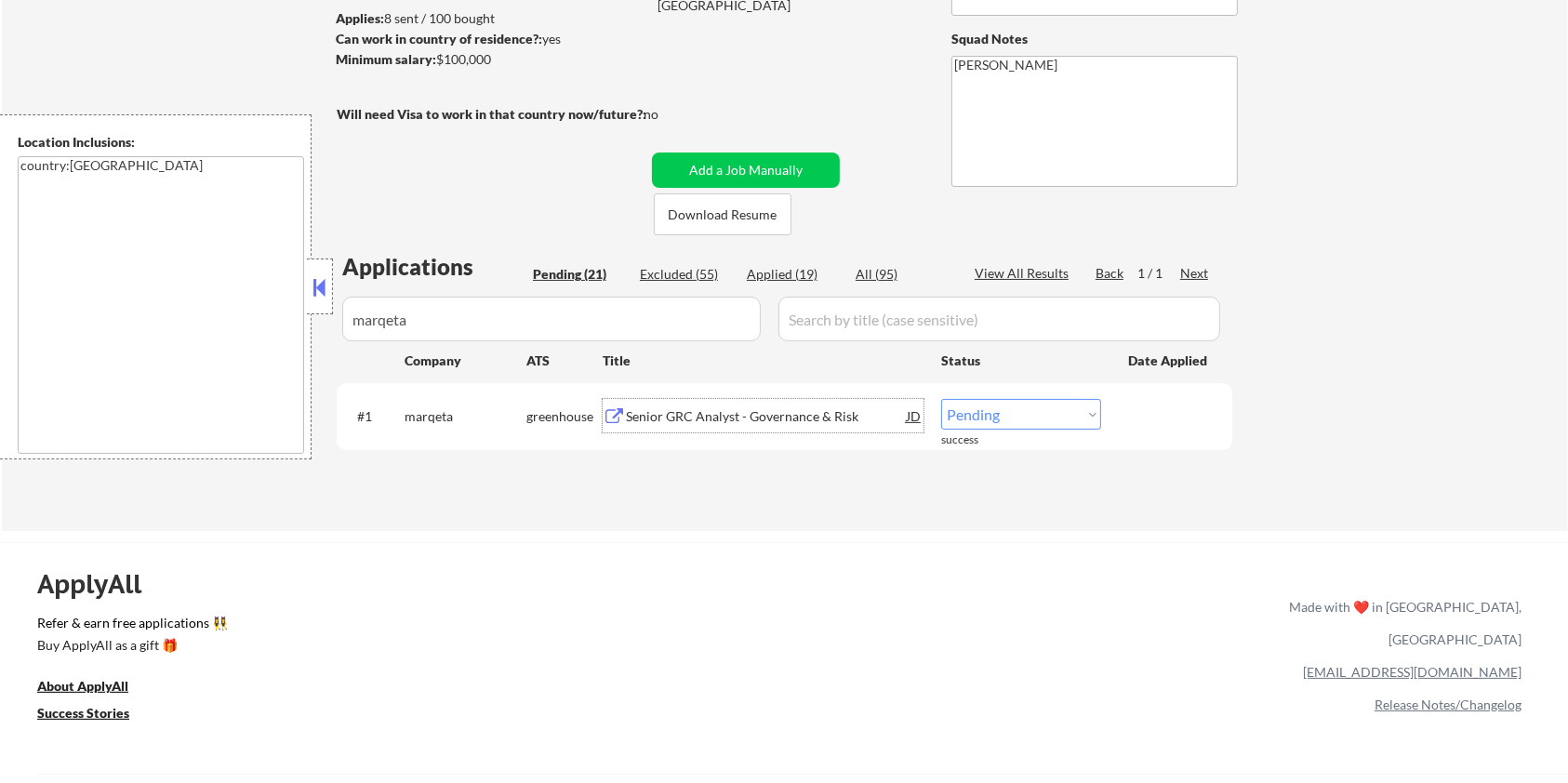
click at [982, 421] on select "Choose an option... Pending Applied Excluded (Questions) Excluded (Expired) Exc…" at bounding box center [1020, 414] width 160 height 31
select select ""applied""
click at [941, 399] on select "Choose an option... Pending Applied Excluded (Questions) Excluded (Expired) Exc…" at bounding box center [1020, 414] width 160 height 31
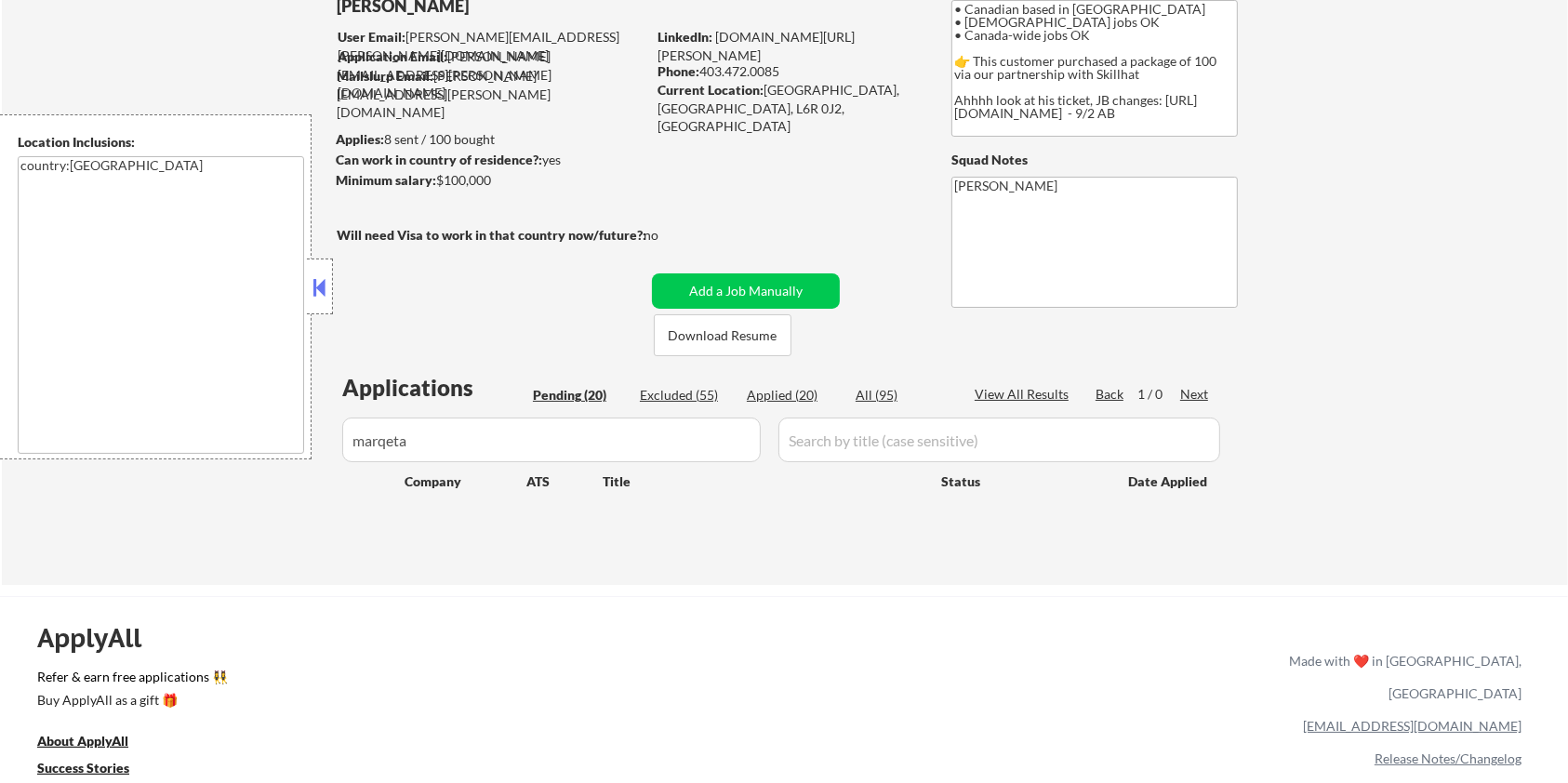
scroll to position [0, 0]
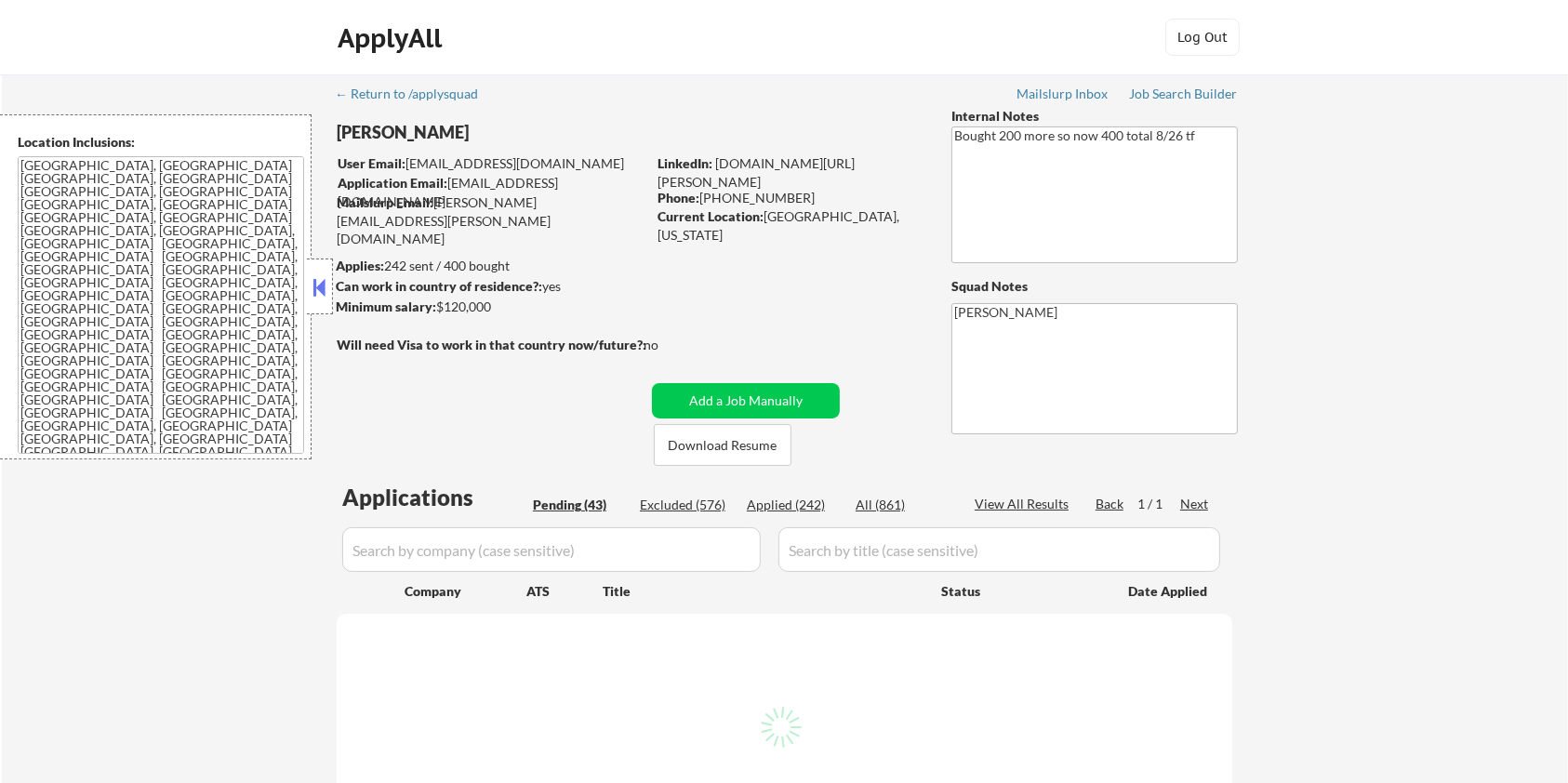
select select ""pending""
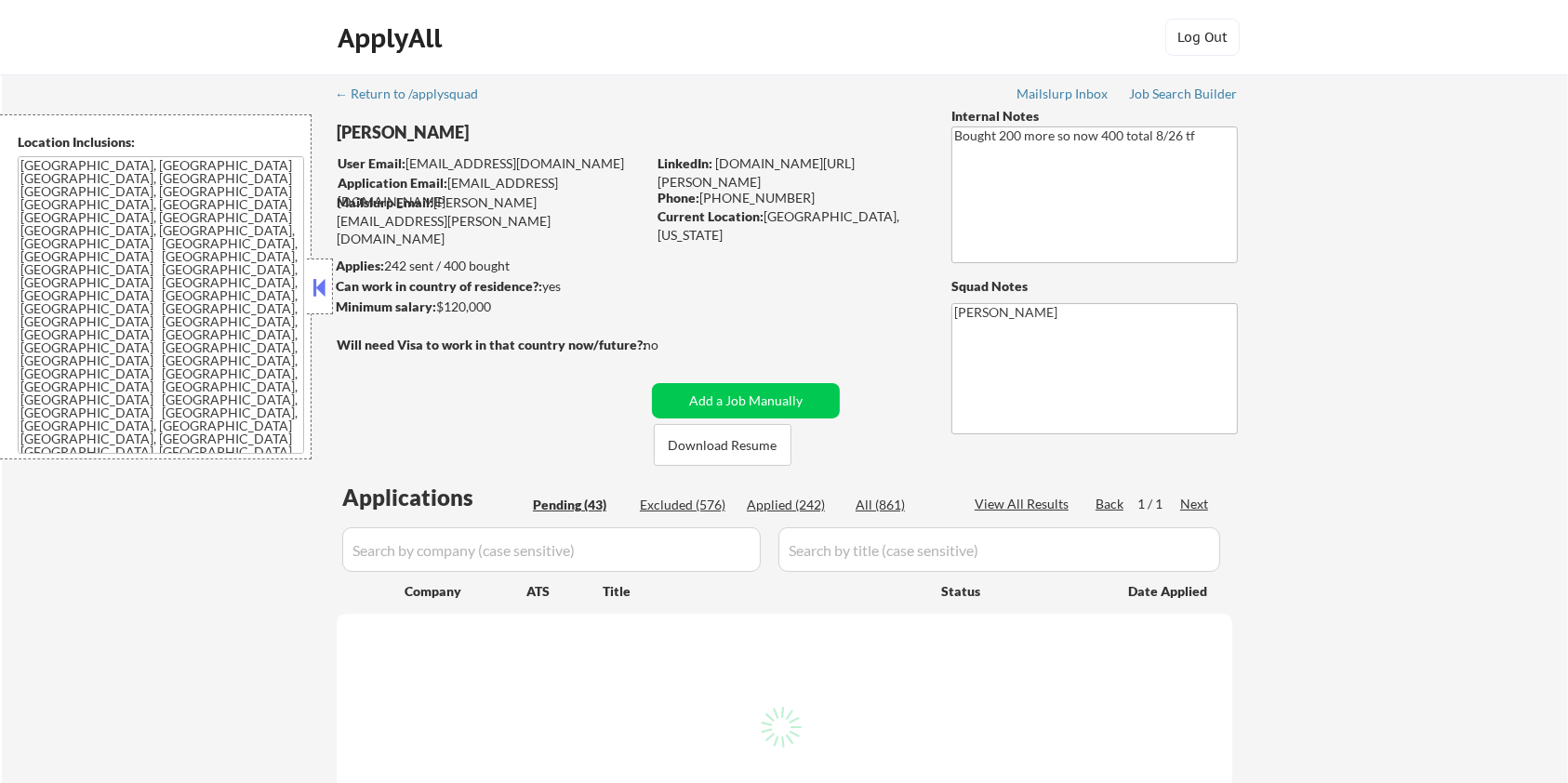
select select ""pending""
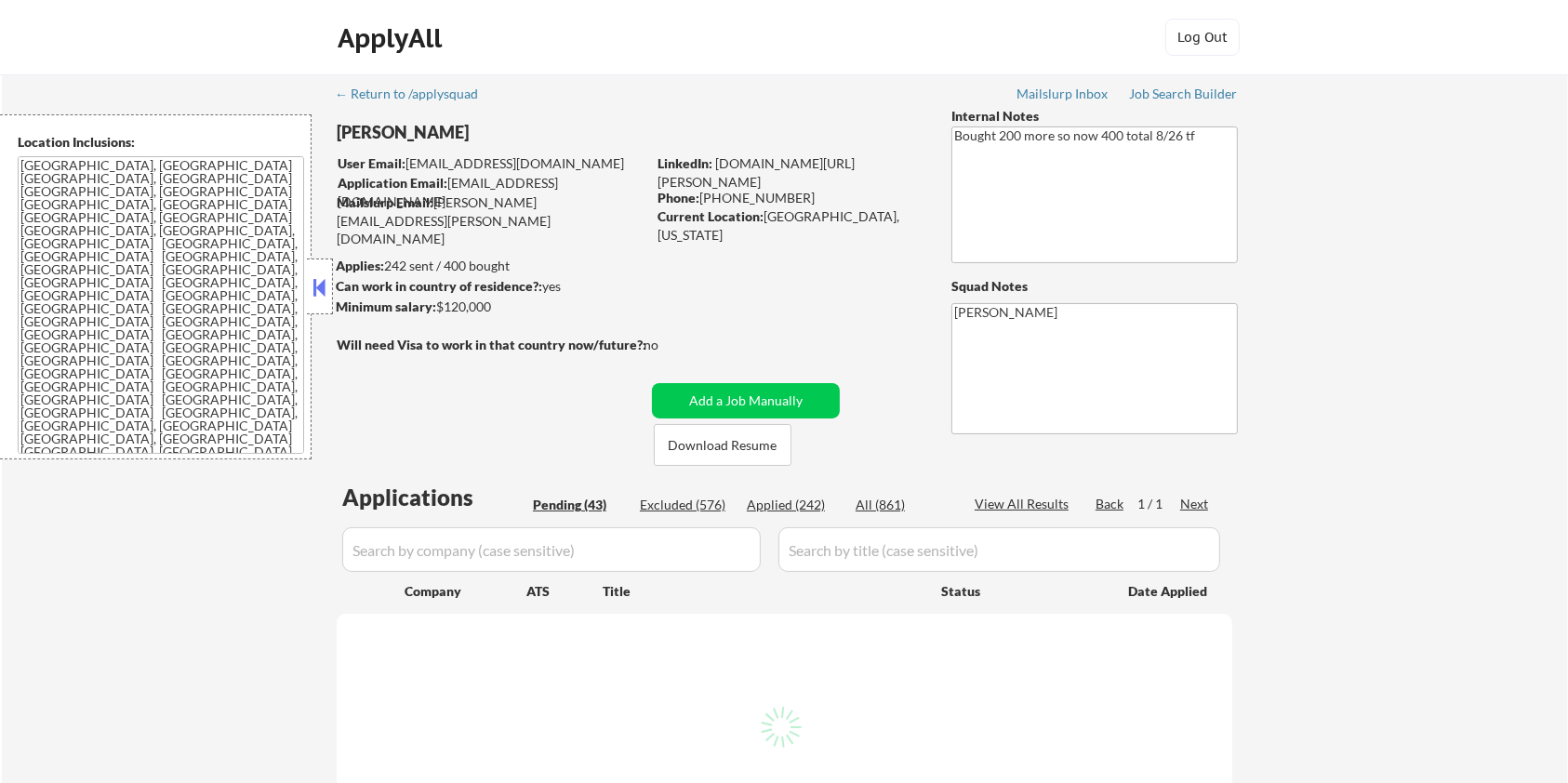
select select ""pending""
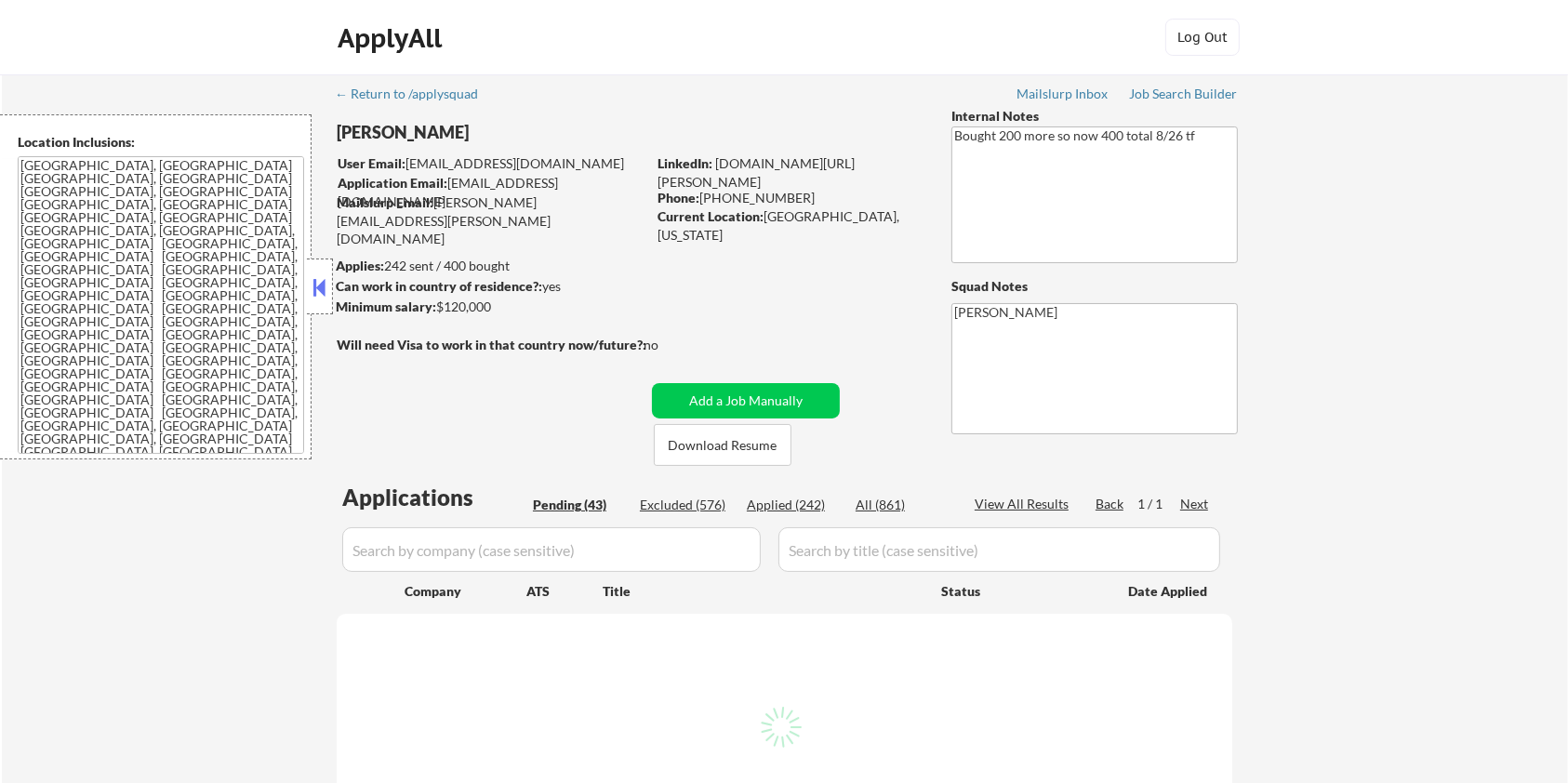
select select ""pending""
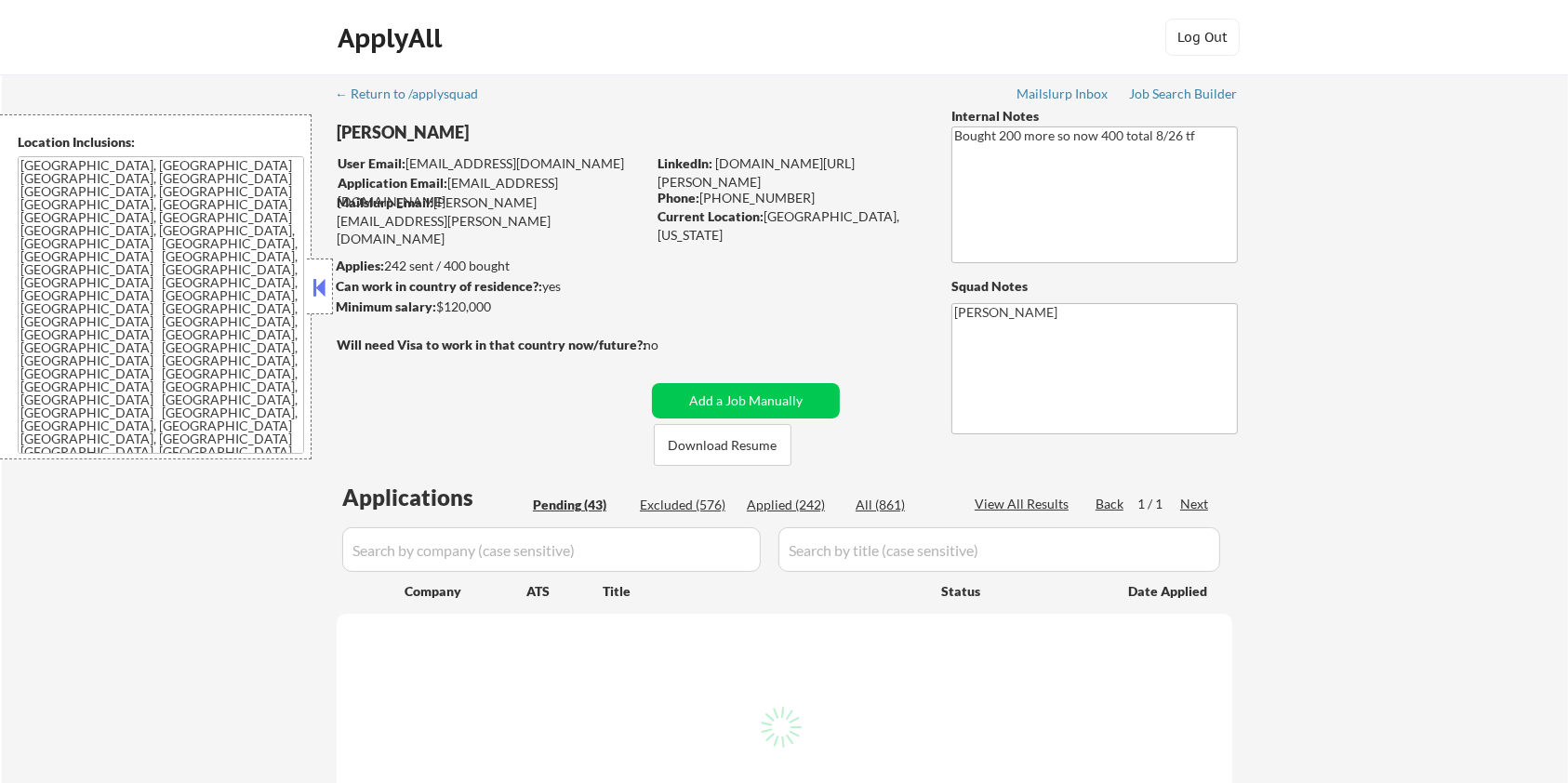
select select ""pending""
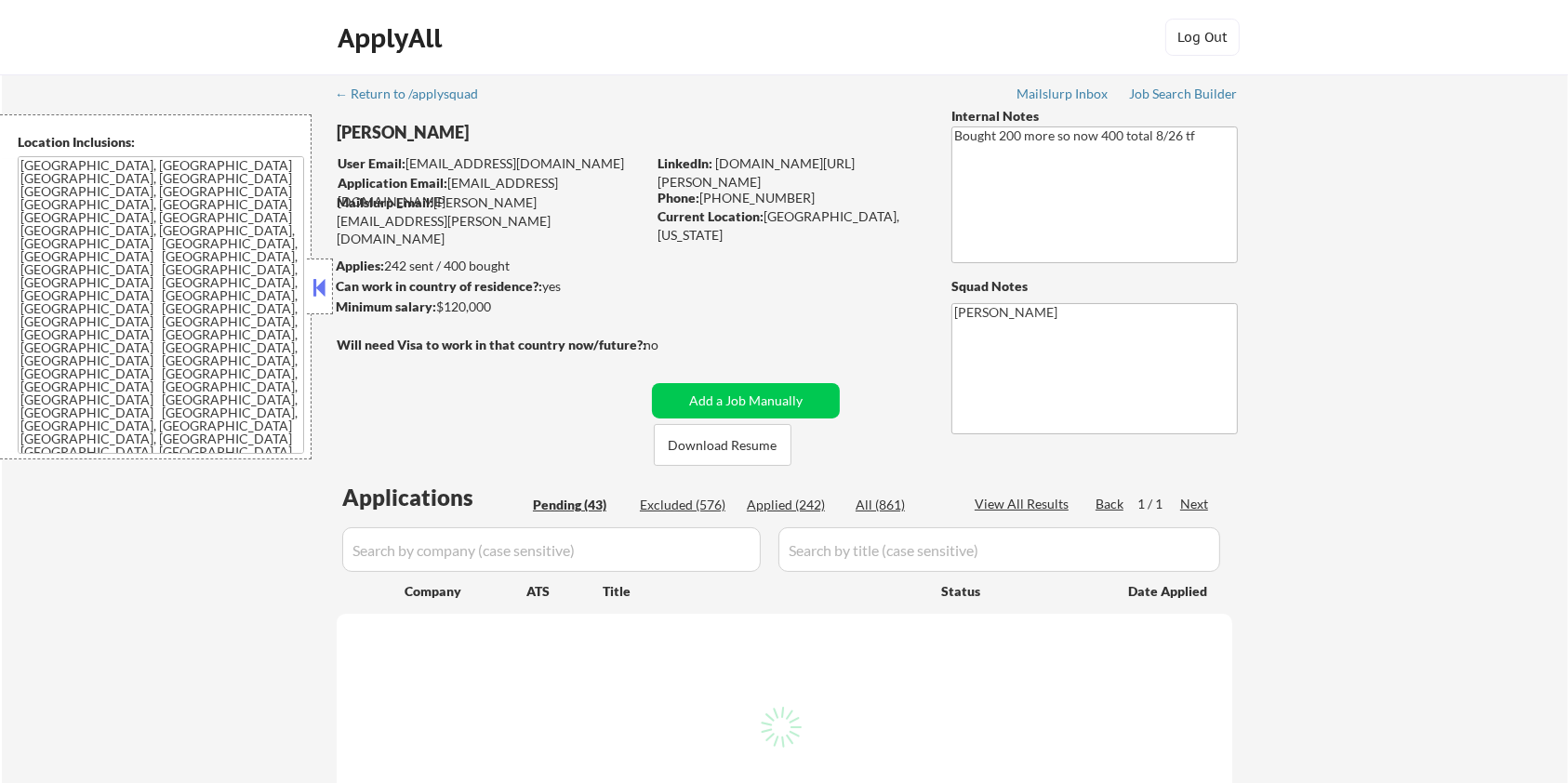
select select ""pending""
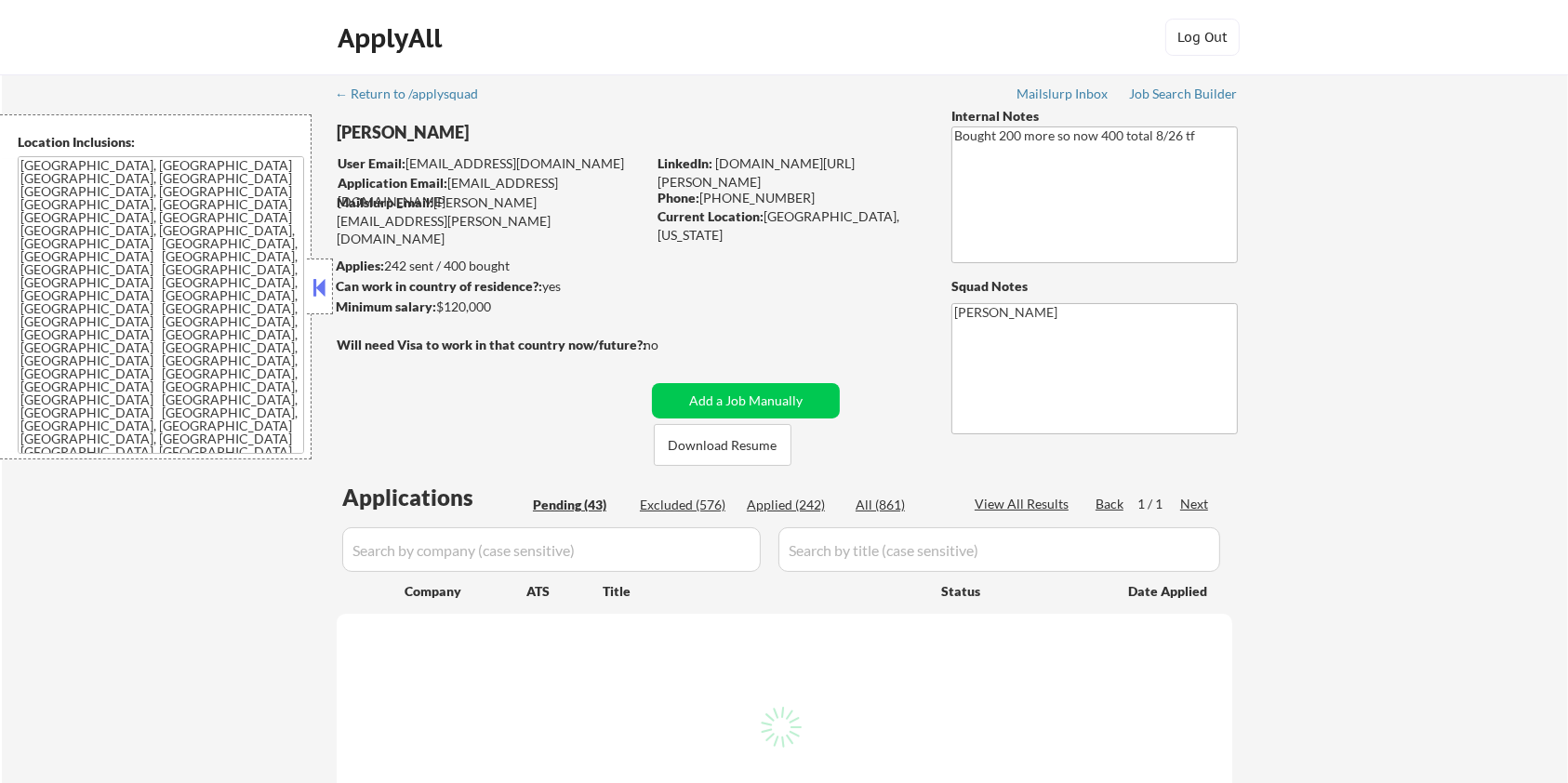
select select ""pending""
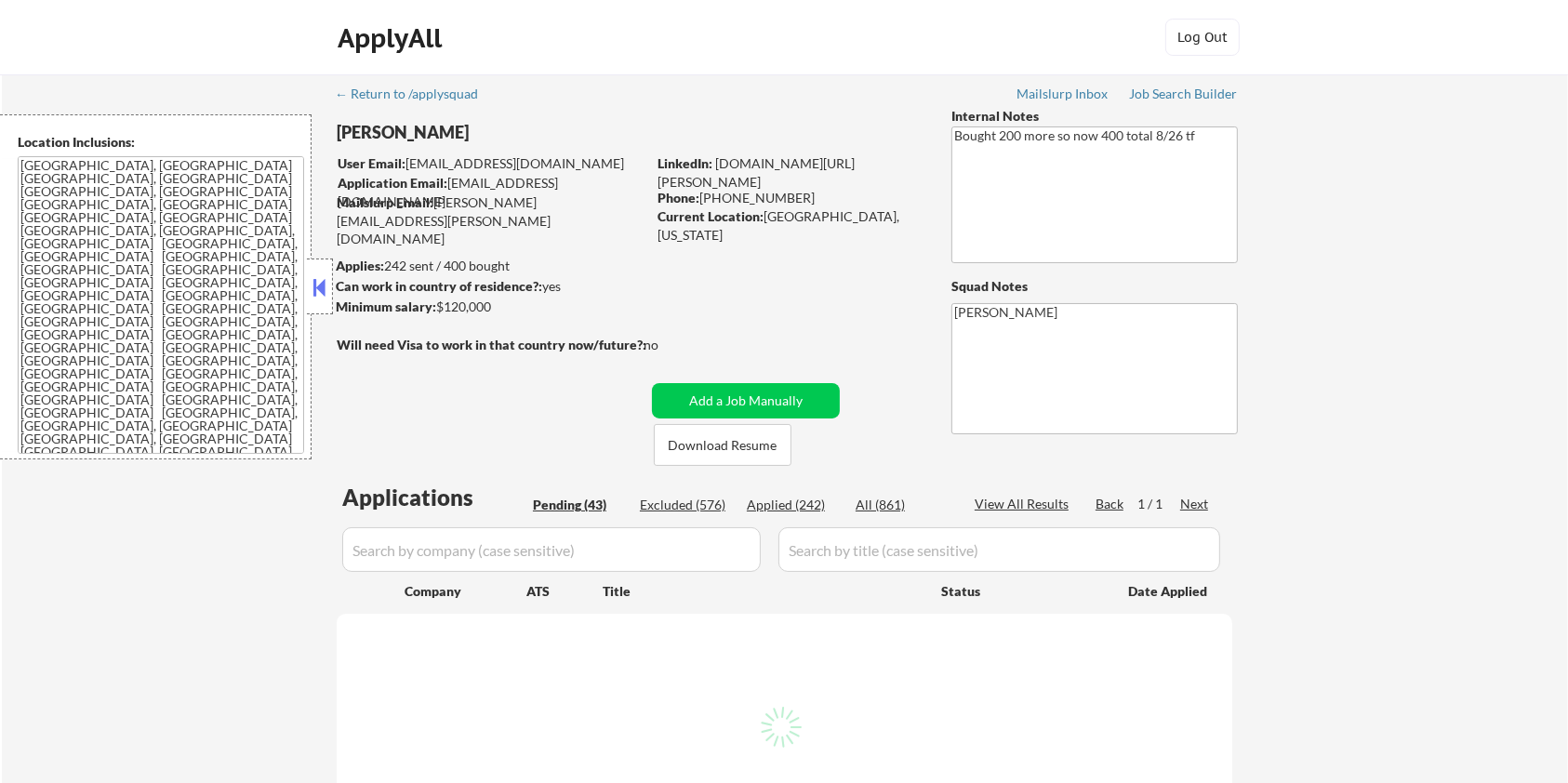
select select ""pending""
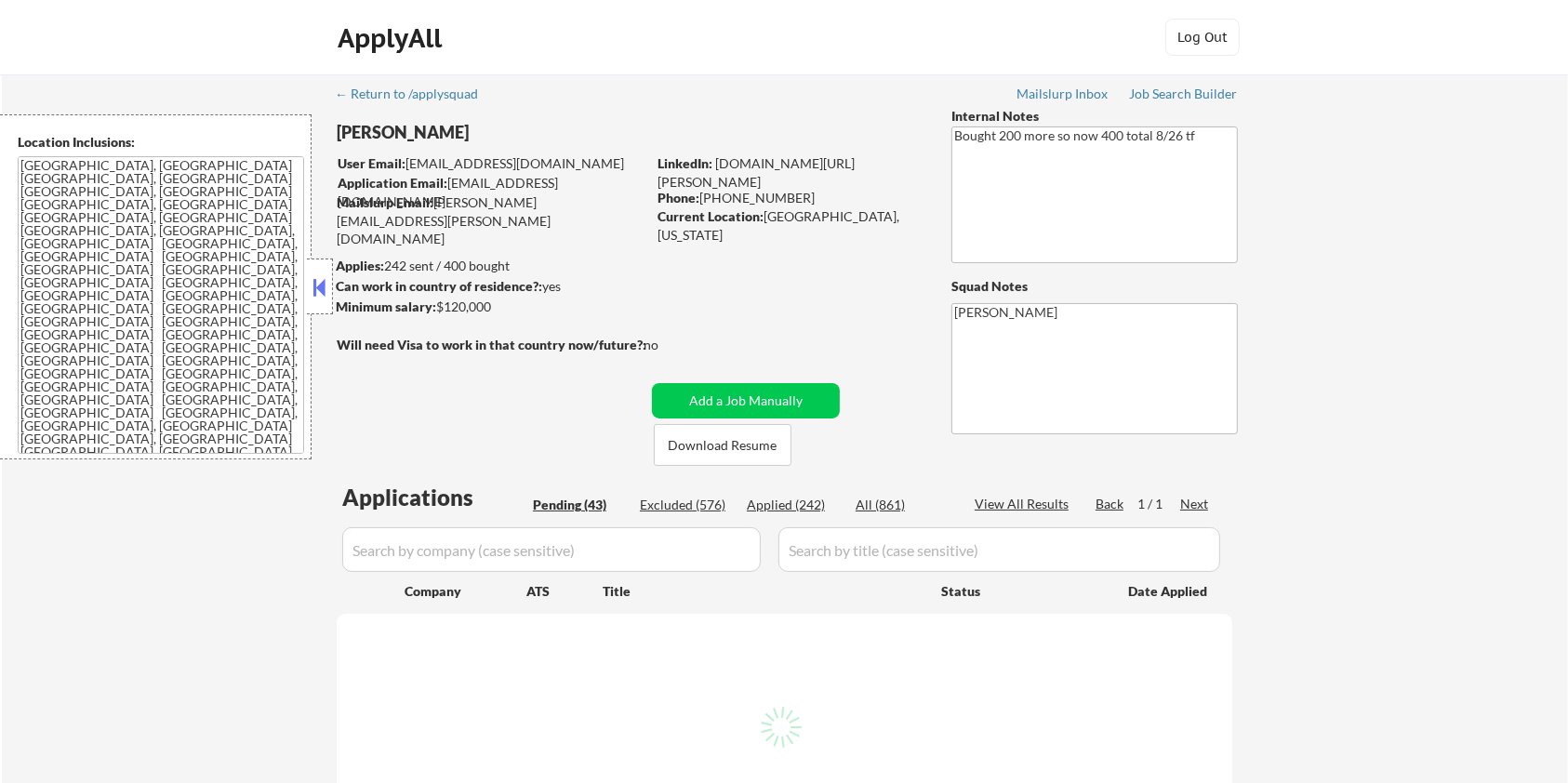
select select ""pending""
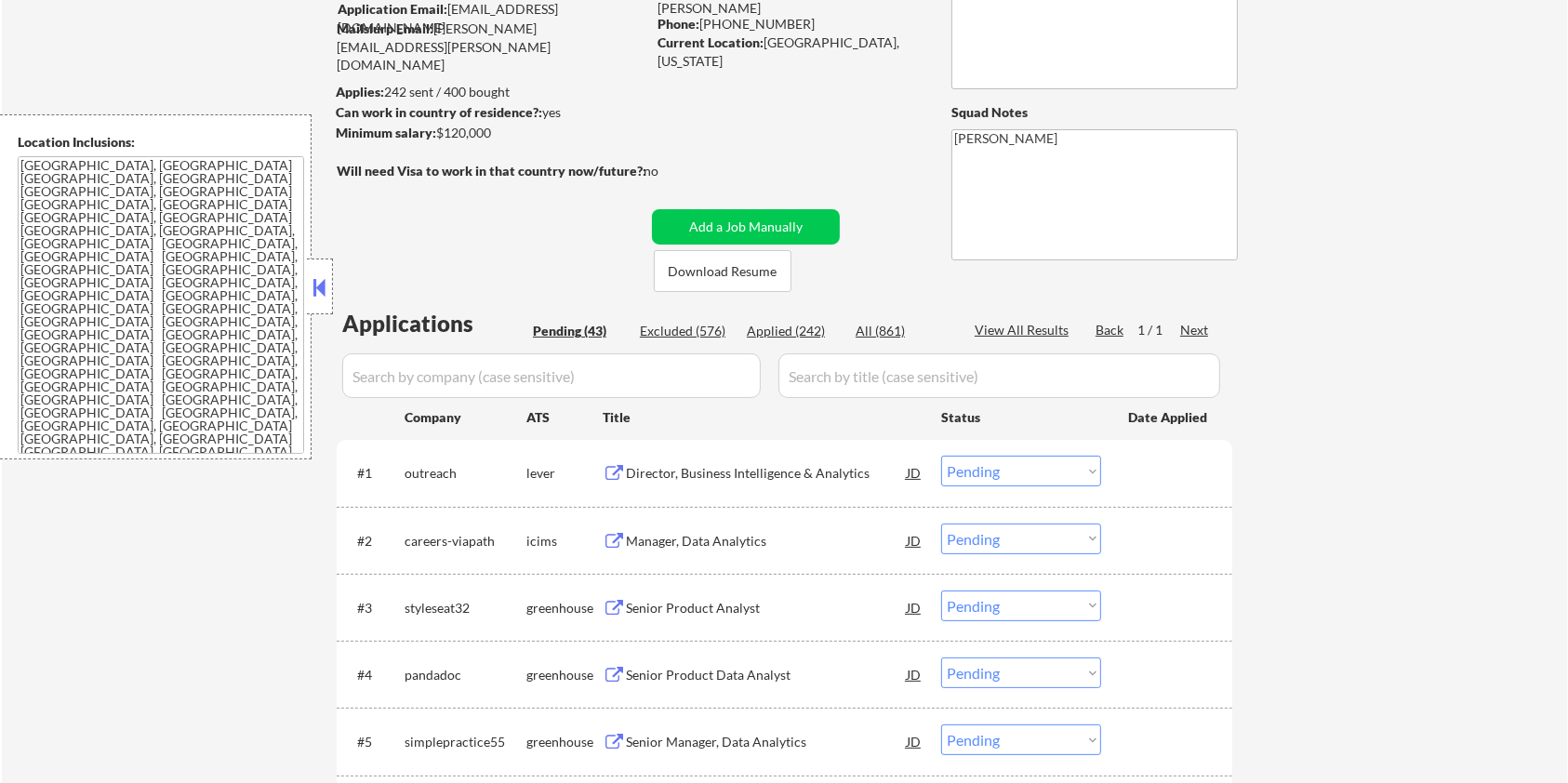
scroll to position [247, 0]
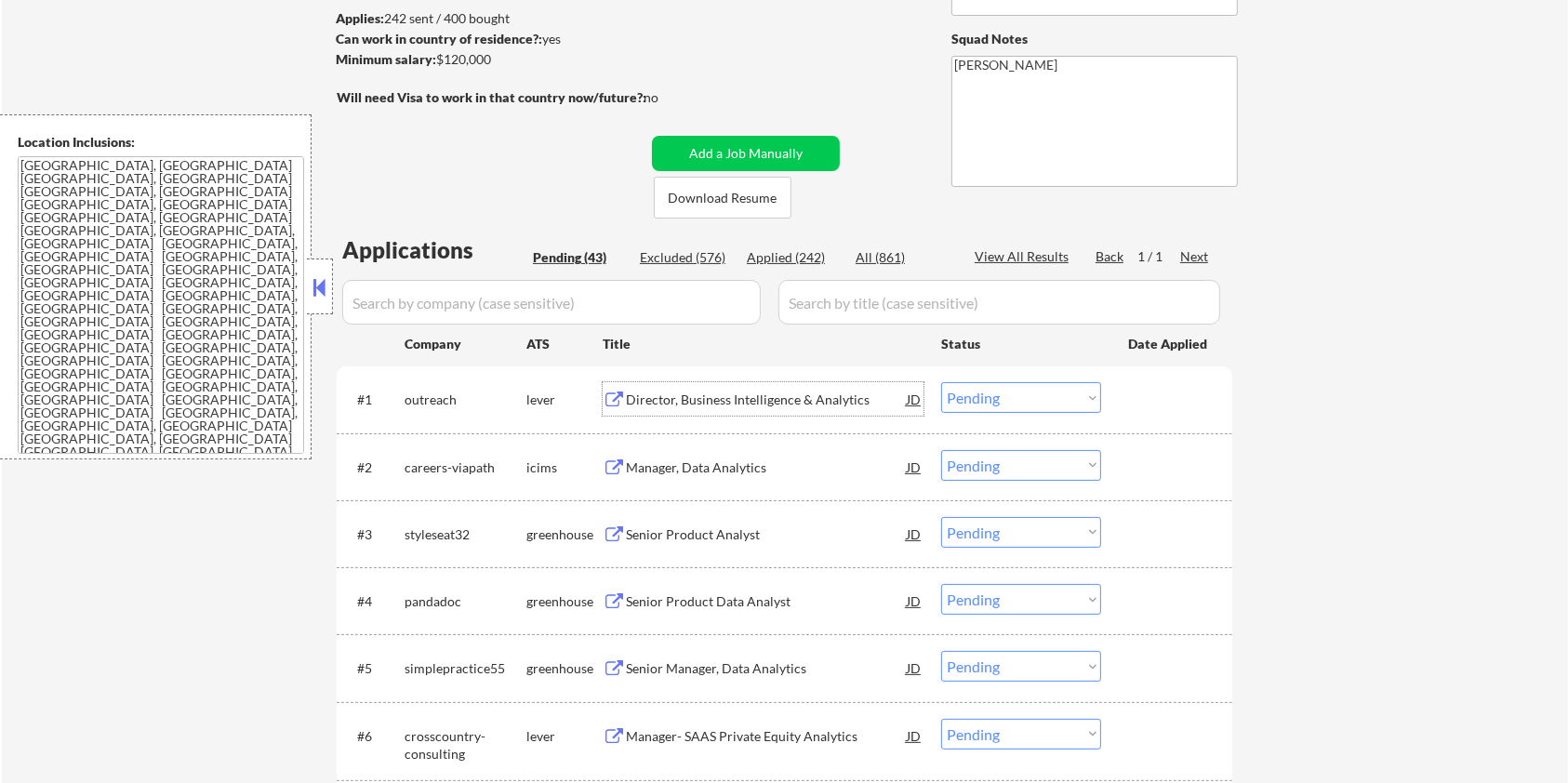
click at [685, 399] on div "Director, Business Intelligence & Analytics" at bounding box center [765, 400] width 281 height 18
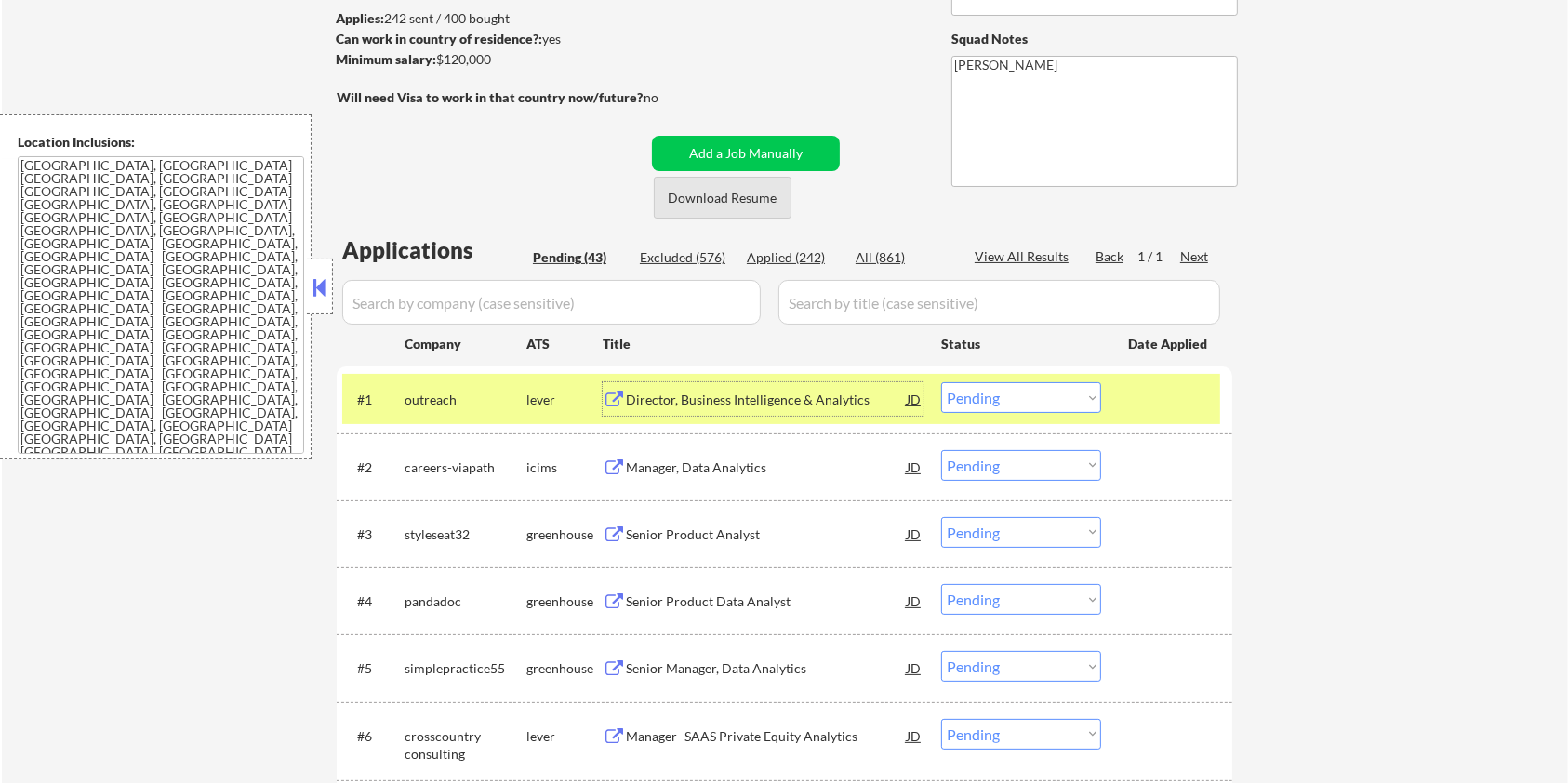
click at [762, 200] on button "Download Resume" at bounding box center [723, 197] width 138 height 42
click at [1021, 395] on select "Choose an option... Pending Applied Excluded (Questions) Excluded (Expired) Exc…" at bounding box center [1020, 398] width 160 height 31
click at [941, 382] on select "Choose an option... Pending Applied Excluded (Questions) Excluded (Expired) Exc…" at bounding box center [1020, 398] width 160 height 31
select select ""pending""
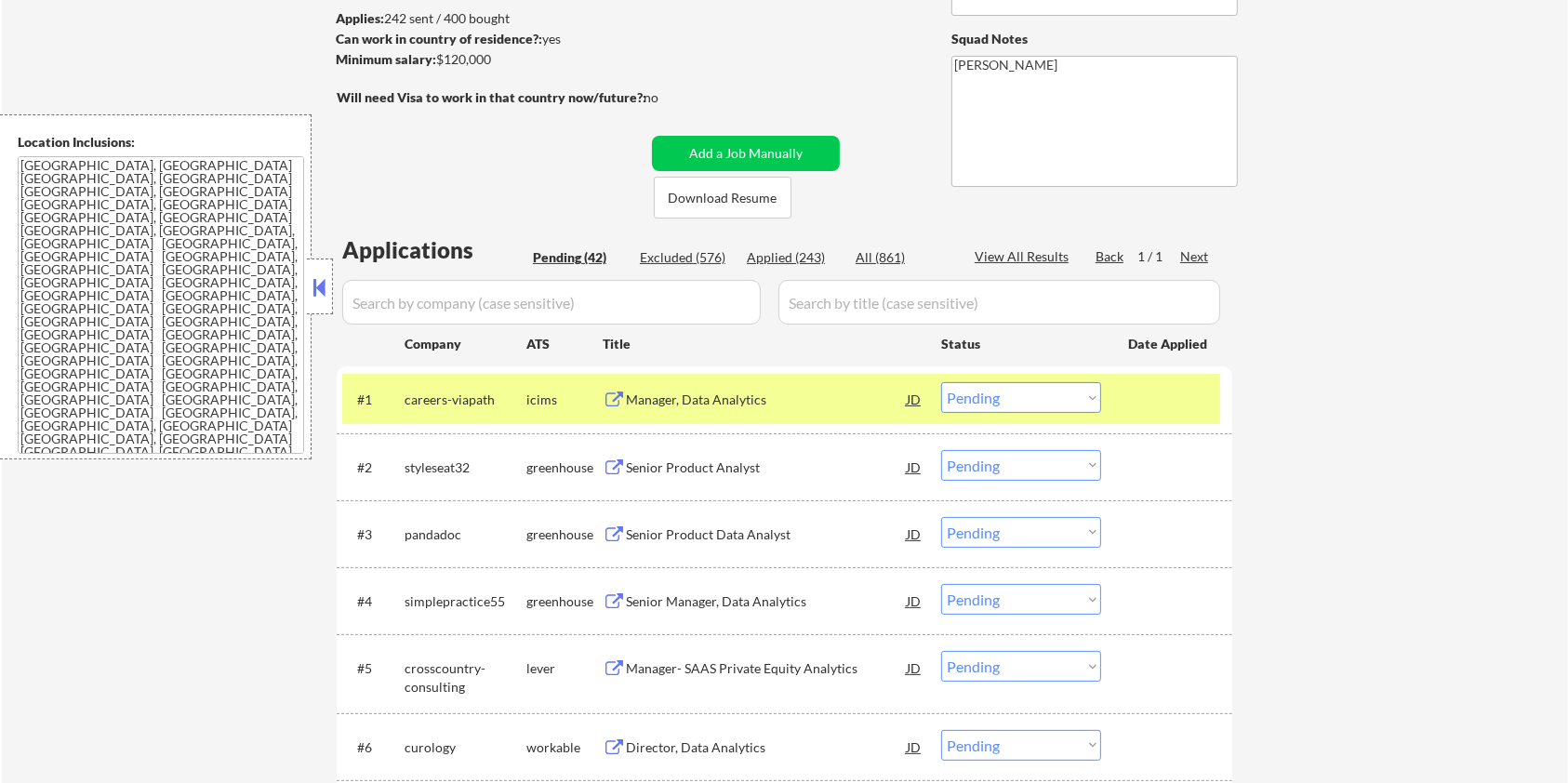
scroll to position [495, 0]
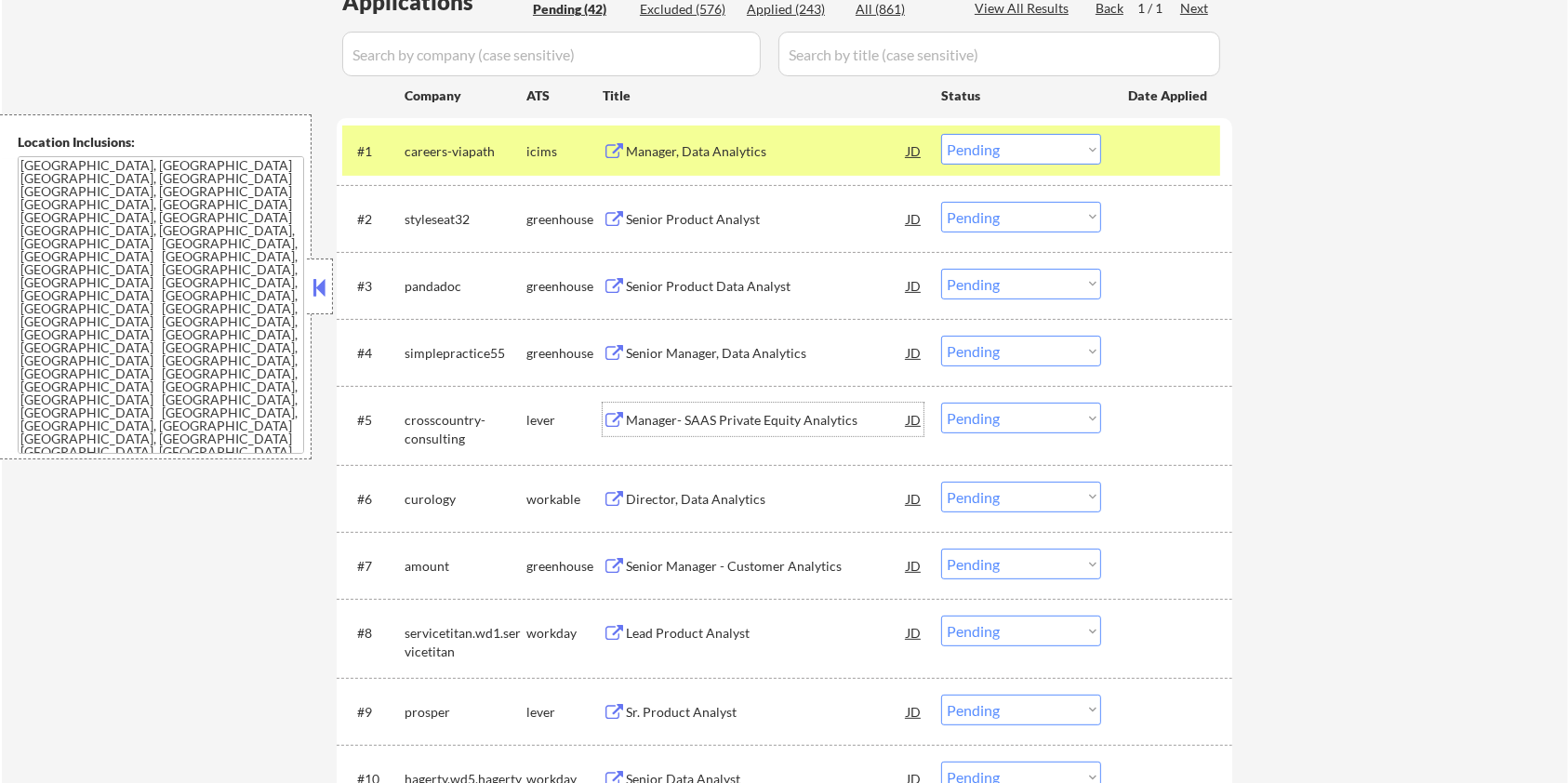
click at [667, 424] on div "Manager- SAAS Private Equity Analytics" at bounding box center [765, 420] width 281 height 18
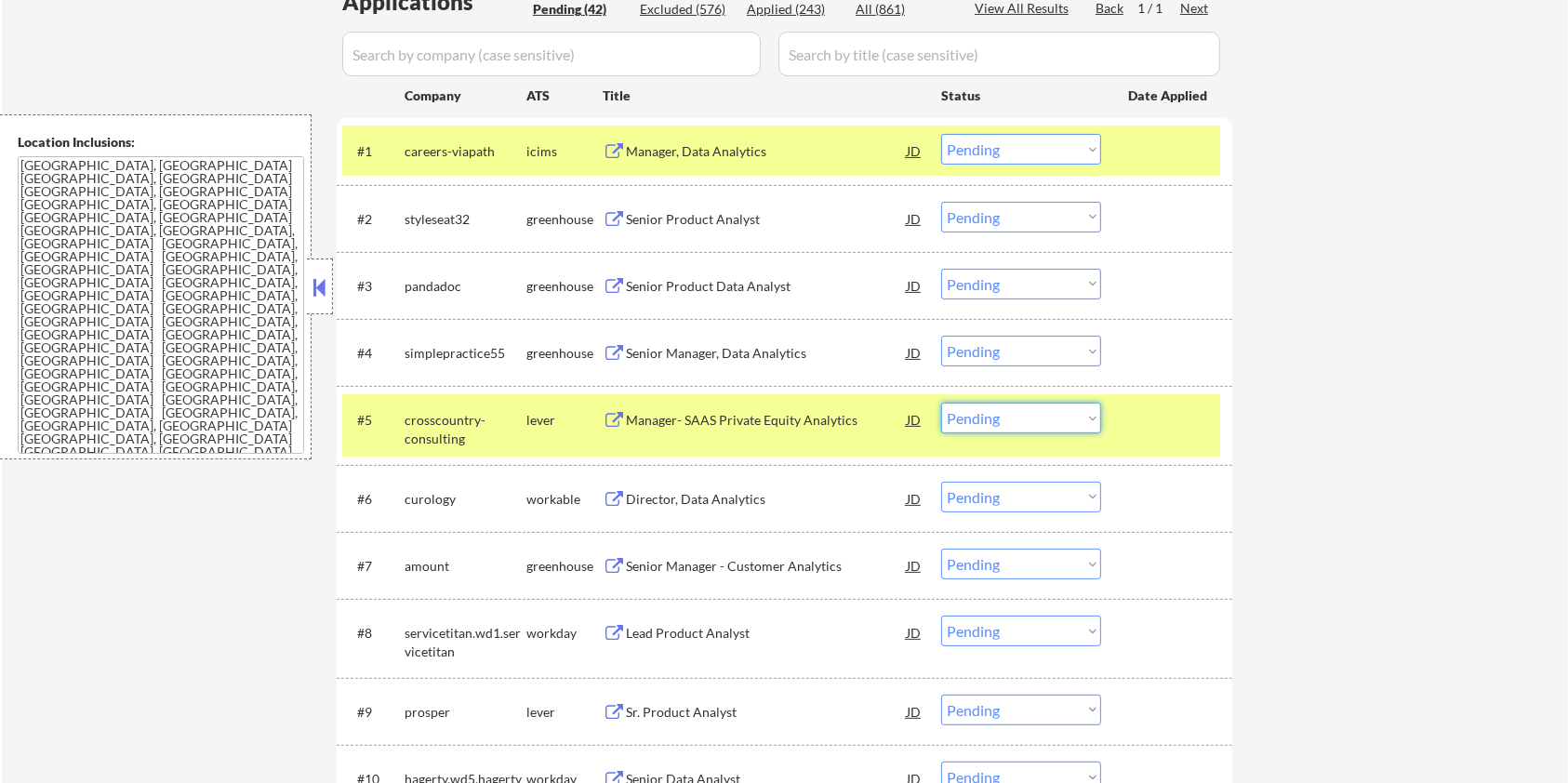
click at [1063, 418] on select "Choose an option... Pending Applied Excluded (Questions) Excluded (Expired) Exc…" at bounding box center [1020, 418] width 160 height 31
click at [941, 403] on select "Choose an option... Pending Applied Excluded (Questions) Excluded (Expired) Exc…" at bounding box center [1020, 418] width 160 height 31
select select ""pending""
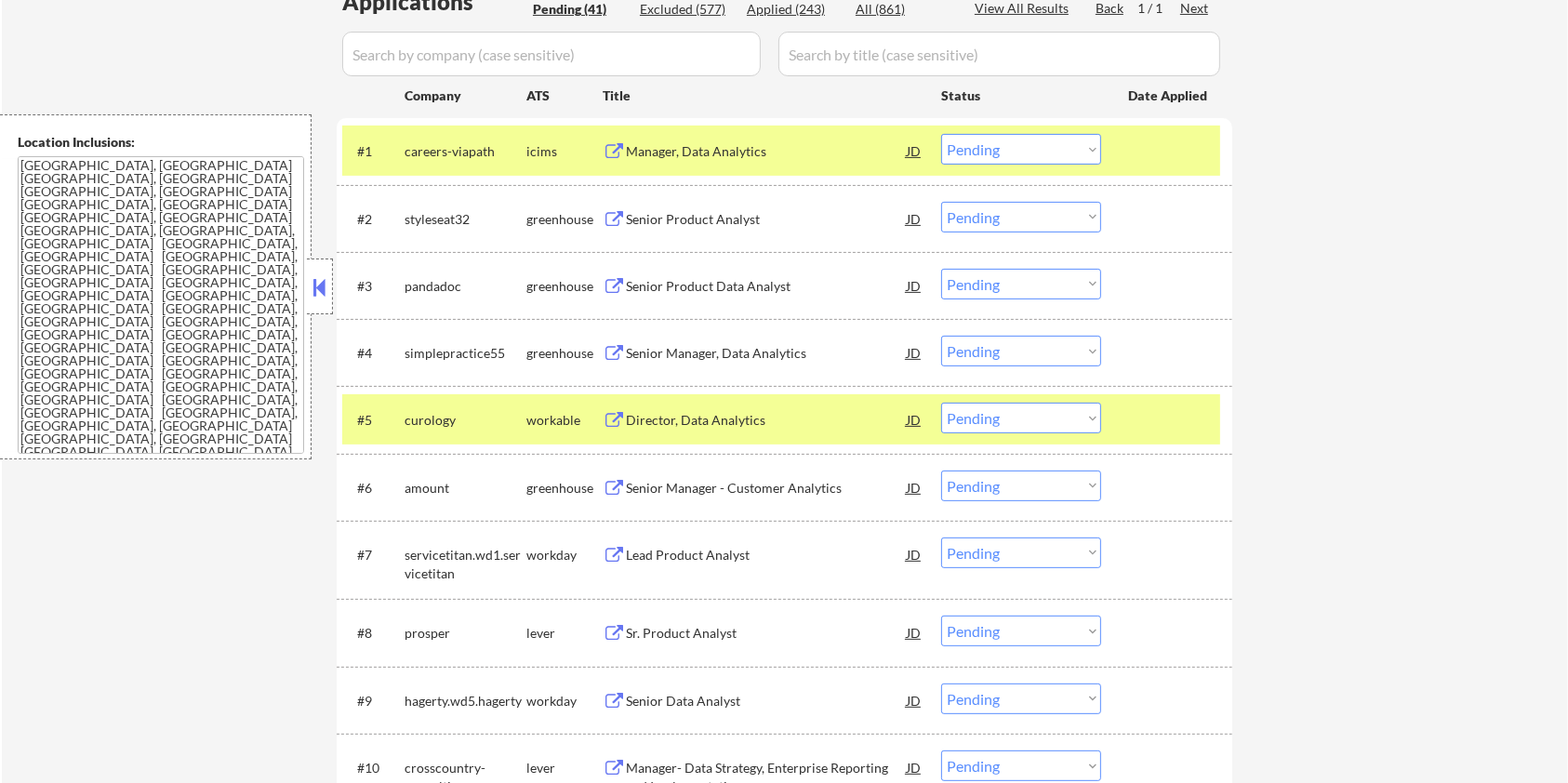
scroll to position [868, 0]
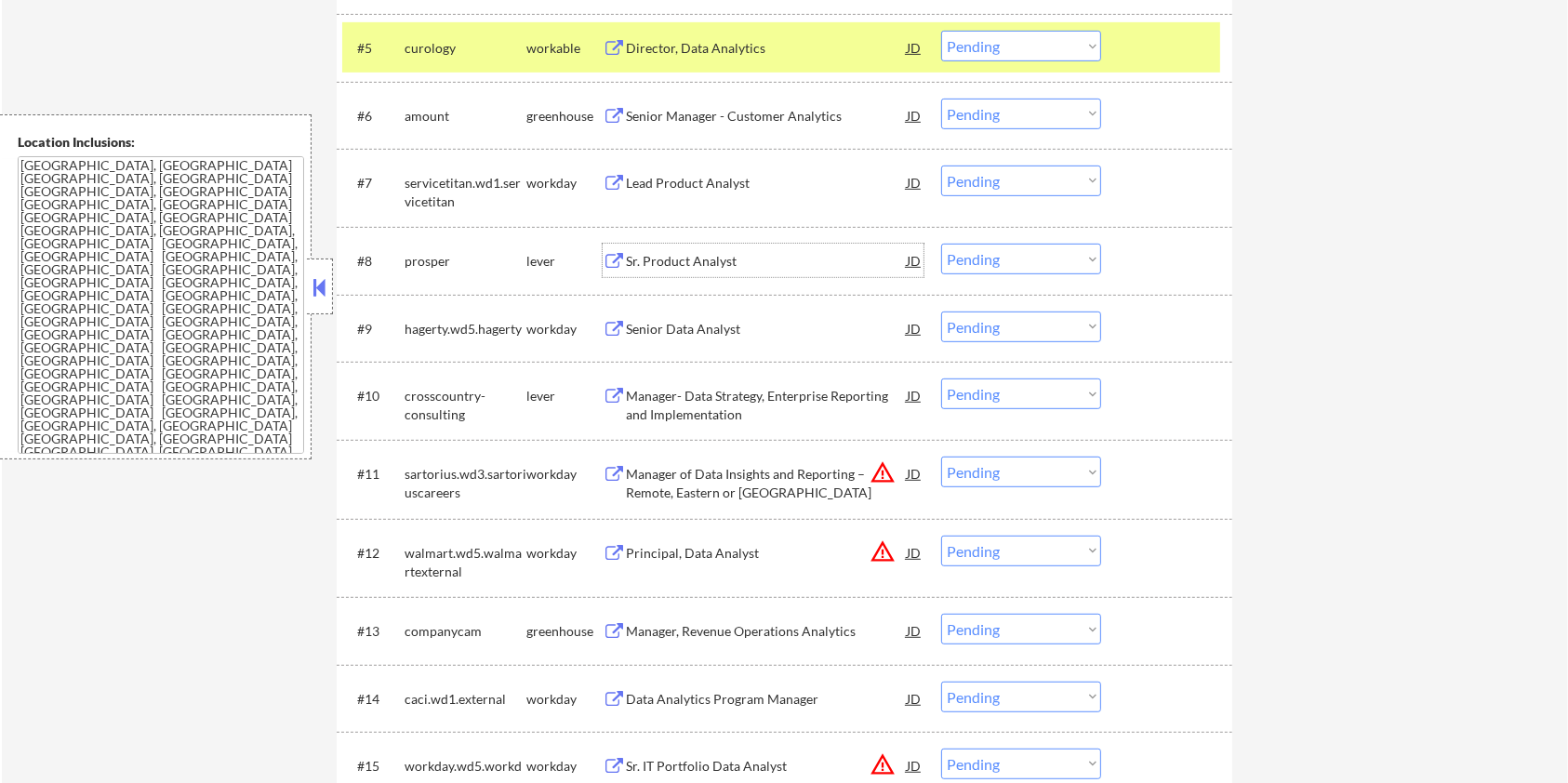
click at [654, 250] on div "Sr. Product Analyst" at bounding box center [765, 260] width 281 height 34
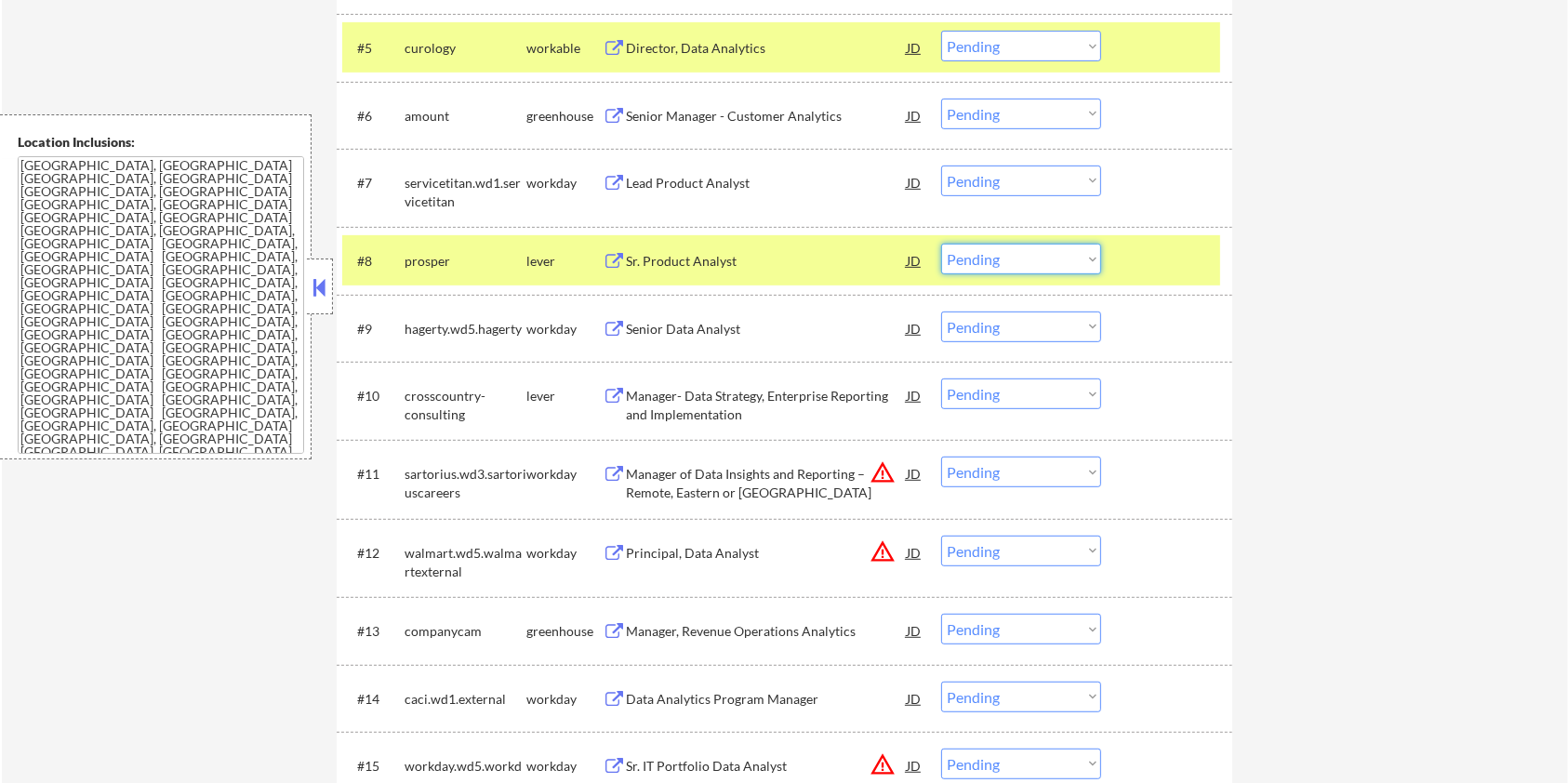
click at [1030, 270] on select "Choose an option... Pending Applied Excluded (Questions) Excluded (Expired) Exc…" at bounding box center [1020, 259] width 160 height 31
click at [941, 243] on select "Choose an option... Pending Applied Excluded (Questions) Excluded (Expired) Exc…" at bounding box center [1020, 259] width 160 height 31
select select ""pending""
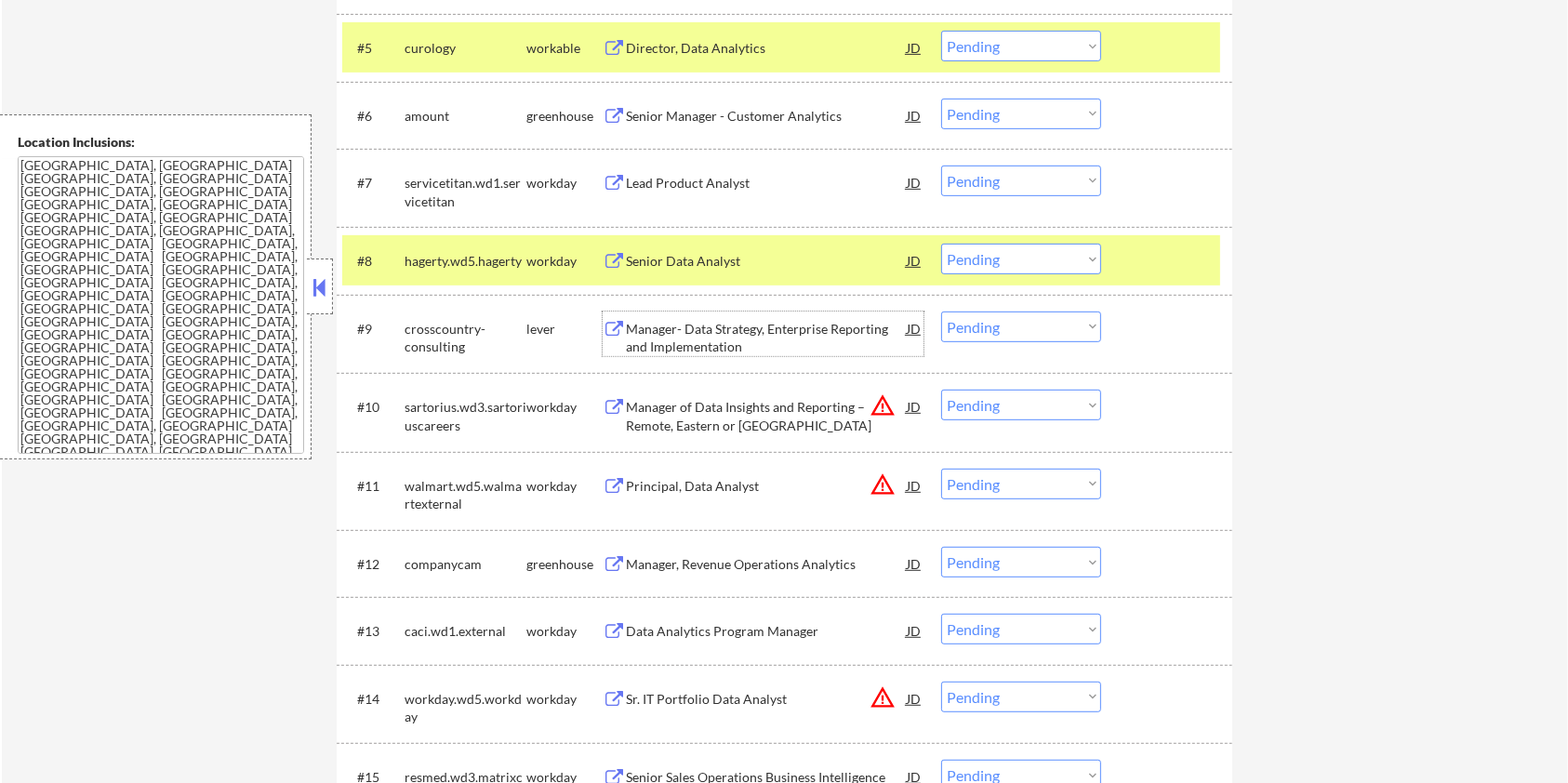
click at [728, 337] on div "Manager- Data Strategy, Enterprise Reporting and Implementation" at bounding box center [765, 338] width 281 height 36
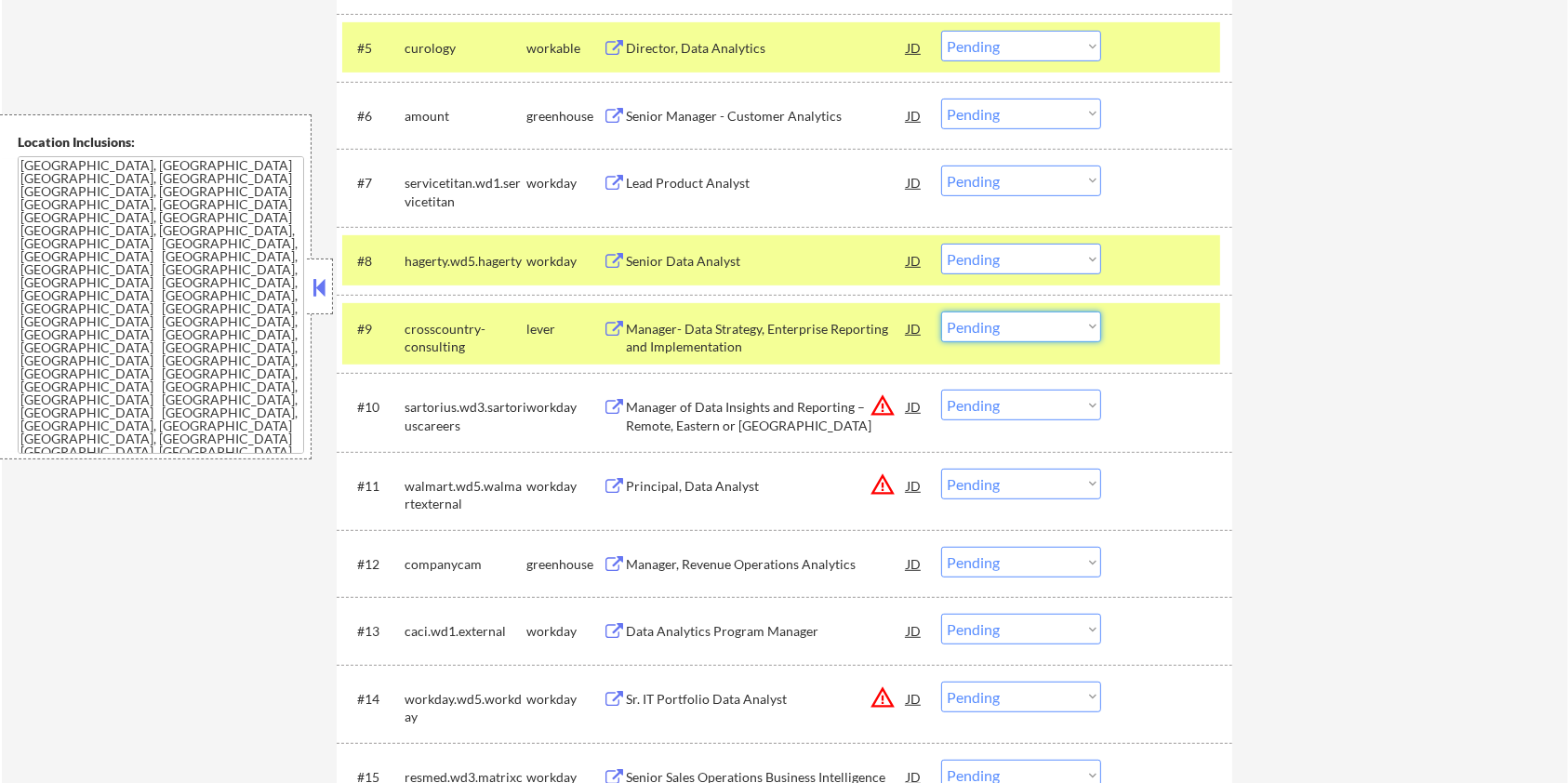
click at [1040, 325] on select "Choose an option... Pending Applied Excluded (Questions) Excluded (Expired) Exc…" at bounding box center [1020, 327] width 160 height 31
click at [941, 311] on select "Choose an option... Pending Applied Excluded (Questions) Excluded (Expired) Exc…" at bounding box center [1020, 327] width 160 height 31
select select ""pending""
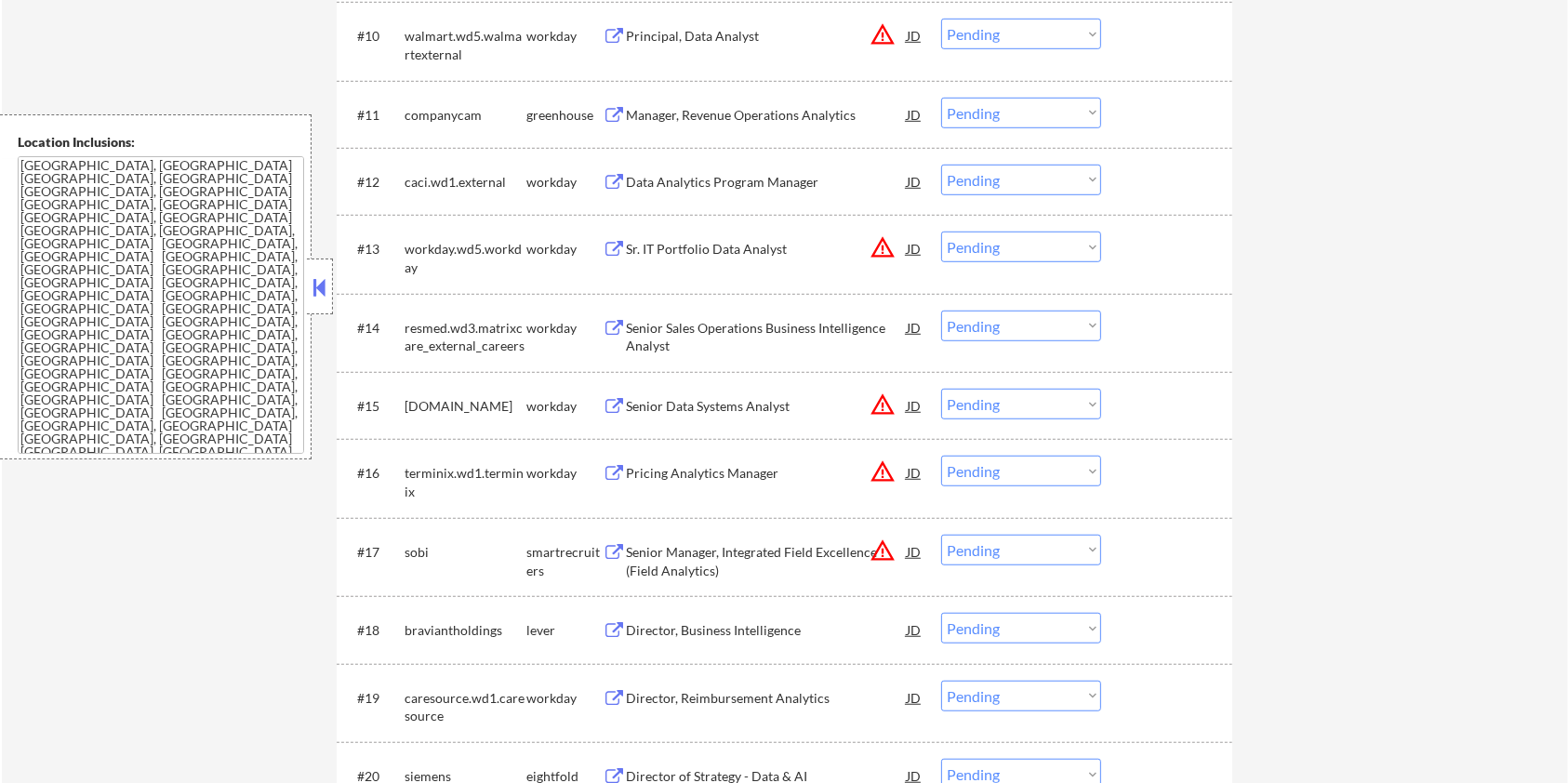
scroll to position [1364, 0]
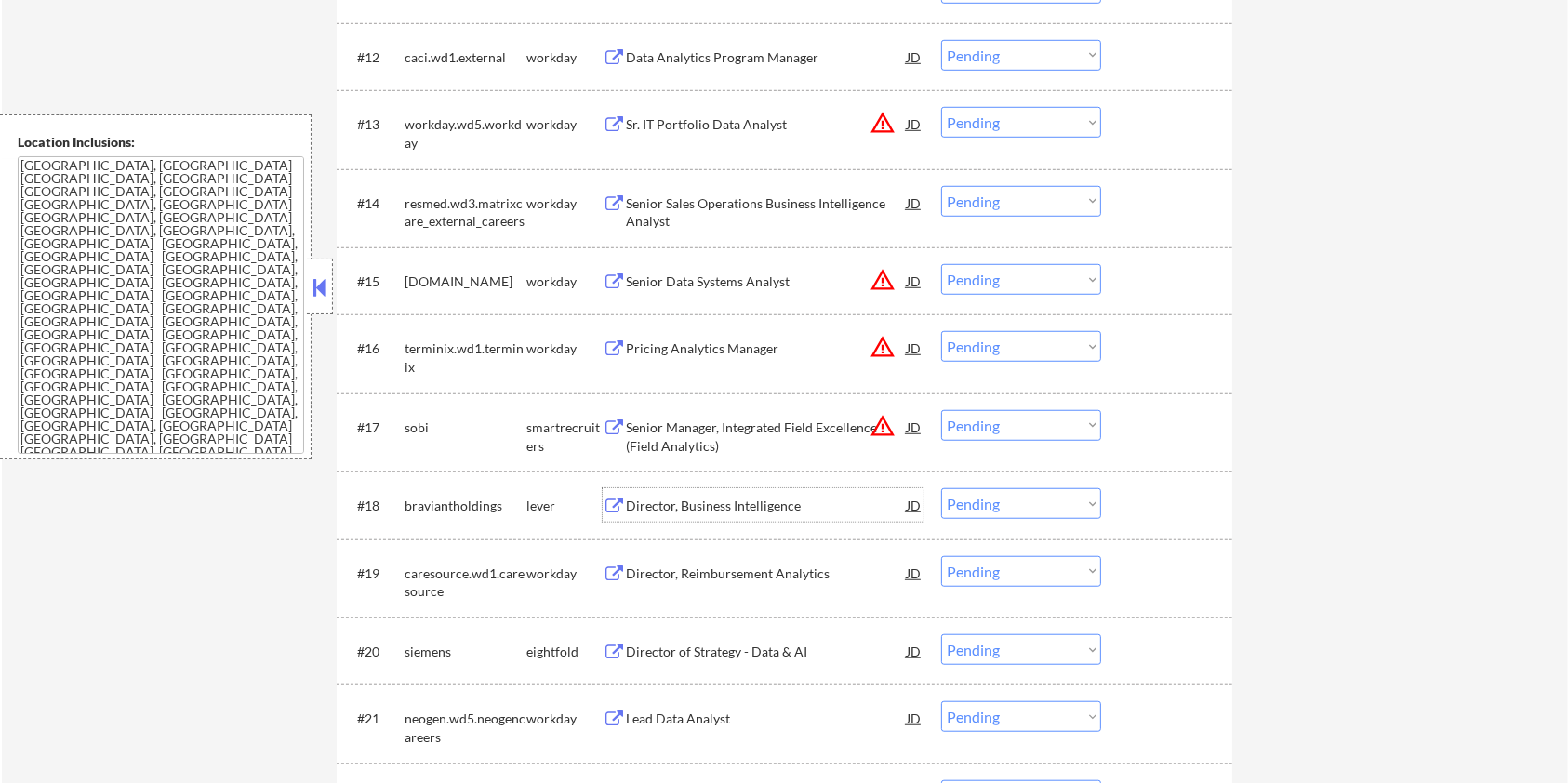
click at [718, 497] on div "Director, Business Intelligence" at bounding box center [765, 505] width 281 height 18
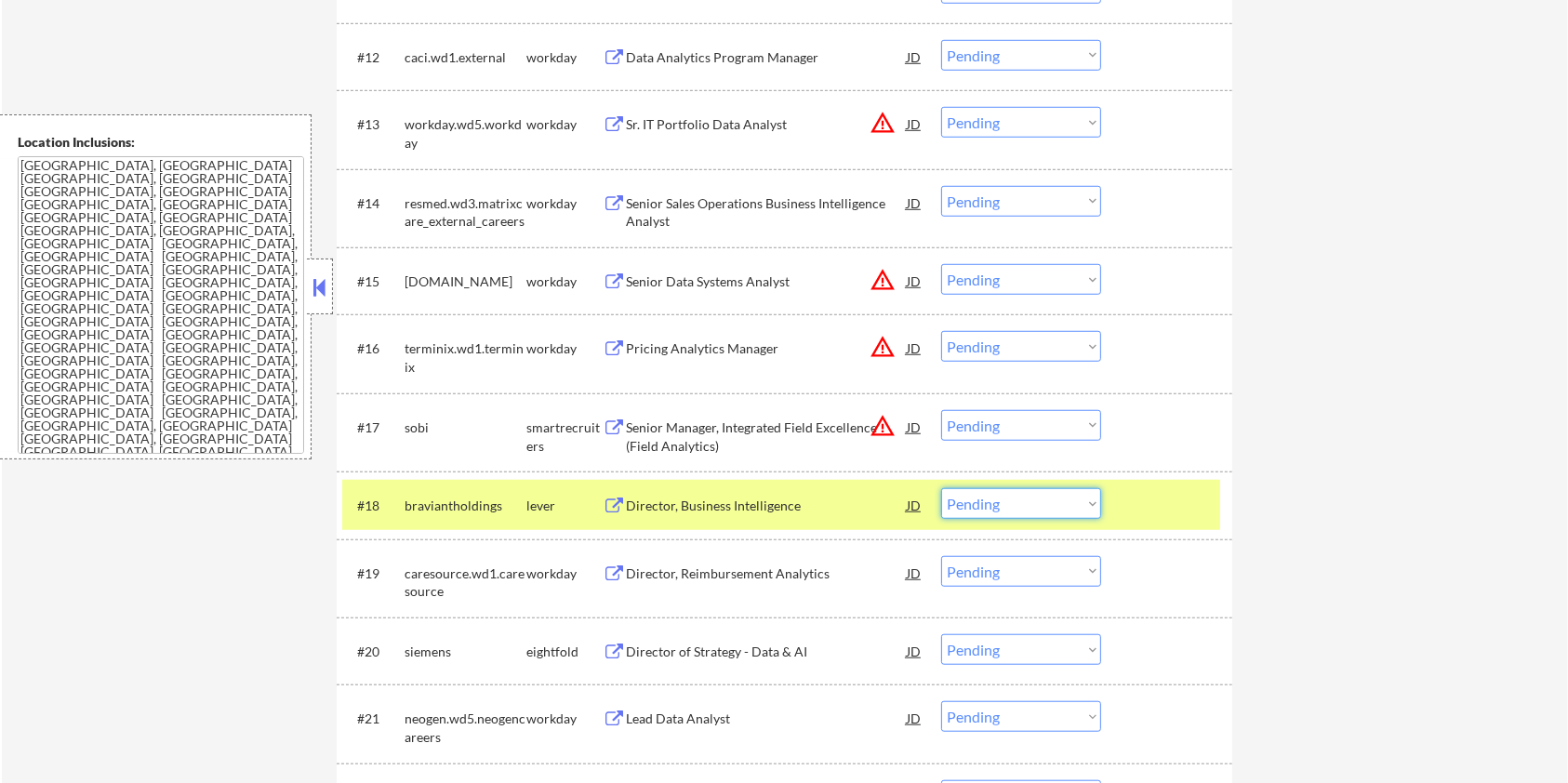
click at [994, 503] on select "Choose an option... Pending Applied Excluded (Questions) Excluded (Expired) Exc…" at bounding box center [1020, 504] width 160 height 31
click at [941, 489] on select "Choose an option... Pending Applied Excluded (Questions) Excluded (Expired) Exc…" at bounding box center [1020, 504] width 160 height 31
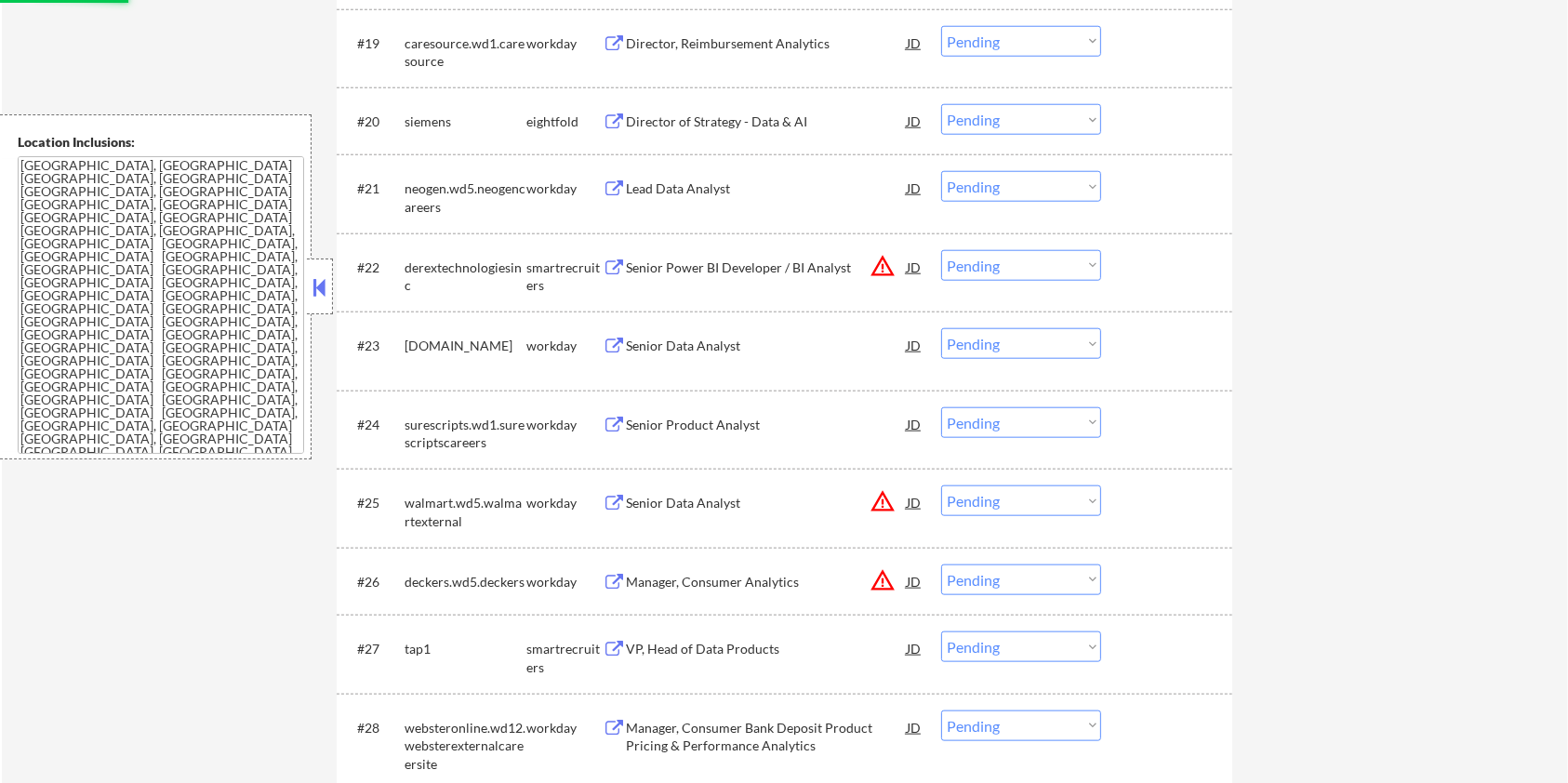
scroll to position [1985, 0]
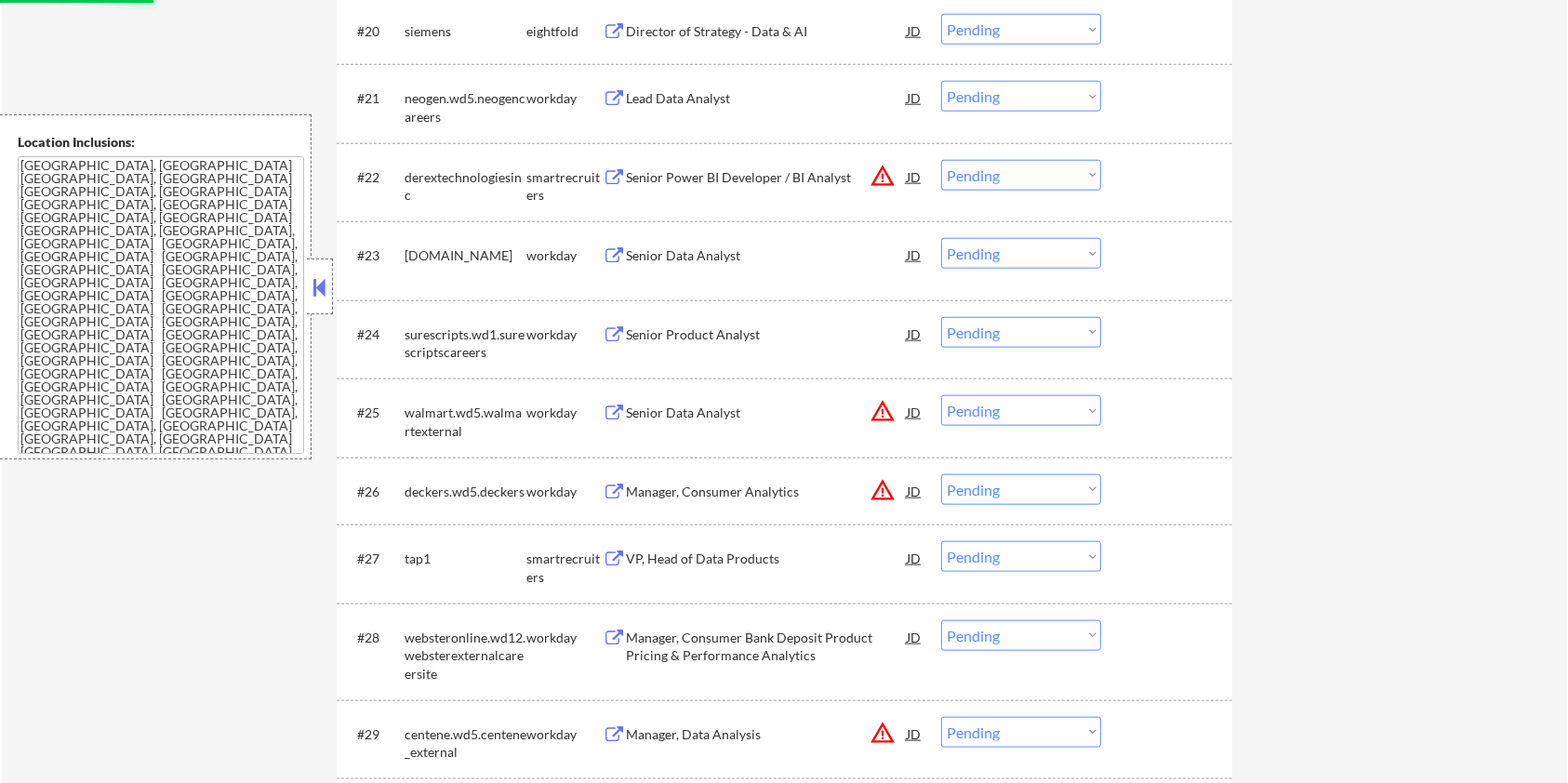
select select ""pending""
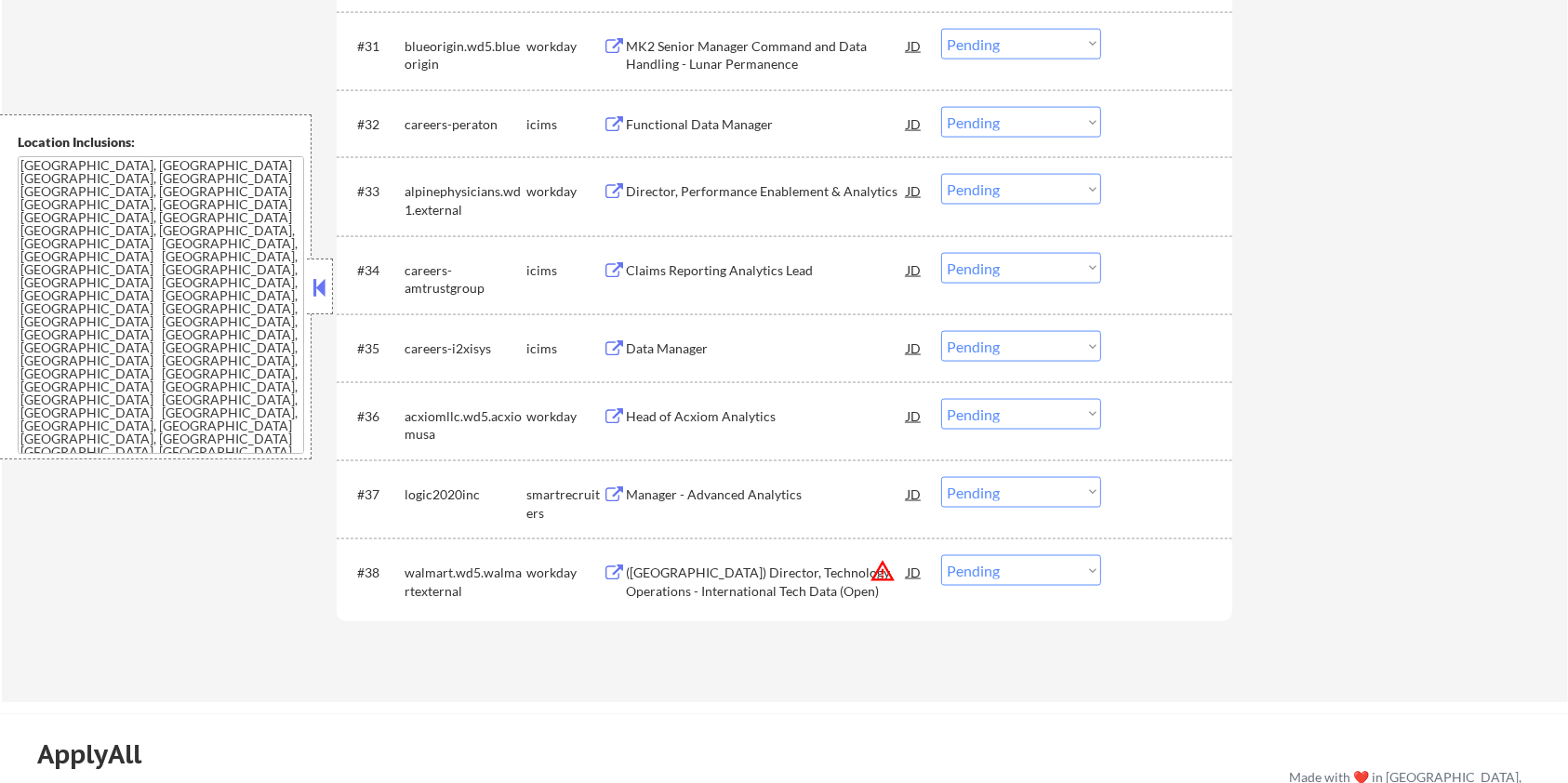
scroll to position [2729, 0]
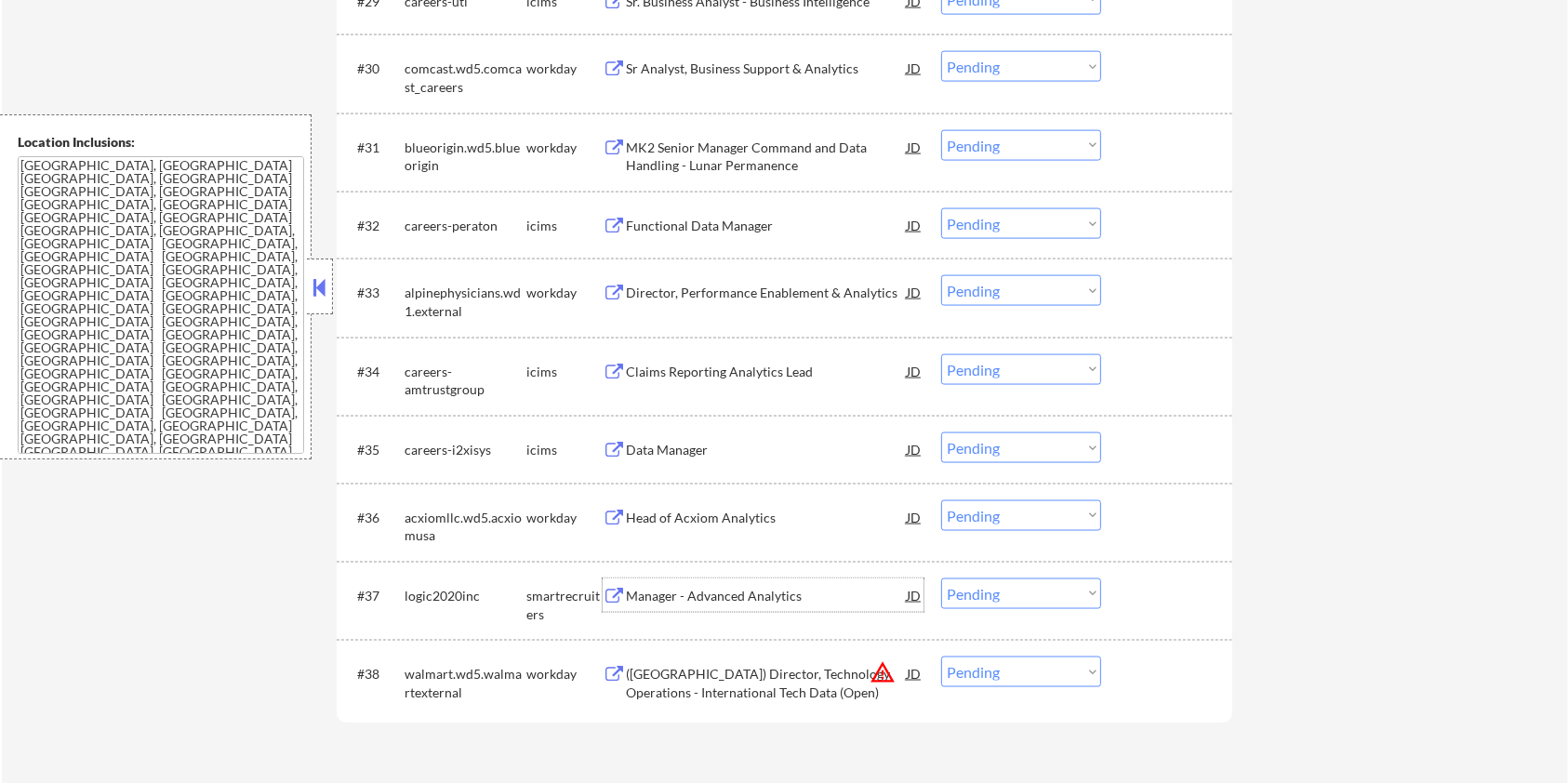
click at [649, 591] on div "Manager - Advanced Analytics" at bounding box center [765, 596] width 281 height 18
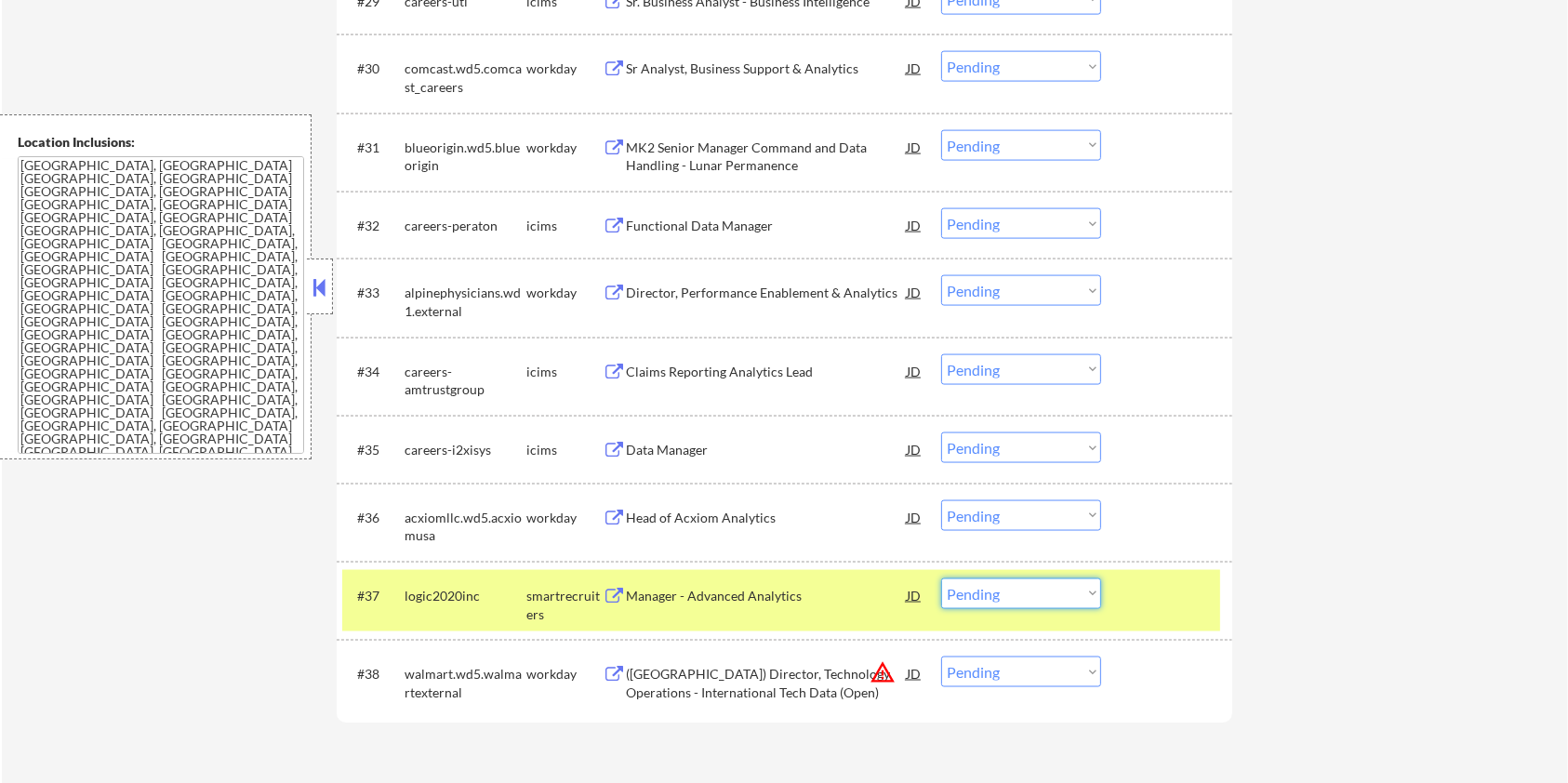
click at [1011, 592] on select "Choose an option... Pending Applied Excluded (Questions) Excluded (Expired) Exc…" at bounding box center [1020, 594] width 160 height 31
click at [941, 579] on select "Choose an option... Pending Applied Excluded (Questions) Excluded (Expired) Exc…" at bounding box center [1020, 594] width 160 height 31
select select ""pending""
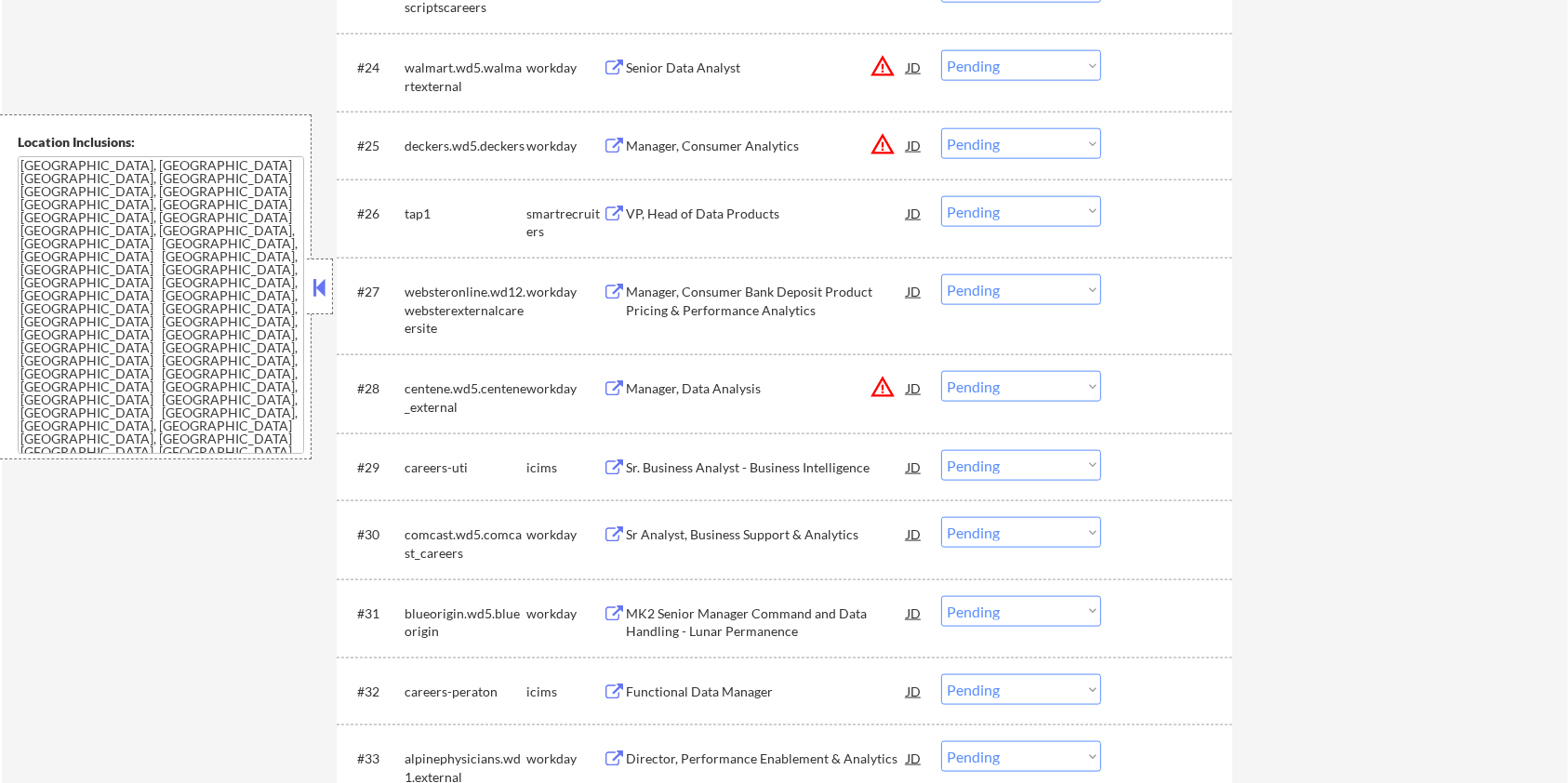
scroll to position [2233, 0]
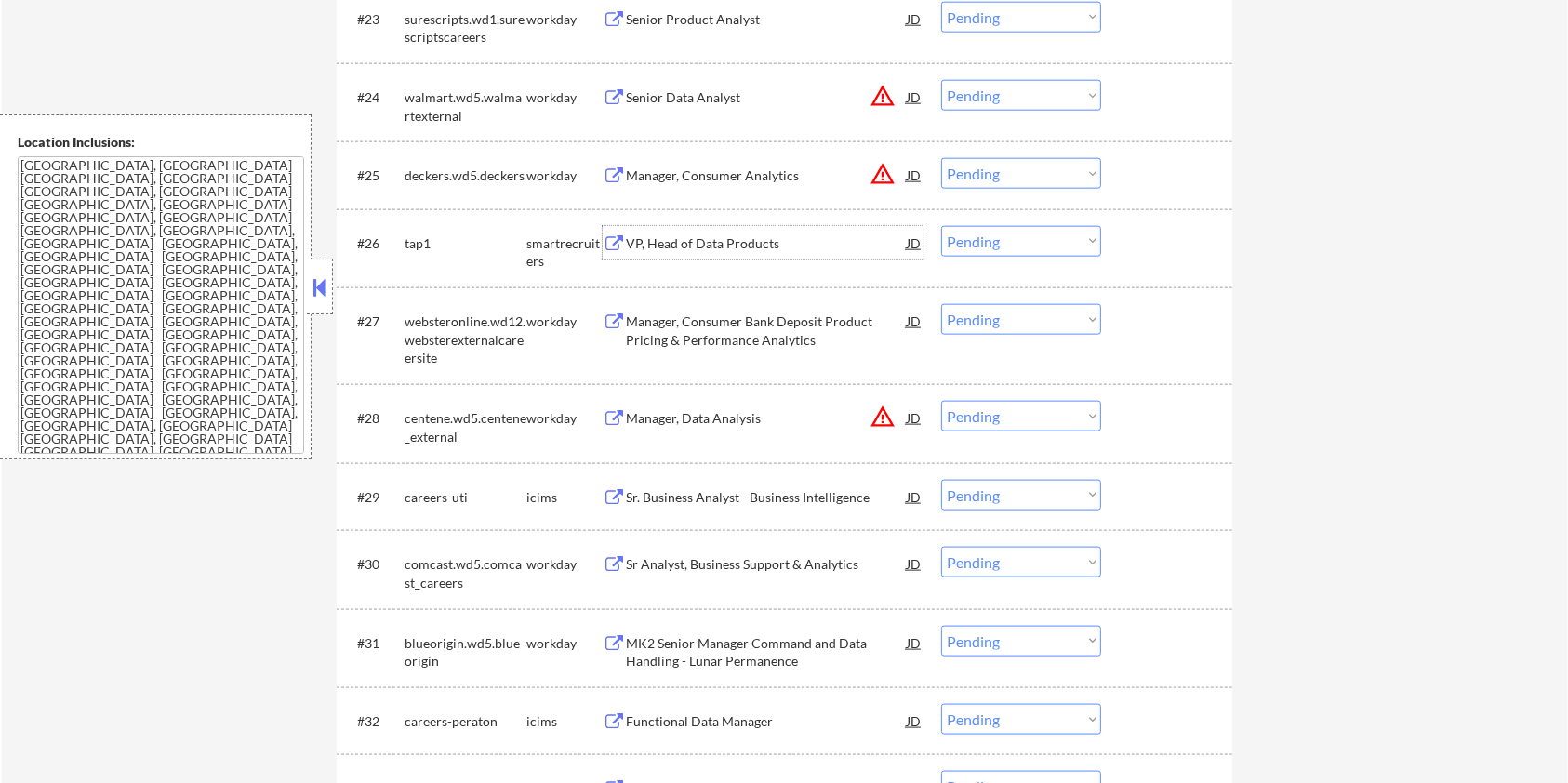
click at [718, 240] on div "VP, Head of Data Products" at bounding box center [765, 243] width 281 height 18
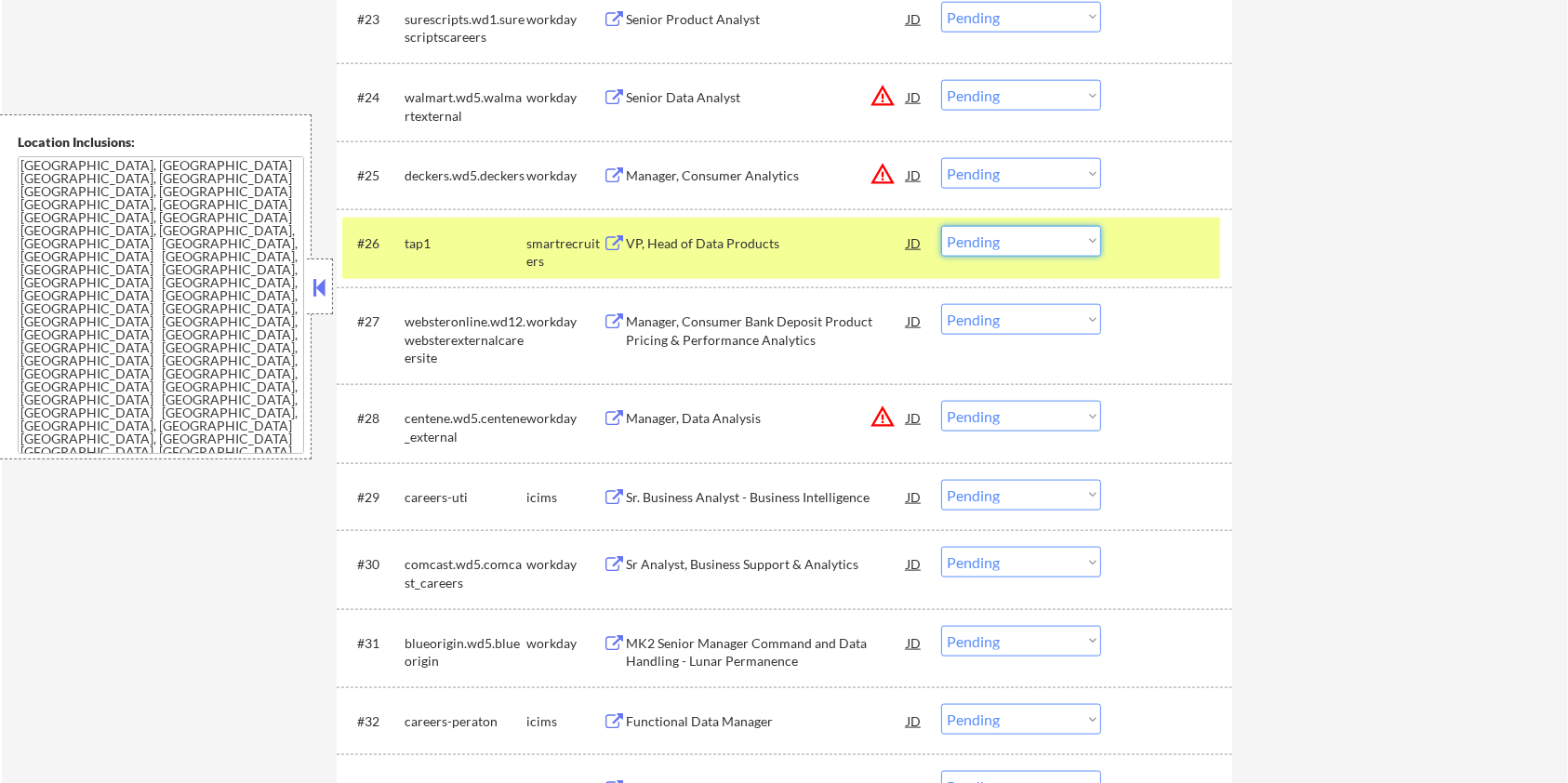
click at [1034, 242] on select "Choose an option... Pending Applied Excluded (Questions) Excluded (Expired) Exc…" at bounding box center [1020, 242] width 160 height 31
click at [941, 226] on select "Choose an option... Pending Applied Excluded (Questions) Excluded (Expired) Exc…" at bounding box center [1020, 242] width 160 height 31
select select ""pending""
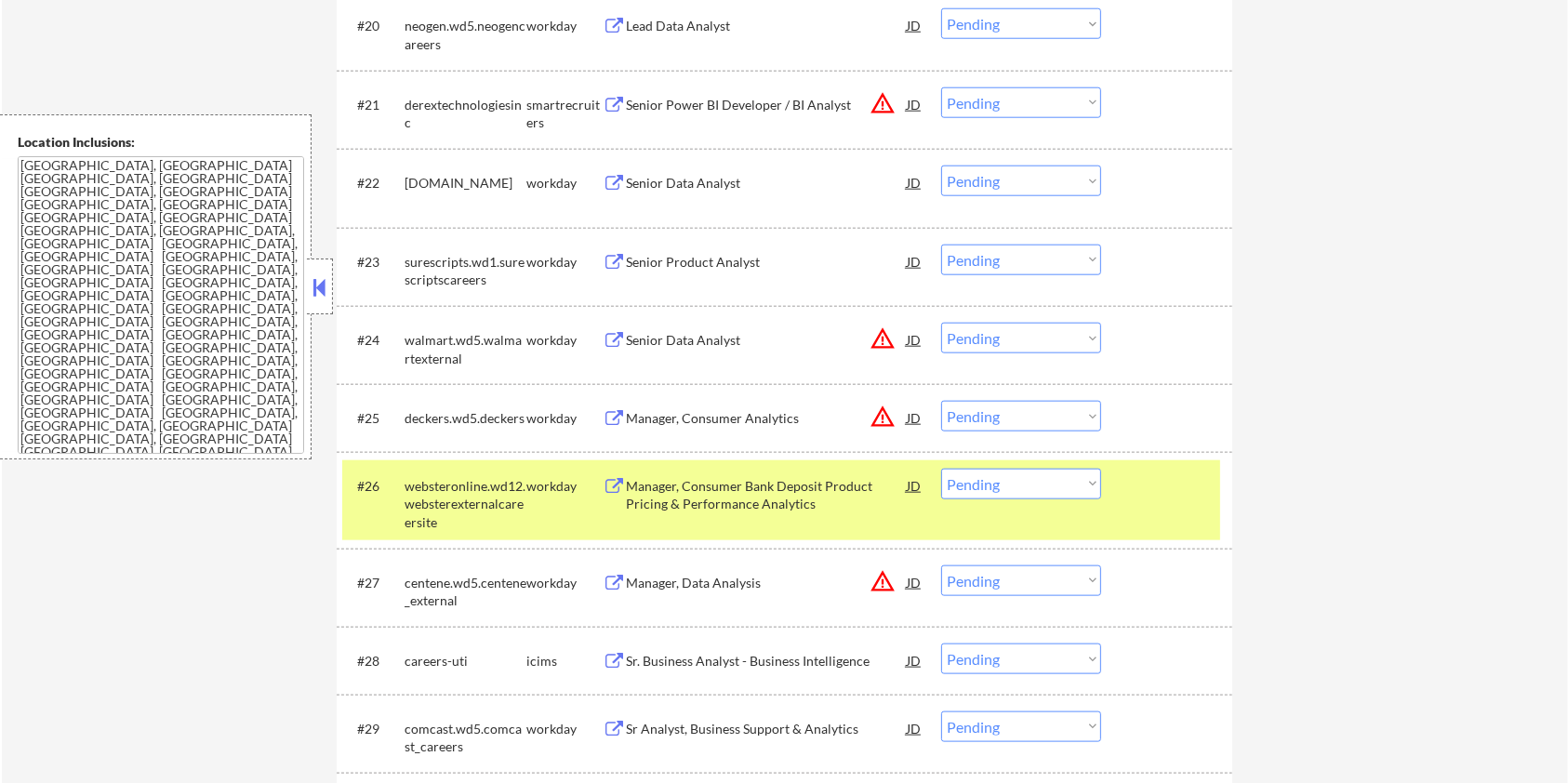
scroll to position [1985, 0]
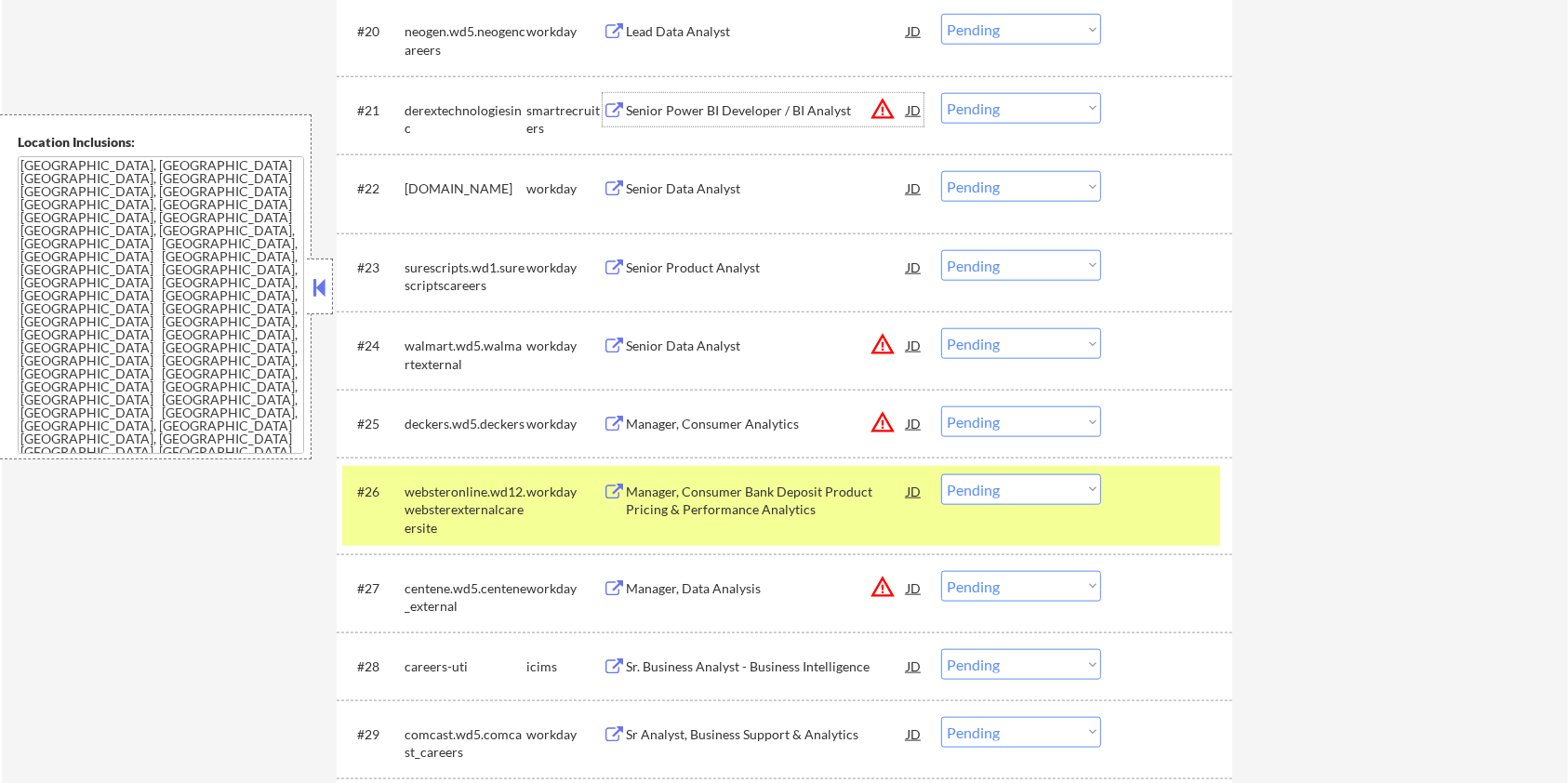
click at [711, 107] on div "Senior Power BI Developer / BI Analyst" at bounding box center [765, 110] width 281 height 18
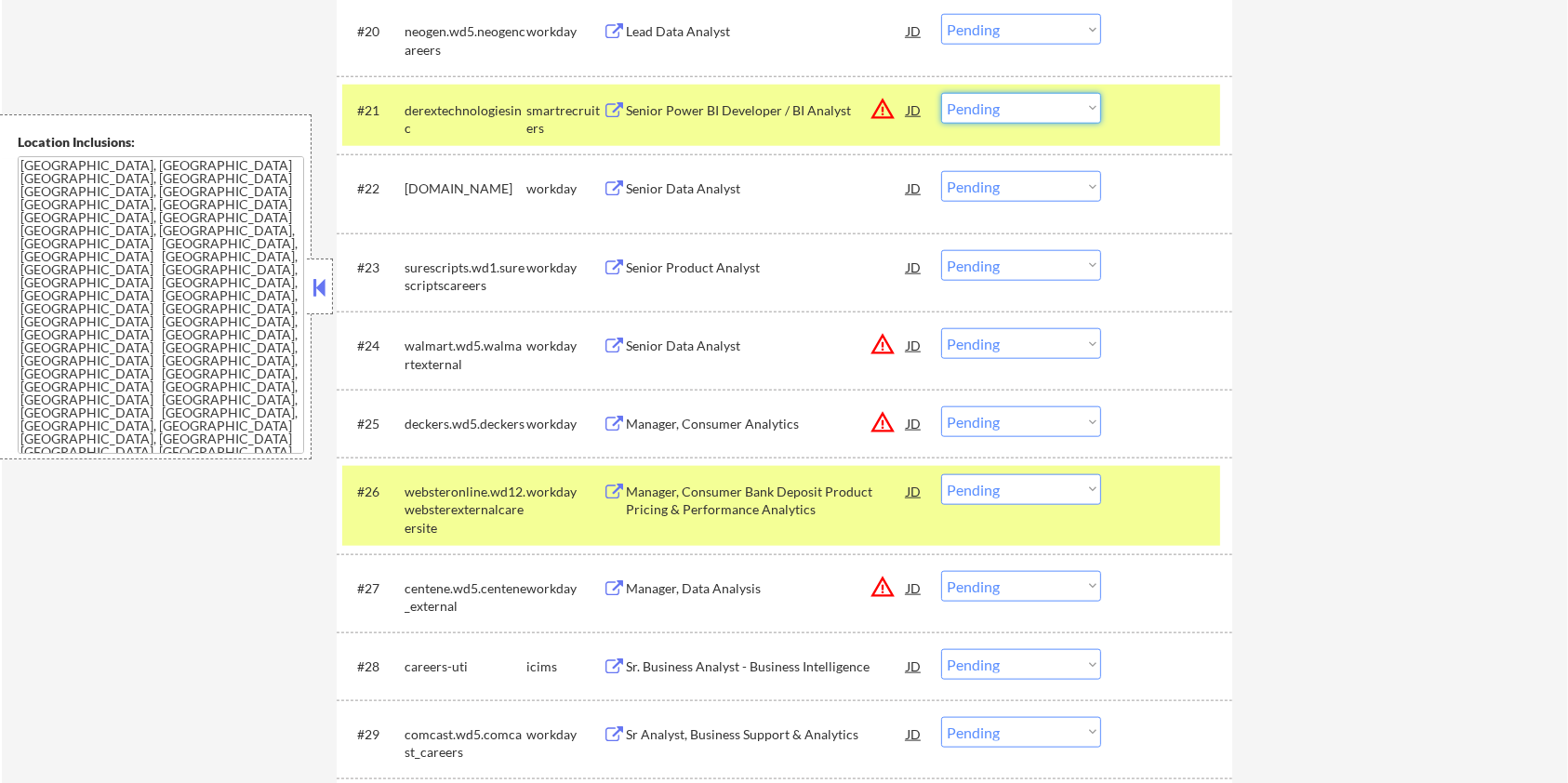
click at [1052, 107] on select "Choose an option... Pending Applied Excluded (Questions) Excluded (Expired) Exc…" at bounding box center [1020, 108] width 160 height 31
click at [998, 107] on select "Choose an option... Pending Applied Excluded (Questions) Excluded (Expired) Exc…" at bounding box center [1020, 108] width 160 height 31
click at [941, 93] on select "Choose an option... Pending Applied Excluded (Questions) Excluded (Expired) Exc…" at bounding box center [1020, 108] width 160 height 31
select select ""pending""
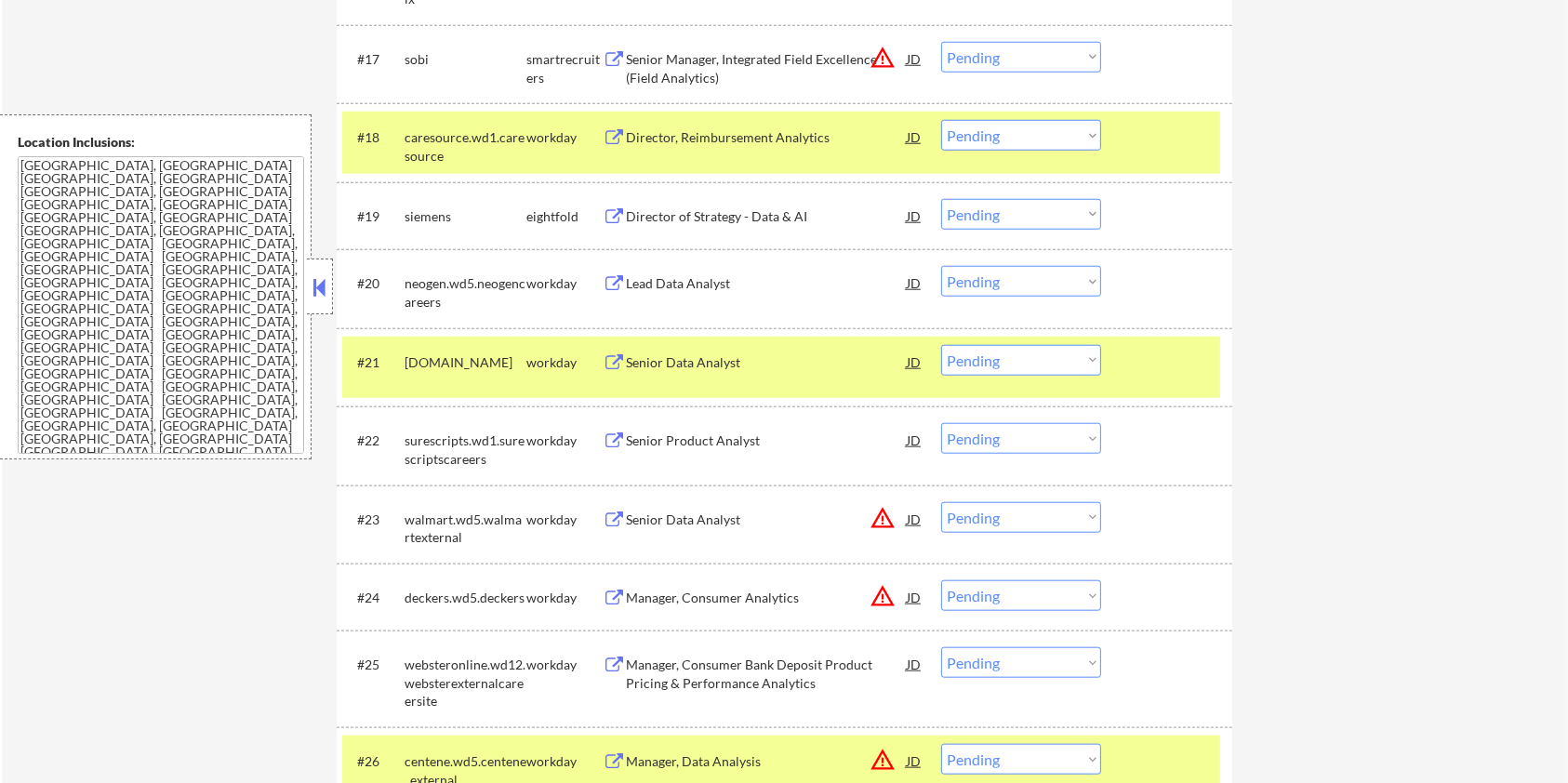
scroll to position [1612, 0]
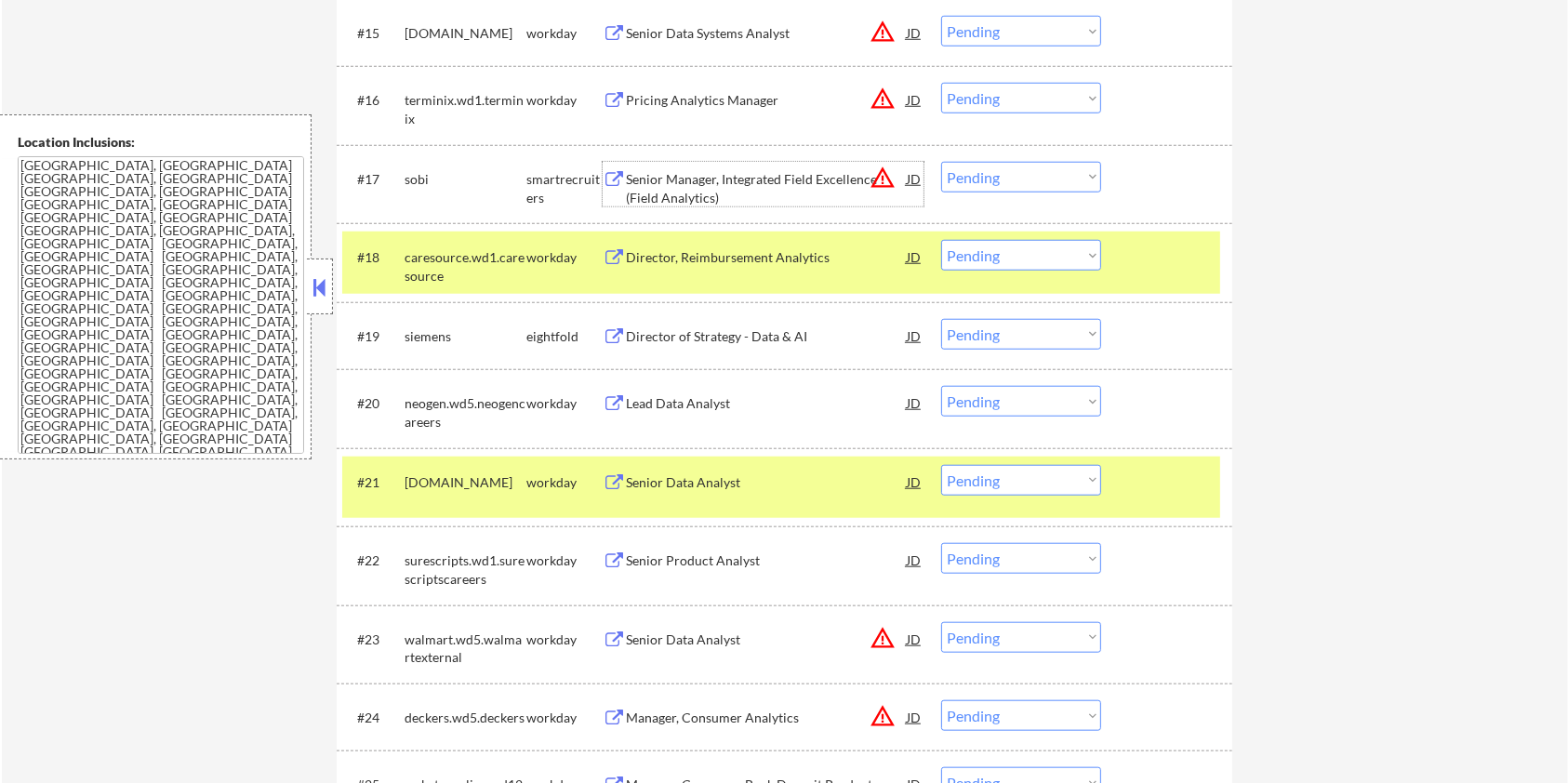
click at [816, 175] on div "Senior Manager, Integrated Field Excellence (Field Analytics)" at bounding box center [765, 189] width 281 height 36
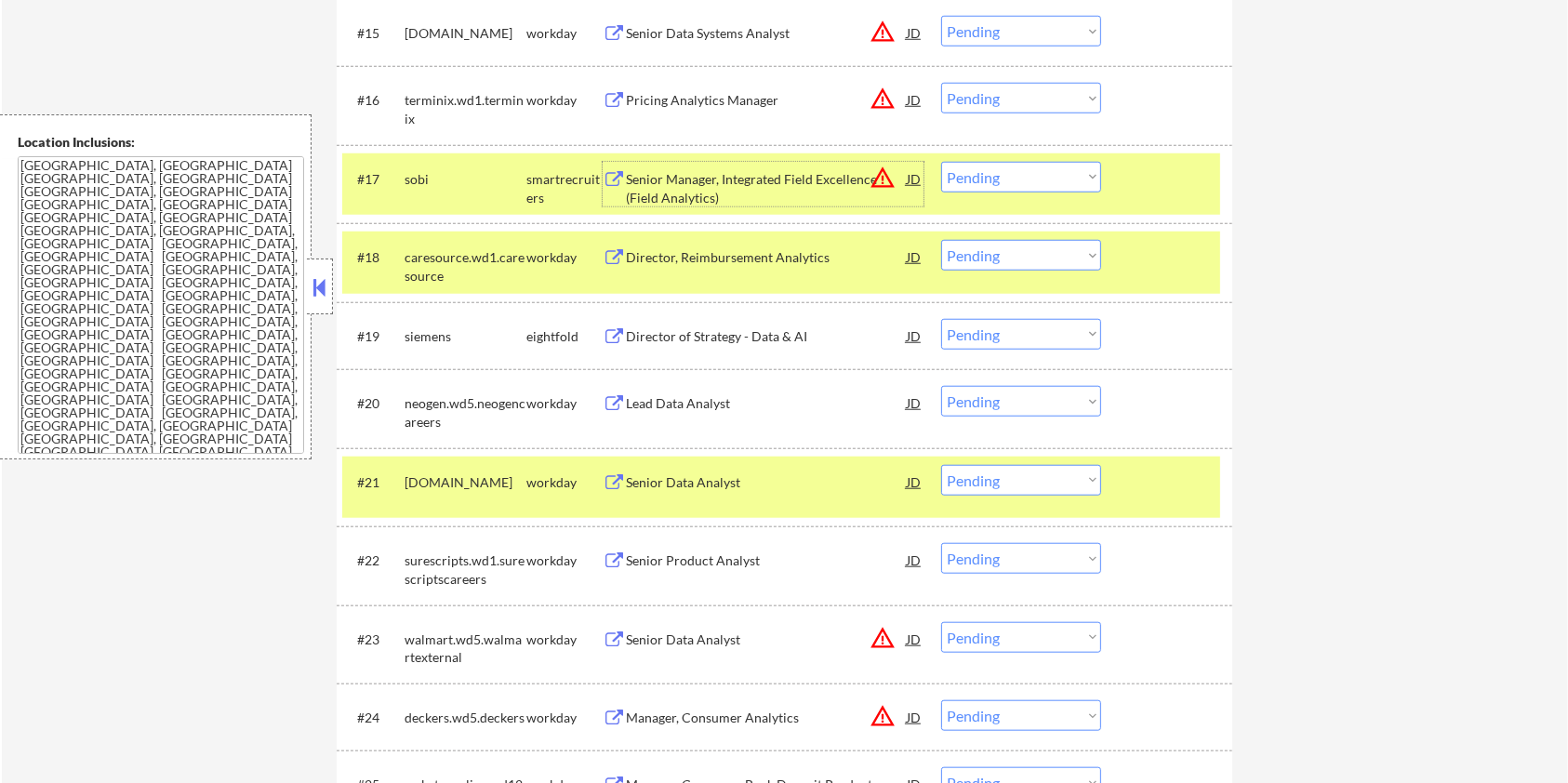
click at [1026, 173] on select "Choose an option... Pending Applied Excluded (Questions) Excluded (Expired) Exc…" at bounding box center [1020, 177] width 160 height 31
click at [941, 162] on select "Choose an option... Pending Applied Excluded (Questions) Excluded (Expired) Exc…" at bounding box center [1020, 177] width 160 height 31
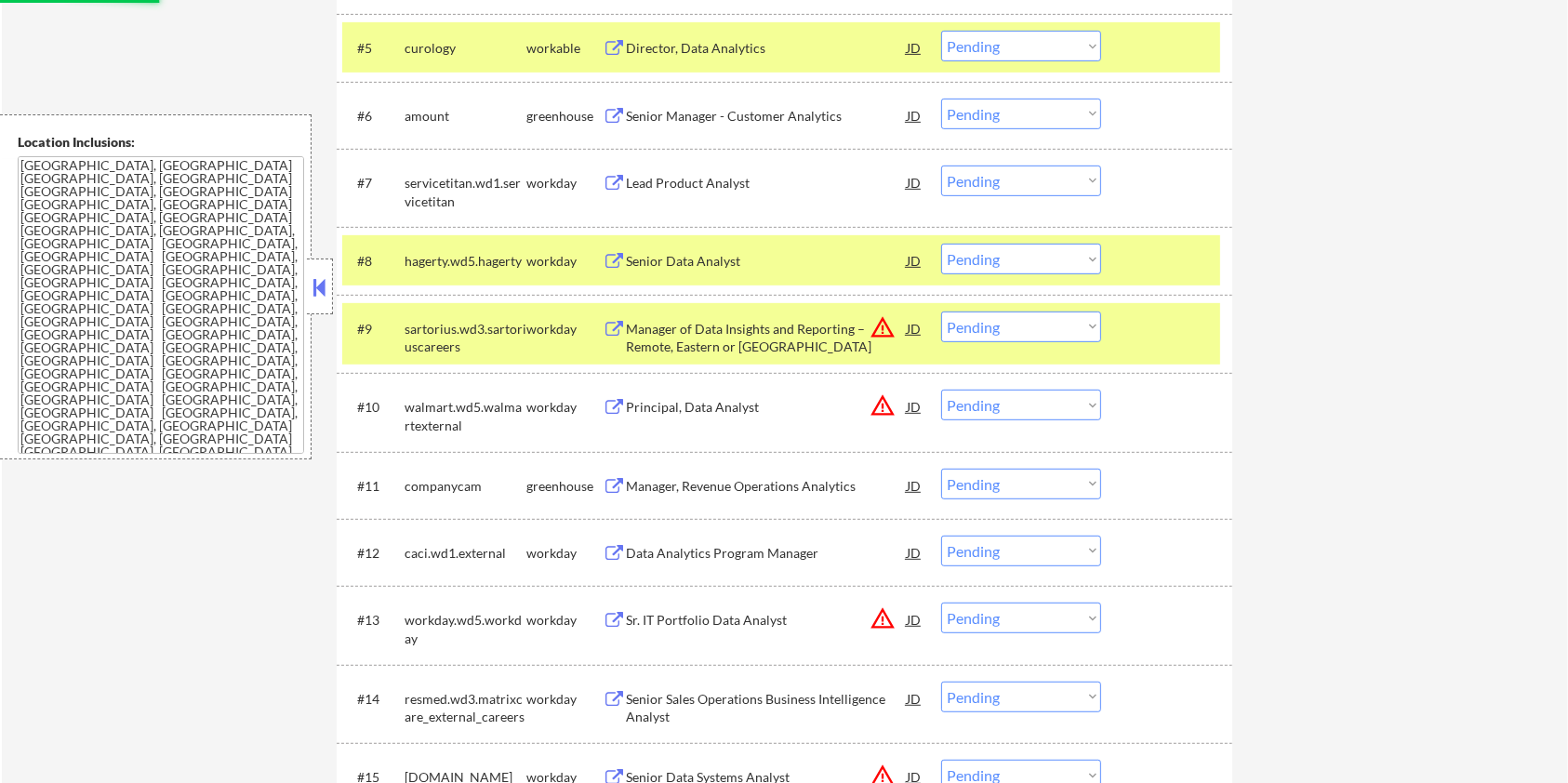
select select ""pending""
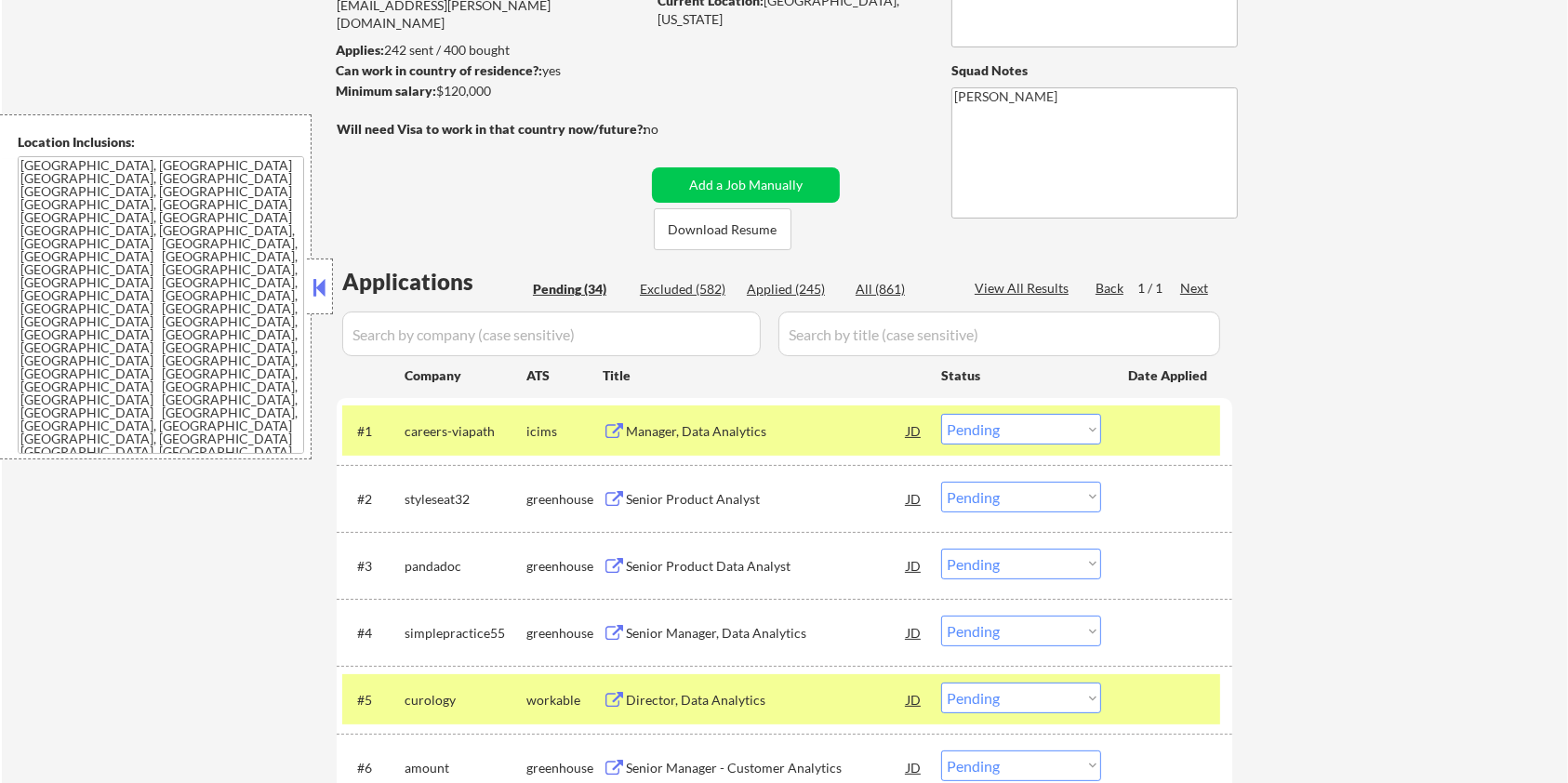
scroll to position [247, 0]
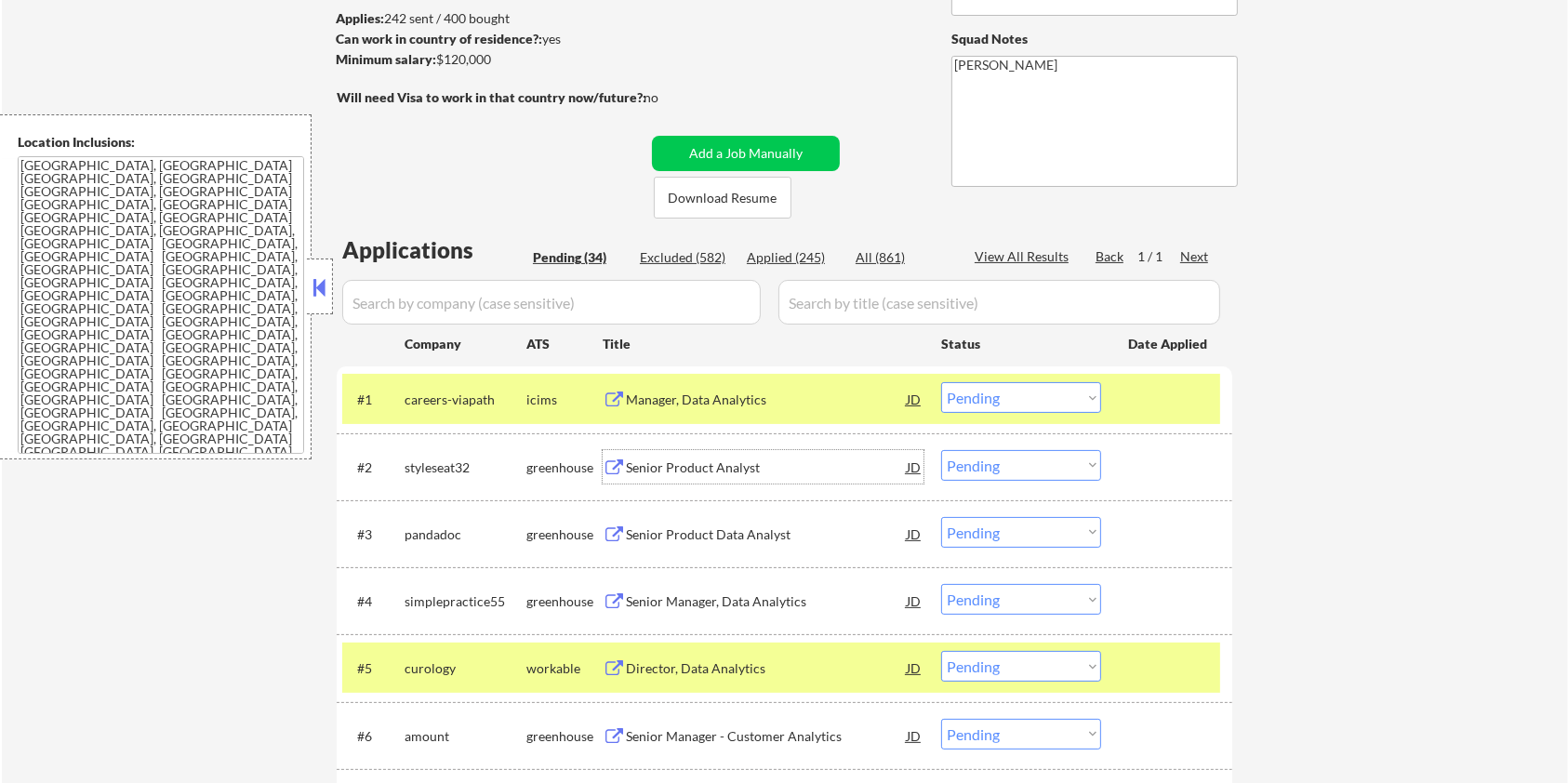
click at [670, 461] on div "Senior Product Analyst" at bounding box center [765, 468] width 281 height 18
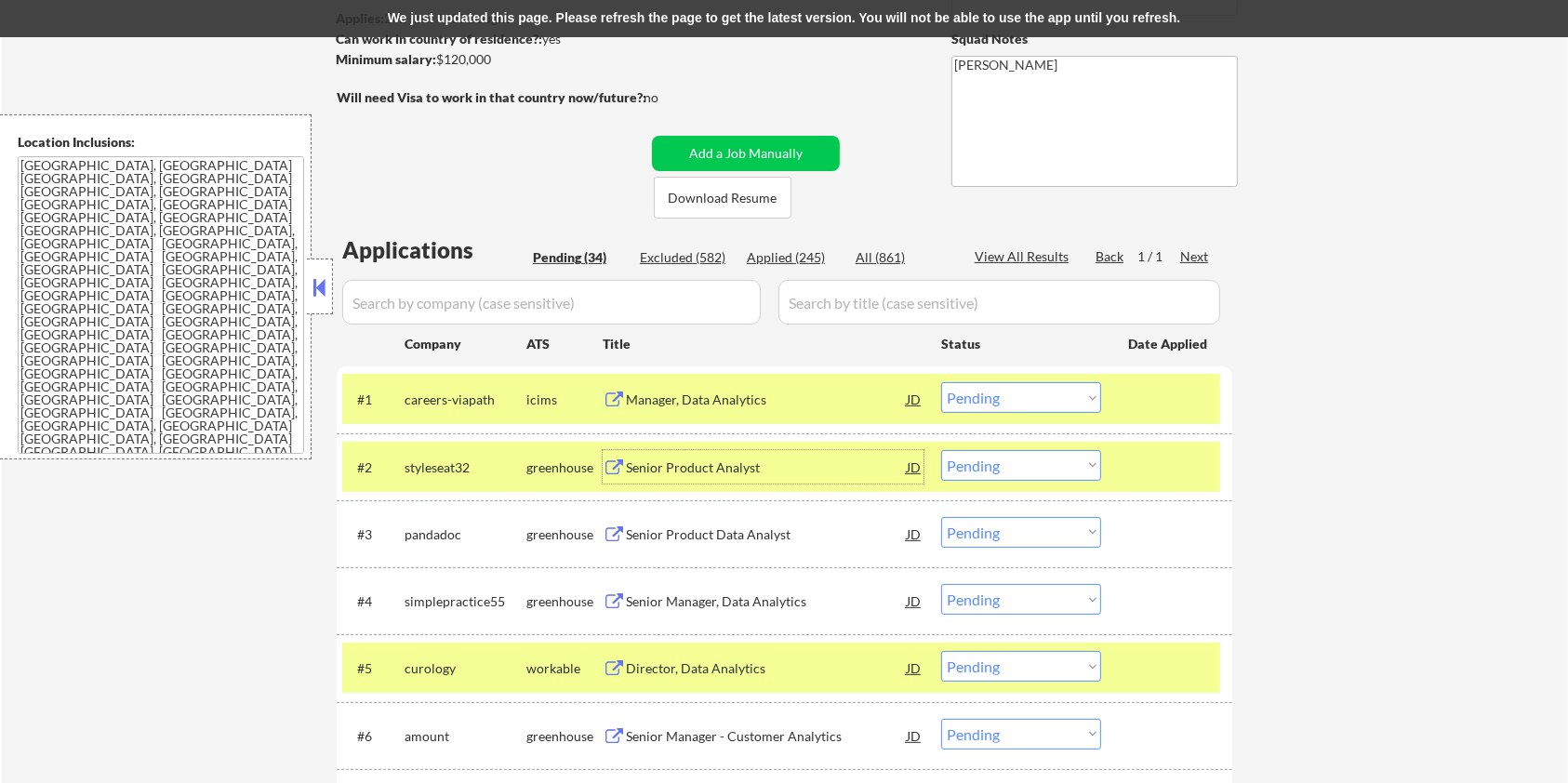
click at [1036, 470] on select "Choose an option... Pending Applied Excluded (Questions) Excluded (Expired) Exc…" at bounding box center [1020, 466] width 160 height 31
select select ""applied""
click at [941, 450] on select "Choose an option... Pending Applied Excluded (Questions) Excluded (Expired) Exc…" at bounding box center [1020, 466] width 160 height 31
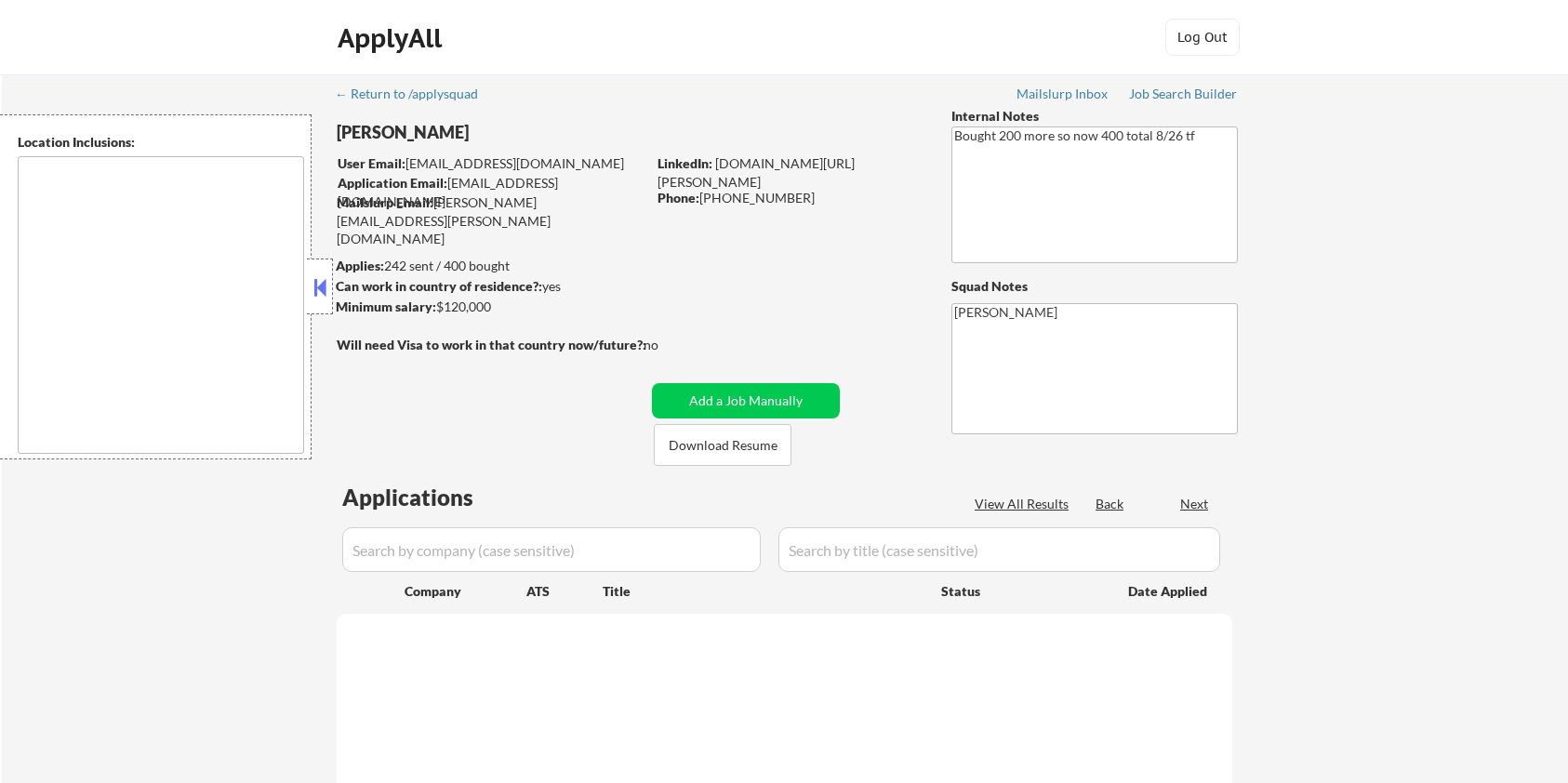
scroll to position [247, 0]
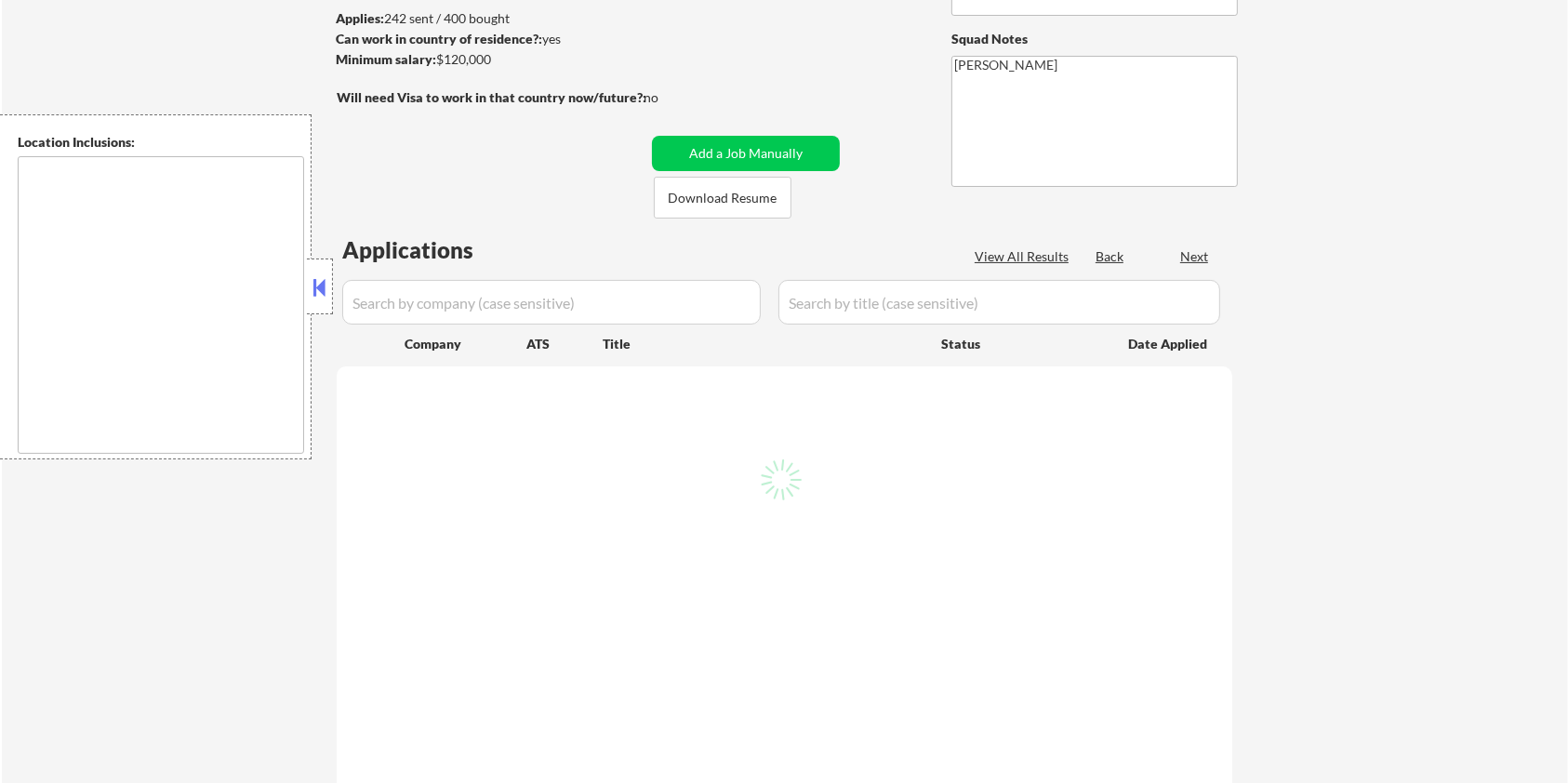
type textarea "[GEOGRAPHIC_DATA], [GEOGRAPHIC_DATA] [GEOGRAPHIC_DATA], [GEOGRAPHIC_DATA] [GEOG…"
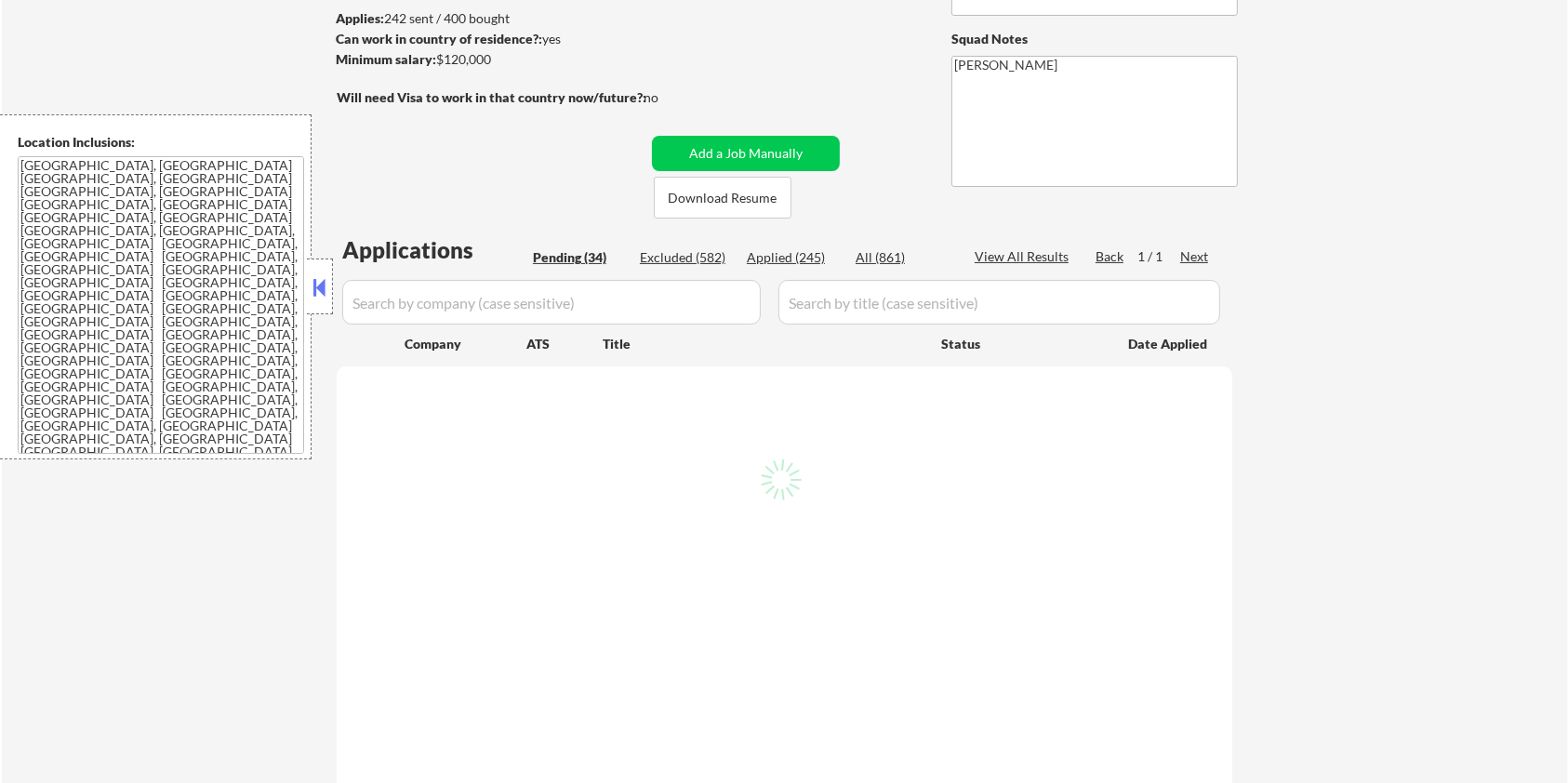
select select ""pending""
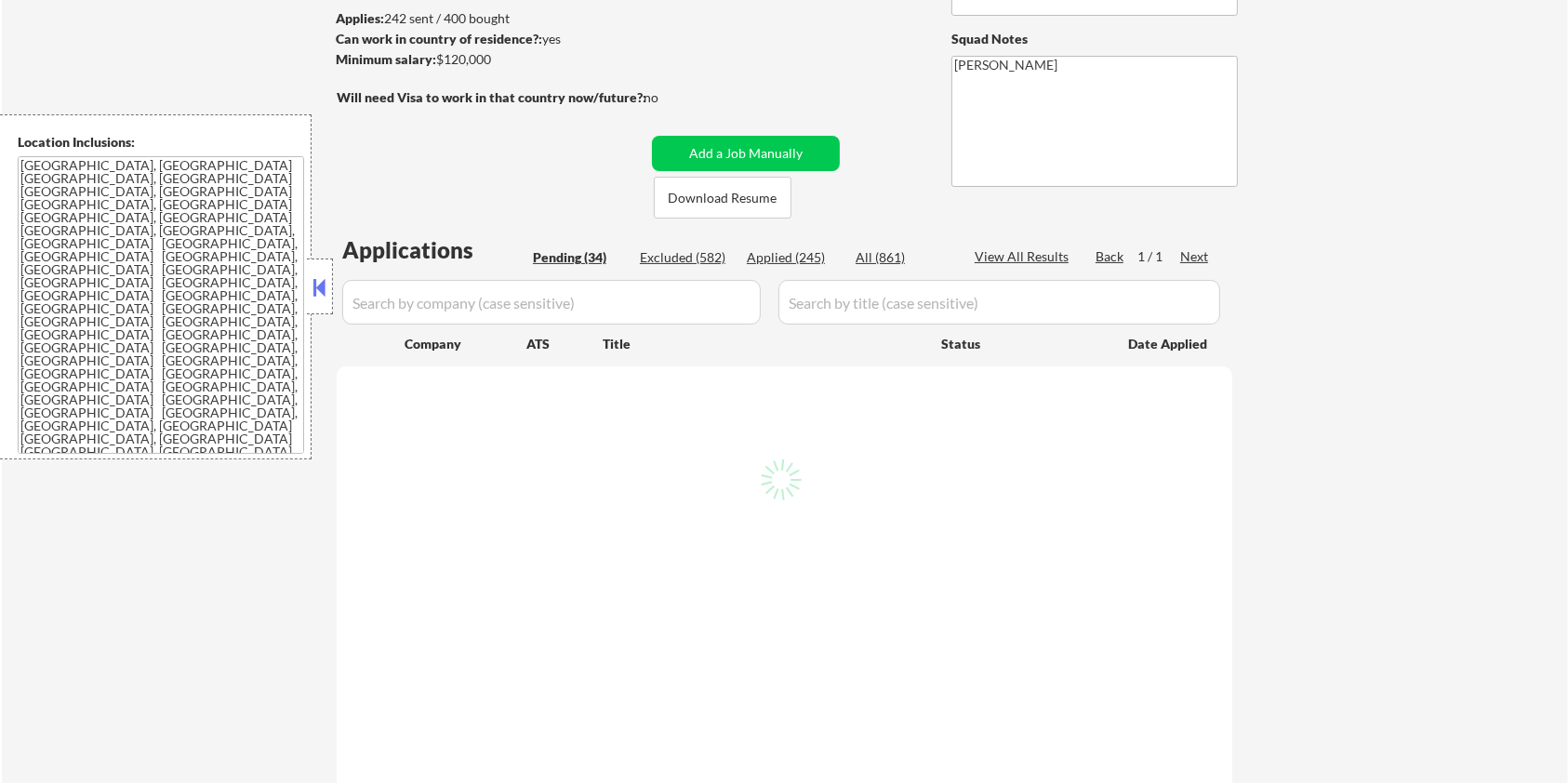
select select ""pending""
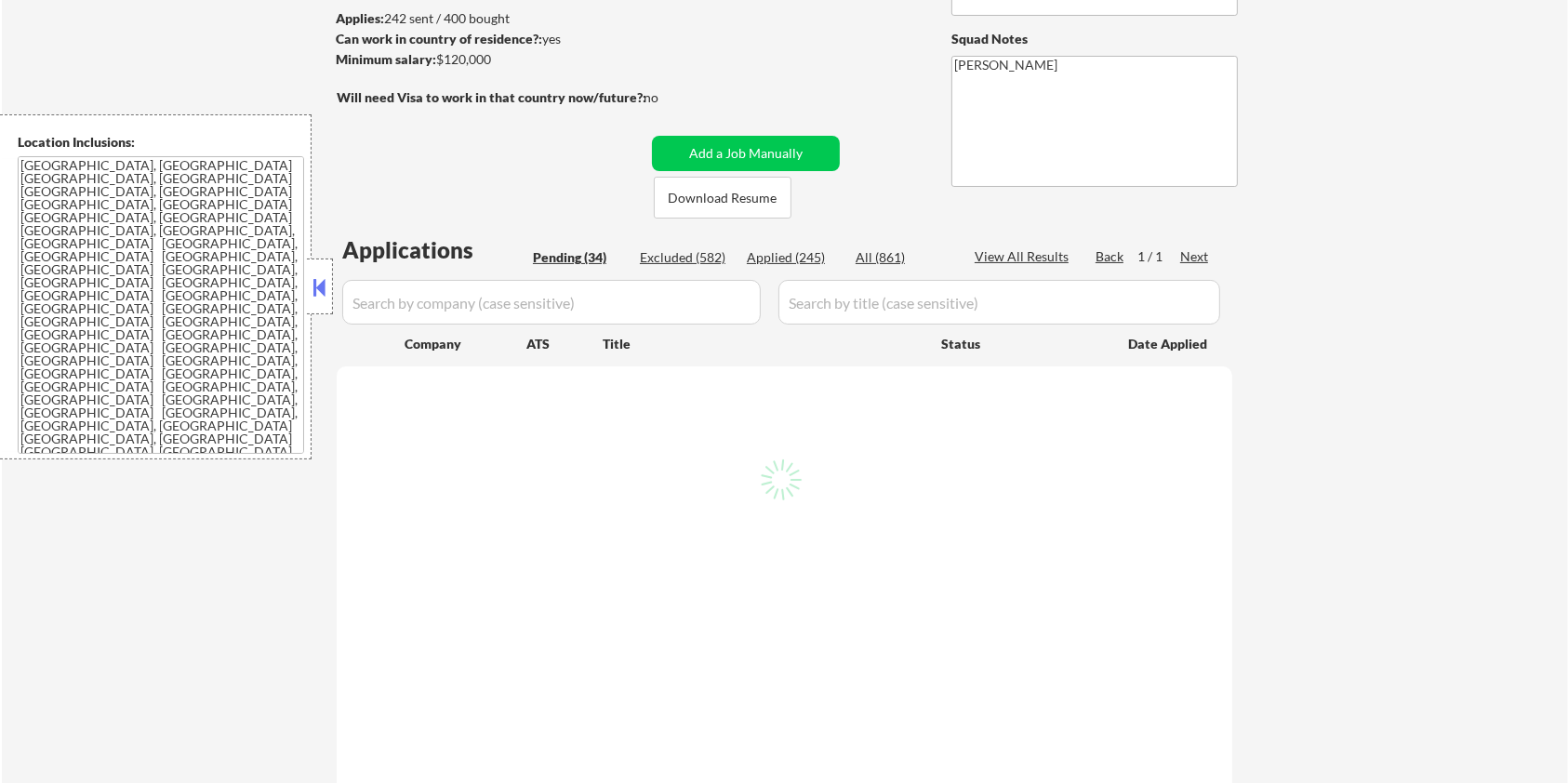
select select ""pending""
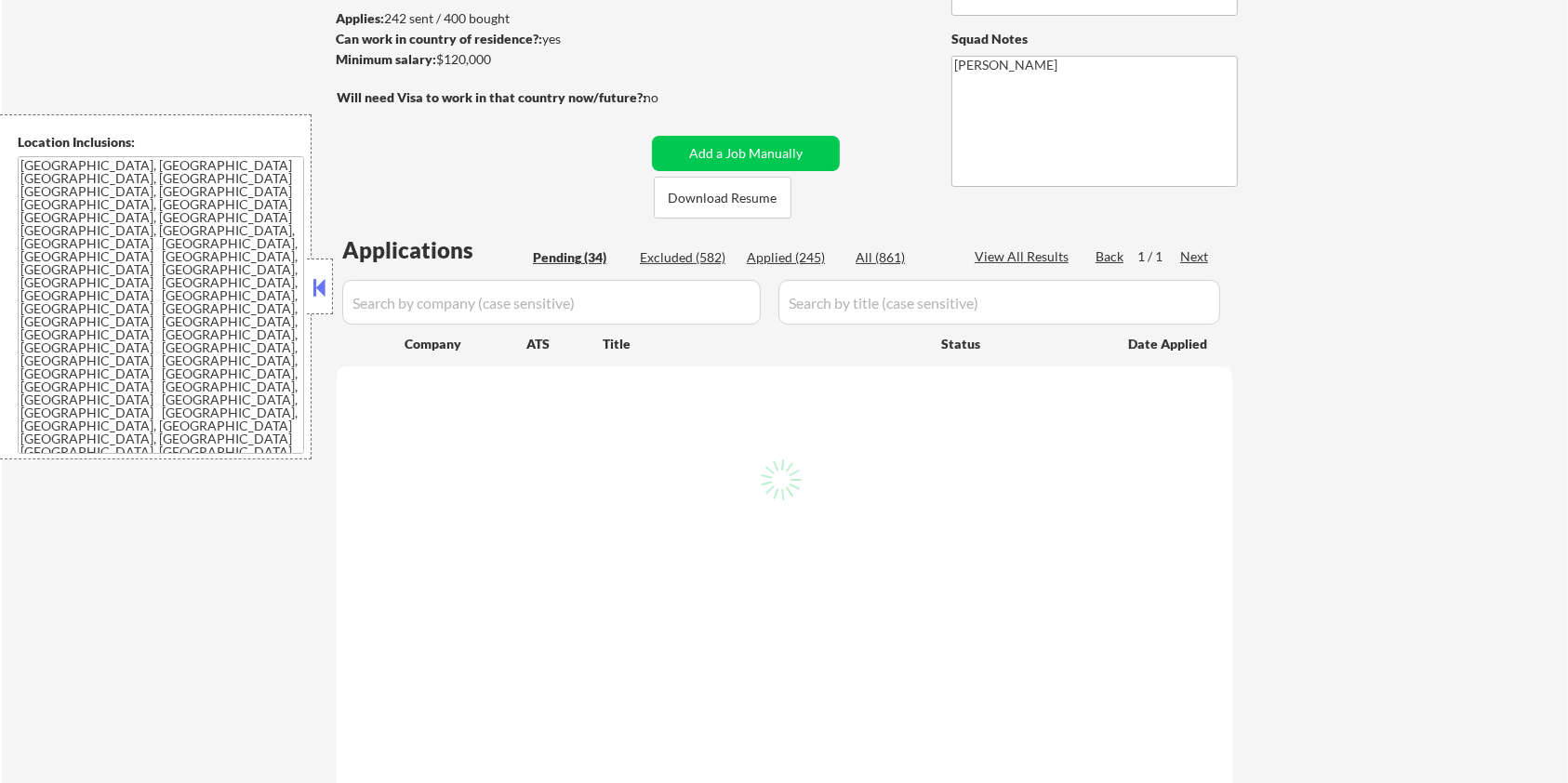
select select ""pending""
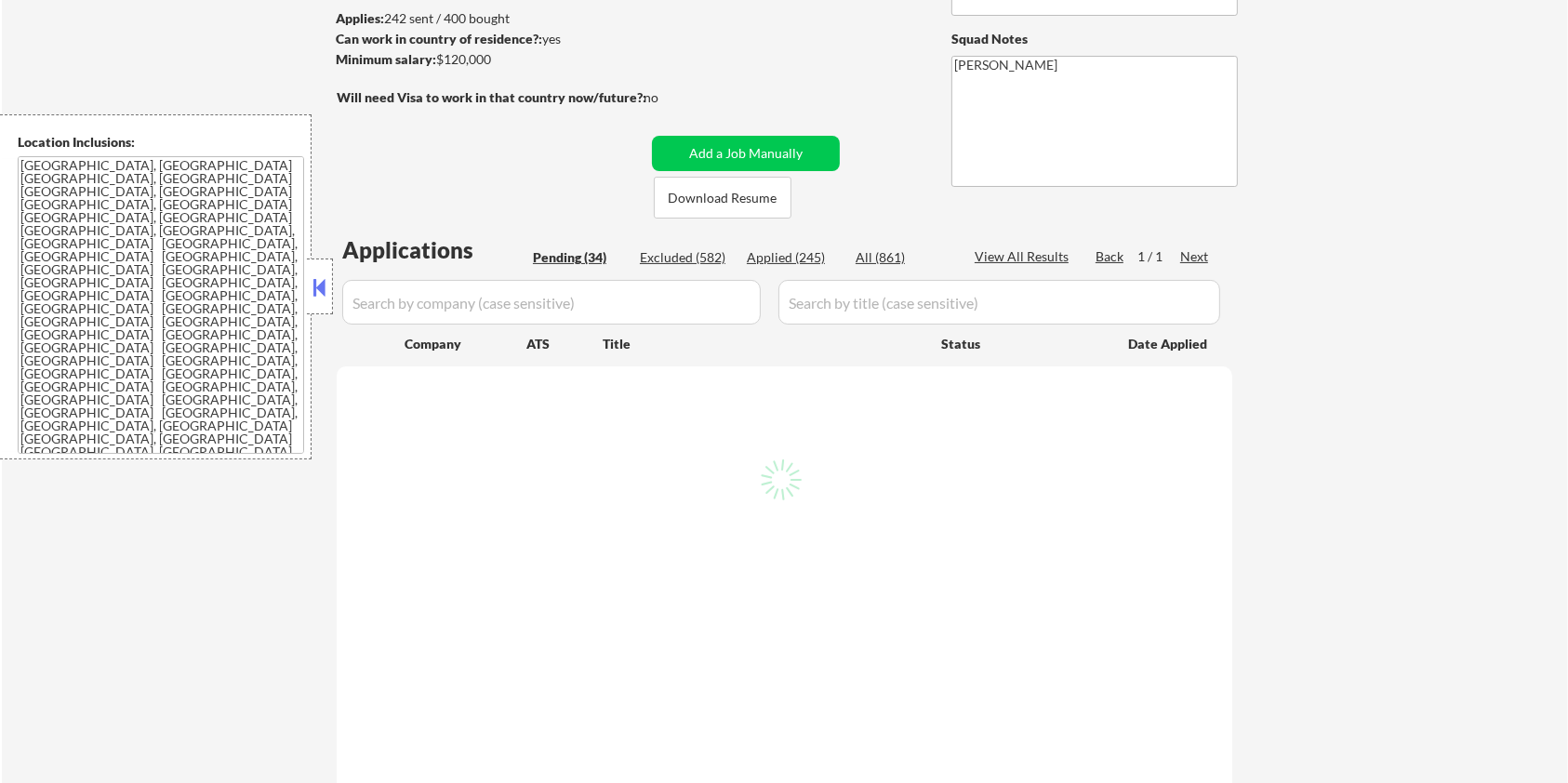
select select ""pending""
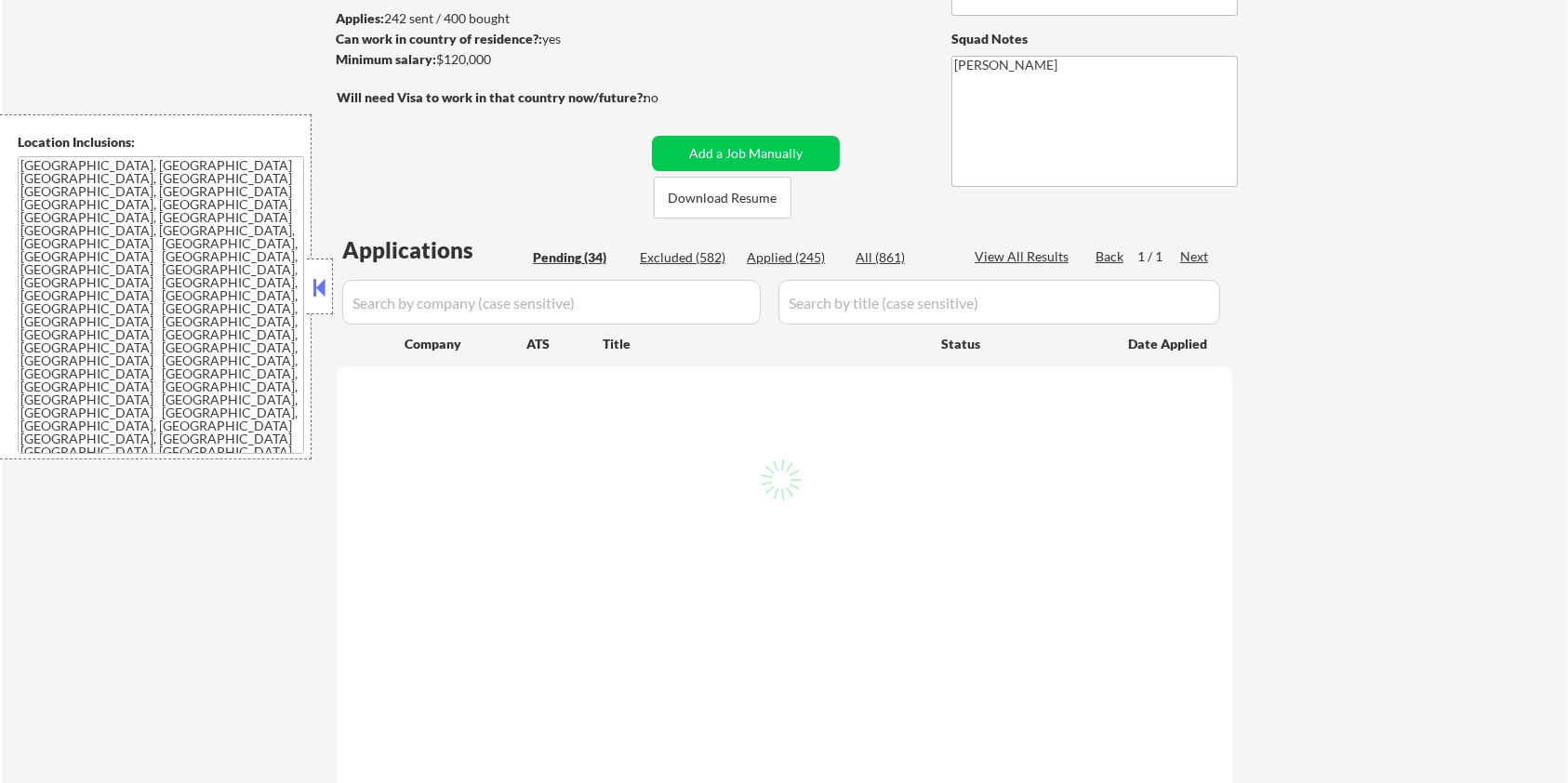
select select ""pending""
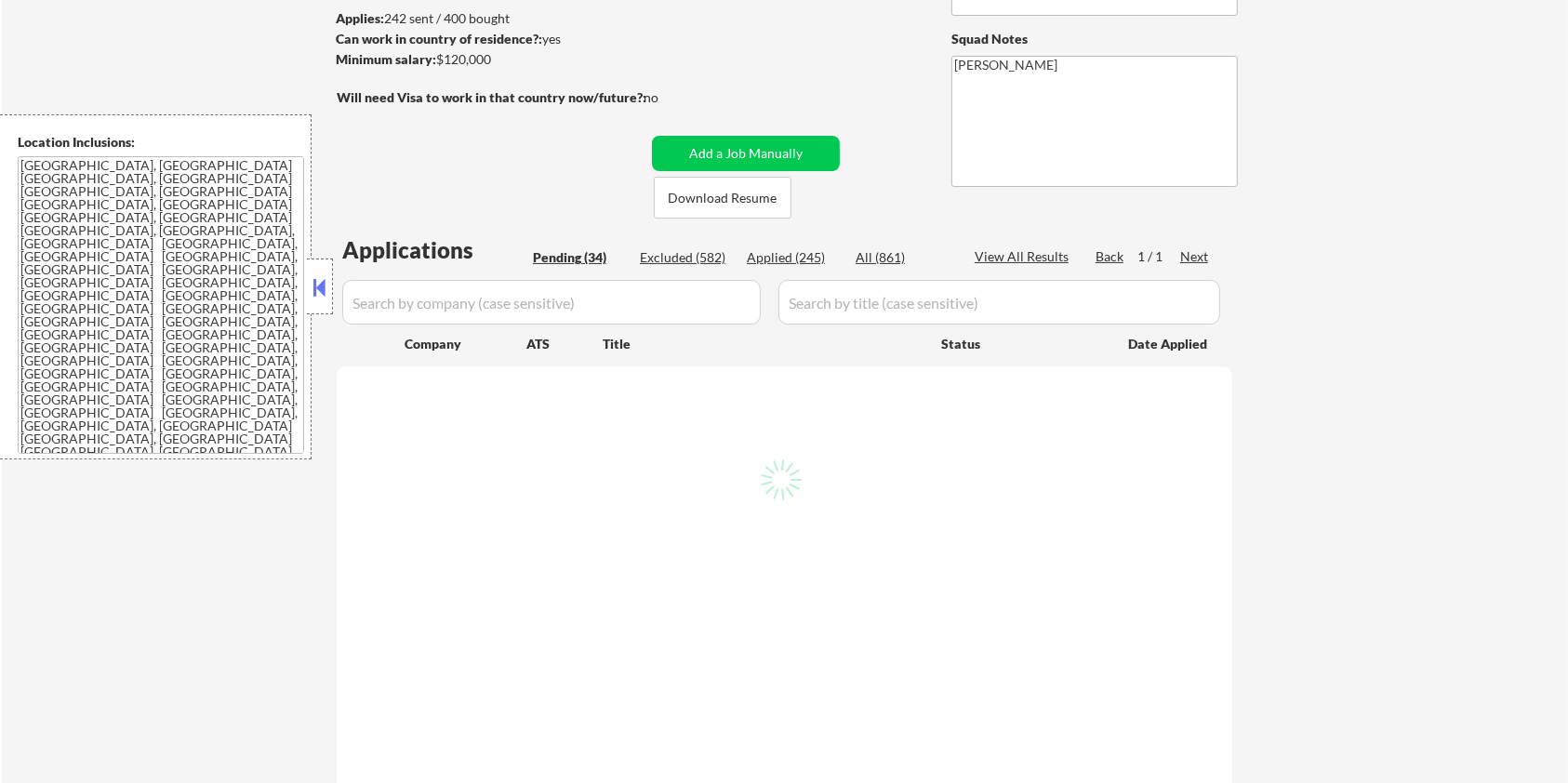
select select ""pending""
